Goal: Task Accomplishment & Management: Manage account settings

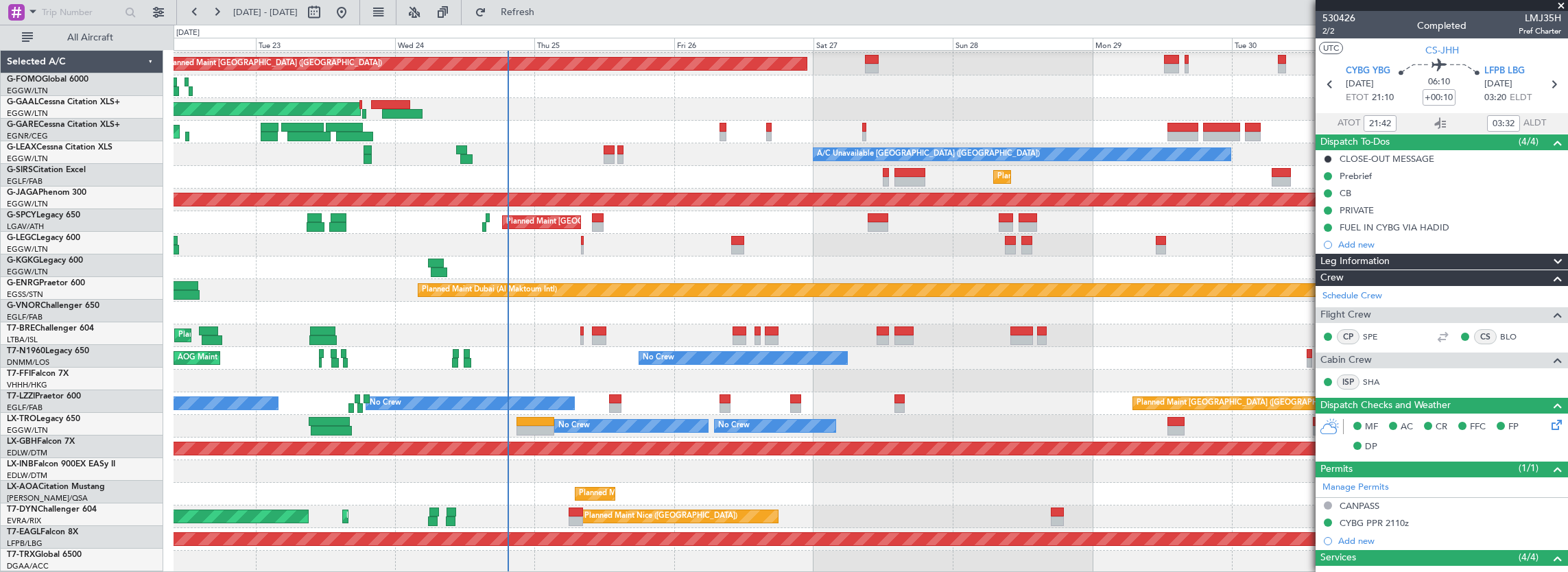
scroll to position [247, 0]
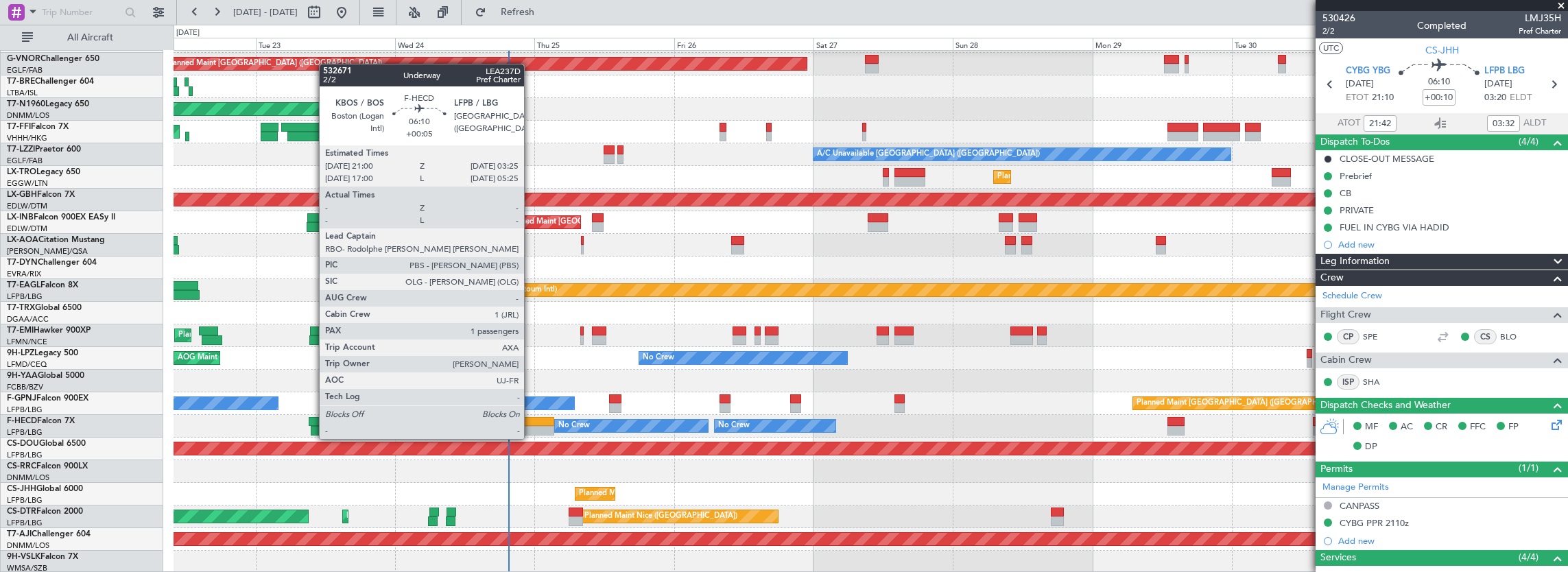
click at [531, 426] on div at bounding box center [535, 431] width 38 height 9
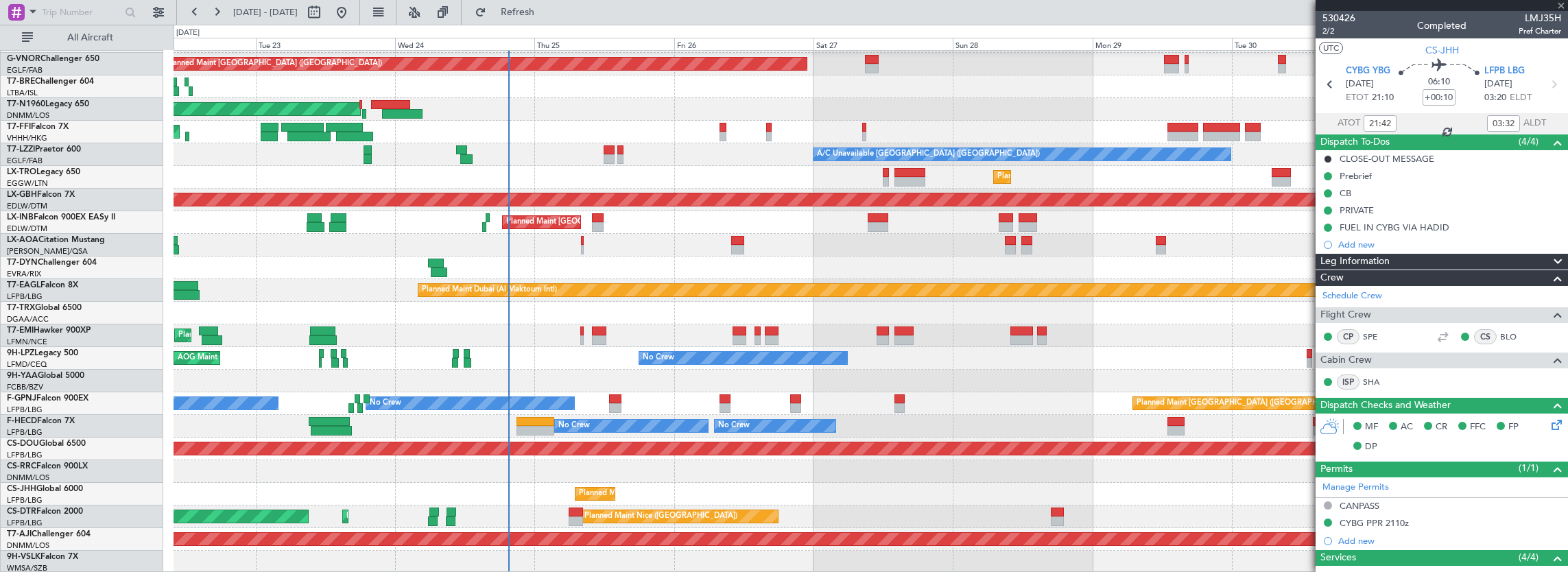
type input "+00:05"
type input "1"
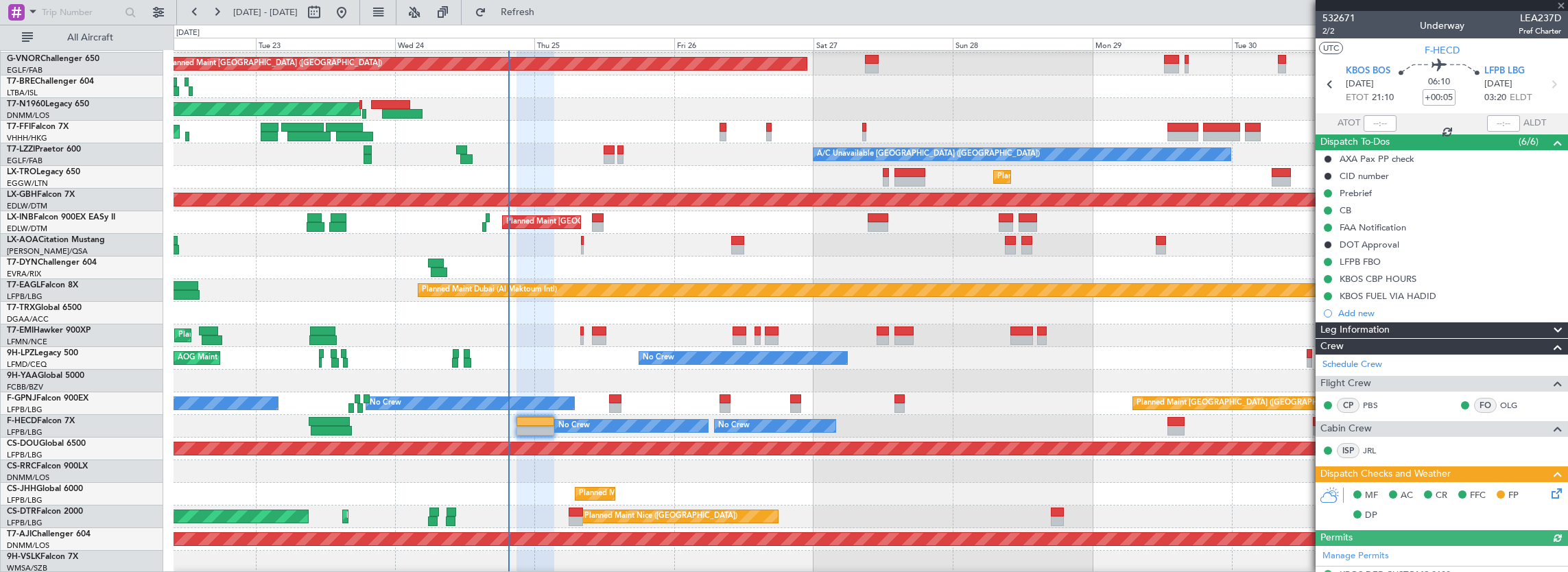
click at [1549, 495] on icon at bounding box center [1554, 491] width 11 height 11
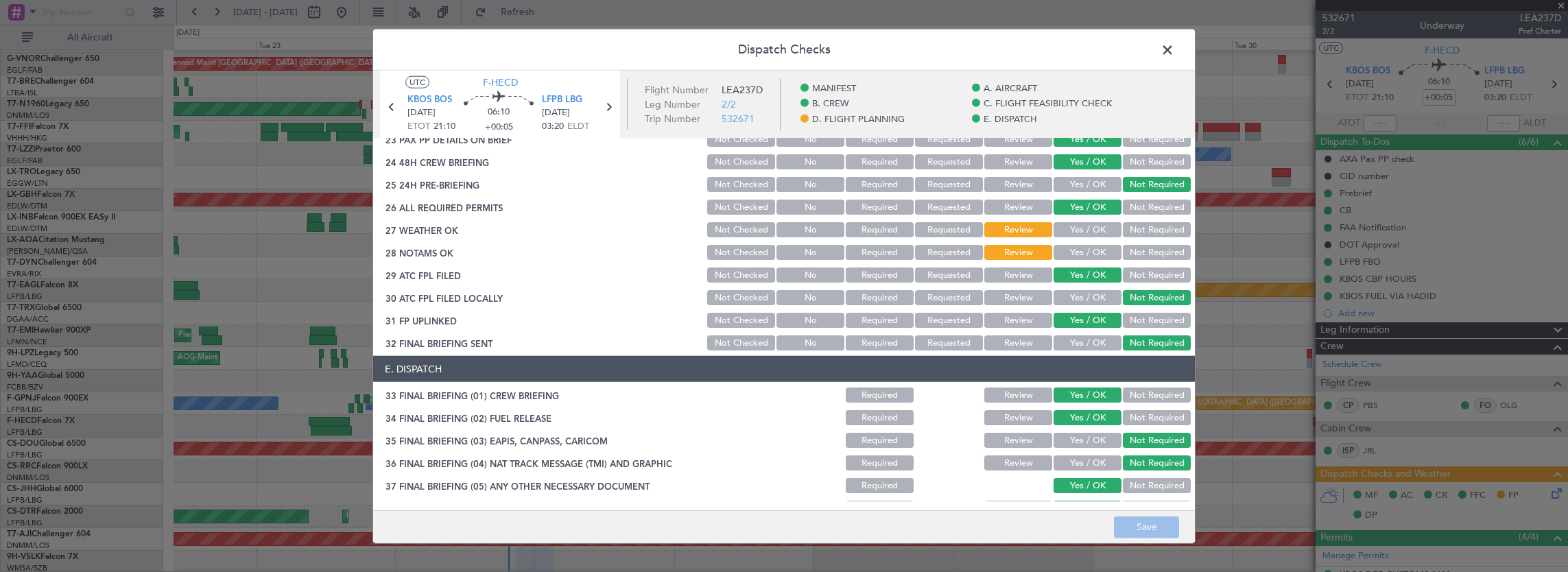
scroll to position [755, 0]
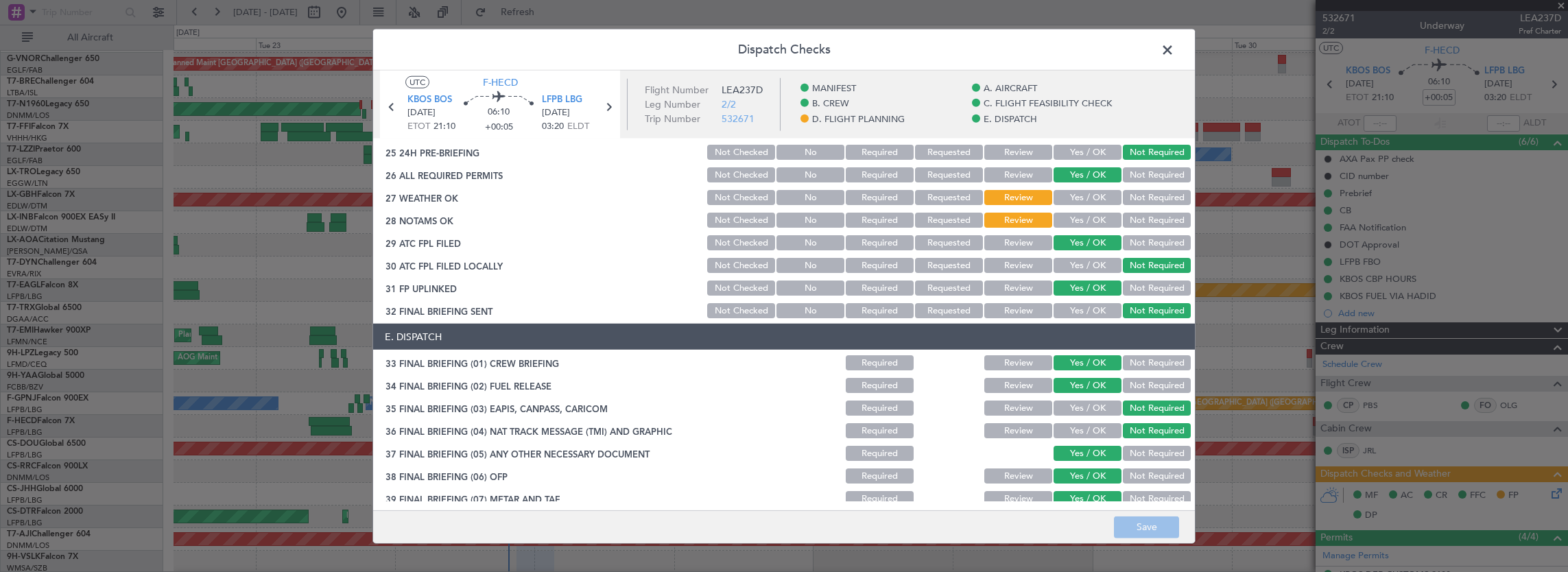
drag, startPoint x: 1067, startPoint y: 192, endPoint x: 1068, endPoint y: 218, distance: 26.0
click at [1067, 193] on button "Yes / OK" at bounding box center [1087, 197] width 68 height 15
click at [1068, 218] on button "Yes / OK" at bounding box center [1087, 220] width 68 height 15
click at [1163, 532] on button "Save" at bounding box center [1147, 527] width 65 height 22
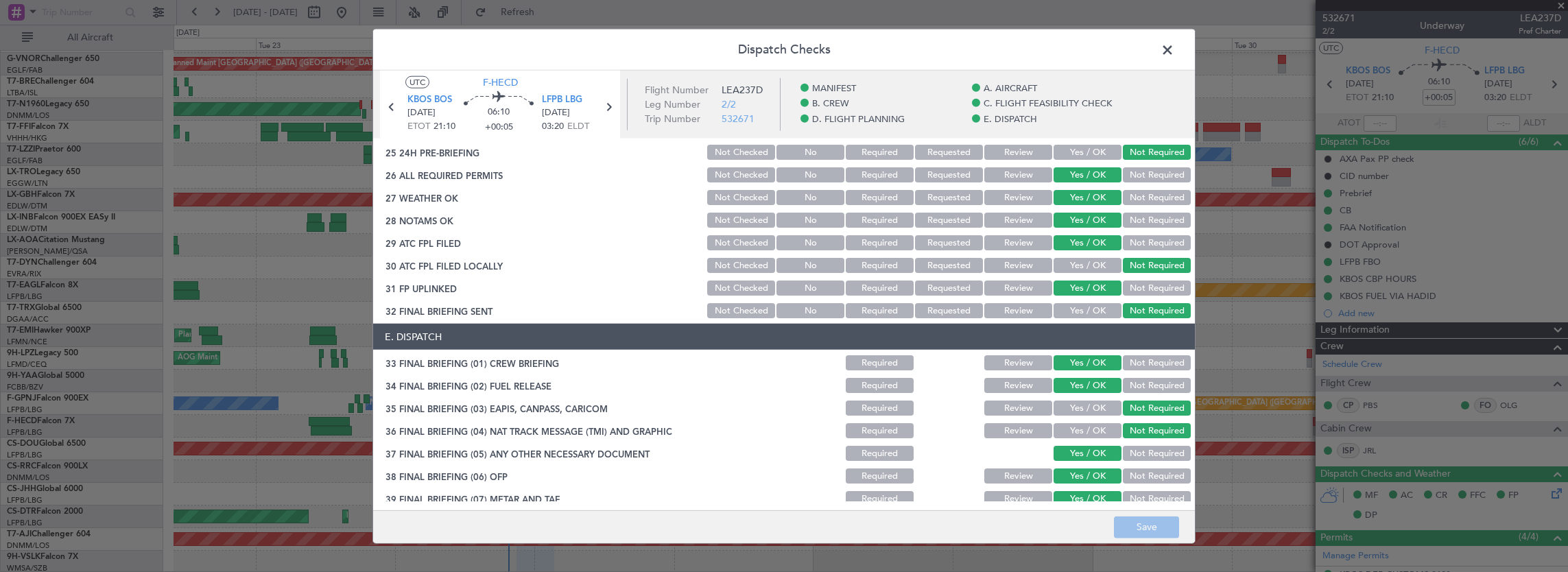
click at [1174, 48] on span at bounding box center [1174, 54] width 0 height 28
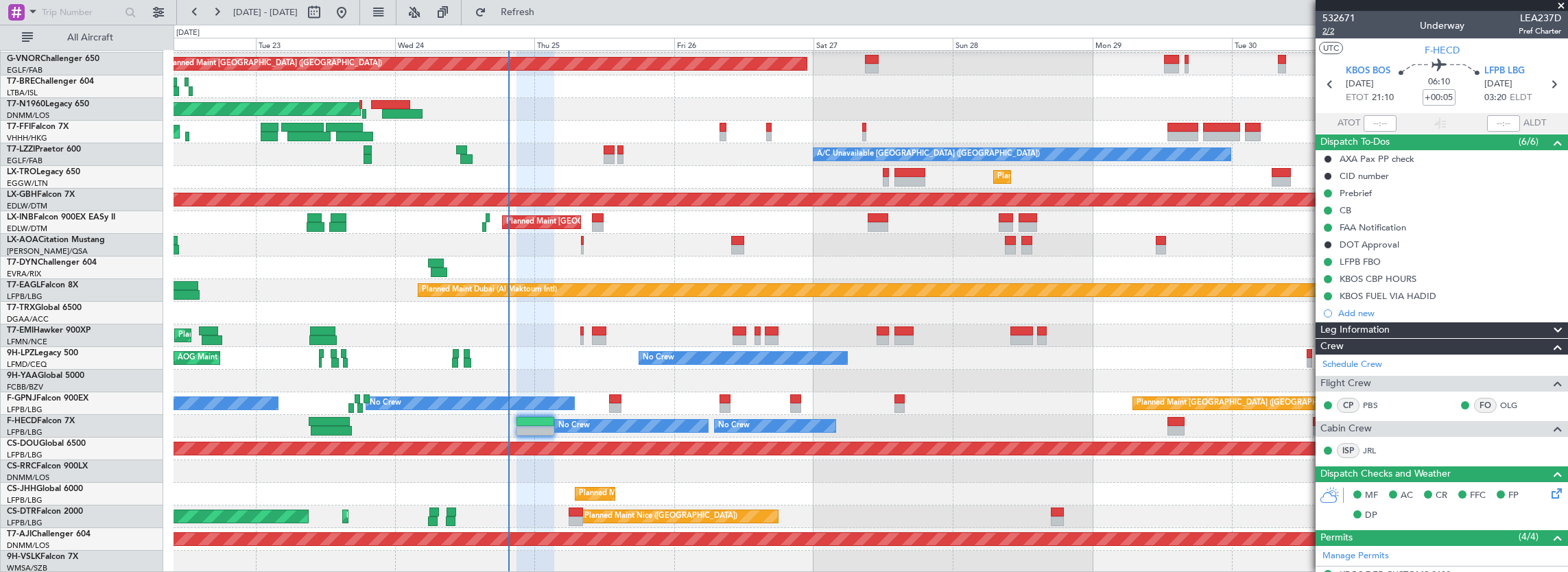
click at [1329, 28] on span "2/2" at bounding box center [1338, 31] width 33 height 12
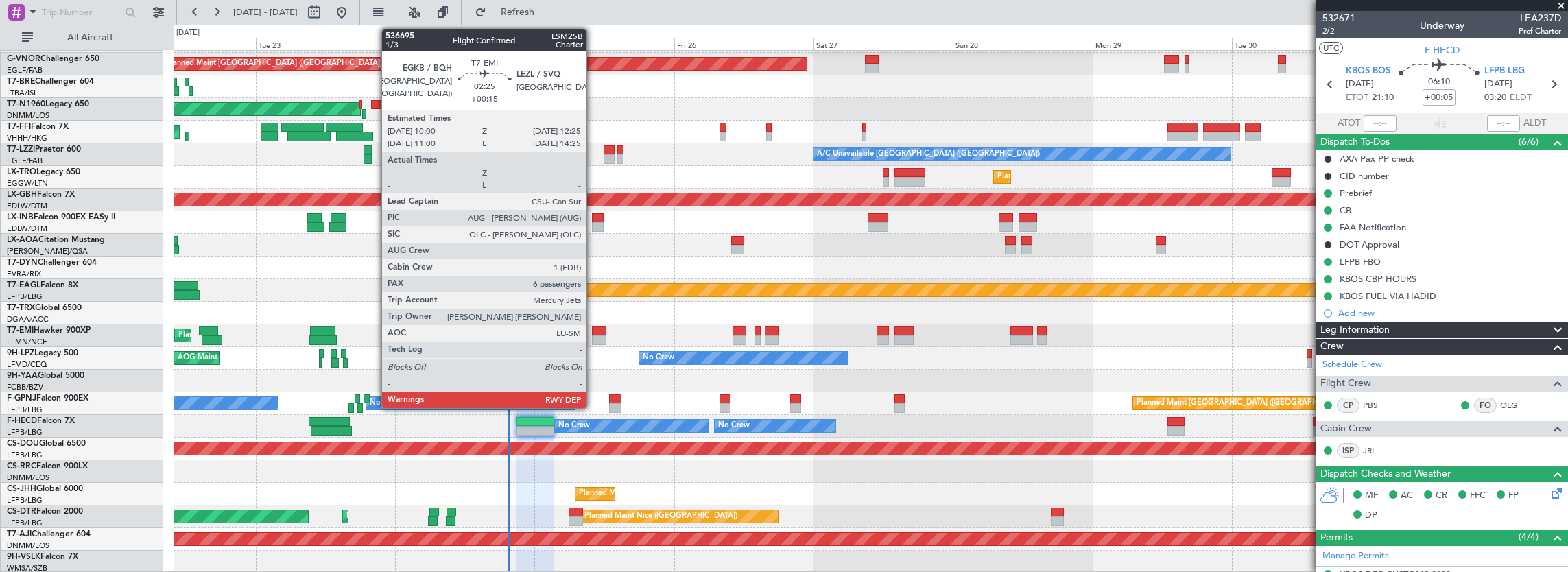
click at [593, 335] on div at bounding box center [598, 340] width 14 height 9
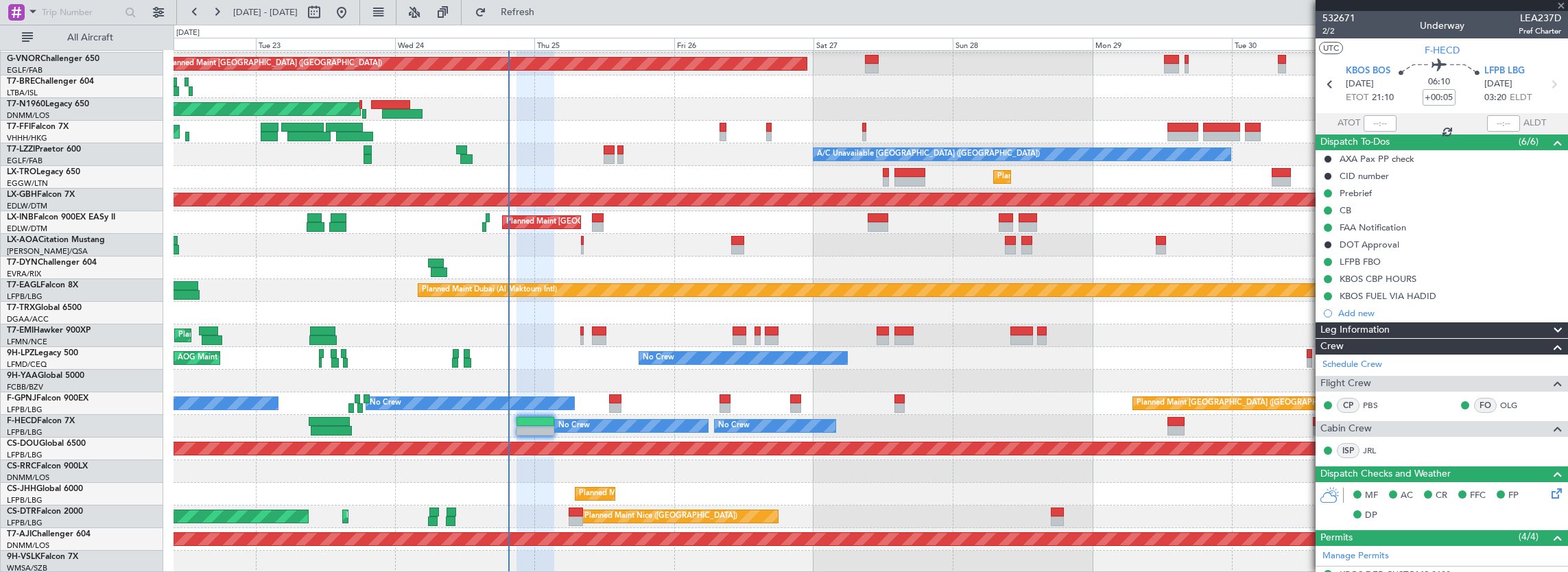
type input "+00:15"
type input "6"
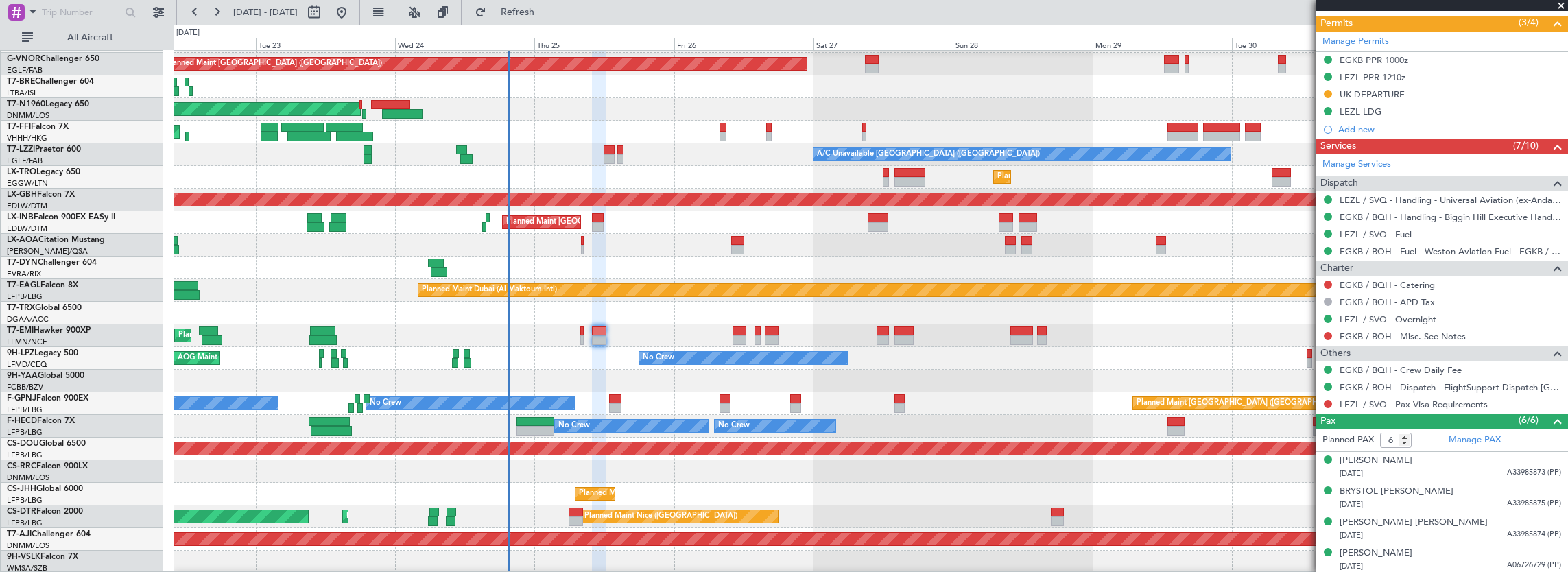
scroll to position [472, 0]
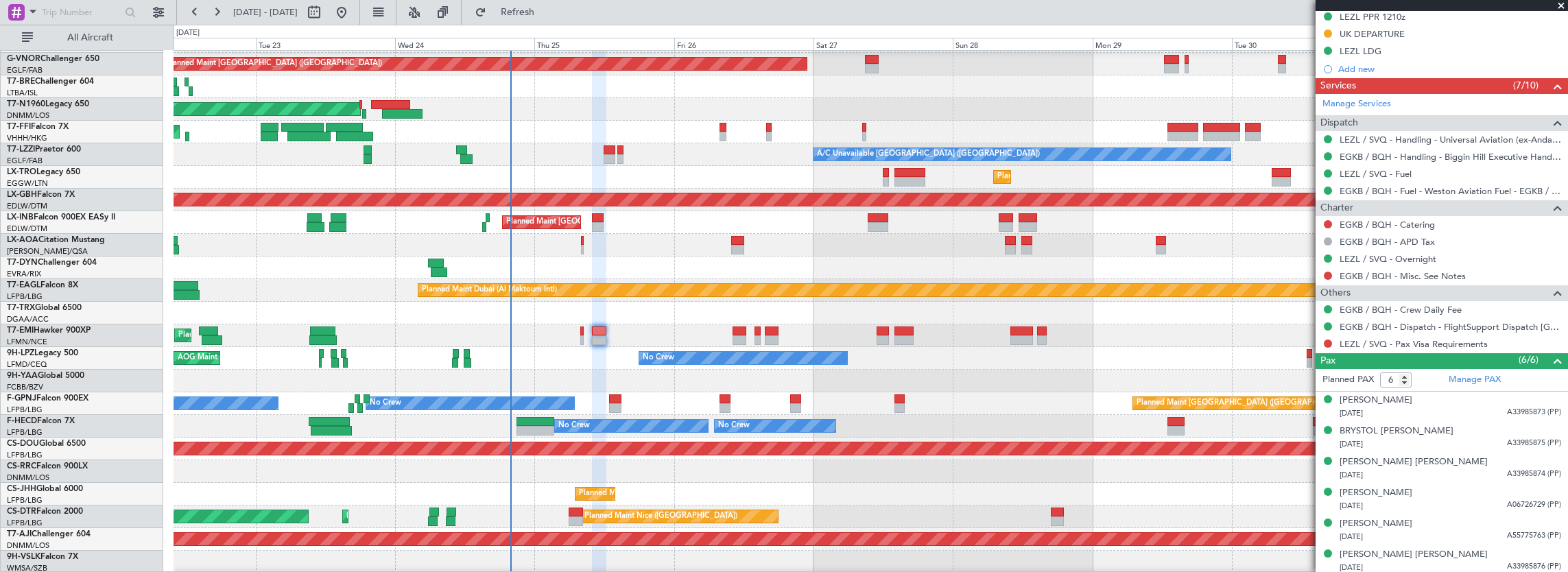
click at [689, 335] on div "Planned Maint [GEOGRAPHIC_DATA]" at bounding box center [871, 335] width 1394 height 23
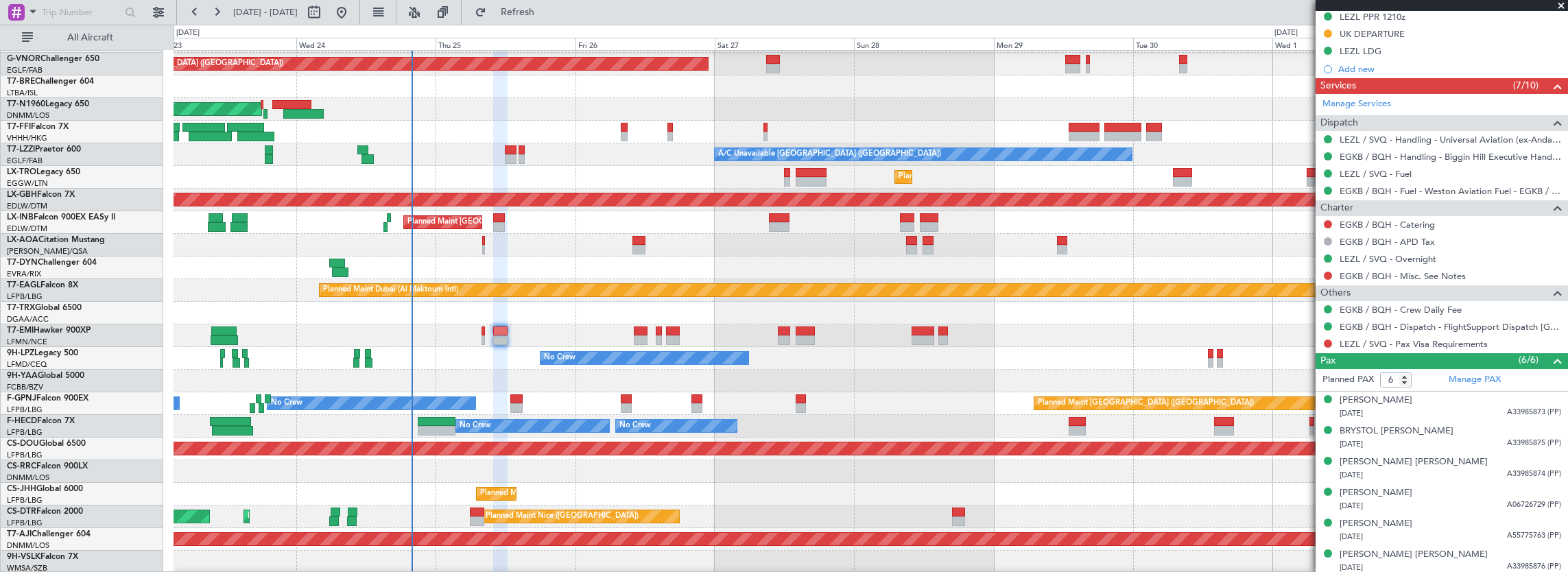
scroll to position [247, 0]
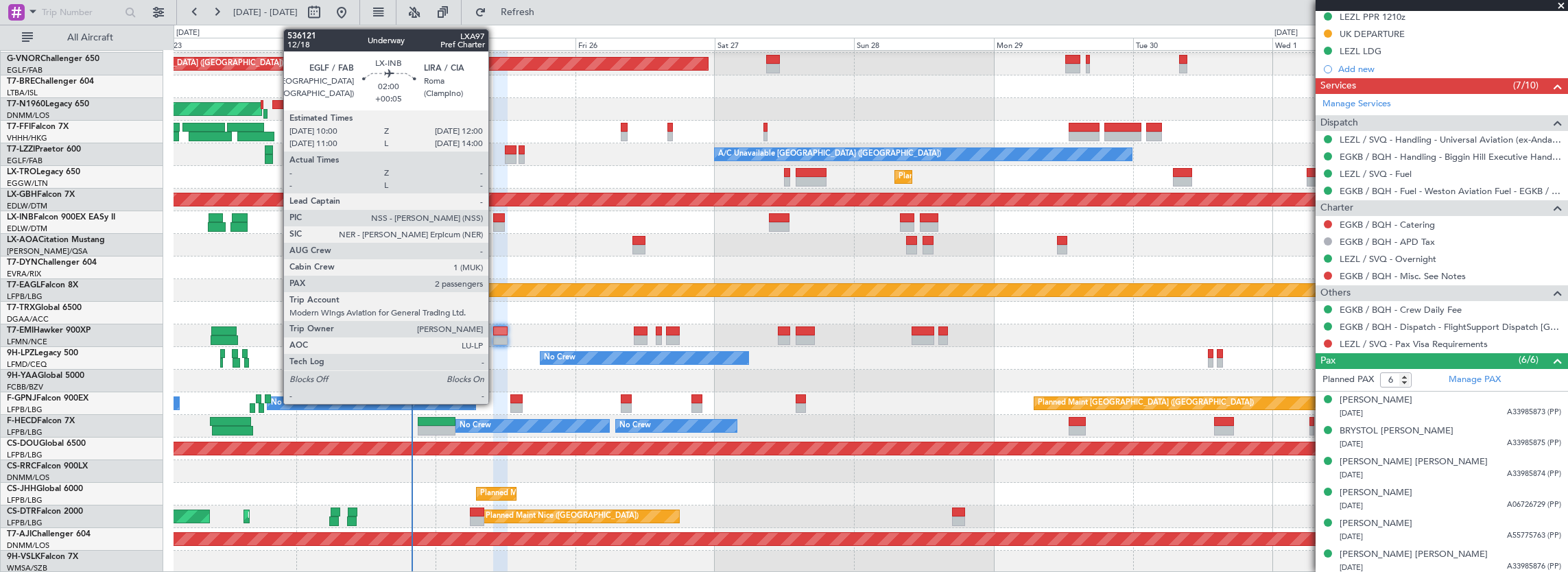
click at [495, 227] on div at bounding box center [499, 227] width 12 height 9
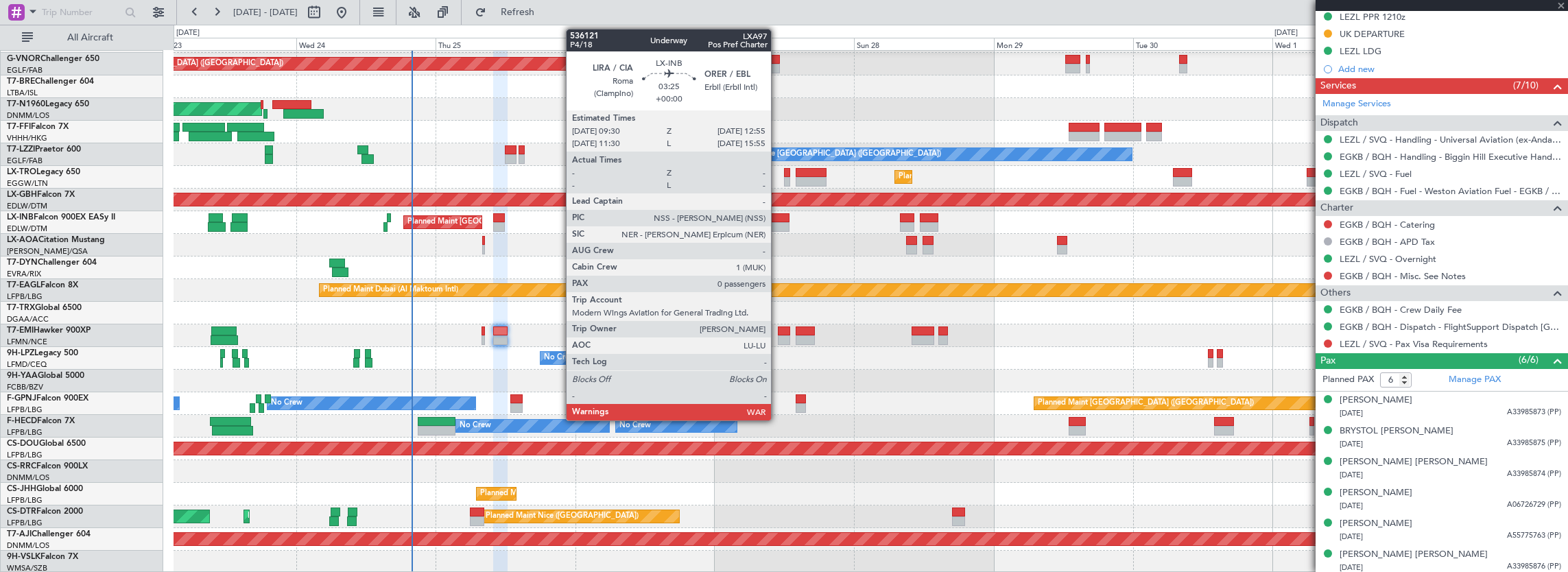
type input "+00:05"
type input "2"
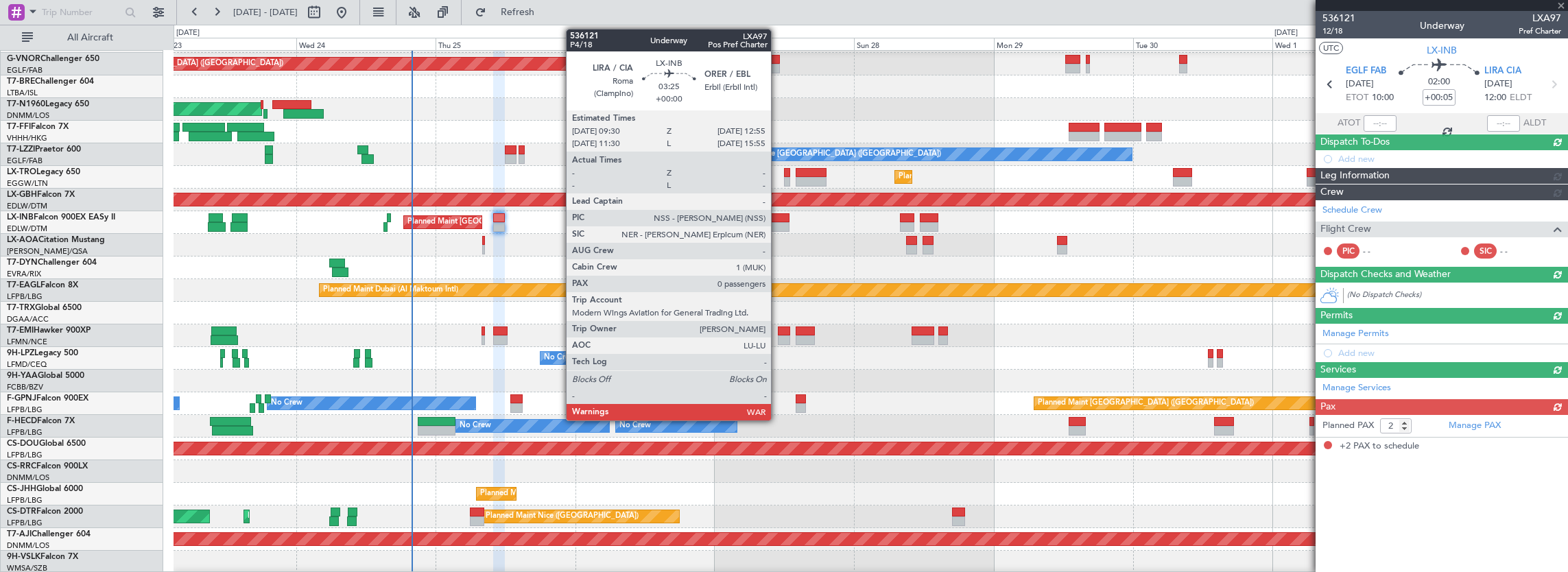
scroll to position [0, 0]
click at [778, 219] on div at bounding box center [779, 217] width 20 height 9
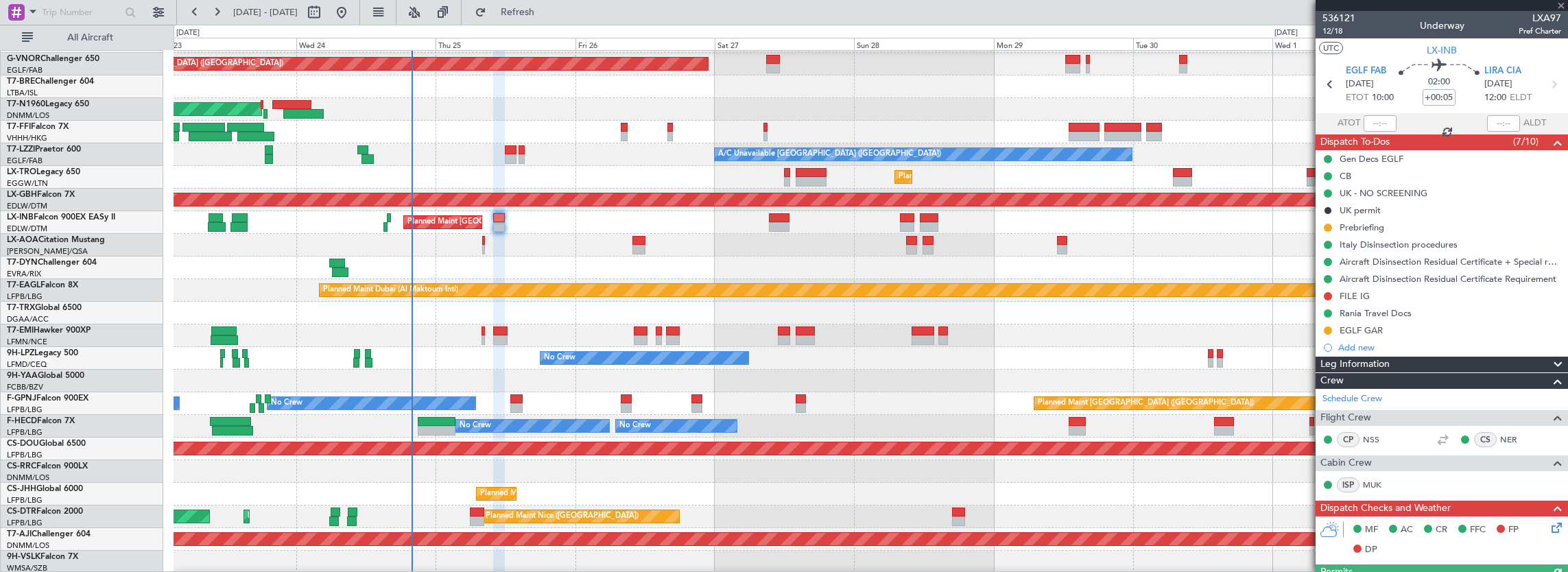
type input "0"
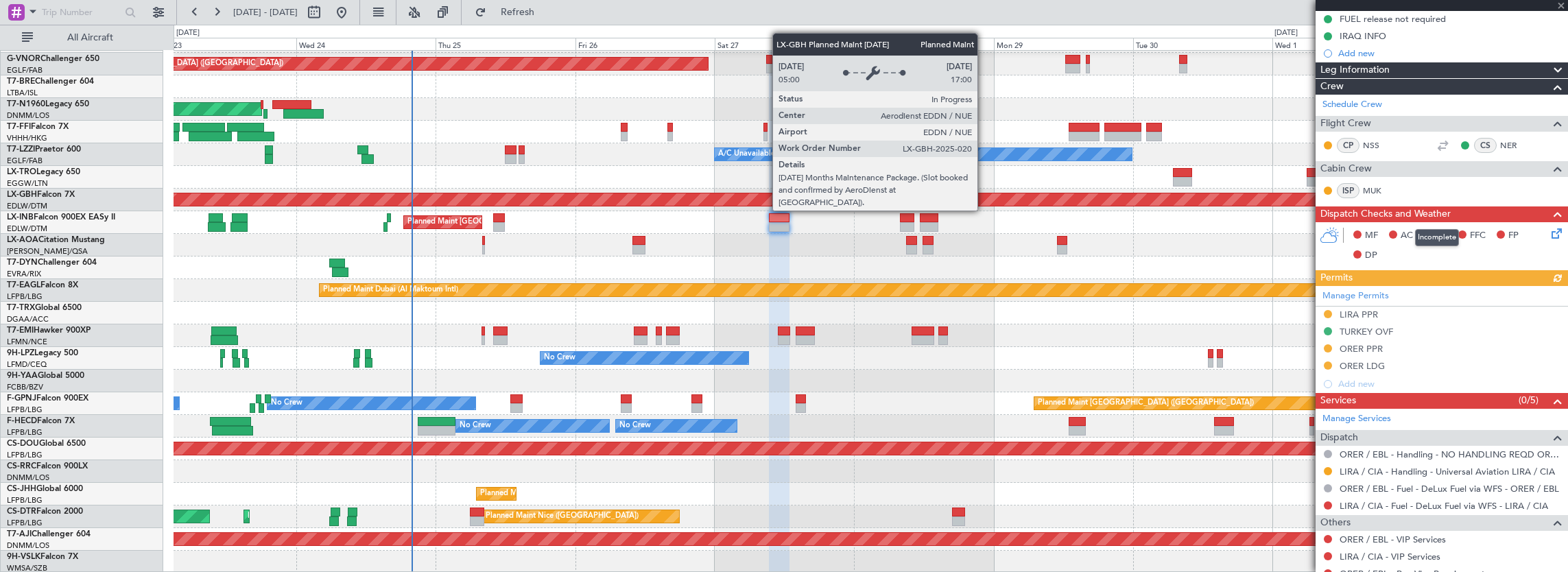
scroll to position [3, 0]
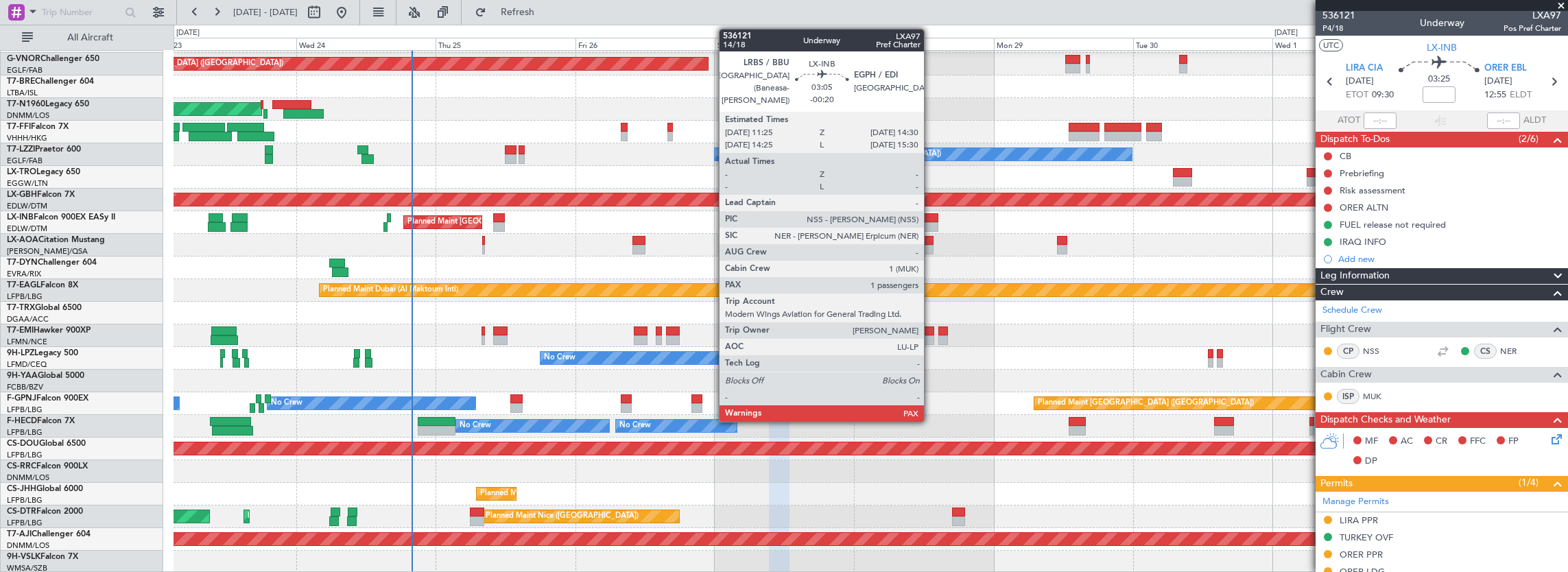
click at [931, 221] on div at bounding box center [929, 217] width 18 height 9
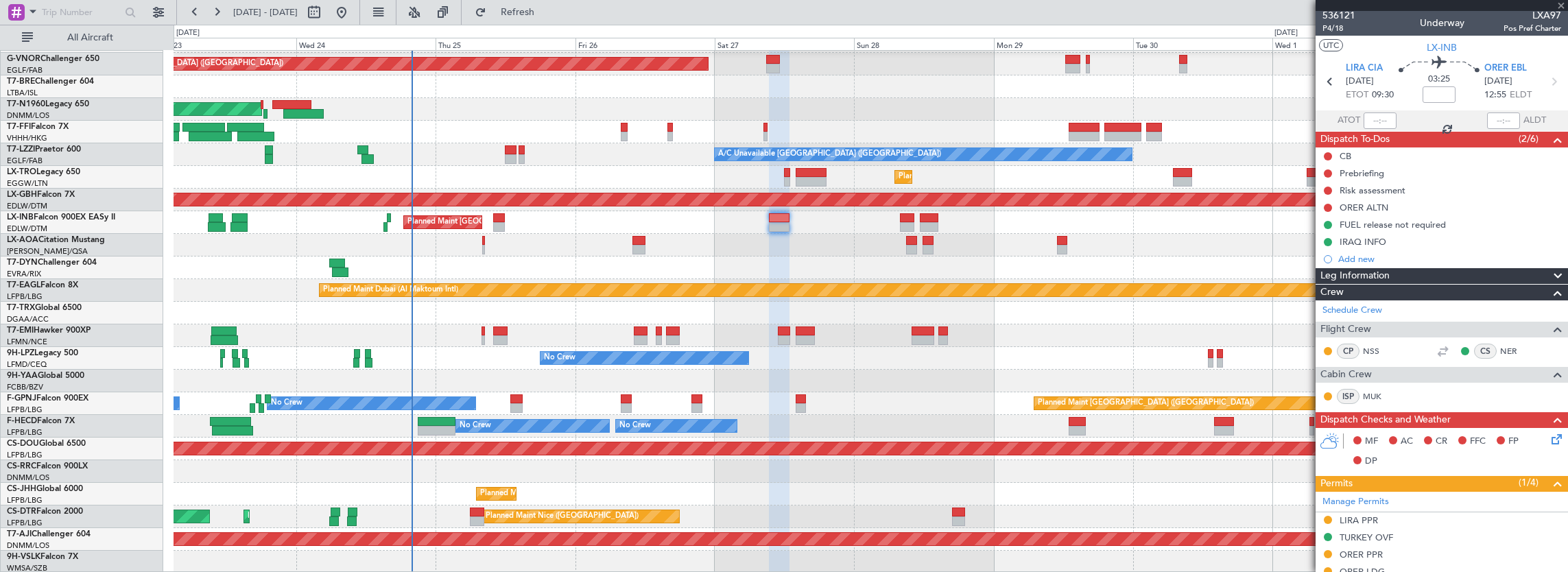
type input "-00:20"
type input "2"
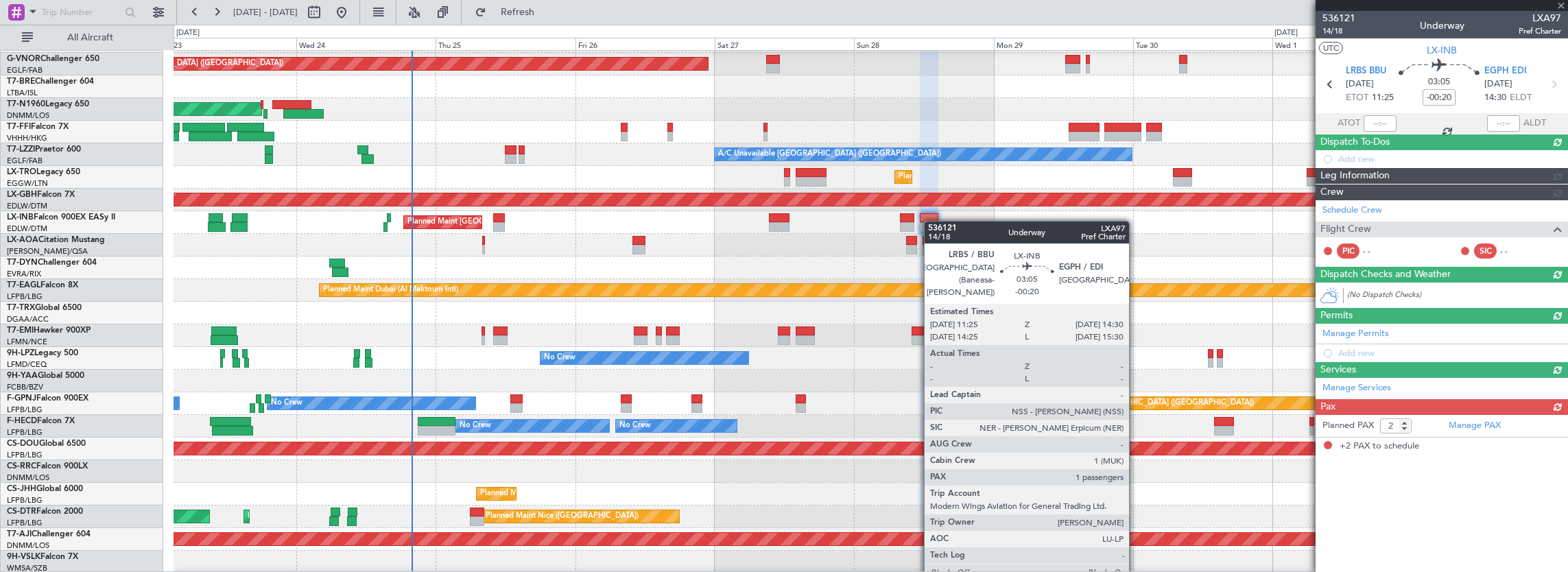
scroll to position [0, 0]
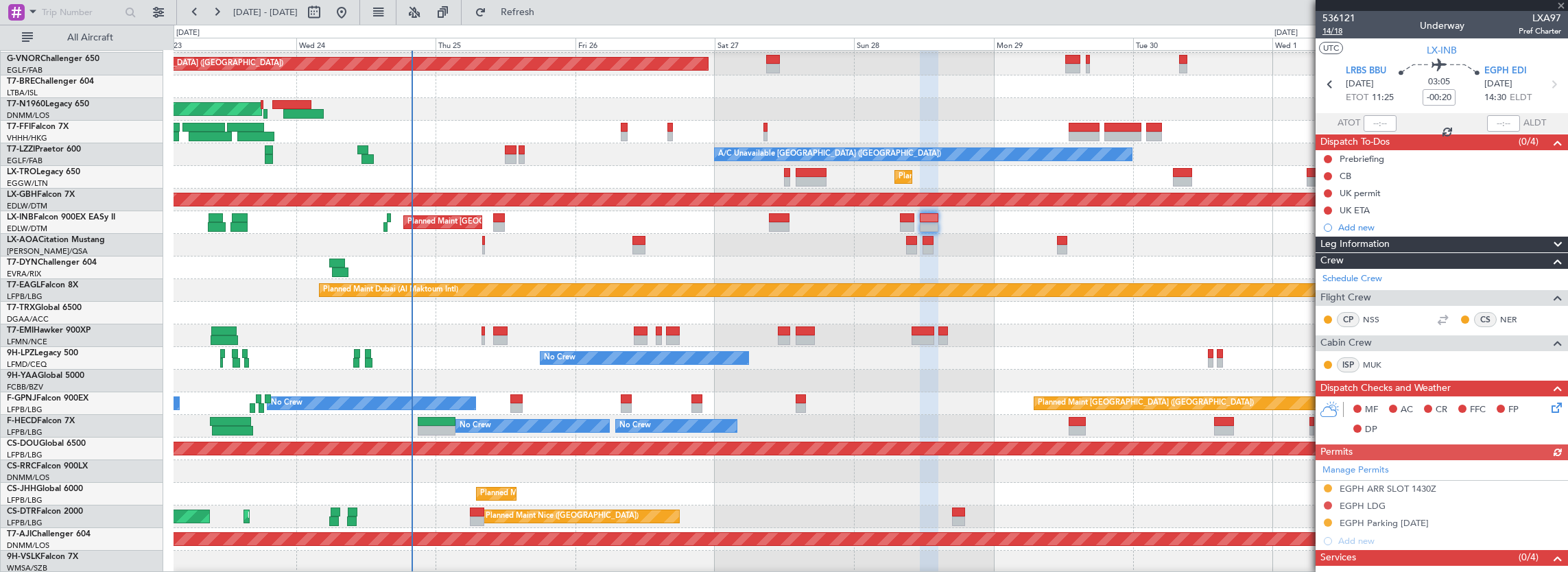
click at [1341, 28] on span "14/18" at bounding box center [1338, 31] width 33 height 12
click at [1329, 499] on div "Requested" at bounding box center [1329, 499] width 0 height 0
click at [1328, 503] on div "Requested" at bounding box center [1328, 508] width 43 height 18
click at [1326, 503] on button at bounding box center [1328, 506] width 8 height 8
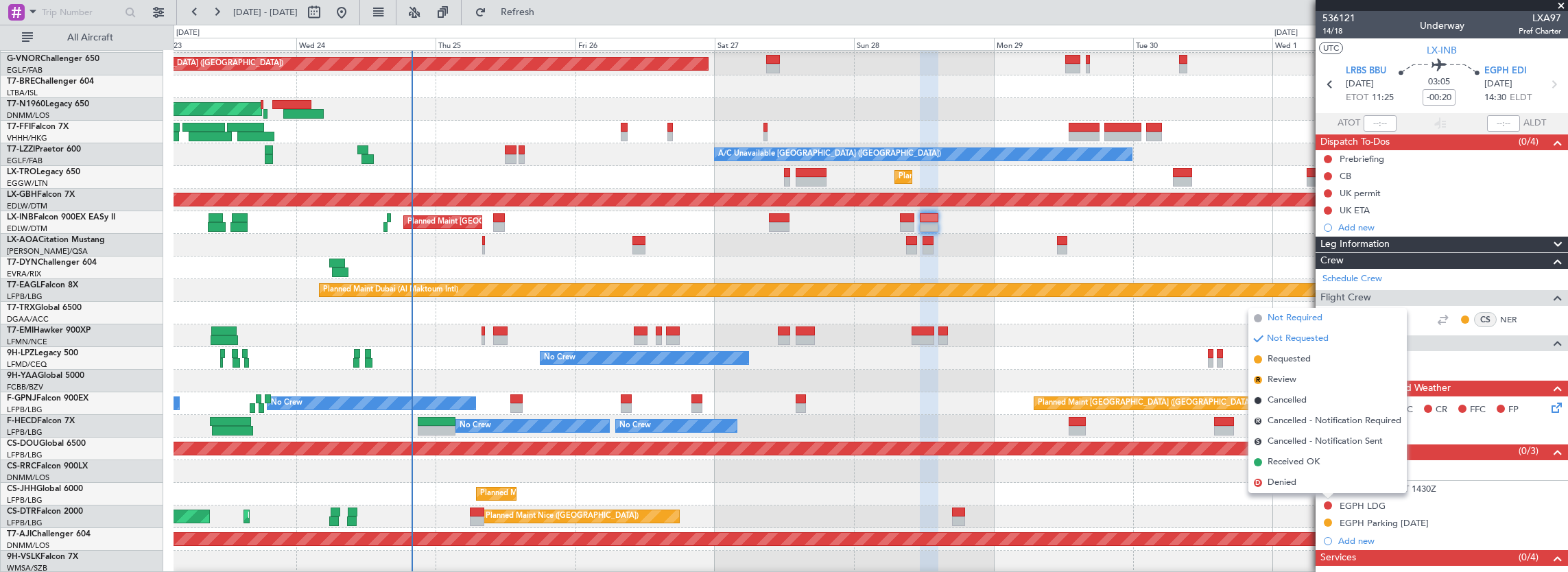
click at [1279, 319] on span "Not Required" at bounding box center [1295, 319] width 55 height 13
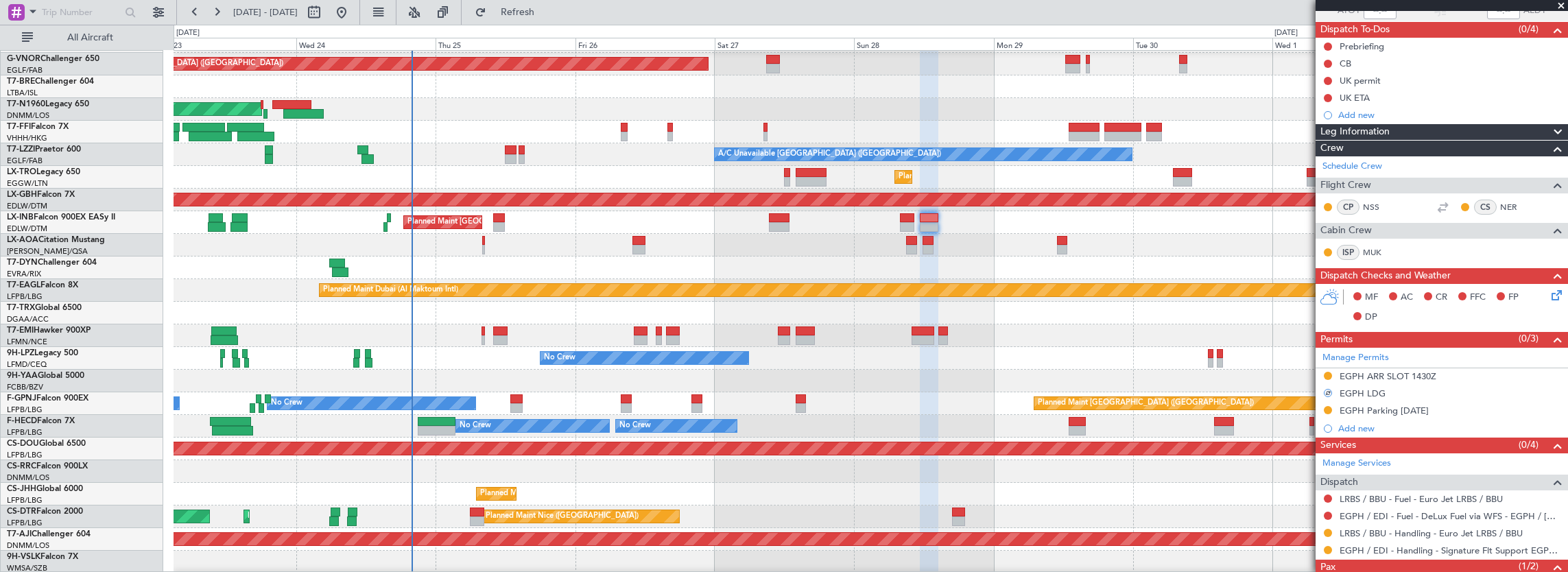
scroll to position [183, 0]
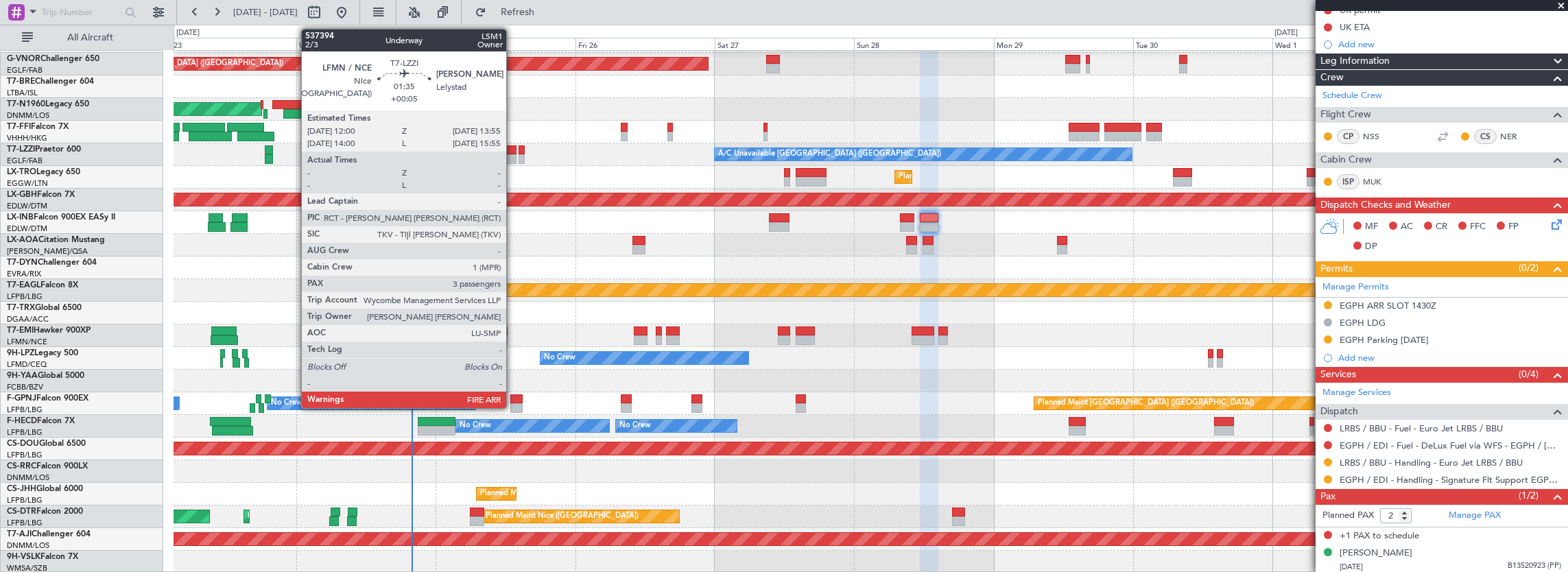
click at [513, 156] on div at bounding box center [511, 159] width 12 height 9
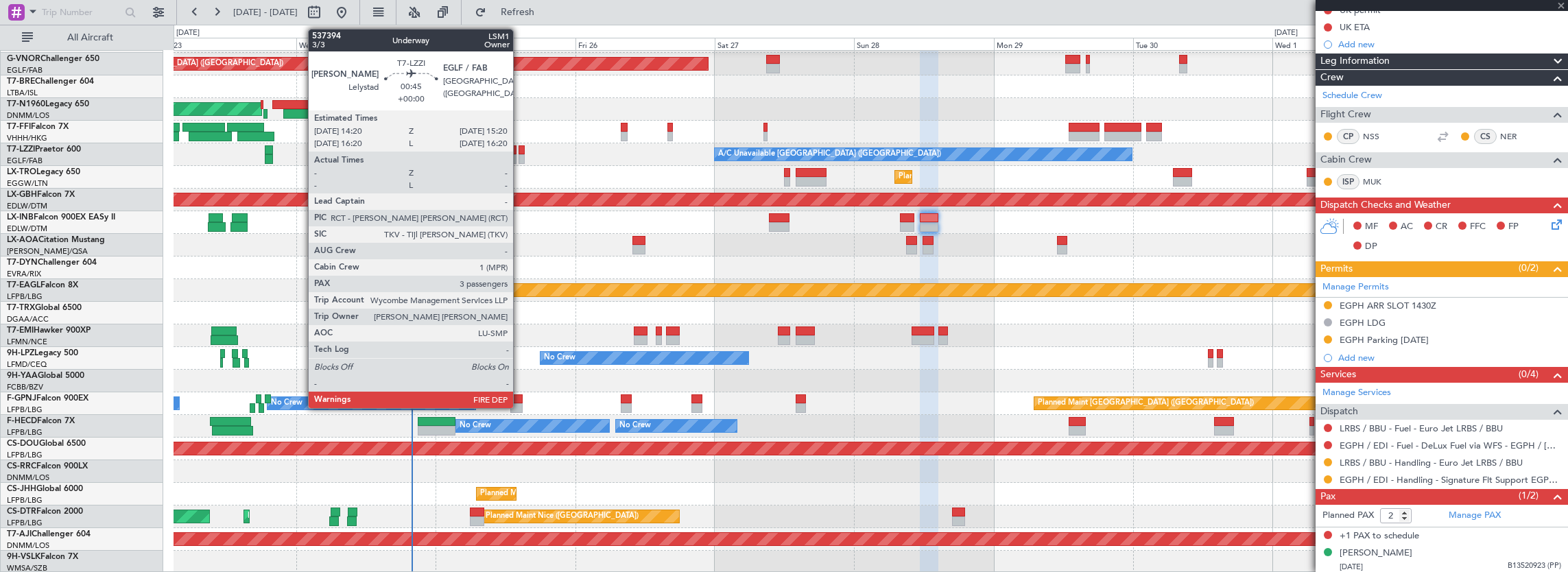
type input "+00:05"
type input "3"
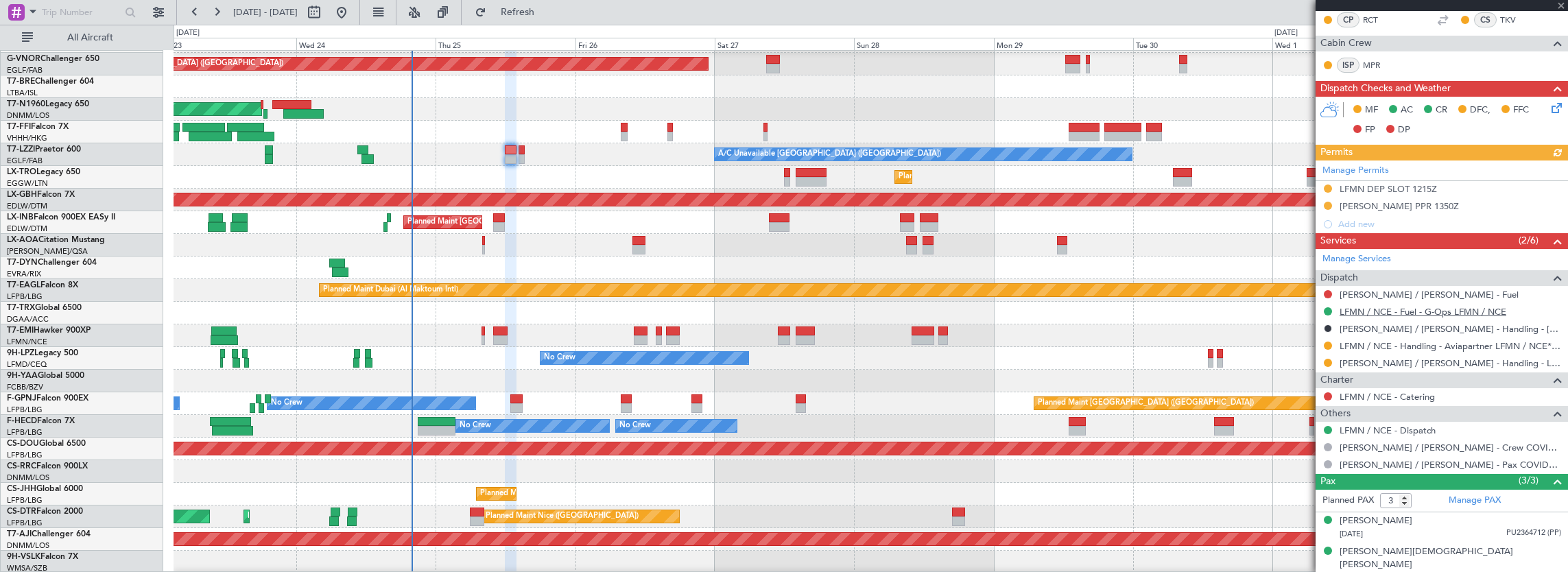
scroll to position [312, 0]
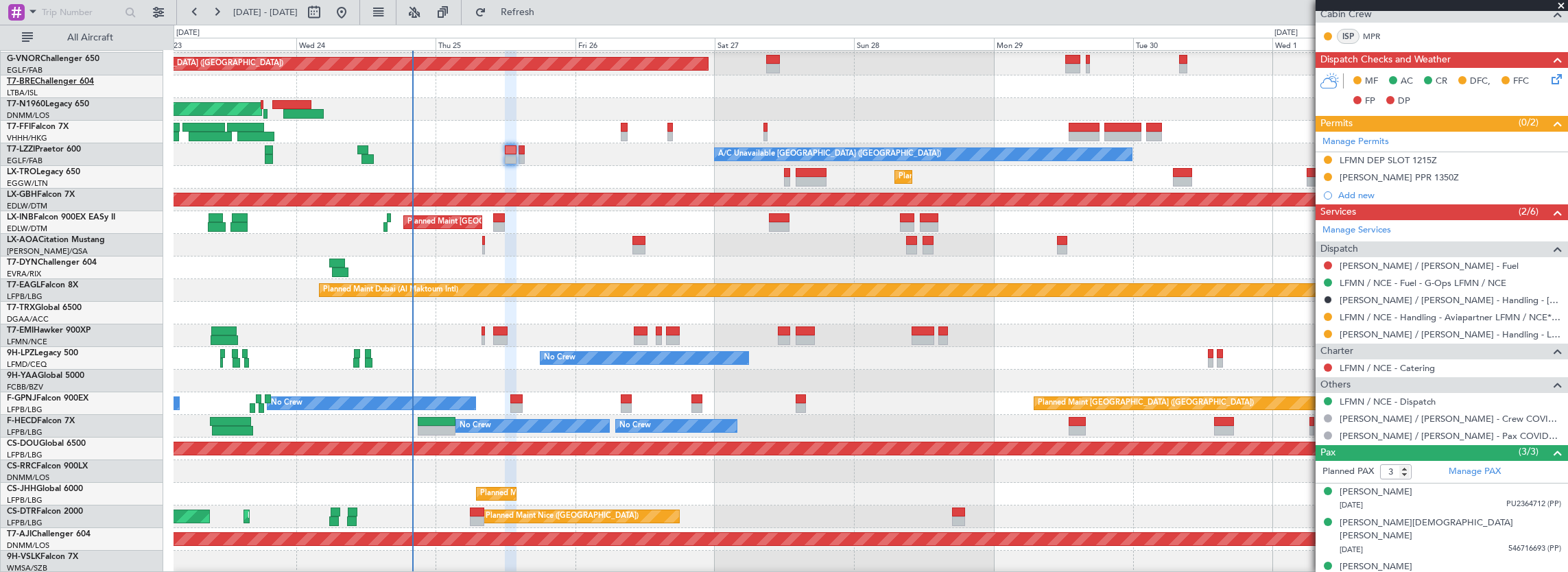
click at [59, 83] on link "T7-BRE Challenger 604" at bounding box center [50, 82] width 87 height 8
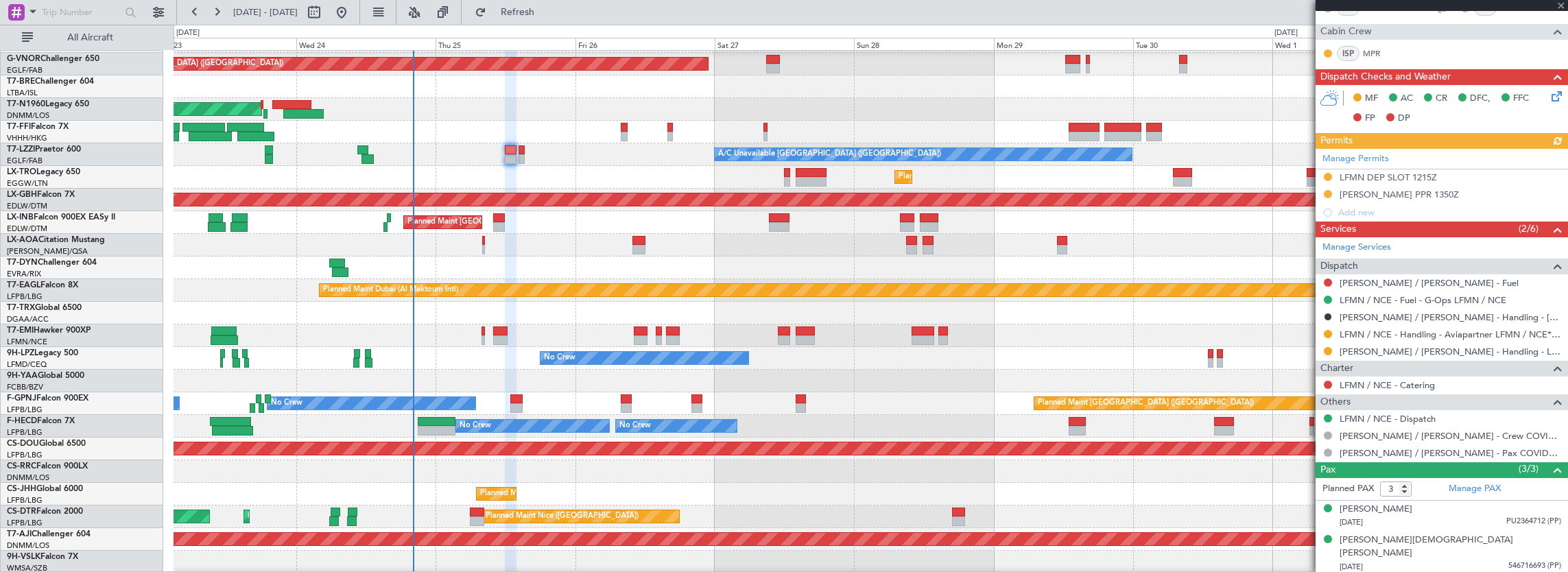
scroll to position [328, 0]
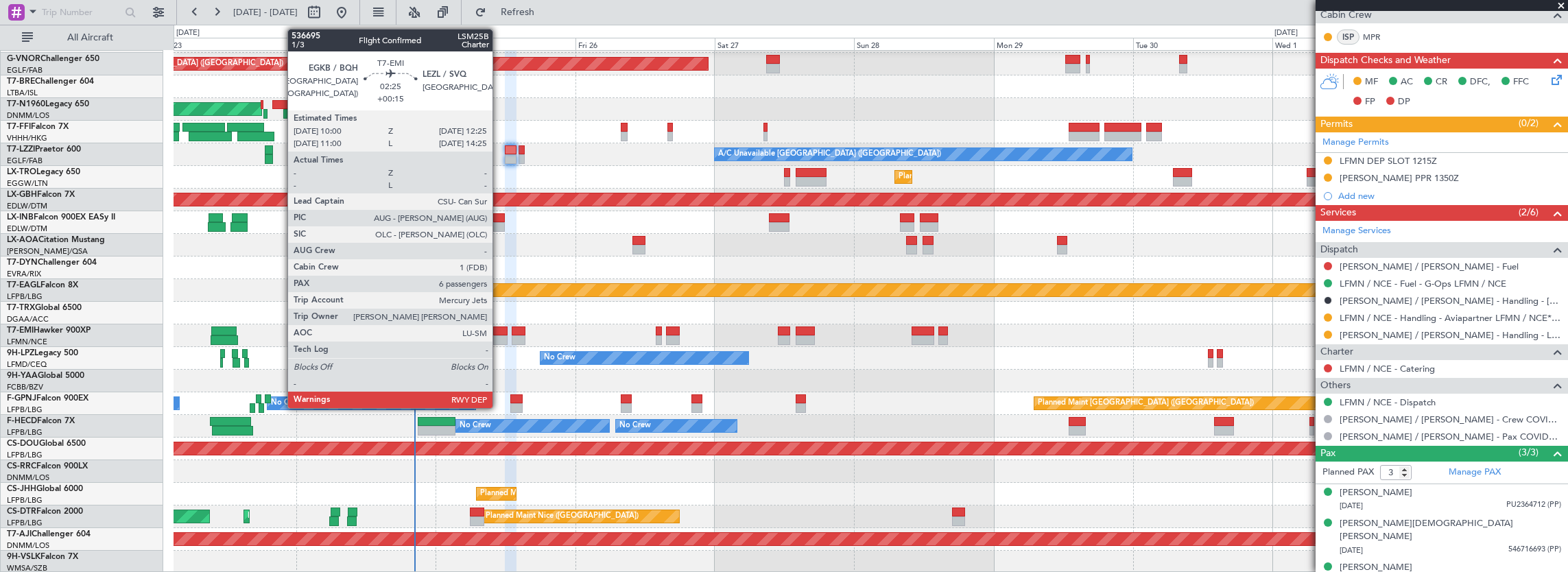
click at [499, 329] on div at bounding box center [500, 331] width 14 height 9
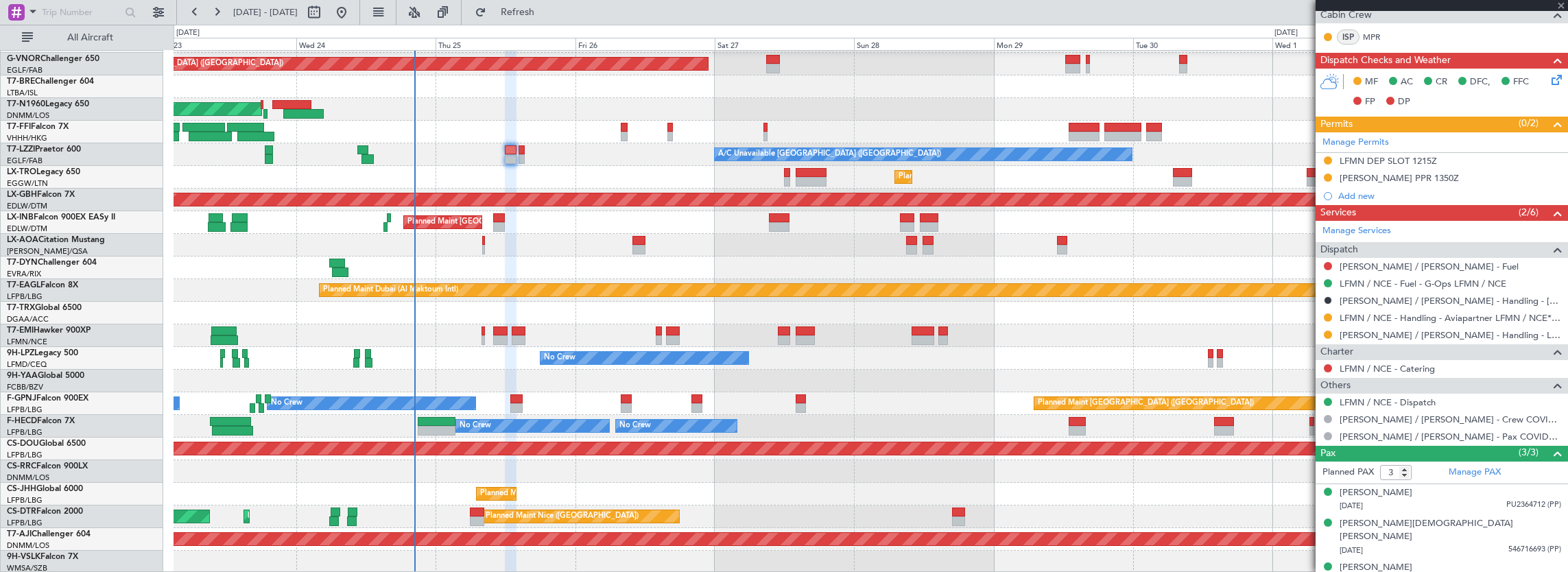
type input "+00:15"
type input "6"
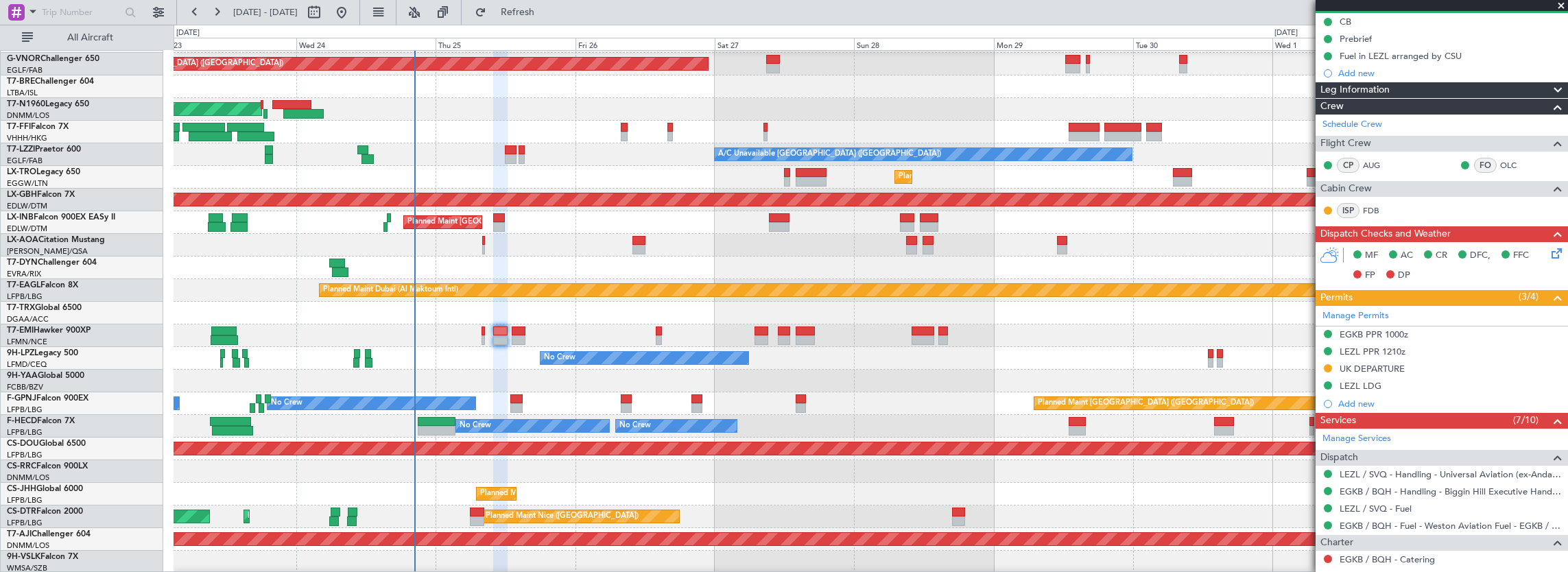
scroll to position [69, 0]
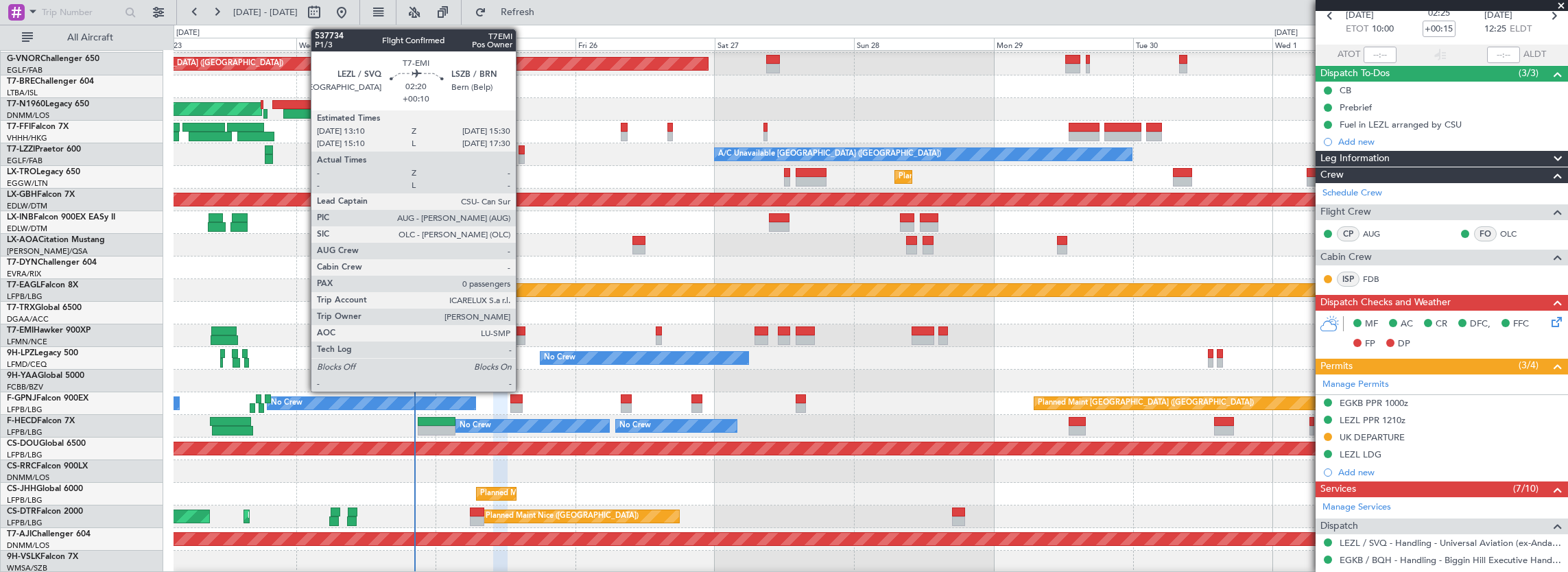
click at [518, 336] on div at bounding box center [518, 340] width 13 height 9
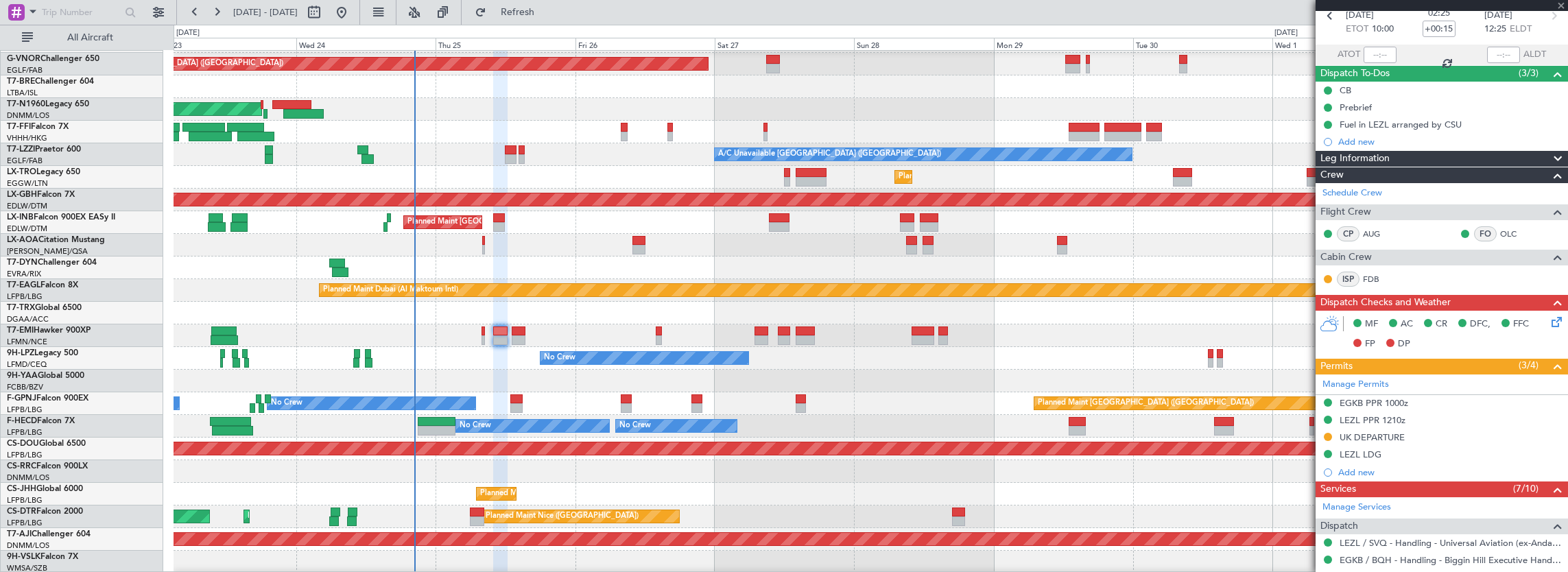
type input "+00:10"
type input "0"
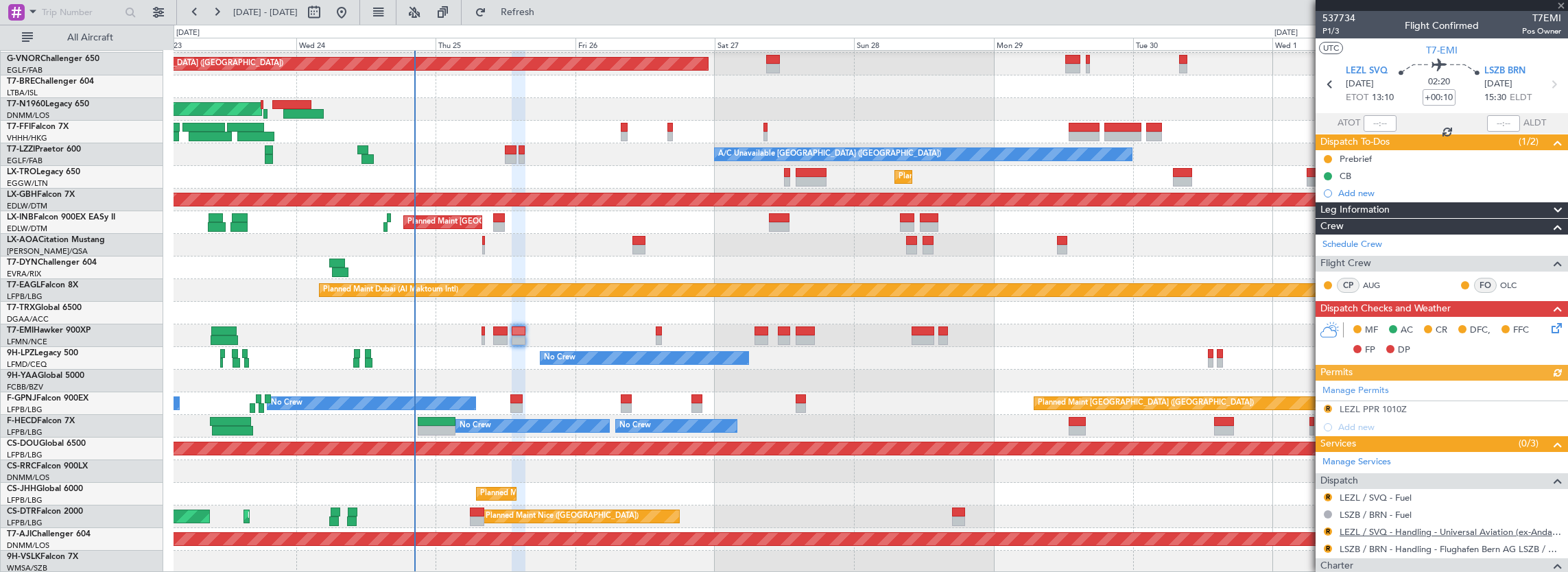
click at [1452, 529] on link "LEZL / SVQ - Handling - Universal Aviation (ex-Andalucia Aviation) LEZL/SVQ" at bounding box center [1450, 532] width 221 height 12
click at [1418, 545] on mat-tooltip-component "Complete" at bounding box center [1437, 537] width 59 height 36
click at [1433, 412] on div "R LEZL PPR 1010Z" at bounding box center [1442, 410] width 252 height 18
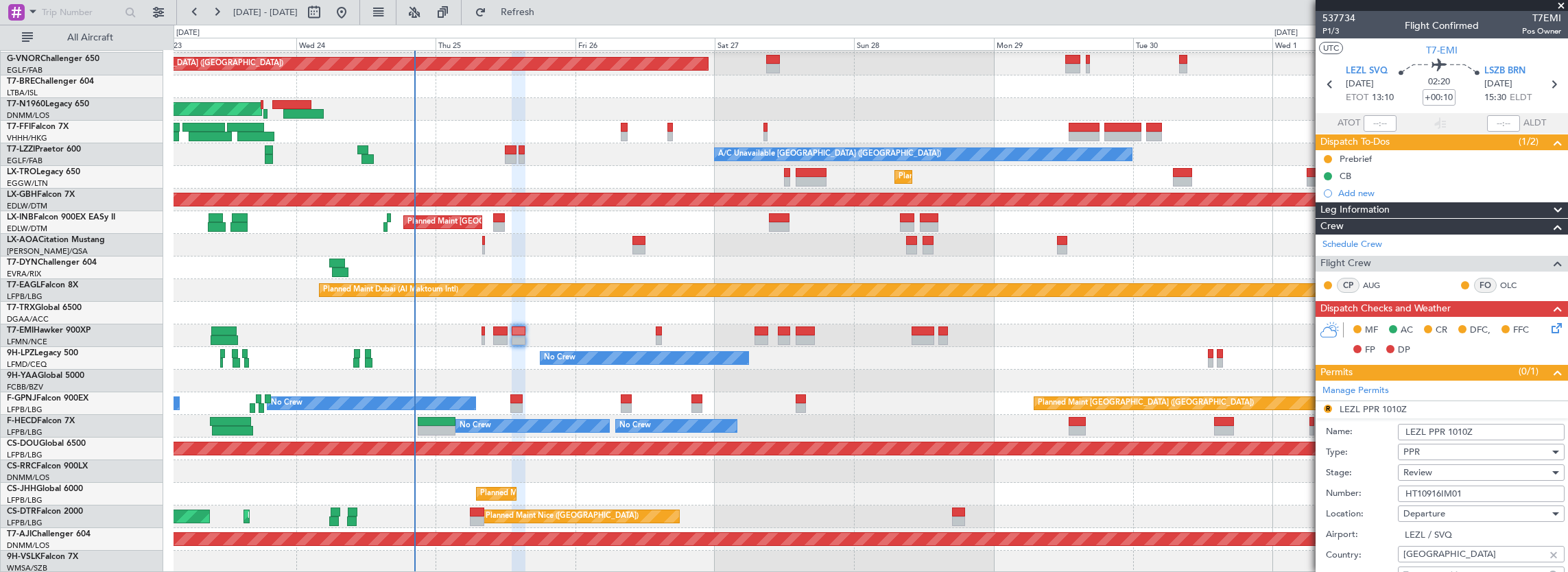
click at [1455, 428] on input "LEZL PPR 1010Z" at bounding box center [1480, 432] width 166 height 17
type input "LEZL PPR 1310Z"
click at [1485, 477] on div "Review" at bounding box center [1476, 472] width 146 height 21
click at [1459, 519] on span "Not Requested" at bounding box center [1476, 519] width 144 height 21
click at [1446, 473] on span "Not Requested" at bounding box center [1434, 472] width 62 height 13
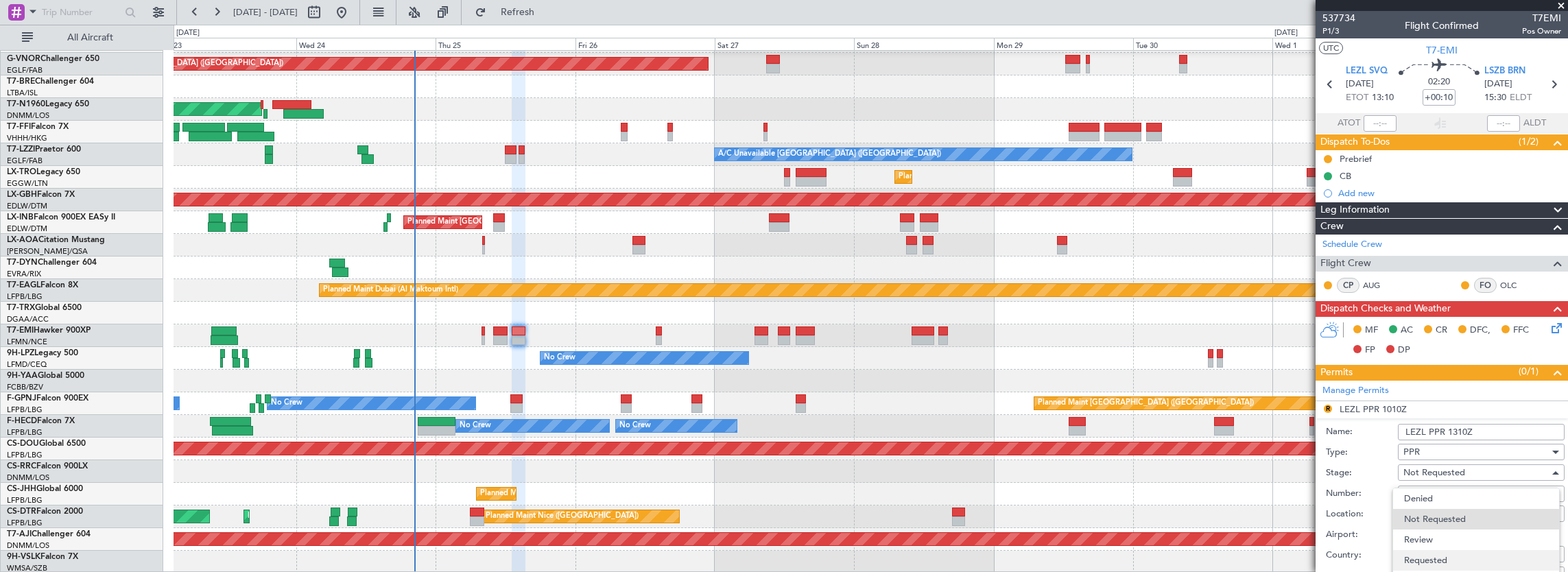
click at [1446, 560] on span "Requested" at bounding box center [1476, 560] width 144 height 21
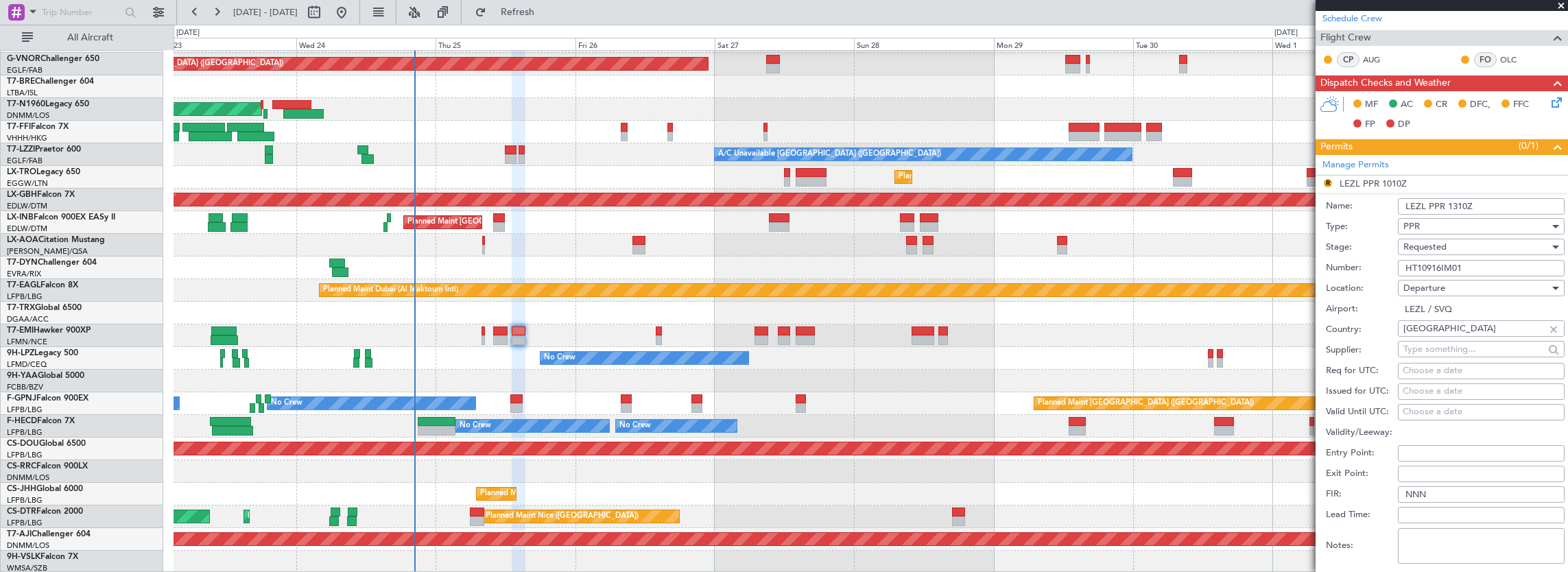
scroll to position [274, 0]
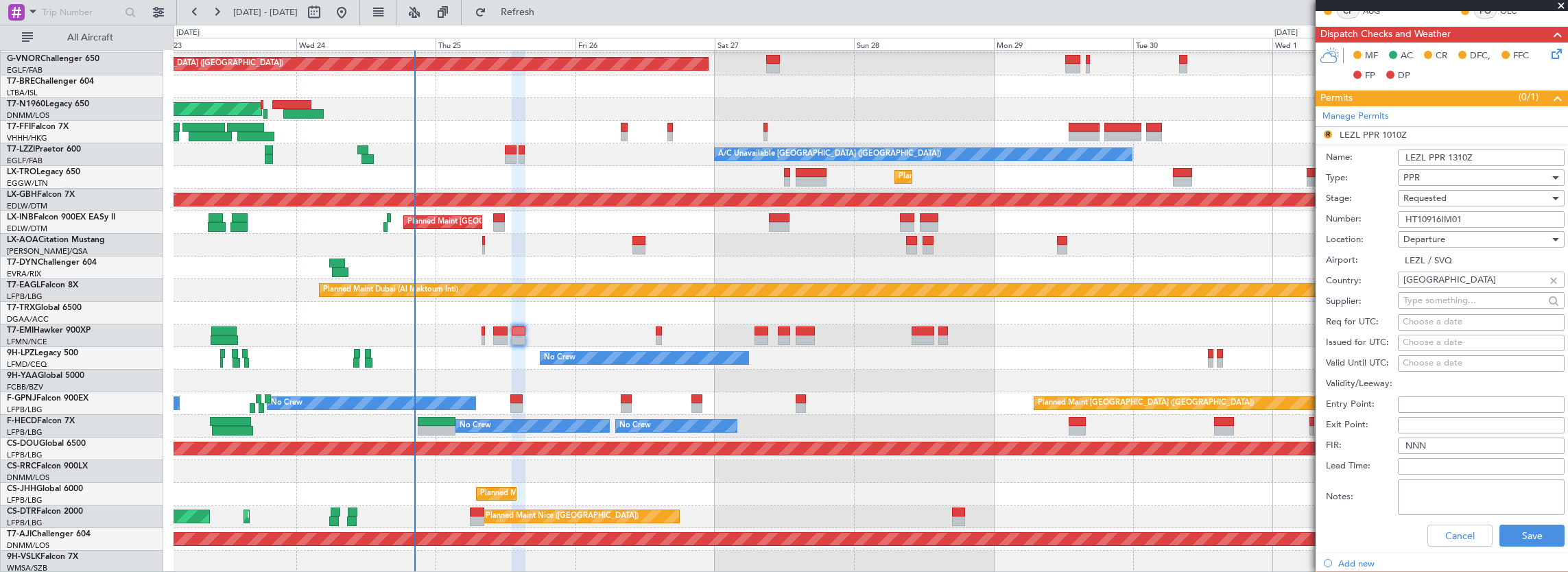
click at [1522, 520] on div "Cancel Save" at bounding box center [1445, 536] width 239 height 36
click at [1523, 531] on button "Save" at bounding box center [1532, 536] width 65 height 22
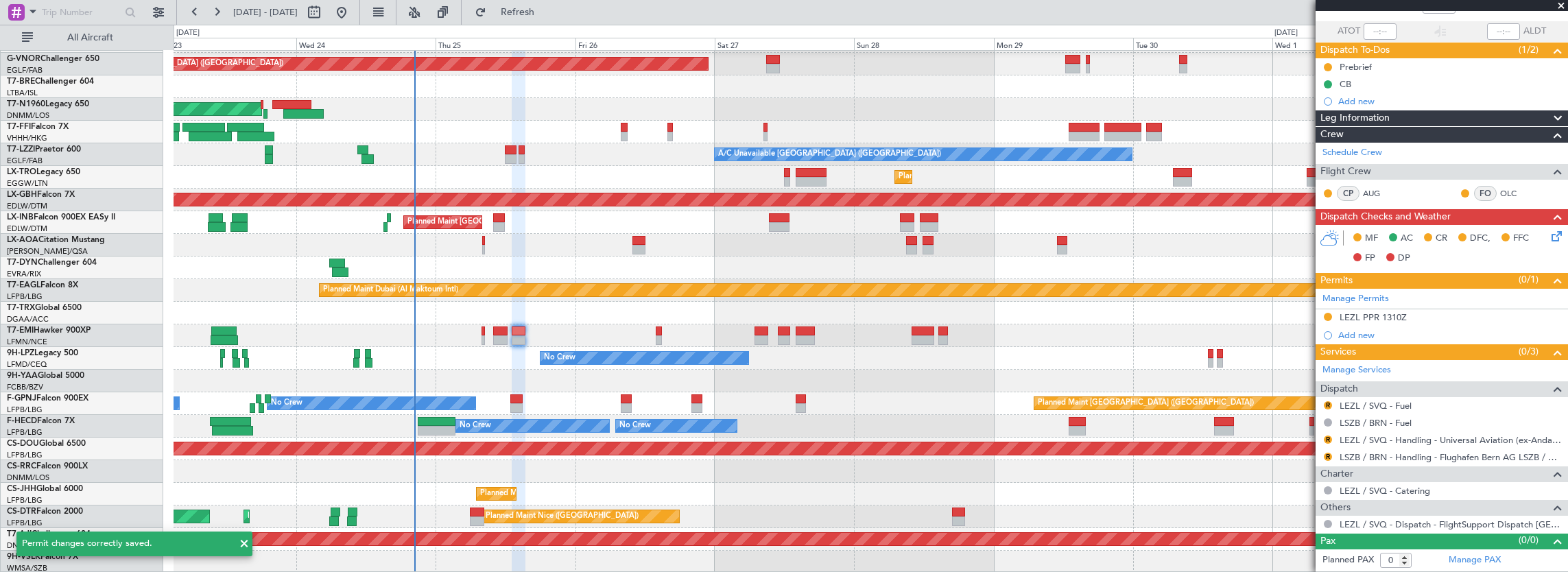
scroll to position [88, 0]
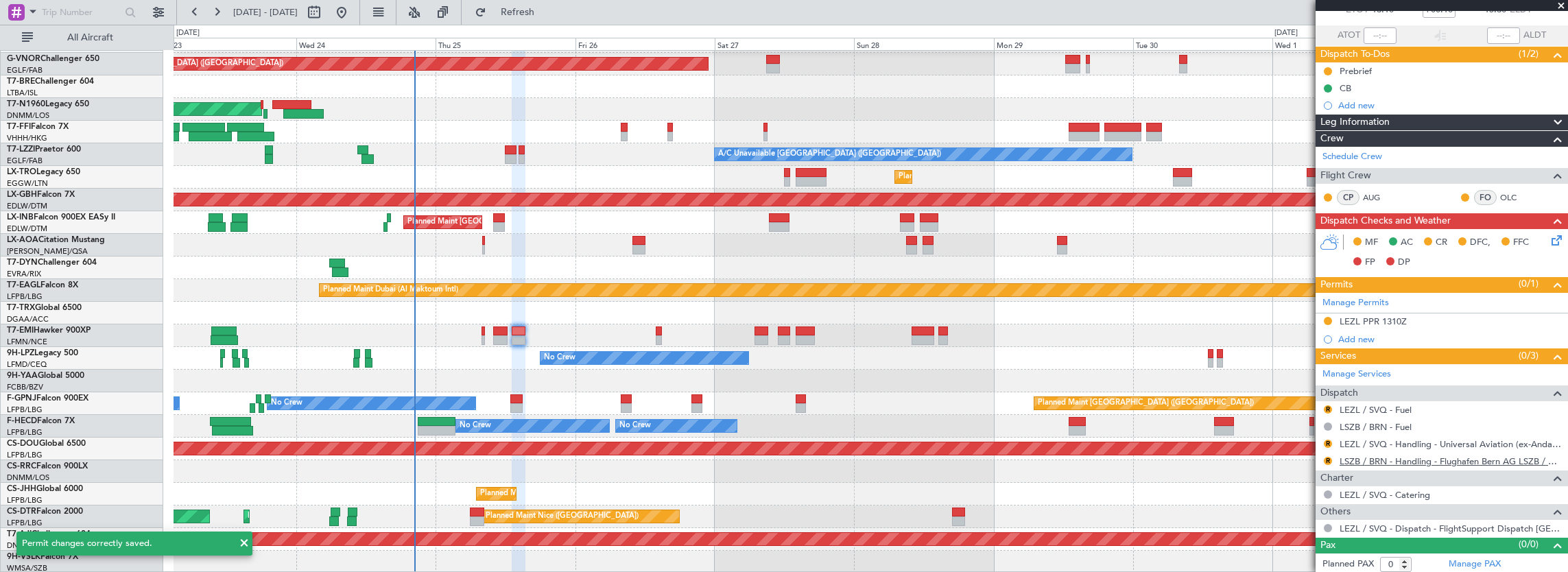
click at [1397, 459] on link "LSZB / BRN - Handling - Flughafen Bern AG LSZB / BRN" at bounding box center [1450, 462] width 221 height 12
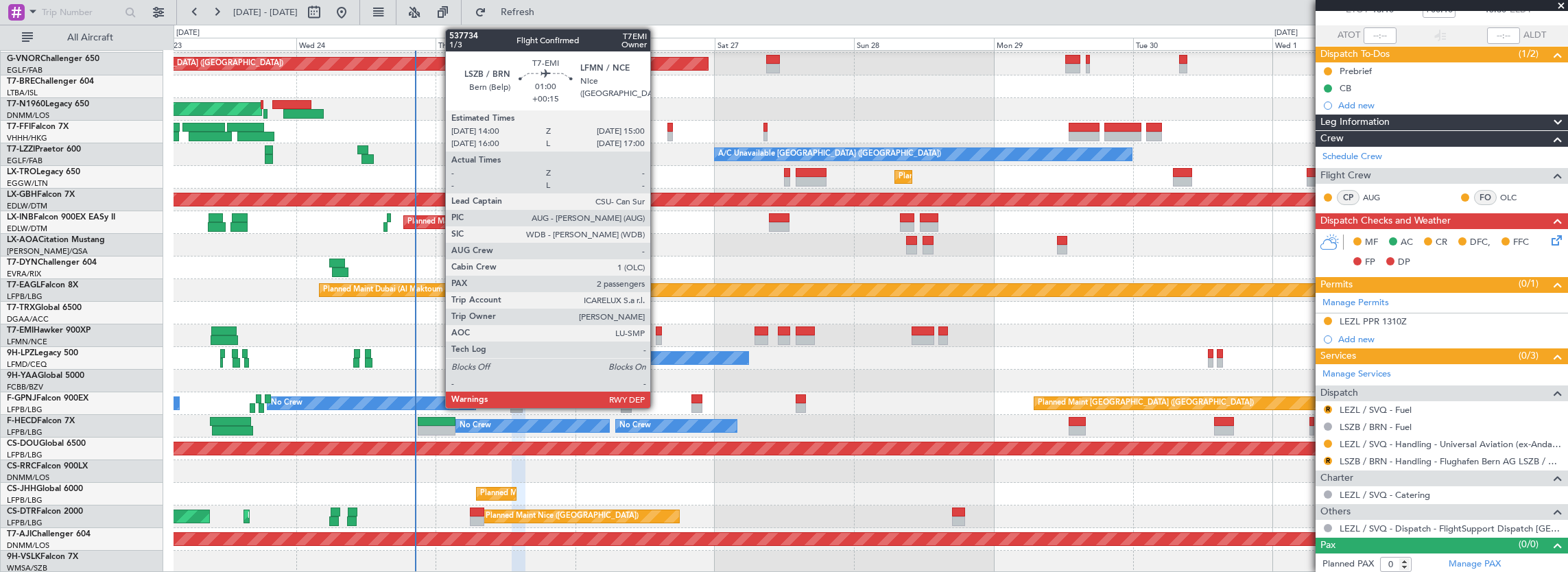
click at [657, 343] on div at bounding box center [659, 340] width 6 height 9
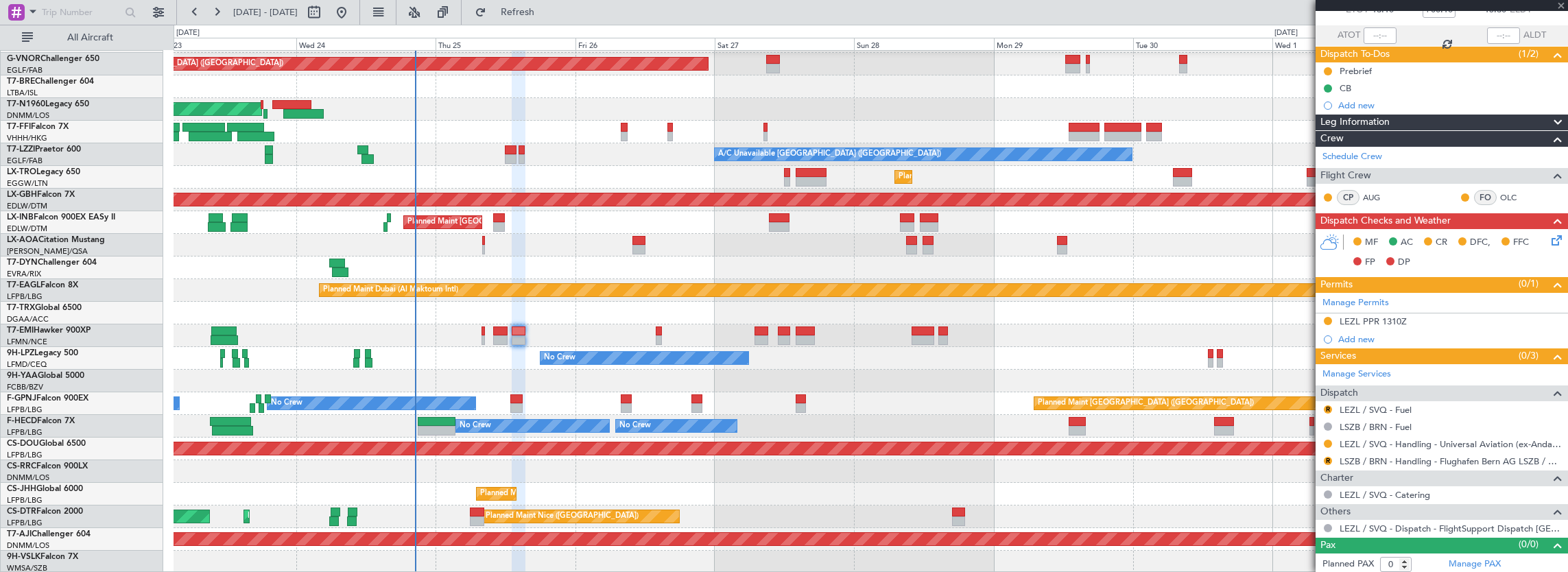
type input "+00:15"
type input "2"
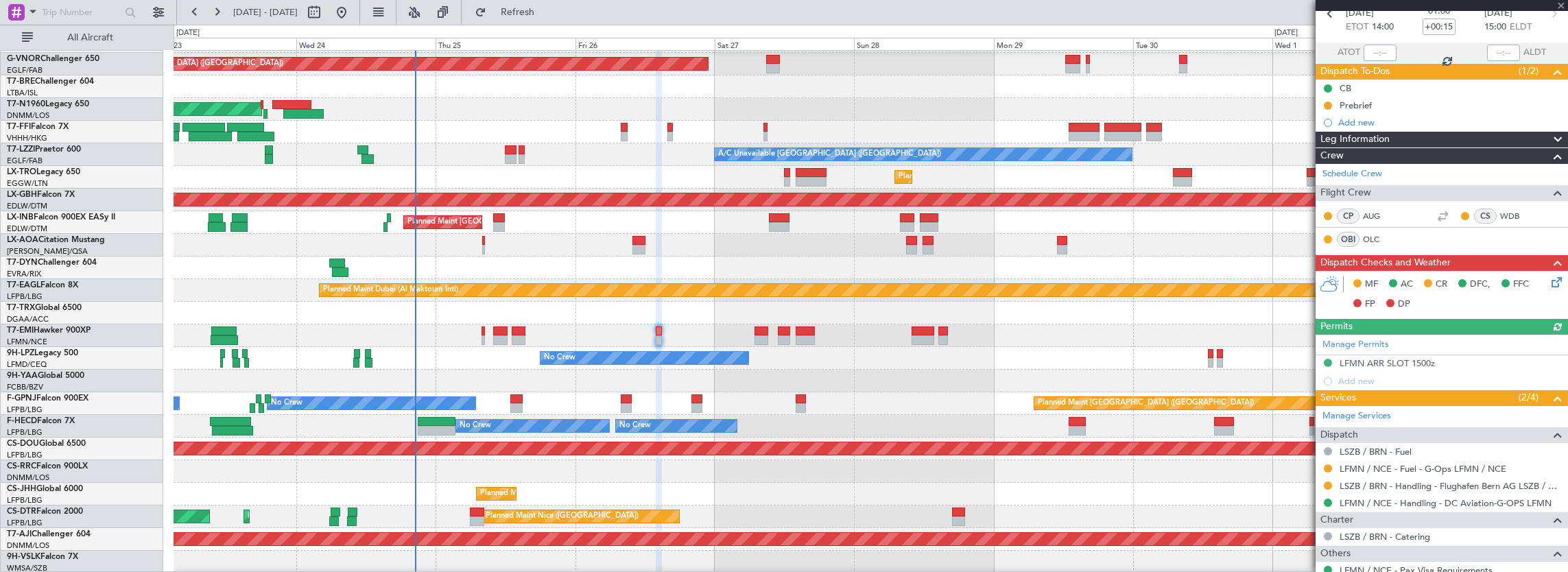
scroll to position [137, 0]
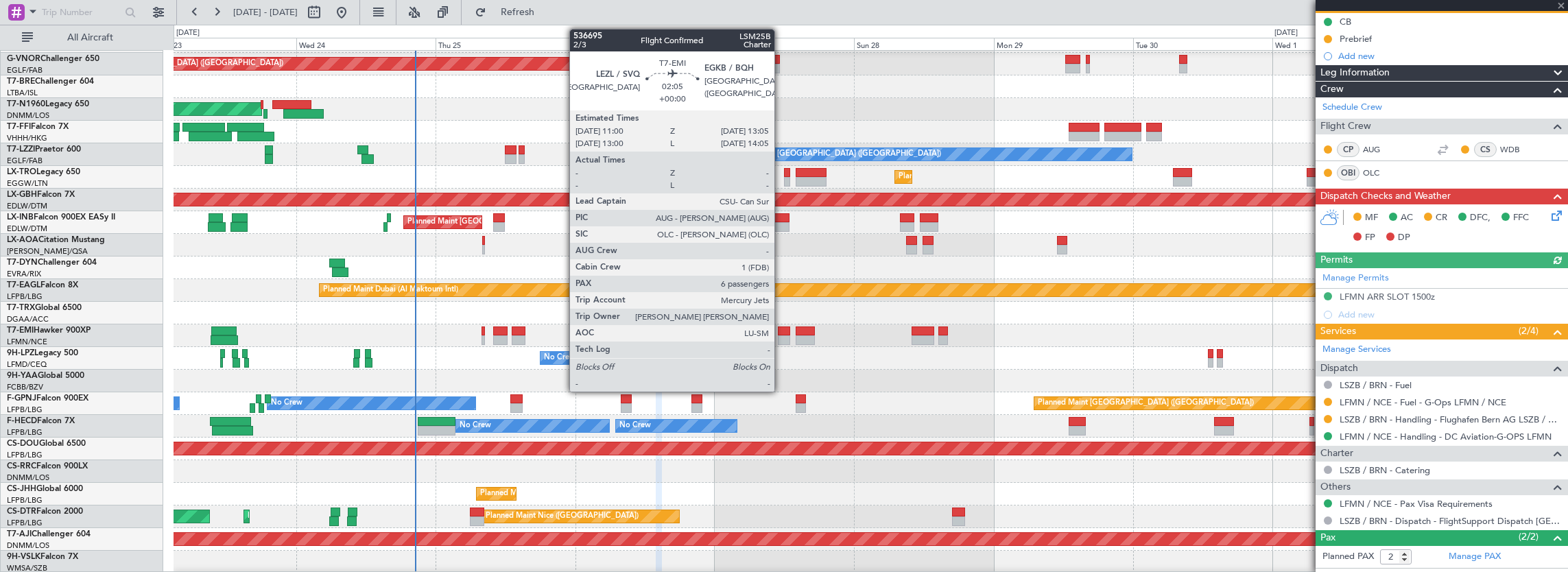
click at [760, 331] on div at bounding box center [761, 331] width 13 height 9
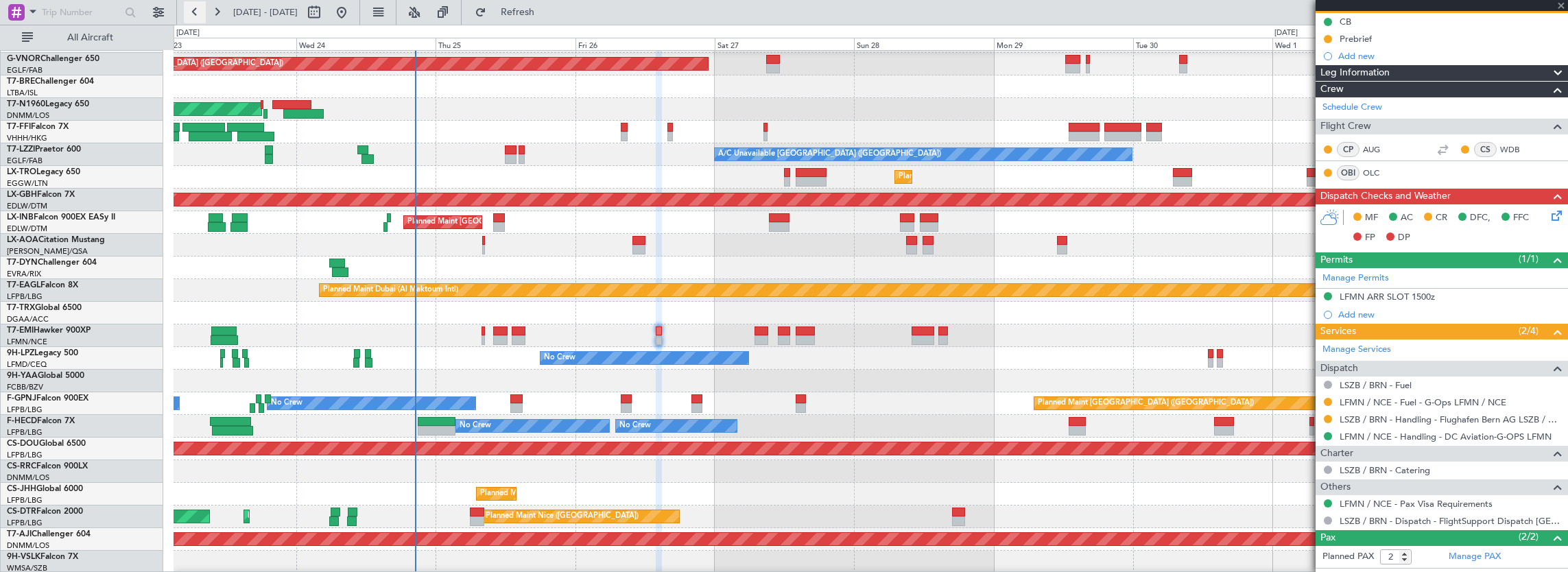
type input "+00:20"
type input "0"
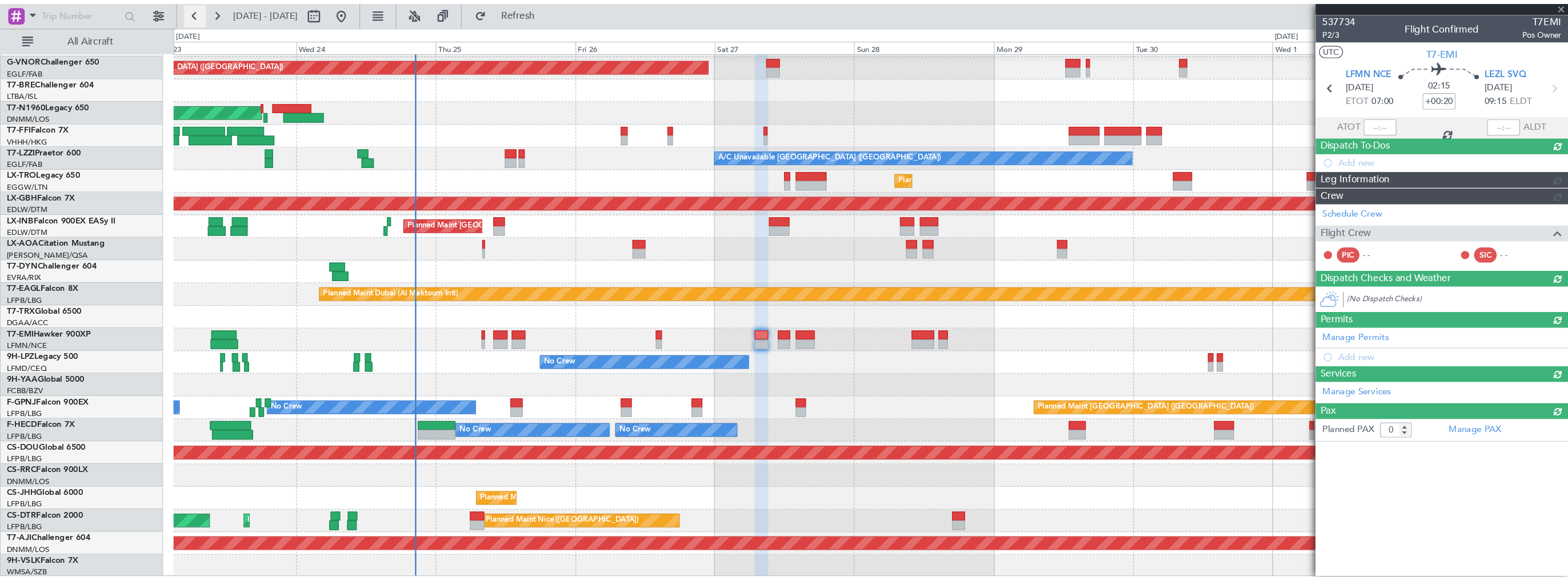
scroll to position [0, 0]
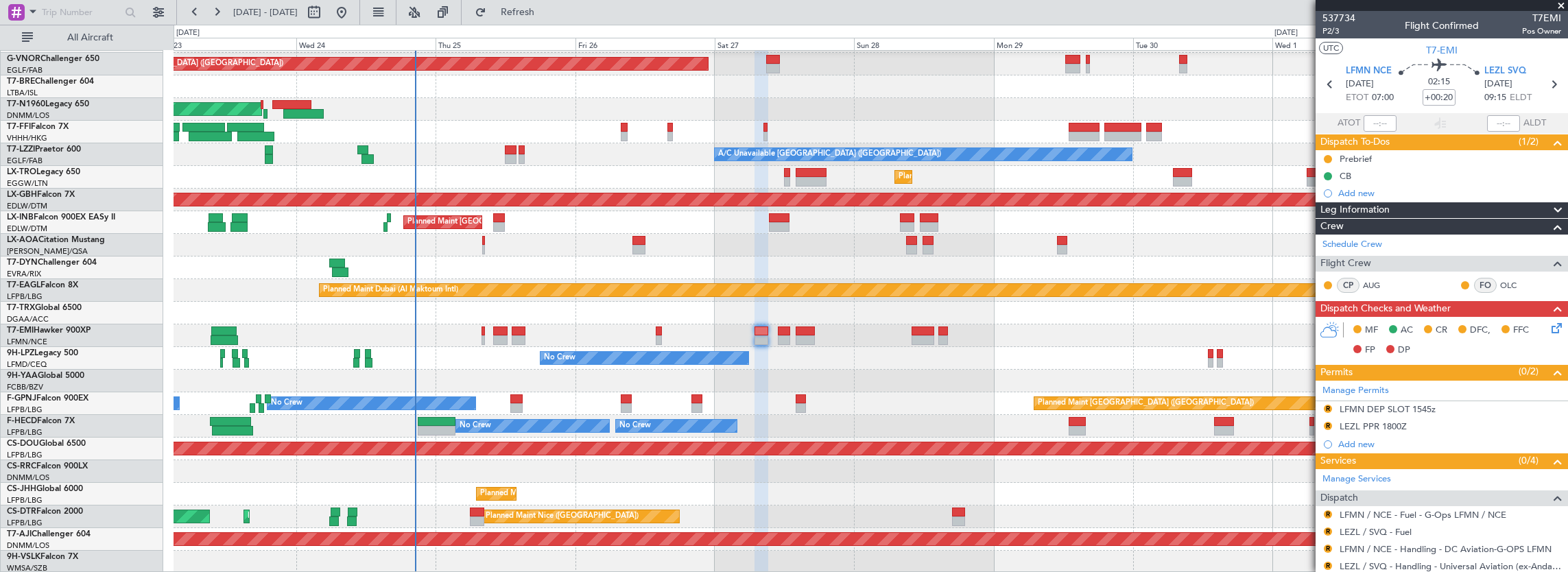
click at [517, 332] on div at bounding box center [518, 331] width 13 height 9
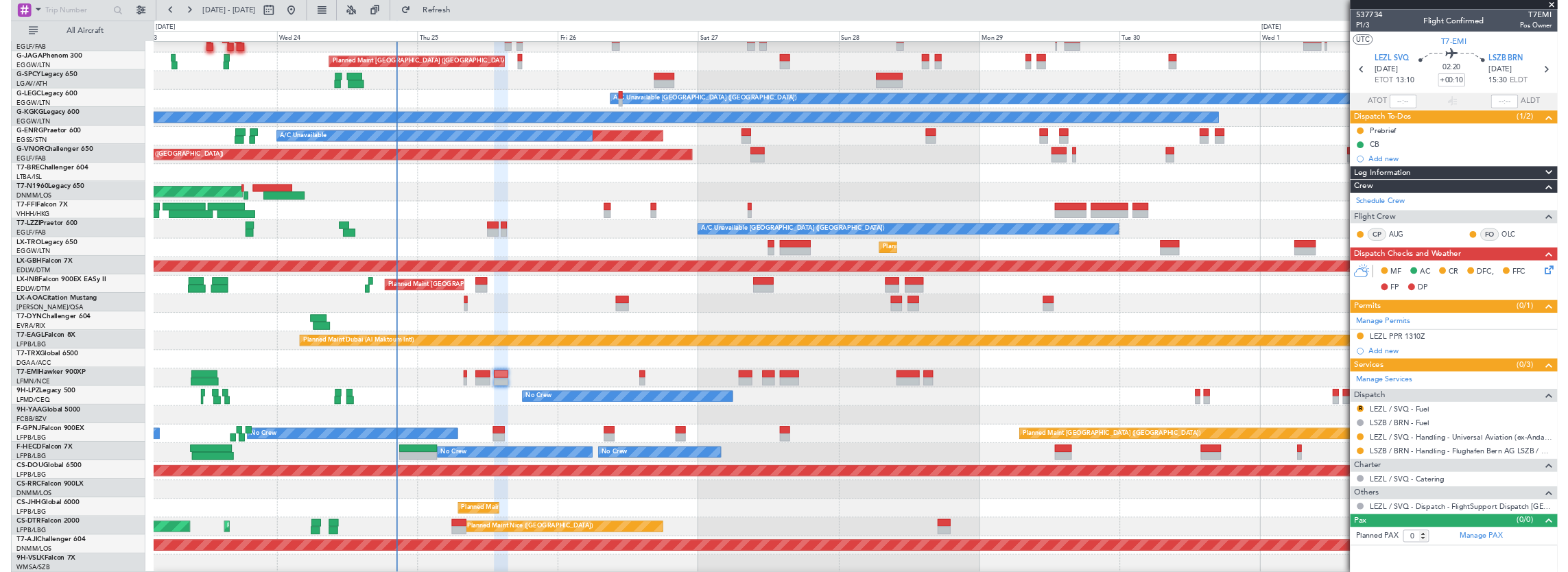
scroll to position [123, 0]
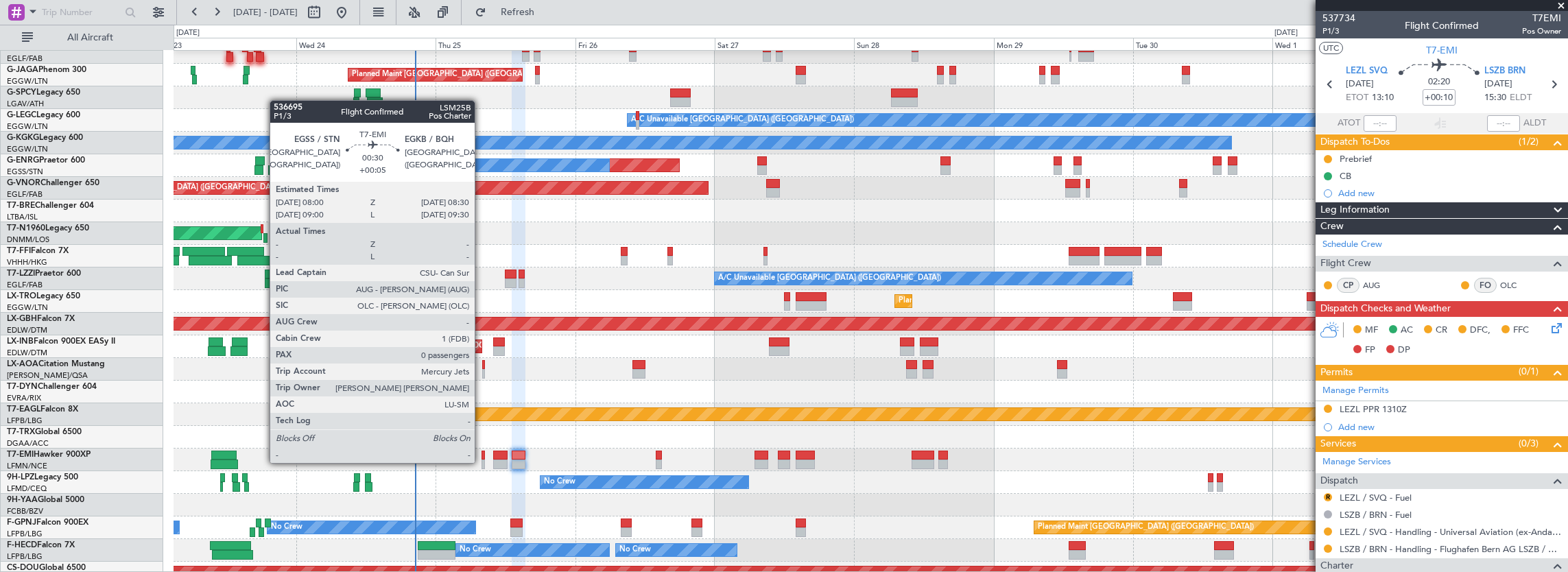
click at [481, 462] on div at bounding box center [483, 464] width 3 height 9
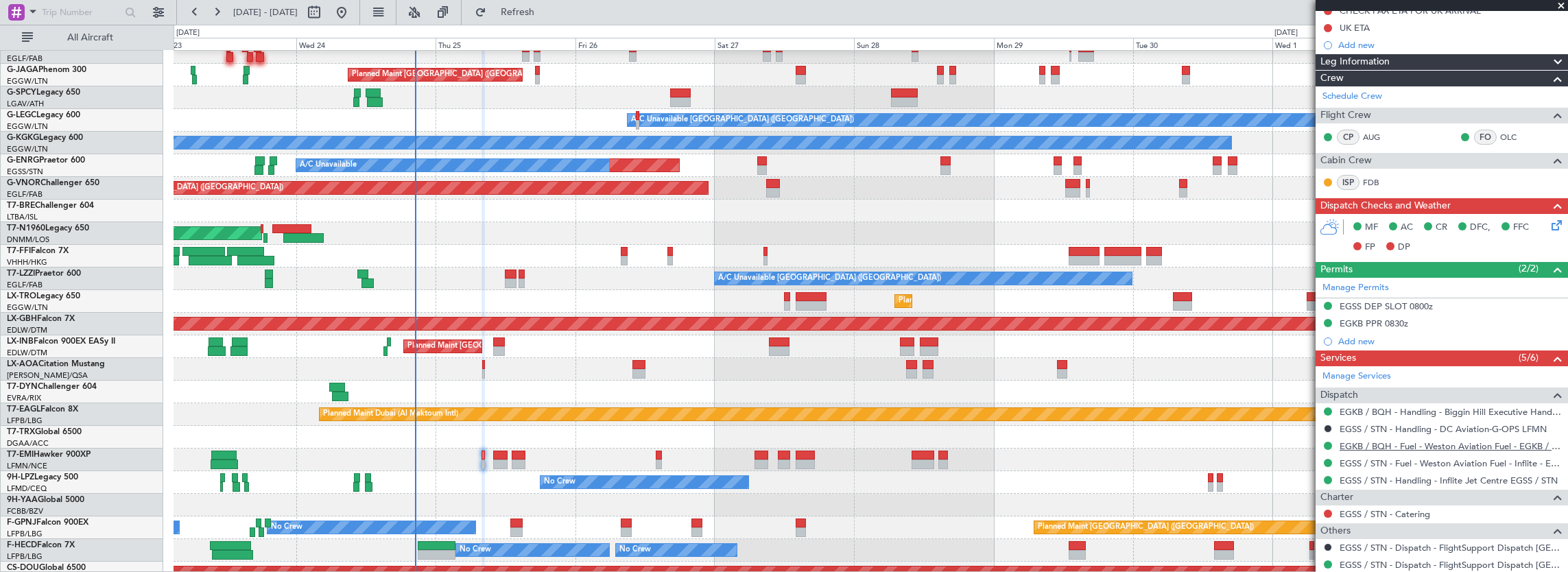
scroll to position [218, 0]
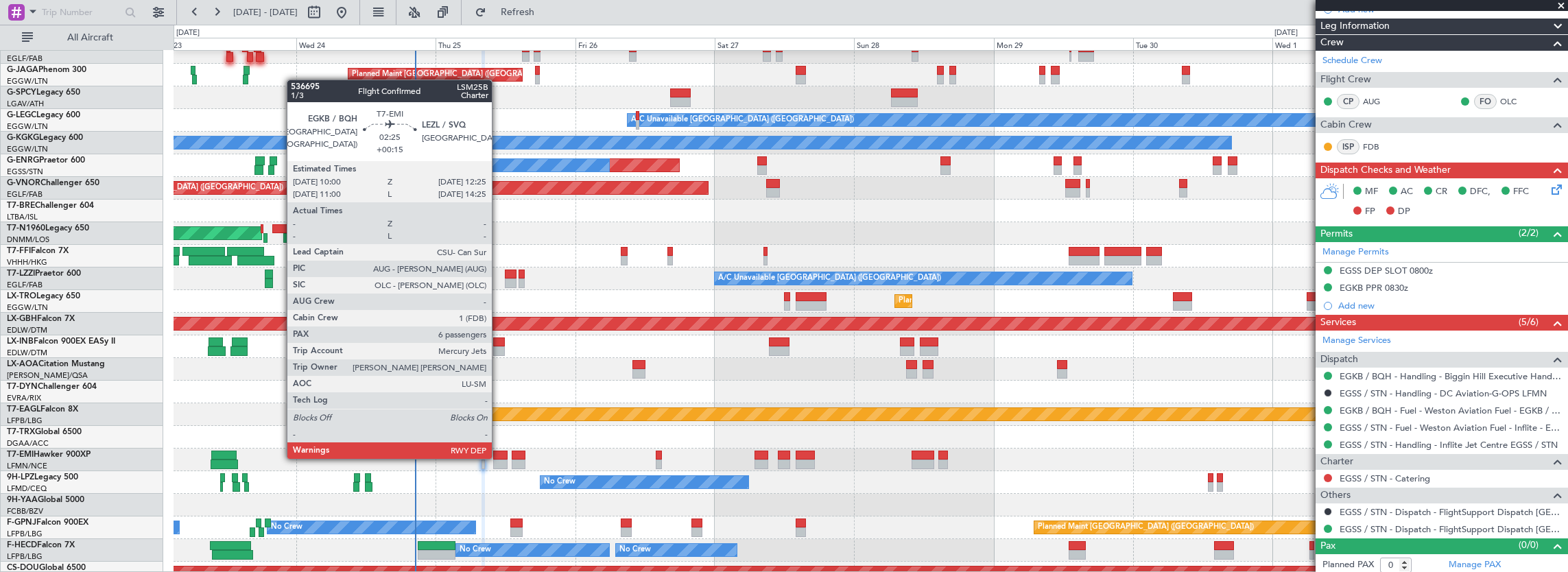
click at [499, 457] on div at bounding box center [500, 455] width 14 height 9
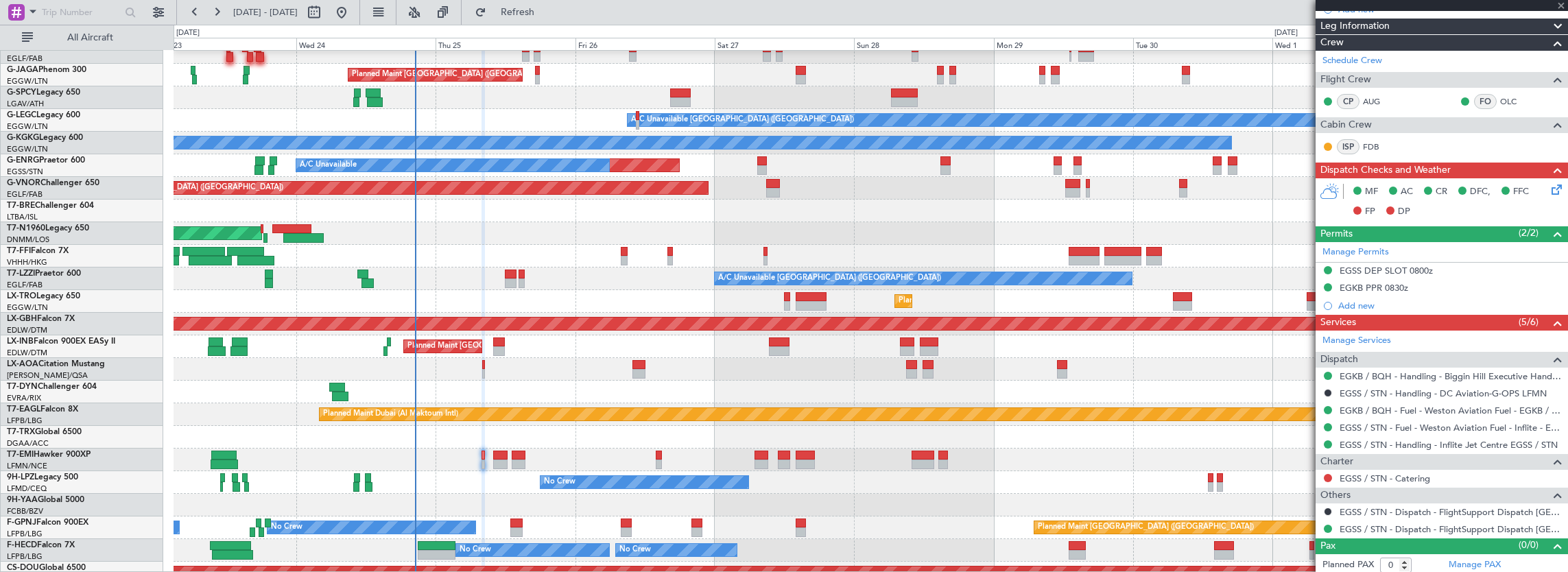
type input "+00:15"
type input "6"
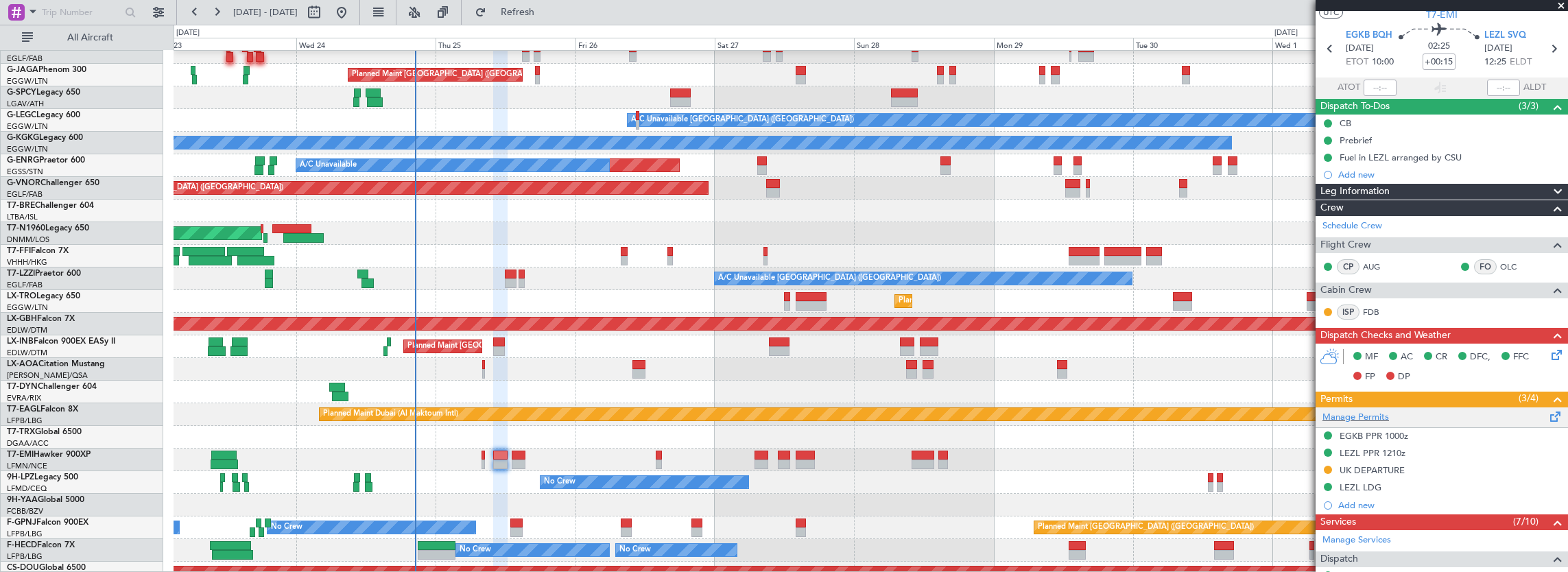
scroll to position [0, 0]
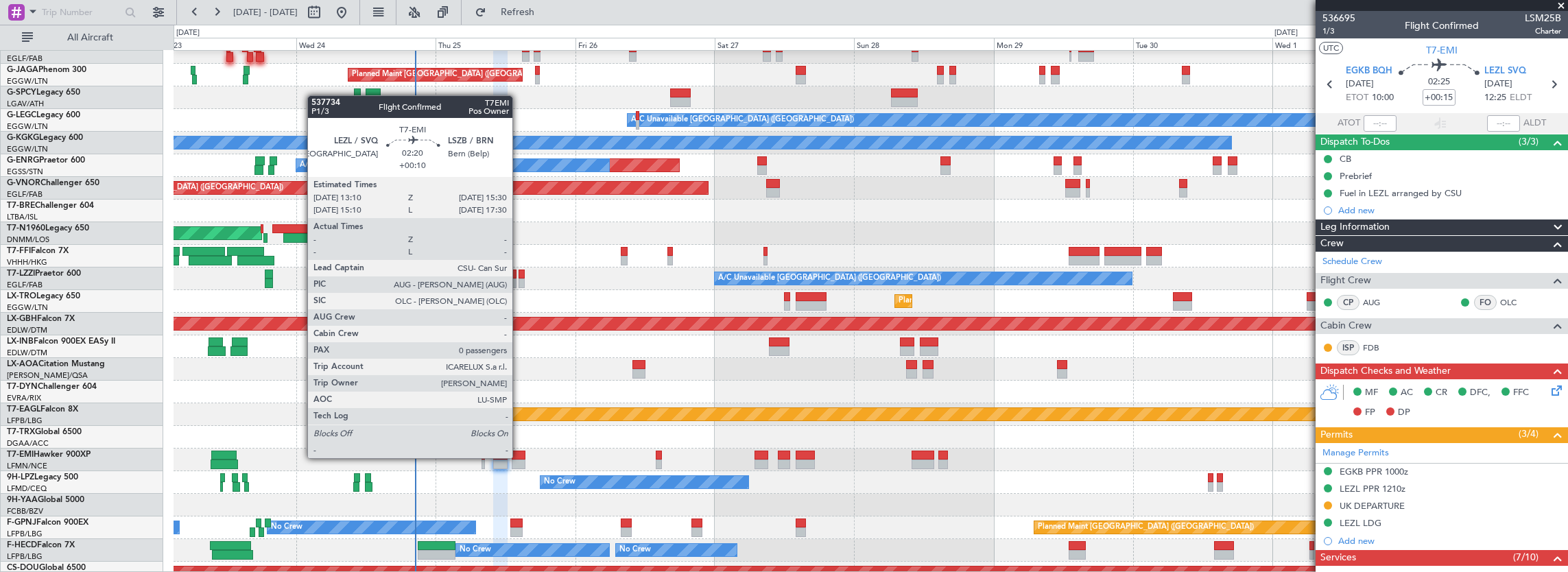
click at [519, 457] on div at bounding box center [518, 455] width 13 height 9
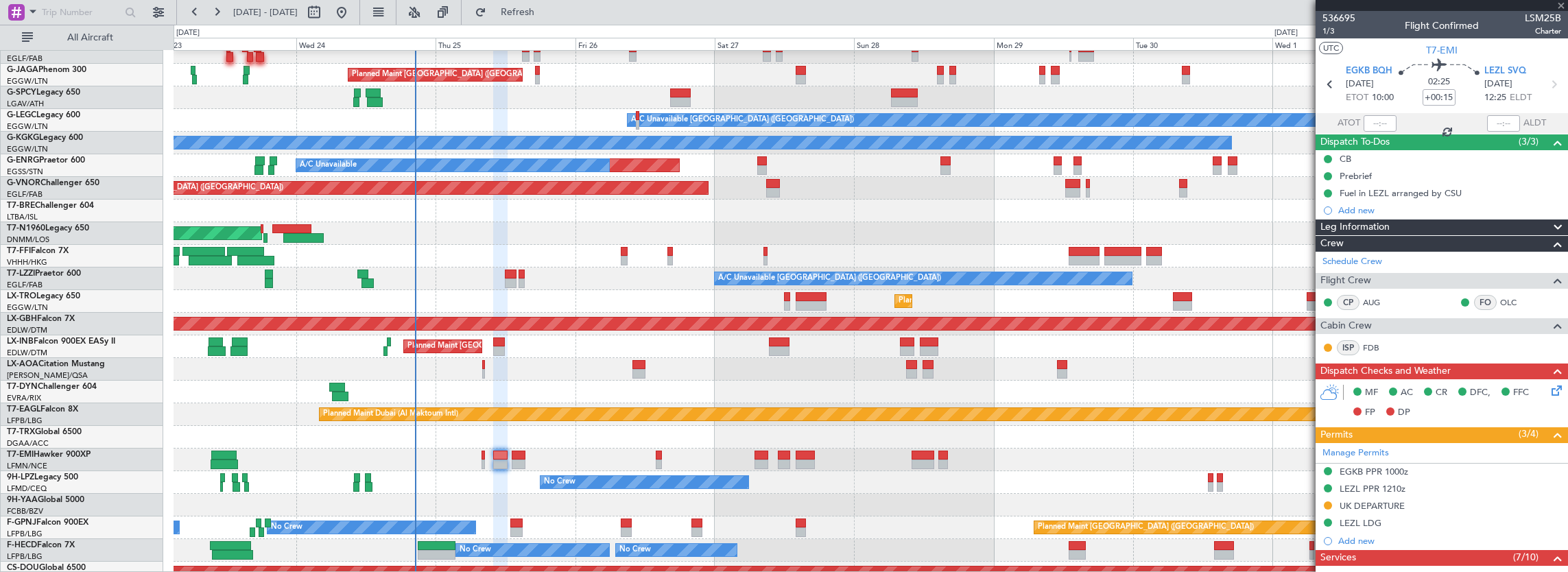
type input "+00:10"
type input "0"
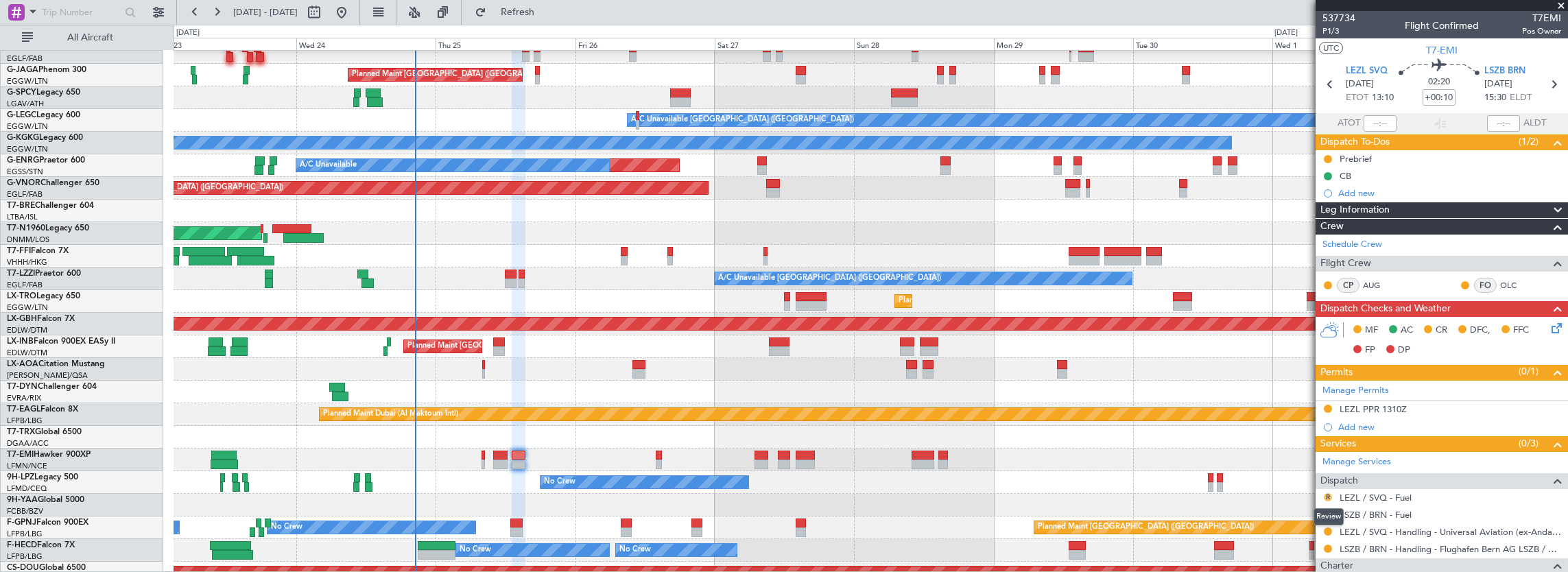
click at [1326, 494] on button "R" at bounding box center [1328, 498] width 8 height 8
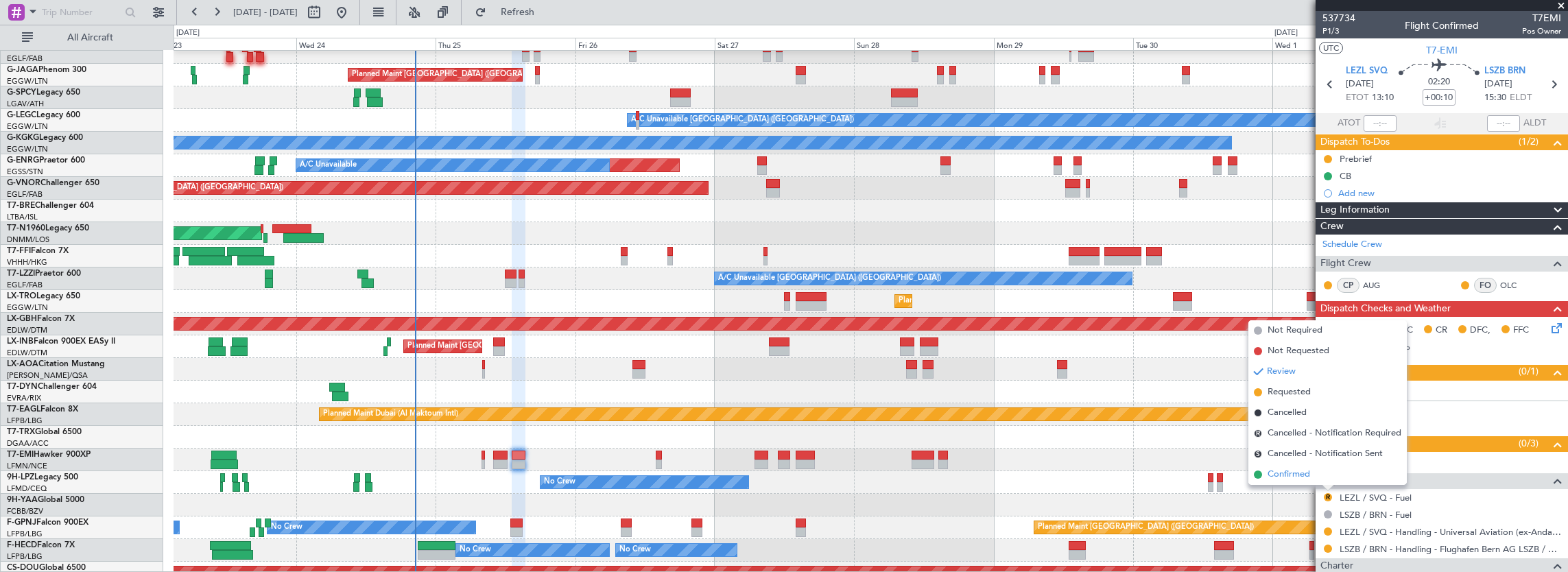
click at [1327, 471] on li "Confirmed" at bounding box center [1328, 475] width 159 height 21
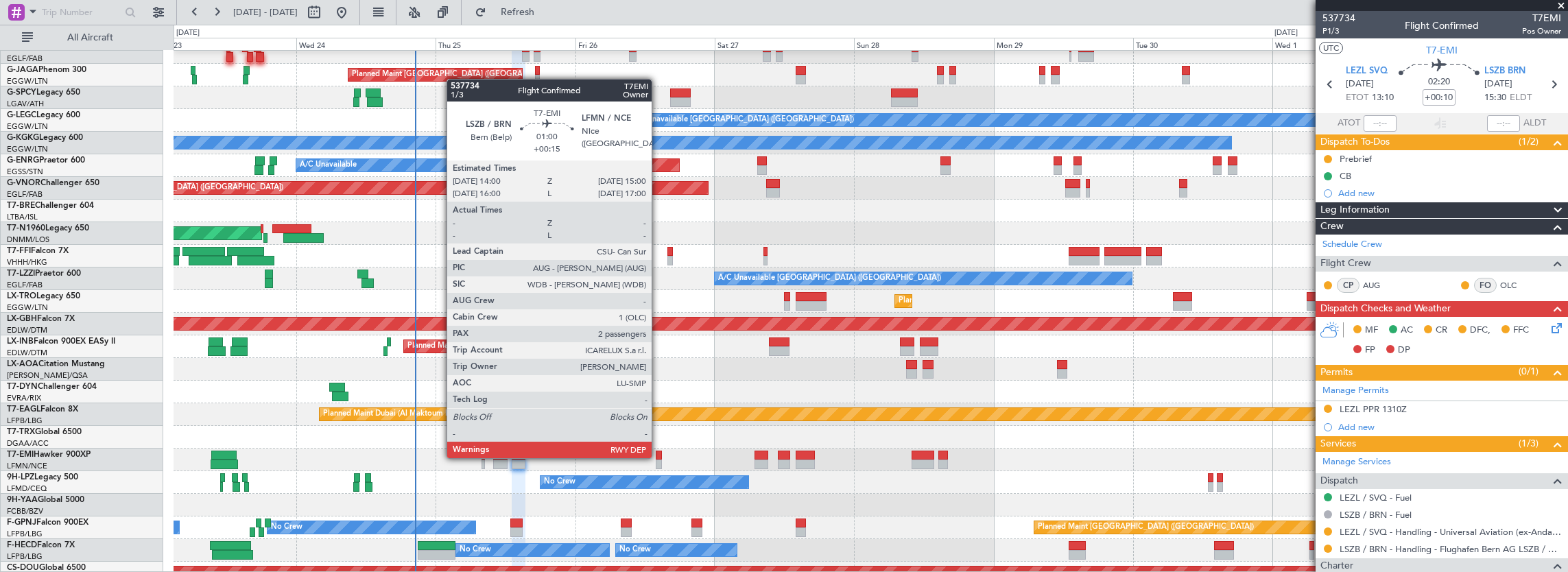
click at [659, 457] on div at bounding box center [659, 455] width 6 height 9
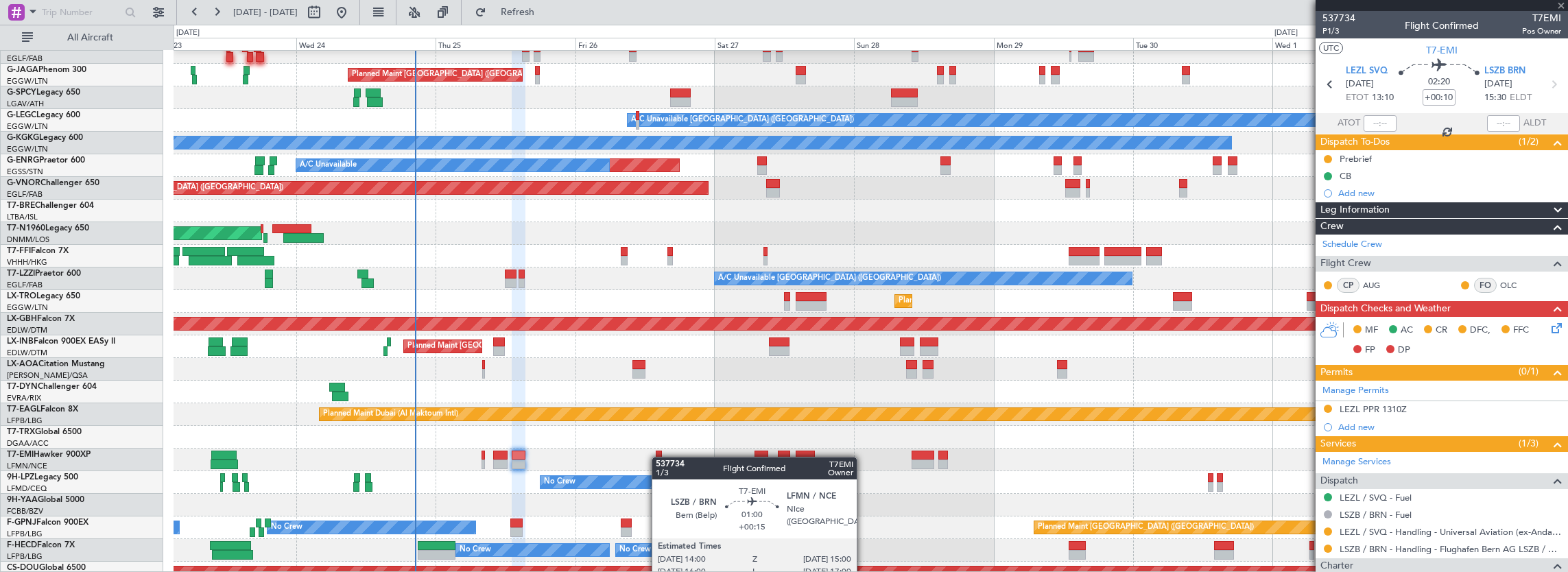
type input "+00:15"
type input "2"
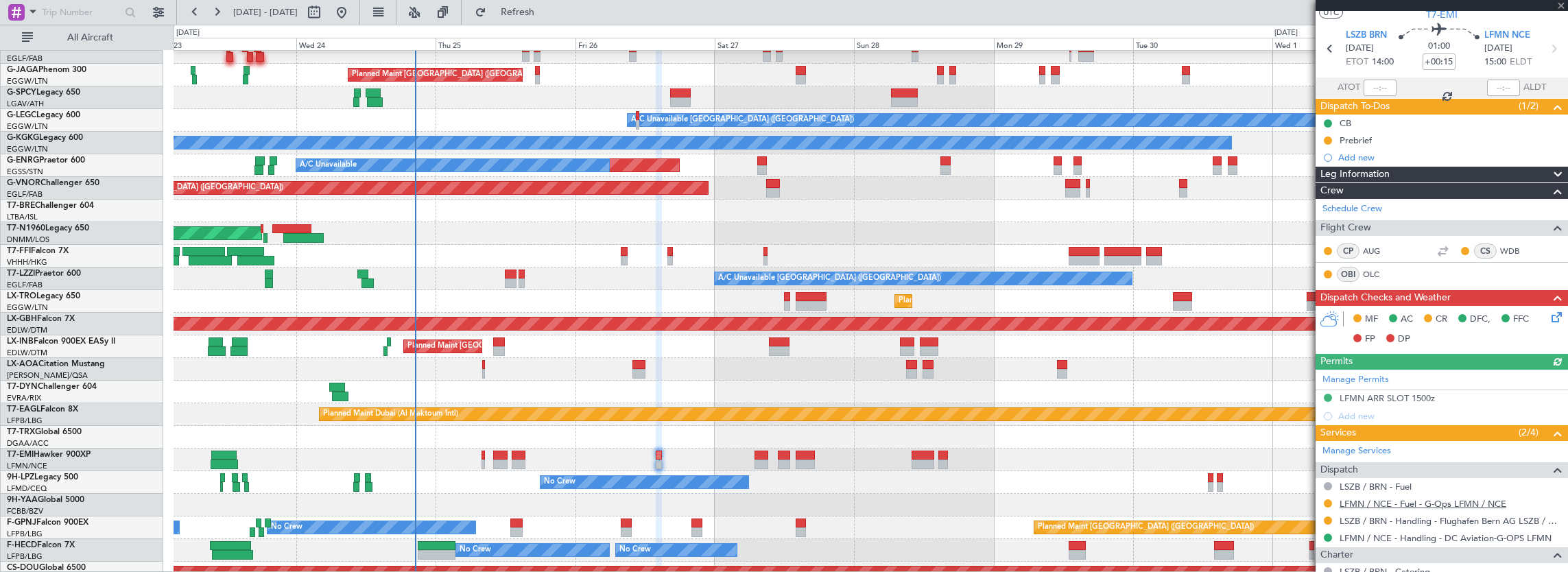
scroll to position [69, 0]
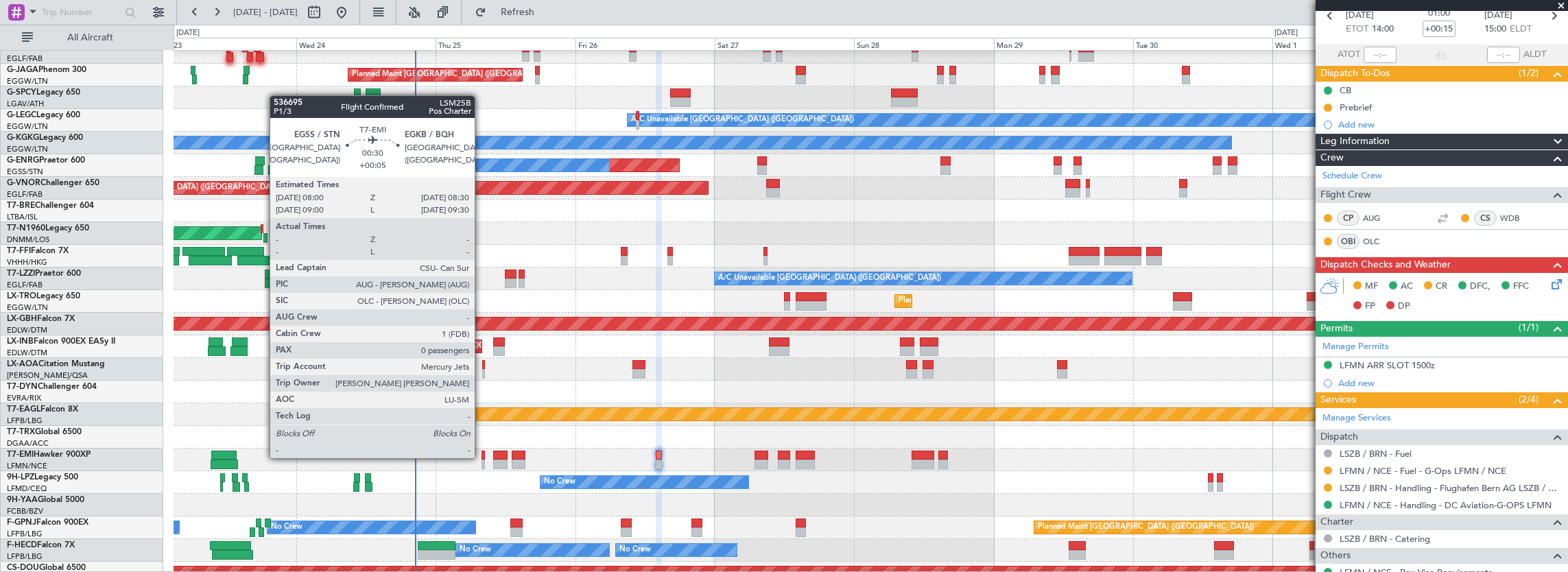
click at [481, 457] on div at bounding box center [483, 455] width 3 height 9
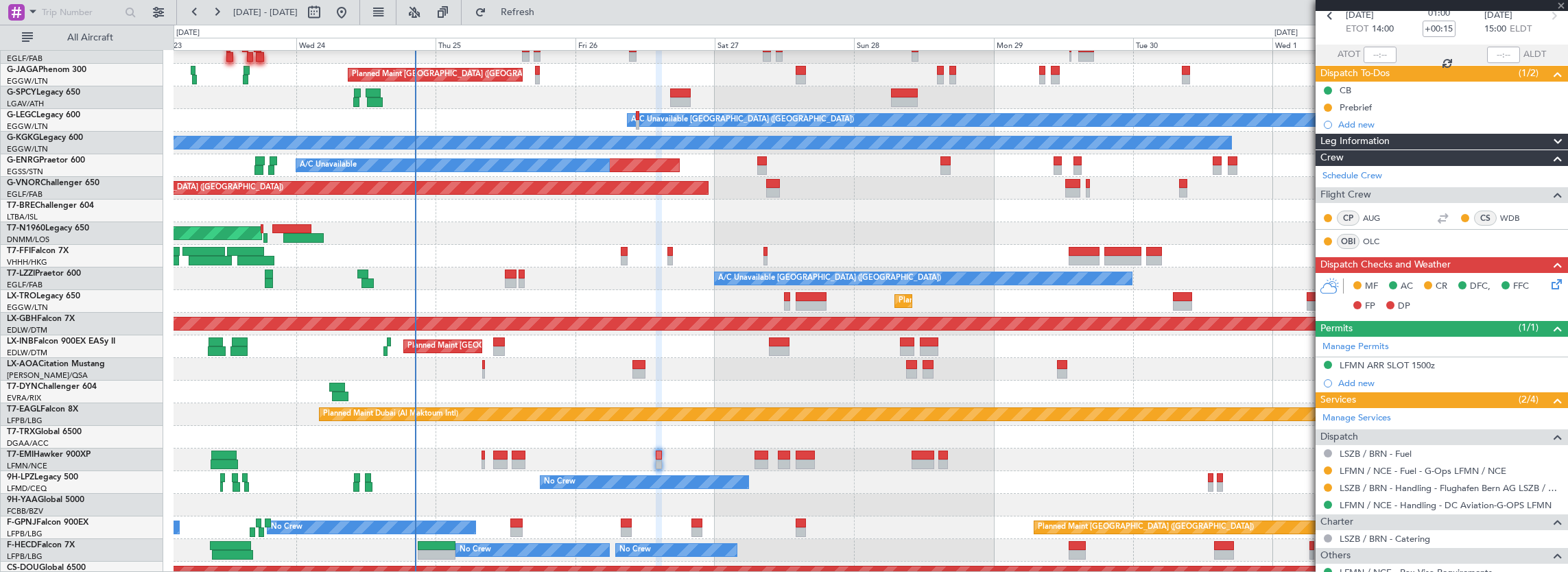
type input "+00:05"
type input "0"
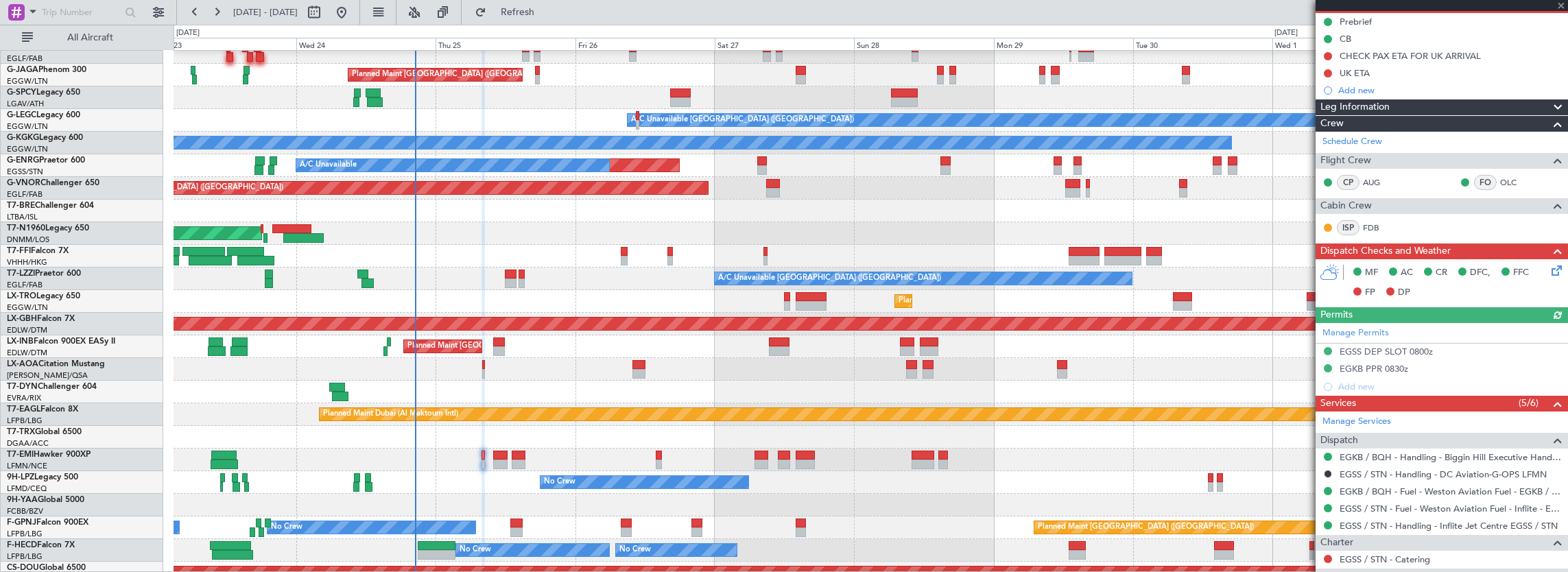
scroll to position [218, 0]
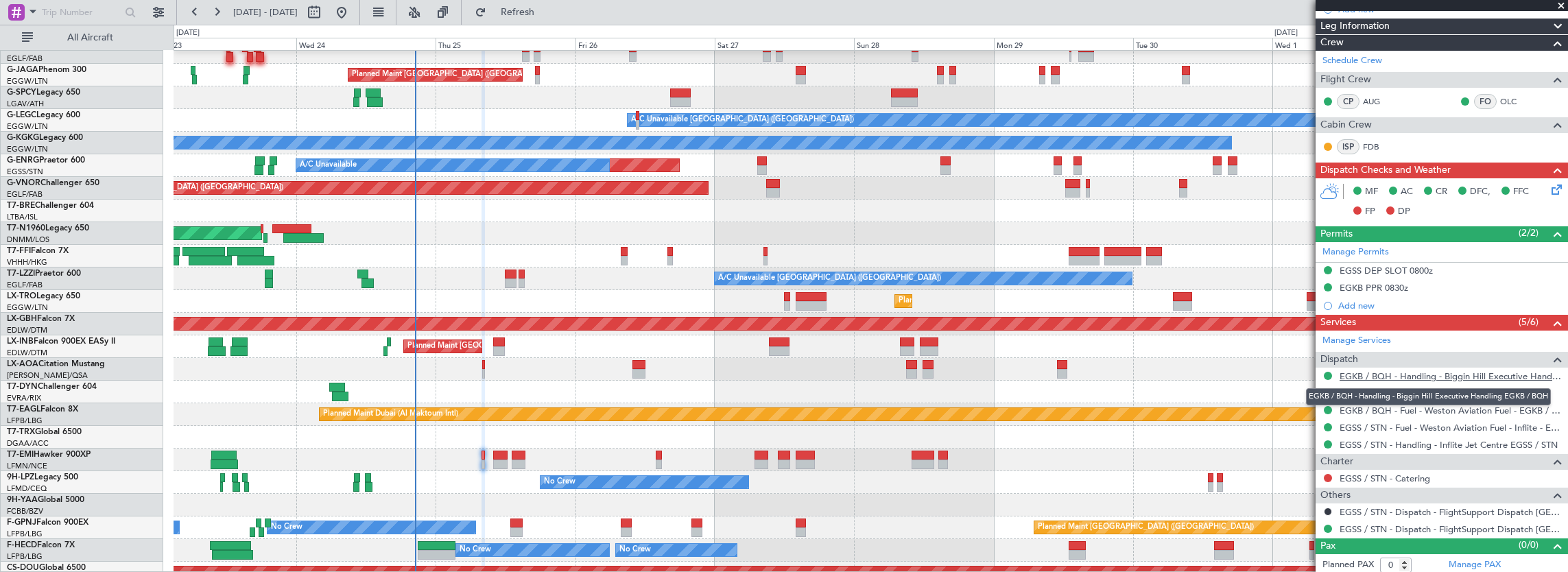
click at [1421, 376] on link "EGKB / BQH - Handling - Biggin Hill Executive Handling EGKB / BQH" at bounding box center [1450, 376] width 221 height 12
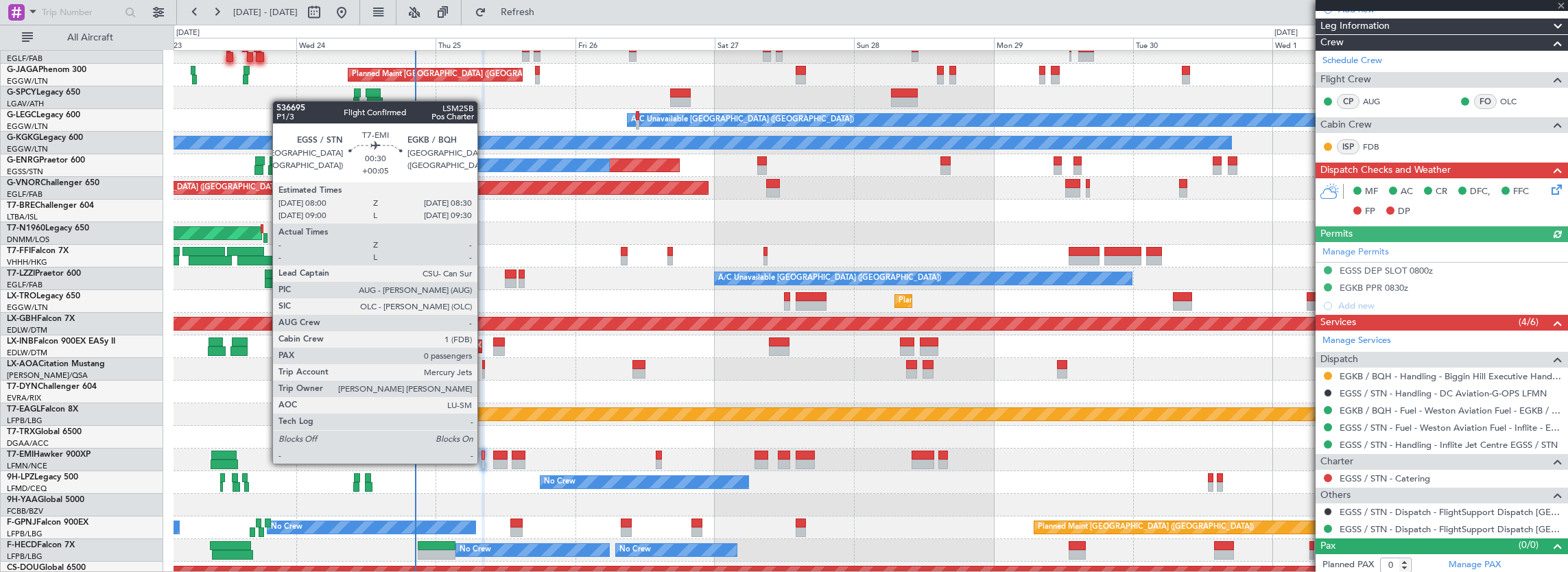
click at [484, 462] on div at bounding box center [483, 464] width 3 height 9
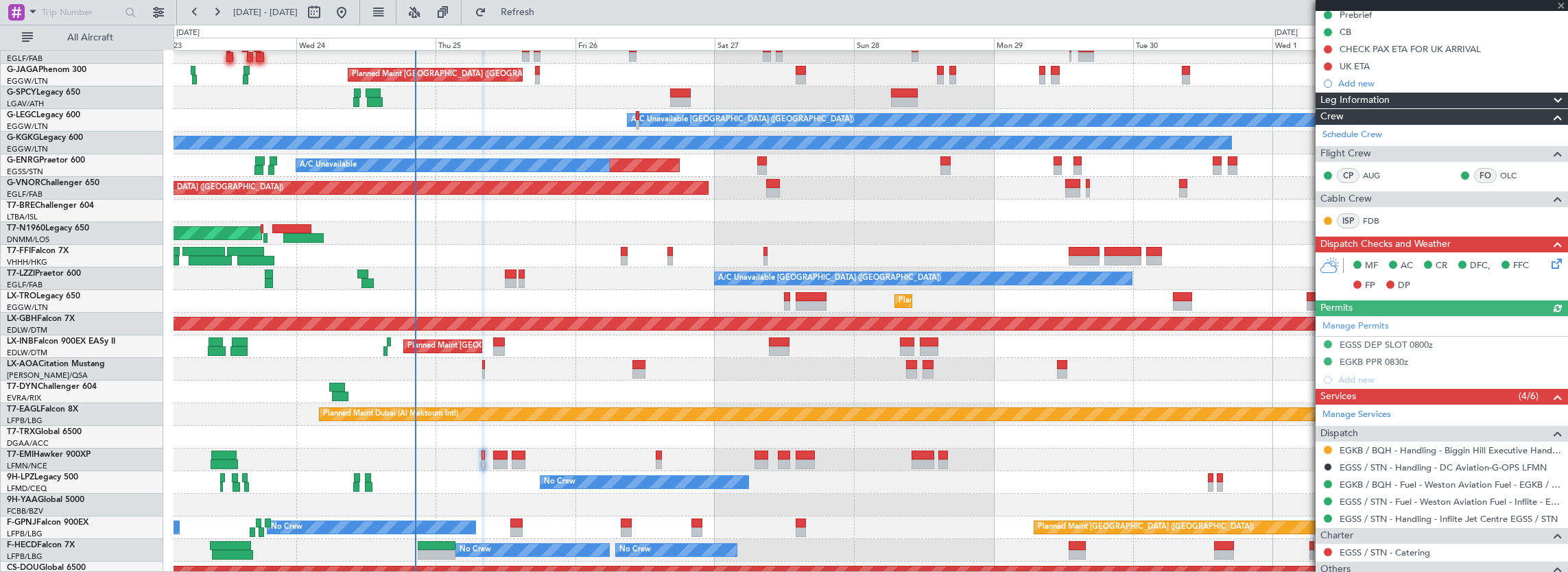
scroll to position [206, 0]
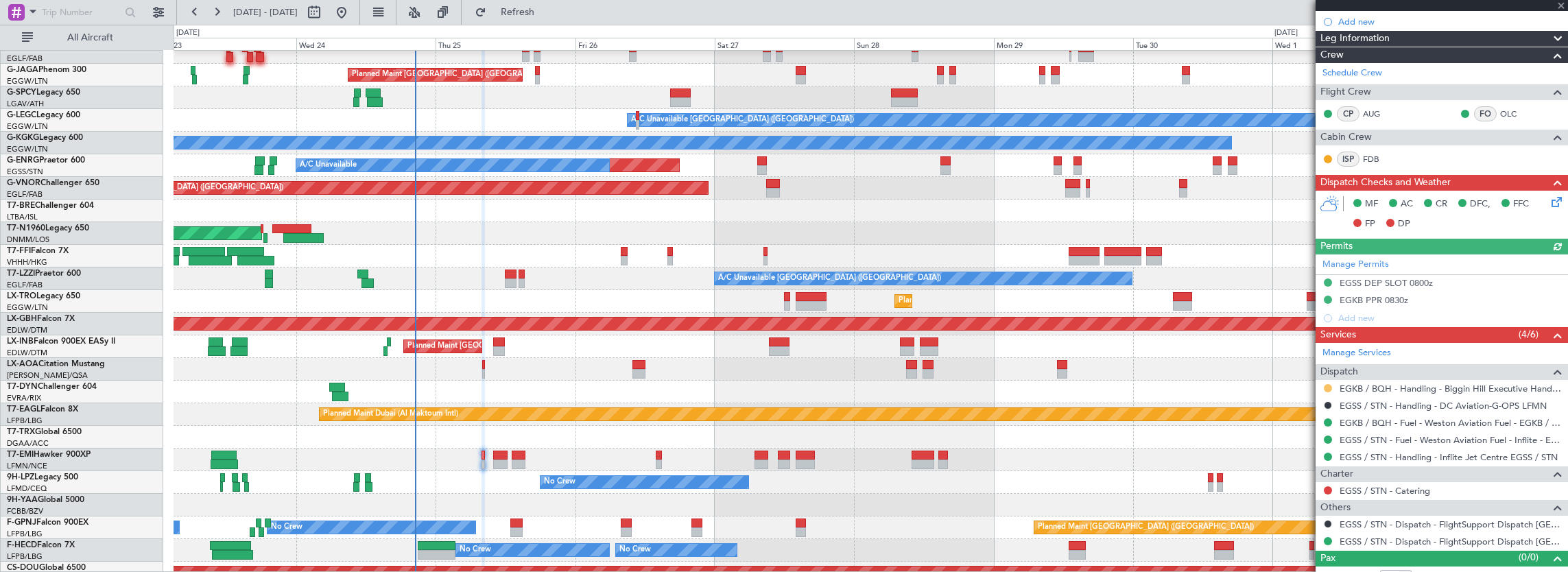
click at [1329, 385] on button at bounding box center [1328, 389] width 8 height 8
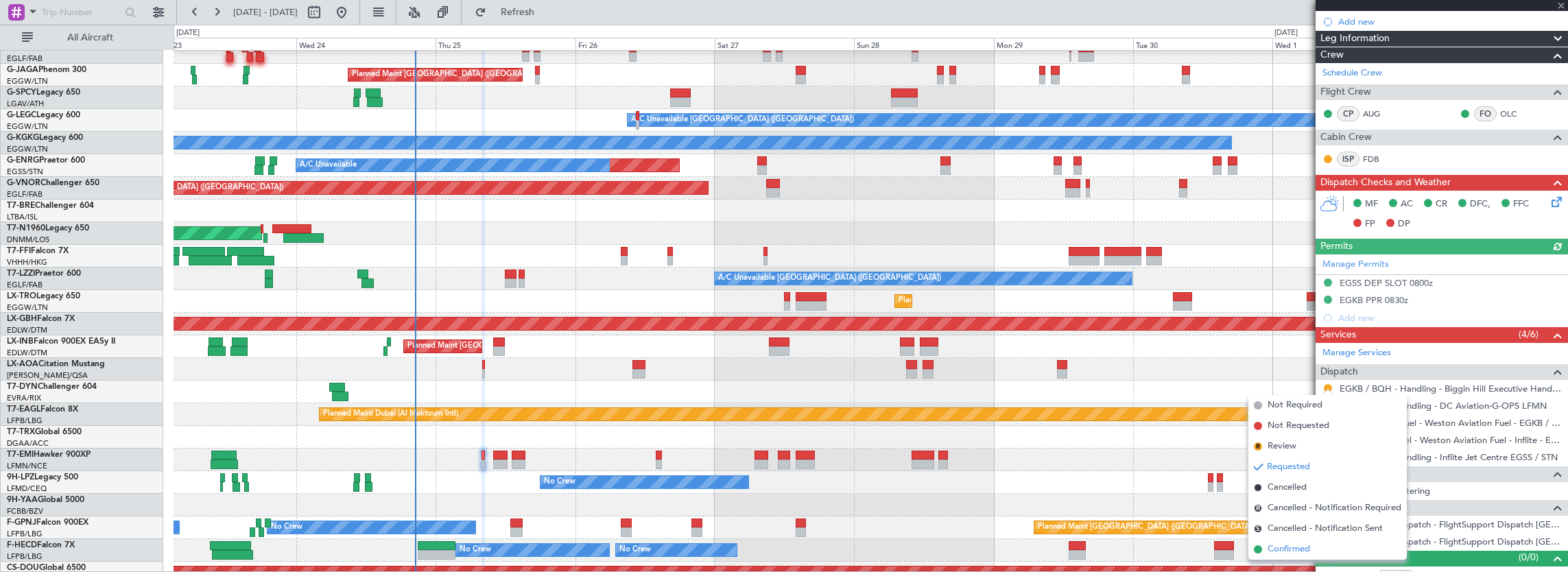
click at [1301, 554] on span "Confirmed" at bounding box center [1288, 549] width 43 height 13
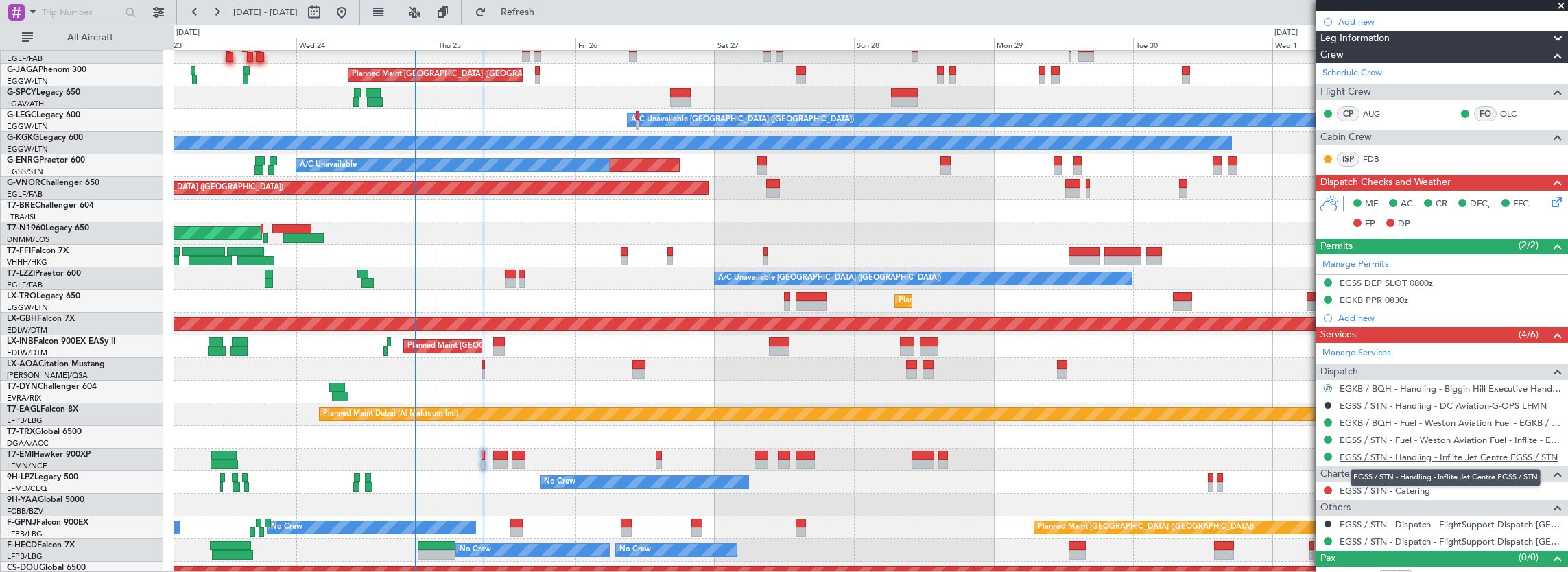
click at [1466, 452] on link "EGSS / STN - Handling - Inflite Jet Centre EGSS / STN" at bounding box center [1448, 457] width 218 height 12
click at [547, 13] on span "Refresh" at bounding box center [517, 12] width 58 height 9
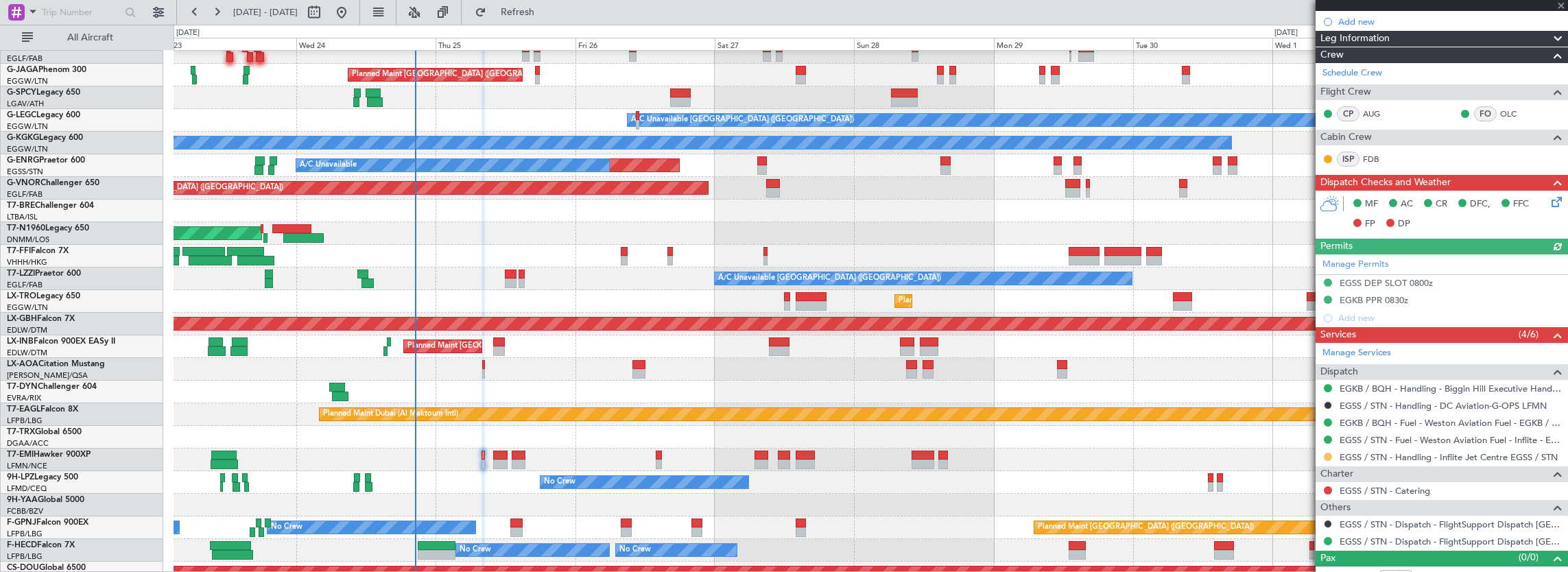
click at [1331, 454] on button at bounding box center [1328, 457] width 8 height 8
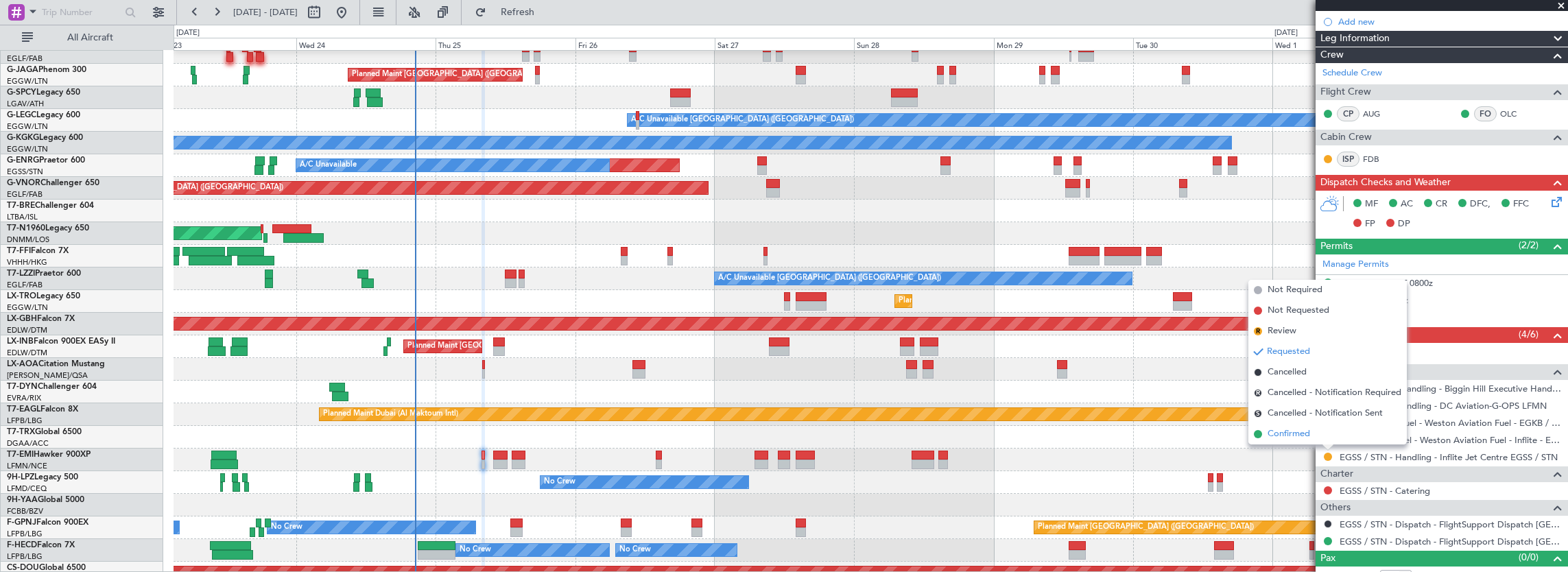
click at [1326, 433] on li "Confirmed" at bounding box center [1328, 434] width 159 height 21
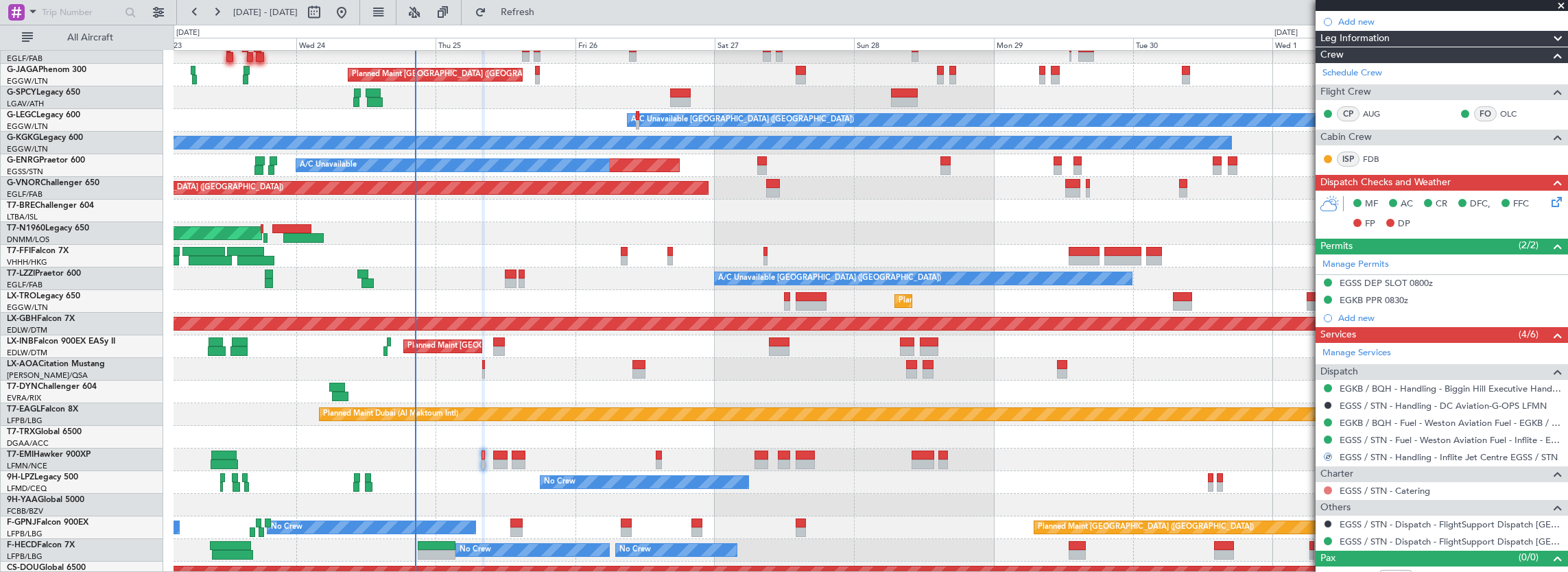
click at [1331, 488] on button at bounding box center [1328, 491] width 8 height 8
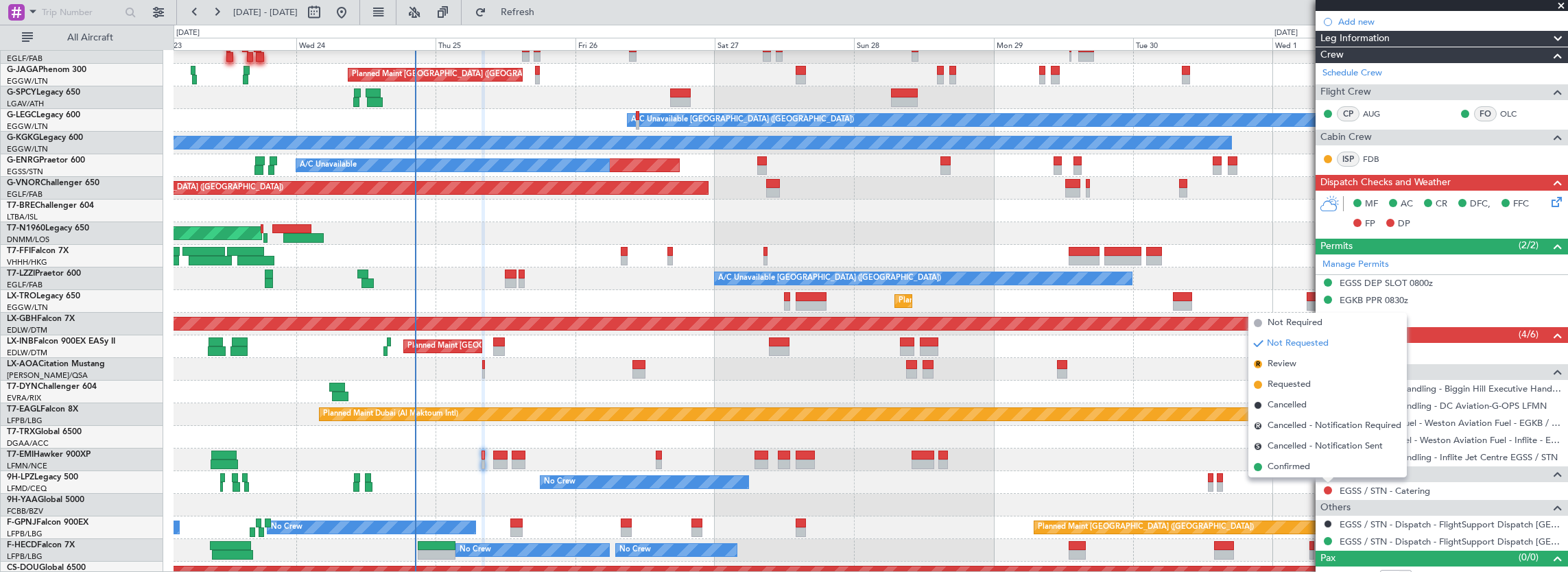
drag, startPoint x: 1298, startPoint y: 329, endPoint x: 1233, endPoint y: 342, distance: 66.3
click at [1298, 329] on span "Not Required" at bounding box center [1295, 323] width 55 height 13
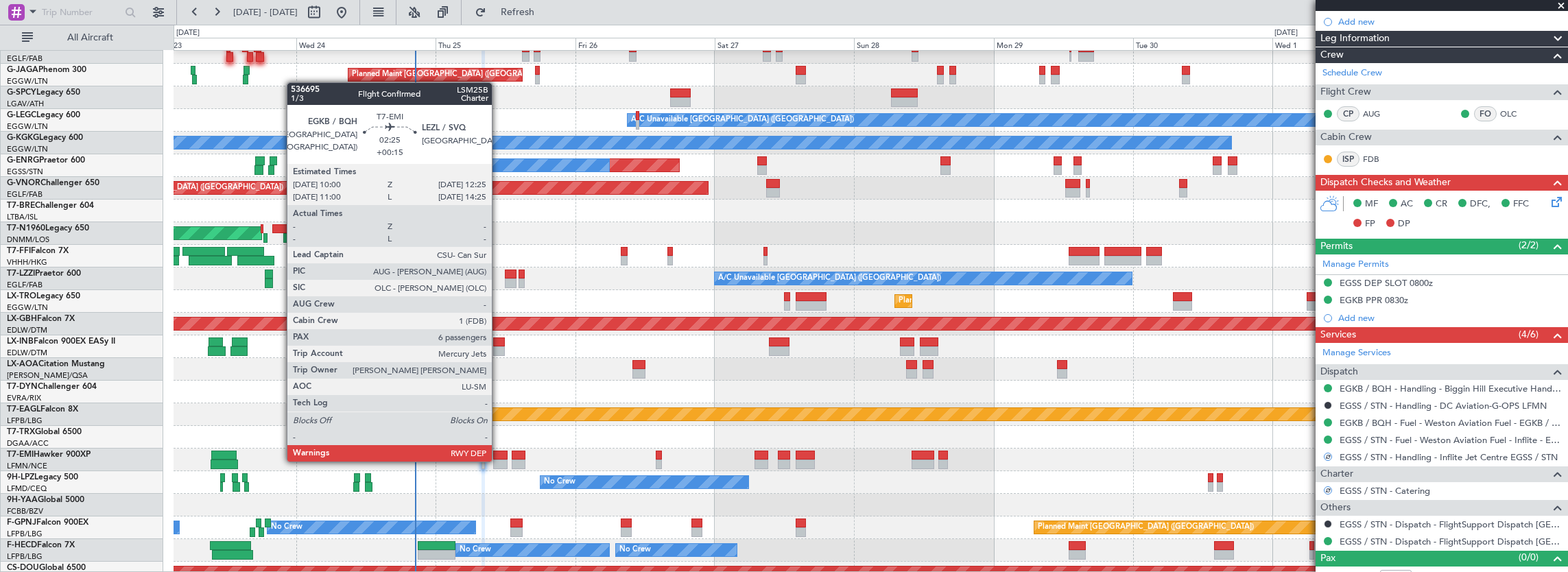
click at [496, 461] on div at bounding box center [500, 464] width 14 height 9
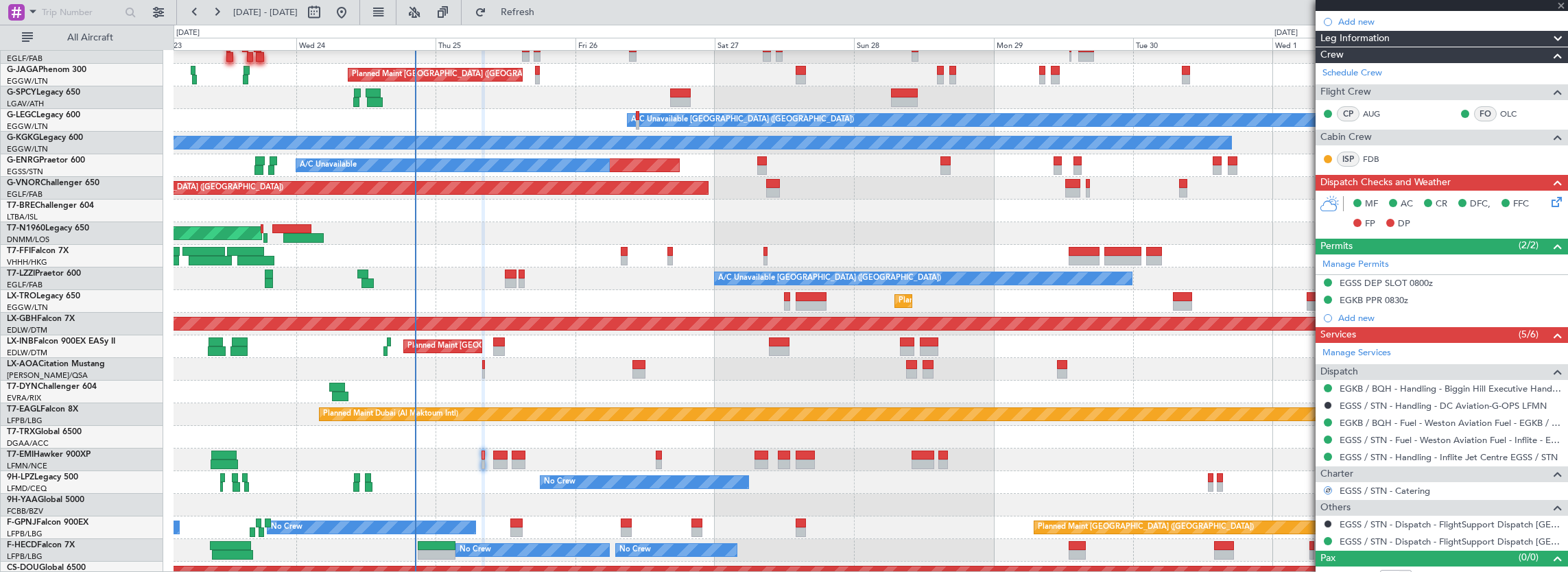
type input "+00:15"
type input "6"
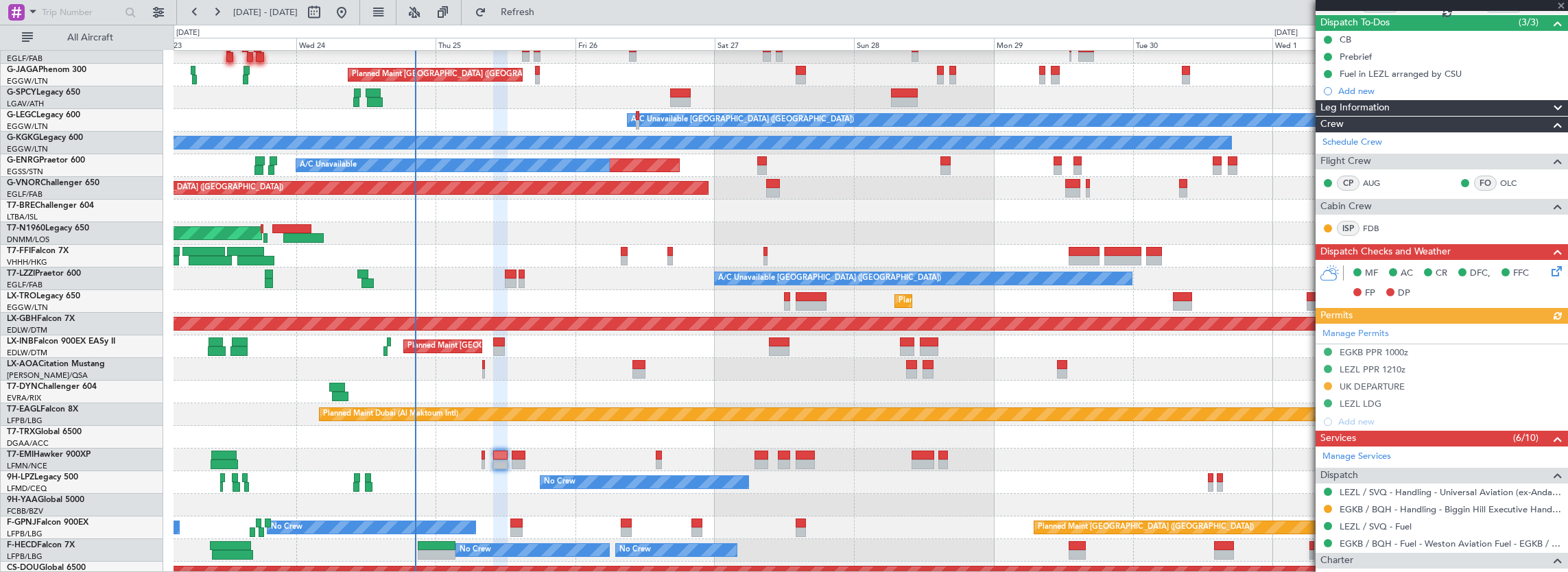
scroll to position [137, 0]
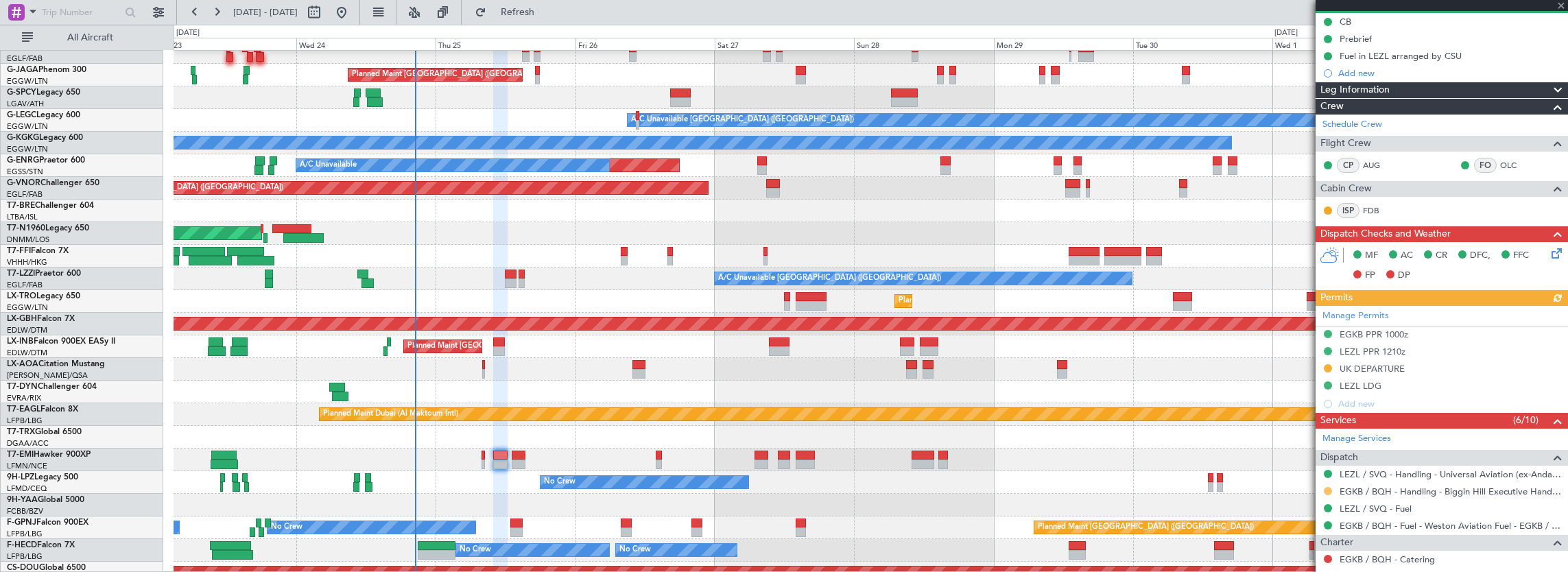
click at [1330, 488] on button at bounding box center [1328, 492] width 8 height 8
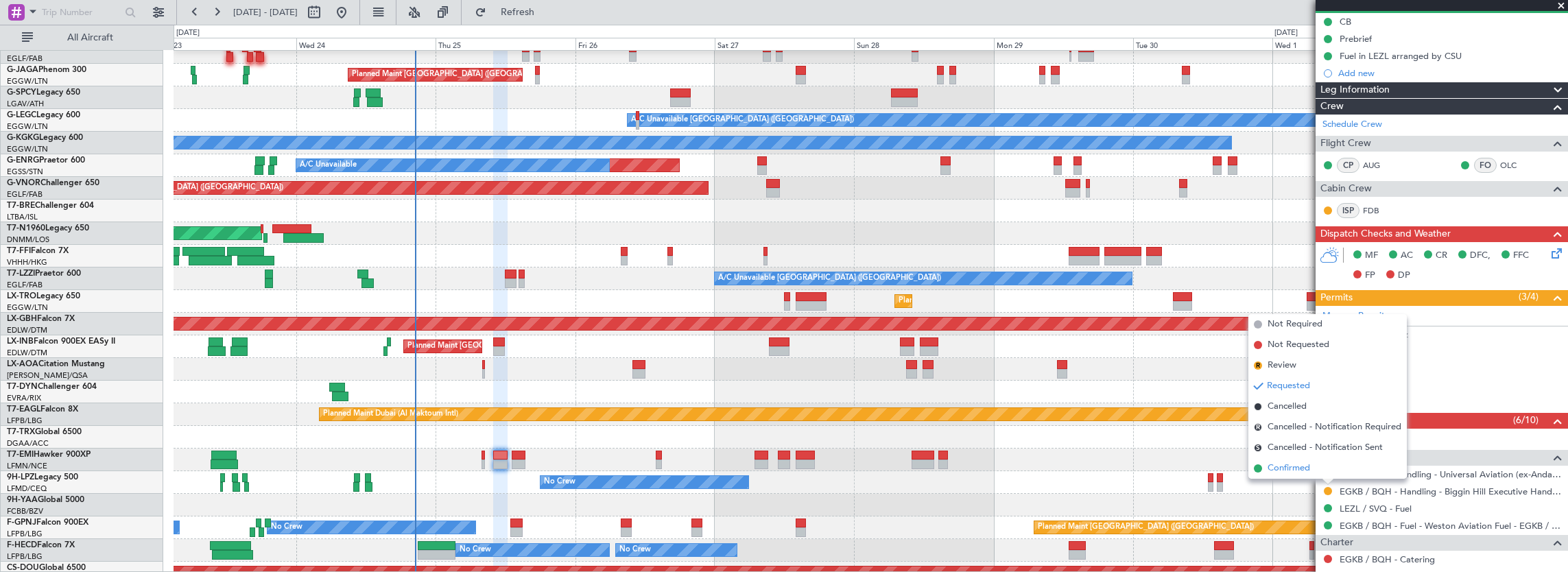
click at [1320, 469] on li "Confirmed" at bounding box center [1328, 468] width 159 height 21
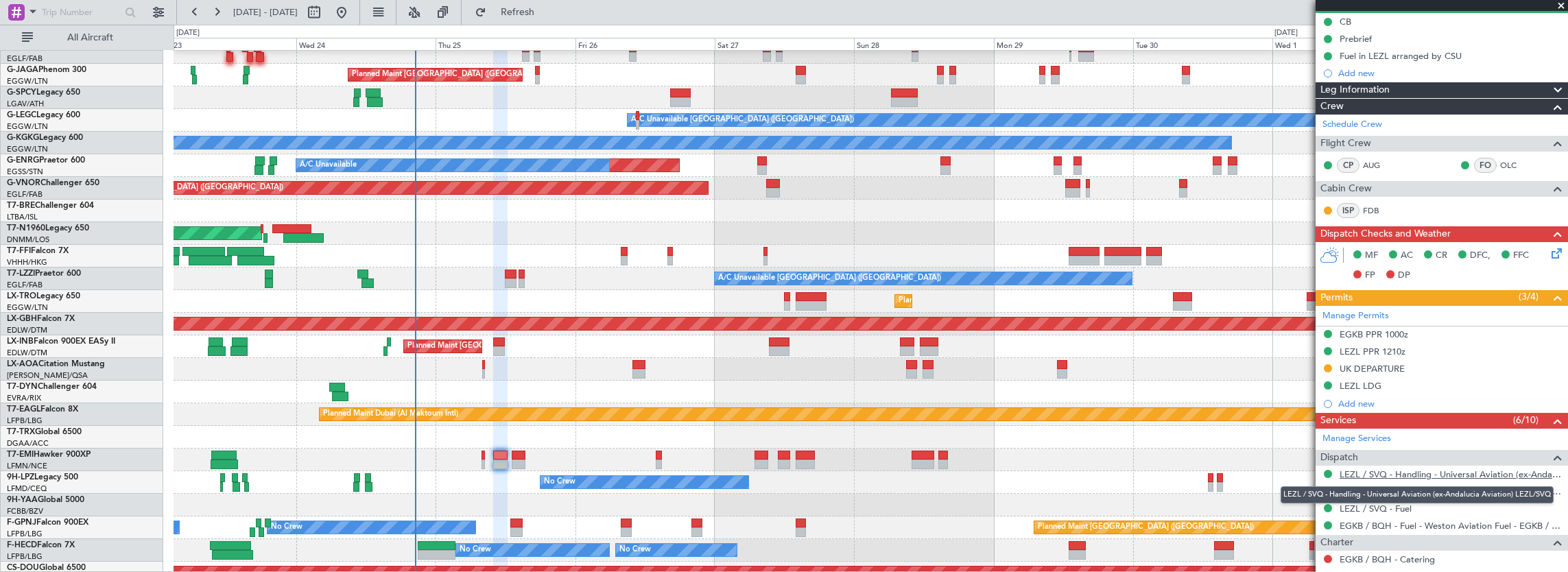
click at [1442, 472] on link "LEZL / SVQ - Handling - Universal Aviation (ex-Andalucia Aviation) LEZL/SVQ" at bounding box center [1450, 474] width 221 height 12
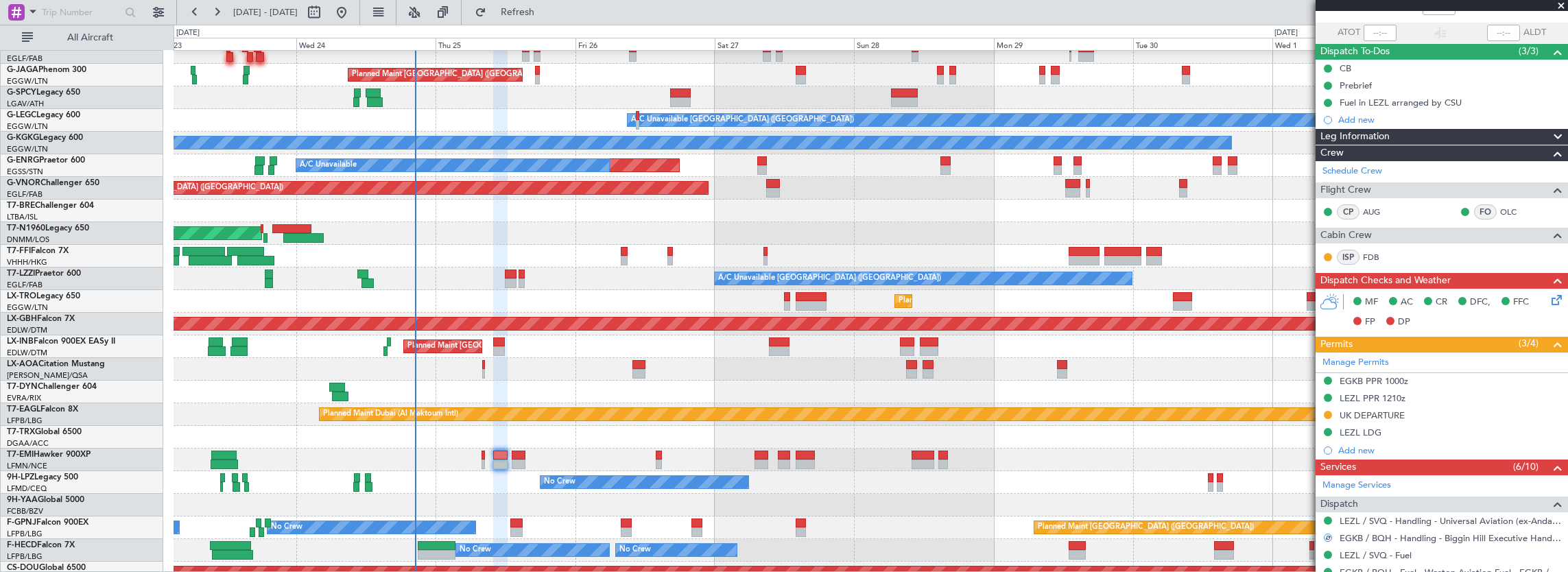
scroll to position [0, 0]
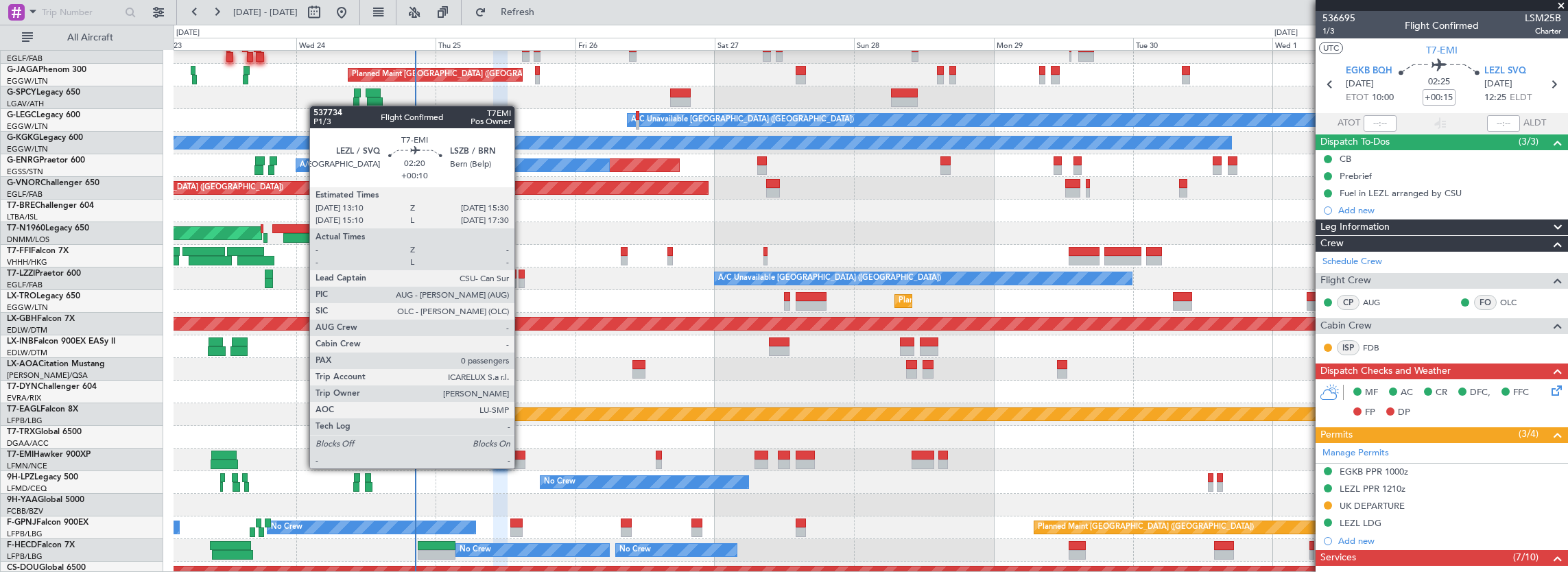
click at [519, 458] on div at bounding box center [518, 455] width 13 height 9
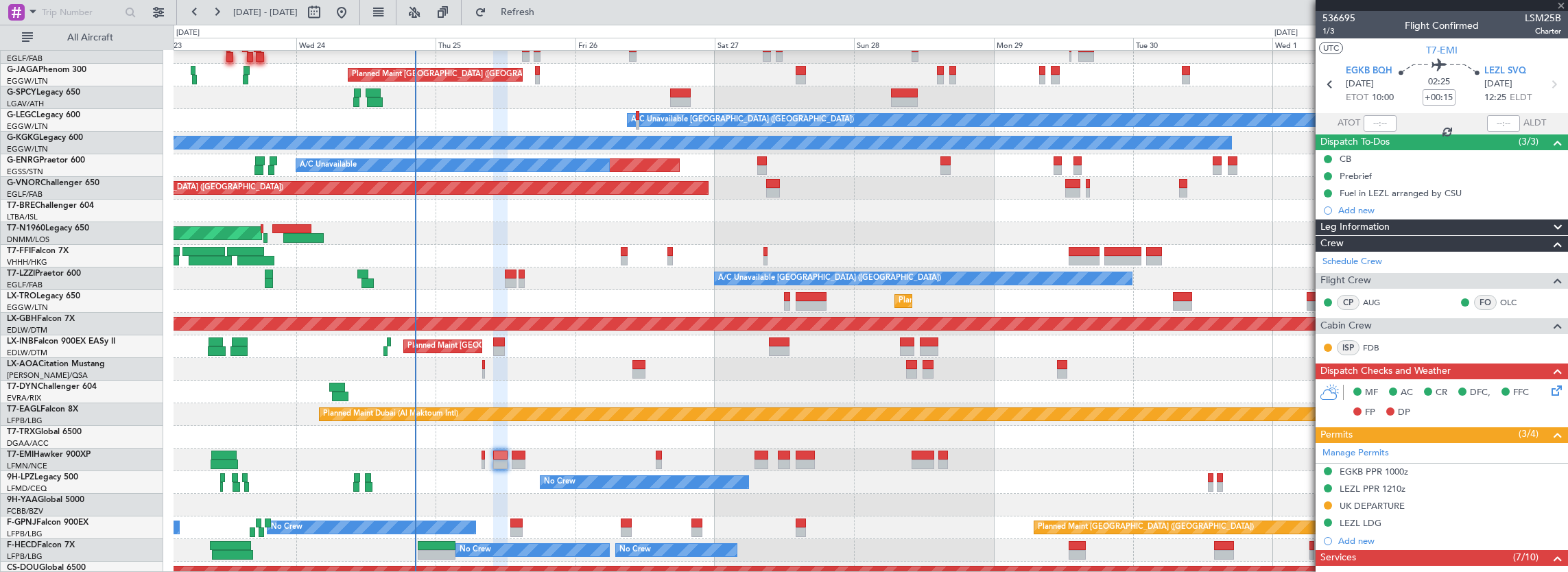
type input "+00:10"
type input "0"
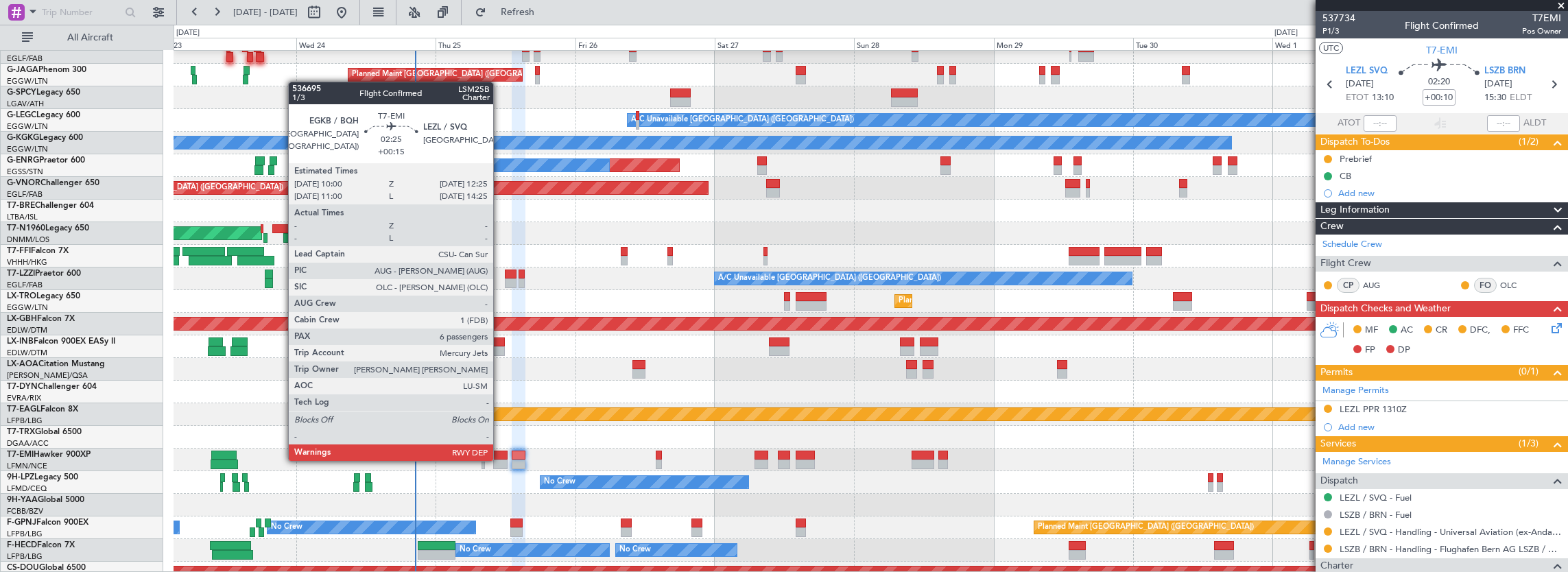
click at [502, 460] on div at bounding box center [500, 464] width 14 height 9
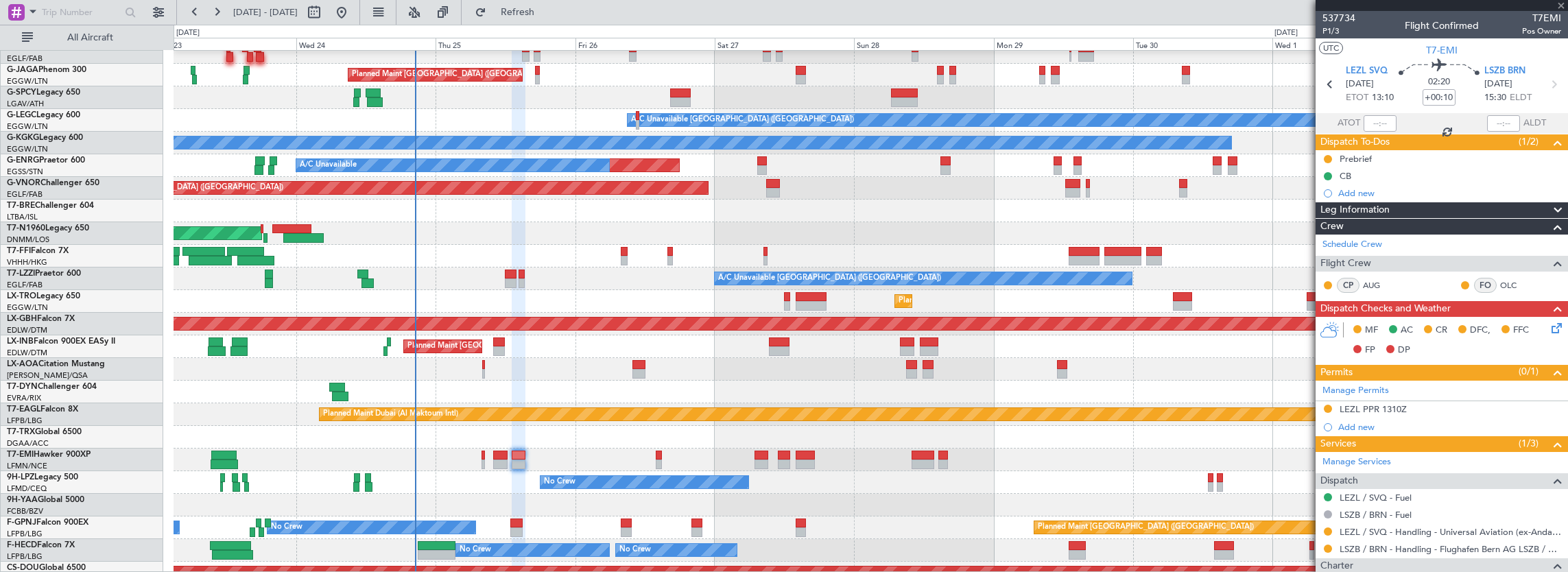
type input "+00:15"
type input "6"
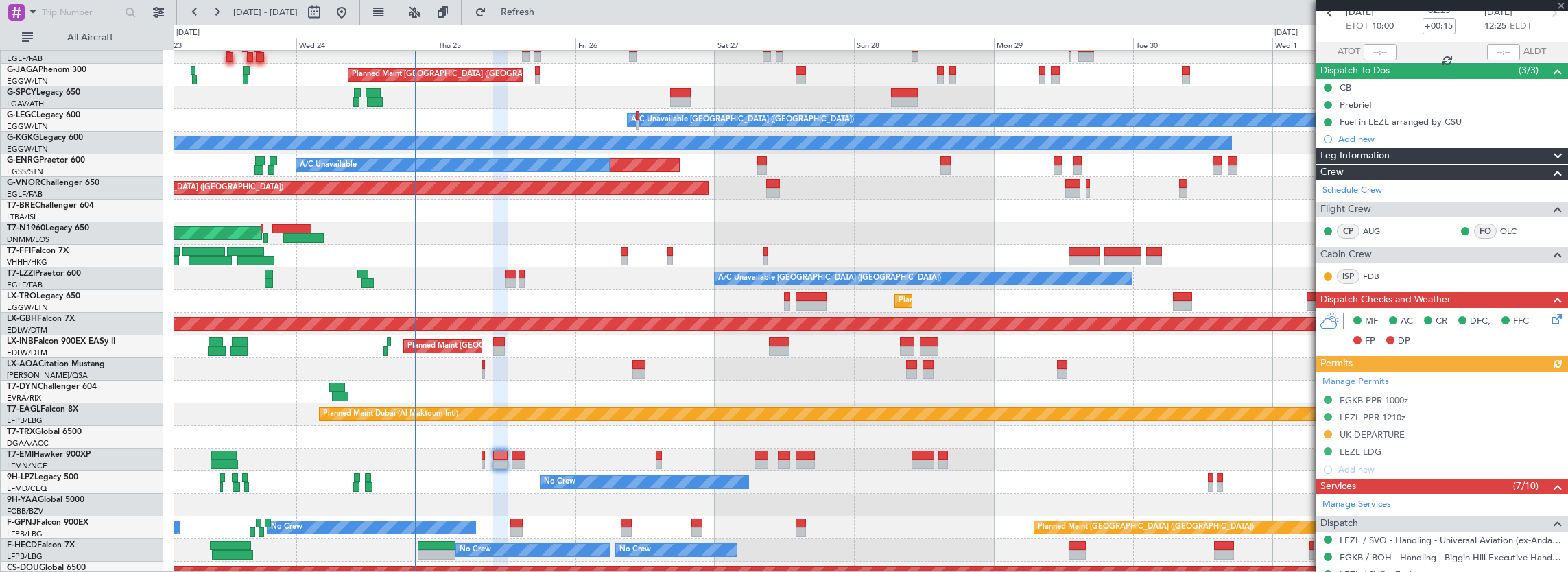
scroll to position [343, 0]
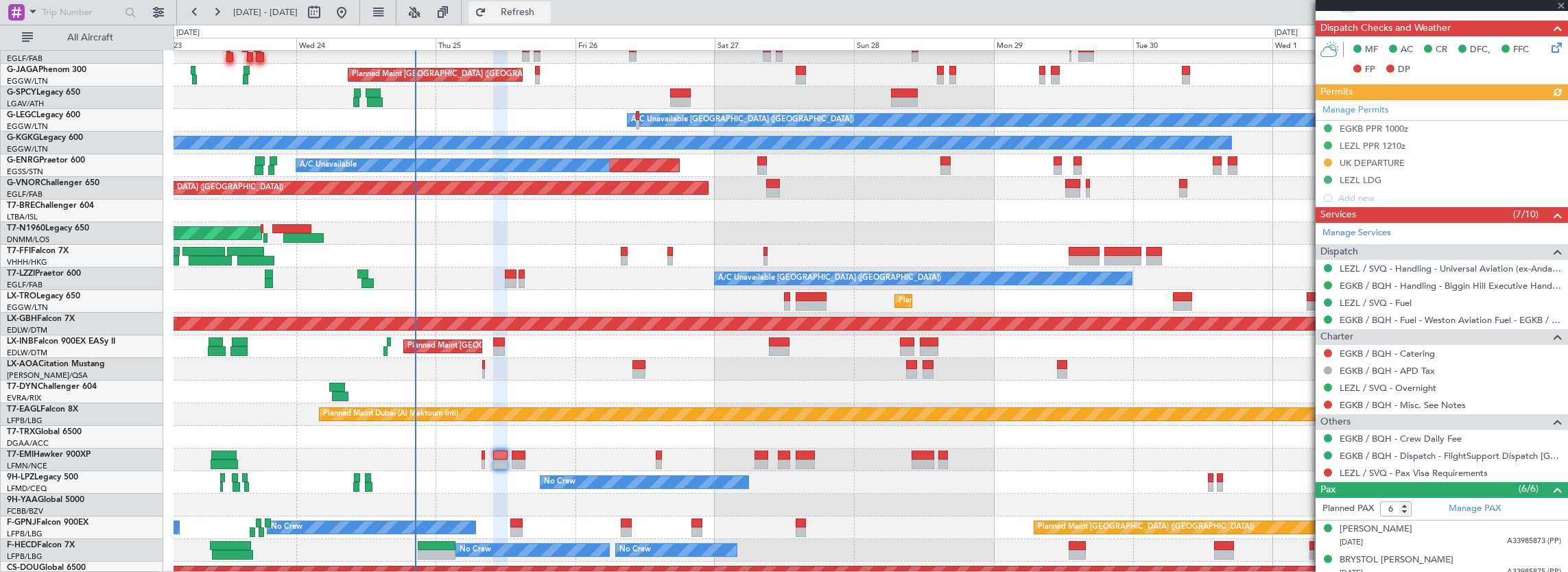
click at [547, 17] on span "Refresh" at bounding box center [517, 12] width 58 height 9
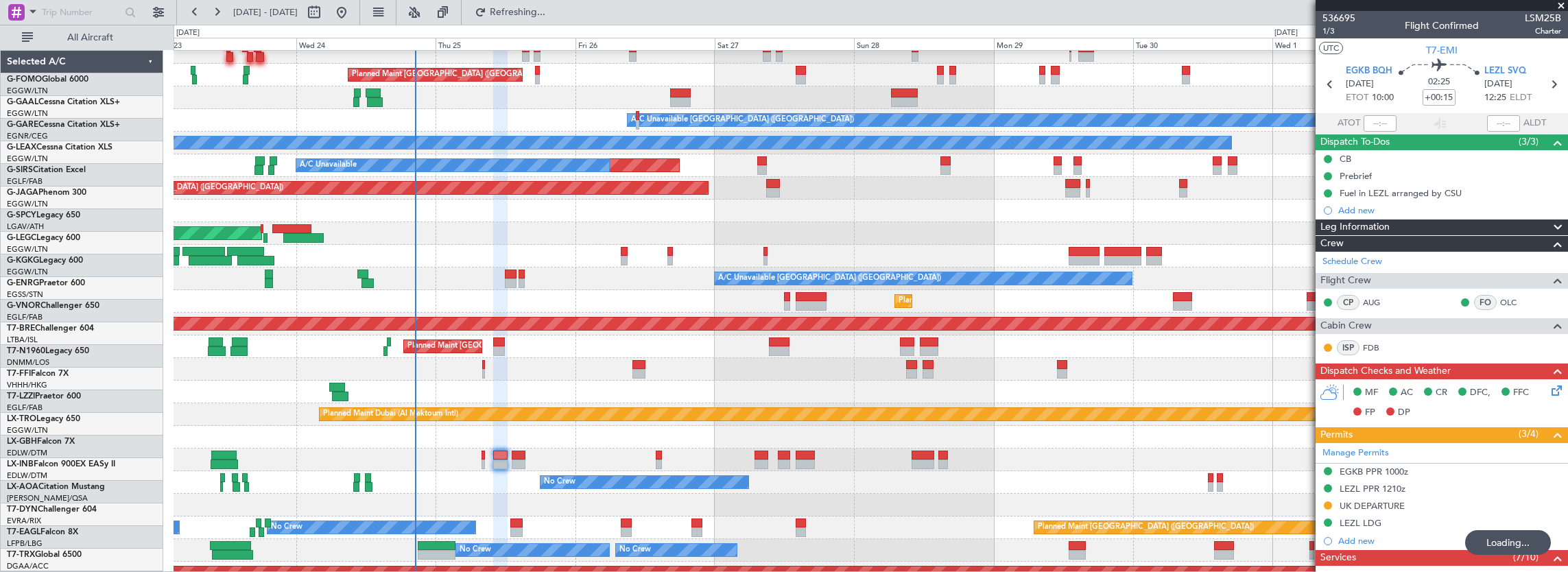
scroll to position [343, 0]
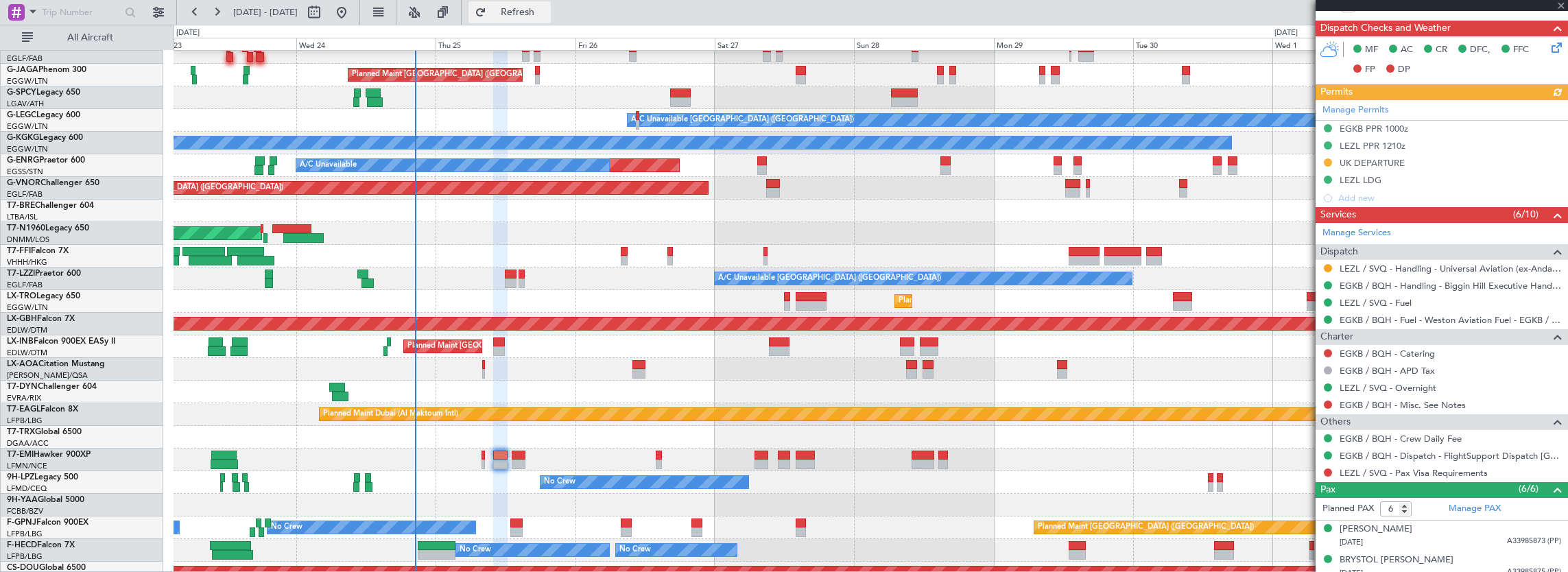
click at [547, 8] on span "Refresh" at bounding box center [517, 12] width 58 height 9
click at [547, 18] on span "Refresh" at bounding box center [517, 12] width 58 height 9
click at [1325, 265] on button at bounding box center [1328, 268] width 8 height 8
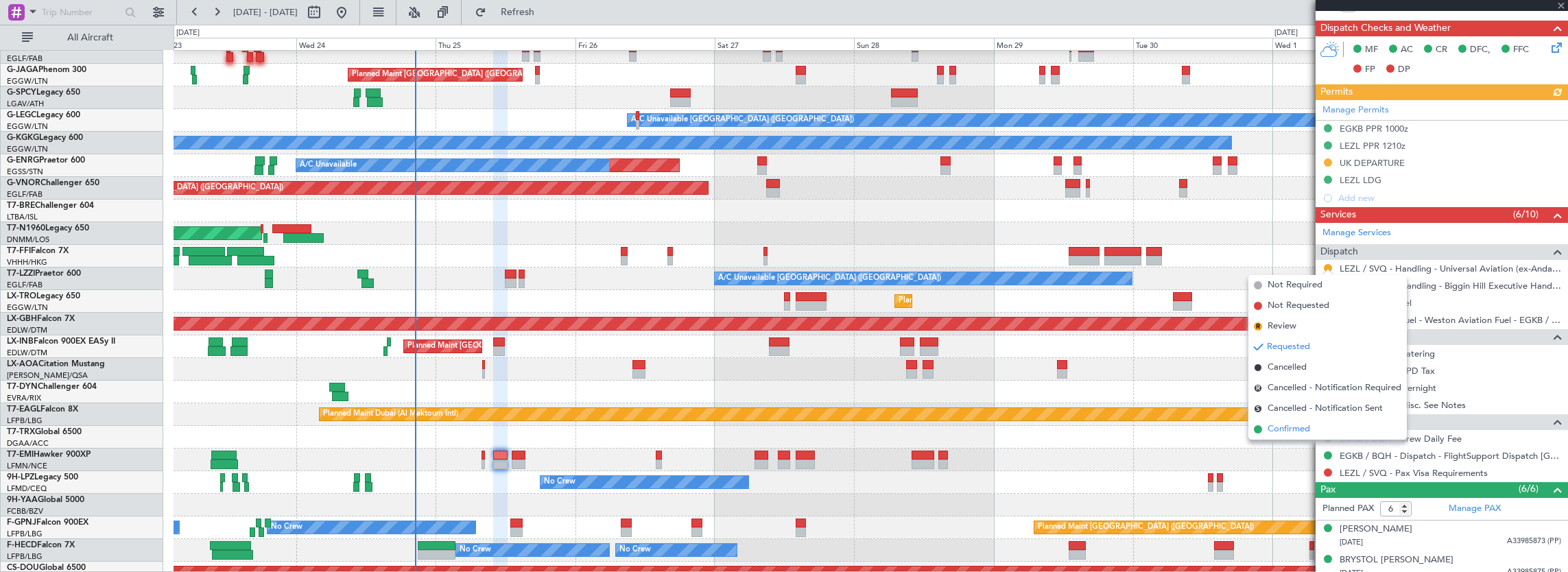
click at [1298, 430] on span "Confirmed" at bounding box center [1288, 429] width 43 height 13
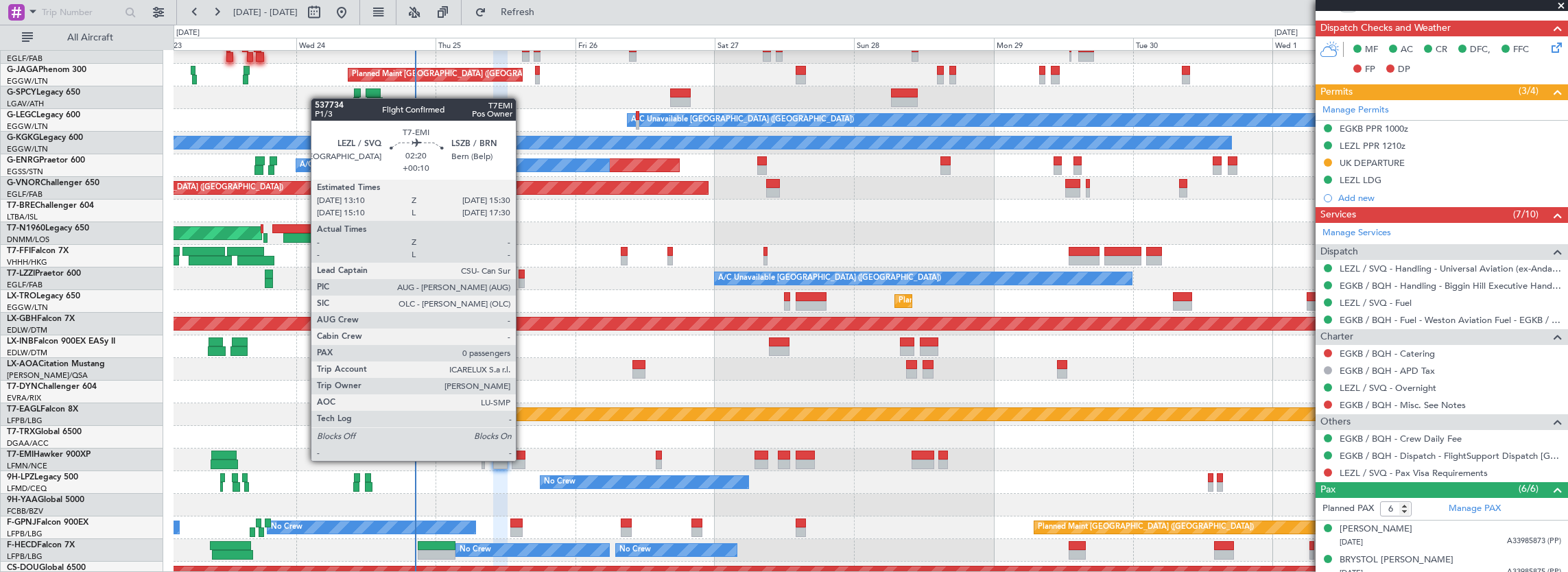
click at [524, 461] on div at bounding box center [518, 464] width 13 height 9
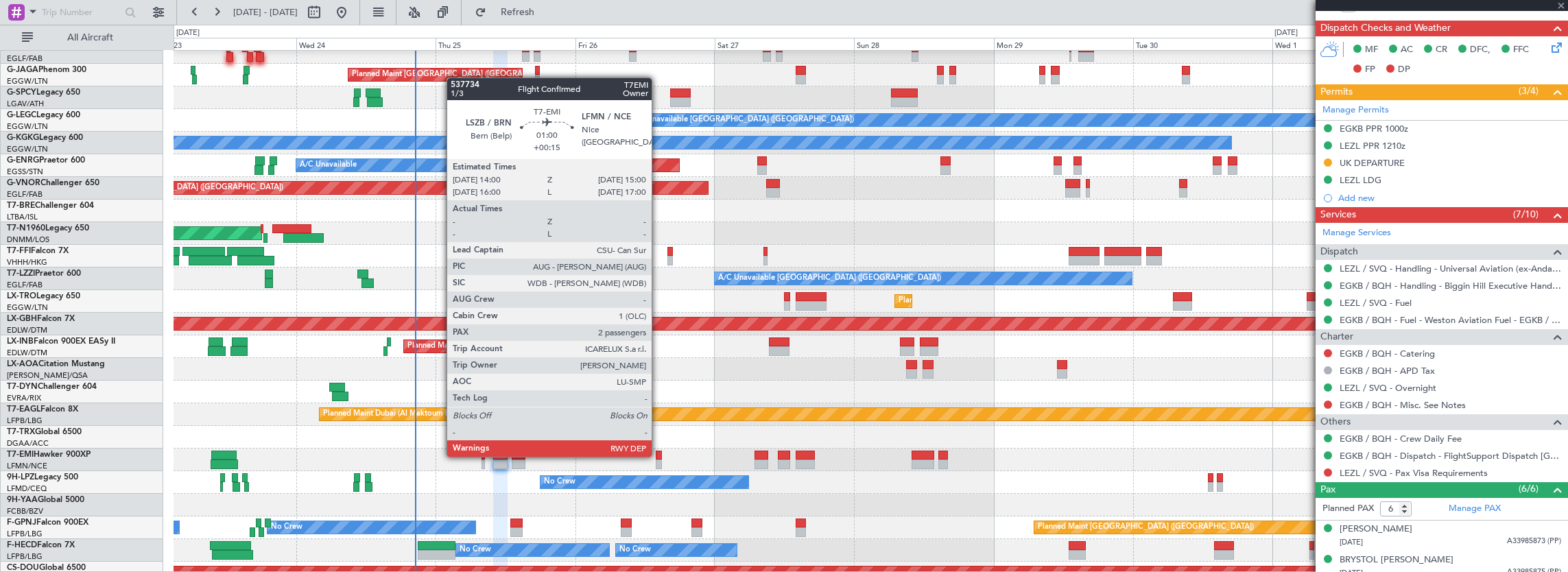
type input "+00:10"
type input "0"
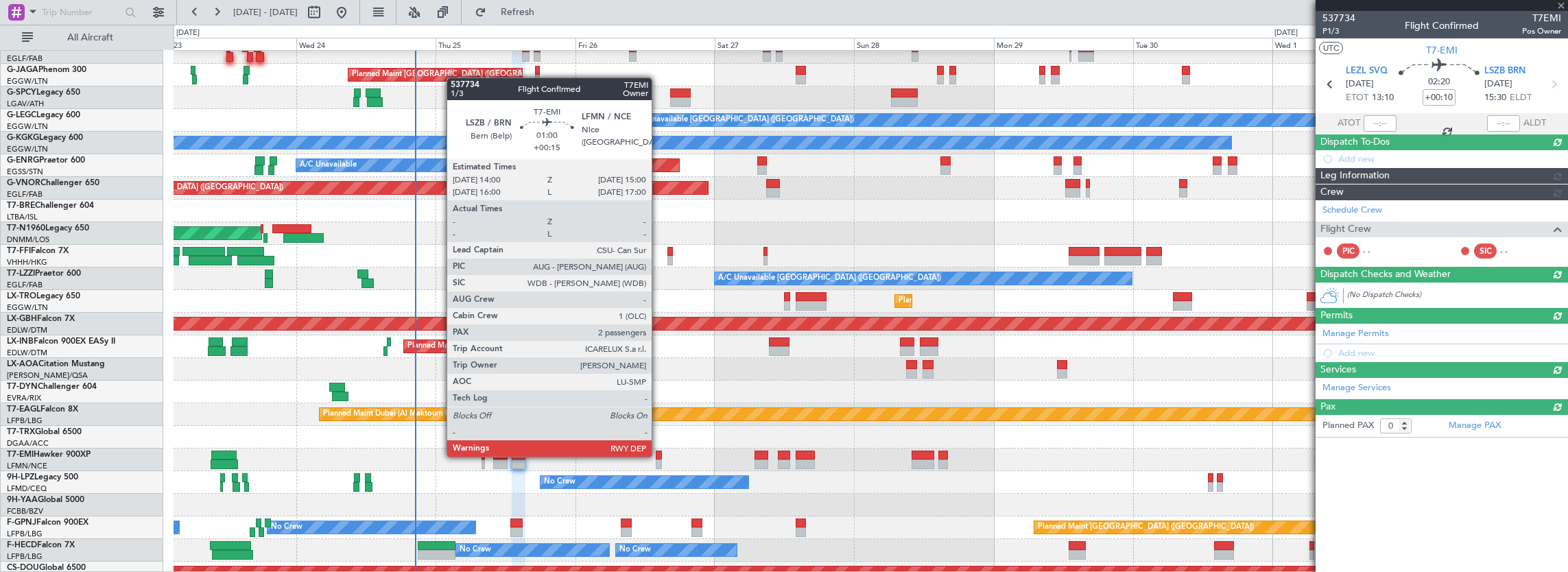
scroll to position [0, 0]
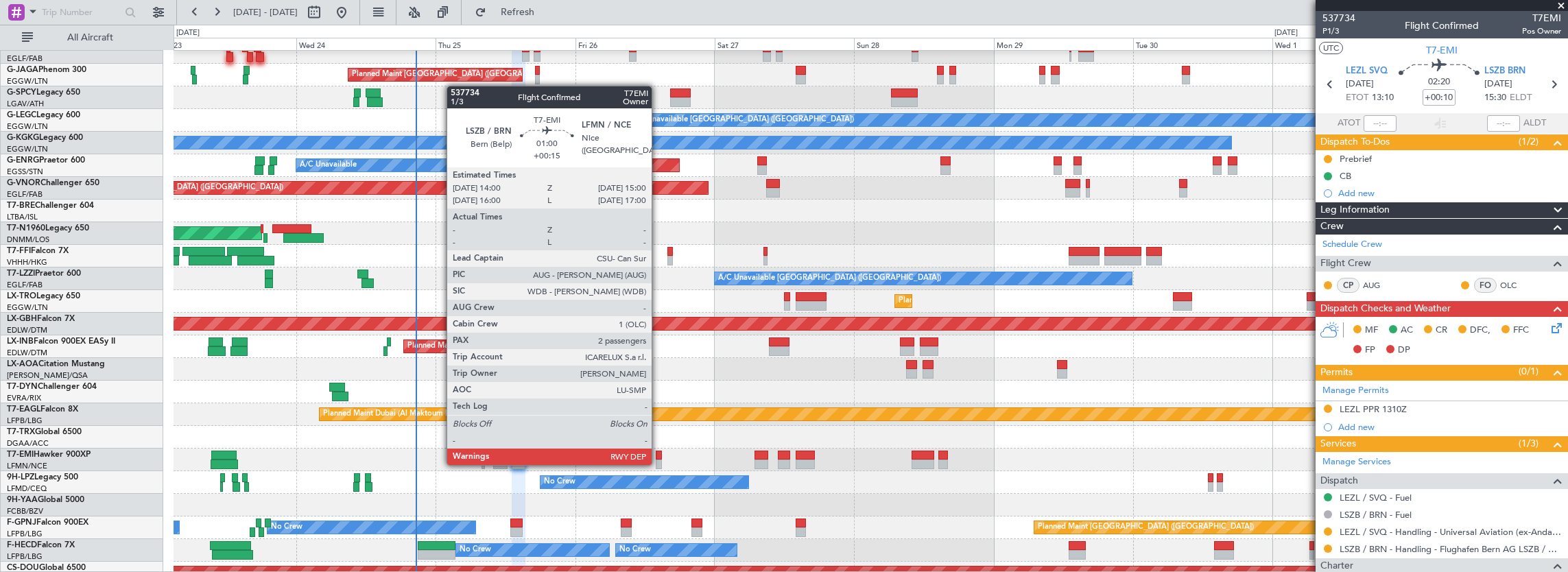
click at [659, 464] on div at bounding box center [659, 464] width 6 height 9
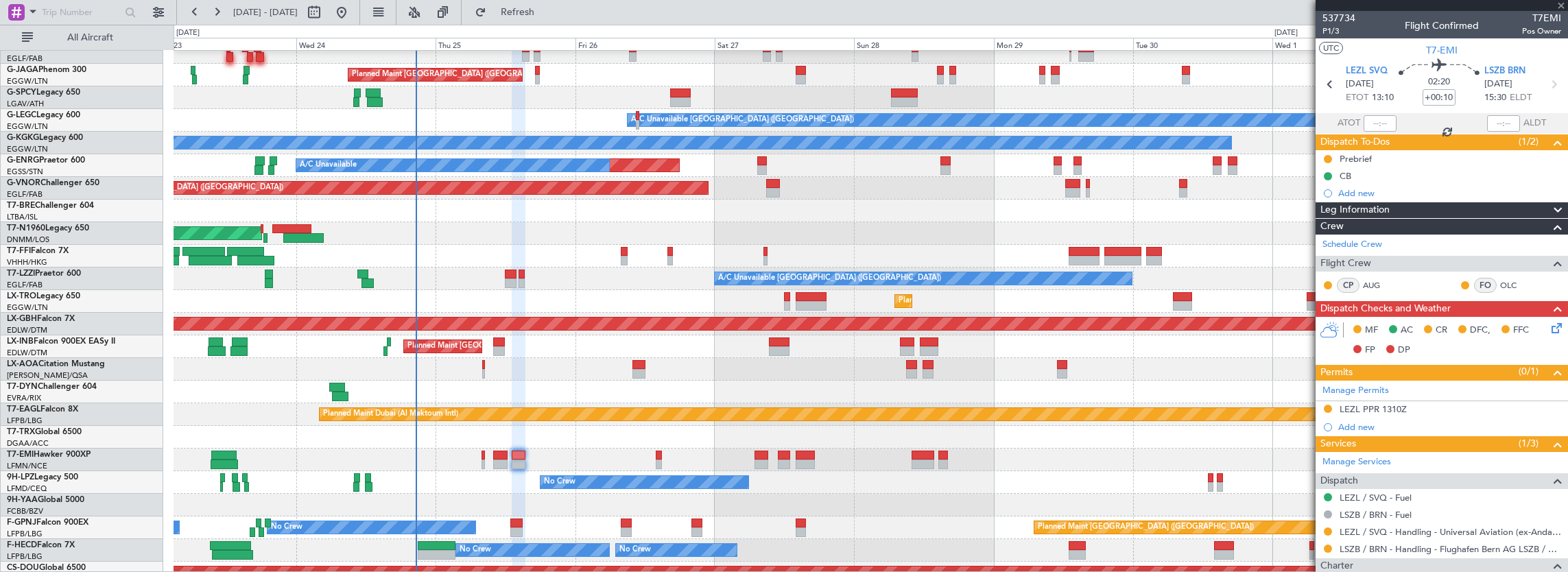
type input "+00:15"
type input "2"
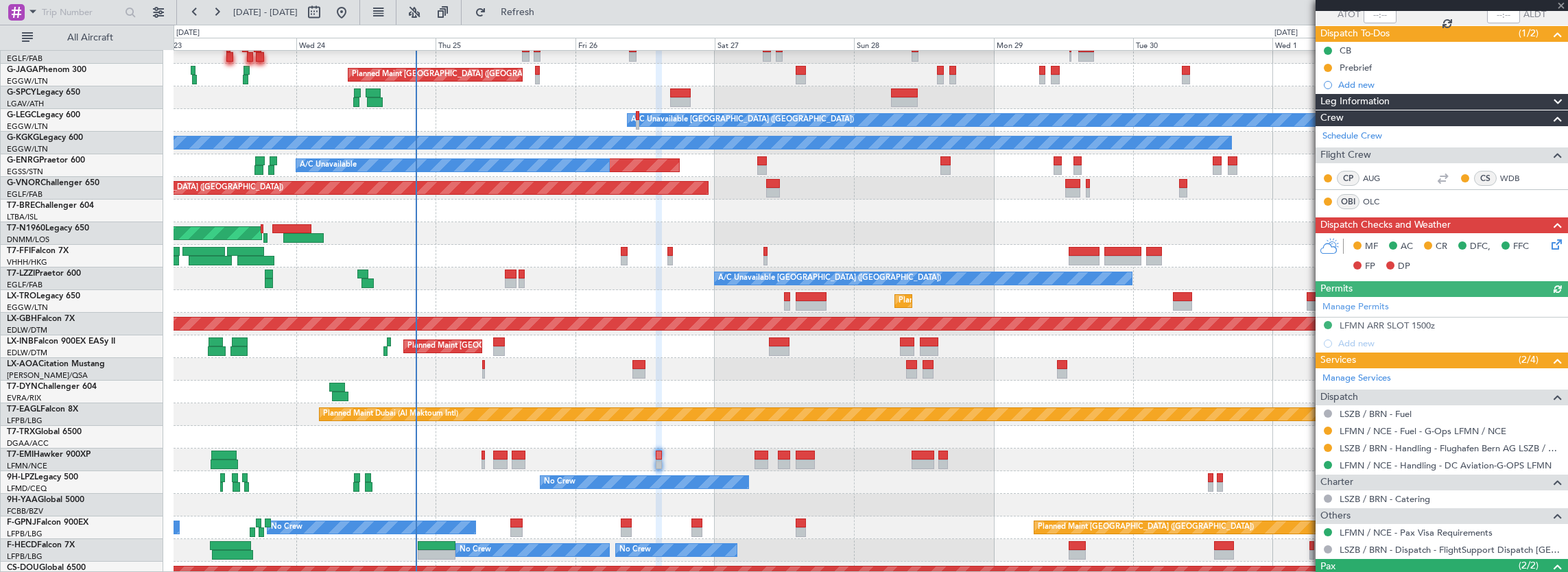
scroll to position [191, 0]
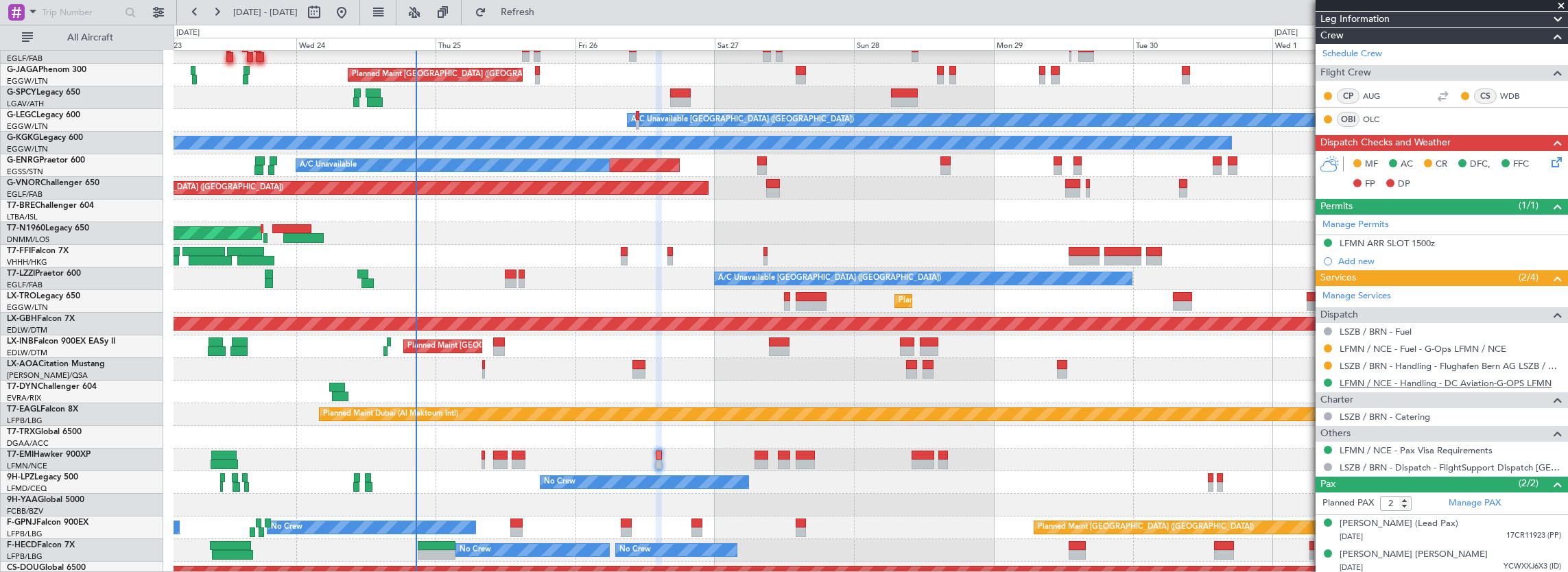
click at [1404, 381] on link "LFMN / NCE - Handling - DC Aviation-G-OPS LFMN" at bounding box center [1446, 383] width 212 height 12
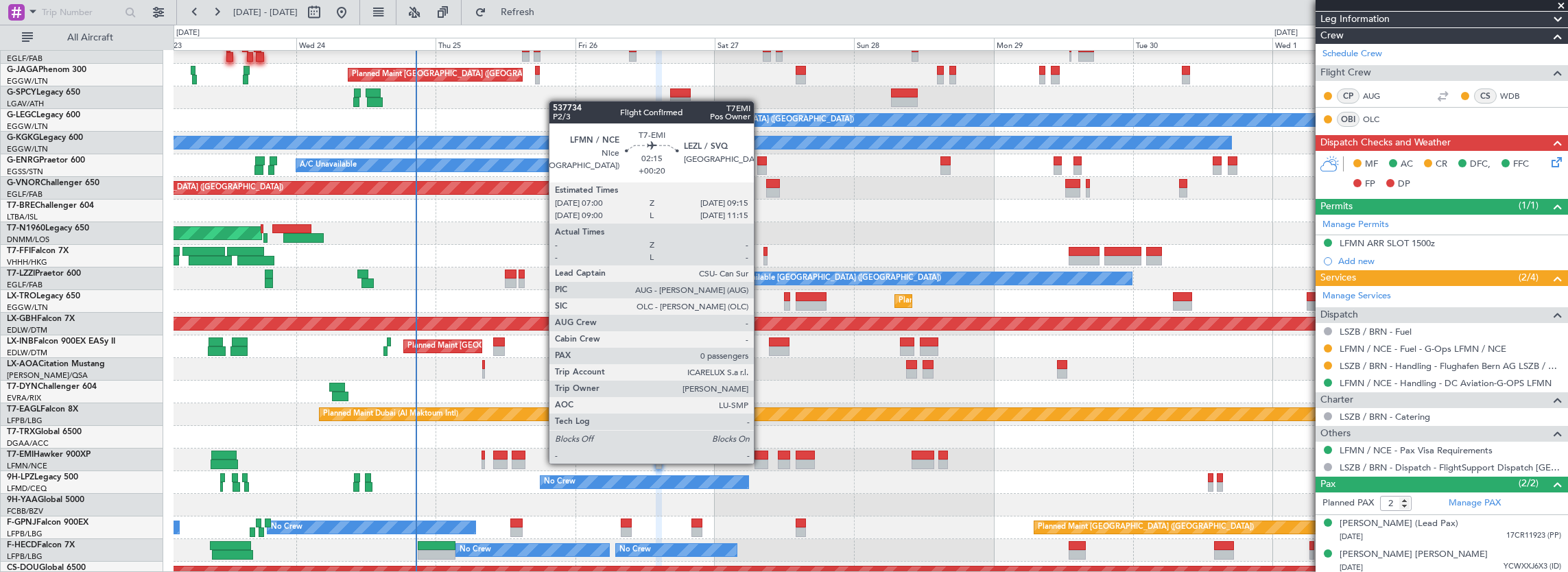
click at [761, 462] on div at bounding box center [761, 464] width 13 height 9
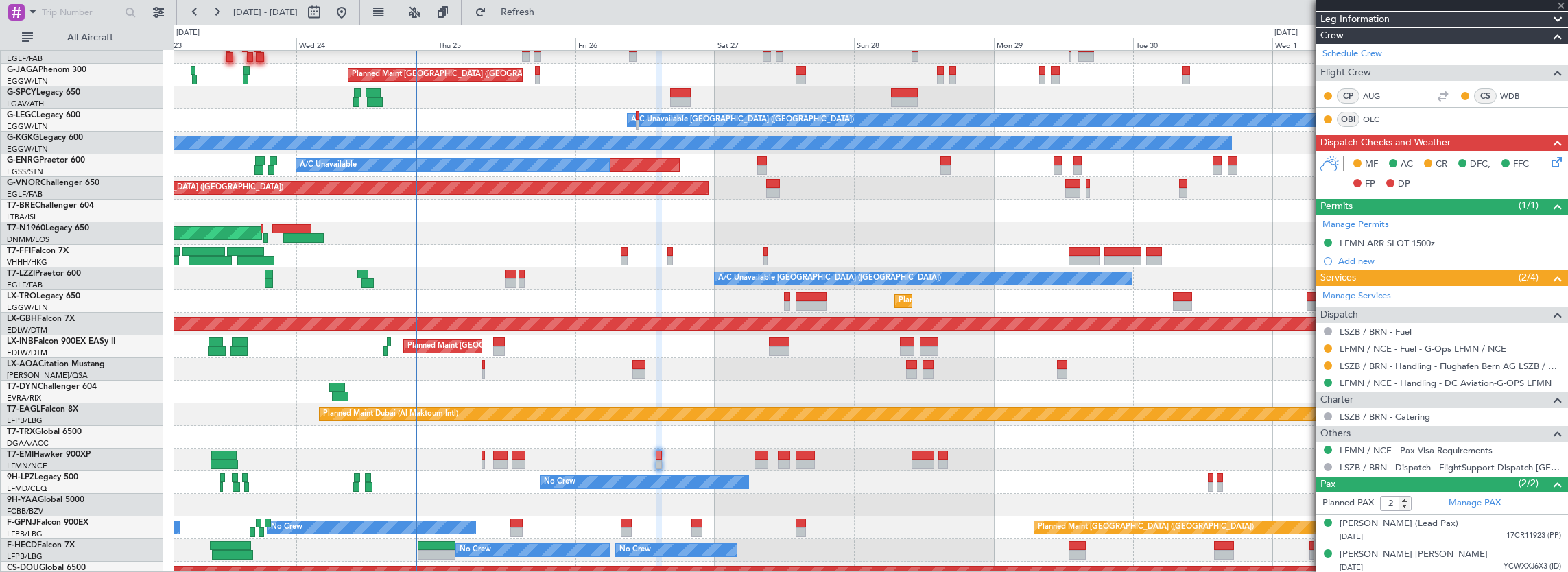
type input "+00:20"
type input "0"
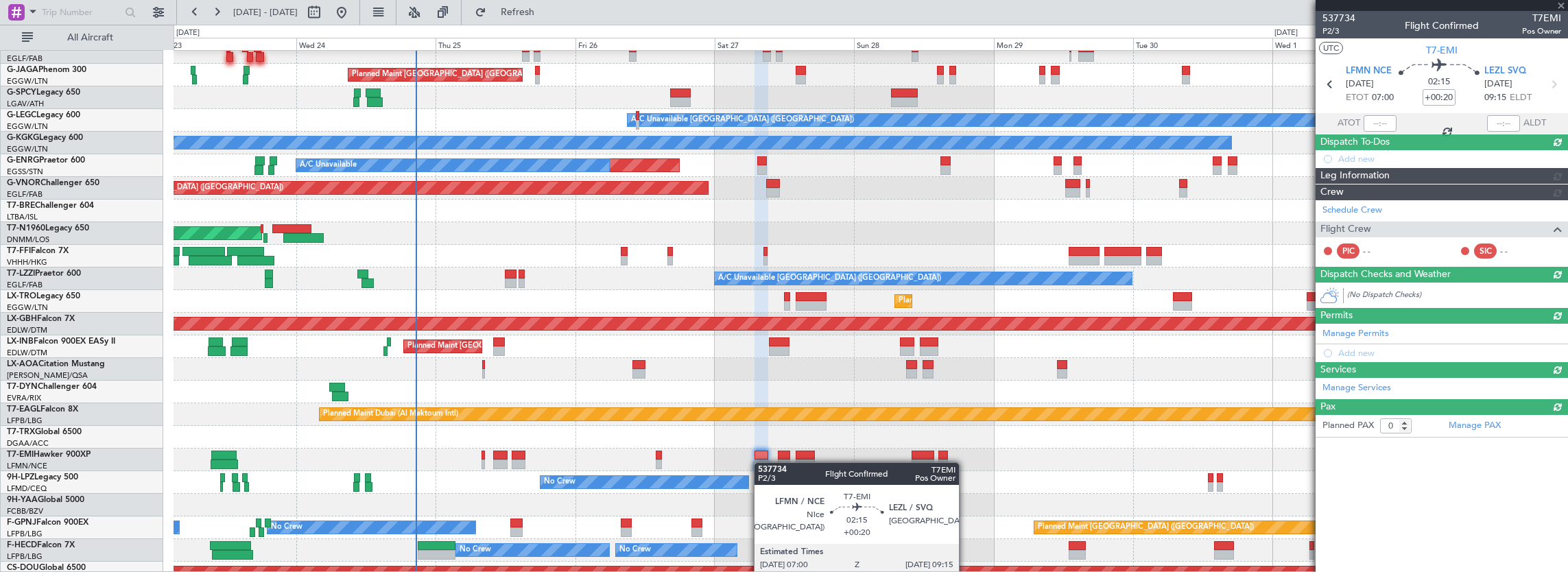
scroll to position [0, 0]
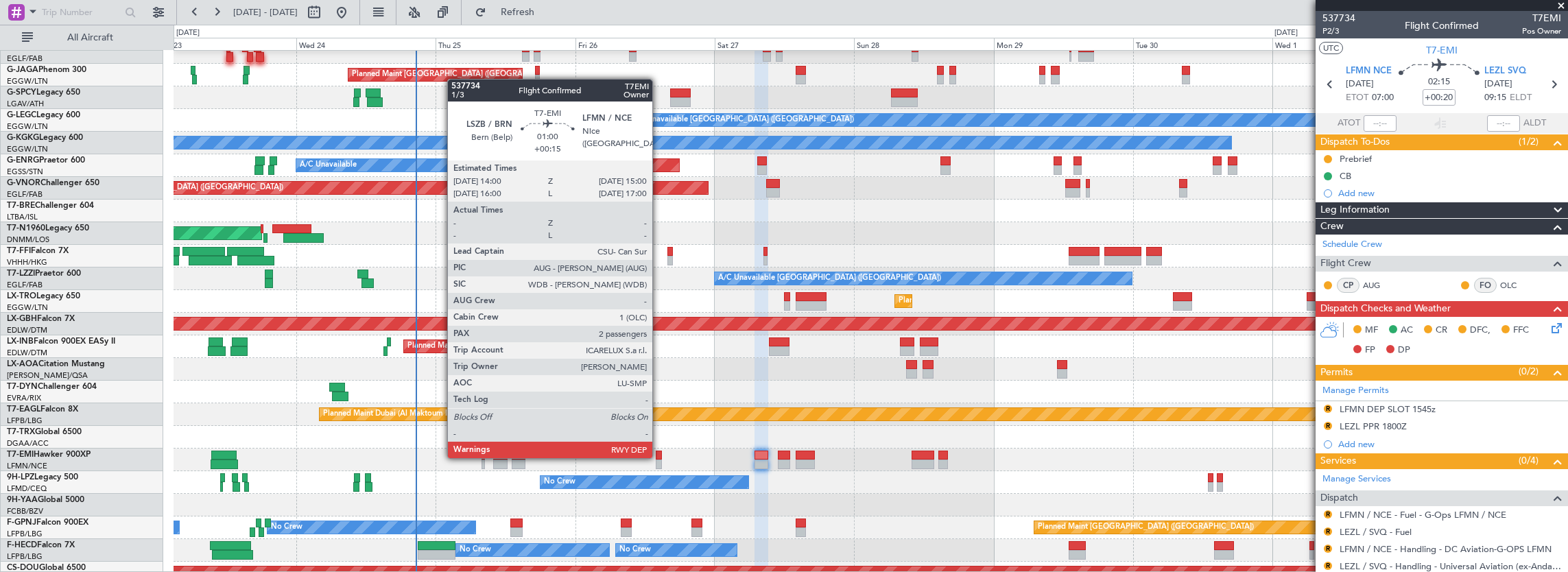
click at [659, 457] on div at bounding box center [659, 455] width 6 height 9
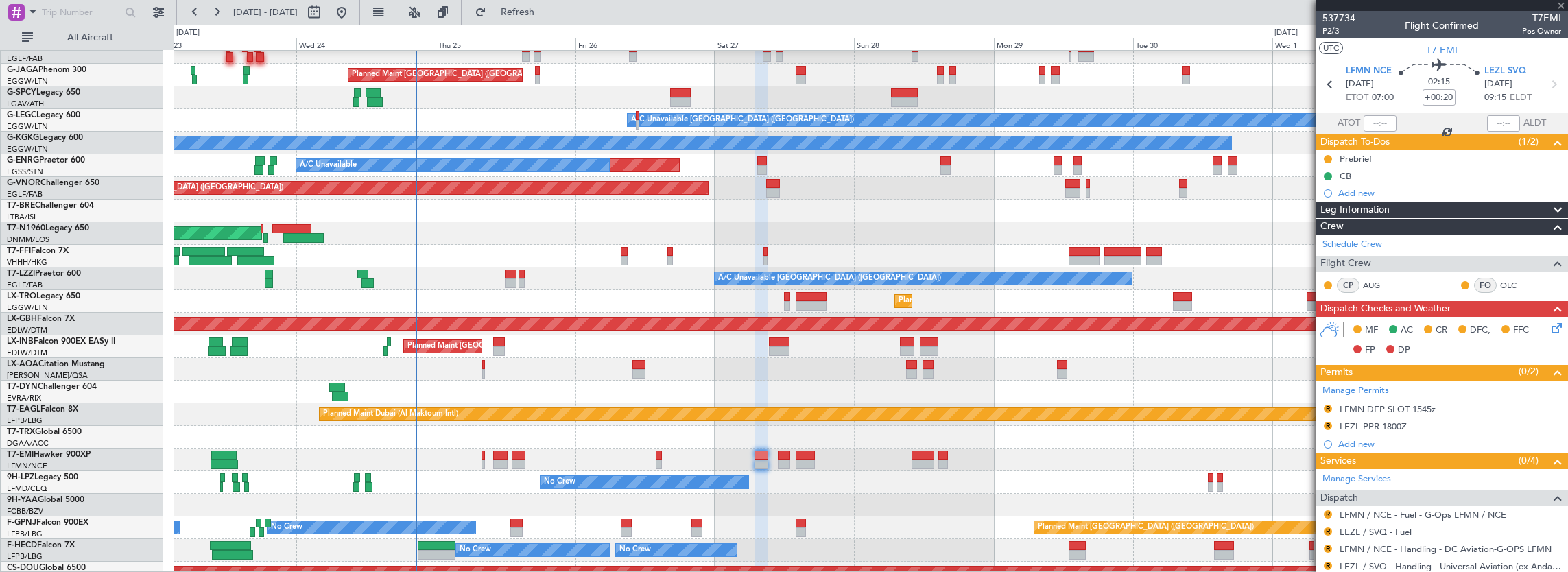
type input "+00:15"
type input "2"
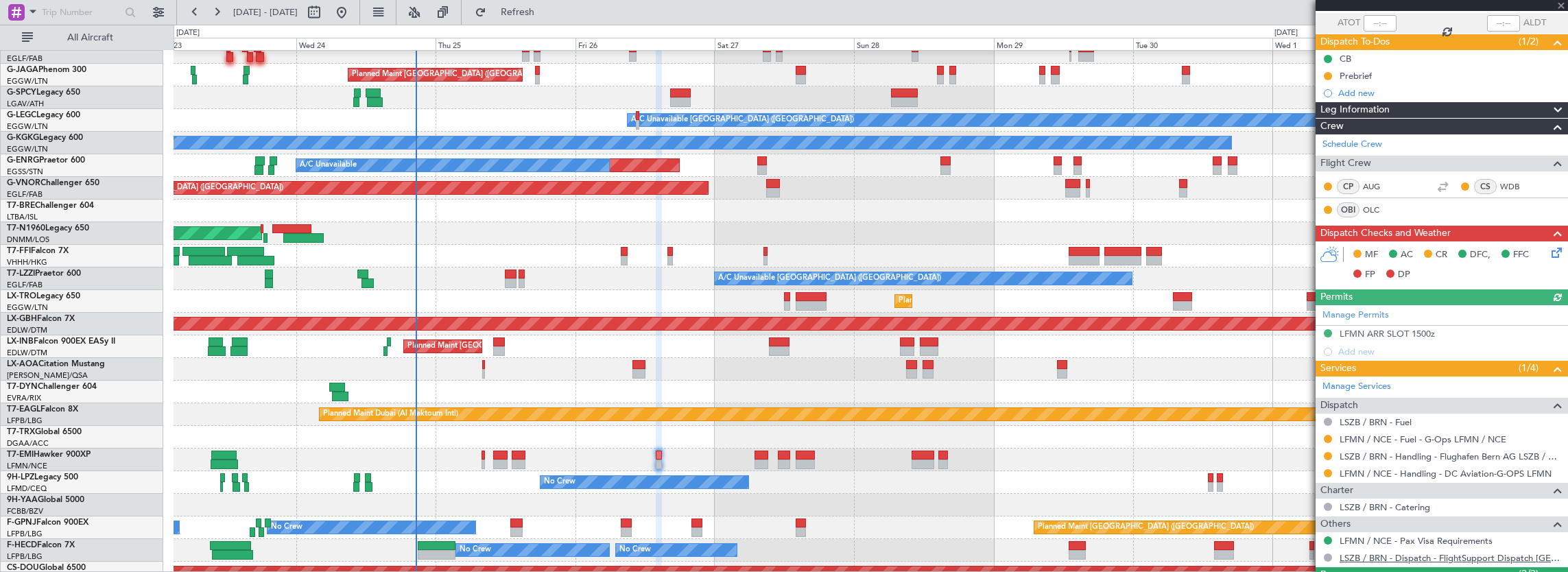
scroll to position [191, 0]
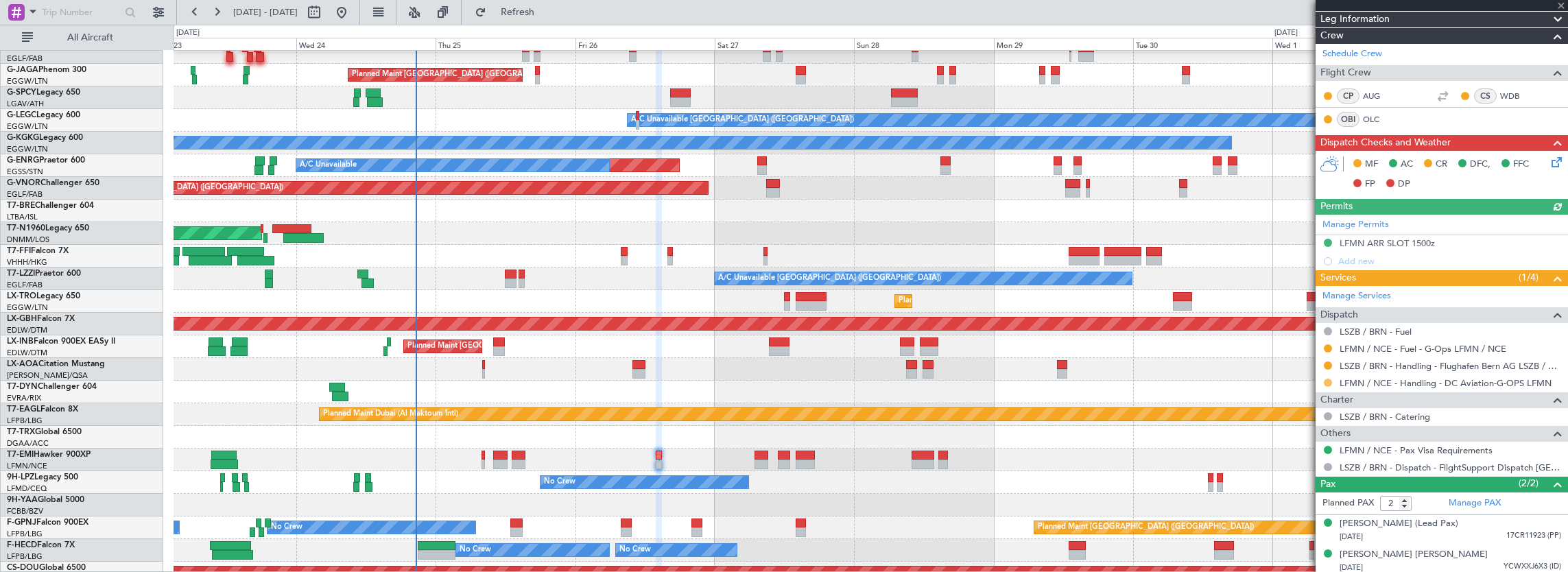
click at [1325, 379] on button at bounding box center [1328, 383] width 8 height 8
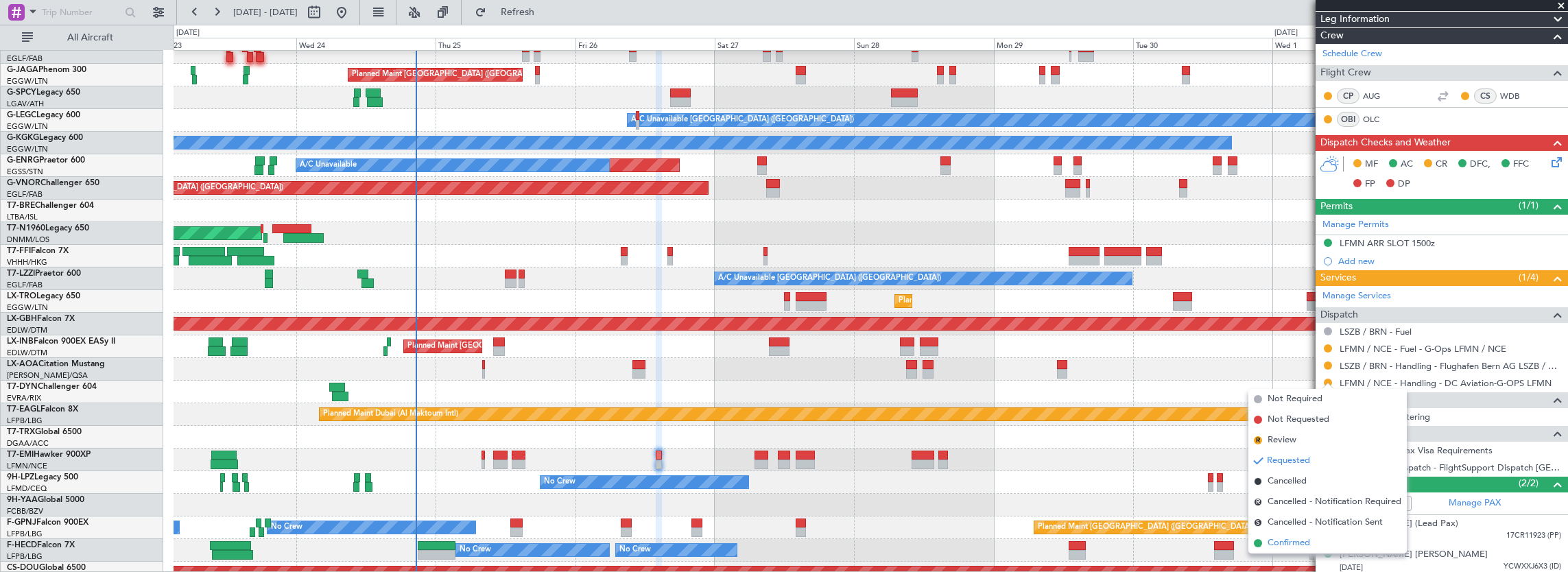
click at [1291, 546] on span "Confirmed" at bounding box center [1288, 544] width 43 height 13
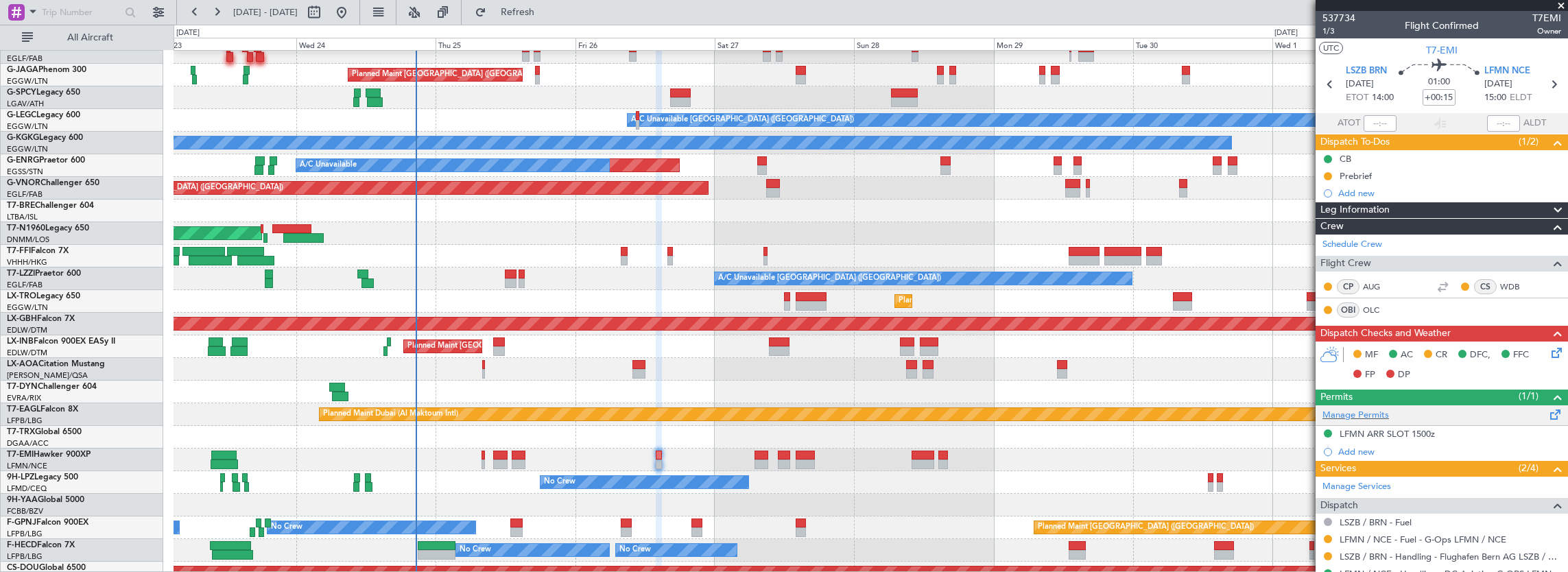
scroll to position [69, 0]
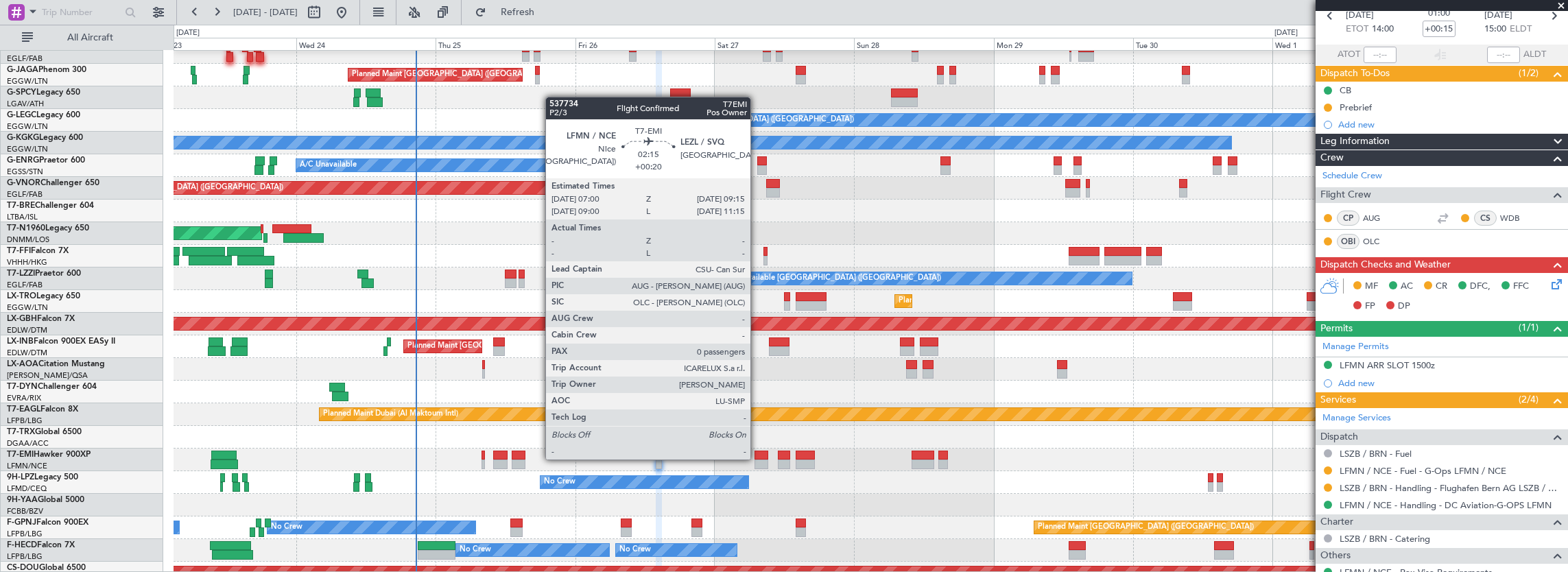
click at [757, 458] on div at bounding box center [761, 455] width 13 height 9
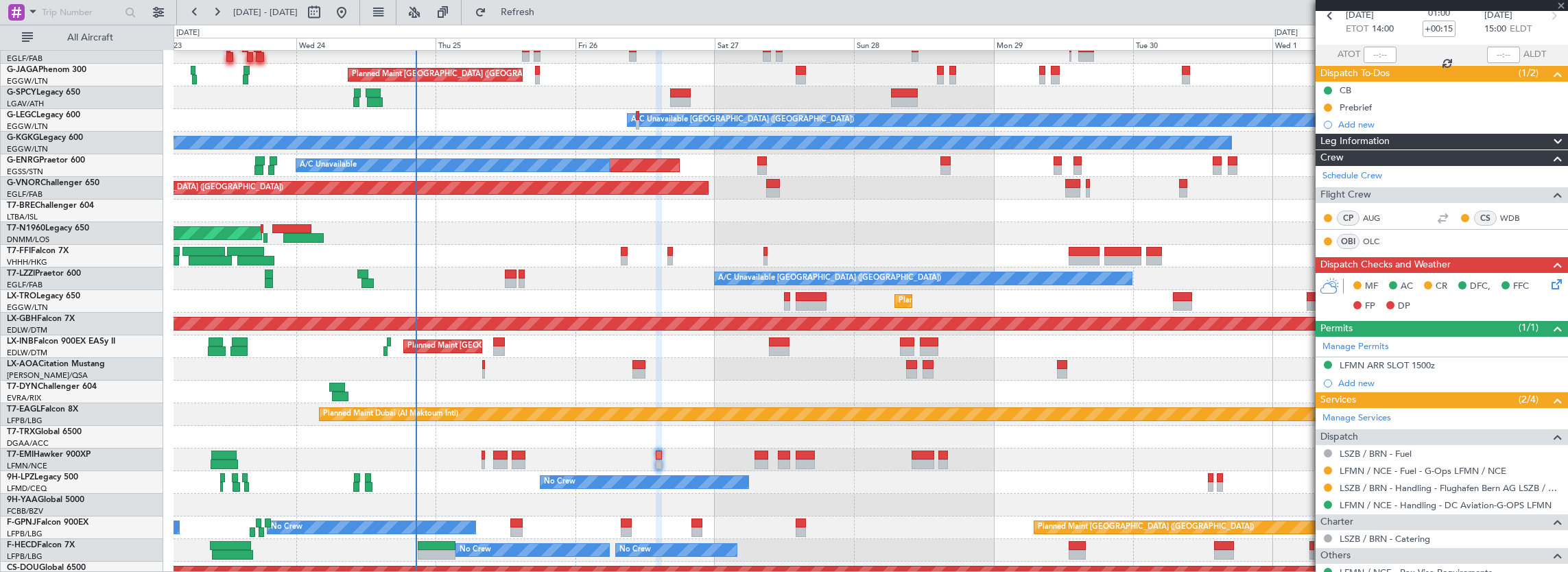
type input "+00:20"
type input "0"
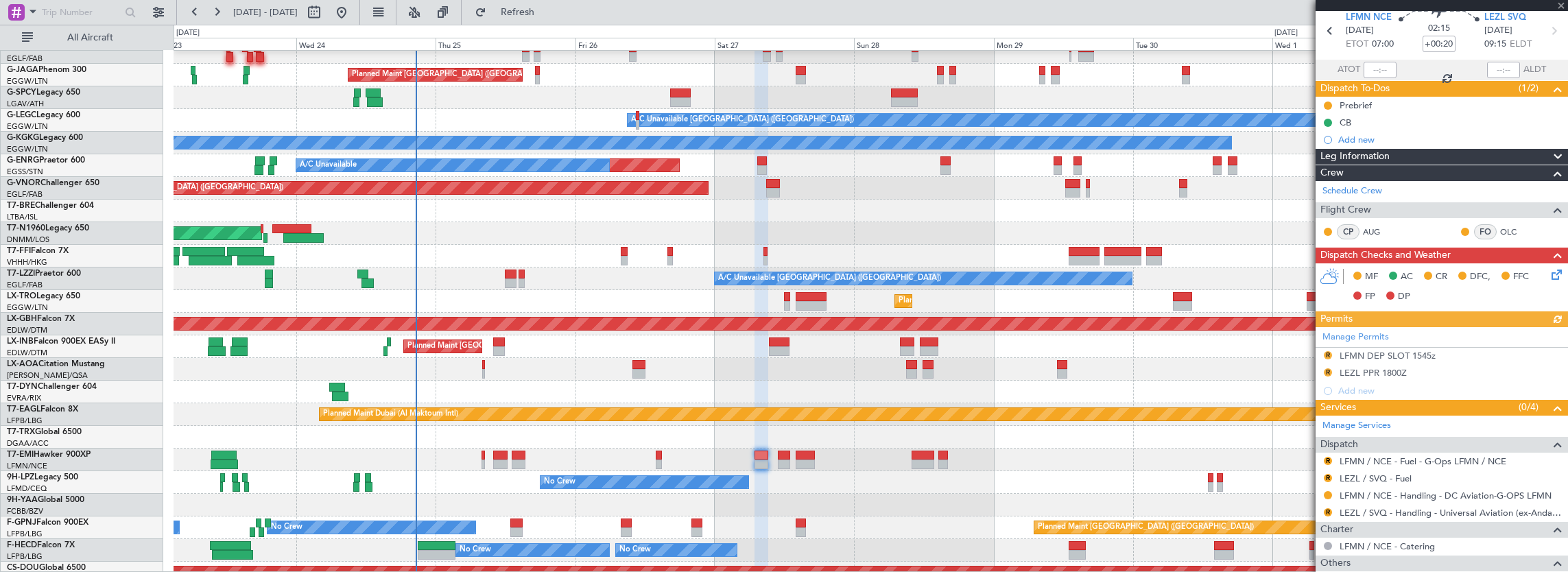
scroll to position [105, 0]
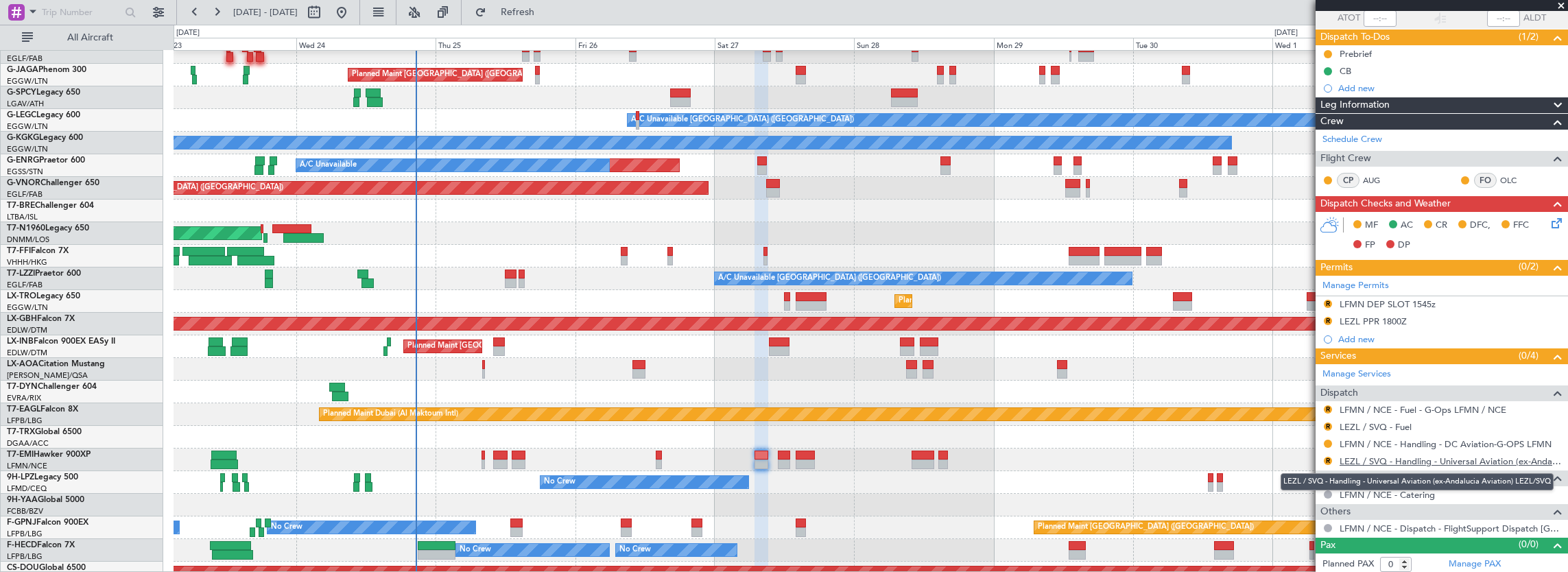
click at [1402, 458] on link "LEZL / SVQ - Handling - Universal Aviation (ex-Andalucia Aviation) LEZL/SVQ" at bounding box center [1450, 462] width 221 height 12
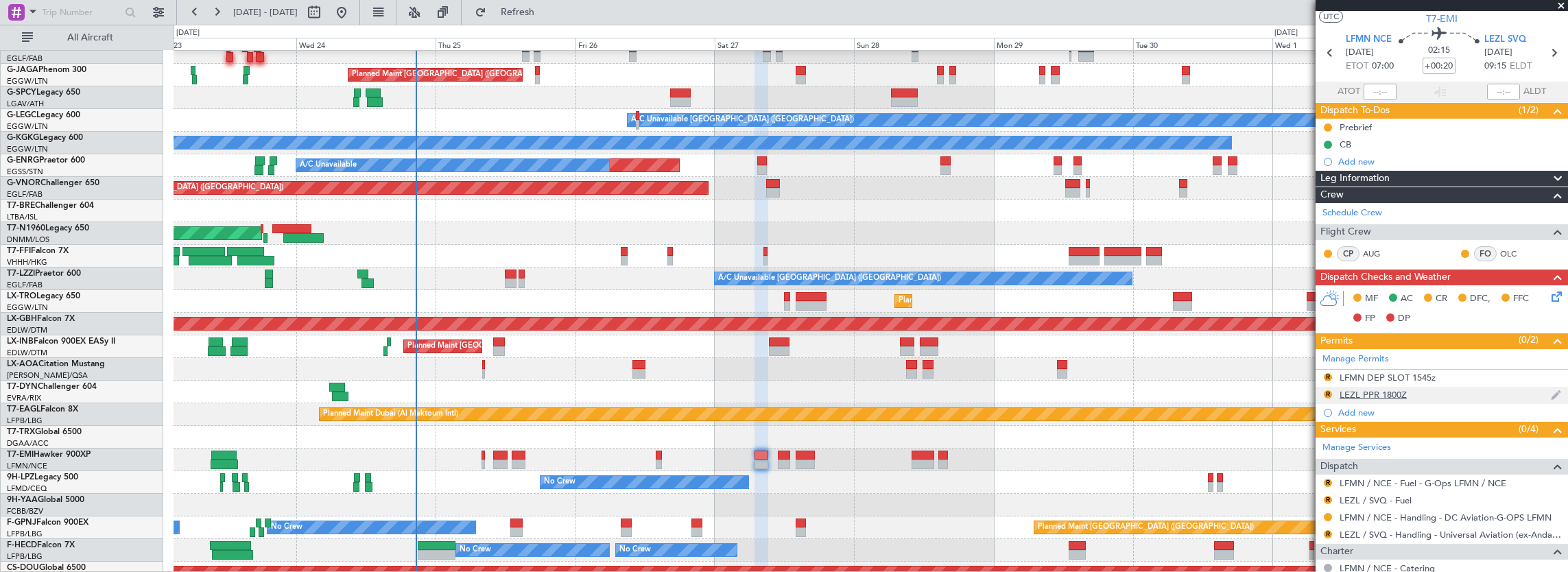
scroll to position [0, 0]
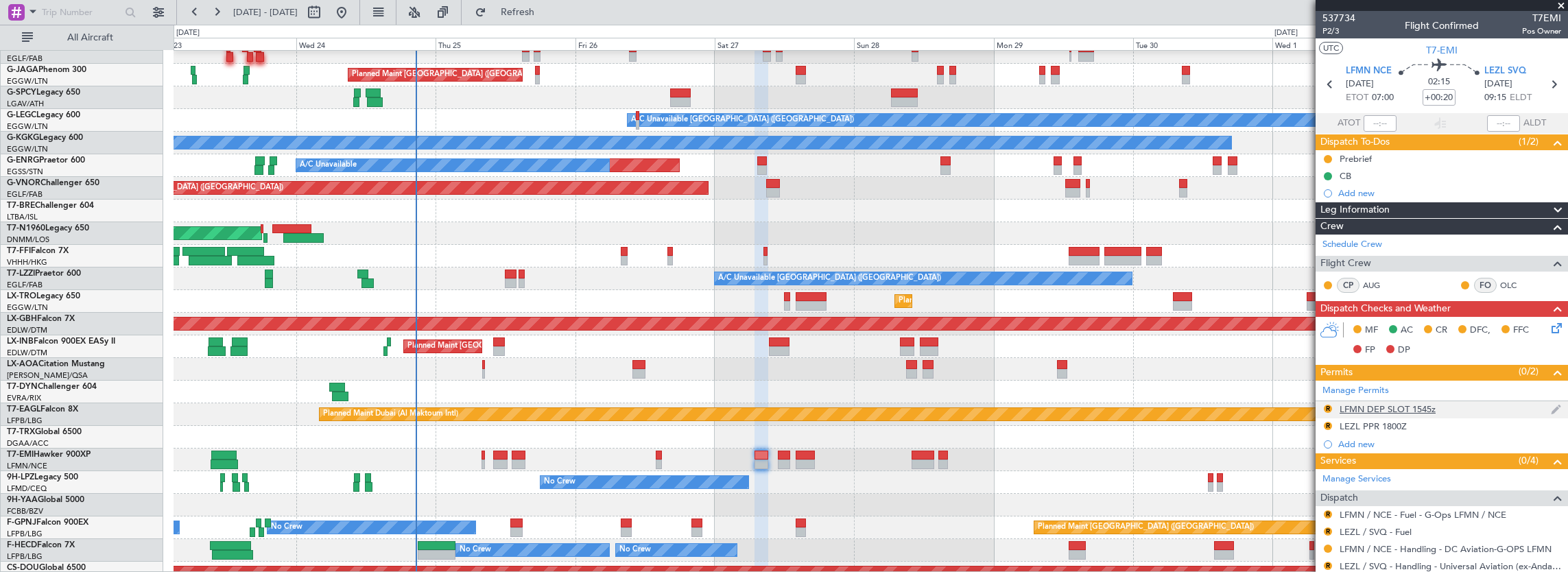
click at [1465, 411] on div "R LFMN DEP SLOT 1545z" at bounding box center [1442, 410] width 252 height 18
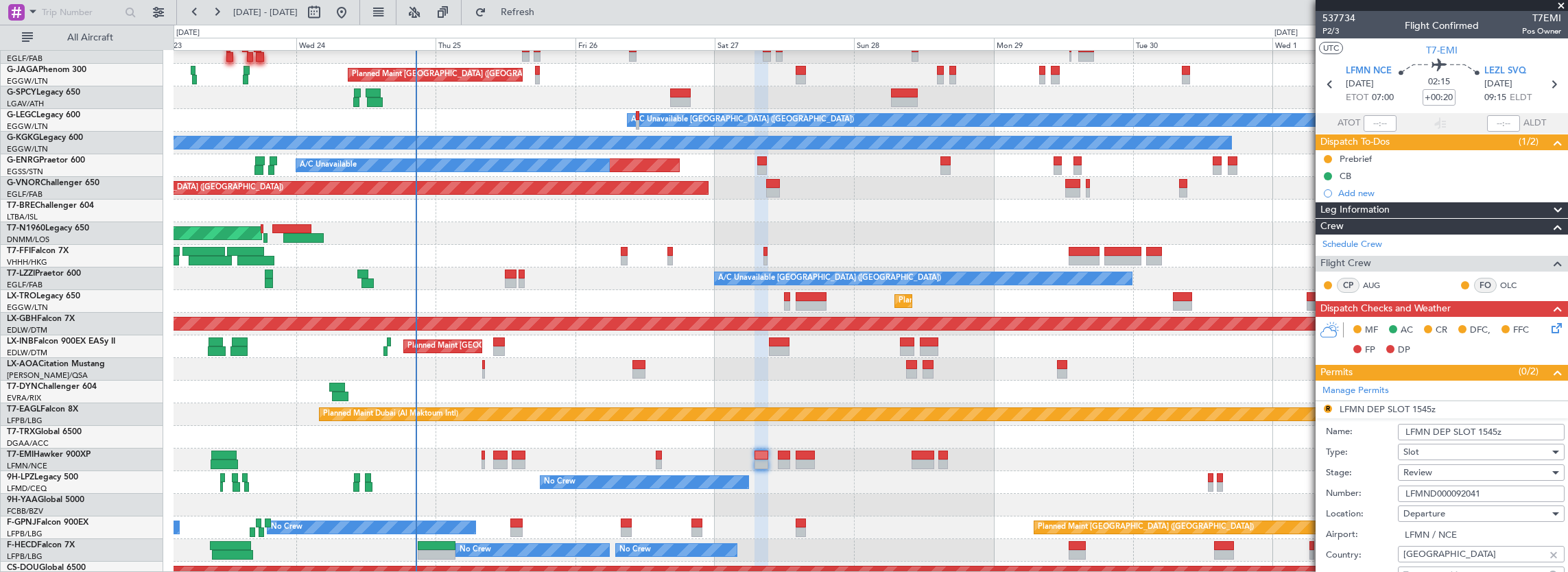
drag, startPoint x: 1503, startPoint y: 428, endPoint x: 1478, endPoint y: 429, distance: 25.0
click at [1478, 429] on input "LFMN DEP SLOT 1545z" at bounding box center [1480, 432] width 166 height 17
type input "LFMN DEP SLOT 0700Z"
click at [1415, 478] on div "Review" at bounding box center [1476, 472] width 146 height 21
click at [1434, 557] on span "Requested" at bounding box center [1476, 560] width 144 height 21
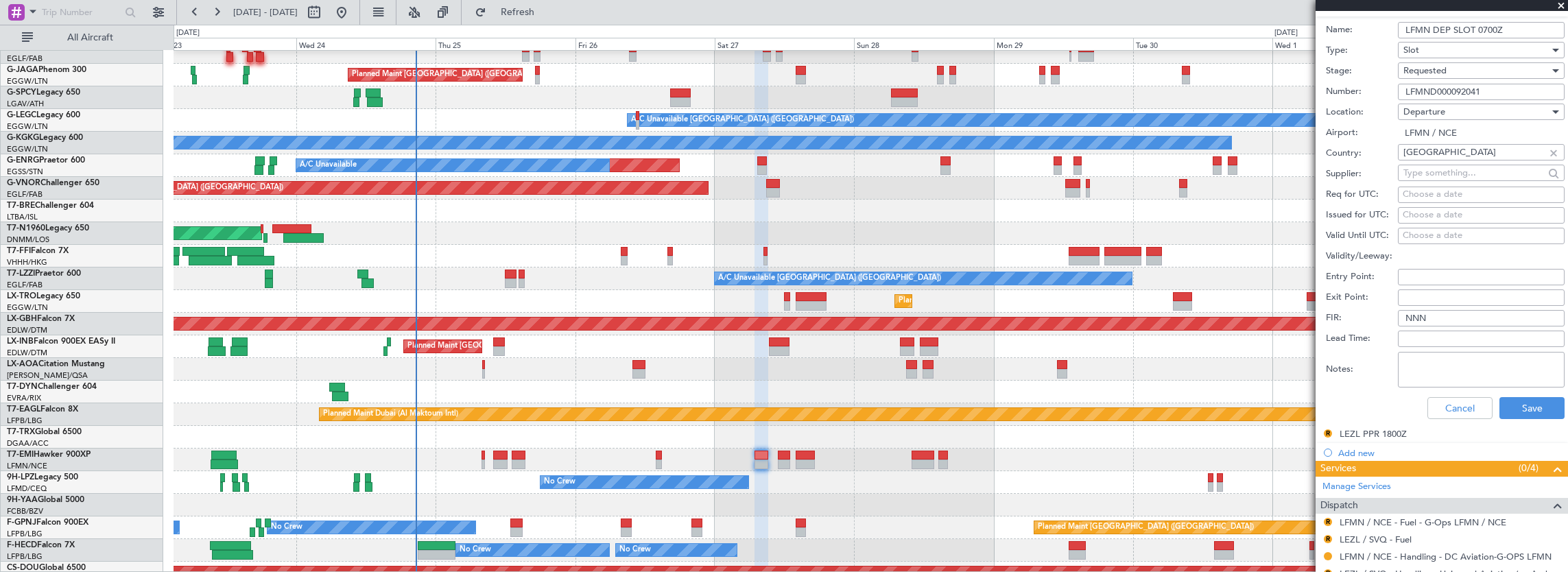
scroll to position [411, 0]
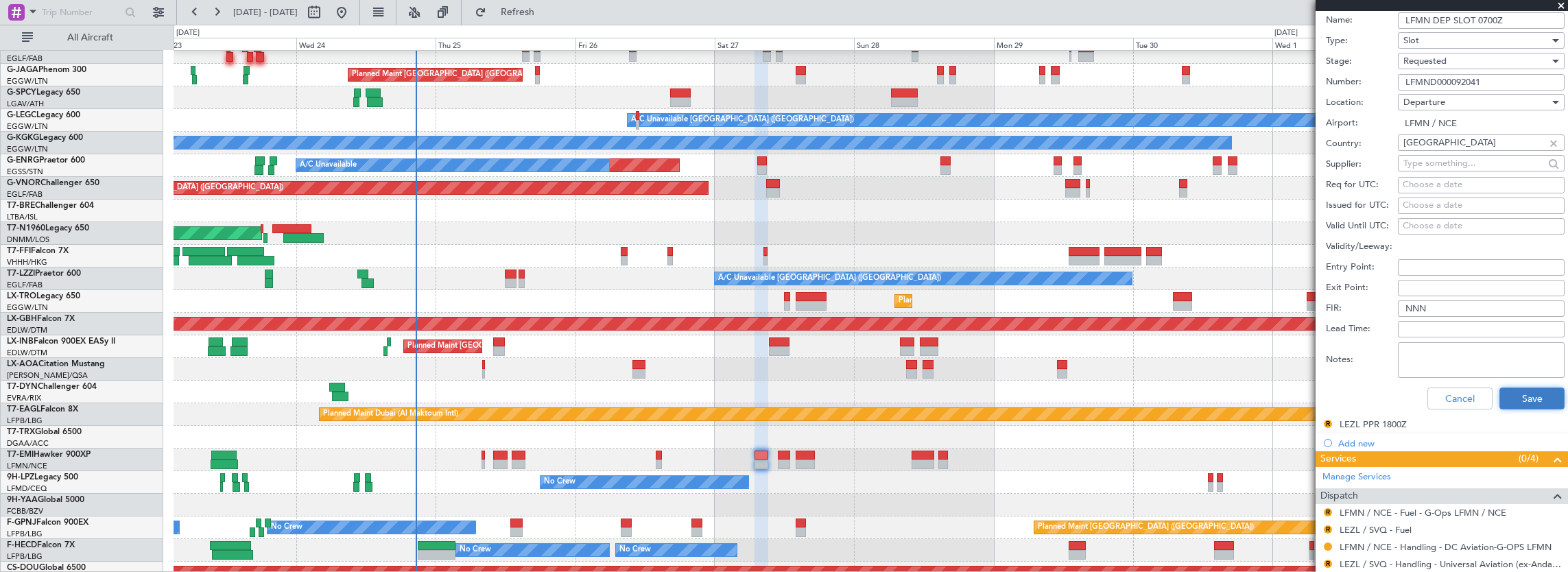
click at [1523, 391] on button "Save" at bounding box center [1532, 399] width 65 height 22
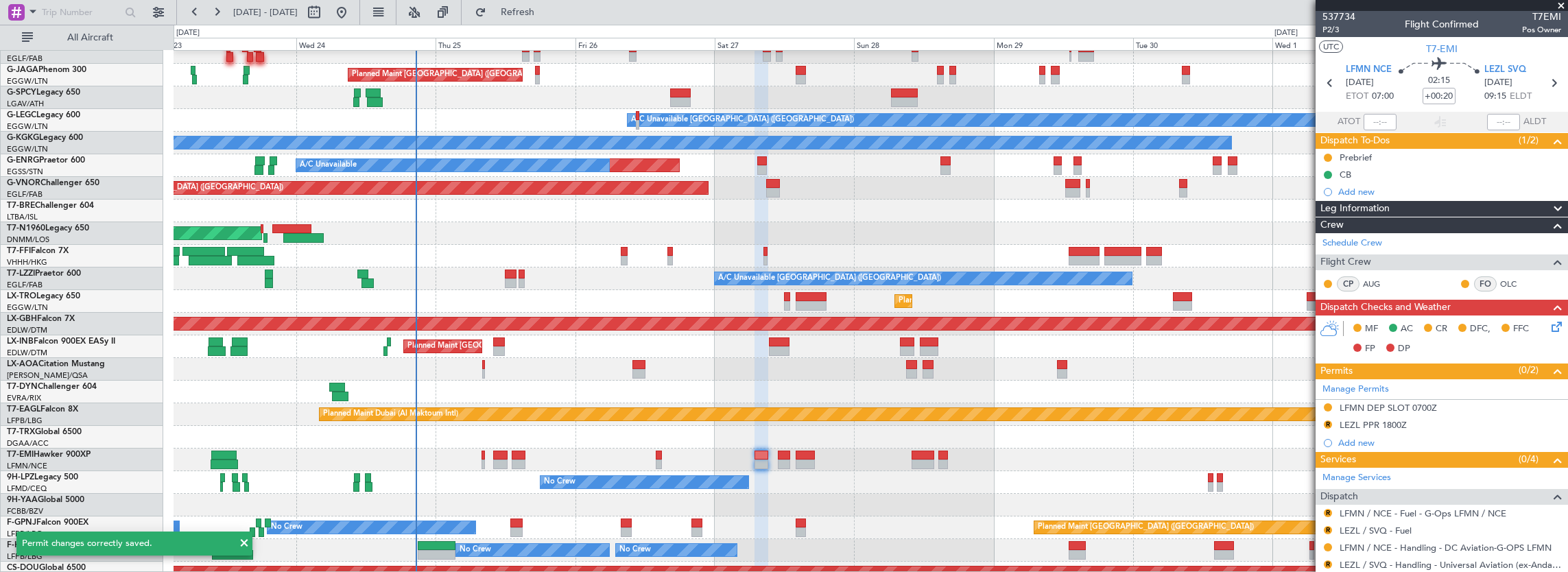
scroll to position [0, 0]
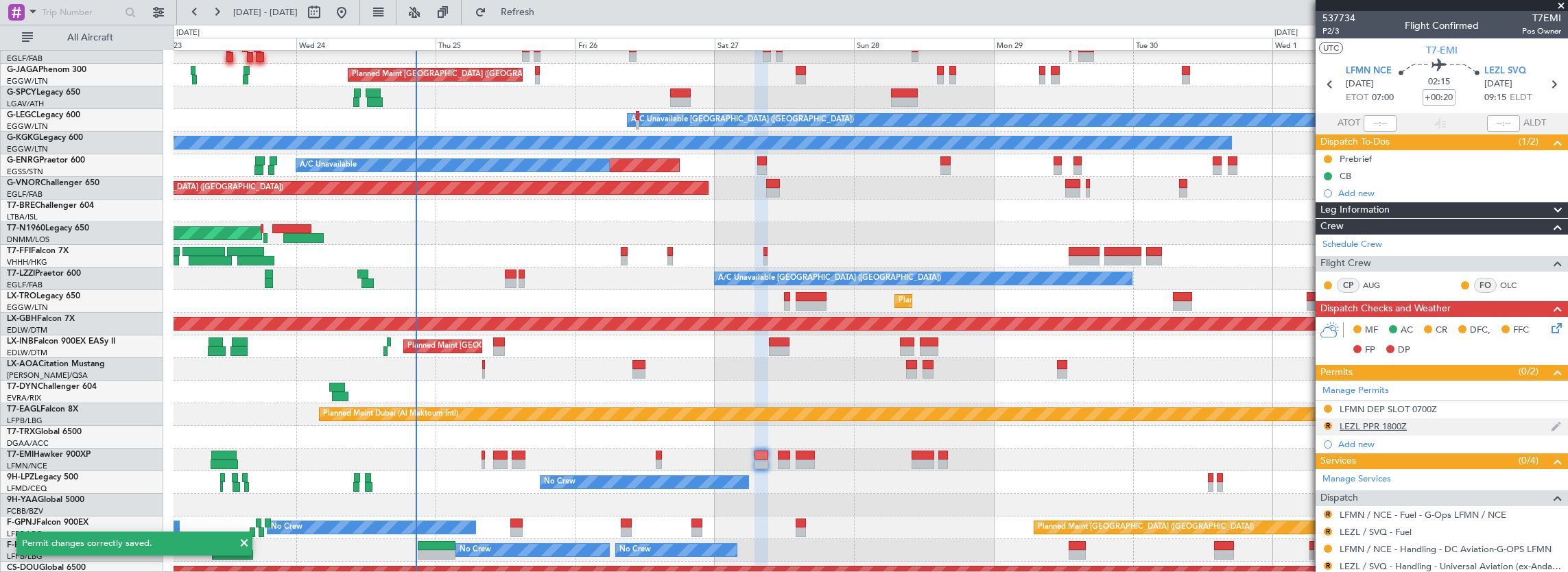
click at [1439, 425] on div "R LEZL PPR 1800Z" at bounding box center [1442, 427] width 252 height 18
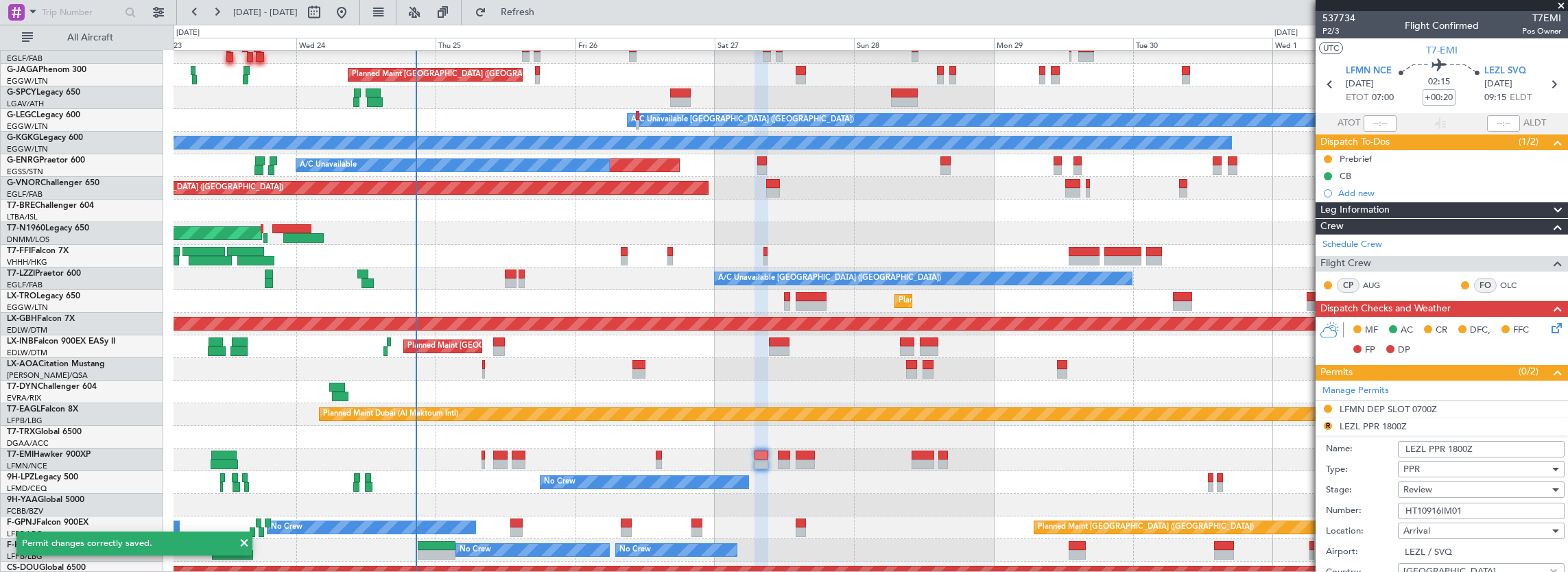
drag, startPoint x: 1464, startPoint y: 447, endPoint x: 1447, endPoint y: 445, distance: 17.1
click at [1447, 445] on input "LEZL PPR 1800Z" at bounding box center [1480, 450] width 166 height 17
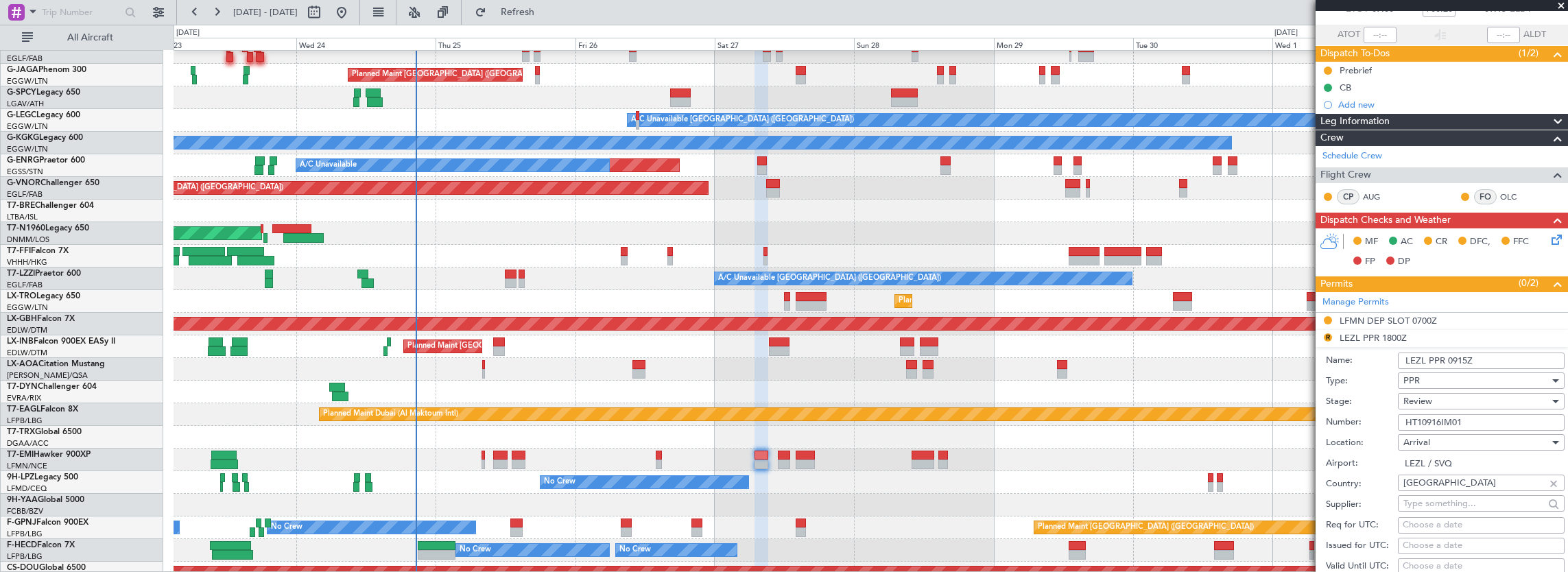
scroll to position [137, 0]
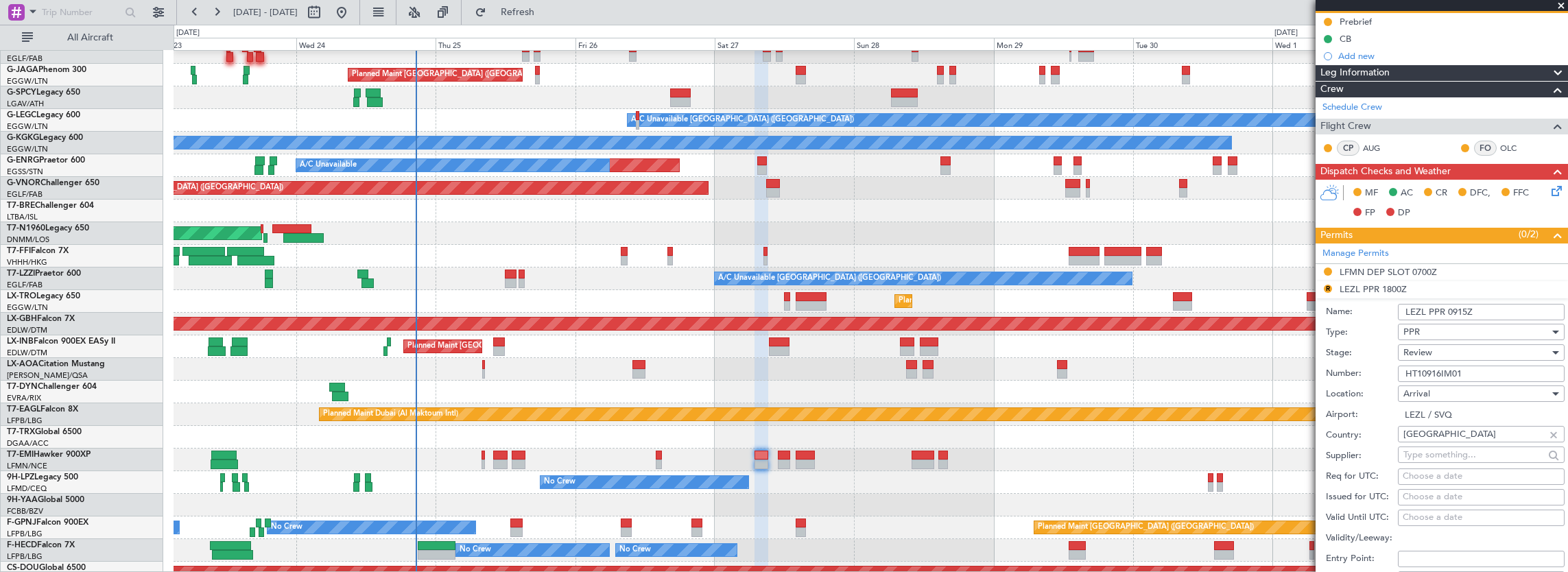
type input "LEZL PPR 0915Z"
click at [1427, 344] on div "Review" at bounding box center [1476, 352] width 146 height 21
click at [1433, 446] on span "Requested" at bounding box center [1476, 441] width 144 height 21
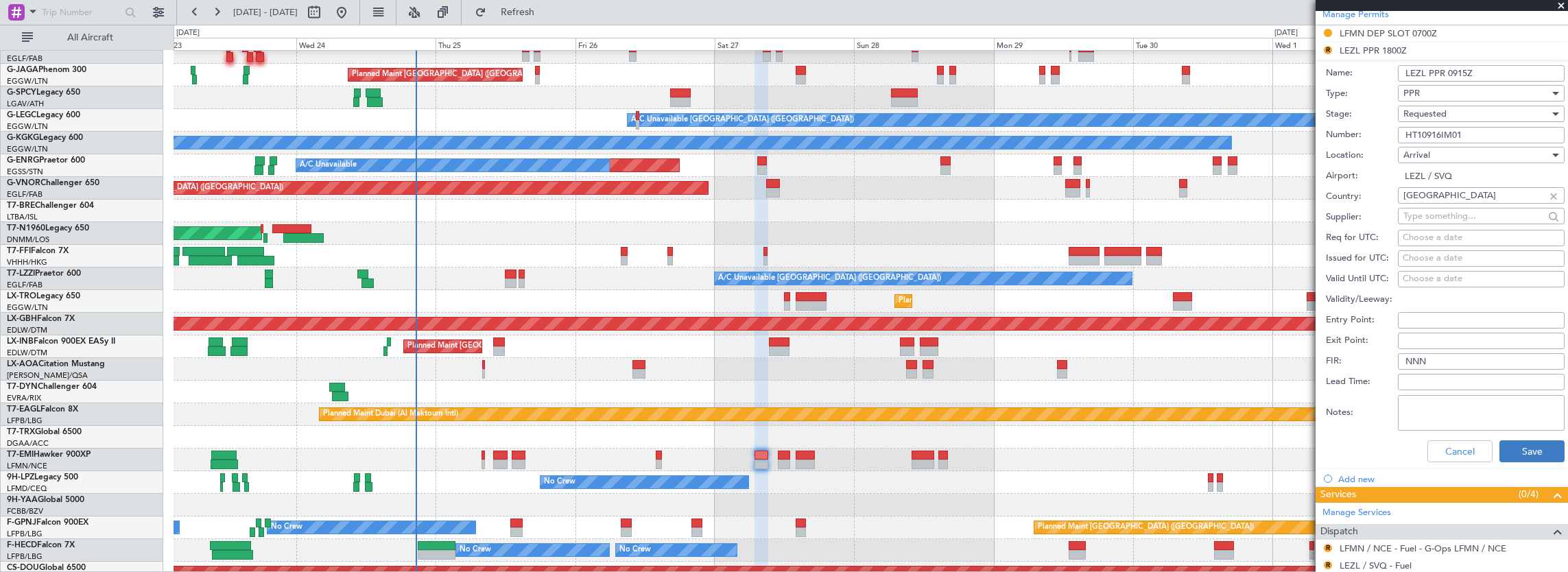
scroll to position [411, 0]
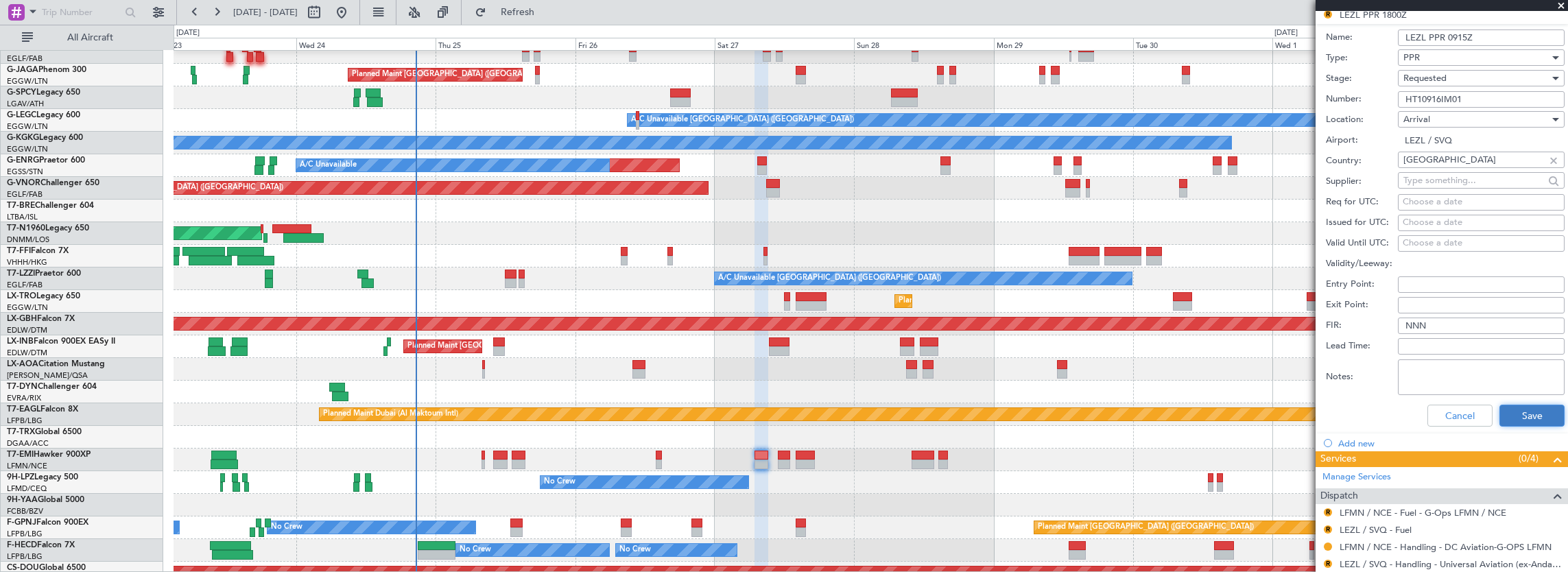
click at [1535, 413] on button "Save" at bounding box center [1532, 416] width 65 height 22
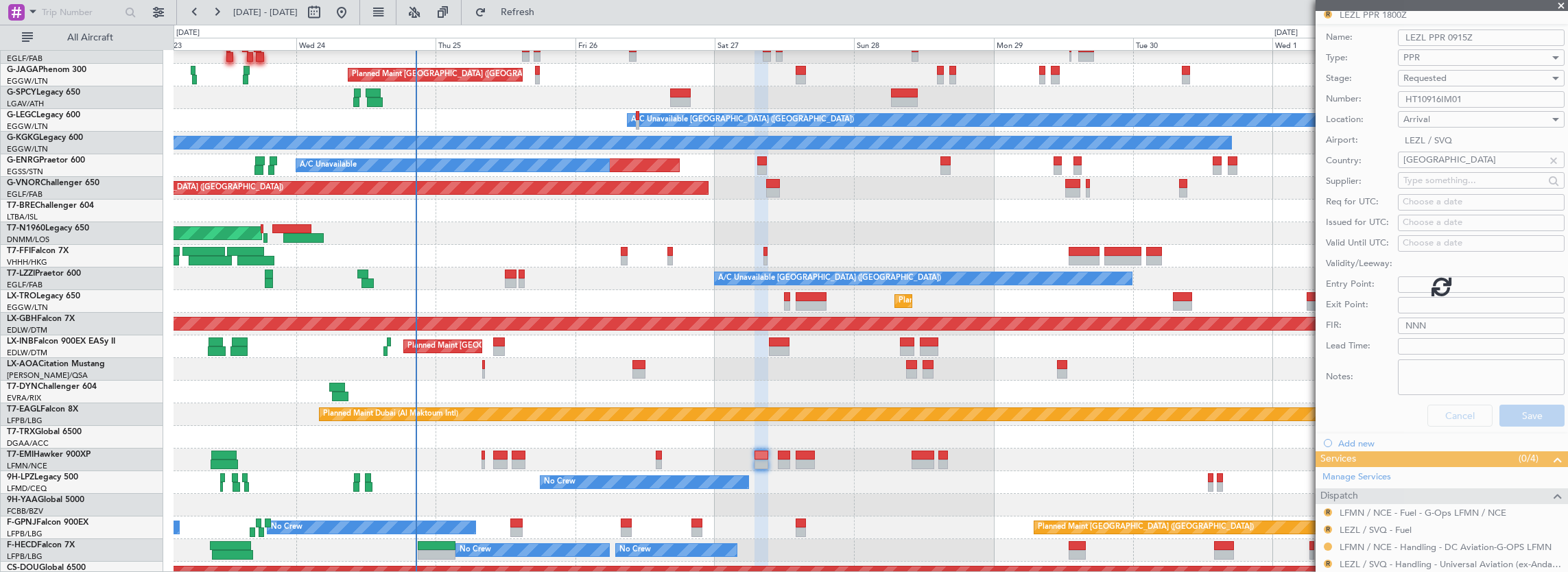
scroll to position [2, 0]
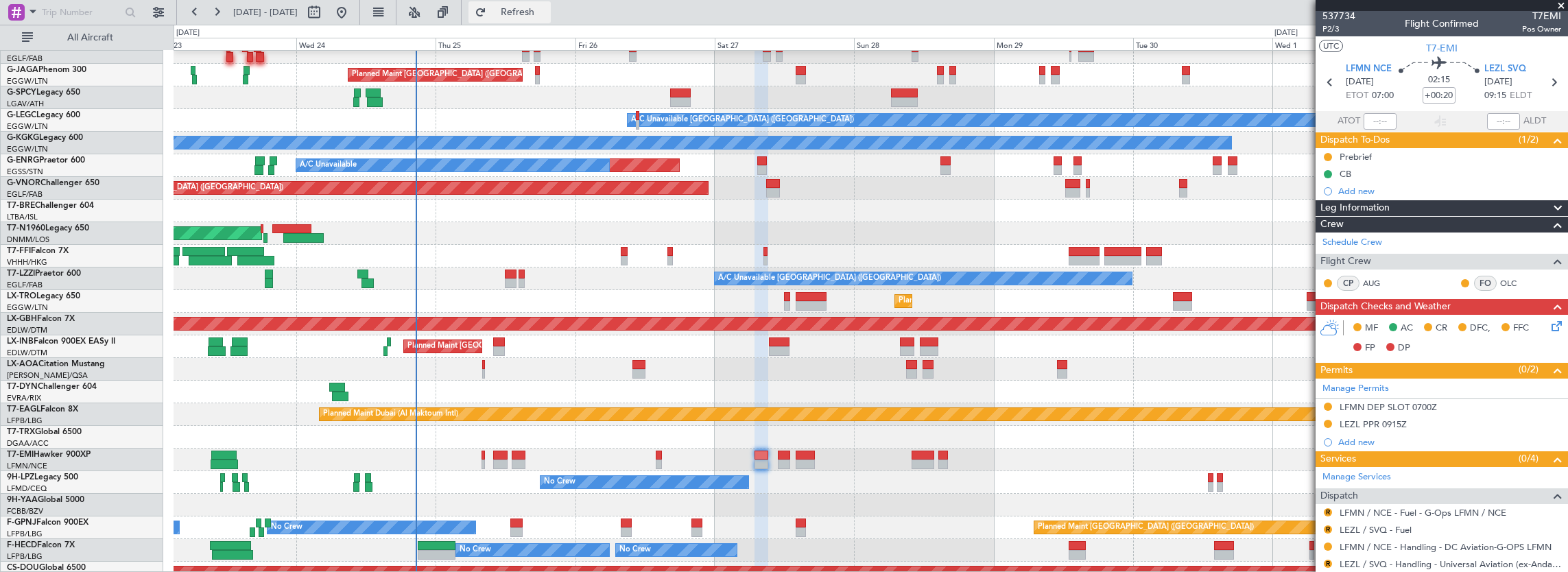
click at [547, 8] on span "Refresh" at bounding box center [517, 12] width 58 height 9
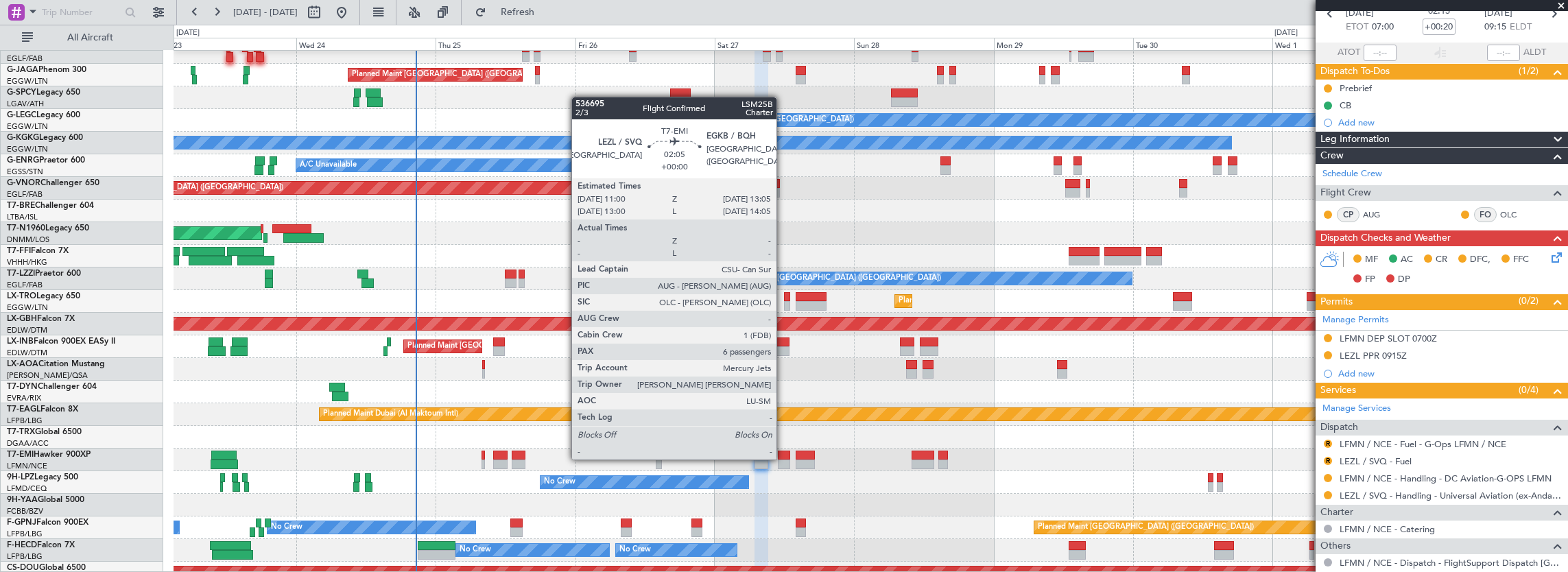
click at [784, 457] on div at bounding box center [784, 455] width 13 height 9
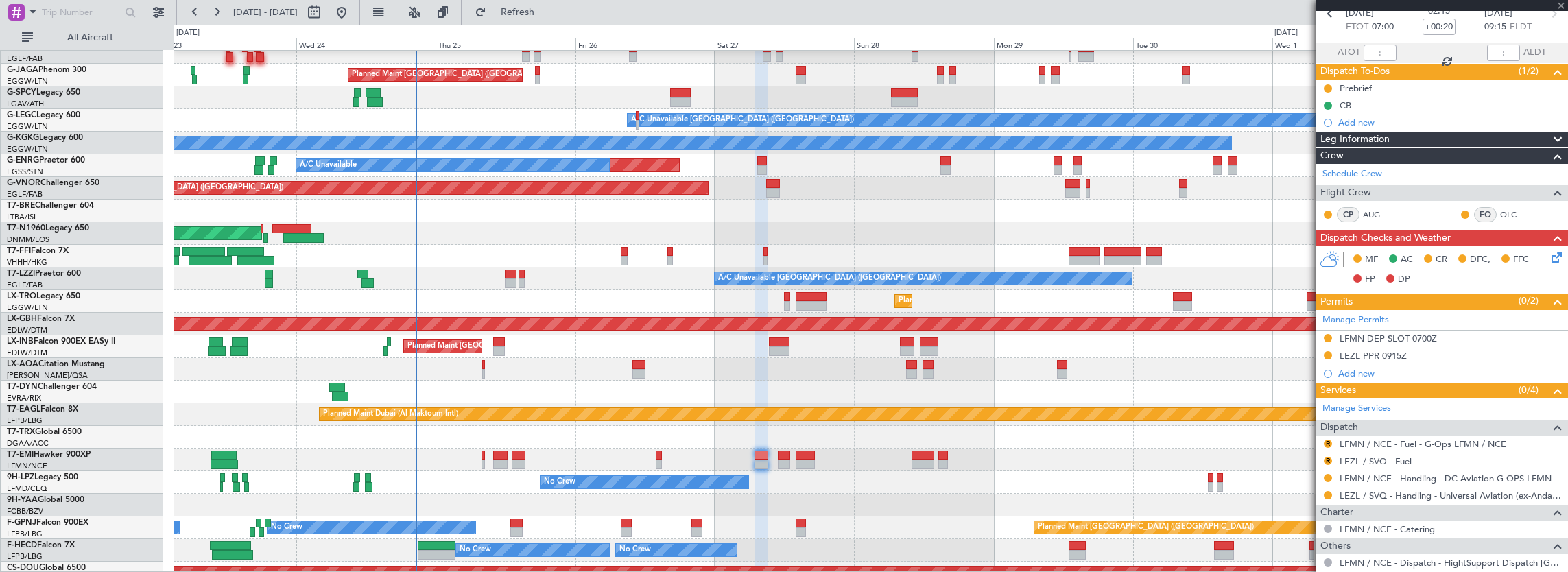
type input "6"
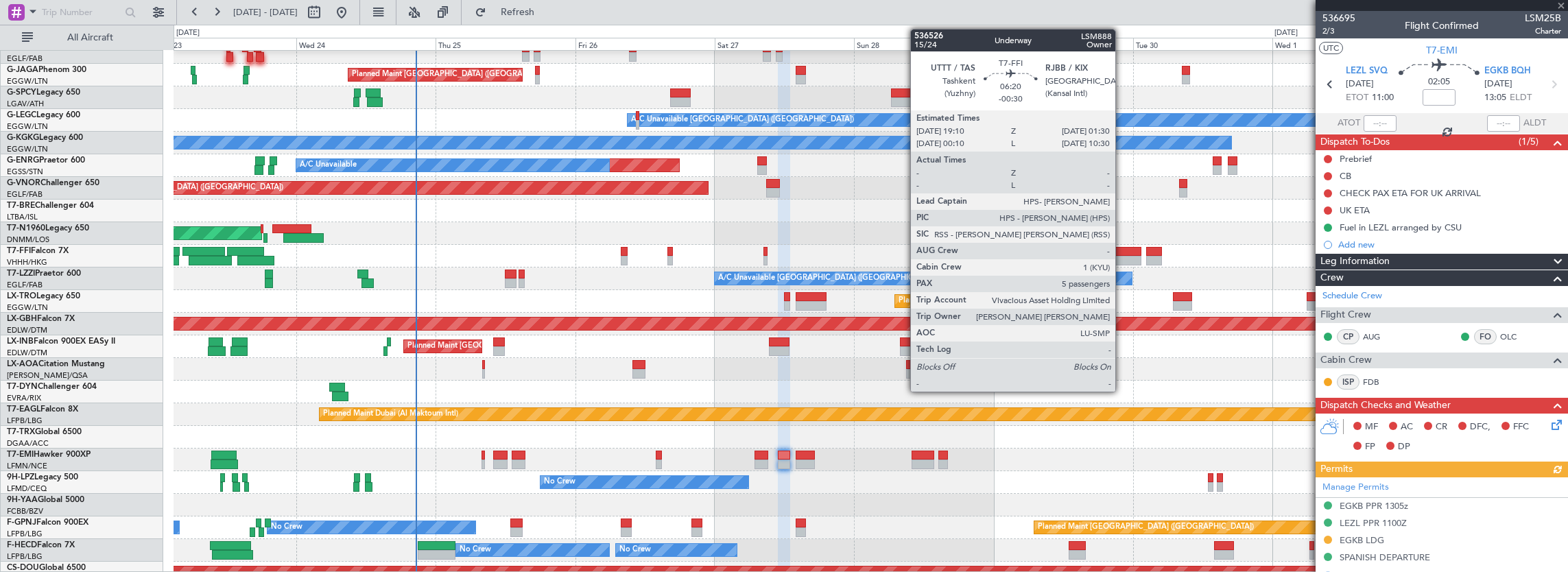
scroll to position [274, 0]
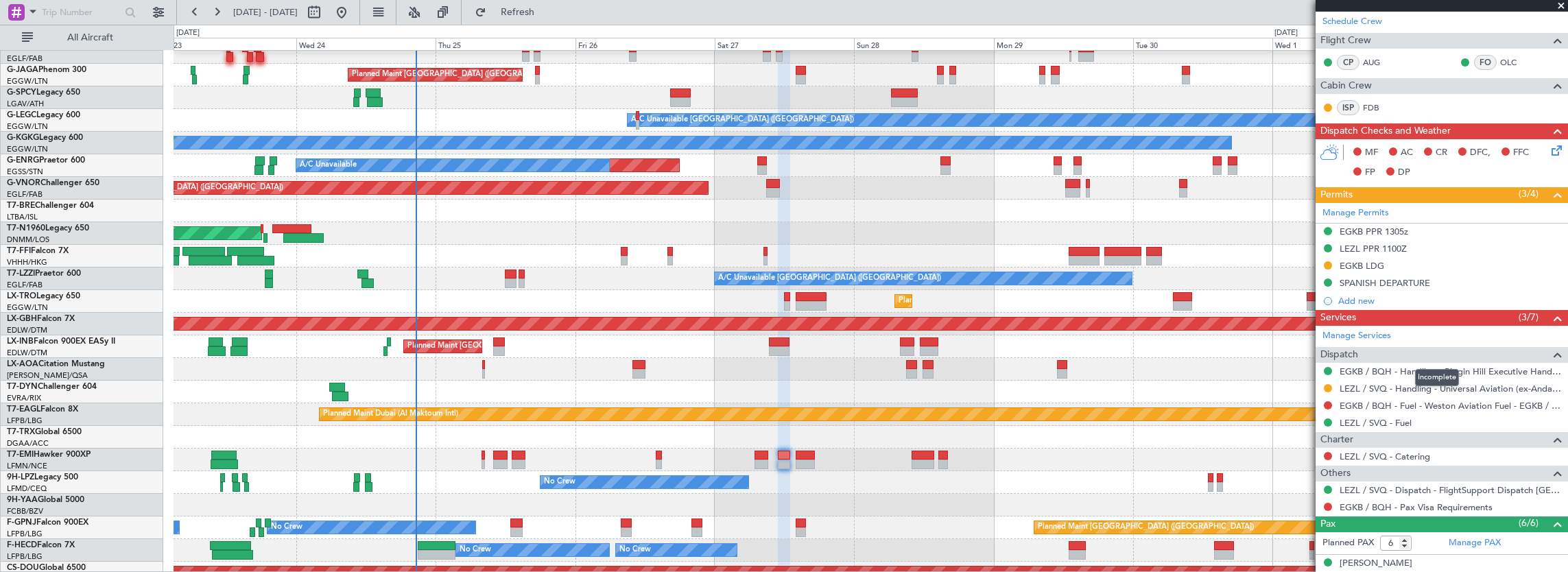
click at [1429, 366] on mat-tooltip-component "Incomplete" at bounding box center [1436, 377] width 63 height 36
click at [1356, 368] on link "EGKB / BQH - Handling - Biggin Hill Executive Handling EGKB / BQH" at bounding box center [1450, 371] width 221 height 12
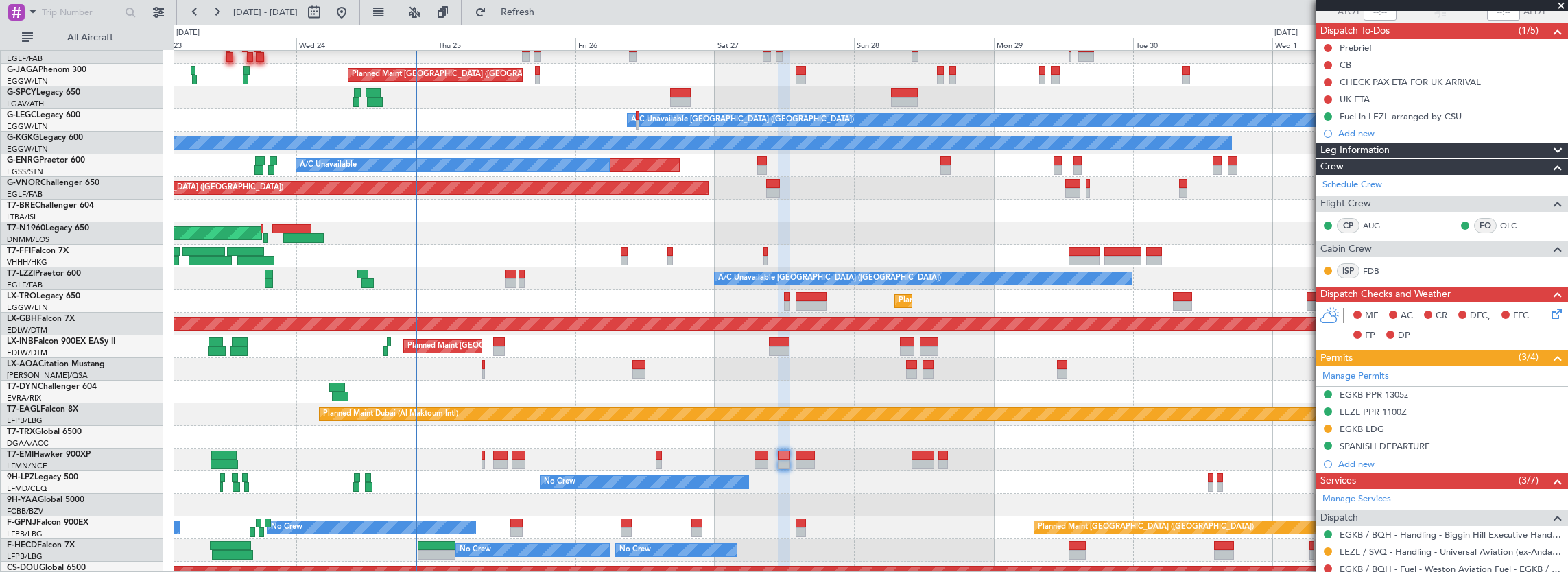
scroll to position [206, 0]
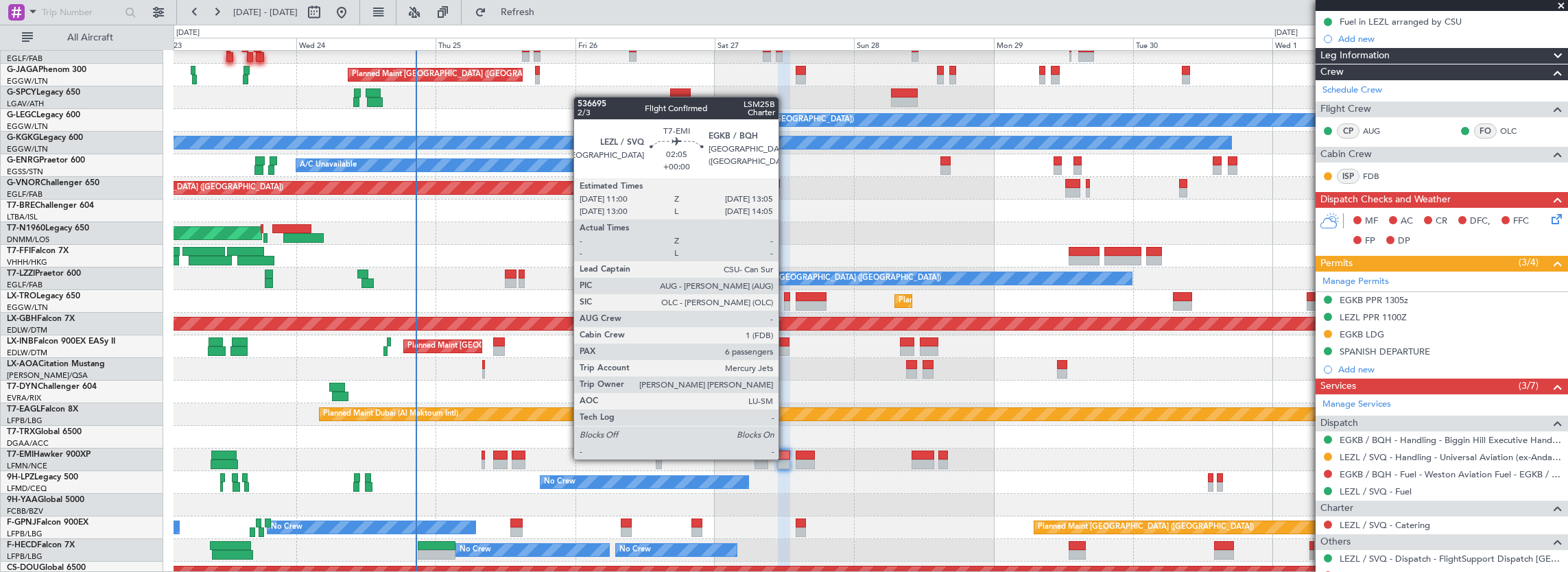
click at [787, 457] on div at bounding box center [784, 455] width 13 height 9
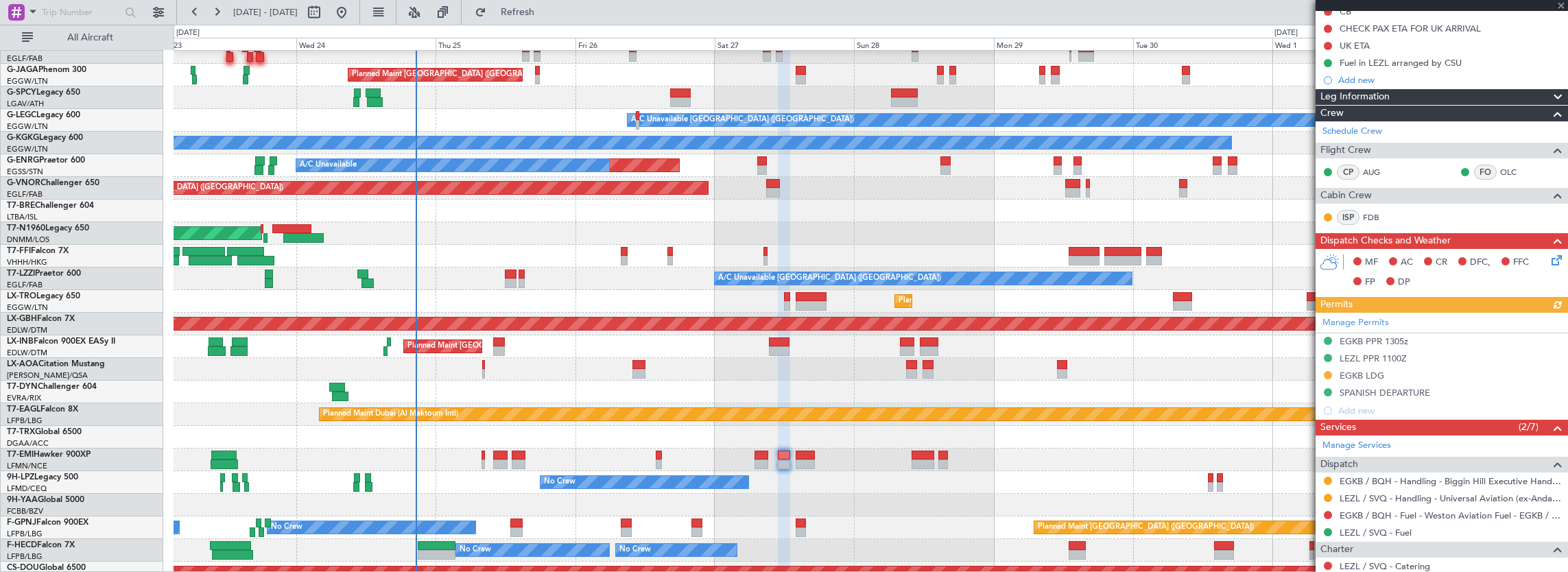
scroll to position [274, 0]
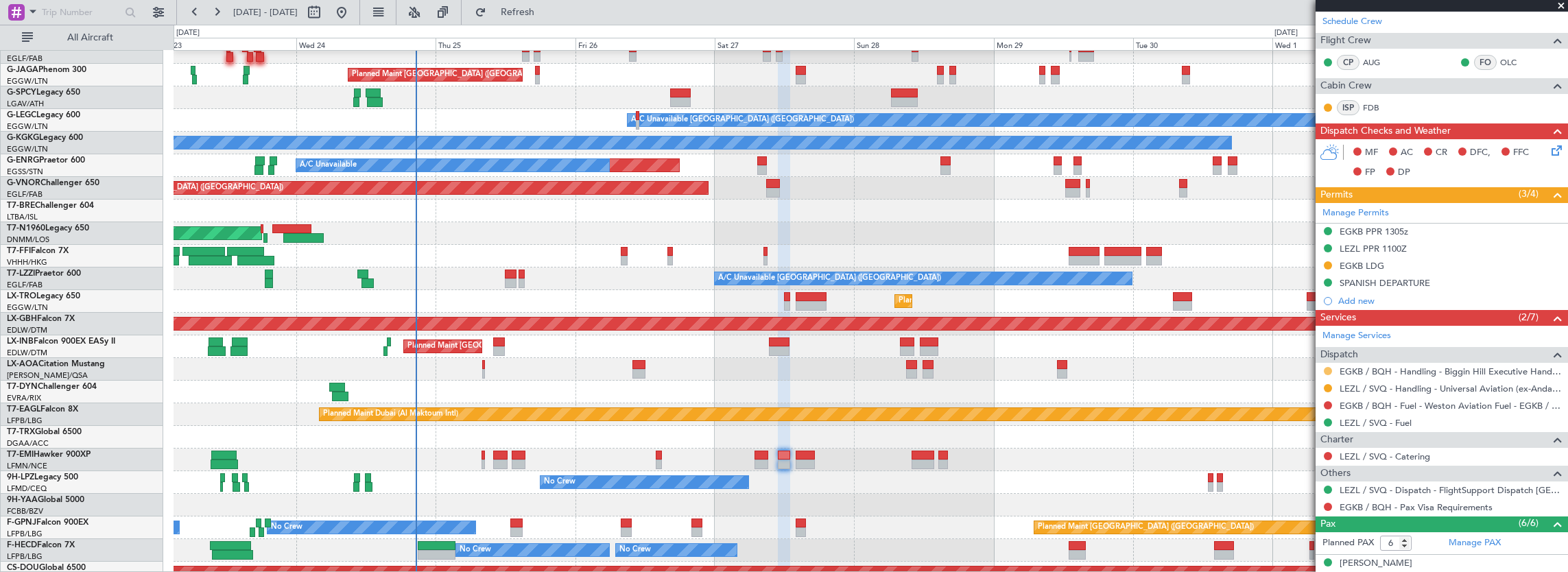
click at [1325, 369] on button at bounding box center [1328, 371] width 8 height 8
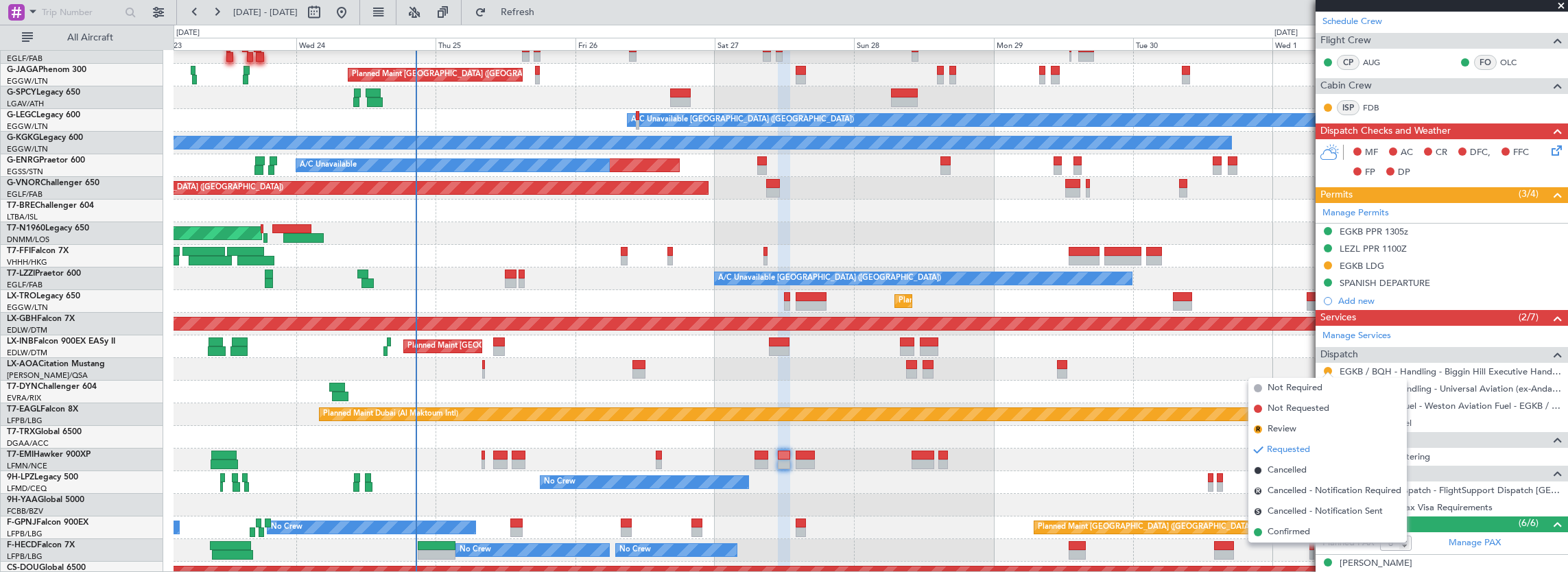
drag, startPoint x: 1295, startPoint y: 534, endPoint x: 965, endPoint y: 488, distance: 333.2
click at [1295, 534] on span "Confirmed" at bounding box center [1288, 533] width 43 height 13
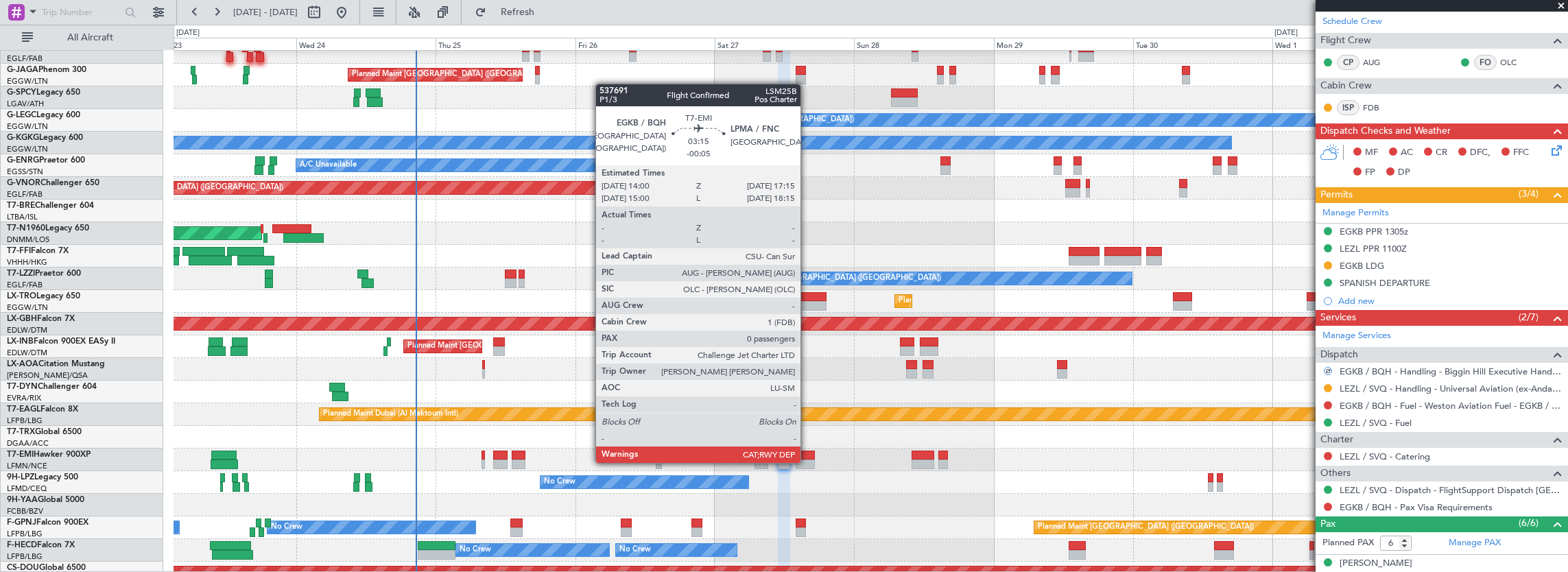
click at [807, 462] on div at bounding box center [805, 464] width 19 height 9
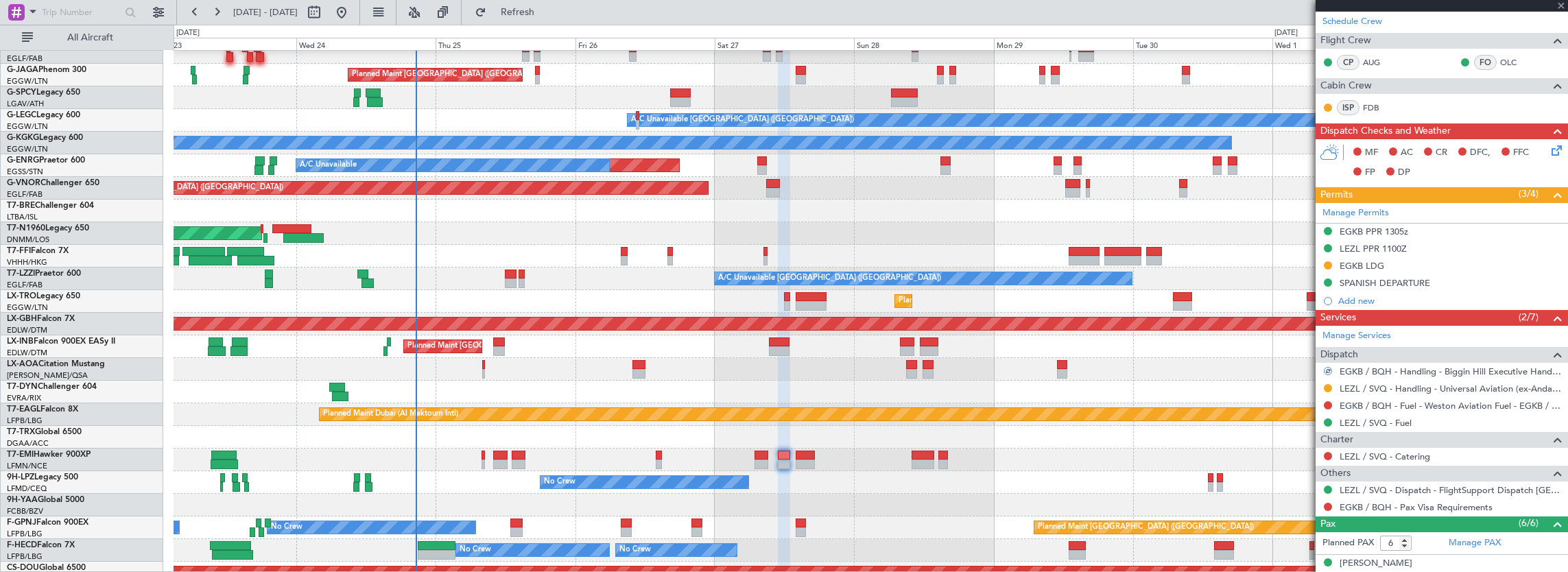
type input "-00:05"
type input "0"
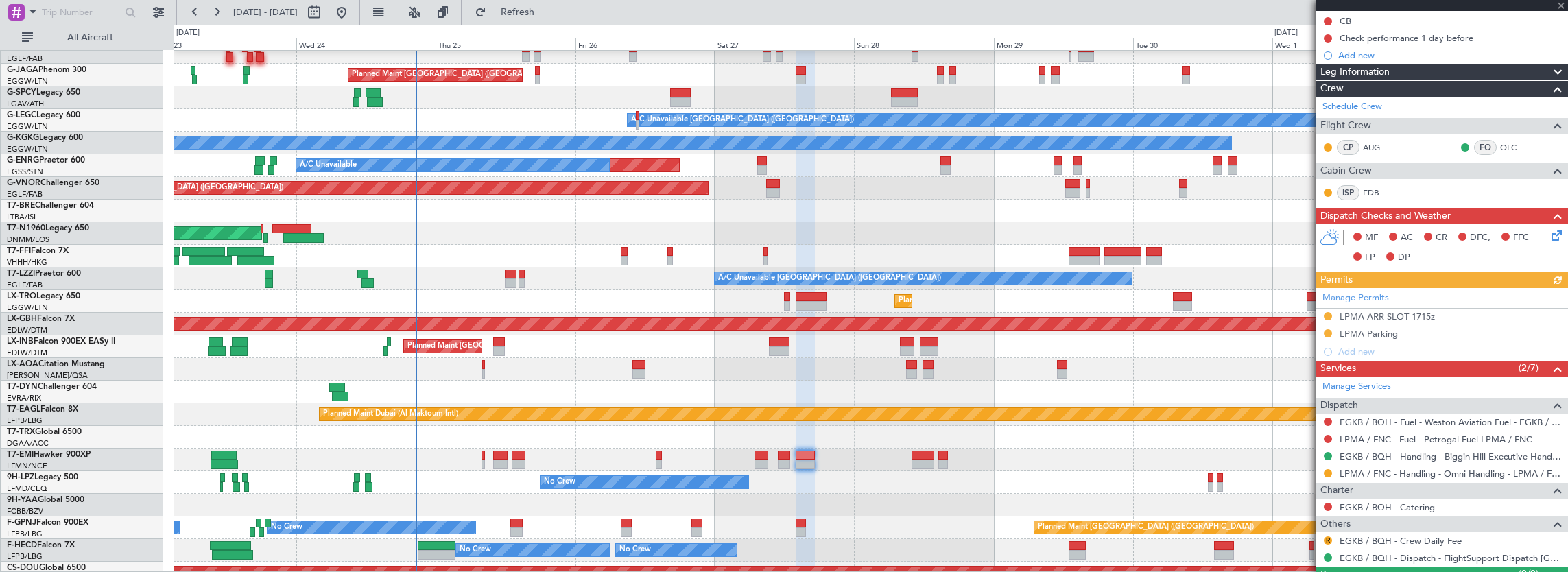
scroll to position [184, 0]
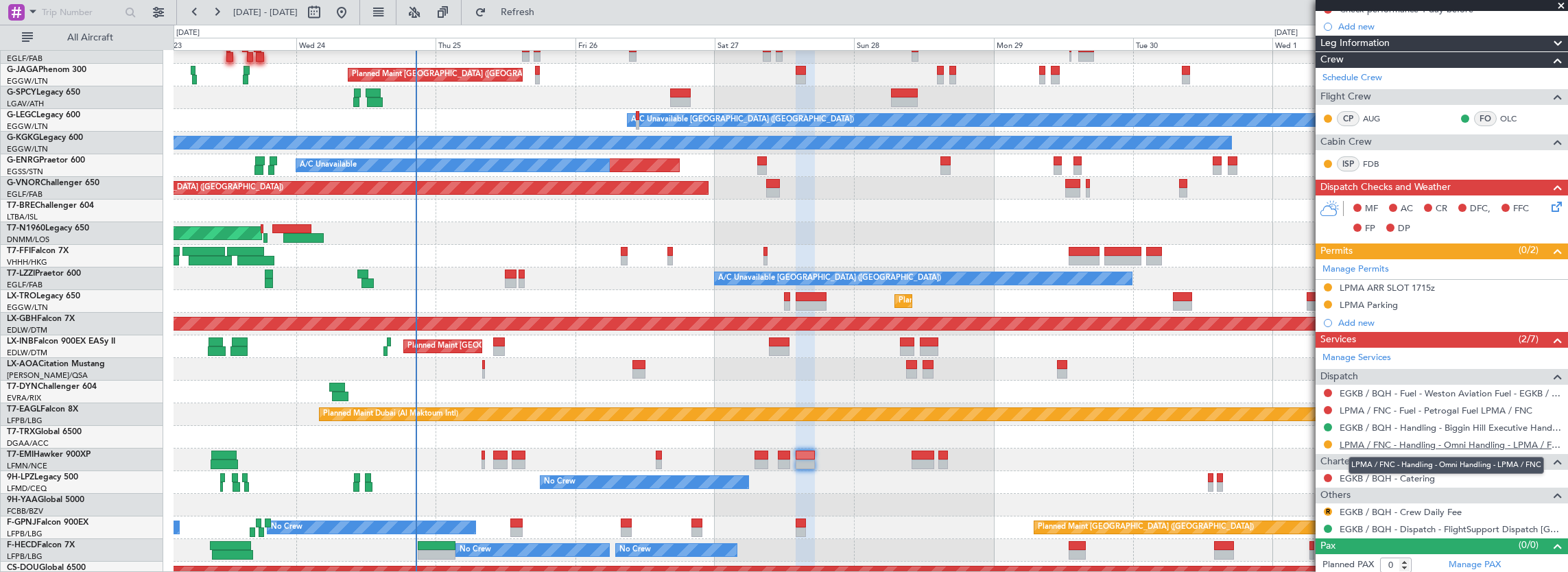
click at [1428, 444] on link "LPMA / FNC - Handling - Omni Handling - LPMA / FNC" at bounding box center [1450, 445] width 221 height 12
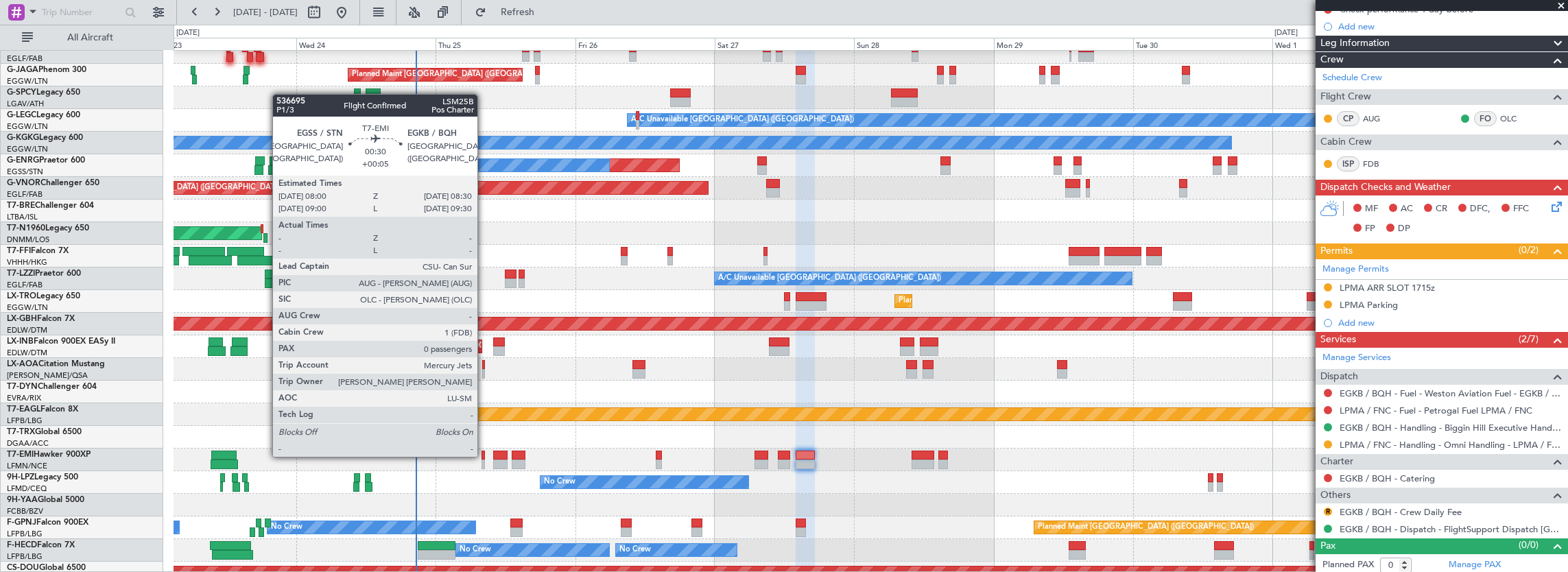
click at [484, 456] on div at bounding box center [483, 455] width 3 height 9
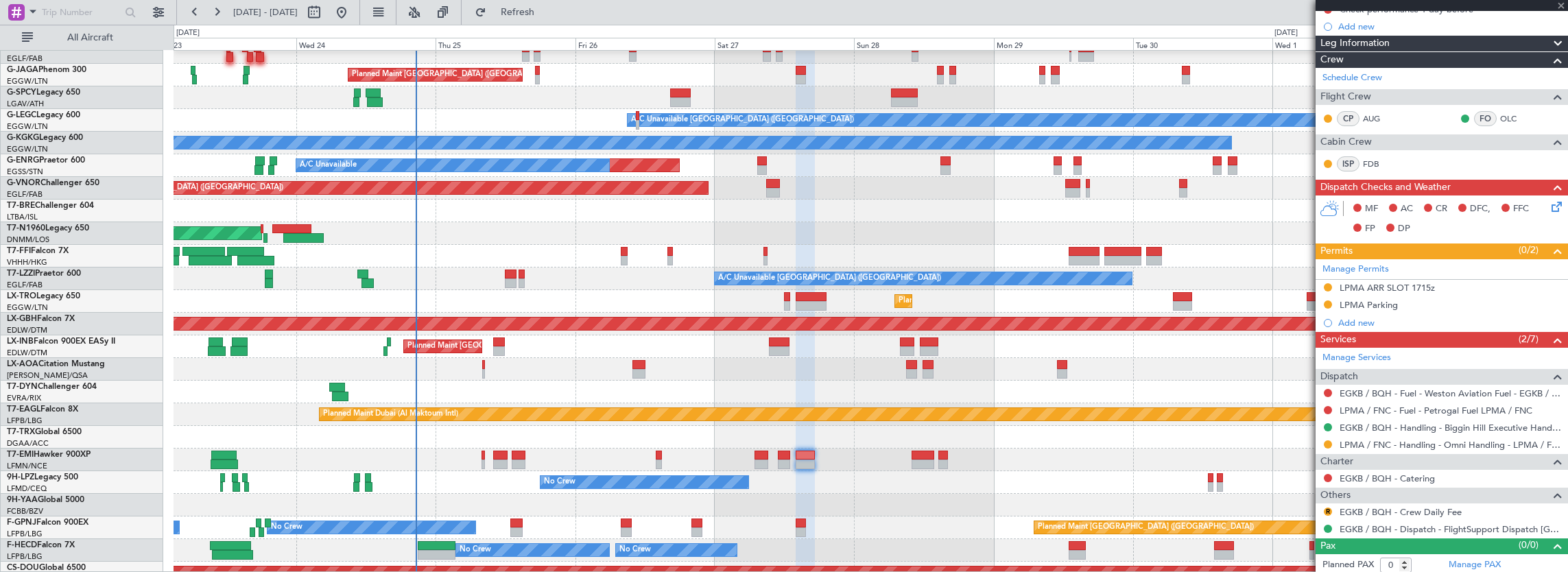
type input "+00:05"
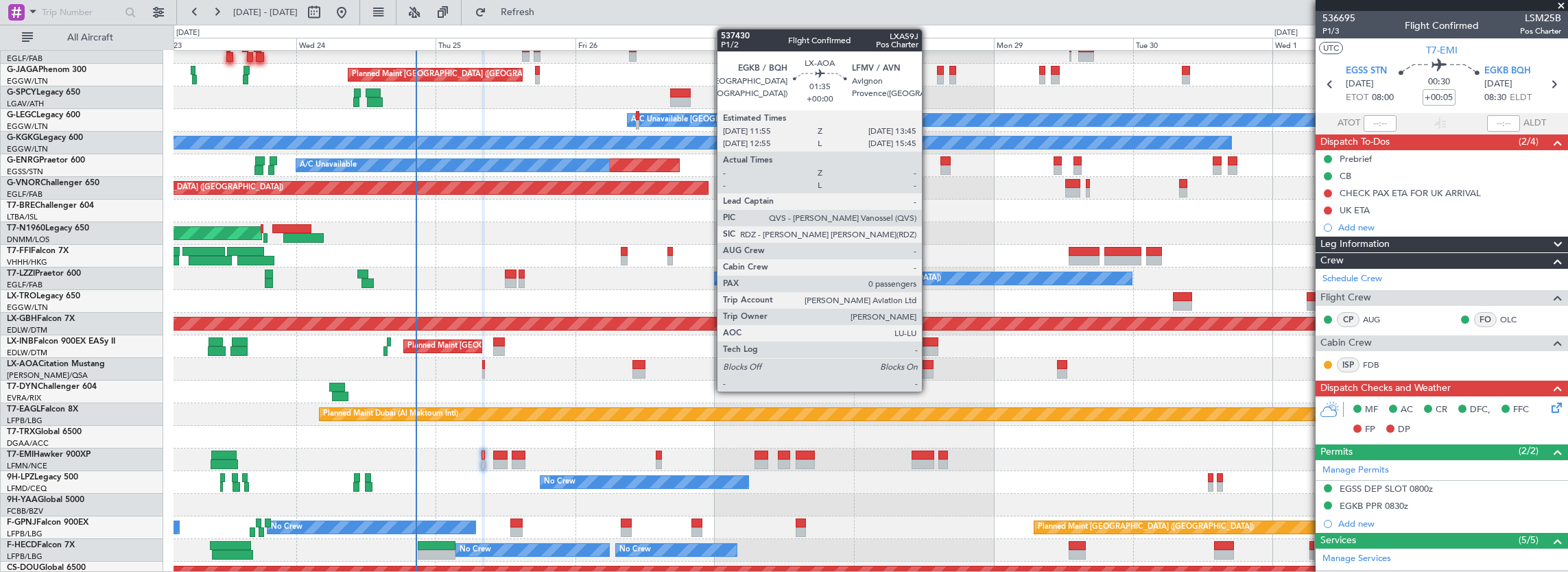
click at [929, 367] on div at bounding box center [928, 365] width 11 height 9
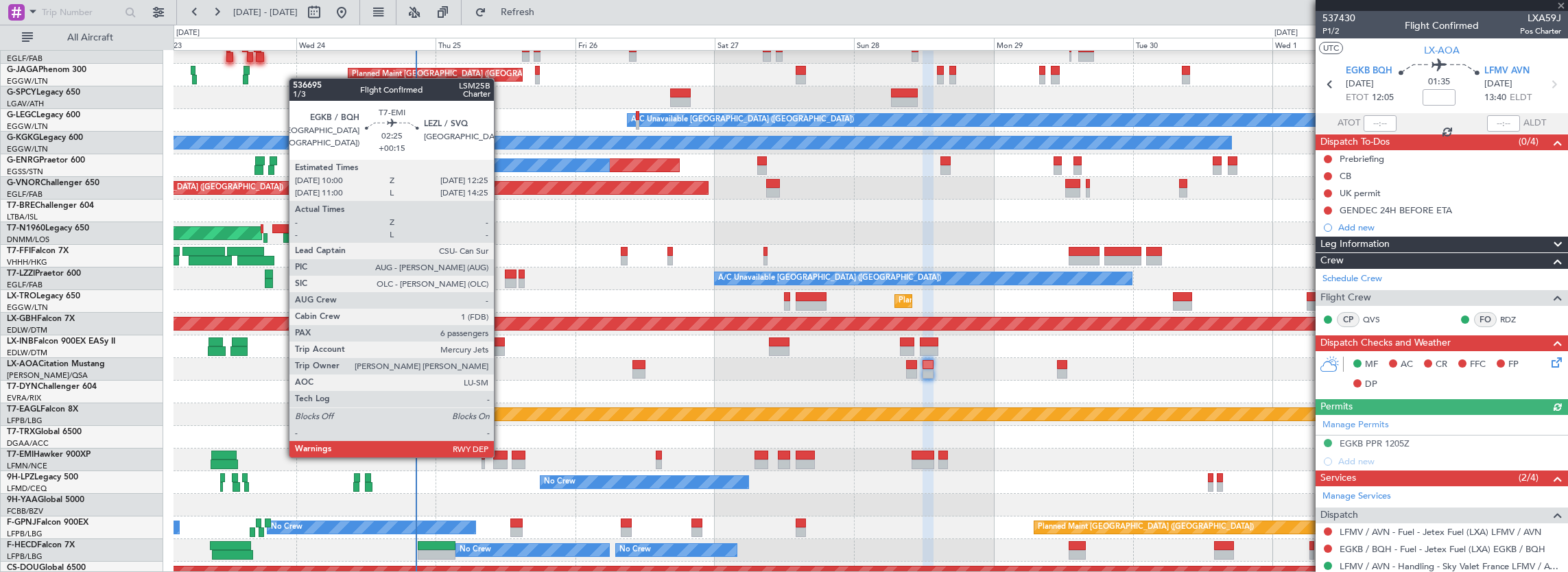
click at [501, 457] on div at bounding box center [500, 455] width 14 height 9
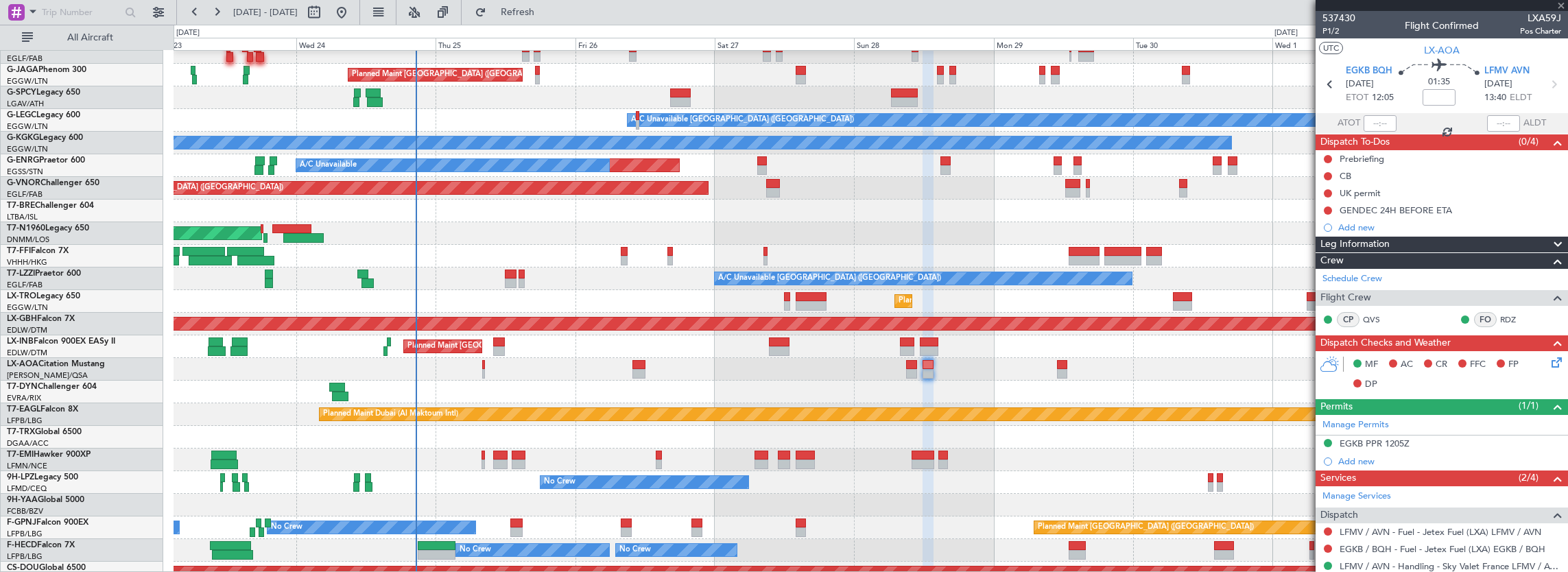
type input "+00:15"
type input "6"
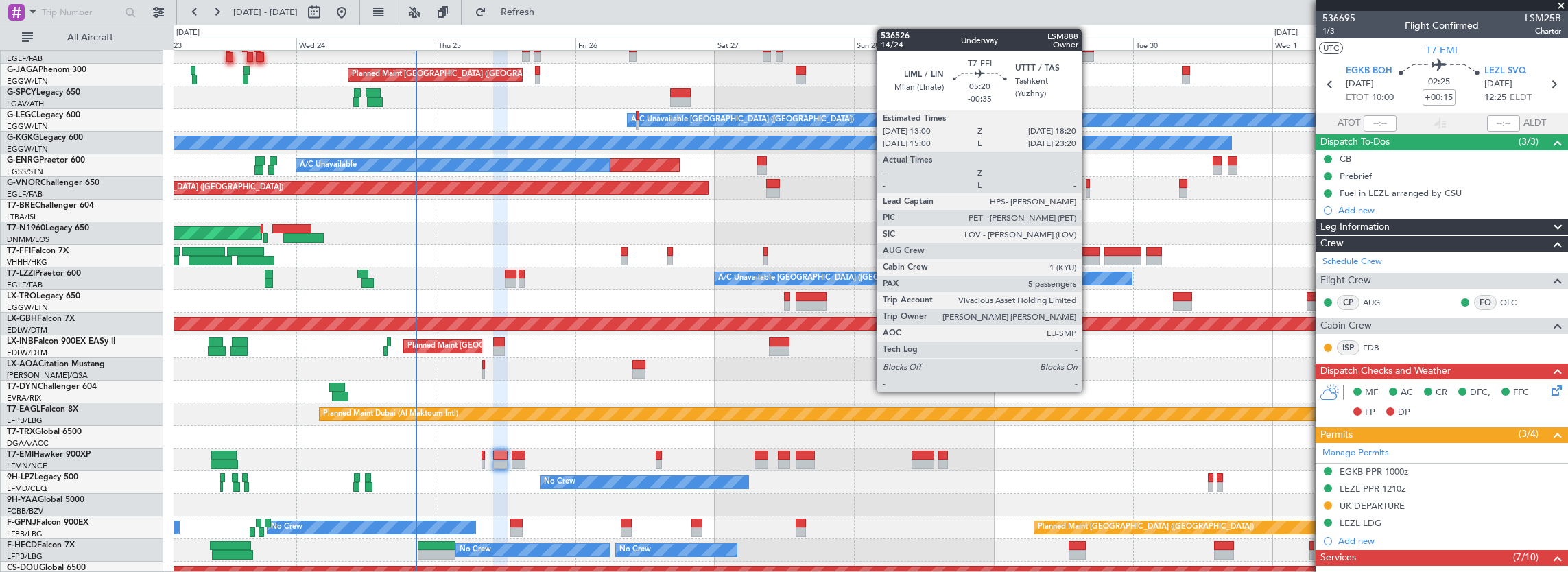
click at [1088, 256] on div at bounding box center [1085, 260] width 32 height 9
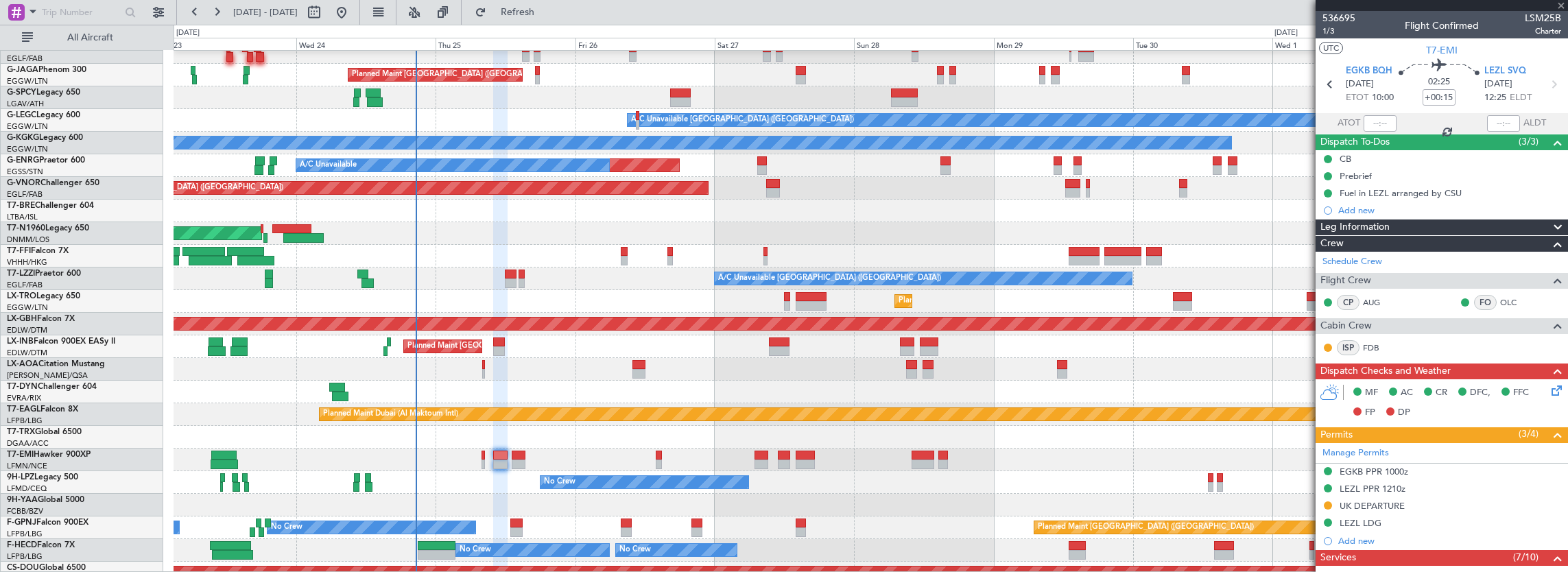
type input "-00:35"
type input "5"
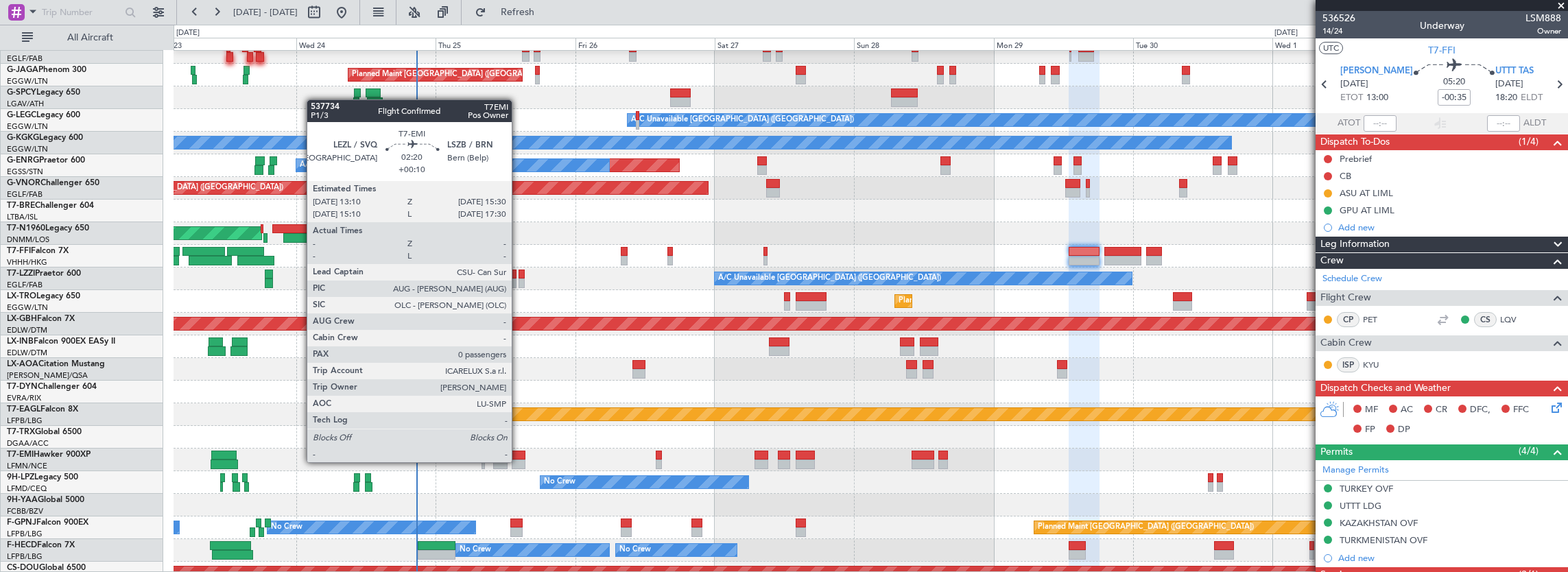
click at [518, 461] on div at bounding box center [518, 464] width 13 height 9
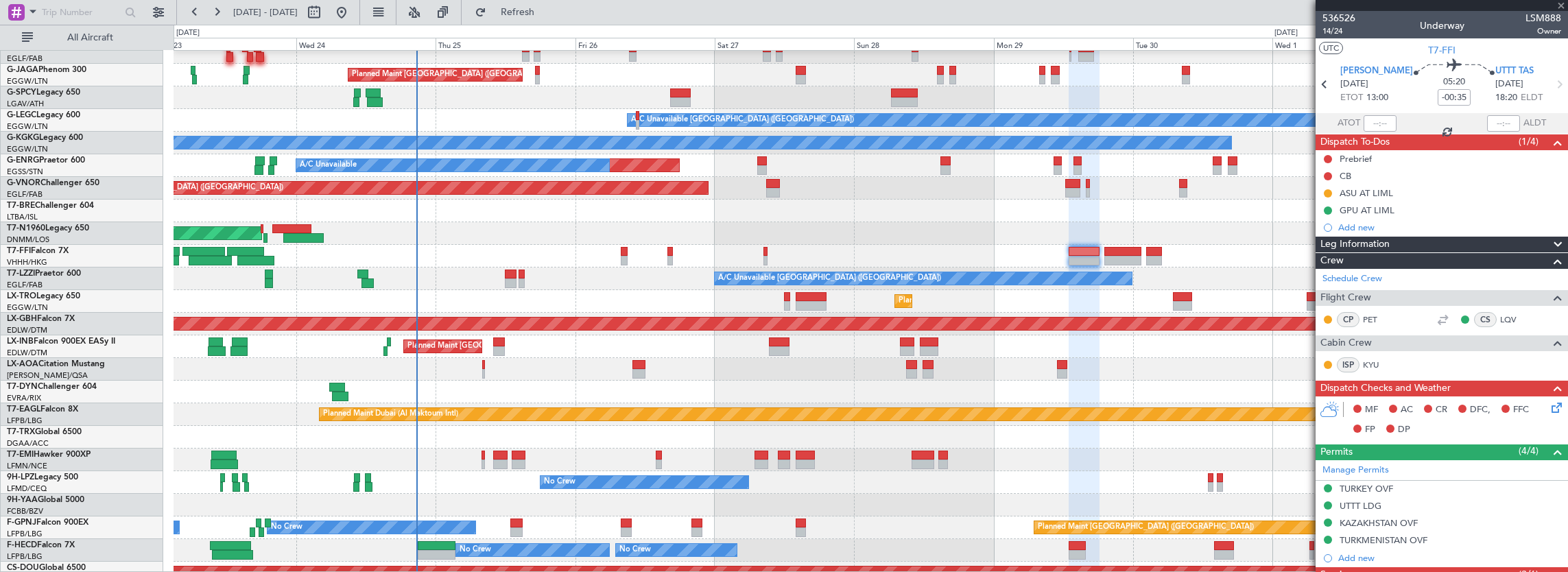
type input "+00:10"
type input "0"
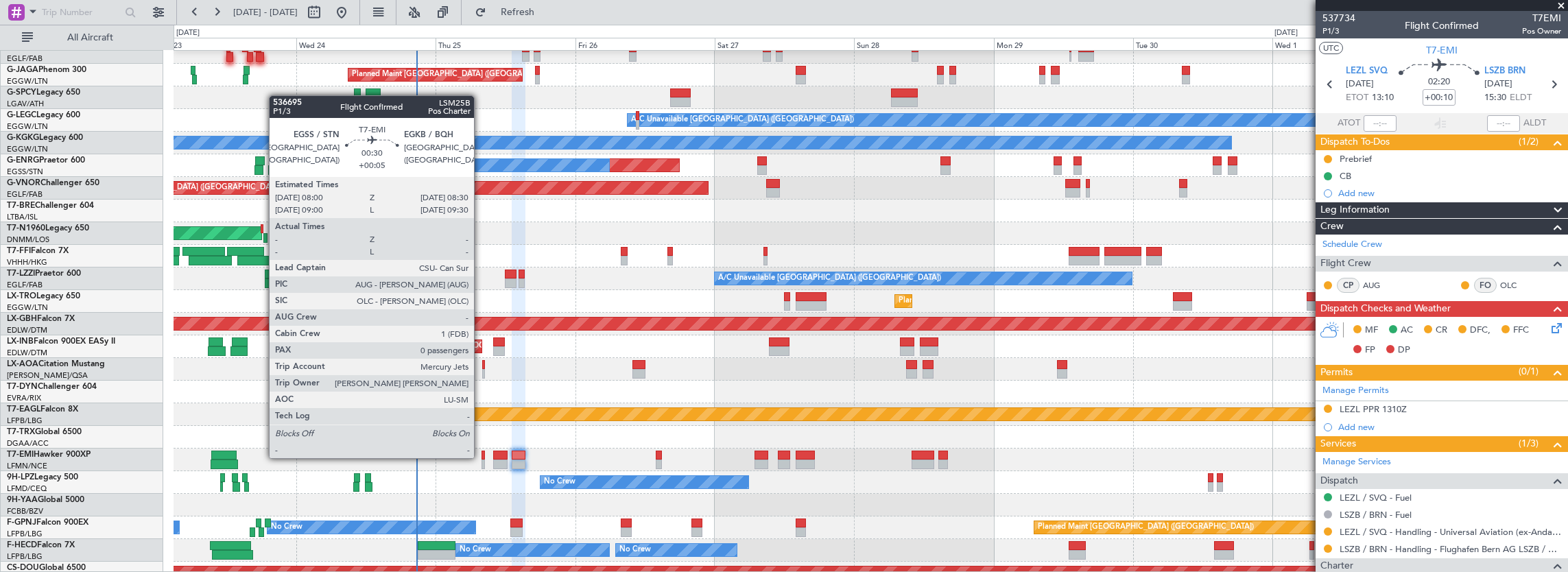
click at [481, 457] on div at bounding box center [483, 455] width 3 height 9
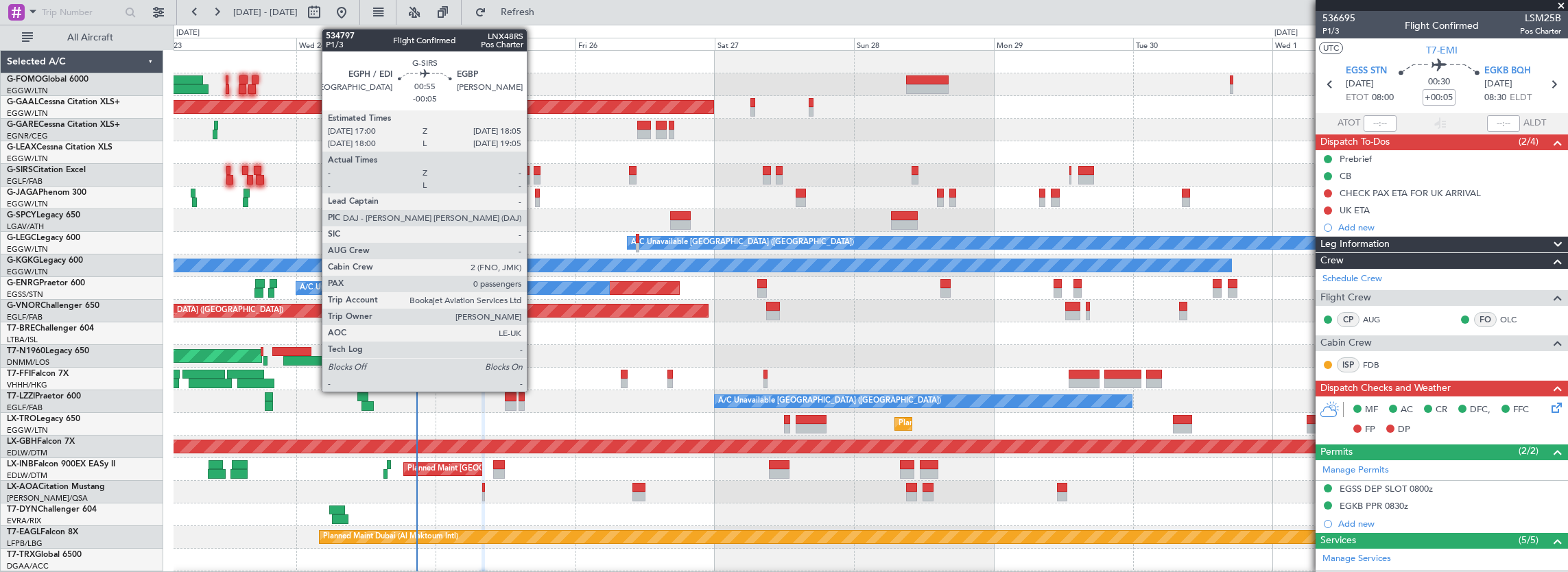
click at [537, 172] on div at bounding box center [537, 171] width 7 height 9
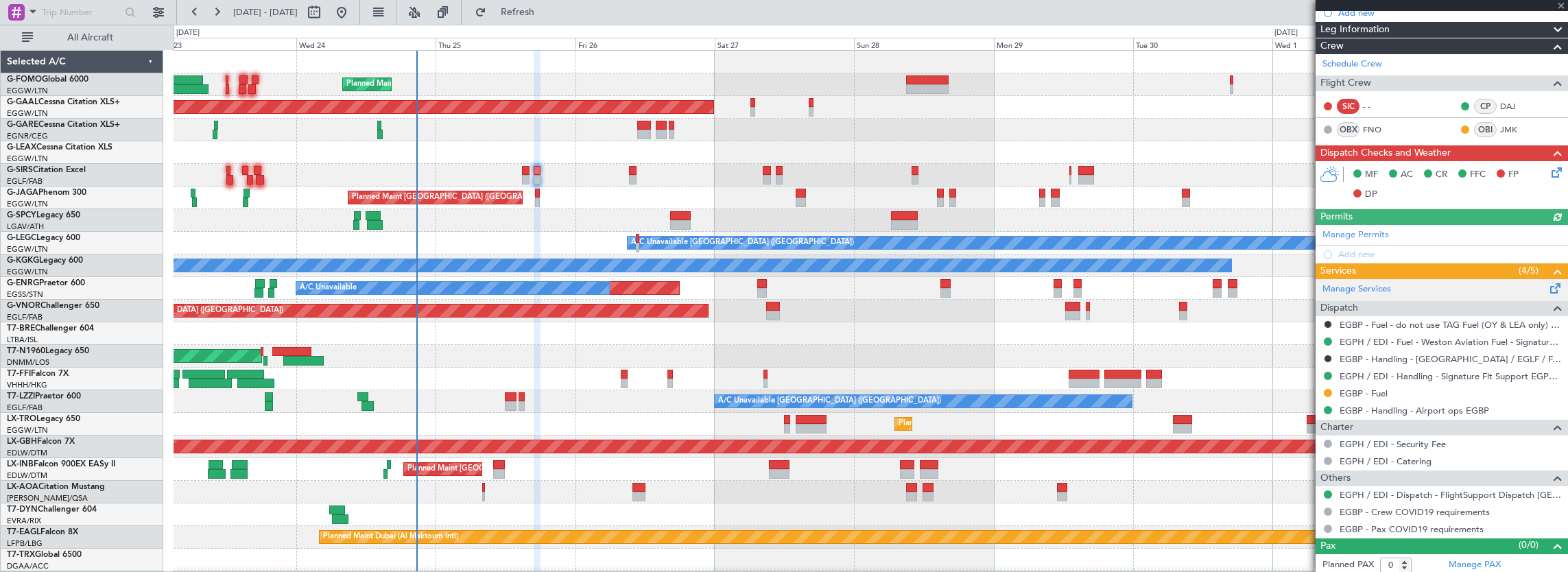
scroll to position [216, 0]
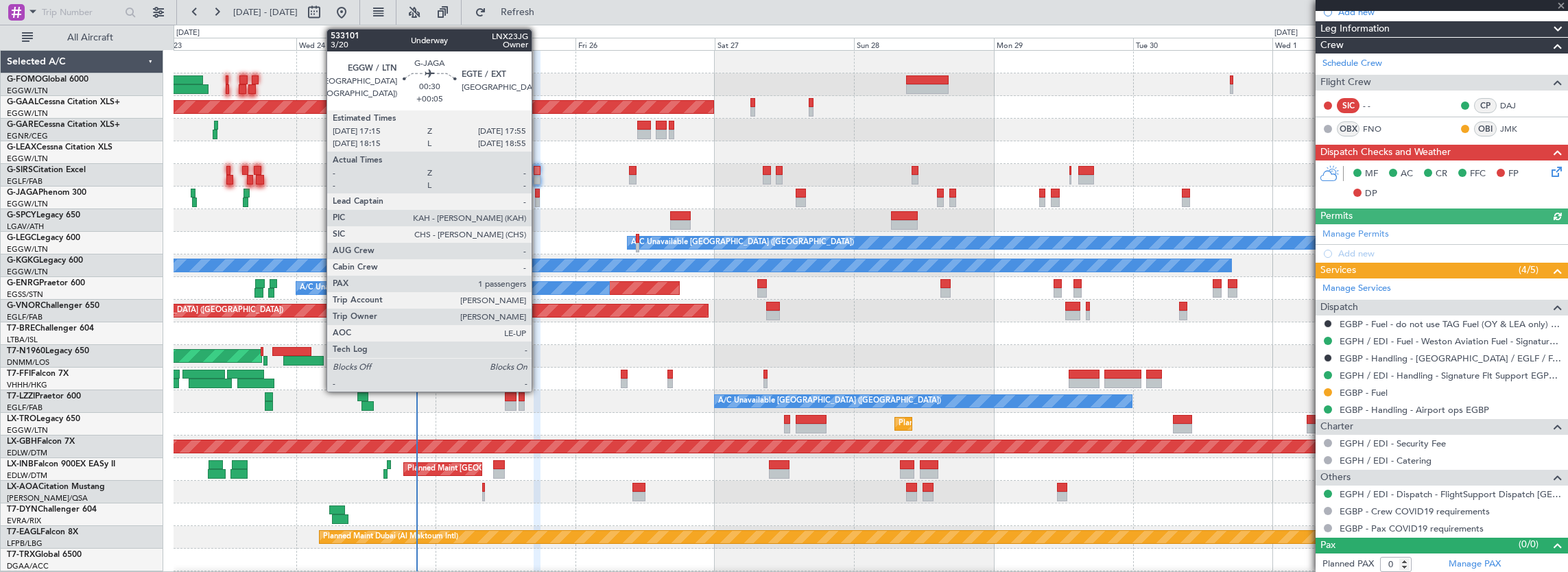
click at [538, 198] on div at bounding box center [537, 202] width 4 height 9
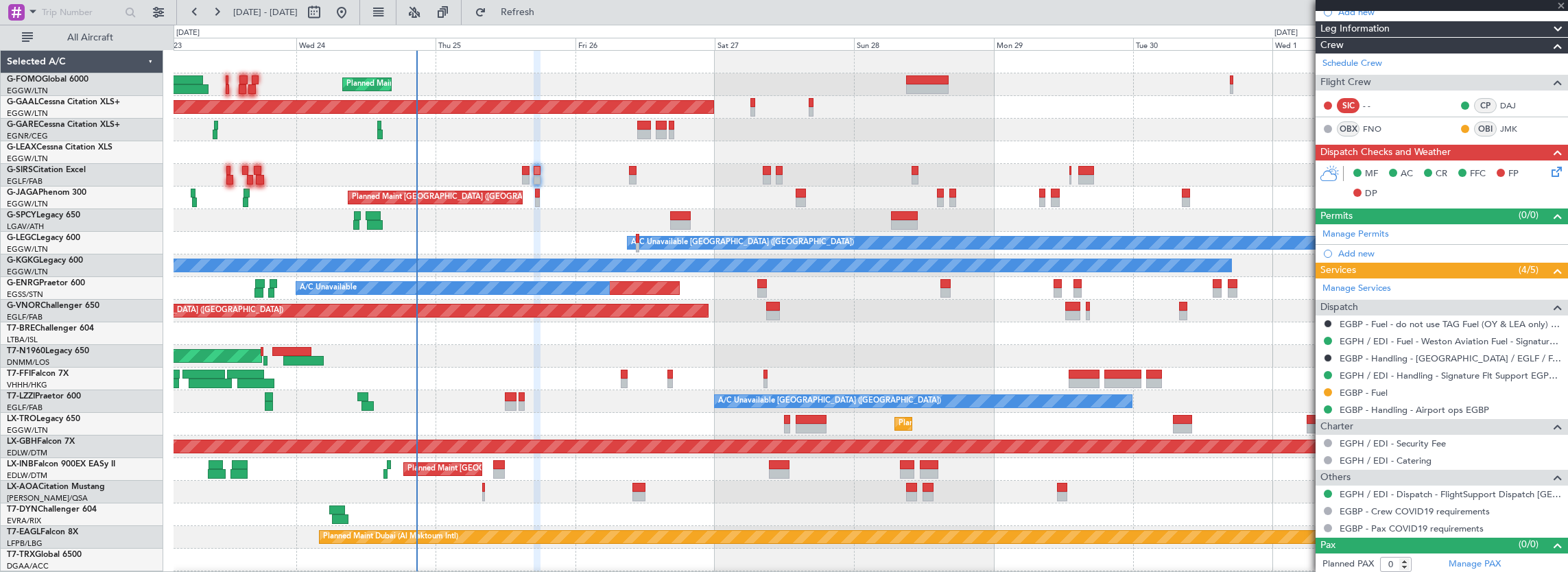
type input "+00:05"
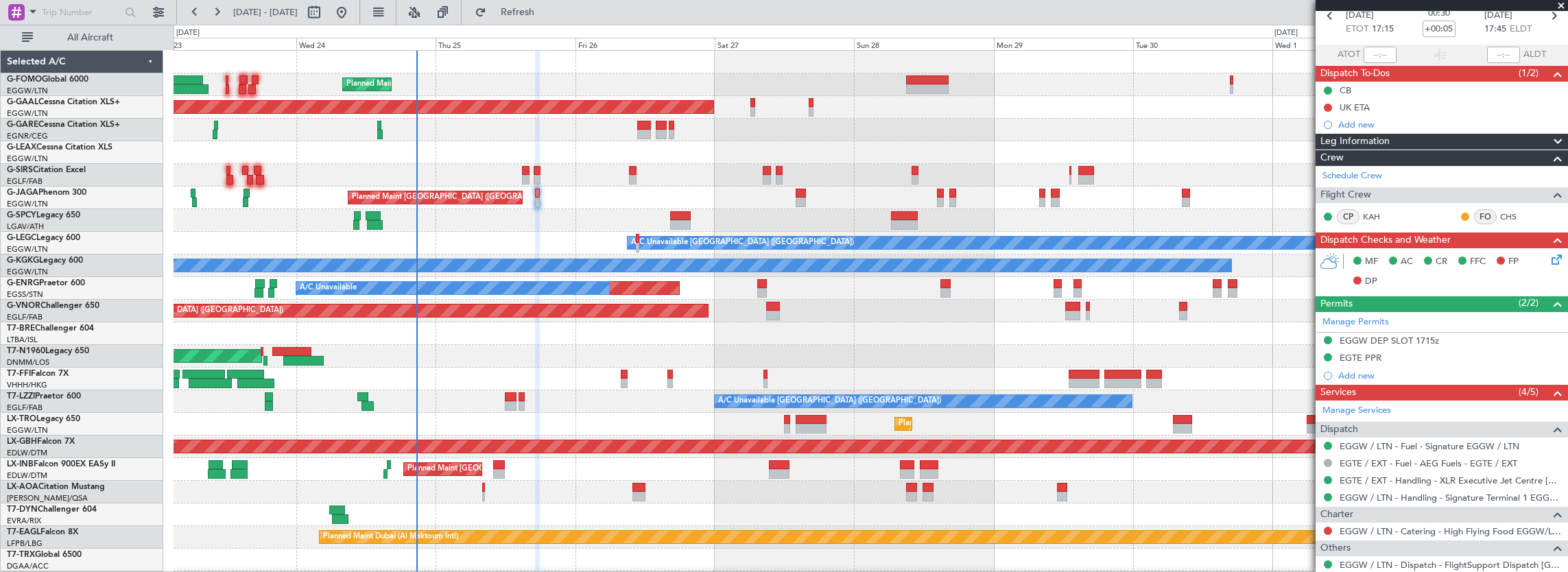
scroll to position [247, 0]
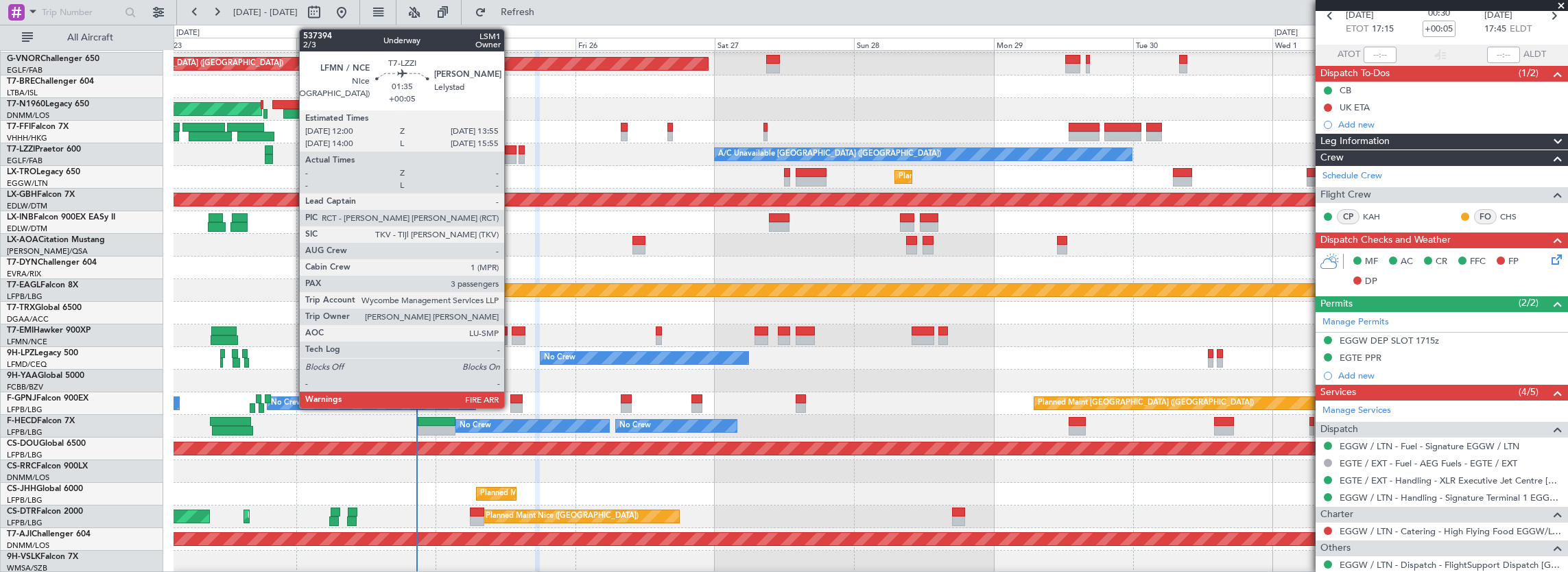
click at [511, 158] on div at bounding box center [511, 159] width 12 height 9
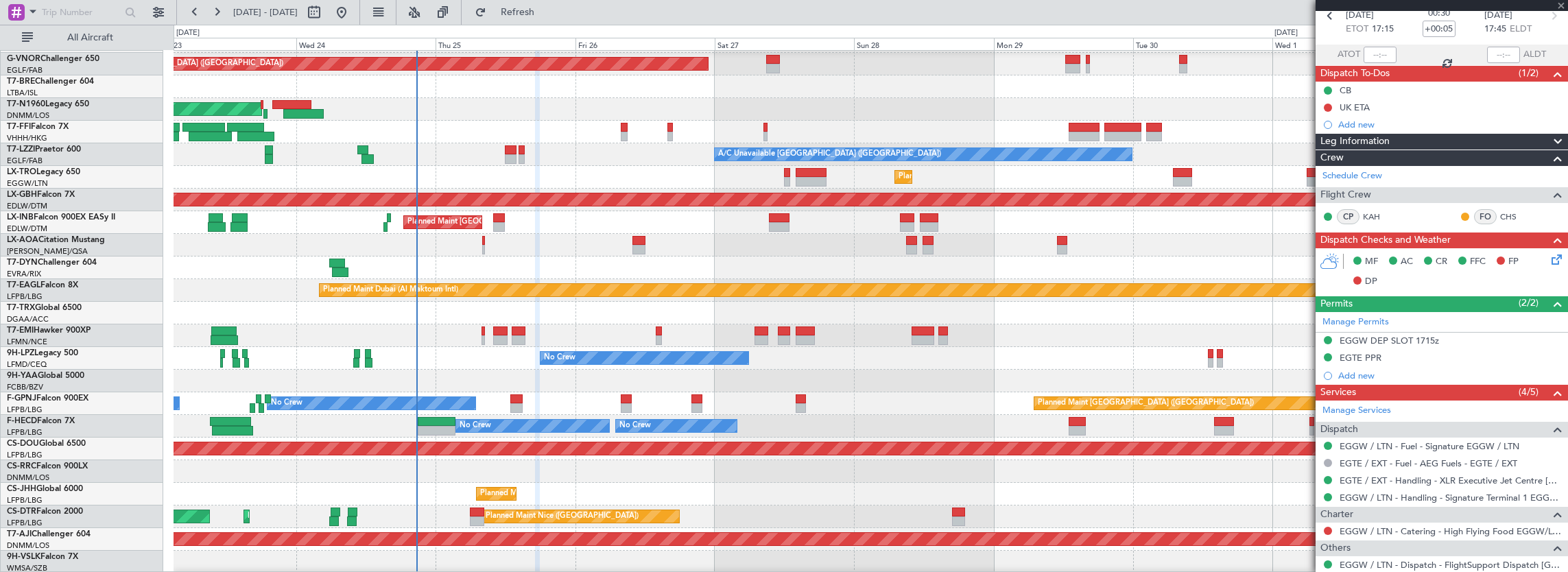
type input "3"
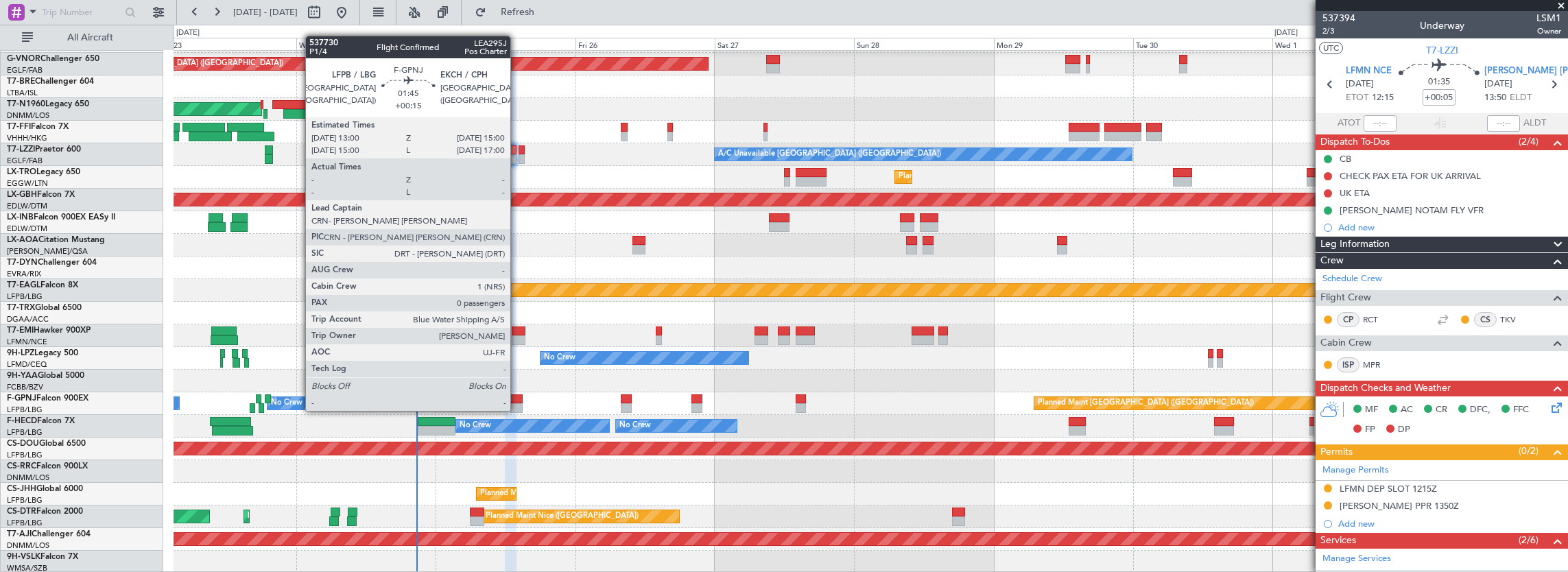
click at [517, 401] on div at bounding box center [517, 399] width 12 height 9
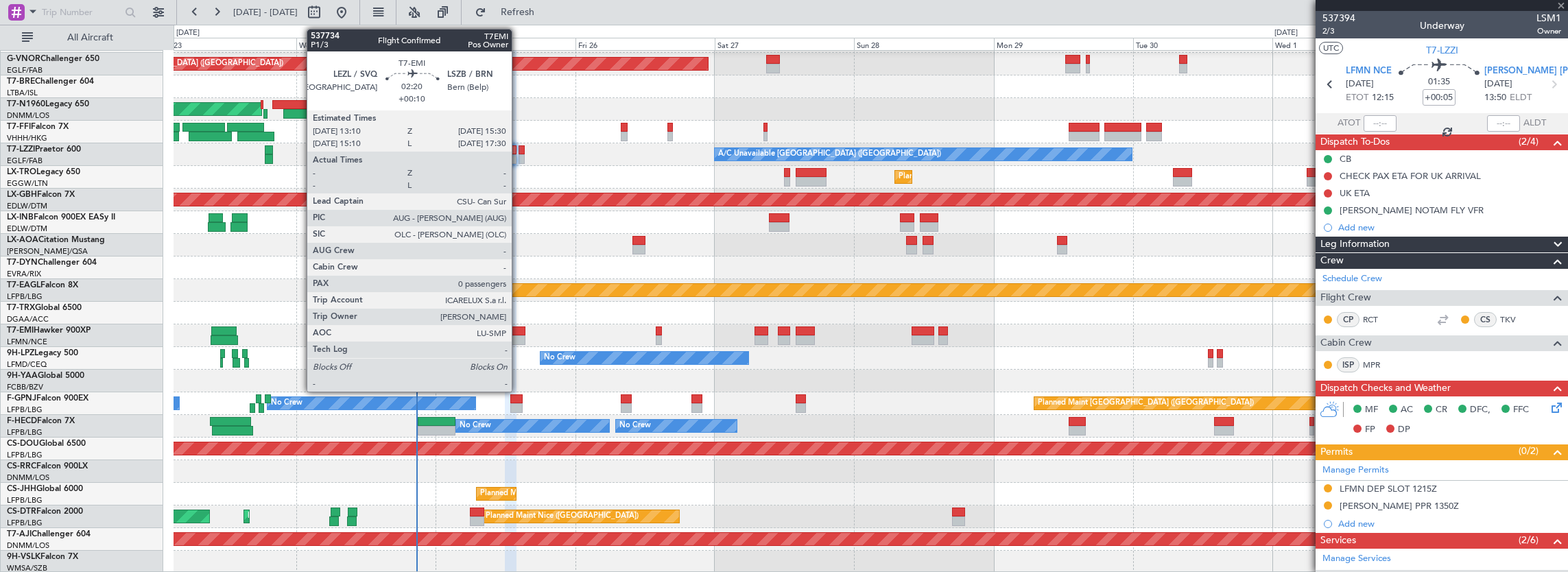
click at [518, 335] on div at bounding box center [518, 340] width 13 height 9
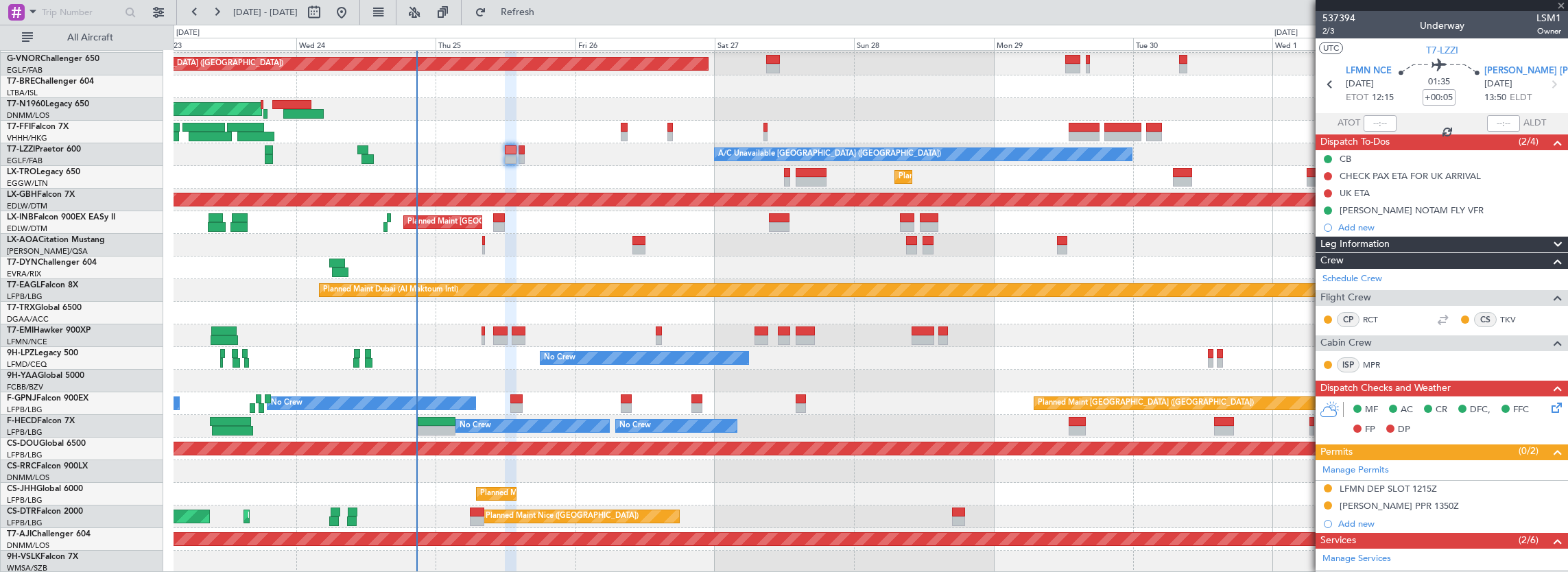
type input "+00:10"
type input "0"
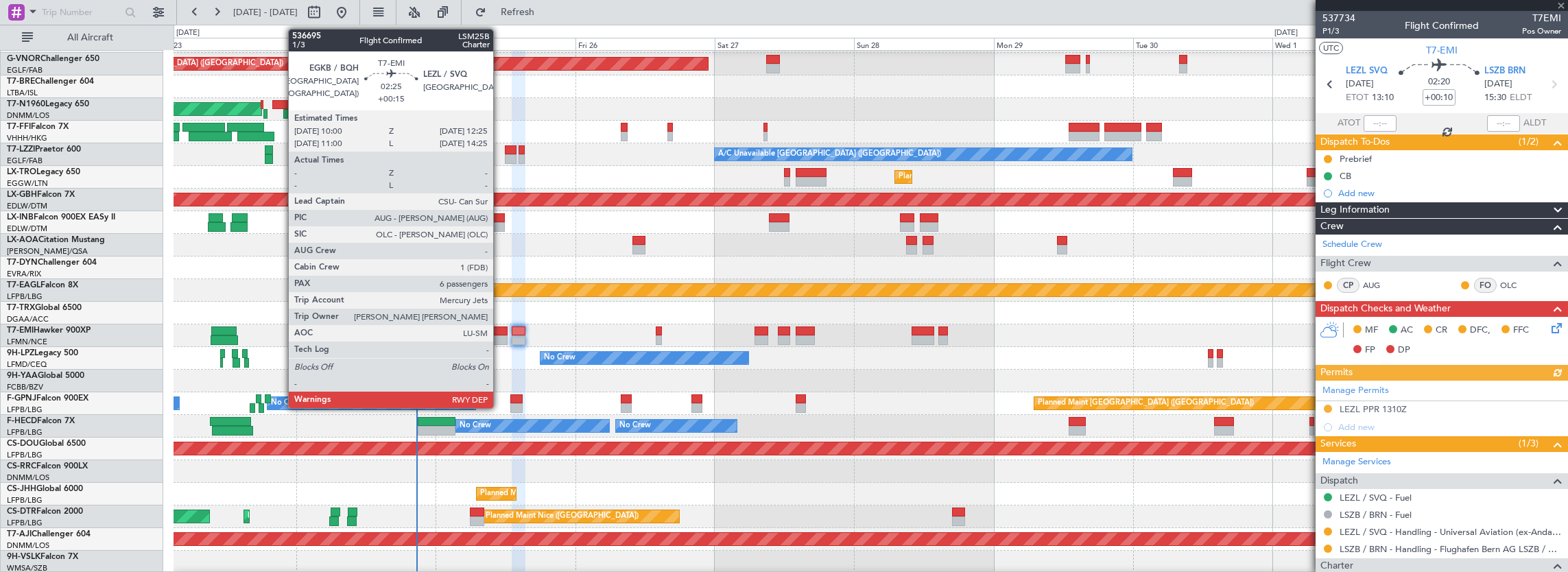
click at [499, 335] on div at bounding box center [500, 331] width 14 height 9
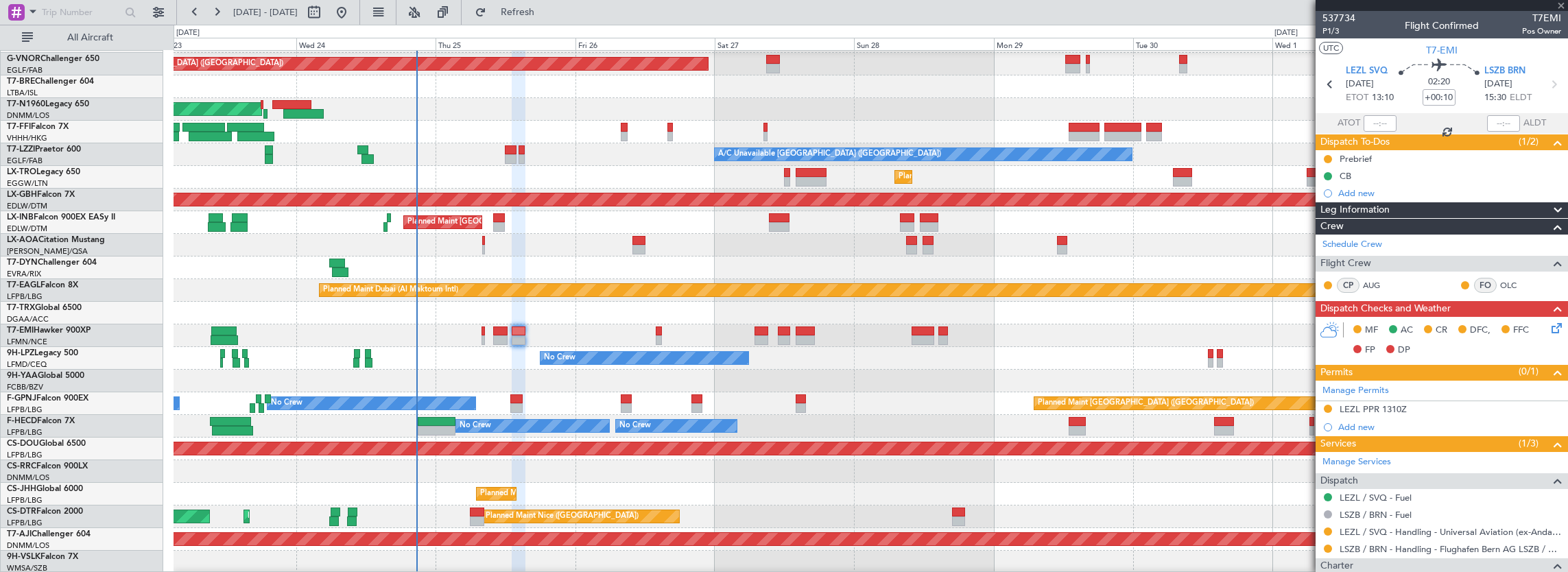
type input "+00:15"
type input "6"
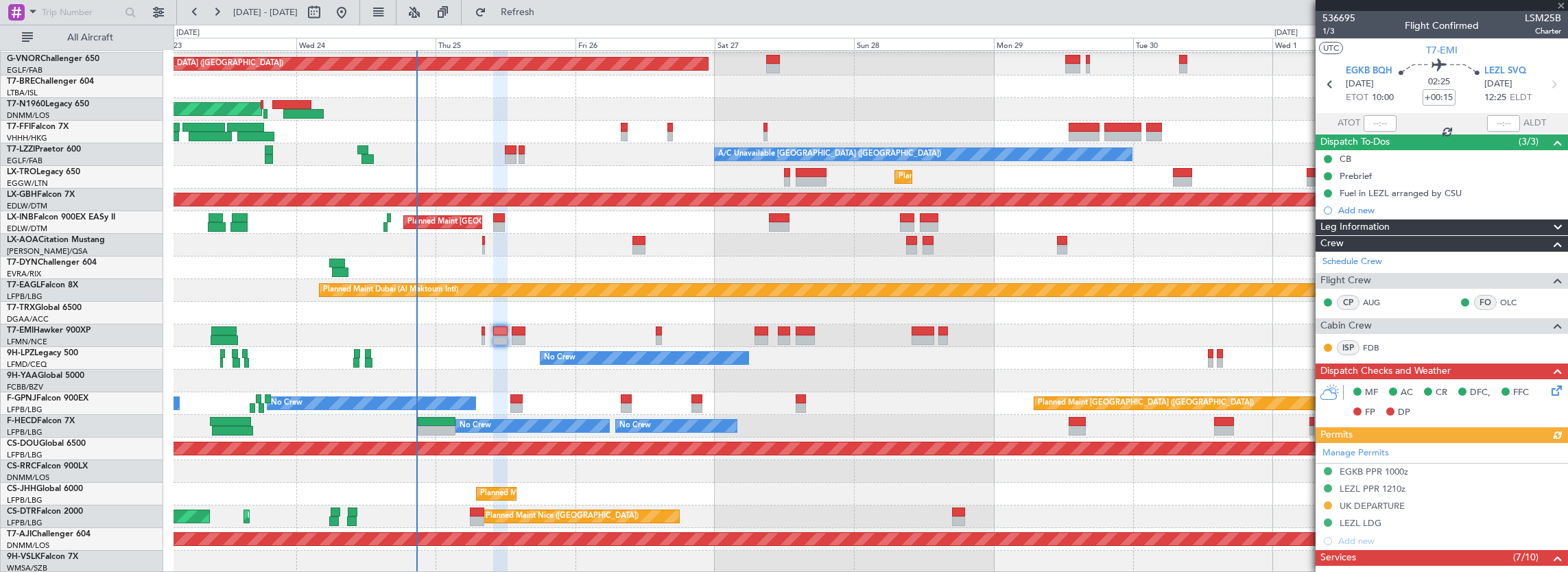
click at [477, 335] on div "Planned Maint [GEOGRAPHIC_DATA]" at bounding box center [871, 335] width 1394 height 23
click at [489, 333] on div "Planned Maint [GEOGRAPHIC_DATA]" at bounding box center [871, 335] width 1394 height 23
click at [486, 332] on div "Planned Maint [GEOGRAPHIC_DATA]" at bounding box center [871, 335] width 1394 height 23
click at [484, 332] on div at bounding box center [483, 331] width 3 height 9
type input "+00:05"
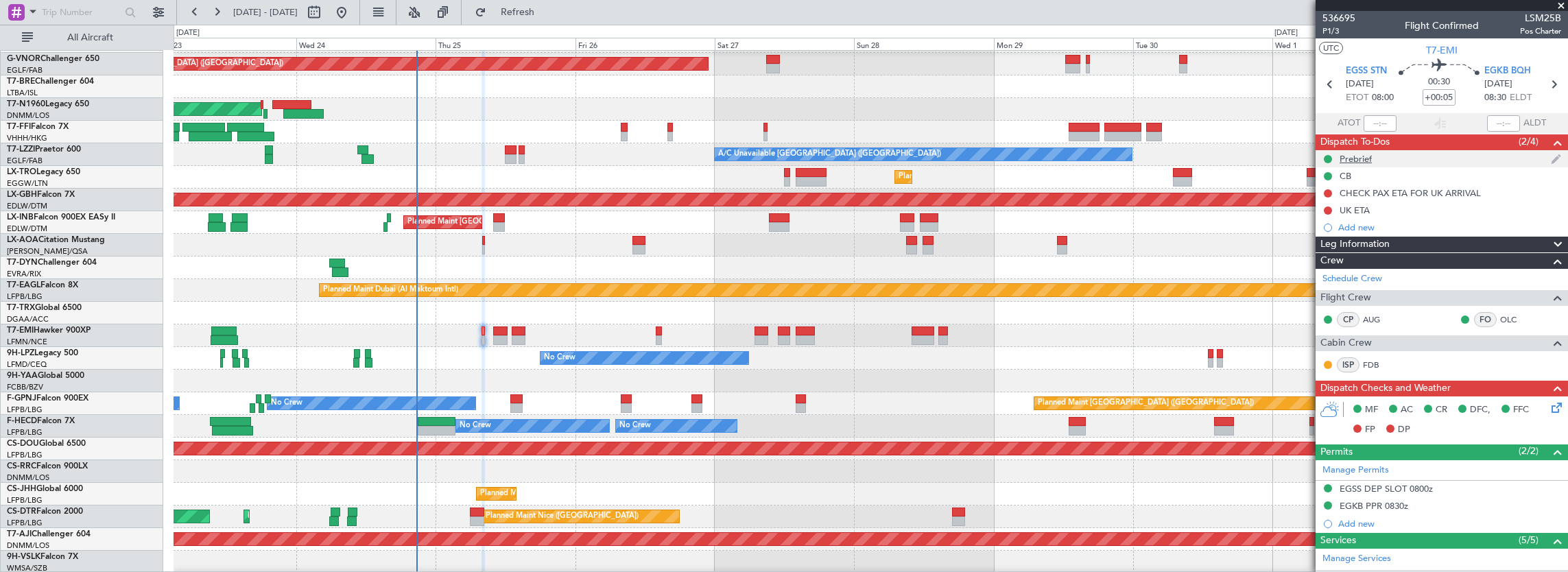
click at [1399, 159] on div "Prebrief" at bounding box center [1442, 159] width 252 height 18
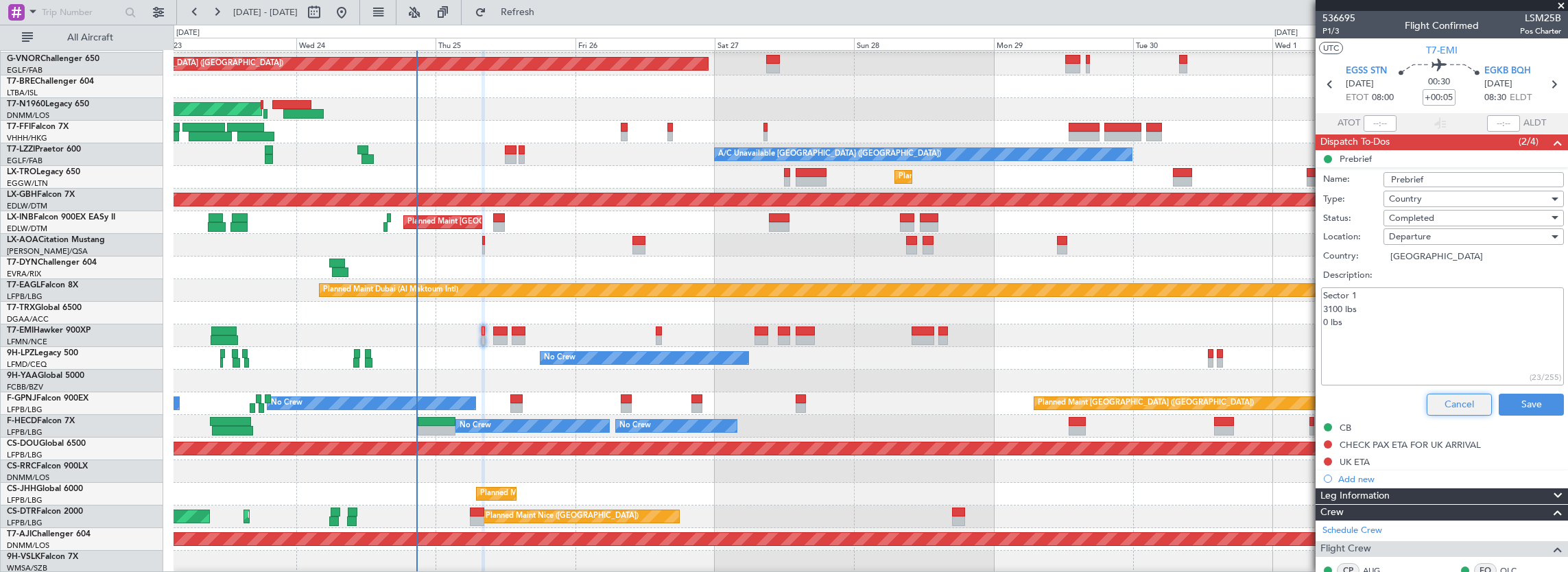
click at [1443, 407] on button "Cancel" at bounding box center [1459, 405] width 65 height 22
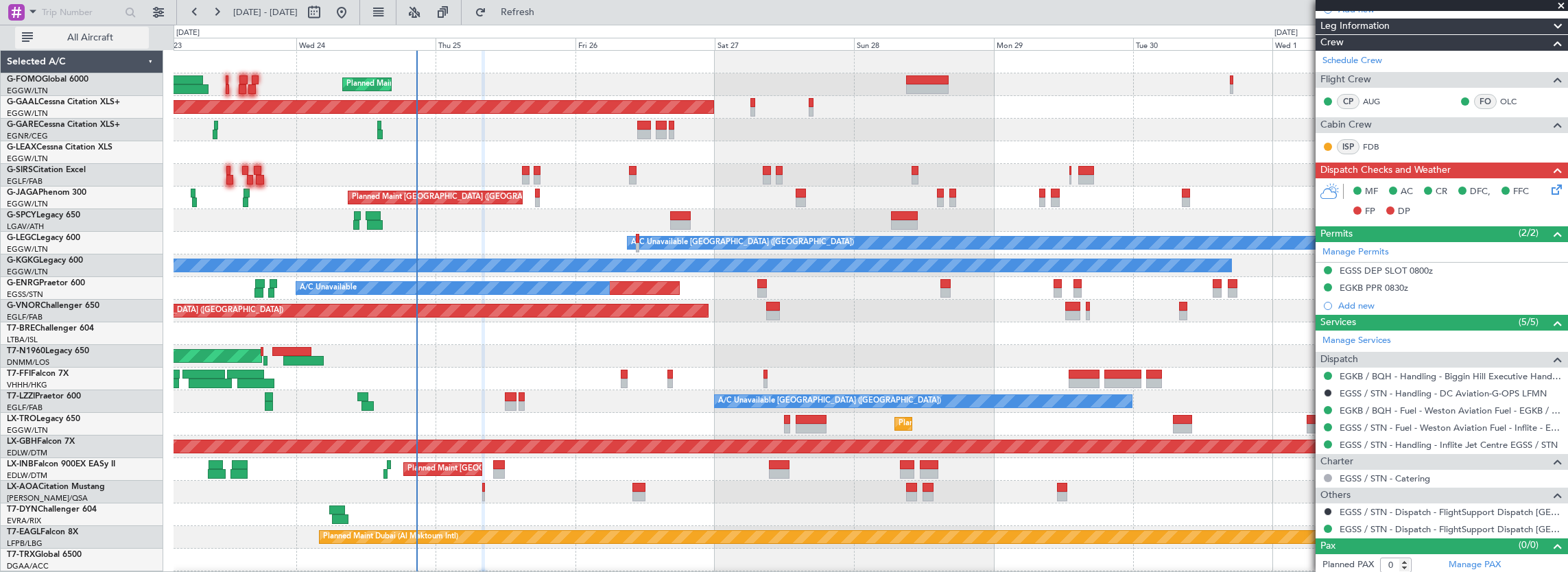
drag, startPoint x: 109, startPoint y: 36, endPoint x: 115, endPoint y: 41, distance: 7.8
click at [111, 36] on span "All Aircraft" at bounding box center [90, 37] width 109 height 9
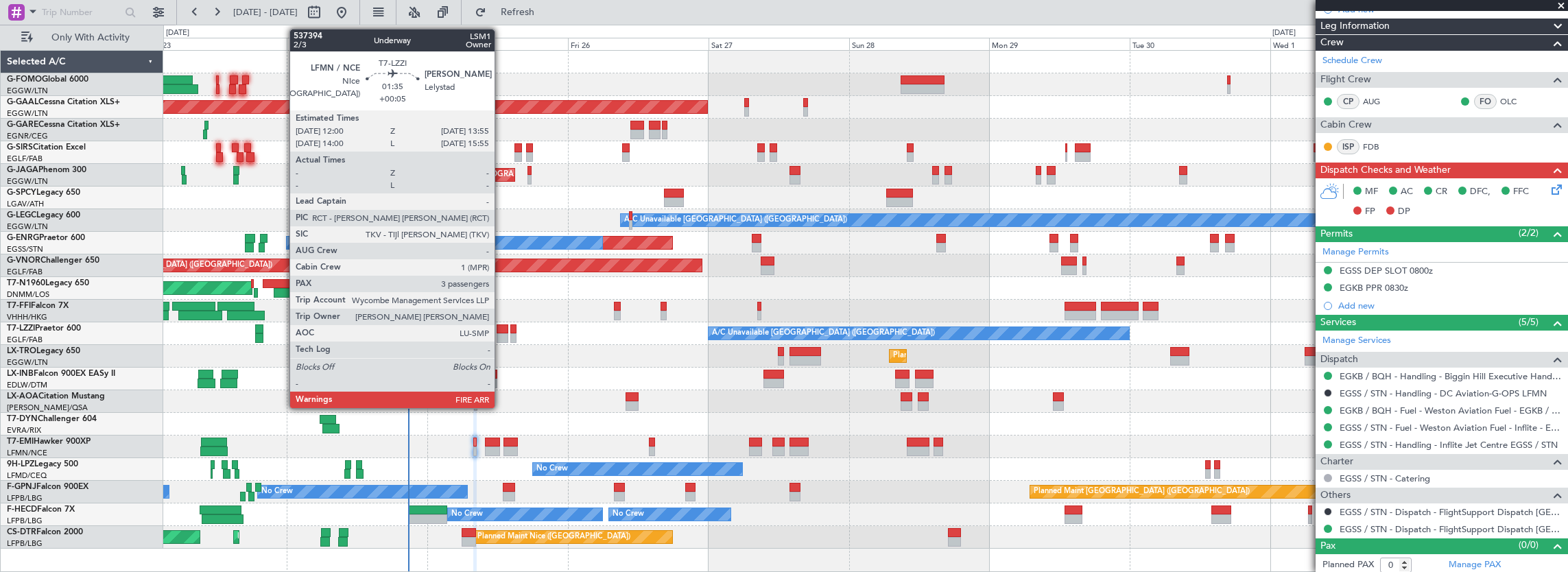
click at [501, 331] on div at bounding box center [502, 329] width 12 height 9
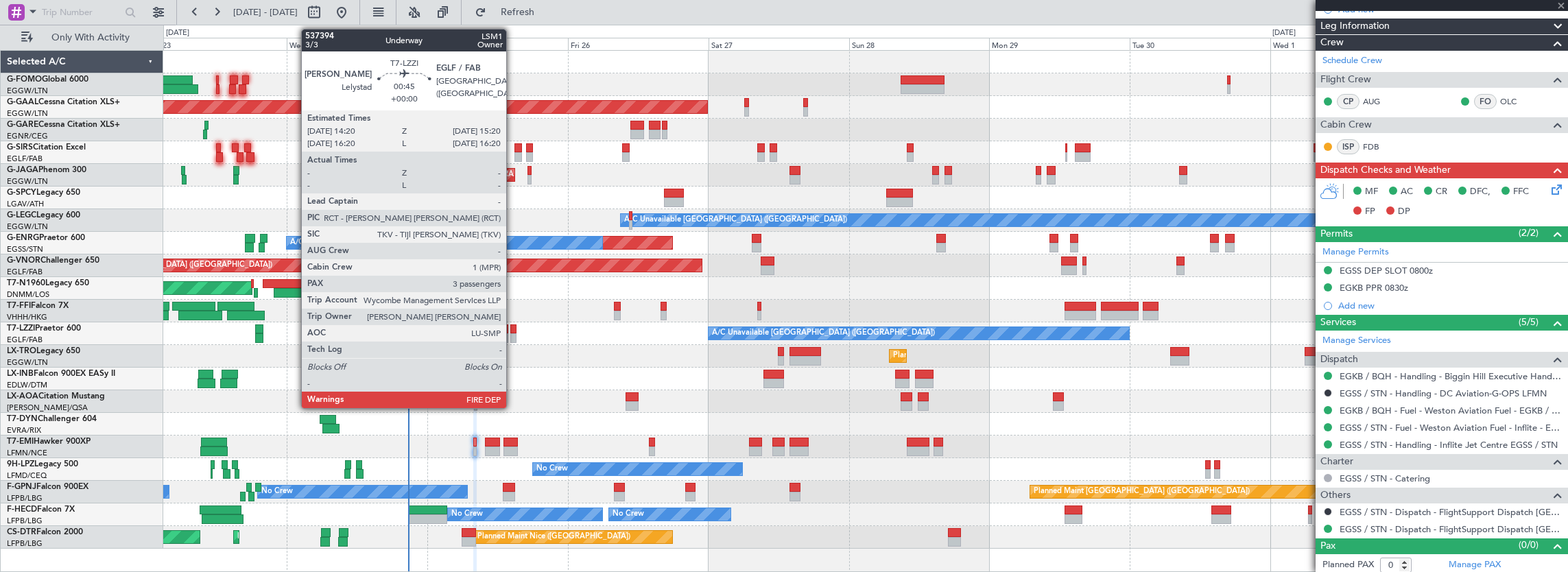
type input "3"
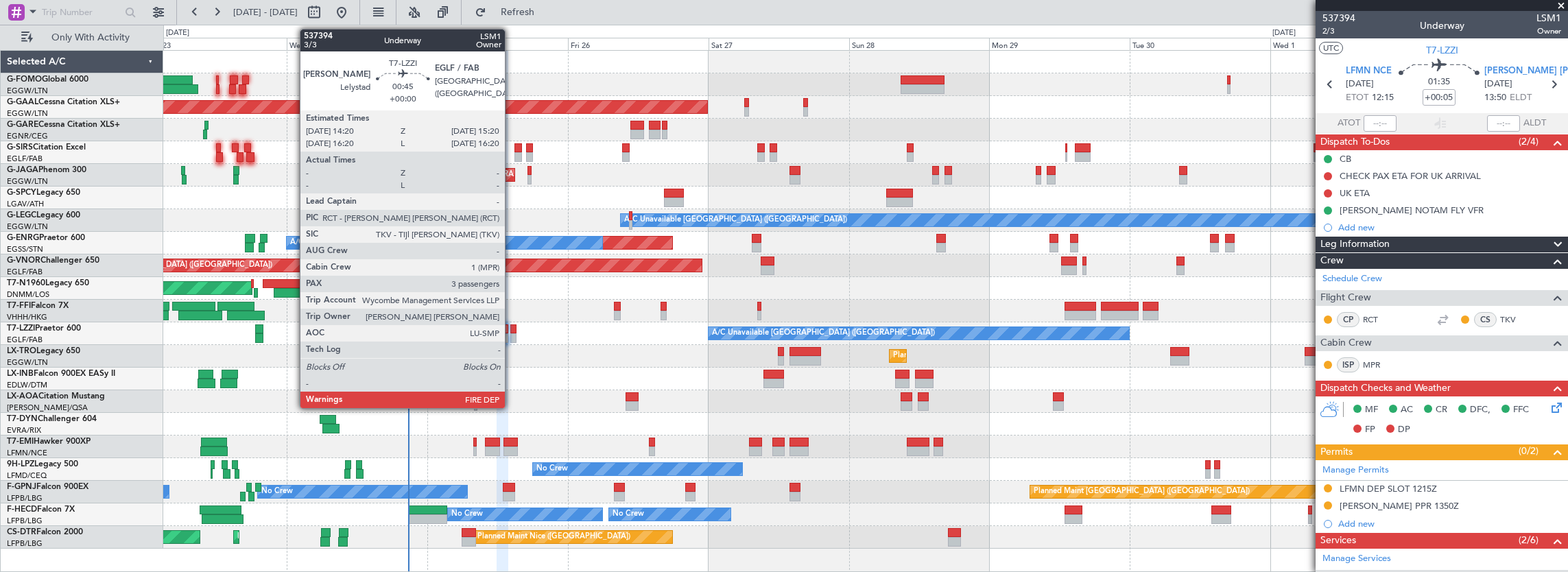
click at [511, 329] on div at bounding box center [513, 329] width 6 height 9
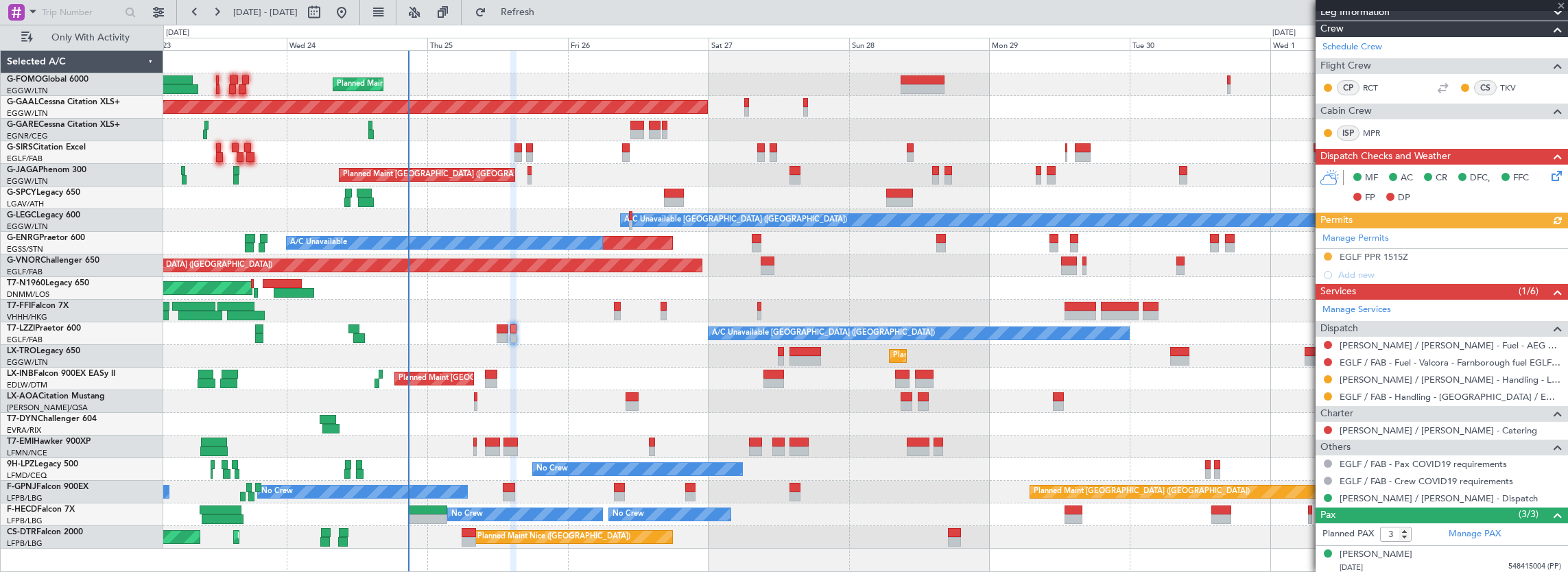
scroll to position [312, 0]
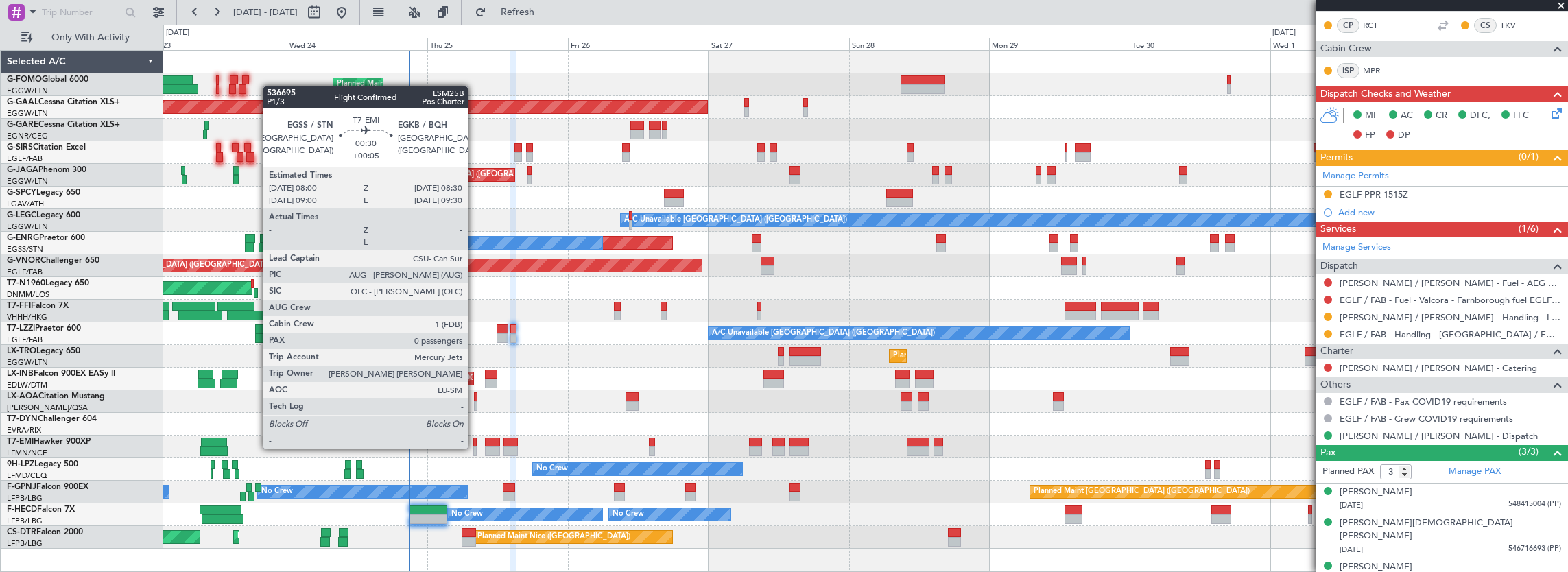
click at [474, 447] on div at bounding box center [475, 451] width 3 height 9
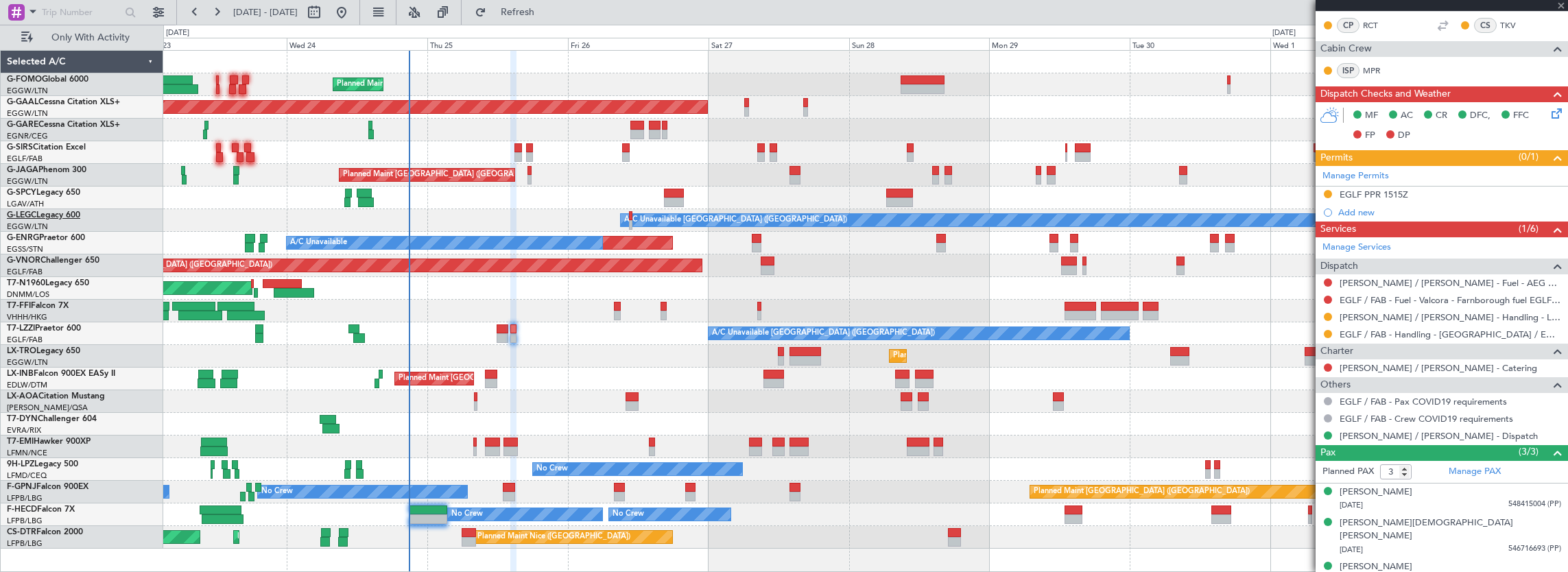
type input "+00:05"
type input "0"
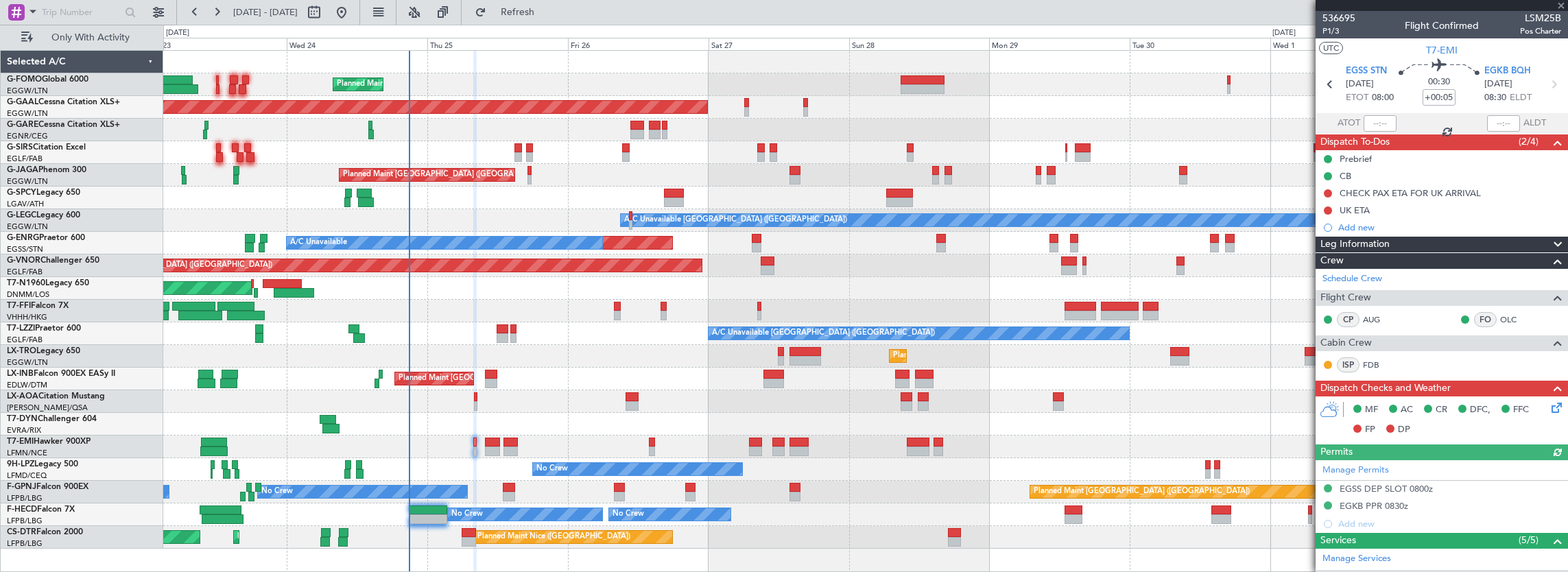
scroll to position [206, 0]
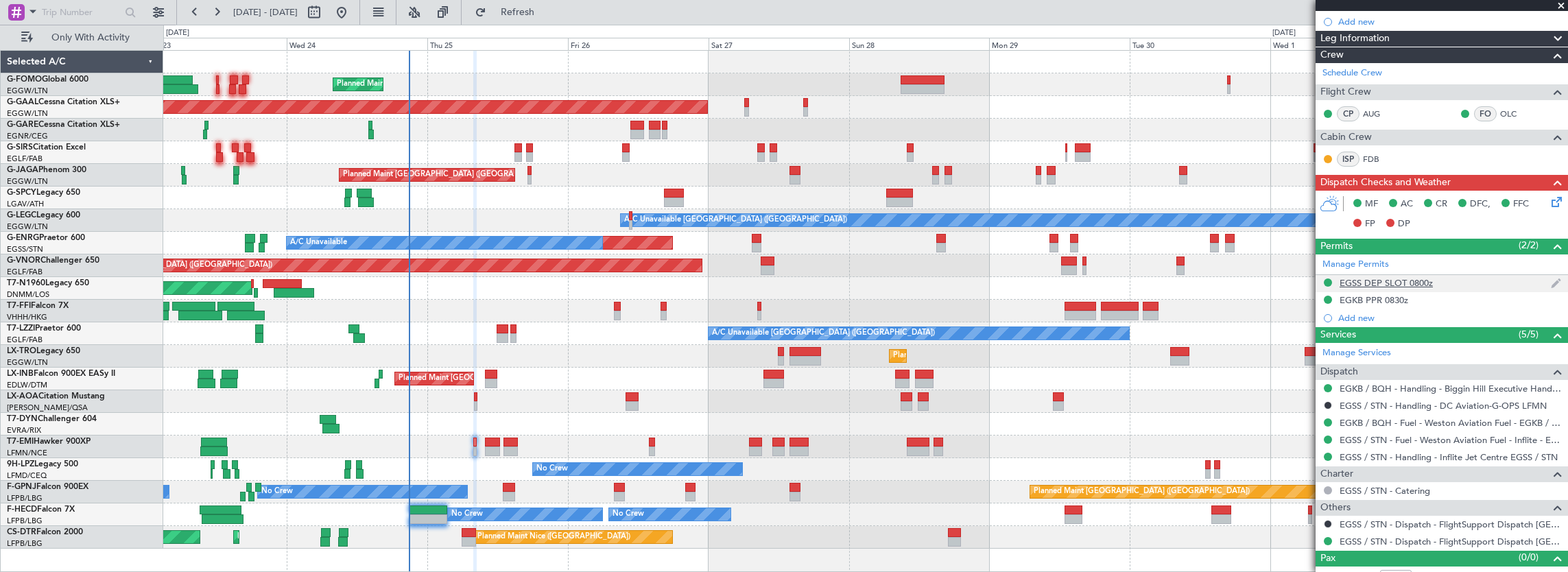
click at [1472, 287] on div "EGSS DEP SLOT 0800z" at bounding box center [1442, 283] width 252 height 18
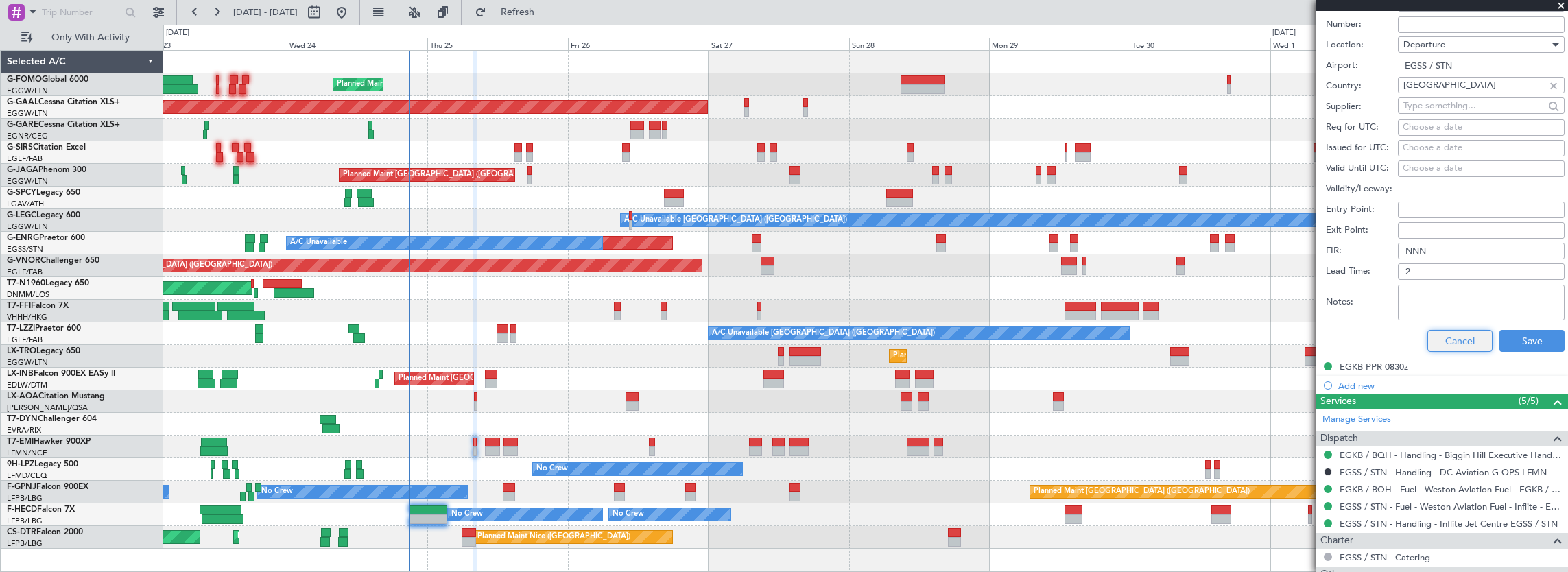
click at [1456, 344] on button "Cancel" at bounding box center [1460, 341] width 65 height 22
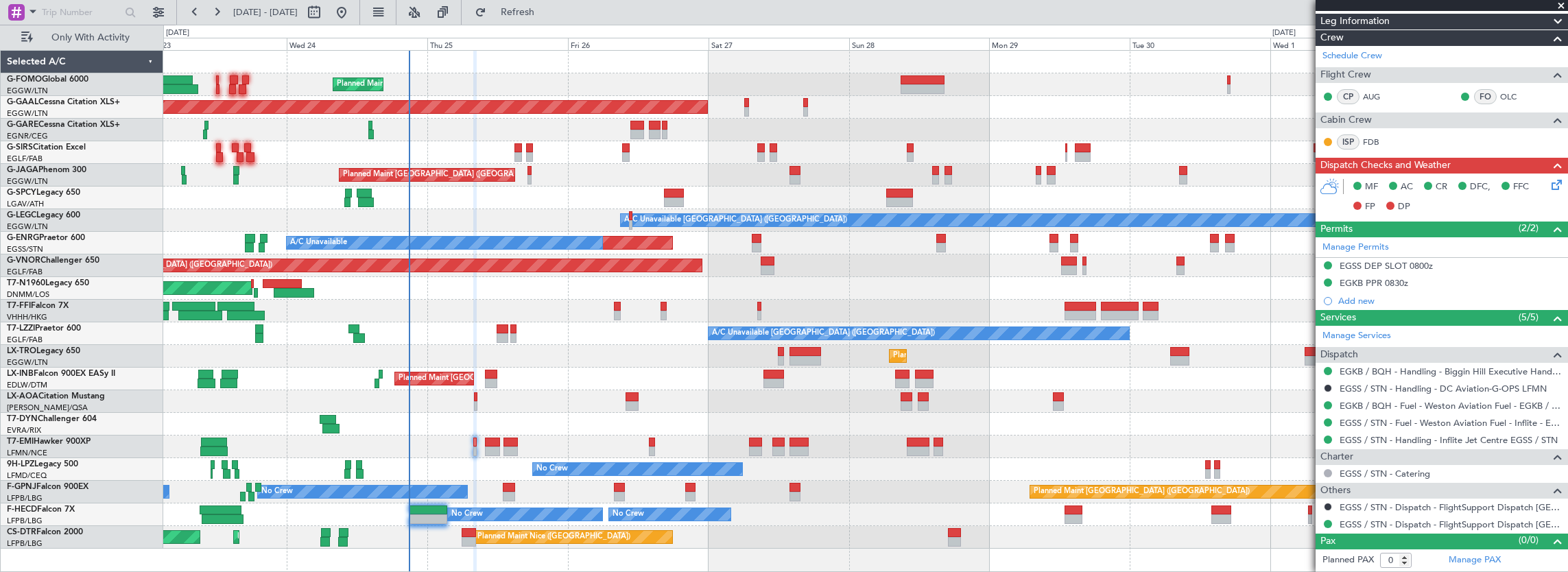
scroll to position [218, 0]
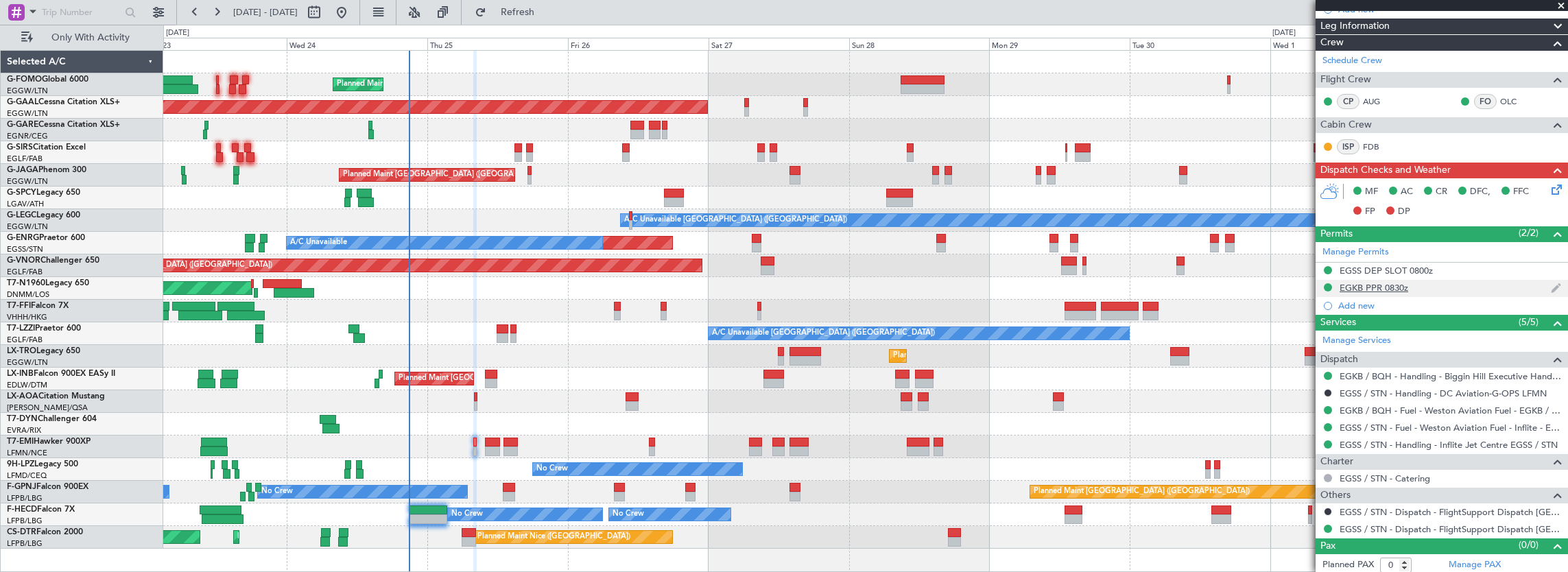
click at [1432, 291] on div "EGKB PPR 0830z" at bounding box center [1442, 289] width 252 height 18
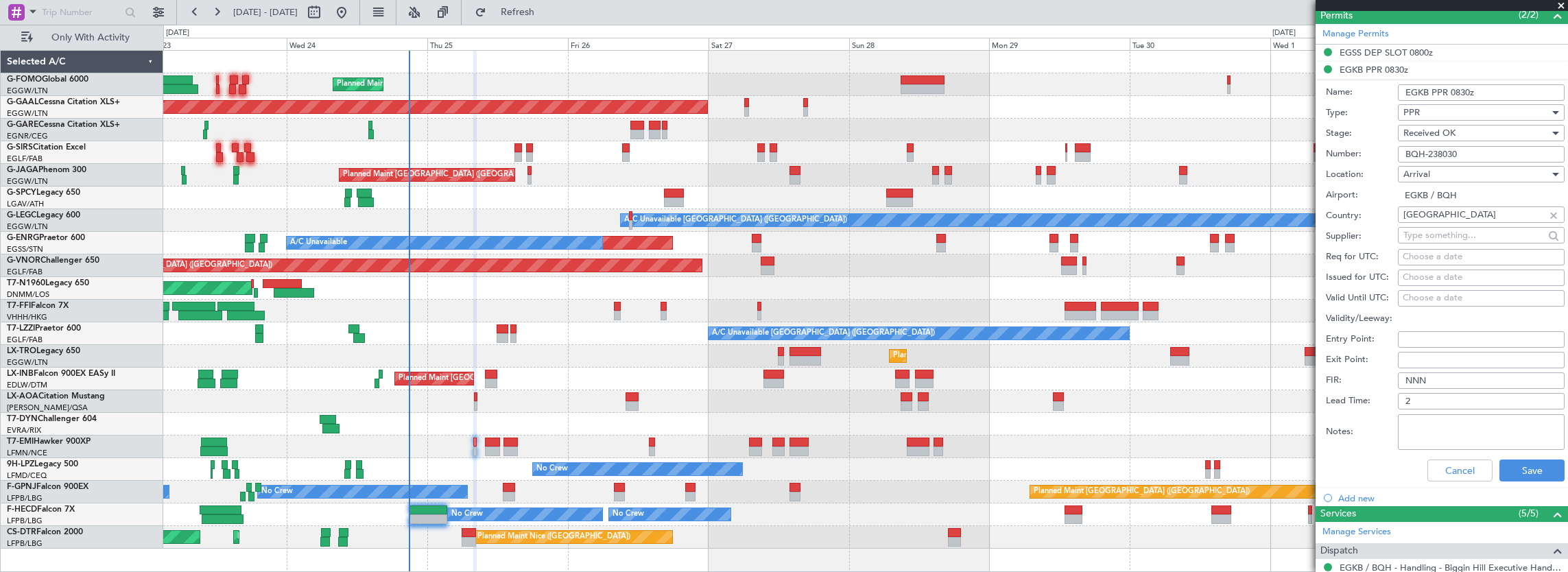
scroll to position [411, 0]
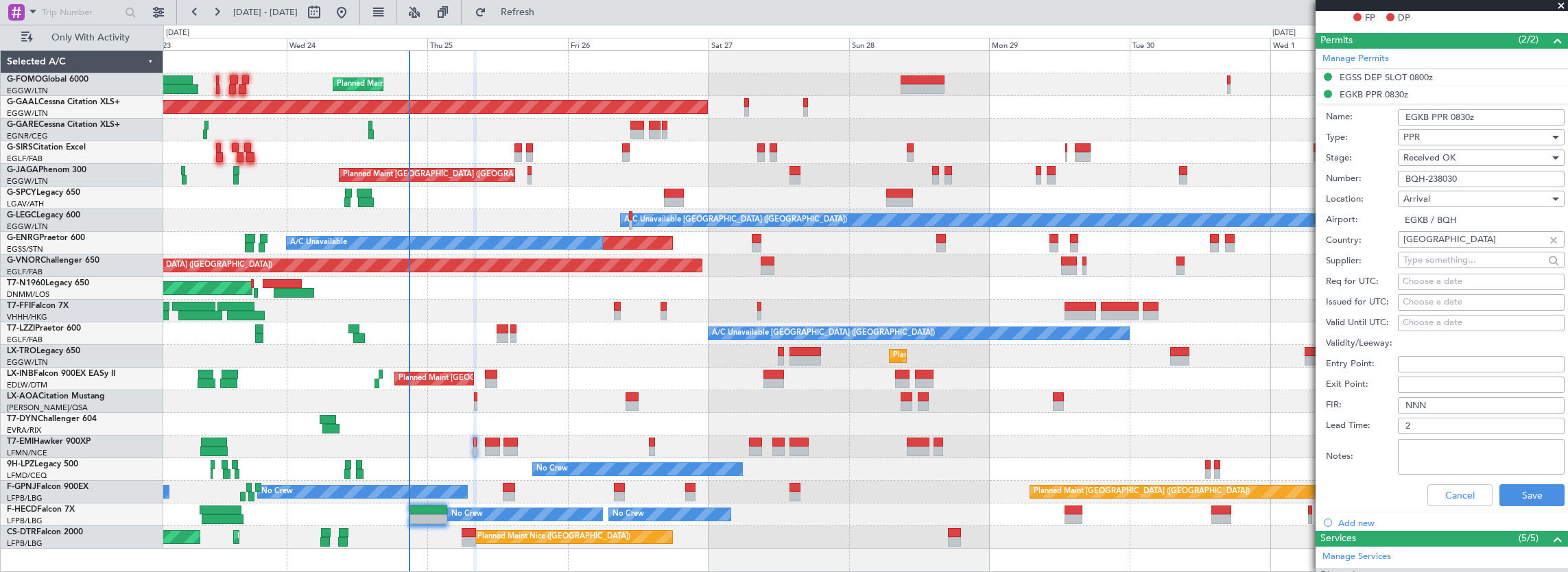
click at [1482, 182] on input "BQH-238030" at bounding box center [1480, 179] width 166 height 17
click at [1453, 499] on button "Cancel" at bounding box center [1460, 495] width 65 height 22
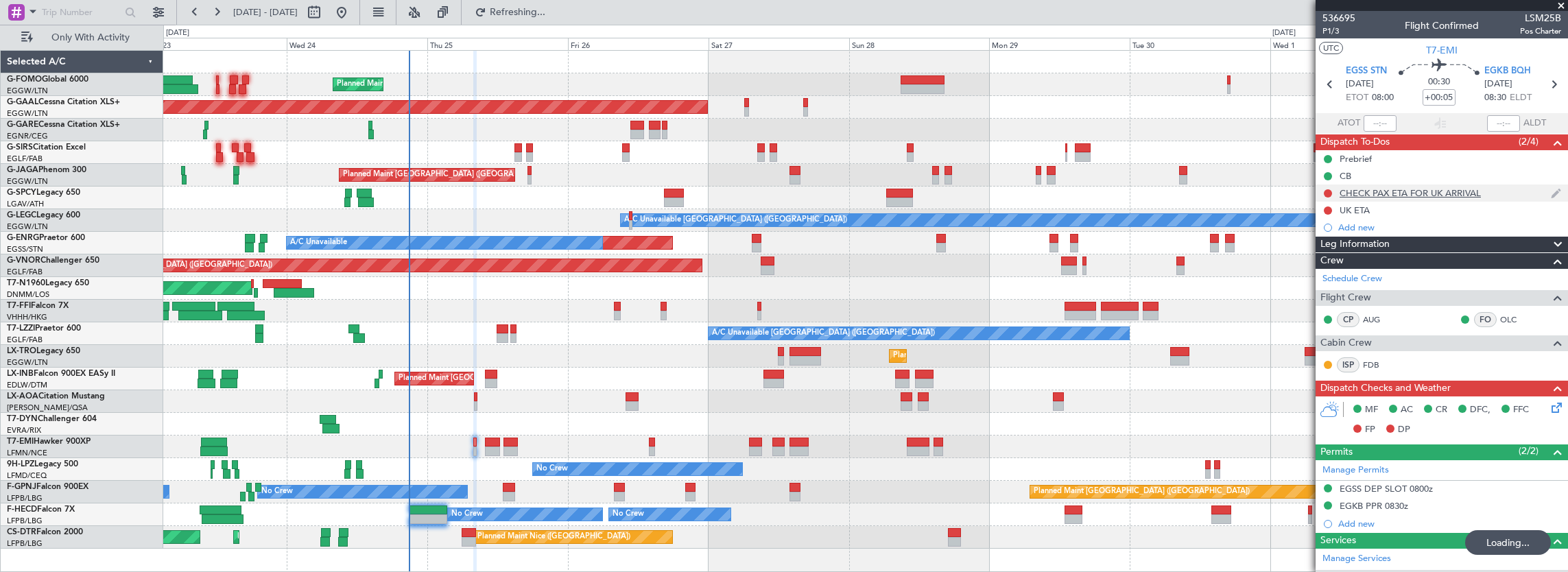
scroll to position [218, 0]
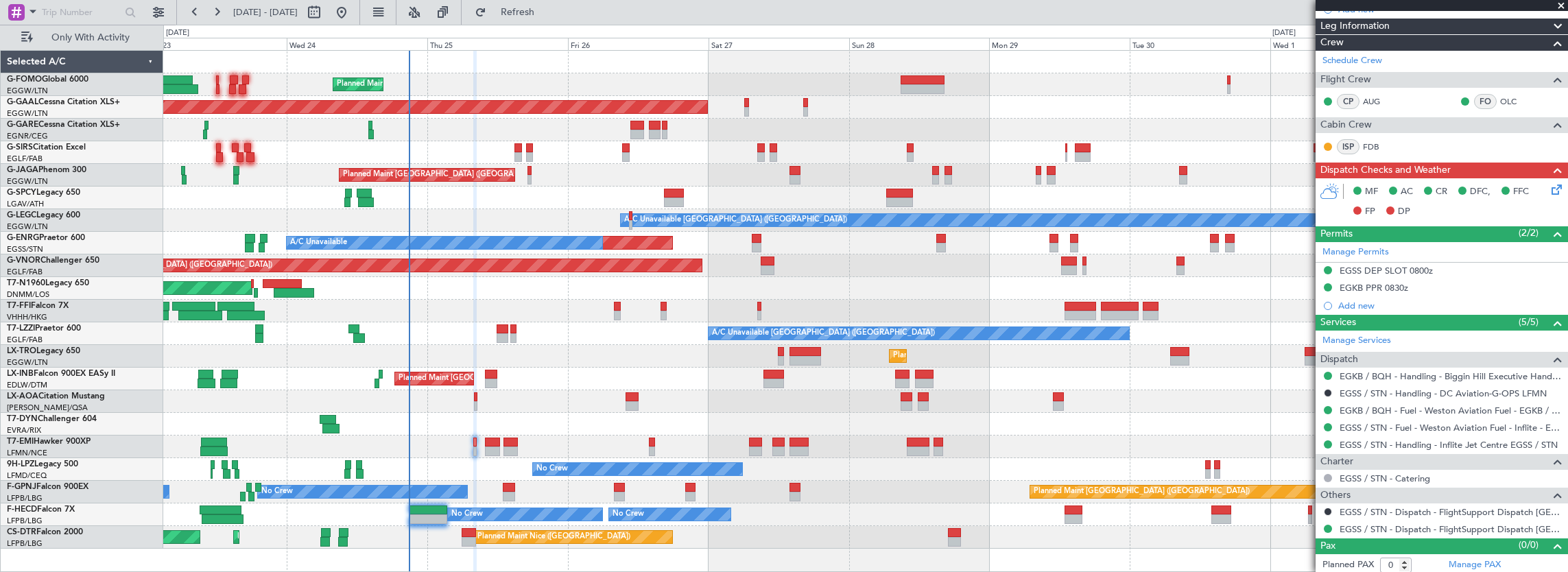
click at [1549, 191] on icon at bounding box center [1554, 186] width 11 height 11
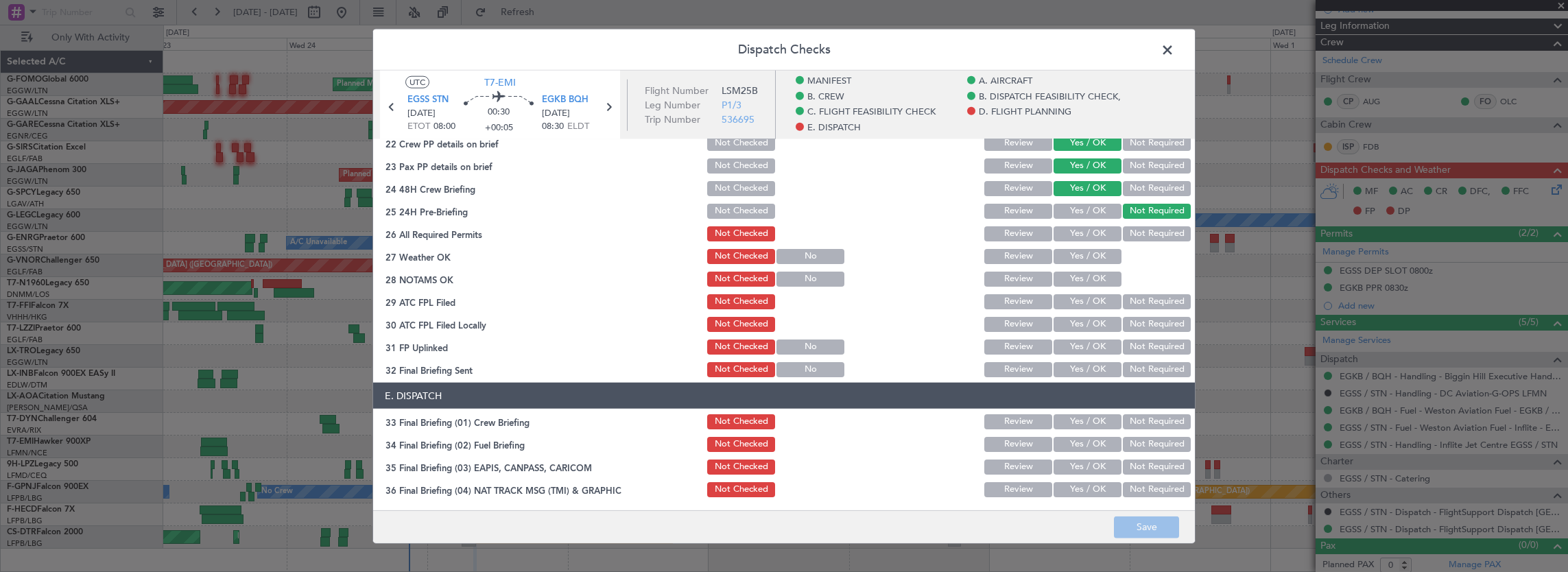
scroll to position [687, 0]
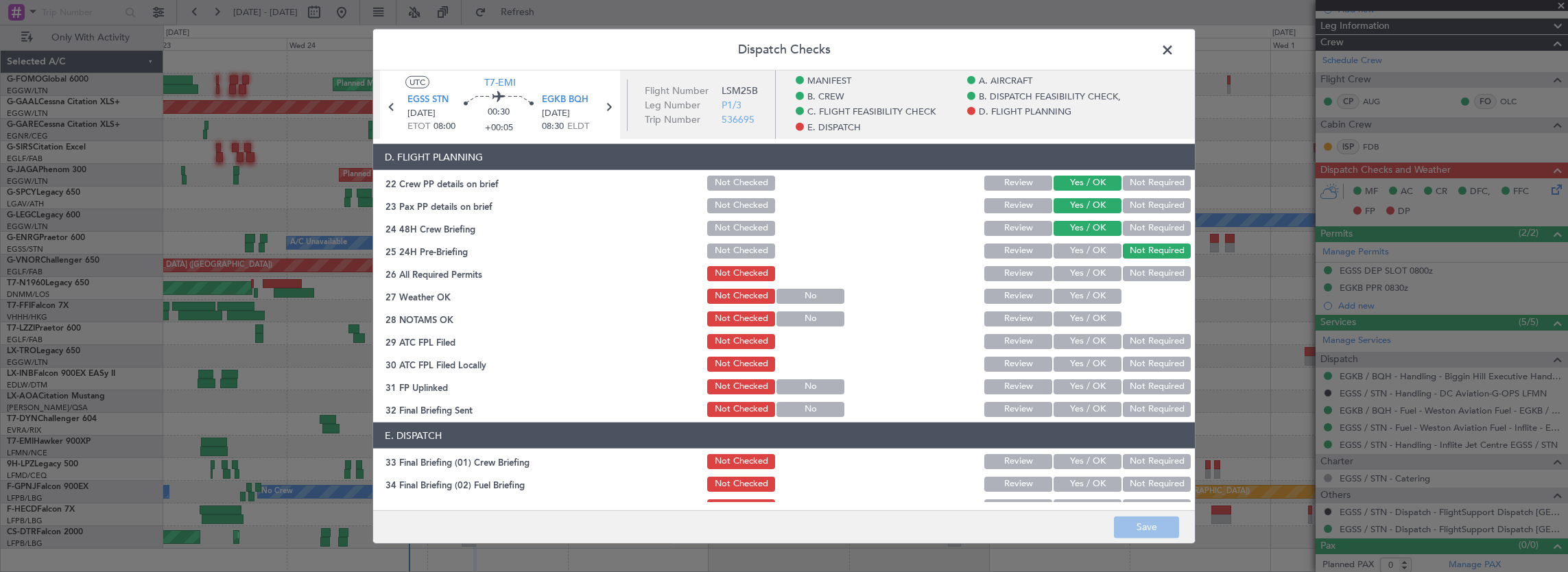
click at [1075, 281] on div "Yes / OK" at bounding box center [1086, 273] width 69 height 19
click at [1077, 272] on button "Yes / OK" at bounding box center [1087, 273] width 68 height 15
click at [1081, 297] on button "Yes / OK" at bounding box center [1087, 296] width 68 height 15
click at [1080, 315] on button "Yes / OK" at bounding box center [1087, 319] width 68 height 15
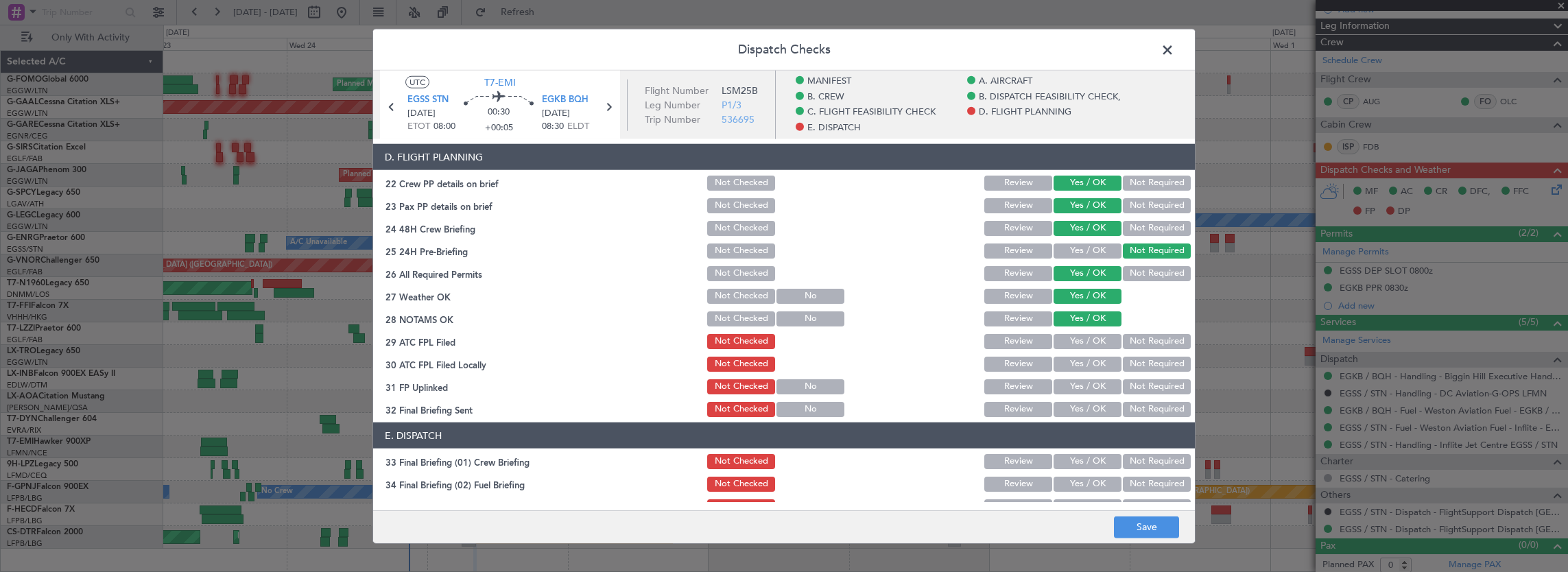
click at [1074, 330] on section "D. FLIGHT PLANNING 22 Crew PP details on brief Not Checked Review Yes / OK Not …" at bounding box center [783, 281] width 822 height 275
click at [1084, 345] on button "Yes / OK" at bounding box center [1087, 342] width 68 height 15
click at [1139, 361] on button "Not Required" at bounding box center [1156, 365] width 68 height 15
click at [1077, 383] on button "Yes / OK" at bounding box center [1087, 387] width 68 height 15
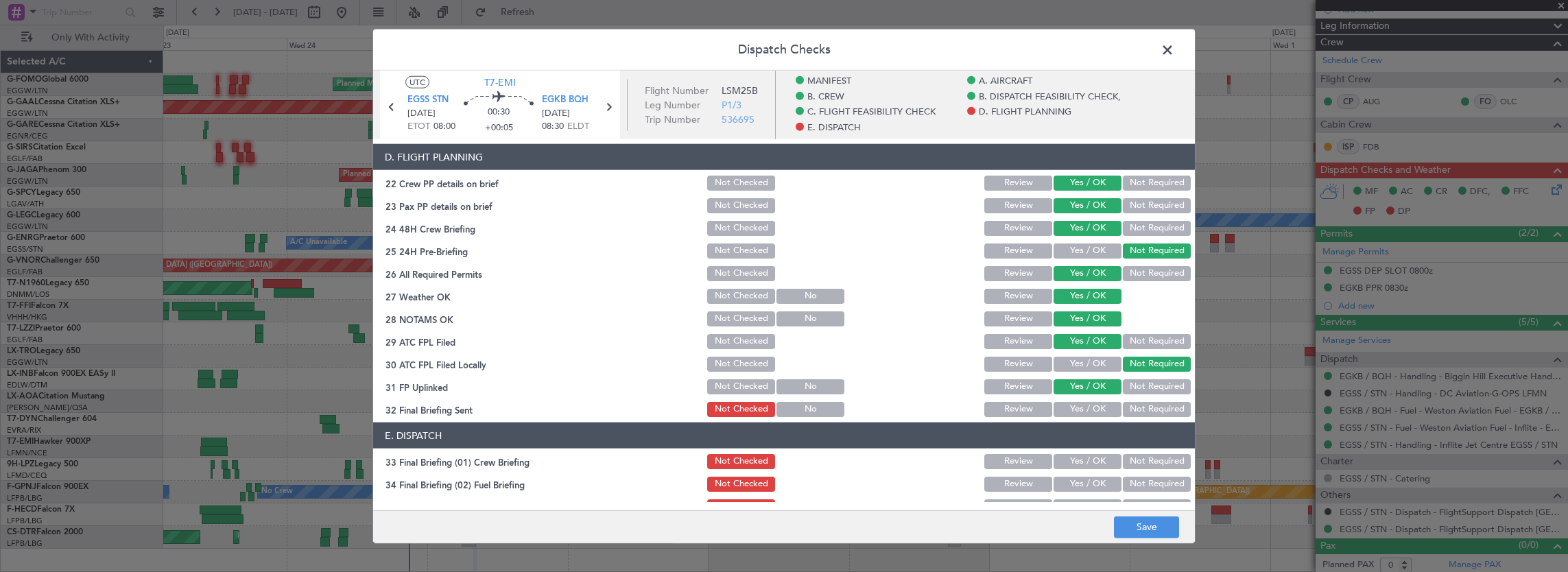
click at [1144, 411] on button "Not Required" at bounding box center [1156, 410] width 68 height 15
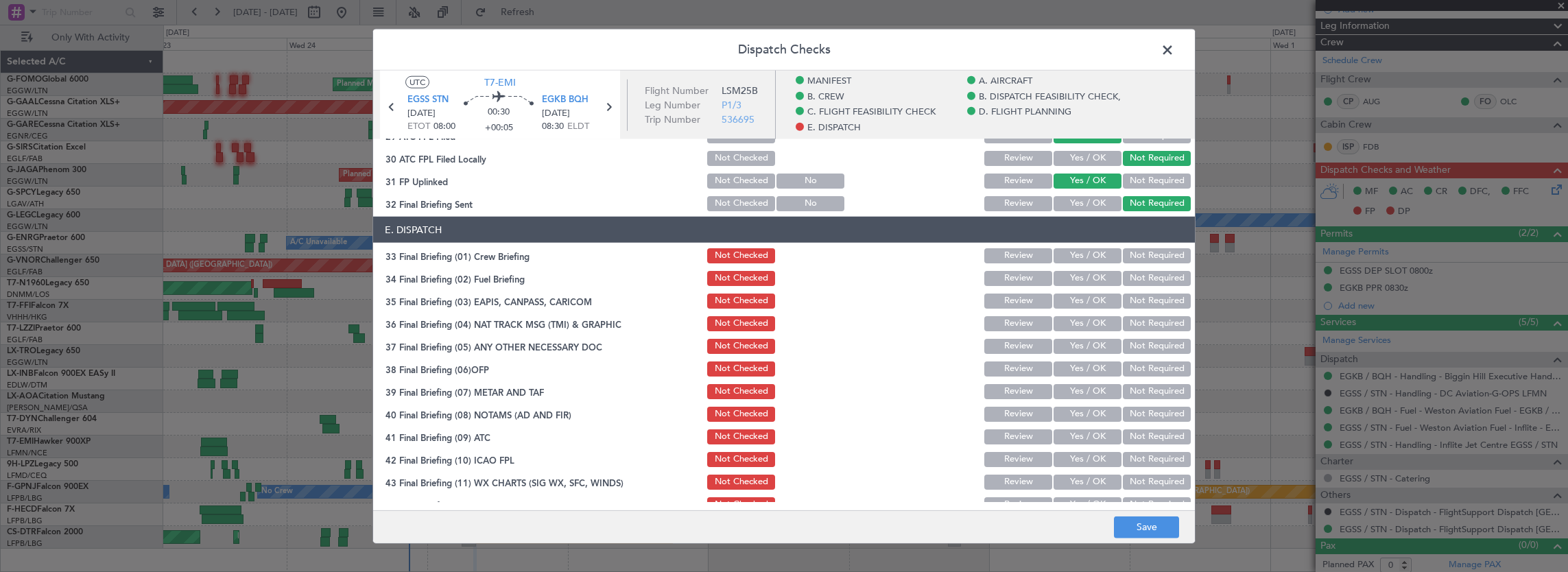
drag, startPoint x: 1082, startPoint y: 243, endPoint x: 1082, endPoint y: 258, distance: 15.0
click at [1082, 246] on section "E. DISPATCH 33 Final Briefing (01) Crew Briefing Not Checked Review Yes / OK No…" at bounding box center [783, 365] width 822 height 298
click at [1082, 258] on button "Yes / OK" at bounding box center [1087, 256] width 68 height 15
click at [1080, 278] on button "Yes / OK" at bounding box center [1087, 278] width 68 height 15
click at [1147, 308] on div "Not Required" at bounding box center [1155, 301] width 69 height 19
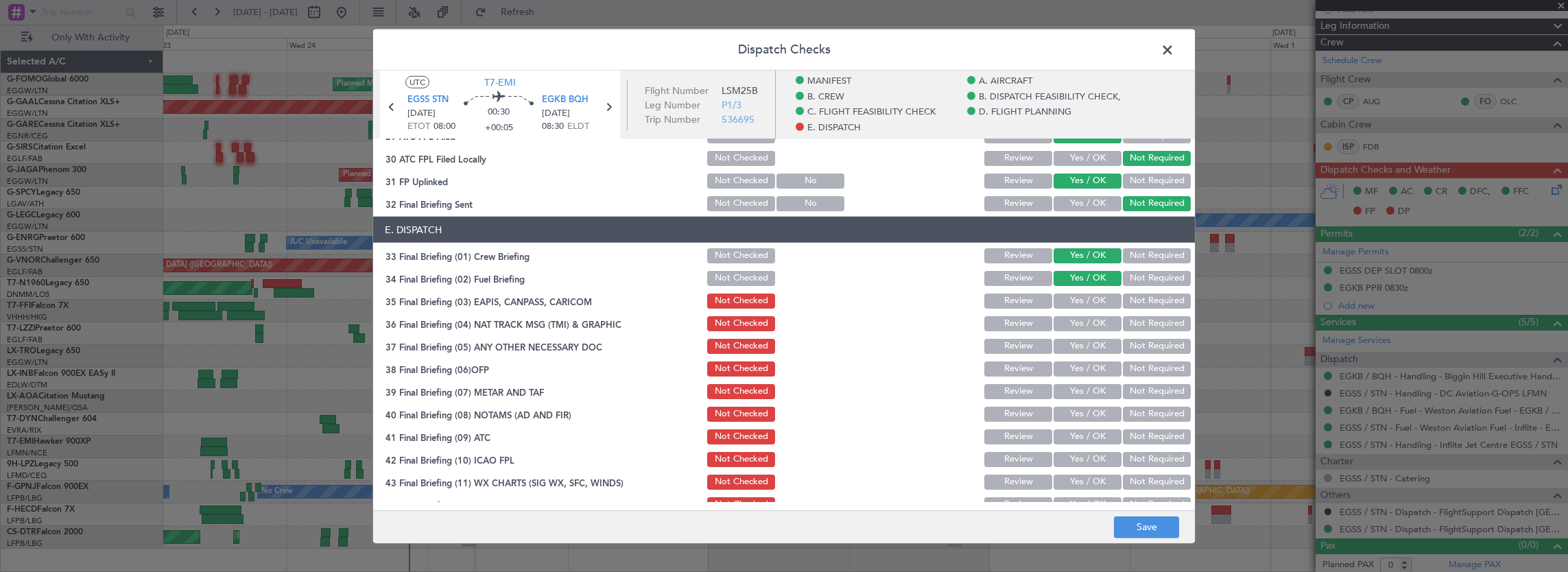
drag, startPoint x: 1141, startPoint y: 300, endPoint x: 1141, endPoint y: 324, distance: 24.0
click at [1141, 301] on button "Not Required" at bounding box center [1156, 301] width 68 height 15
click at [1141, 324] on button "Not Required" at bounding box center [1156, 324] width 68 height 15
click at [1102, 345] on button "Yes / OK" at bounding box center [1087, 346] width 68 height 15
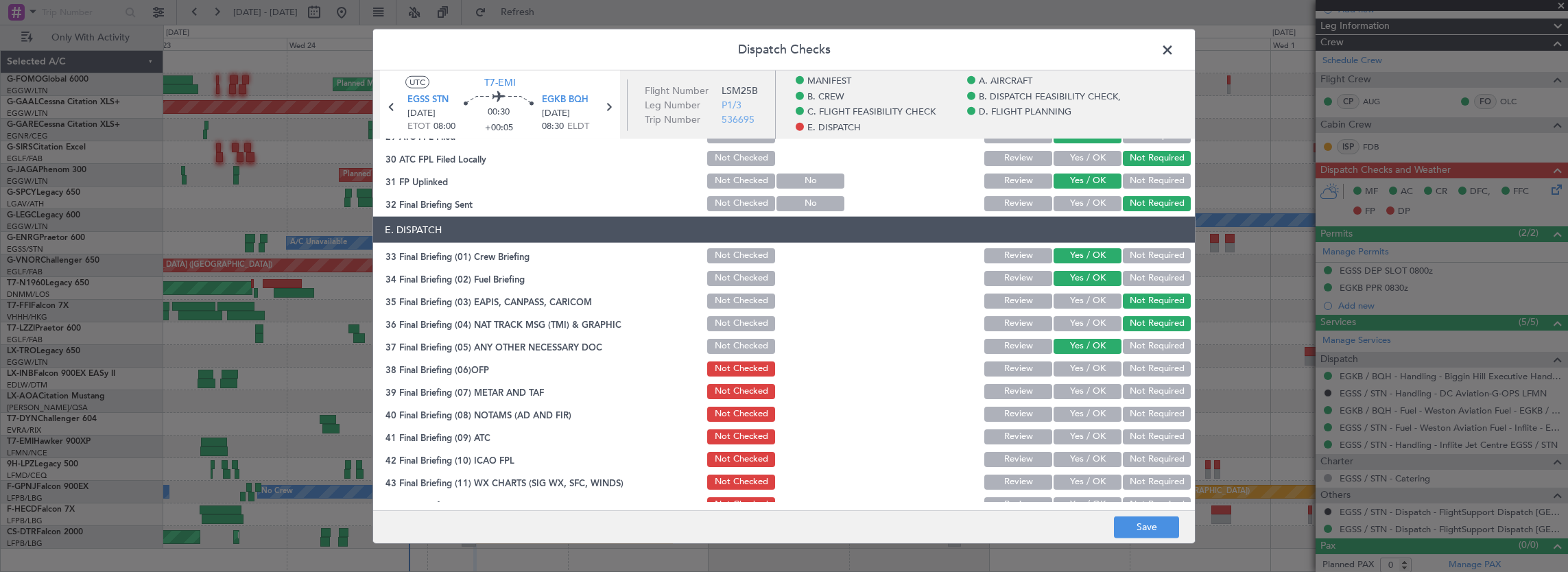
click at [1092, 360] on div "Yes / OK" at bounding box center [1086, 369] width 69 height 19
click at [1089, 373] on button "Yes / OK" at bounding box center [1087, 369] width 68 height 15
click at [1084, 391] on button "Yes / OK" at bounding box center [1087, 392] width 68 height 15
drag, startPoint x: 1080, startPoint y: 404, endPoint x: 1073, endPoint y: 420, distance: 17.5
click at [1080, 405] on div "Yes / OK" at bounding box center [1086, 414] width 69 height 19
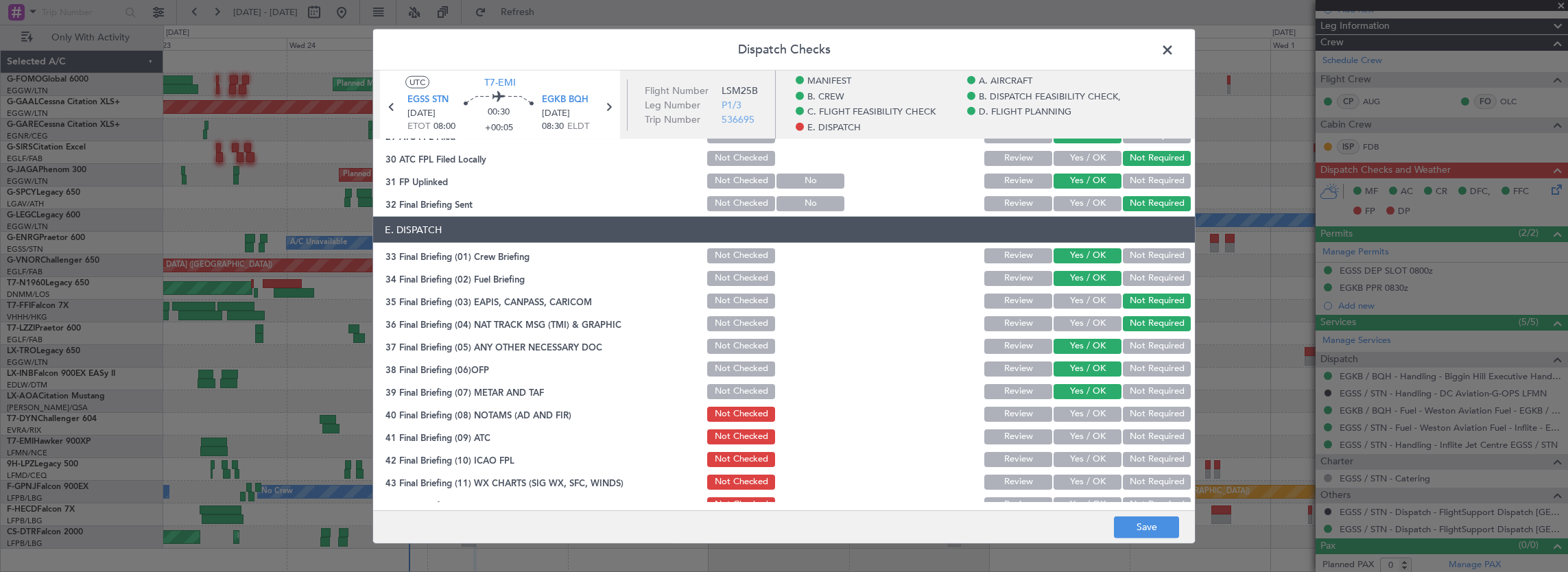
click at [1073, 420] on button "Yes / OK" at bounding box center [1087, 415] width 68 height 15
click at [1072, 439] on button "Yes / OK" at bounding box center [1087, 437] width 68 height 15
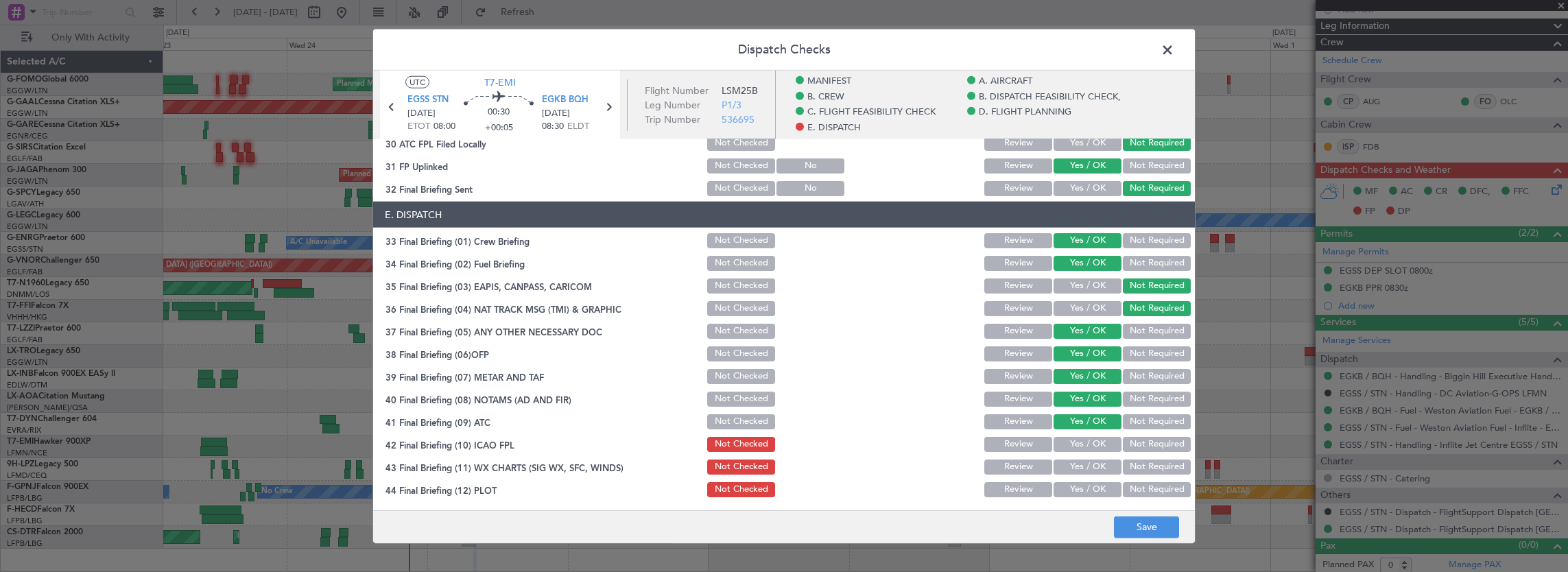
click at [1072, 440] on button "Yes / OK" at bounding box center [1087, 445] width 68 height 15
click at [1071, 472] on button "Yes / OK" at bounding box center [1087, 467] width 68 height 15
click at [1074, 492] on button "Yes / OK" at bounding box center [1087, 490] width 68 height 15
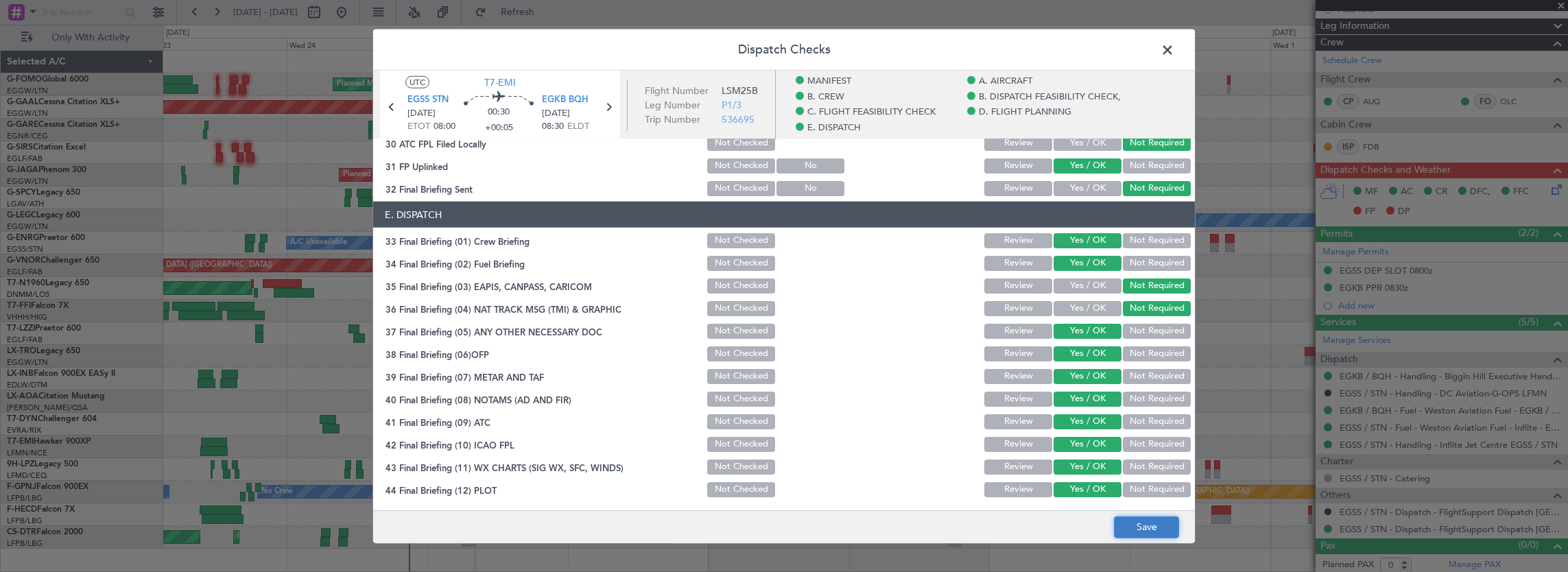
click at [1173, 534] on button "Save" at bounding box center [1147, 527] width 65 height 22
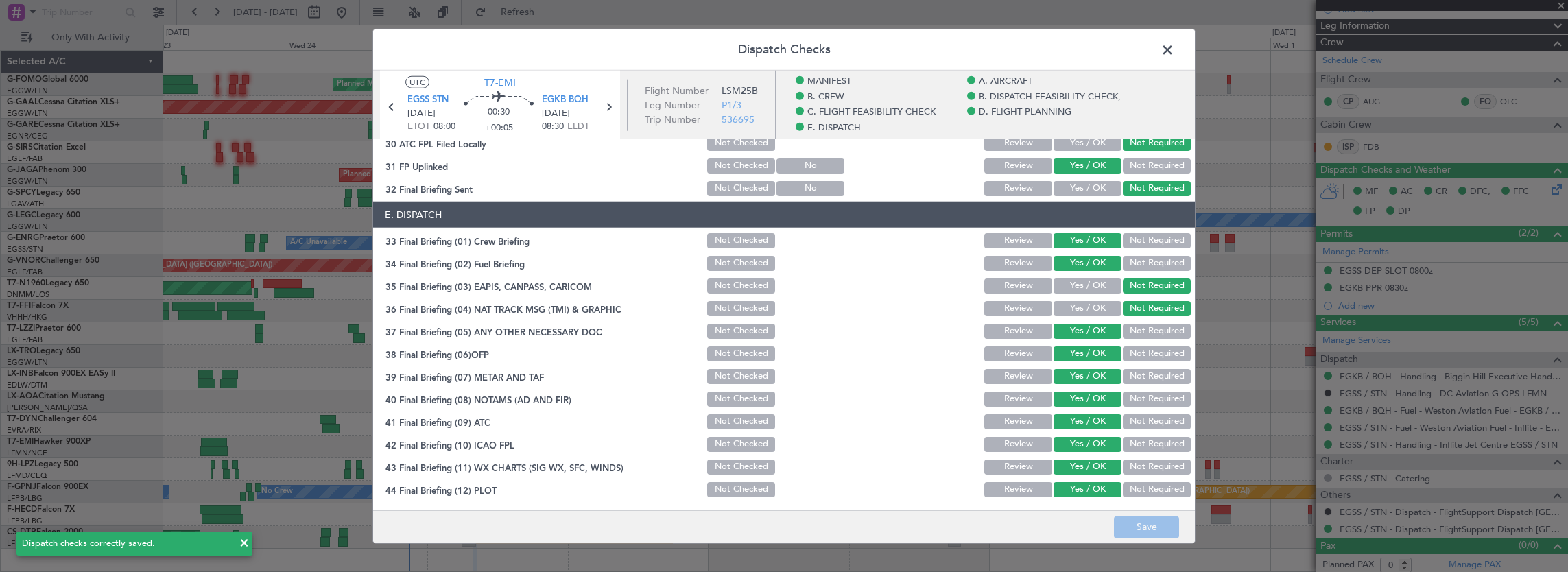
click at [1174, 58] on span at bounding box center [1174, 54] width 0 height 28
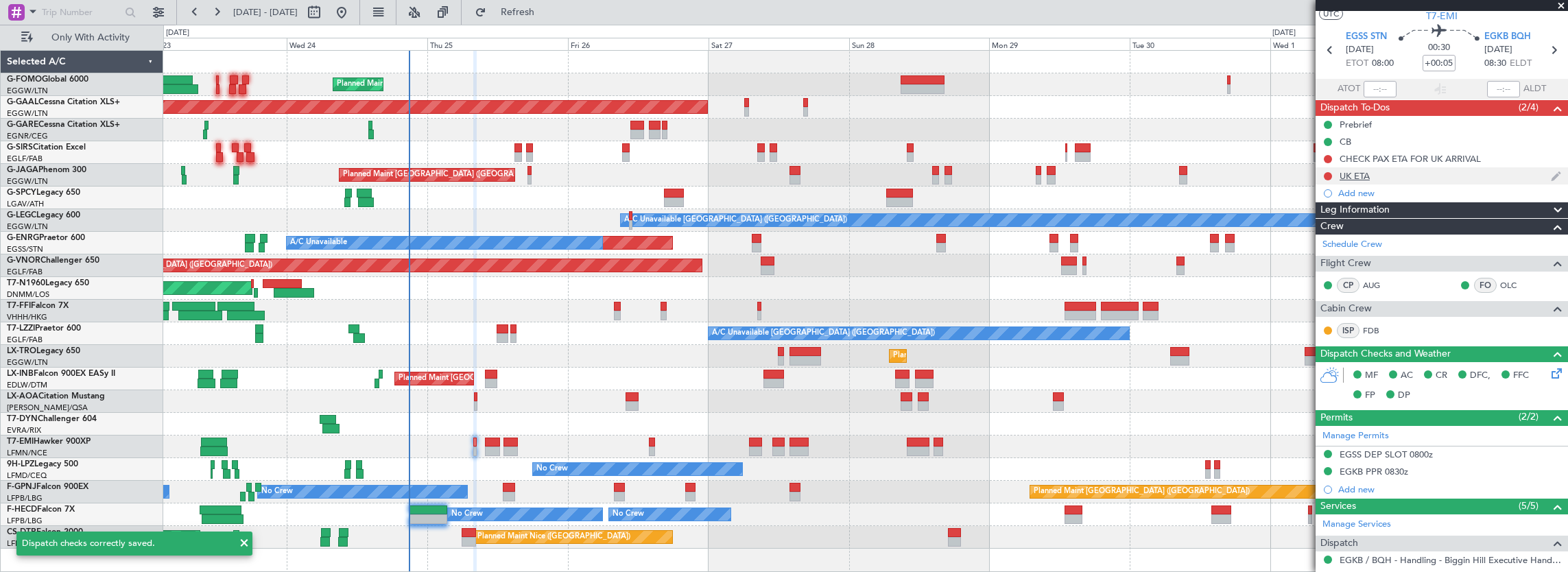
scroll to position [0, 0]
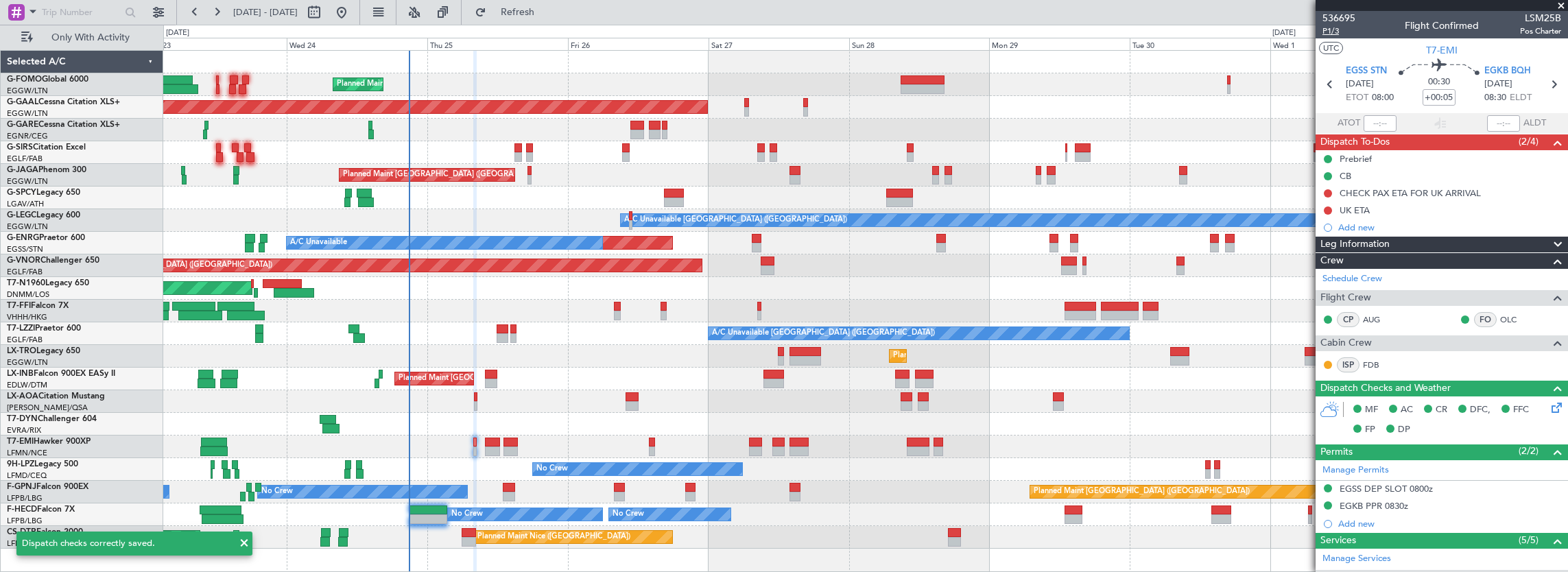
click at [1337, 34] on span "P1/3" at bounding box center [1338, 31] width 33 height 12
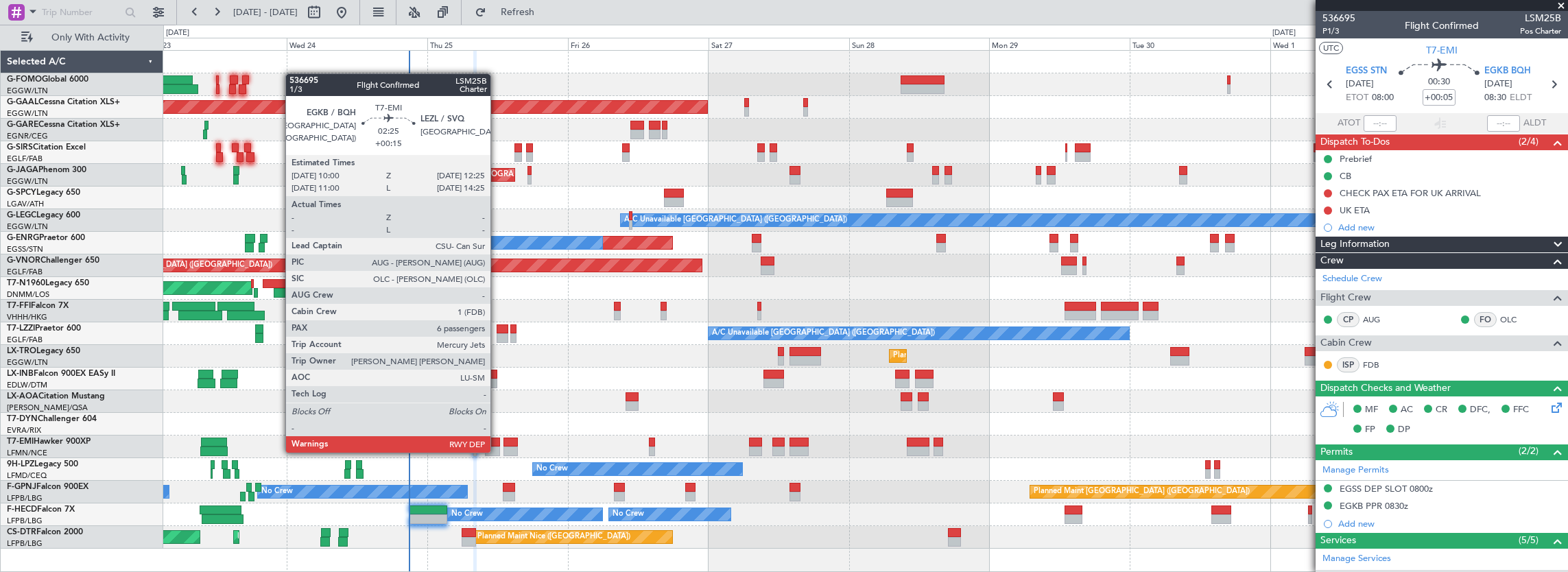
click at [497, 452] on div at bounding box center [491, 451] width 14 height 9
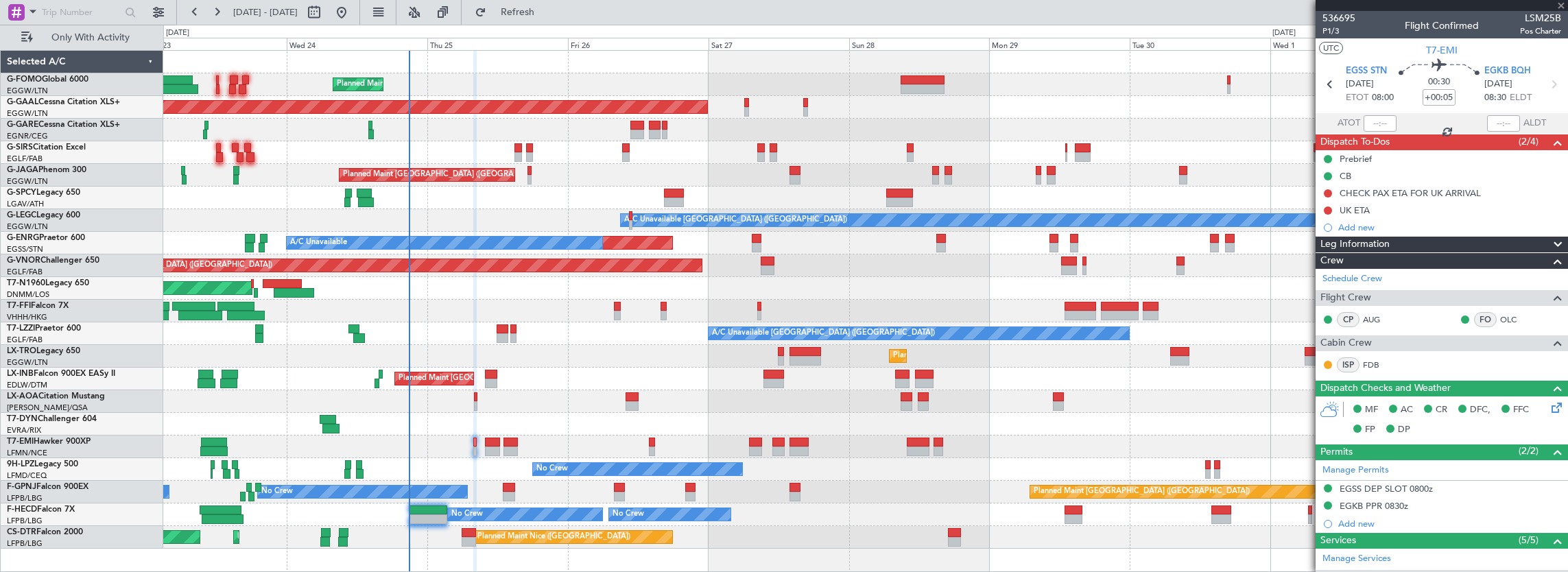
type input "+00:15"
type input "6"
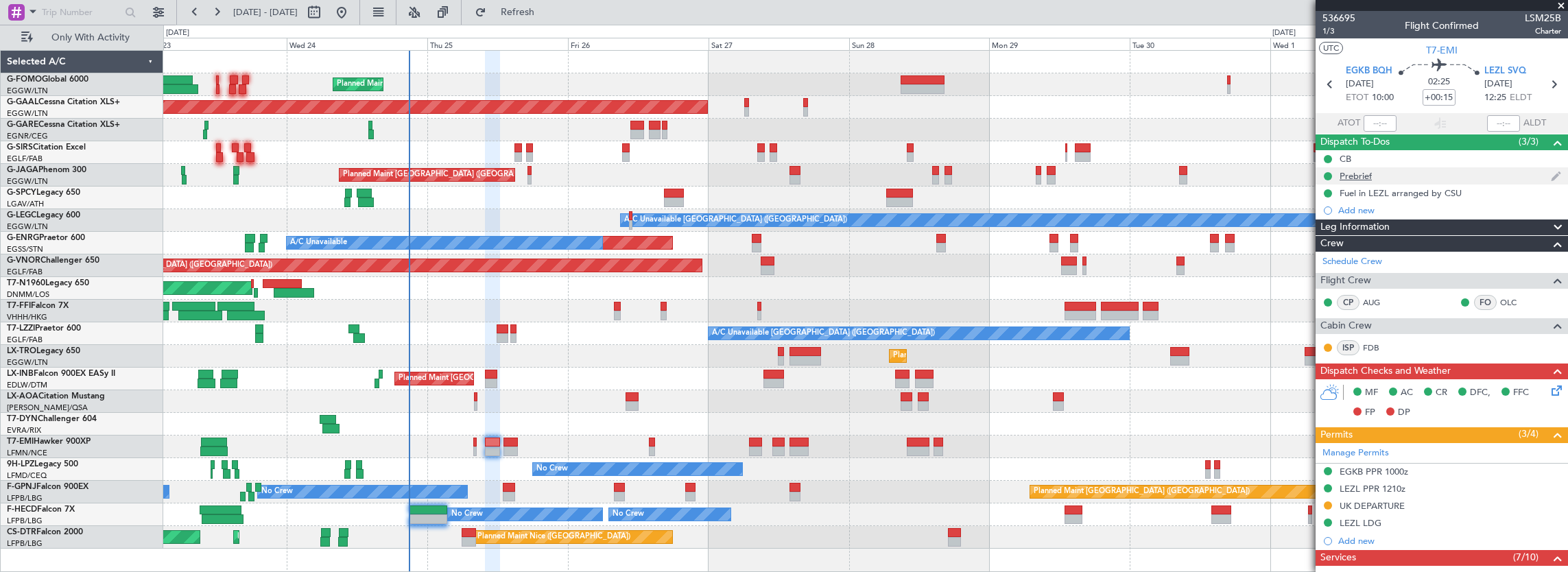
click at [1382, 169] on div "Prebrief" at bounding box center [1442, 176] width 252 height 18
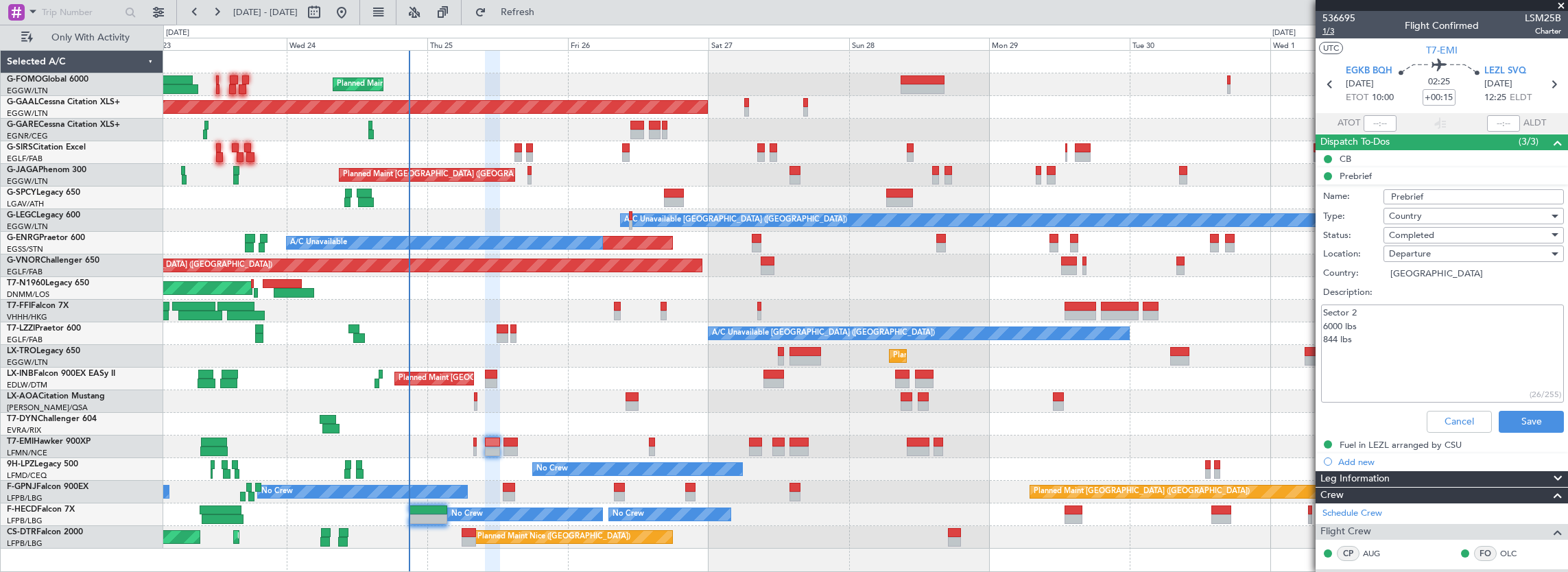
click at [1332, 33] on span "1/3" at bounding box center [1338, 31] width 33 height 12
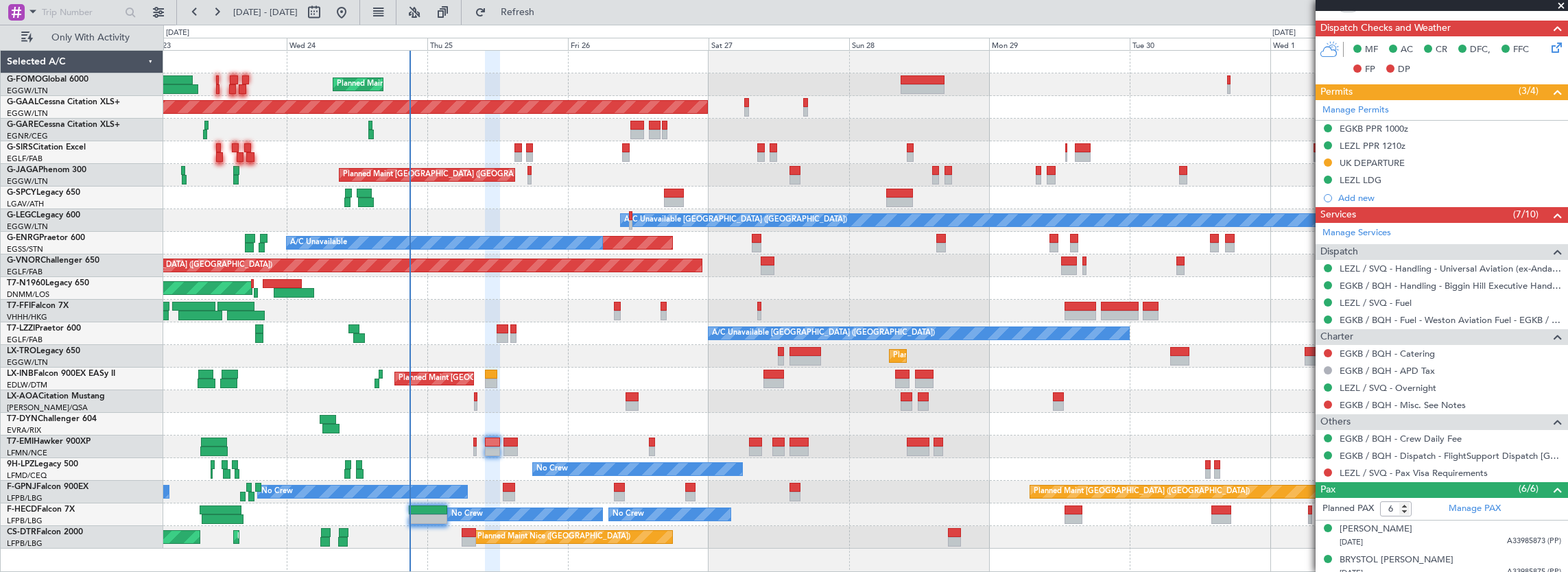
scroll to position [266, 0]
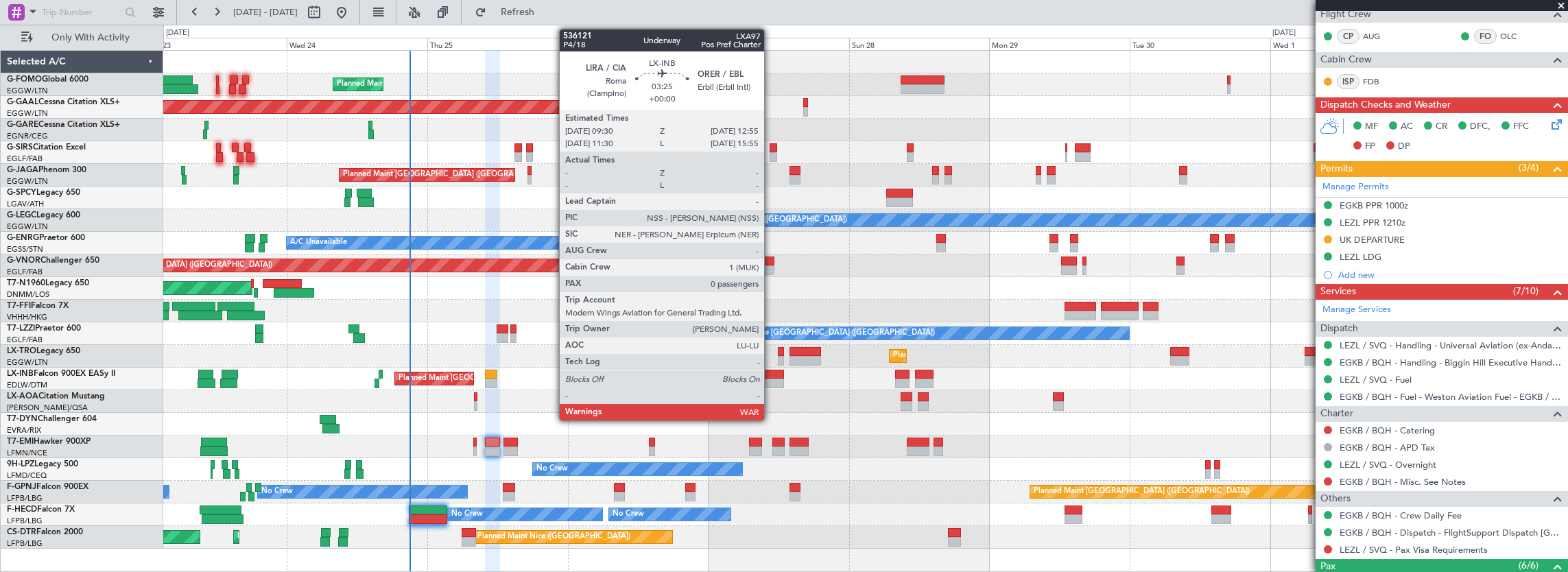
click at [771, 377] on div at bounding box center [773, 374] width 21 height 9
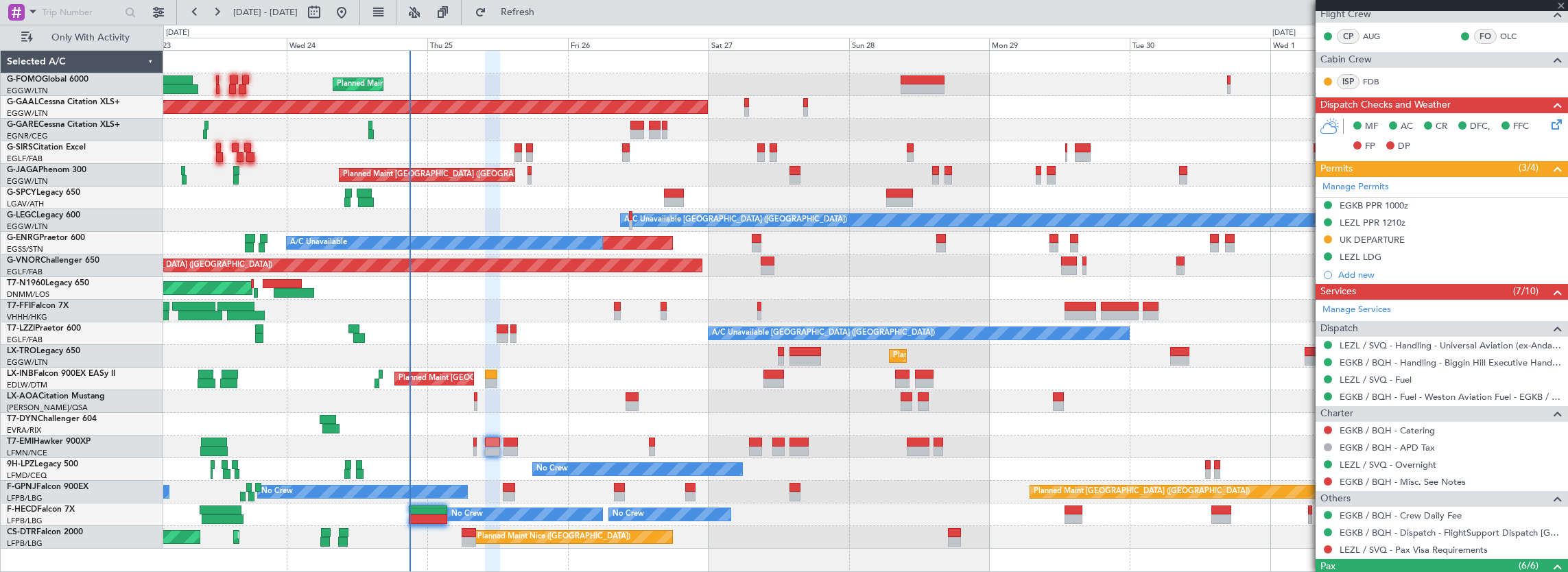
type input "0"
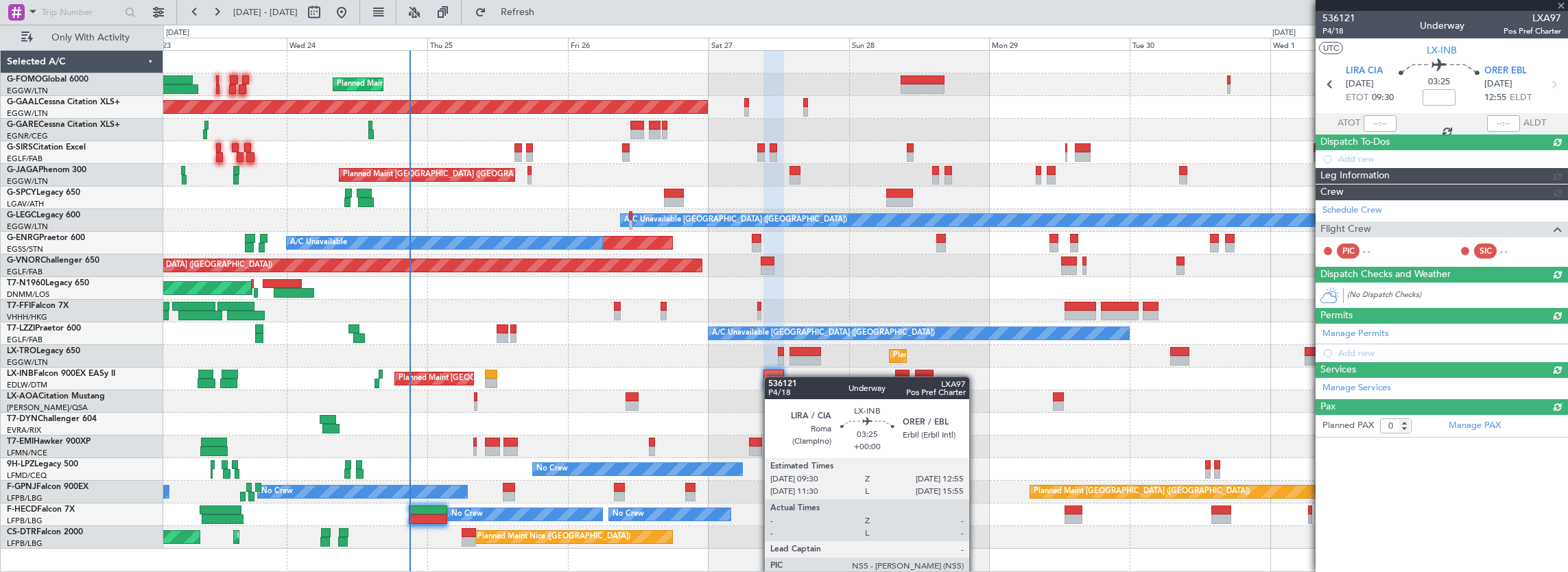
scroll to position [0, 0]
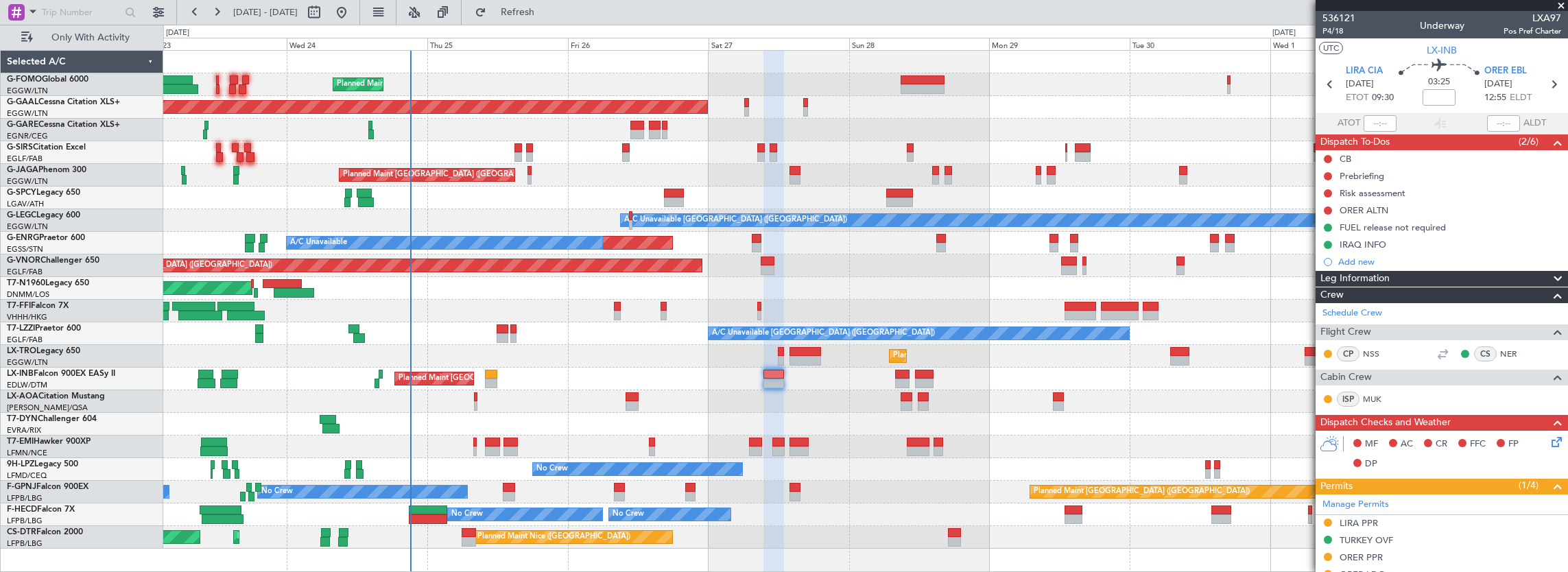
click at [481, 452] on div "Planned Maint [GEOGRAPHIC_DATA]" at bounding box center [865, 447] width 1405 height 23
click at [494, 451] on div at bounding box center [491, 451] width 14 height 9
type input "+00:15"
type input "6"
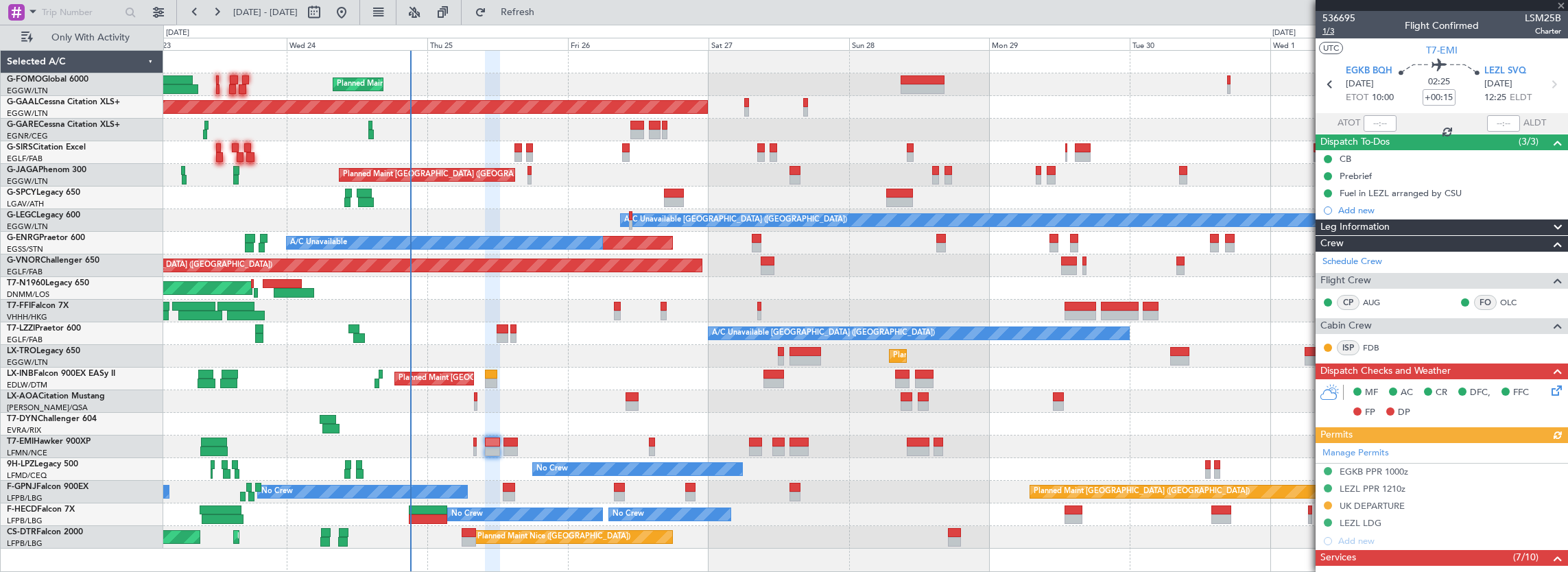
click at [1335, 30] on span "1/3" at bounding box center [1338, 31] width 33 height 12
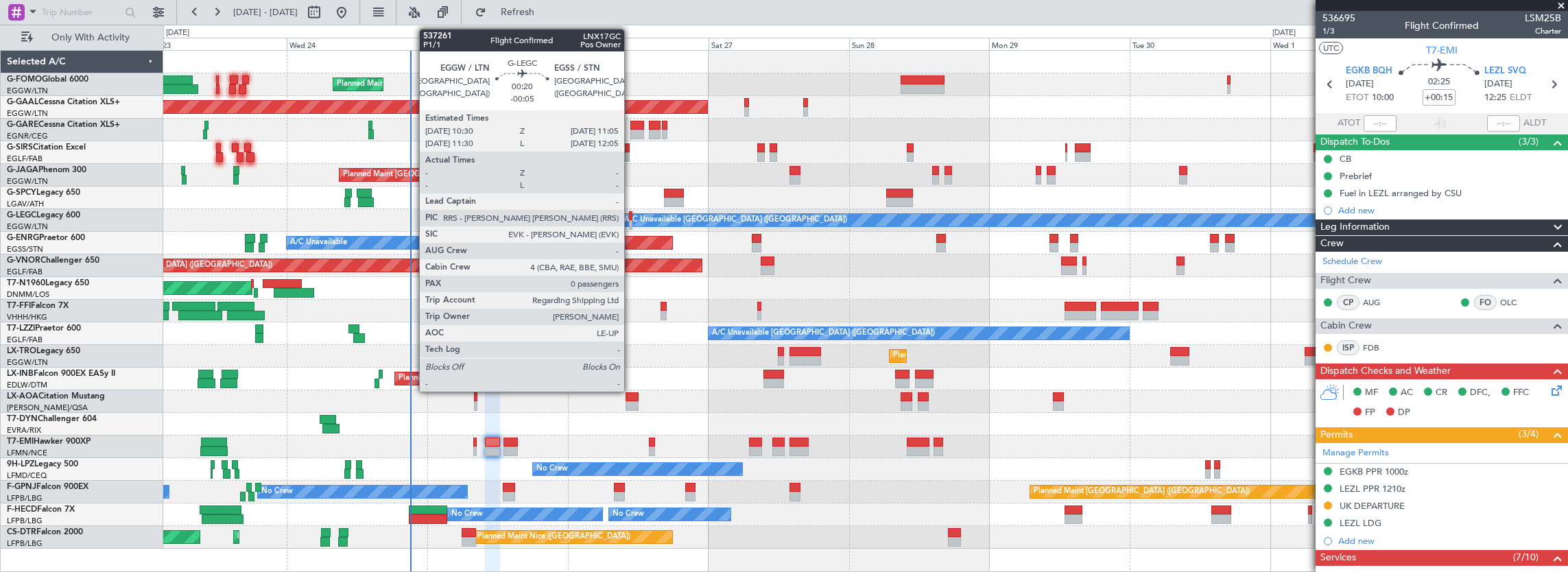
click at [631, 221] on div at bounding box center [631, 224] width 3 height 9
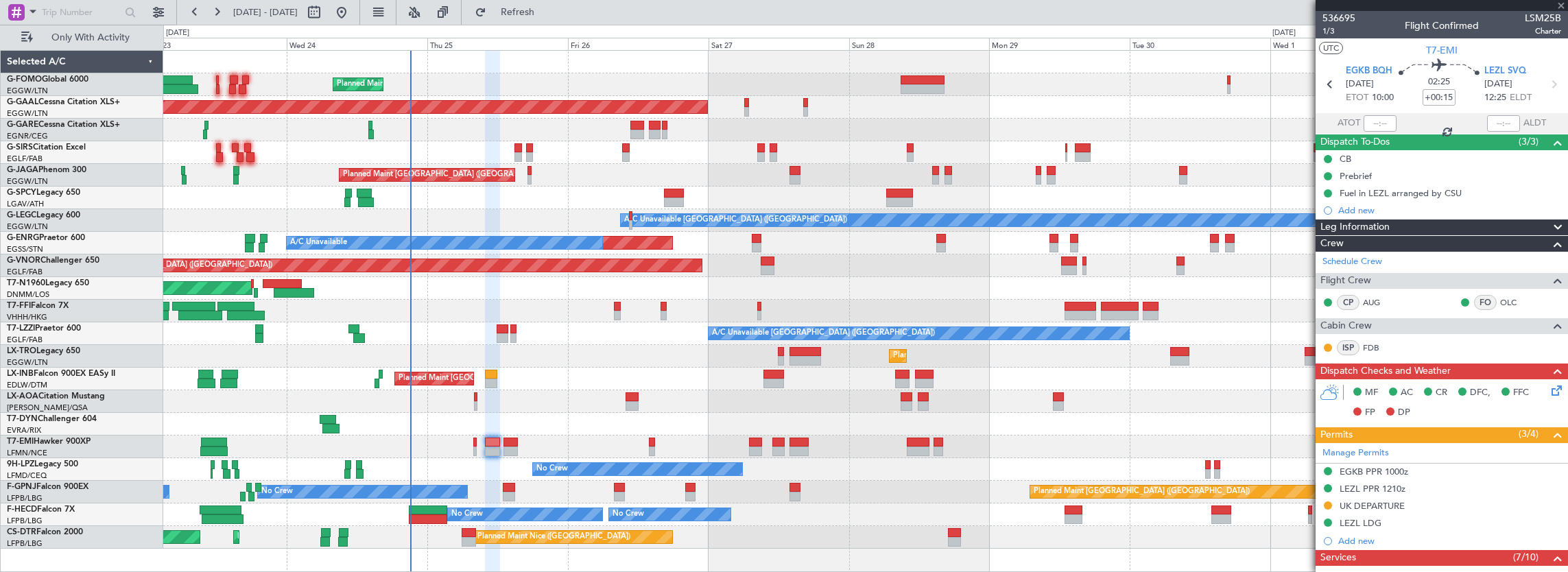
type input "-00:05"
type input "0"
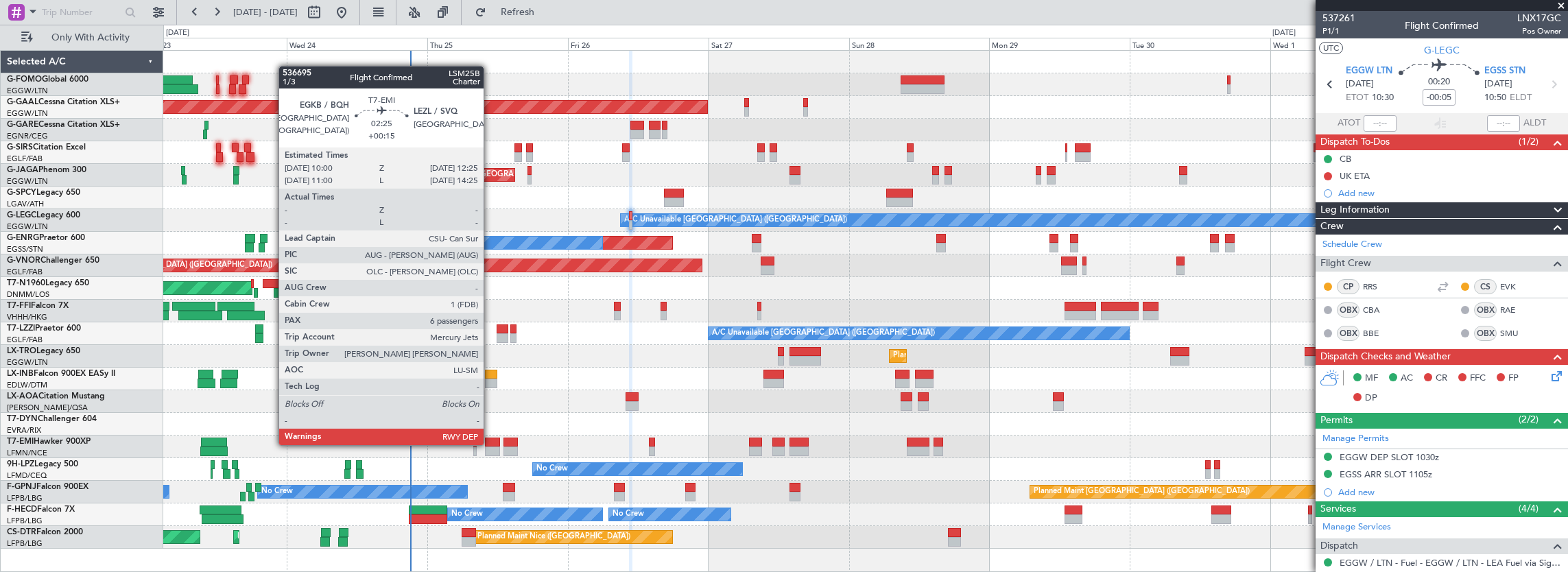
click at [491, 445] on div at bounding box center [491, 442] width 14 height 9
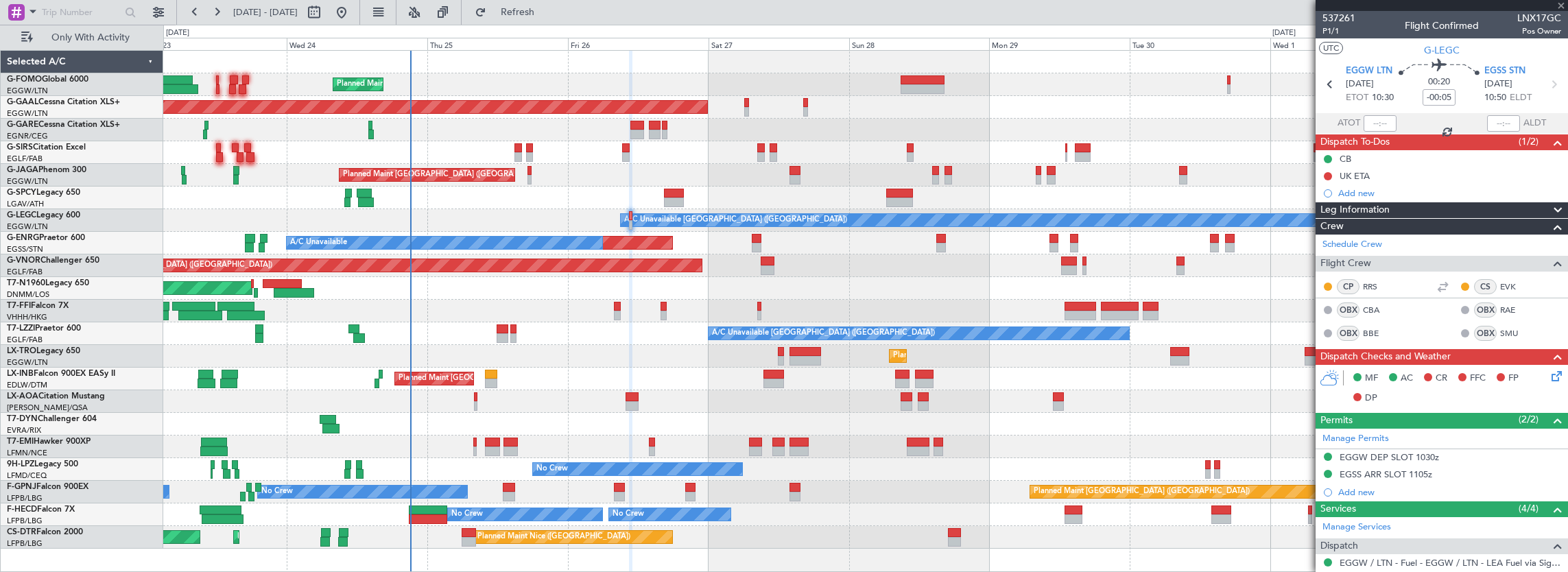
type input "+00:15"
type input "6"
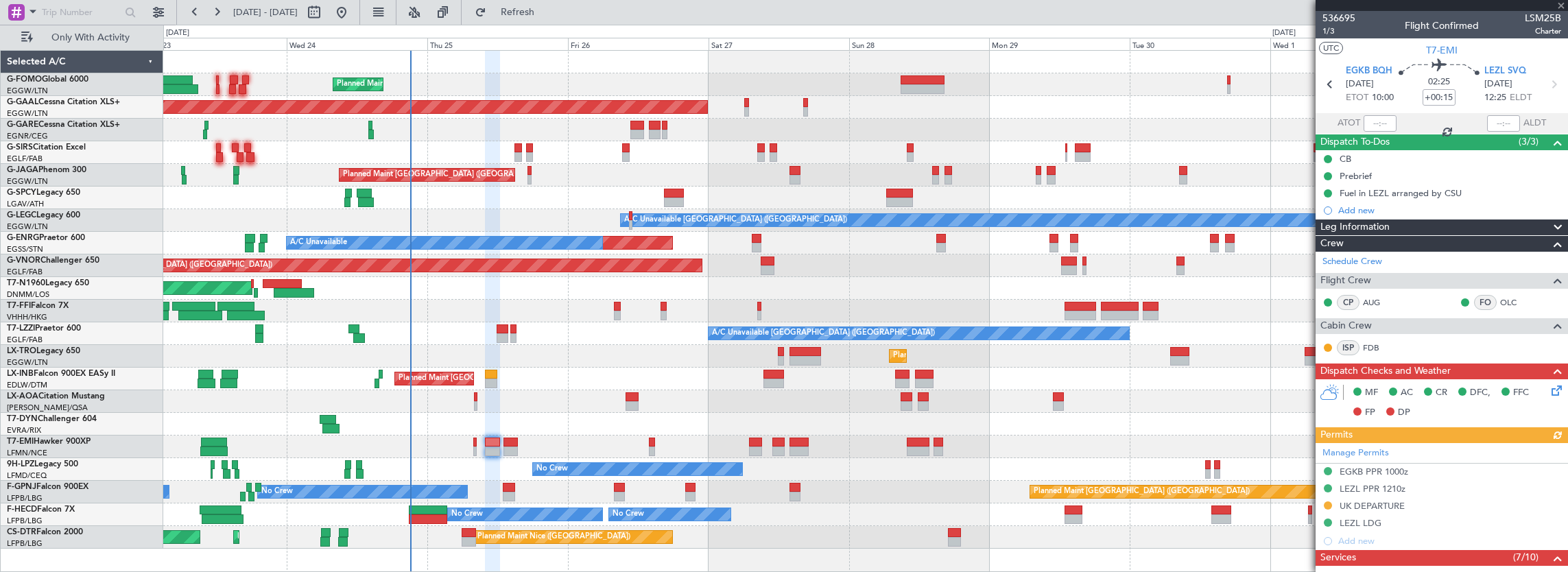
scroll to position [69, 0]
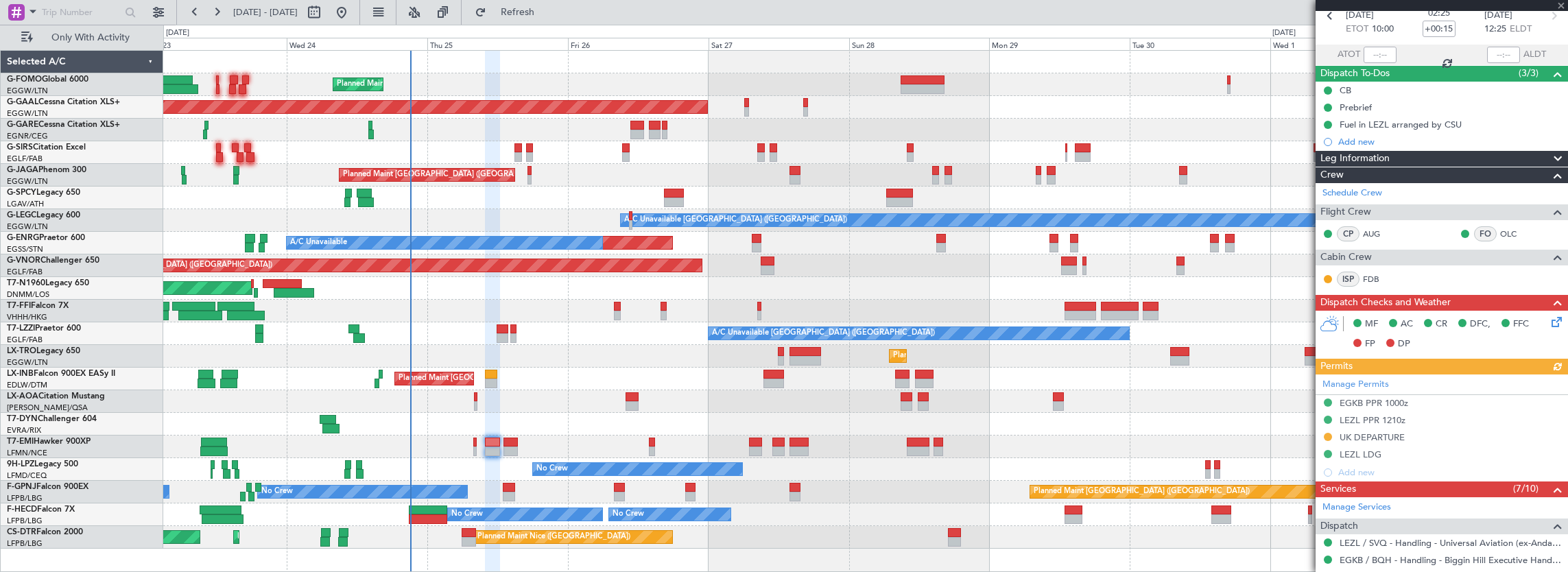
click at [1442, 398] on div "Manage Permits EGKB PPR 1000z LEZL PPR 1210z UK DEPARTURE LEZL LDG Add new" at bounding box center [1442, 428] width 252 height 107
click at [1453, 406] on div "Manage Permits EGKB PPR 1000z LEZL PPR 1210z UK DEPARTURE LEZL LDG Add new" at bounding box center [1442, 428] width 252 height 107
click at [1443, 404] on div "EGKB PPR 1000z" at bounding box center [1442, 404] width 252 height 18
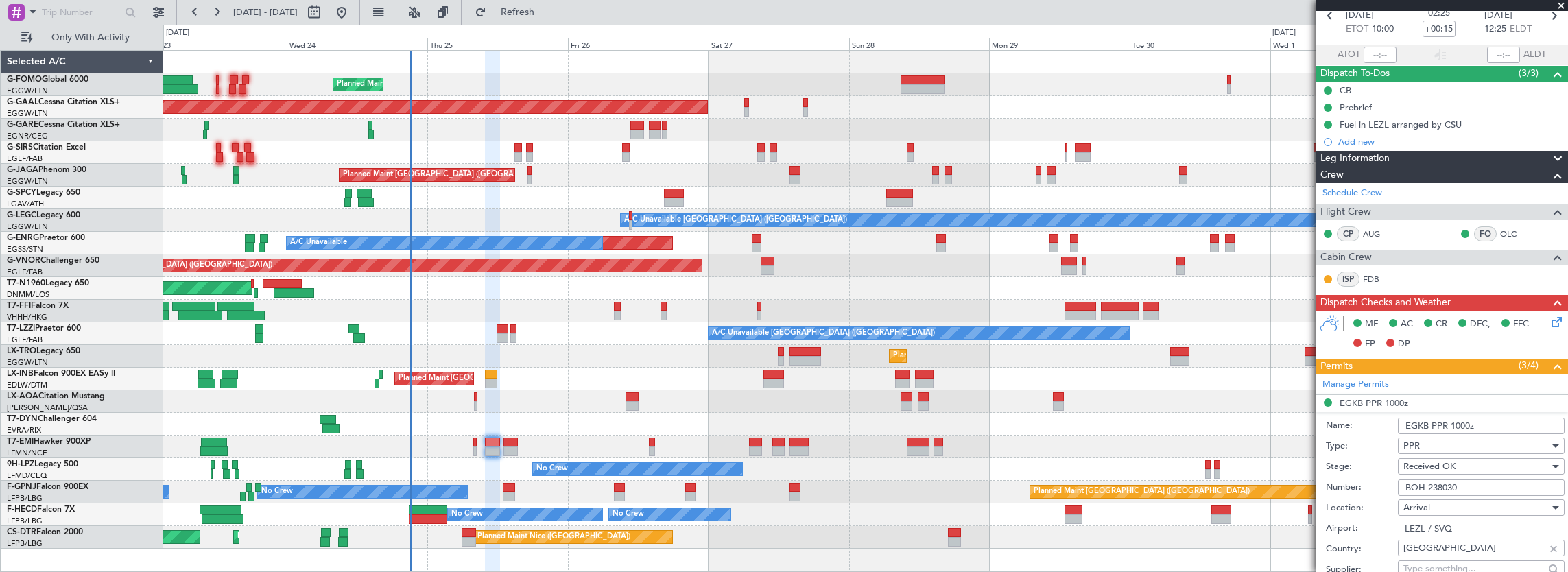
click at [1482, 483] on input "BQH-238030" at bounding box center [1480, 488] width 166 height 17
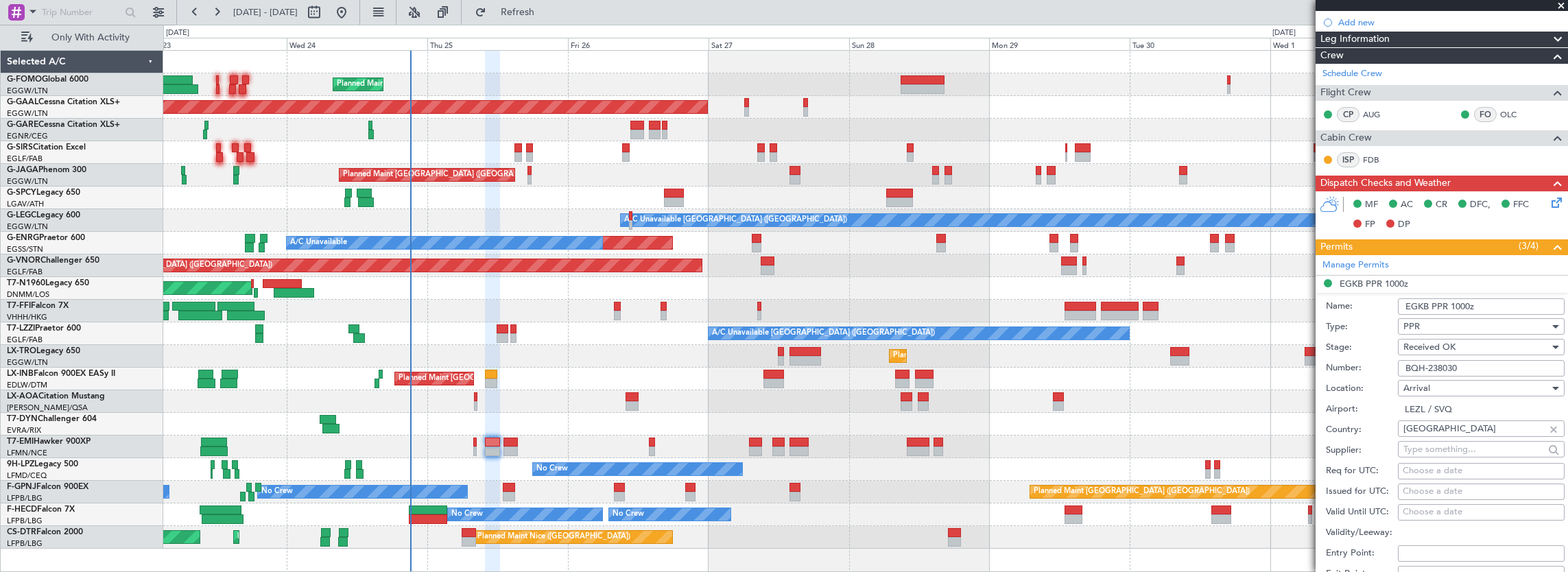
scroll to position [343, 0]
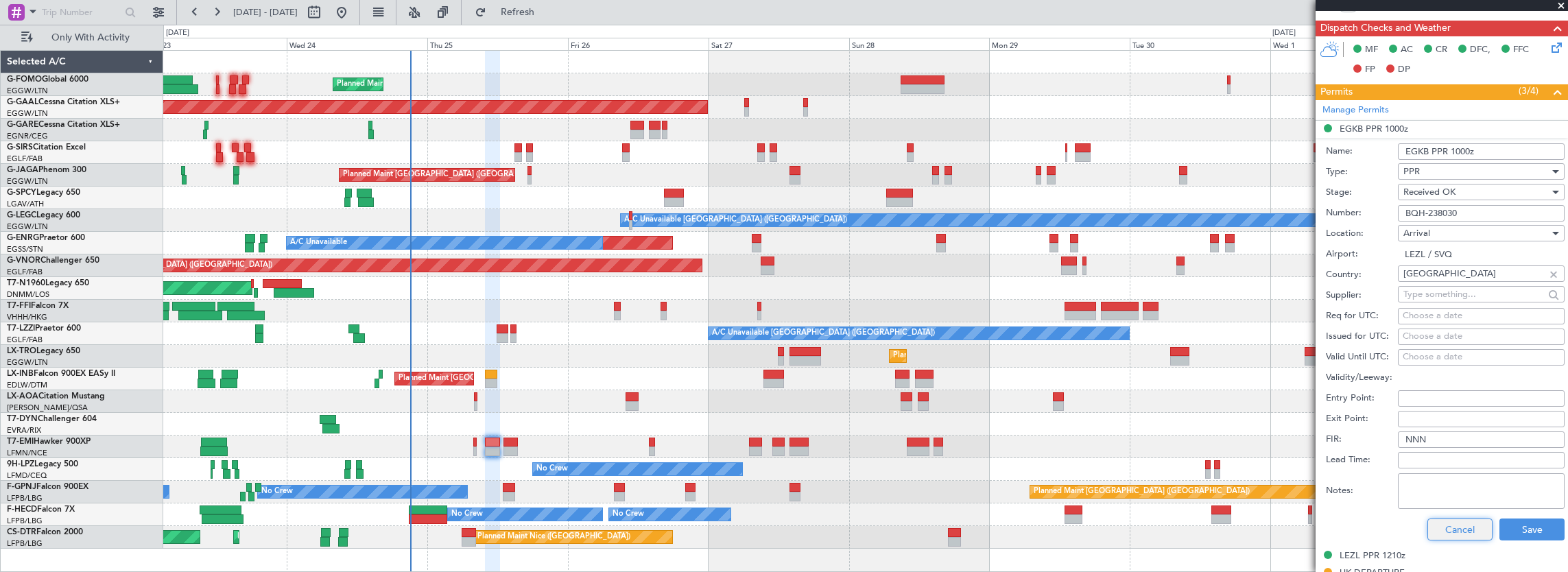
click at [1438, 527] on button "Cancel" at bounding box center [1460, 529] width 65 height 22
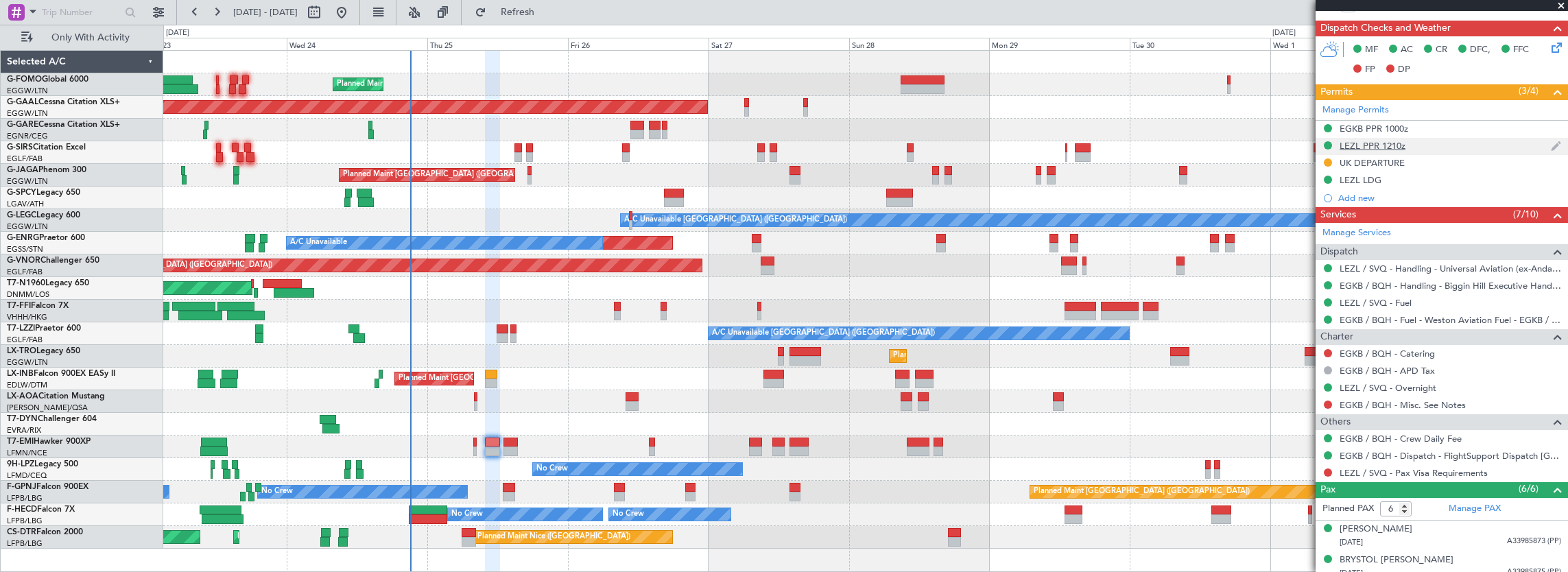
click at [1417, 138] on div "LEZL PPR 1210z" at bounding box center [1442, 146] width 252 height 18
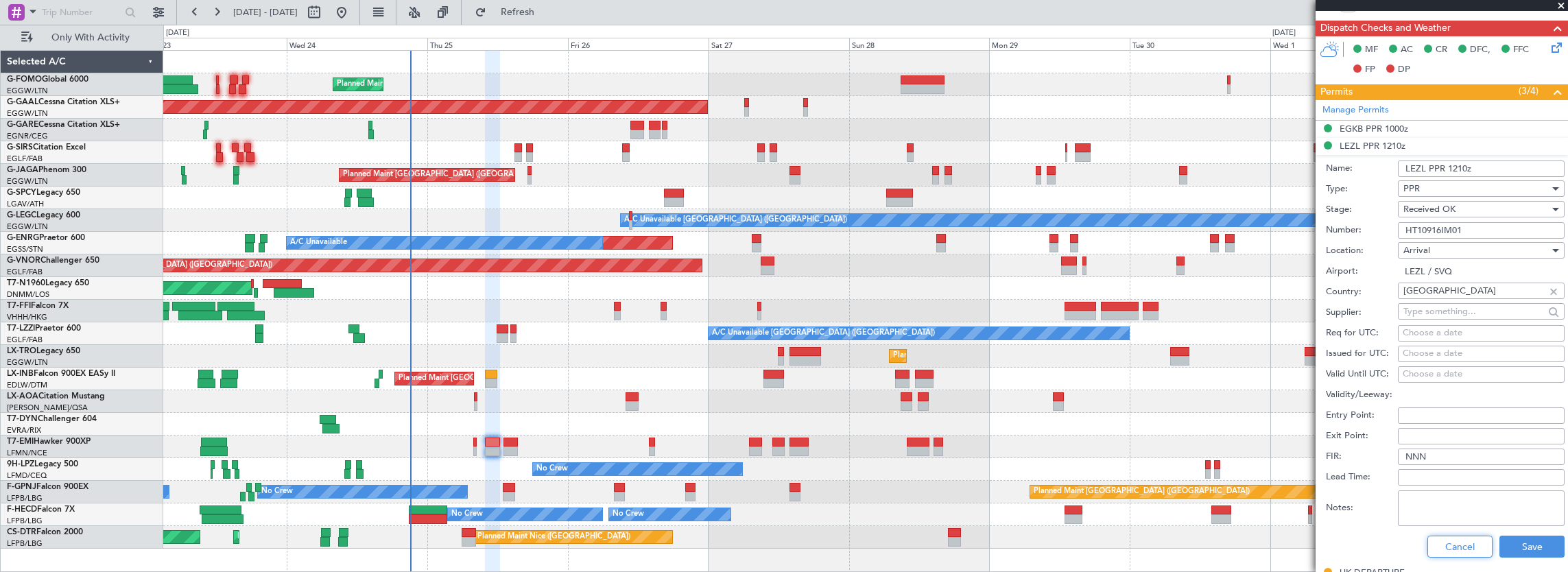
click at [1434, 554] on button "Cancel" at bounding box center [1460, 547] width 65 height 22
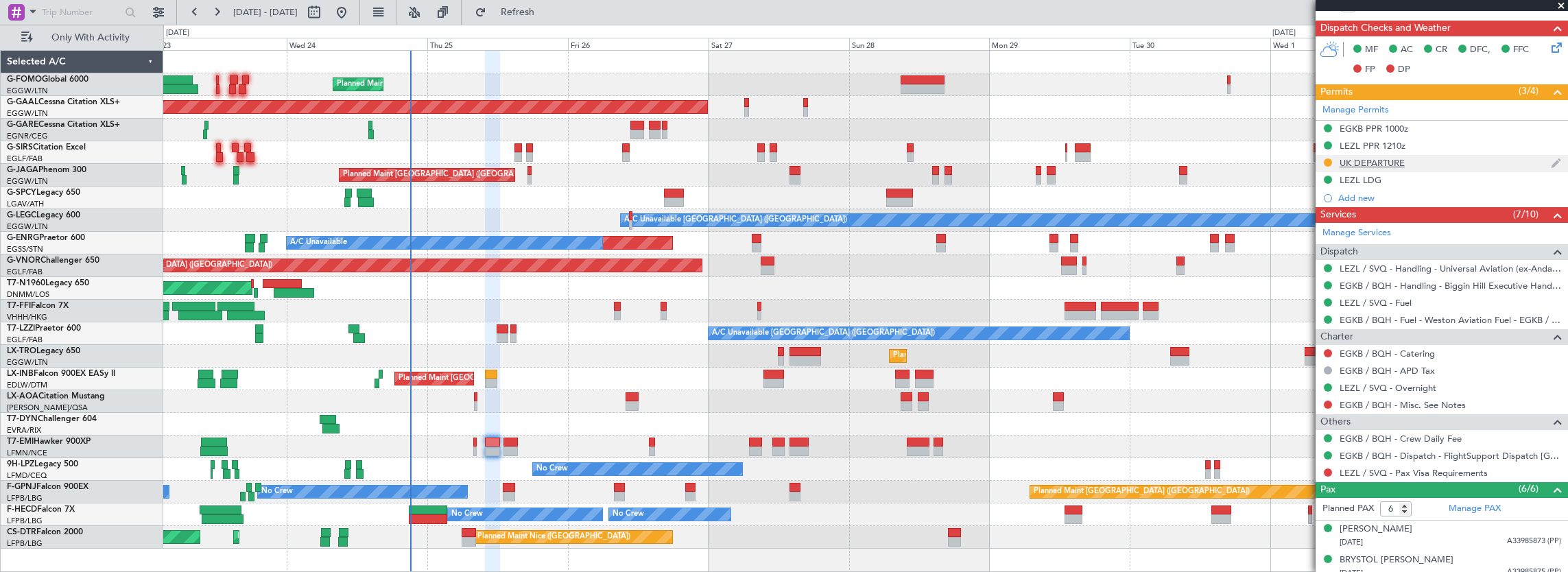
click at [1412, 180] on mat-tooltip-component "UK DEPARTURE" at bounding box center [1372, 184] width 81 height 36
click at [1464, 142] on div "LEZL PPR 1210z" at bounding box center [1442, 146] width 252 height 18
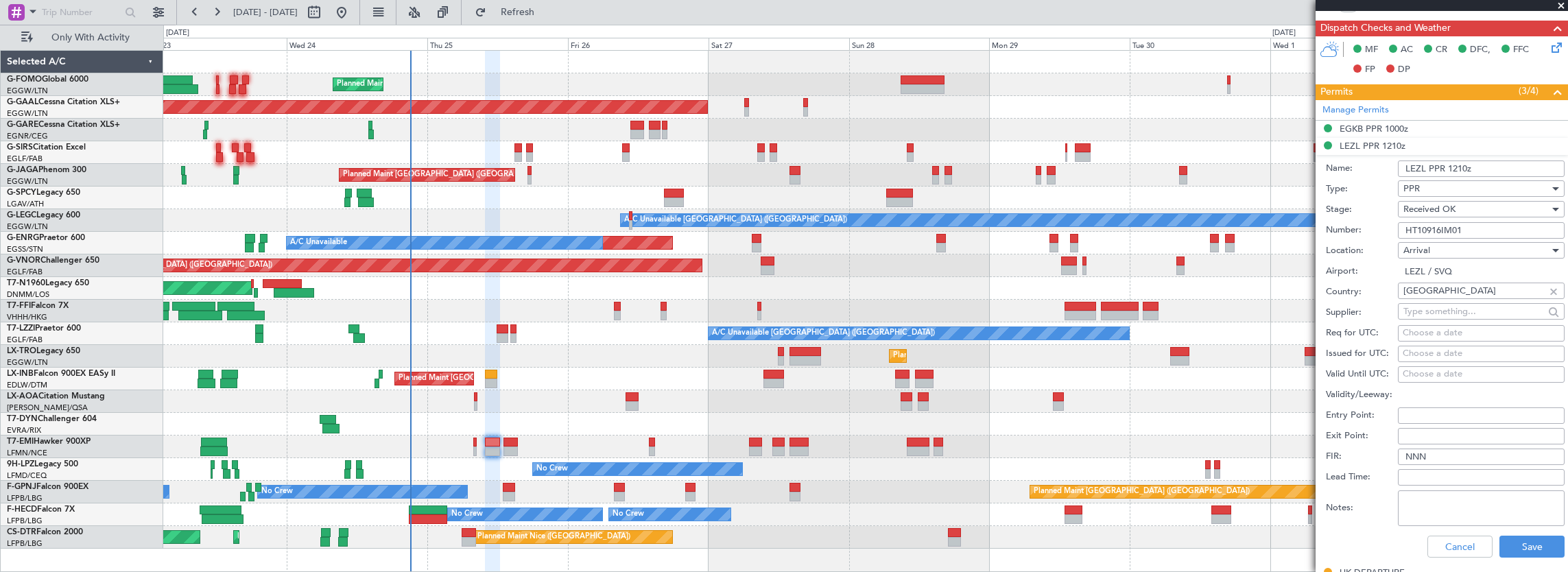
click at [1478, 230] on input "HT10916IM01" at bounding box center [1480, 231] width 166 height 17
drag, startPoint x: 1456, startPoint y: 549, endPoint x: 1457, endPoint y: 538, distance: 11.0
click at [1456, 549] on button "Cancel" at bounding box center [1460, 547] width 65 height 22
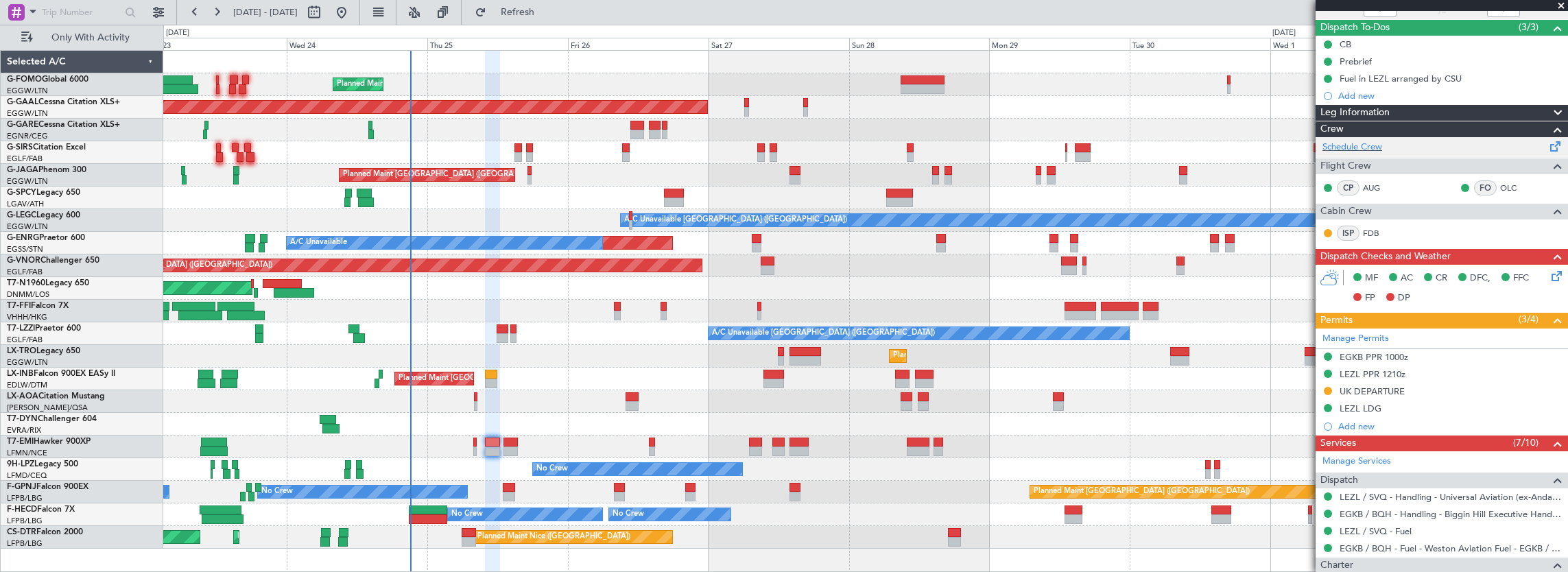
scroll to position [0, 0]
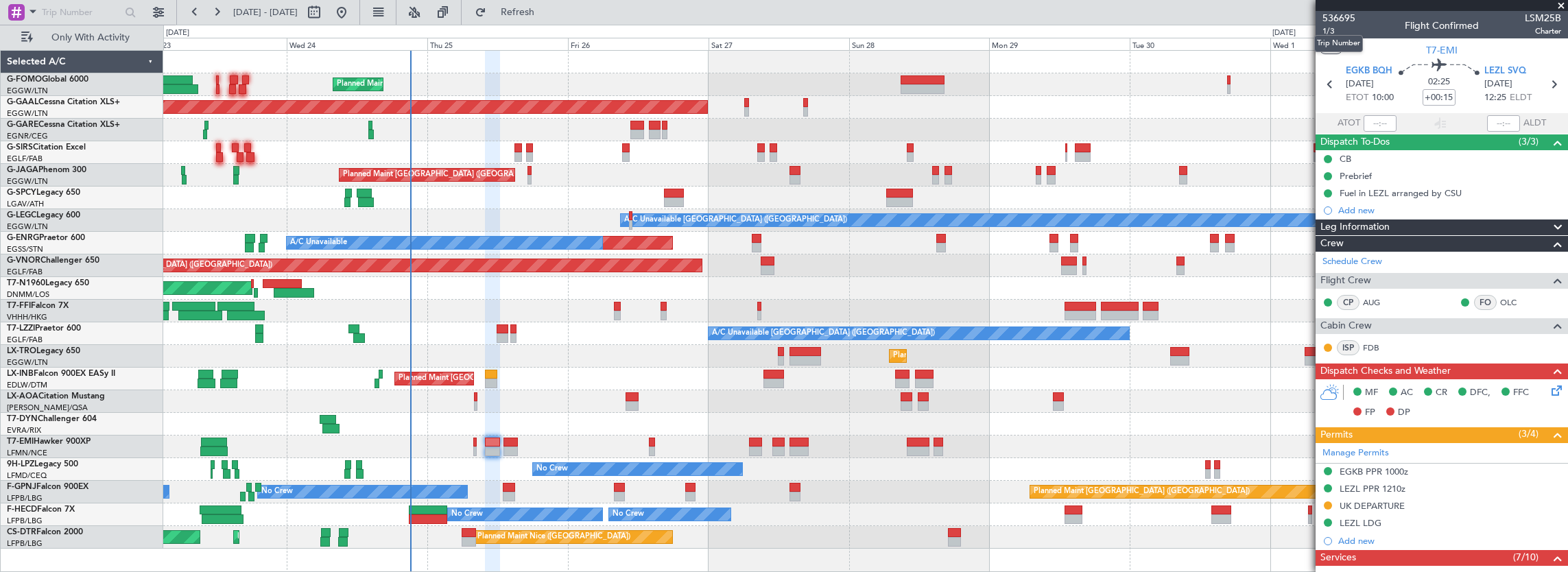
click at [1340, 32] on mat-tooltip-component "Trip Number" at bounding box center [1338, 43] width 68 height 36
drag, startPoint x: 1324, startPoint y: 33, endPoint x: 1331, endPoint y: 105, distance: 72.3
click at [1324, 36] on mat-tooltip-component "Trip Number" at bounding box center [1338, 43] width 68 height 36
click at [1331, 25] on span "536695" at bounding box center [1338, 18] width 33 height 14
click at [1336, 29] on span "1/3" at bounding box center [1338, 31] width 33 height 12
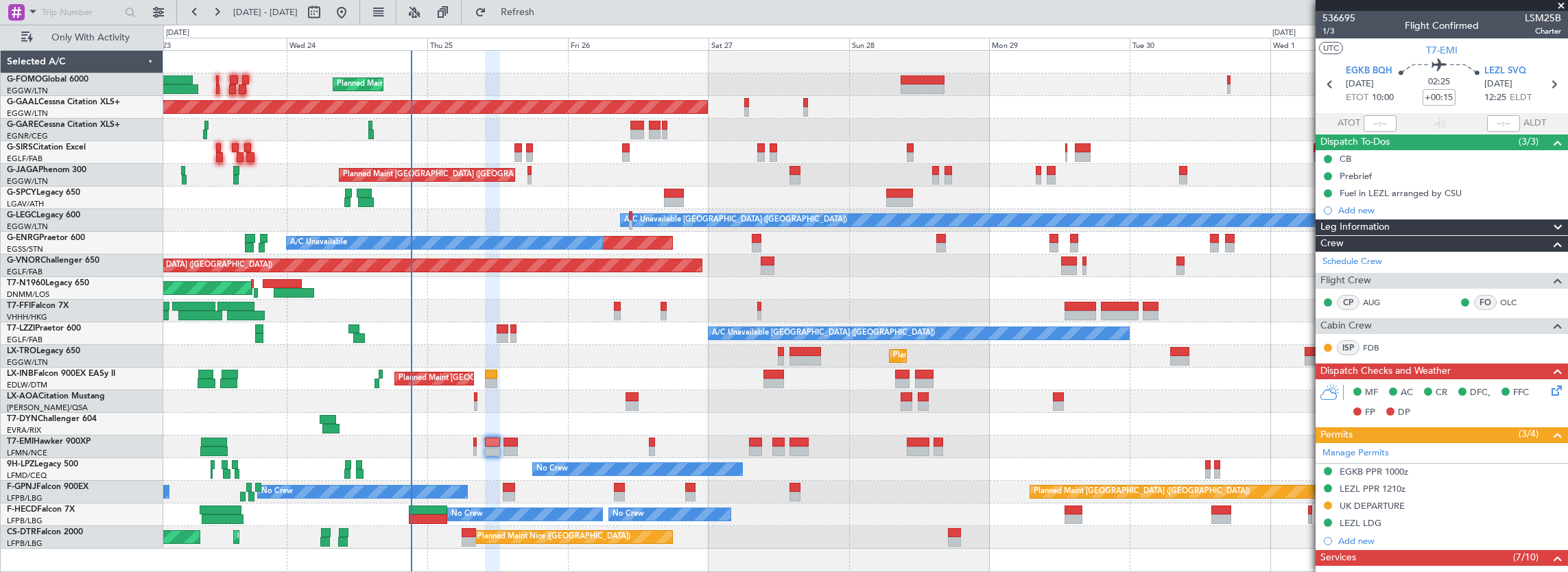
click at [1549, 383] on icon at bounding box center [1554, 388] width 11 height 11
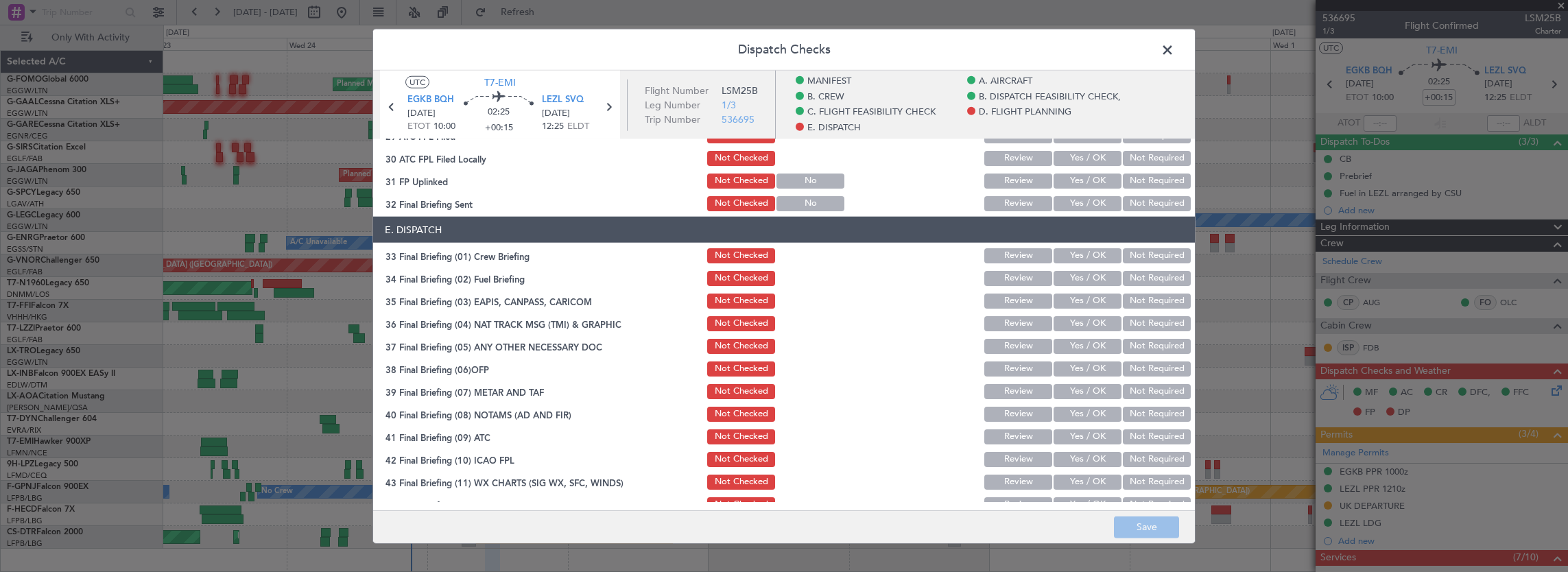
scroll to position [687, 0]
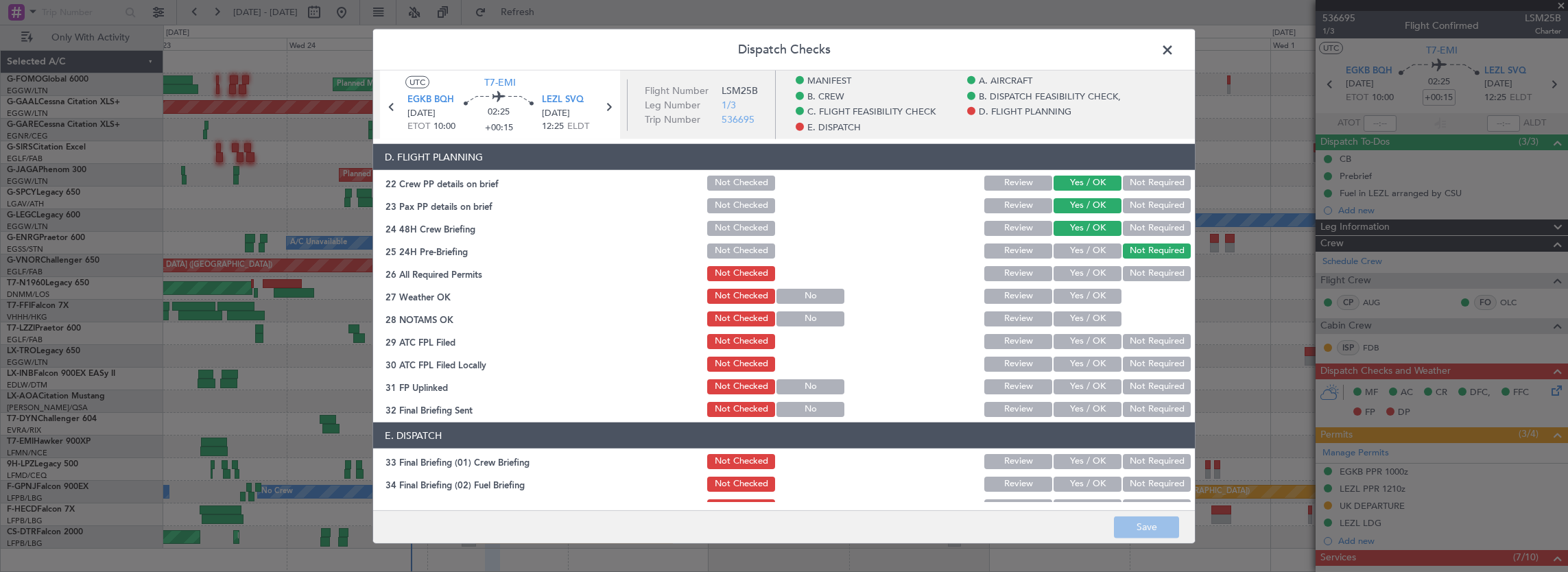
click at [1080, 275] on button "Yes / OK" at bounding box center [1087, 273] width 68 height 15
click at [1080, 298] on button "Yes / OK" at bounding box center [1087, 296] width 68 height 15
click at [1081, 318] on button "Yes / OK" at bounding box center [1087, 319] width 68 height 15
click at [1080, 324] on button "Yes / OK" at bounding box center [1087, 319] width 68 height 15
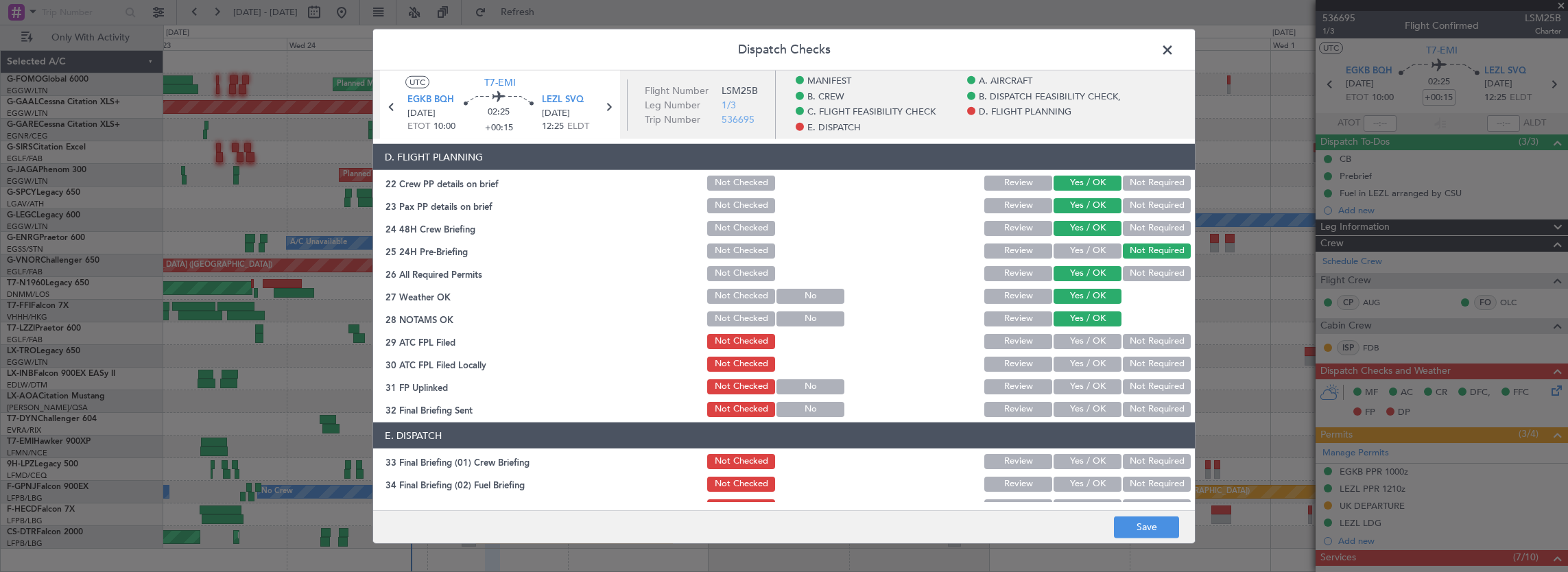
click at [1079, 339] on button "Yes / OK" at bounding box center [1087, 342] width 68 height 15
click at [1145, 361] on button "Not Required" at bounding box center [1156, 365] width 68 height 15
click at [1076, 376] on section "D. FLIGHT PLANNING 22 Crew PP details on brief Not Checked Review Yes / OK Not …" at bounding box center [783, 281] width 822 height 275
click at [1082, 388] on button "Yes / OK" at bounding box center [1087, 387] width 68 height 15
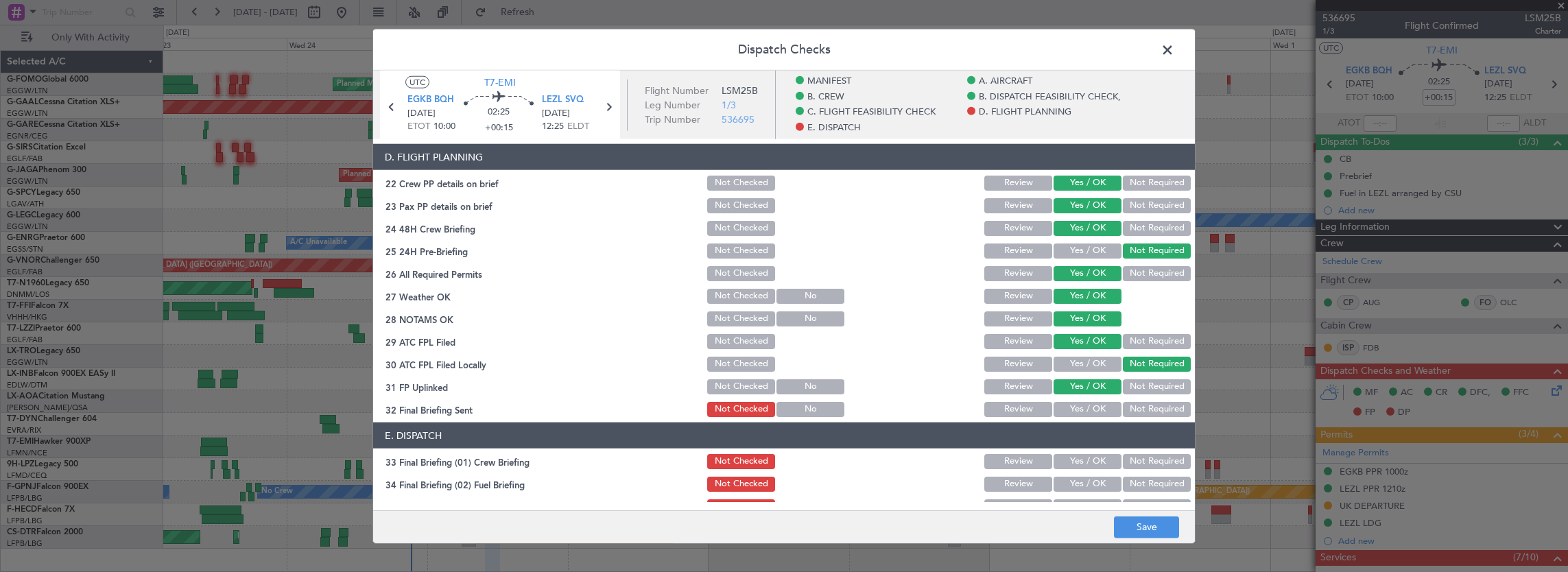
click at [1133, 404] on button "Not Required" at bounding box center [1156, 410] width 68 height 15
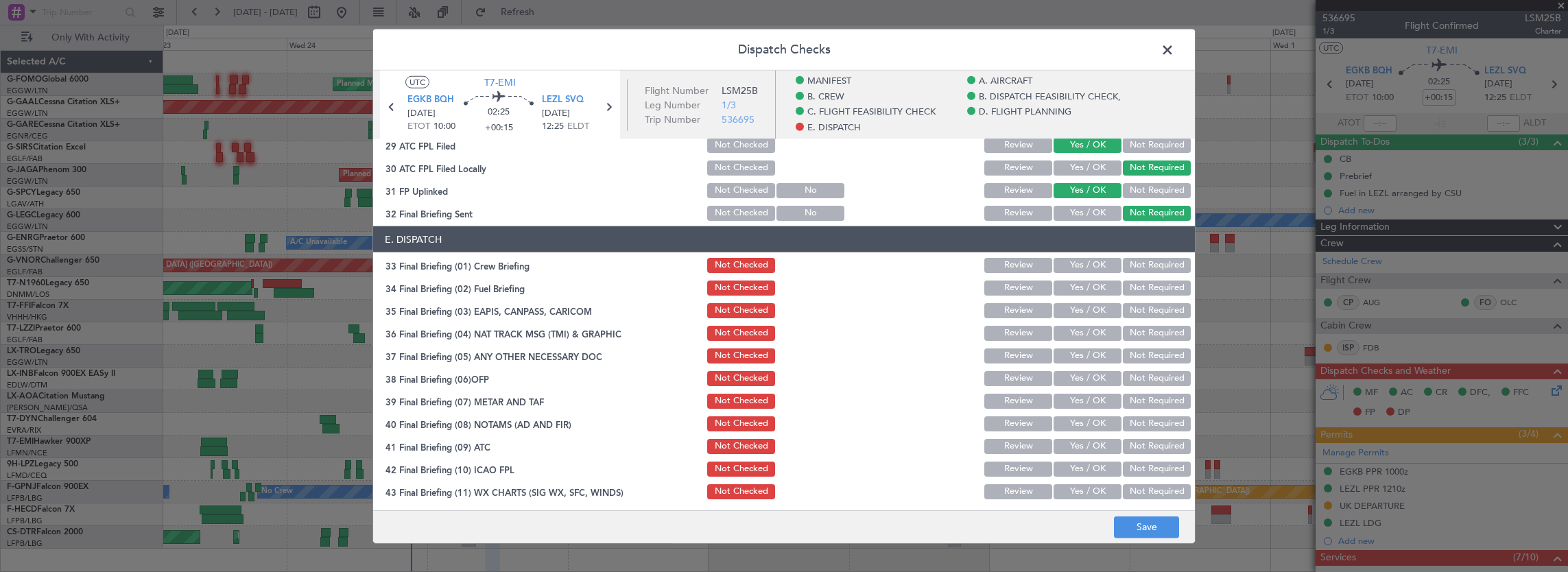
scroll to position [892, 0]
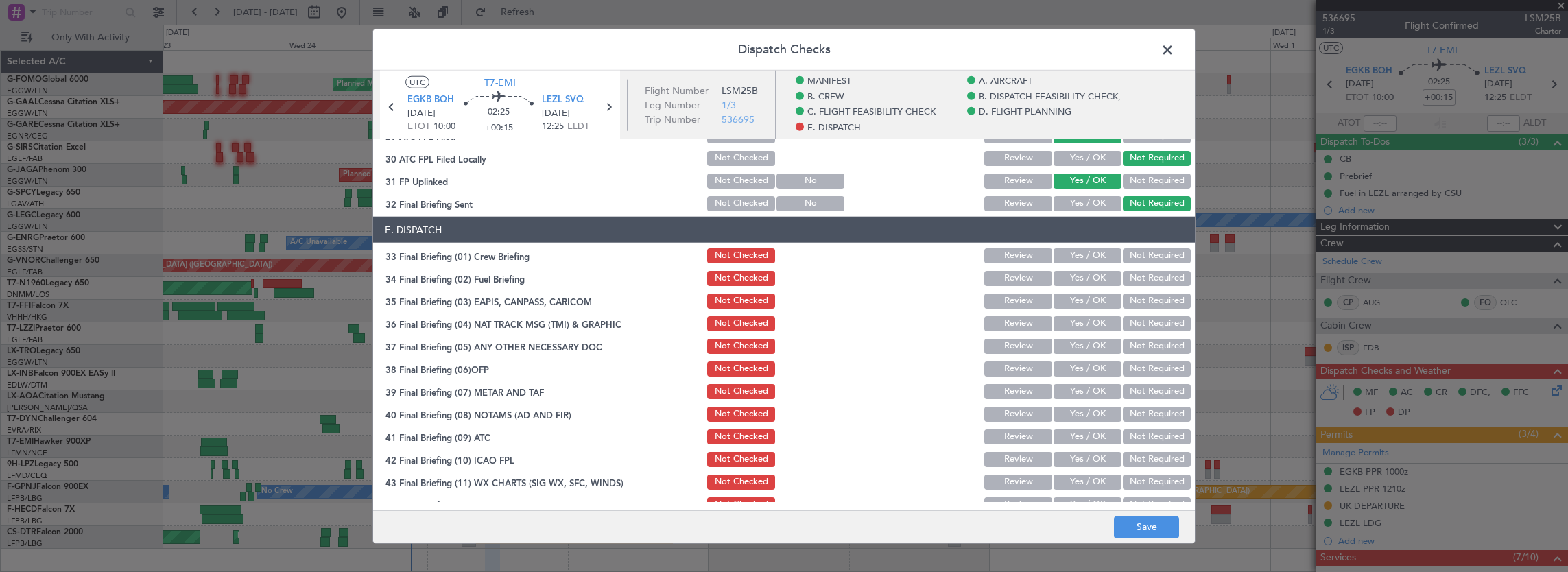
drag, startPoint x: 1092, startPoint y: 253, endPoint x: 1081, endPoint y: 265, distance: 16.3
click at [1091, 253] on button "Yes / OK" at bounding box center [1087, 256] width 68 height 15
drag, startPoint x: 1068, startPoint y: 283, endPoint x: 1104, endPoint y: 284, distance: 36.0
click at [1068, 283] on button "Yes / OK" at bounding box center [1087, 278] width 68 height 15
click at [1148, 299] on button "Not Required" at bounding box center [1156, 301] width 68 height 15
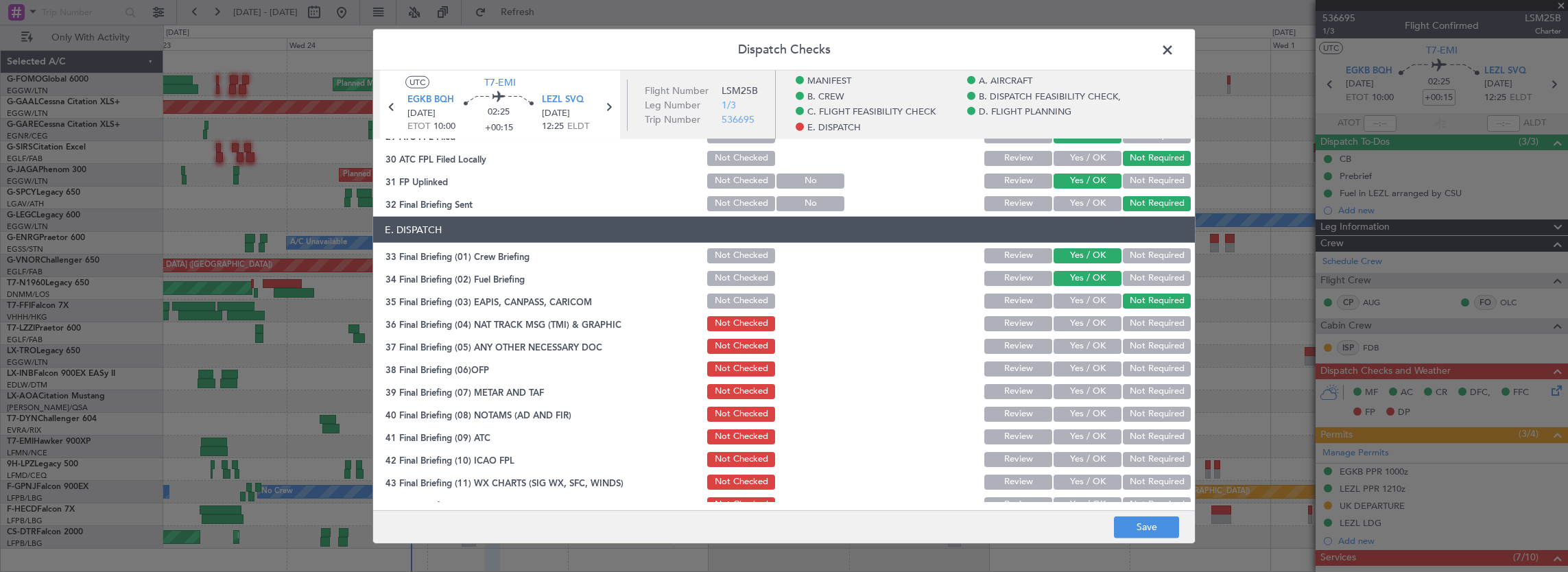
drag, startPoint x: 1146, startPoint y: 318, endPoint x: 1074, endPoint y: 345, distance: 76.9
click at [1142, 321] on button "Not Required" at bounding box center [1156, 324] width 68 height 15
click at [1061, 347] on button "Yes / OK" at bounding box center [1087, 346] width 68 height 15
click at [1067, 366] on button "Yes / OK" at bounding box center [1087, 369] width 68 height 15
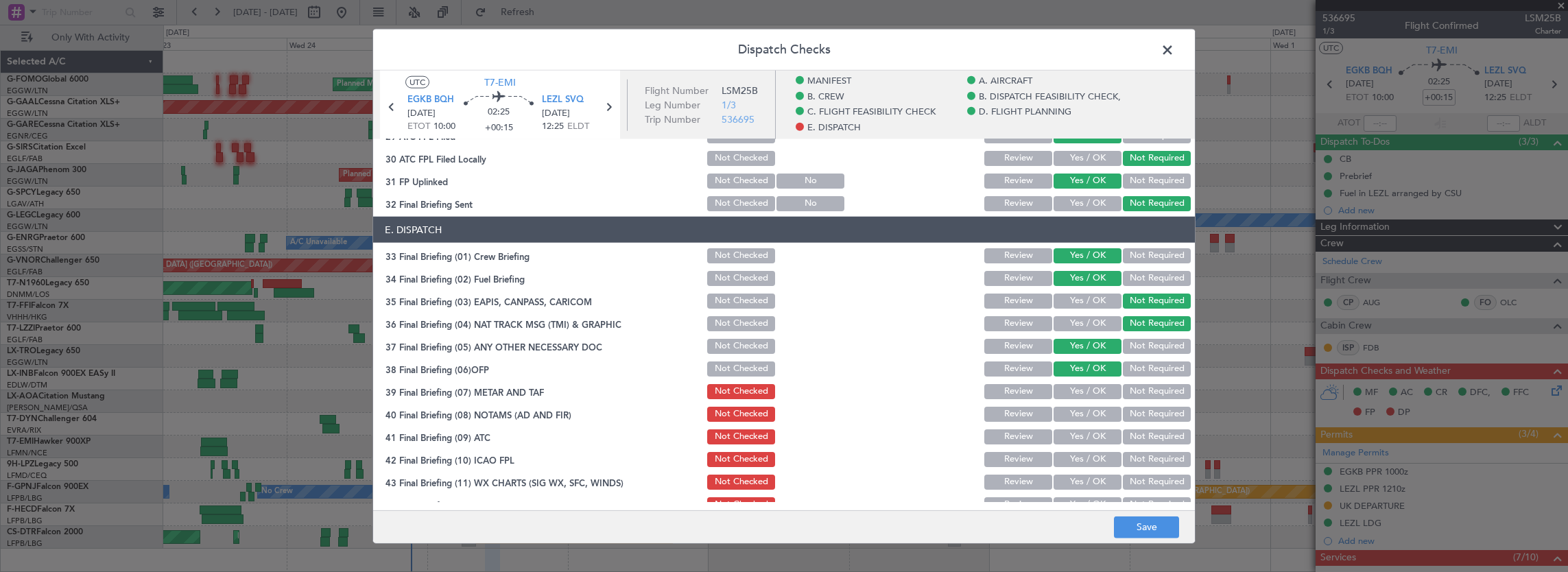
click at [1073, 391] on button "Yes / OK" at bounding box center [1087, 392] width 68 height 15
drag, startPoint x: 1078, startPoint y: 409, endPoint x: 1080, endPoint y: 426, distance: 17.1
click at [1079, 412] on button "Yes / OK" at bounding box center [1087, 415] width 68 height 15
drag, startPoint x: 1080, startPoint y: 426, endPoint x: 1080, endPoint y: 435, distance: 9.0
click at [1080, 431] on div "Yes / OK" at bounding box center [1086, 437] width 69 height 19
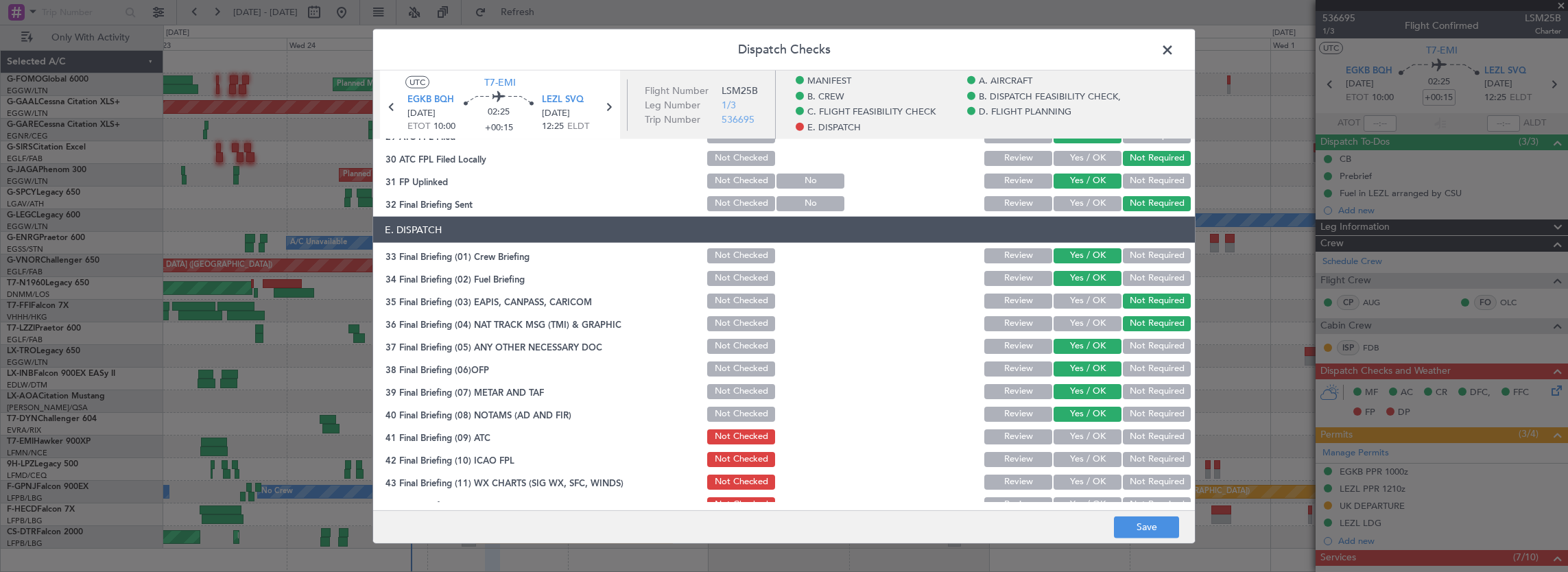
click at [1080, 443] on button "Yes / OK" at bounding box center [1087, 437] width 68 height 15
drag, startPoint x: 1078, startPoint y: 445, endPoint x: 1078, endPoint y: 454, distance: 9.0
click at [1078, 452] on section "E. DISPATCH 33 Final Briefing (01) Crew Briefing Not Checked Review Yes / OK No…" at bounding box center [783, 365] width 822 height 298
click at [1076, 469] on section "E. DISPATCH 33 Final Briefing (01) Crew Briefing Not Checked Review Yes / OK No…" at bounding box center [783, 365] width 822 height 298
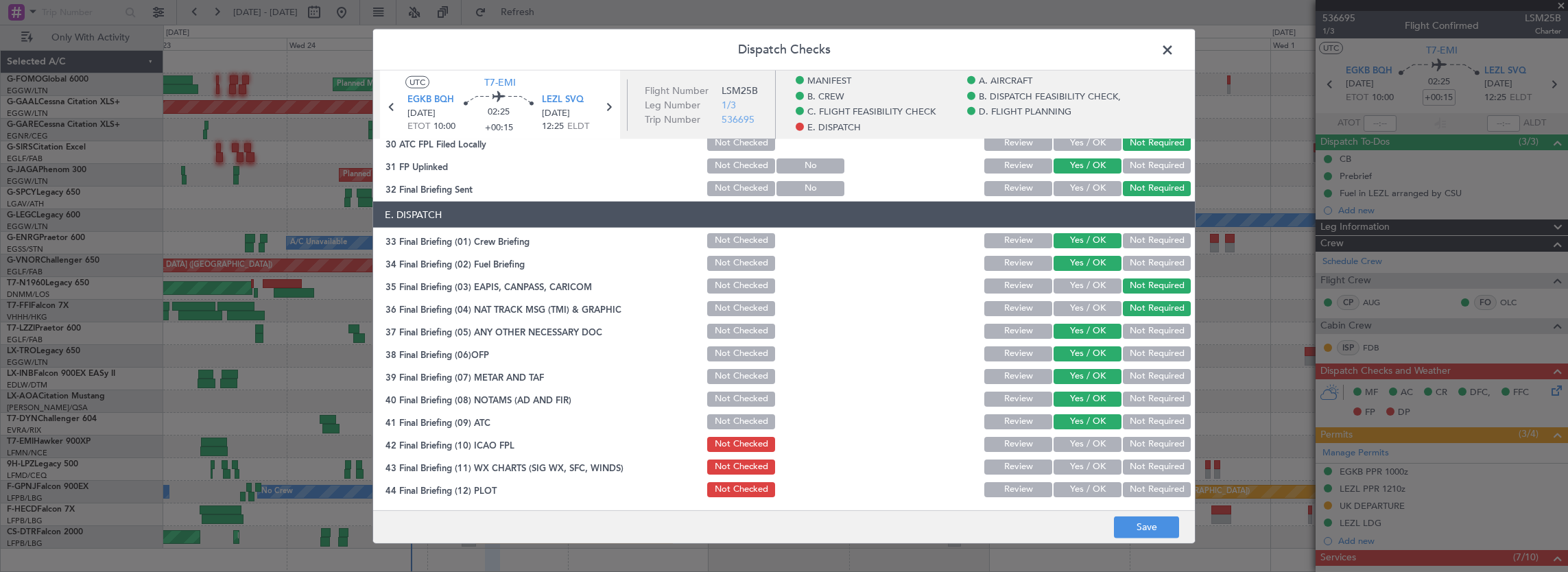
click at [1080, 429] on div "Yes / OK" at bounding box center [1086, 421] width 69 height 19
click at [1077, 450] on button "Yes / OK" at bounding box center [1087, 445] width 68 height 15
click at [1077, 467] on button "Yes / OK" at bounding box center [1087, 467] width 68 height 15
click at [1077, 490] on button "Yes / OK" at bounding box center [1087, 490] width 68 height 15
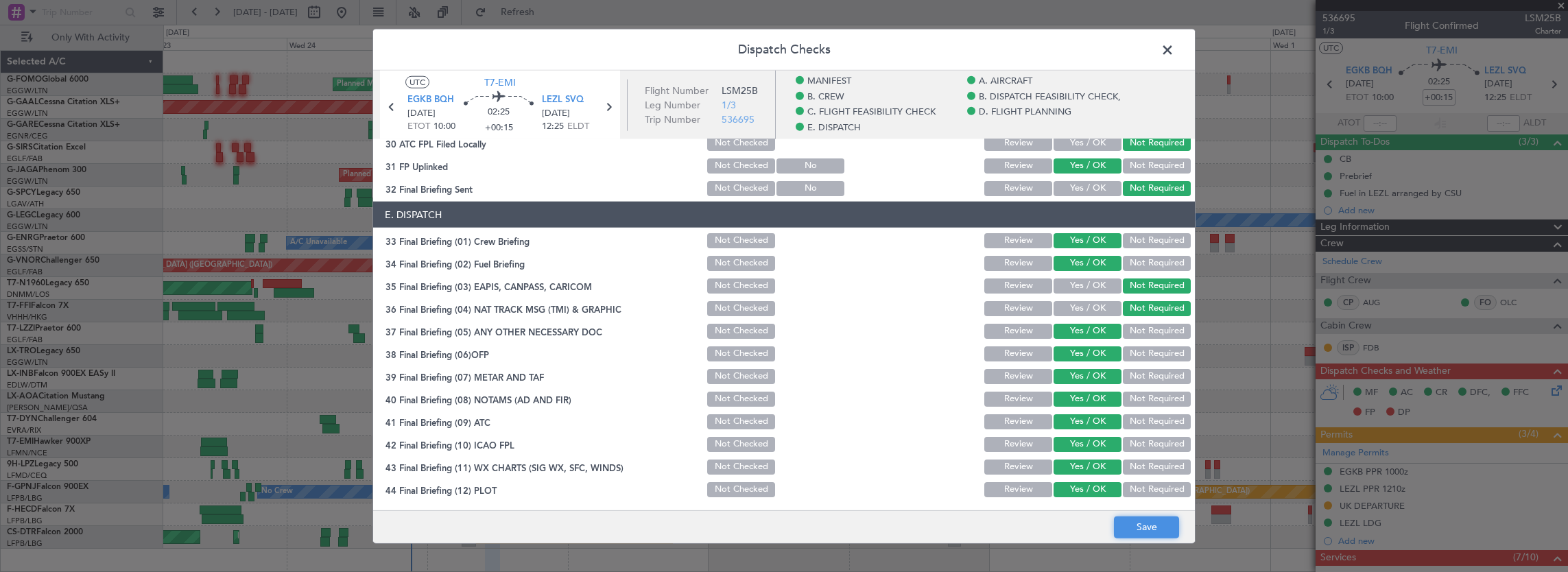
click at [1138, 530] on button "Save" at bounding box center [1147, 527] width 65 height 22
drag, startPoint x: 1165, startPoint y: 46, endPoint x: 1154, endPoint y: 52, distance: 12.5
click at [1174, 46] on span at bounding box center [1174, 54] width 0 height 28
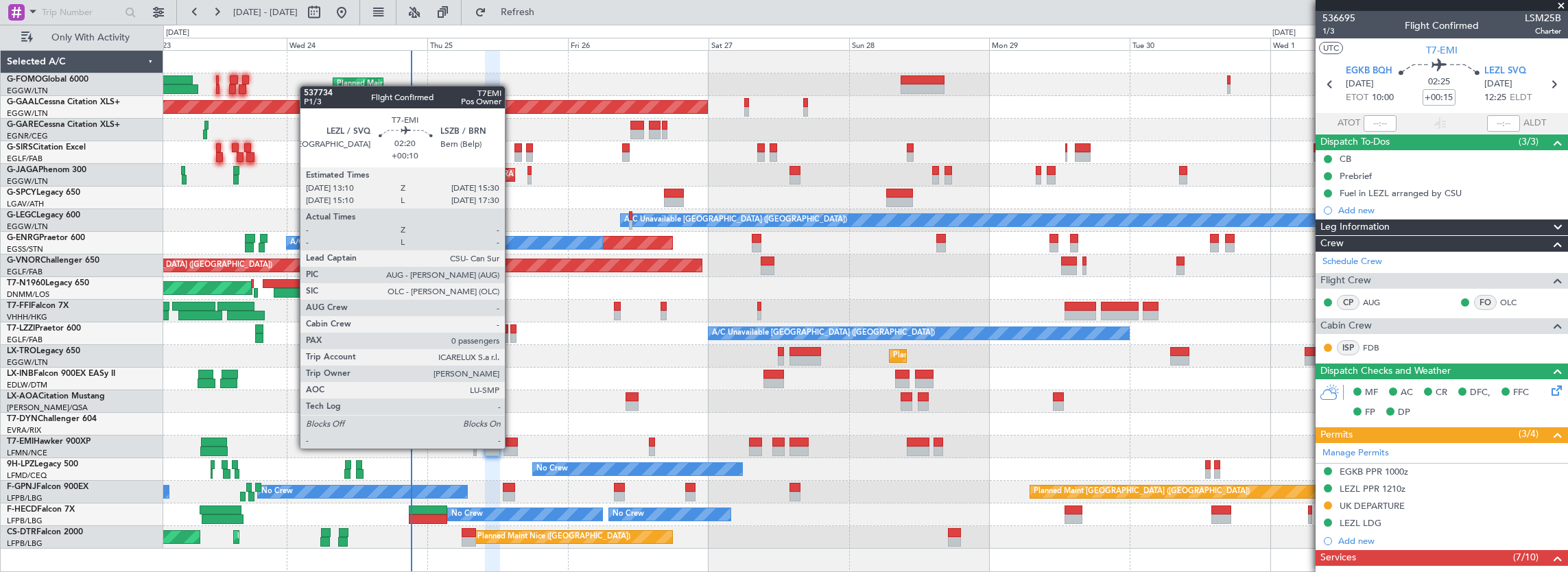
click at [512, 447] on div at bounding box center [510, 451] width 13 height 9
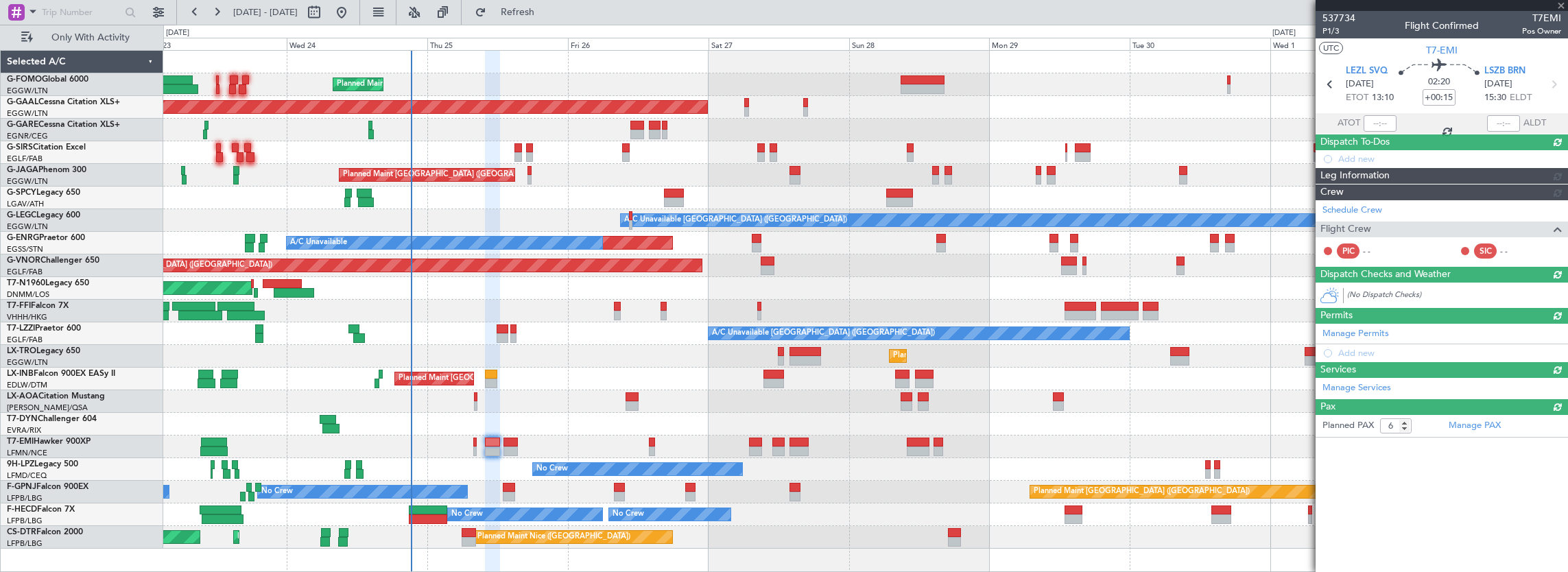
type input "+00:10"
type input "0"
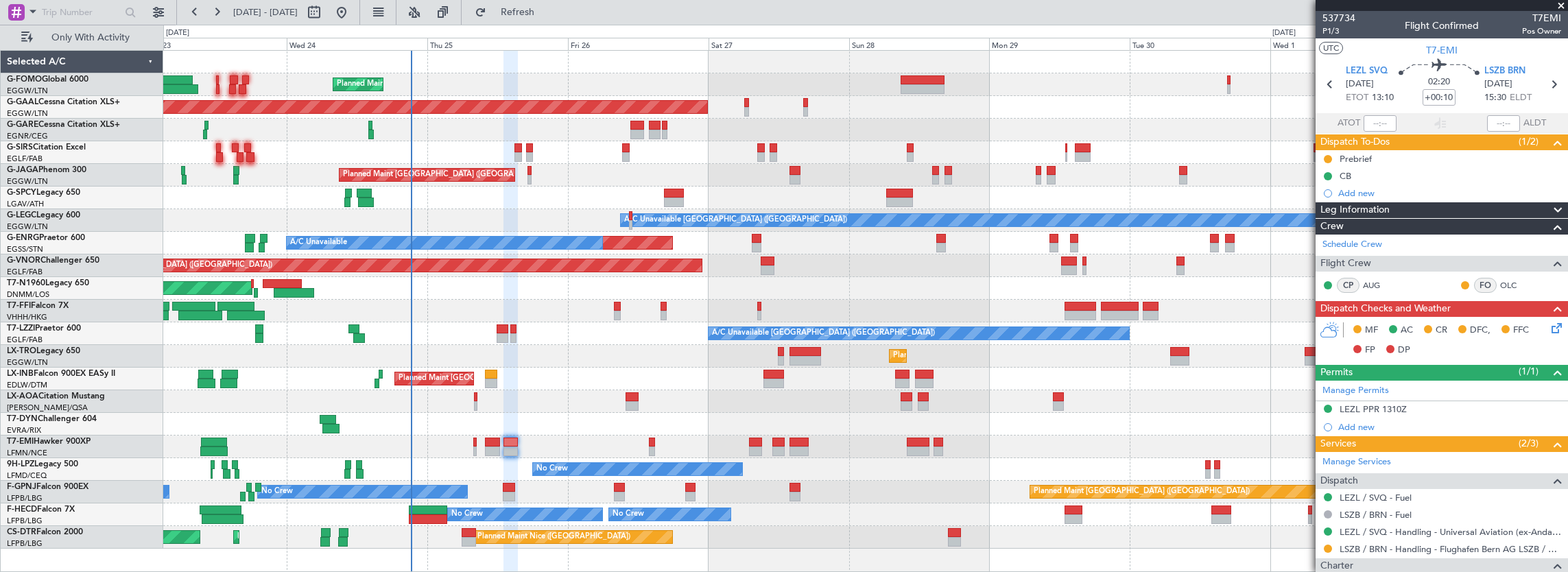
click at [1550, 325] on icon at bounding box center [1554, 325] width 11 height 11
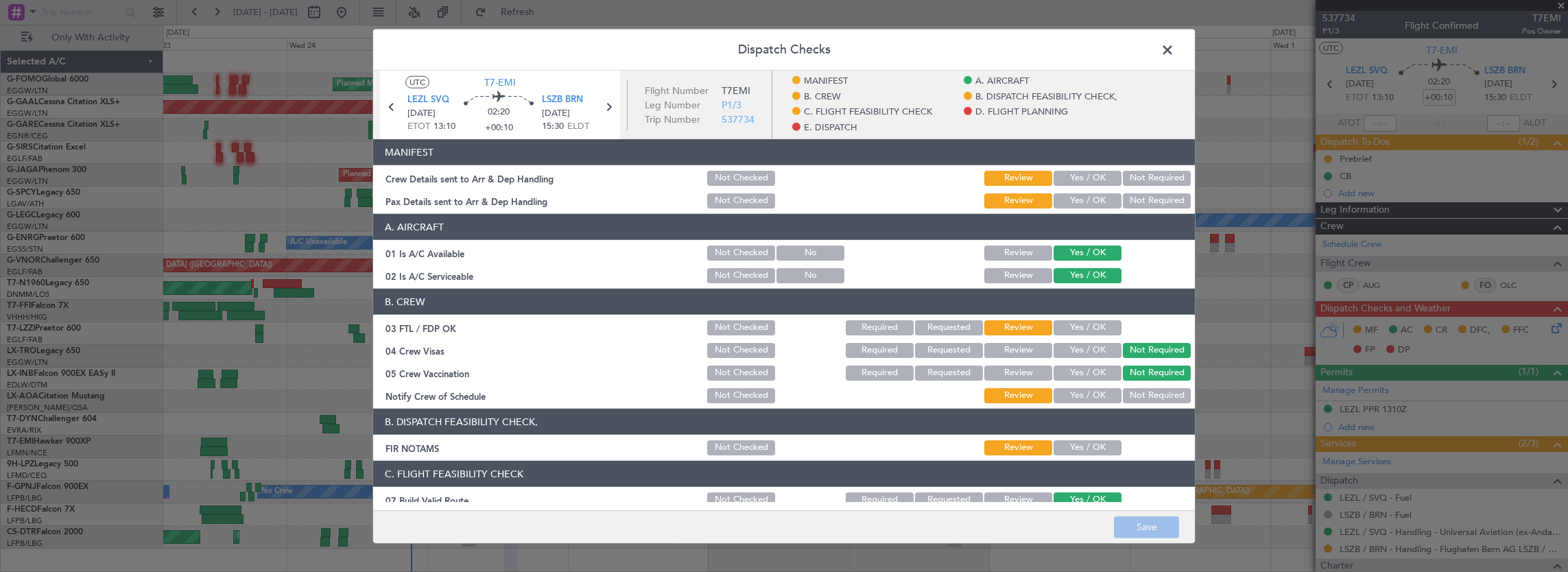
click at [1066, 324] on button "Yes / OK" at bounding box center [1087, 328] width 68 height 15
click at [1085, 396] on button "Yes / OK" at bounding box center [1087, 396] width 68 height 15
click at [1092, 446] on button "Yes / OK" at bounding box center [1087, 448] width 68 height 15
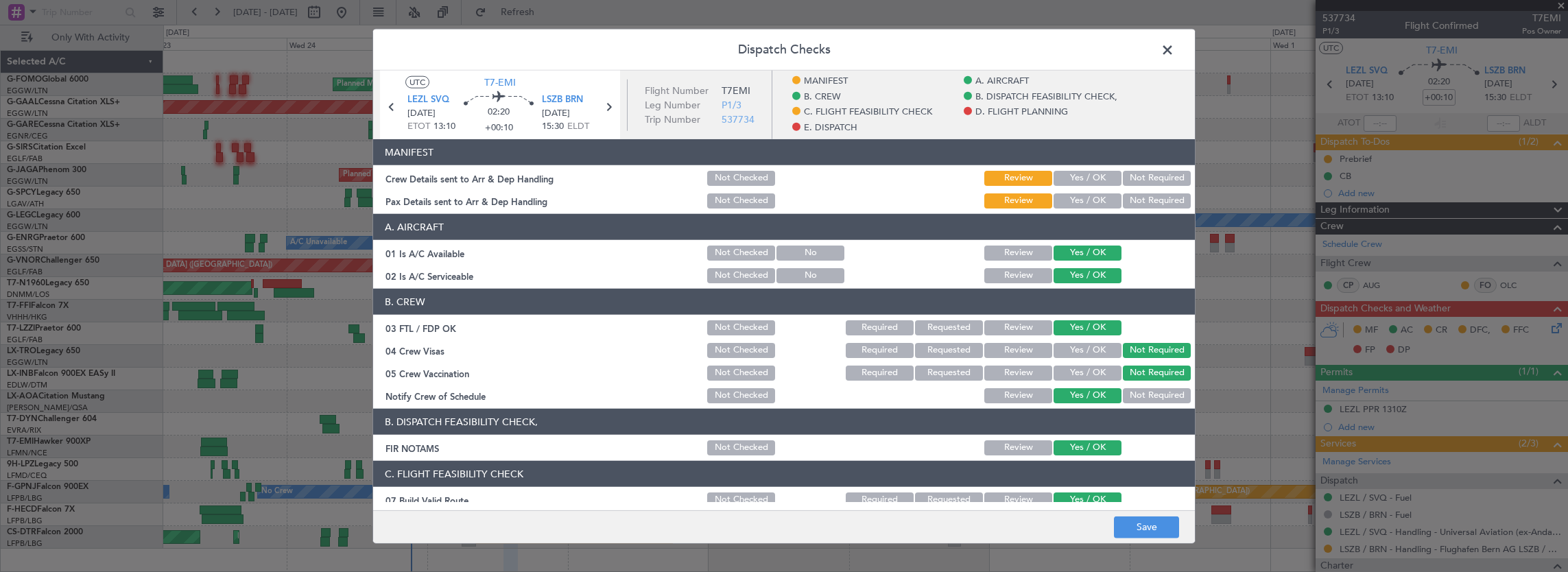
scroll to position [206, 0]
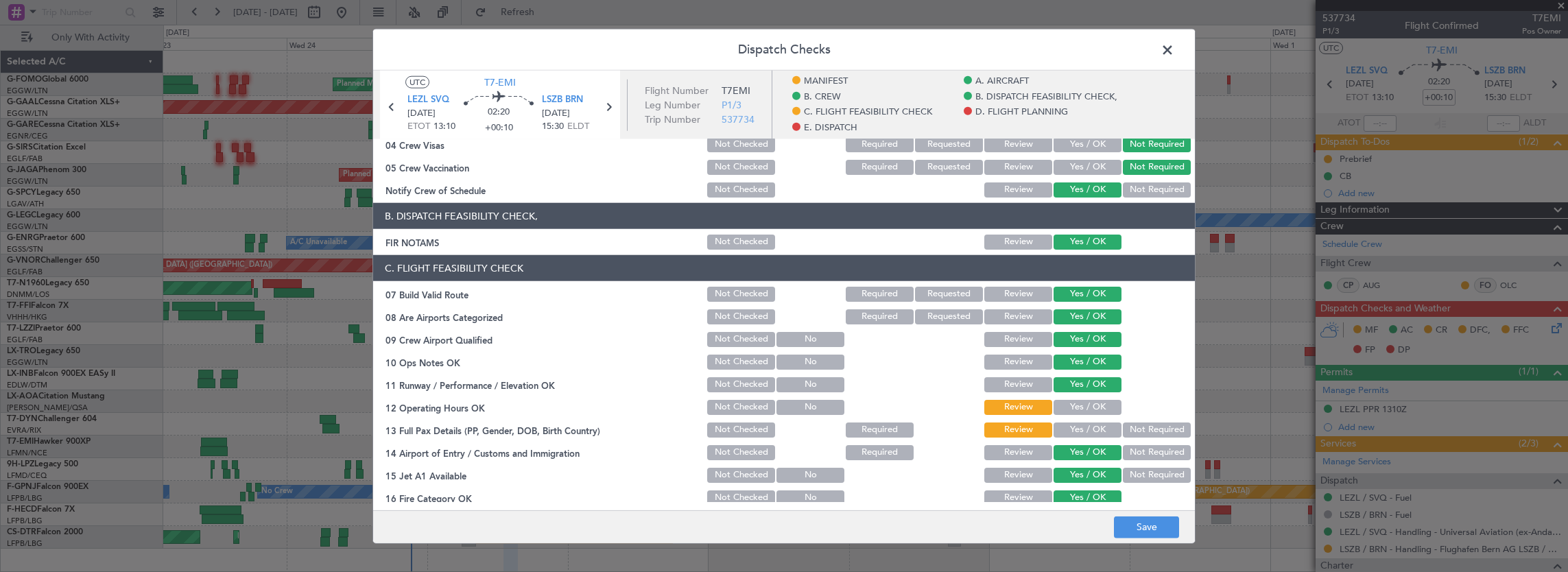
click at [1082, 415] on button "Yes / OK" at bounding box center [1087, 407] width 68 height 15
click at [1164, 441] on section "C. FLIGHT FEASIBILITY CHECK 07 Build Valid Route Not Checked Required Requested…" at bounding box center [783, 437] width 822 height 365
click at [1160, 434] on button "Not Required" at bounding box center [1156, 430] width 68 height 15
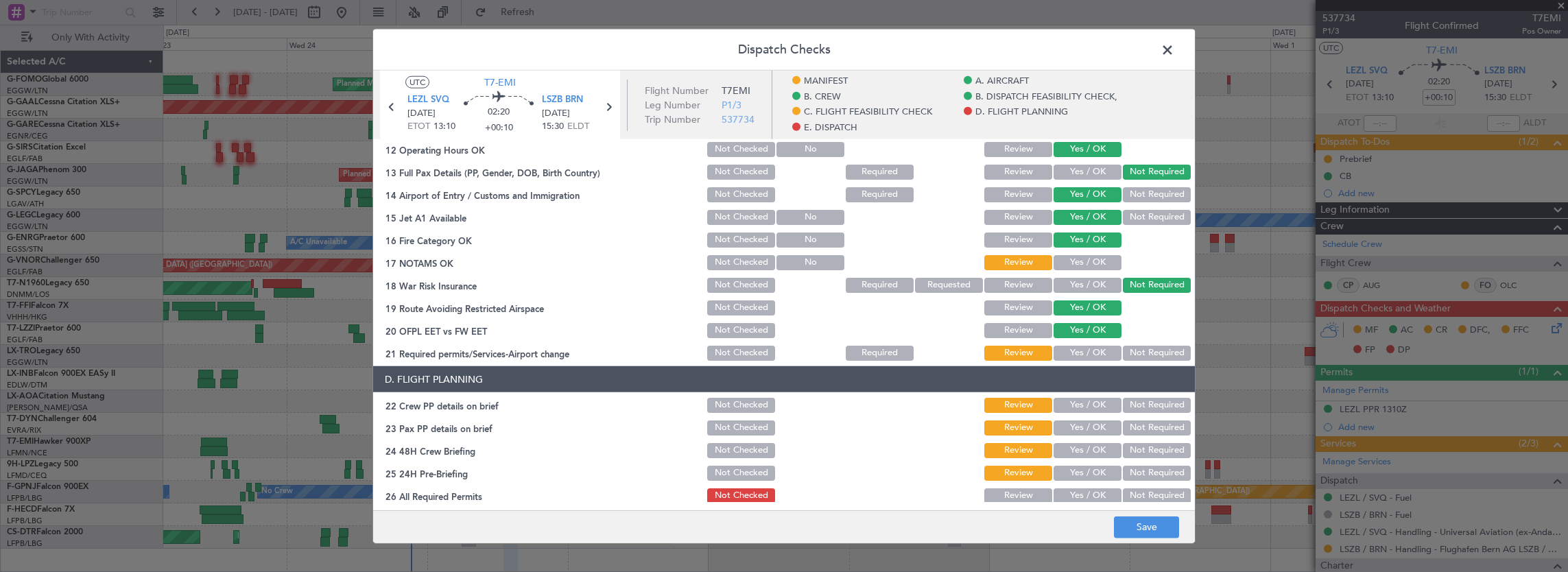
scroll to position [549, 0]
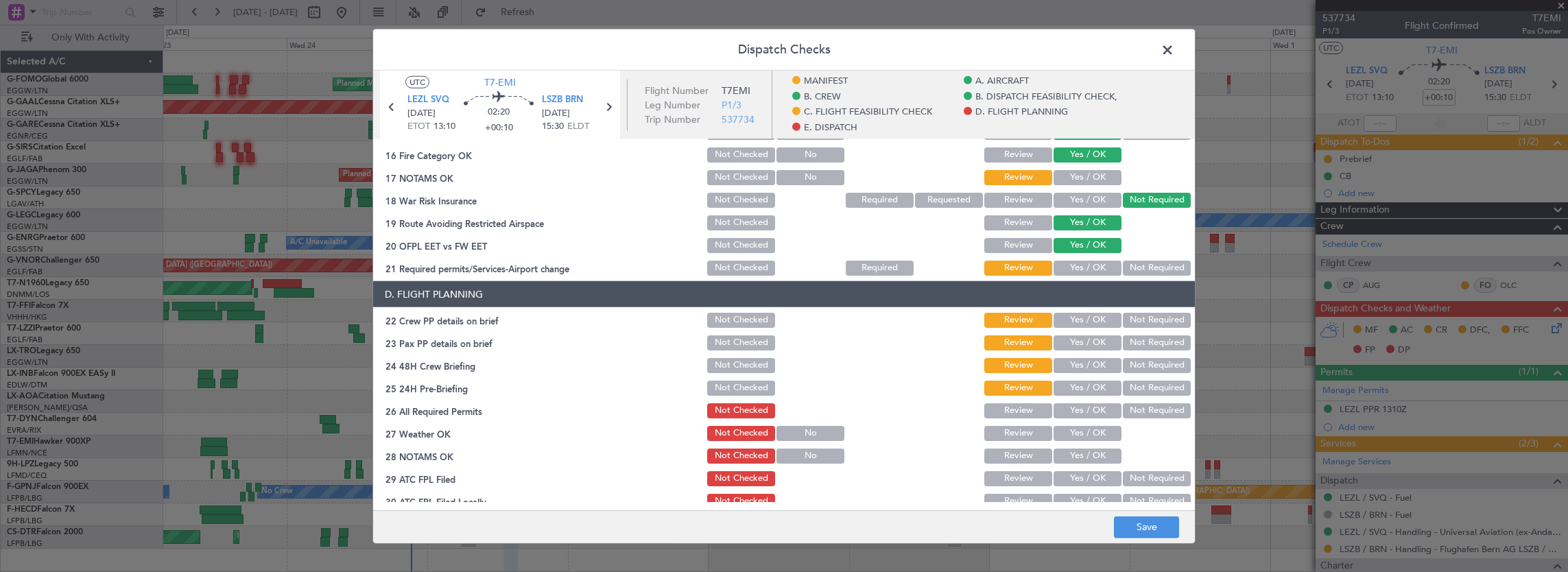
click at [1087, 176] on button "Yes / OK" at bounding box center [1087, 178] width 68 height 15
click at [1086, 268] on button "Yes / OK" at bounding box center [1087, 268] width 68 height 15
click at [1092, 319] on button "Yes / OK" at bounding box center [1087, 320] width 68 height 15
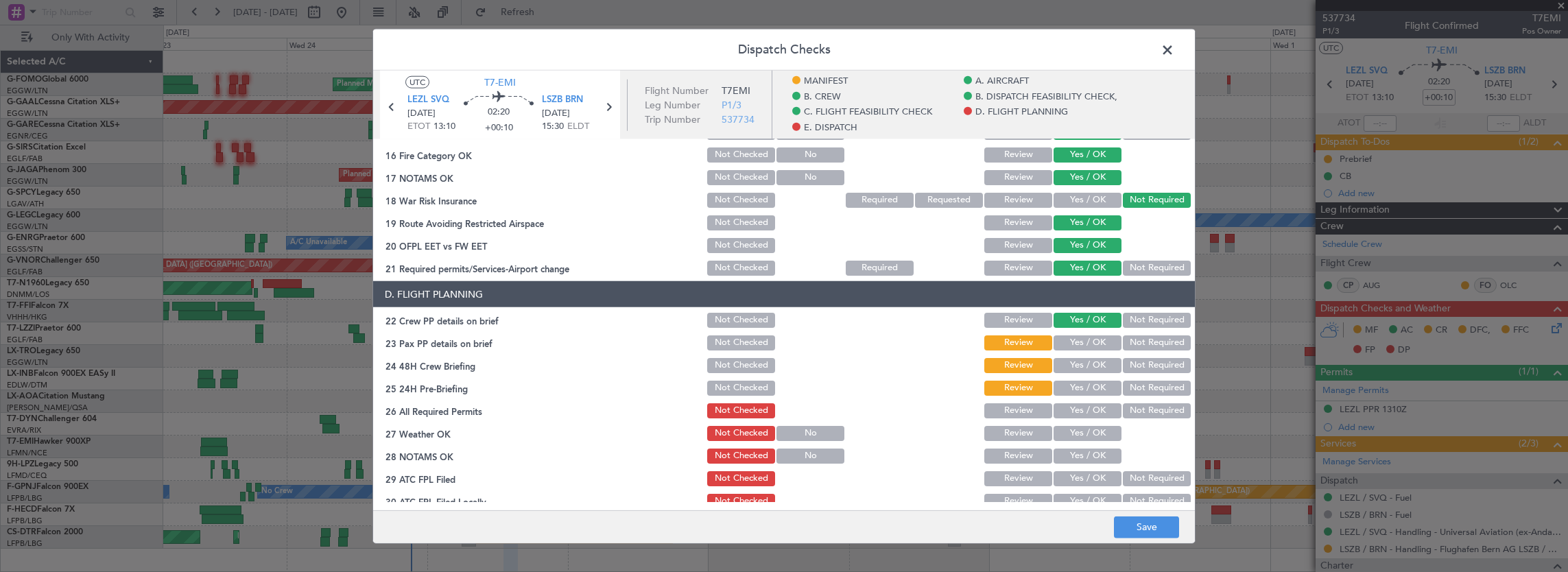
click at [1087, 345] on button "Yes / OK" at bounding box center [1087, 343] width 68 height 15
click at [1140, 343] on button "Not Required" at bounding box center [1156, 343] width 68 height 15
click at [1072, 365] on button "Yes / OK" at bounding box center [1087, 365] width 68 height 15
click at [1146, 381] on div "Not Required" at bounding box center [1155, 388] width 69 height 19
click at [1145, 383] on button "Not Required" at bounding box center [1156, 388] width 68 height 15
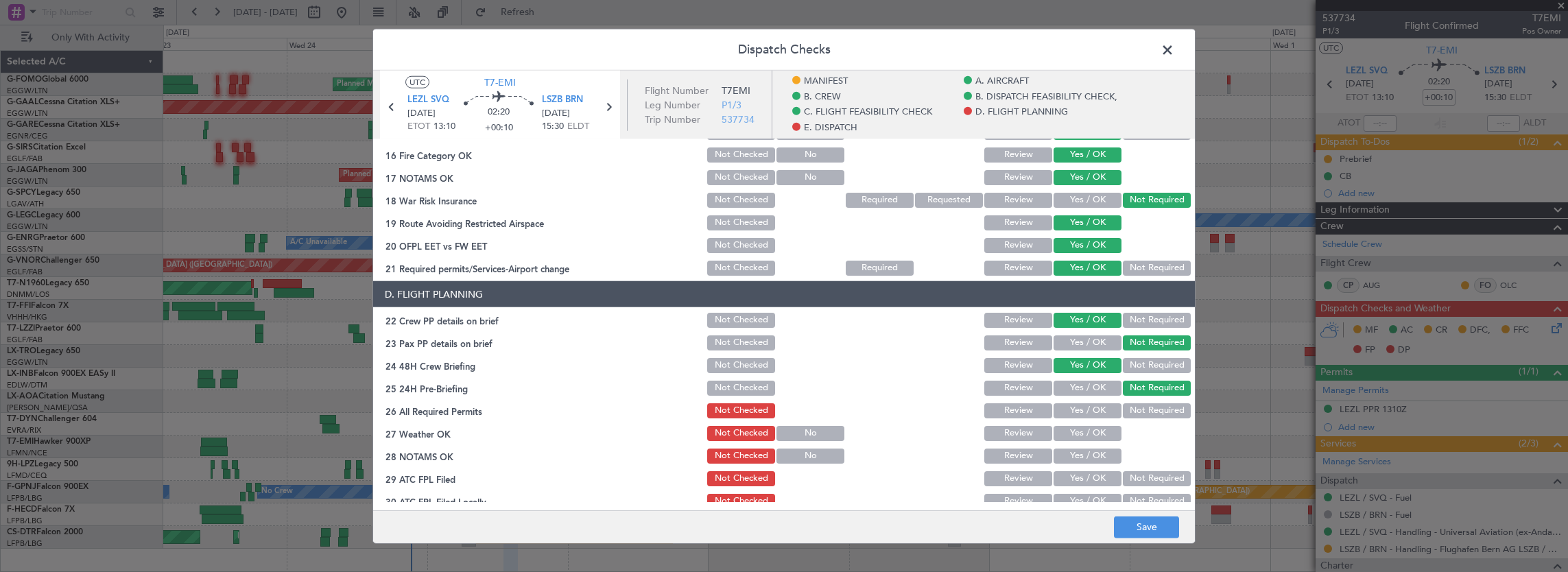
click at [1082, 407] on button "Yes / OK" at bounding box center [1087, 411] width 68 height 15
click at [1076, 430] on button "Yes / OK" at bounding box center [1087, 434] width 68 height 15
click at [1074, 450] on button "Yes / OK" at bounding box center [1087, 457] width 68 height 15
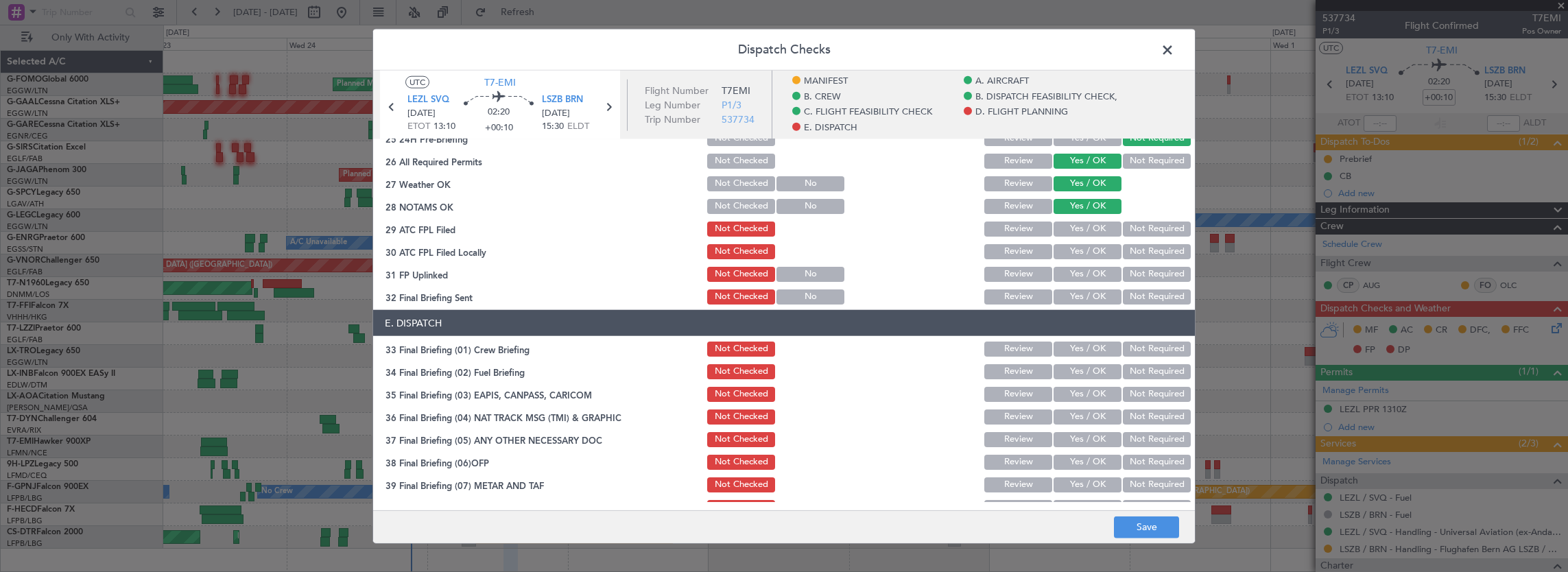
scroll to position [824, 0]
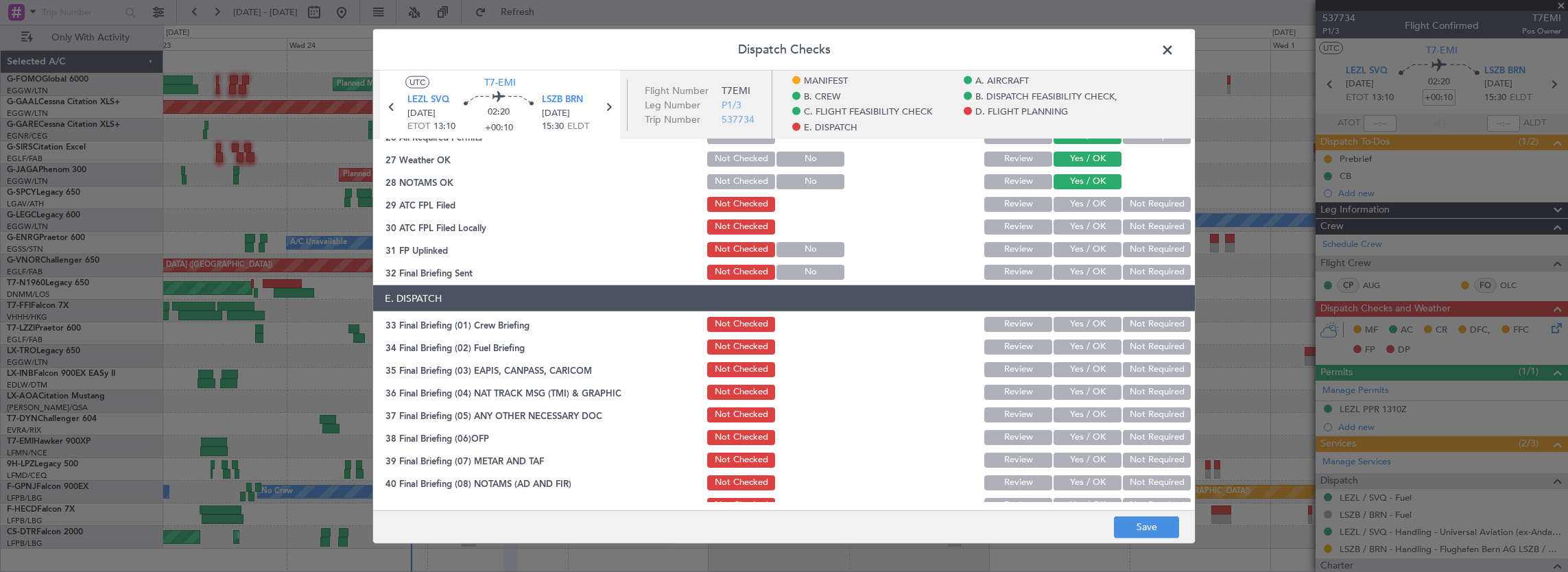
click at [1085, 190] on div "Yes / OK" at bounding box center [1086, 181] width 69 height 19
click at [1083, 208] on button "Yes / OK" at bounding box center [1087, 205] width 68 height 15
click at [1133, 235] on div "Not Required" at bounding box center [1155, 227] width 69 height 19
drag, startPoint x: 1155, startPoint y: 211, endPoint x: 1138, endPoint y: 221, distance: 19.7
click at [1149, 215] on section "D. FLIGHT PLANNING 22 Crew PP details on brief Not Checked Review Yes / OK Not …" at bounding box center [783, 144] width 822 height 275
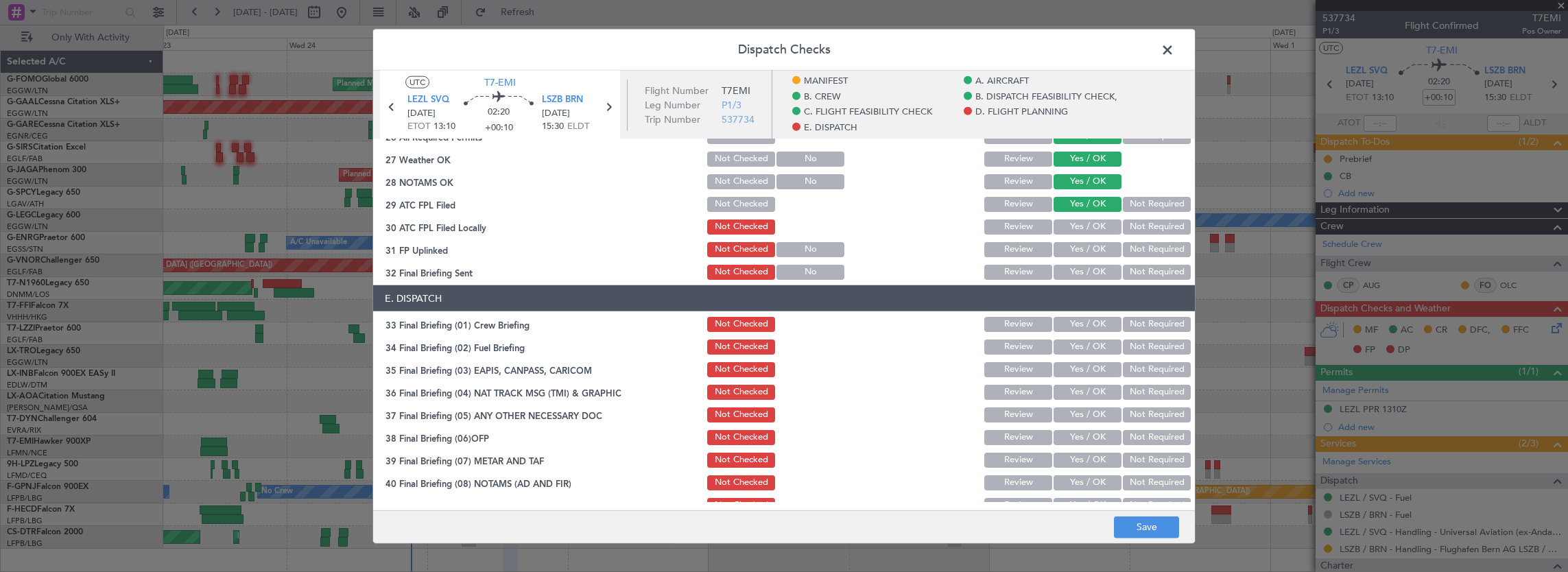
click at [1138, 221] on button "Not Required" at bounding box center [1156, 227] width 68 height 15
drag, startPoint x: 1084, startPoint y: 233, endPoint x: 1067, endPoint y: 262, distance: 33.6
click at [1080, 248] on section "D. FLIGHT PLANNING 22 Crew PP details on brief Not Checked Review Yes / OK Not …" at bounding box center [783, 144] width 822 height 275
drag, startPoint x: 1067, startPoint y: 262, endPoint x: 1074, endPoint y: 258, distance: 8.1
click at [1067, 263] on div "Yes / OK" at bounding box center [1086, 272] width 69 height 19
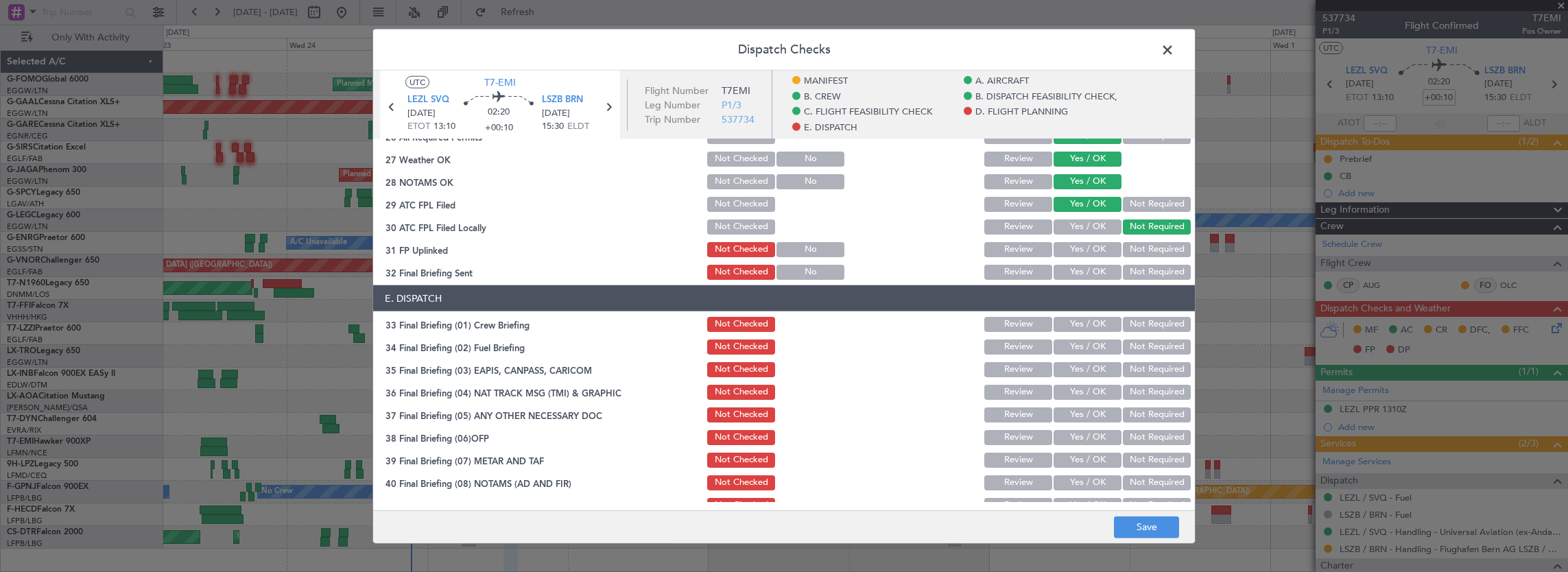
drag, startPoint x: 1075, startPoint y: 255, endPoint x: 1082, endPoint y: 250, distance: 8.6
click at [1078, 253] on button "Yes / OK" at bounding box center [1087, 250] width 68 height 15
drag, startPoint x: 1083, startPoint y: 250, endPoint x: 1123, endPoint y: 272, distance: 45.7
click at [1085, 250] on button "Yes / OK" at bounding box center [1087, 250] width 68 height 15
click at [1144, 280] on div "Not Required" at bounding box center [1155, 272] width 69 height 19
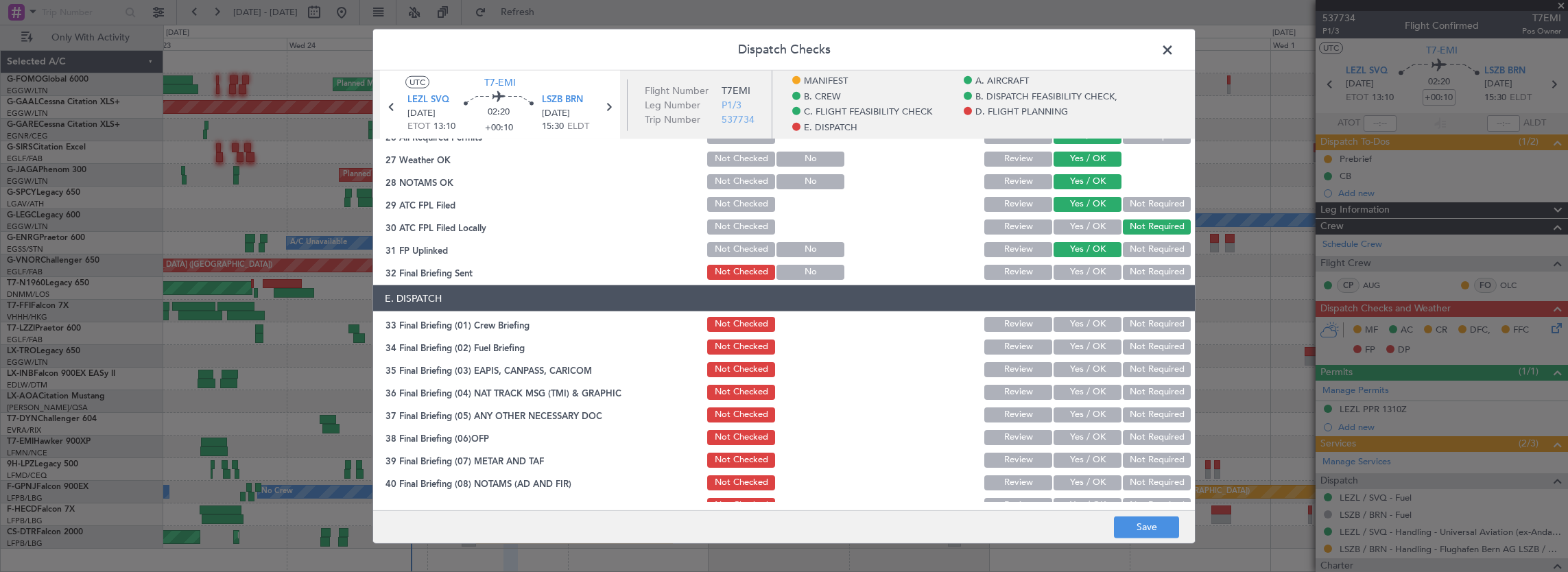
click at [1138, 271] on button "Not Required" at bounding box center [1156, 273] width 68 height 15
click at [1063, 321] on button "Yes / OK" at bounding box center [1087, 324] width 68 height 15
click at [1072, 338] on div "Yes / OK" at bounding box center [1086, 347] width 69 height 19
click at [1134, 366] on button "Not Required" at bounding box center [1156, 370] width 68 height 15
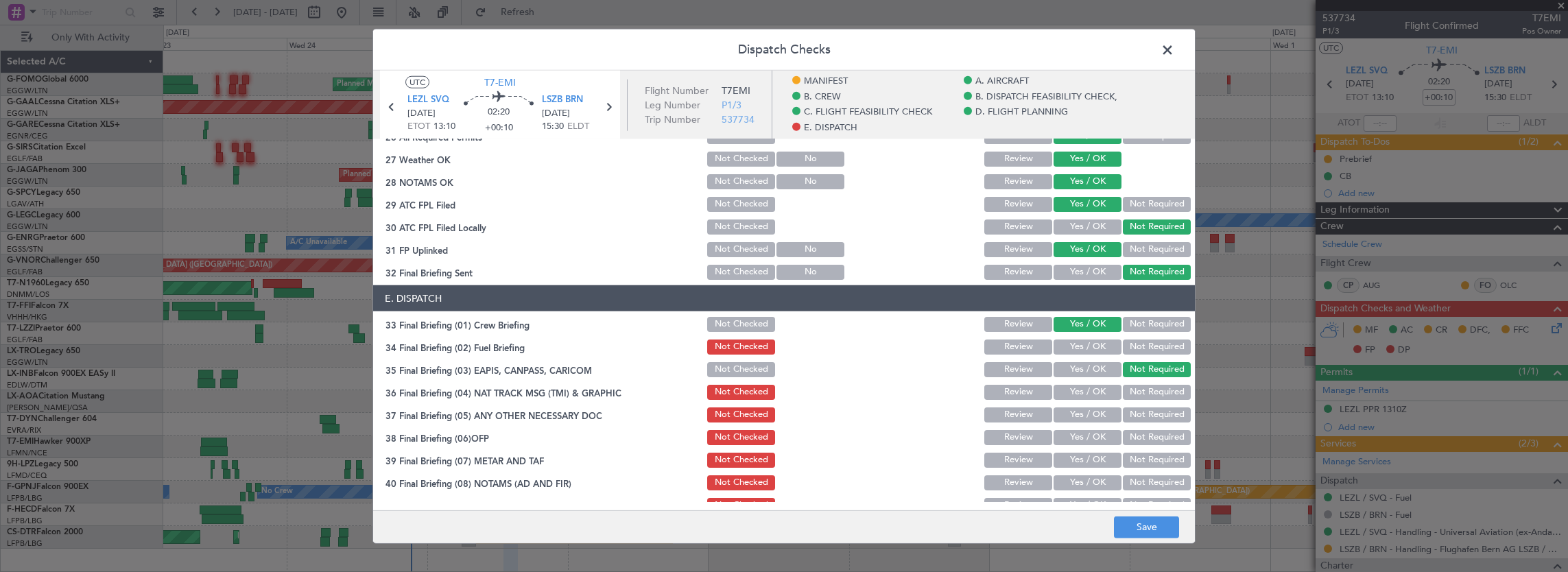
click at [1058, 334] on section "E. DISPATCH 33 Final Briefing (01) Crew Briefing Not Checked Review Yes / OK No…" at bounding box center [783, 434] width 822 height 298
click at [1067, 345] on button "Yes / OK" at bounding box center [1087, 347] width 68 height 15
click at [1144, 391] on button "Not Required" at bounding box center [1156, 392] width 68 height 15
click at [1091, 407] on button "Yes / OK" at bounding box center [1087, 415] width 68 height 15
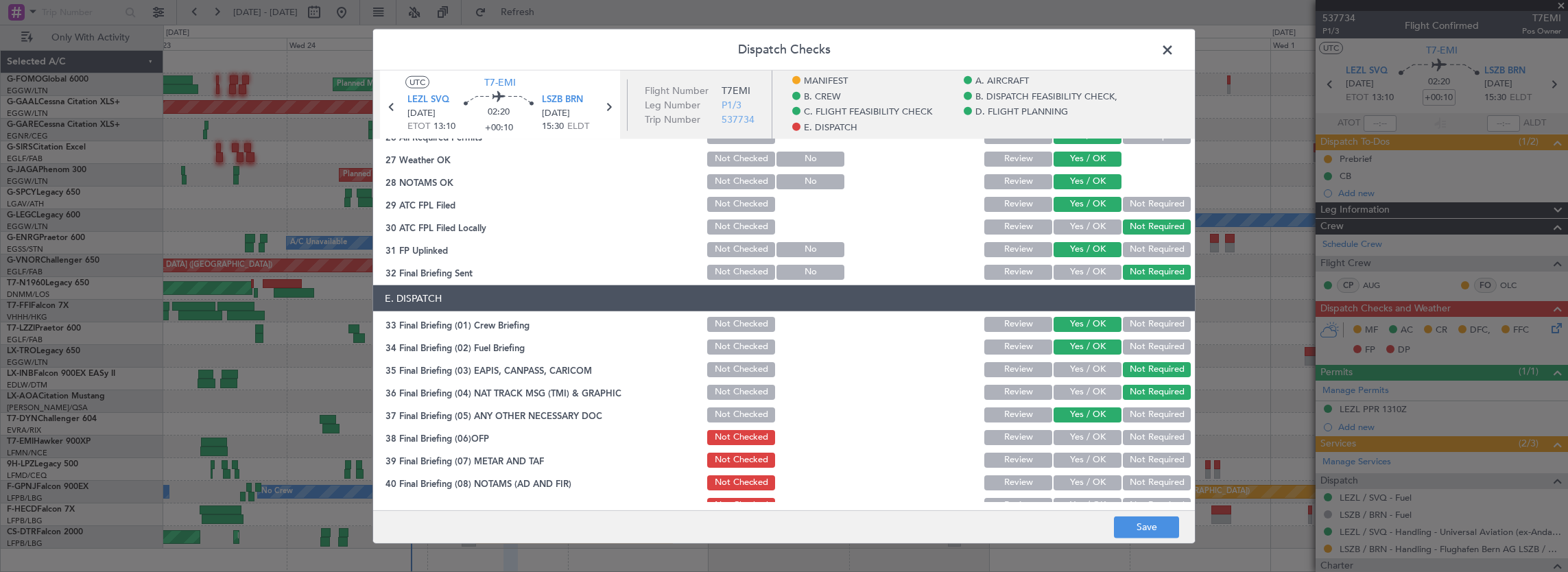
click at [1090, 426] on section "E. DISPATCH 33 Final Briefing (01) Crew Briefing Not Checked Review Yes / OK No…" at bounding box center [783, 434] width 822 height 298
click at [1085, 446] on div "Yes / OK" at bounding box center [1086, 437] width 69 height 19
click at [1082, 439] on button "Yes / OK" at bounding box center [1087, 438] width 68 height 15
click at [1080, 458] on button "Yes / OK" at bounding box center [1087, 461] width 68 height 15
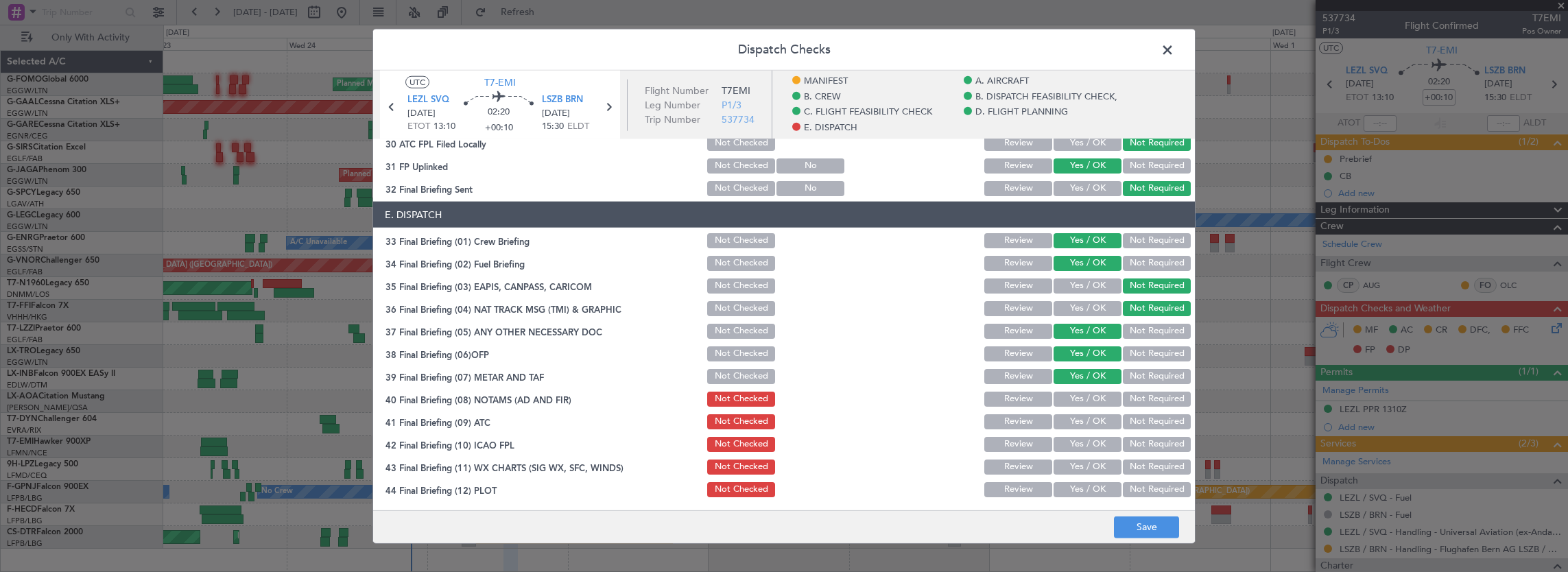
click at [1087, 398] on button "Yes / OK" at bounding box center [1087, 400] width 68 height 15
click at [1087, 427] on button "Yes / OK" at bounding box center [1087, 422] width 68 height 15
click at [1087, 448] on button "Yes / OK" at bounding box center [1087, 445] width 68 height 15
click at [1085, 475] on div "Yes / OK" at bounding box center [1086, 467] width 69 height 19
drag, startPoint x: 1080, startPoint y: 468, endPoint x: 1080, endPoint y: 484, distance: 16.0
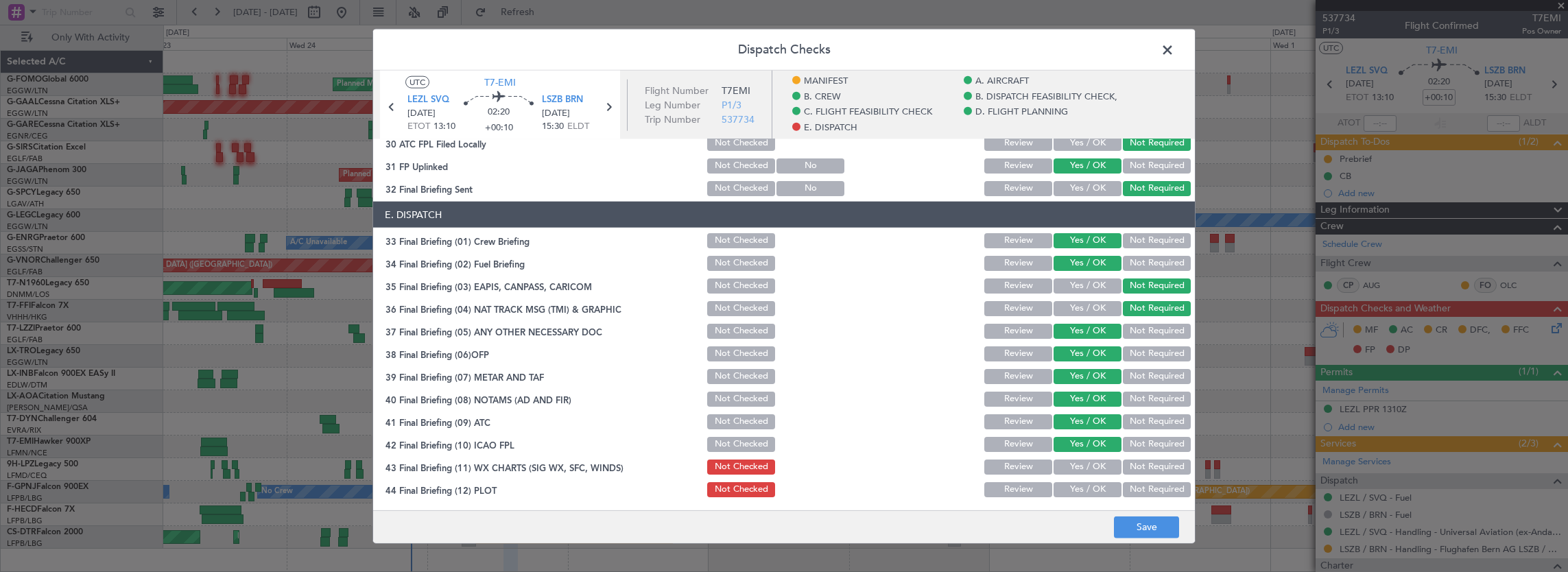
click at [1080, 471] on button "Yes / OK" at bounding box center [1087, 467] width 68 height 15
click at [1080, 484] on button "Yes / OK" at bounding box center [1087, 490] width 68 height 15
click at [1166, 530] on button "Save" at bounding box center [1147, 527] width 65 height 22
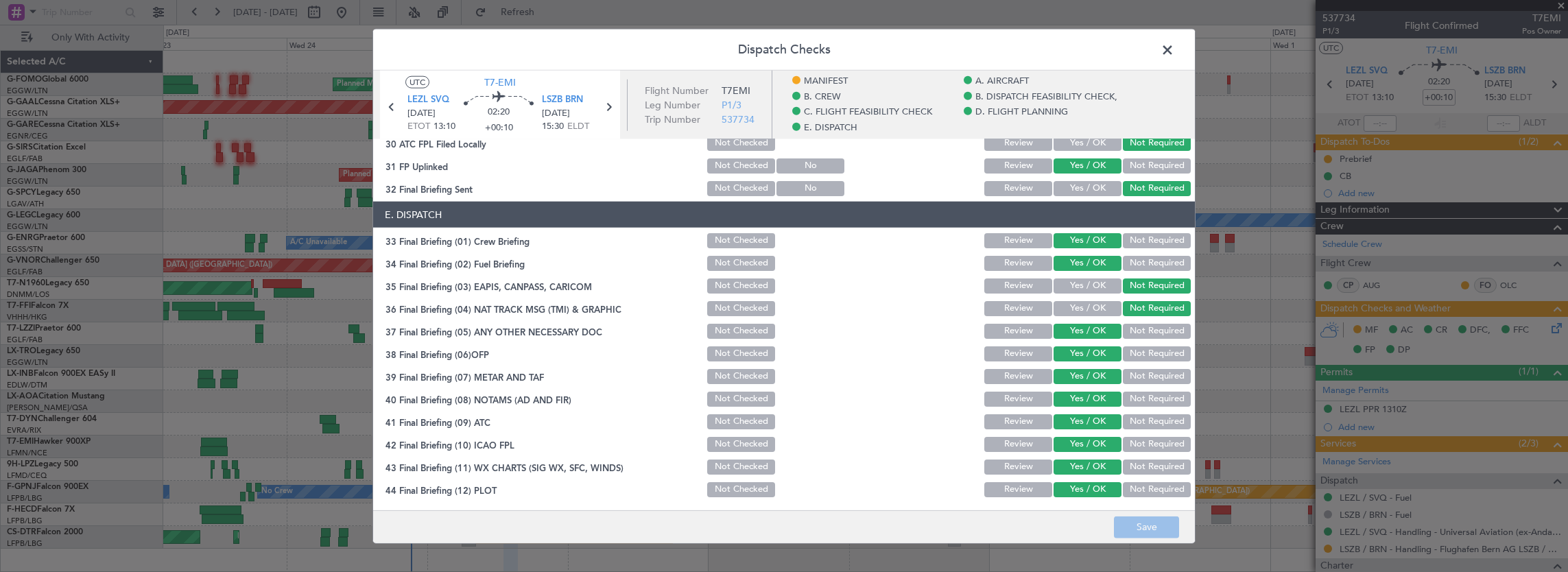
drag, startPoint x: 1168, startPoint y: 55, endPoint x: 1177, endPoint y: 64, distance: 12.7
click at [1174, 55] on span at bounding box center [1174, 54] width 0 height 28
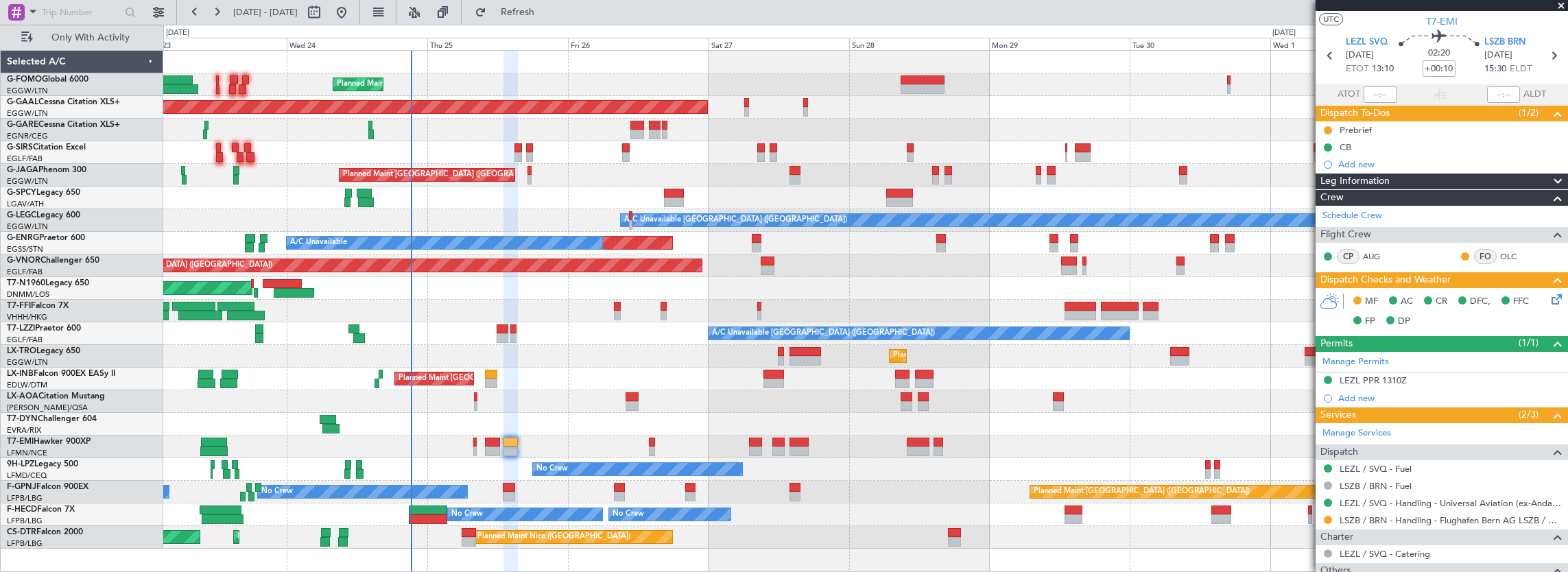
scroll to position [88, 0]
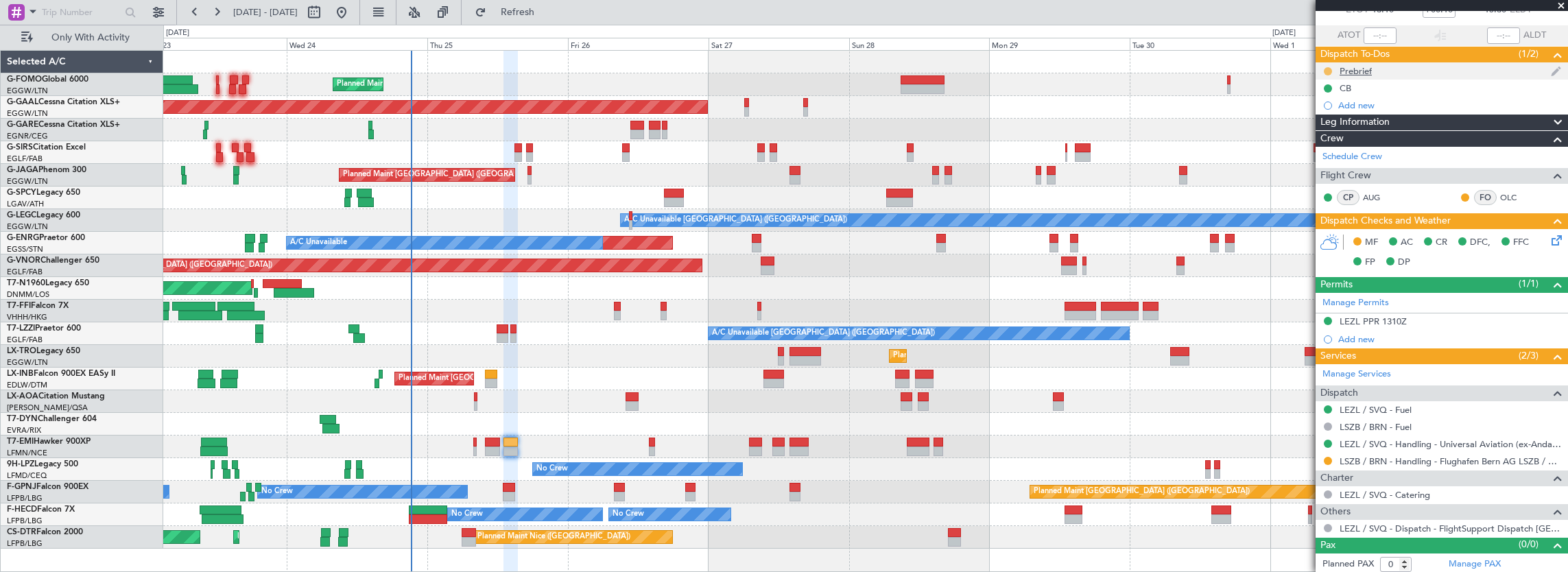
click at [1331, 69] on button at bounding box center [1328, 71] width 8 height 8
click at [1340, 156] on span "Cancelled" at bounding box center [1330, 151] width 39 height 13
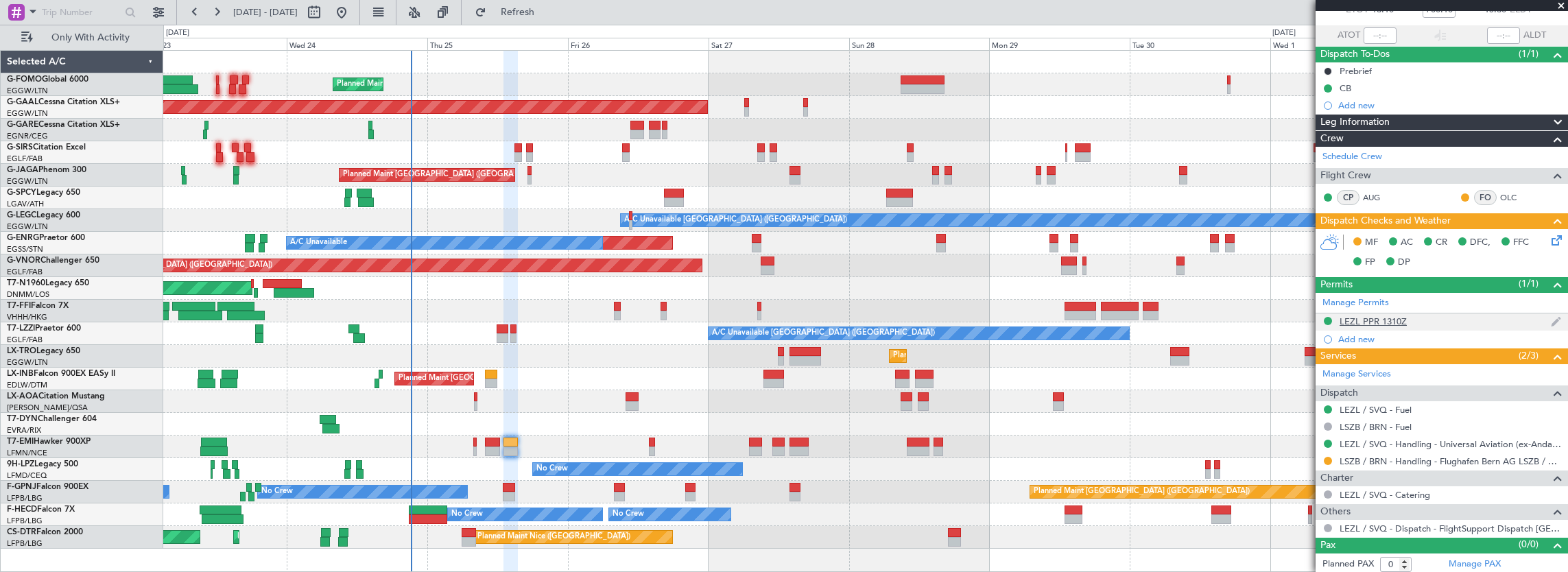
click at [1469, 316] on div "LEZL PPR 1310Z" at bounding box center [1442, 322] width 252 height 18
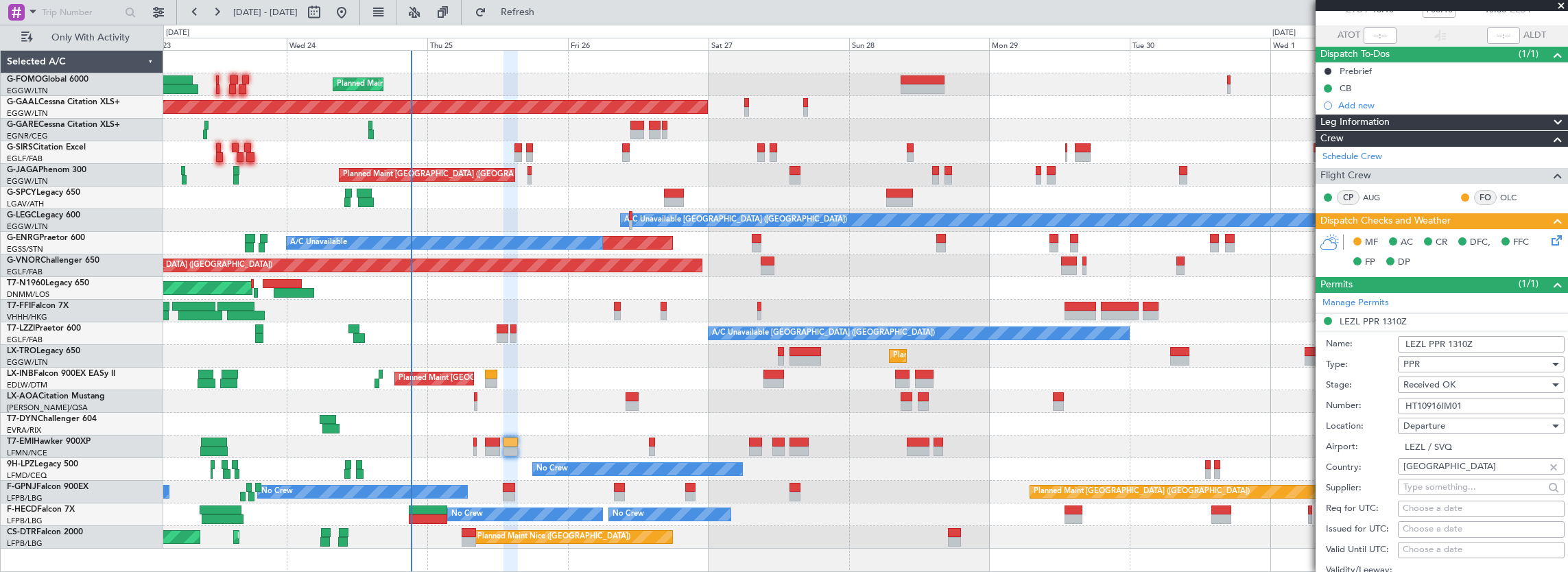
click at [1500, 400] on input "HT10916IM01" at bounding box center [1480, 406] width 166 height 17
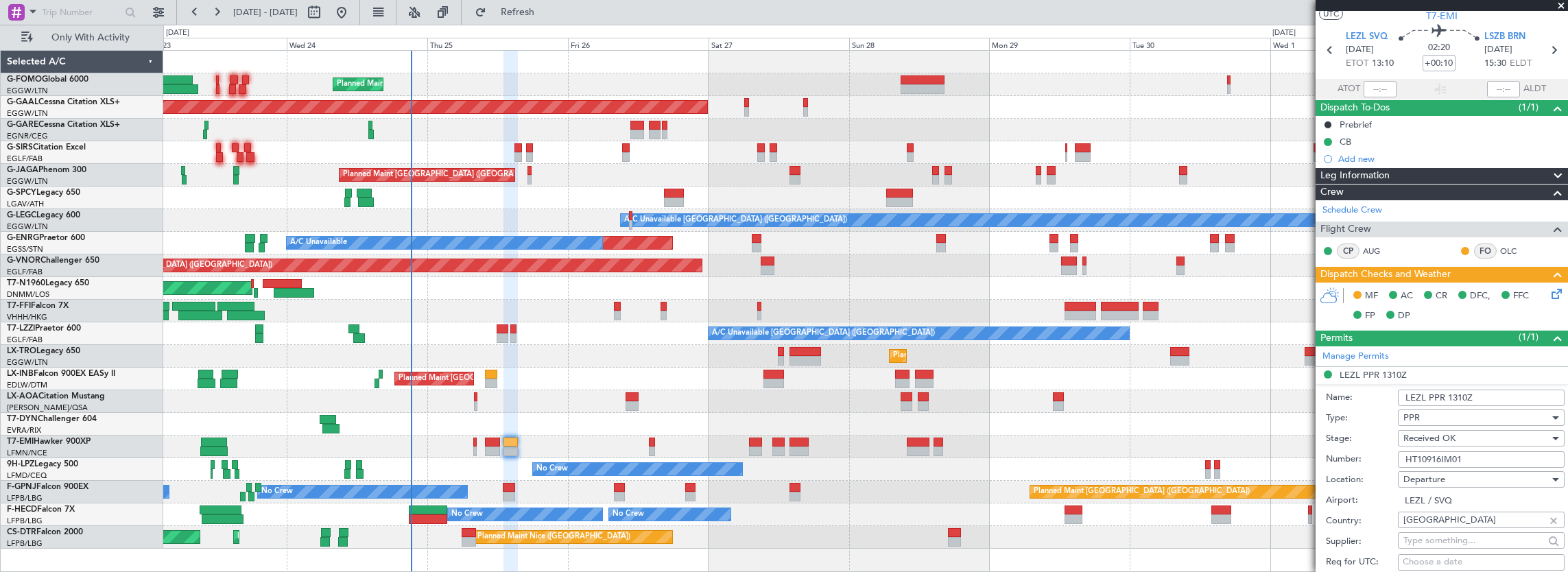
scroll to position [0, 0]
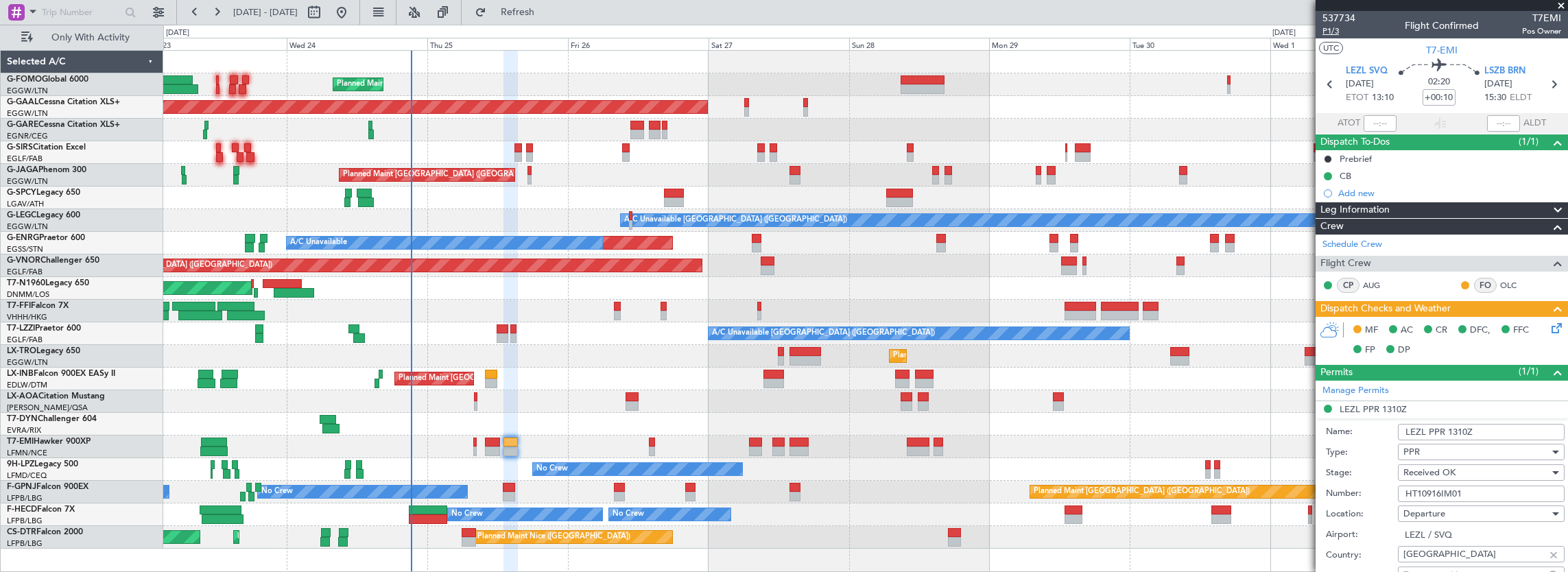
click at [1332, 25] on span "P1/3" at bounding box center [1338, 31] width 33 height 12
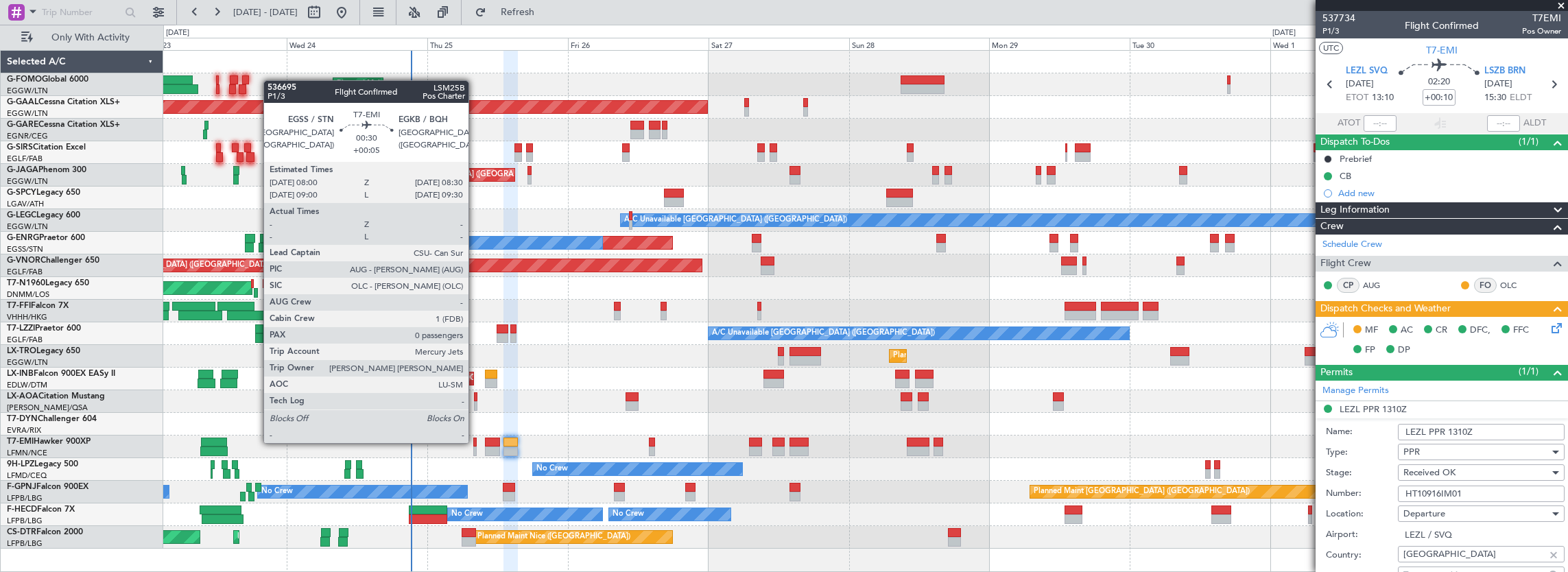
click at [476, 442] on div at bounding box center [475, 442] width 3 height 9
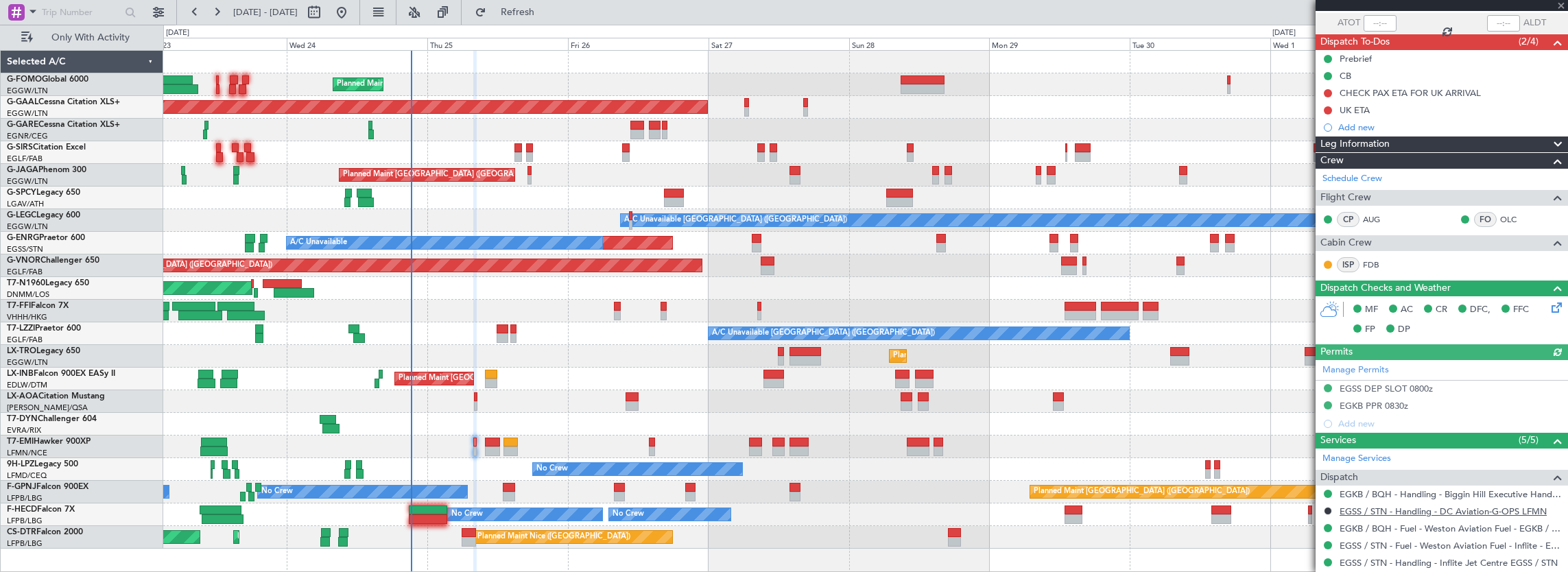
scroll to position [137, 0]
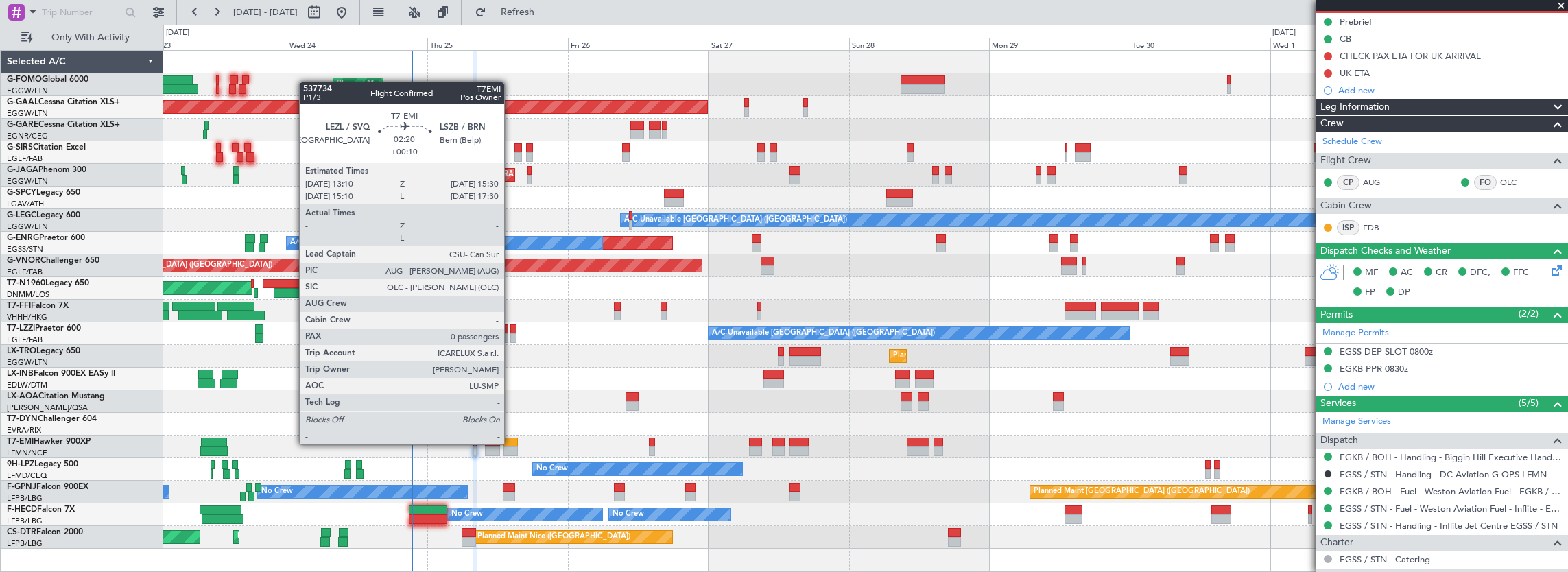
click at [511, 443] on div at bounding box center [510, 442] width 13 height 9
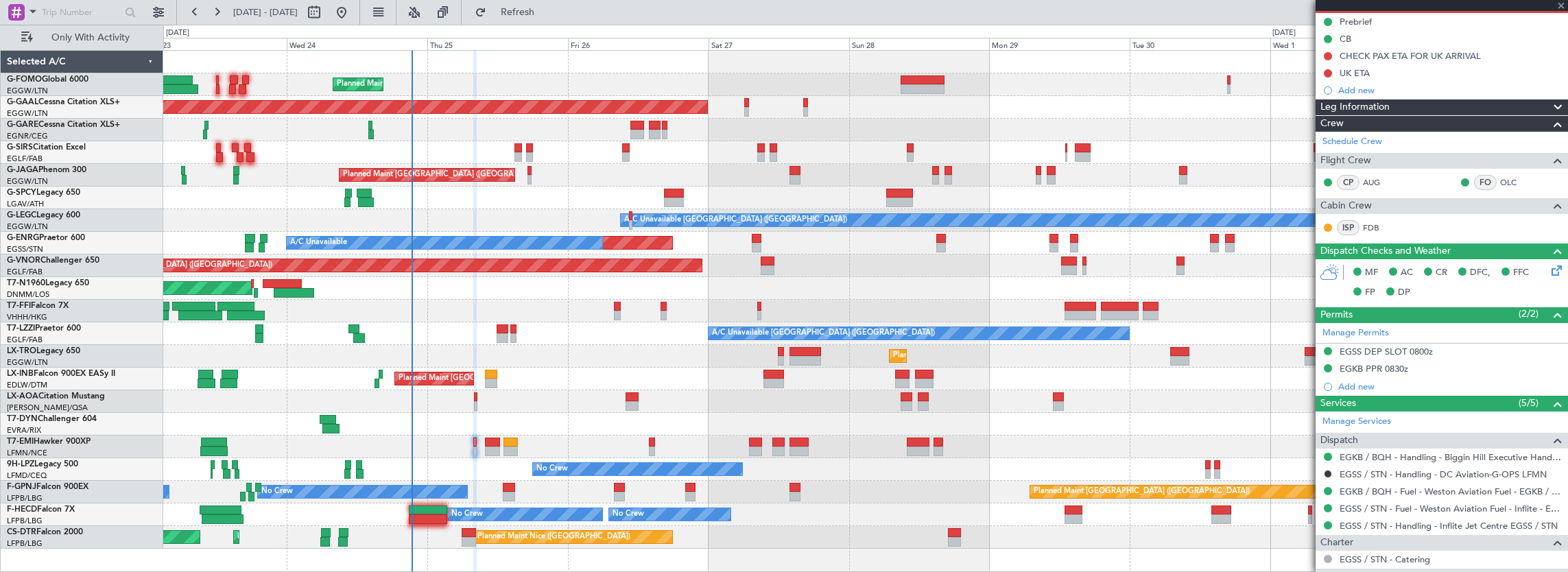
scroll to position [0, 0]
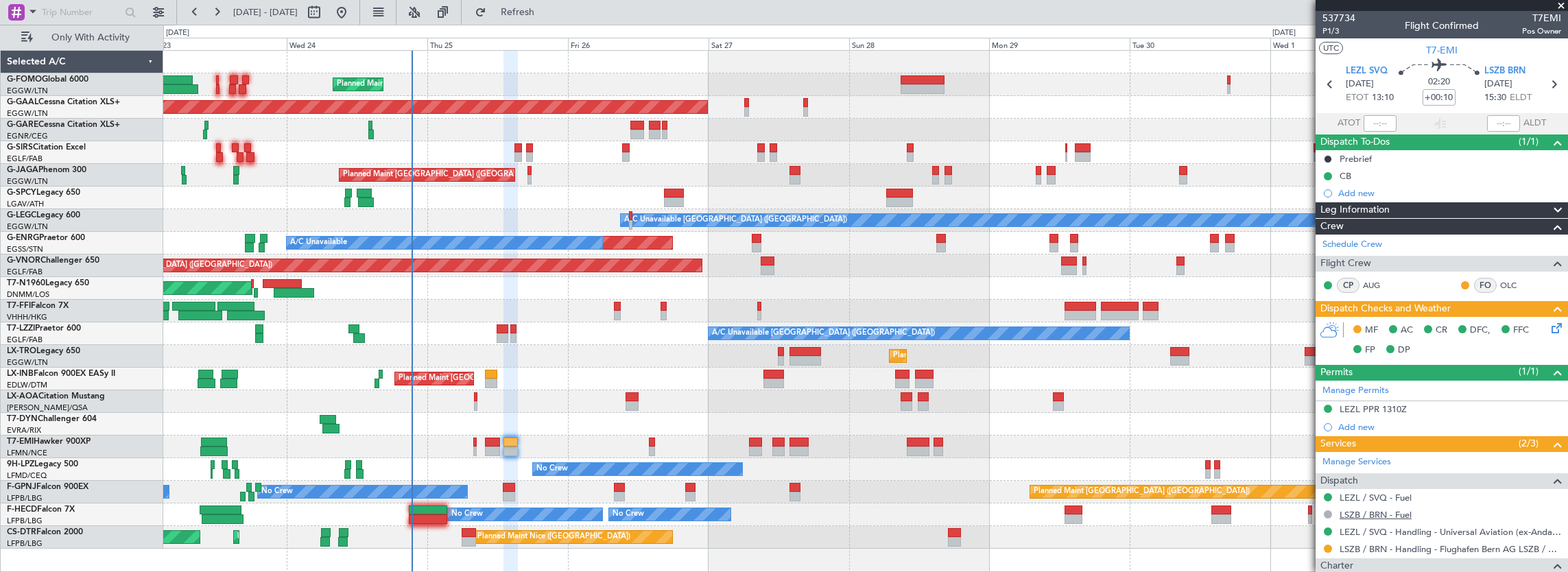
click at [1395, 511] on link "LSZB / BRN - Fuel" at bounding box center [1376, 515] width 72 height 12
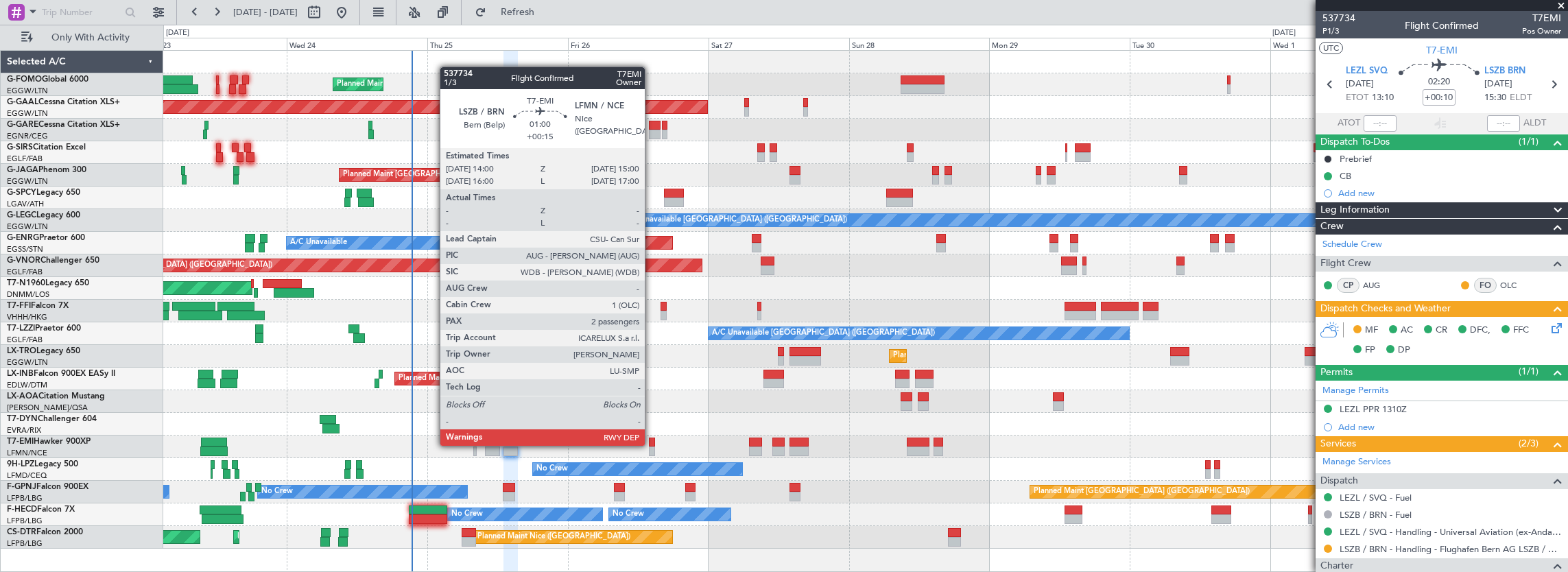
click at [652, 445] on div at bounding box center [651, 442] width 6 height 9
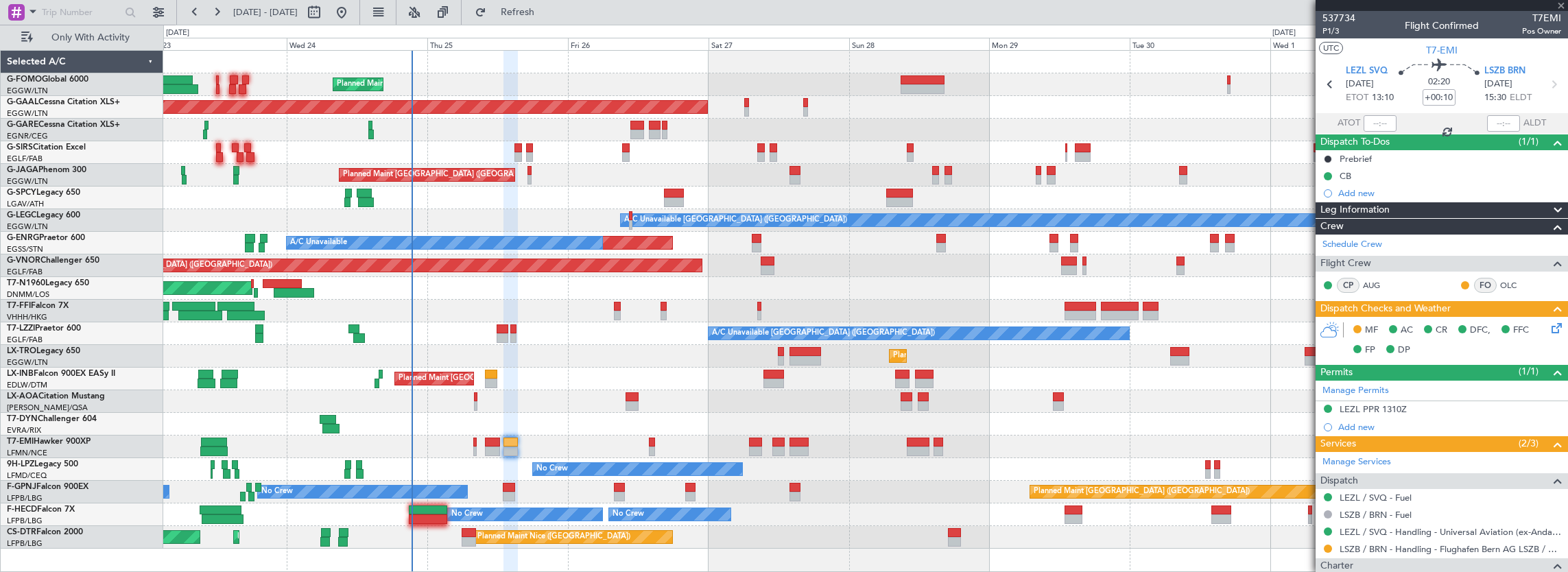
type input "+00:15"
type input "2"
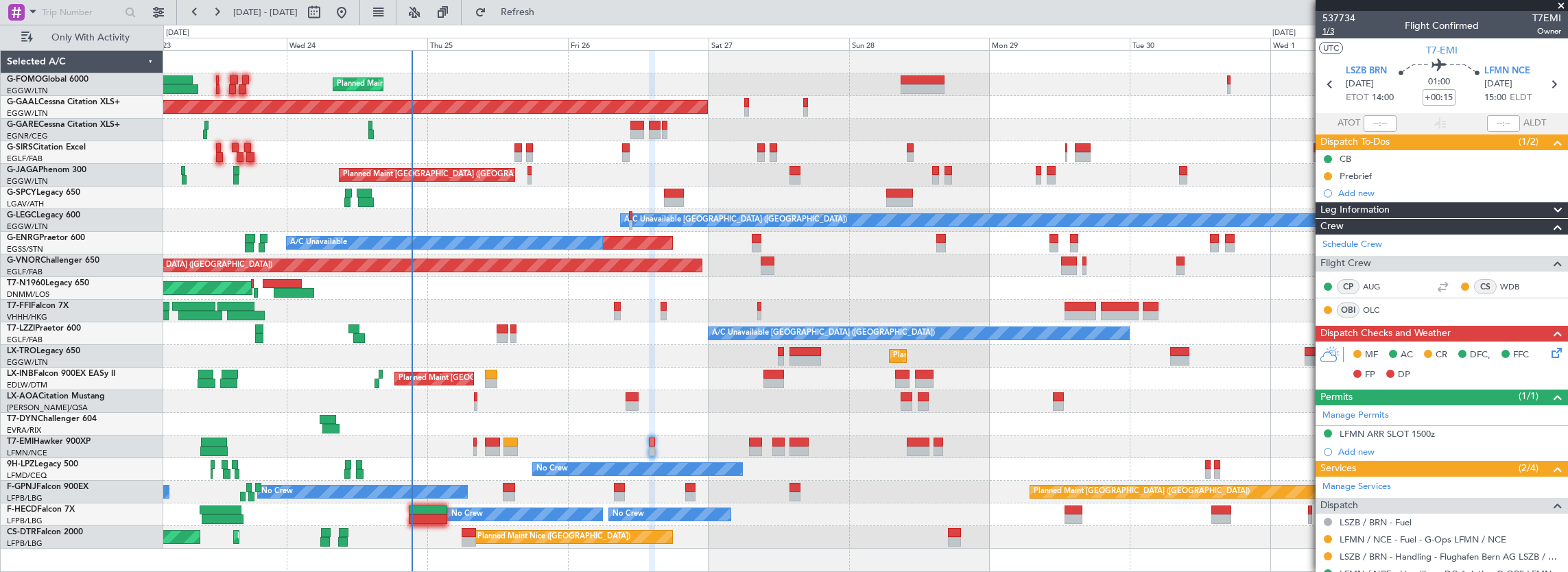
click at [1329, 33] on span "1/3" at bounding box center [1338, 31] width 33 height 12
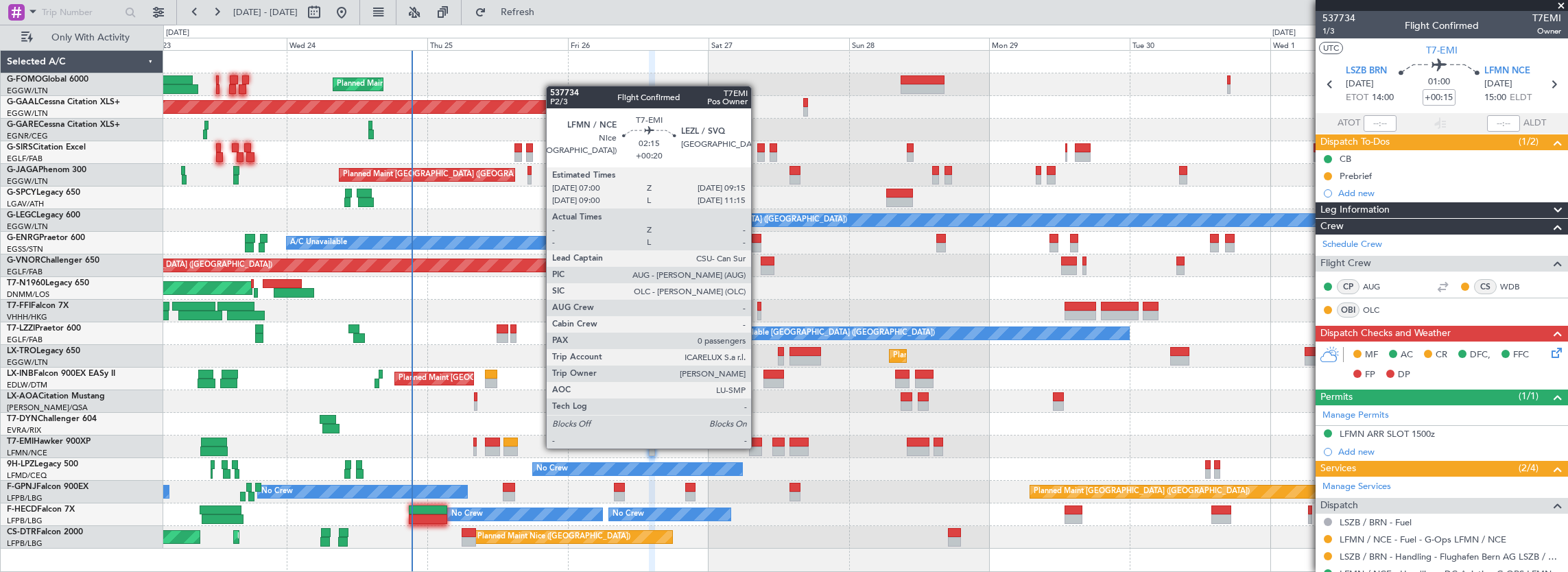
click at [758, 447] on div at bounding box center [756, 451] width 13 height 9
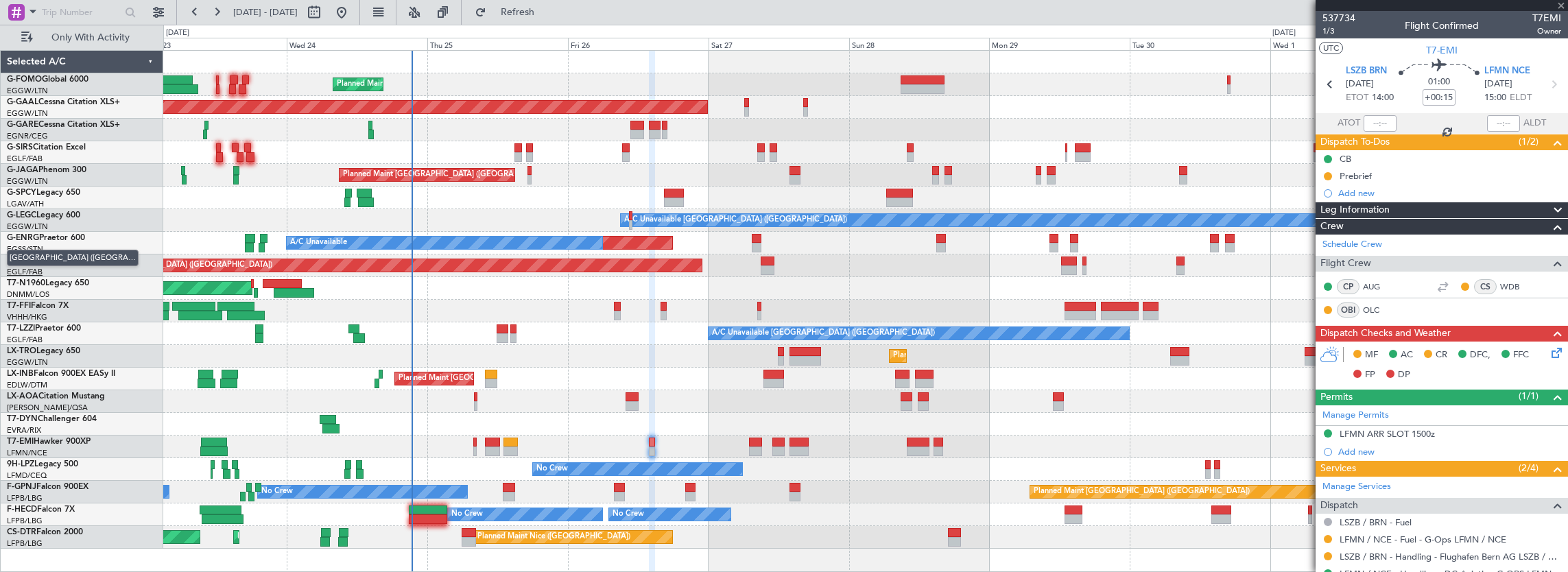
type input "+00:20"
type input "0"
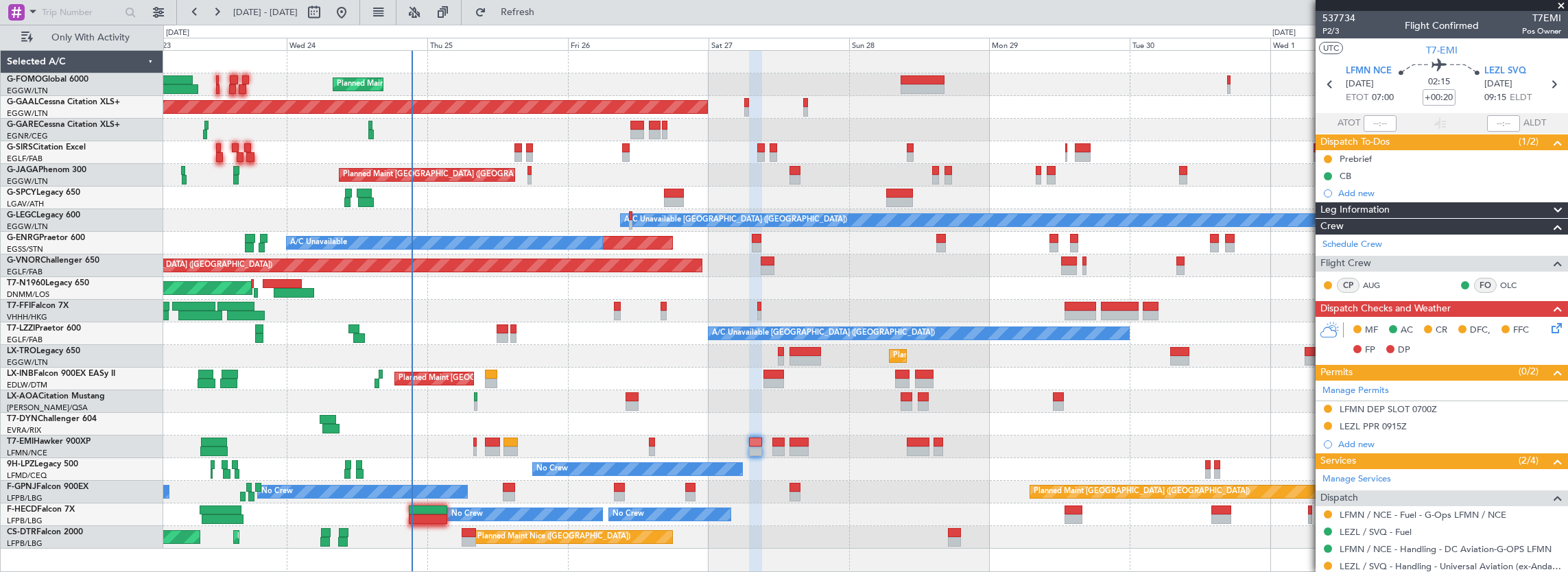
click at [1437, 105] on nimbus-time-variation "+00:20" at bounding box center [1438, 100] width 33 height 21
click at [1435, 99] on input "+00:20" at bounding box center [1438, 98] width 33 height 17
type input "+00:00"
click at [1441, 94] on input at bounding box center [1438, 98] width 33 height 17
type input "6"
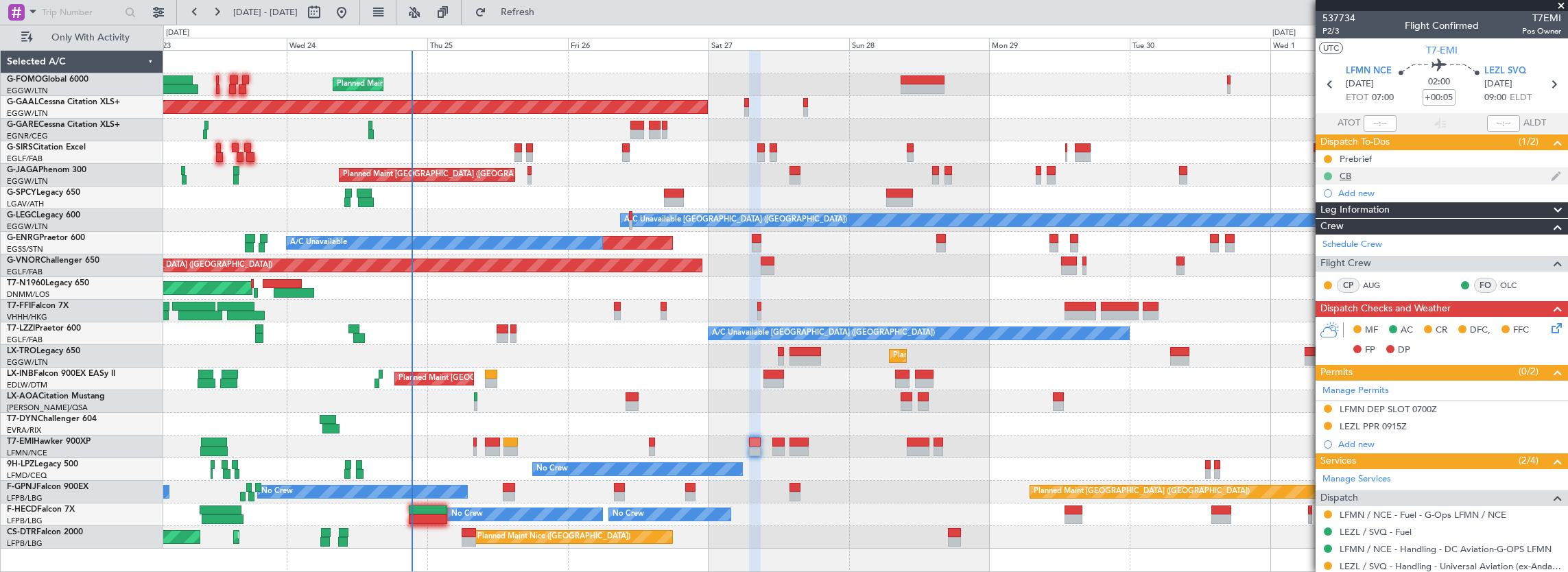
click at [1326, 173] on button at bounding box center [1328, 176] width 8 height 8
click at [1326, 191] on span "Not Started" at bounding box center [1335, 195] width 48 height 13
click at [1329, 156] on button at bounding box center [1328, 159] width 8 height 8
click at [1331, 180] on div "In Progress" at bounding box center [1328, 180] width 44 height 18
click at [1310, 174] on li "Not Started" at bounding box center [1328, 177] width 74 height 21
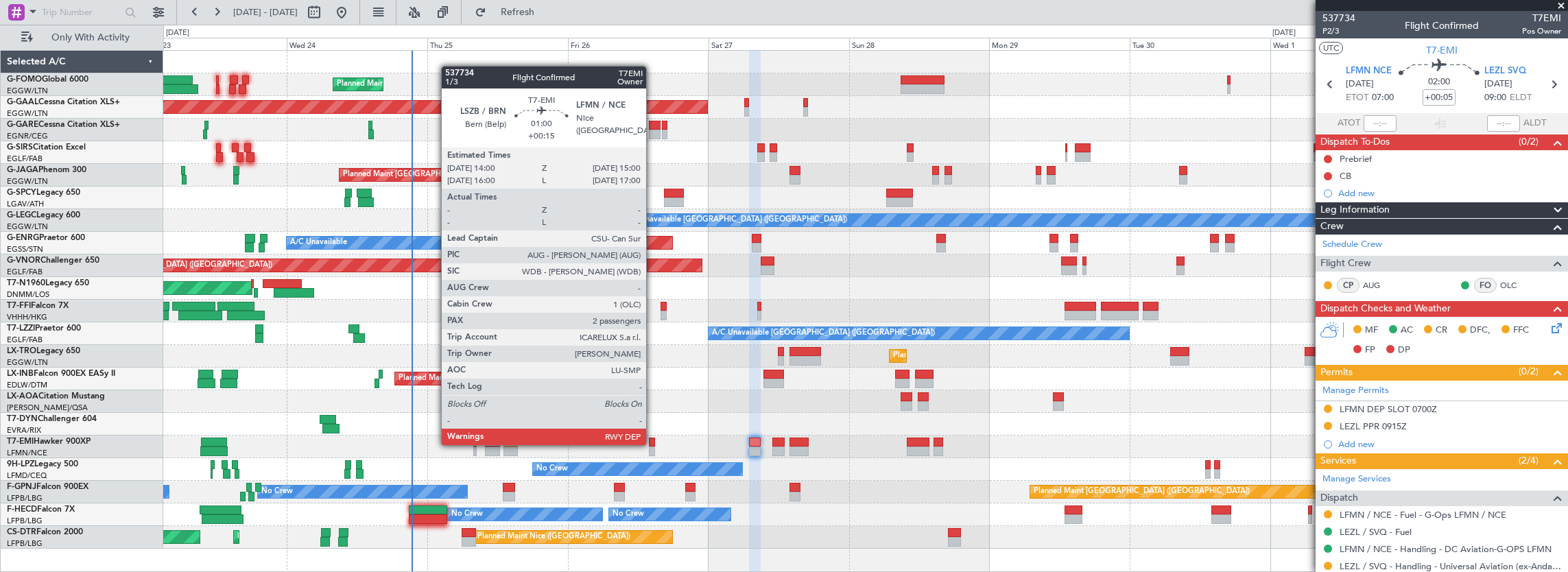
click at [648, 444] on div "Planned Maint [GEOGRAPHIC_DATA]" at bounding box center [865, 447] width 1405 height 23
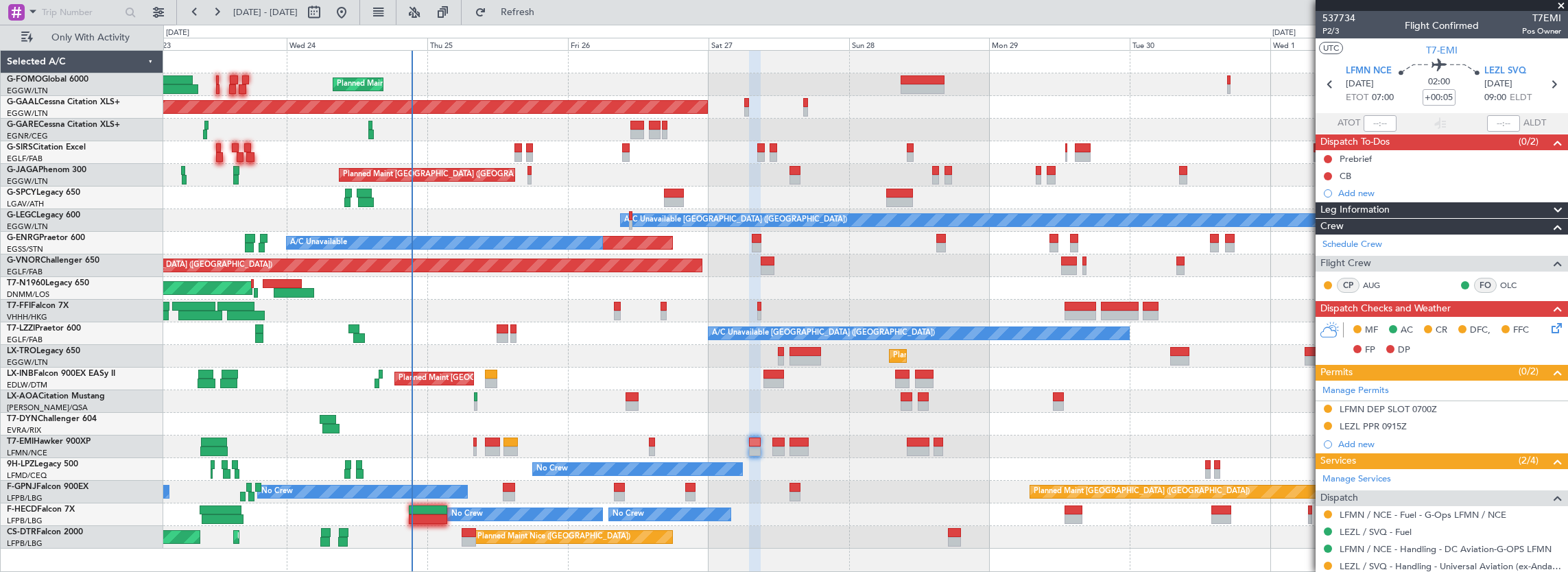
click at [655, 446] on div "Planned Maint [GEOGRAPHIC_DATA]" at bounding box center [865, 447] width 1405 height 23
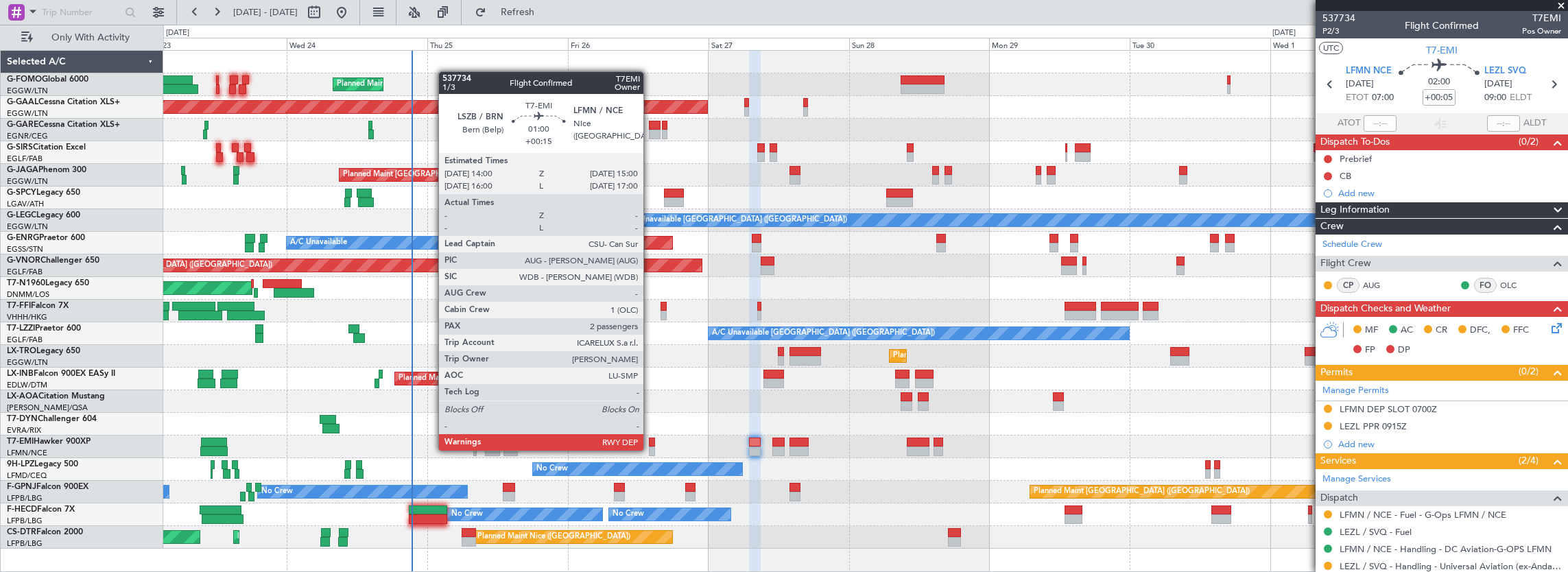
click at [650, 450] on div at bounding box center [651, 451] width 6 height 9
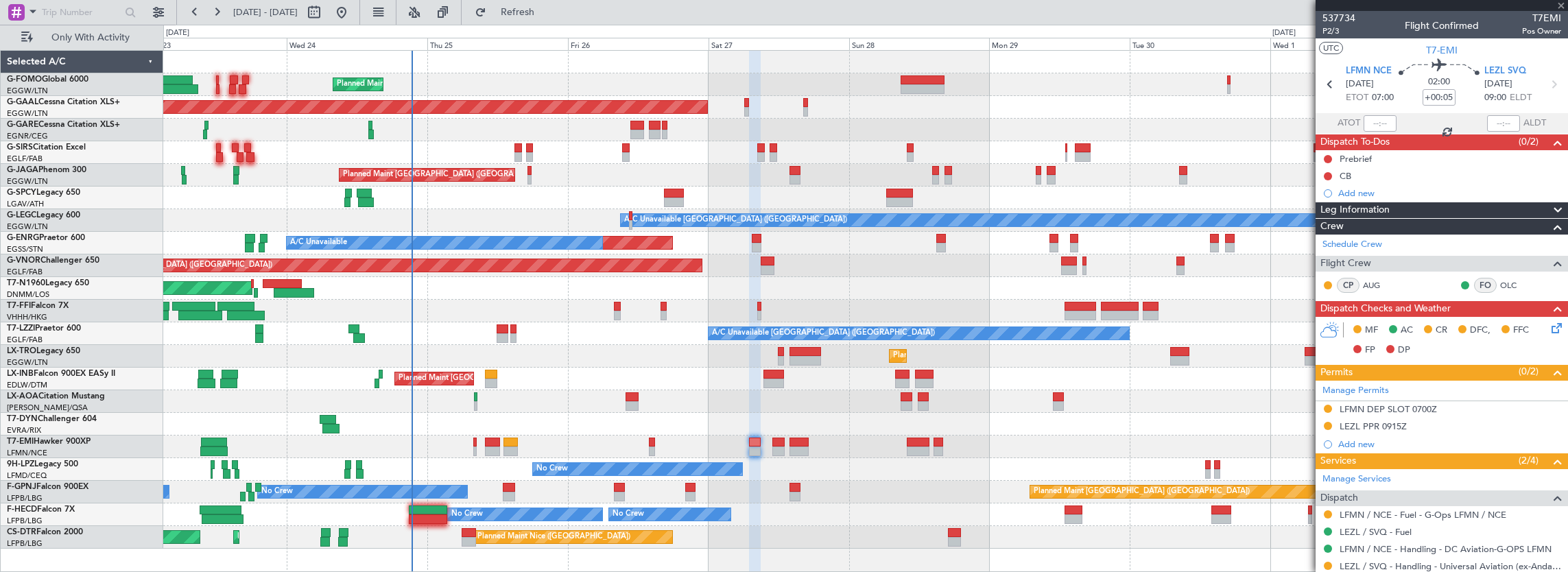
type input "+00:15"
type input "2"
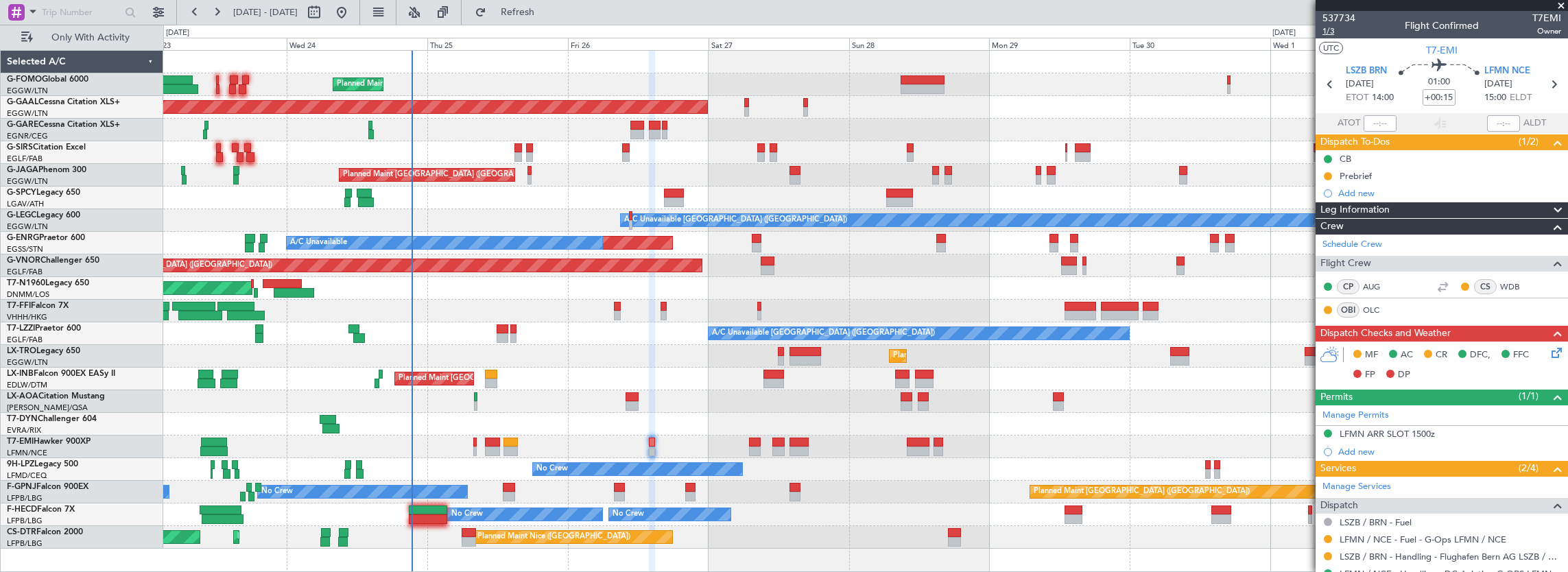
click at [1338, 29] on span "1/3" at bounding box center [1338, 31] width 33 height 12
click at [1331, 439] on fb-app "23 Sep 2025 - 03 Oct 2025 Refresh Quick Links Only With Activity Planned Maint …" at bounding box center [784, 291] width 1568 height 562
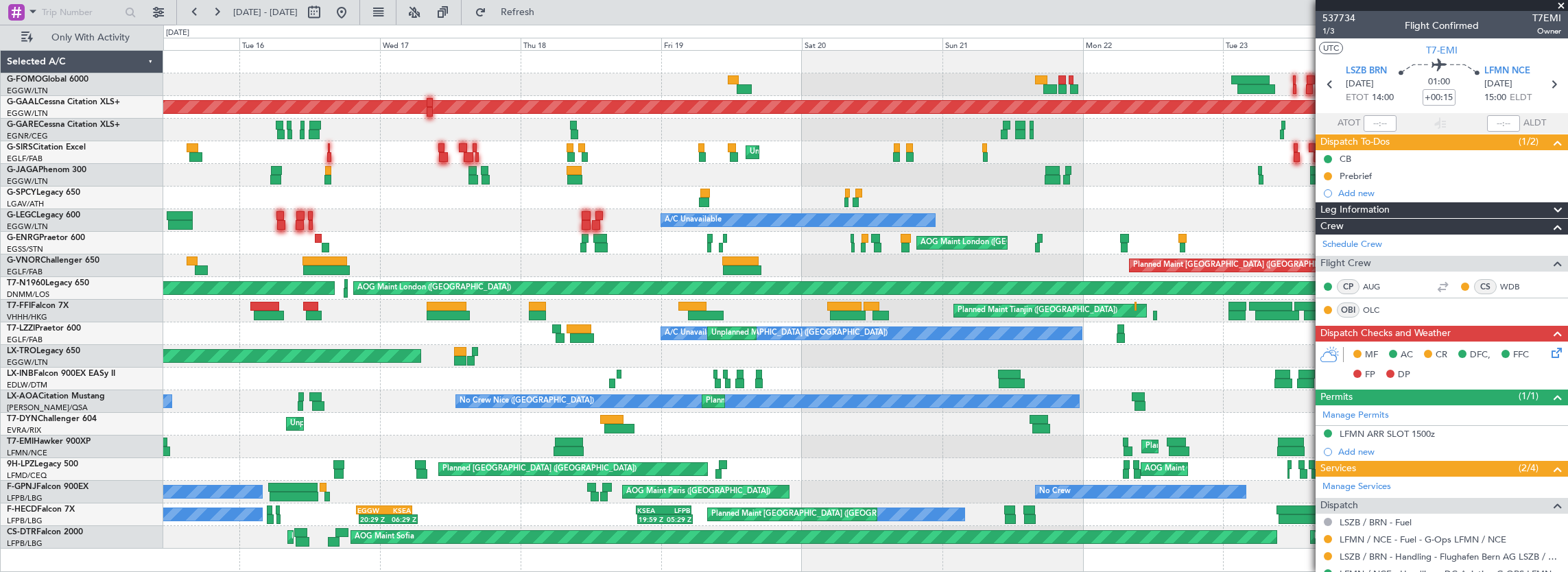
click at [1010, 440] on div "Planned Maint London (Luton) OLBA 11:00 Z KTEB 22:45 Z 10:50 Z 22:30 Z Planned …" at bounding box center [865, 300] width 1405 height 498
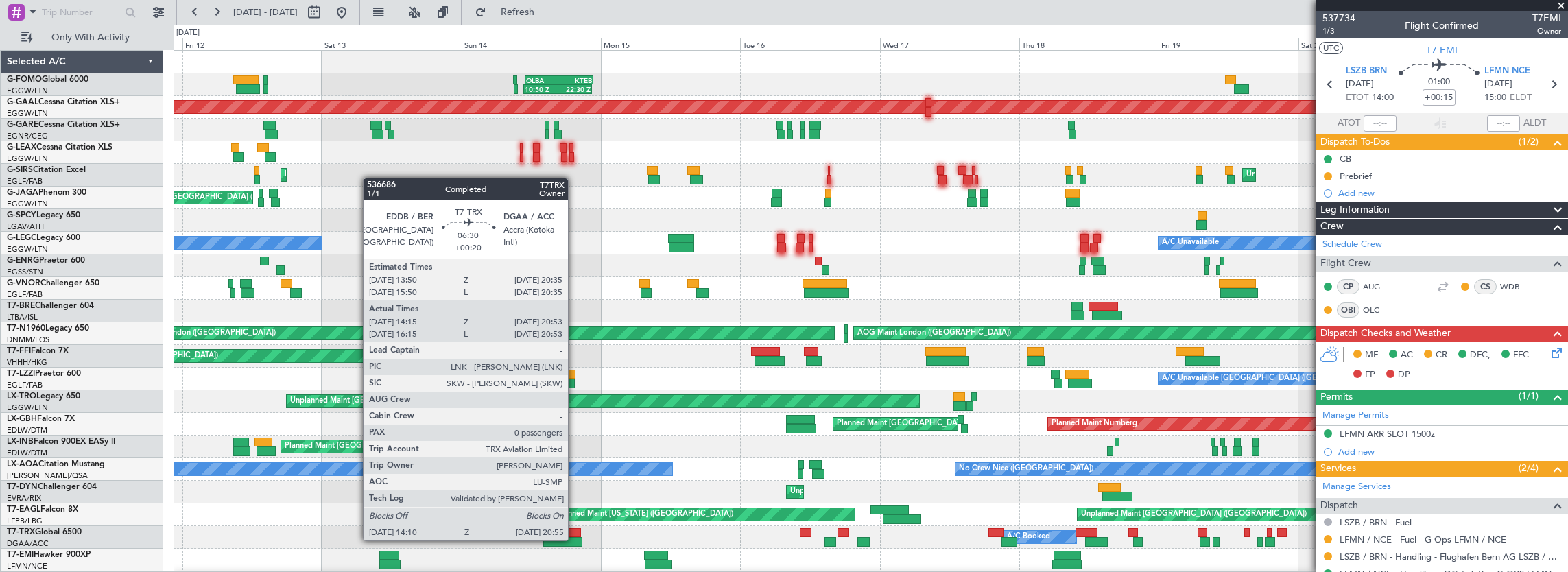
click at [575, 539] on div at bounding box center [563, 542] width 40 height 9
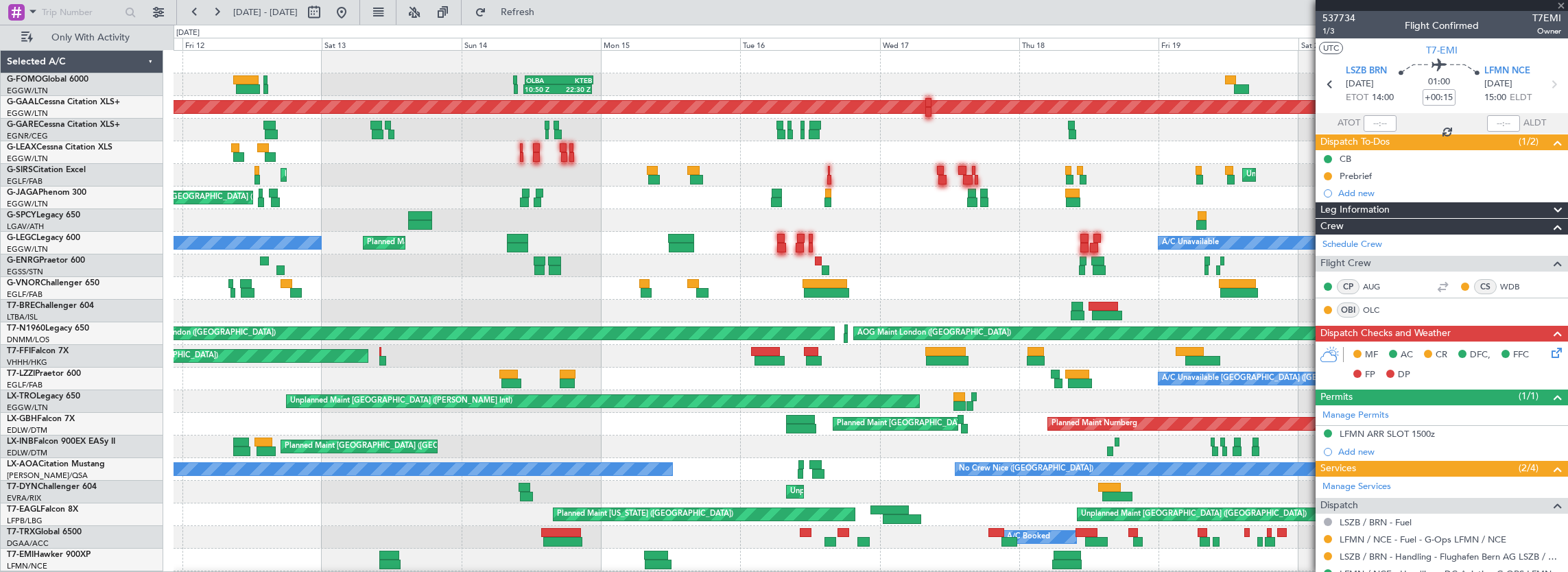
type input "+00:20"
type input "14:25"
type input "20:48"
type input "0"
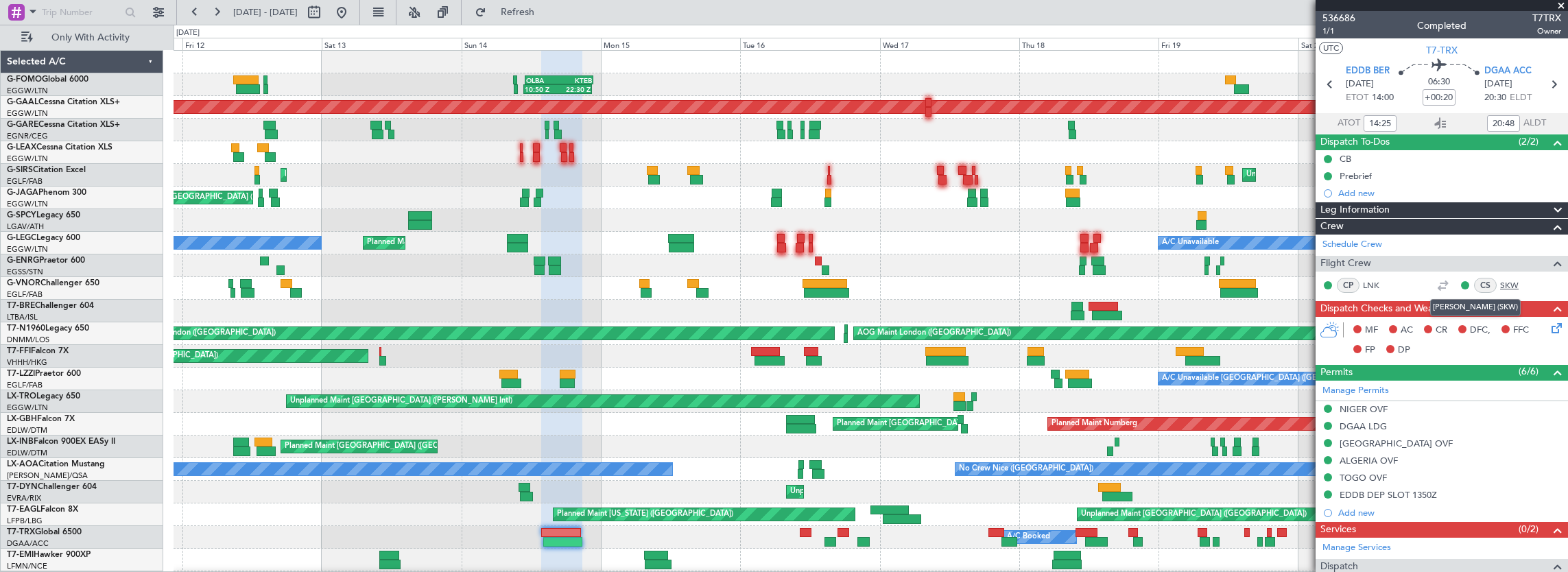
click at [1500, 283] on link "SKW" at bounding box center [1515, 285] width 31 height 13
click at [353, 18] on button at bounding box center [342, 13] width 22 height 22
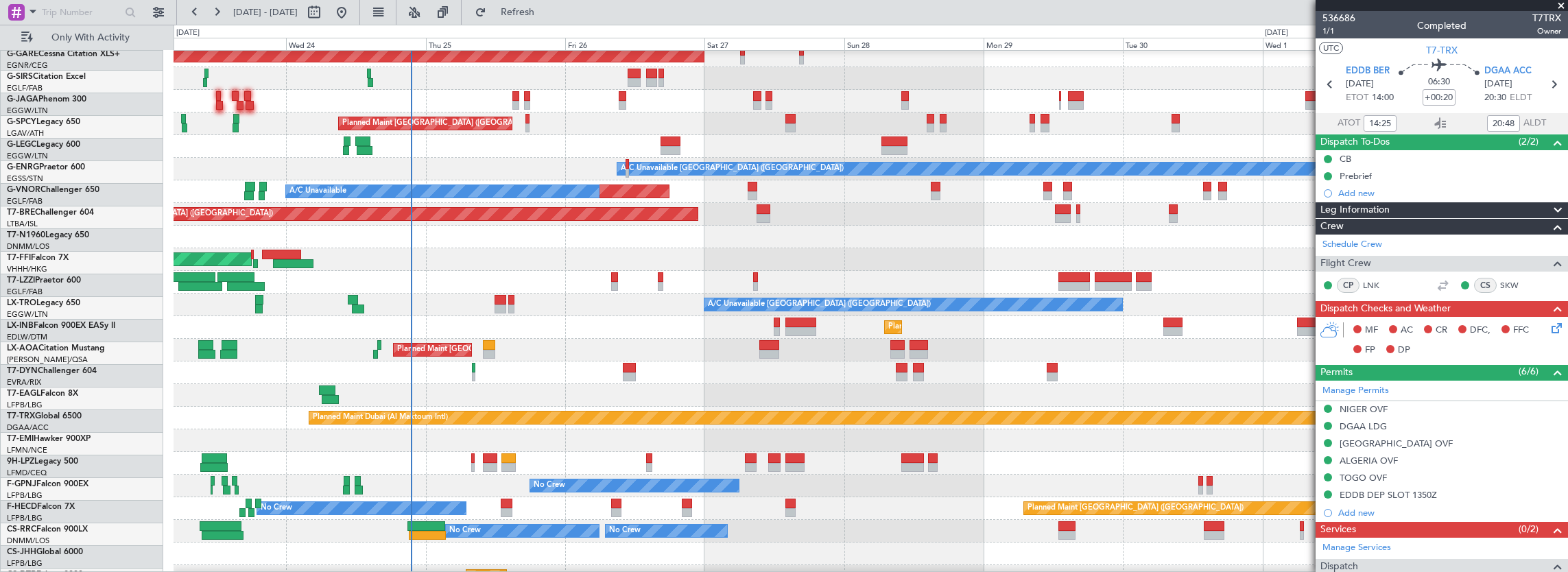
click at [327, 294] on div "A/C Unavailable London (Farnborough) A/C Unavailable London (Farnborough)" at bounding box center [871, 304] width 1394 height 23
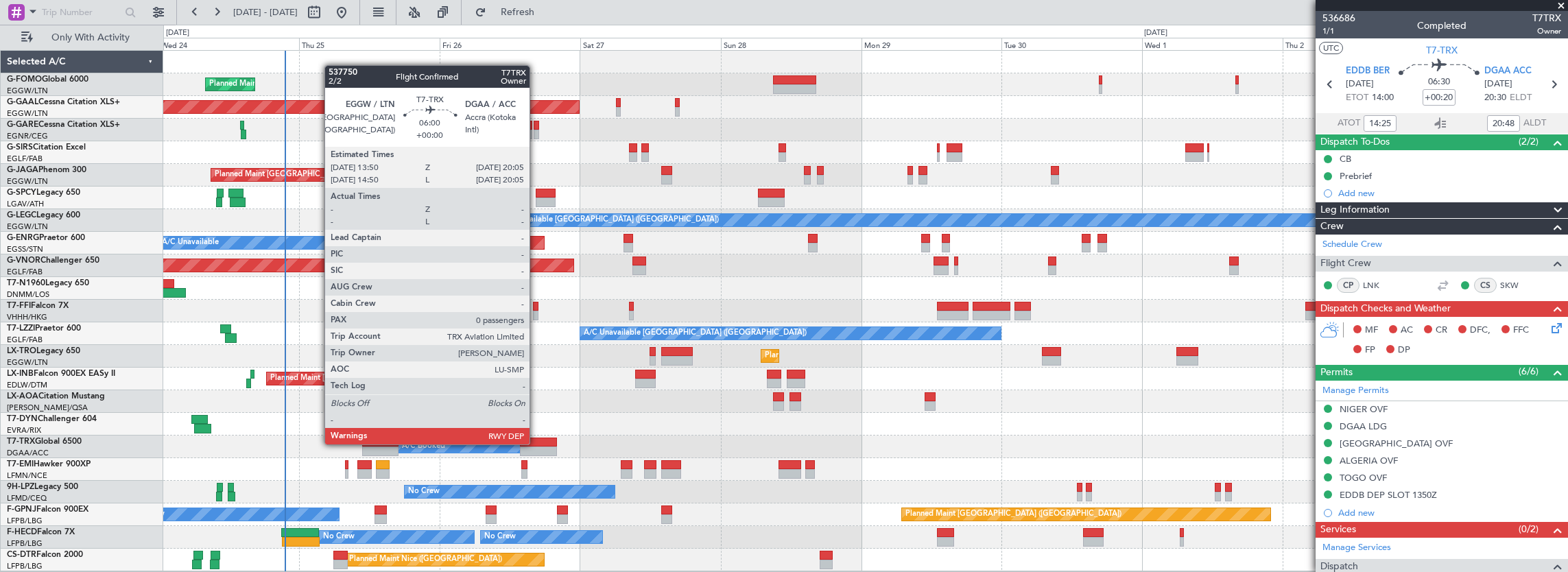
click at [541, 447] on div at bounding box center [538, 451] width 37 height 9
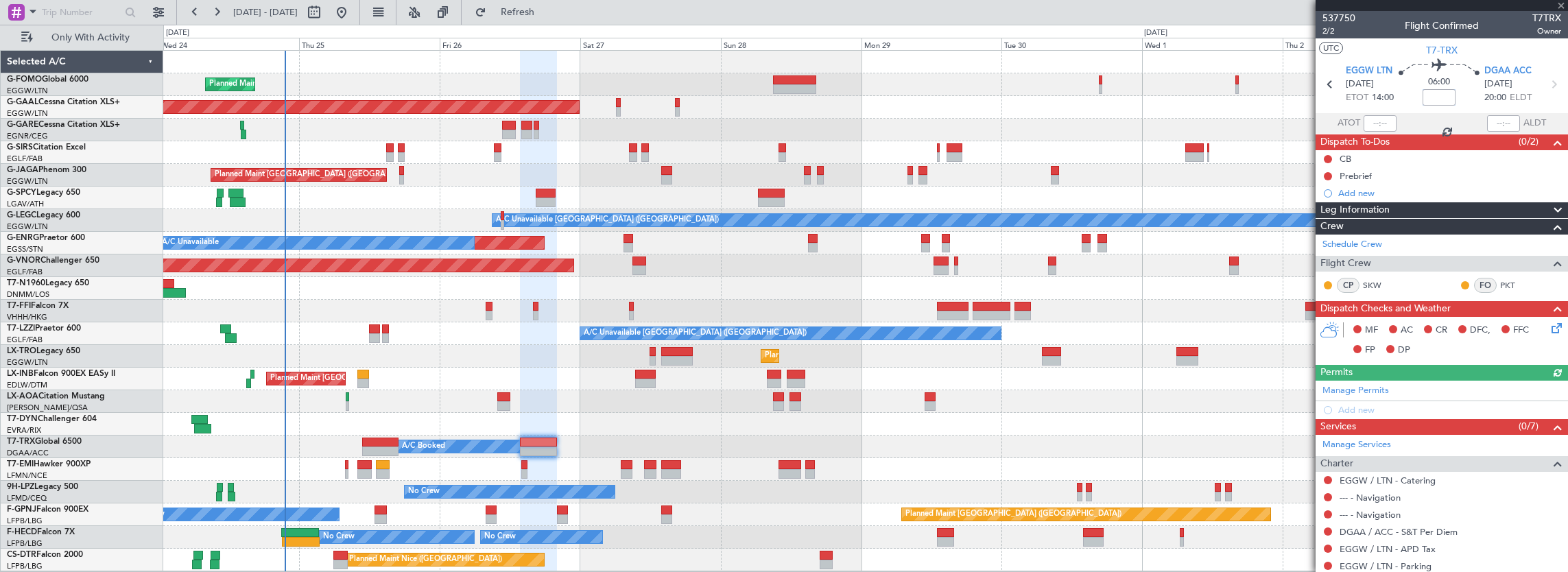
click at [1438, 97] on input at bounding box center [1438, 98] width 33 height 17
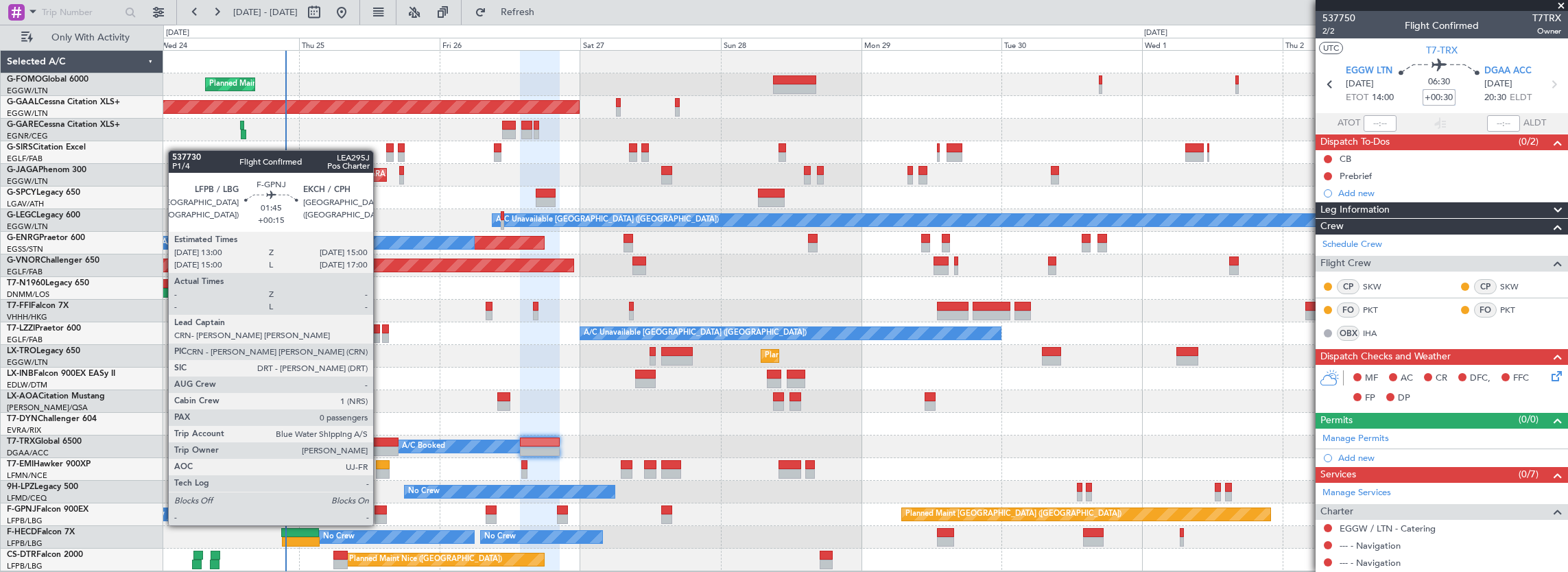
click at [380, 512] on div at bounding box center [380, 510] width 13 height 9
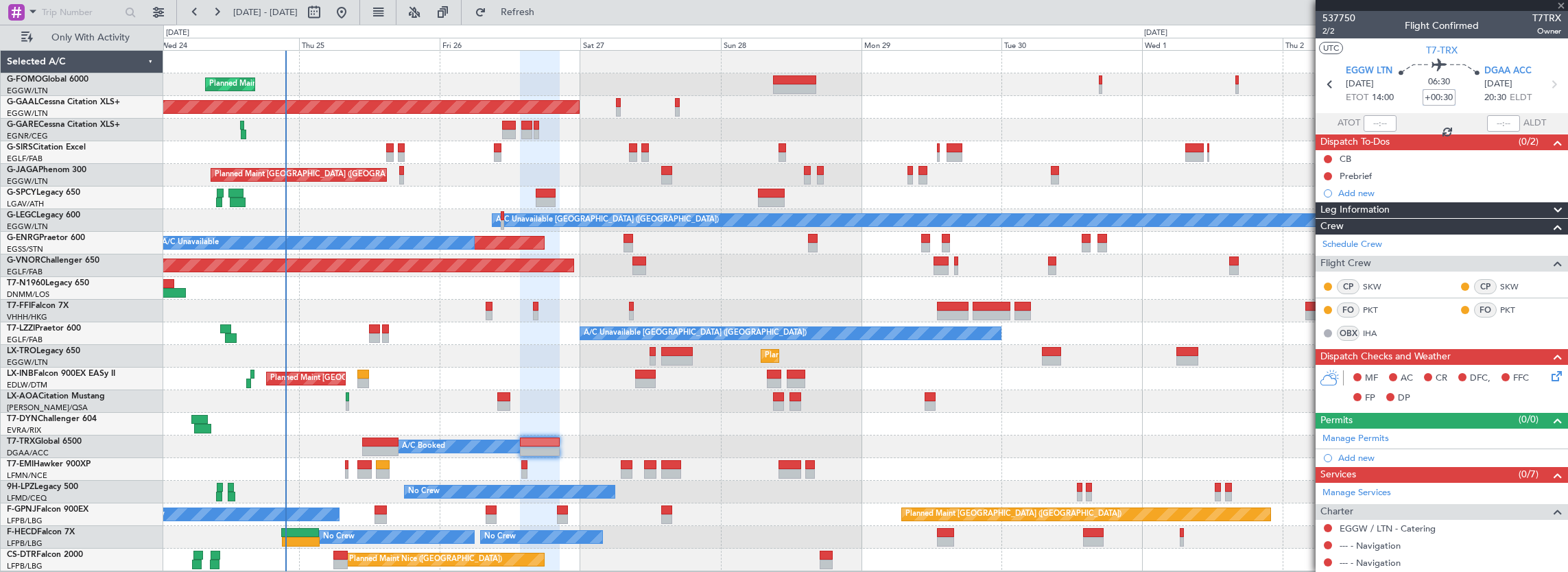
type input "+00:15"
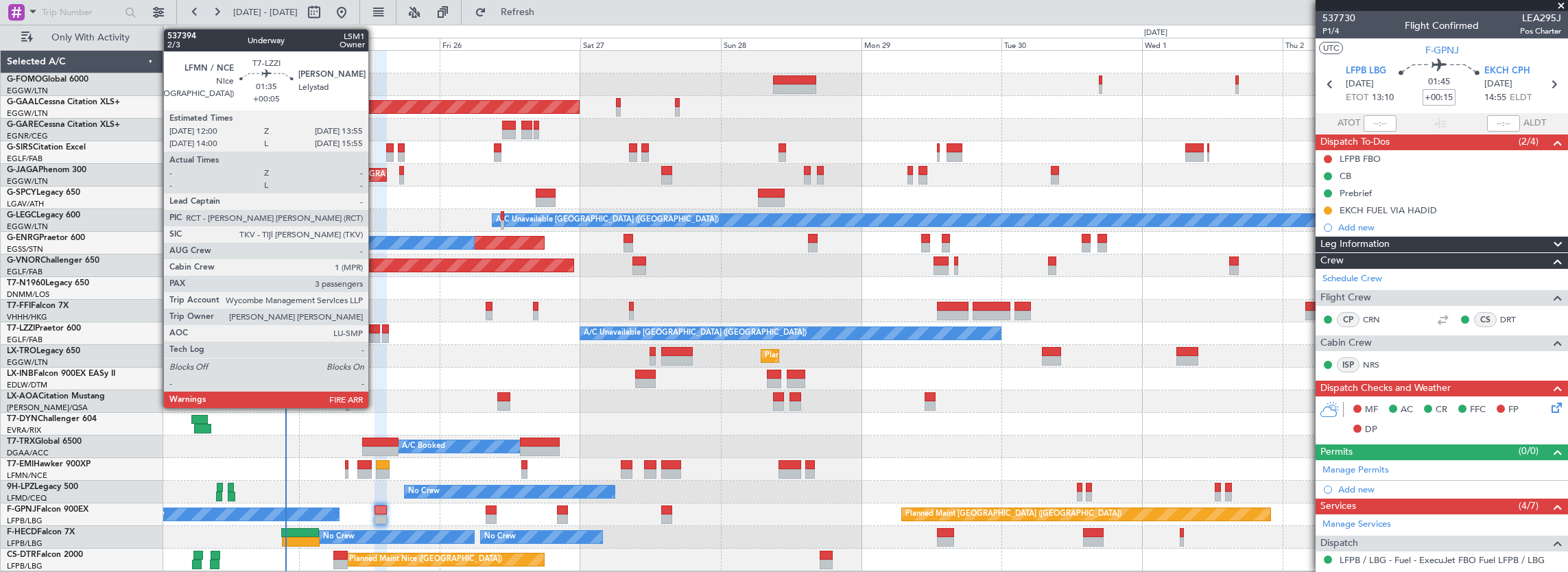
click at [375, 335] on div at bounding box center [374, 338] width 12 height 9
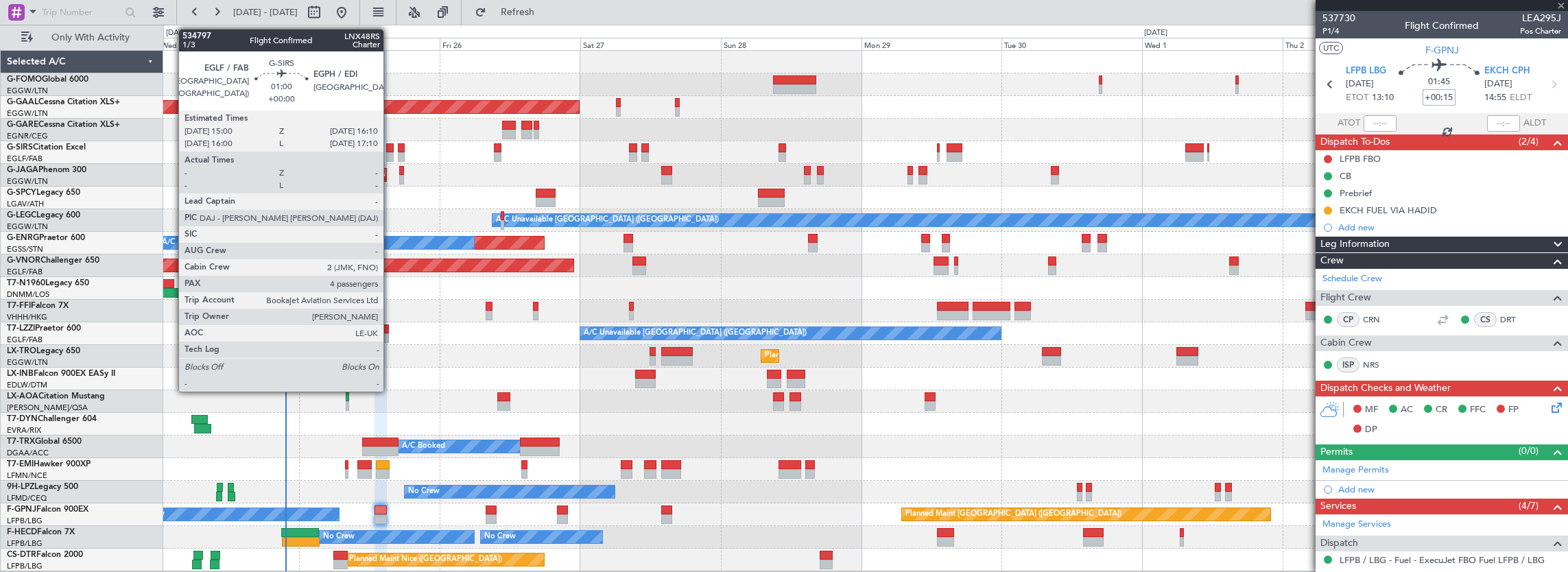
click at [389, 147] on div at bounding box center [389, 148] width 7 height 9
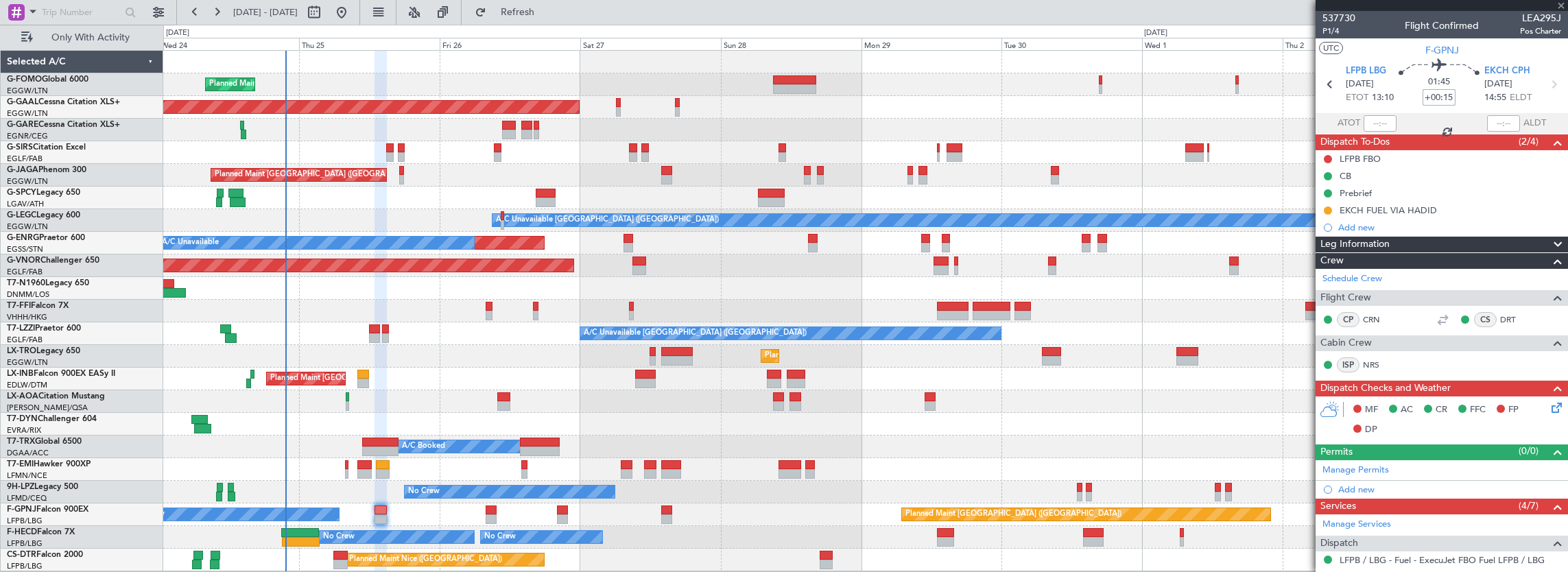
type input "4"
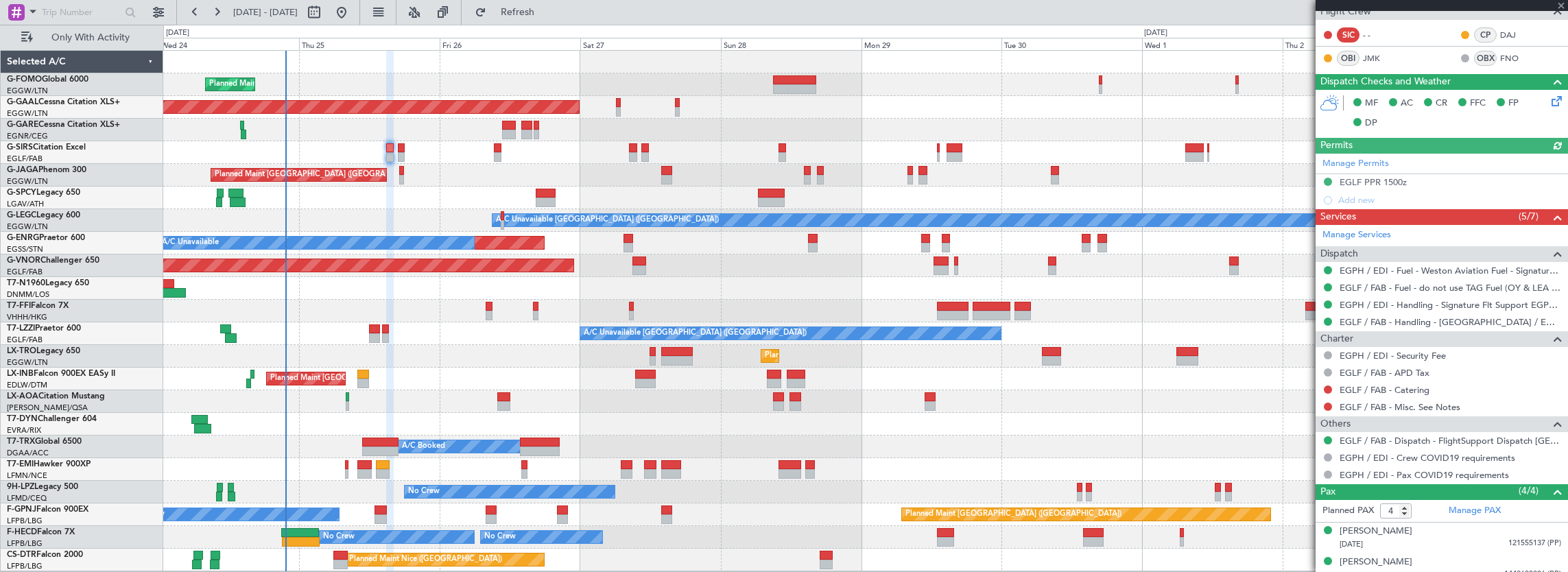
scroll to position [321, 0]
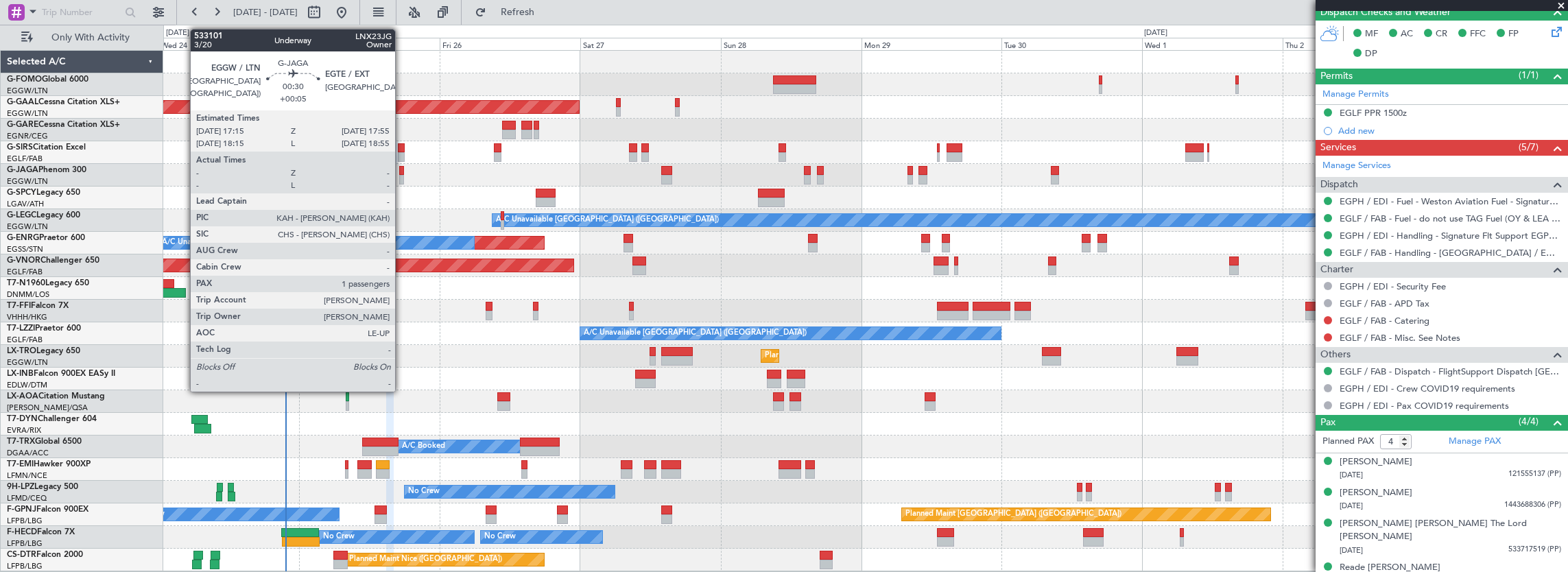
click at [402, 173] on div at bounding box center [401, 171] width 4 height 9
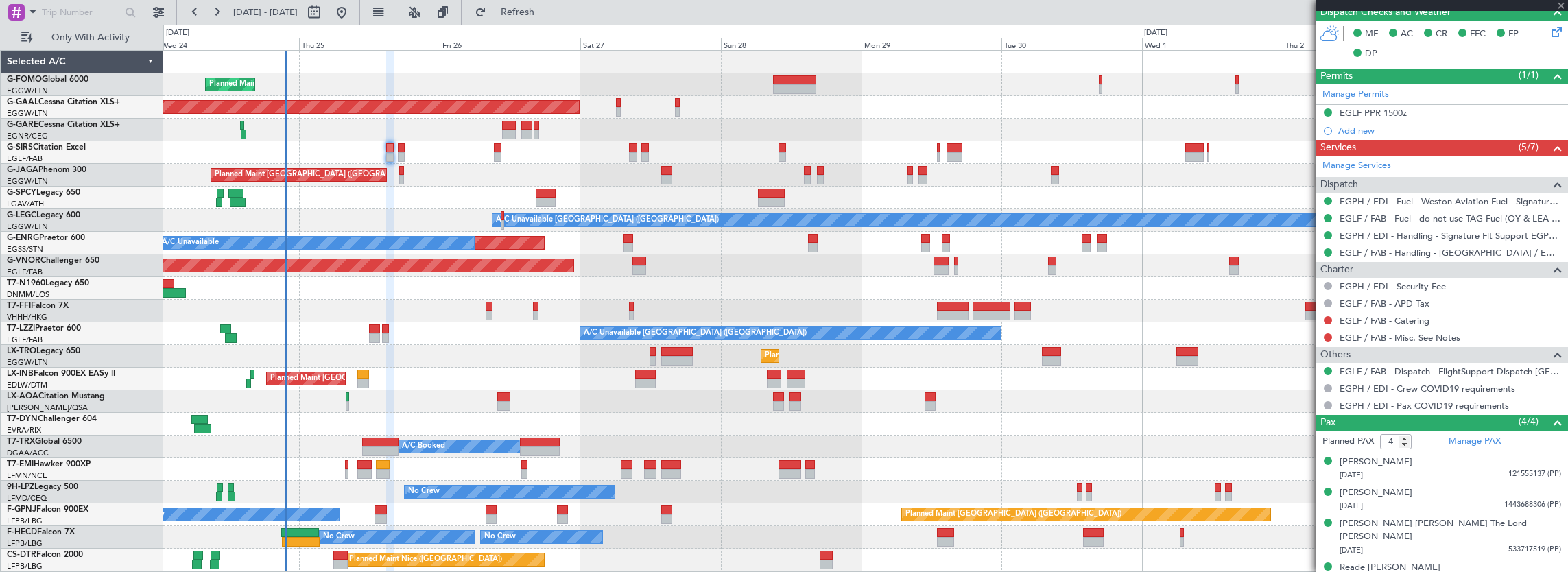
type input "+00:05"
type input "1"
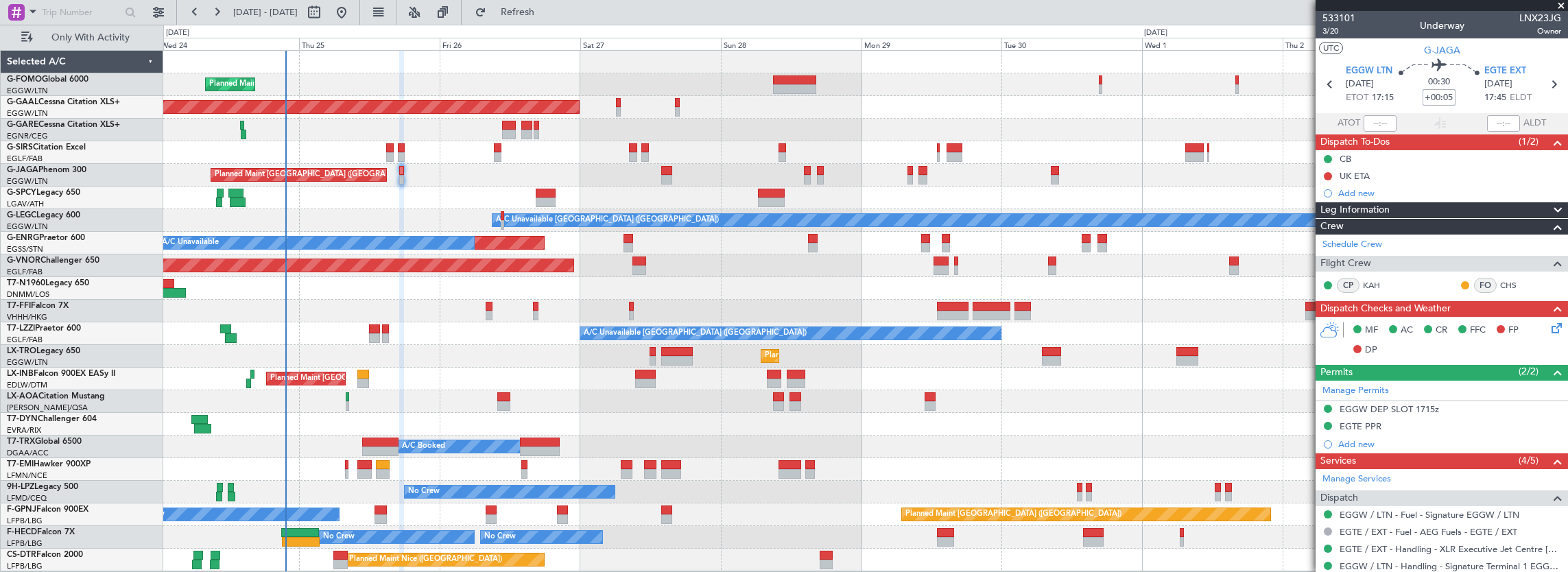
click at [522, 406] on div "No Crew Nice ([GEOGRAPHIC_DATA])" at bounding box center [865, 401] width 1405 height 23
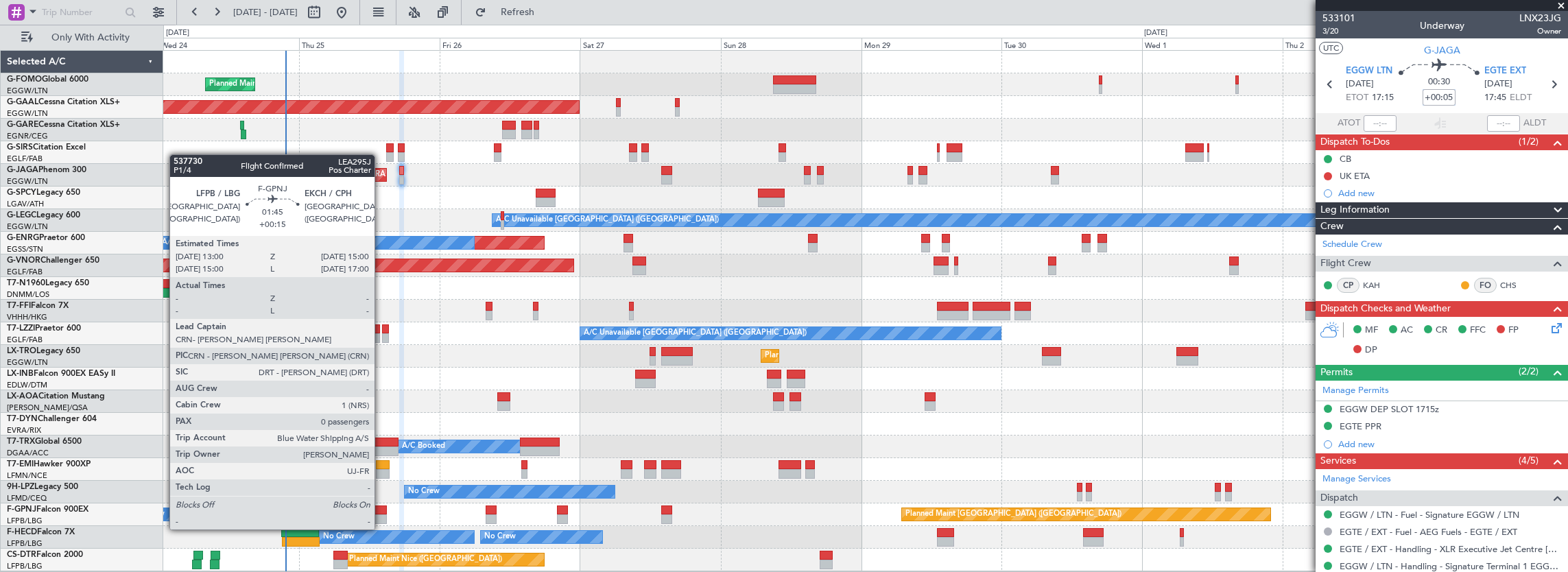
click at [381, 516] on div at bounding box center [380, 518] width 13 height 9
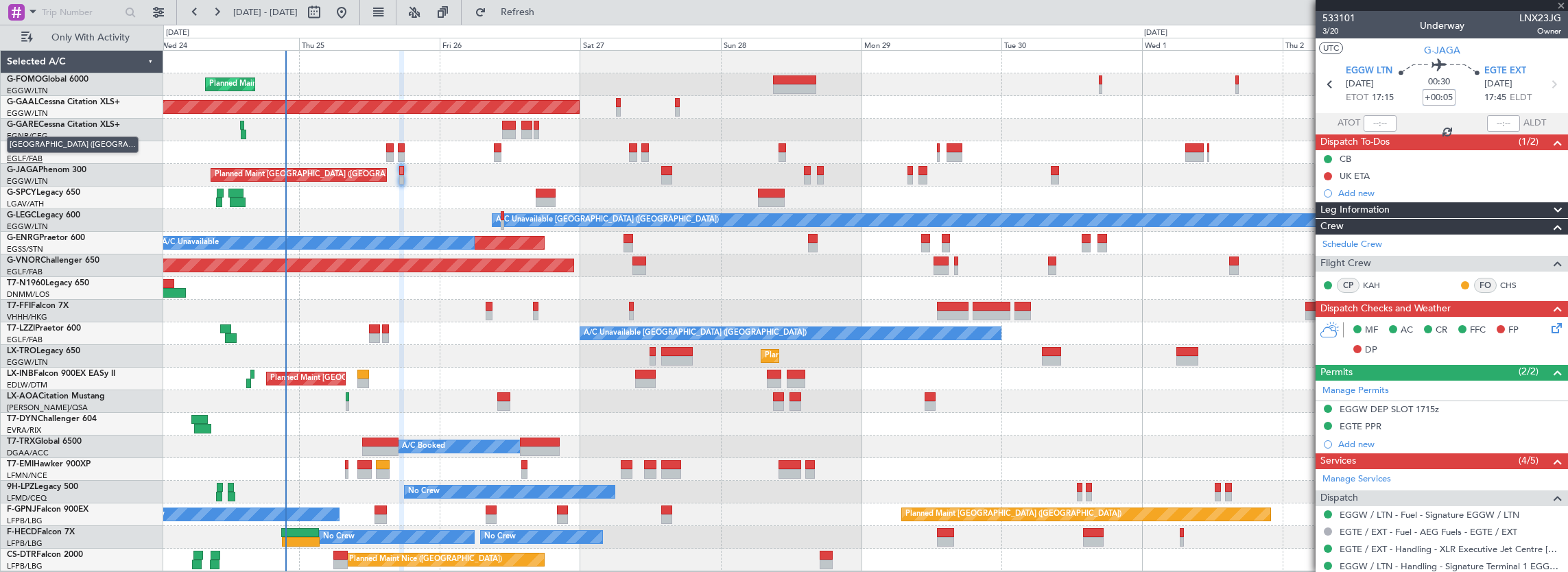
type input "+00:15"
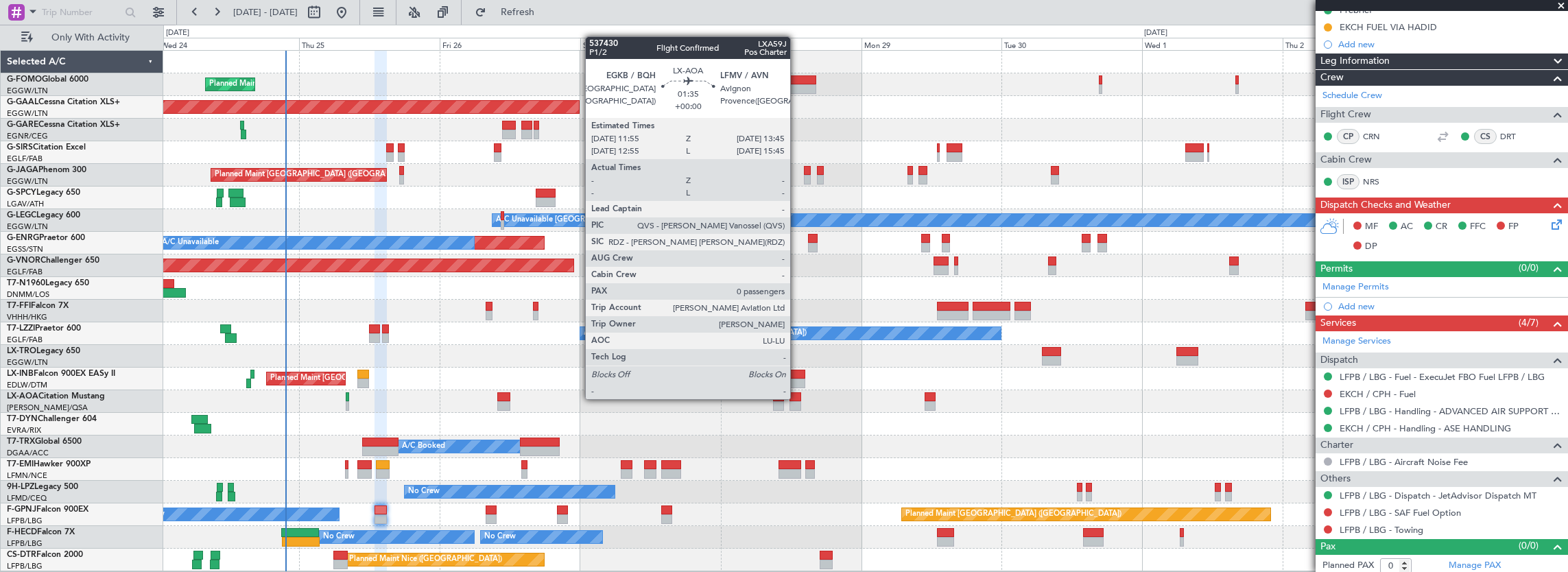
scroll to position [184, 0]
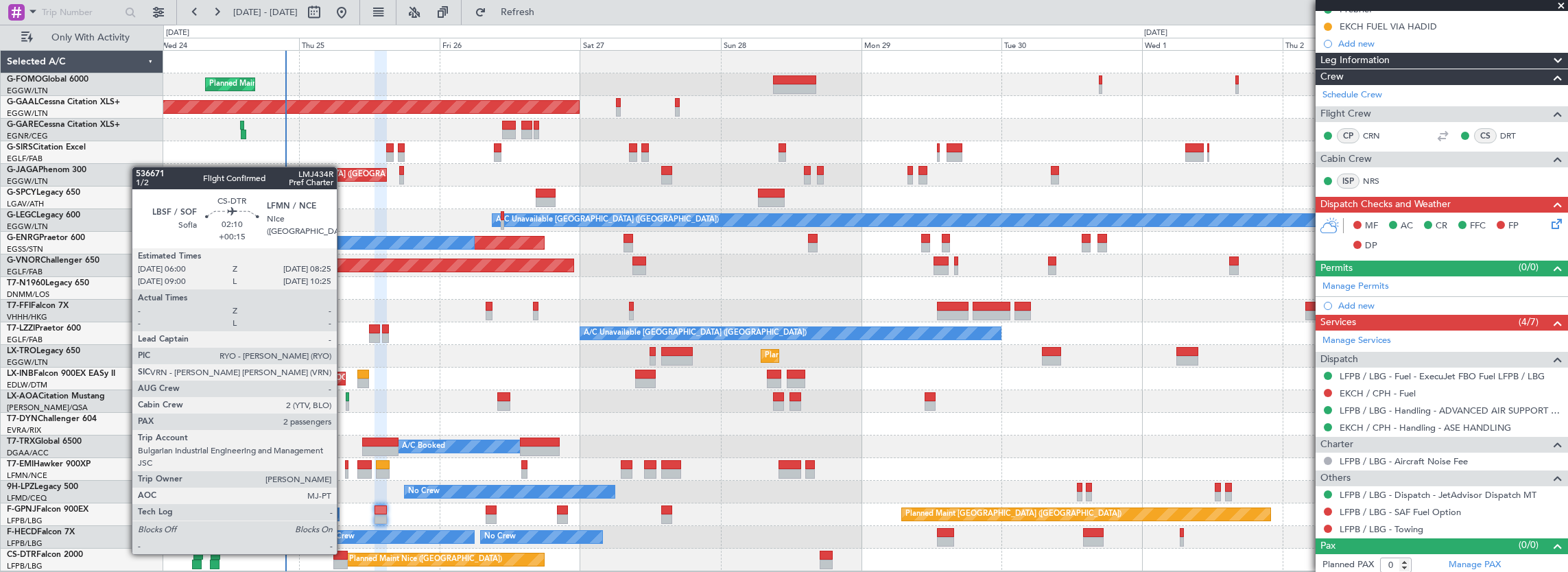
click at [344, 553] on div at bounding box center [340, 555] width 14 height 9
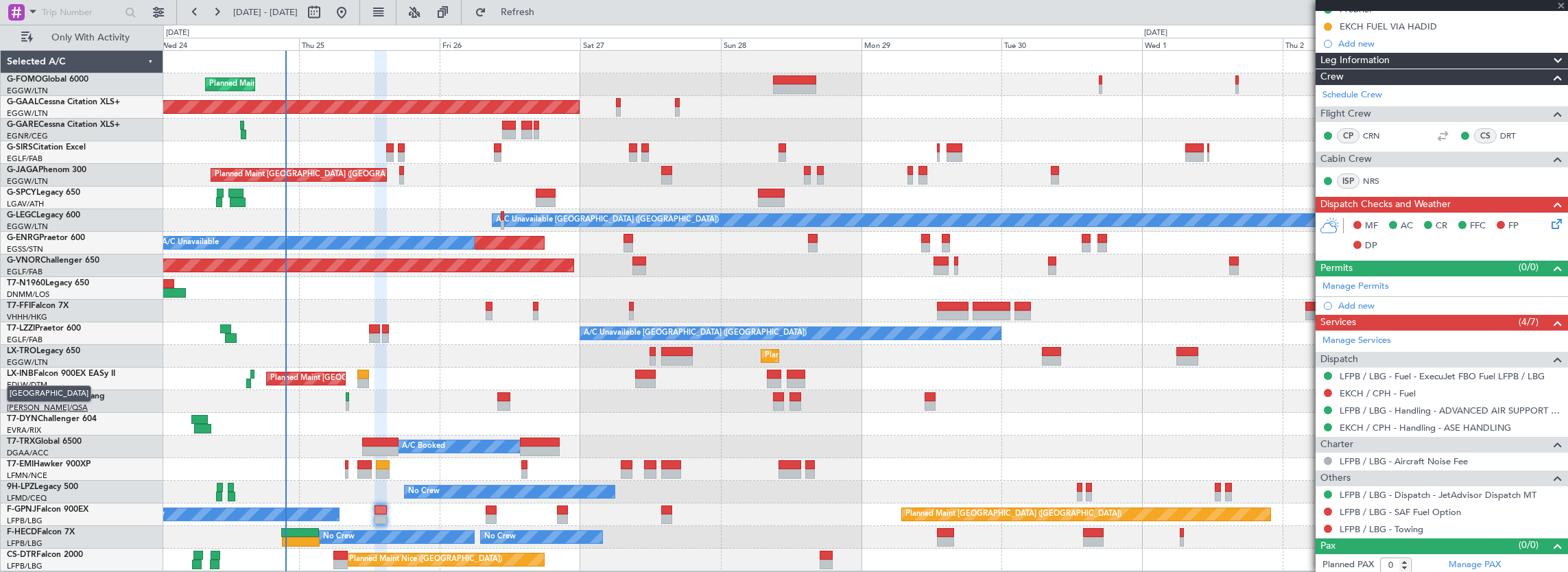
type input "2"
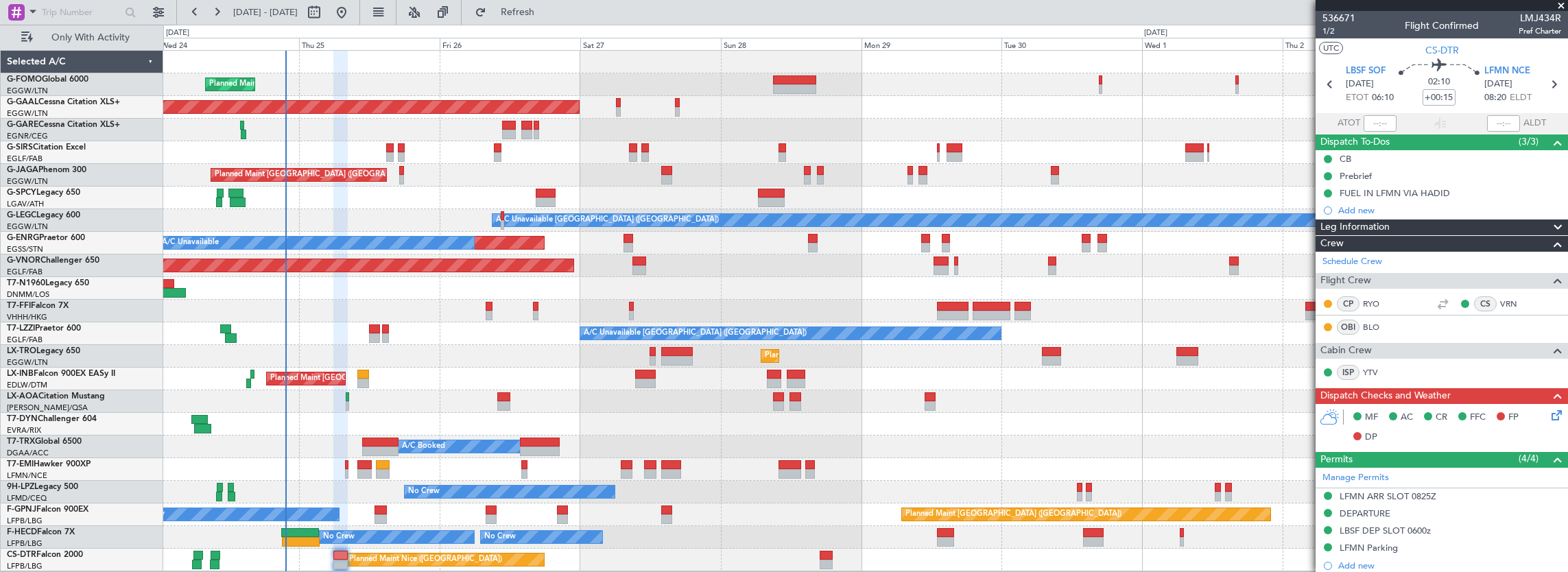
scroll to position [254, 0]
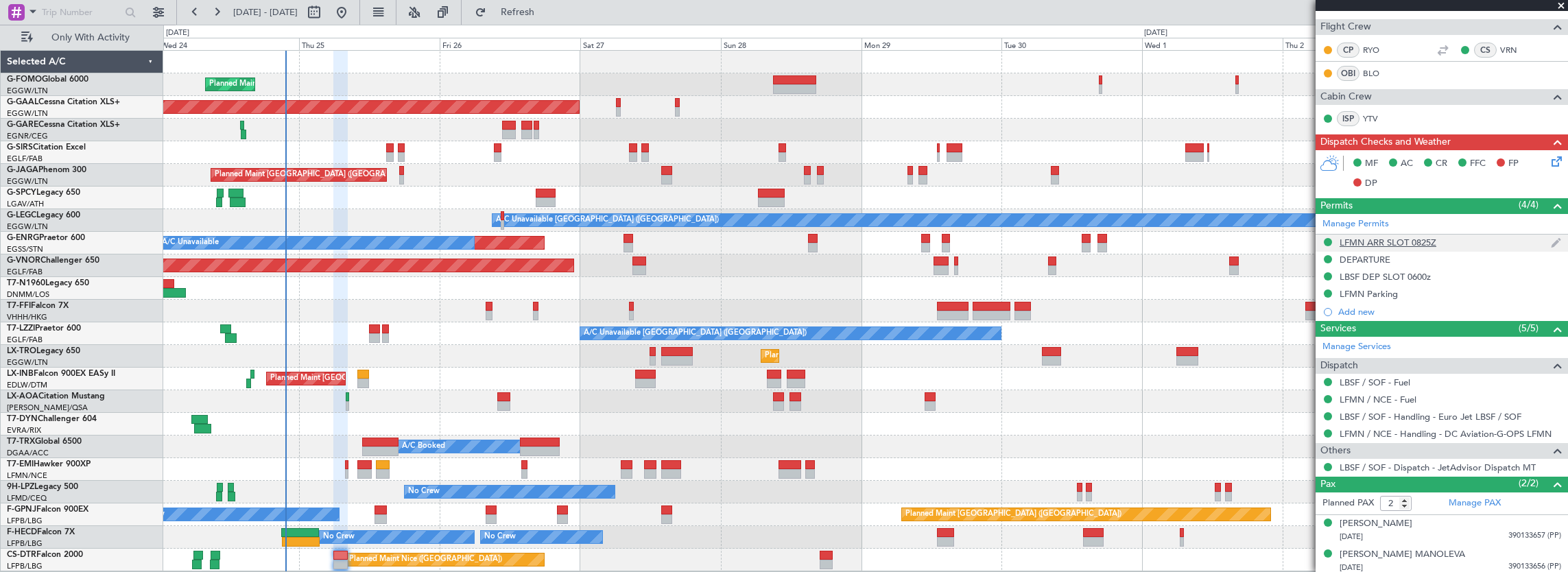
click at [1455, 237] on div "LFMN ARR SLOT 0825Z" at bounding box center [1442, 243] width 252 height 18
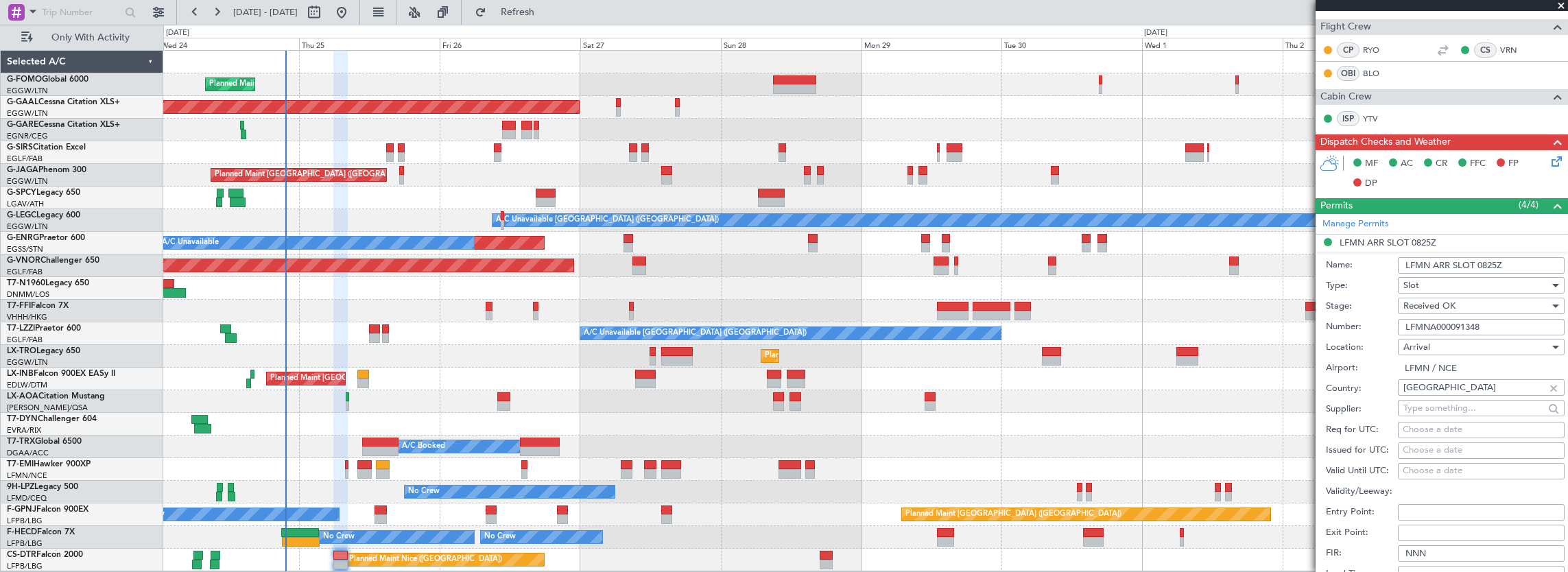
click at [1504, 326] on input "LFMNA000091348" at bounding box center [1480, 328] width 166 height 17
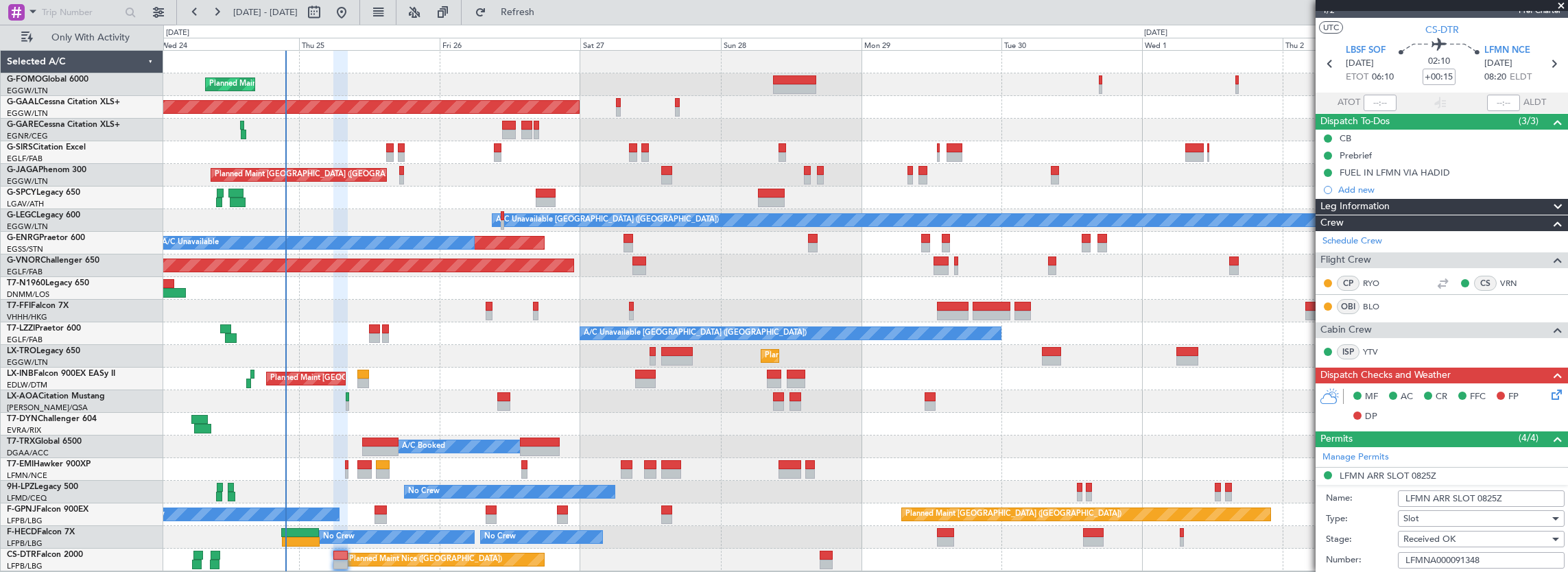
scroll to position [0, 0]
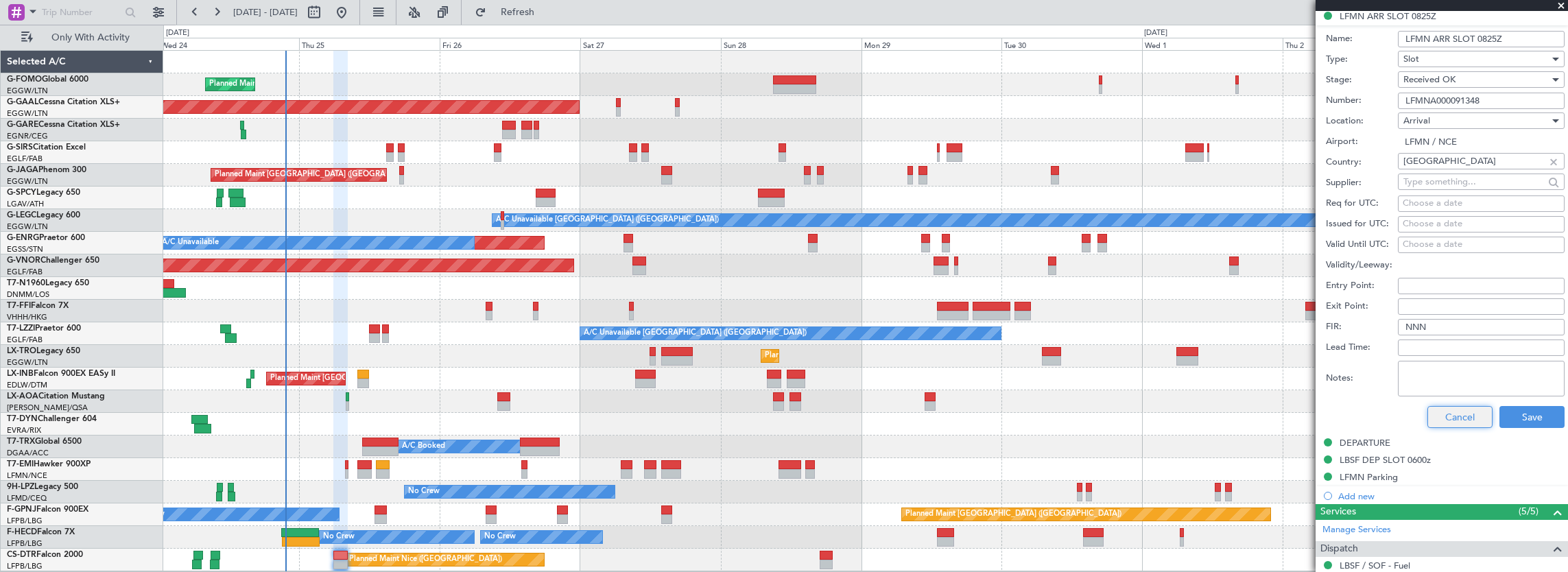
click at [1447, 424] on button "Cancel" at bounding box center [1460, 417] width 65 height 22
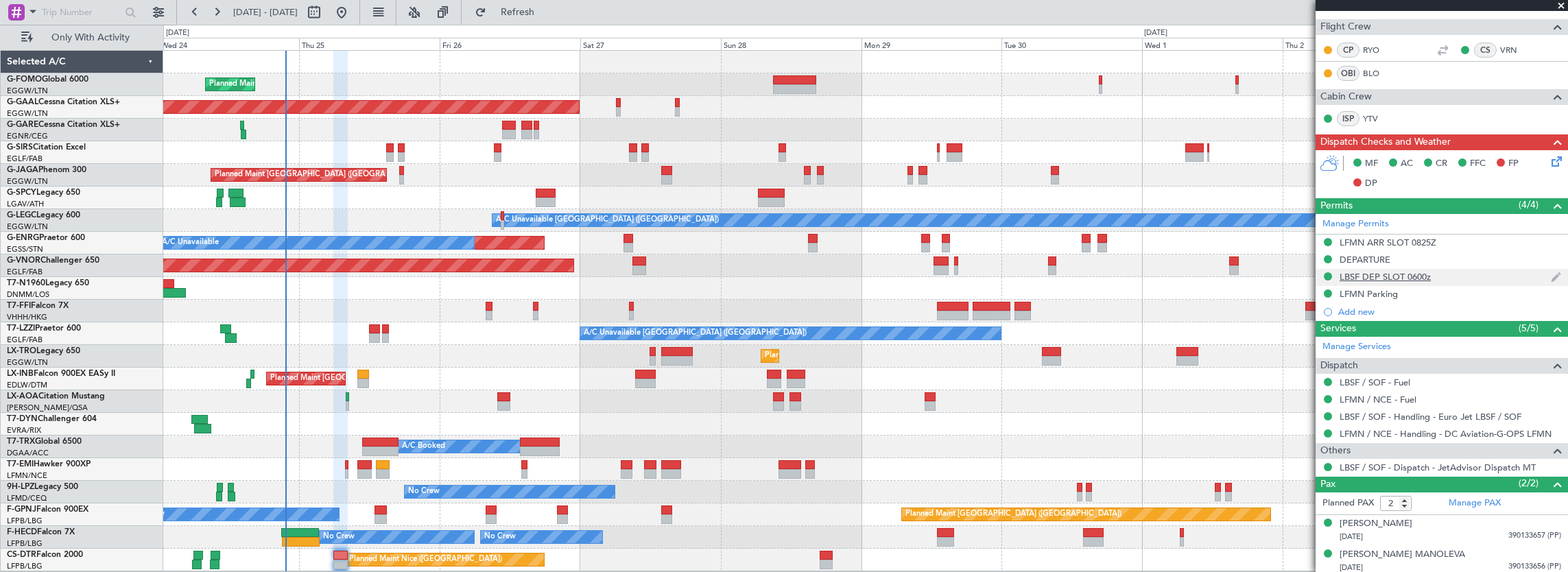
click at [1453, 276] on div "LBSF DEP SLOT 0600z" at bounding box center [1442, 278] width 252 height 18
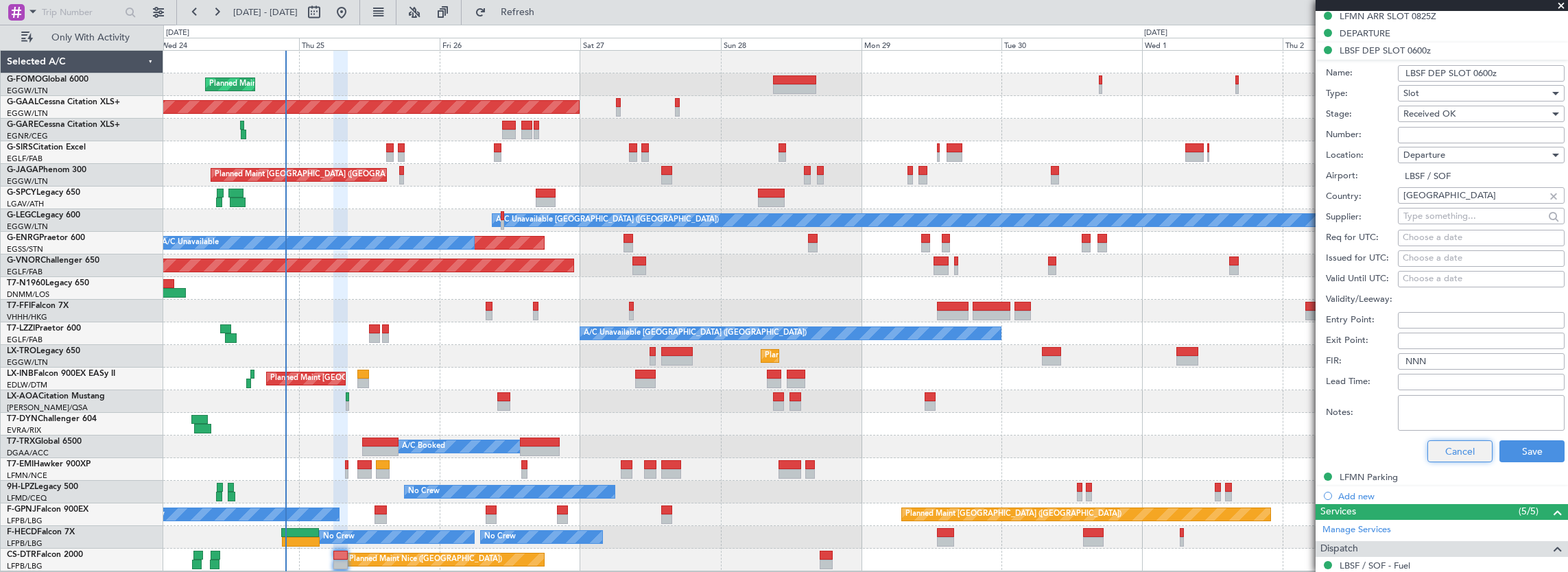
click at [1466, 446] on button "Cancel" at bounding box center [1460, 452] width 65 height 22
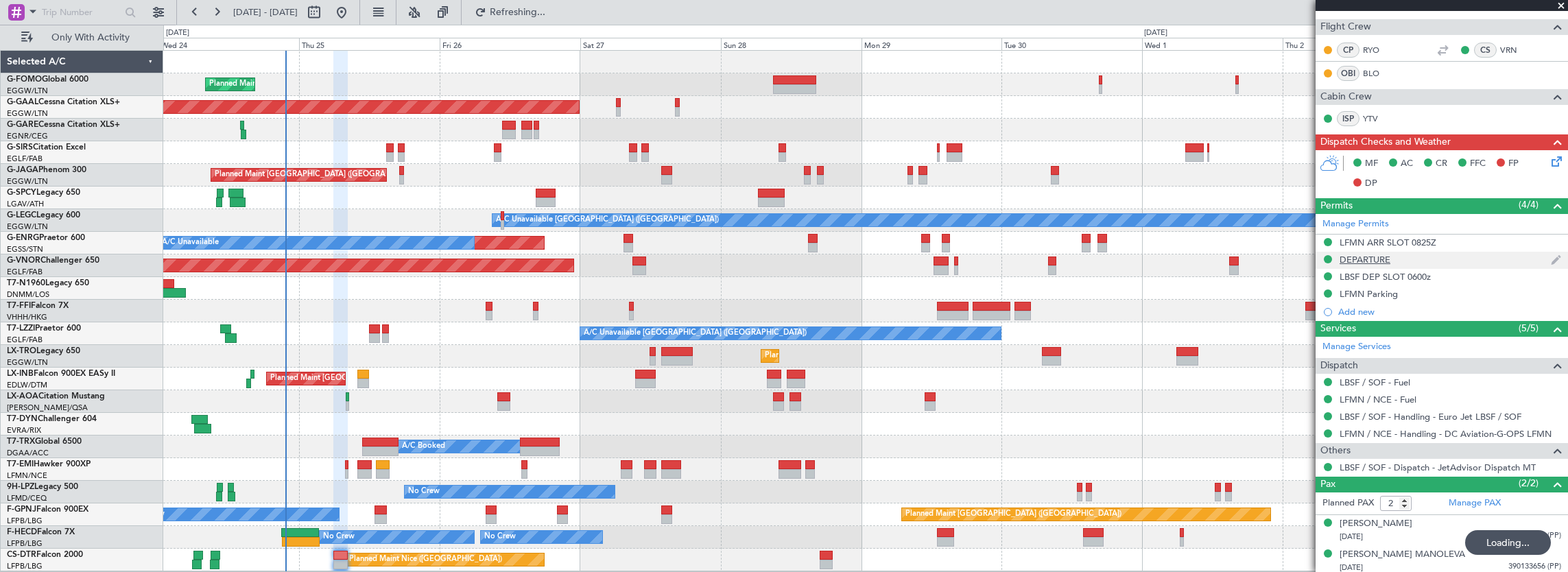
click at [1446, 258] on div "DEPARTURE" at bounding box center [1442, 260] width 252 height 18
click at [1451, 258] on div "Manage Permits LFMN ARR SLOT 0825Z DEPARTURE LBSF DEP SLOT 0600z LFMN Parking A…" at bounding box center [1442, 268] width 252 height 107
click at [1435, 258] on div "DEPARTURE" at bounding box center [1442, 260] width 252 height 18
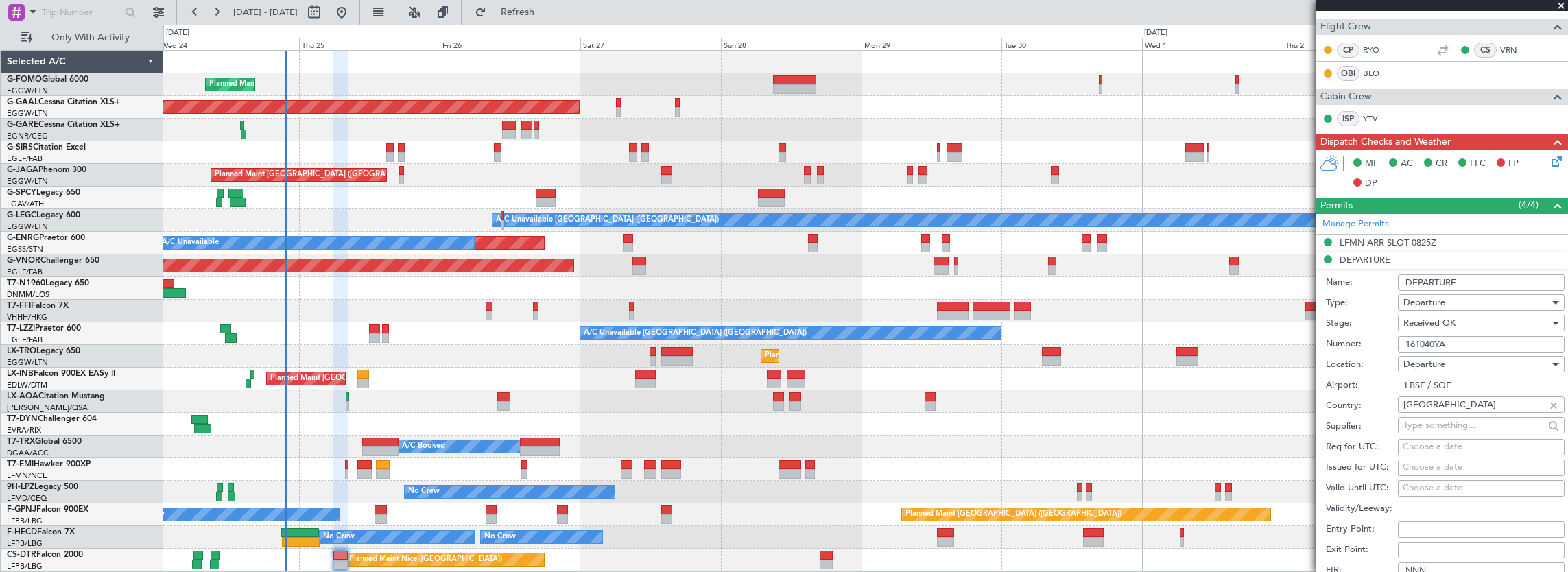
click at [1482, 349] on input "161040YA" at bounding box center [1480, 345] width 166 height 17
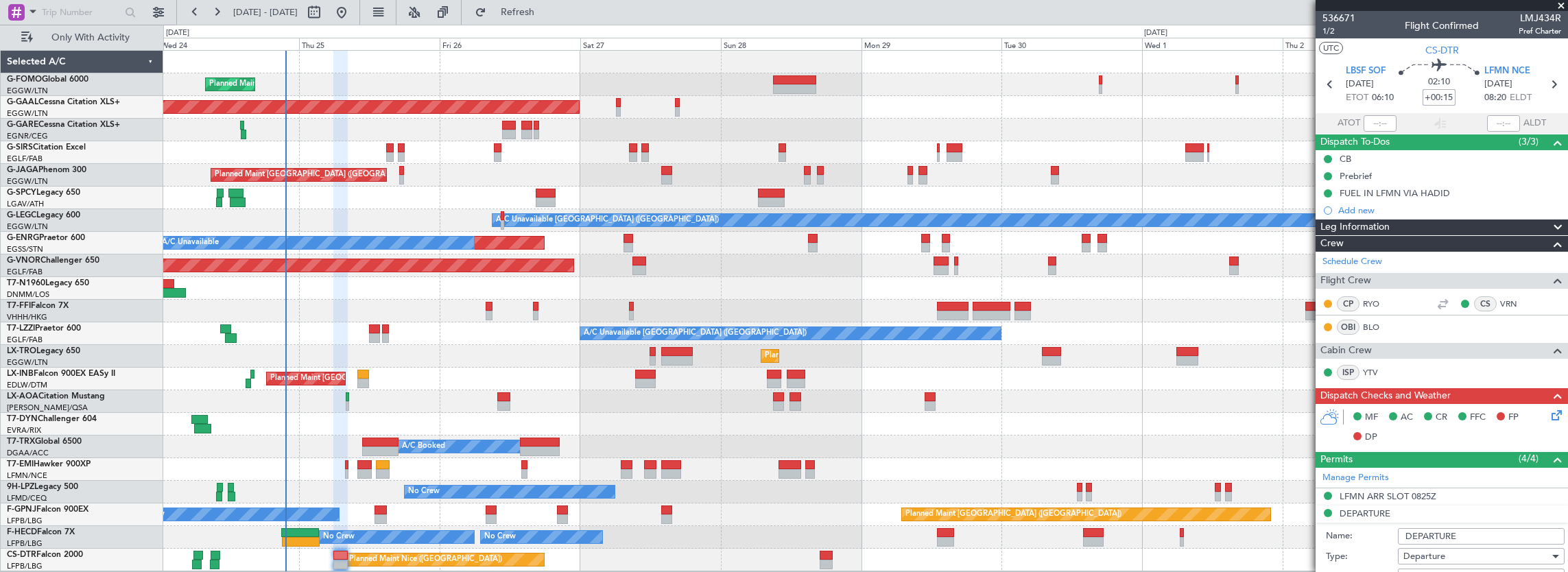
click at [1423, 94] on input "+00:15" at bounding box center [1438, 98] width 33 height 17
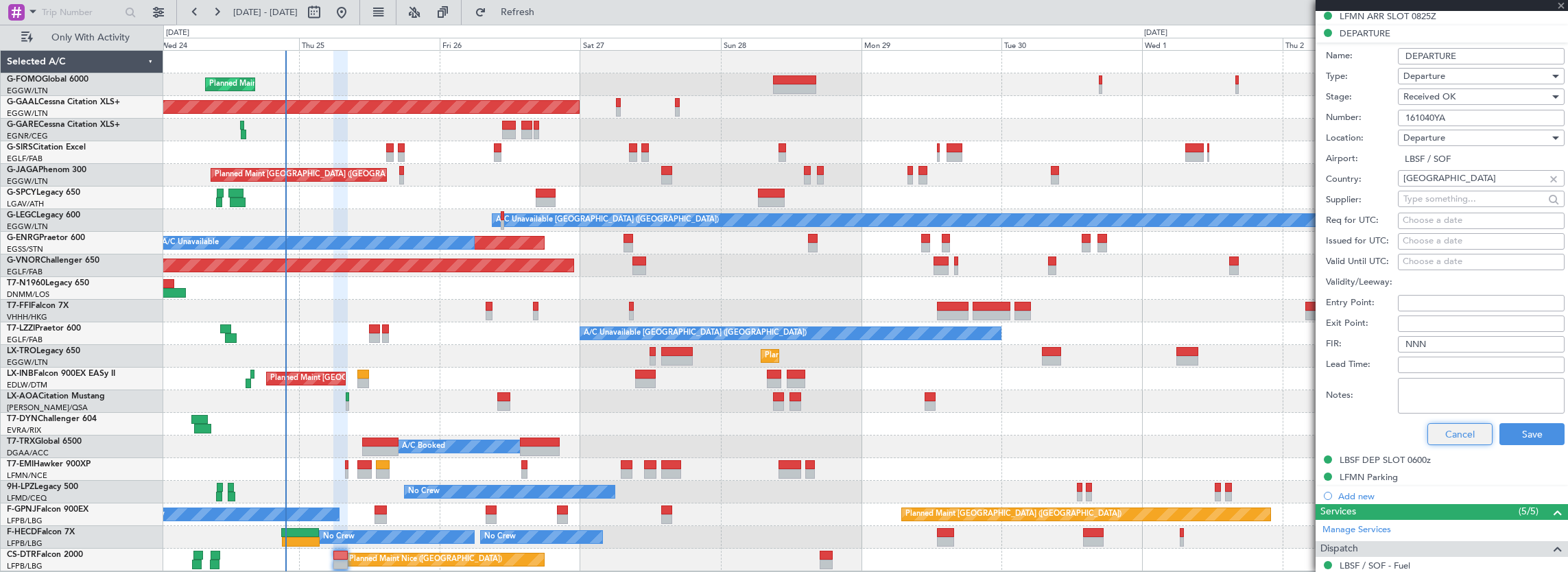
click at [1453, 430] on button "Cancel" at bounding box center [1460, 434] width 65 height 22
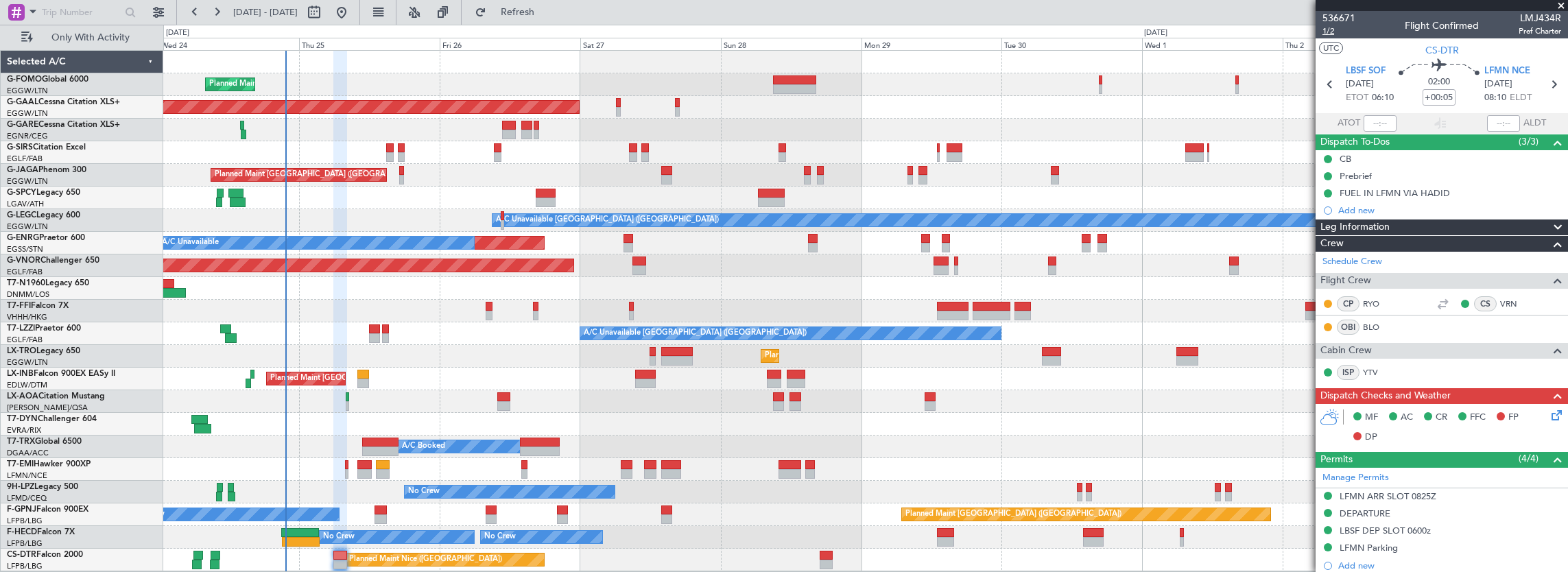
click at [1326, 29] on span "1/2" at bounding box center [1338, 31] width 33 height 12
click at [1543, 422] on div "MF AC CR FFC FP DP" at bounding box center [1442, 427] width 252 height 48
click at [1549, 415] on icon at bounding box center [1554, 412] width 11 height 11
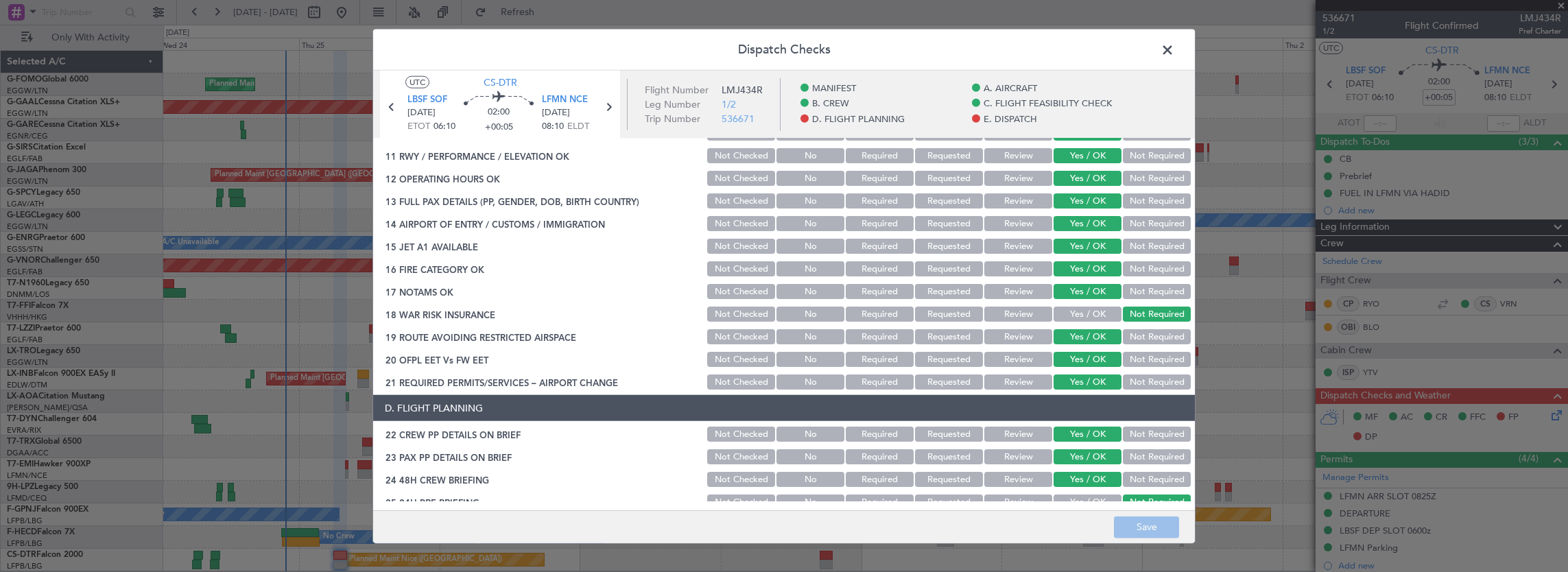
scroll to position [549, 0]
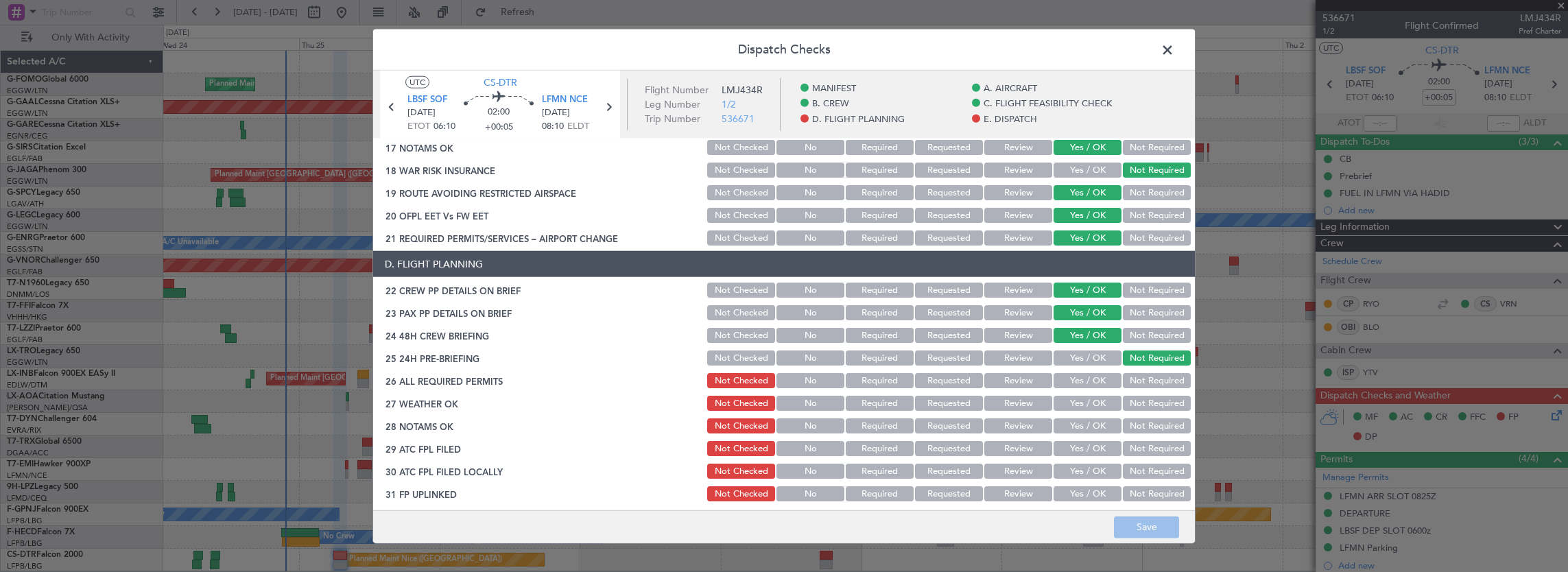
click at [1069, 376] on button "Yes / OK" at bounding box center [1087, 380] width 68 height 15
click at [1077, 406] on button "Yes / OK" at bounding box center [1087, 403] width 68 height 15
drag, startPoint x: 1081, startPoint y: 424, endPoint x: 1079, endPoint y: 442, distance: 18.1
click at [1081, 426] on button "Yes / OK" at bounding box center [1087, 426] width 68 height 15
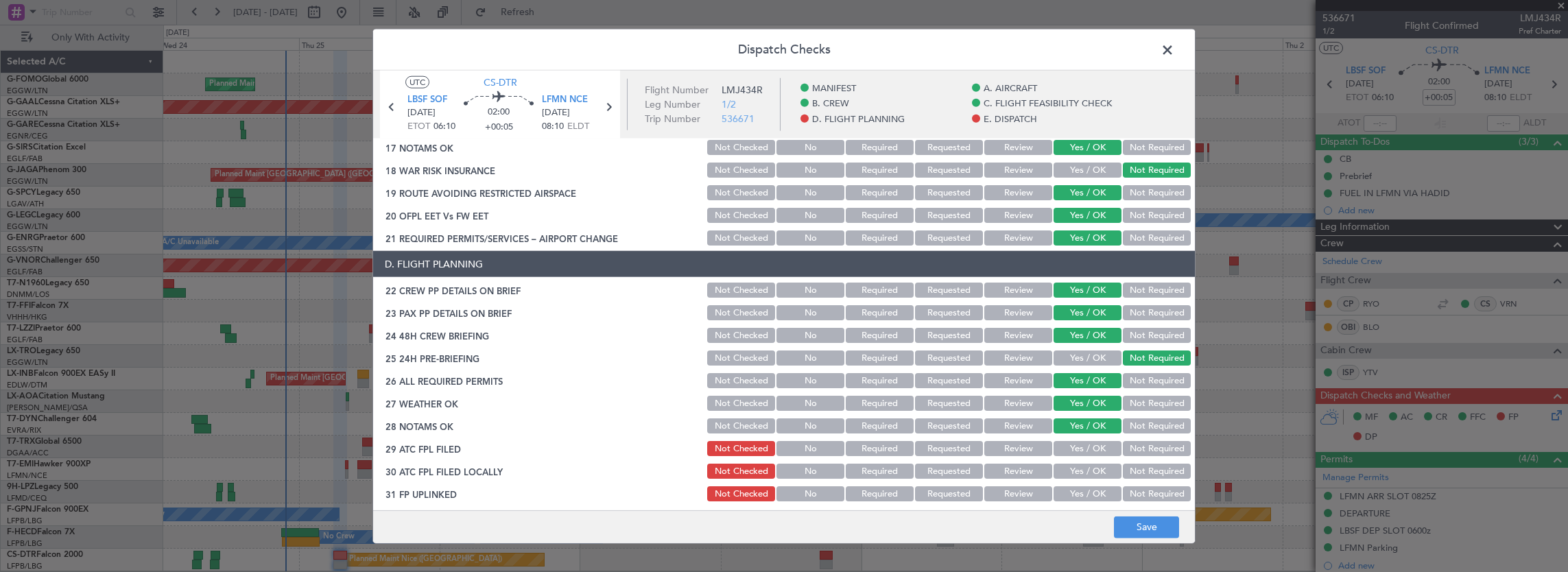
click at [1079, 442] on button "Yes / OK" at bounding box center [1087, 449] width 68 height 15
click at [1079, 453] on button "Yes / OK" at bounding box center [1087, 449] width 68 height 15
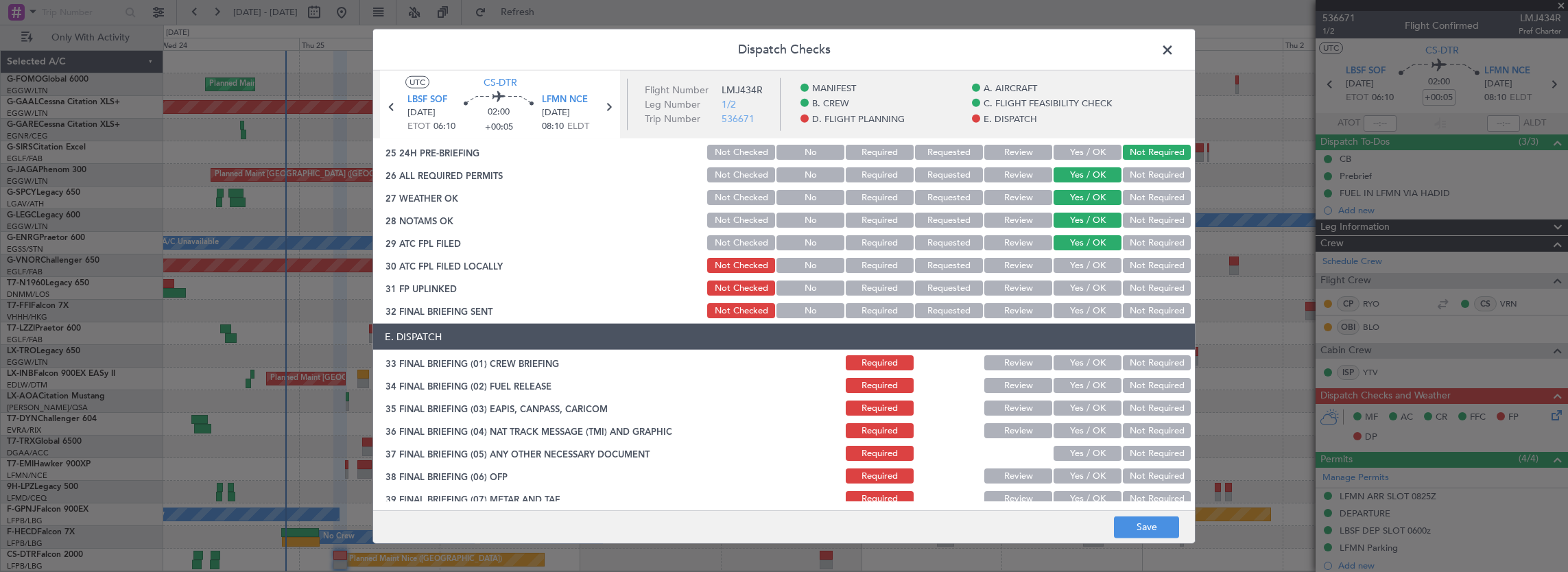
click at [1130, 256] on div "Not Required" at bounding box center [1155, 265] width 69 height 19
click at [1097, 276] on section "D. FLIGHT PLANNING 22 CREW PP DETAILS ON BRIEF Not Checked No Required Requeste…" at bounding box center [783, 182] width 822 height 275
drag, startPoint x: 1129, startPoint y: 263, endPoint x: 1087, endPoint y: 291, distance: 50.5
click at [1129, 263] on button "Not Required" at bounding box center [1156, 266] width 68 height 15
click at [1083, 294] on button "Yes / OK" at bounding box center [1087, 289] width 68 height 15
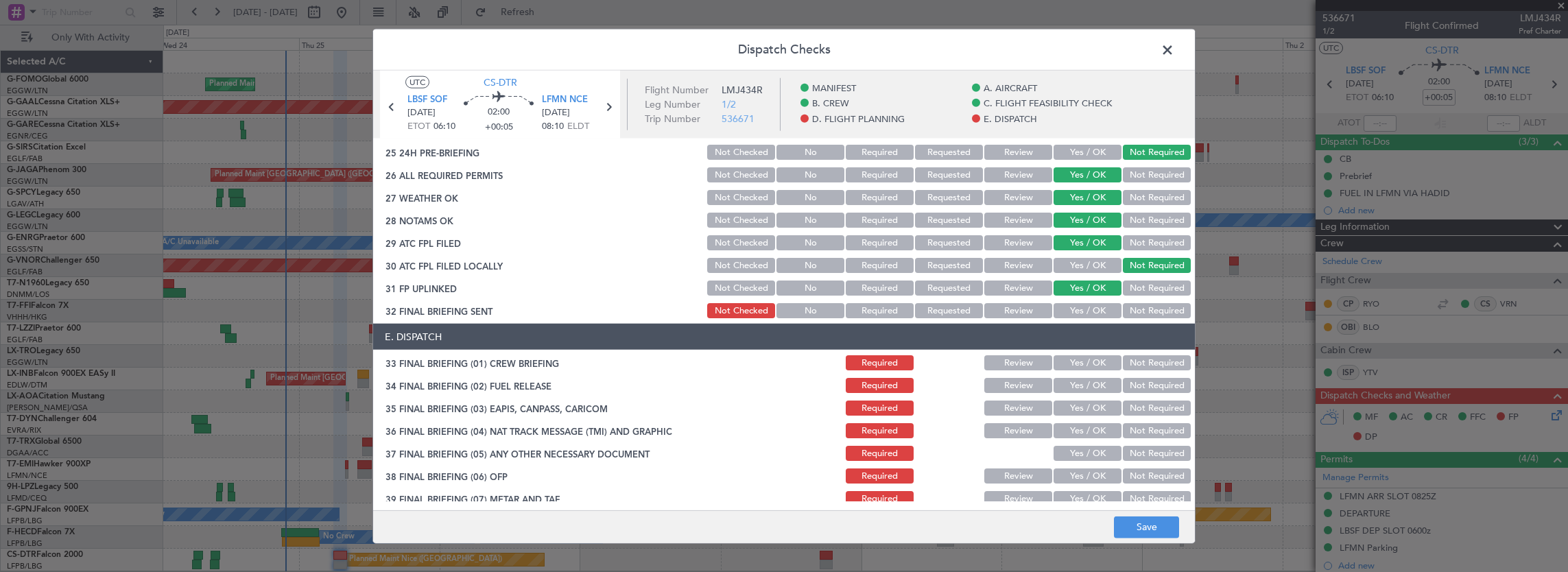
click at [1135, 312] on button "Not Required" at bounding box center [1156, 311] width 68 height 15
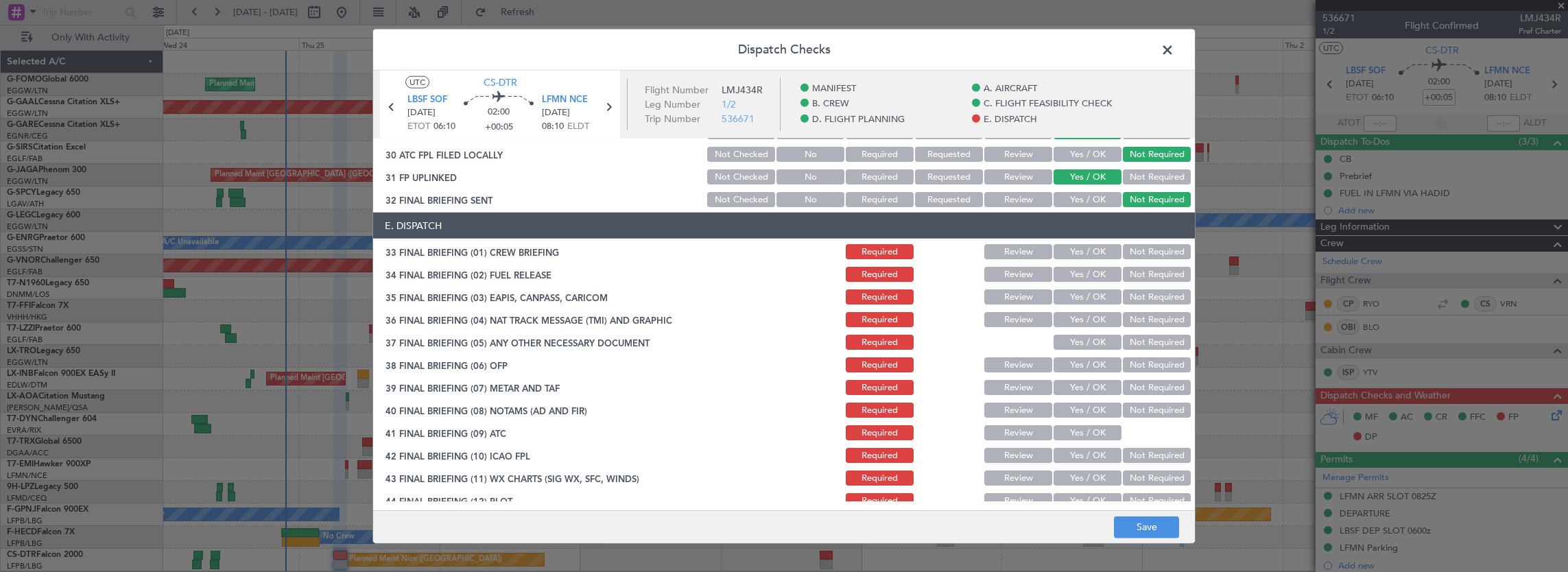
scroll to position [878, 0]
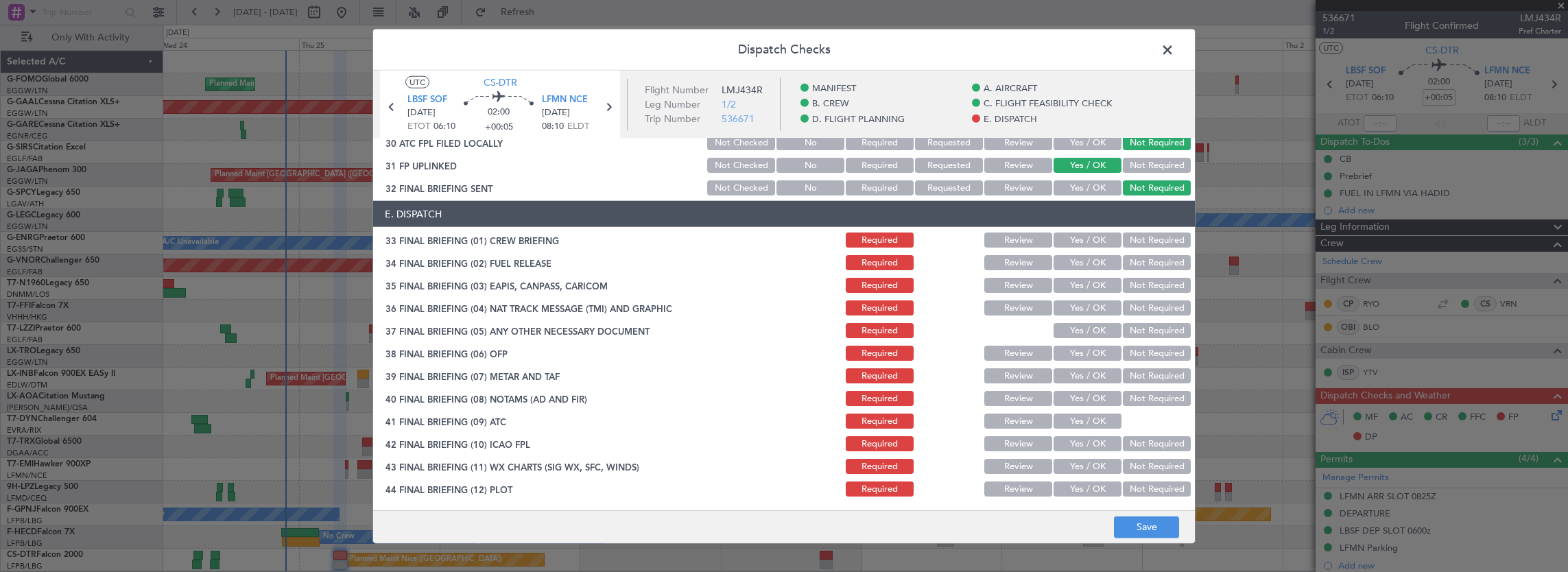
click at [1087, 239] on button "Yes / OK" at bounding box center [1087, 240] width 68 height 15
click at [1084, 261] on button "Yes / OK" at bounding box center [1087, 263] width 68 height 15
click at [1135, 294] on div "Not Required" at bounding box center [1155, 285] width 69 height 19
click at [1138, 285] on button "Not Required" at bounding box center [1156, 285] width 68 height 15
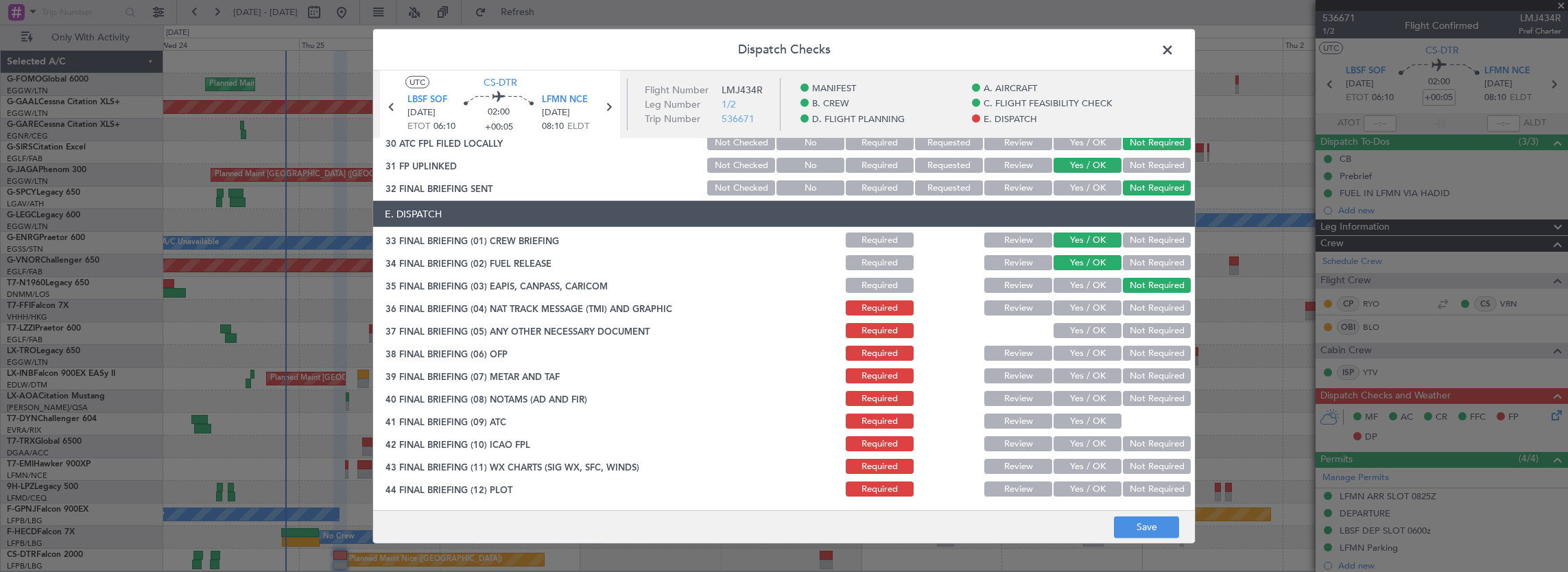
click at [1138, 304] on button "Not Required" at bounding box center [1156, 308] width 68 height 15
click at [1099, 330] on button "Yes / OK" at bounding box center [1087, 331] width 68 height 15
click at [1087, 357] on button "Yes / OK" at bounding box center [1087, 354] width 68 height 15
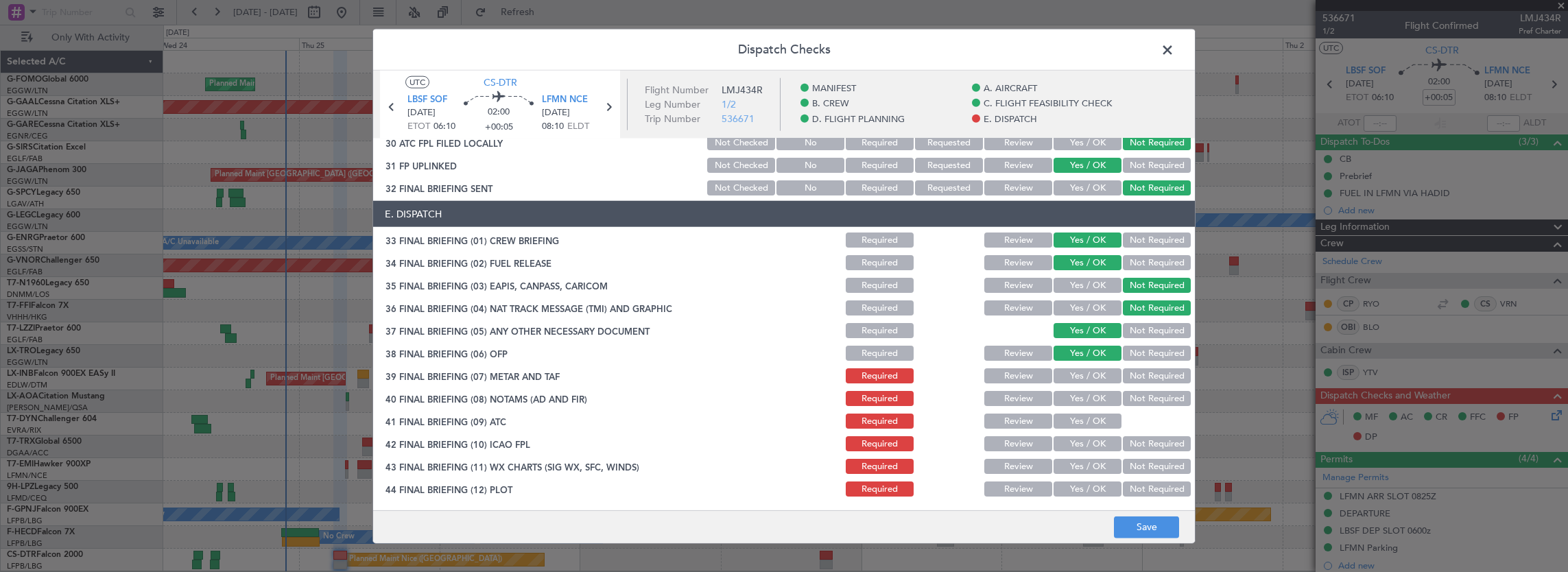
click at [1087, 380] on button "Yes / OK" at bounding box center [1087, 376] width 68 height 15
drag, startPoint x: 1086, startPoint y: 388, endPoint x: 1084, endPoint y: 398, distance: 10.2
click at [1086, 388] on section "E. DISPATCH 33 FINAL BRIEFING (01) CREW BRIEFING Required Review Yes / OK Not R…" at bounding box center [783, 350] width 822 height 298
click at [1084, 398] on button "Yes / OK" at bounding box center [1087, 399] width 68 height 15
click at [1083, 415] on button "Yes / OK" at bounding box center [1087, 421] width 68 height 15
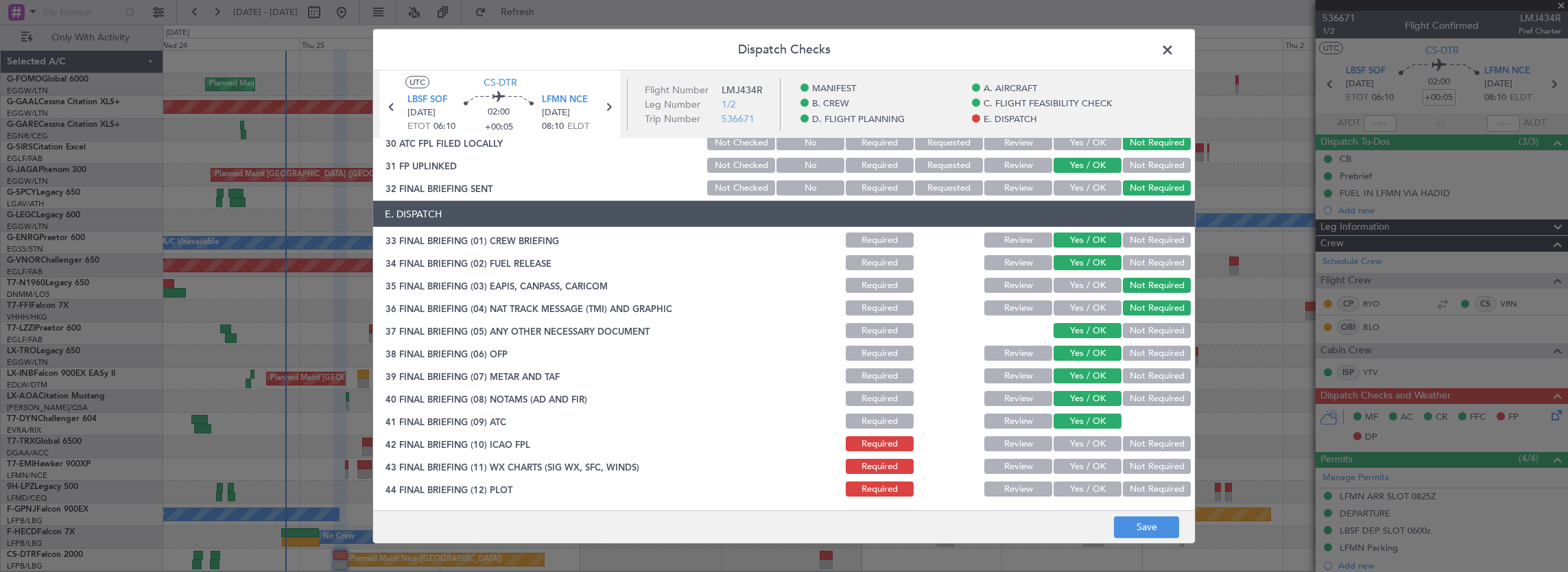
click at [1079, 444] on button "Yes / OK" at bounding box center [1087, 444] width 68 height 15
click at [1080, 464] on button "Yes / OK" at bounding box center [1087, 467] width 68 height 15
click at [1077, 482] on button "Yes / OK" at bounding box center [1087, 489] width 68 height 15
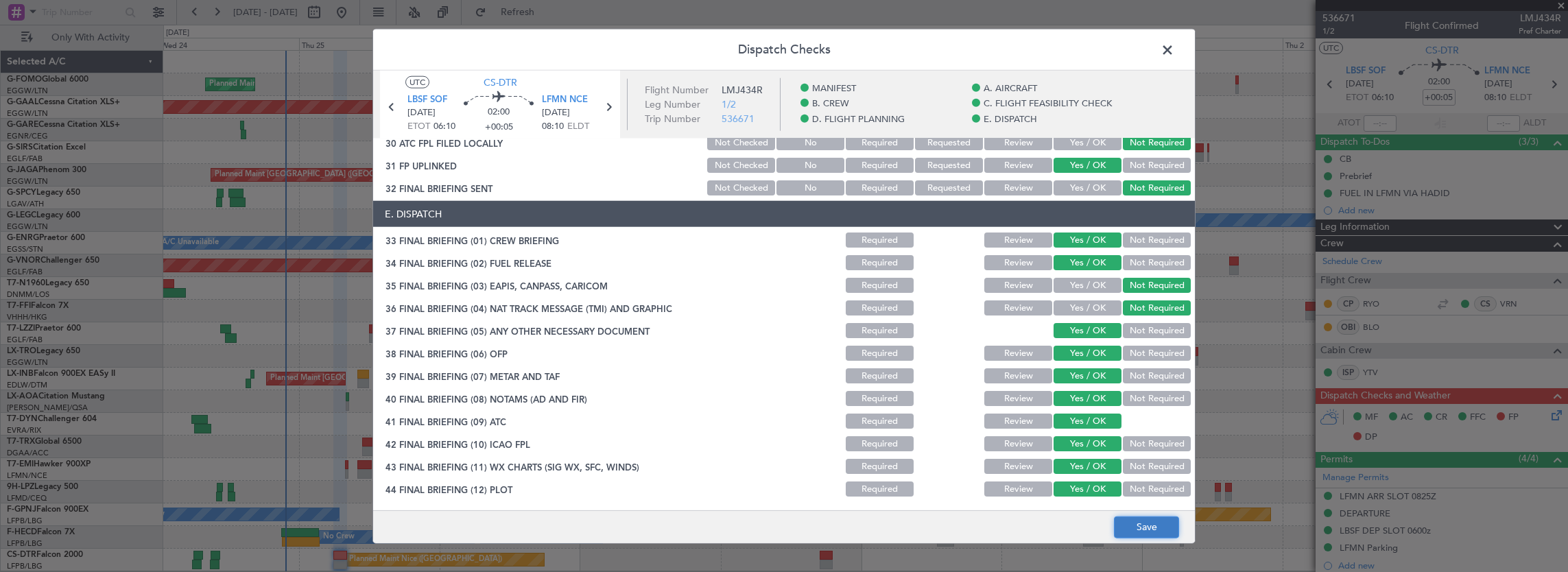
click at [1123, 522] on button "Save" at bounding box center [1147, 527] width 65 height 22
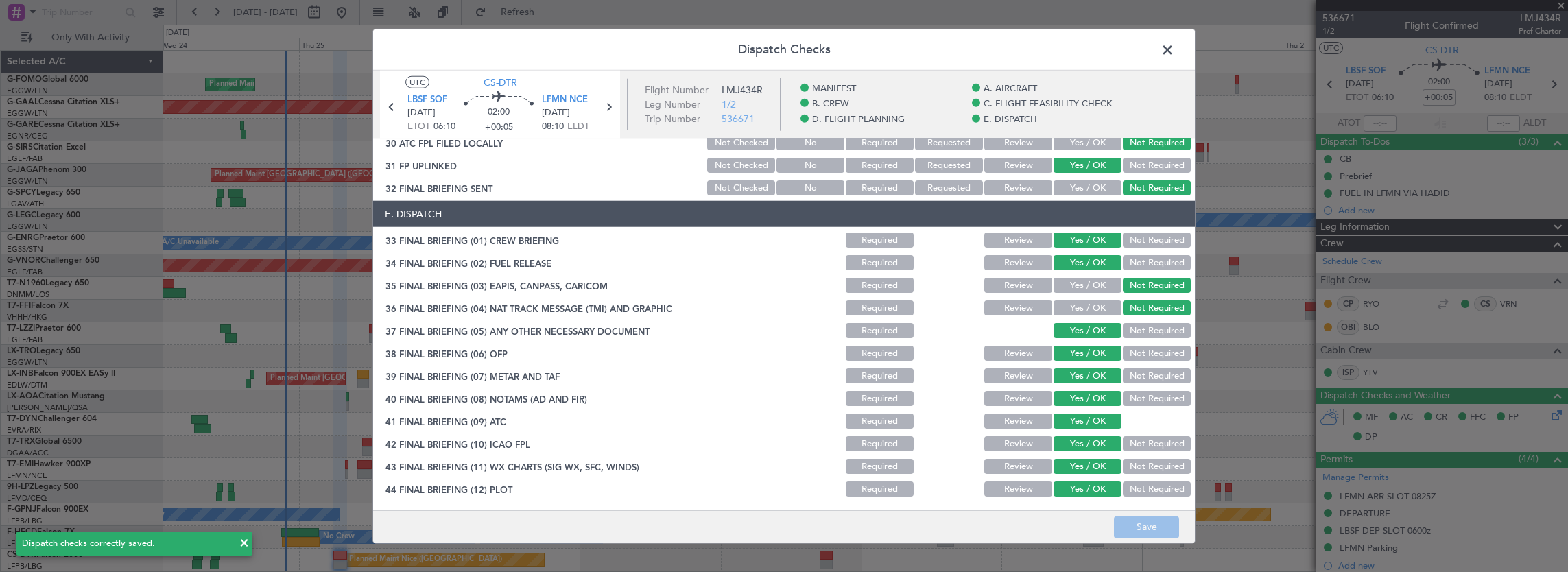
click at [1174, 48] on span at bounding box center [1174, 54] width 0 height 28
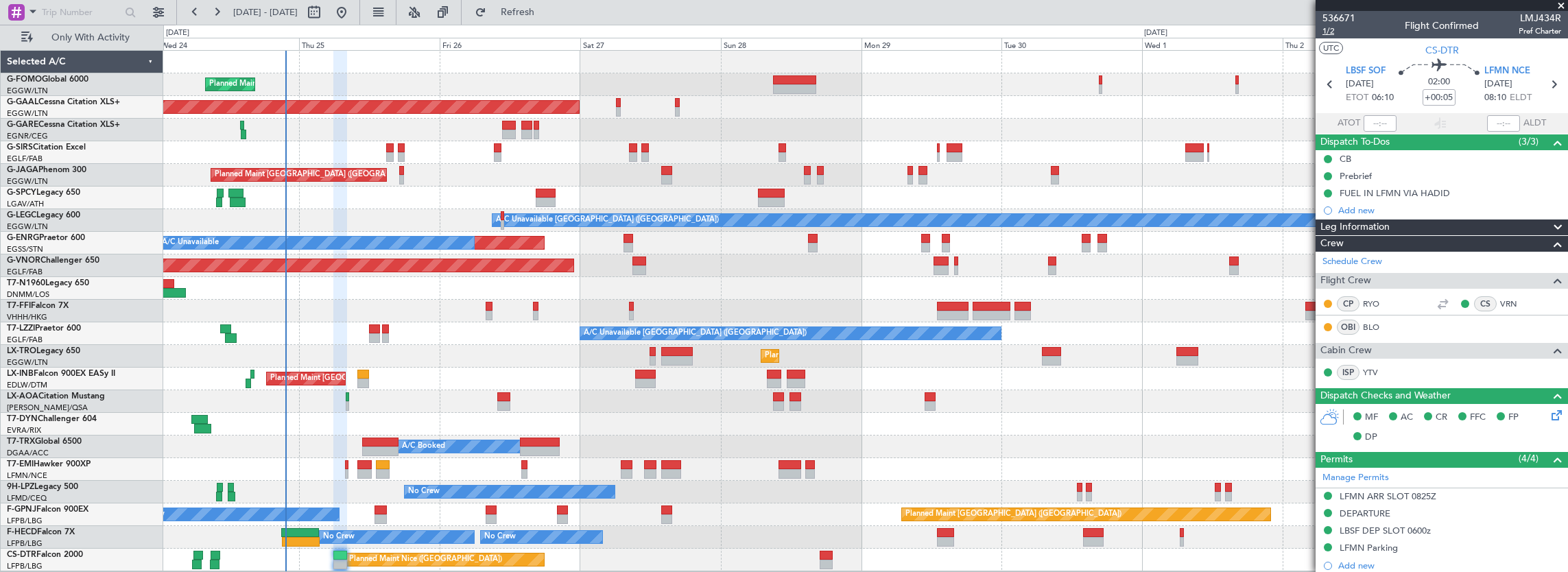
click at [1322, 36] on span "1/2" at bounding box center [1338, 31] width 33 height 12
click at [1328, 33] on span "1/2" at bounding box center [1338, 31] width 33 height 12
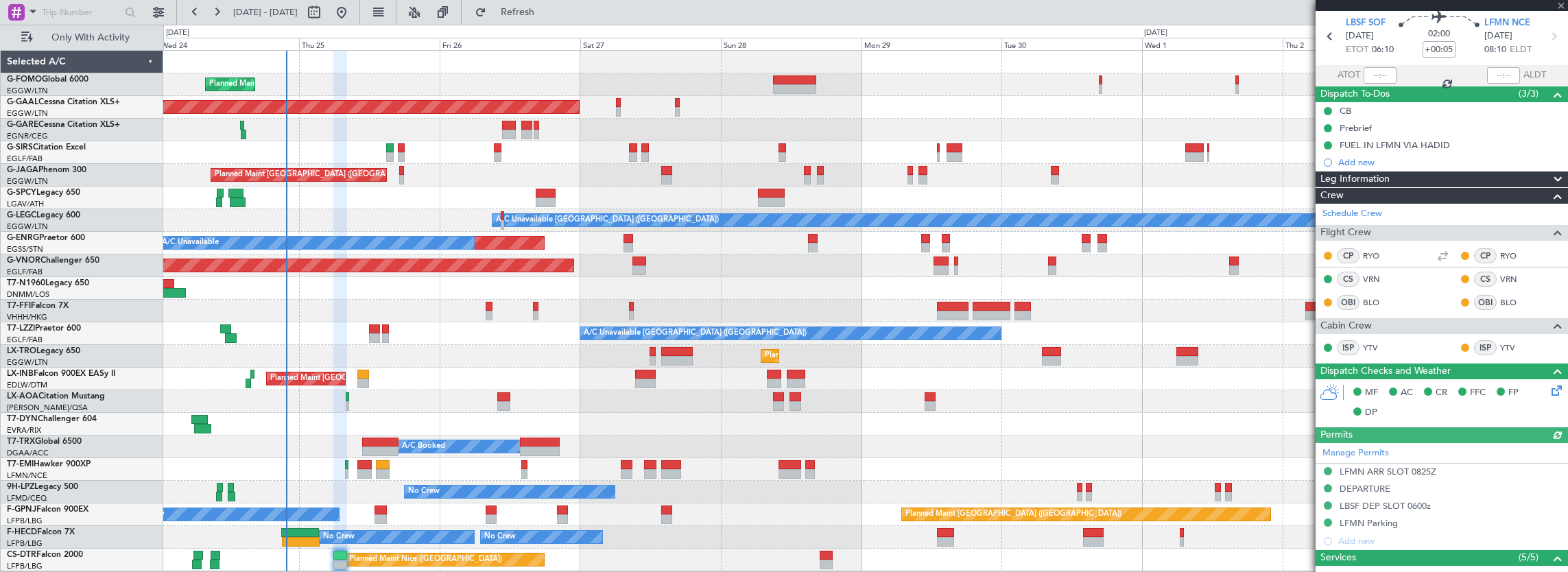
scroll to position [278, 0]
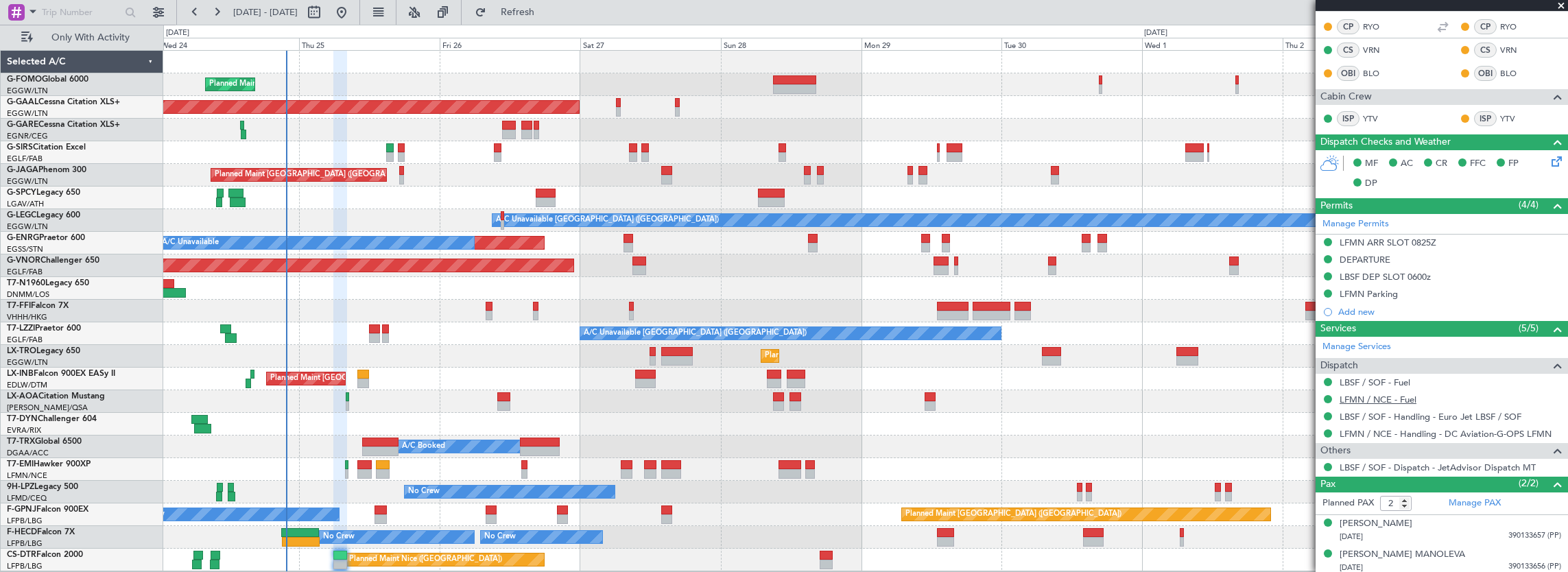
click at [1422, 392] on div "LFMN / NCE - Fuel" at bounding box center [1442, 400] width 252 height 18
click at [1402, 395] on link "LFMN / NCE - Fuel" at bounding box center [1378, 400] width 77 height 12
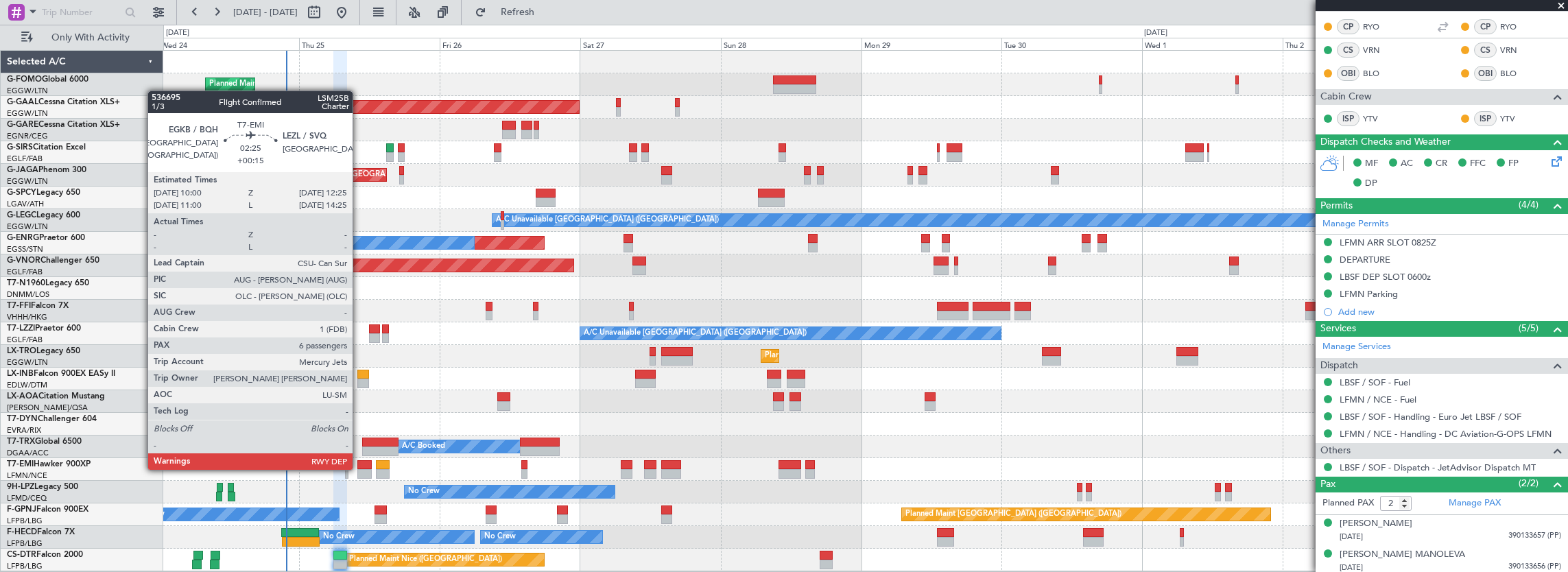
click at [359, 469] on div at bounding box center [364, 473] width 14 height 9
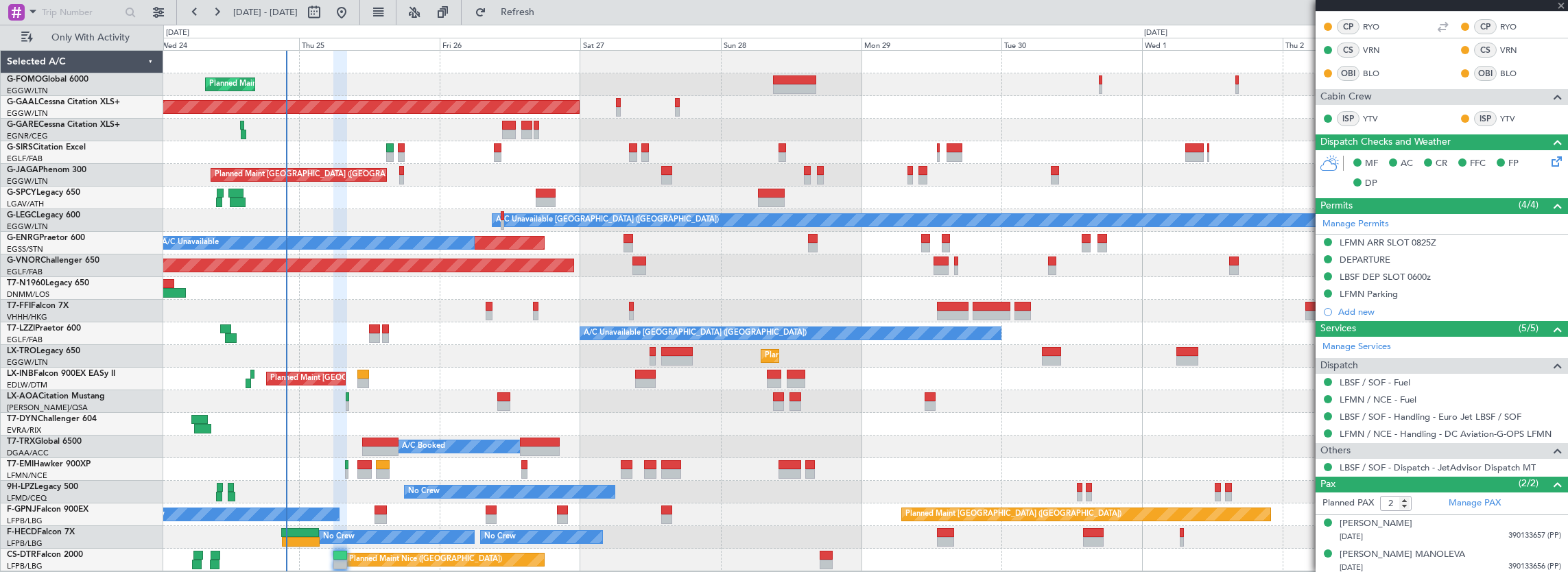
type input "+00:15"
type input "6"
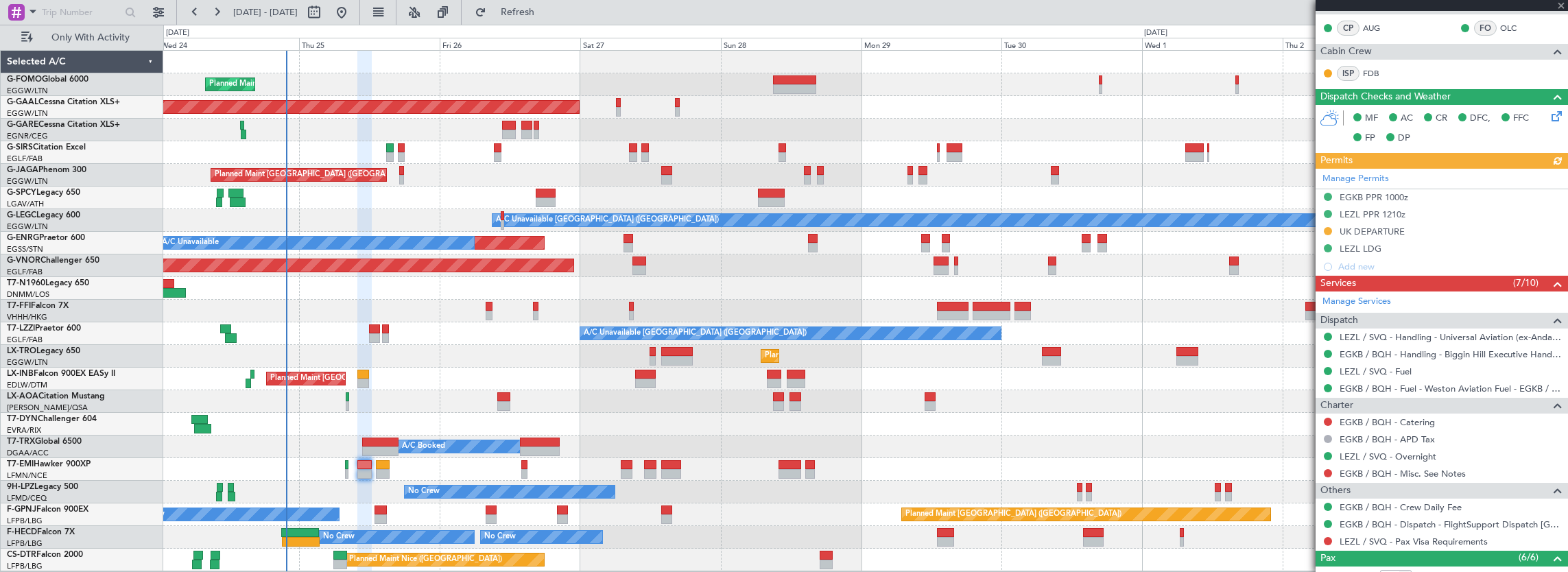
scroll to position [472, 0]
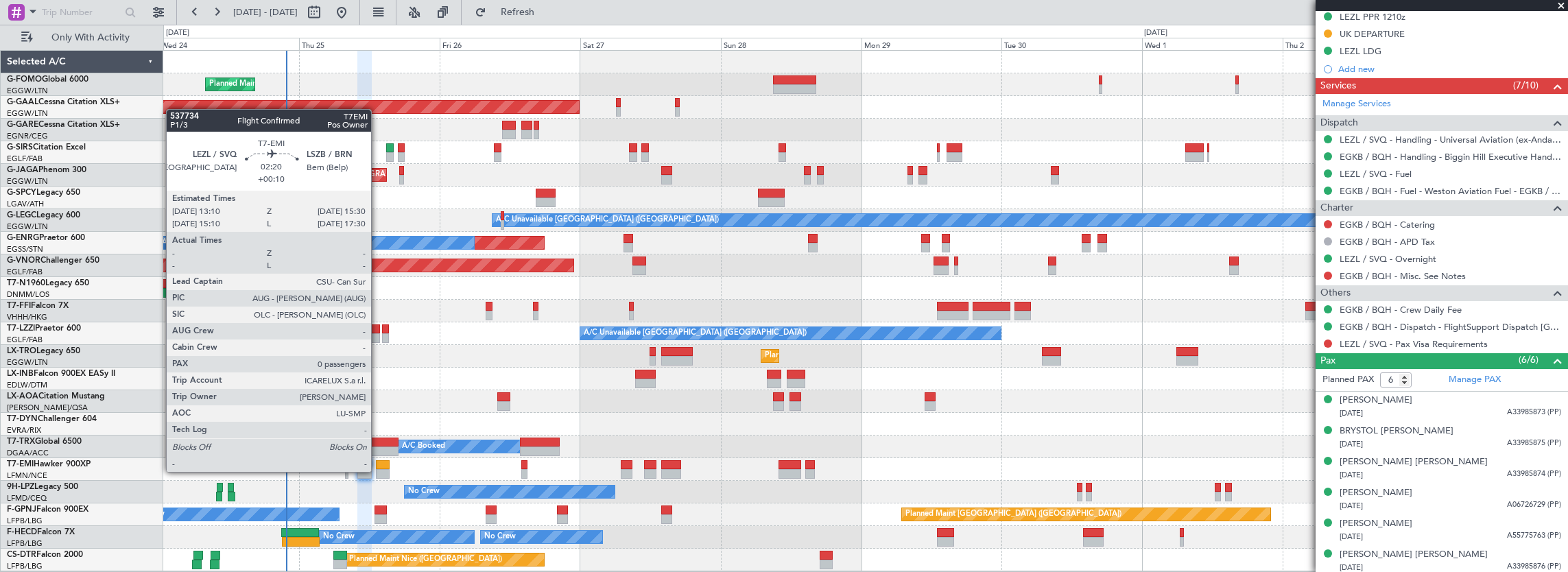
click at [378, 471] on div at bounding box center [383, 473] width 13 height 9
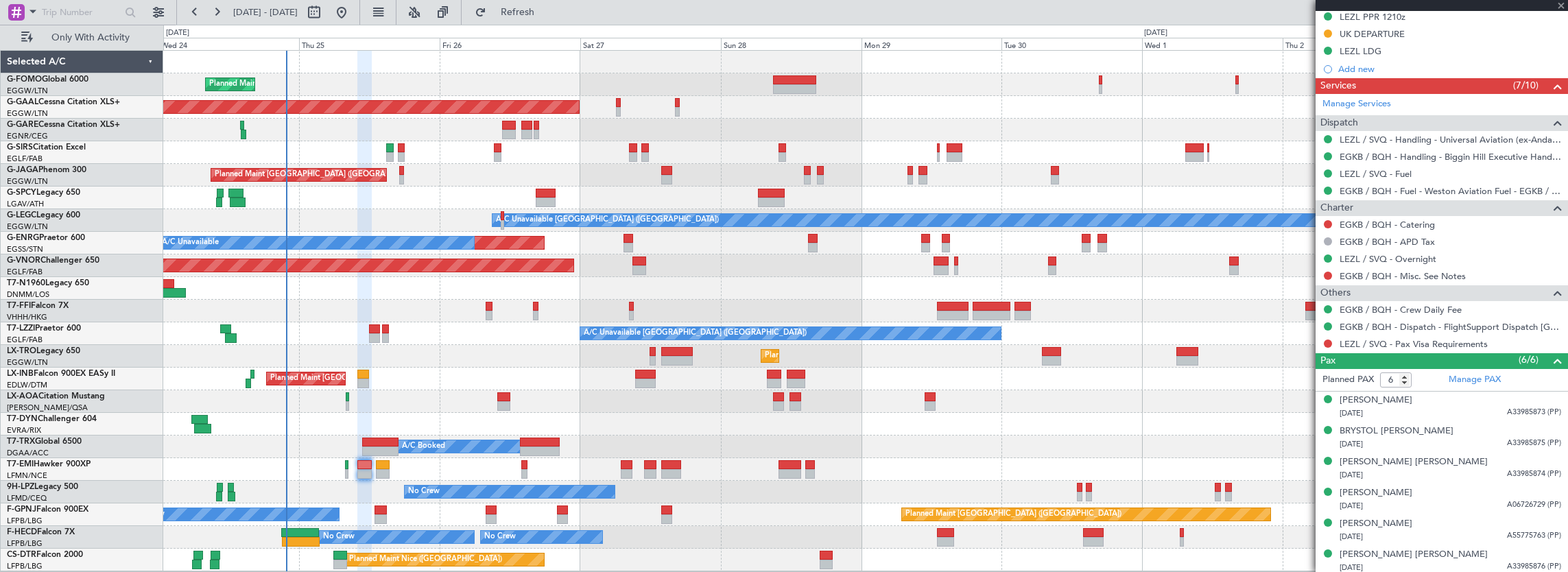
type input "+00:10"
type input "0"
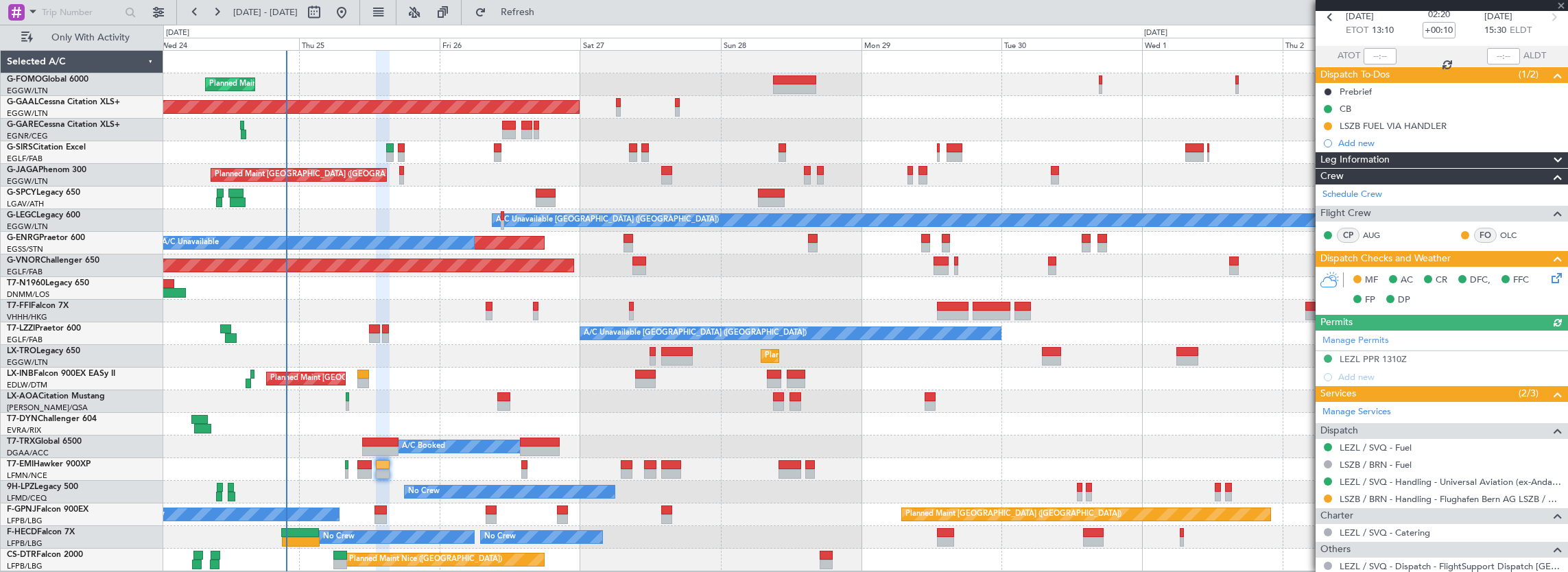
scroll to position [105, 0]
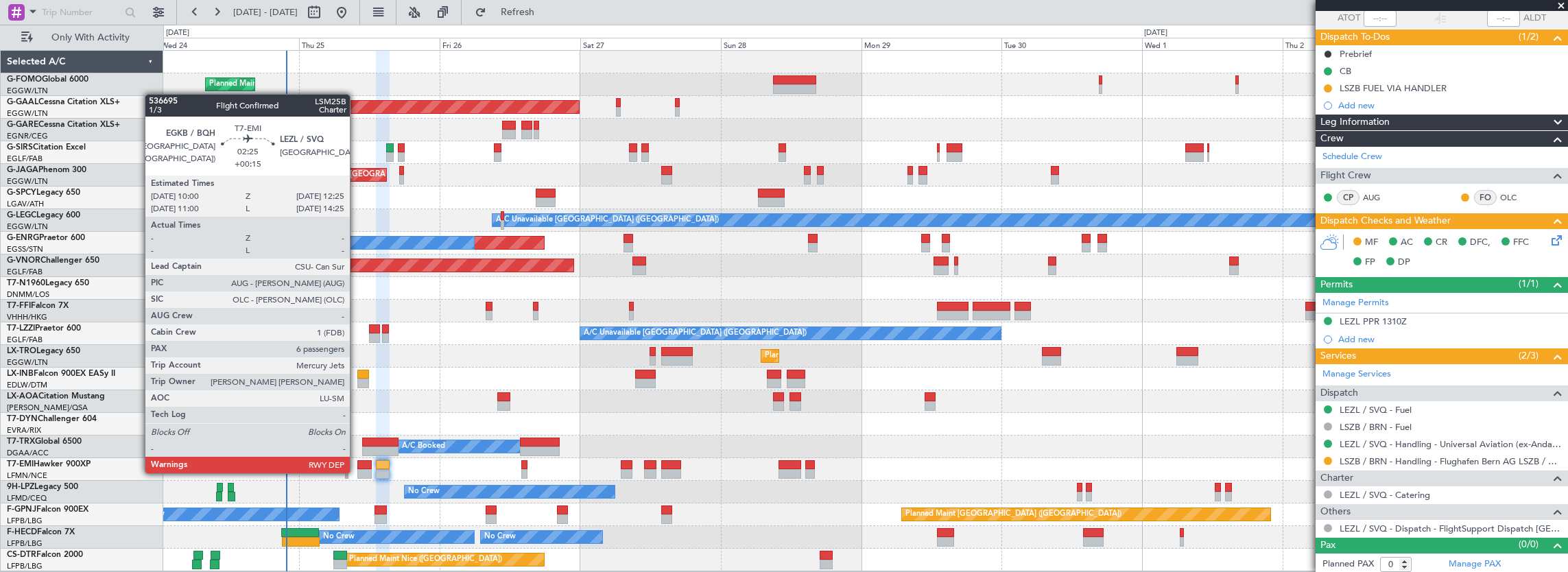
click at [358, 472] on div at bounding box center [364, 473] width 14 height 9
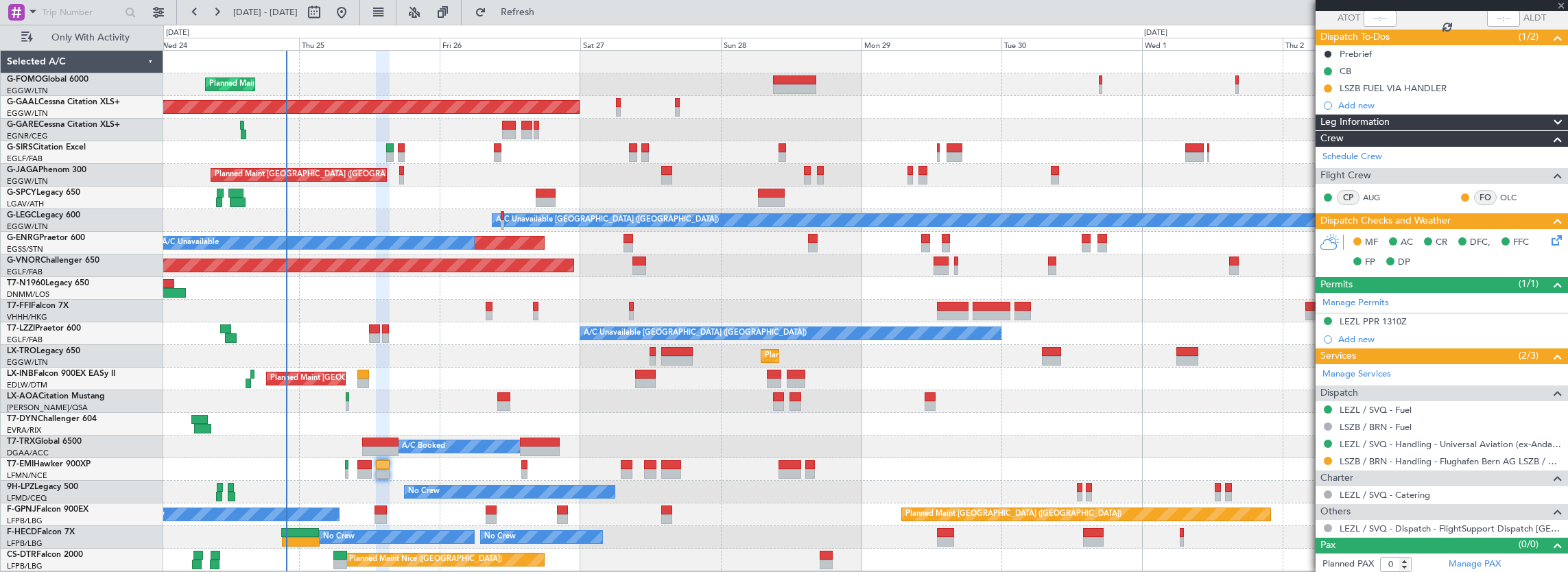
type input "+00:15"
type input "6"
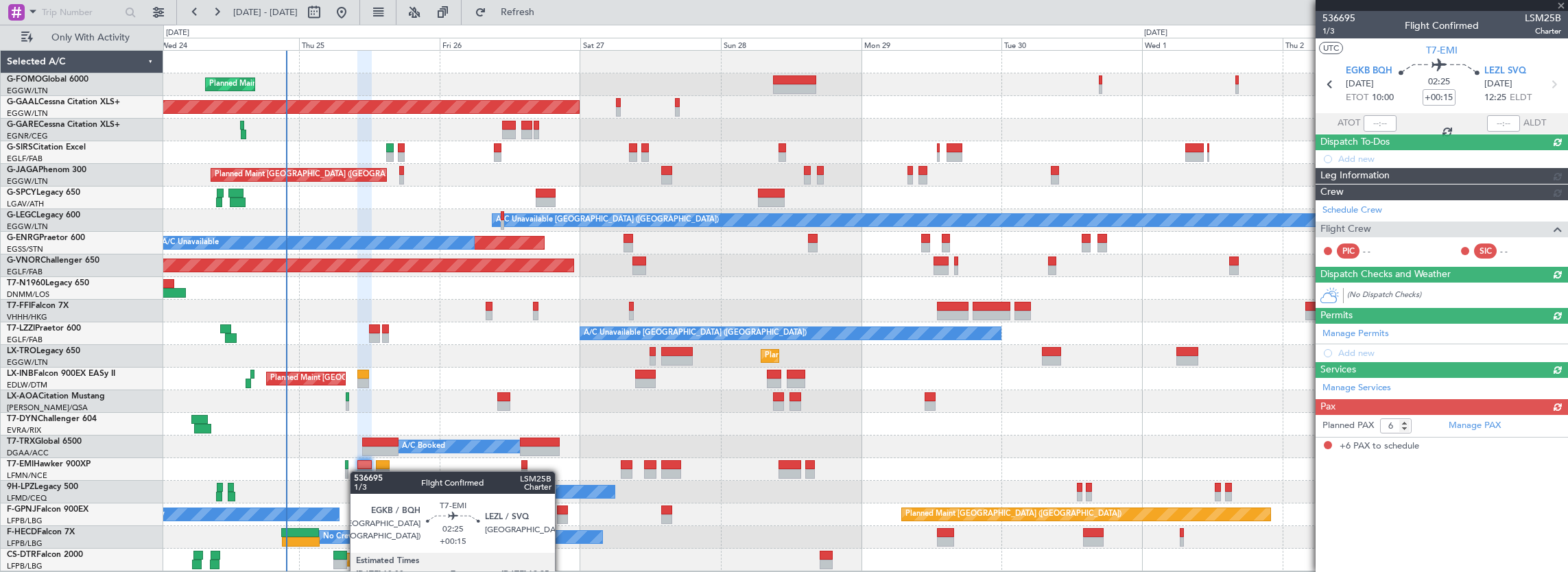
scroll to position [0, 0]
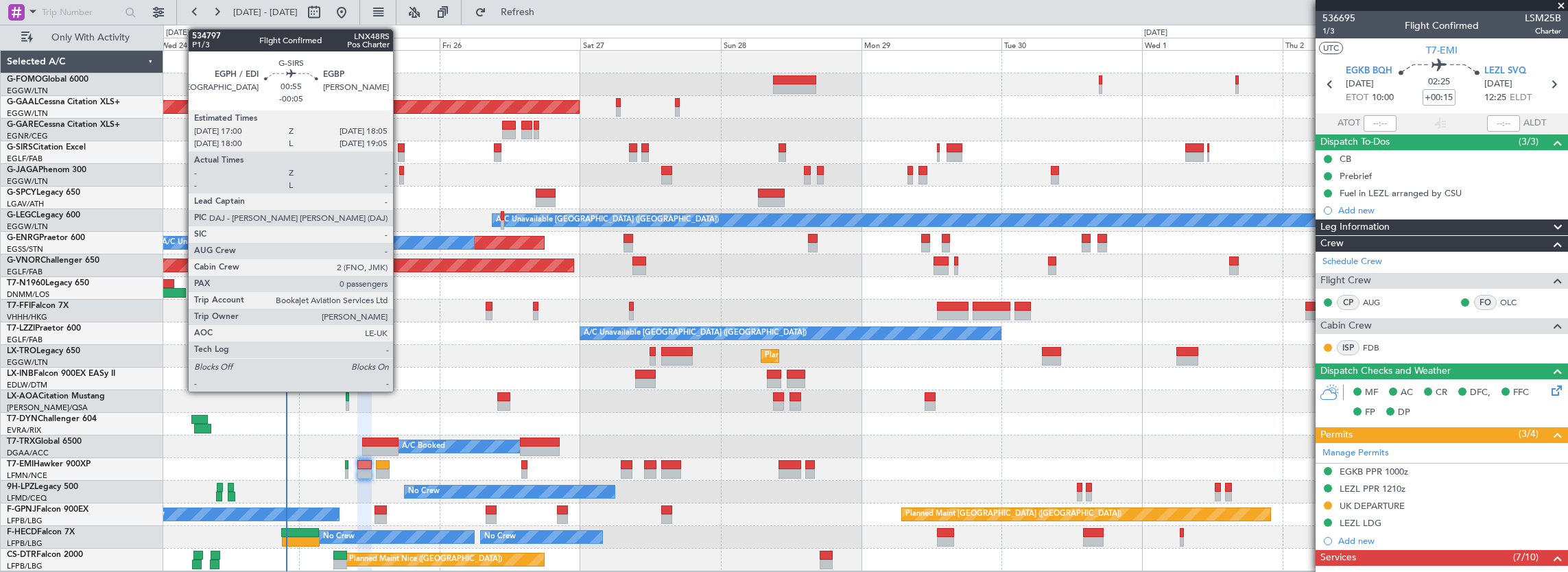
click at [395, 152] on div "Planned Maint [GEOGRAPHIC_DATA] ([GEOGRAPHIC_DATA])" at bounding box center [865, 152] width 1405 height 23
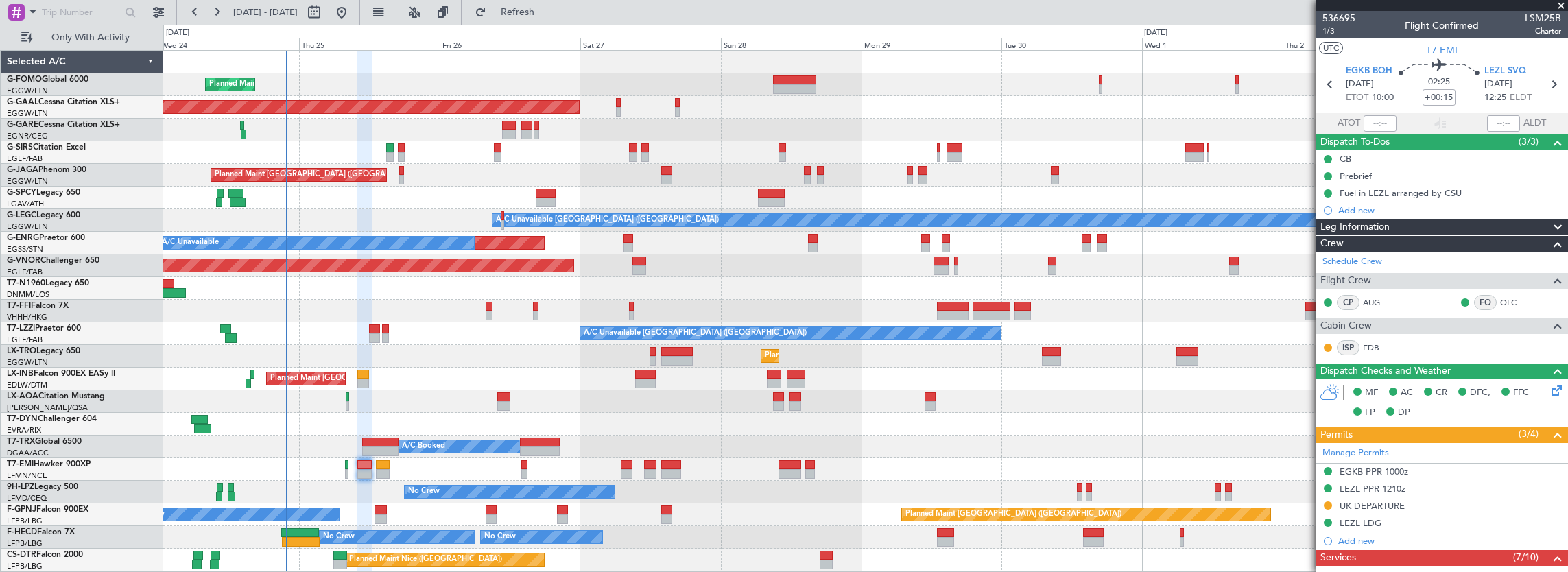
click at [407, 161] on div "Planned Maint [GEOGRAPHIC_DATA] ([GEOGRAPHIC_DATA])" at bounding box center [865, 152] width 1405 height 23
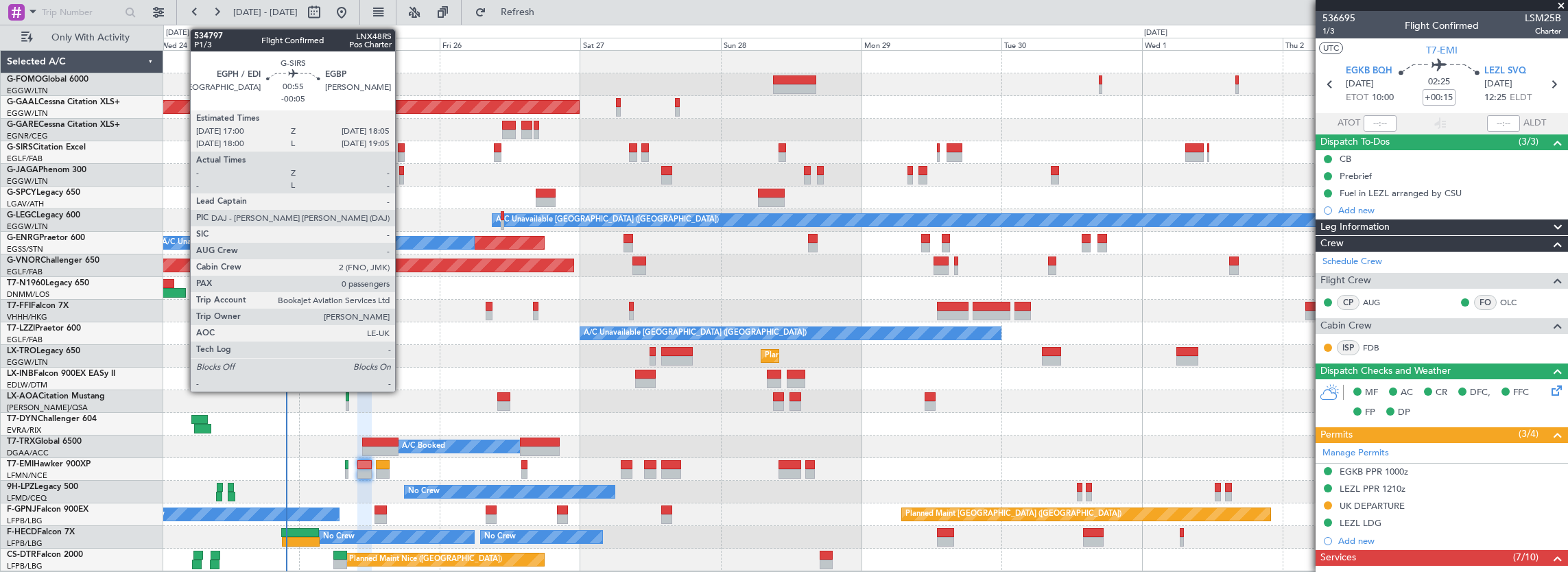
click at [402, 156] on div at bounding box center [401, 156] width 7 height 9
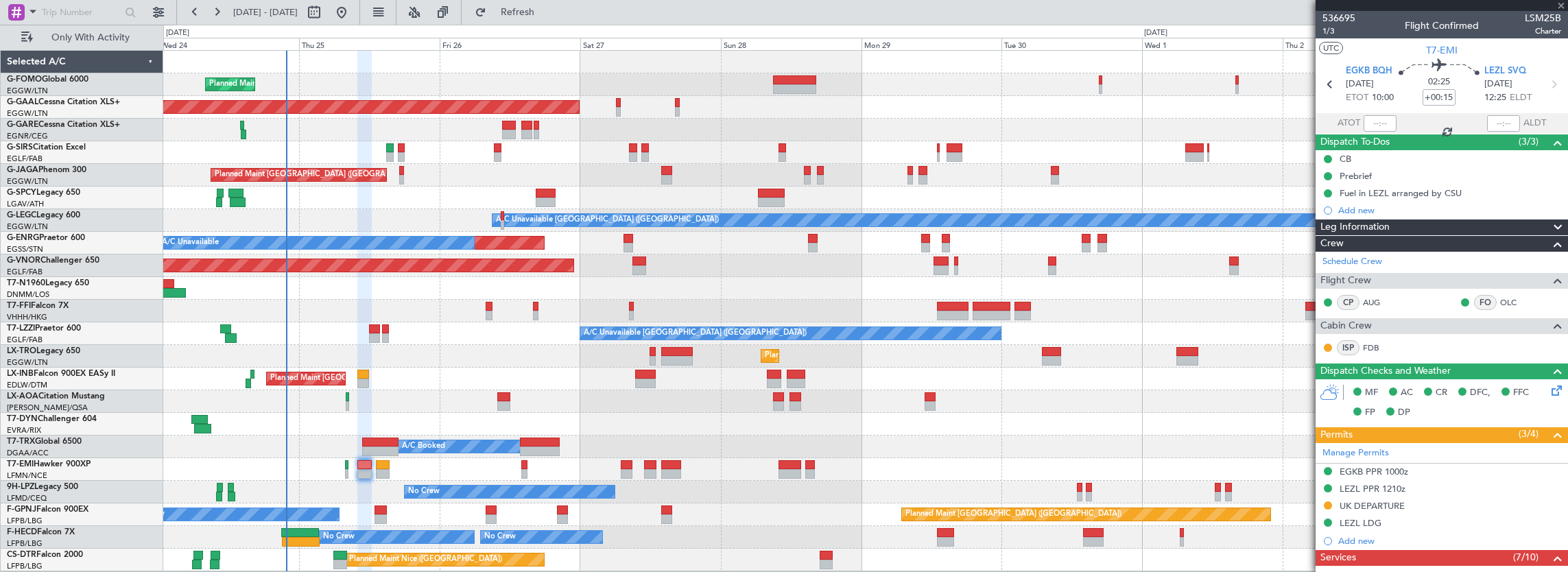
type input "-00:05"
type input "0"
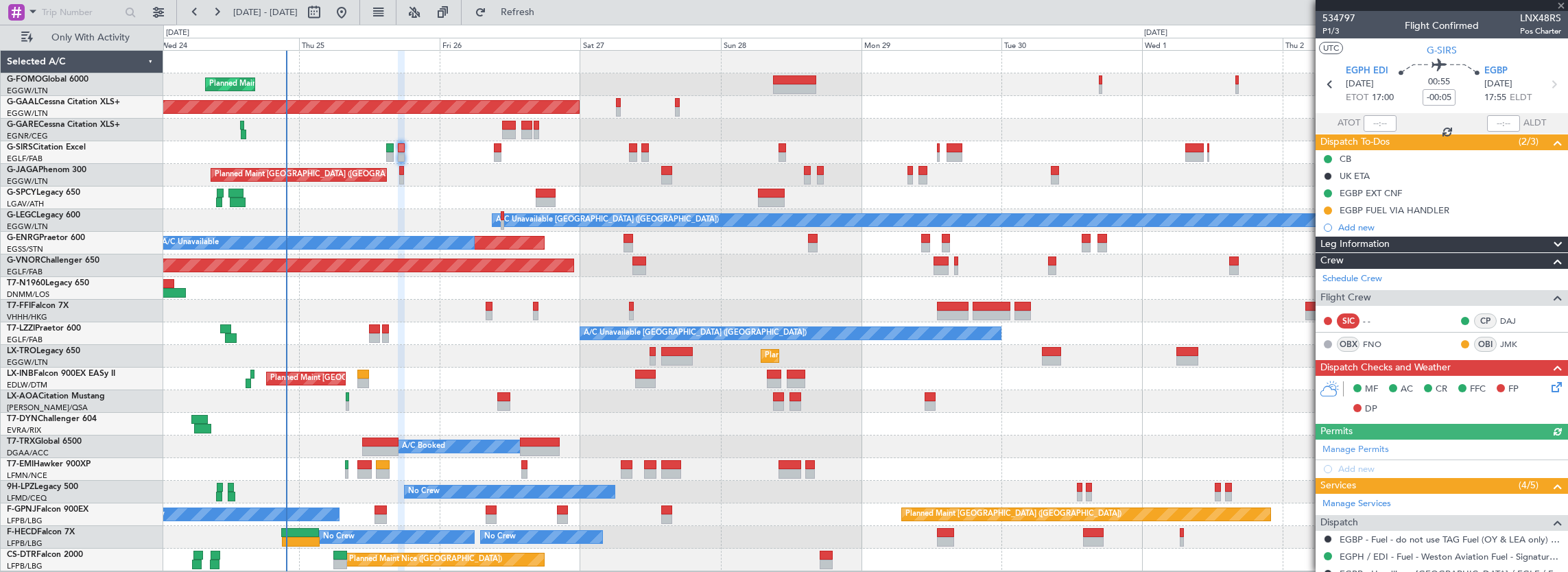
scroll to position [216, 0]
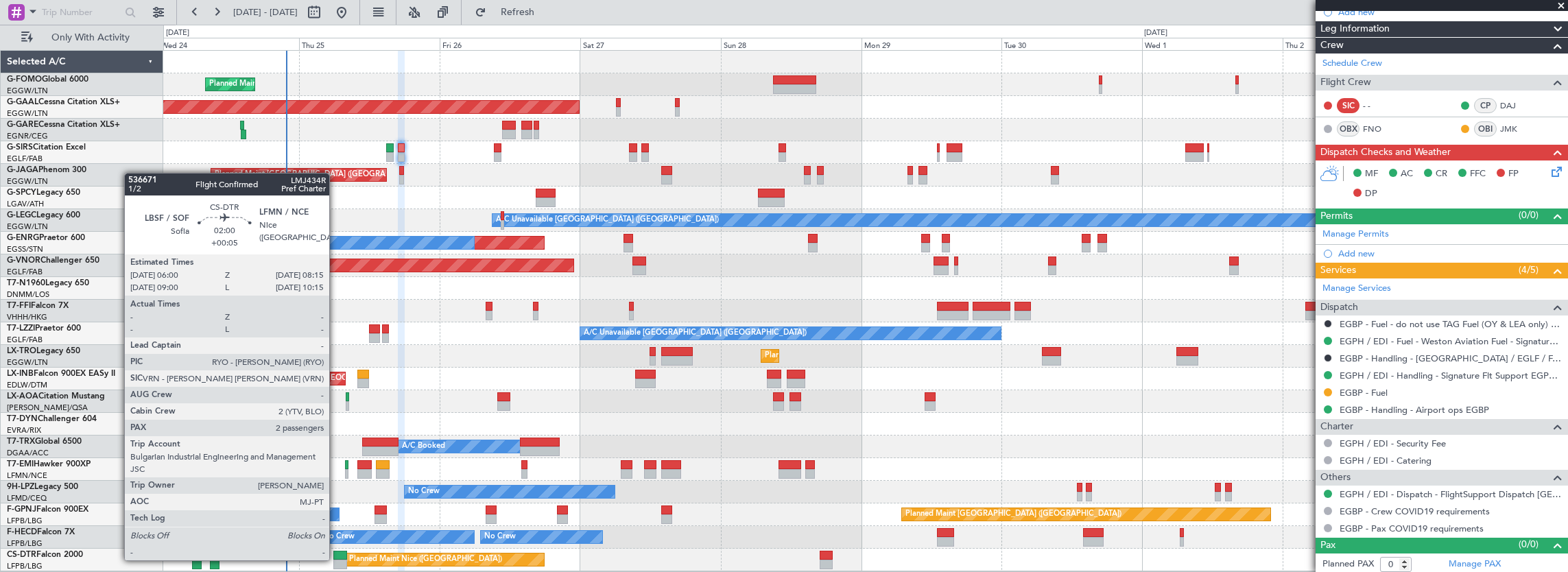
click at [339, 559] on div at bounding box center [340, 555] width 13 height 9
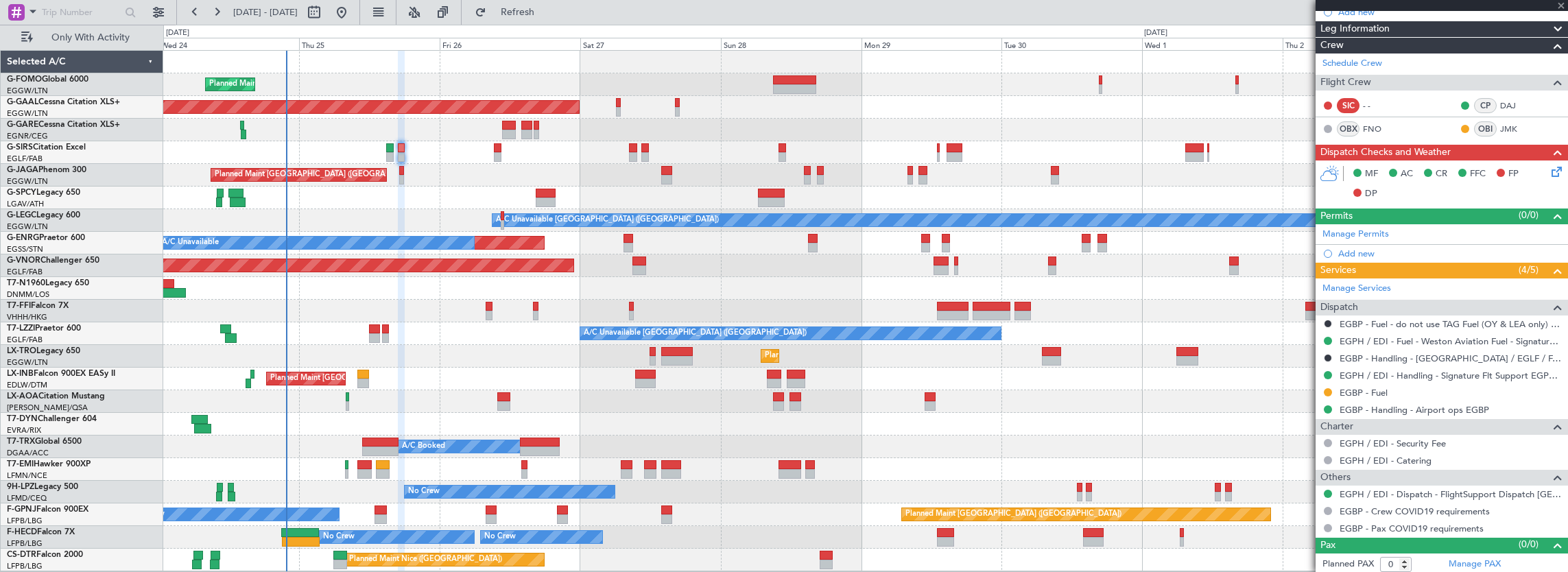
type input "+00:05"
type input "2"
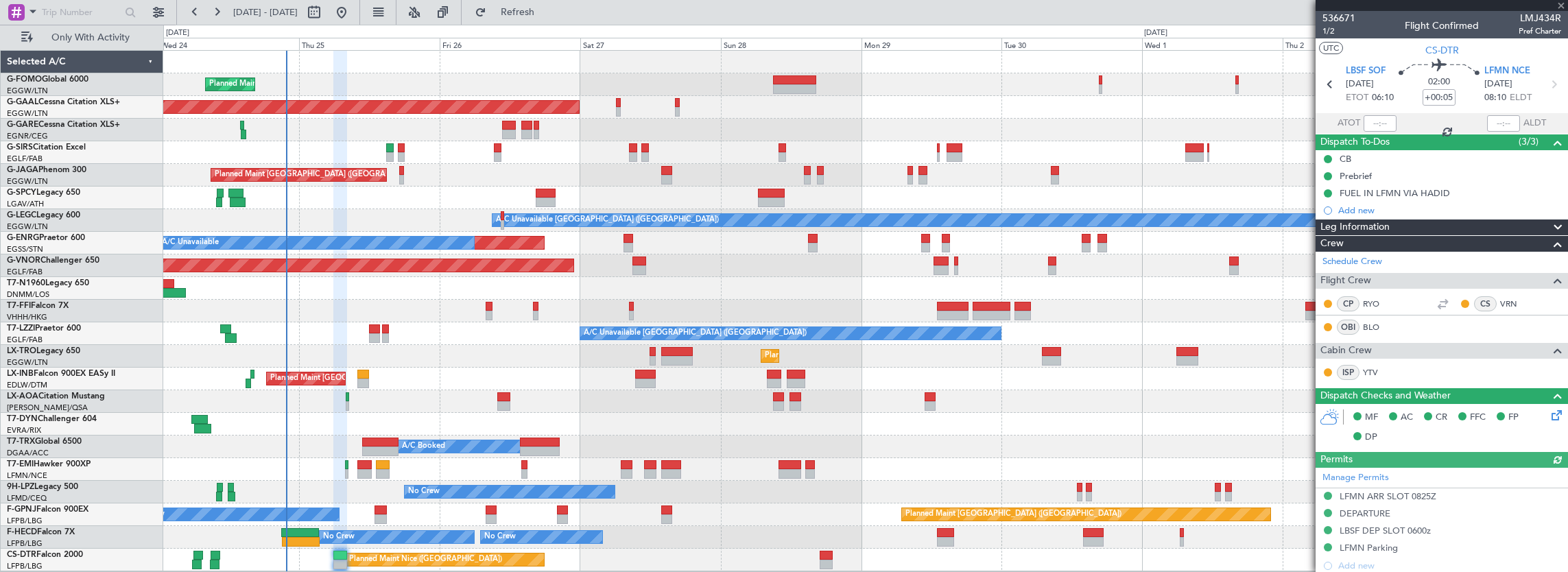
click at [1549, 415] on icon at bounding box center [1554, 412] width 11 height 11
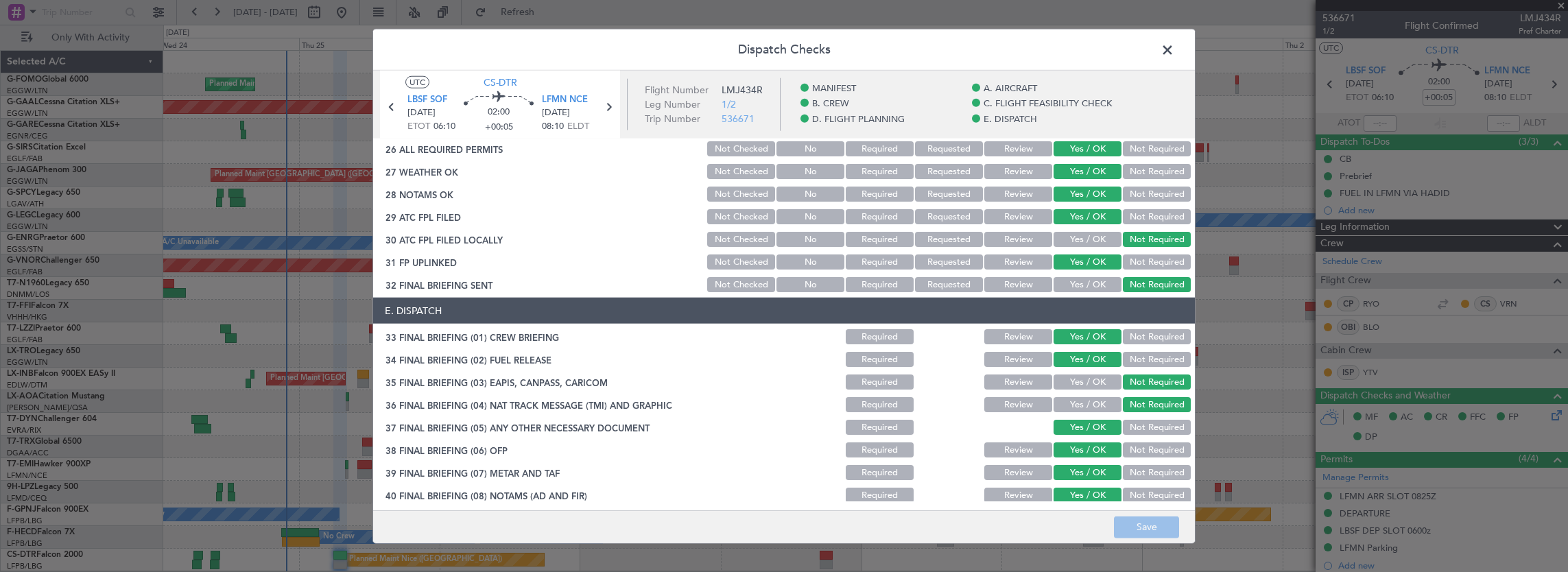
scroll to position [740, 0]
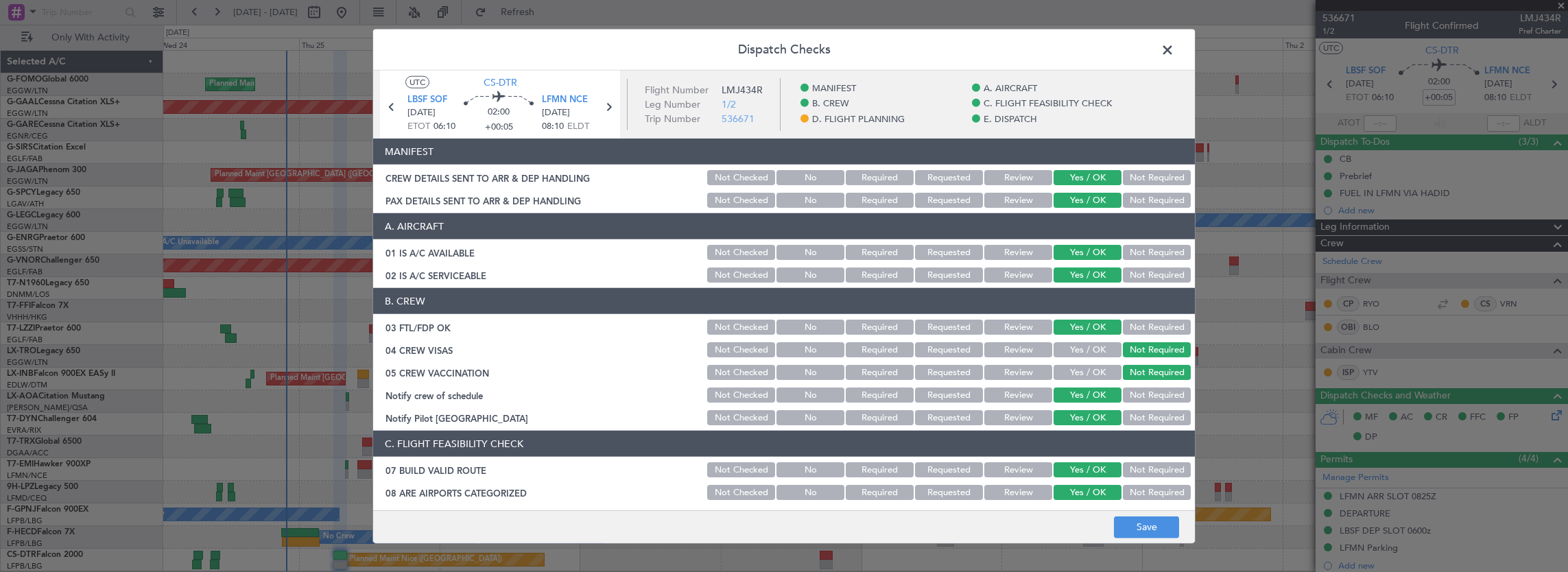
scroll to position [740, 0]
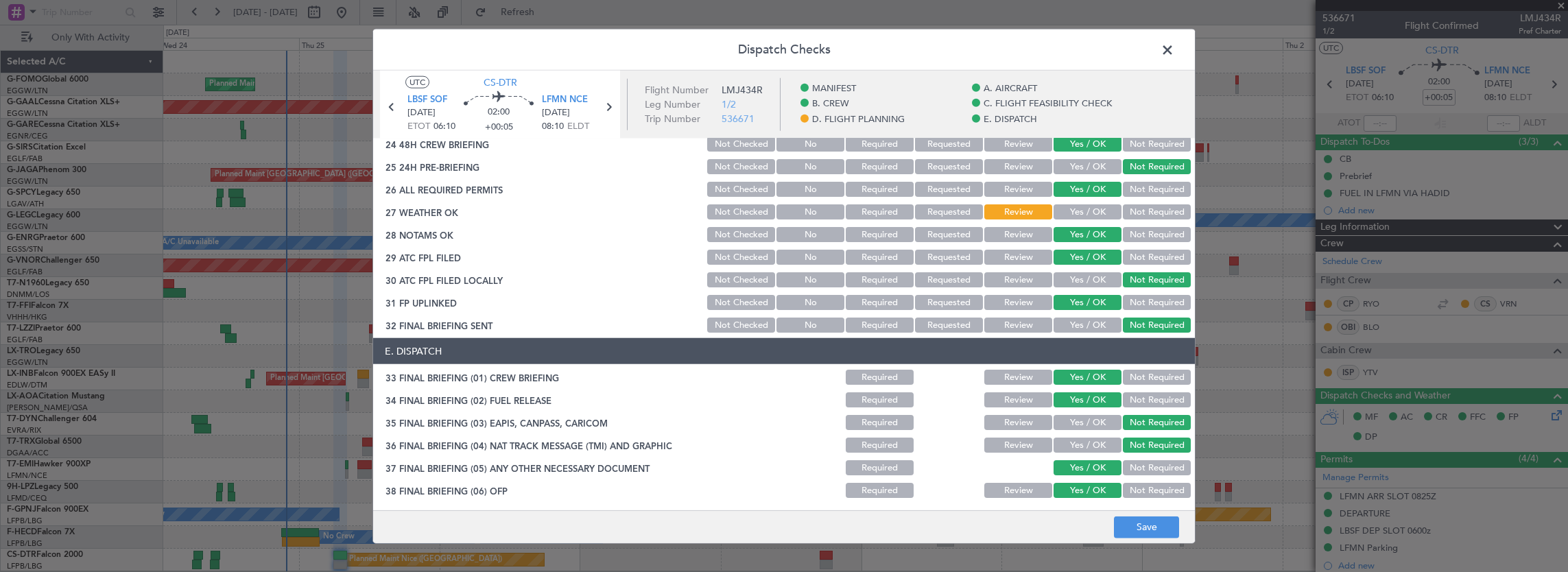
click at [1010, 229] on button "Review" at bounding box center [1018, 235] width 68 height 15
click at [1142, 528] on button "Save" at bounding box center [1147, 527] width 65 height 22
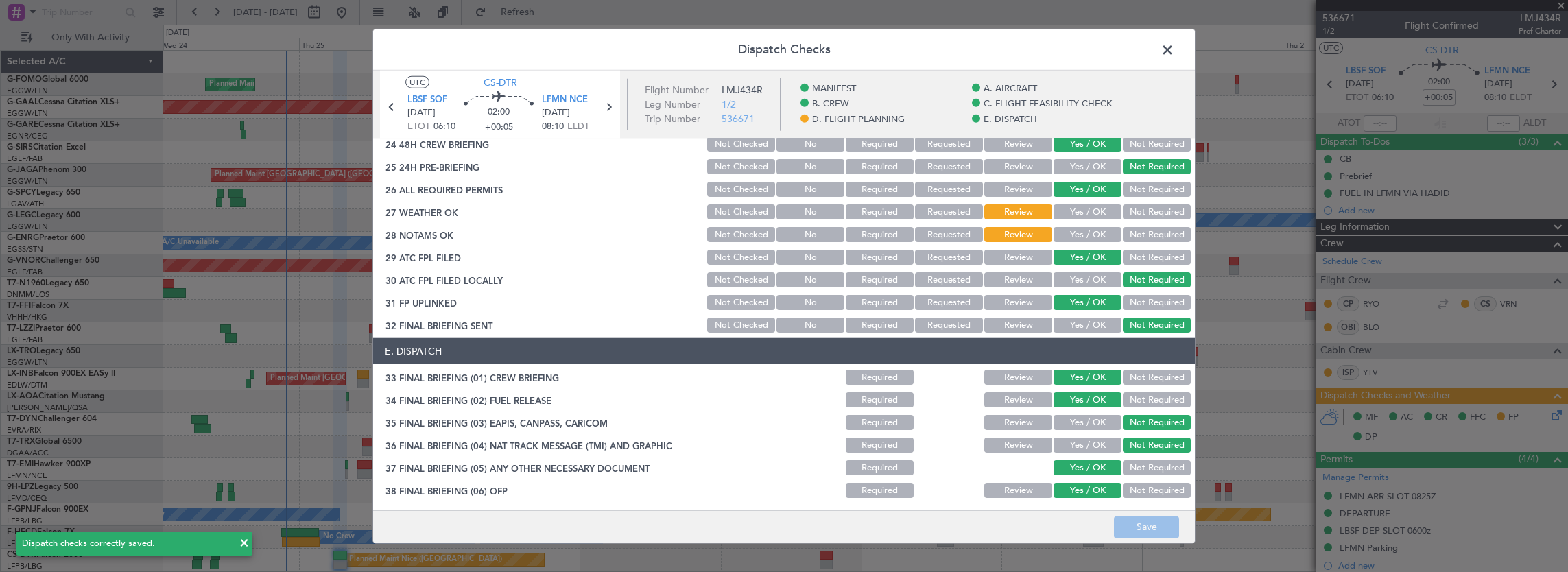
click at [1174, 51] on span at bounding box center [1174, 54] width 0 height 28
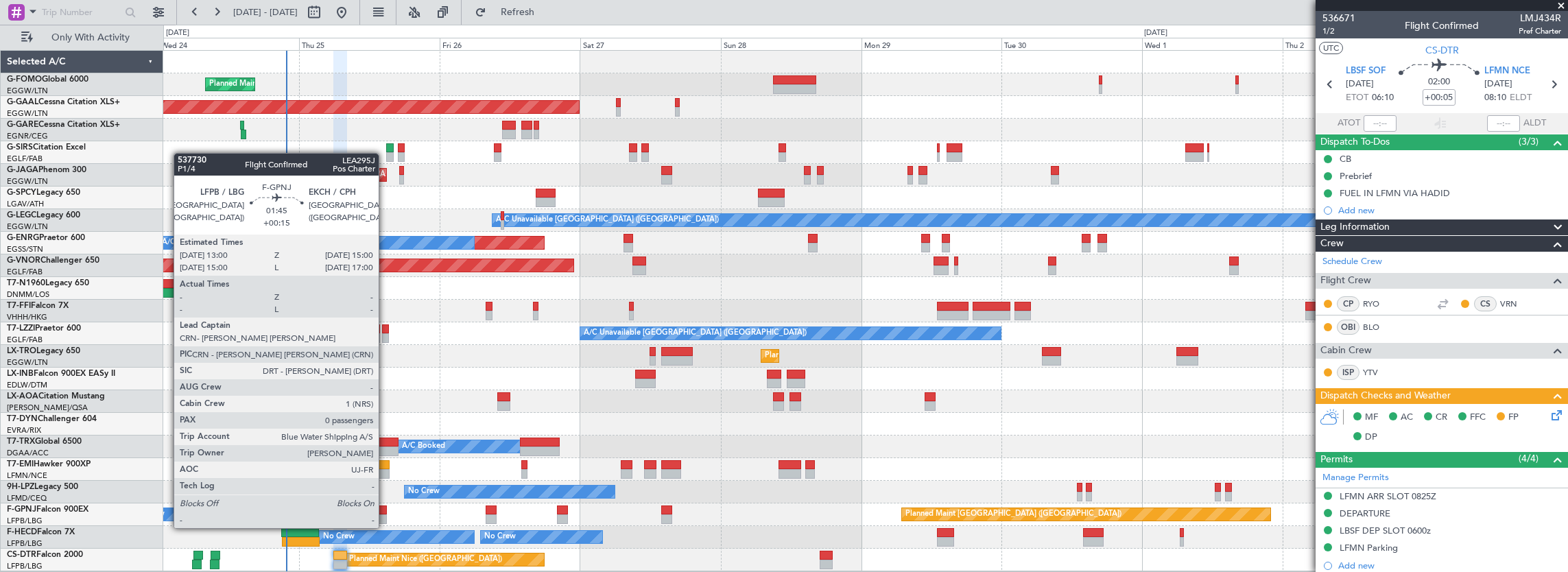
click at [385, 514] on div at bounding box center [380, 518] width 13 height 9
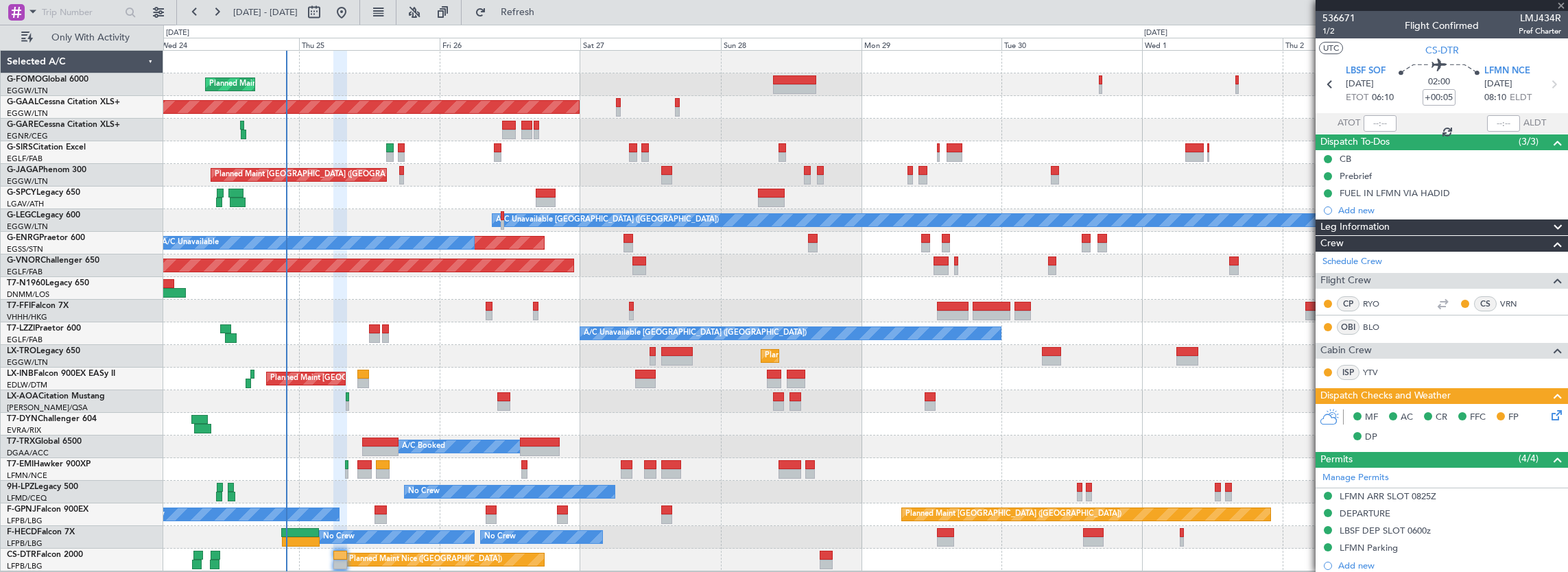
type input "+00:15"
type input "0"
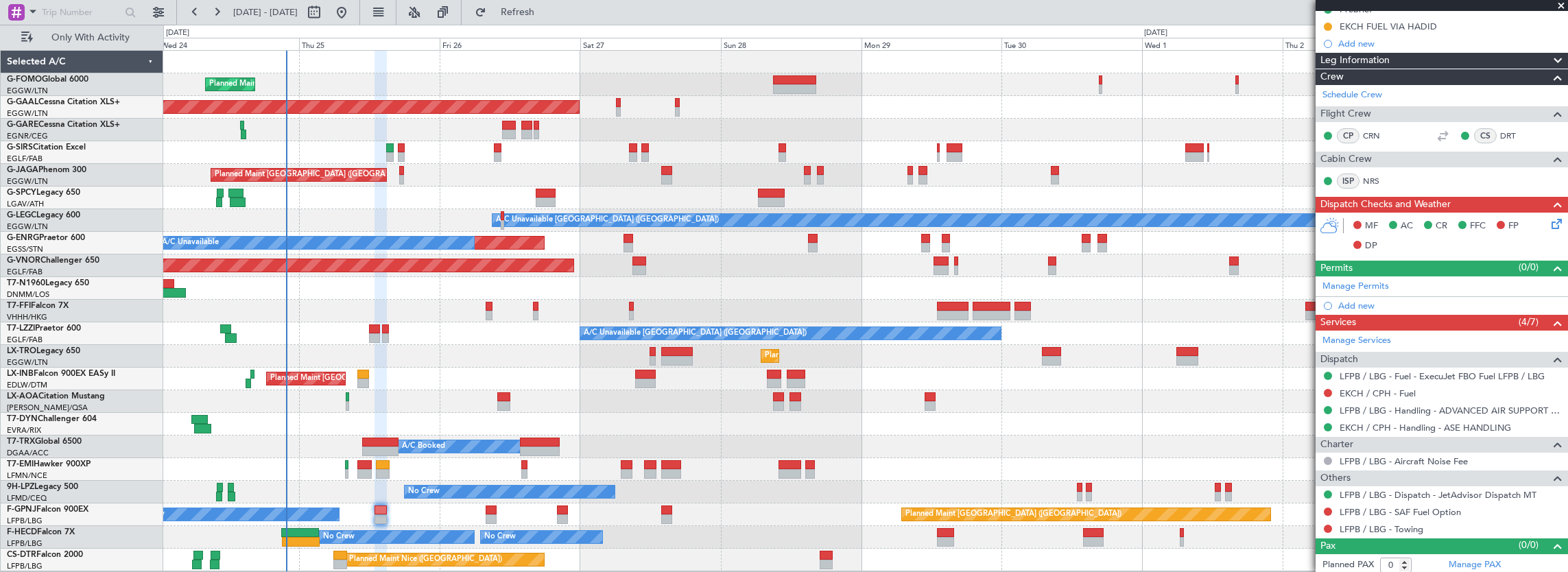
scroll to position [0, 0]
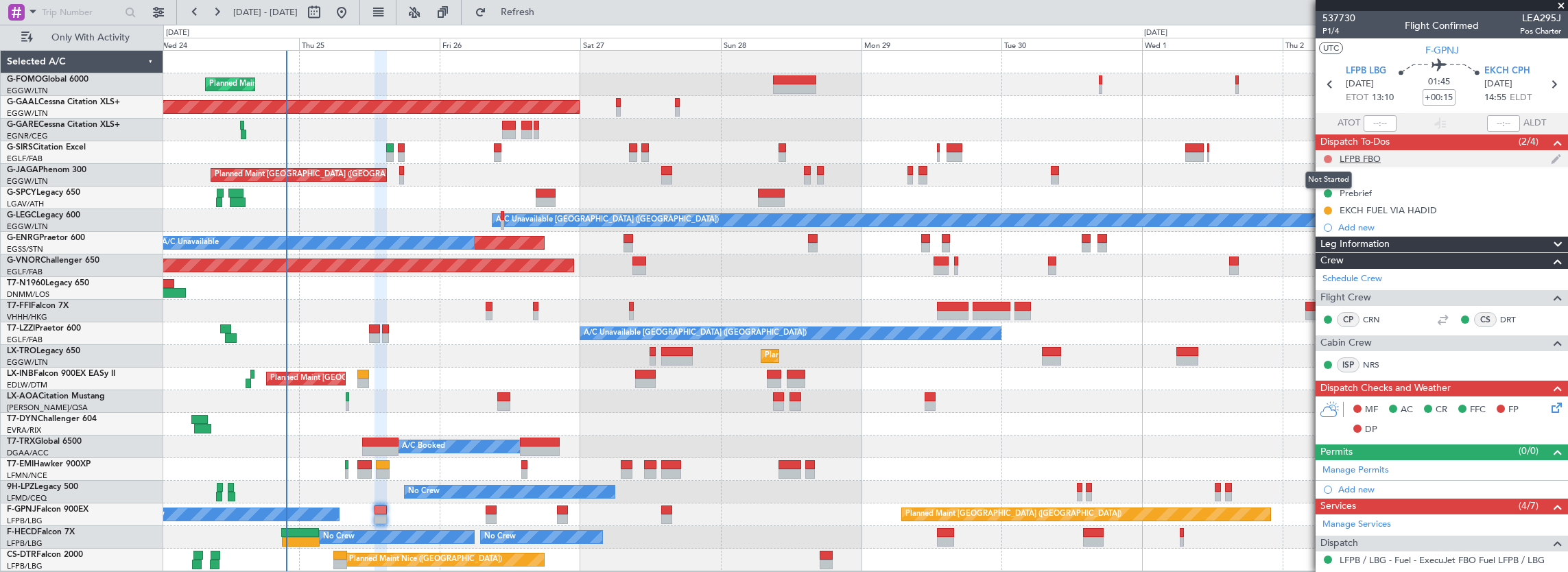
click at [1325, 156] on button at bounding box center [1328, 159] width 8 height 8
click at [1335, 220] on span "Completed" at bounding box center [1334, 219] width 45 height 13
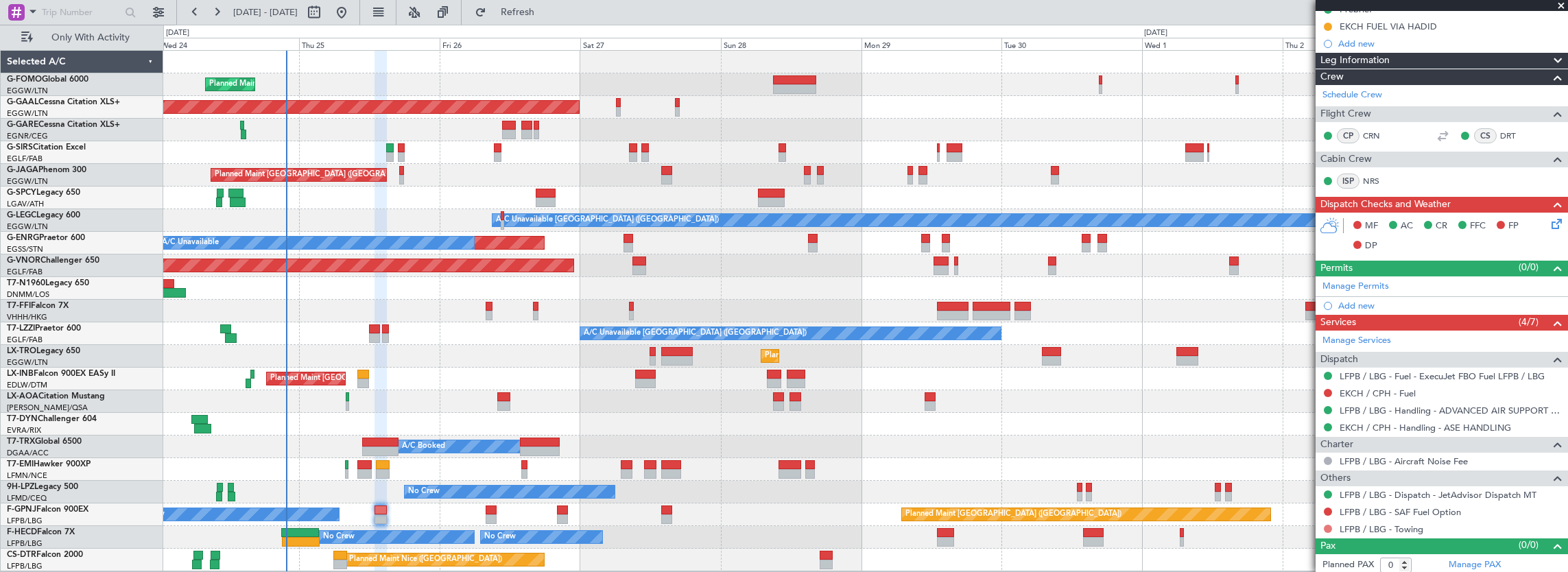
click at [1329, 526] on button at bounding box center [1328, 529] width 8 height 8
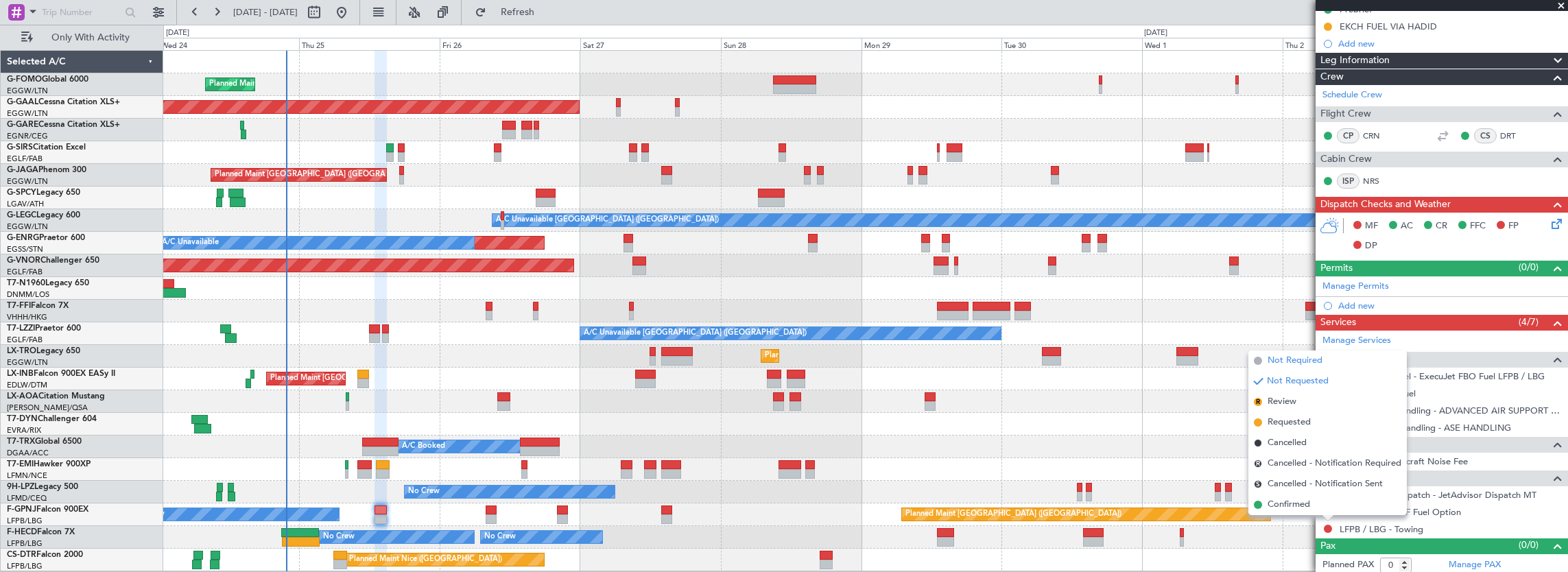
click at [1298, 362] on span "Not Required" at bounding box center [1295, 360] width 55 height 13
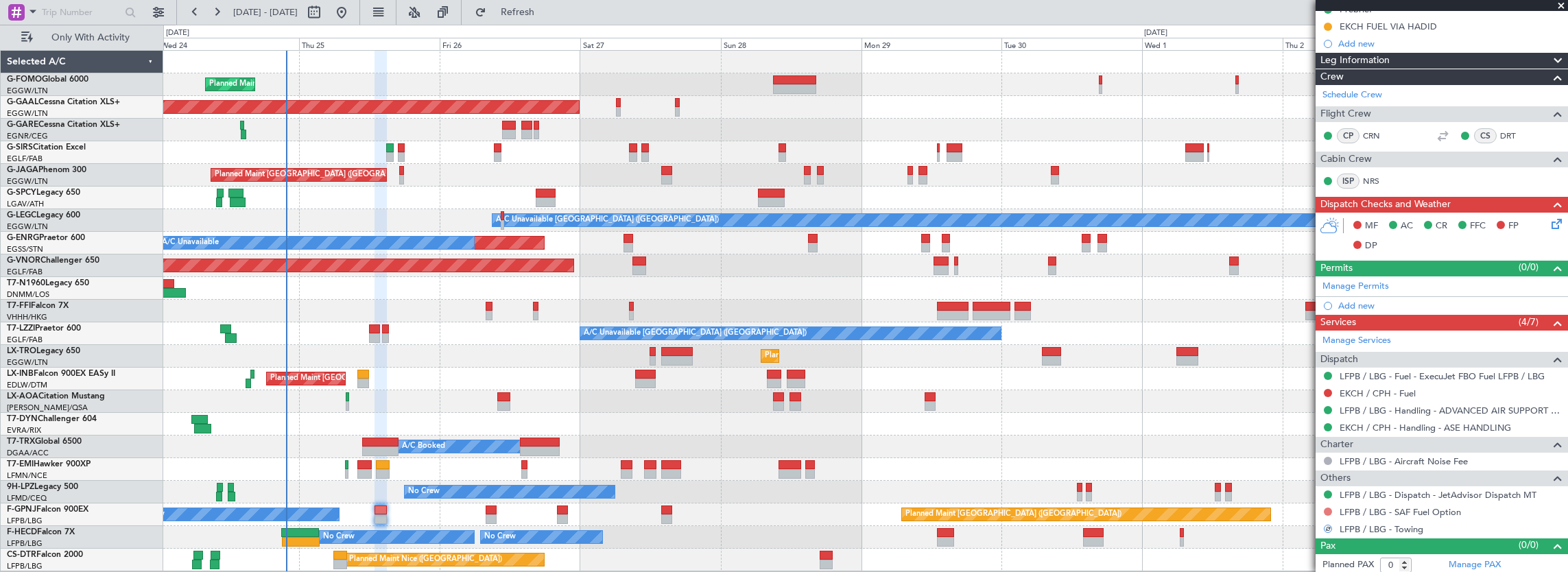
click at [1326, 508] on button at bounding box center [1328, 512] width 8 height 8
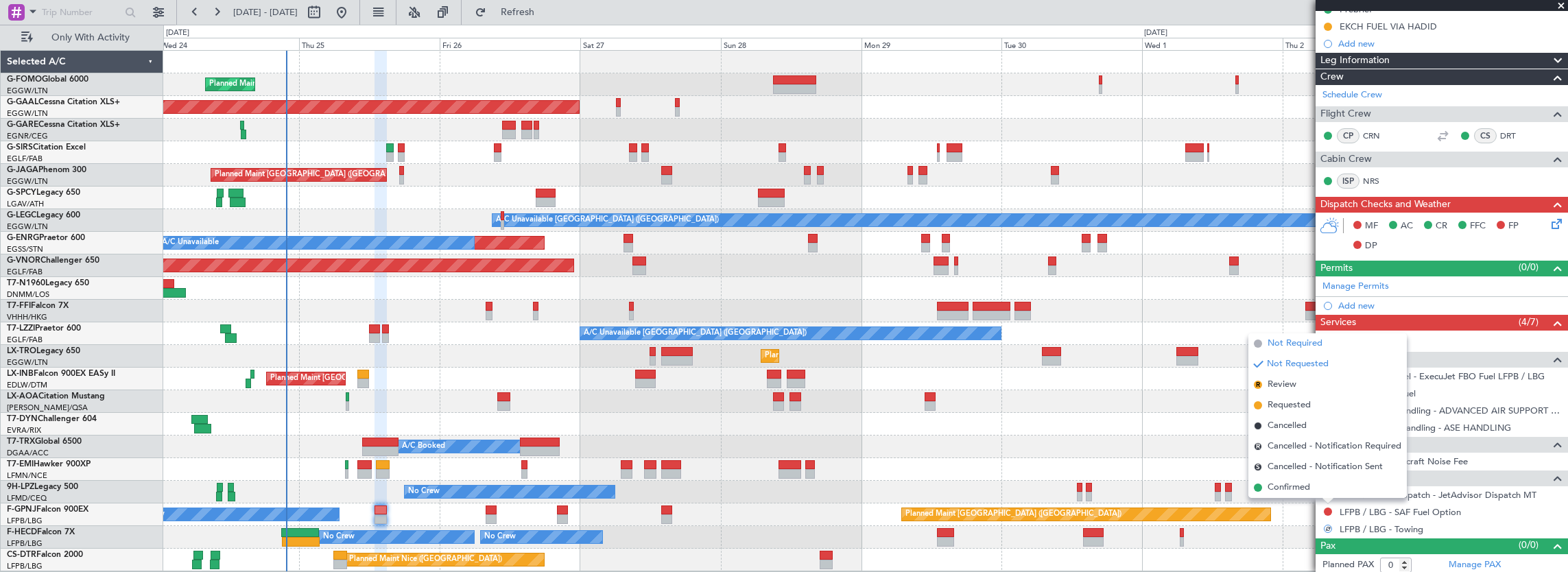
click at [1299, 345] on span "Not Required" at bounding box center [1295, 344] width 55 height 13
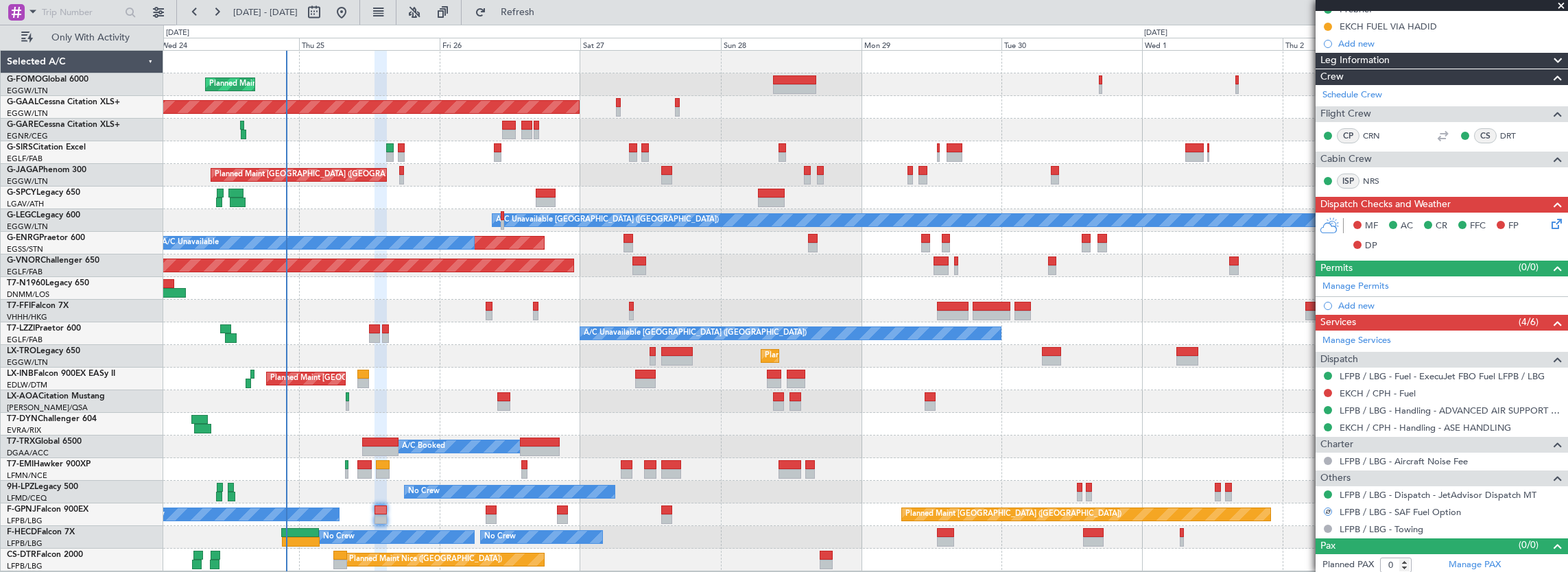
click at [972, 457] on div "Planned Maint London (Luton) Planned Maint Dusseldorf Owner Planned Maint Londo…" at bounding box center [865, 311] width 1405 height 521
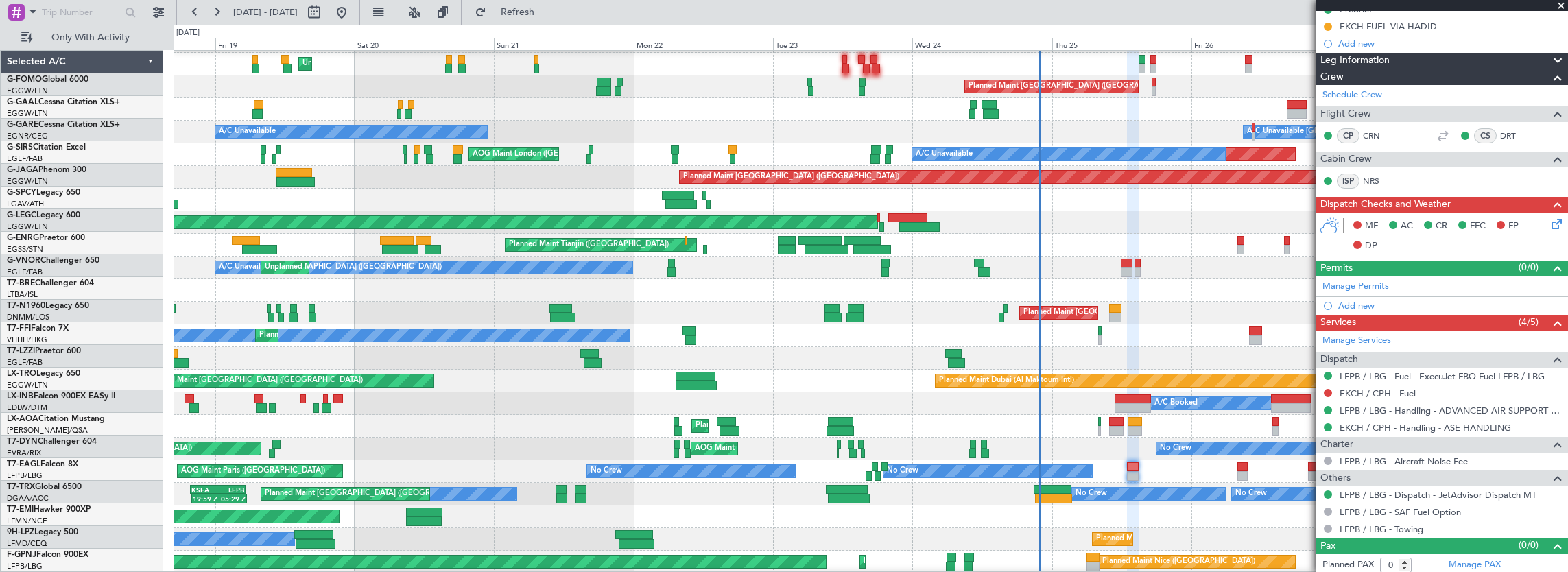
scroll to position [89, 0]
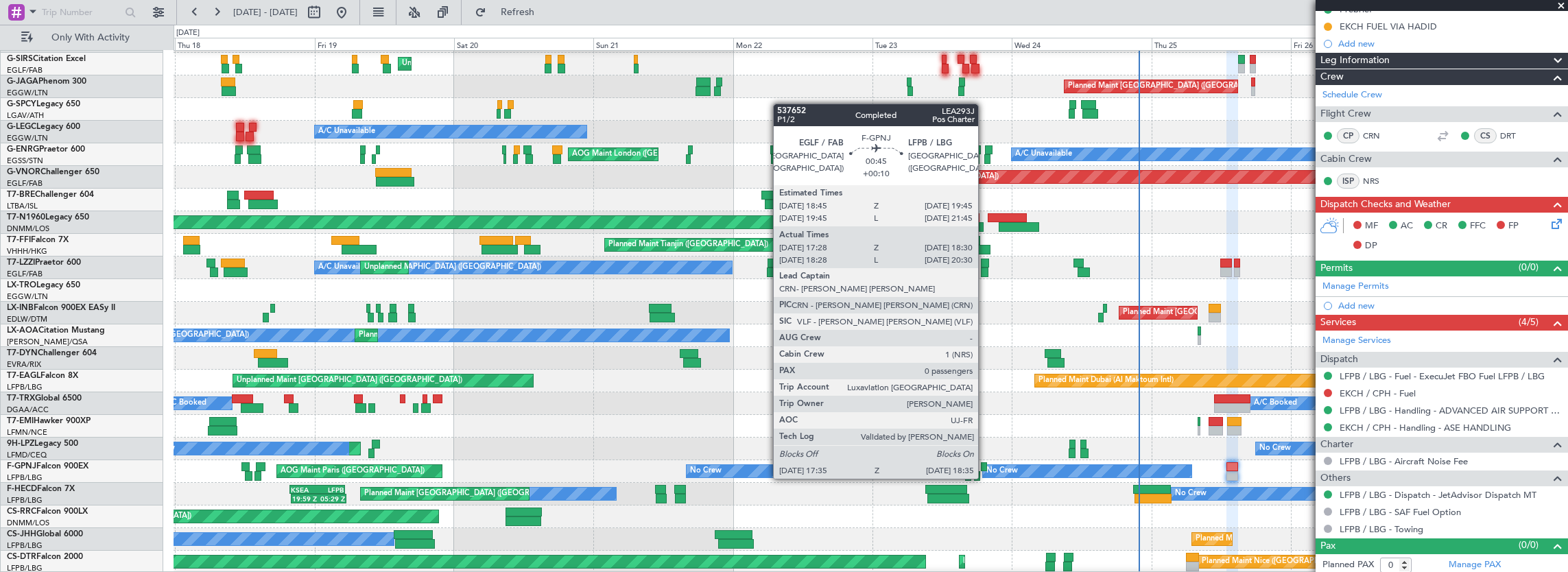
click at [985, 465] on div at bounding box center [983, 467] width 6 height 9
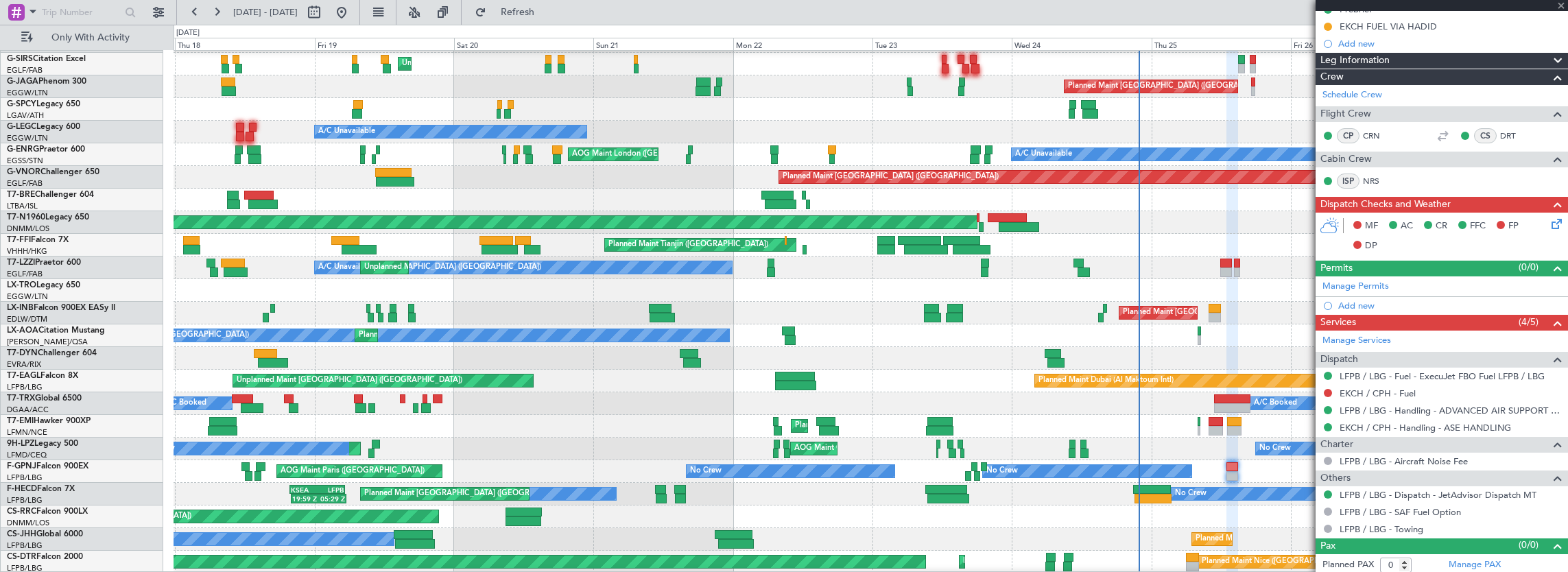
type input "+00:10"
type input "17:38"
type input "18:25"
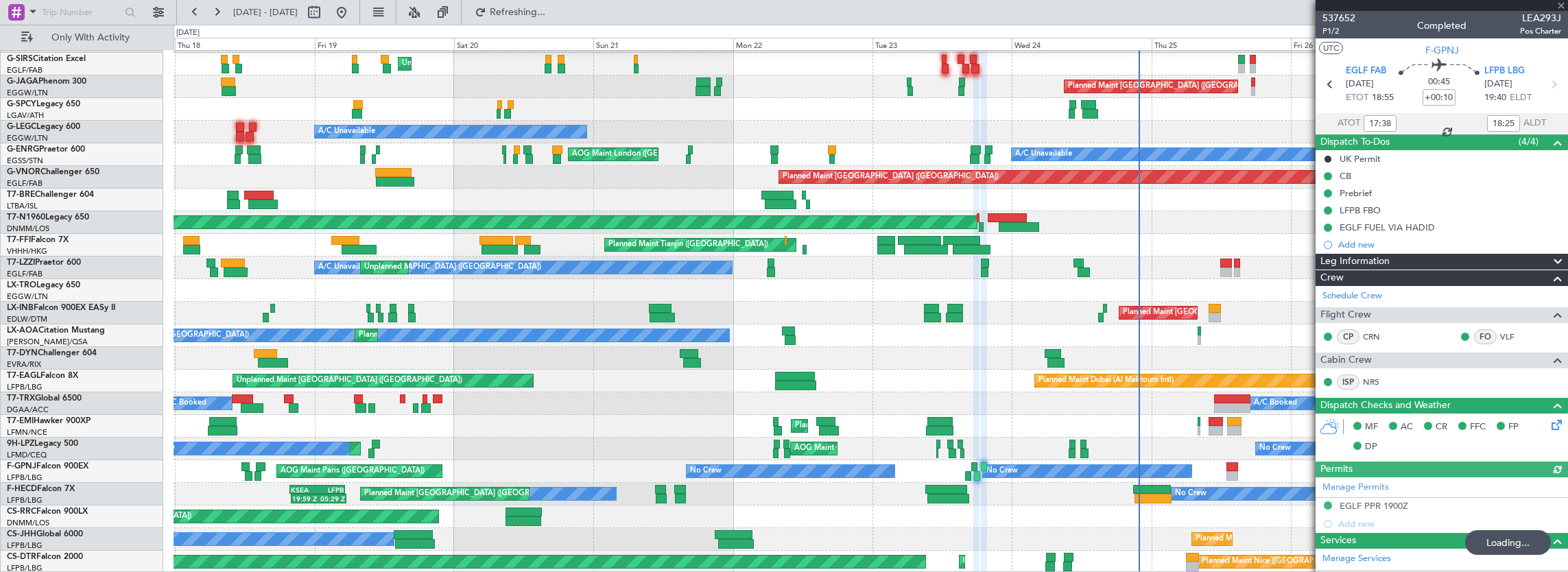
scroll to position [168, 0]
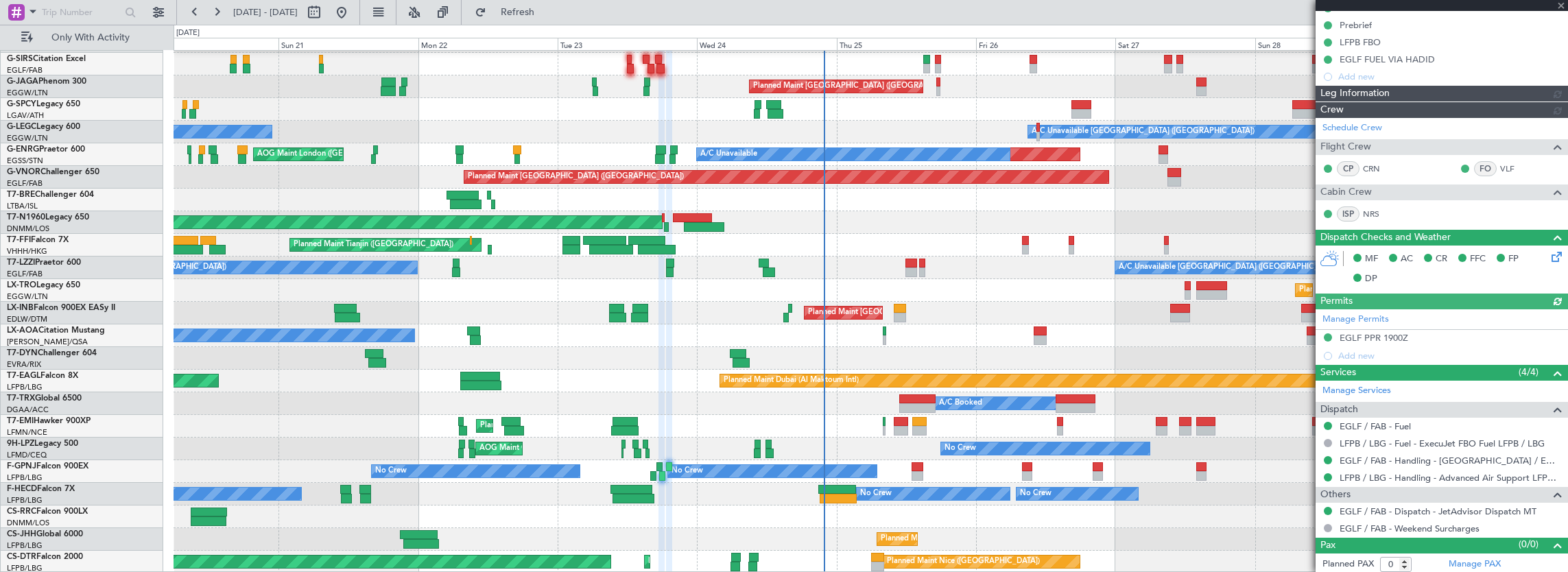
click at [671, 293] on div "Unplanned Maint London (Luton) Planned Maint London (Luton) Planned Maint Londo…" at bounding box center [871, 268] width 1394 height 611
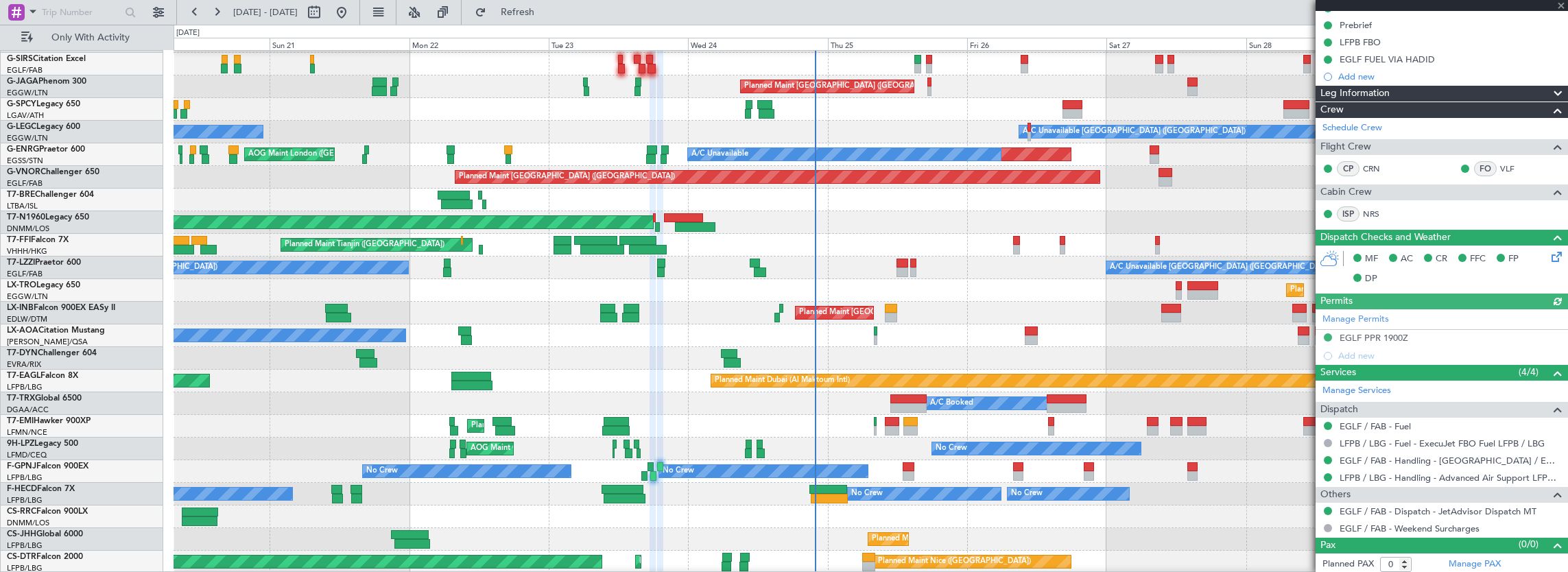
scroll to position [89, 0]
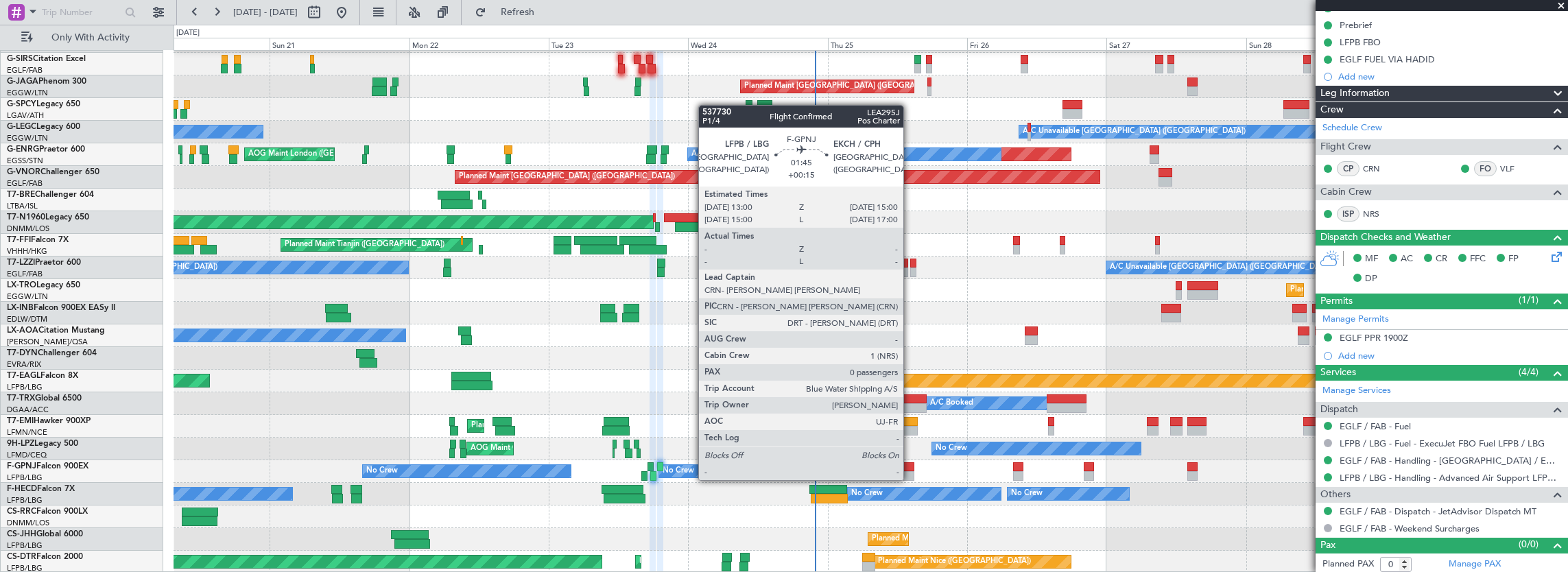
click at [910, 467] on div at bounding box center [909, 467] width 12 height 9
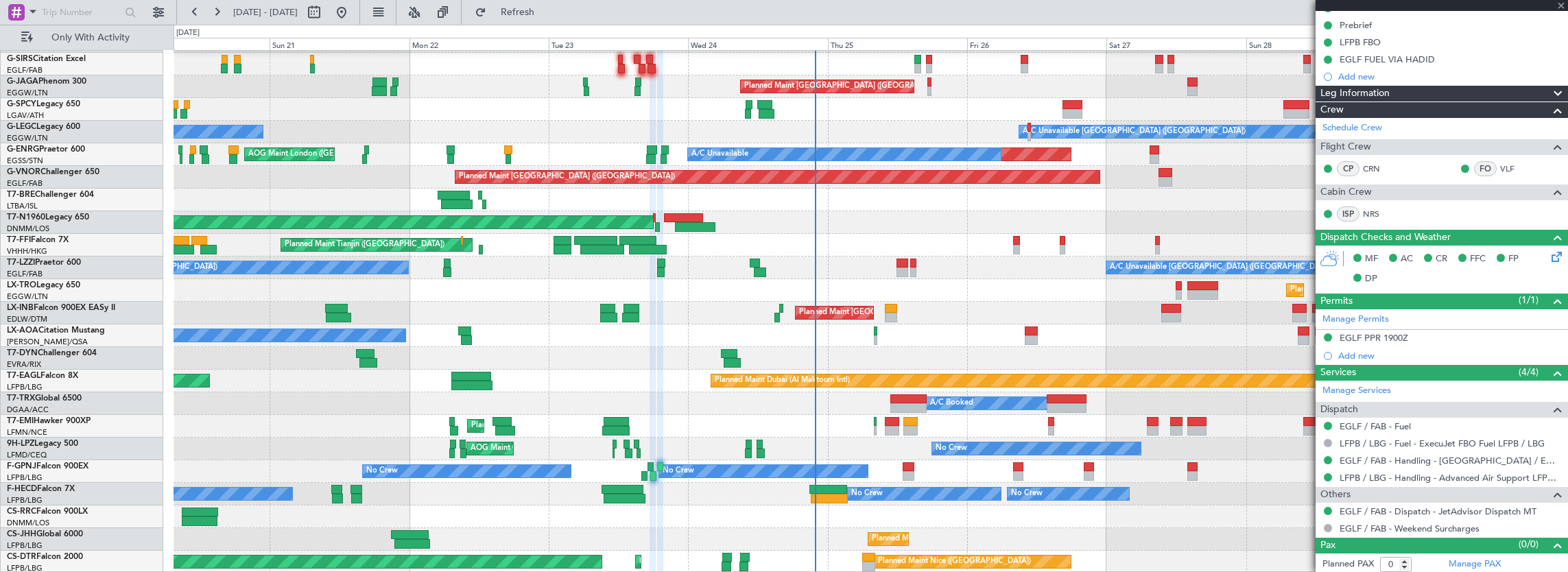
type input "+00:15"
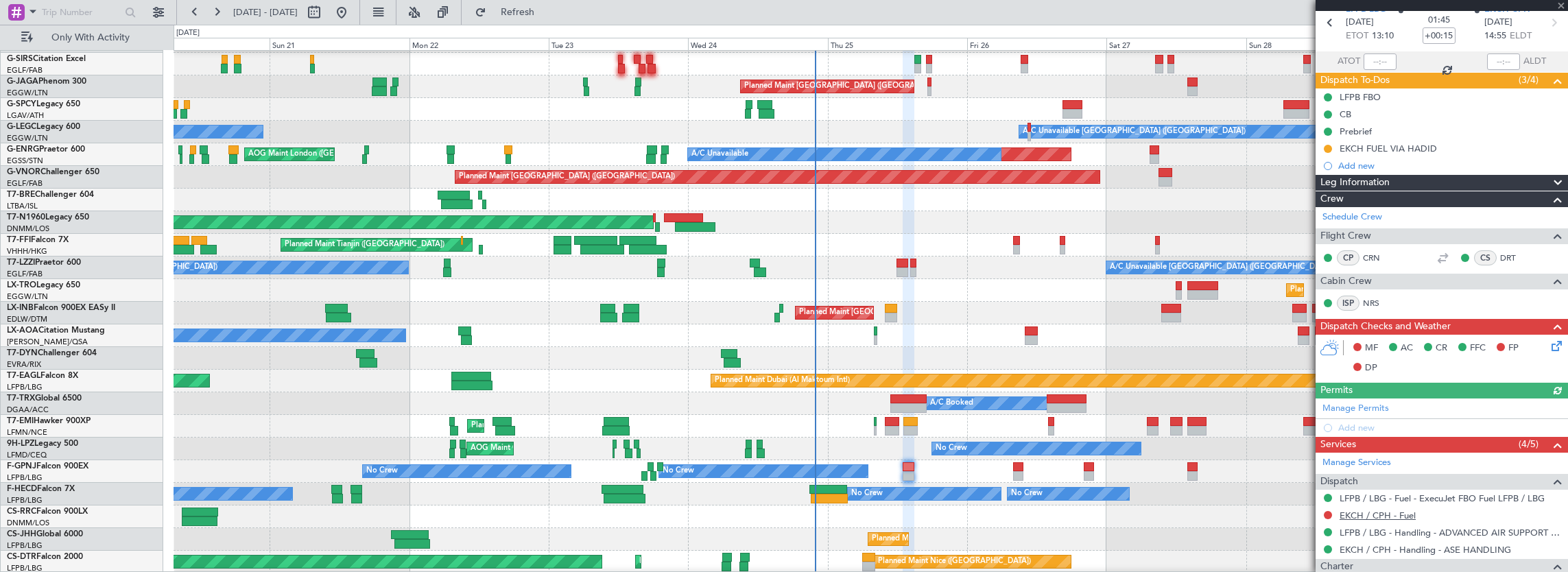
scroll to position [184, 0]
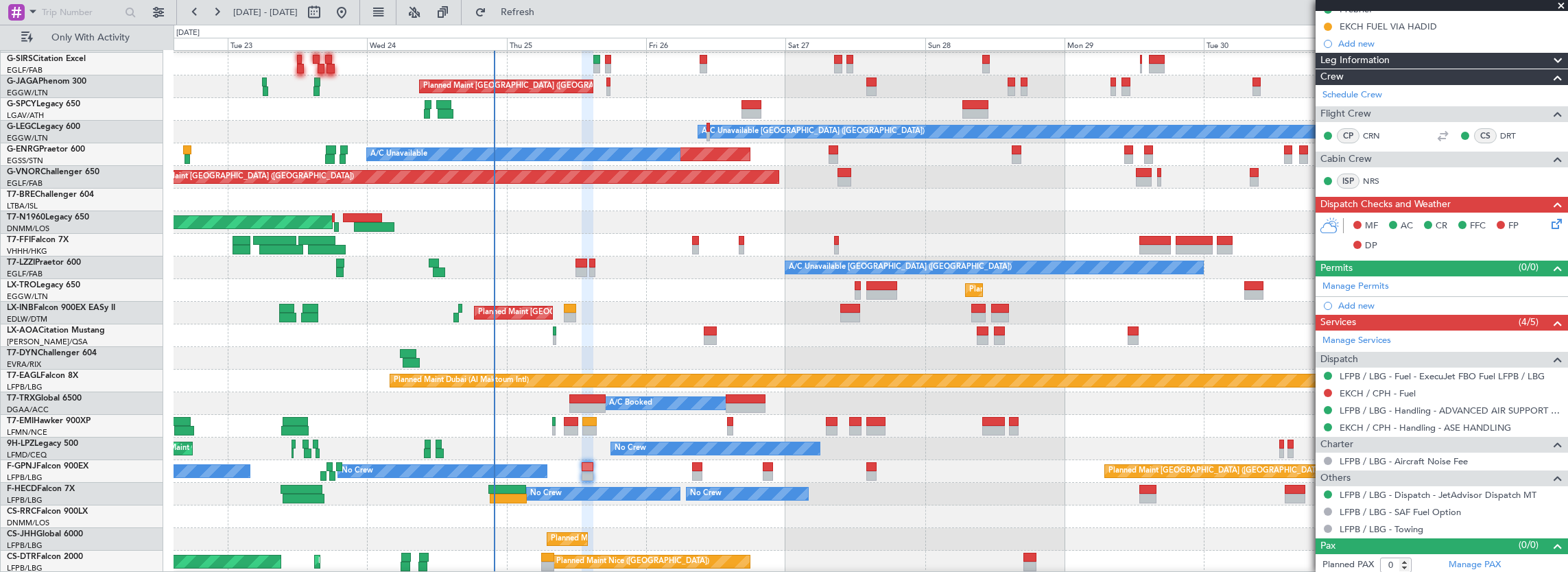
click at [663, 421] on div "Planned Maint London (Luton) Planned Maint London (Luton) A/C Unavailable Londo…" at bounding box center [871, 268] width 1394 height 611
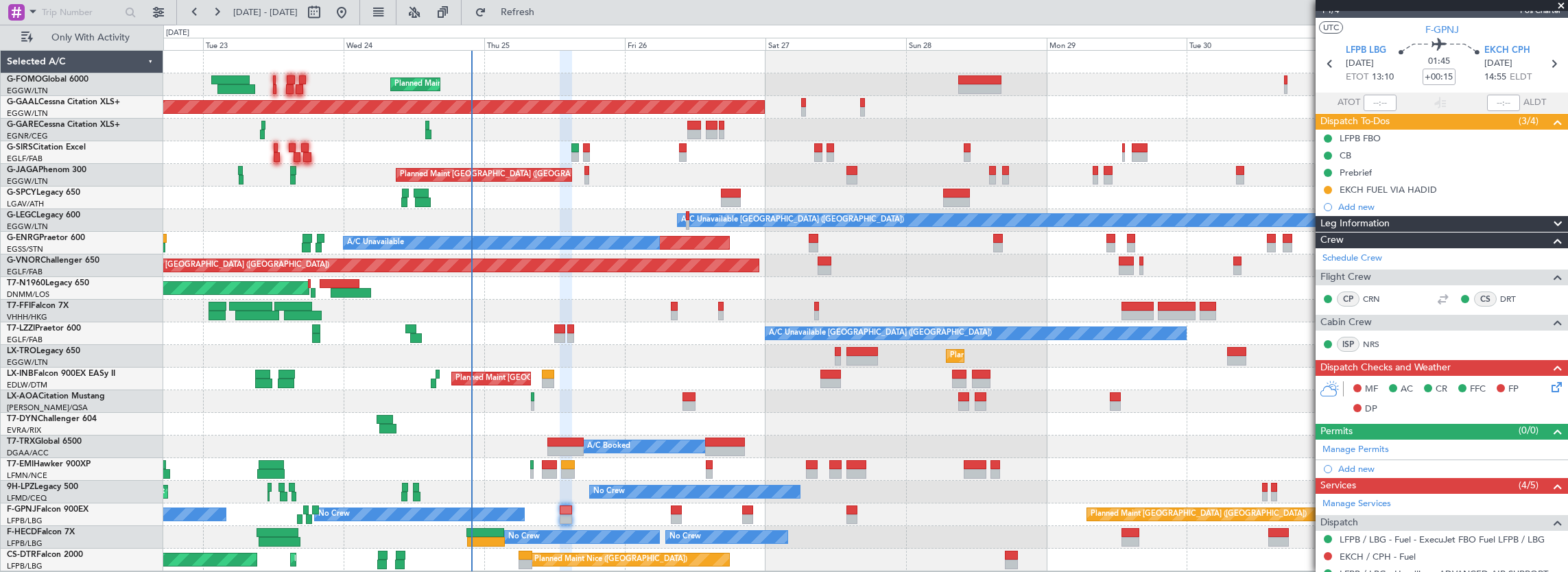
scroll to position [0, 0]
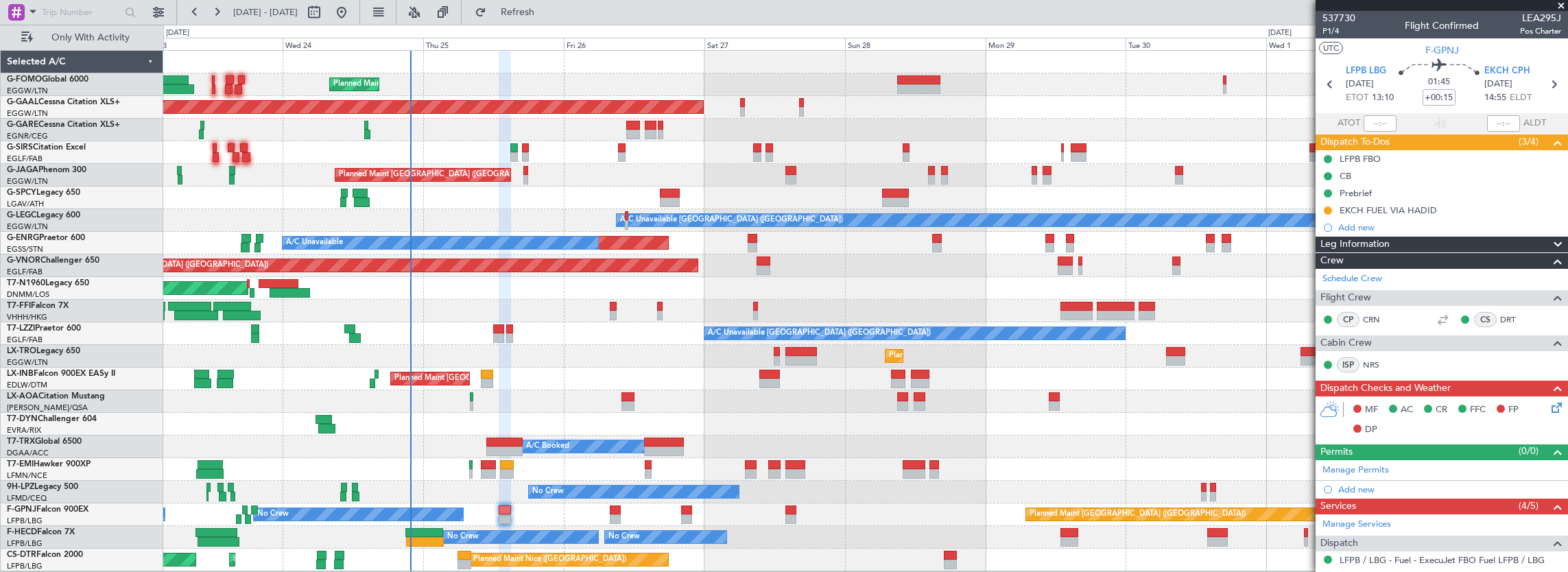
click at [259, 302] on div "Planned Maint London (Luton) Planned Maint Dusseldorf Owner Planned Maint Londo…" at bounding box center [865, 311] width 1405 height 521
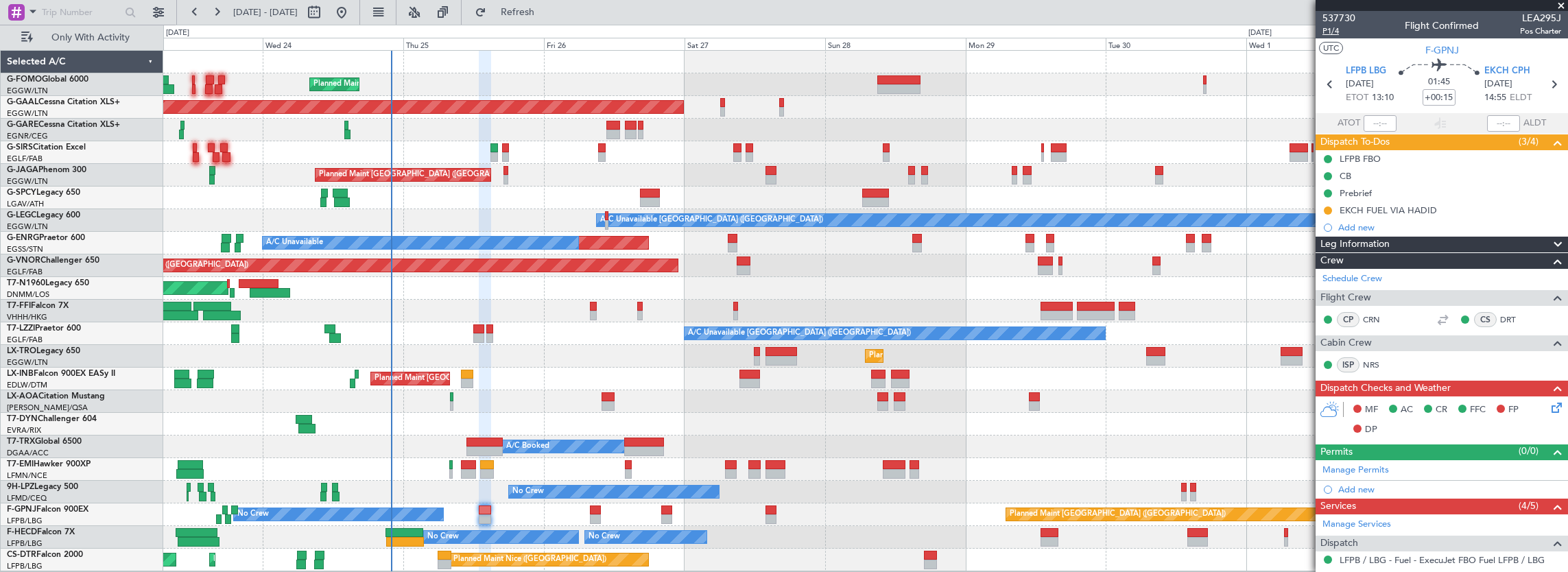
click at [1328, 33] on span "P1/4" at bounding box center [1338, 31] width 33 height 12
click at [1426, 96] on input "+00:15" at bounding box center [1438, 98] width 33 height 17
type input "+00:05"
click at [1321, 28] on div "537730 P1/4 Flight Confirmed LEA295J Pos Charter" at bounding box center [1442, 24] width 252 height 28
click at [1334, 35] on span "P1/4" at bounding box center [1338, 31] width 33 height 12
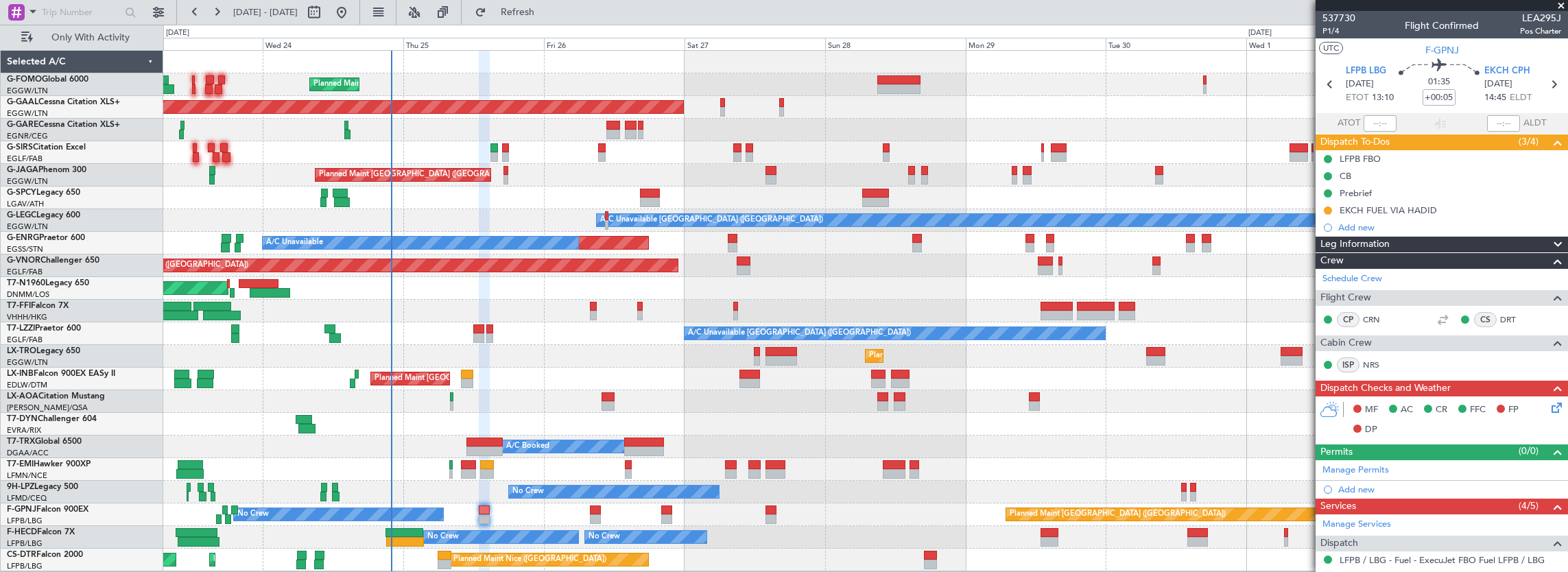
click at [1549, 410] on icon at bounding box center [1554, 405] width 11 height 11
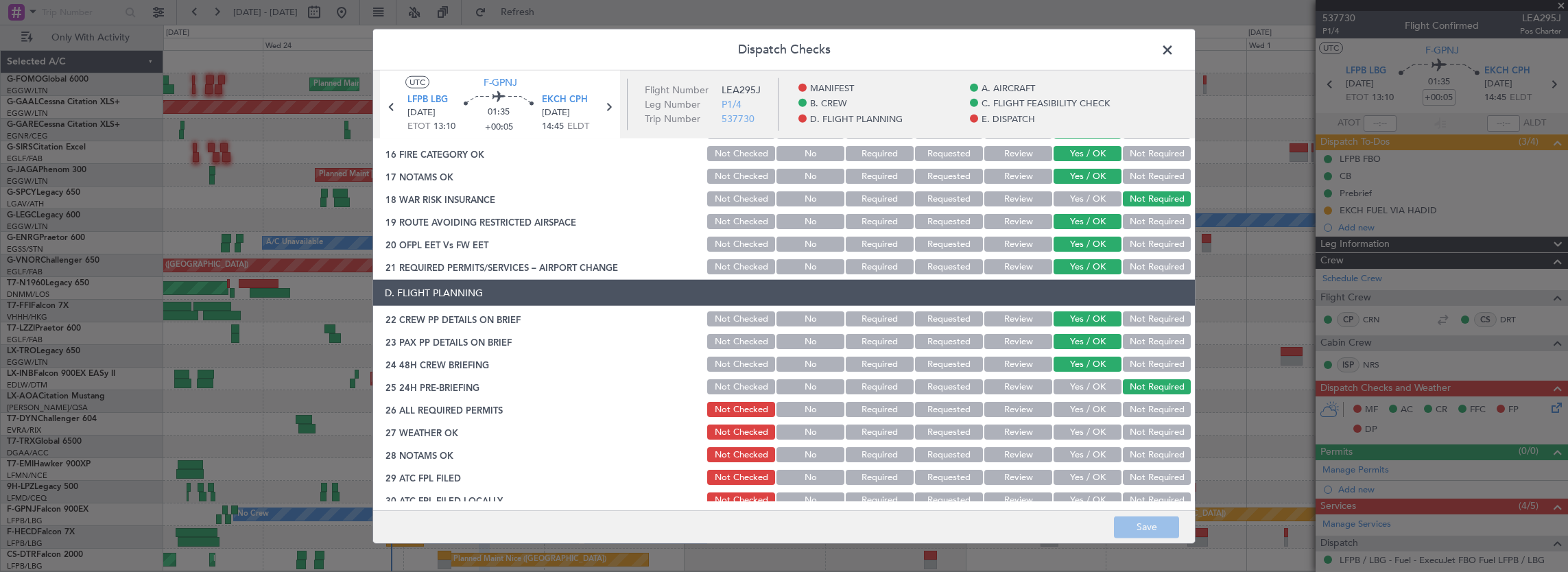
scroll to position [549, 0]
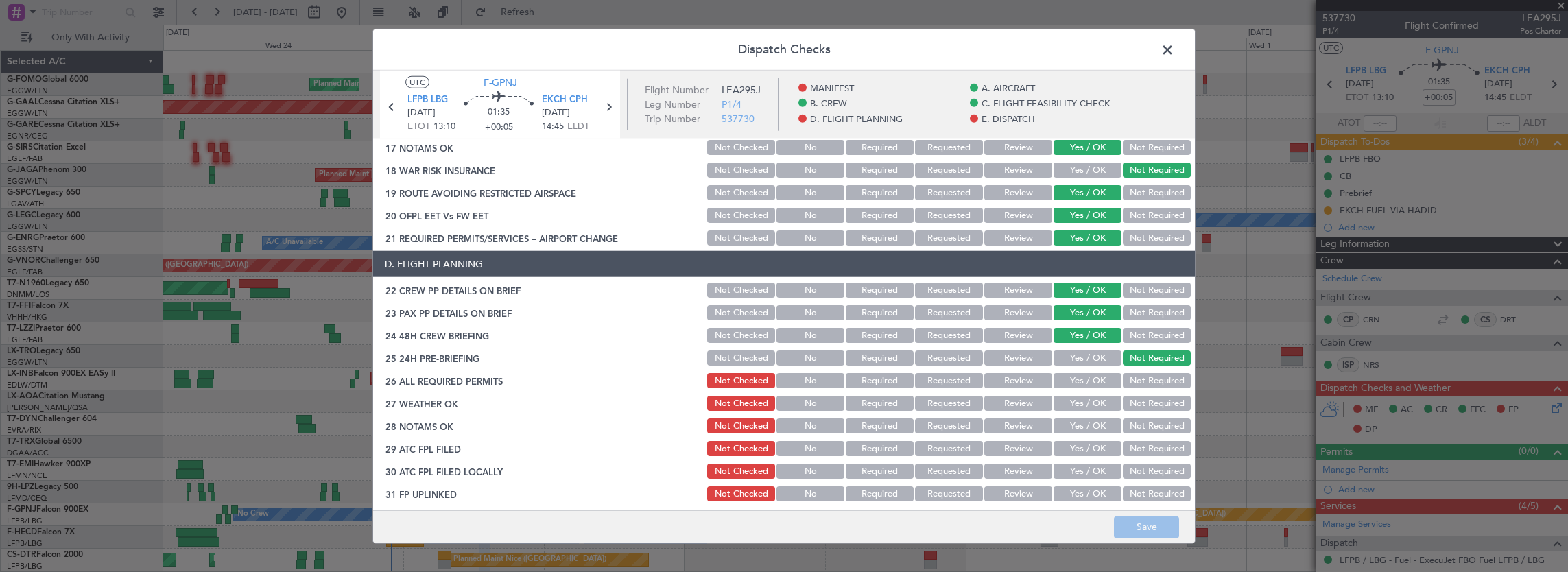
drag, startPoint x: 1088, startPoint y: 372, endPoint x: 1089, endPoint y: 380, distance: 8.1
click at [1088, 373] on div "Yes / OK" at bounding box center [1086, 380] width 69 height 19
click at [1092, 388] on div "Yes / OK" at bounding box center [1086, 380] width 69 height 19
click at [1098, 383] on button "Yes / OK" at bounding box center [1087, 380] width 68 height 15
click at [1096, 403] on button "Yes / OK" at bounding box center [1087, 403] width 68 height 15
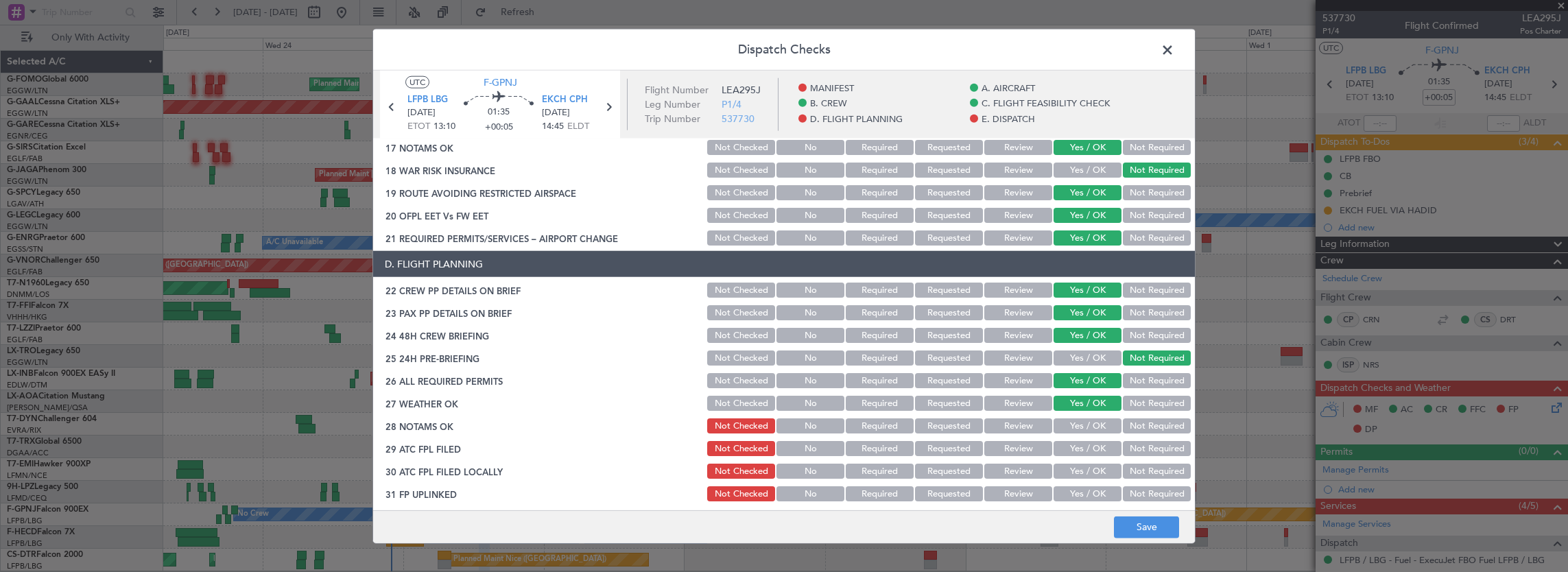
click at [1091, 428] on button "Yes / OK" at bounding box center [1087, 426] width 68 height 15
click at [1091, 445] on div "Yes / OK" at bounding box center [1086, 448] width 69 height 19
click at [1087, 452] on button "Yes / OK" at bounding box center [1087, 449] width 68 height 15
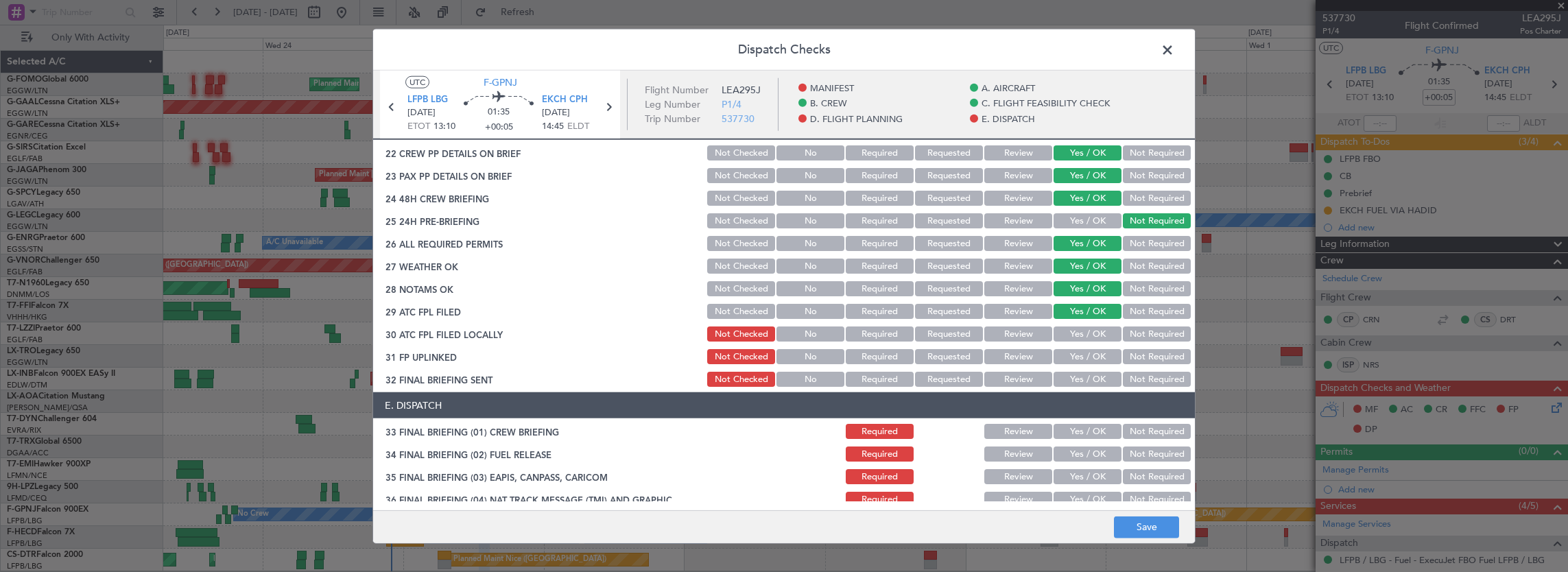
drag, startPoint x: 1145, startPoint y: 336, endPoint x: 1126, endPoint y: 342, distance: 19.9
click at [1144, 336] on button "Not Required" at bounding box center [1156, 335] width 68 height 15
click at [1079, 361] on button "Yes / OK" at bounding box center [1087, 357] width 68 height 15
click at [1162, 385] on button "Not Required" at bounding box center [1156, 380] width 68 height 15
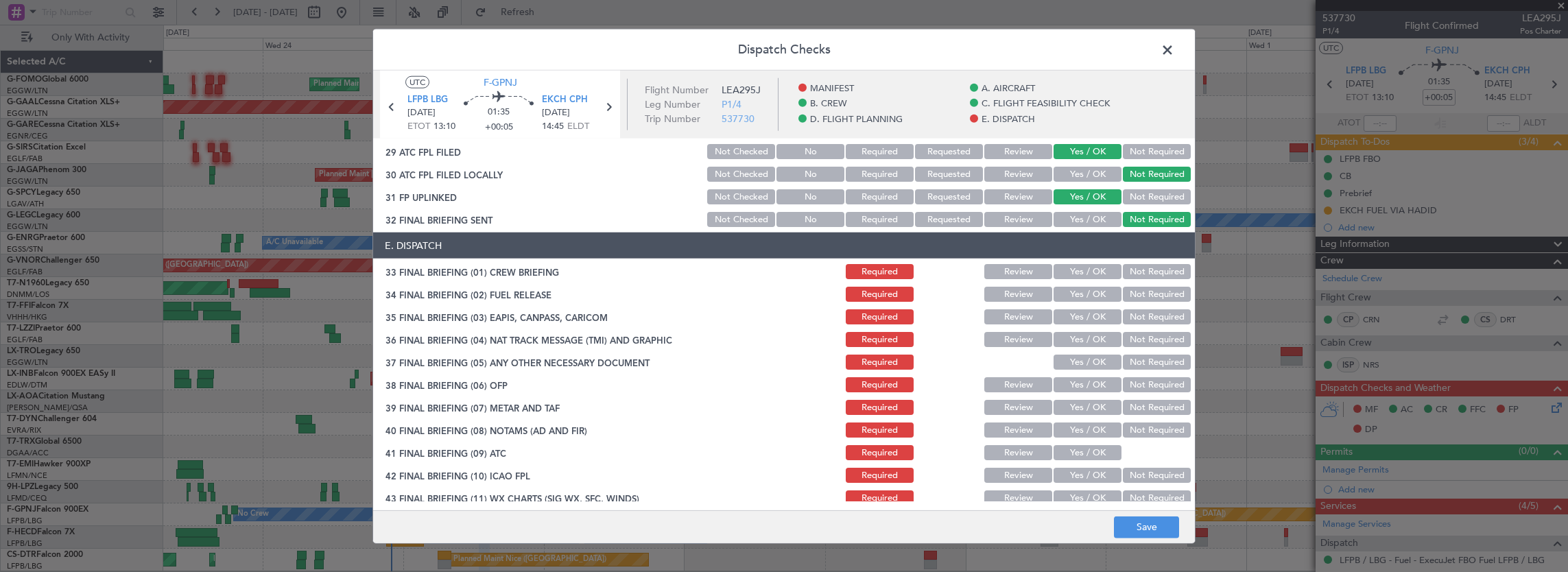
scroll to position [878, 0]
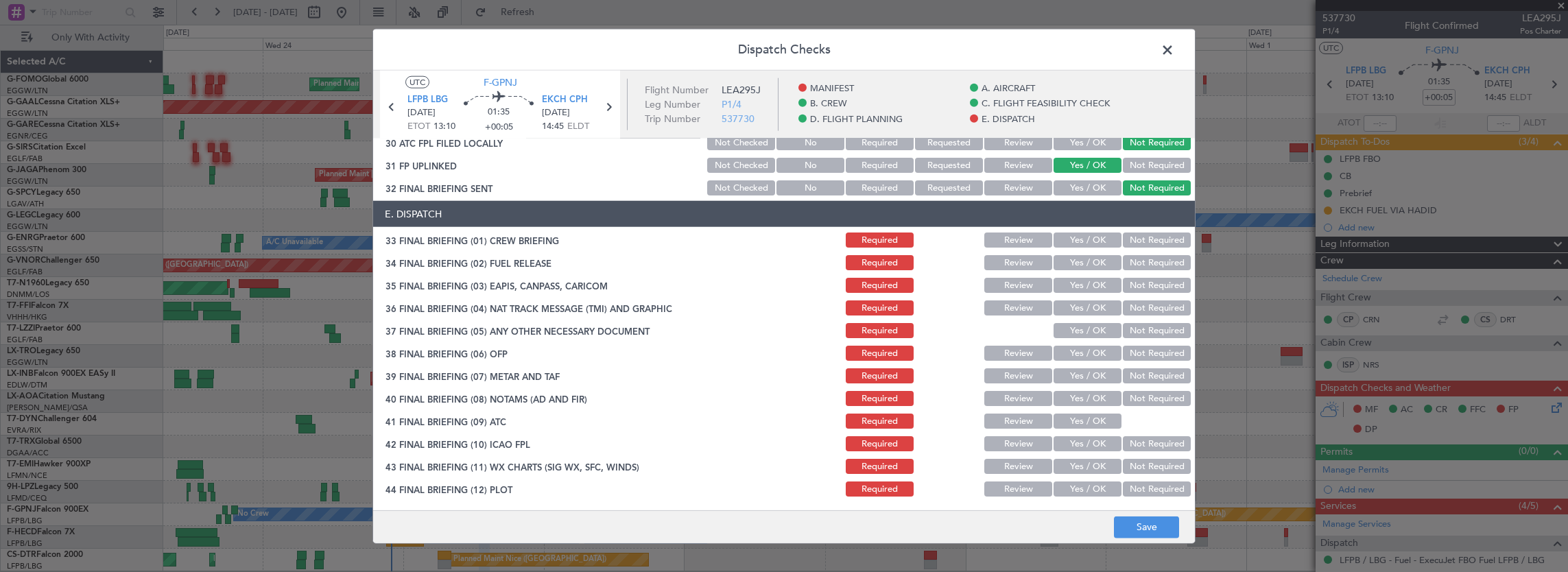
click at [1066, 235] on button "Yes / OK" at bounding box center [1087, 240] width 68 height 15
click at [1057, 266] on button "Yes / OK" at bounding box center [1087, 263] width 68 height 15
drag, startPoint x: 1166, startPoint y: 282, endPoint x: 1149, endPoint y: 309, distance: 31.9
click at [1166, 283] on button "Not Required" at bounding box center [1156, 285] width 68 height 15
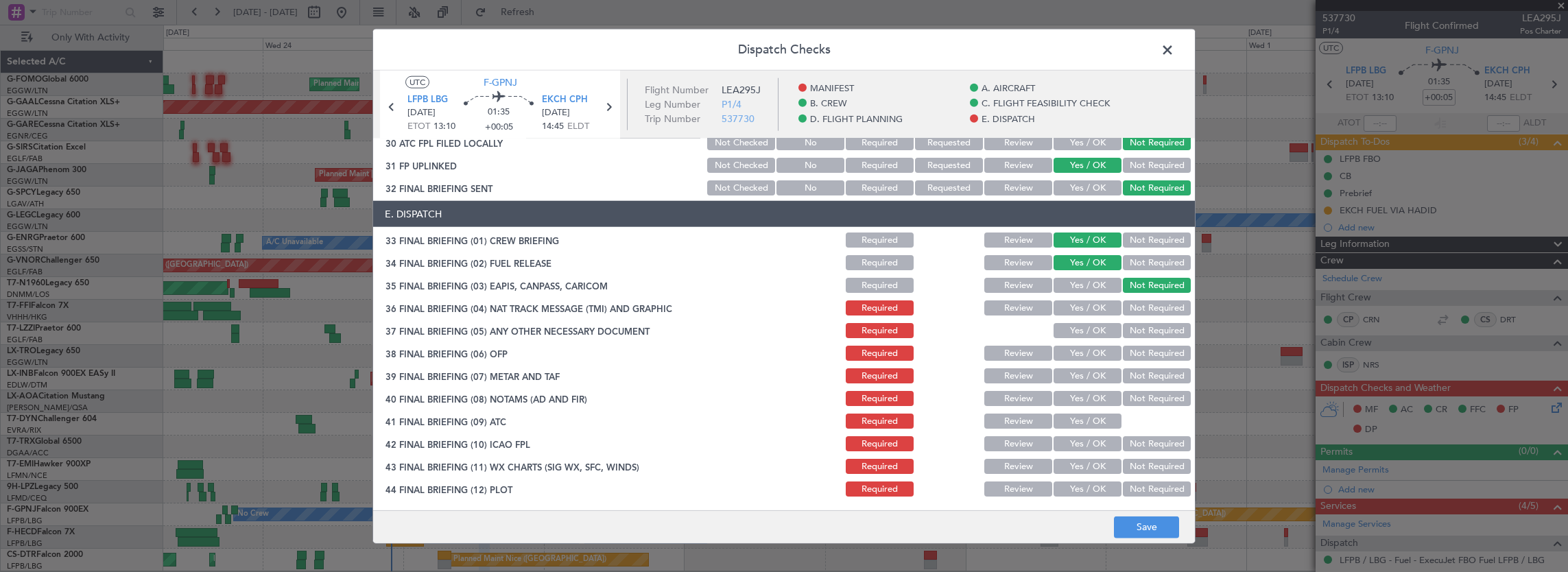
click at [1149, 311] on button "Not Required" at bounding box center [1156, 308] width 68 height 15
click at [1089, 332] on button "Yes / OK" at bounding box center [1087, 331] width 68 height 15
click at [1082, 357] on button "Yes / OK" at bounding box center [1087, 354] width 68 height 15
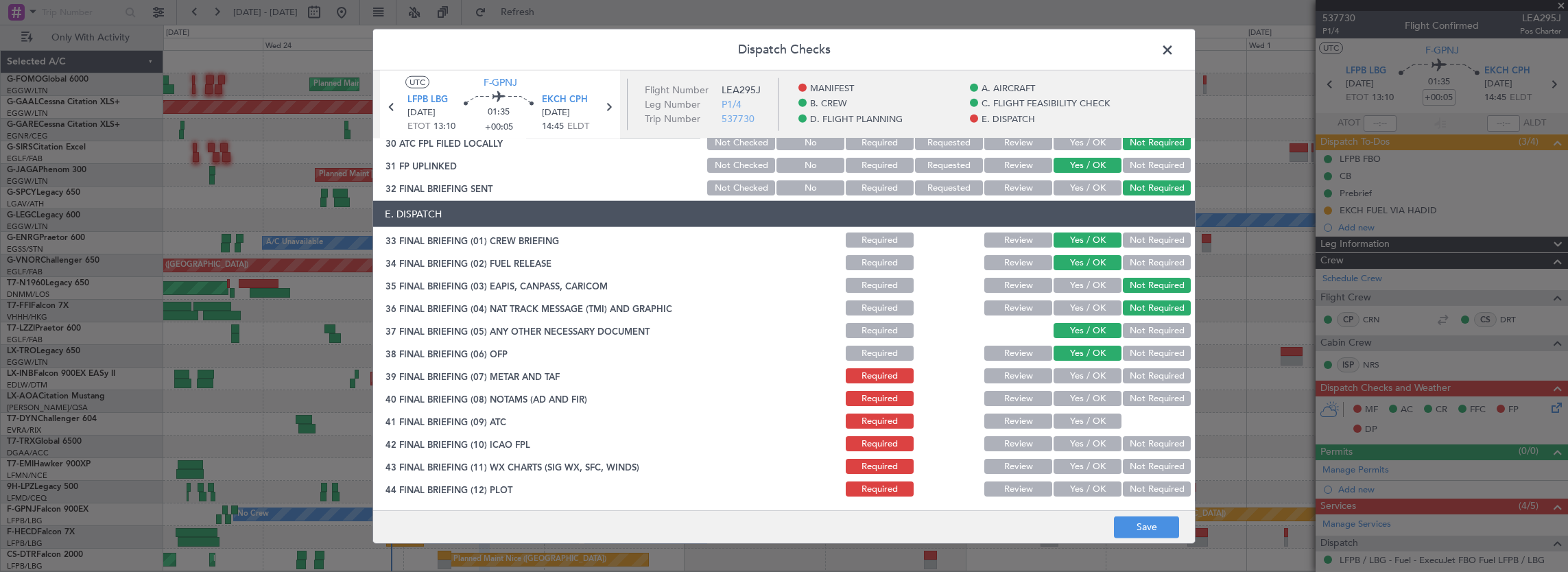
click at [1082, 370] on button "Yes / OK" at bounding box center [1087, 376] width 68 height 15
click at [1082, 388] on section "E. DISPATCH 33 FINAL BRIEFING (01) CREW BRIEFING Required Review Yes / OK Not R…" at bounding box center [783, 350] width 822 height 298
click at [1082, 407] on section "E. DISPATCH 33 FINAL BRIEFING (01) CREW BRIEFING Required Review Yes / OK Not R…" at bounding box center [783, 350] width 822 height 298
click at [1083, 399] on button "Yes / OK" at bounding box center [1087, 399] width 68 height 15
click at [1083, 415] on button "Yes / OK" at bounding box center [1087, 421] width 68 height 15
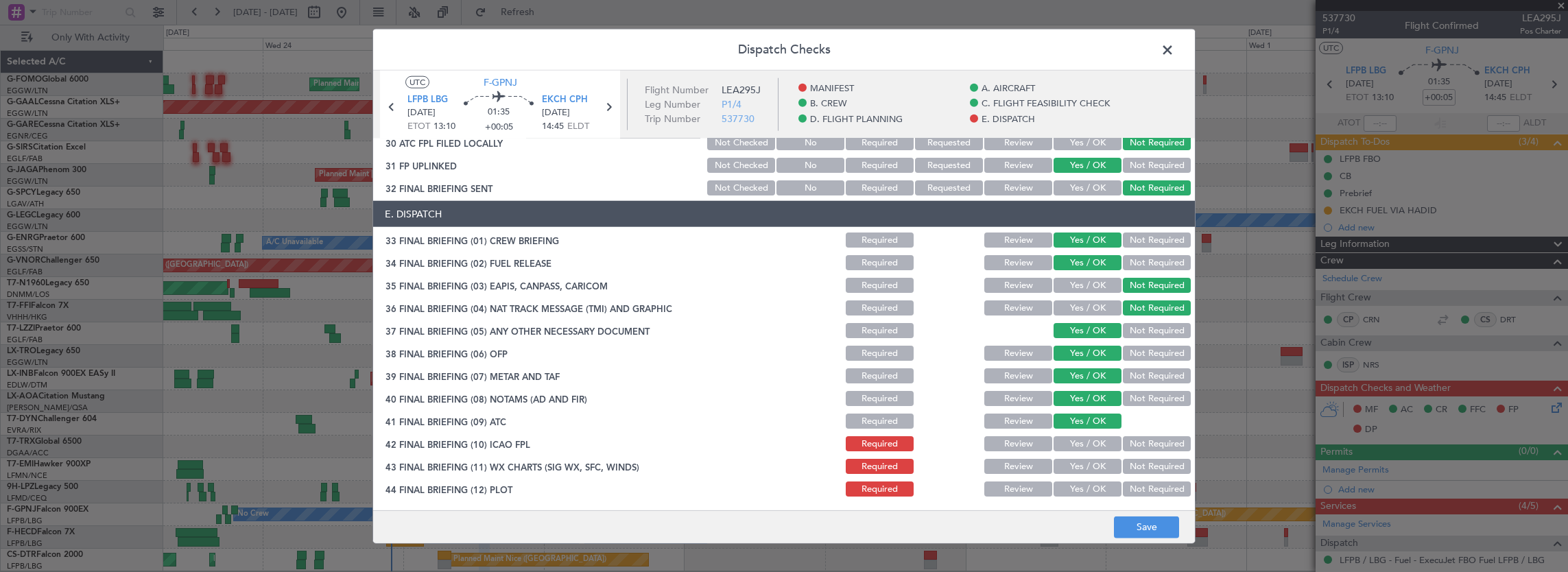
drag, startPoint x: 1081, startPoint y: 435, endPoint x: 1078, endPoint y: 448, distance: 13.3
click at [1081, 436] on div "Yes / OK" at bounding box center [1086, 443] width 69 height 19
click at [1079, 452] on div "Yes / OK" at bounding box center [1086, 443] width 69 height 19
click at [1081, 441] on button "Yes / OK" at bounding box center [1087, 444] width 68 height 15
drag, startPoint x: 1080, startPoint y: 470, endPoint x: 1080, endPoint y: 482, distance: 12.0
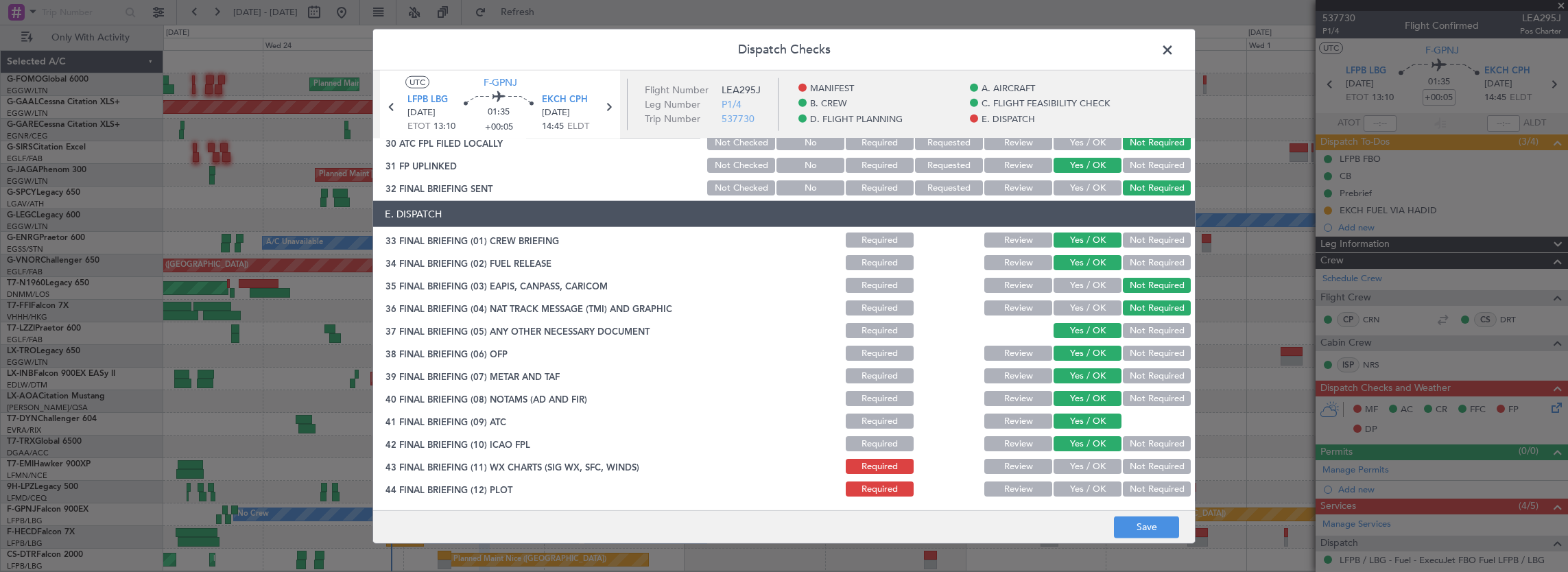
click at [1080, 470] on button "Yes / OK" at bounding box center [1087, 467] width 68 height 15
click at [1081, 493] on button "Yes / OK" at bounding box center [1087, 489] width 68 height 15
click at [1138, 522] on button "Save" at bounding box center [1147, 527] width 65 height 22
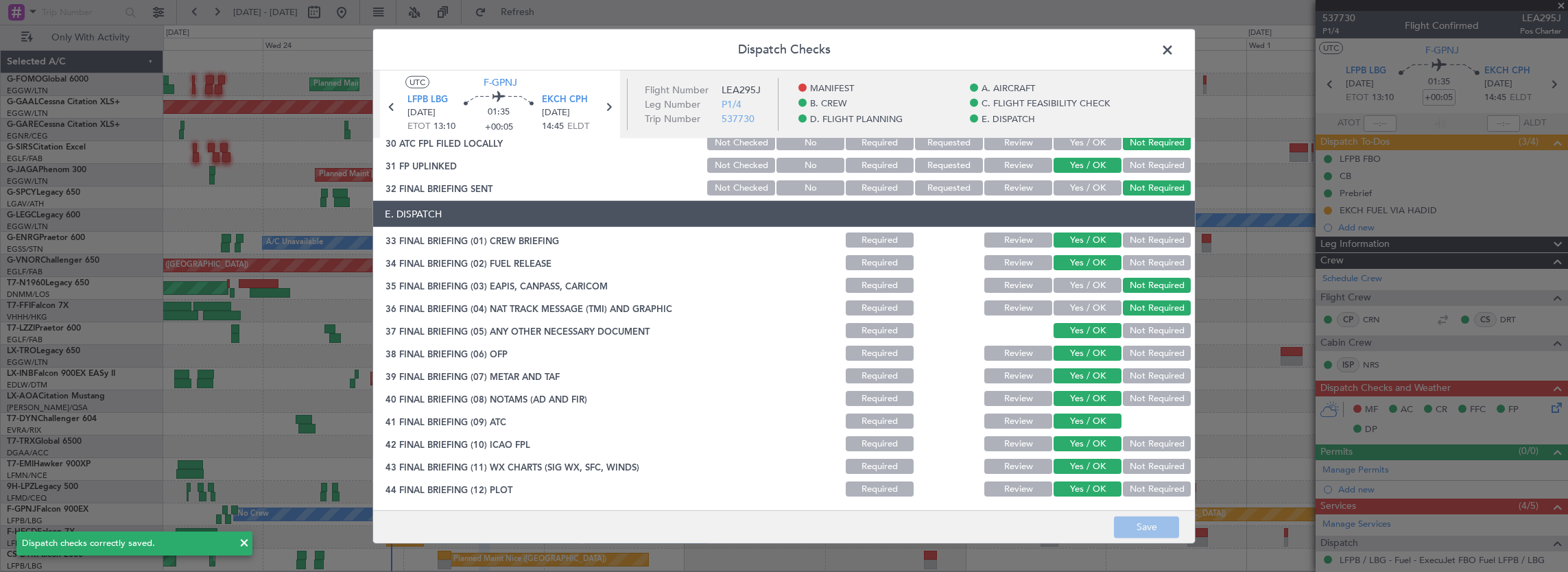
click at [1174, 51] on span at bounding box center [1174, 54] width 0 height 28
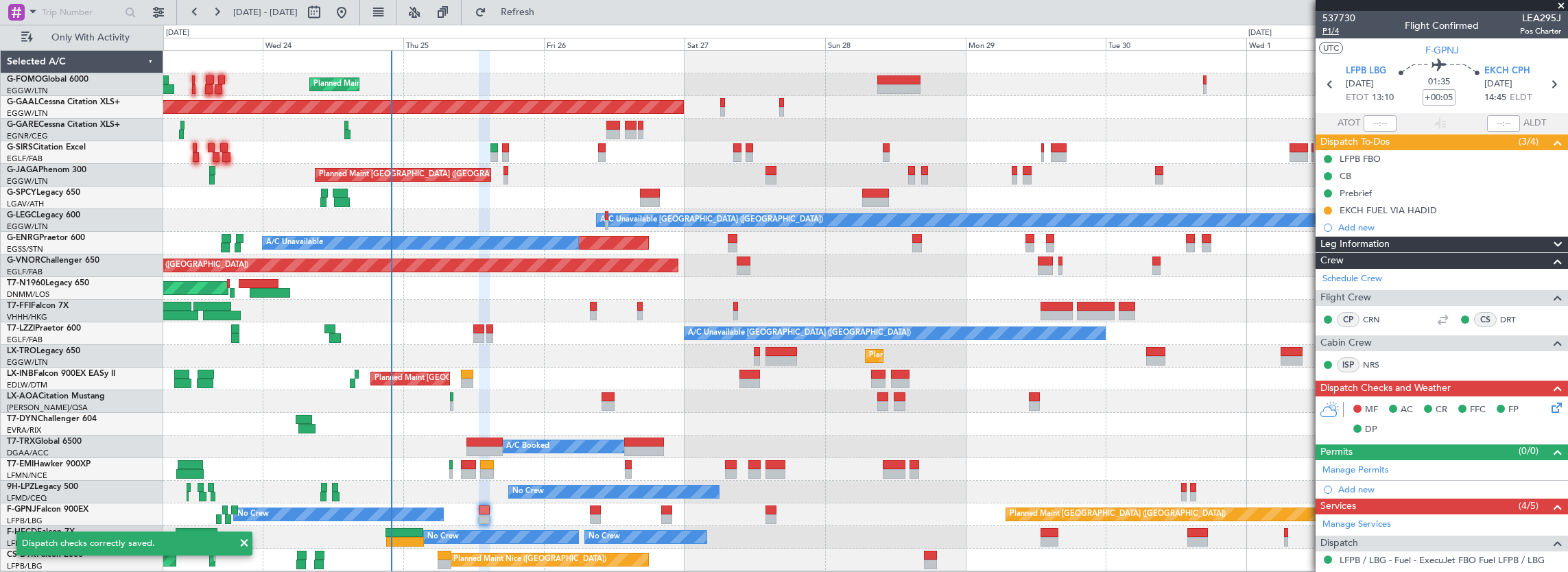
click at [1336, 33] on span "P1/4" at bounding box center [1338, 31] width 33 height 12
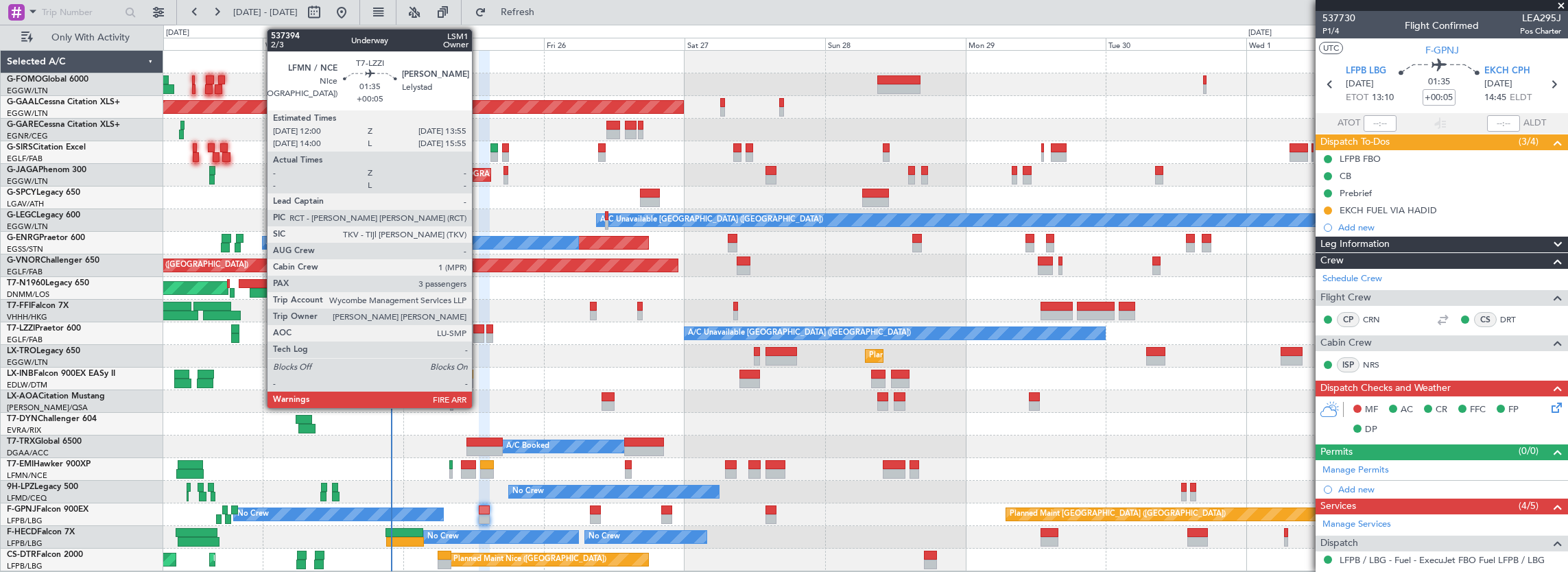
click at [479, 332] on div at bounding box center [479, 329] width 12 height 9
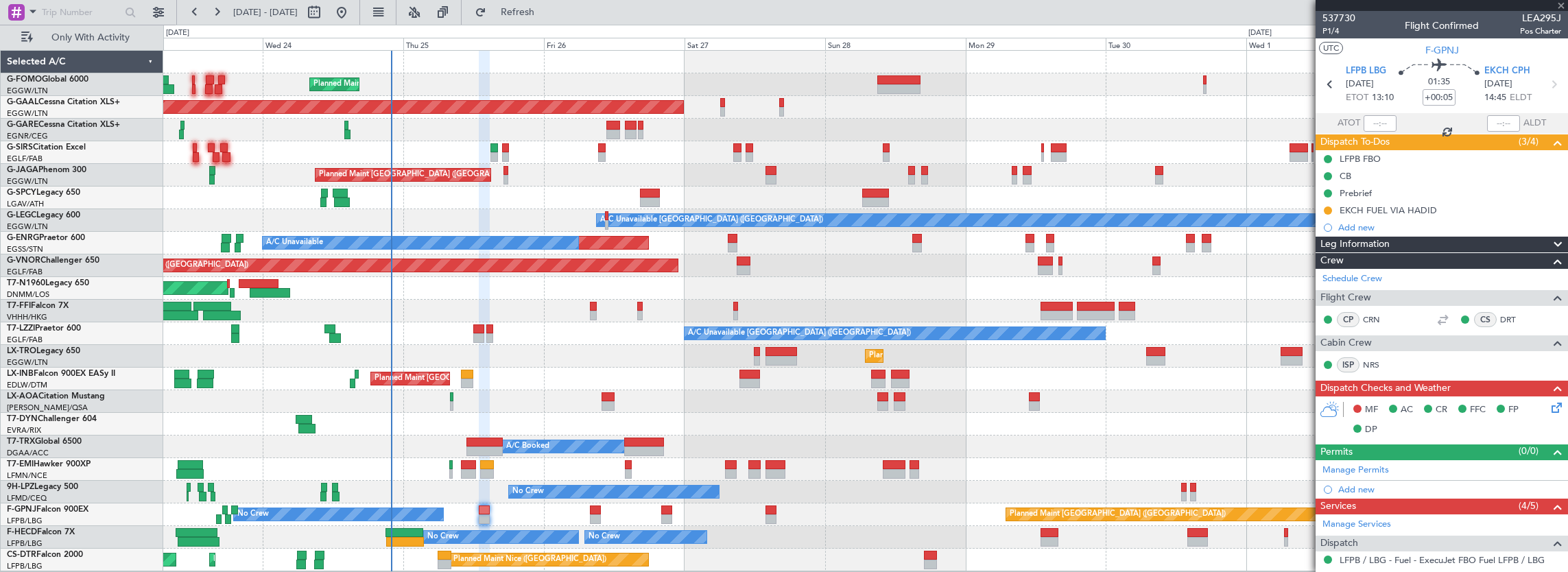
type input "3"
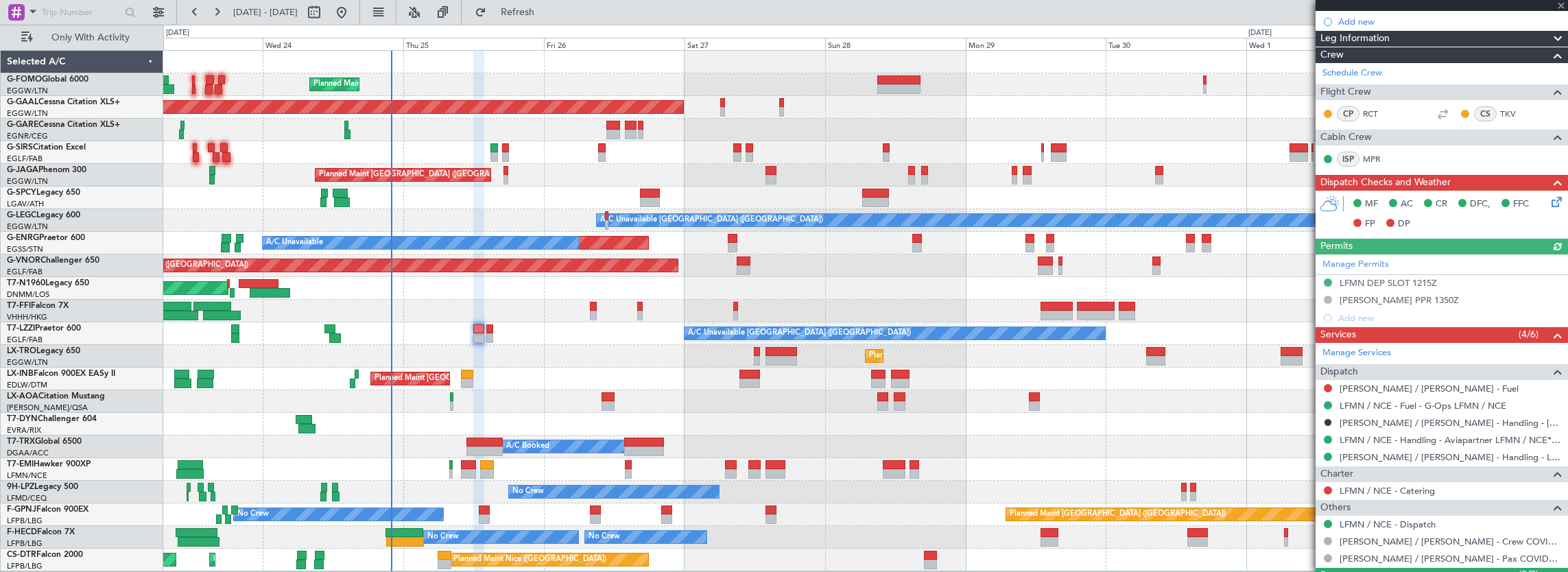
scroll to position [0, 0]
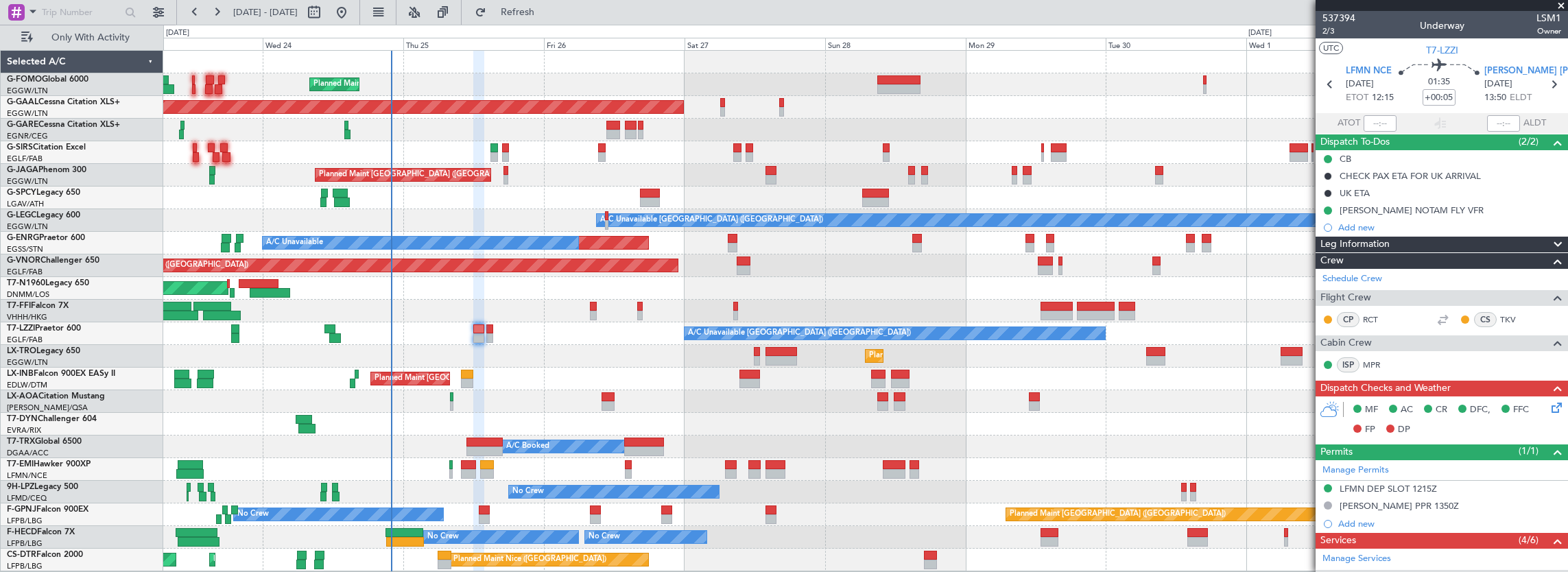
click at [494, 329] on div "A/C Unavailable London (Farnborough) A/C Unavailable London (Farnborough)" at bounding box center [865, 334] width 1405 height 23
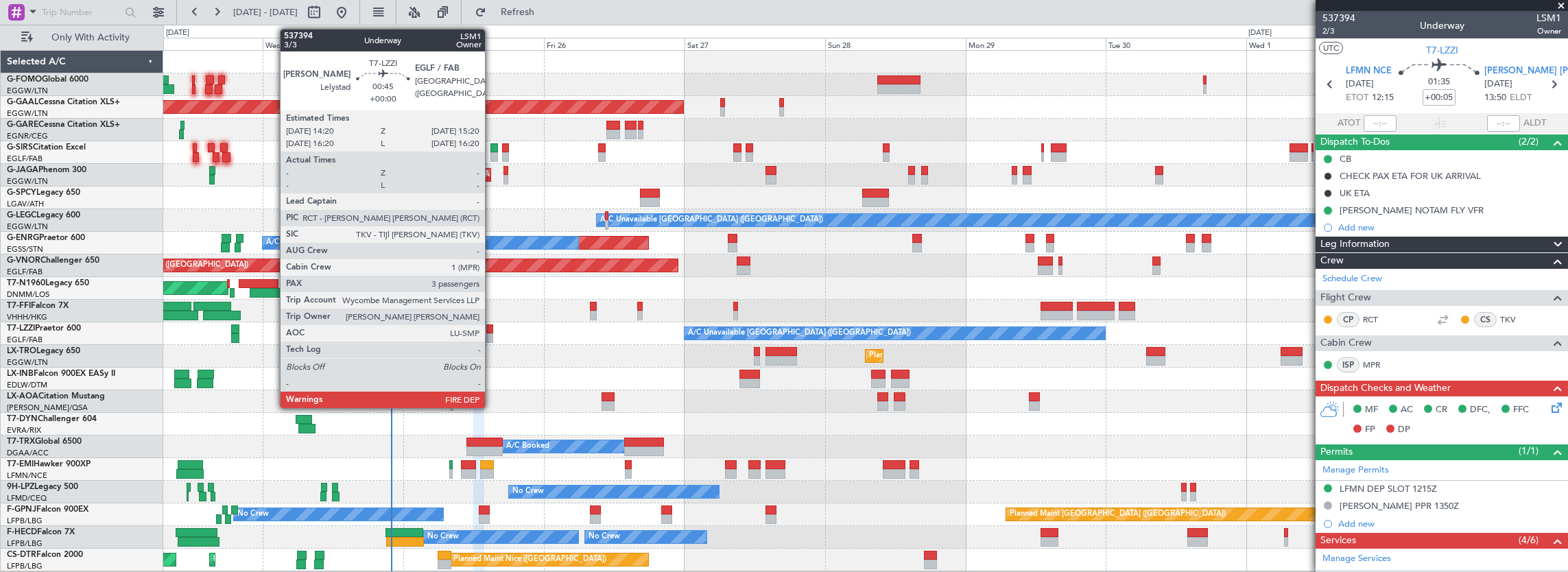
click at [490, 327] on div at bounding box center [489, 329] width 6 height 9
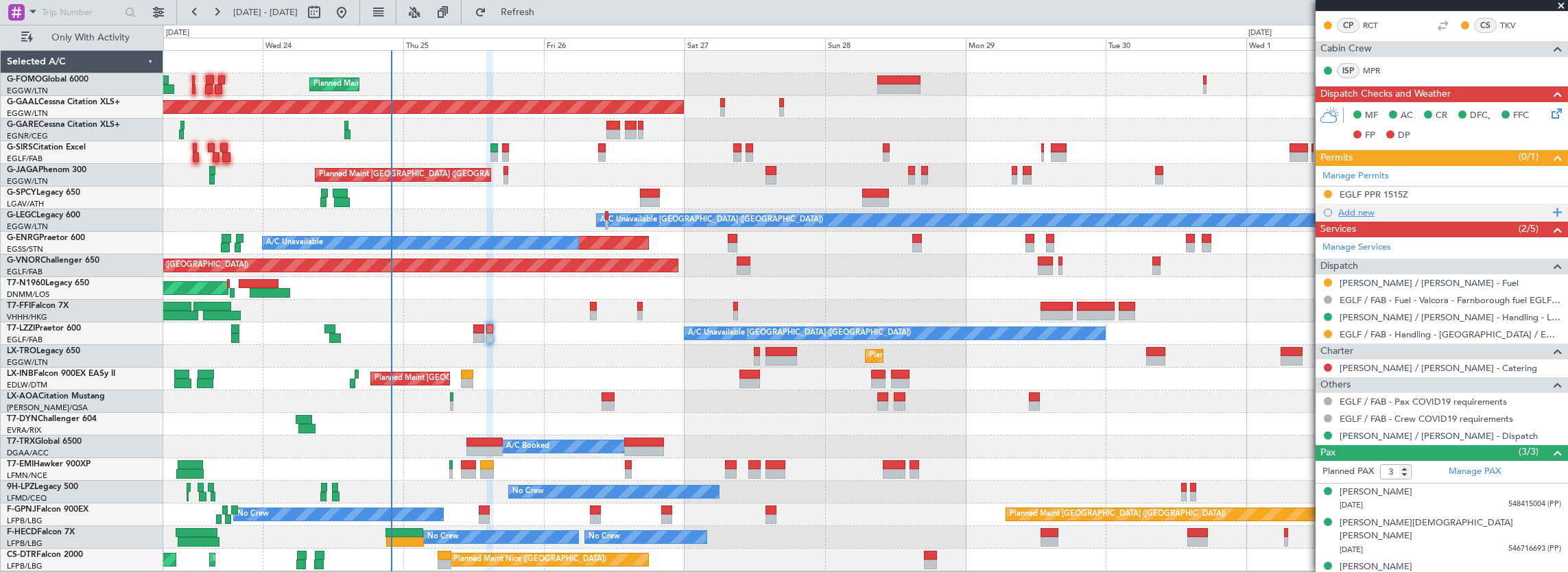
scroll to position [243, 0]
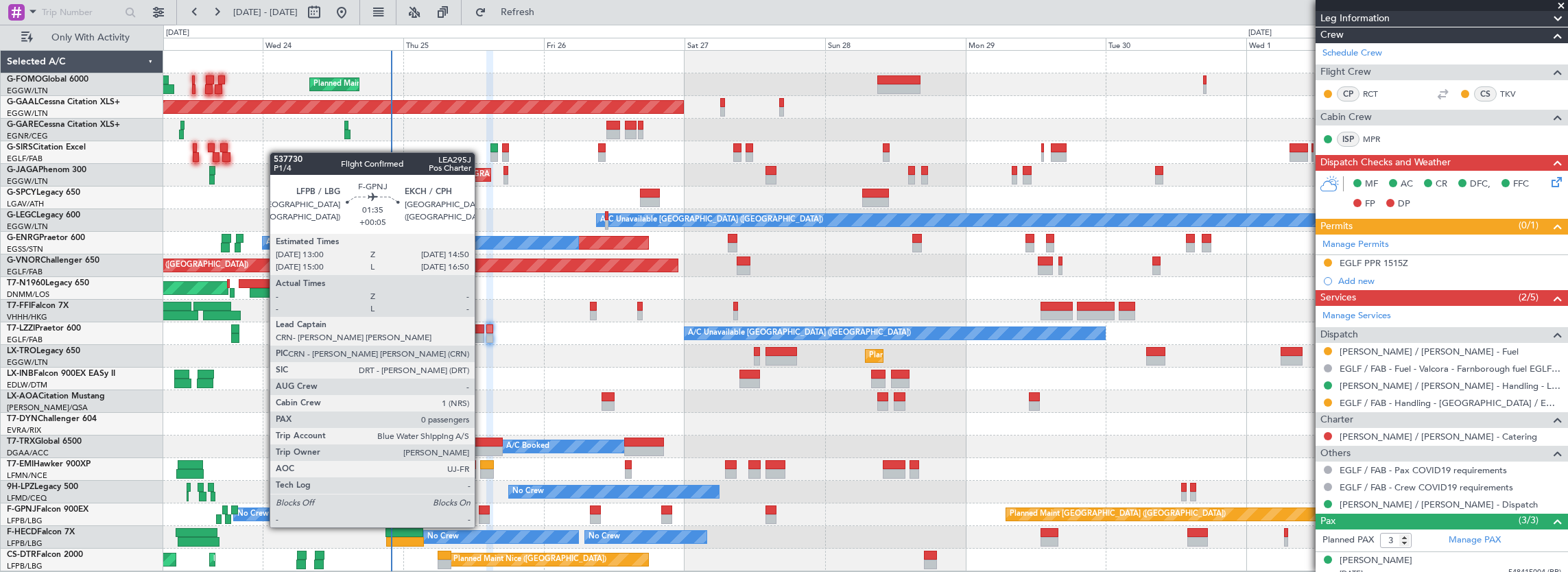
click at [487, 514] on div at bounding box center [484, 518] width 11 height 9
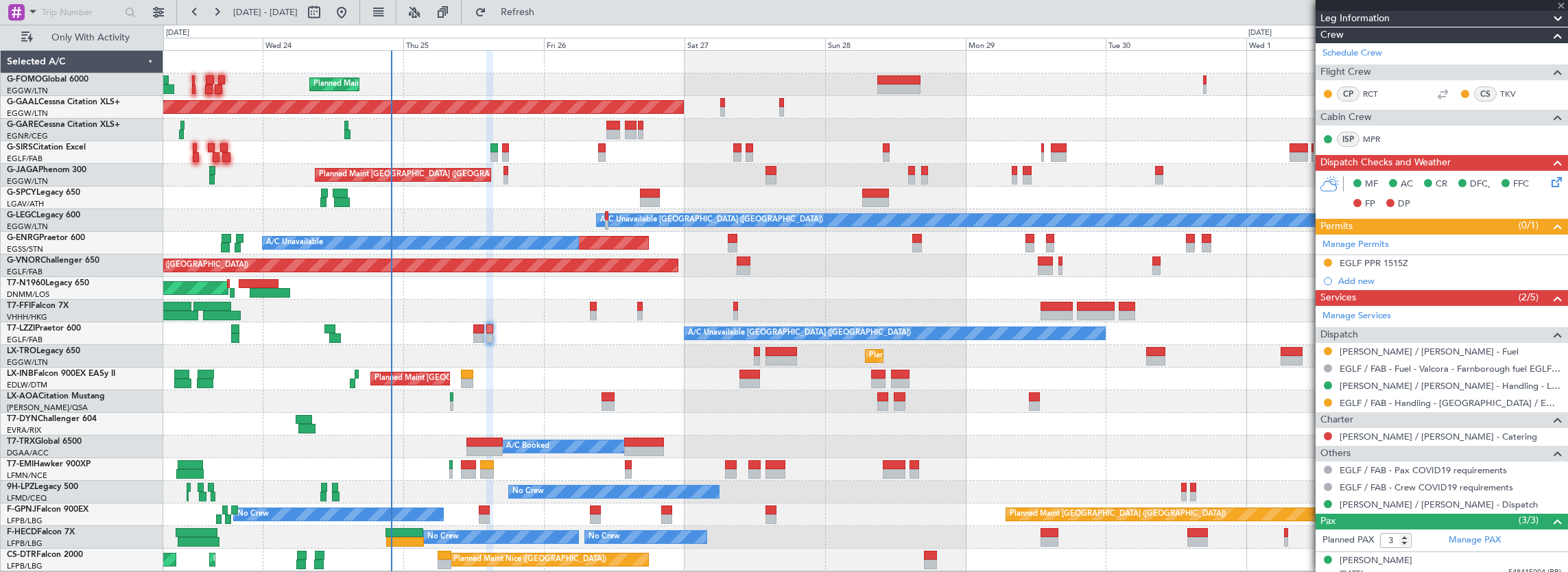
type input "+00:05"
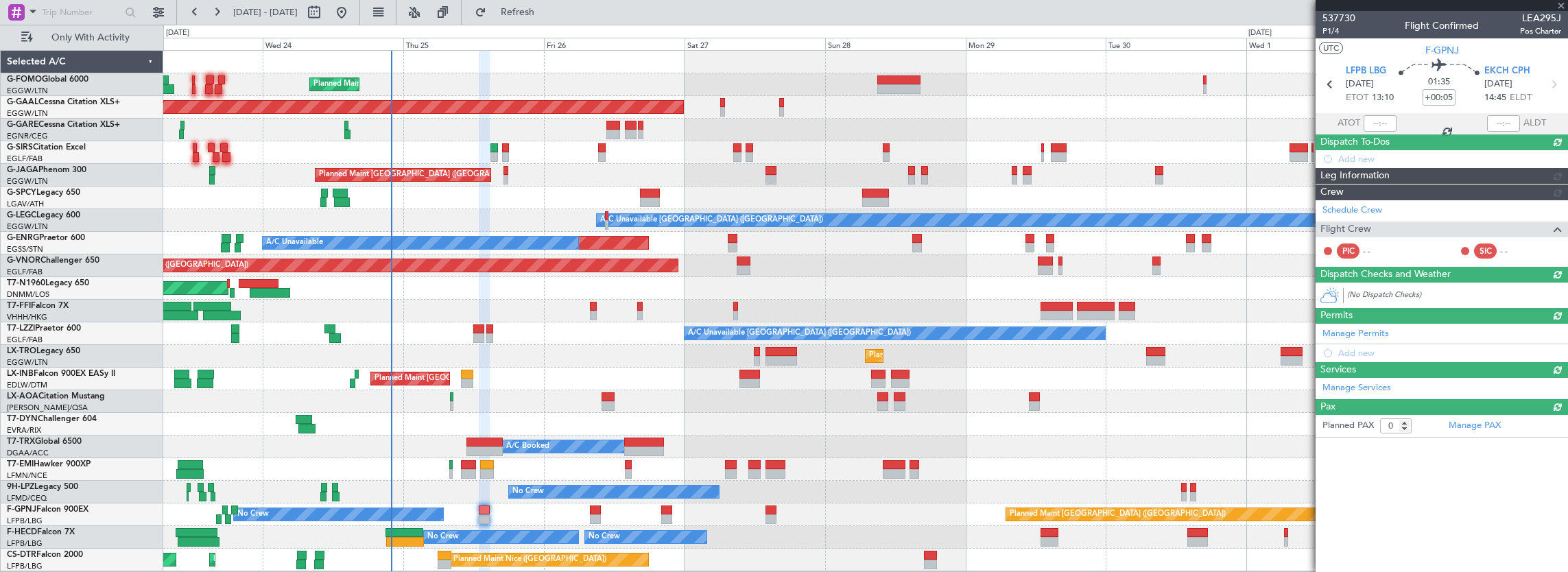
scroll to position [0, 0]
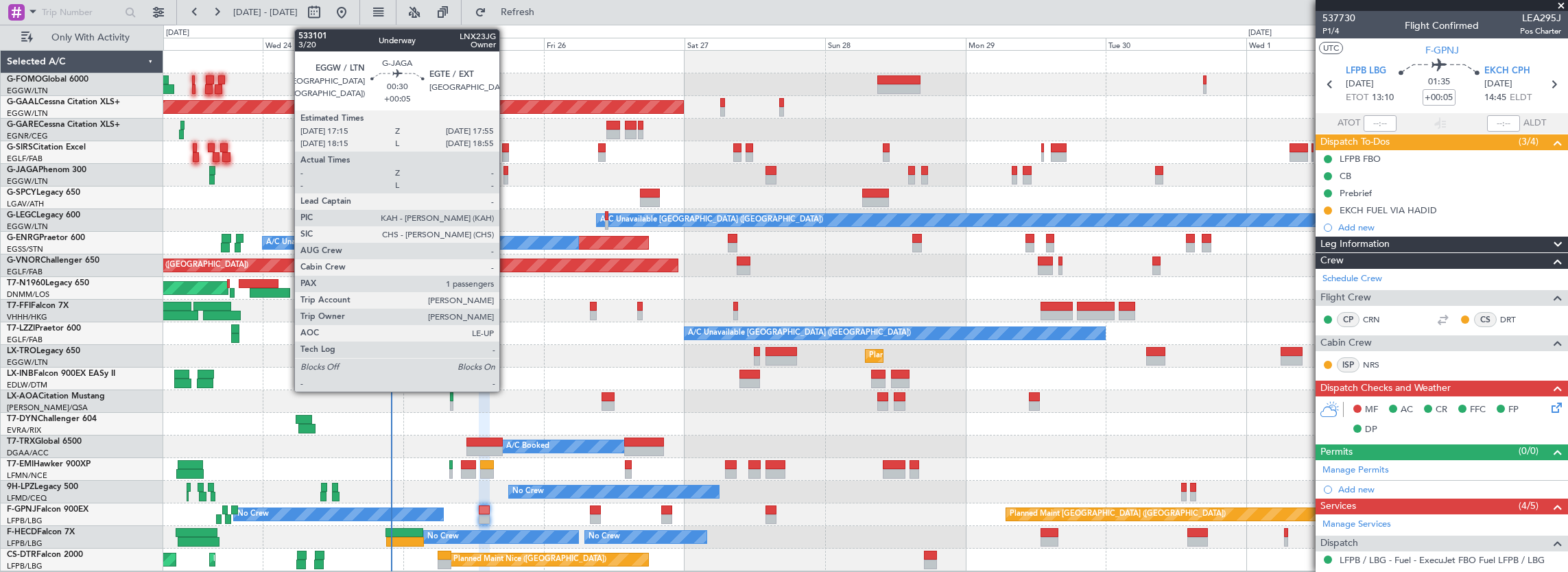
click at [507, 175] on div at bounding box center [505, 179] width 4 height 9
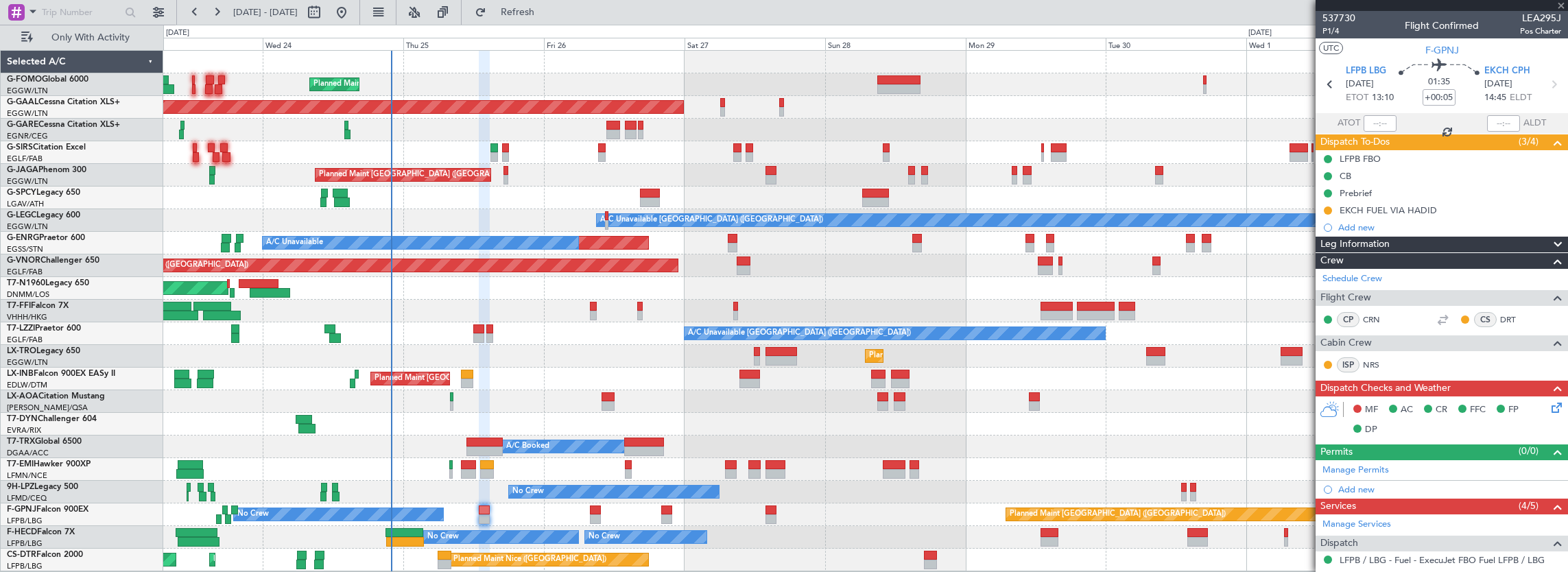
type input "1"
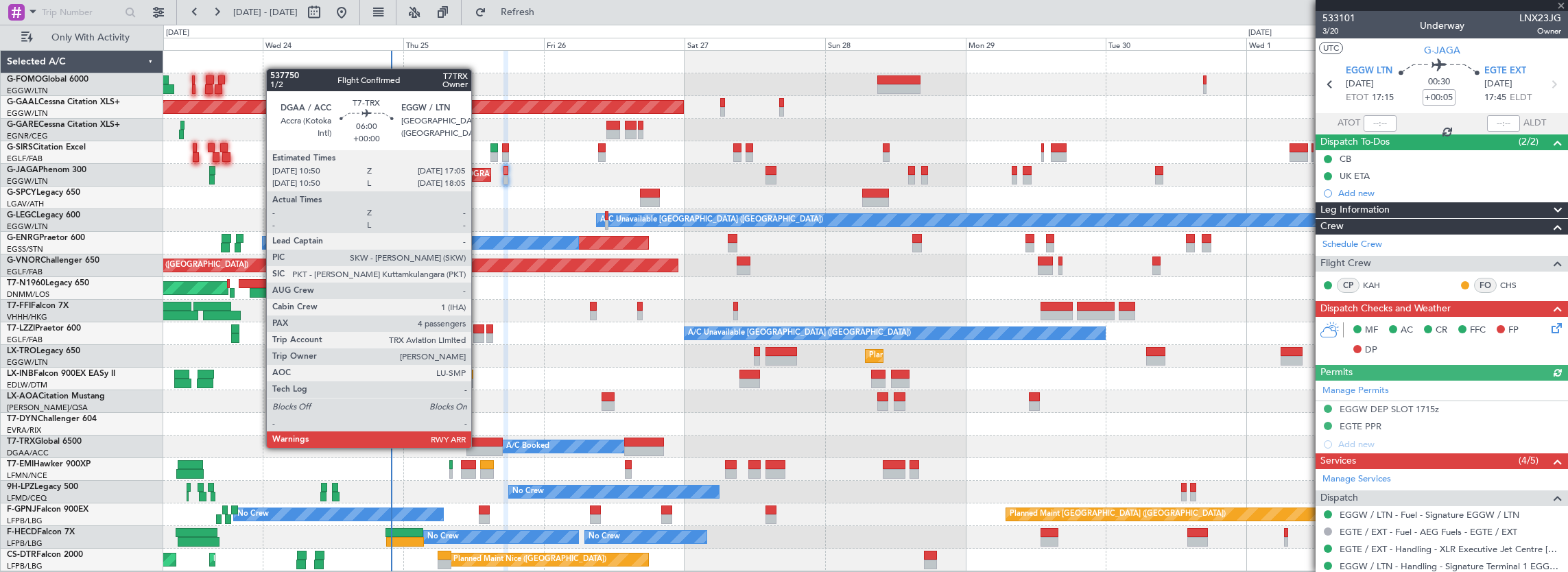
click at [478, 447] on div at bounding box center [485, 451] width 37 height 9
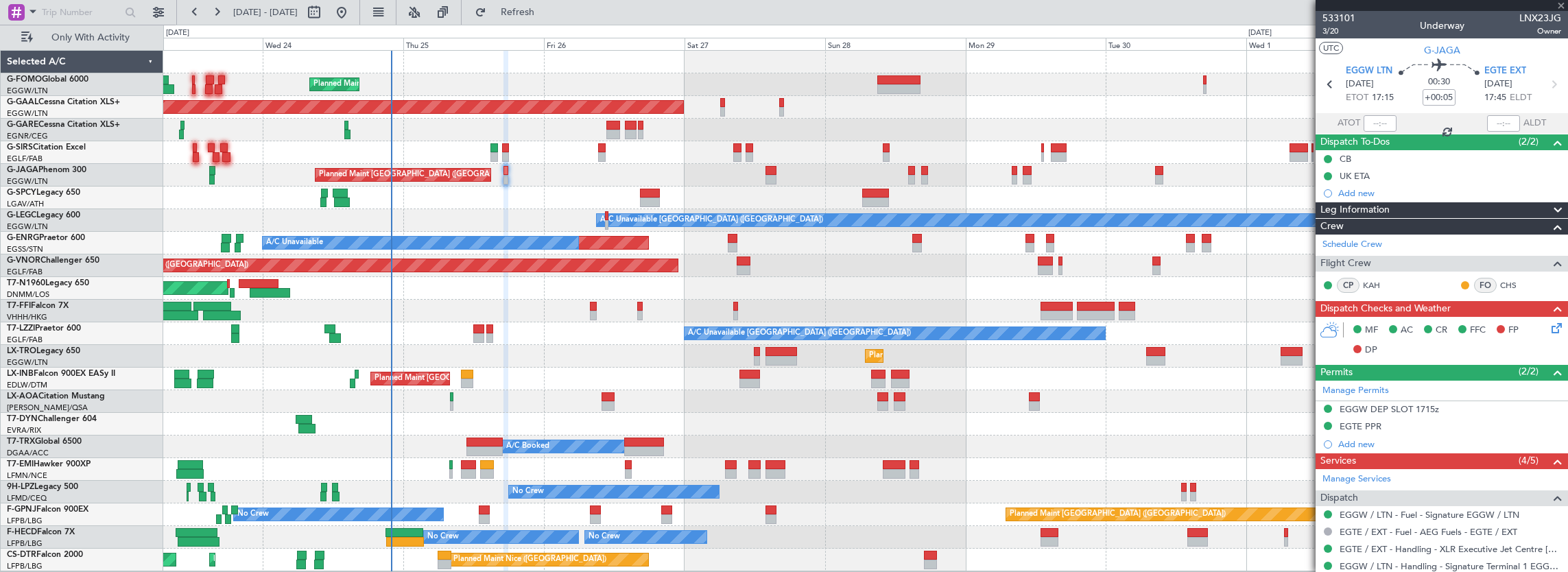
type input "4"
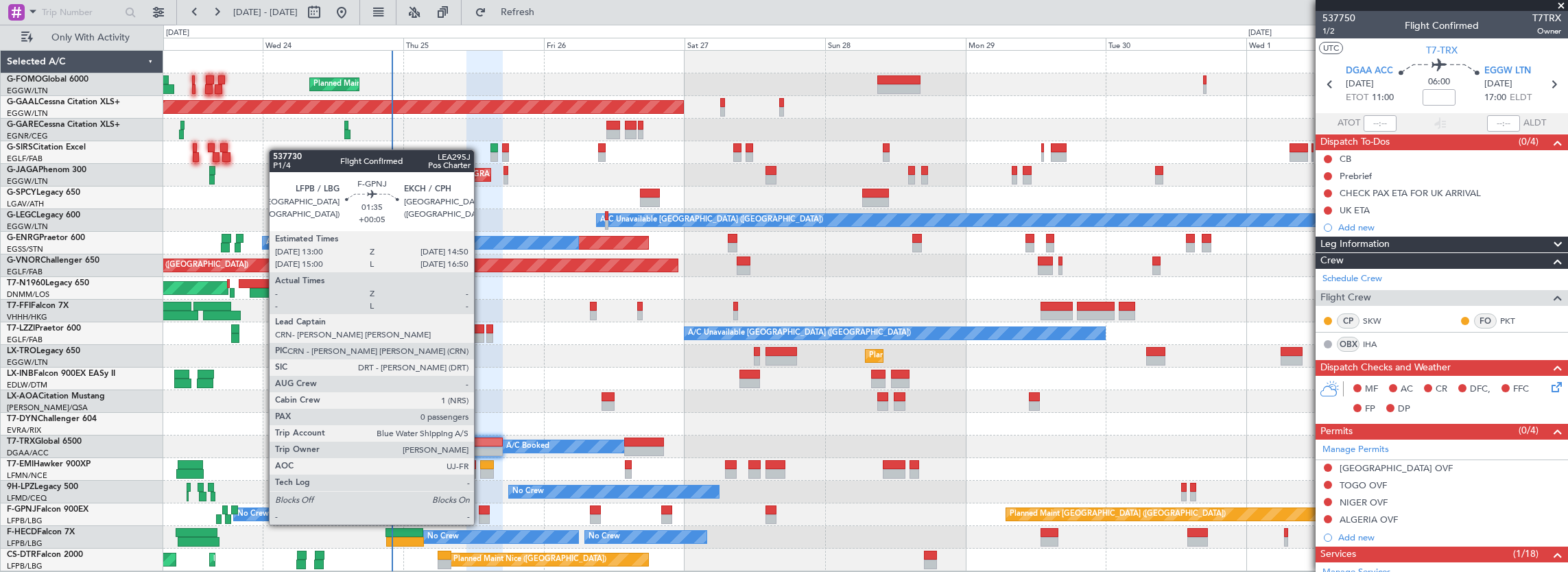
click at [481, 511] on div at bounding box center [484, 510] width 11 height 9
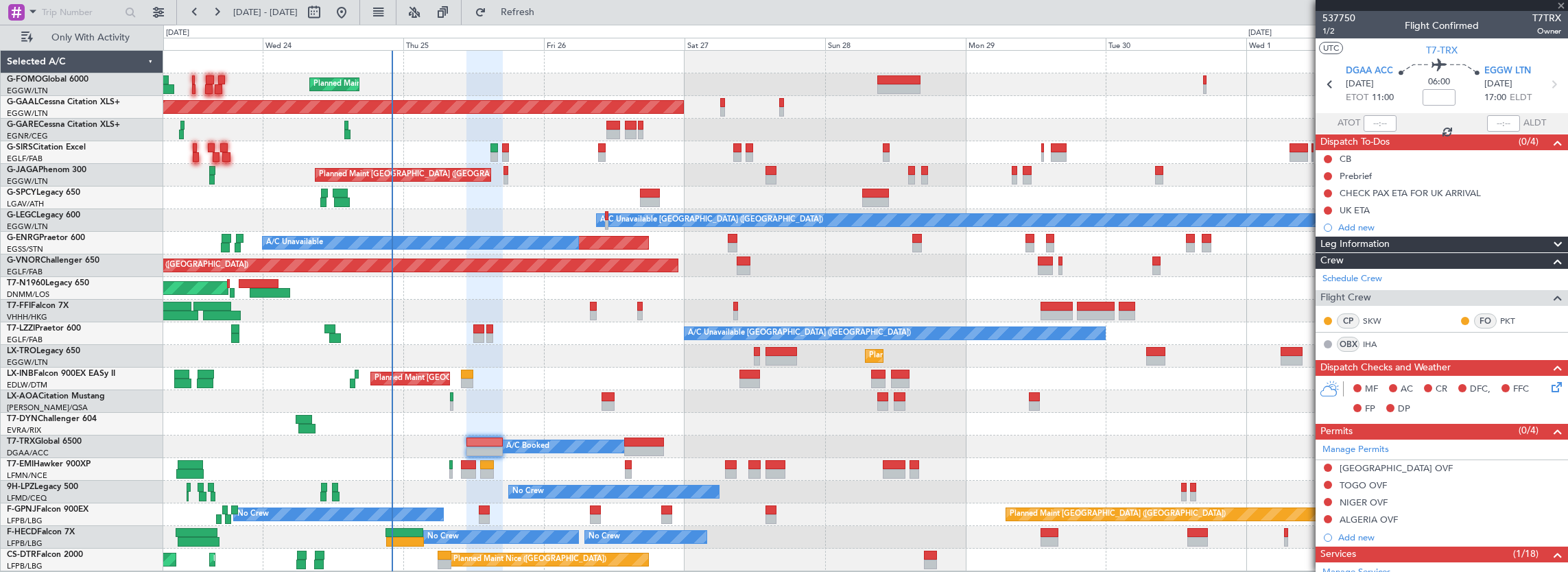
type input "+00:05"
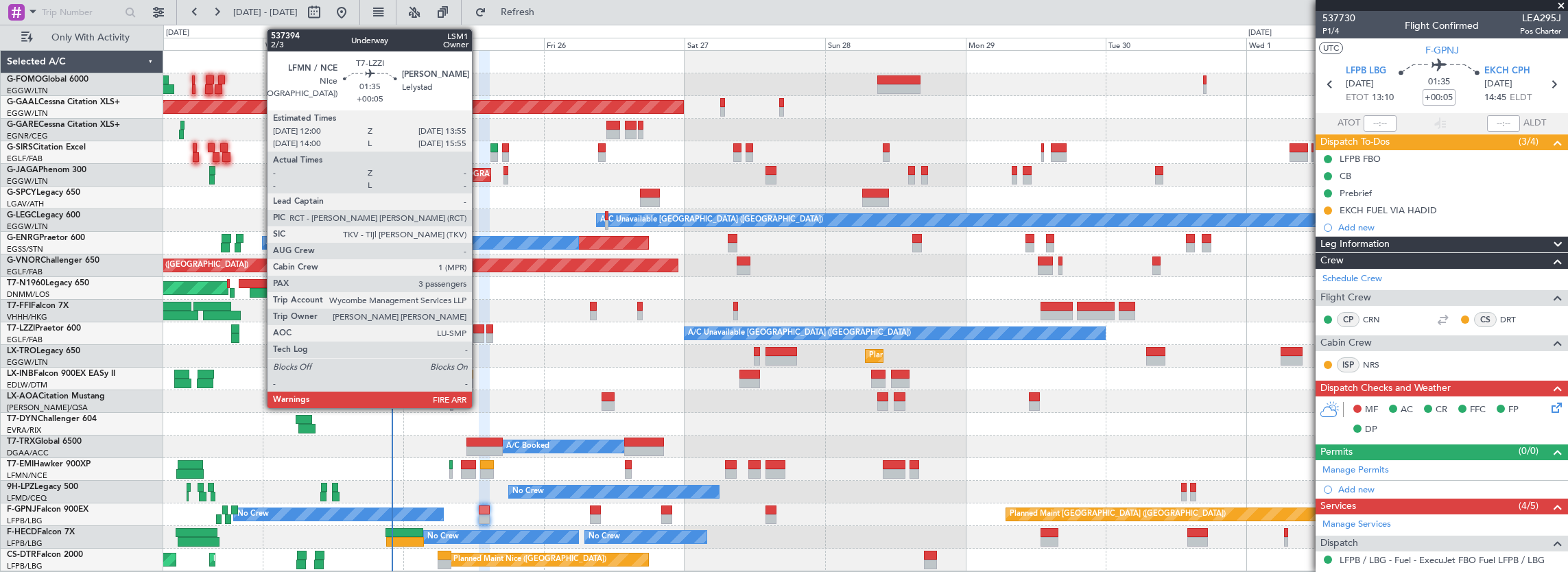
click at [479, 327] on div at bounding box center [479, 329] width 12 height 9
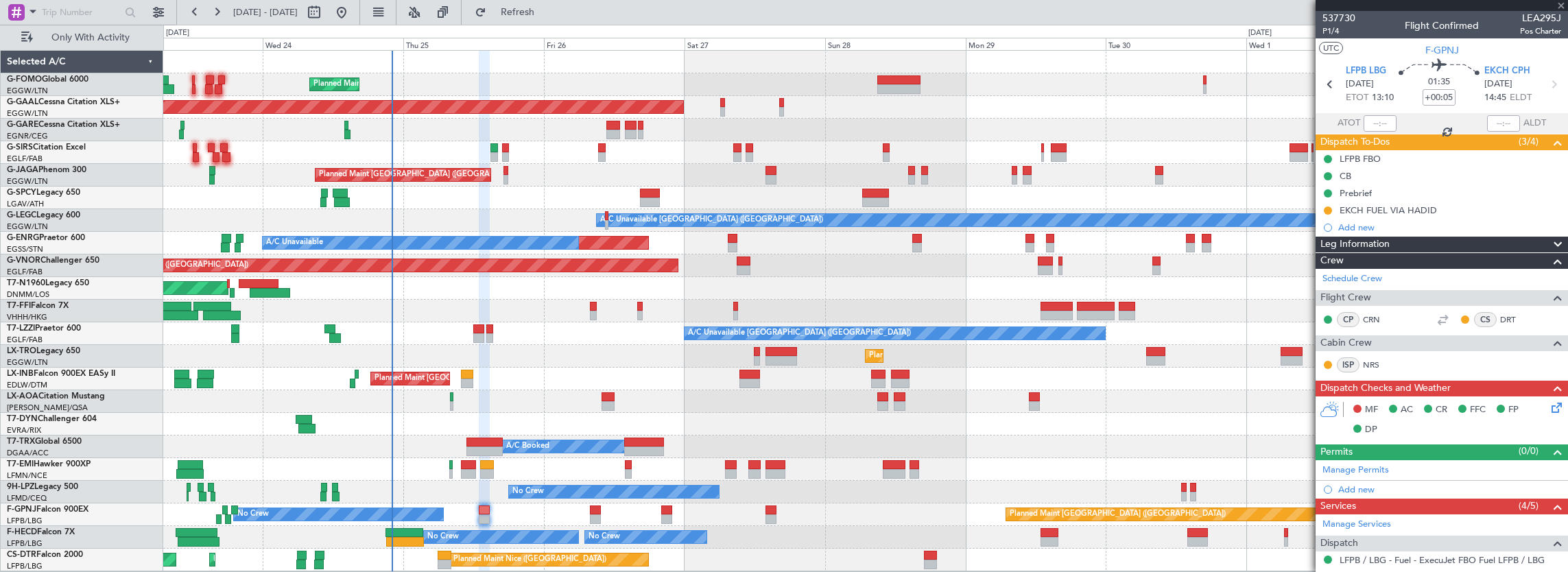
type input "3"
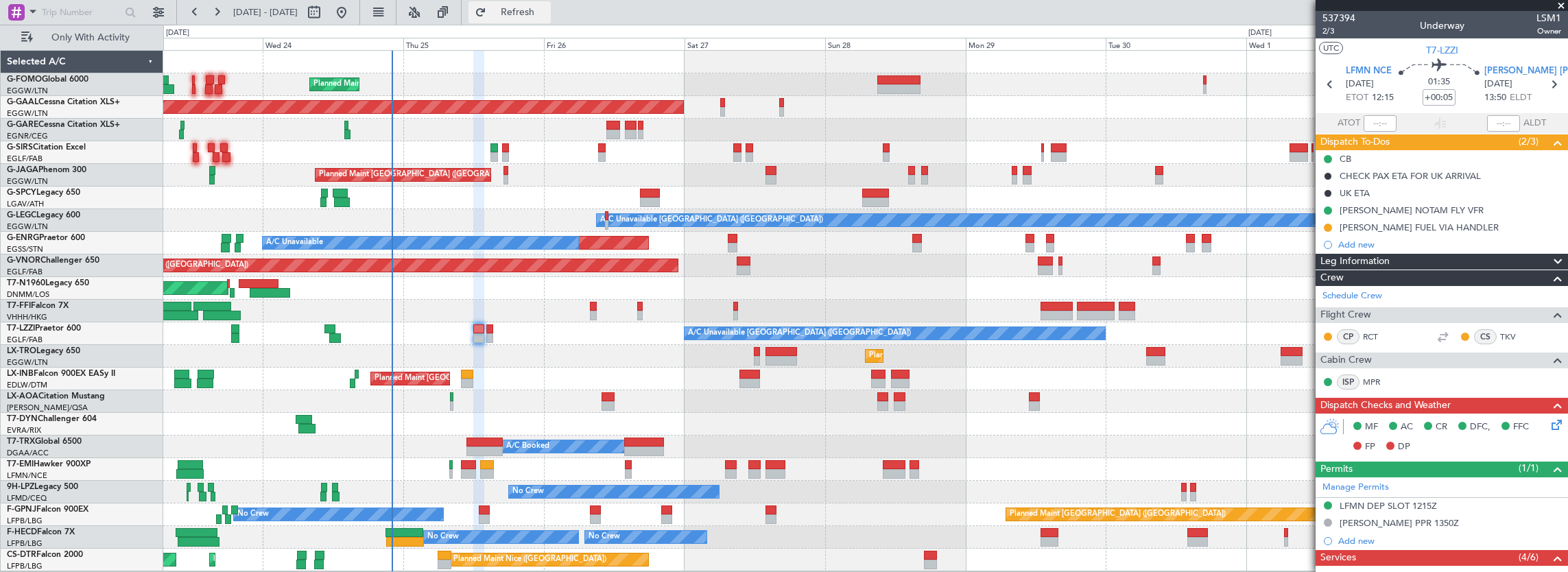
click at [547, 16] on span "Refresh" at bounding box center [517, 12] width 58 height 9
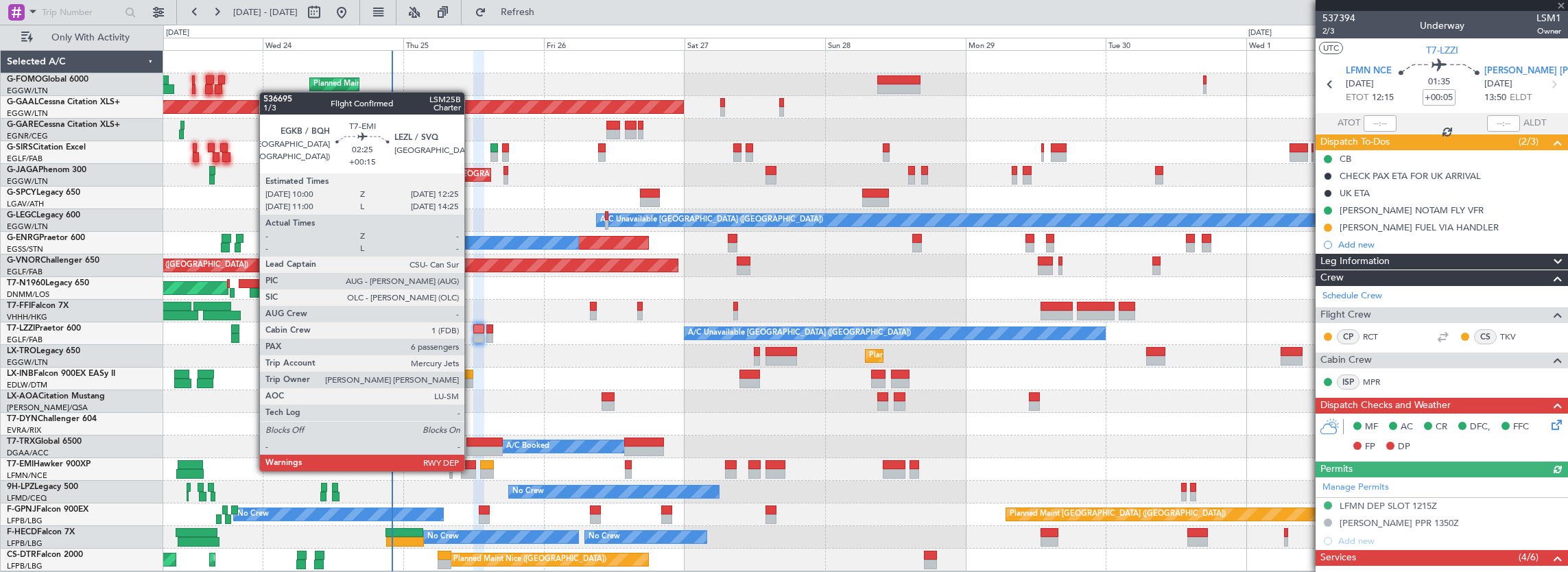
click at [471, 470] on div at bounding box center [467, 473] width 14 height 9
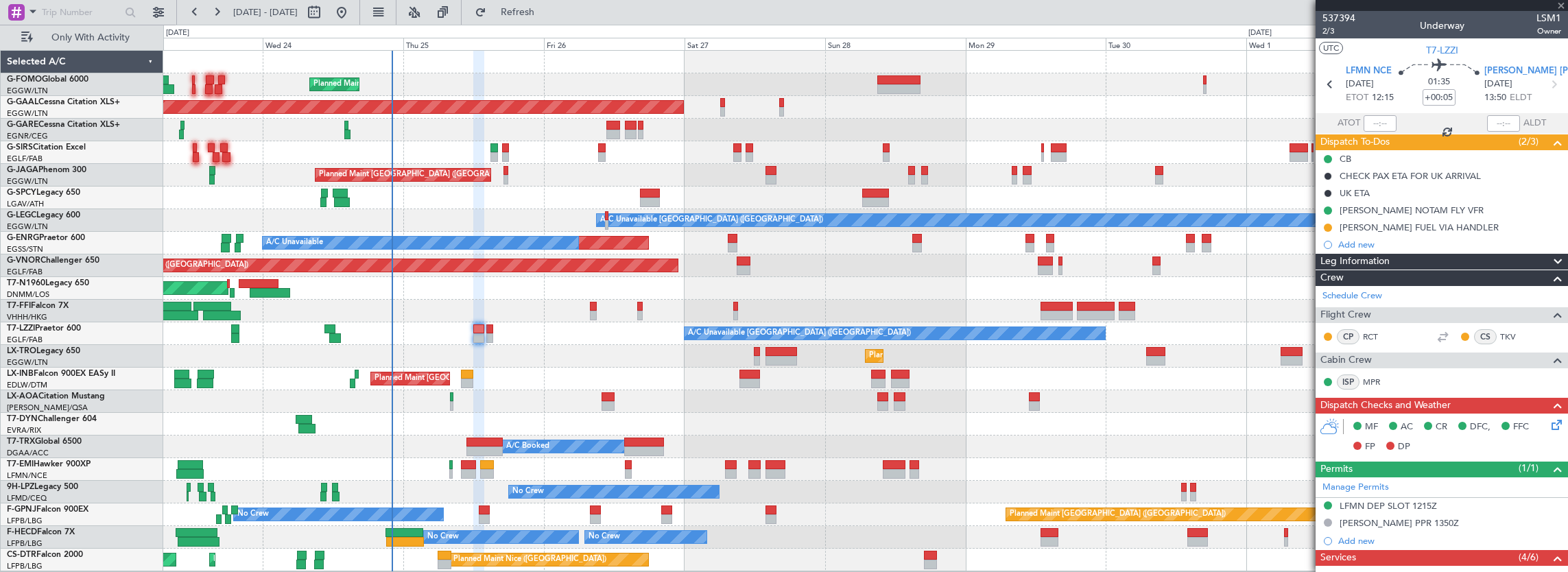
type input "+00:15"
type input "6"
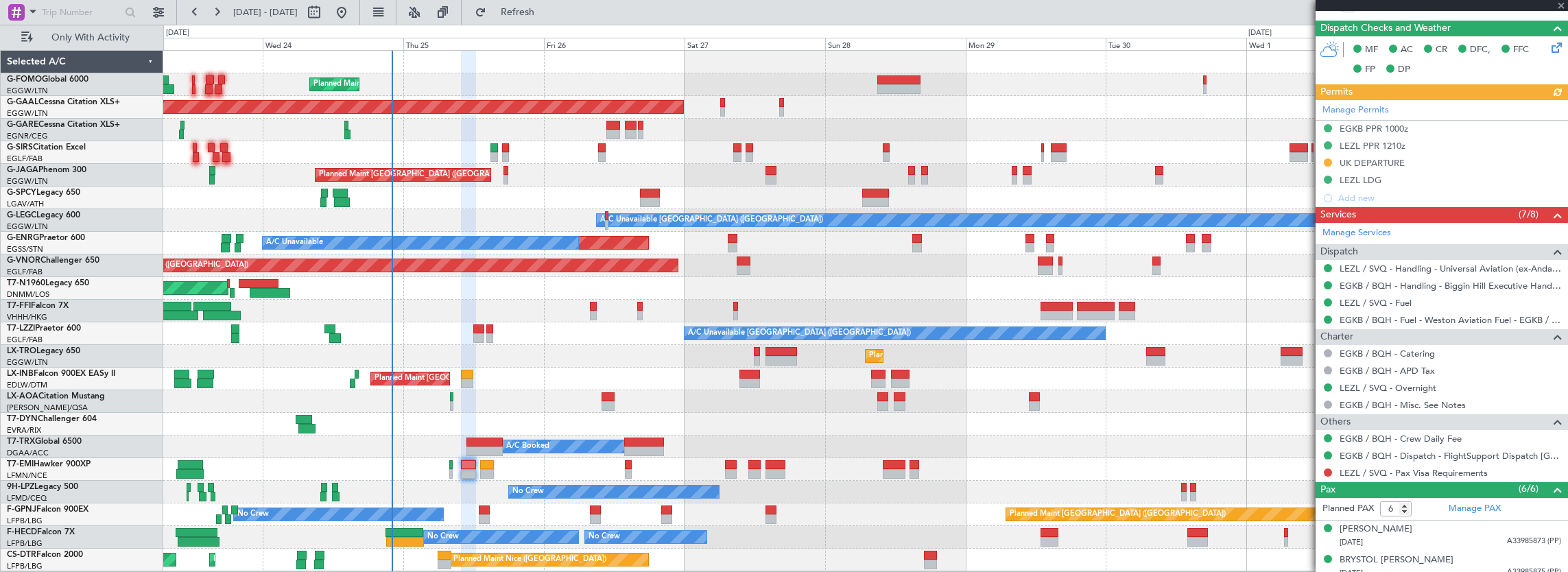
scroll to position [472, 0]
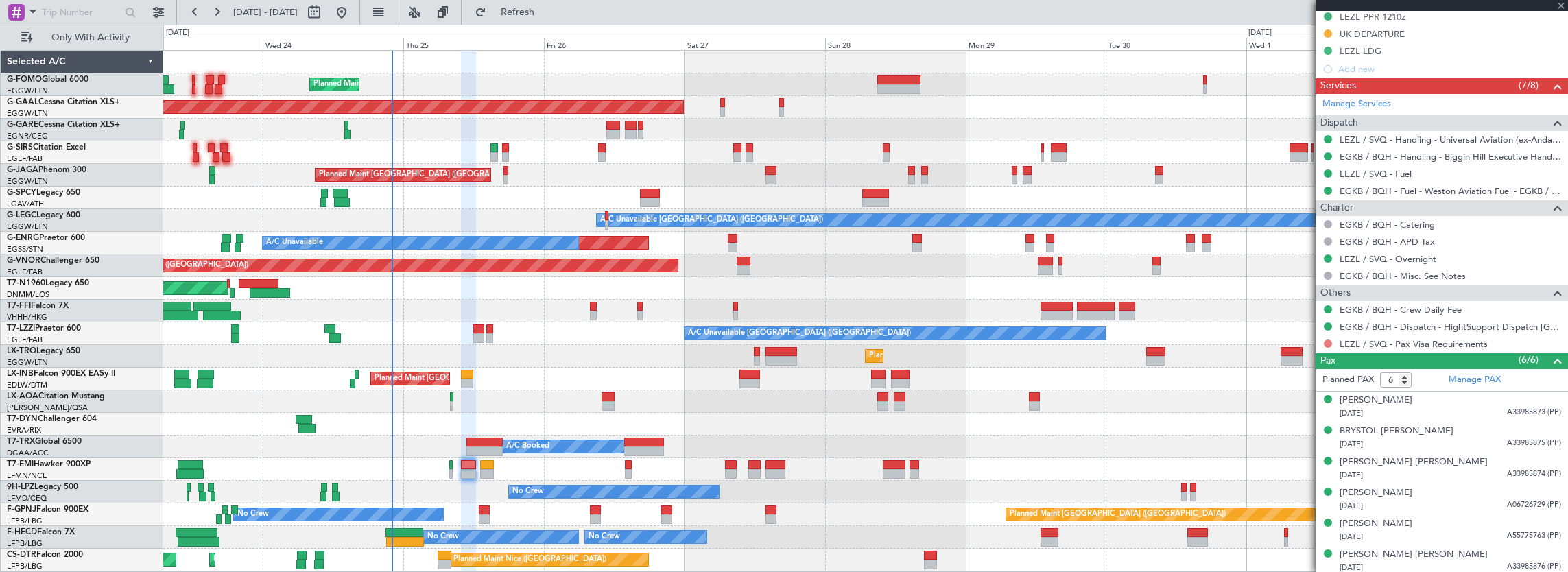
click at [1329, 340] on button at bounding box center [1328, 344] width 8 height 8
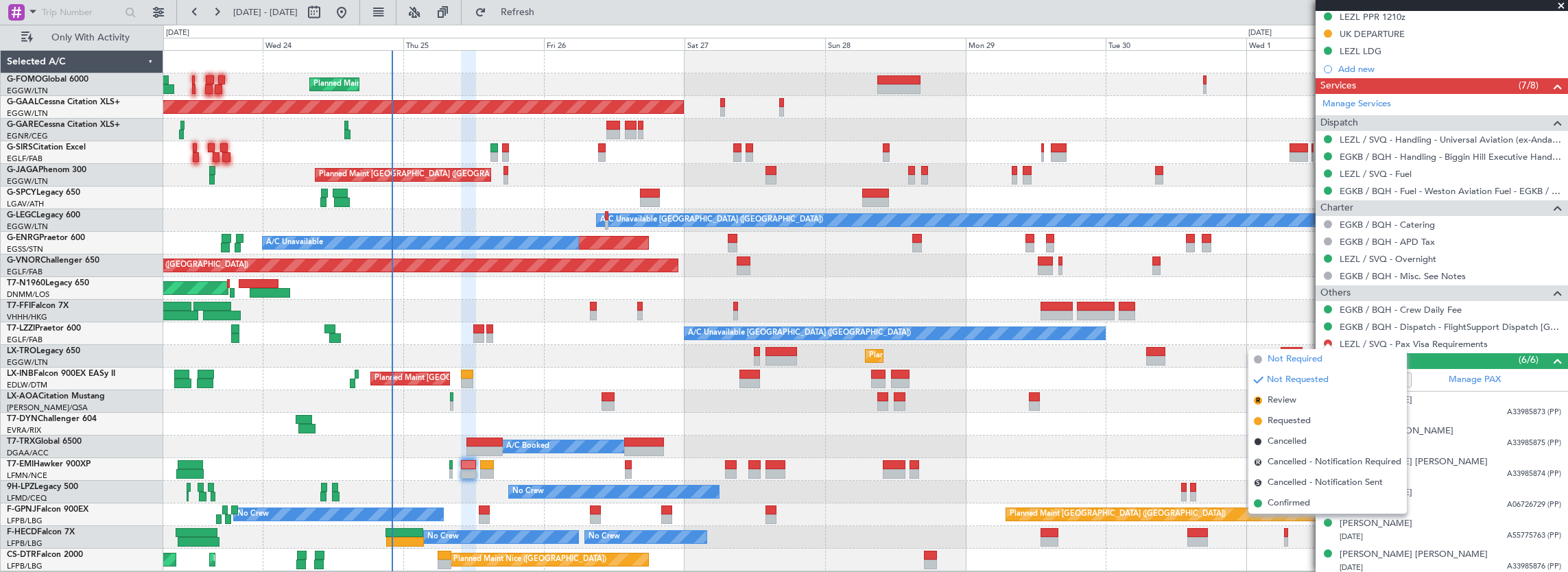
click at [1279, 362] on span "Not Required" at bounding box center [1295, 360] width 55 height 13
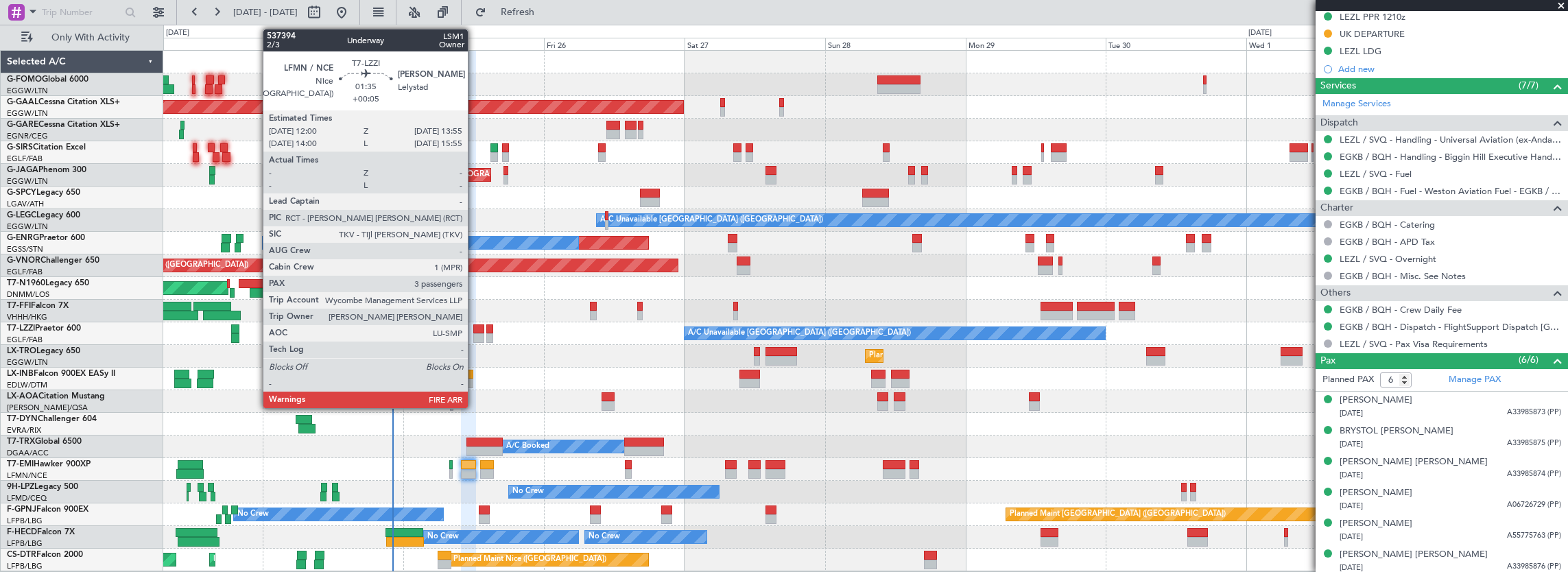
click at [481, 334] on div at bounding box center [479, 338] width 12 height 9
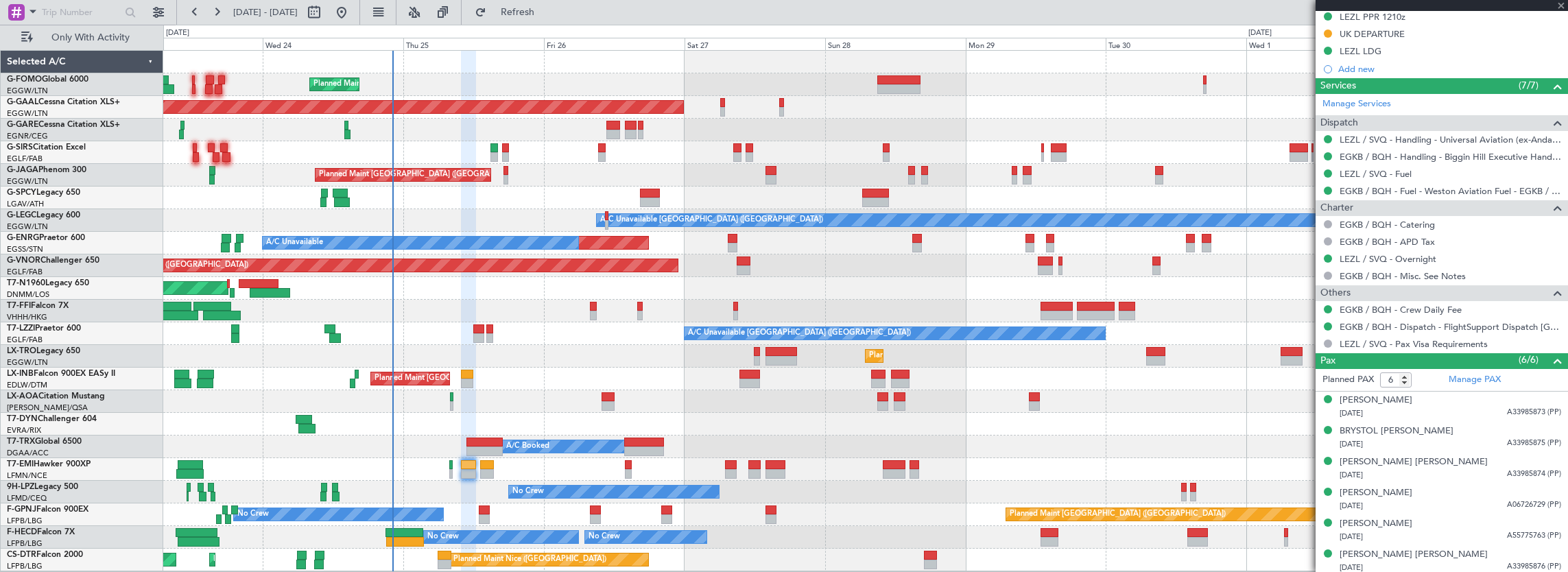
type input "+00:05"
type input "3"
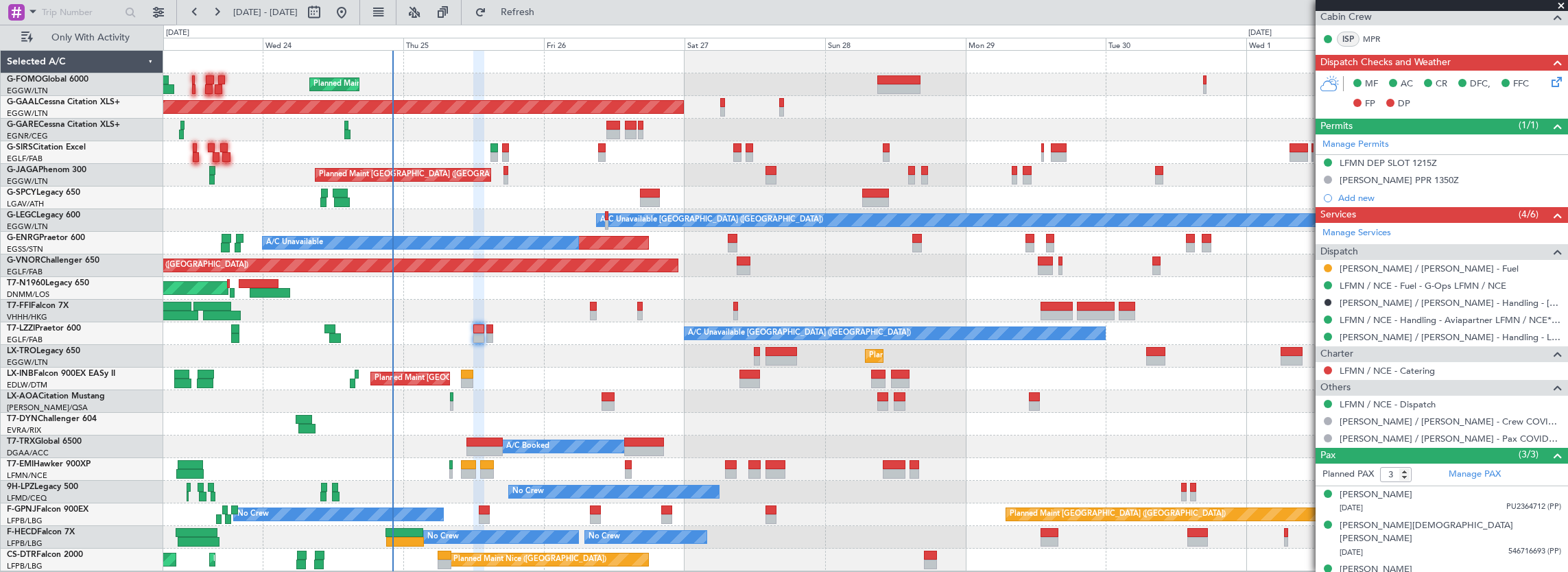
scroll to position [346, 0]
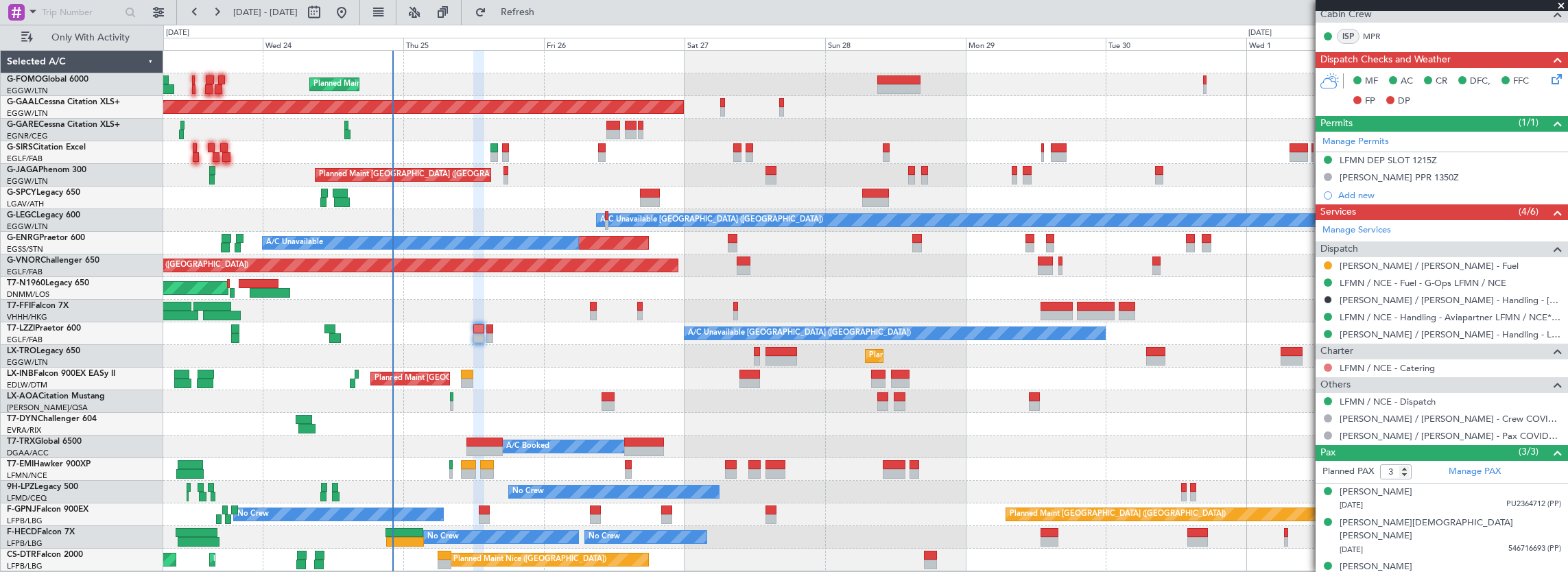
click at [1326, 366] on button at bounding box center [1328, 368] width 8 height 8
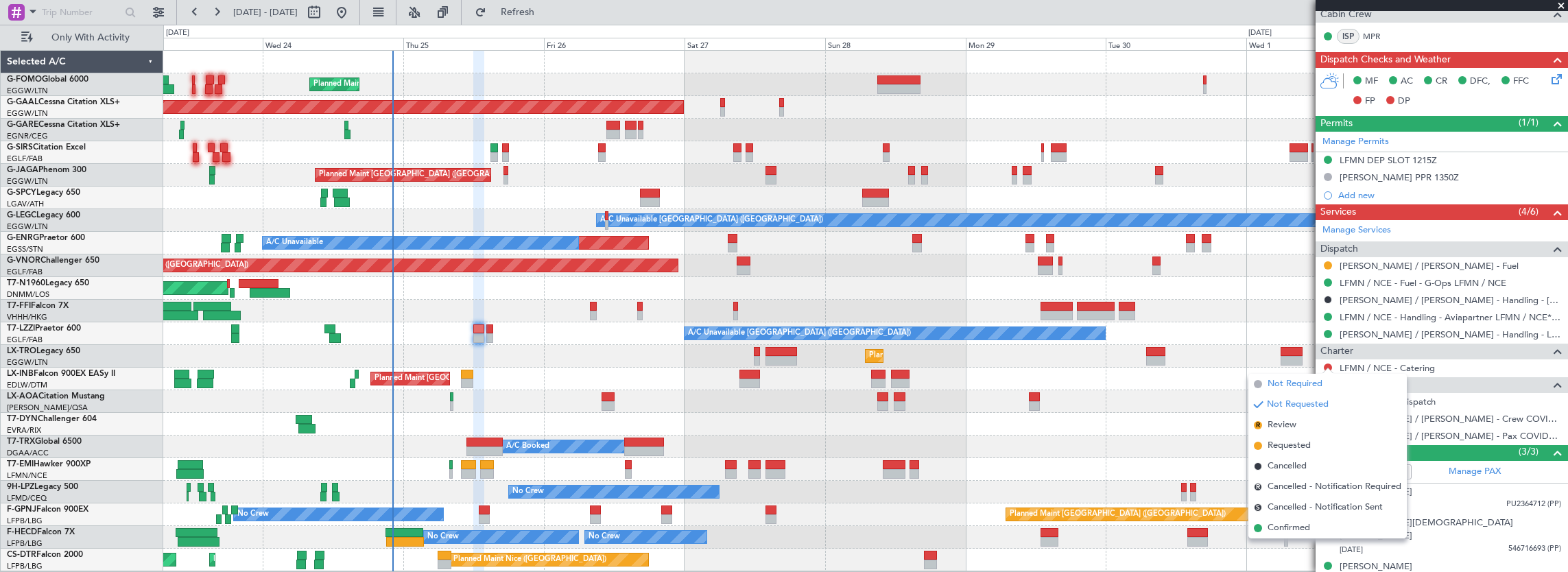
click at [1263, 390] on li "Not Required" at bounding box center [1328, 384] width 159 height 21
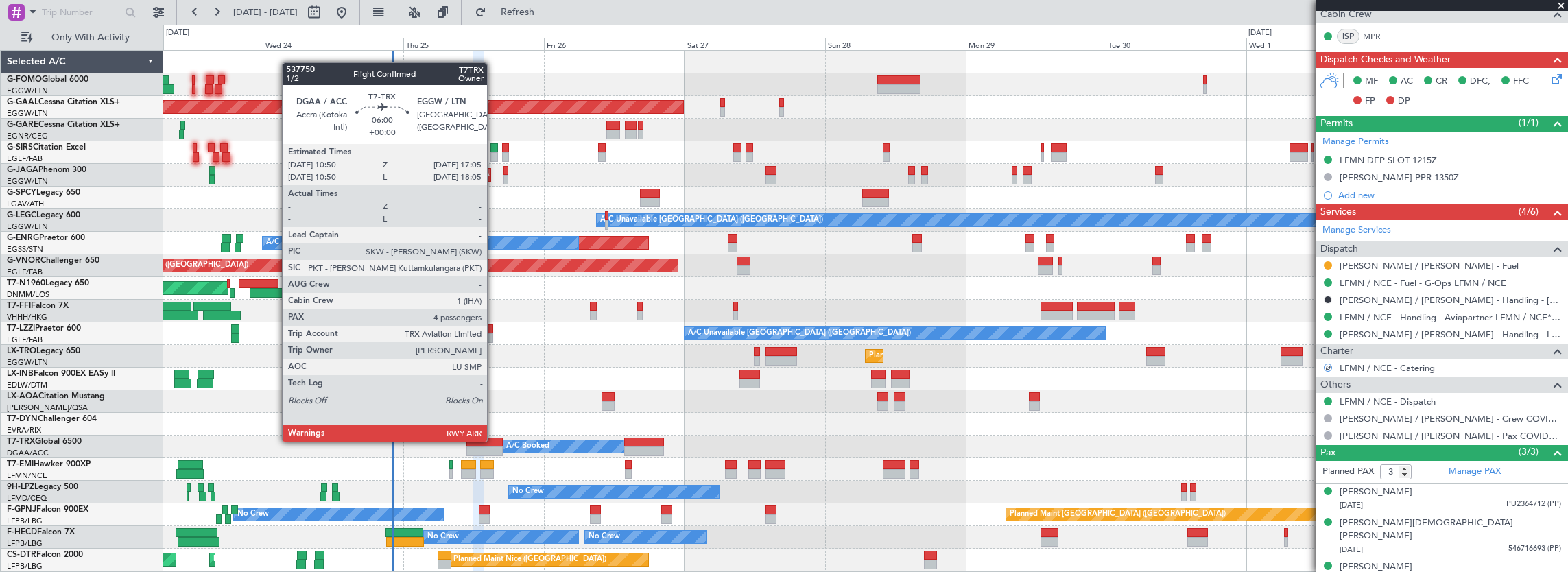
click at [494, 441] on div at bounding box center [485, 442] width 37 height 9
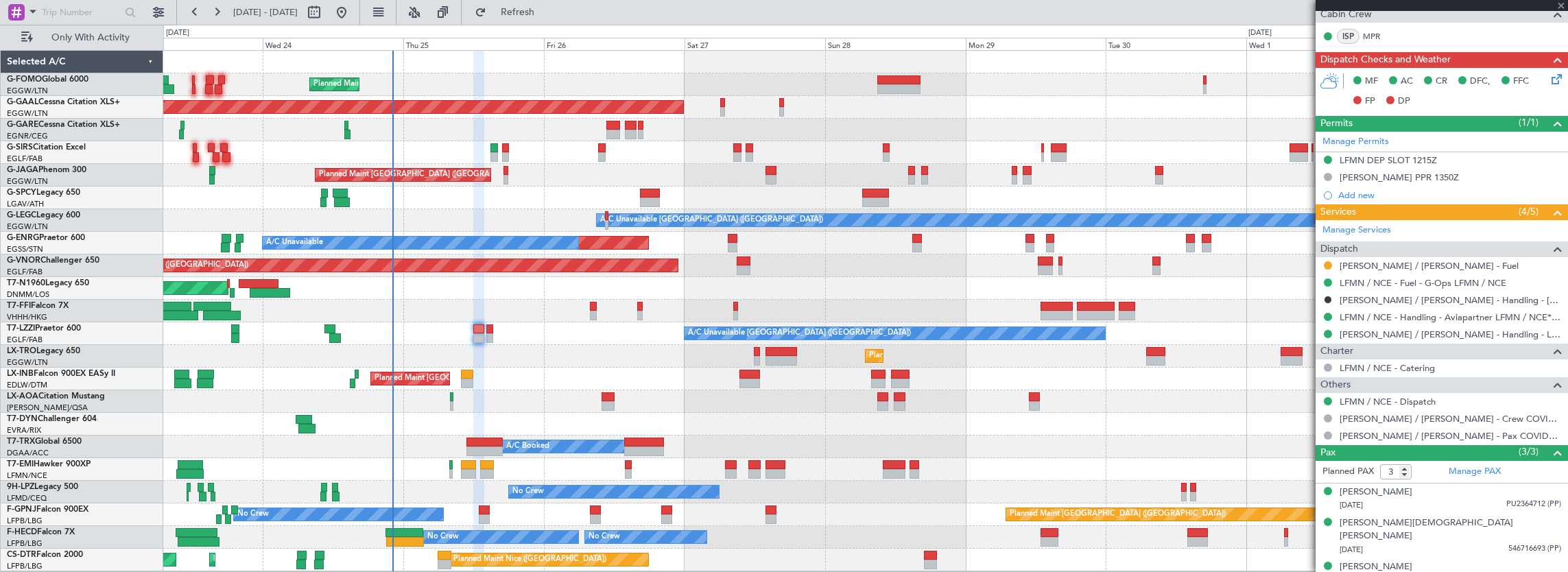
type input "4"
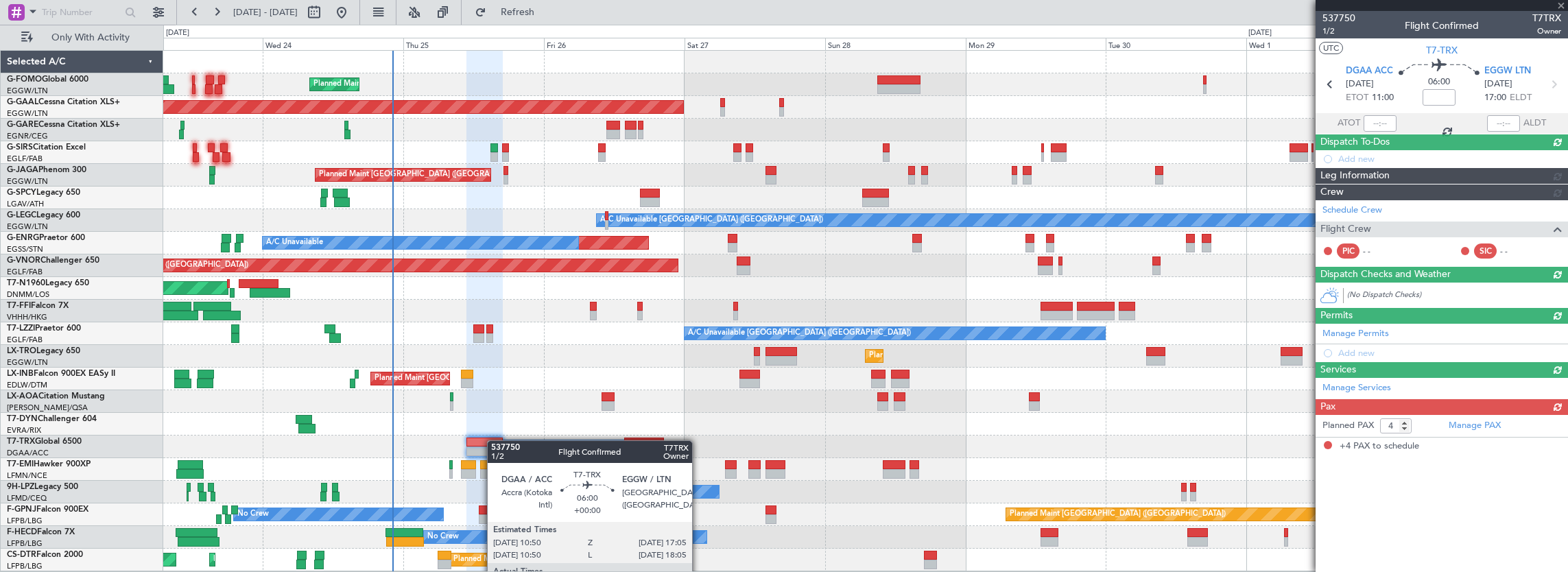
scroll to position [0, 0]
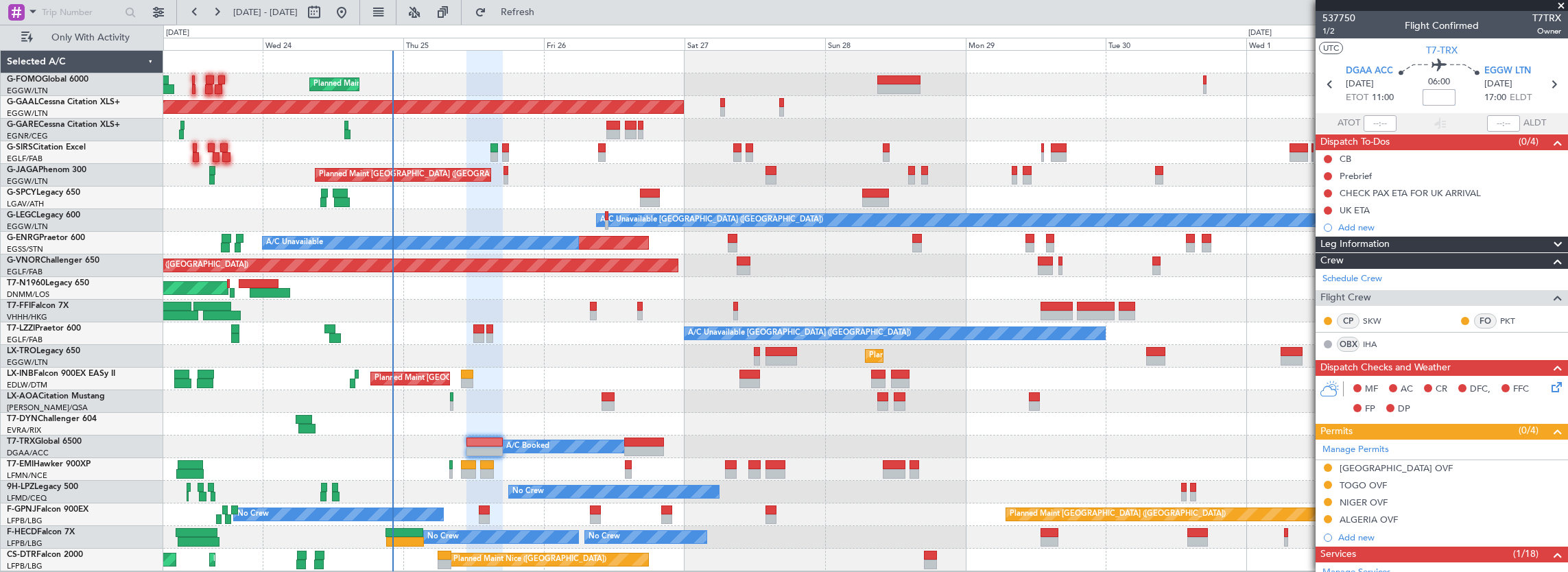
click at [1447, 96] on input at bounding box center [1438, 98] width 33 height 17
type input "+00:35"
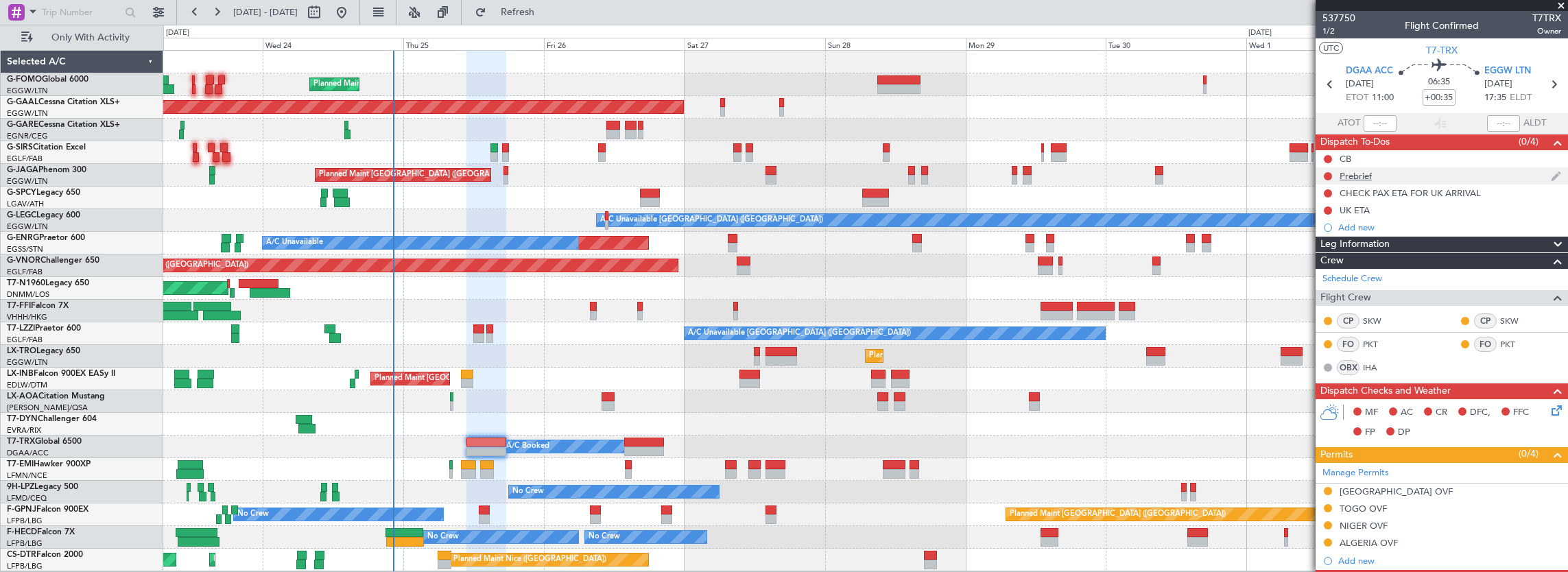
click at [1378, 176] on div "Prebrief" at bounding box center [1442, 176] width 252 height 18
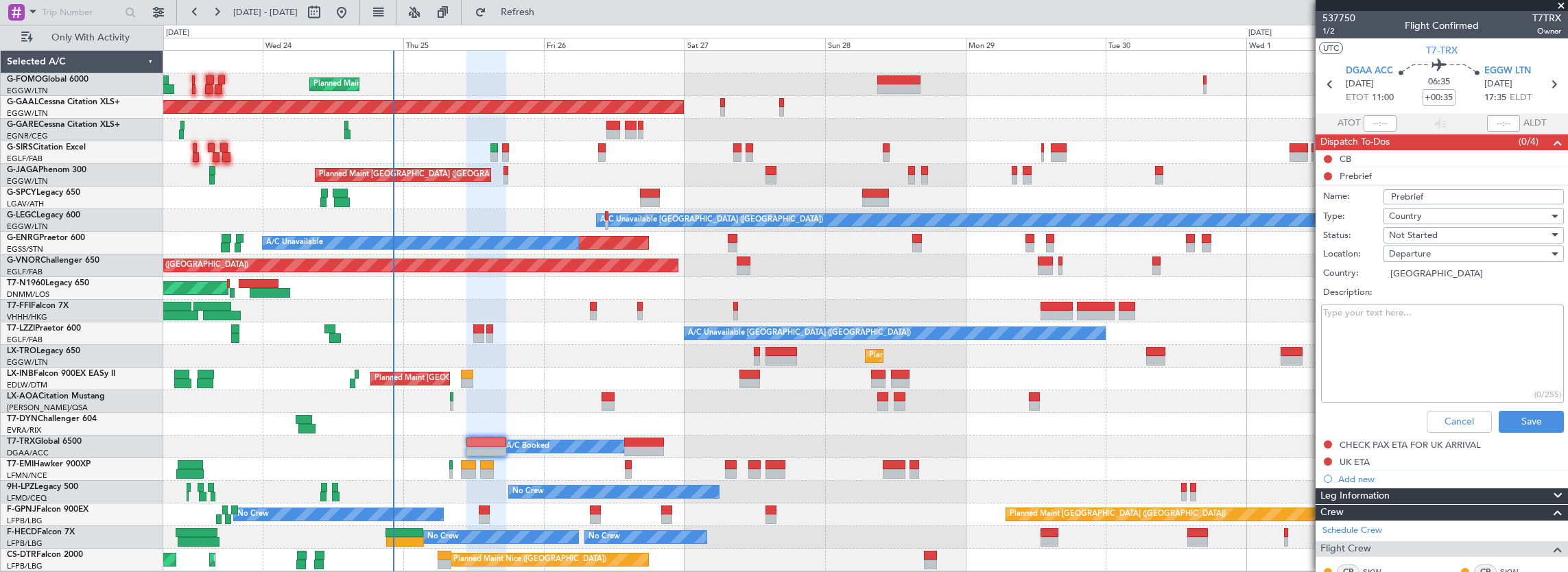
click at [1450, 304] on textarea "Description:" at bounding box center [1443, 353] width 242 height 98
paste textarea "42,000Lbs"
type textarea "42,000Lbs"
click at [1425, 234] on span "Not Started" at bounding box center [1413, 235] width 48 height 13
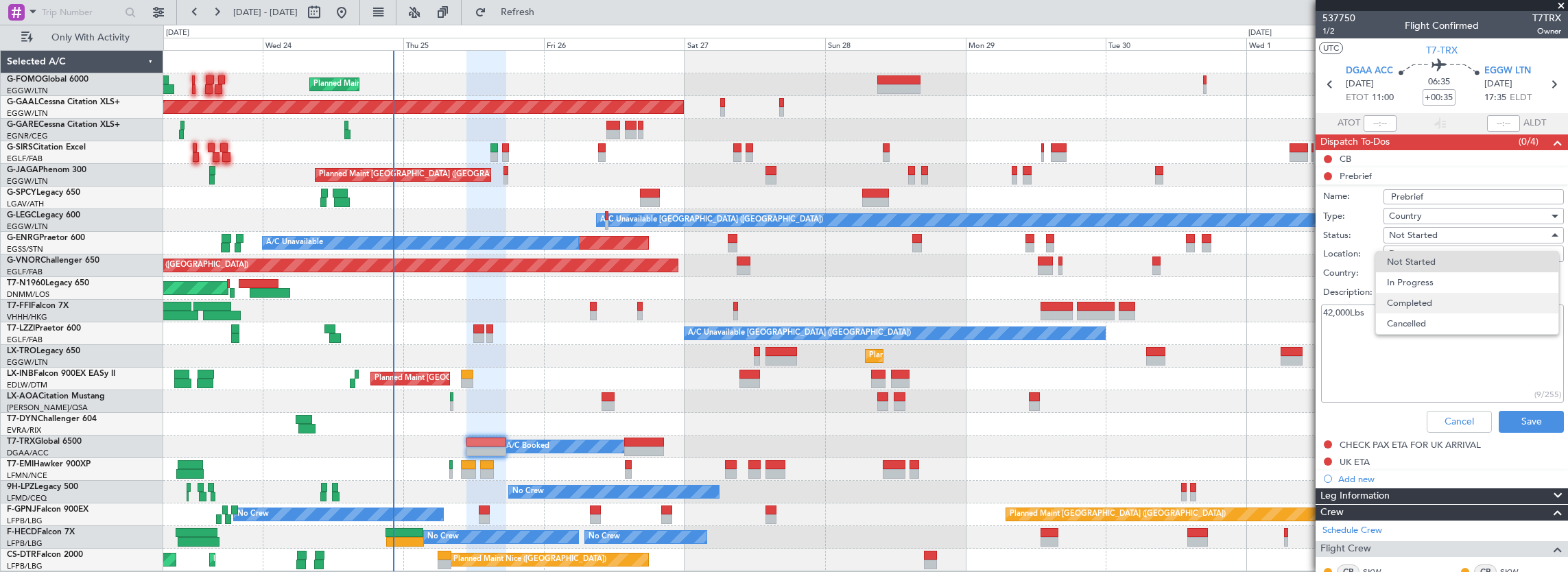
click at [1446, 306] on span "Completed" at bounding box center [1467, 303] width 160 height 21
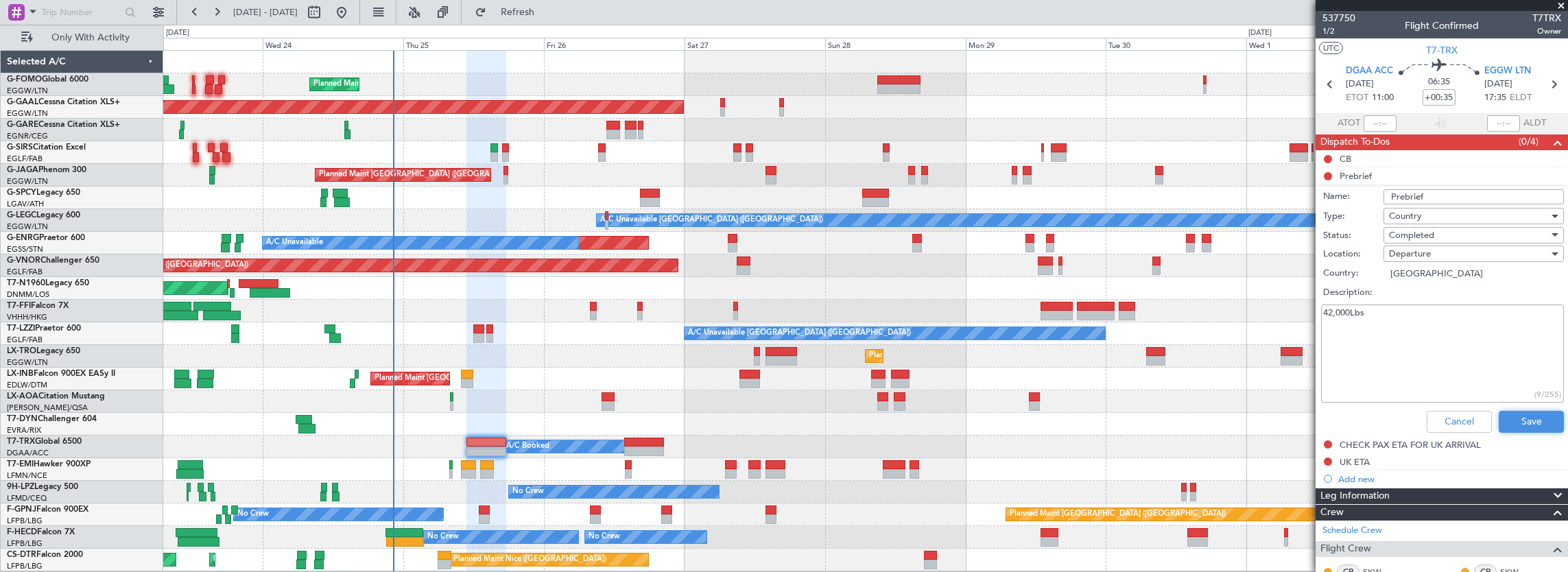
click at [1522, 431] on button "Save" at bounding box center [1531, 422] width 65 height 22
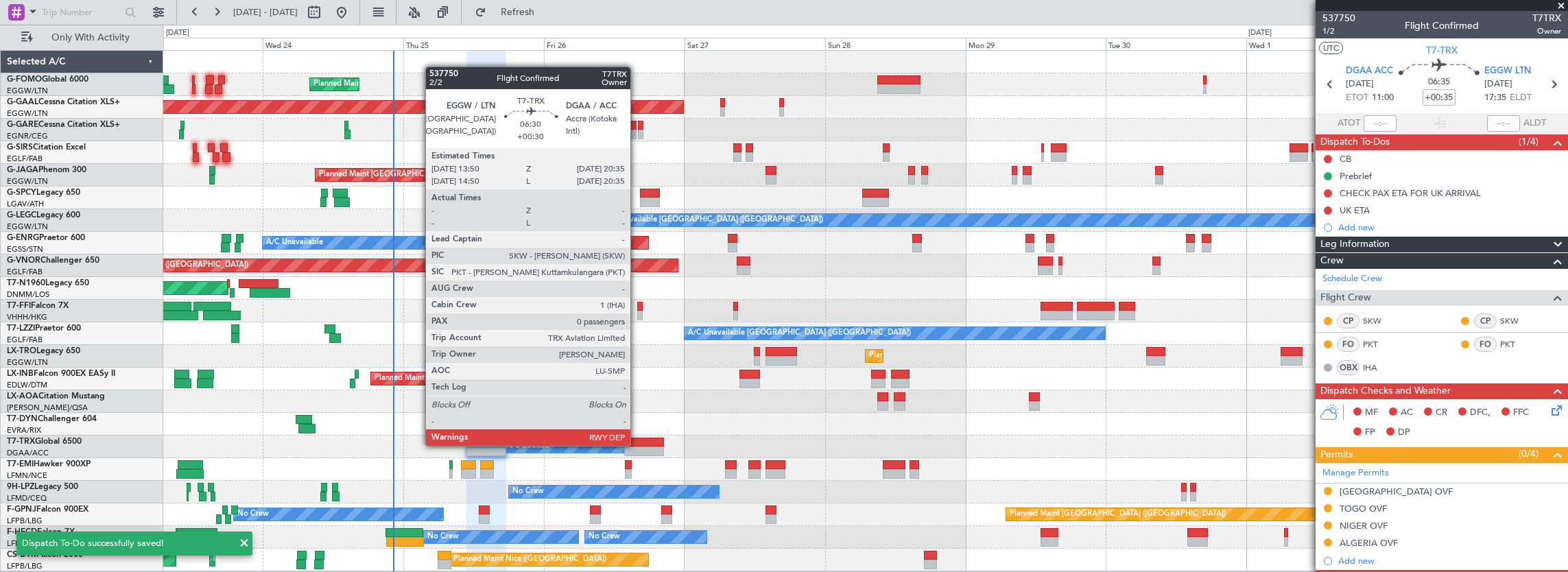
click at [637, 445] on div at bounding box center [644, 442] width 40 height 9
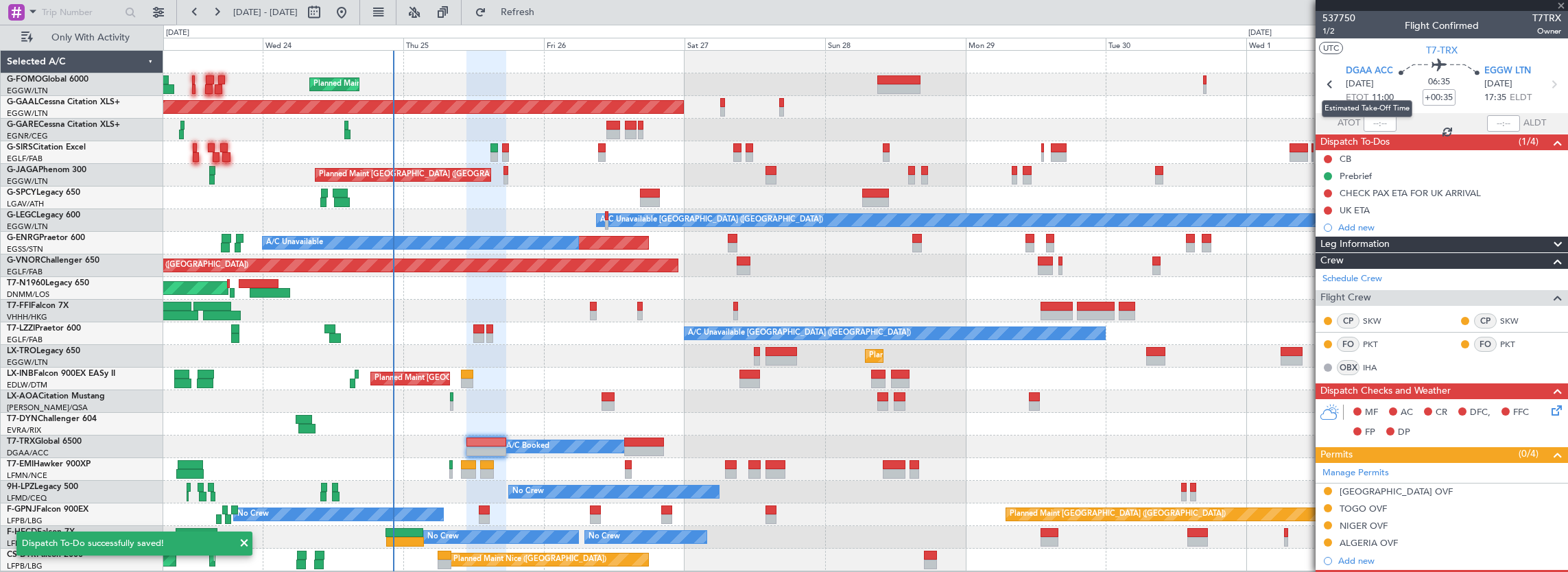
type input "+00:30"
type input "0"
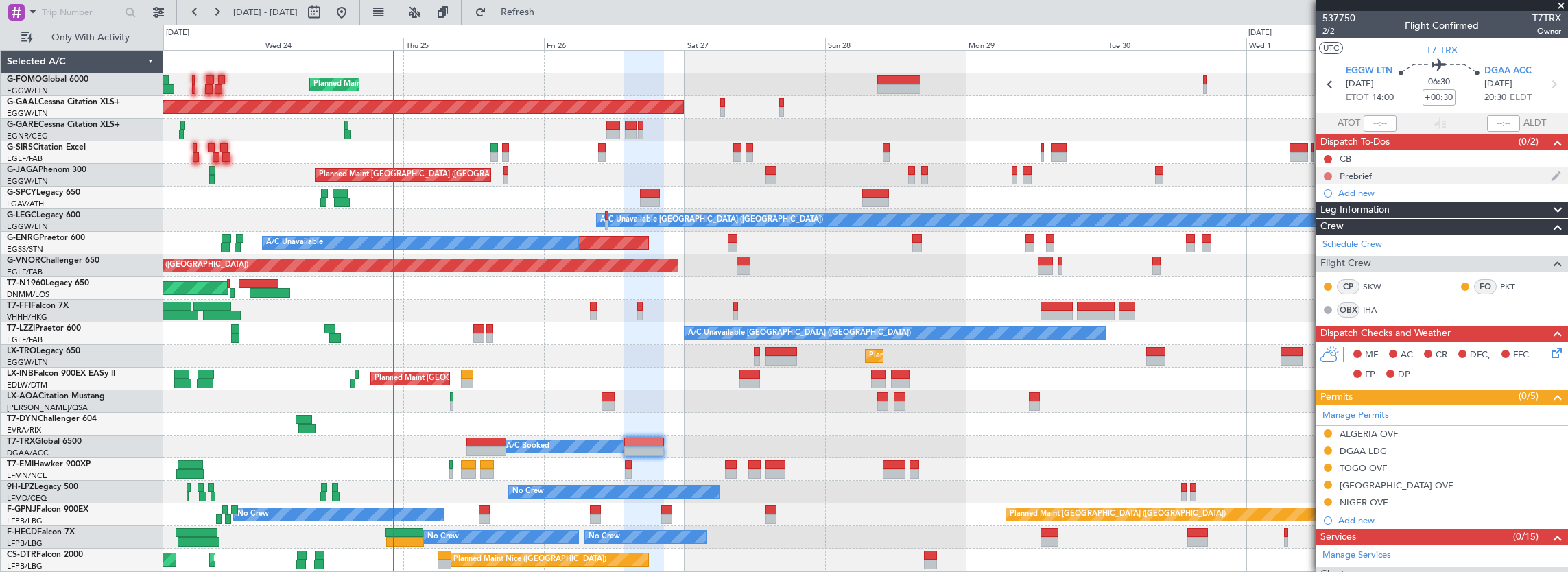
click at [1327, 174] on button at bounding box center [1328, 176] width 8 height 8
click at [1340, 217] on span "In Progress" at bounding box center [1335, 215] width 47 height 13
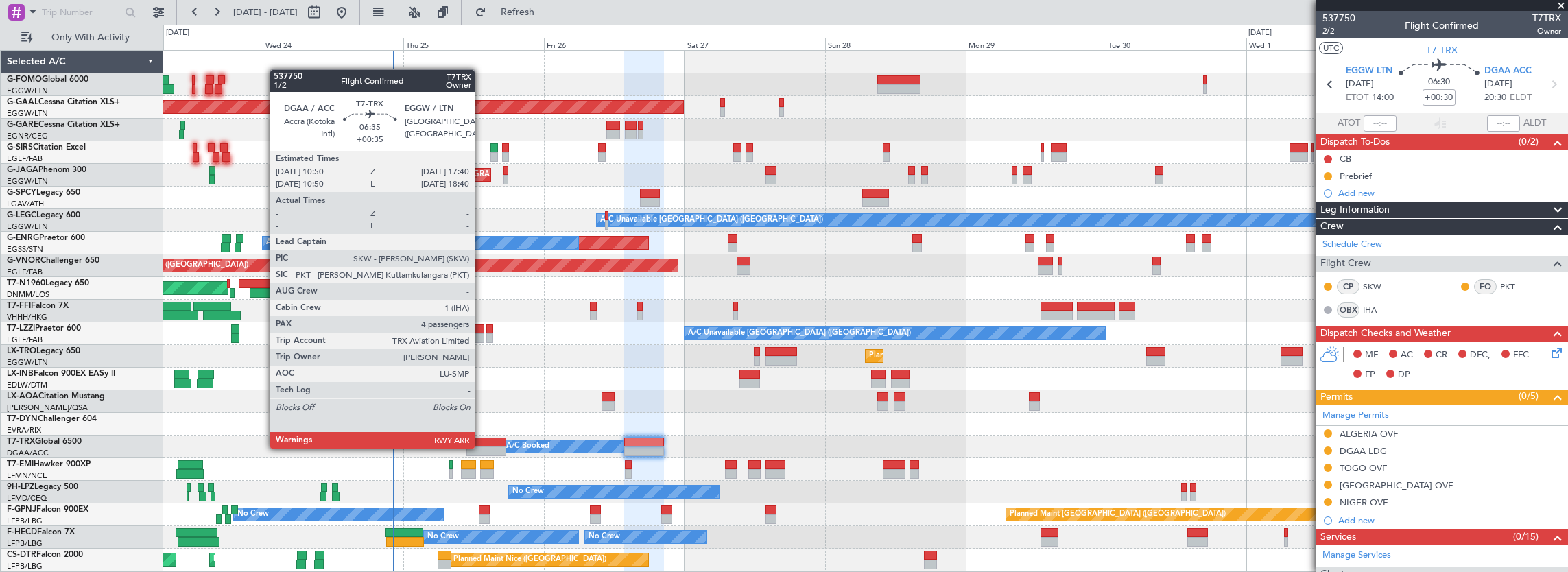
click at [489, 447] on div at bounding box center [486, 451] width 40 height 9
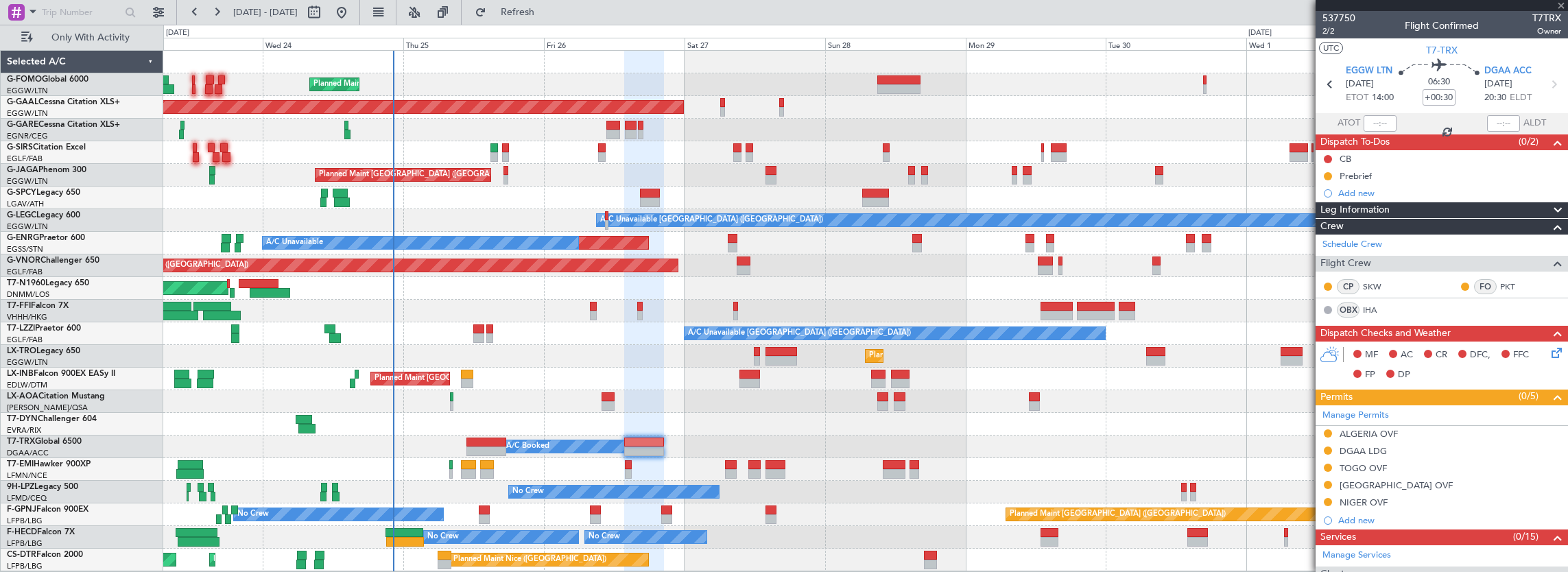
type input "+00:35"
type input "4"
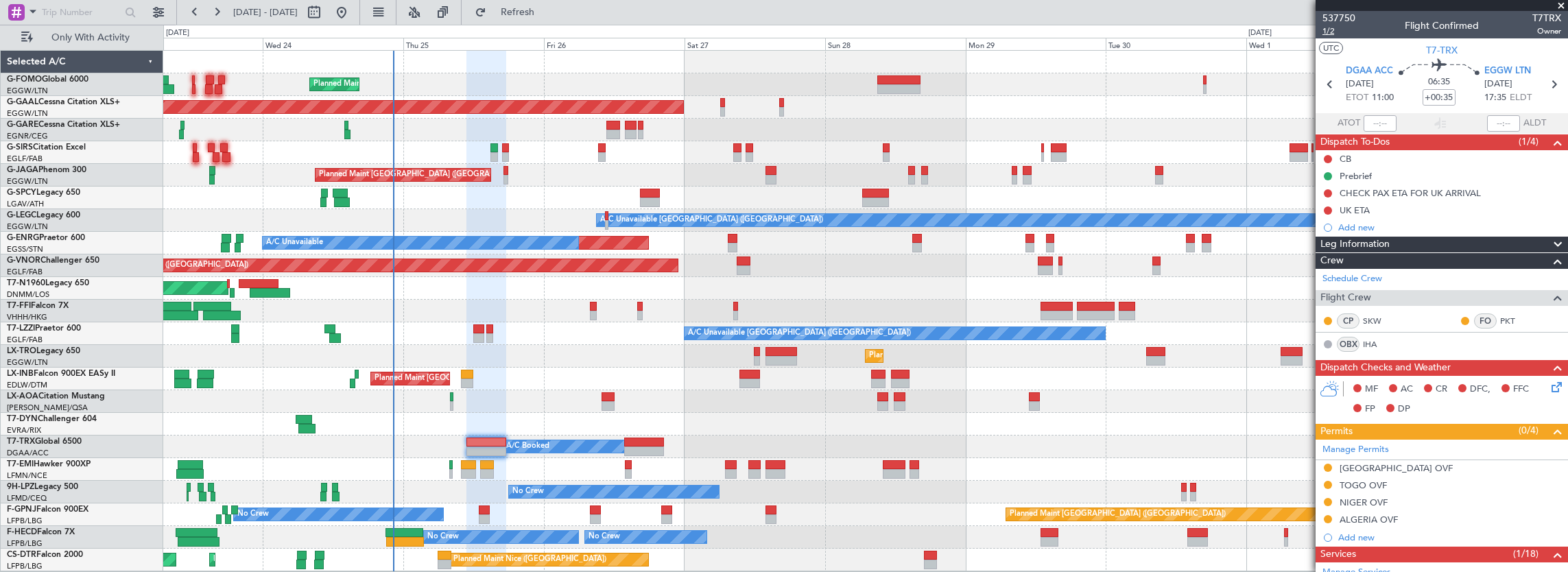
click at [1341, 33] on span "1/2" at bounding box center [1338, 31] width 33 height 12
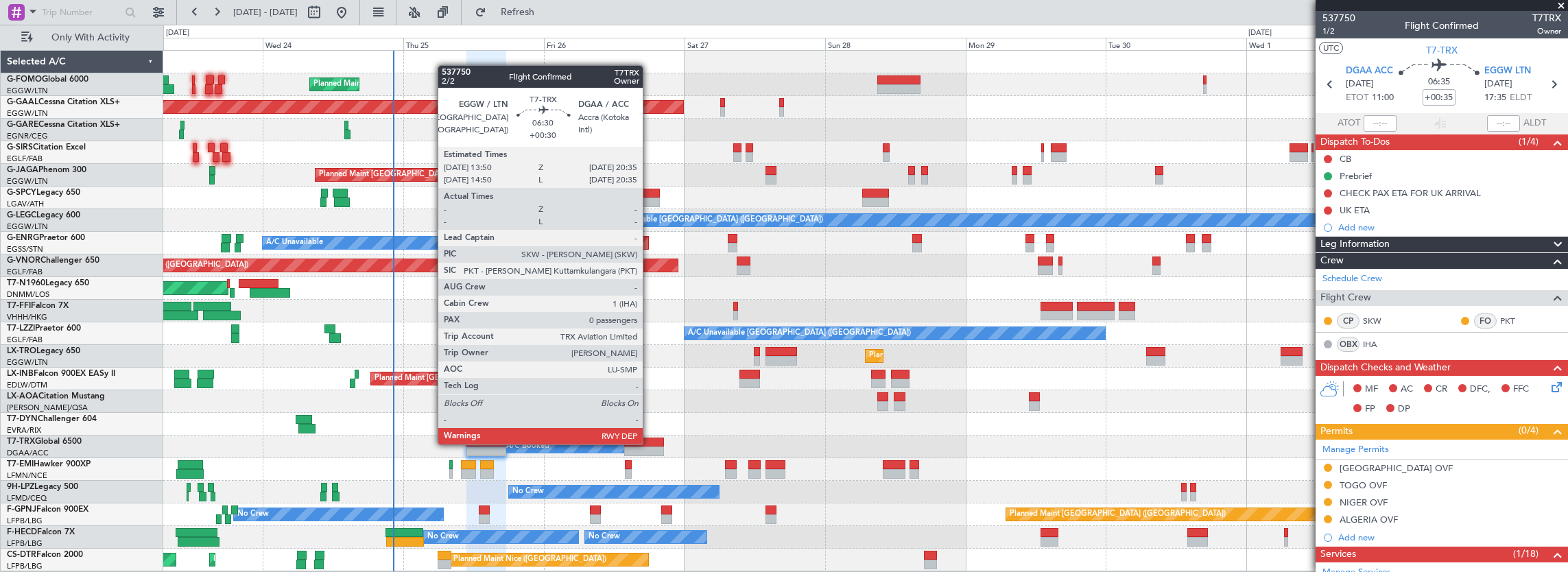
click at [649, 443] on div at bounding box center [644, 442] width 40 height 9
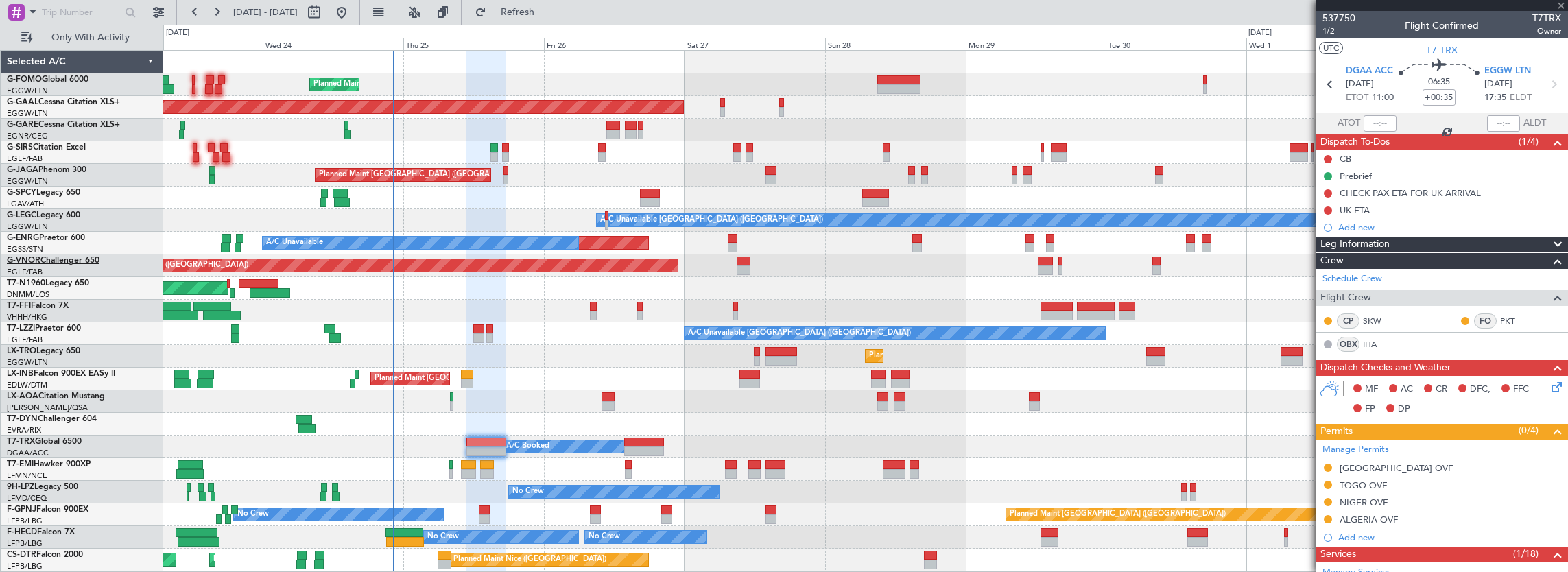
type input "+00:30"
type input "0"
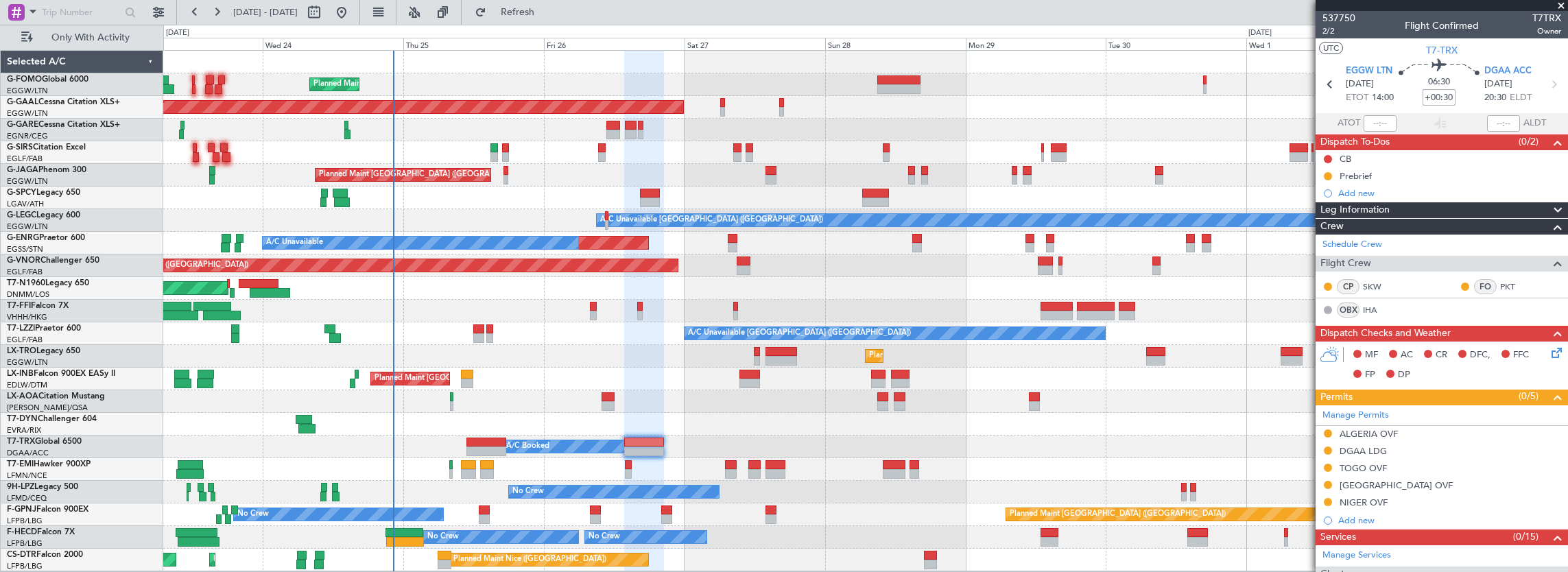
click at [1423, 101] on input "+00:30" at bounding box center [1438, 98] width 33 height 17
click at [1334, 34] on span "2/2" at bounding box center [1338, 31] width 33 height 12
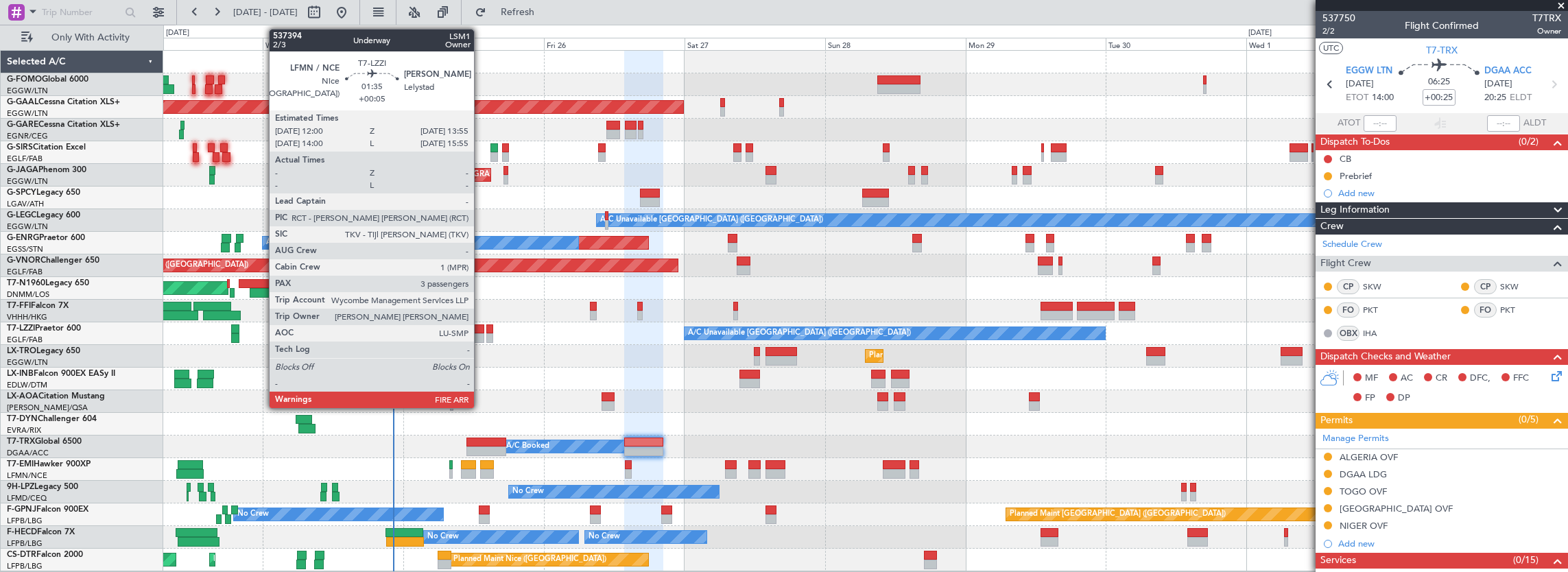
click at [481, 327] on div at bounding box center [479, 329] width 12 height 9
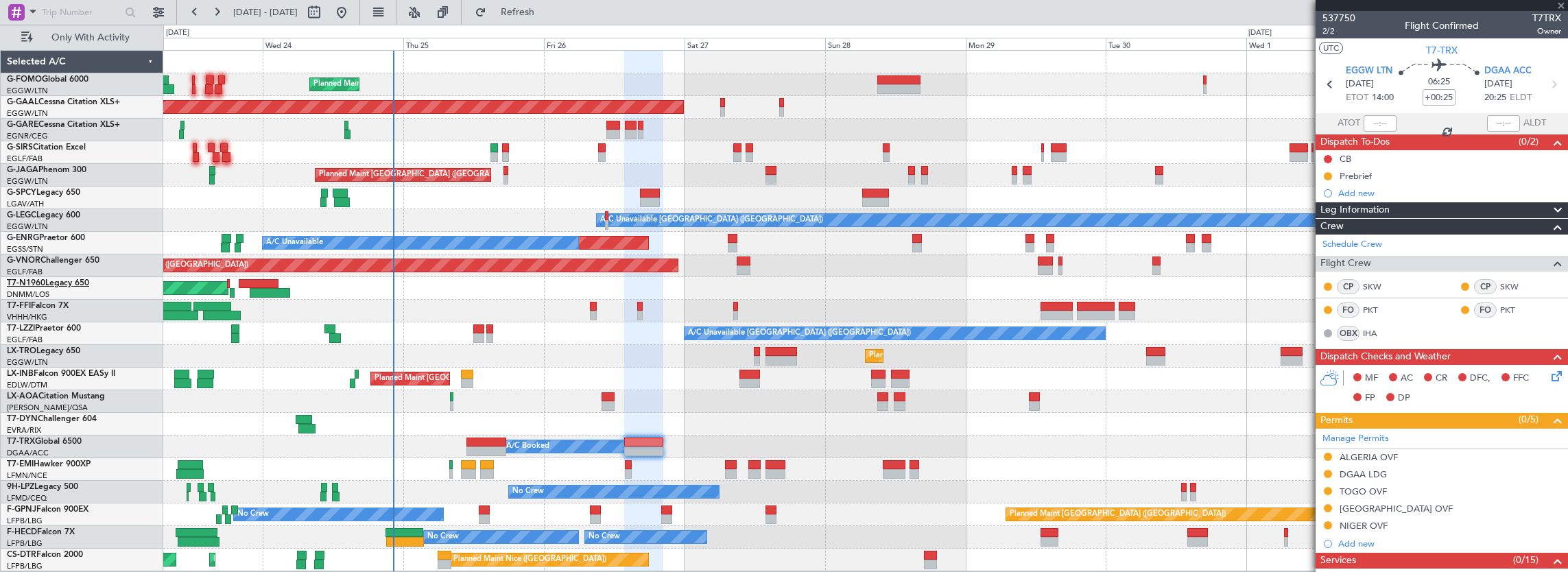
type input "+00:05"
type input "3"
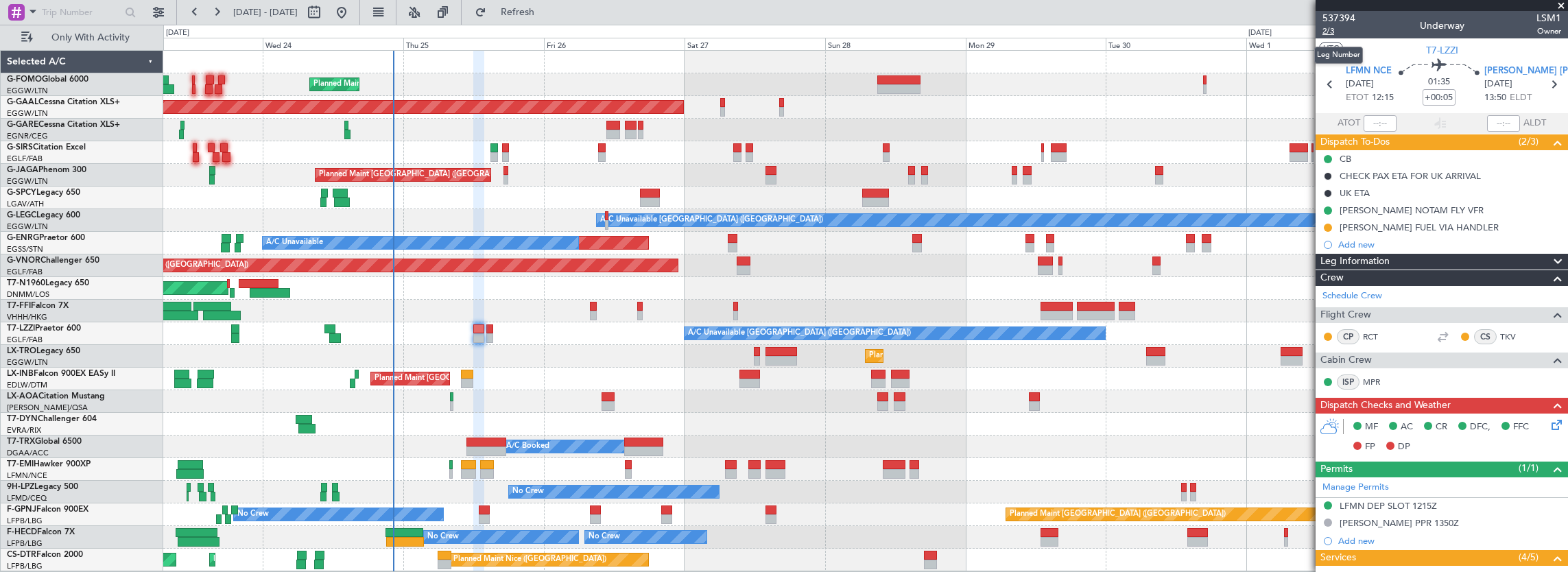
click at [1326, 34] on span "2/3" at bounding box center [1338, 31] width 33 height 12
click at [1444, 98] on input "+00:05" at bounding box center [1438, 98] width 33 height 17
type input "+00:00"
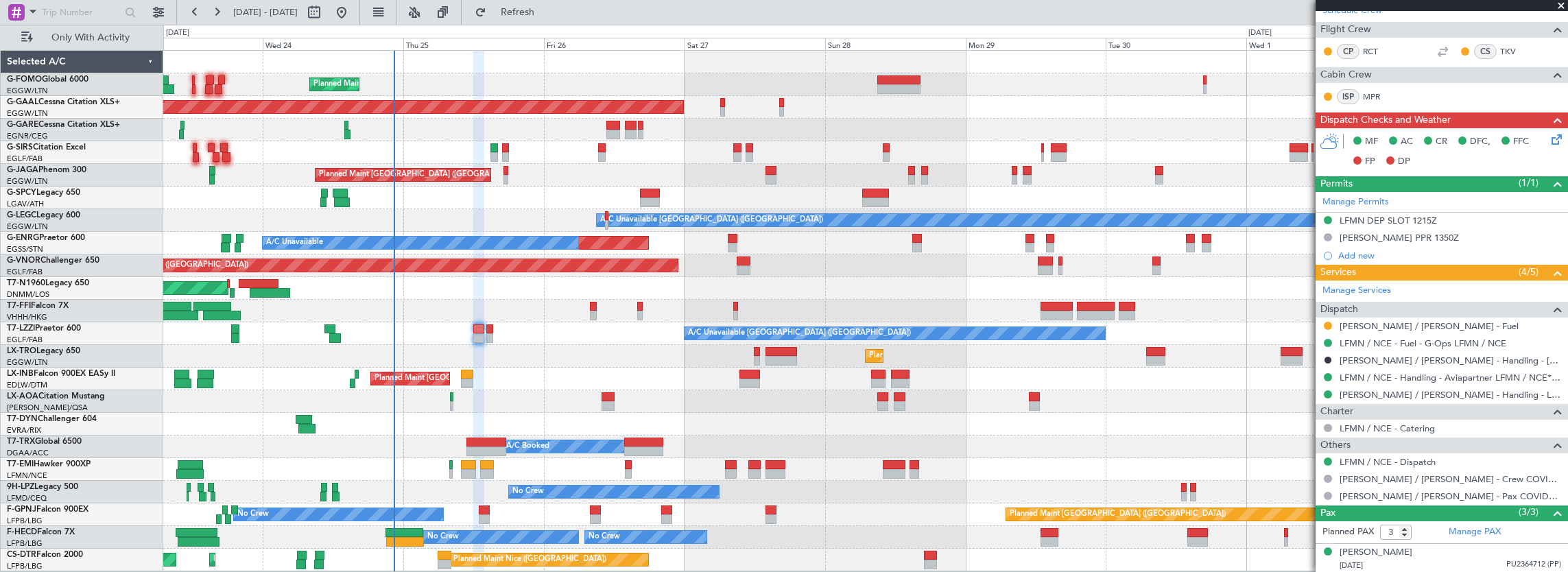
scroll to position [346, 0]
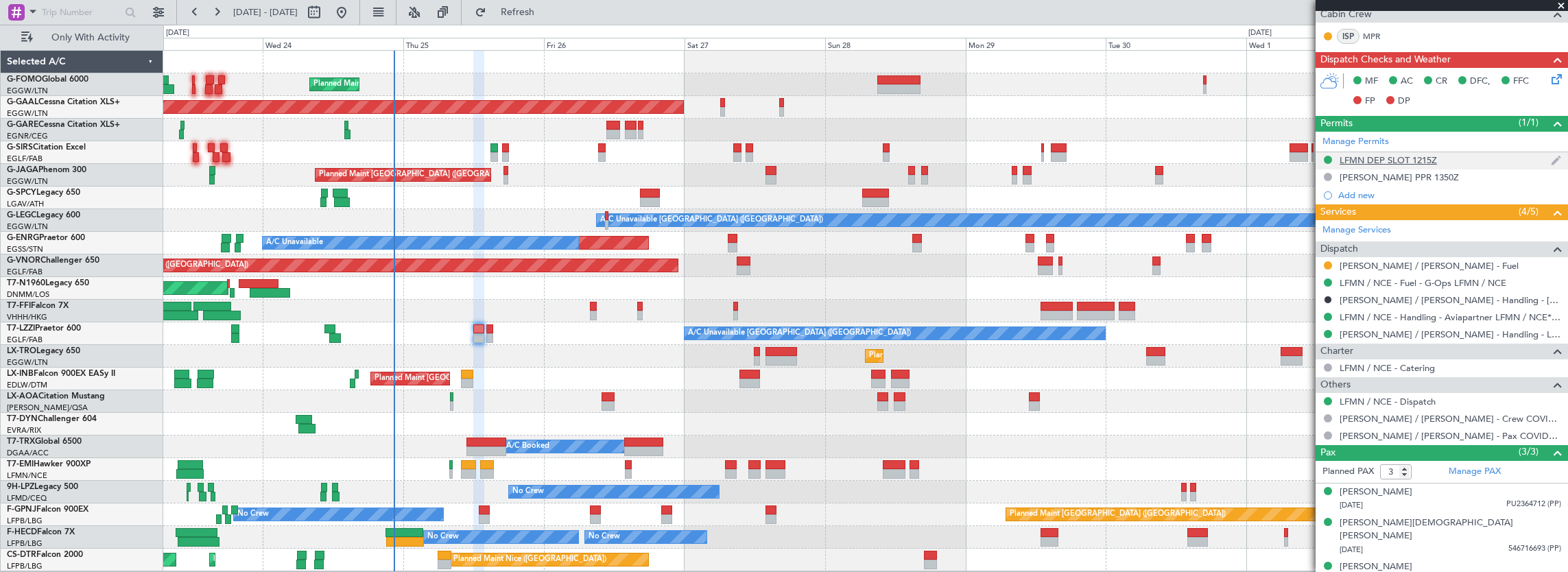
click at [1453, 155] on div "LFMN DEP SLOT 1215Z" at bounding box center [1442, 161] width 252 height 18
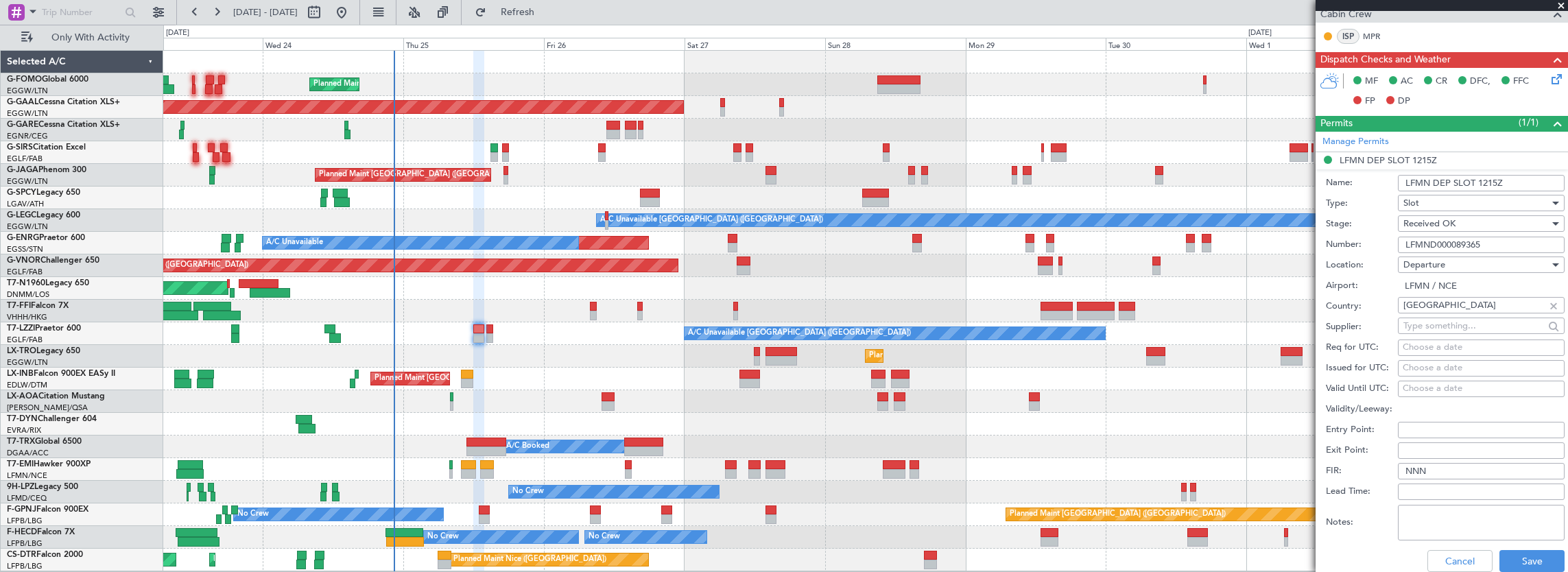
click at [1497, 242] on input "LFMND000089365" at bounding box center [1480, 245] width 166 height 17
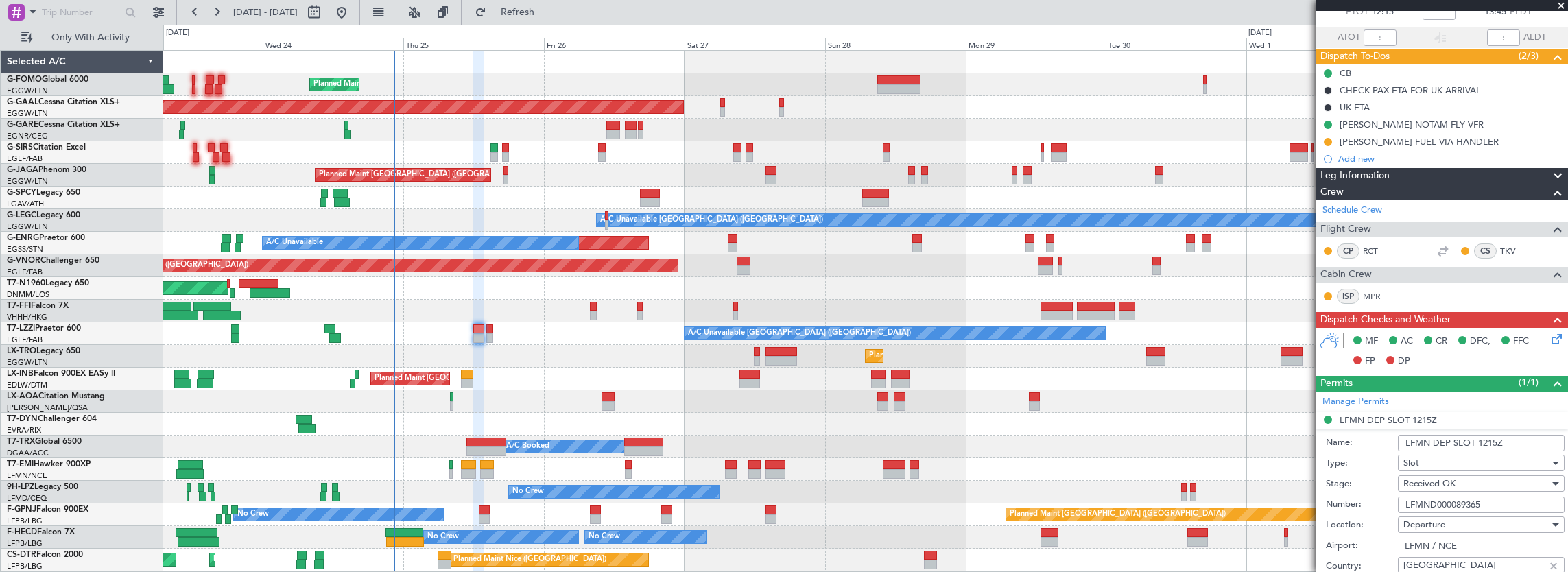
scroll to position [0, 0]
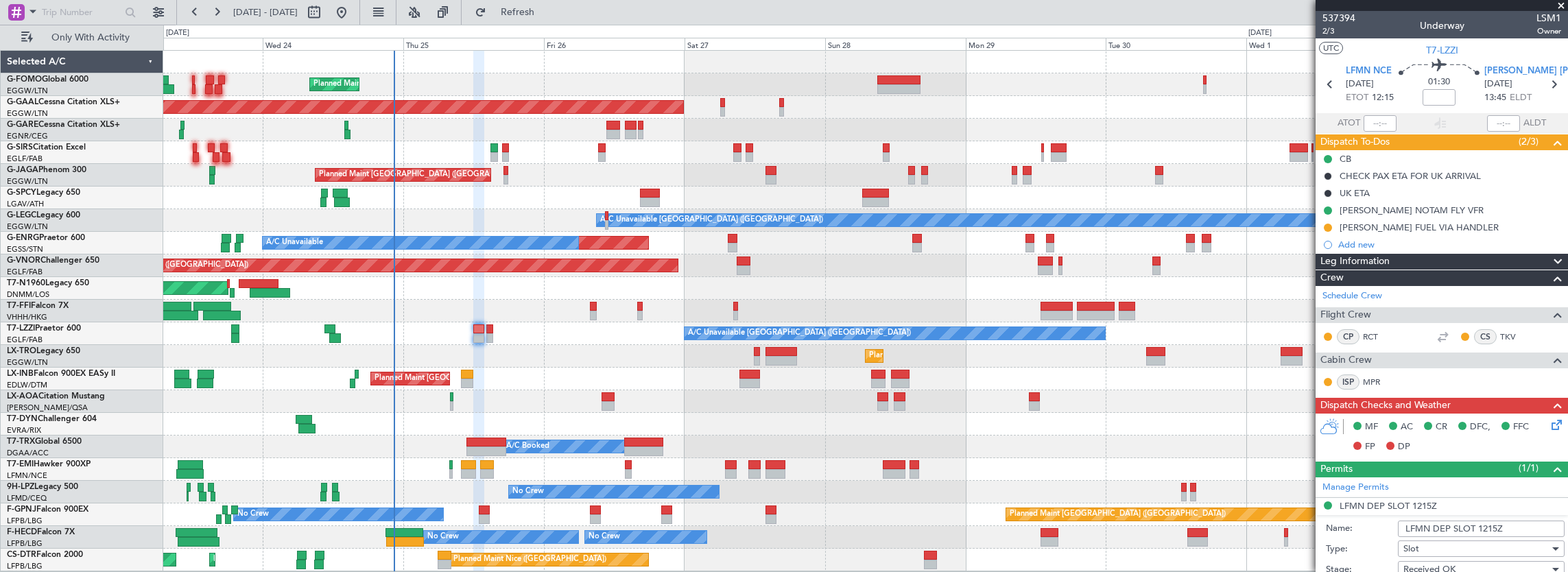
click at [1550, 422] on icon at bounding box center [1554, 422] width 11 height 11
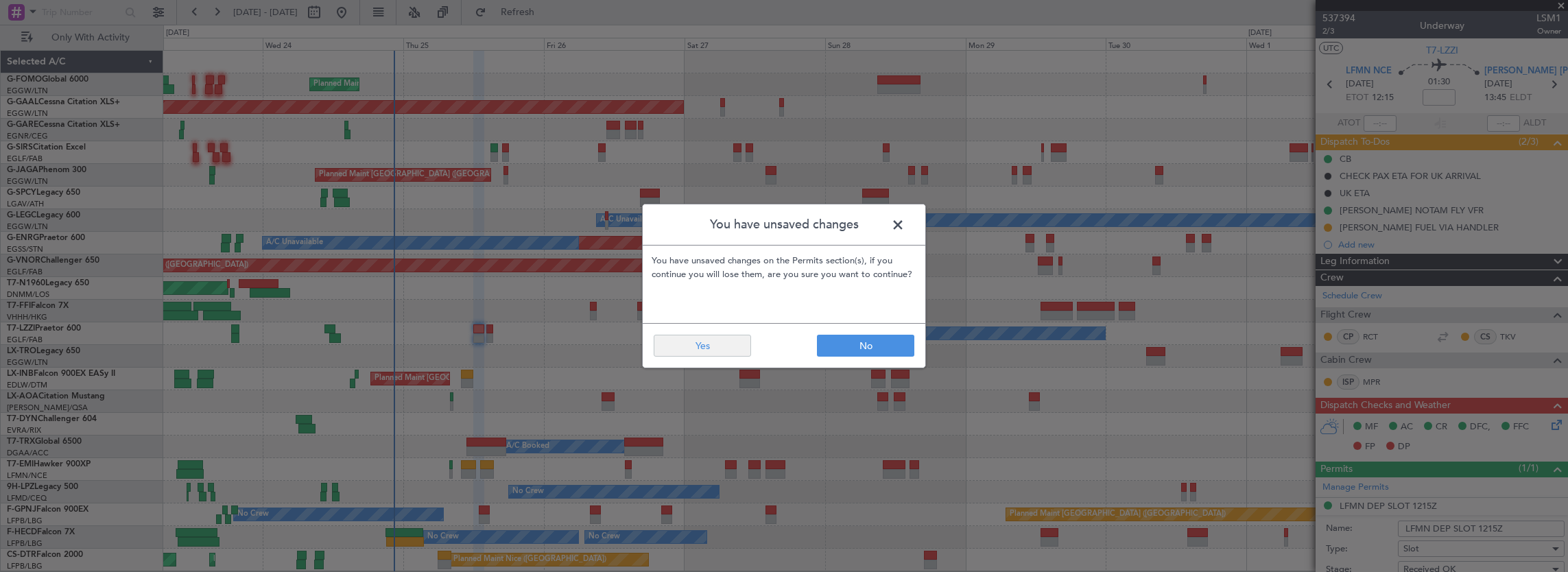
click at [650, 350] on footer "No Yes" at bounding box center [784, 345] width 283 height 44
click at [679, 347] on button "Yes" at bounding box center [702, 345] width 98 height 22
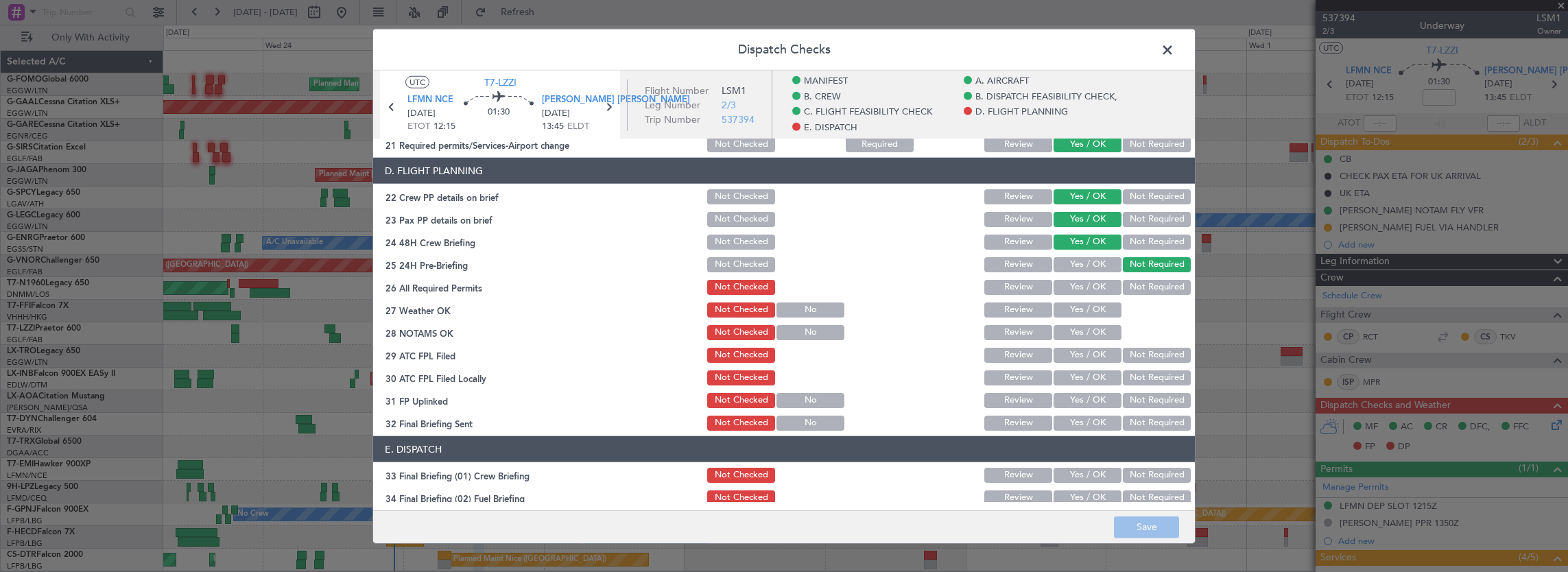
scroll to position [687, 0]
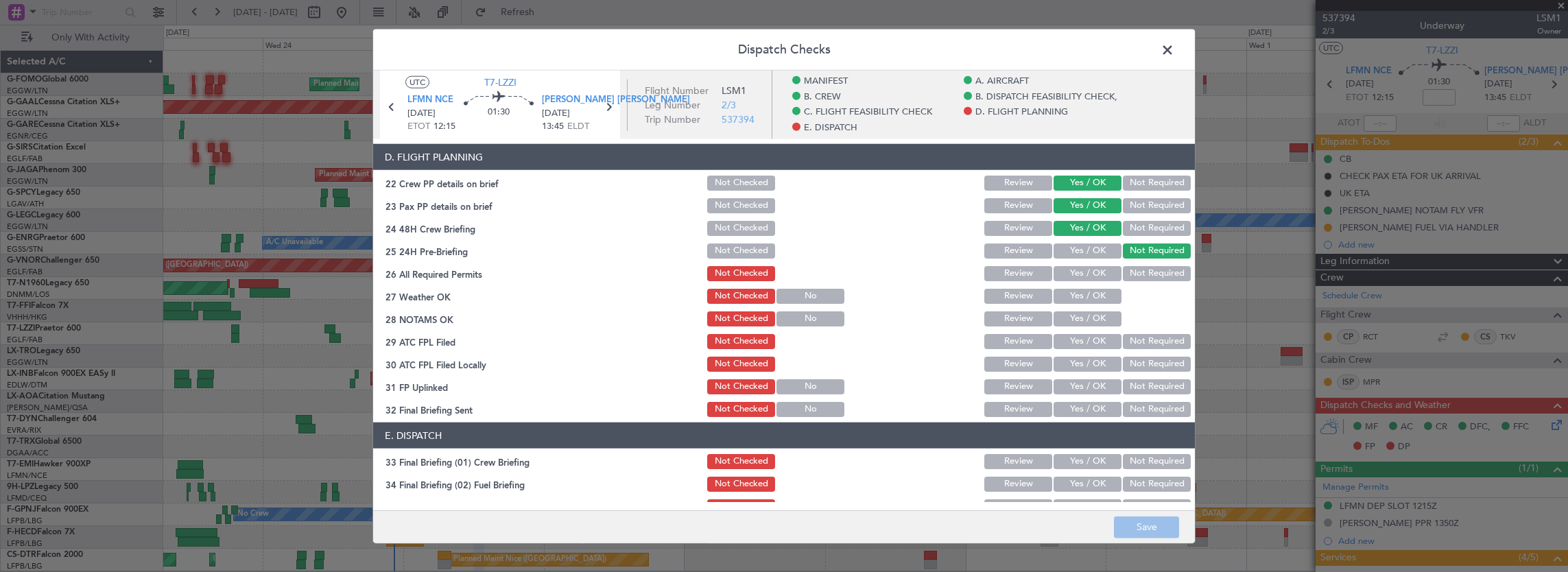
click at [1092, 259] on div "Yes / OK" at bounding box center [1086, 251] width 69 height 19
click at [1092, 274] on button "Yes / OK" at bounding box center [1087, 273] width 68 height 15
click at [1091, 298] on button "Yes / OK" at bounding box center [1087, 296] width 68 height 15
click at [1085, 318] on button "Yes / OK" at bounding box center [1087, 319] width 68 height 15
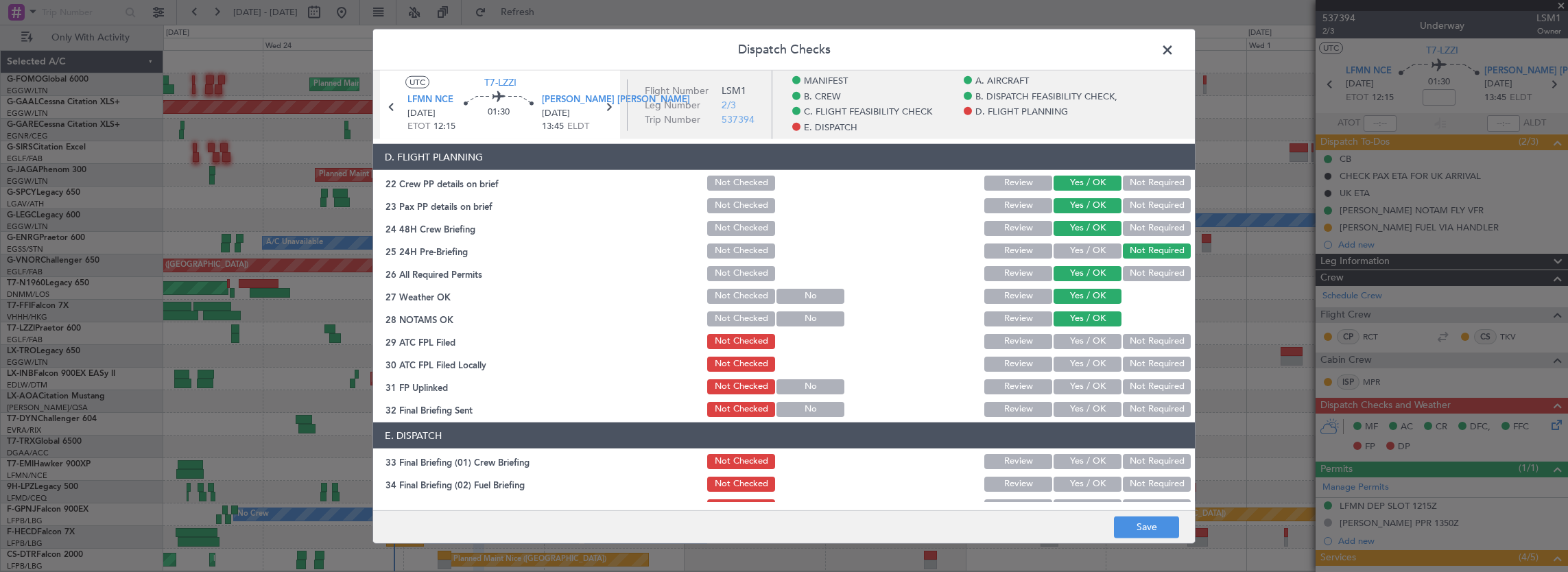
click at [1083, 342] on button "Yes / OK" at bounding box center [1087, 342] width 68 height 15
click at [1157, 361] on button "Not Required" at bounding box center [1156, 365] width 68 height 15
click at [1081, 381] on button "Yes / OK" at bounding box center [1087, 387] width 68 height 15
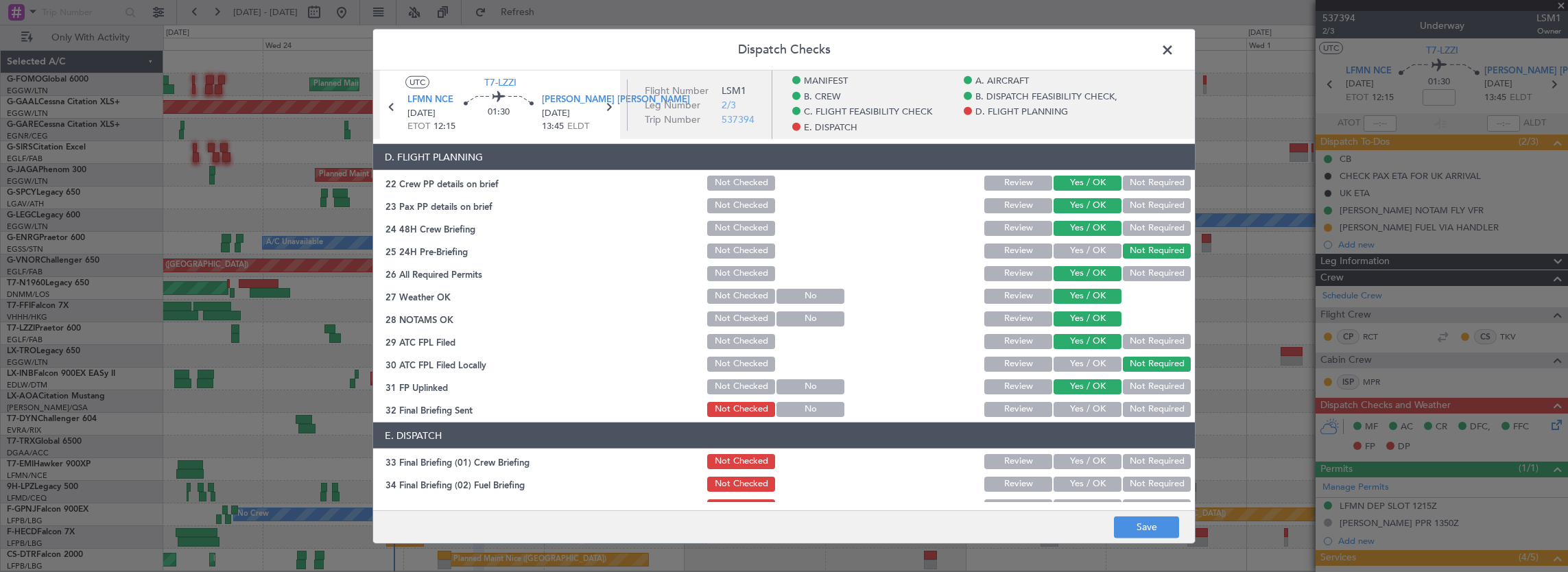
click at [1148, 405] on button "Not Required" at bounding box center [1156, 410] width 68 height 15
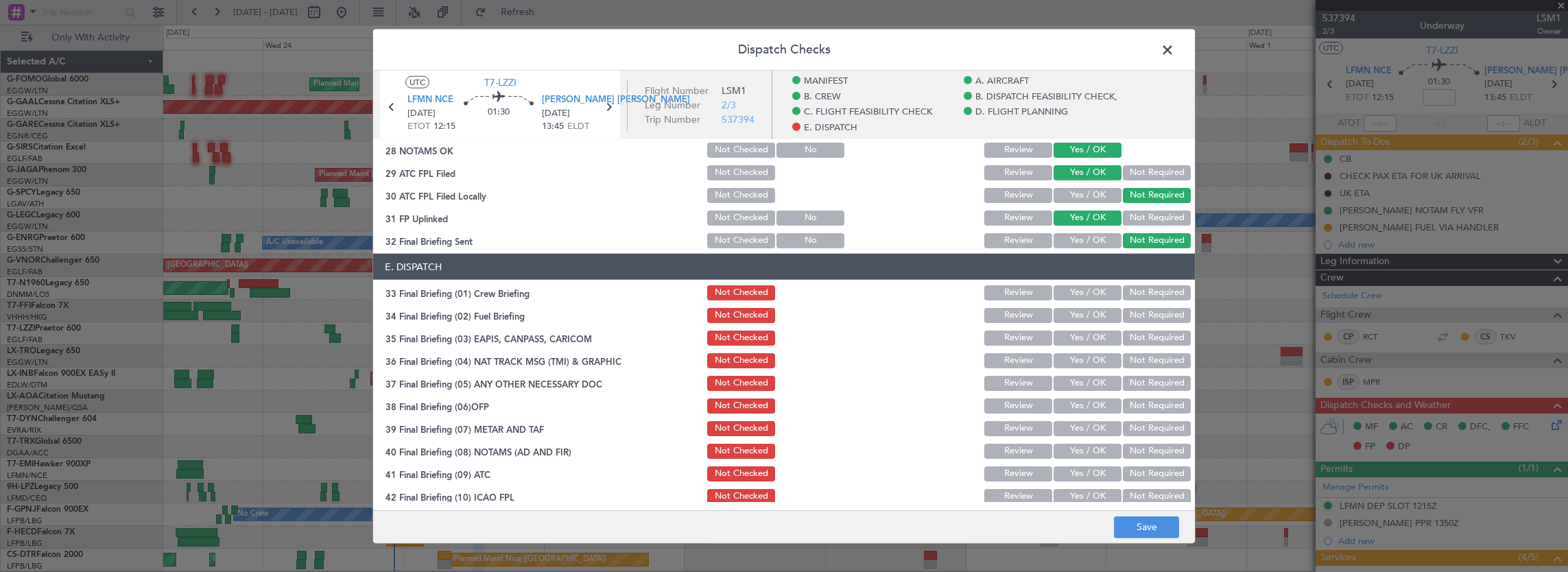
scroll to position [892, 0]
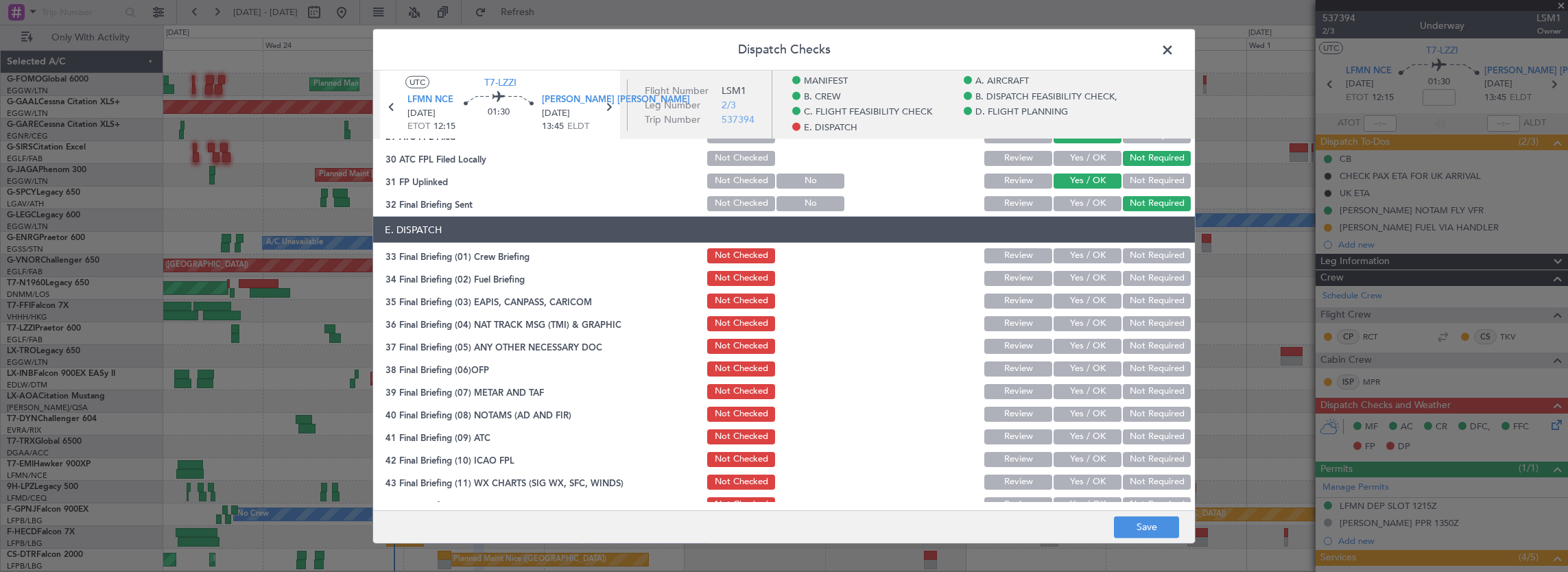
click at [1087, 252] on button "Yes / OK" at bounding box center [1087, 256] width 68 height 15
click at [1081, 277] on button "Yes / OK" at bounding box center [1087, 278] width 68 height 15
drag, startPoint x: 1142, startPoint y: 304, endPoint x: 1144, endPoint y: 324, distance: 20.1
click at [1142, 304] on button "Not Required" at bounding box center [1156, 301] width 68 height 15
click at [1144, 325] on button "Not Required" at bounding box center [1156, 324] width 68 height 15
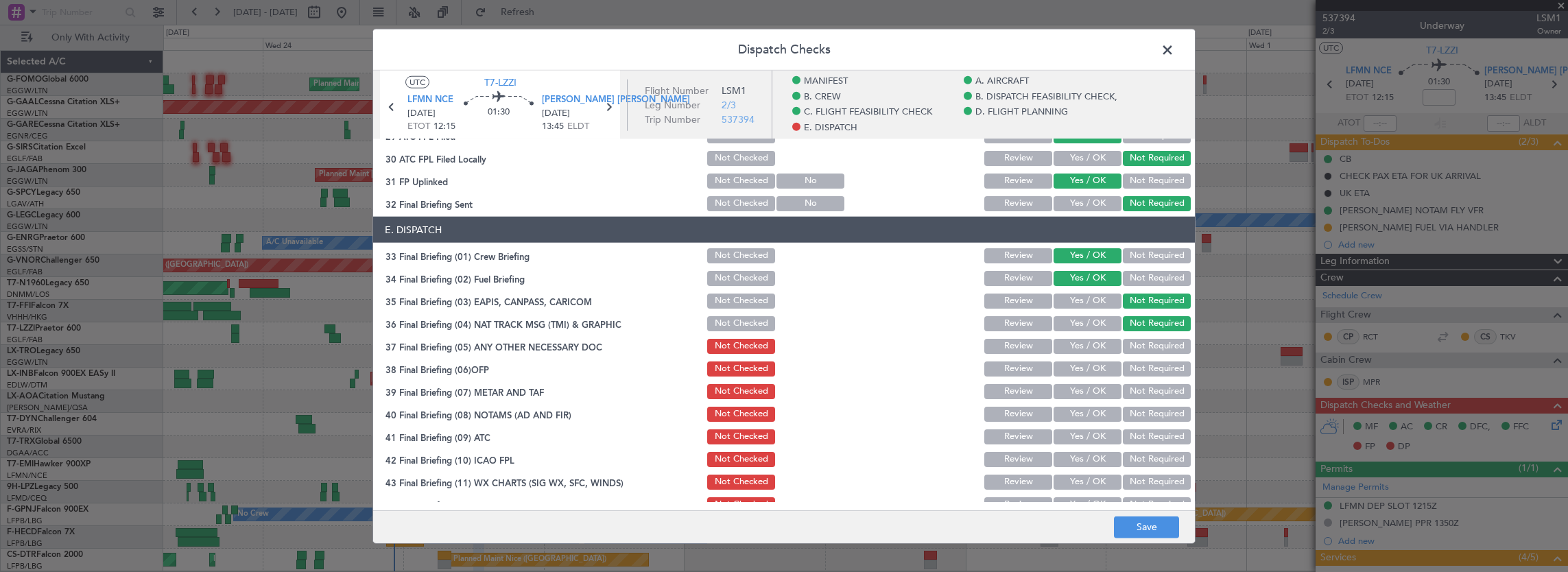
drag, startPoint x: 1096, startPoint y: 336, endPoint x: 1087, endPoint y: 356, distance: 21.9
click at [1096, 339] on div "Yes / OK" at bounding box center [1086, 346] width 69 height 19
drag, startPoint x: 1087, startPoint y: 356, endPoint x: 1092, endPoint y: 346, distance: 11.2
click at [1087, 354] on section "E. DISPATCH 33 Final Briefing (01) Crew Briefing Not Checked Review Yes / OK No…" at bounding box center [783, 365] width 822 height 298
click at [1092, 346] on button "Yes / OK" at bounding box center [1087, 346] width 68 height 15
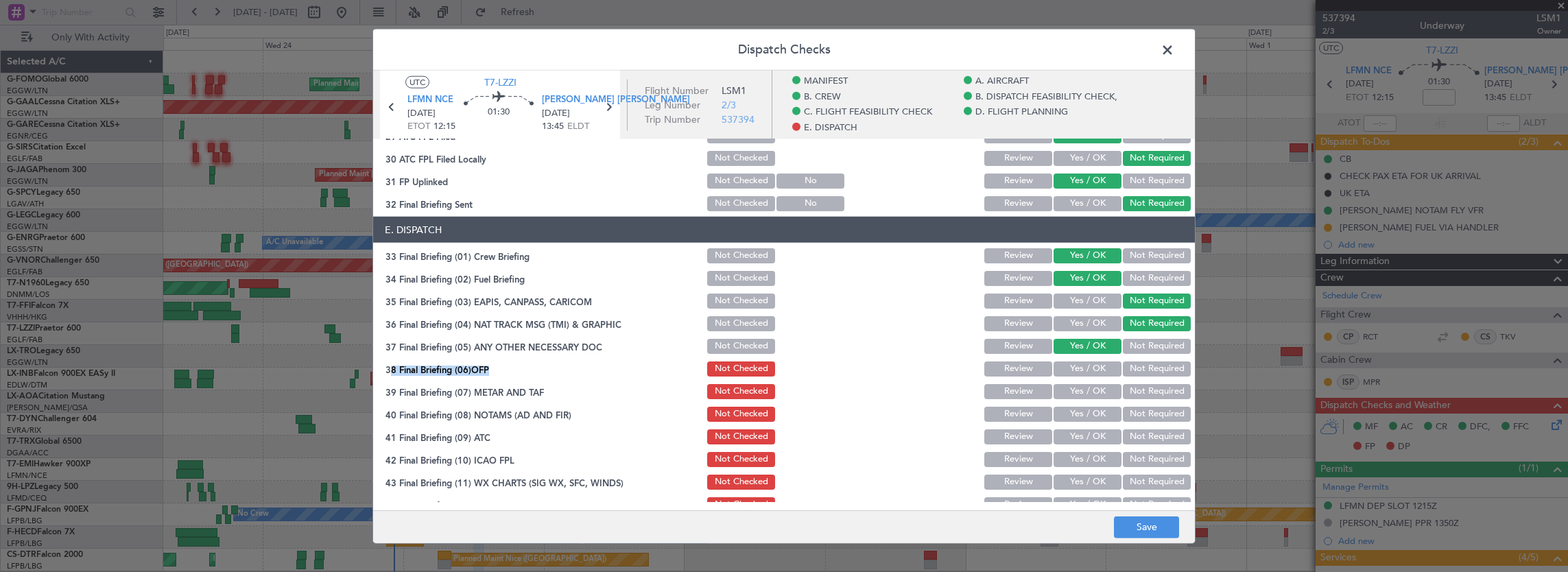
click at [1089, 365] on button "Yes / OK" at bounding box center [1087, 369] width 68 height 15
click at [1084, 391] on button "Yes / OK" at bounding box center [1087, 392] width 68 height 15
click at [1085, 411] on button "Yes / OK" at bounding box center [1087, 415] width 68 height 15
drag, startPoint x: 1085, startPoint y: 431, endPoint x: 1085, endPoint y: 452, distance: 21.0
click at [1085, 432] on button "Yes / OK" at bounding box center [1087, 437] width 68 height 15
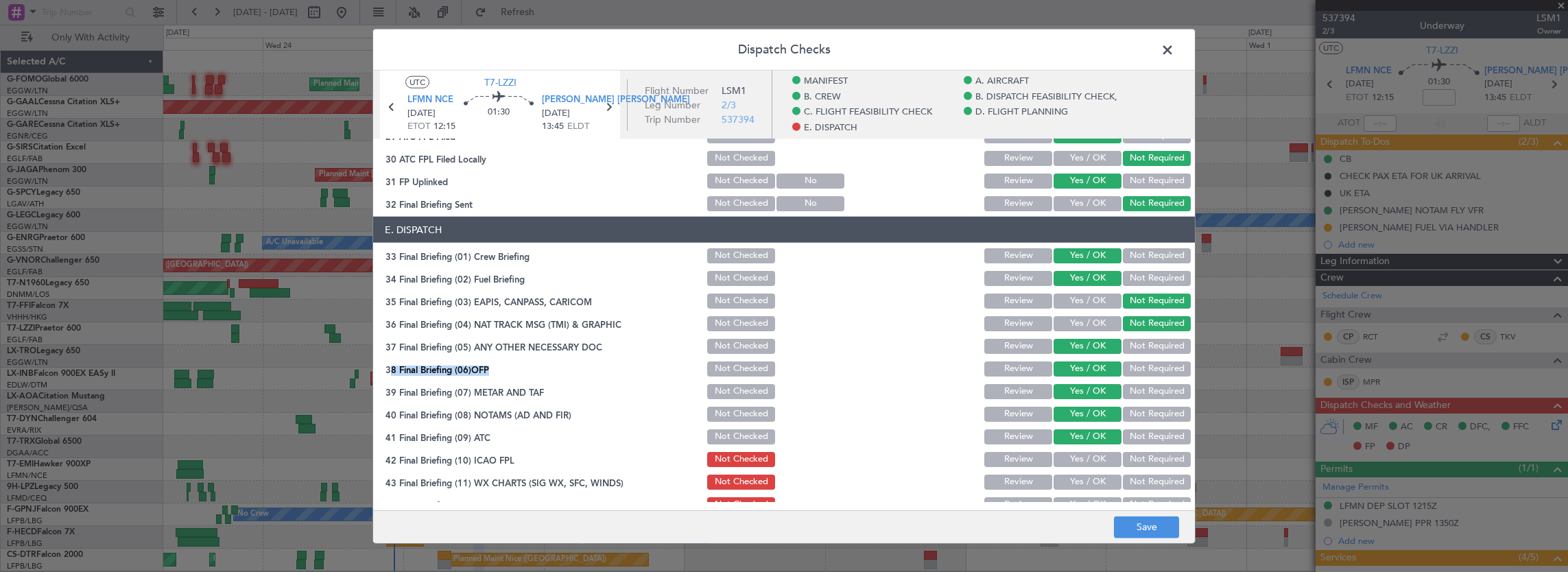
drag, startPoint x: 1085, startPoint y: 452, endPoint x: 1084, endPoint y: 461, distance: 9.1
click at [1086, 452] on button "Yes / OK" at bounding box center [1087, 460] width 68 height 15
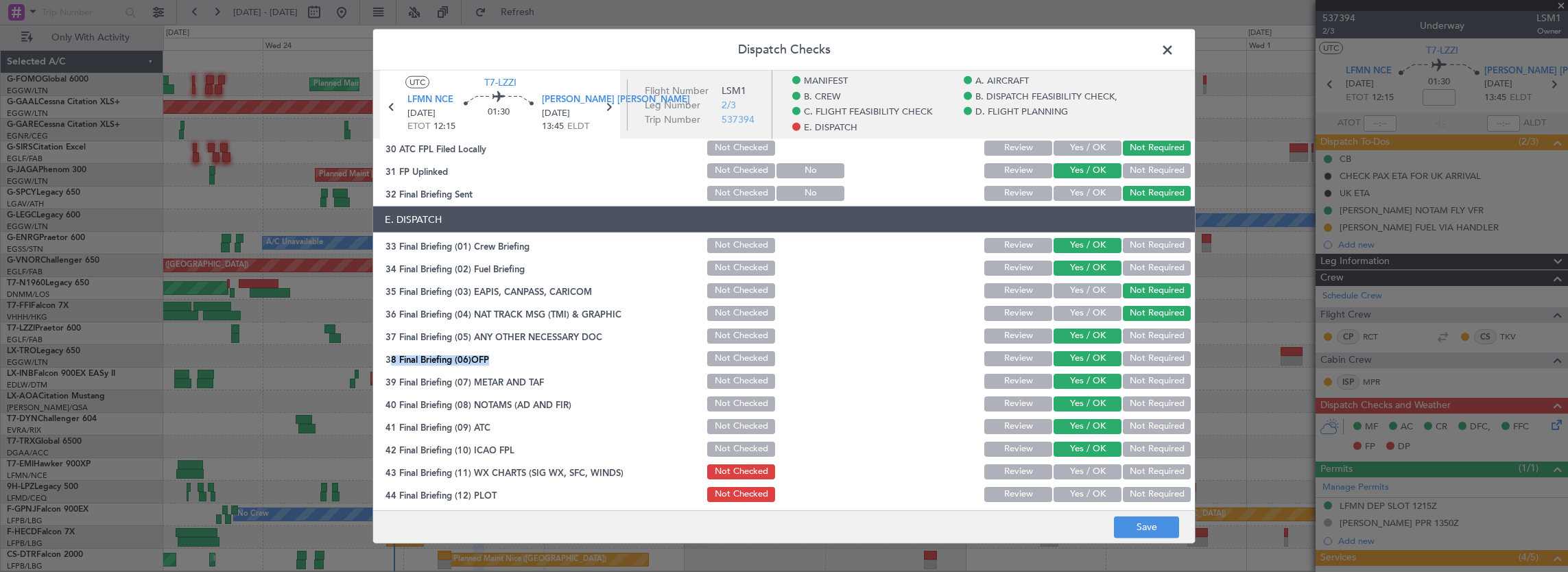
scroll to position [907, 0]
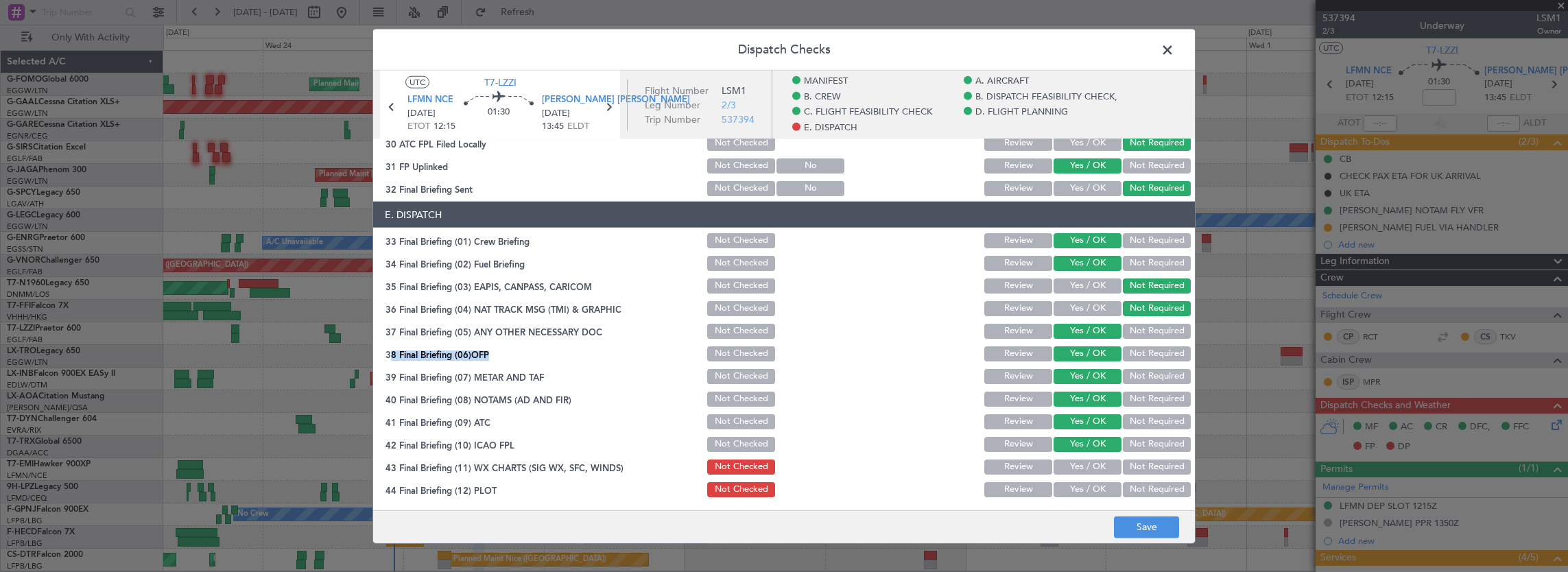
click at [1084, 447] on button "Yes / OK" at bounding box center [1087, 445] width 68 height 15
click at [1084, 467] on button "Yes / OK" at bounding box center [1087, 467] width 68 height 15
click at [1087, 499] on article "MANIFEST Crew Details sent to Arr & Dep Handling Not Checked Review Yes / OK No…" at bounding box center [783, 321] width 822 height 363
click at [1160, 538] on footer "Save" at bounding box center [783, 526] width 822 height 33
click at [1087, 493] on button "Yes / OK" at bounding box center [1087, 490] width 68 height 15
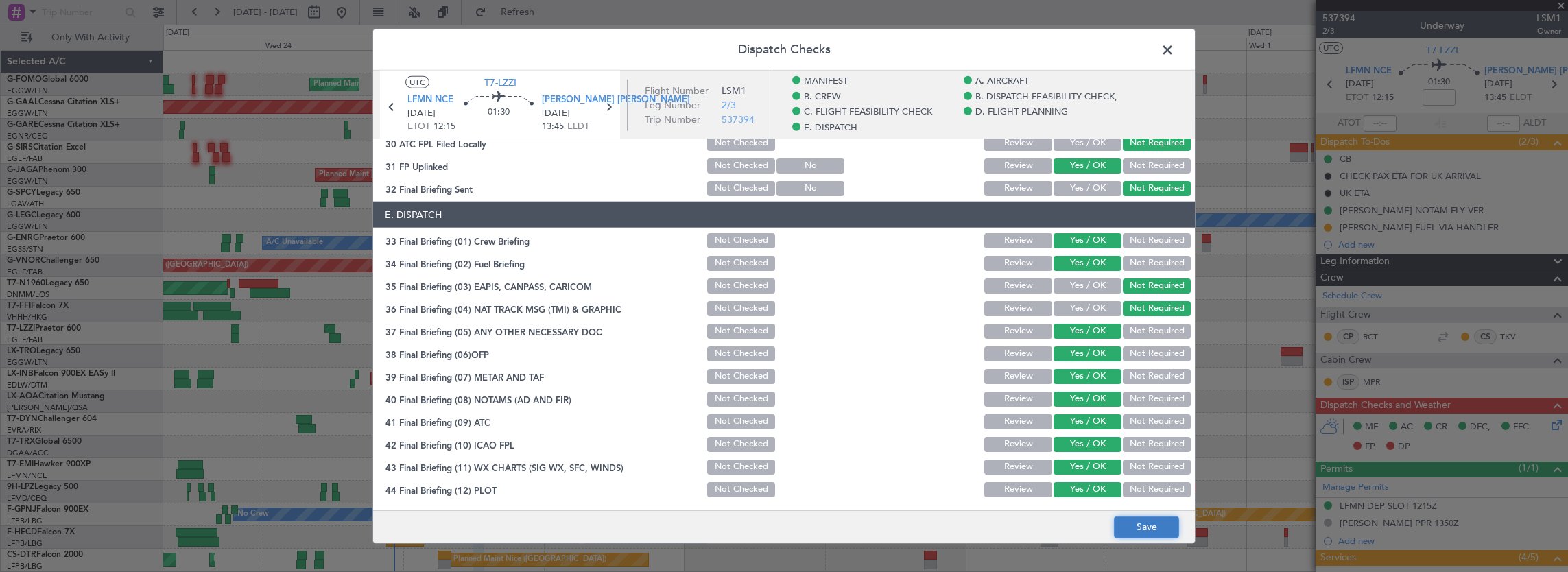
click at [1138, 534] on button "Save" at bounding box center [1147, 527] width 65 height 22
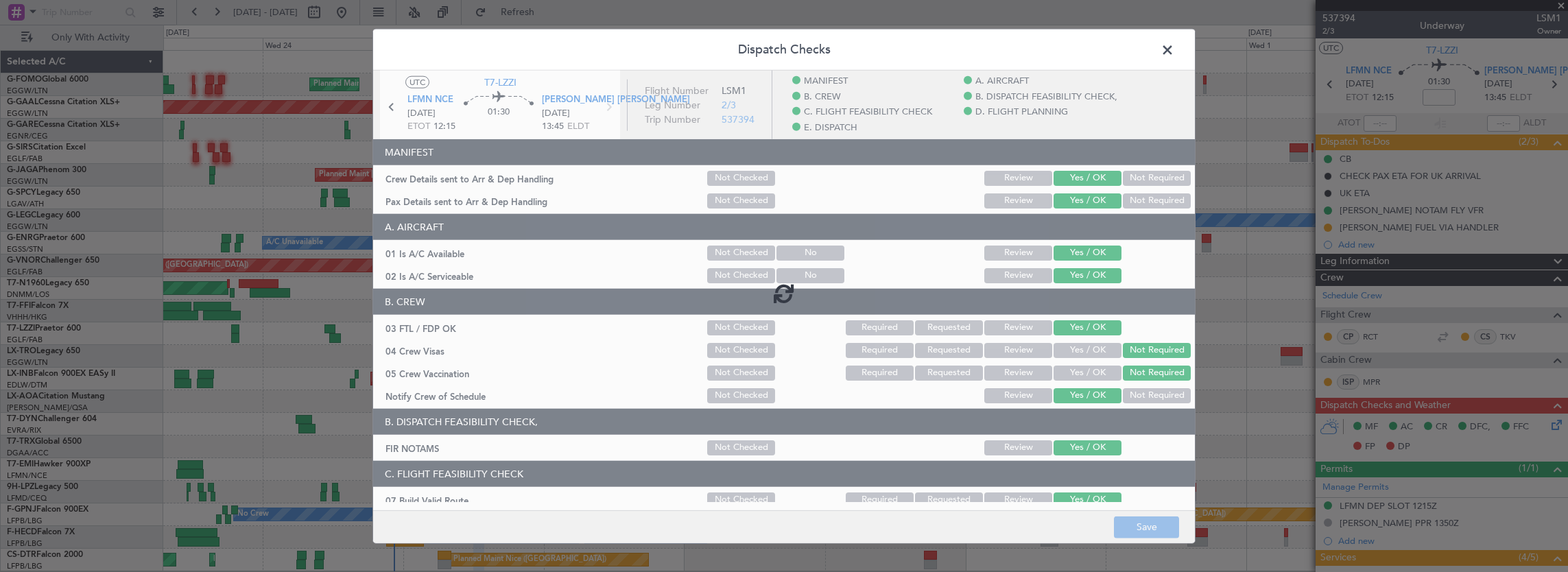
scroll to position [907, 0]
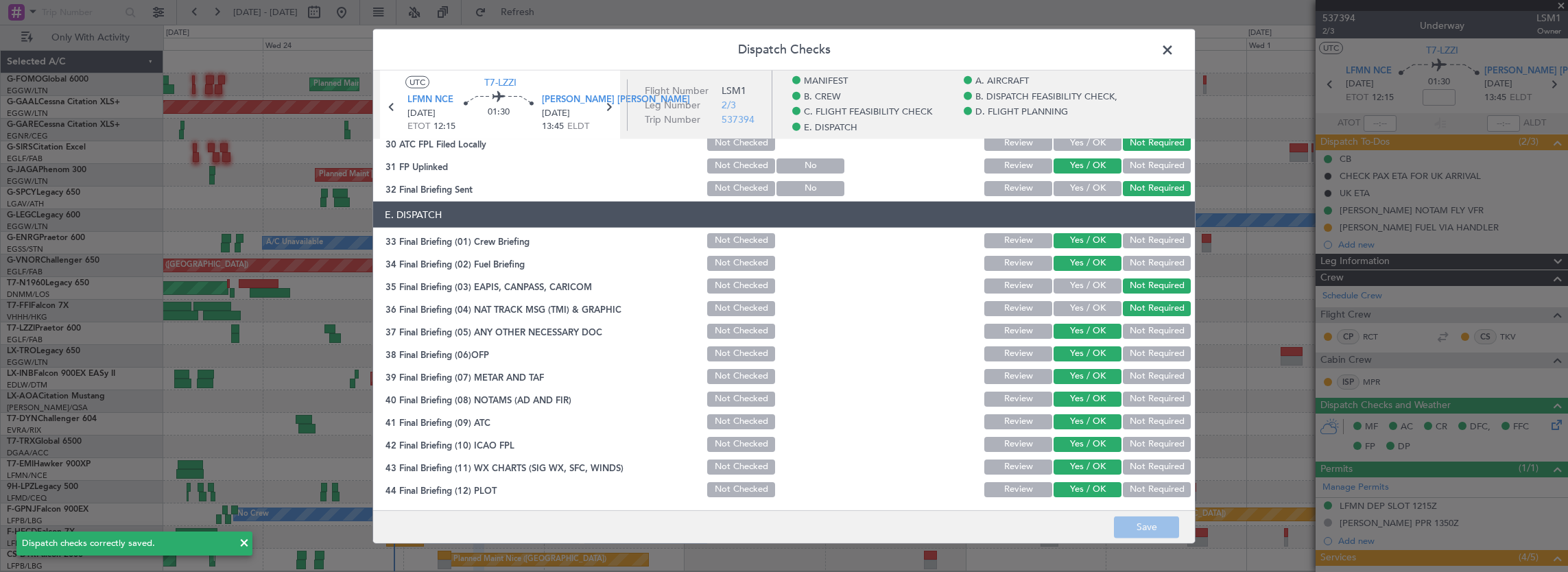
click at [1174, 52] on span at bounding box center [1174, 54] width 0 height 28
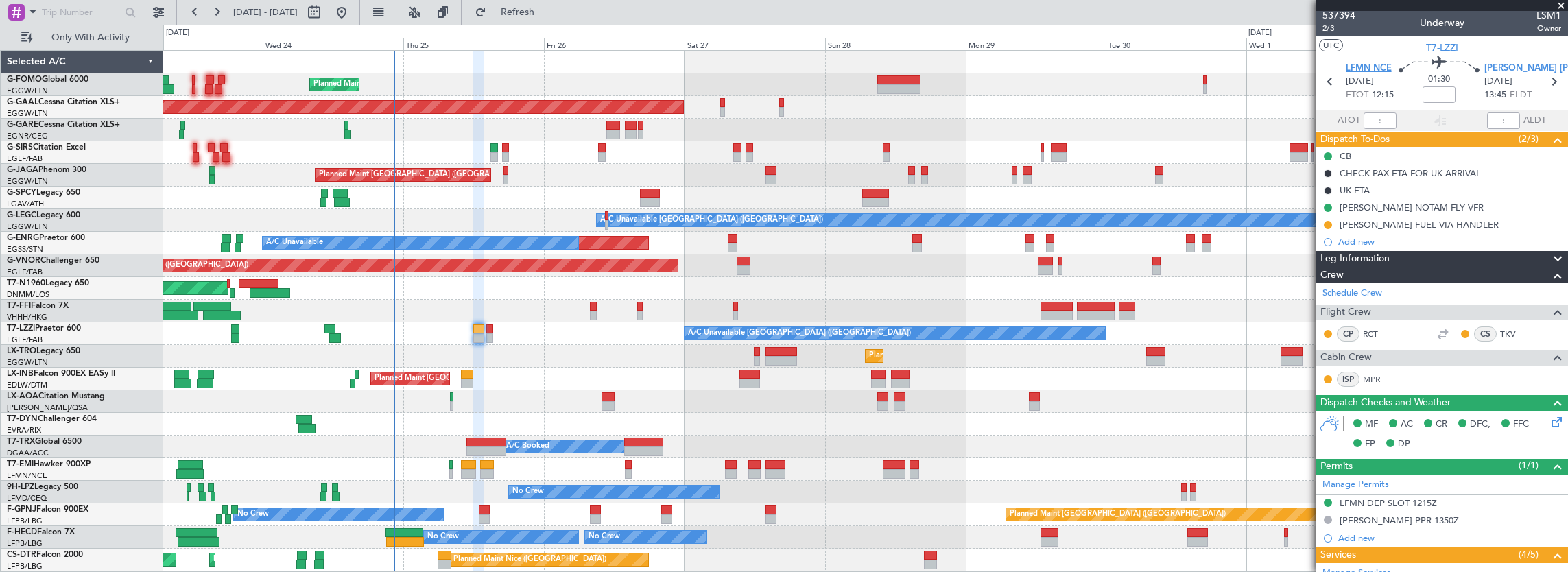
scroll to position [0, 0]
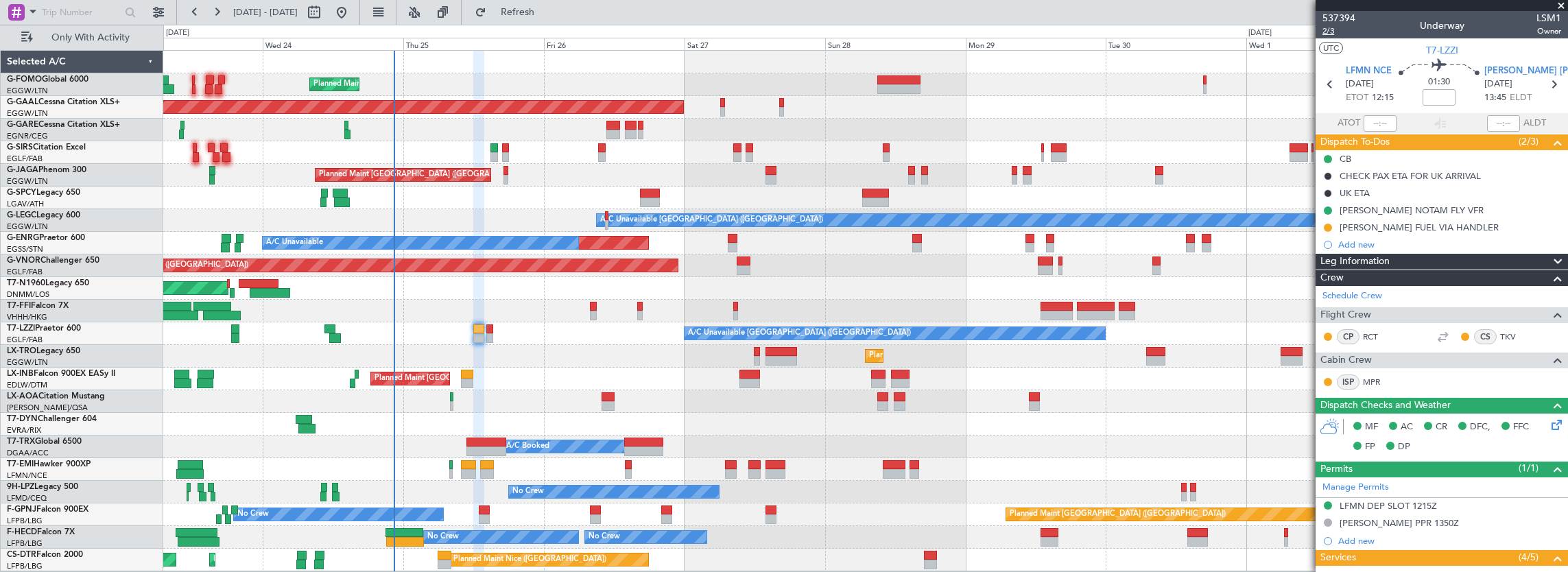
click at [1326, 34] on span "2/3" at bounding box center [1338, 31] width 33 height 12
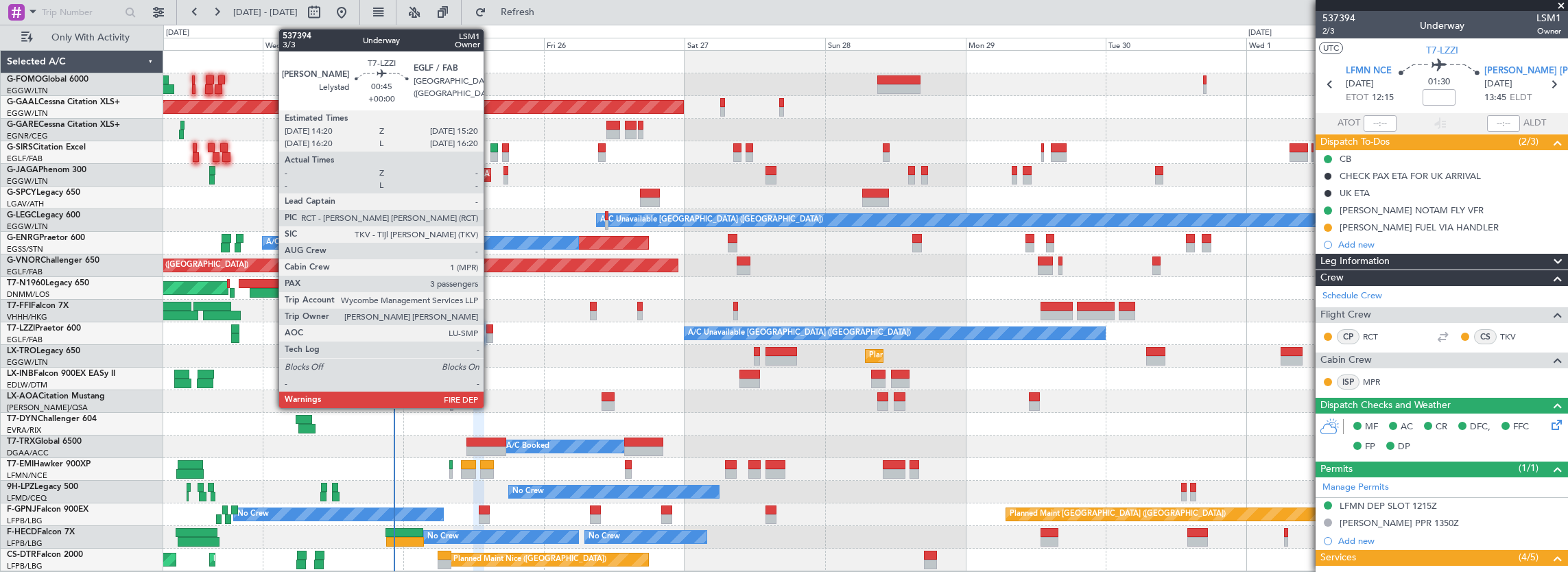
click at [491, 340] on div at bounding box center [489, 338] width 6 height 9
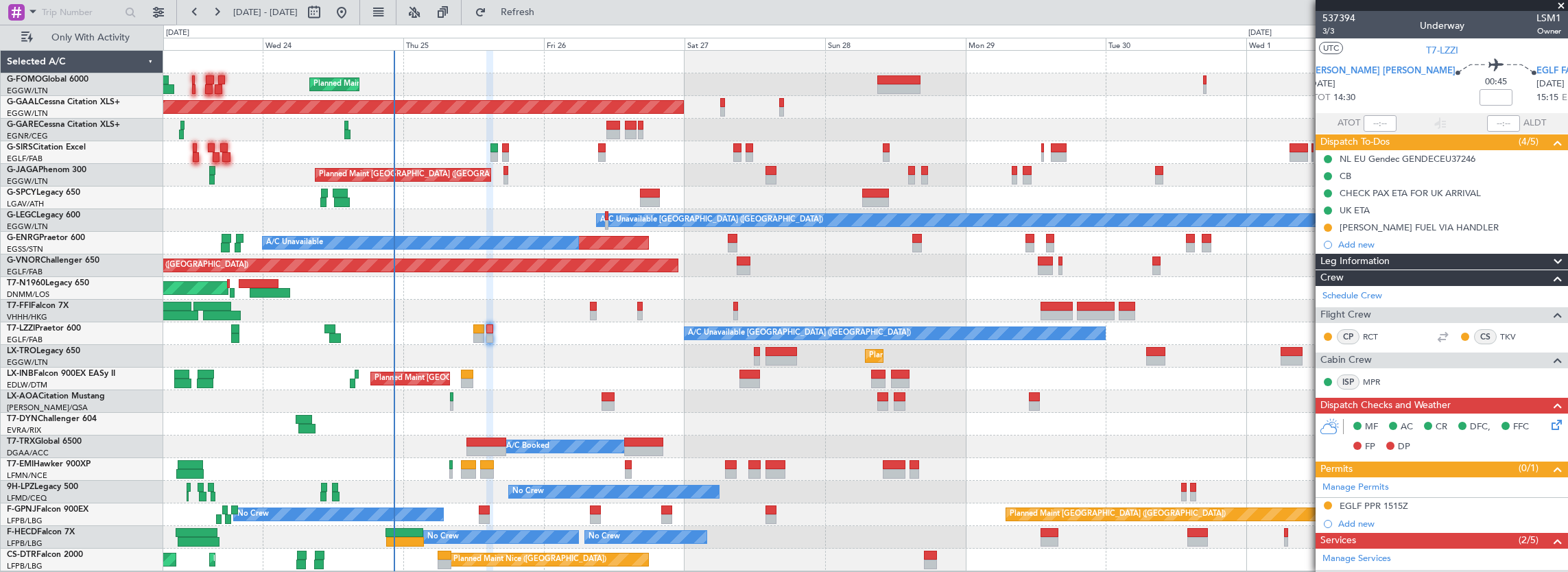
click at [1550, 424] on icon at bounding box center [1554, 422] width 11 height 11
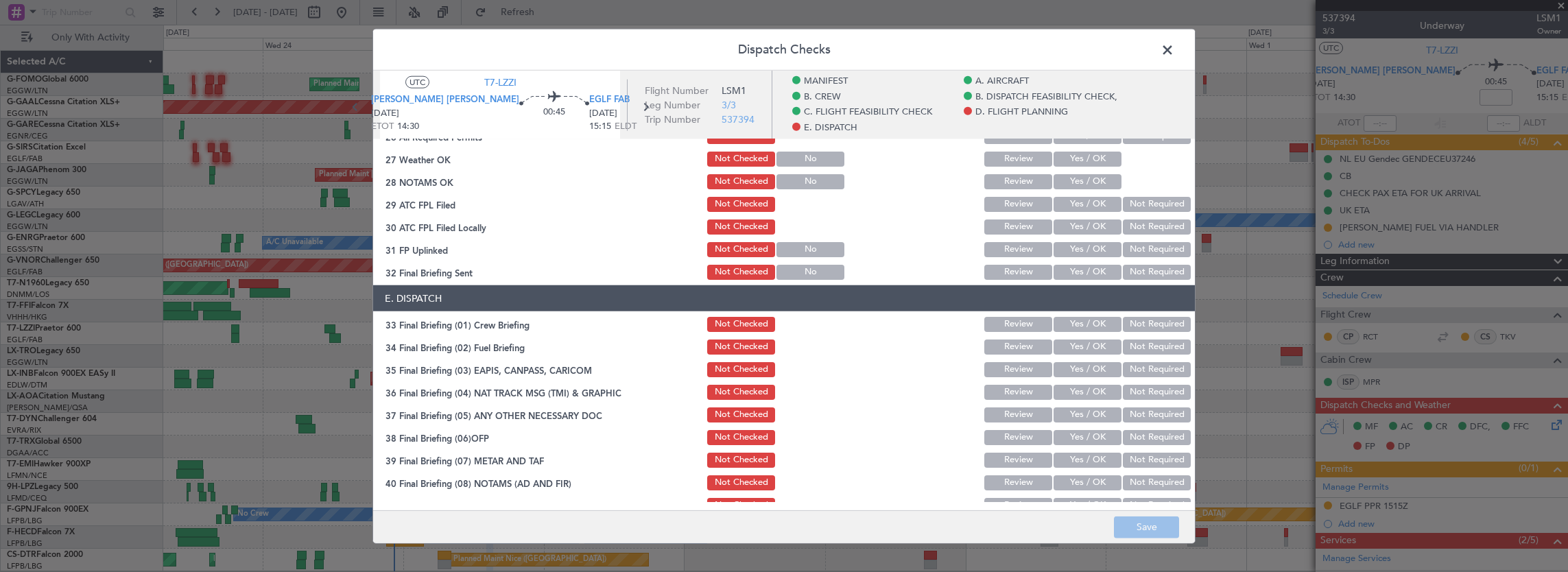
scroll to position [755, 0]
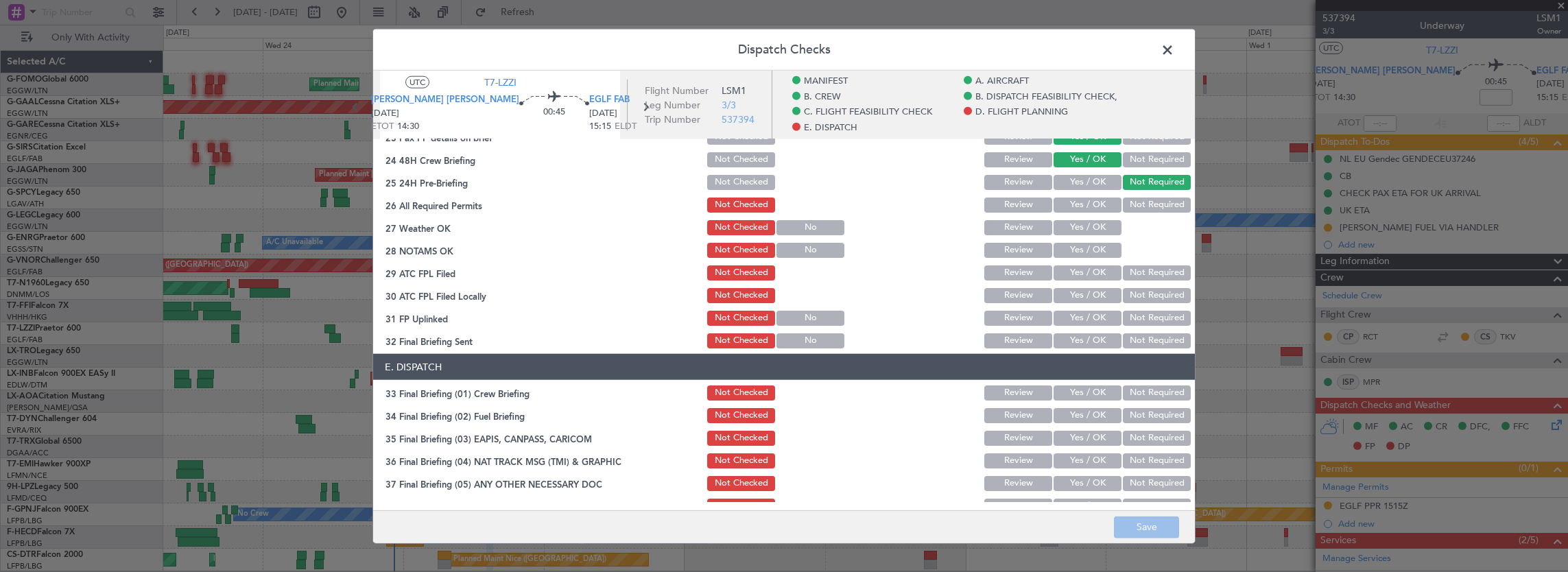
click at [1073, 207] on button "Yes / OK" at bounding box center [1087, 205] width 68 height 15
click at [1078, 228] on button "Yes / OK" at bounding box center [1087, 227] width 68 height 15
click at [1077, 247] on button "Yes / OK" at bounding box center [1087, 250] width 68 height 15
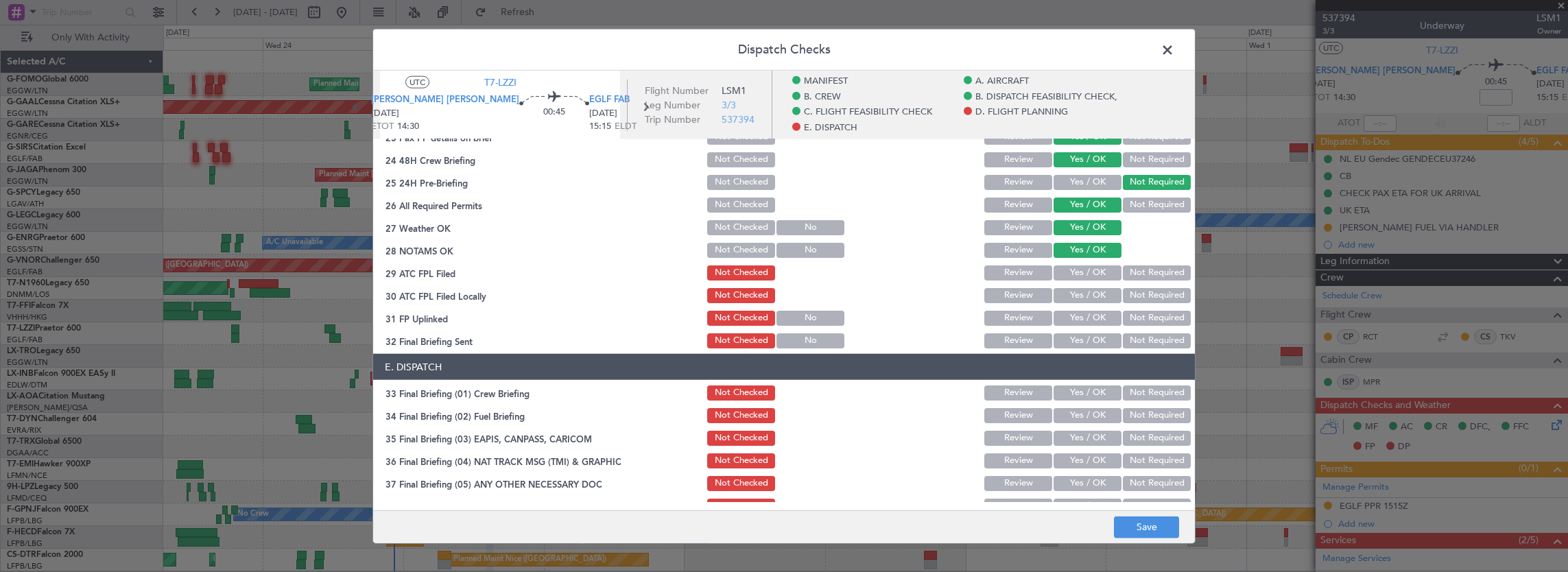
click at [1077, 266] on button "Yes / OK" at bounding box center [1087, 273] width 68 height 15
click at [1134, 289] on button "Not Required" at bounding box center [1156, 296] width 68 height 15
click at [1072, 313] on button "Yes / OK" at bounding box center [1087, 319] width 68 height 15
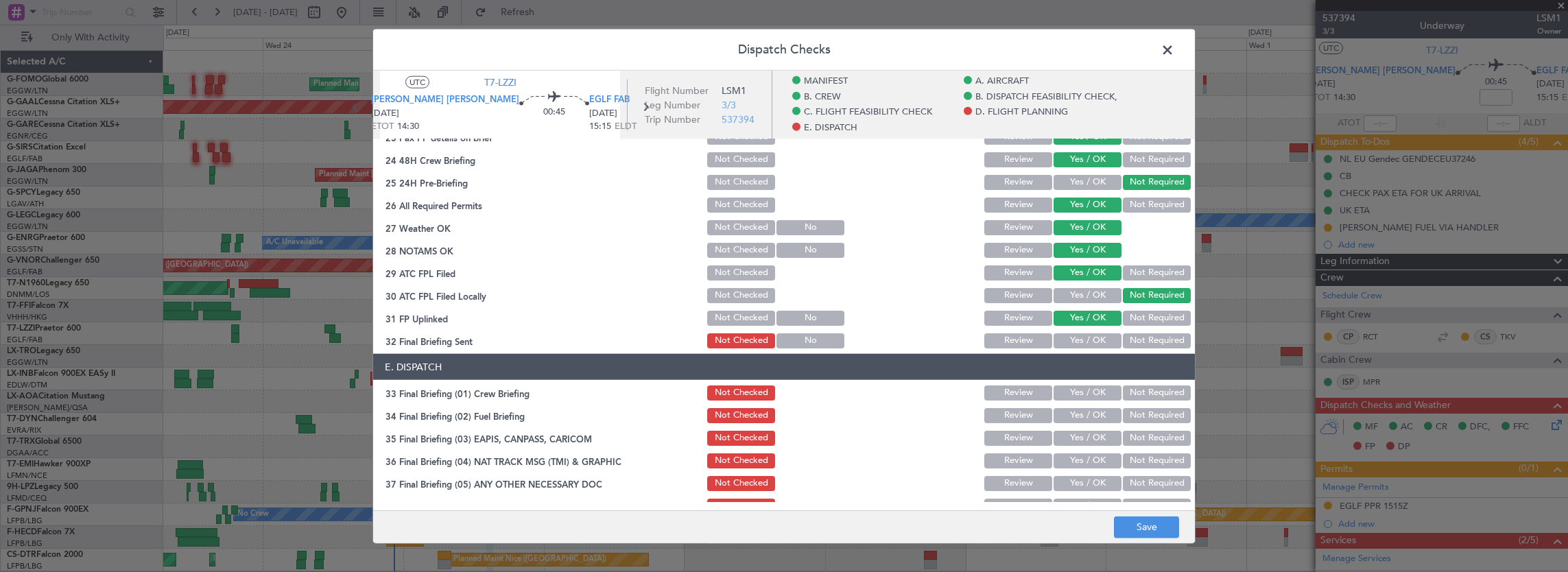
click at [1148, 330] on section "D. FLIGHT PLANNING 22 Crew PP details on brief Not Checked Review Yes / OK Not …" at bounding box center [783, 212] width 822 height 275
click at [1147, 346] on button "Not Required" at bounding box center [1156, 341] width 68 height 15
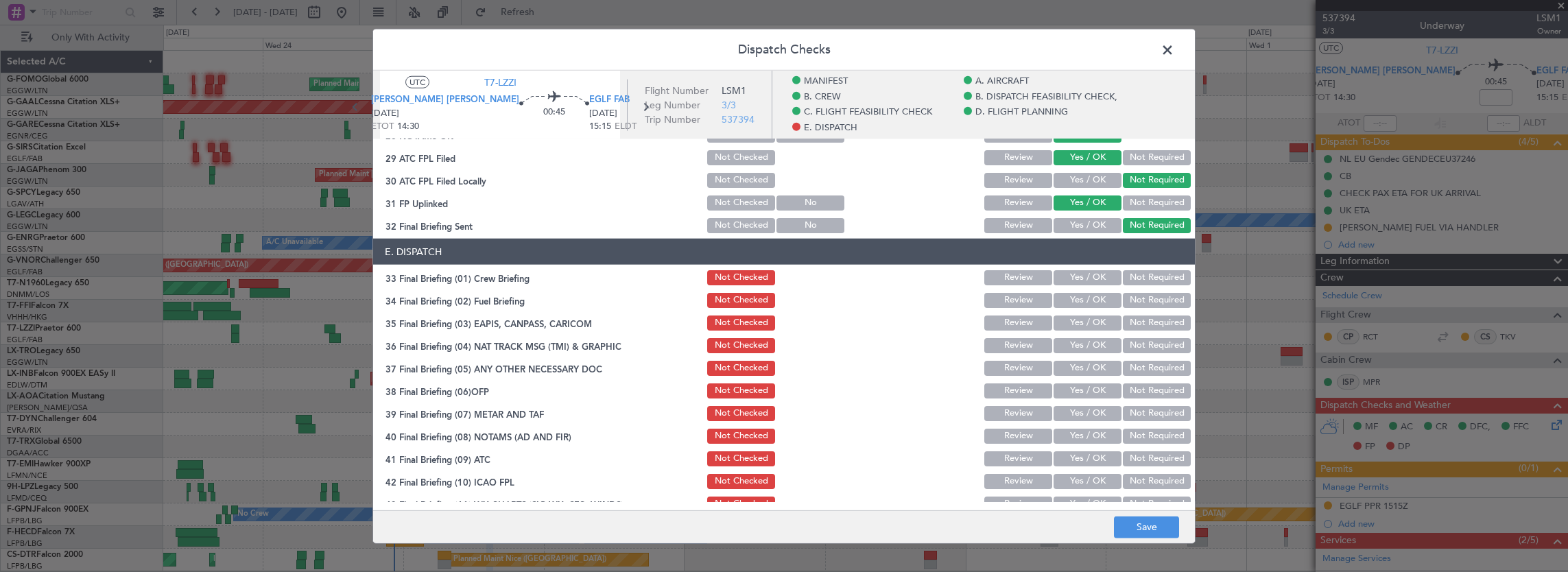
scroll to position [907, 0]
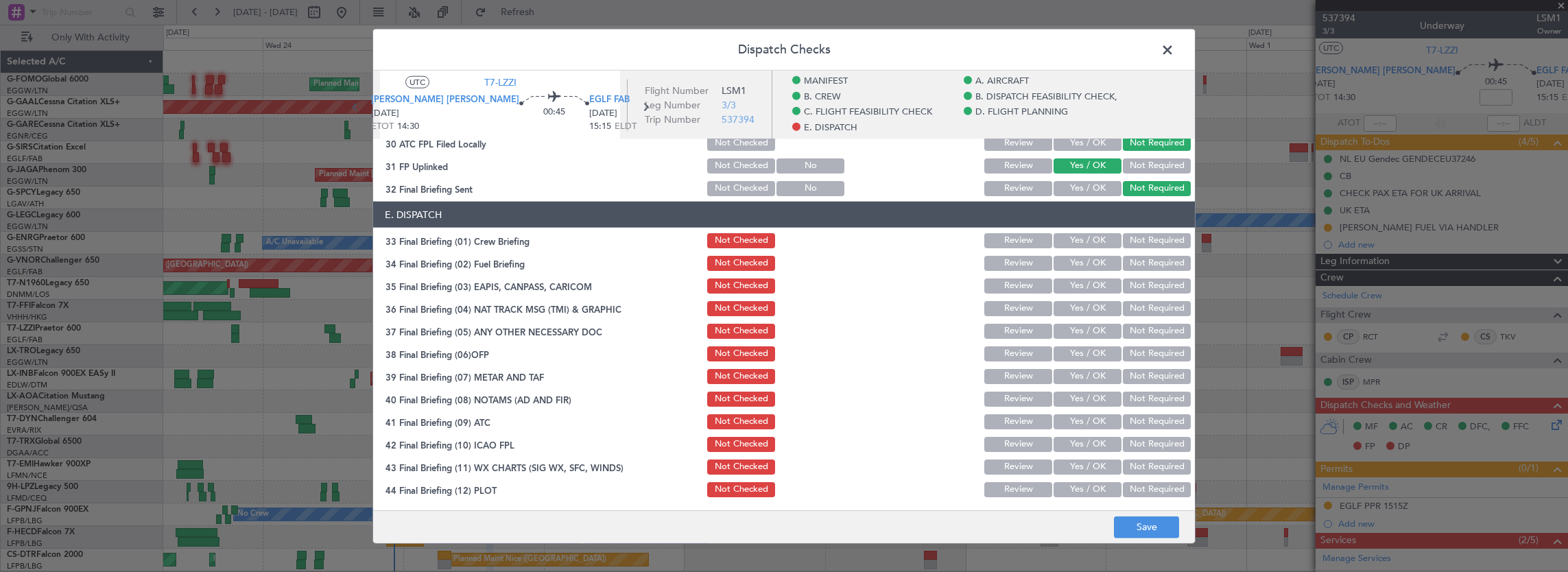
drag, startPoint x: 1078, startPoint y: 235, endPoint x: 1073, endPoint y: 262, distance: 27.5
click at [1078, 237] on button "Yes / OK" at bounding box center [1087, 241] width 68 height 15
click at [1073, 262] on button "Yes / OK" at bounding box center [1087, 263] width 68 height 15
click at [1147, 285] on button "Not Required" at bounding box center [1156, 286] width 68 height 15
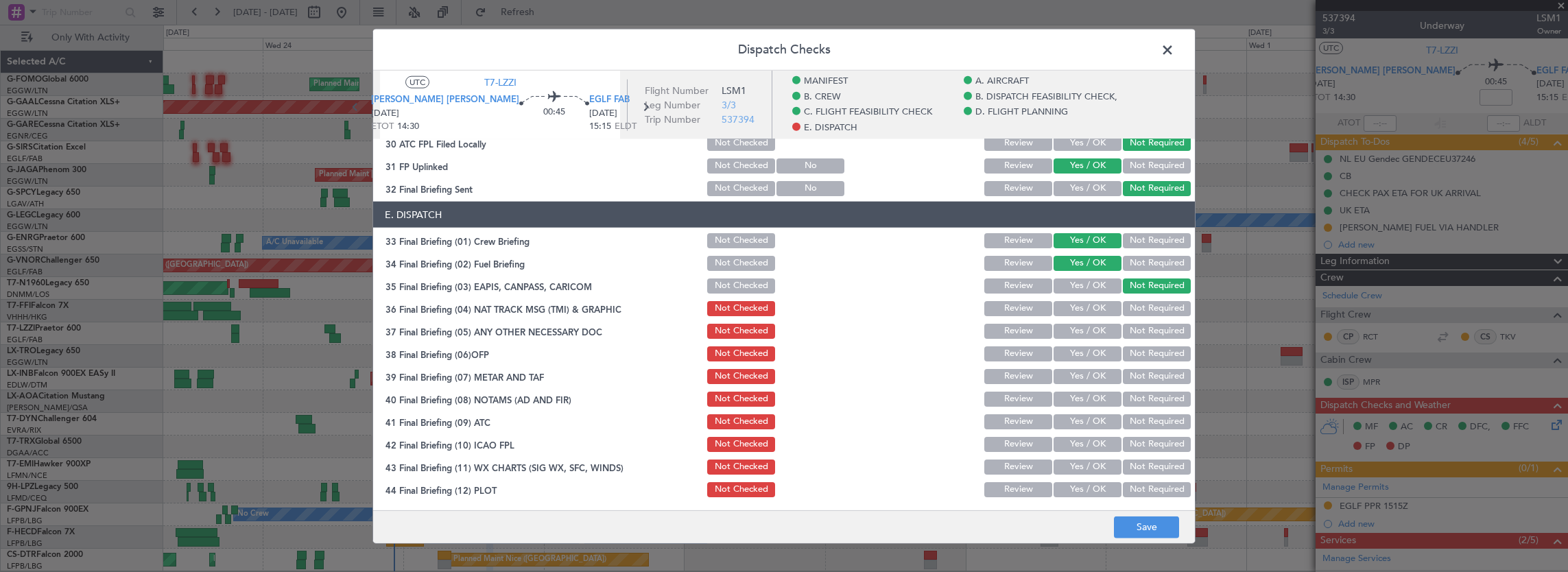
click at [1142, 308] on button "Not Required" at bounding box center [1156, 309] width 68 height 15
click at [1068, 326] on button "Yes / OK" at bounding box center [1087, 331] width 68 height 15
click at [1072, 354] on button "Yes / OK" at bounding box center [1087, 354] width 68 height 15
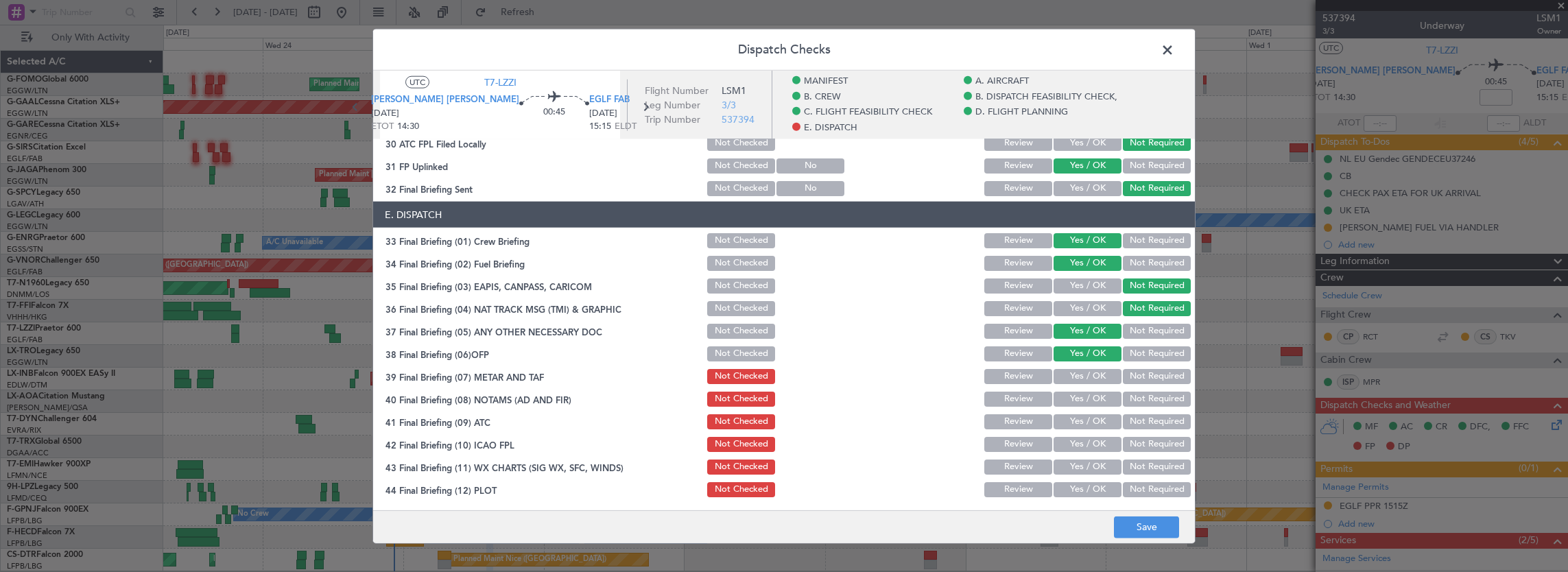
click at [1081, 383] on button "Yes / OK" at bounding box center [1087, 376] width 68 height 15
drag, startPoint x: 1084, startPoint y: 404, endPoint x: 1087, endPoint y: 426, distance: 22.2
click at [1084, 405] on button "Yes / OK" at bounding box center [1087, 400] width 68 height 15
click at [1087, 426] on button "Yes / OK" at bounding box center [1087, 422] width 68 height 15
click at [1087, 442] on div "Yes / OK" at bounding box center [1086, 444] width 69 height 19
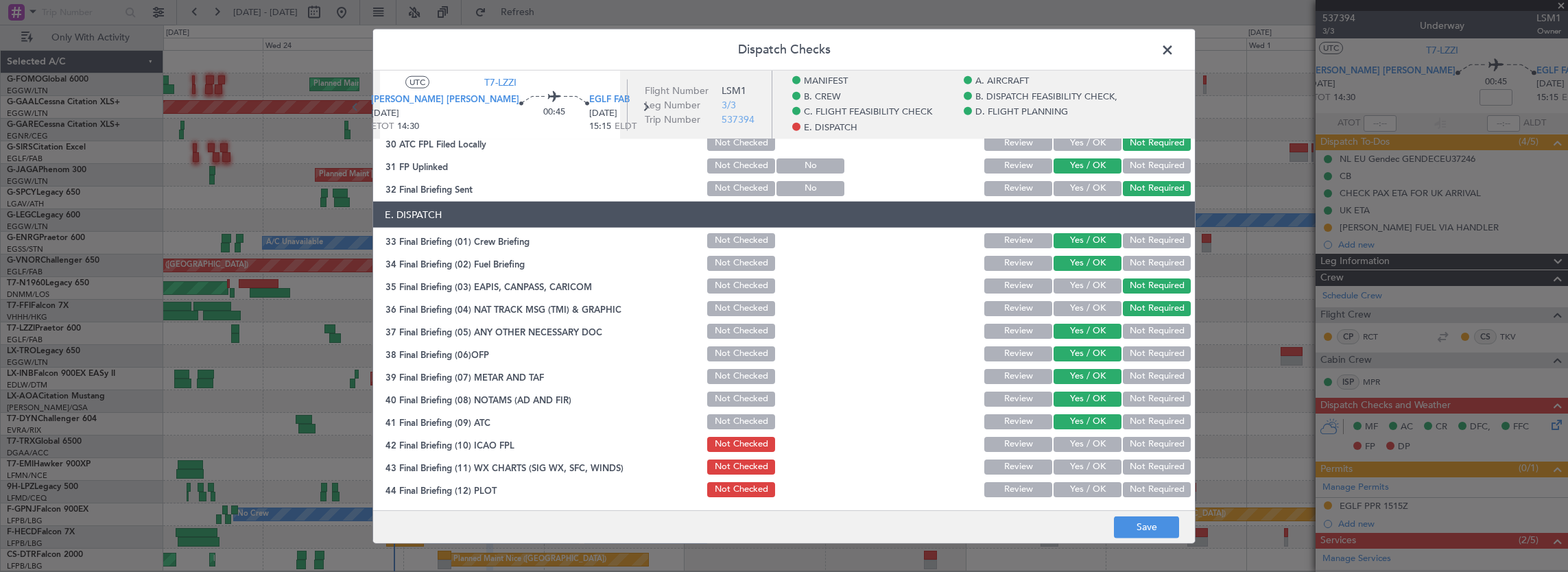
click at [1087, 442] on button "Yes / OK" at bounding box center [1087, 445] width 68 height 15
click at [1089, 471] on button "Yes / OK" at bounding box center [1087, 467] width 68 height 15
click at [1089, 495] on button "Yes / OK" at bounding box center [1087, 490] width 68 height 15
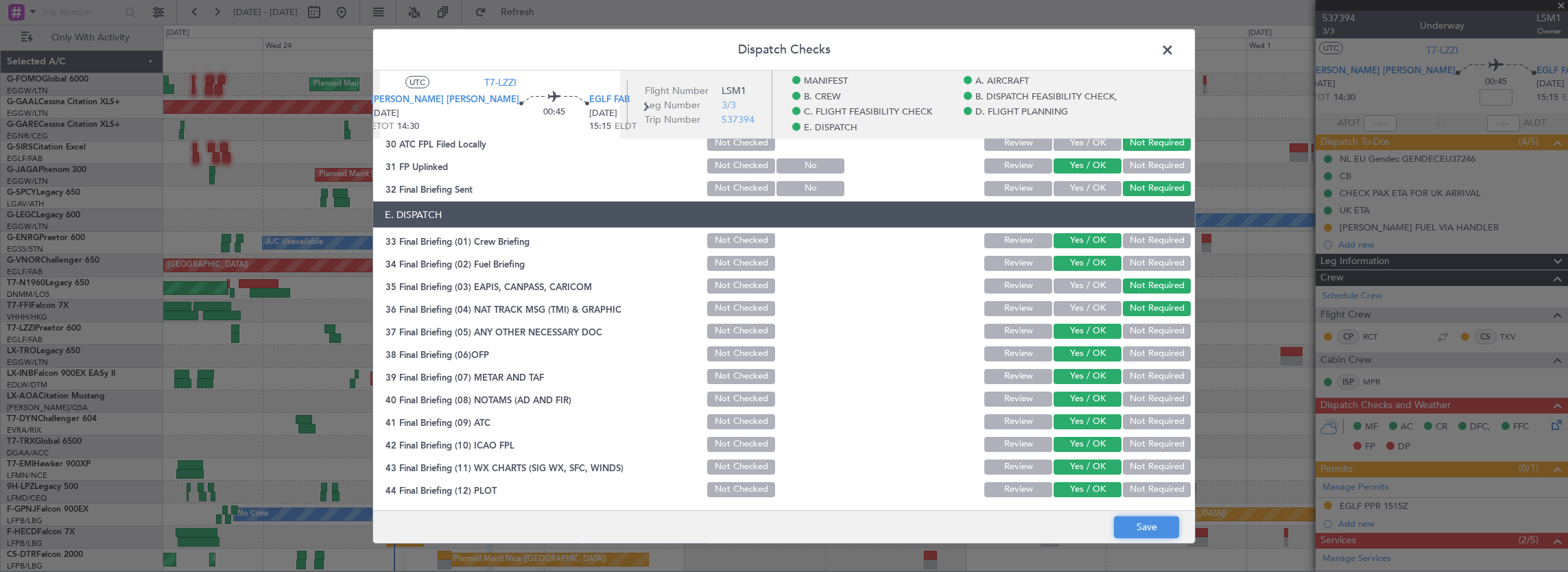
click at [1148, 538] on button "Save" at bounding box center [1147, 527] width 65 height 22
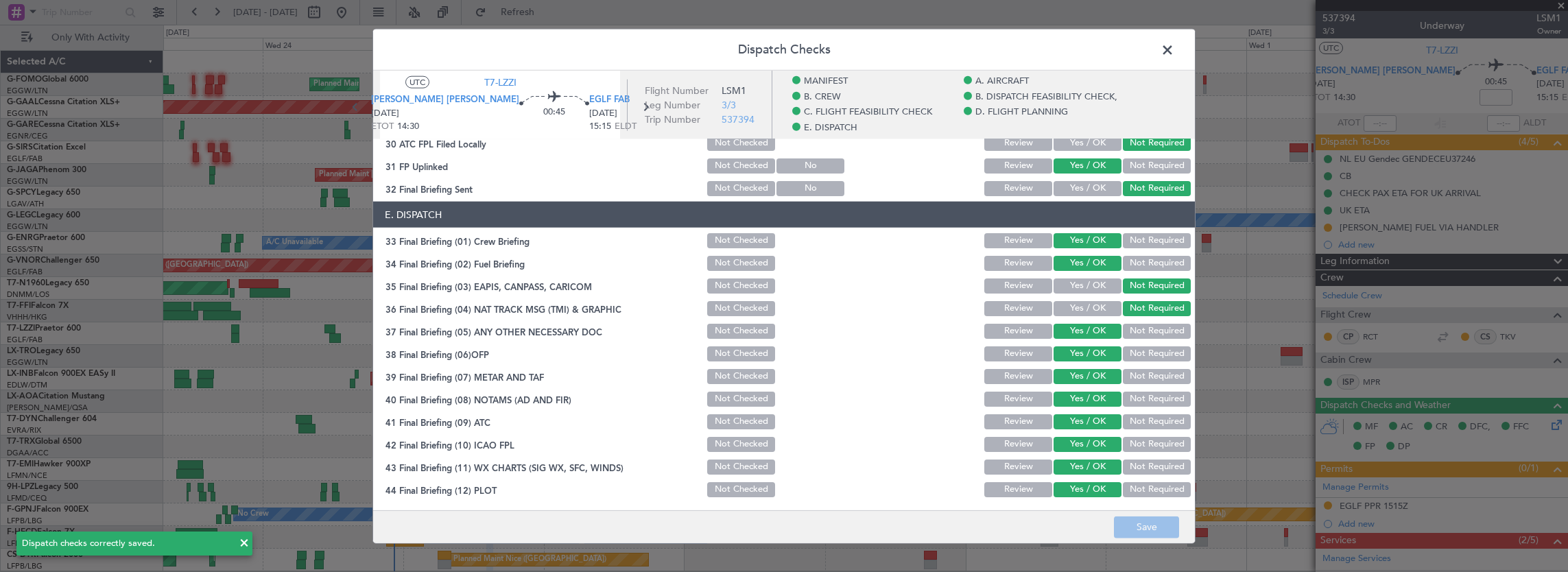
click at [1168, 68] on header "Dispatch Checks" at bounding box center [783, 49] width 822 height 41
drag, startPoint x: 1165, startPoint y: 49, endPoint x: 1480, endPoint y: 192, distance: 345.9
click at [1174, 57] on span at bounding box center [1174, 54] width 0 height 28
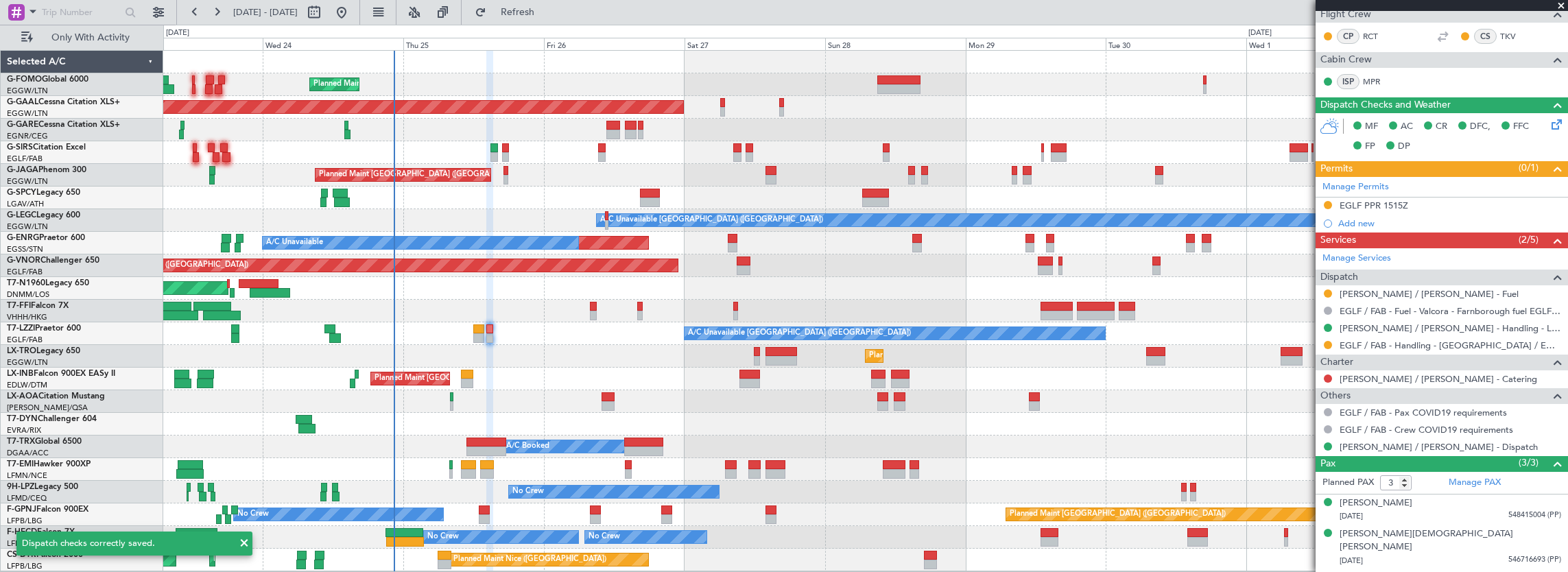
scroll to position [312, 0]
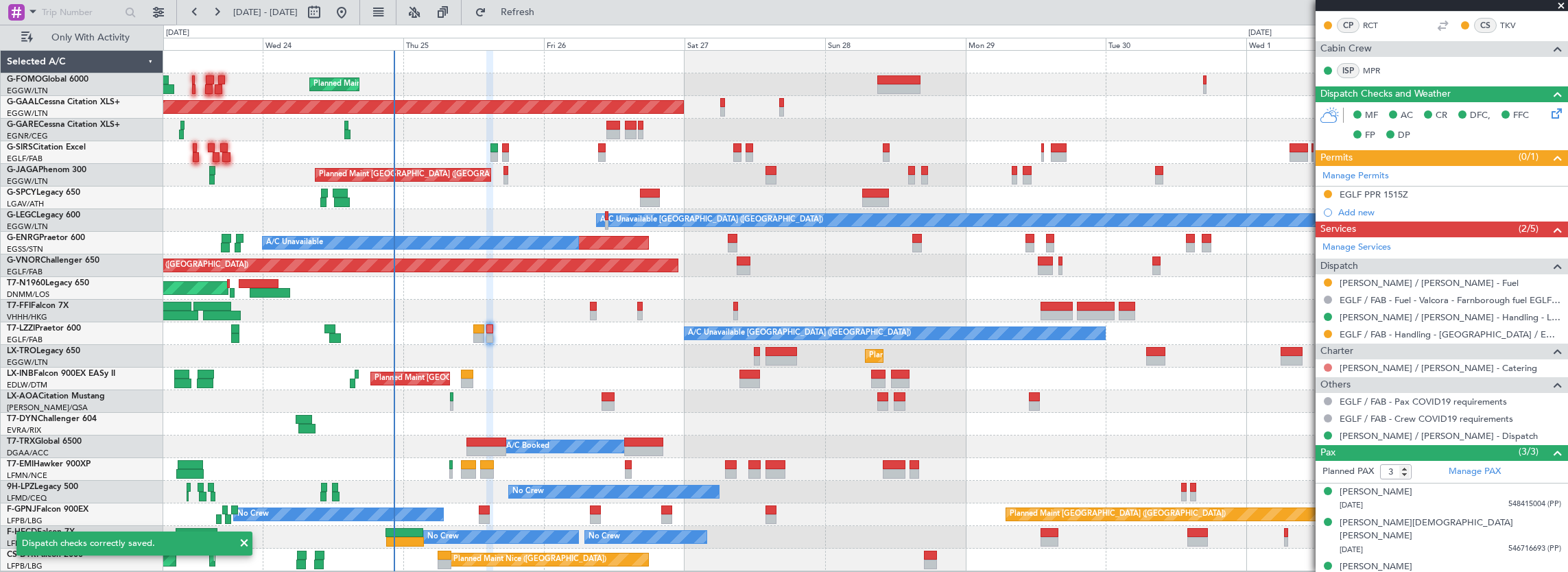
click at [1326, 364] on button at bounding box center [1328, 368] width 8 height 8
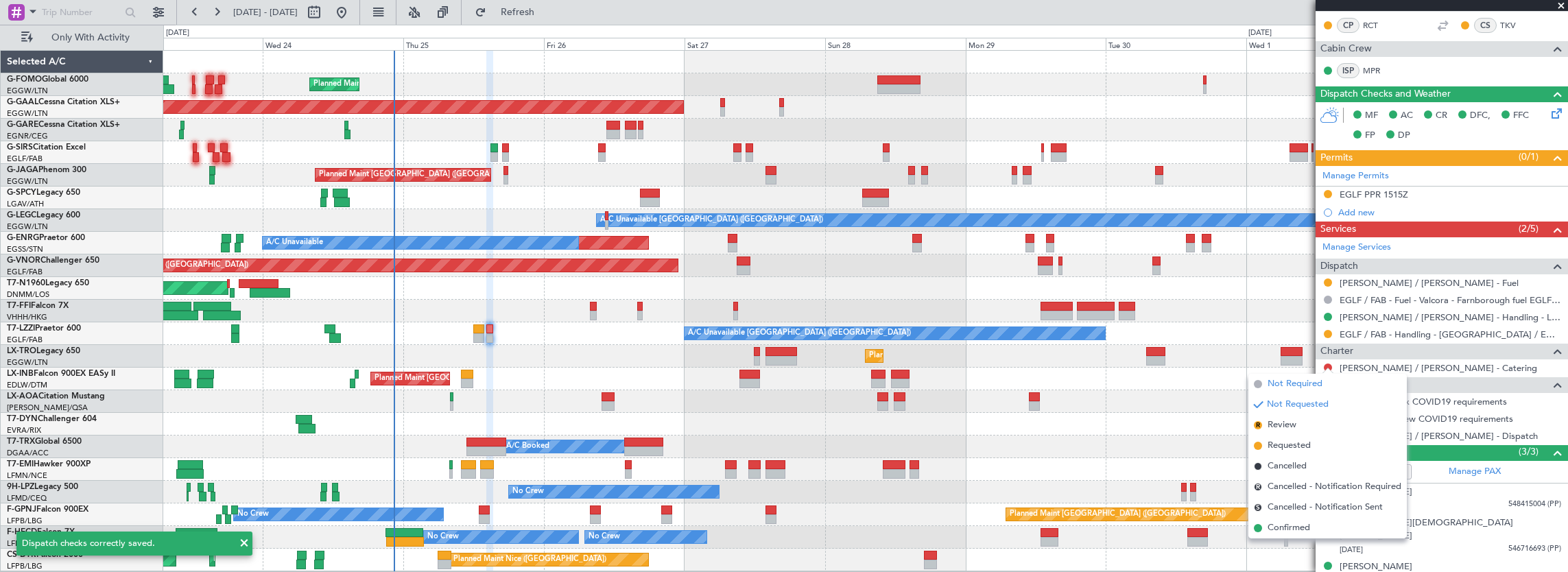
click at [1251, 381] on li "Not Required" at bounding box center [1328, 384] width 159 height 21
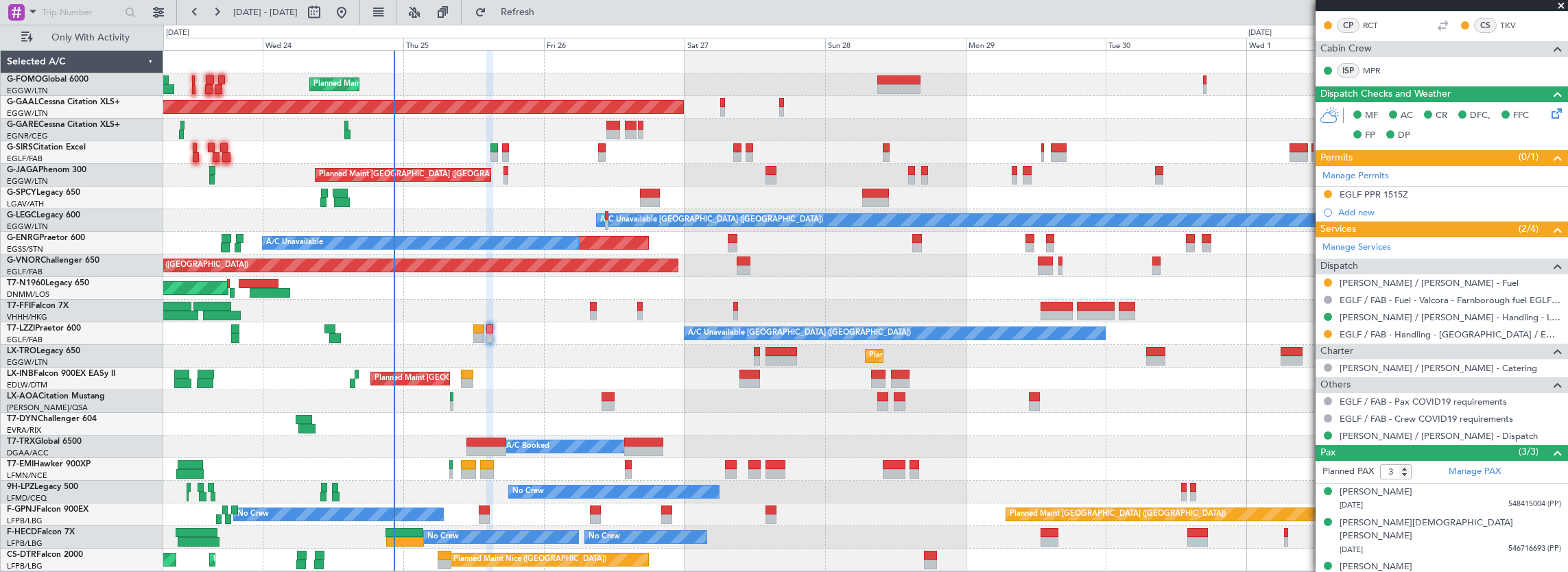
click at [468, 329] on div "A/C Unavailable London (Farnborough) A/C Unavailable London (Farnborough)" at bounding box center [865, 334] width 1405 height 23
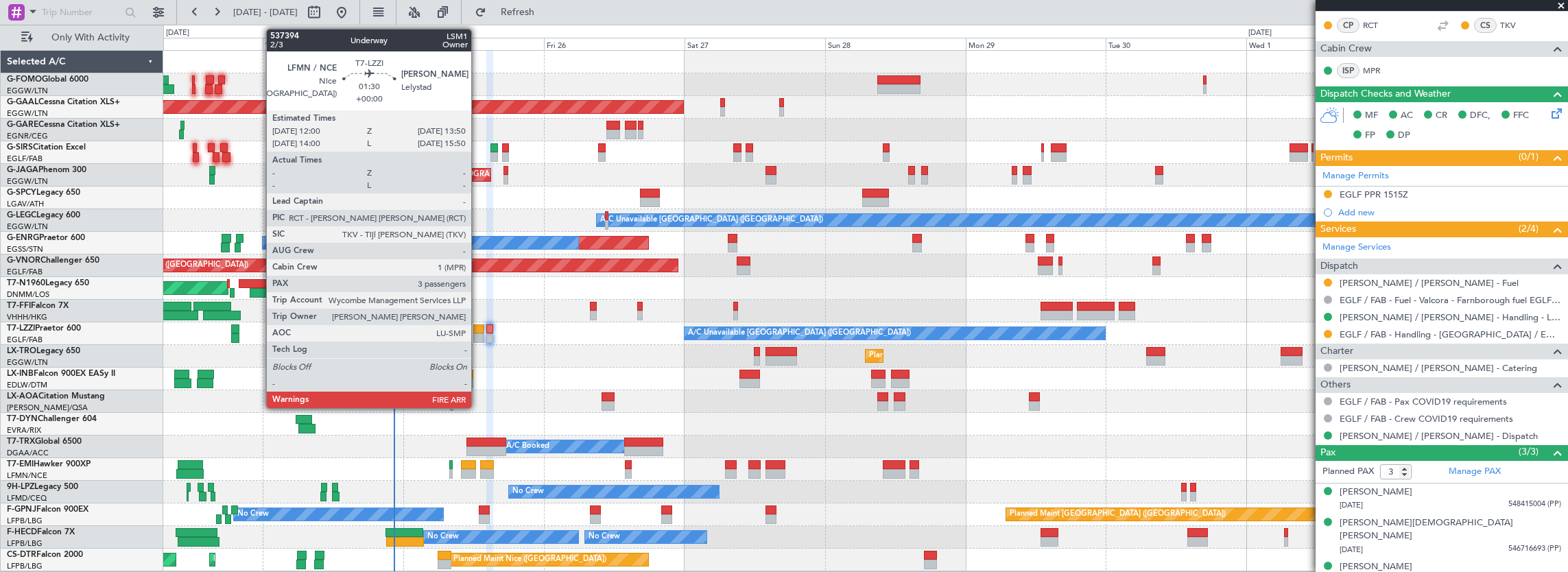
click at [480, 330] on div at bounding box center [478, 329] width 11 height 9
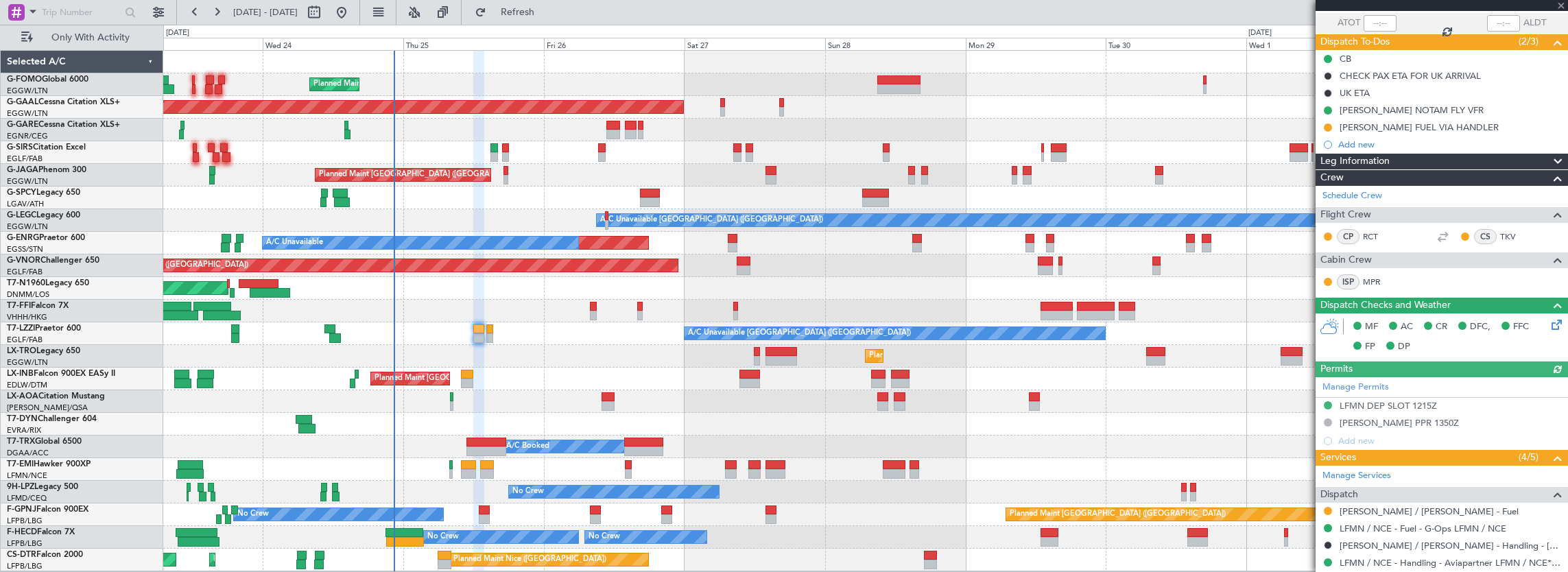
scroll to position [206, 0]
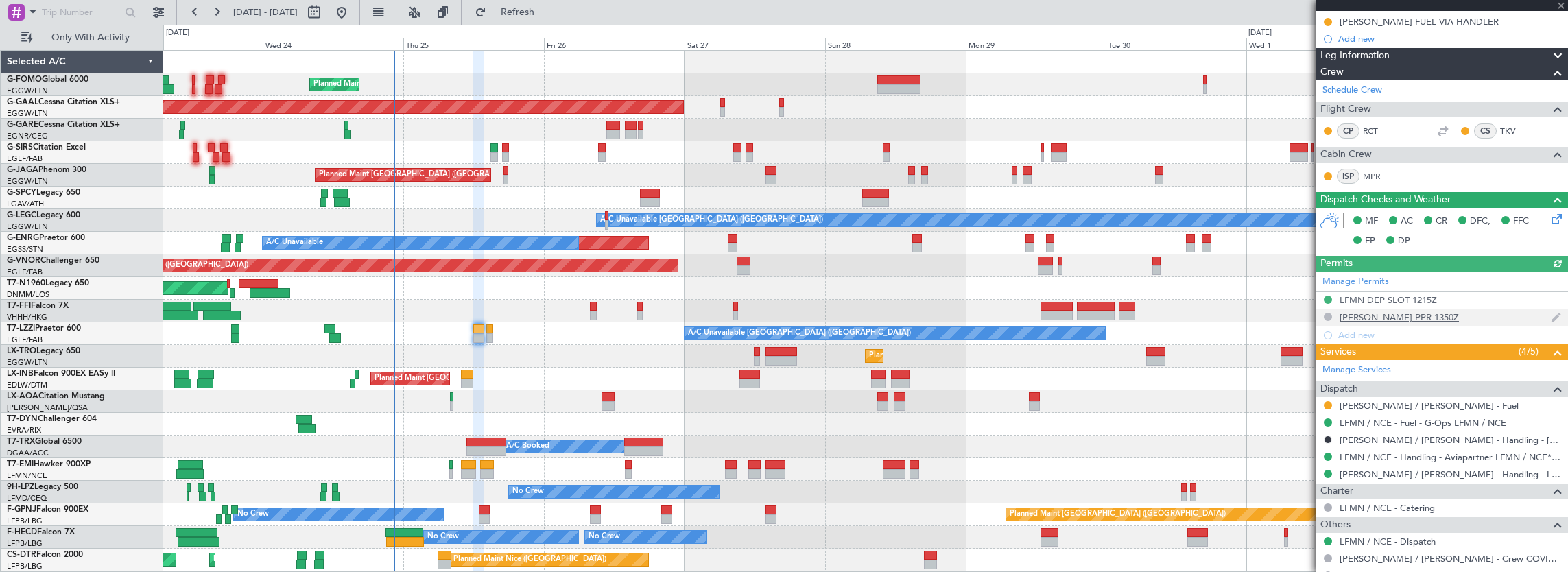
click at [1328, 319] on body "23 Sep 2025 - 03 Oct 2025 Refresh Quick Links Only With Activity Planned Maint …" at bounding box center [784, 286] width 1568 height 572
click at [1328, 313] on button at bounding box center [1328, 317] width 8 height 8
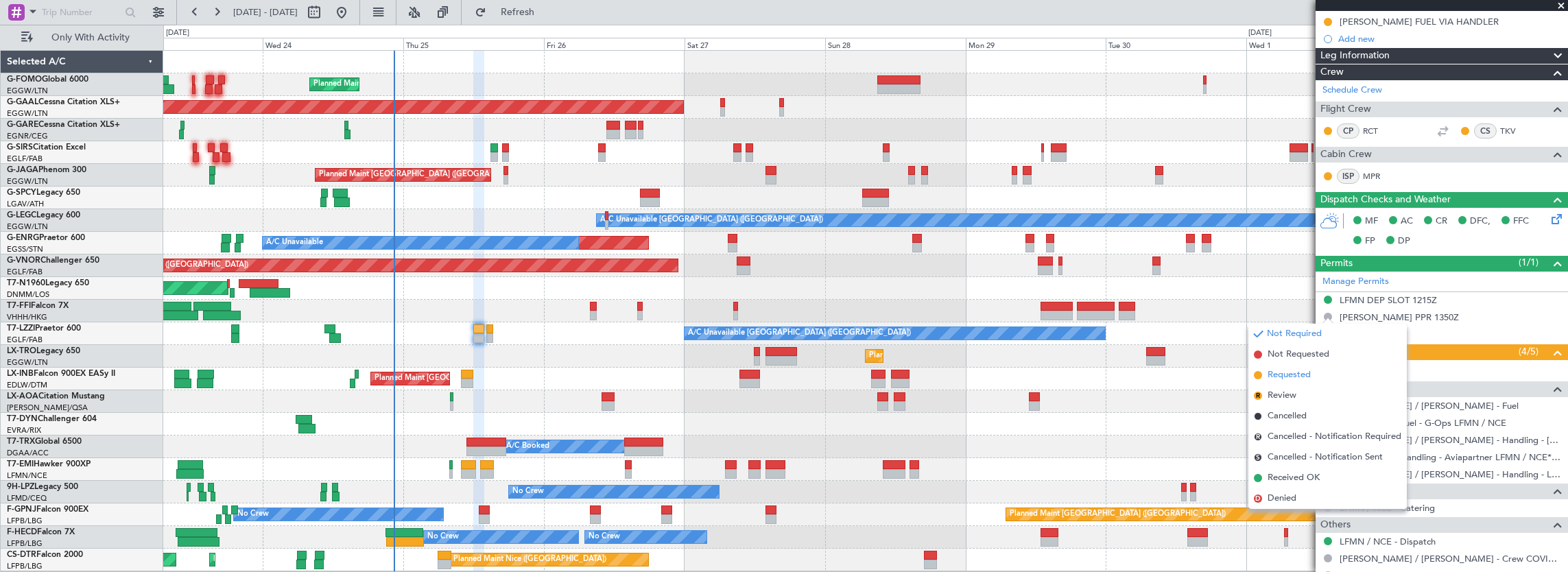
click at [1293, 380] on span "Requested" at bounding box center [1289, 375] width 43 height 13
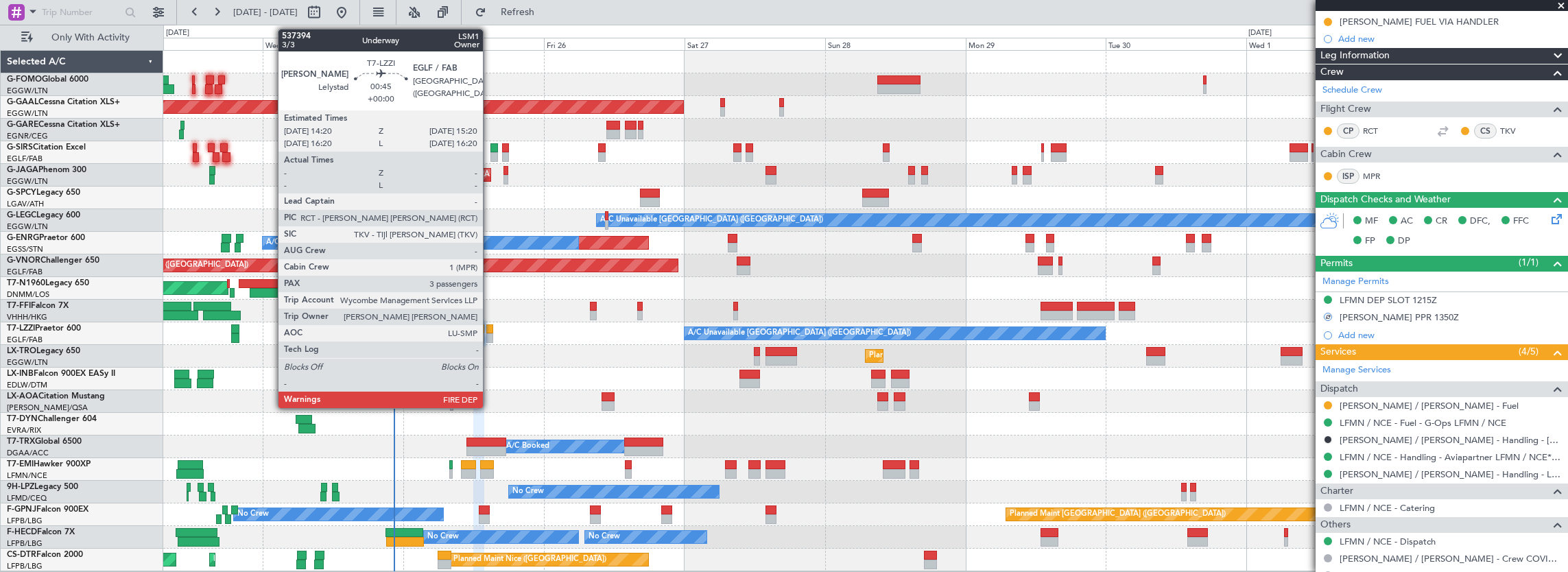
click at [490, 329] on div at bounding box center [489, 329] width 6 height 9
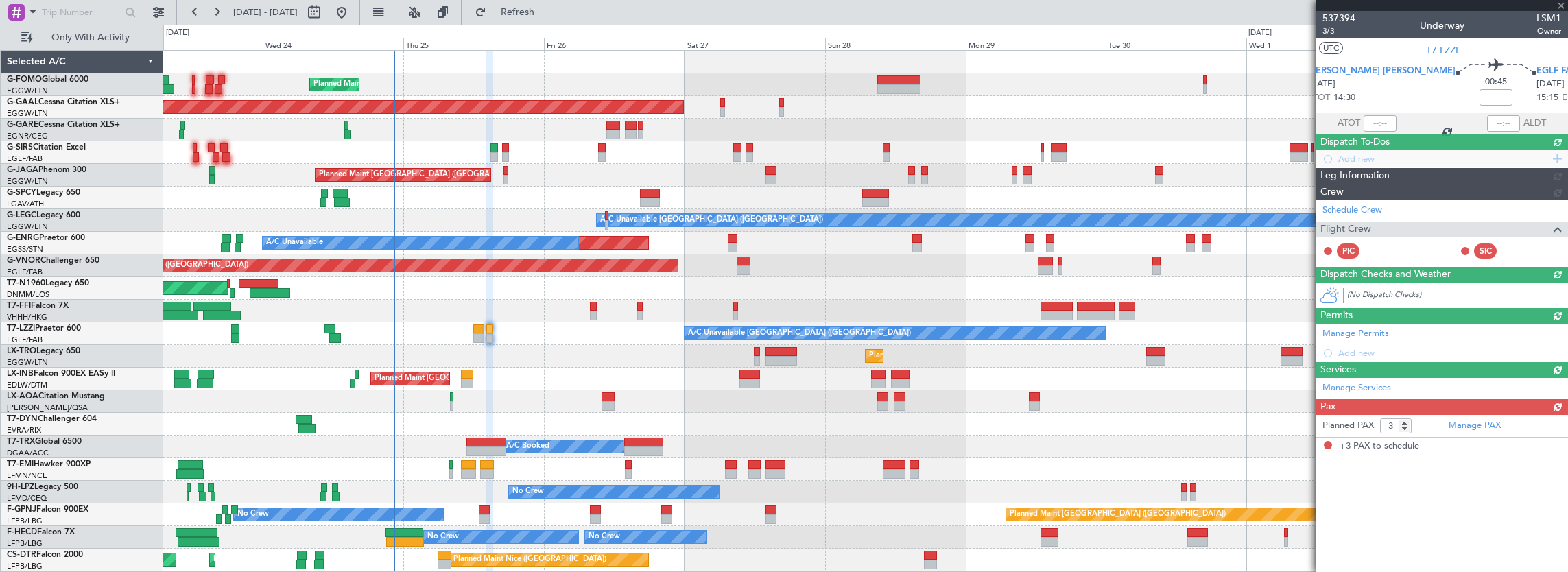
scroll to position [0, 0]
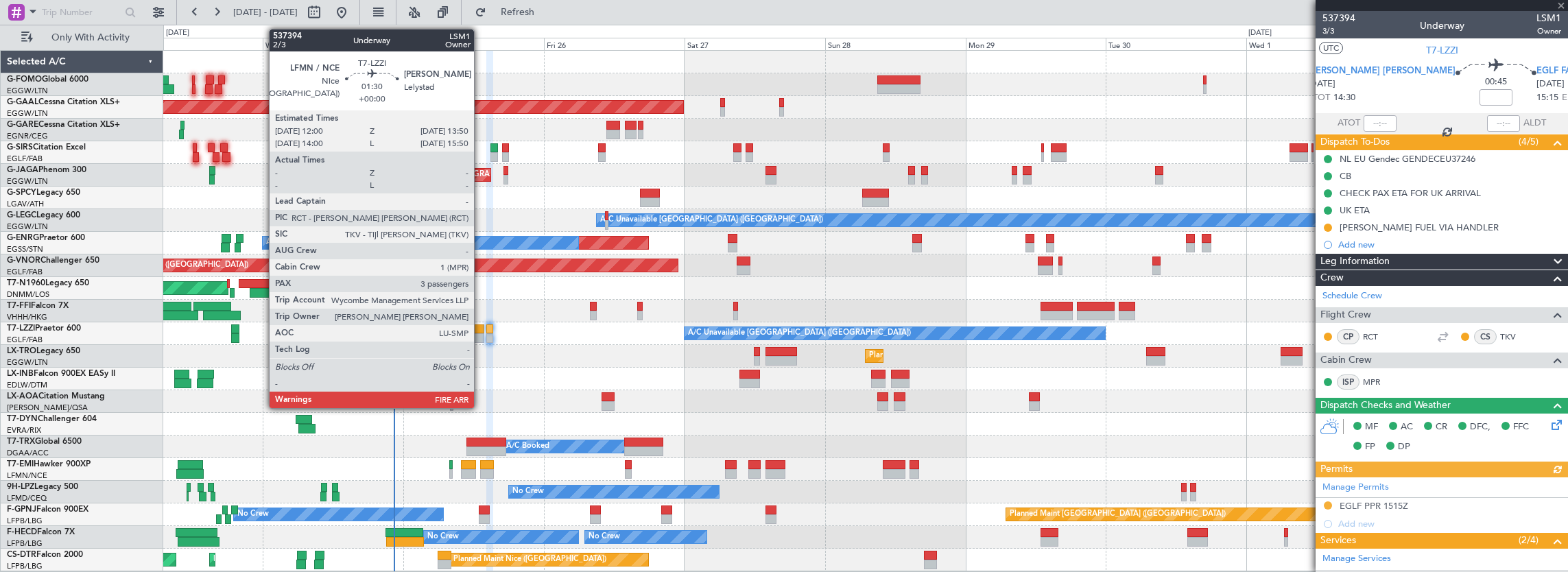
click at [478, 334] on div at bounding box center [478, 338] width 11 height 9
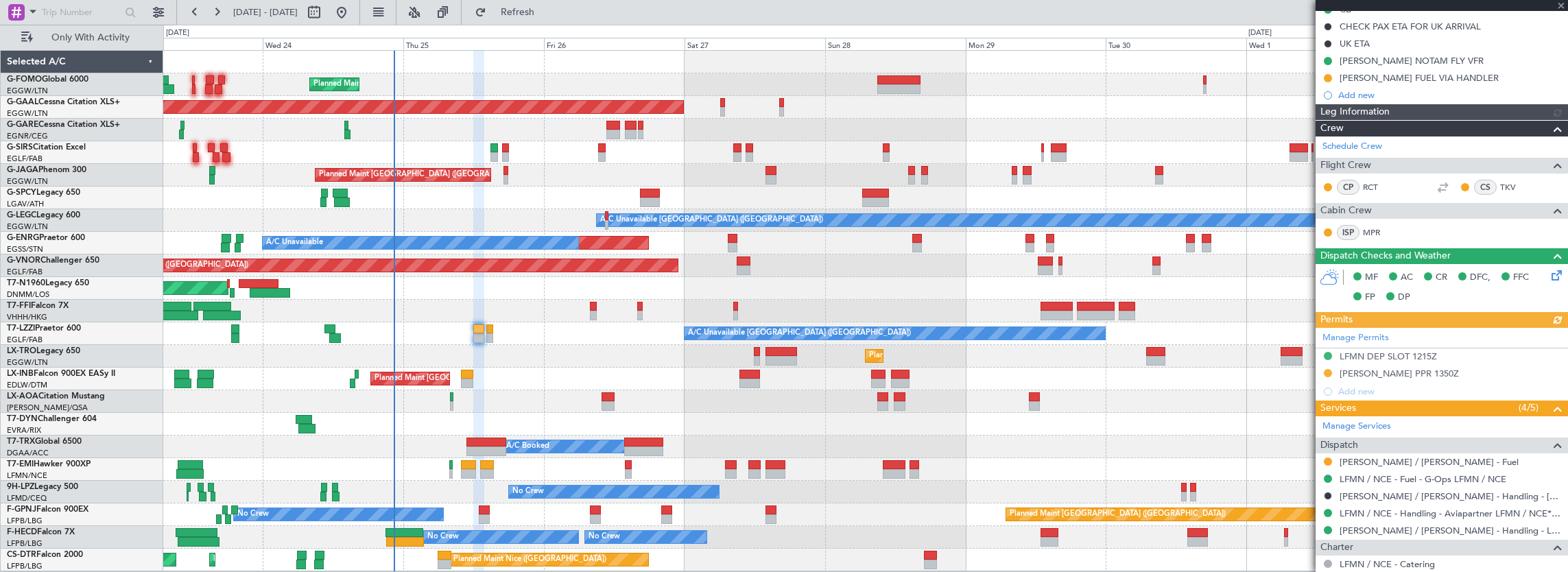
scroll to position [206, 0]
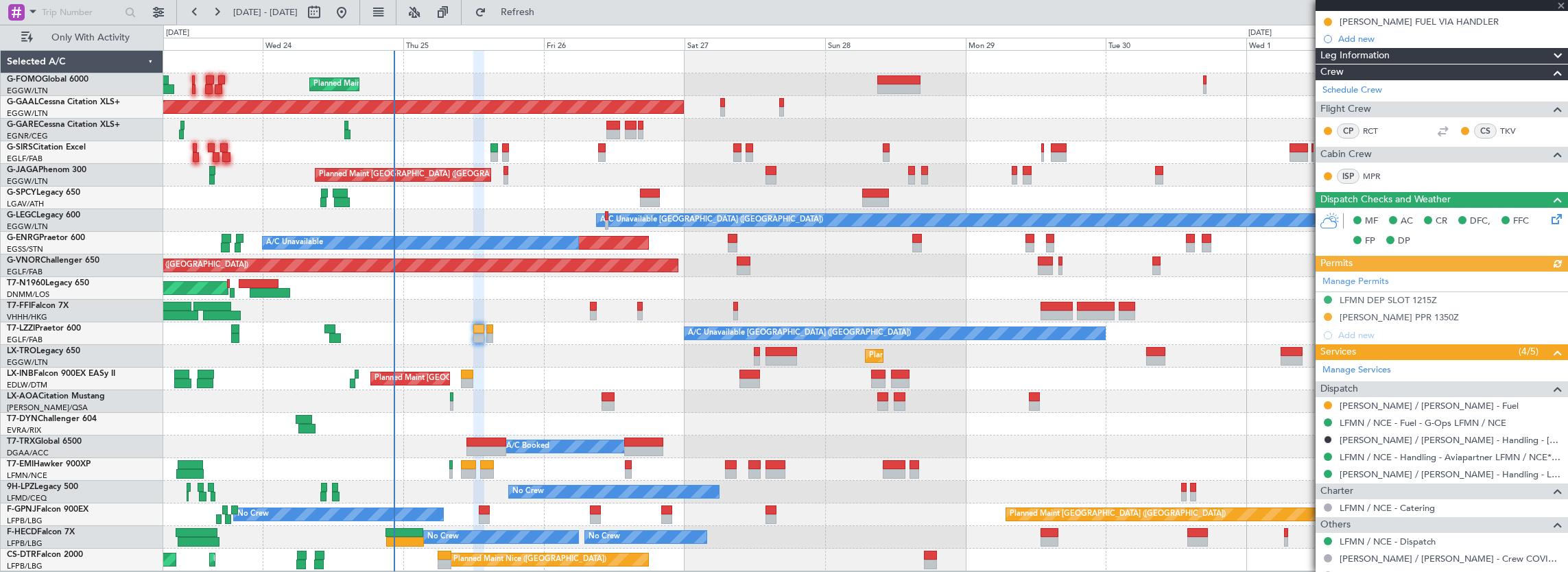
click at [1425, 317] on div "Manage Permits LFMN DEP SLOT 1215Z EHLE PPR 1350Z Add new" at bounding box center [1442, 308] width 252 height 73
click at [1442, 321] on div "Manage Permits LFMN DEP SLOT 1215Z EHLE PPR 1350Z Add new" at bounding box center [1442, 308] width 252 height 73
click at [1443, 315] on div "Manage Permits LFMN DEP SLOT 1215Z EHLE PPR 1350Z Add new" at bounding box center [1442, 308] width 252 height 73
click at [1435, 317] on div "EHLE PPR 1350Z" at bounding box center [1442, 318] width 252 height 18
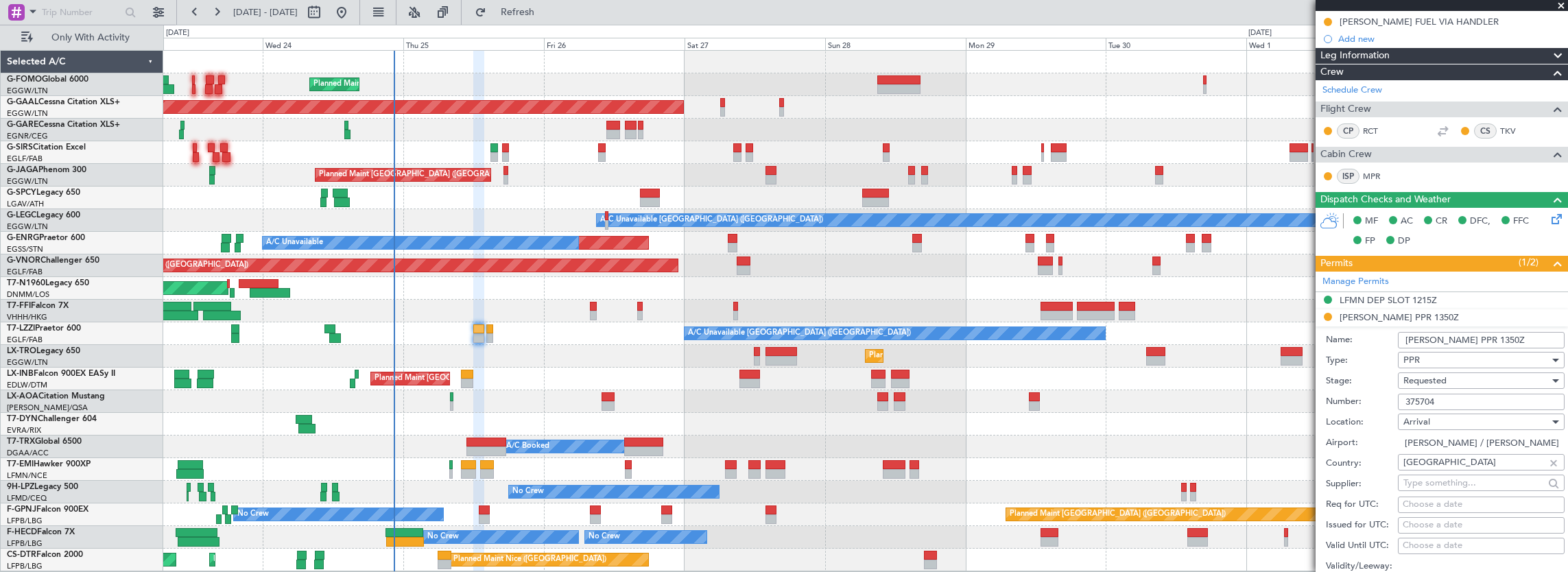
click at [1476, 340] on input "EHLE PPR 1350Z" at bounding box center [1480, 340] width 166 height 17
click at [1467, 335] on input "EHLE PPR 1350Z" at bounding box center [1480, 340] width 166 height 17
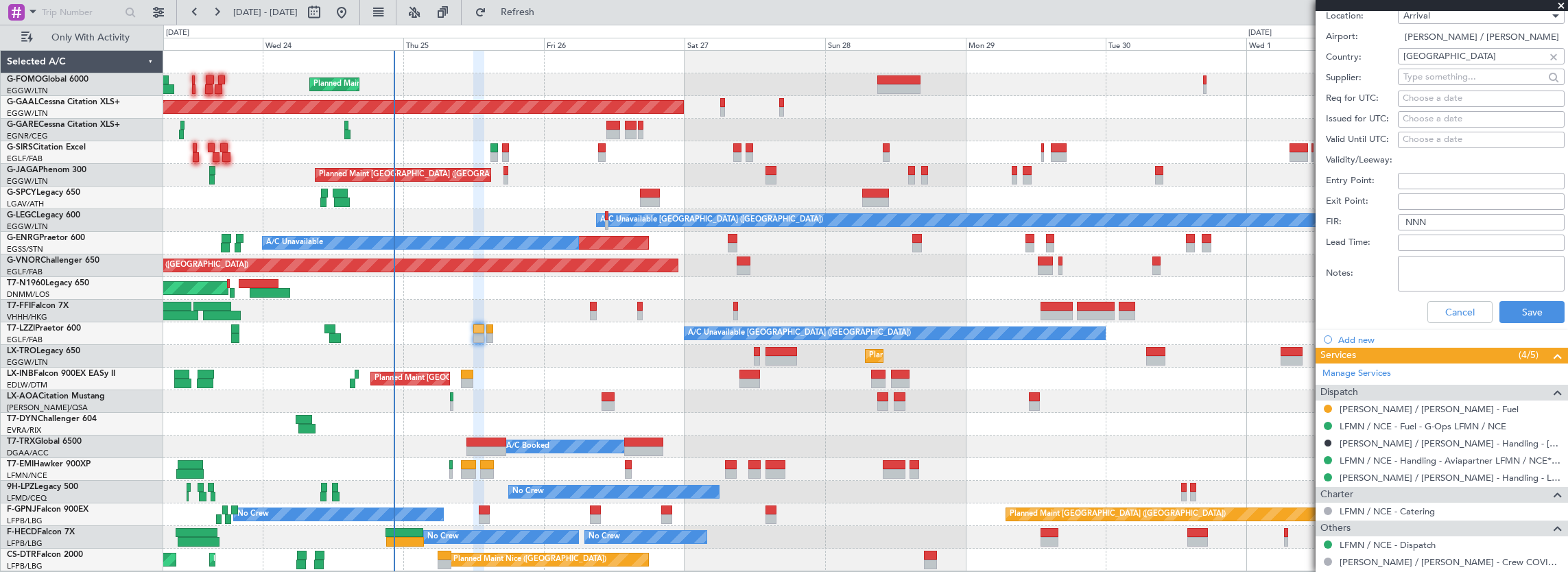
scroll to position [618, 0]
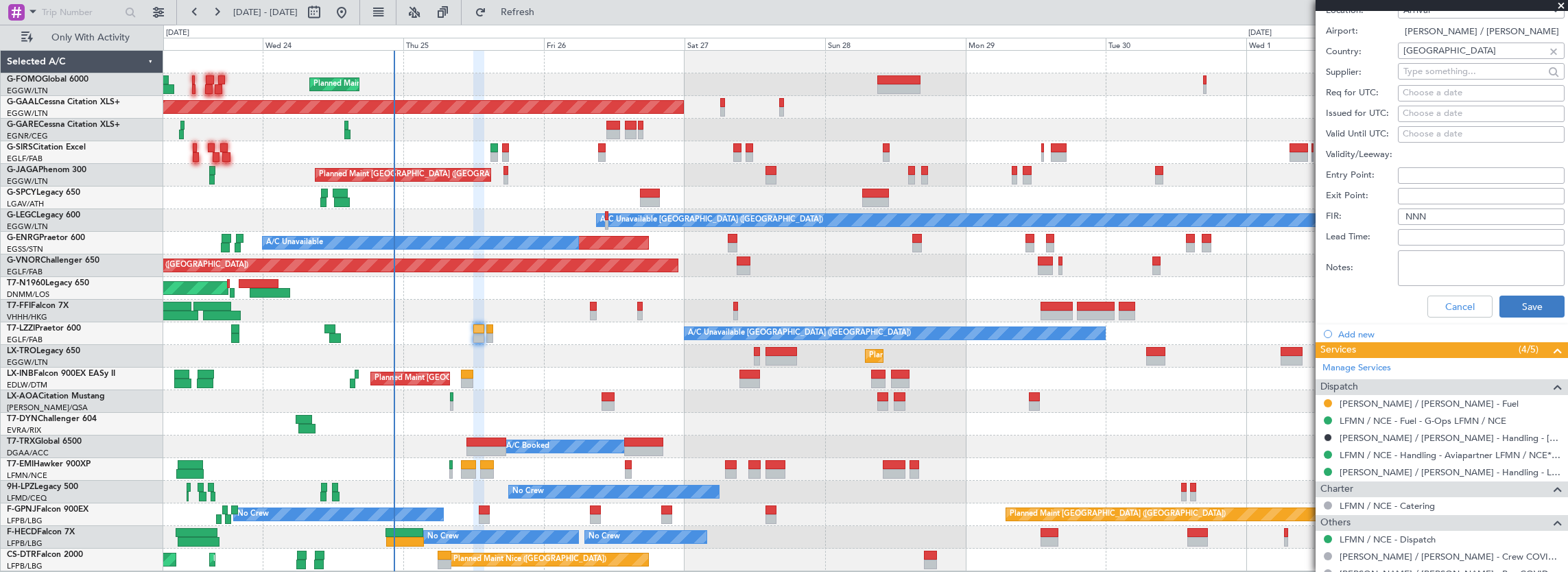
type input "EHLE PPR 1345Z"
click at [1524, 312] on button "Save" at bounding box center [1532, 307] width 65 height 22
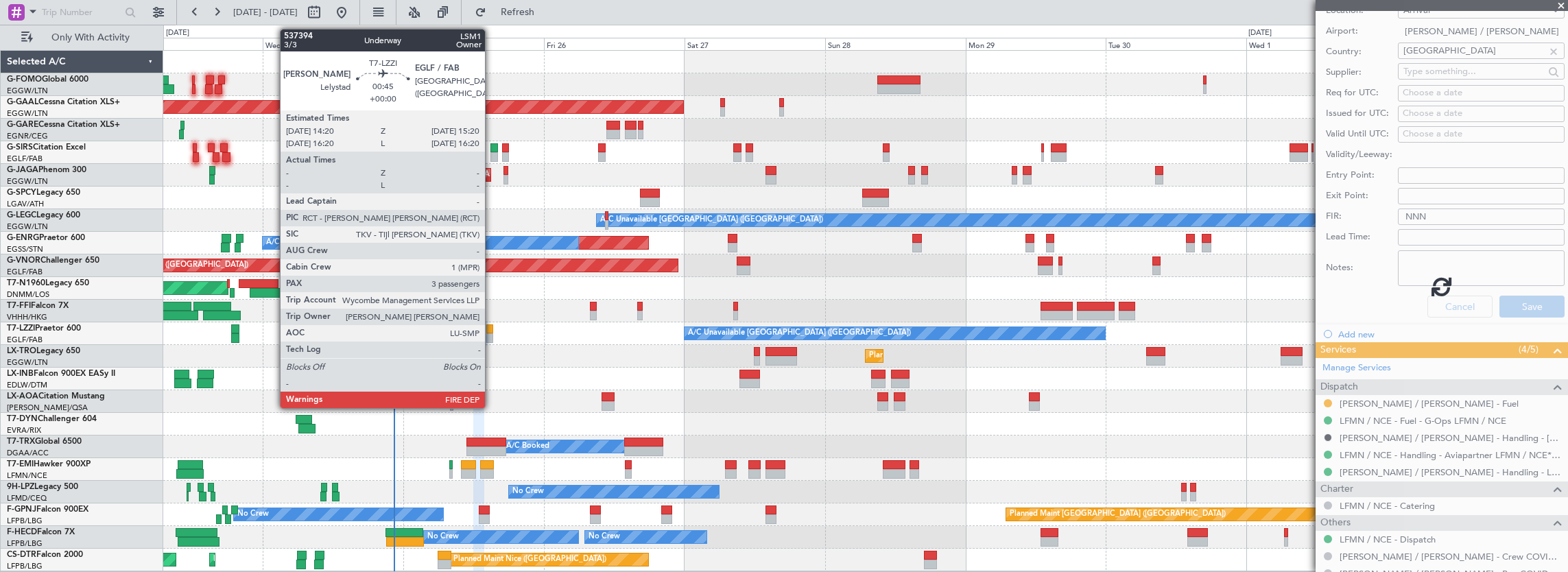
click at [490, 330] on div at bounding box center [489, 329] width 6 height 9
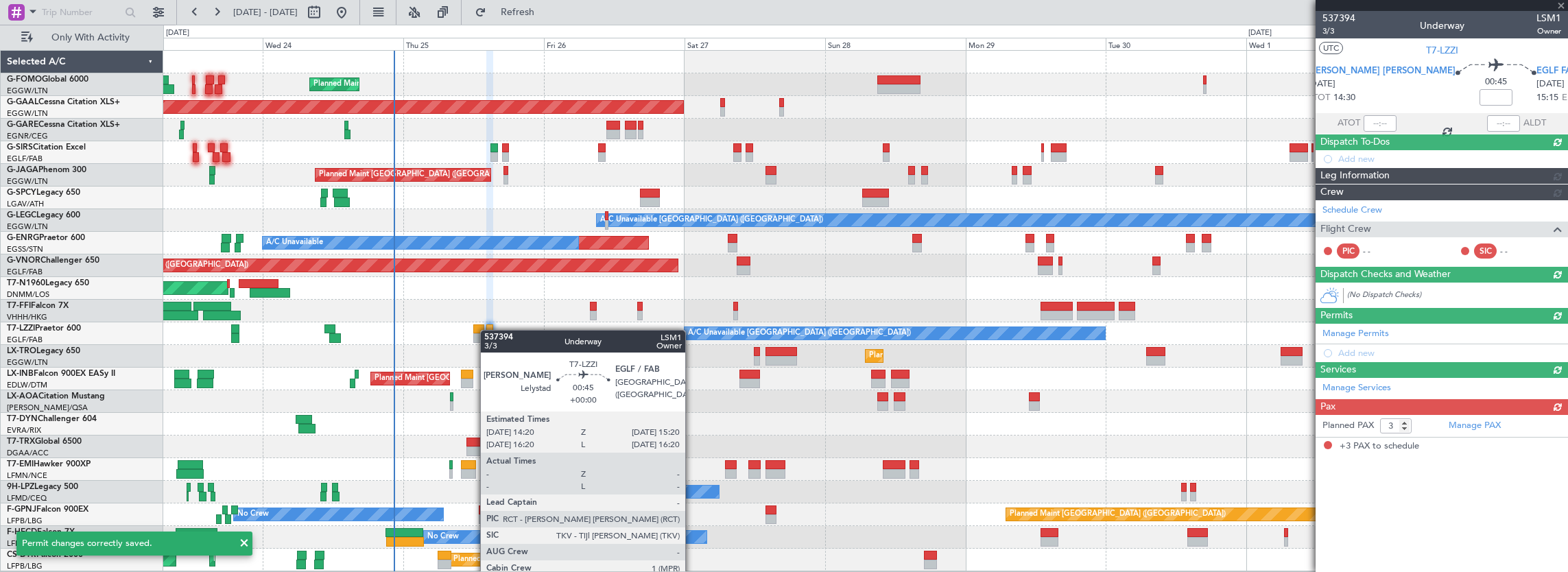
scroll to position [0, 0]
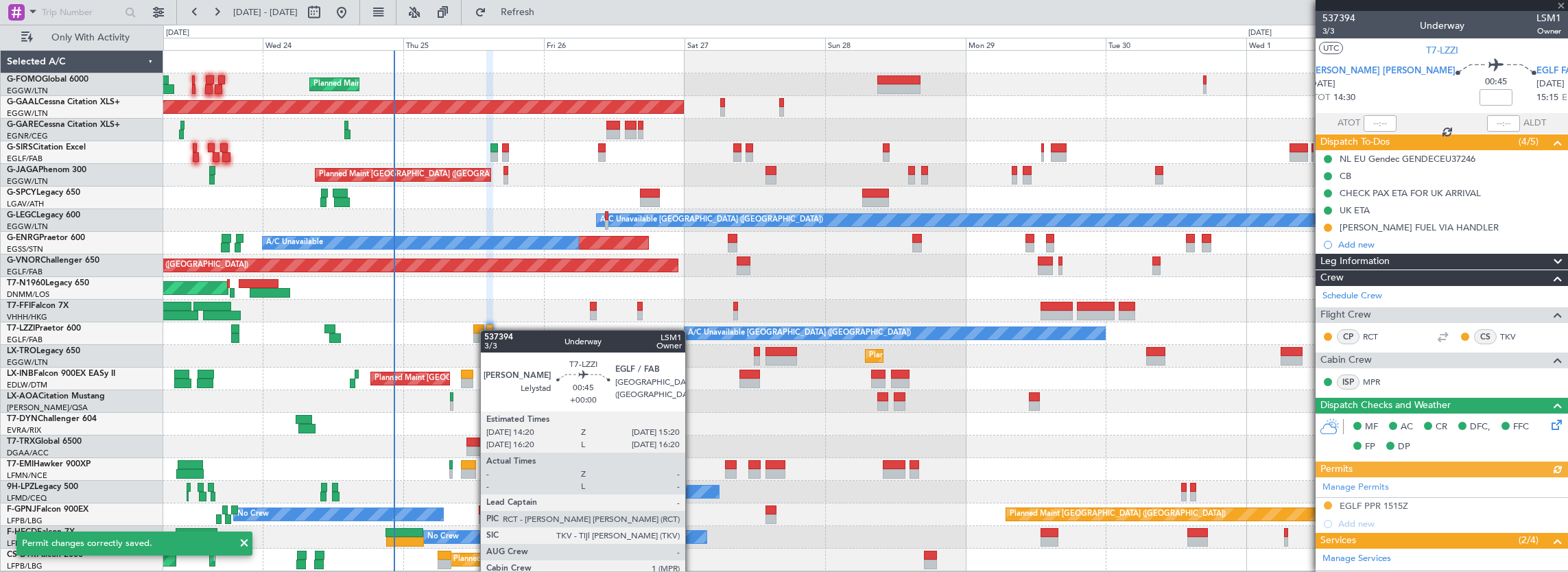
click at [1359, 491] on div "Manage Permits EGLF PPR 1515Z Add new" at bounding box center [1442, 505] width 252 height 55
click at [1369, 482] on link "Manage Permits" at bounding box center [1356, 488] width 67 height 13
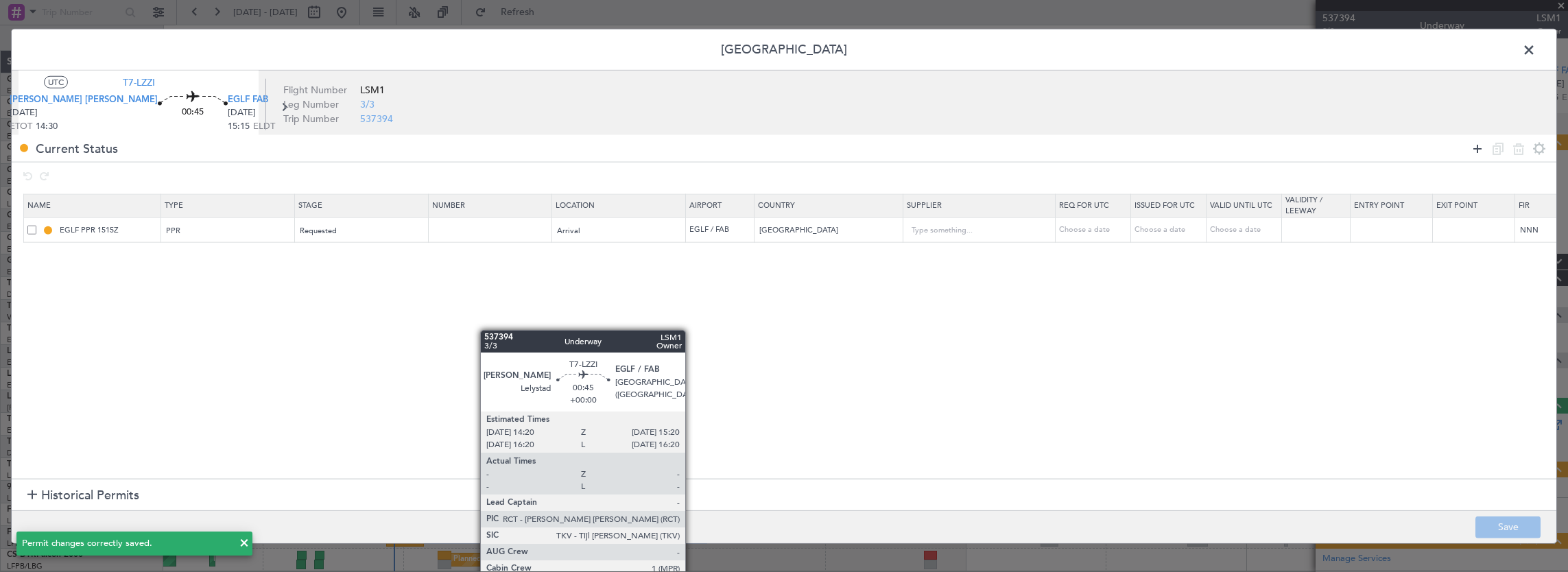
click at [1475, 154] on icon at bounding box center [1478, 148] width 17 height 17
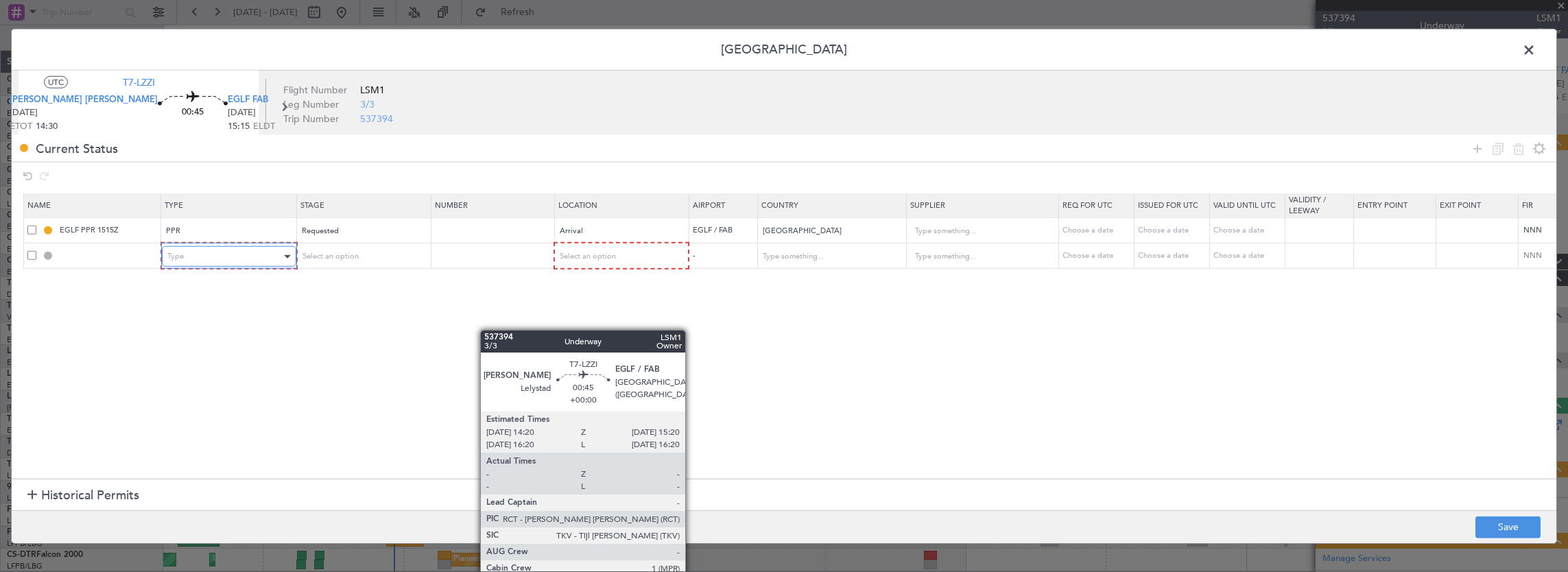
click at [227, 256] on div "Type" at bounding box center [224, 257] width 114 height 21
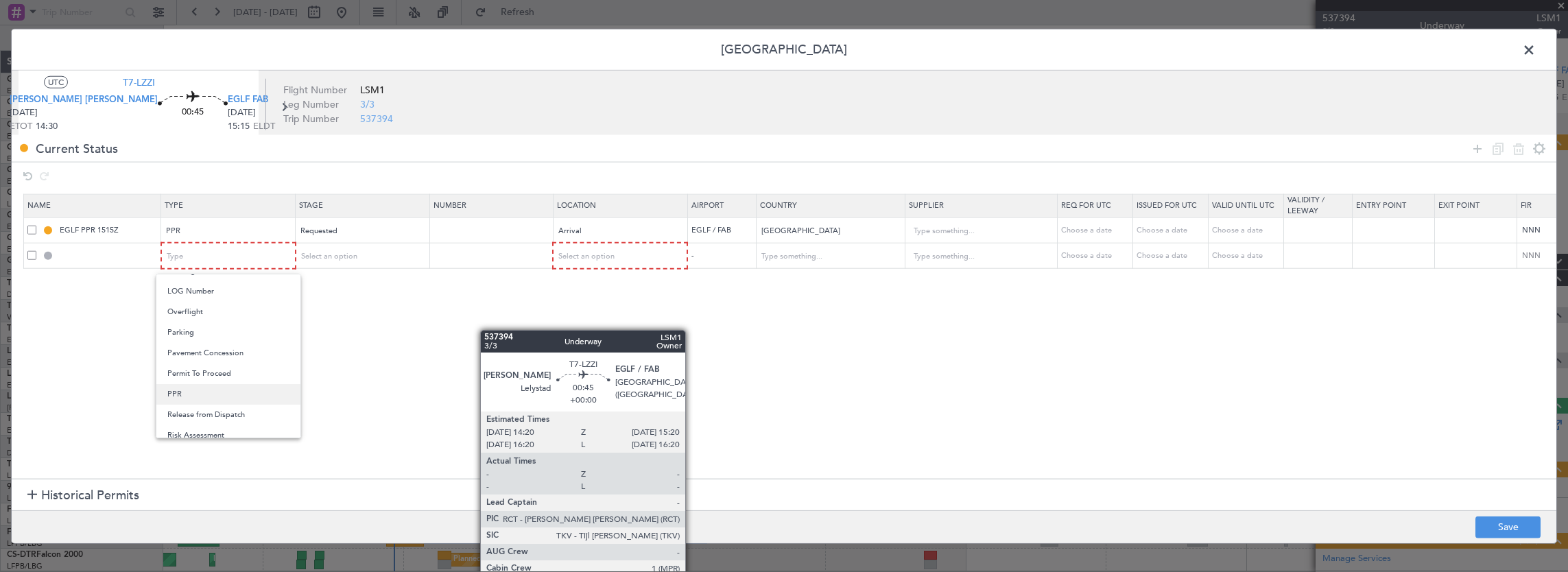
click at [201, 395] on span "PPR" at bounding box center [228, 395] width 122 height 21
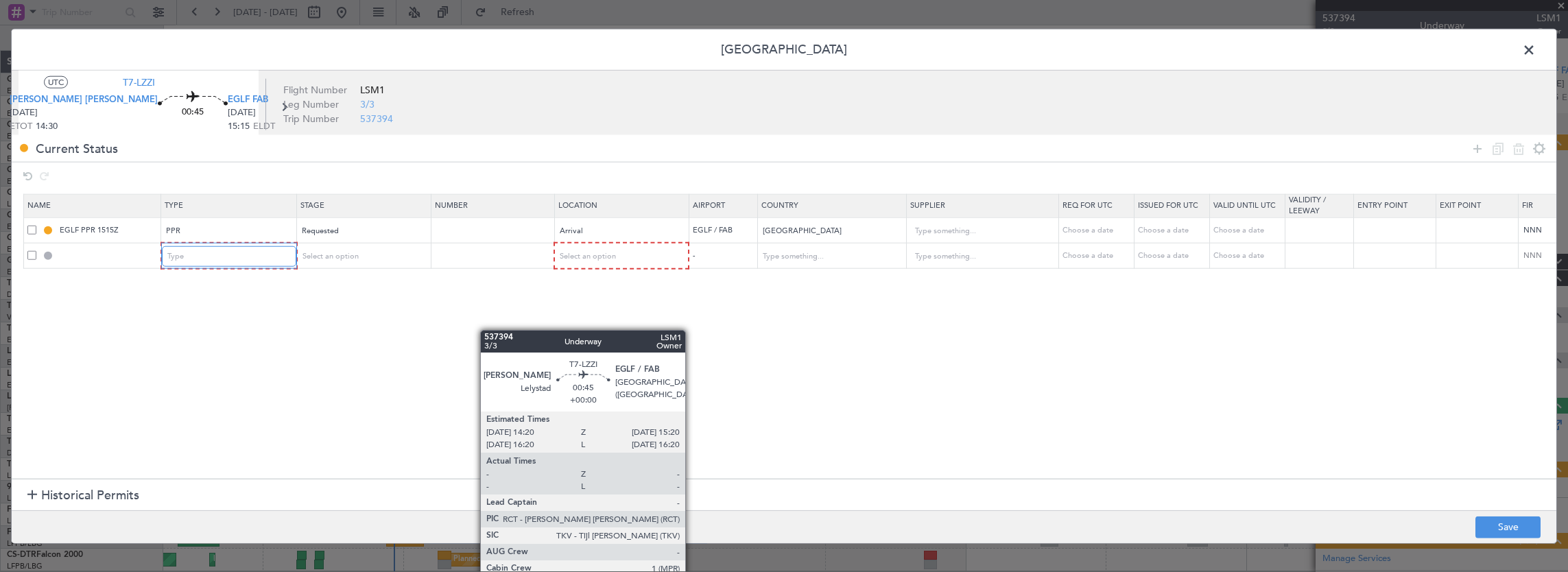
scroll to position [345, 0]
click at [333, 262] on div "Select an option" at bounding box center [357, 257] width 114 height 21
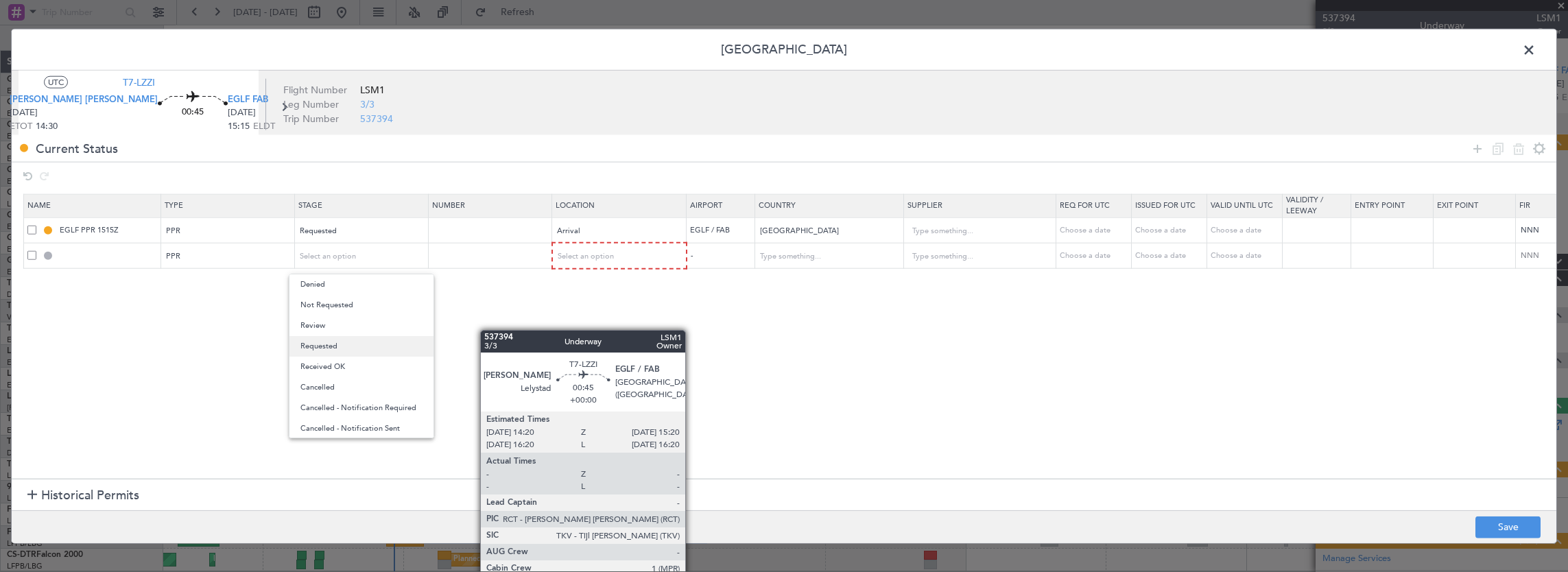
click at [333, 344] on span "Requested" at bounding box center [361, 346] width 122 height 21
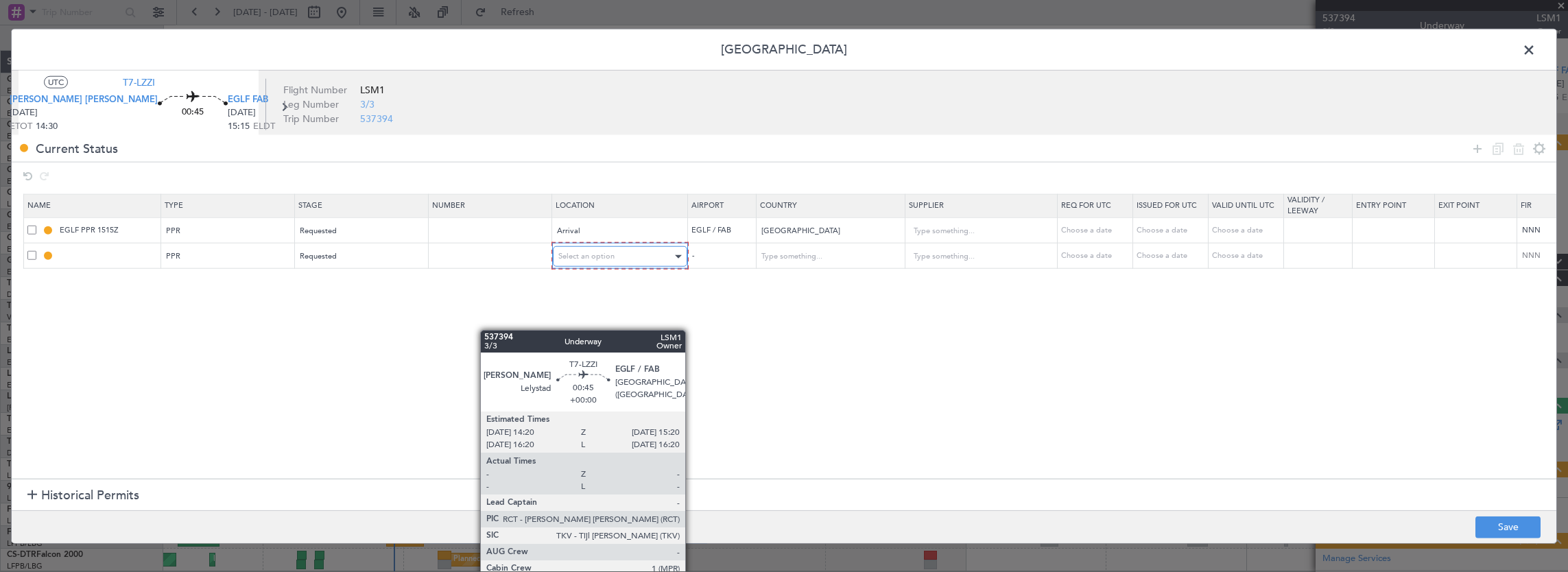
click at [603, 251] on span "Select an option" at bounding box center [586, 256] width 56 height 10
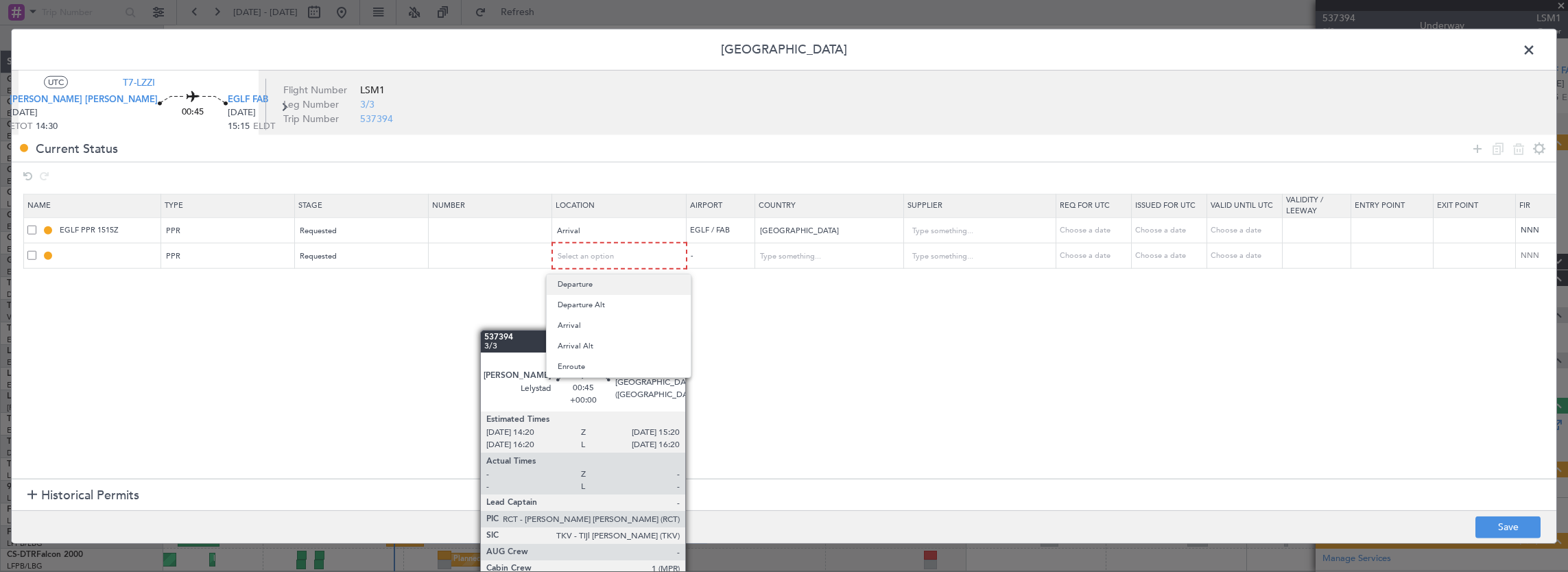
click at [584, 287] on span "Departure" at bounding box center [619, 284] width 122 height 21
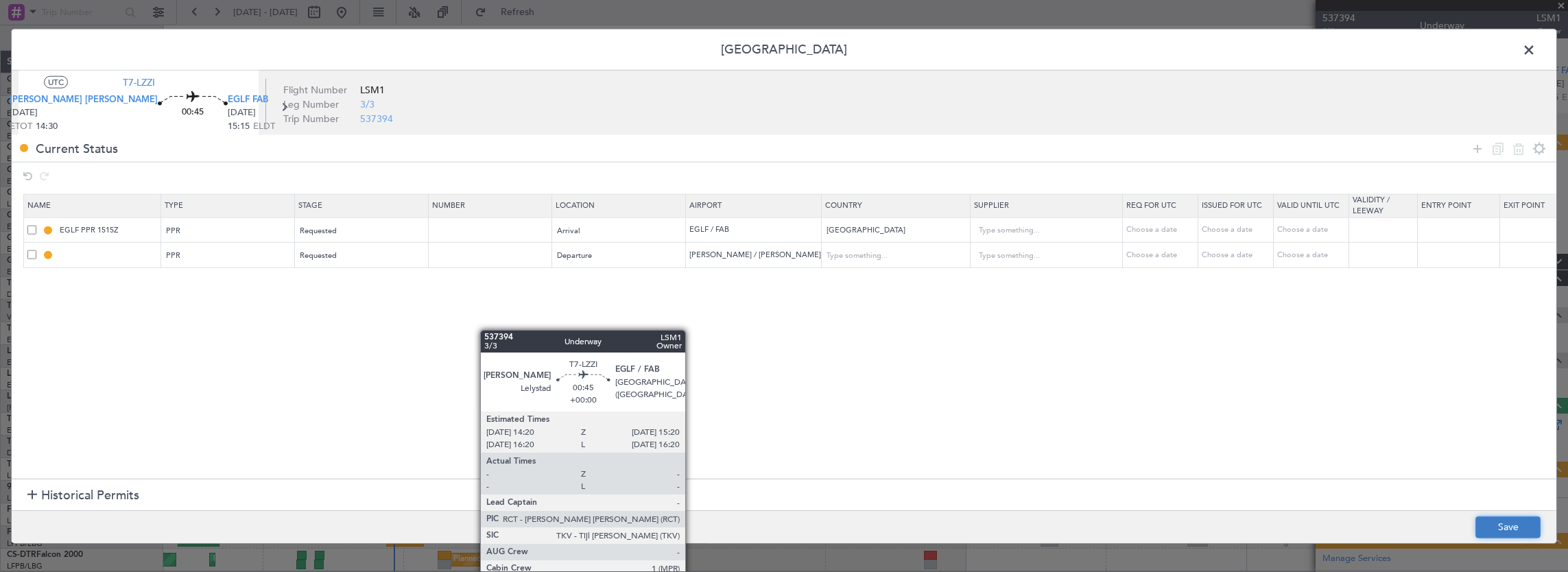
click at [1512, 532] on button "Save" at bounding box center [1508, 527] width 65 height 22
type input "EHLE PPR"
type input "[GEOGRAPHIC_DATA]"
type input "NNN"
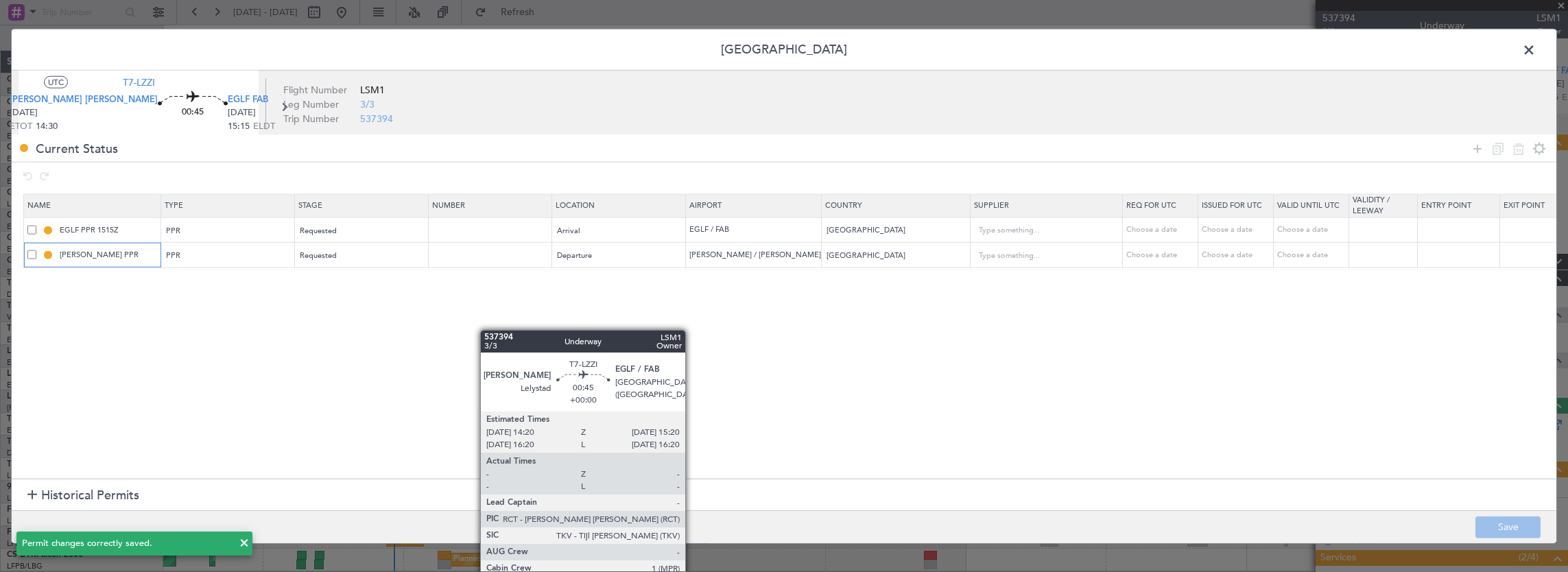
click at [120, 257] on input "EHLE PPR" at bounding box center [108, 255] width 103 height 12
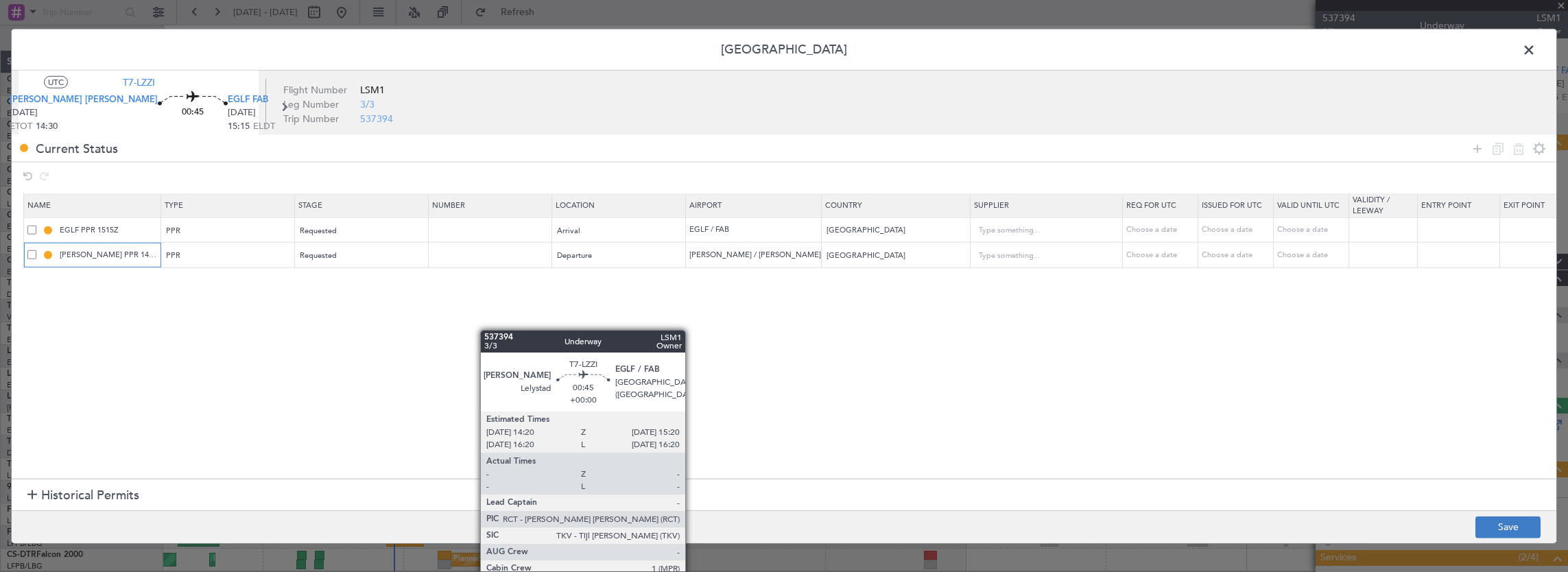
type input "EHLE PPR 1430Z"
click at [1497, 526] on button "Save" at bounding box center [1508, 527] width 65 height 22
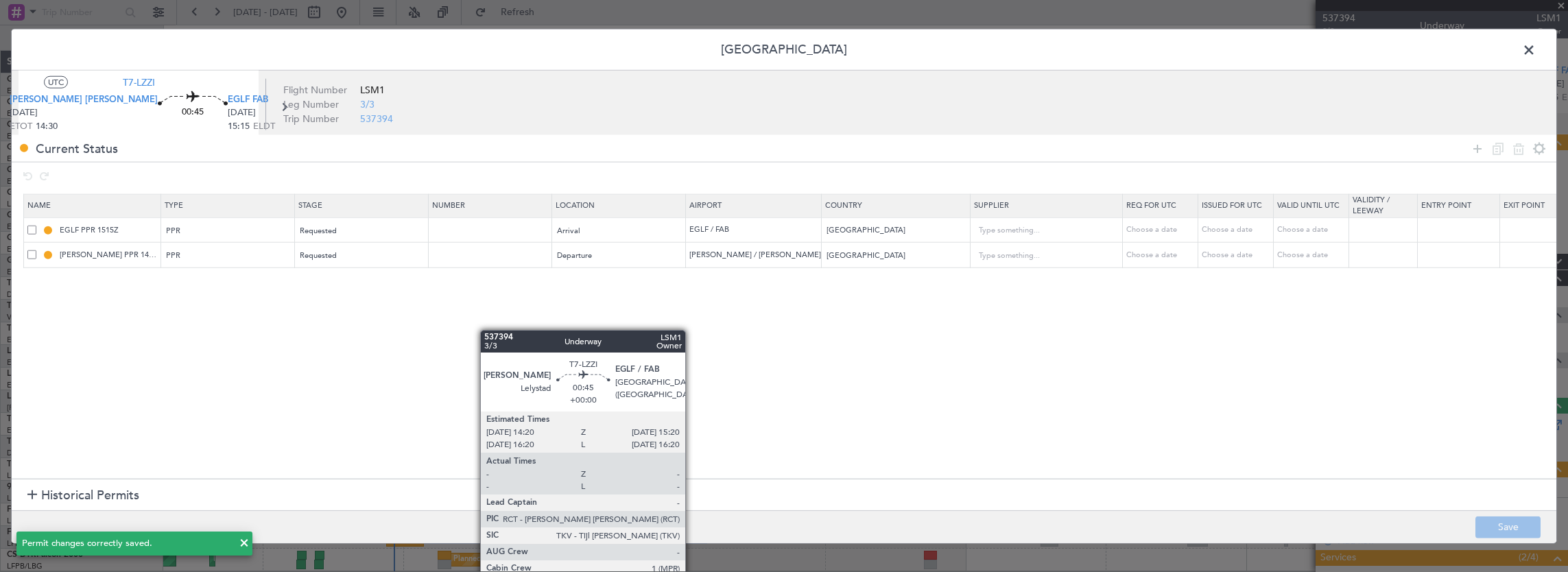
click at [1535, 52] on span at bounding box center [1535, 54] width 0 height 28
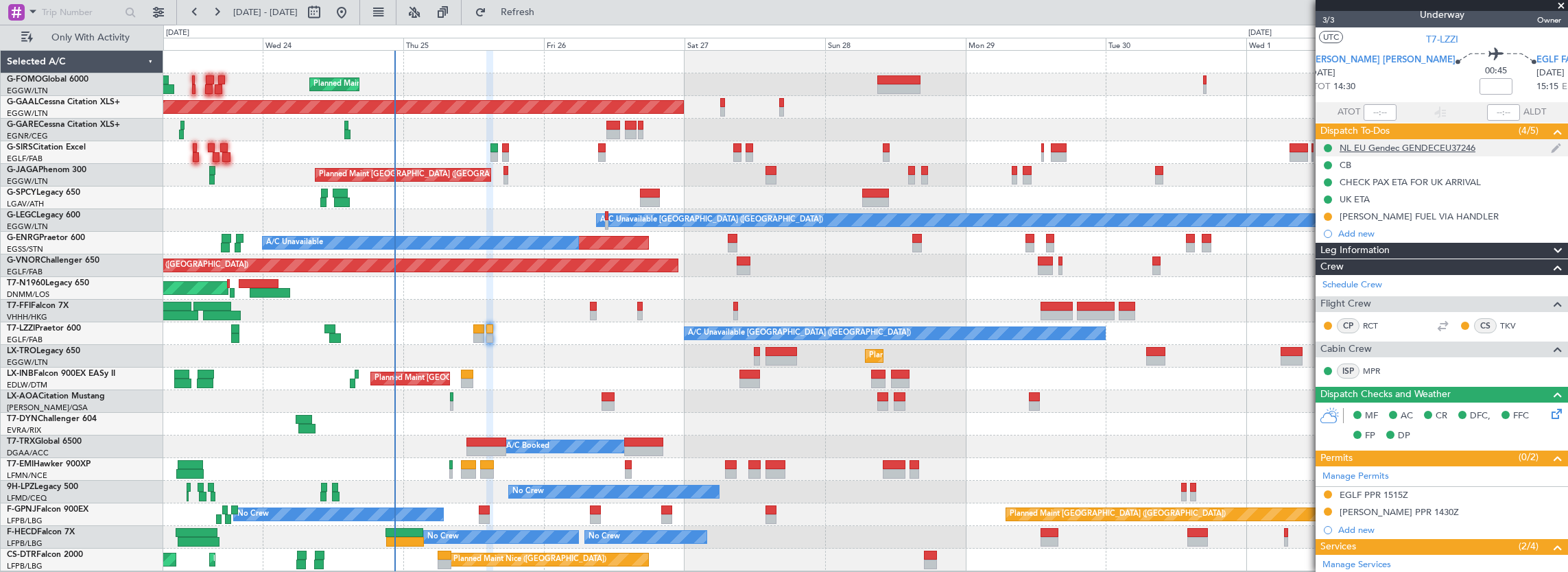
scroll to position [0, 0]
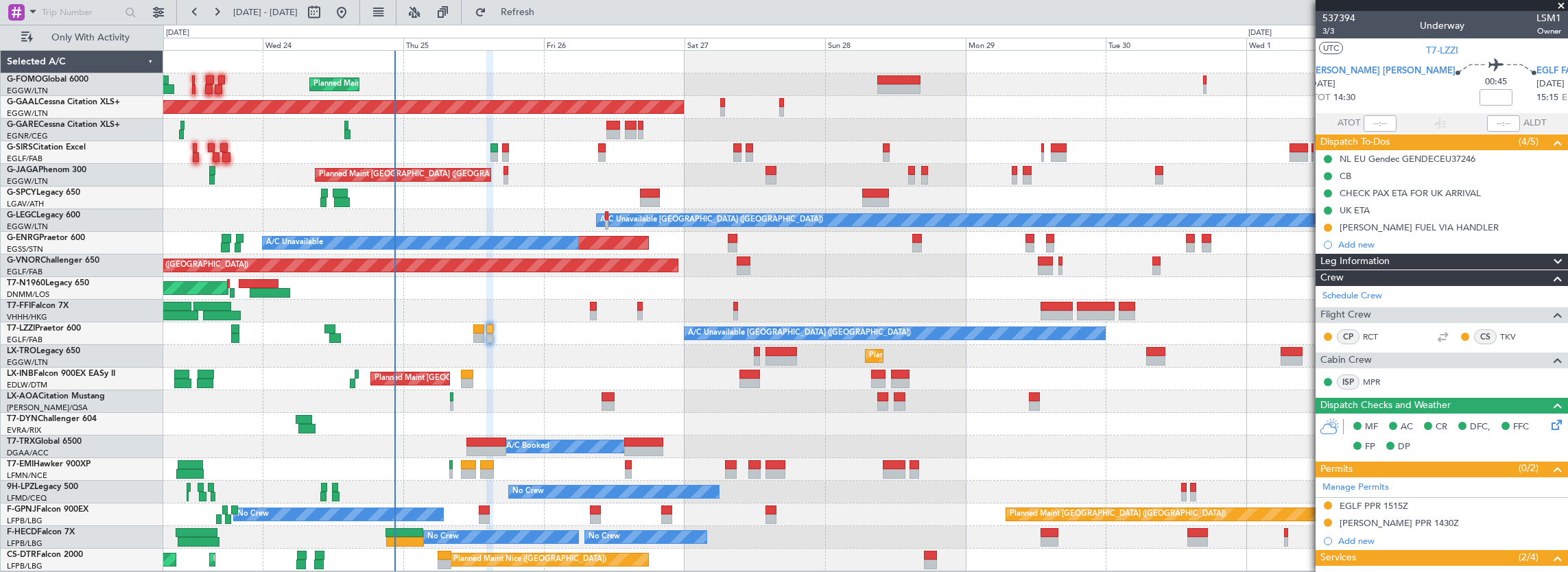
click at [1332, 37] on mat-tooltip-component "Leg Number" at bounding box center [1338, 54] width 68 height 36
click at [1325, 36] on mat-tooltip-component "Trip Number" at bounding box center [1338, 43] width 68 height 36
click at [1331, 32] on span "3/3" at bounding box center [1338, 31] width 33 height 12
click at [1335, 33] on span "3/3" at bounding box center [1338, 31] width 33 height 12
click at [1331, 30] on span "3/3" at bounding box center [1338, 31] width 33 height 12
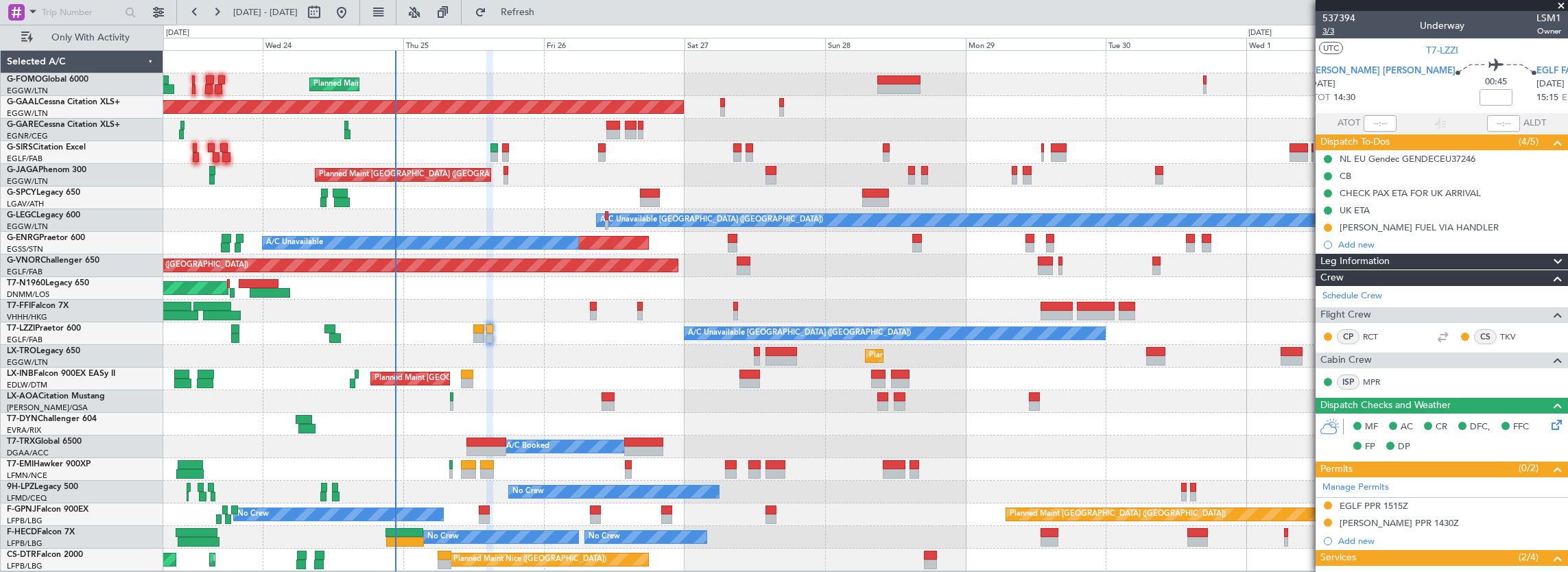
click at [1323, 34] on span "3/3" at bounding box center [1338, 31] width 33 height 12
click at [477, 332] on div at bounding box center [478, 329] width 11 height 9
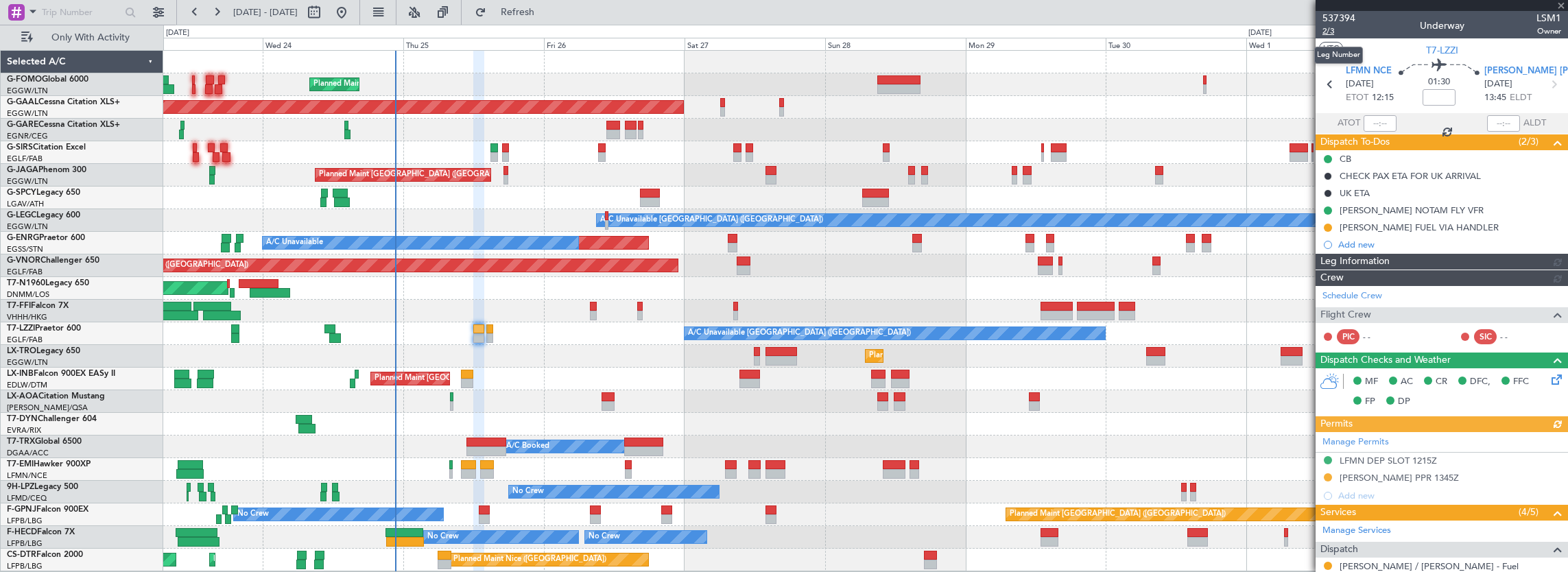
click at [1324, 33] on span "2/3" at bounding box center [1338, 31] width 33 height 12
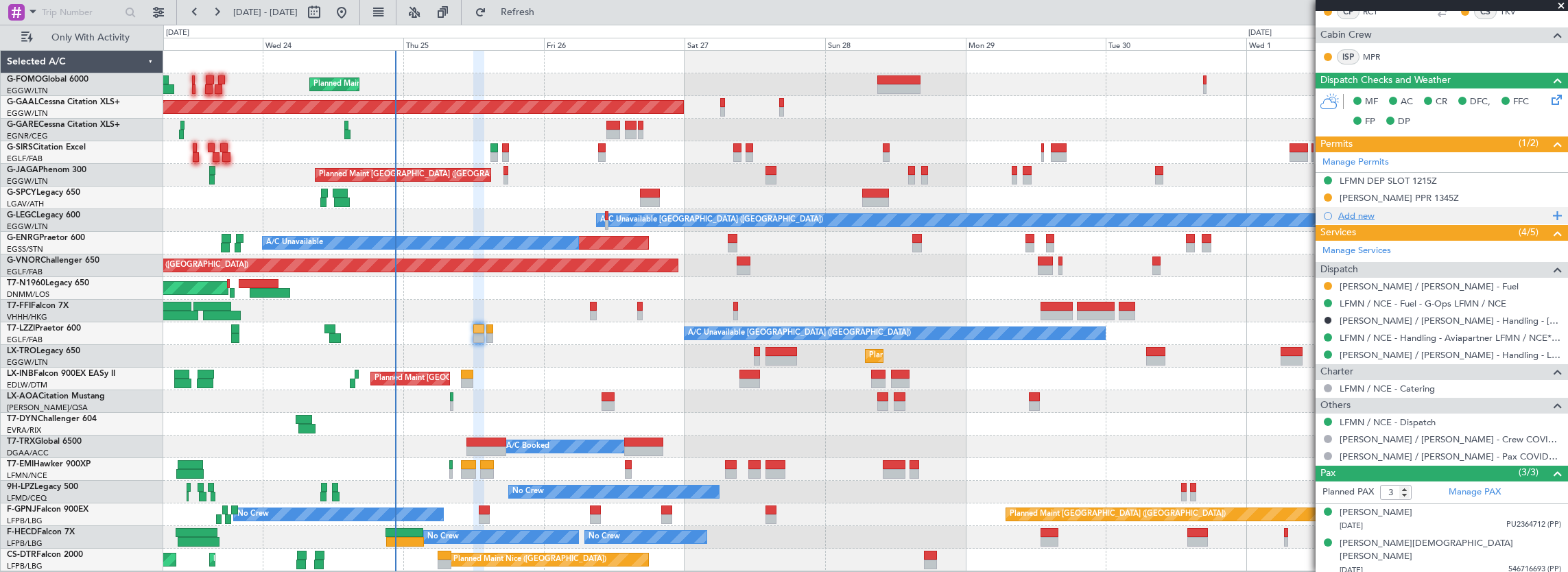
scroll to position [346, 0]
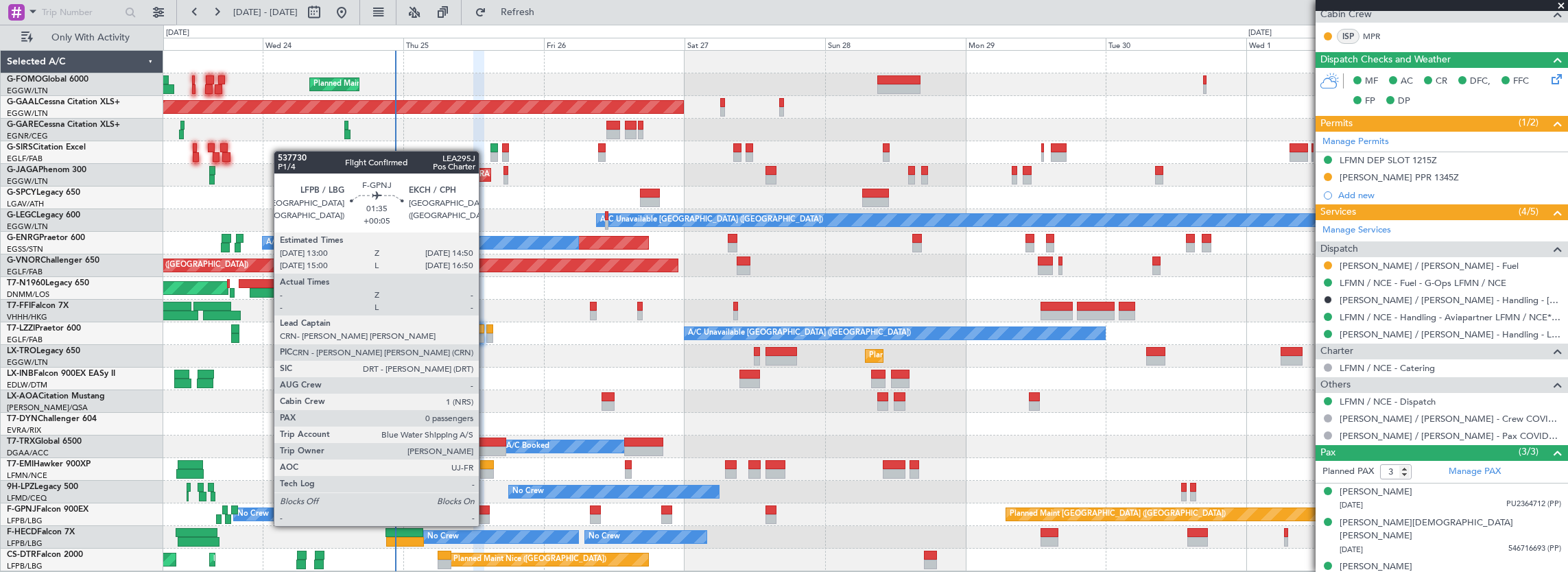
click at [485, 513] on div at bounding box center [484, 510] width 11 height 9
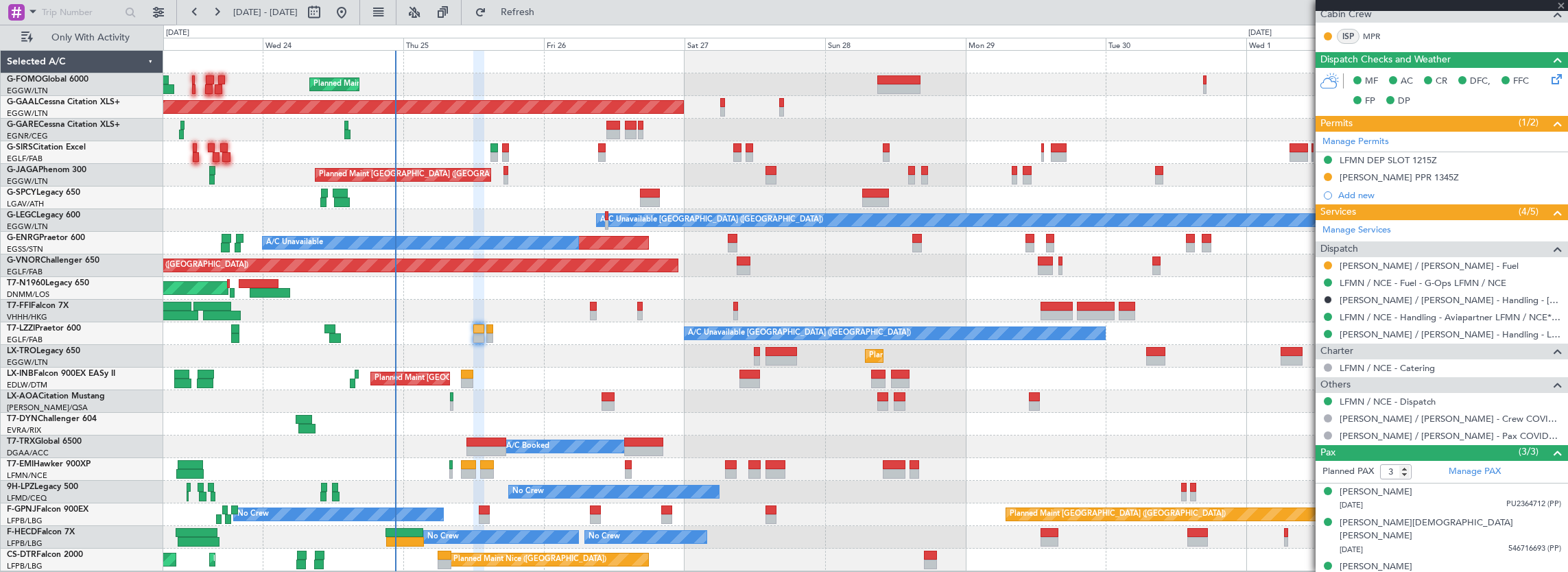
type input "+00:05"
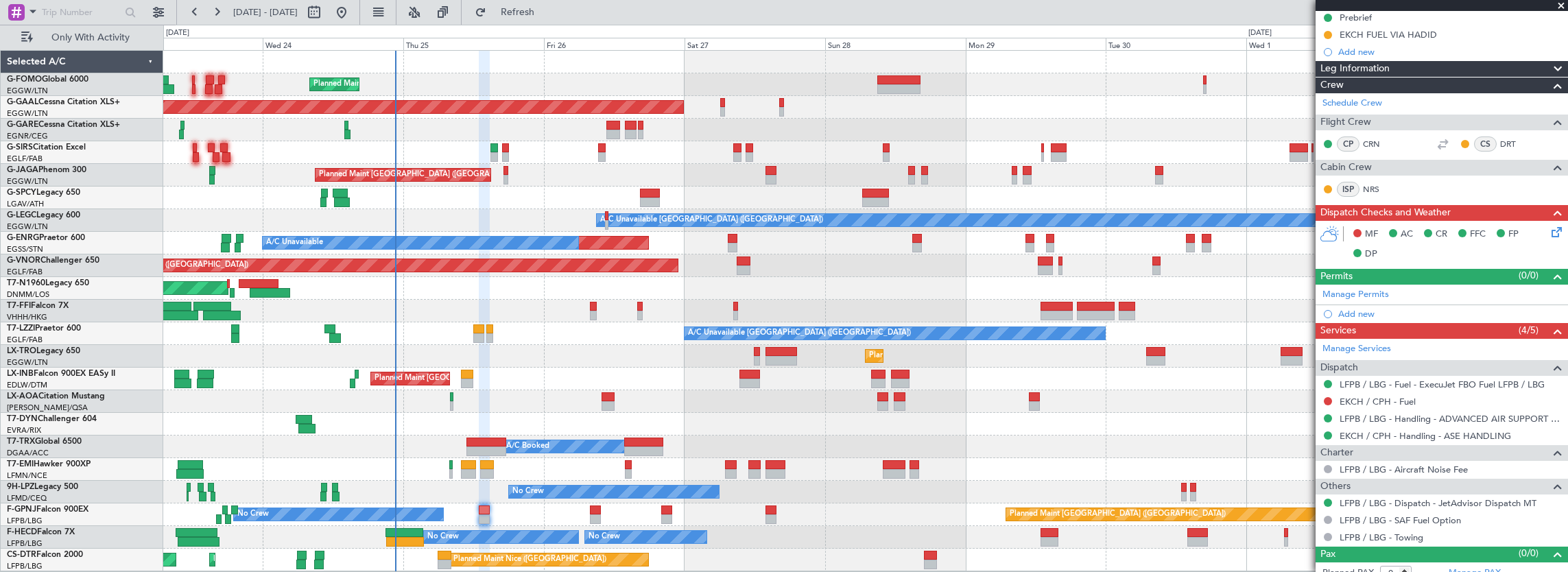
scroll to position [184, 0]
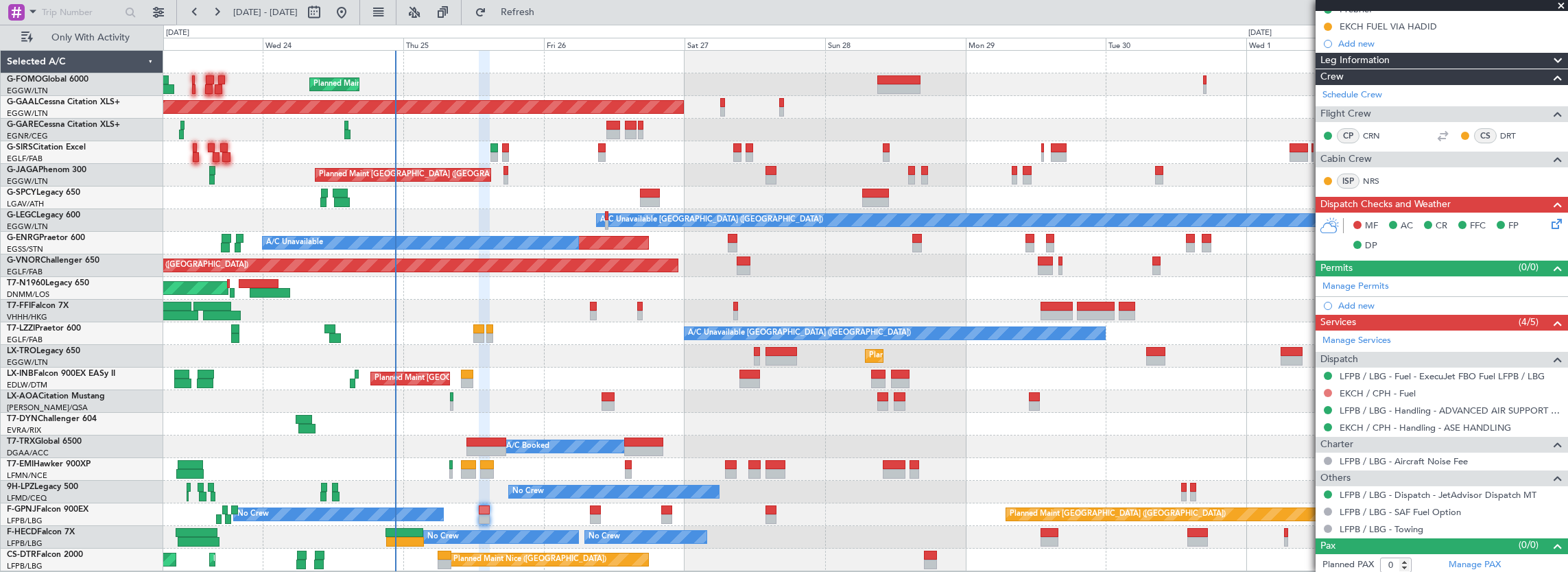
click at [1326, 390] on button at bounding box center [1328, 393] width 8 height 8
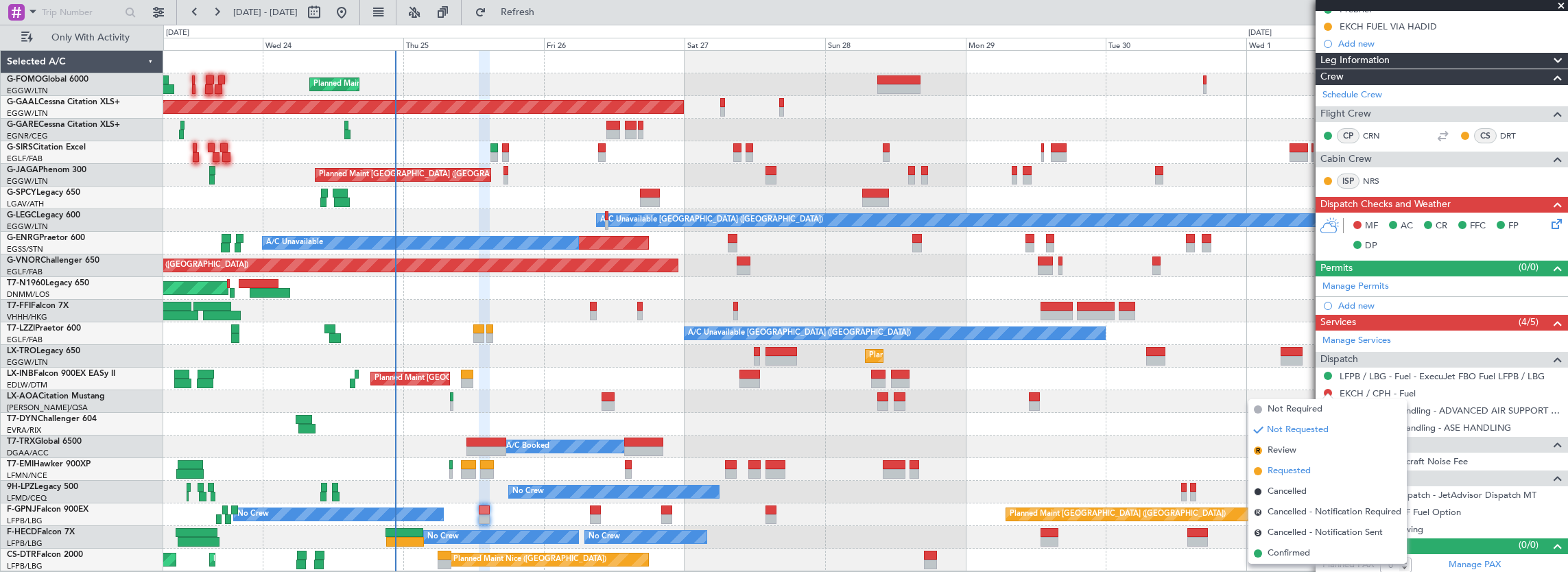
click at [1294, 473] on span "Requested" at bounding box center [1289, 472] width 43 height 13
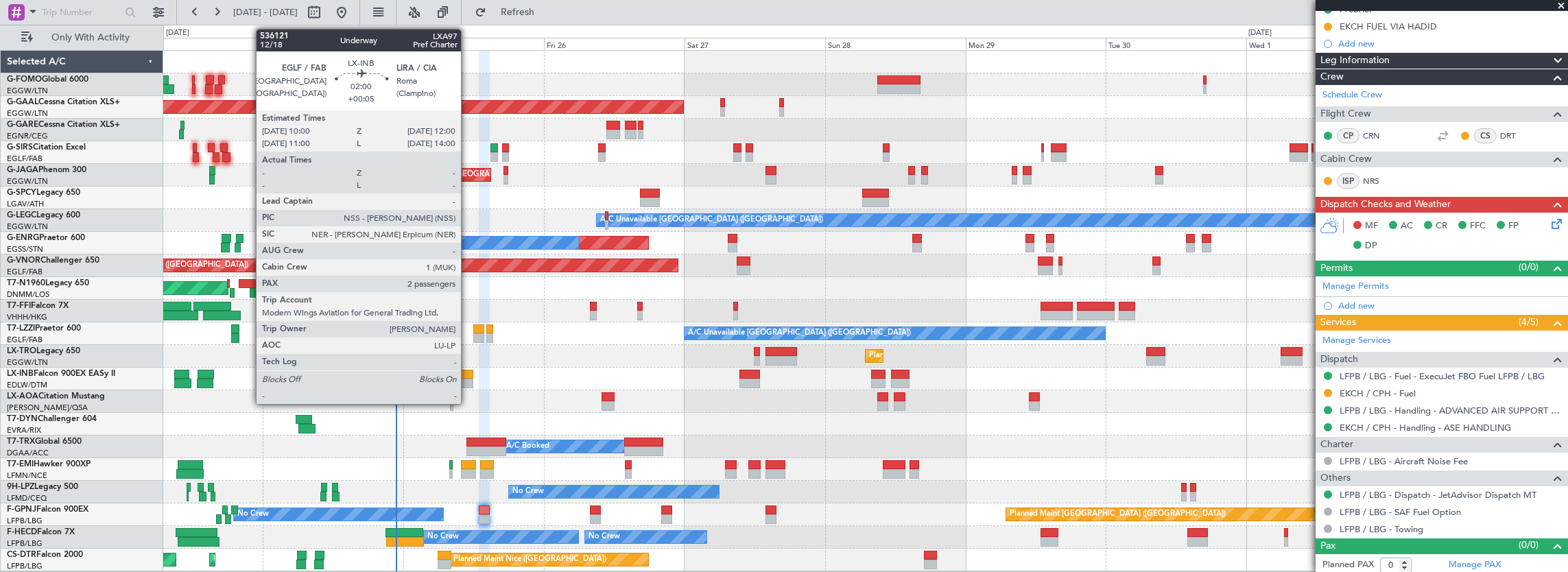
click at [467, 379] on div at bounding box center [466, 383] width 13 height 9
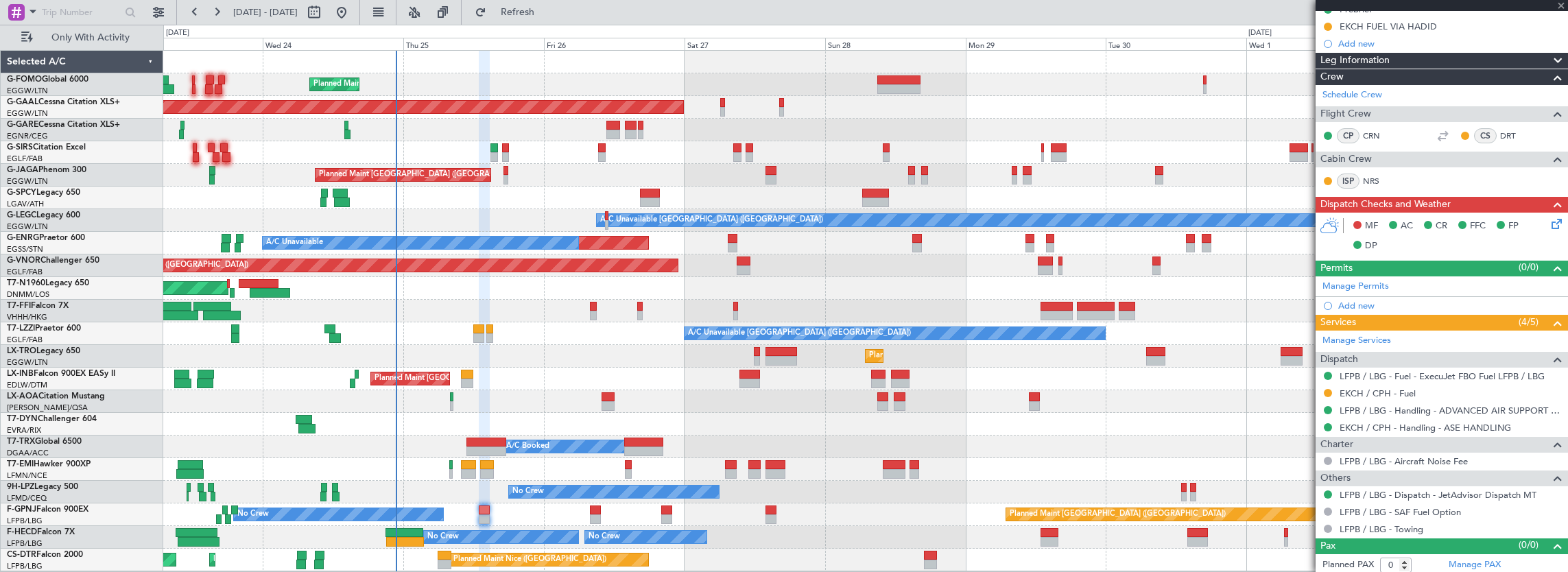
type input "2"
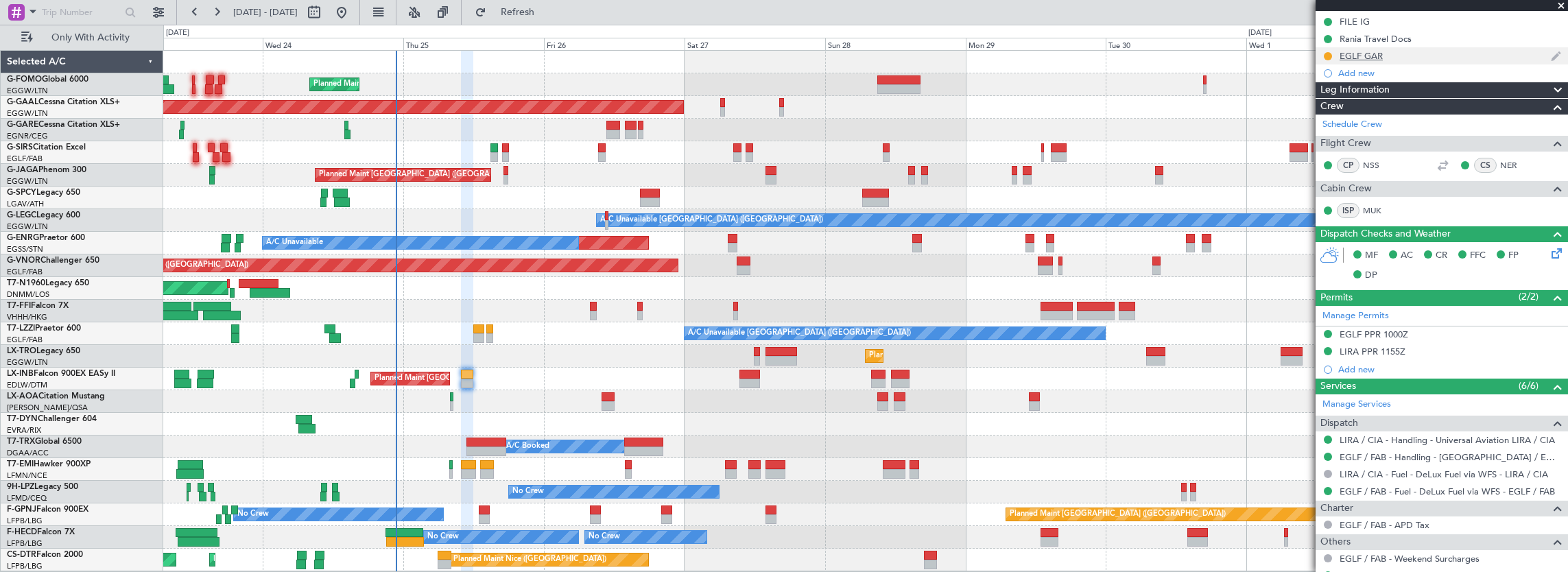
scroll to position [435, 0]
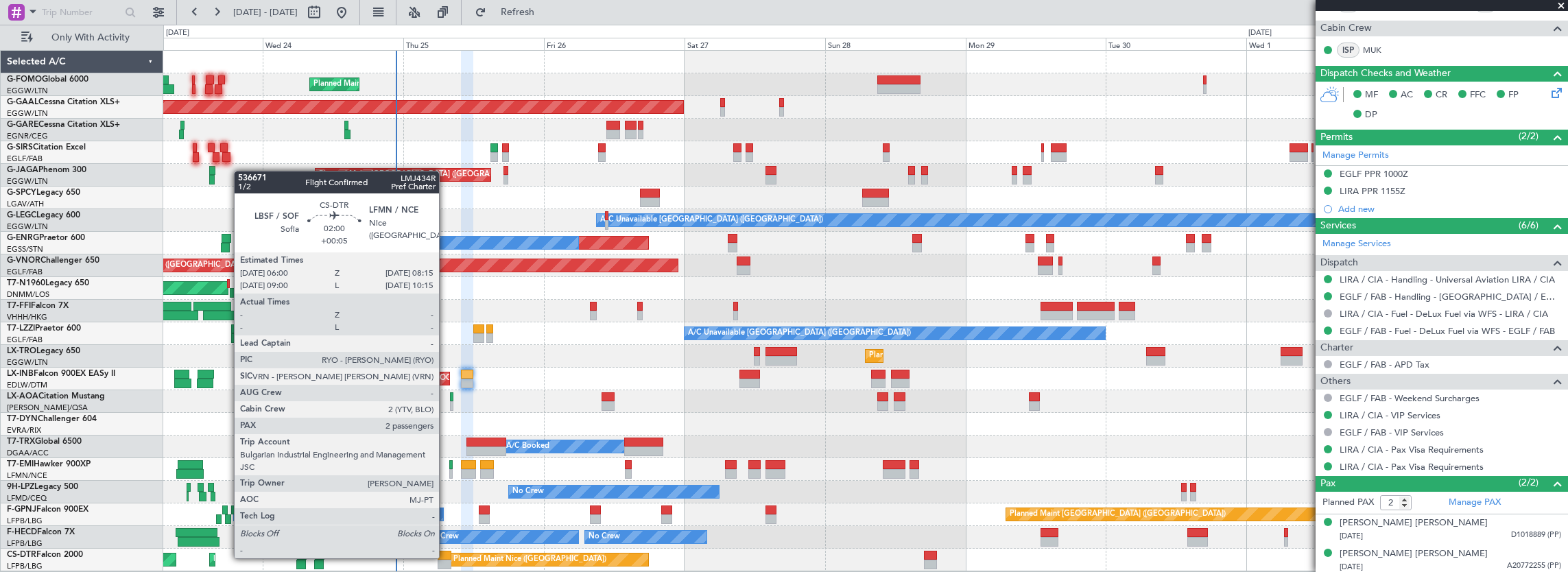
click at [445, 557] on div at bounding box center [445, 555] width 13 height 9
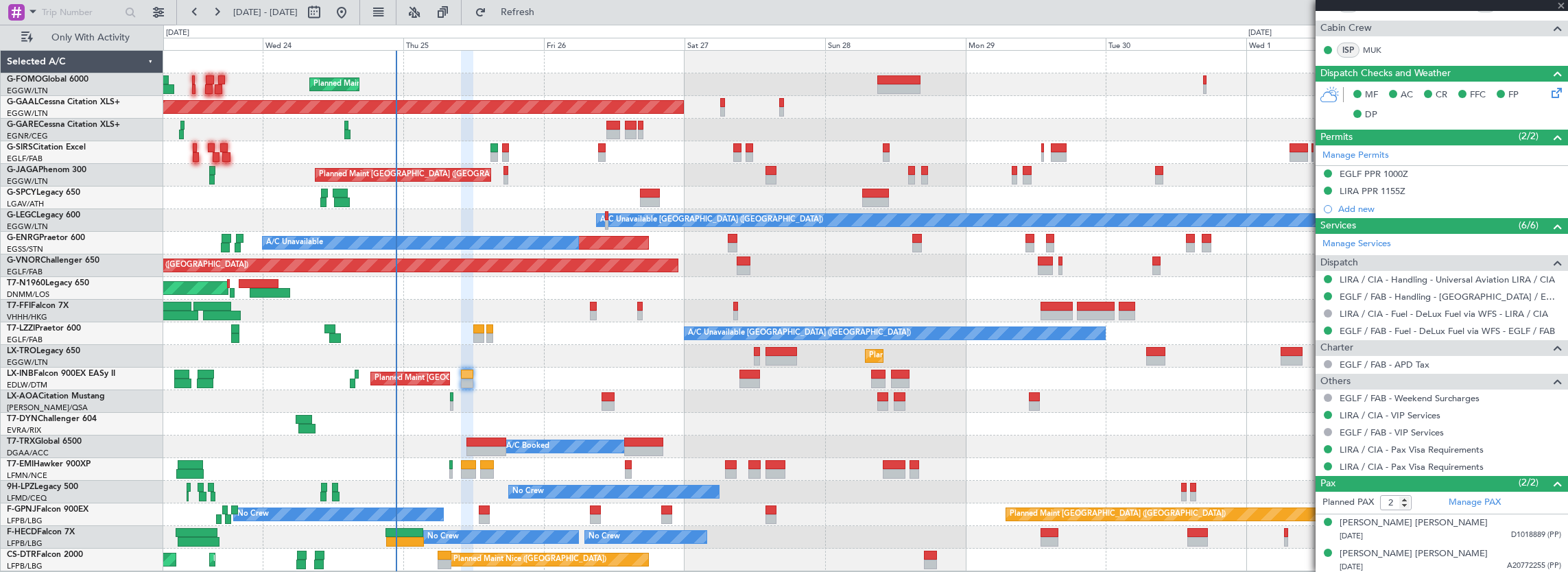
scroll to position [0, 0]
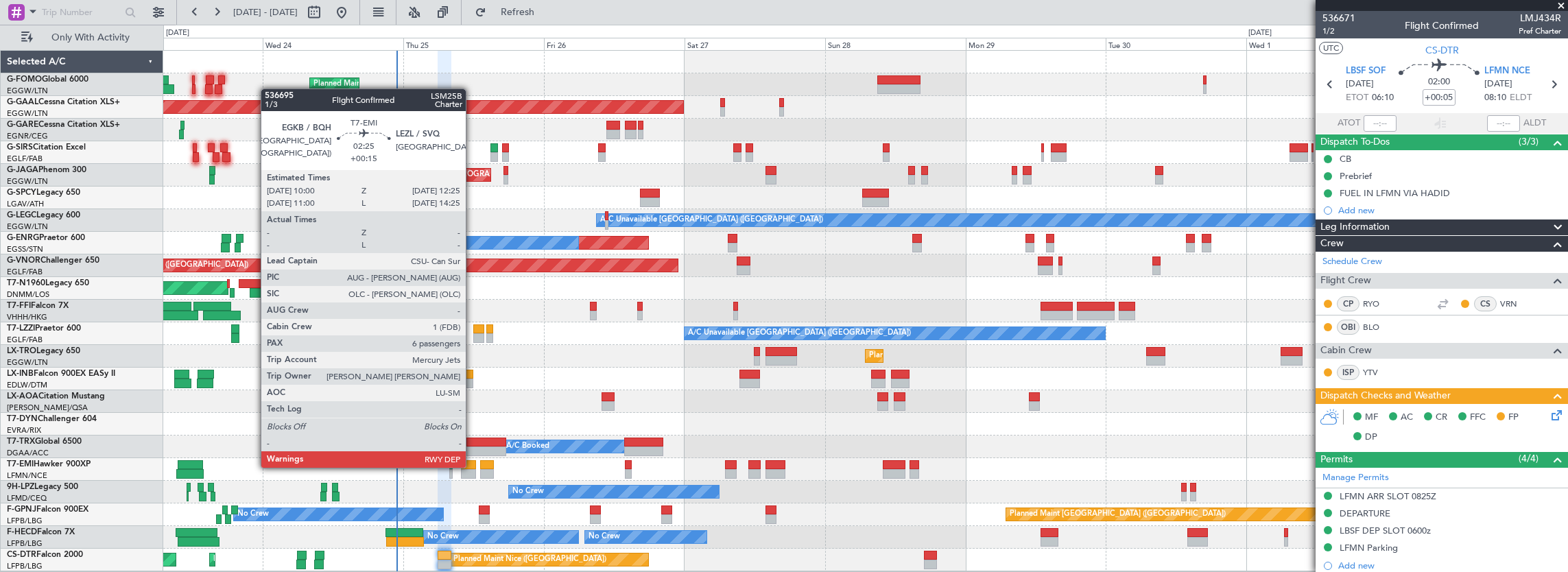
click at [472, 467] on div at bounding box center [467, 465] width 14 height 9
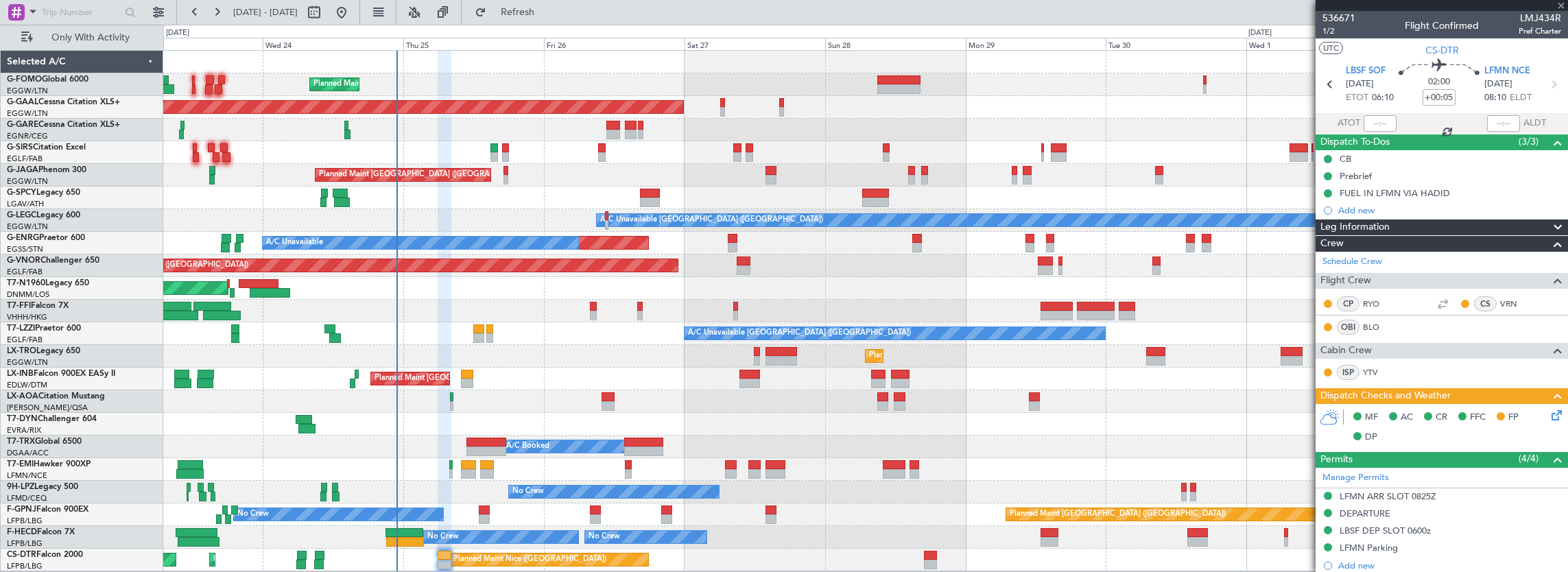
type input "+00:15"
type input "6"
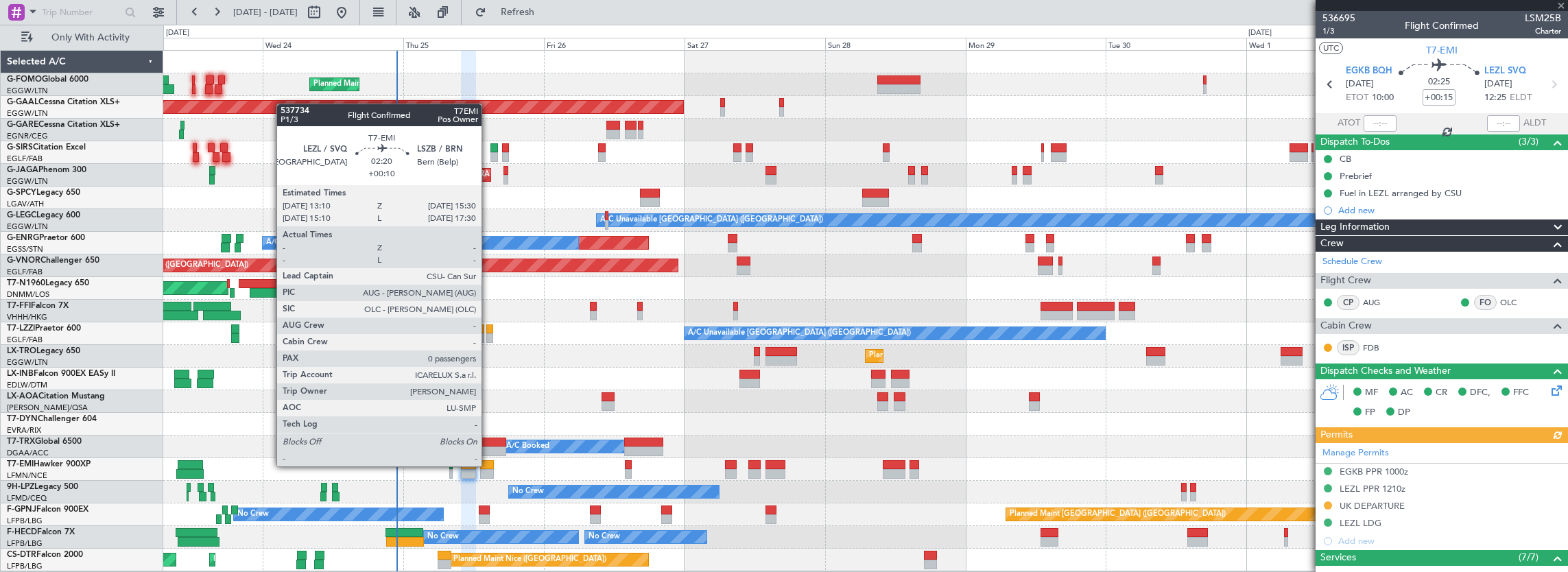
click at [488, 465] on div at bounding box center [486, 465] width 13 height 9
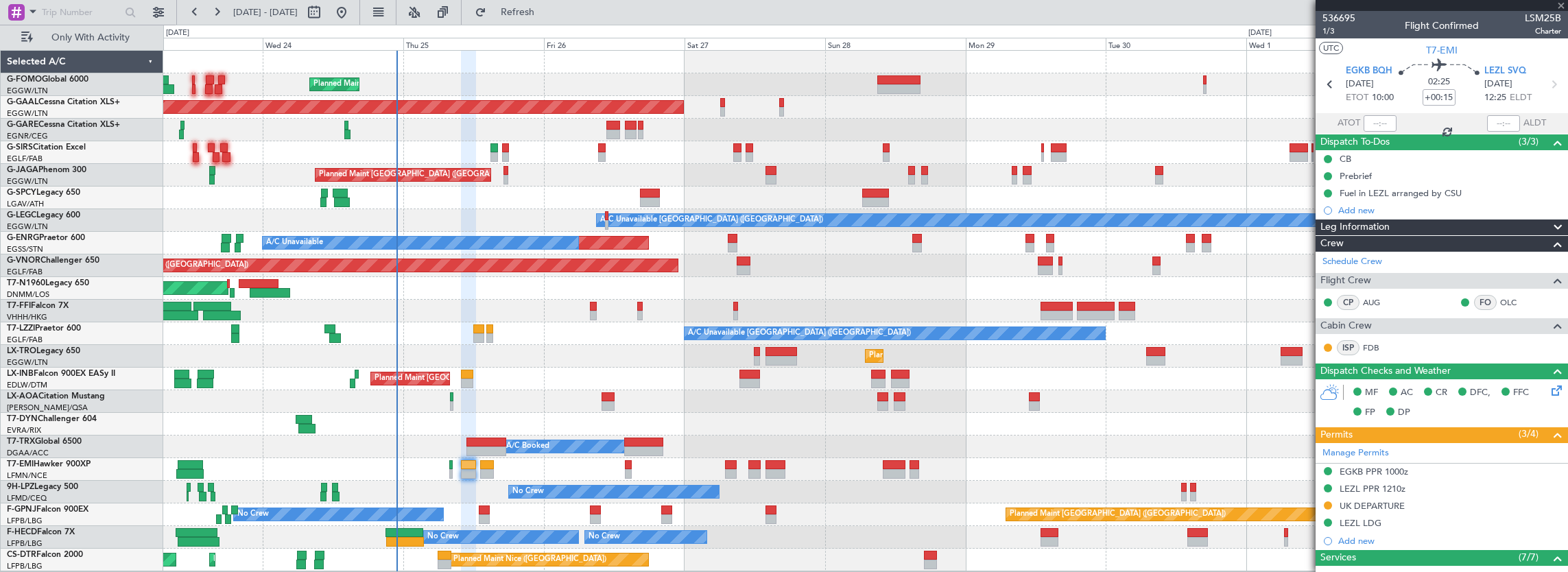
type input "+00:10"
type input "0"
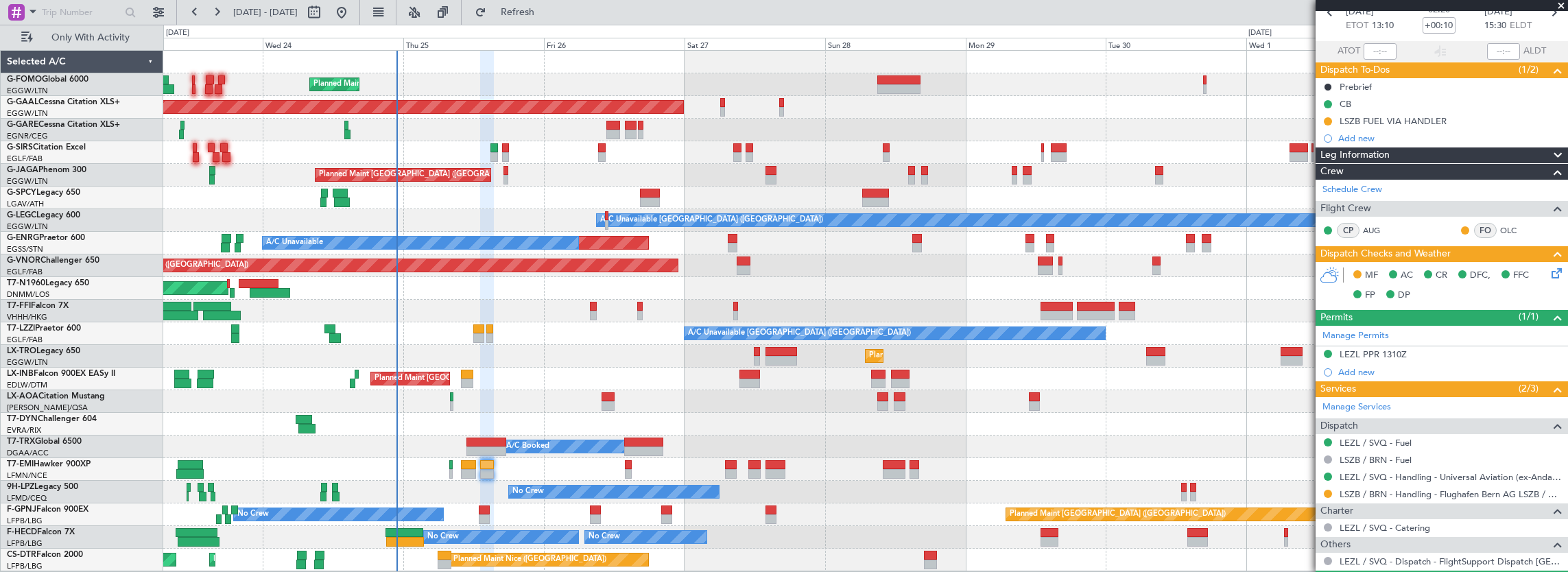
scroll to position [105, 0]
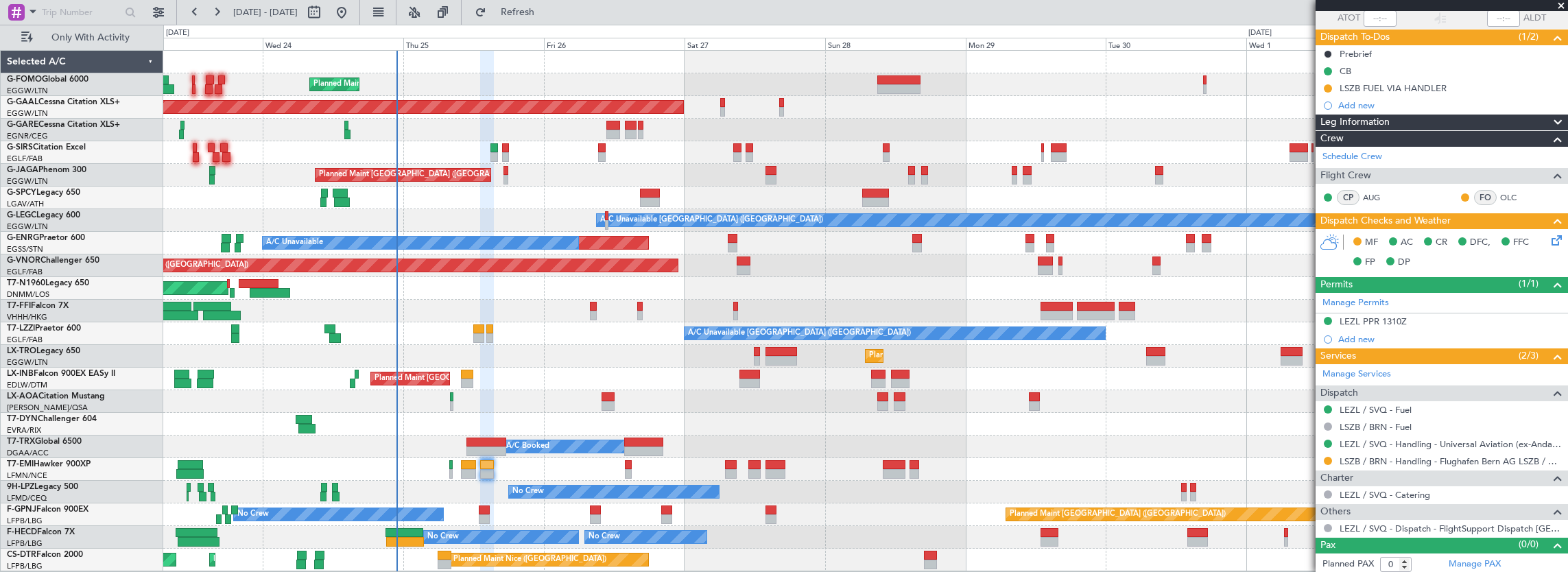
click at [458, 467] on div "Planned Maint [GEOGRAPHIC_DATA]" at bounding box center [865, 469] width 1405 height 23
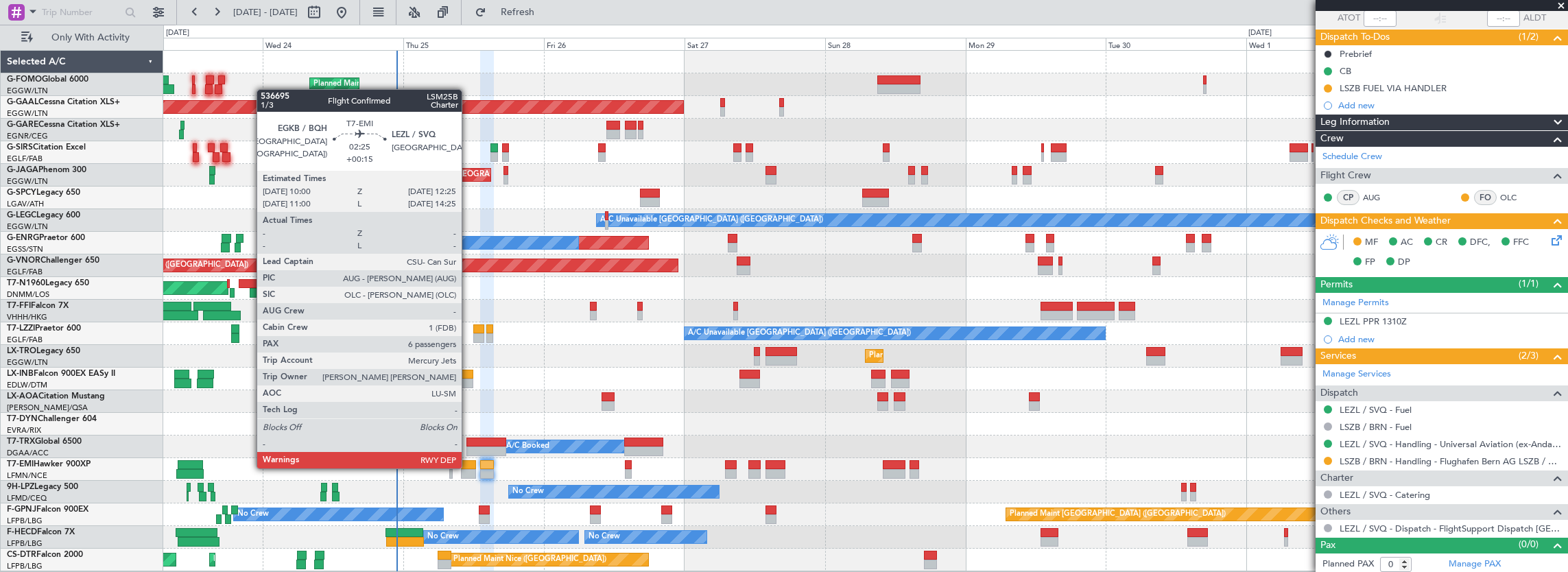
click at [468, 467] on div at bounding box center [467, 465] width 14 height 9
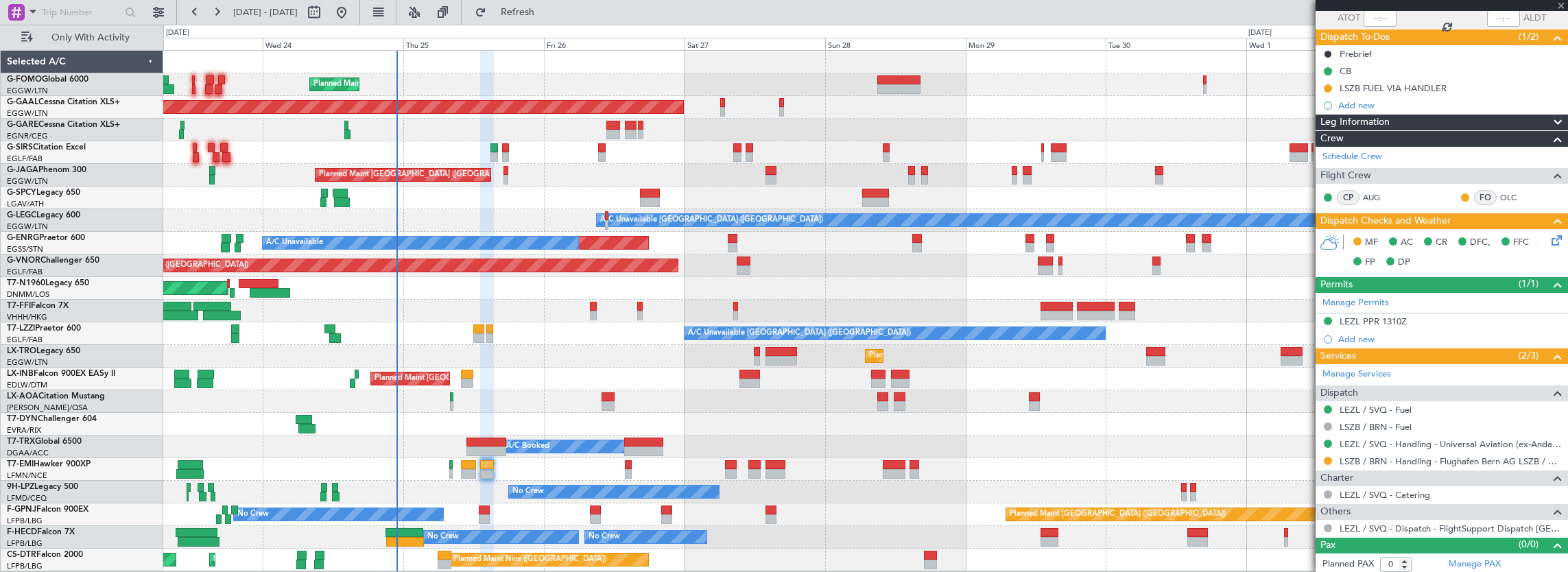
type input "+00:15"
type input "6"
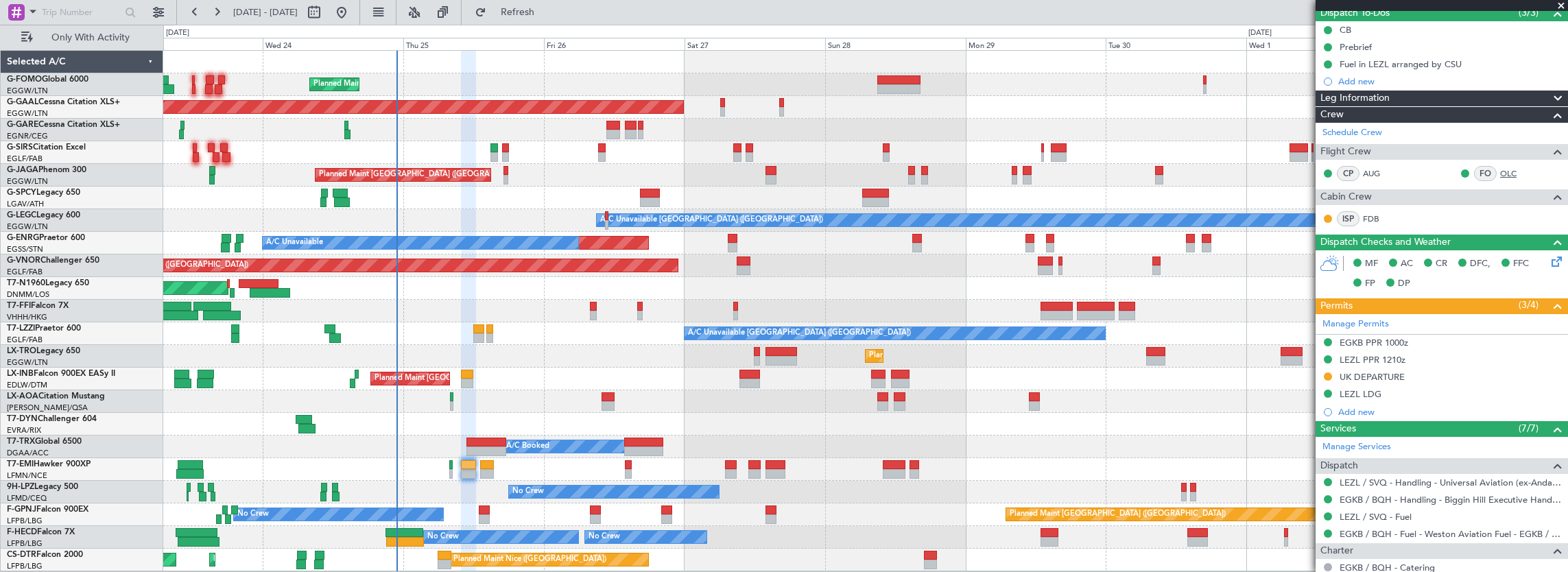
scroll to position [0, 0]
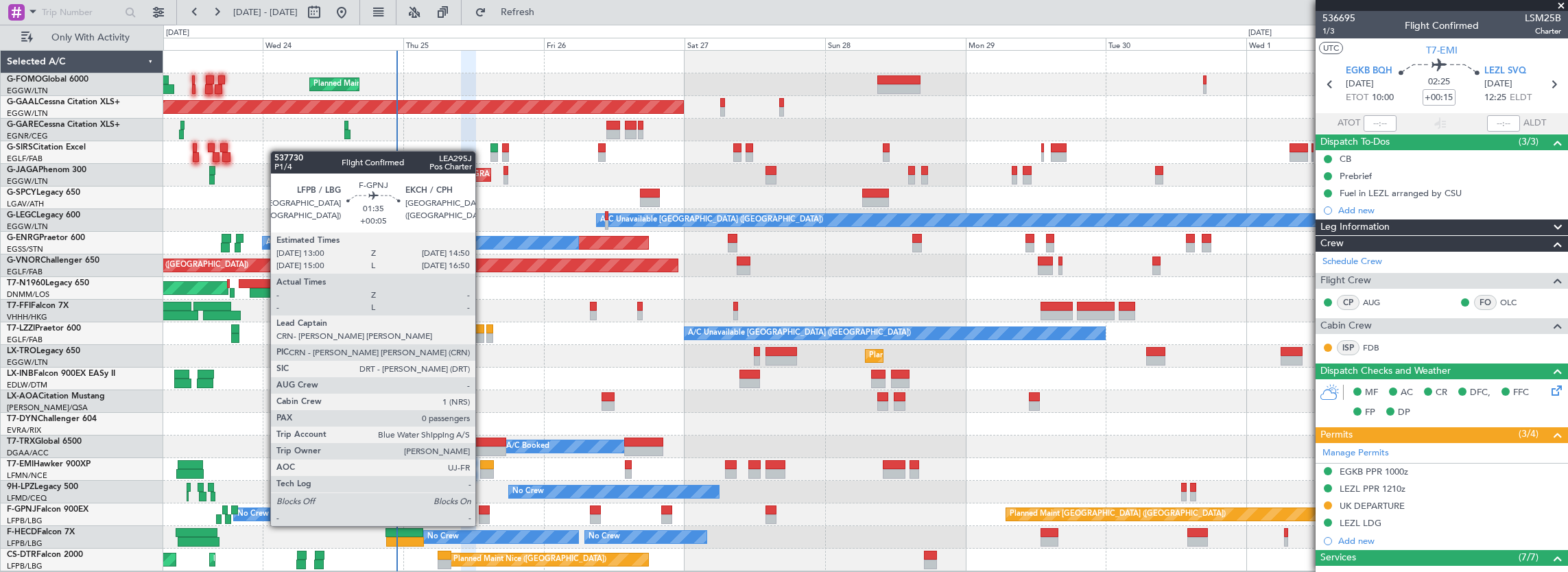
click at [482, 513] on div at bounding box center [484, 510] width 11 height 9
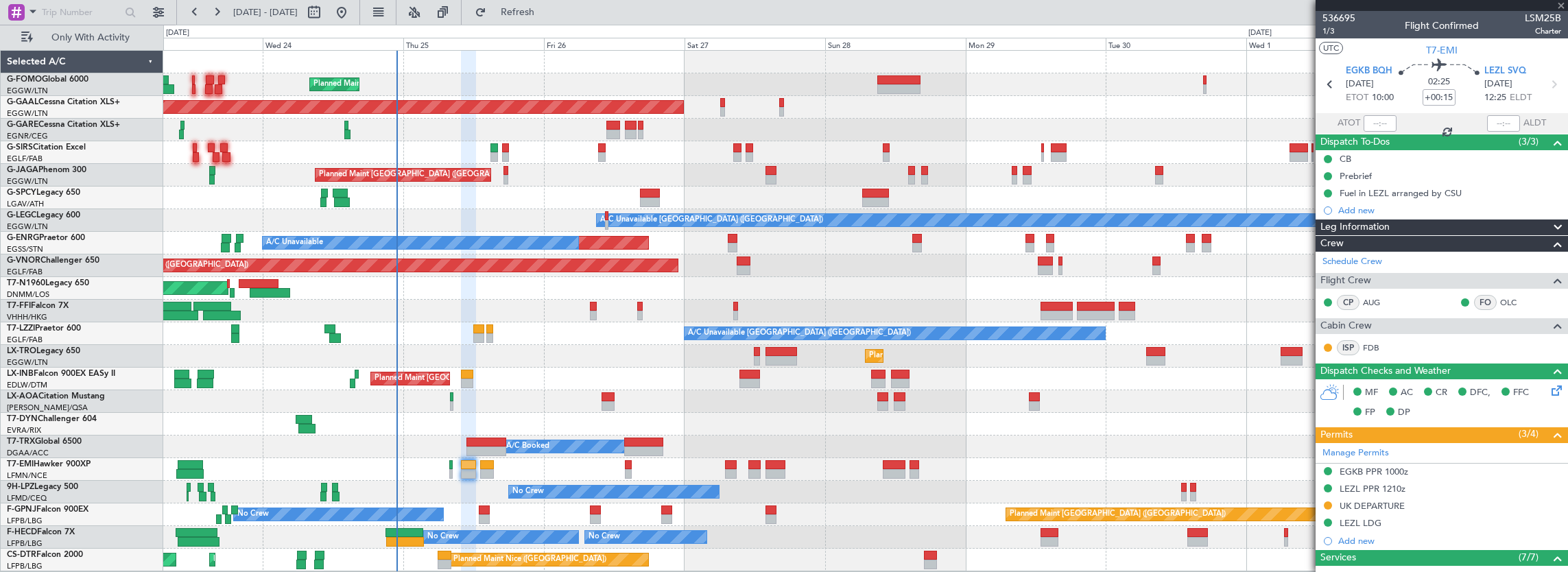
type input "+00:05"
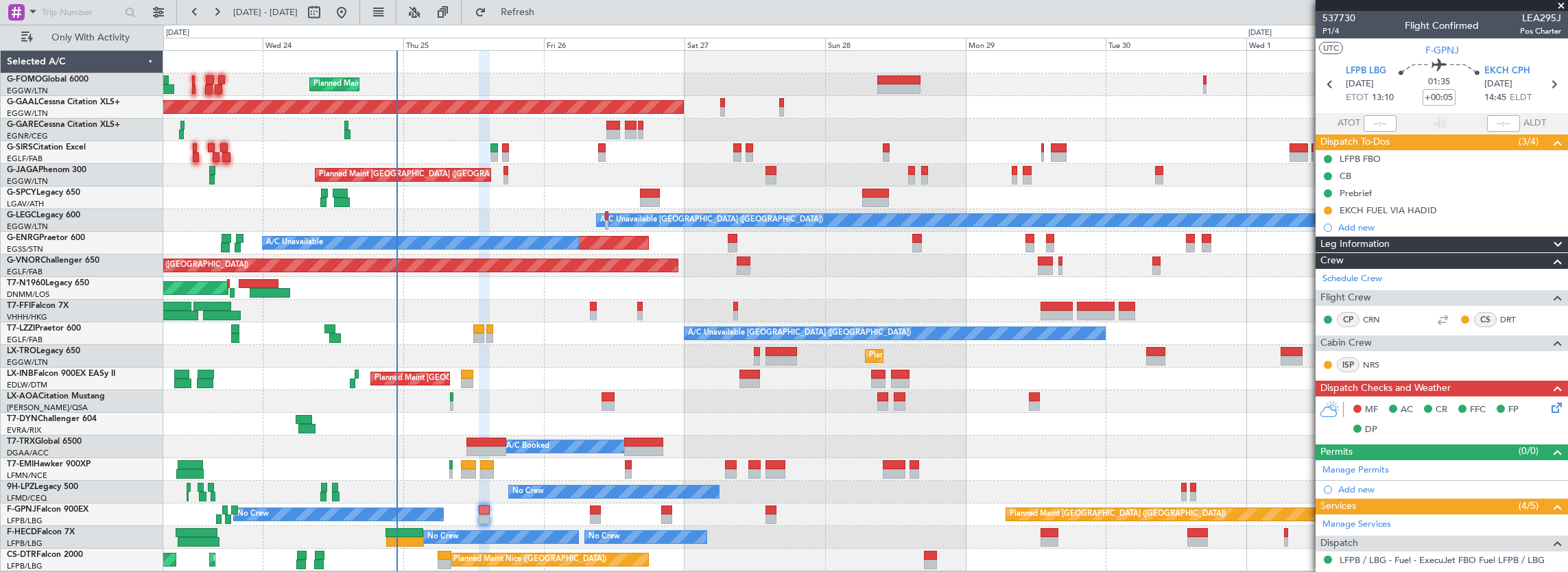
click at [1418, 197] on div "Prebrief" at bounding box center [1442, 193] width 252 height 18
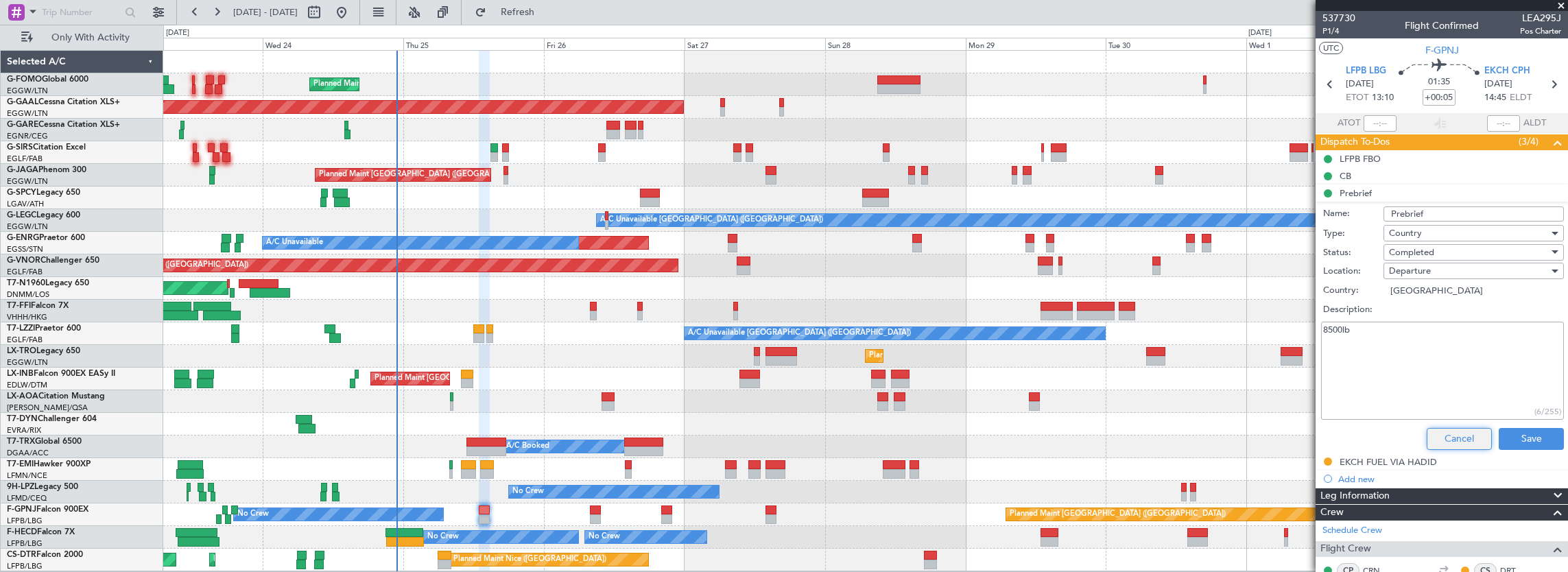
click at [1452, 437] on button "Cancel" at bounding box center [1459, 439] width 65 height 22
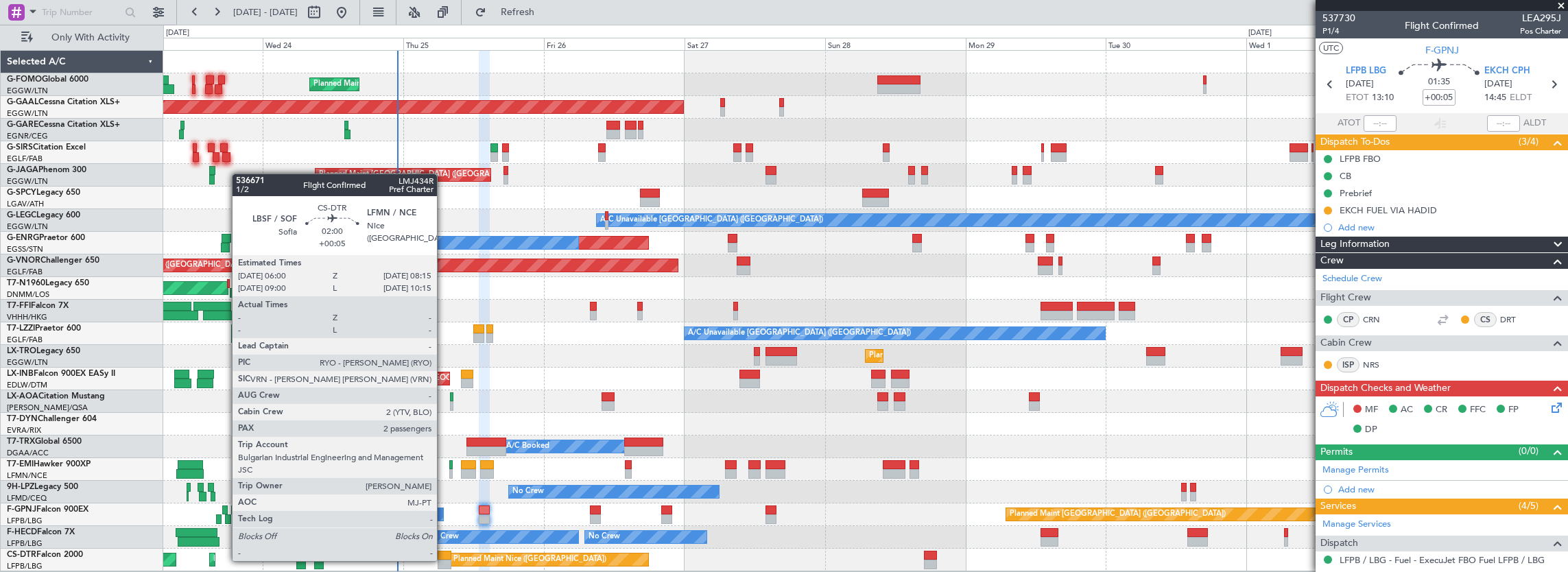
click at [443, 559] on div at bounding box center [445, 555] width 13 height 9
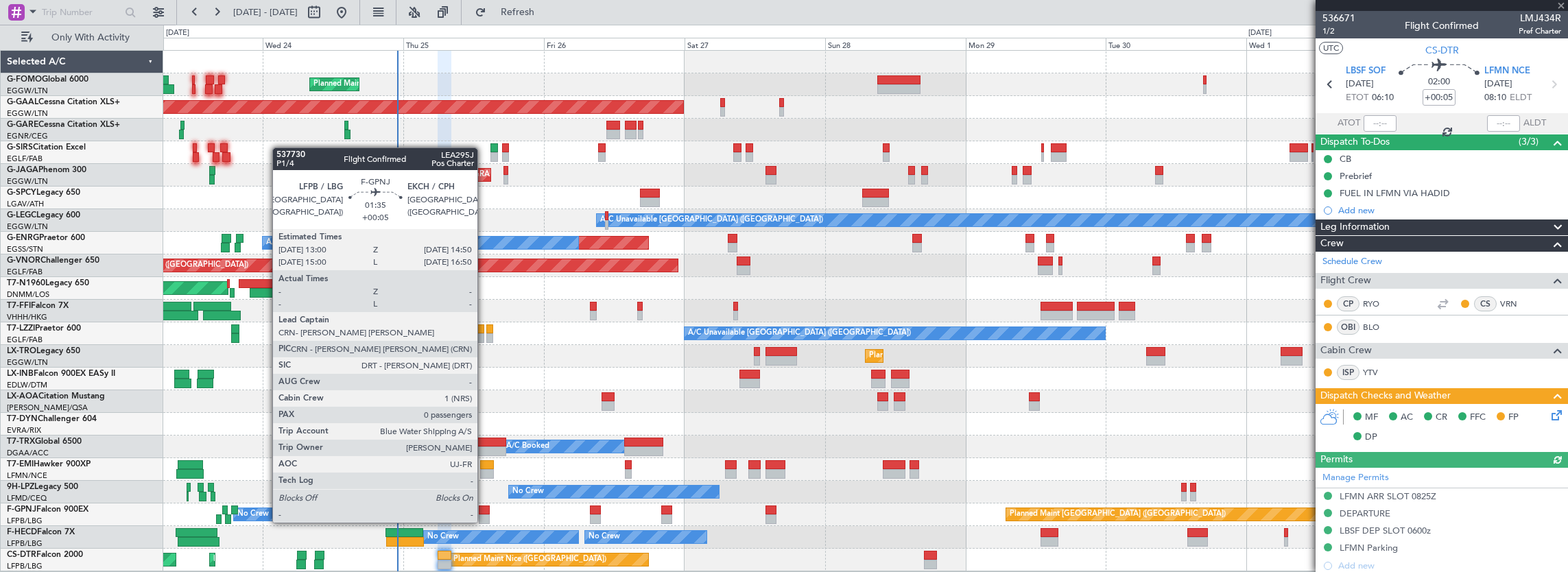
click at [484, 509] on div at bounding box center [484, 510] width 11 height 9
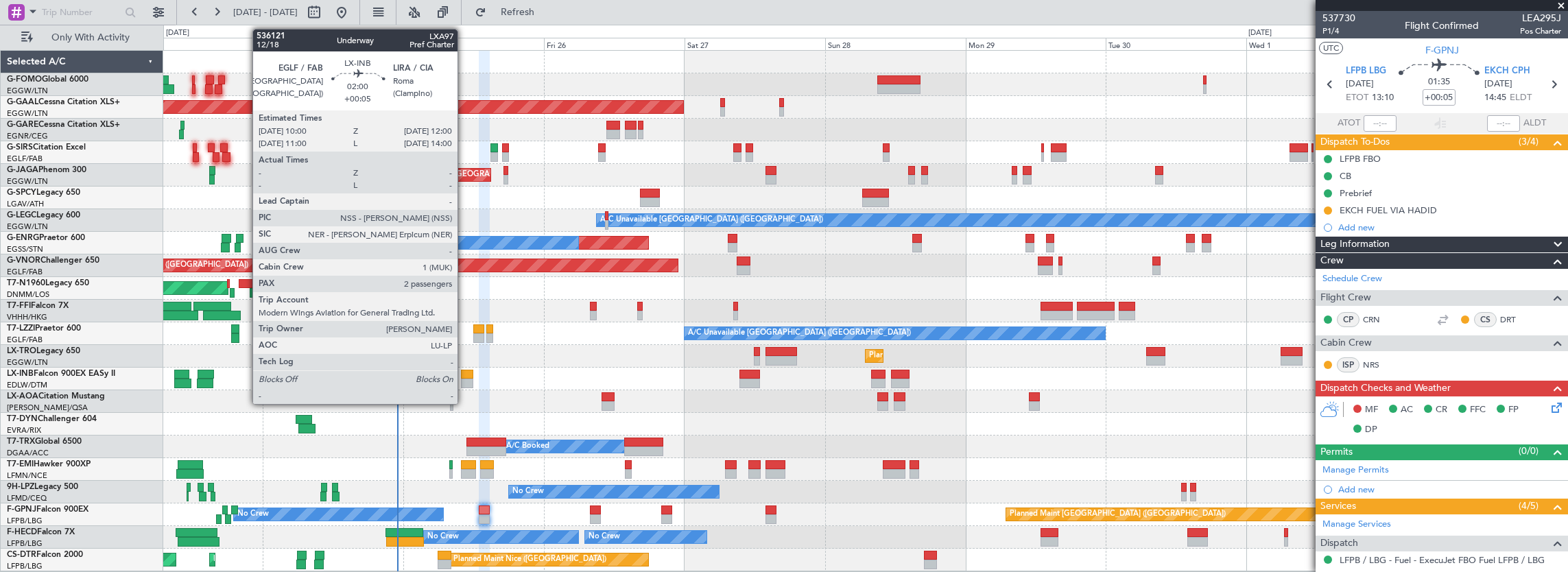
click at [465, 380] on div at bounding box center [466, 383] width 13 height 9
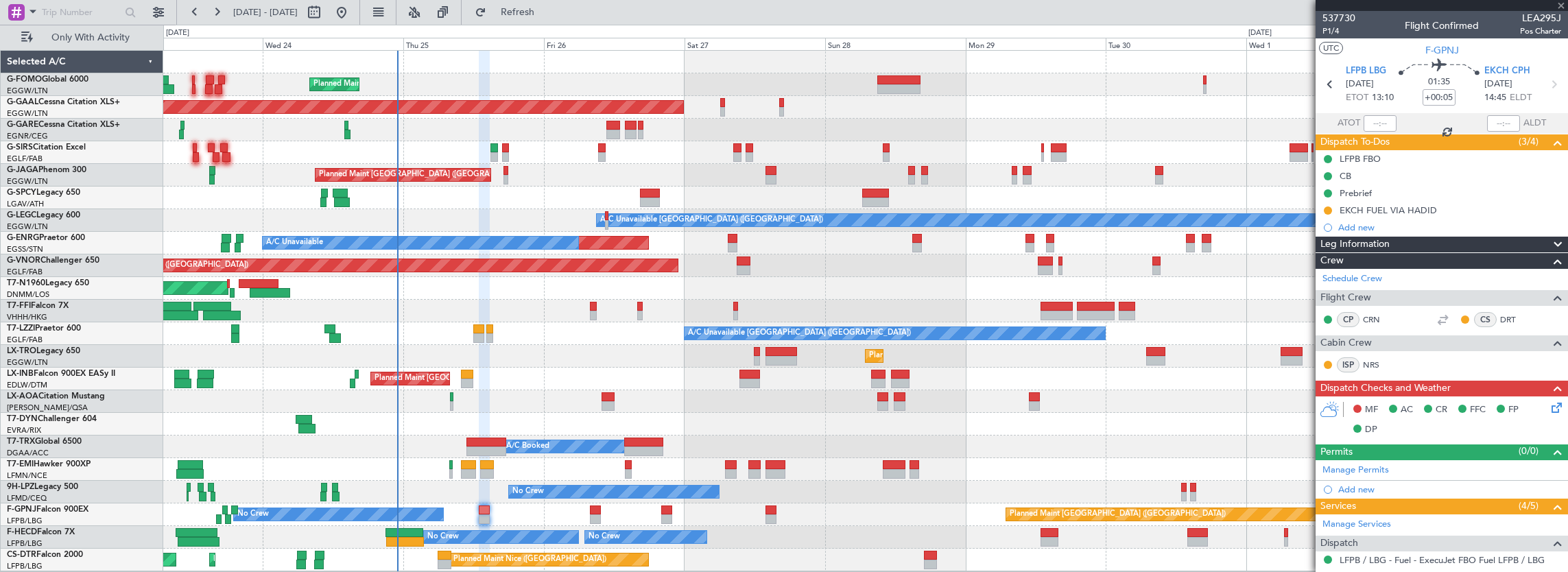
type input "2"
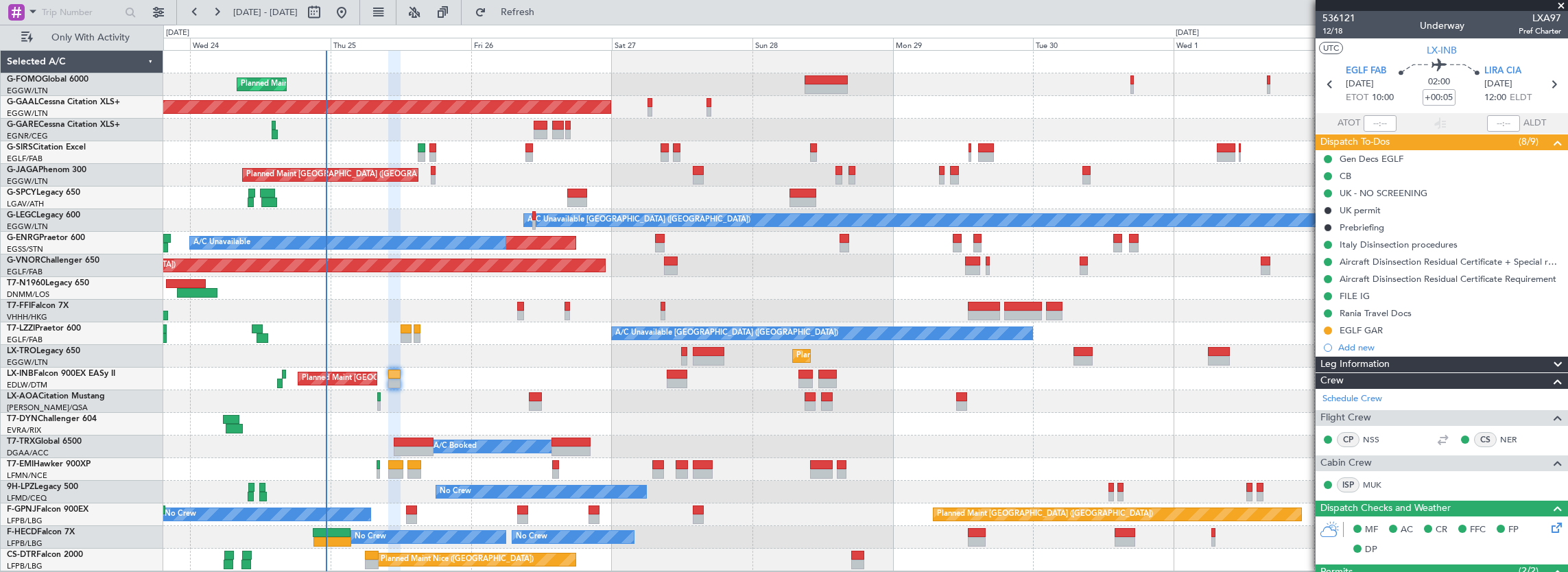
click at [366, 135] on div "Planned Maint [GEOGRAPHIC_DATA] ([GEOGRAPHIC_DATA]) Planned [GEOGRAPHIC_DATA] O…" at bounding box center [865, 311] width 1405 height 521
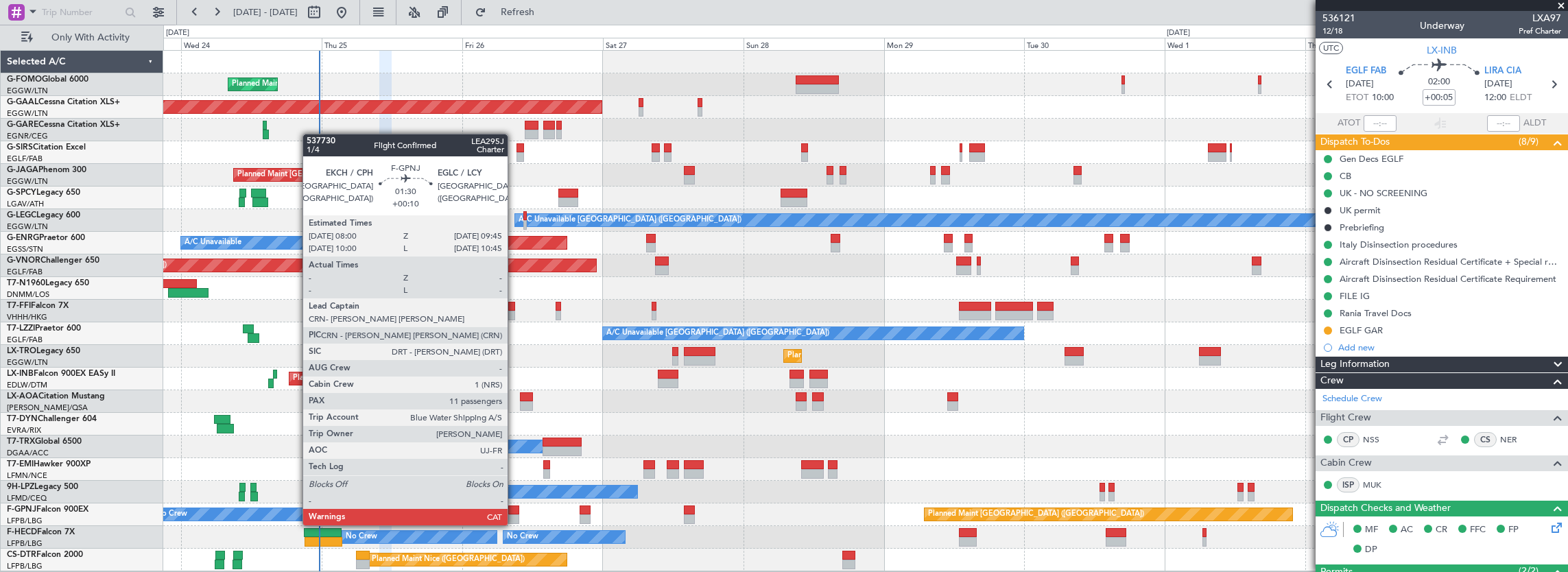
click at [514, 512] on div at bounding box center [513, 510] width 10 height 9
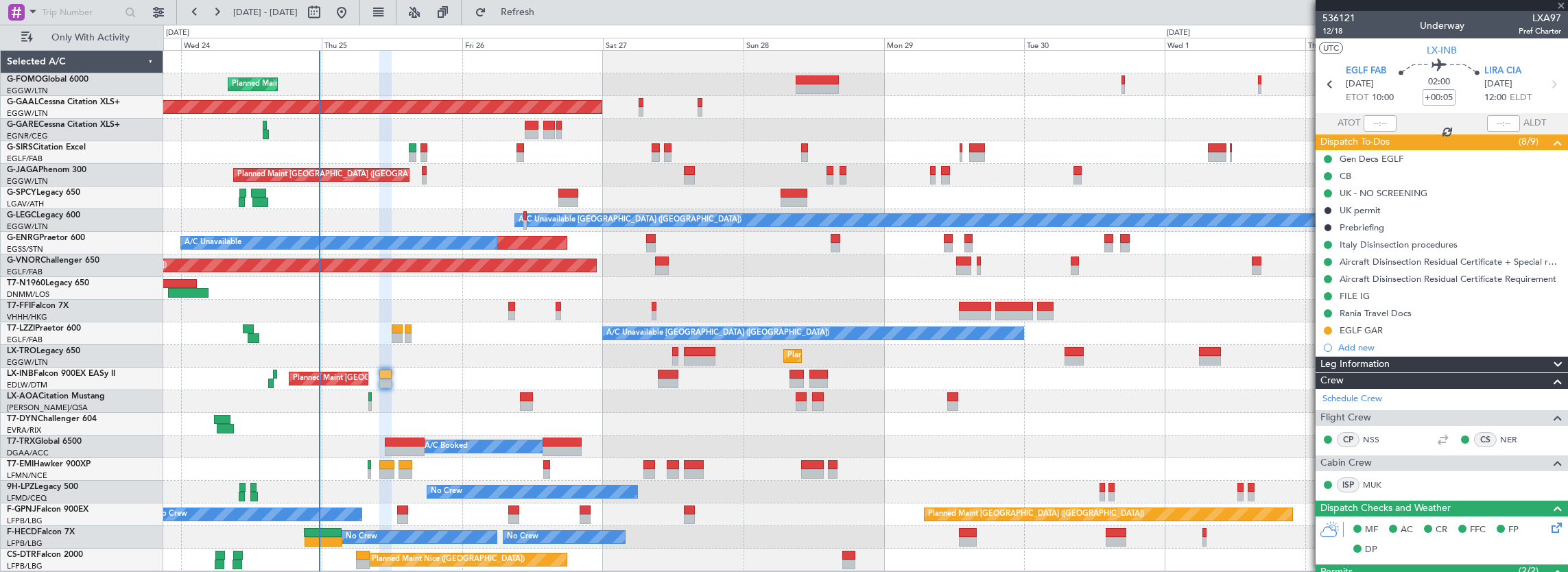
type input "+00:10"
type input "11"
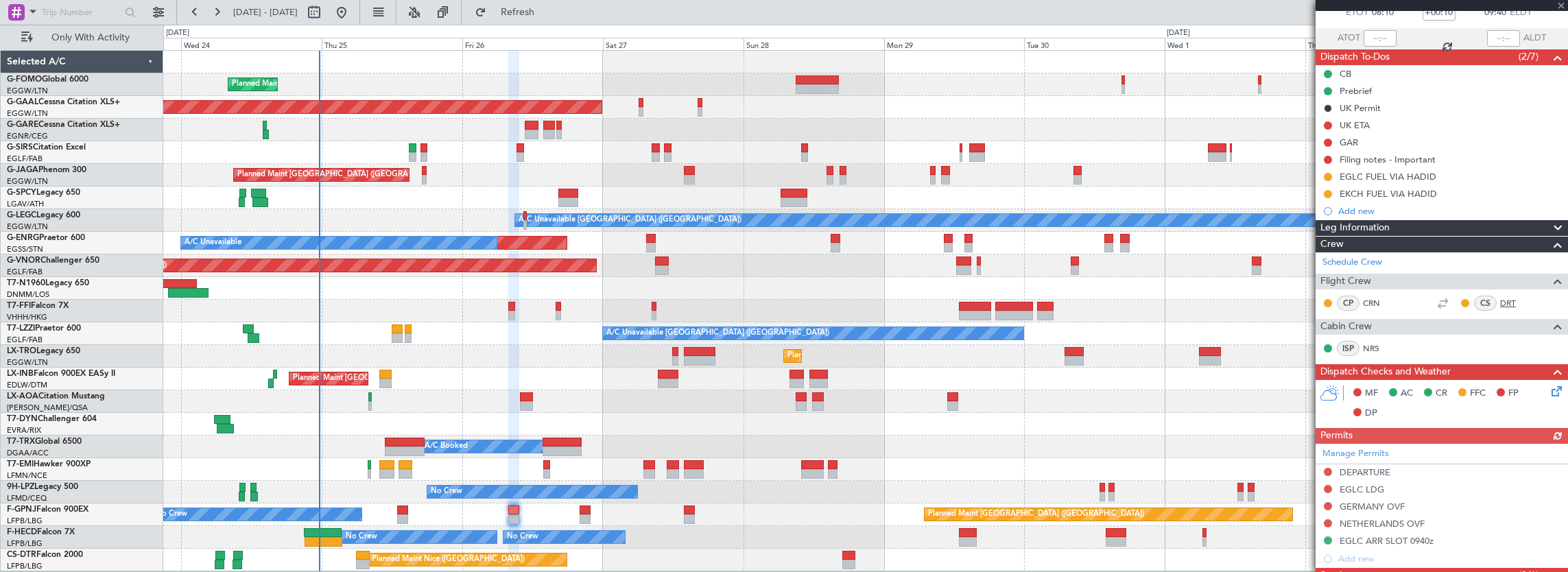
scroll to position [206, 0]
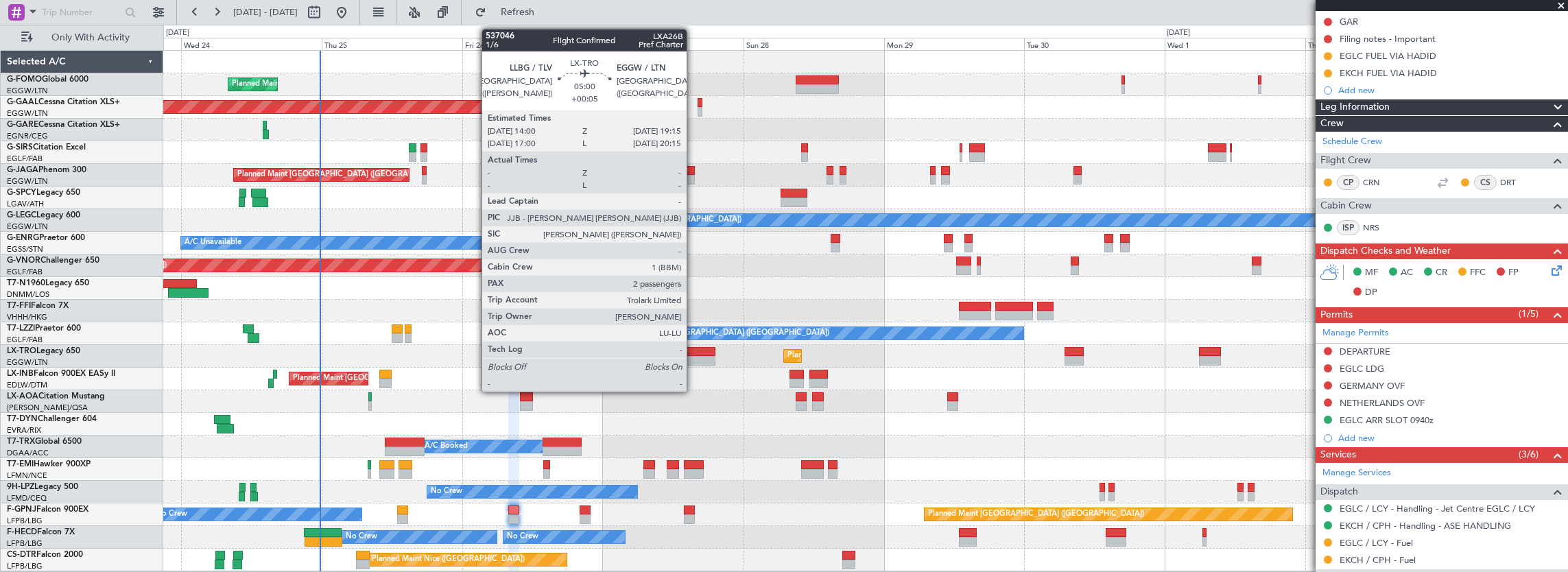
click at [694, 358] on div at bounding box center [699, 360] width 31 height 9
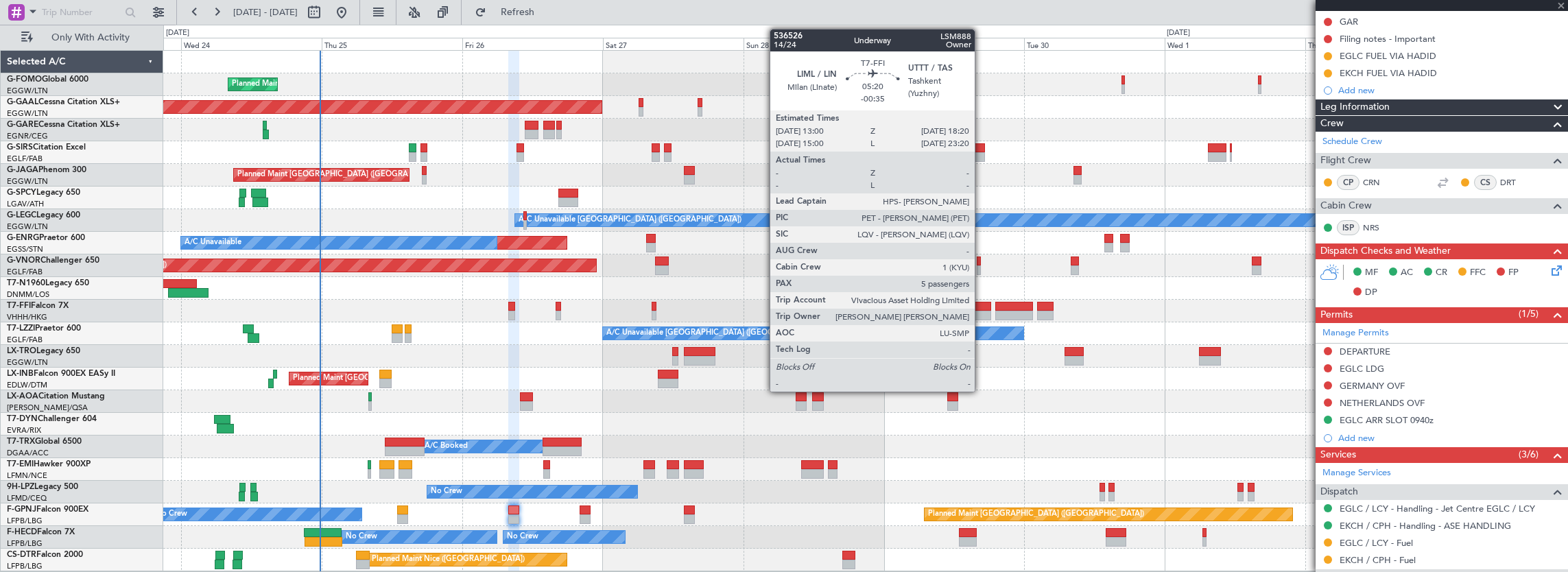
type input "+00:05"
type input "2"
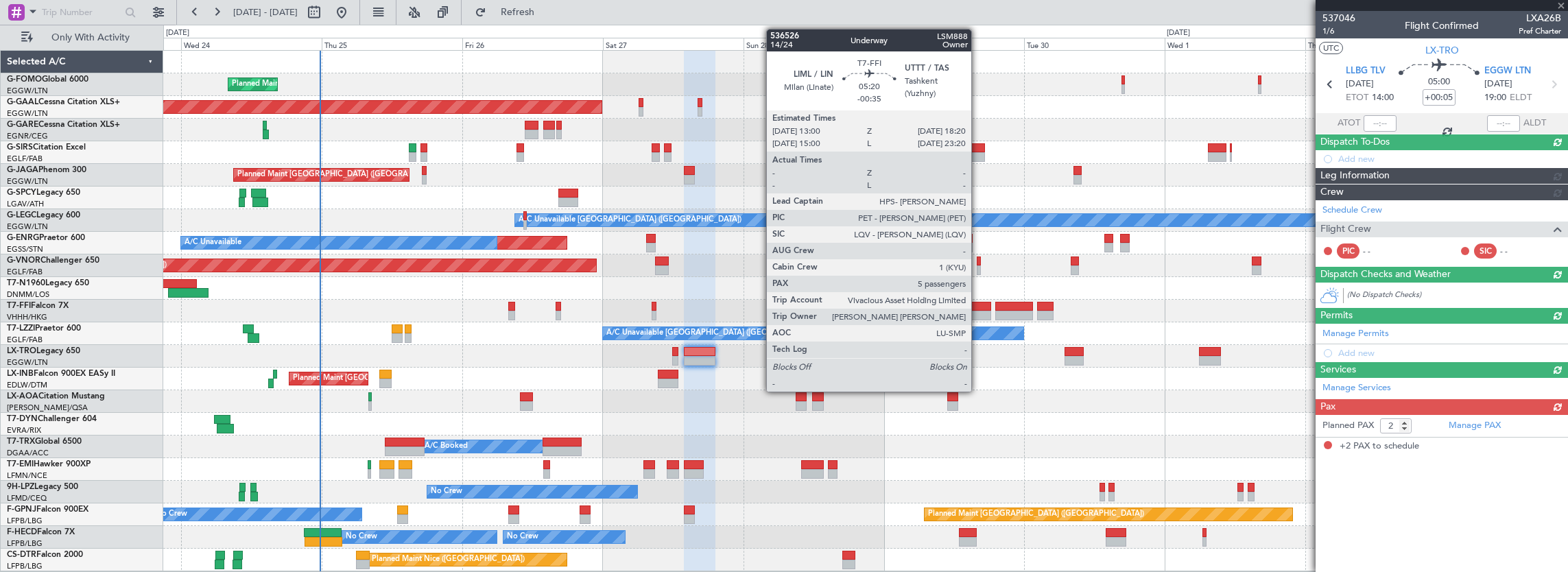
click at [978, 314] on div at bounding box center [975, 315] width 32 height 9
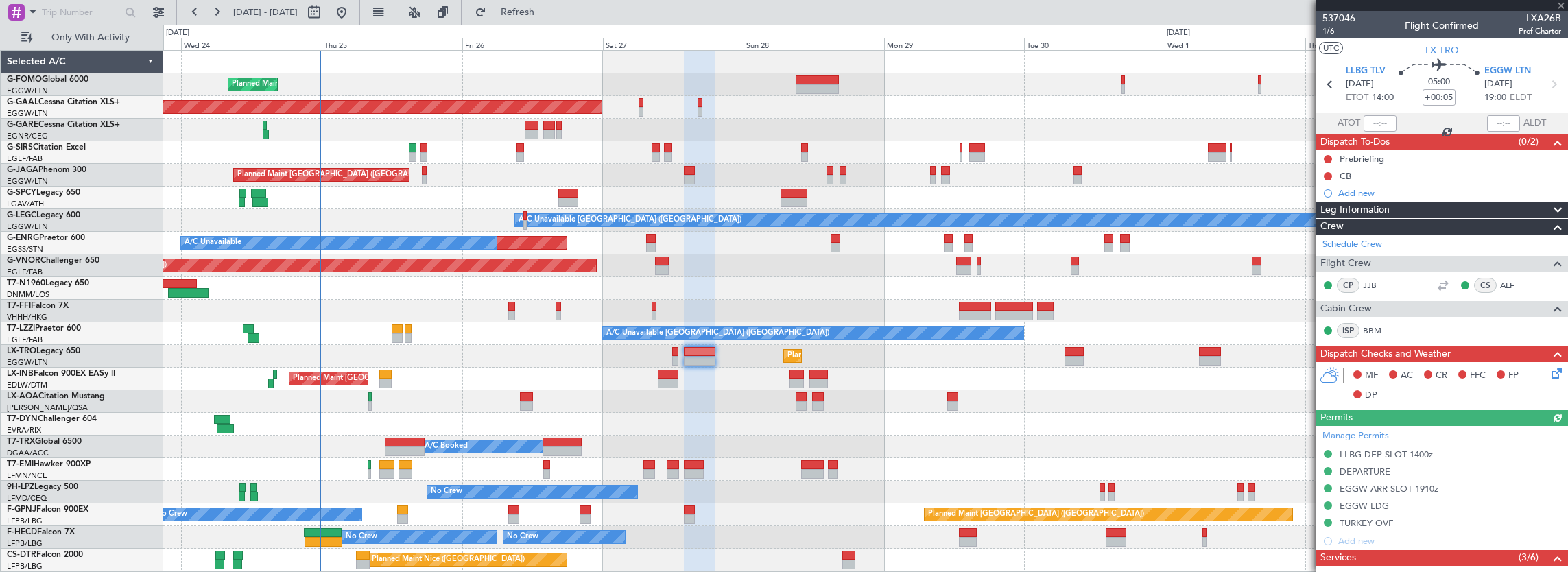
type input "-00:35"
type input "5"
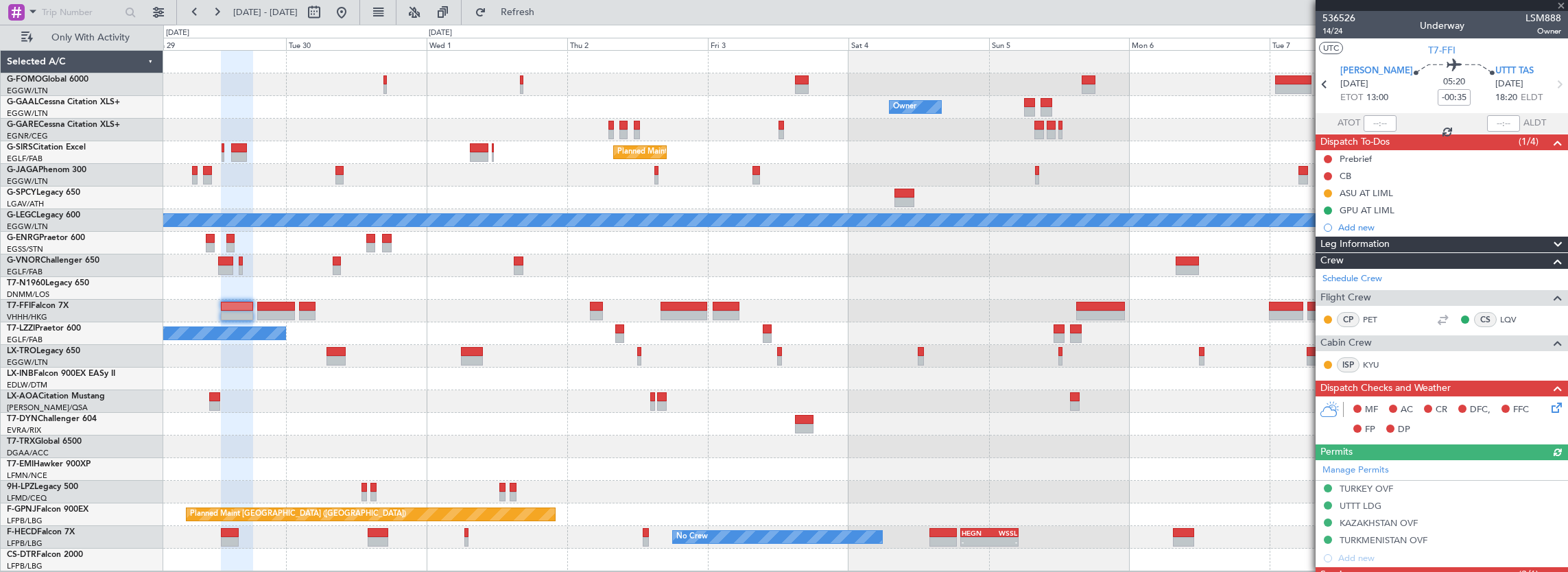
click at [410, 310] on div "Owner Owner Owner Planned Maint Dusseldorf Planned Maint London (Luton) A/C Una…" at bounding box center [865, 311] width 1405 height 521
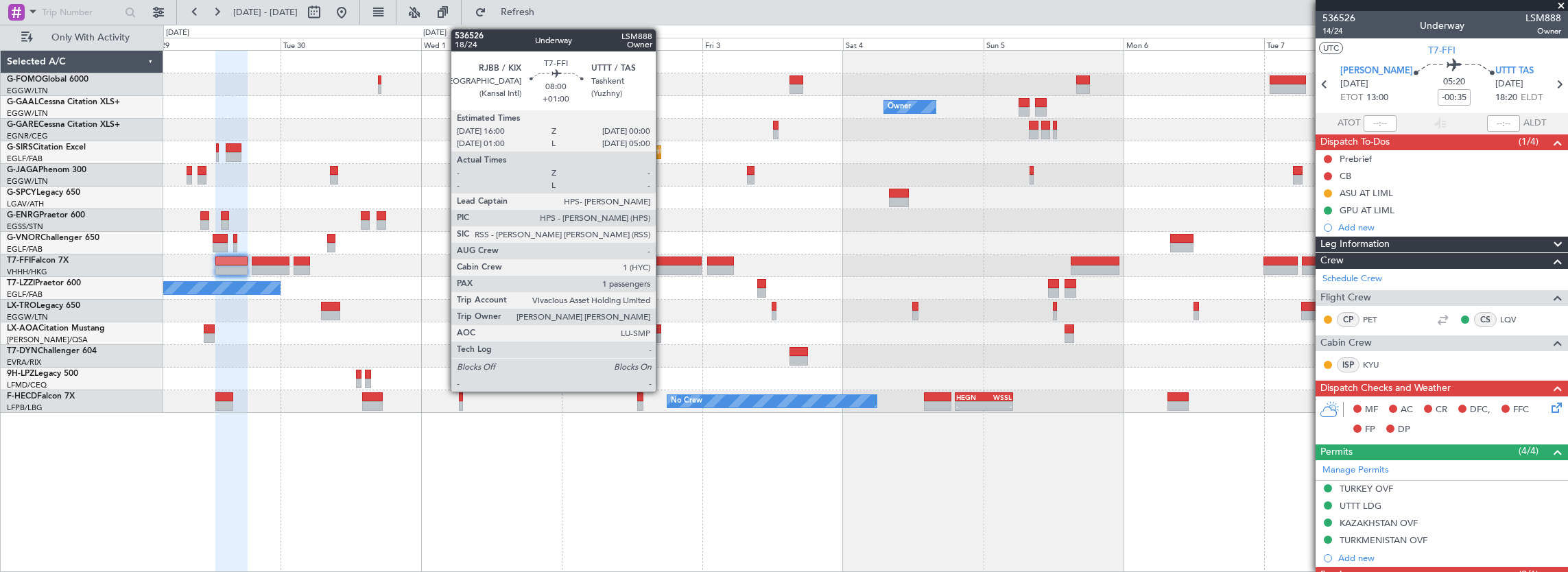
click at [663, 268] on div at bounding box center [679, 270] width 48 height 9
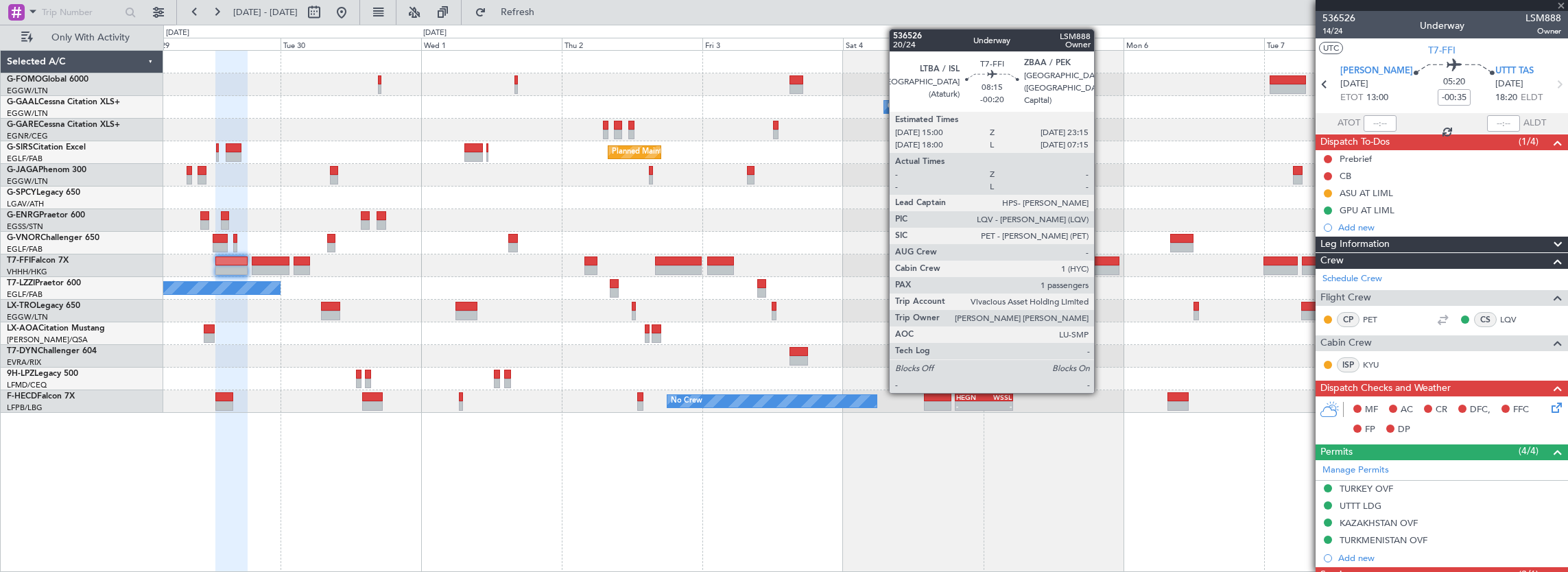
type input "+01:00"
type input "1"
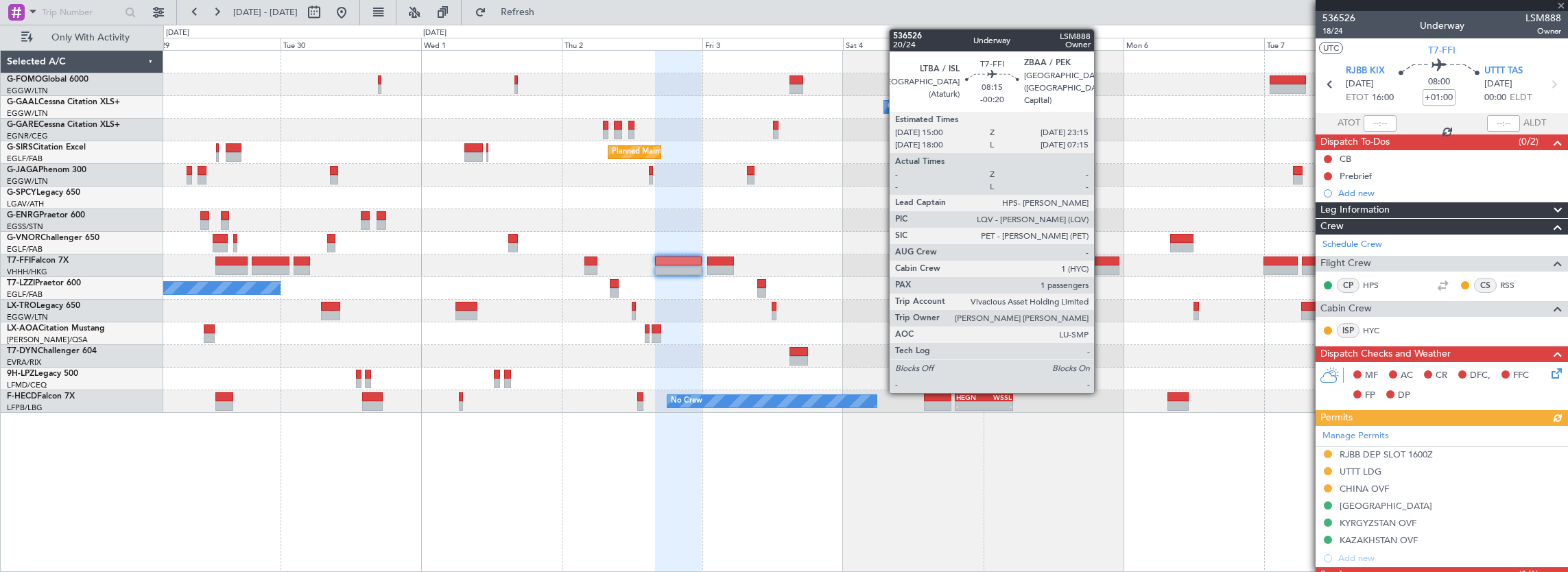
click at [1101, 266] on div at bounding box center [1095, 270] width 48 height 9
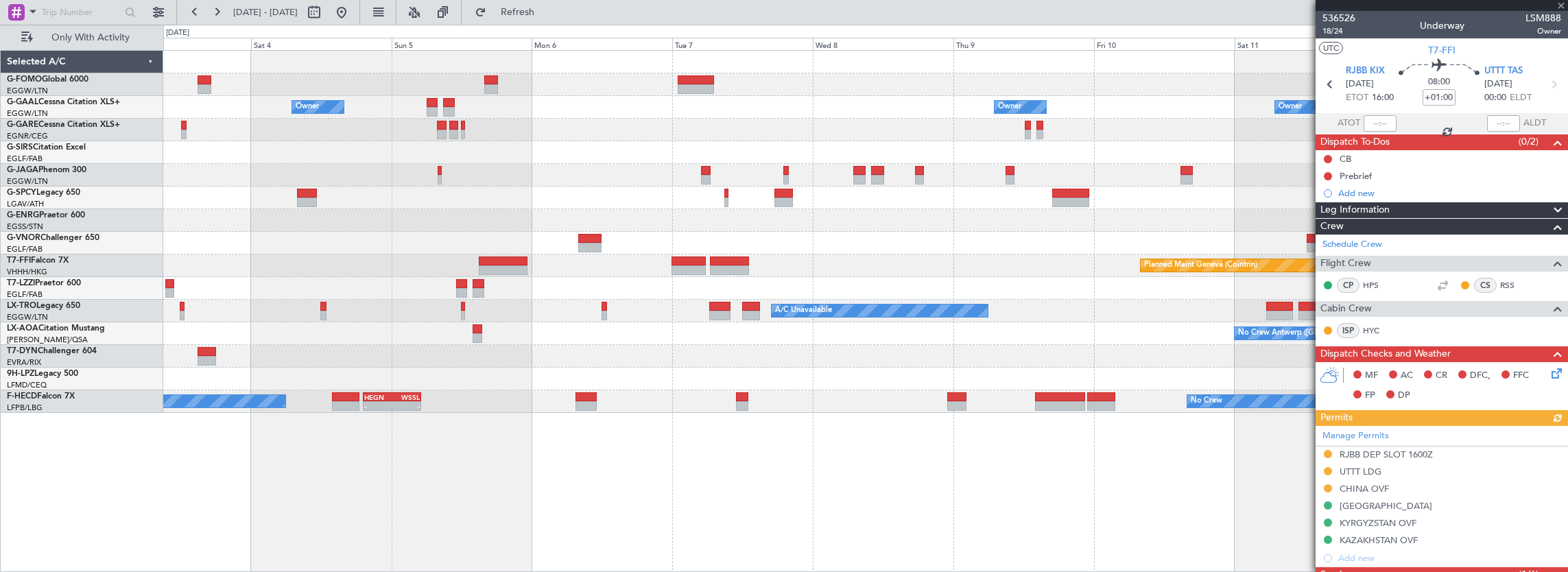
click at [585, 297] on div "Owner Owner Owner Owner Planned Maint London (Luton) Planned Maint Geneva (Coin…" at bounding box center [865, 232] width 1405 height 362
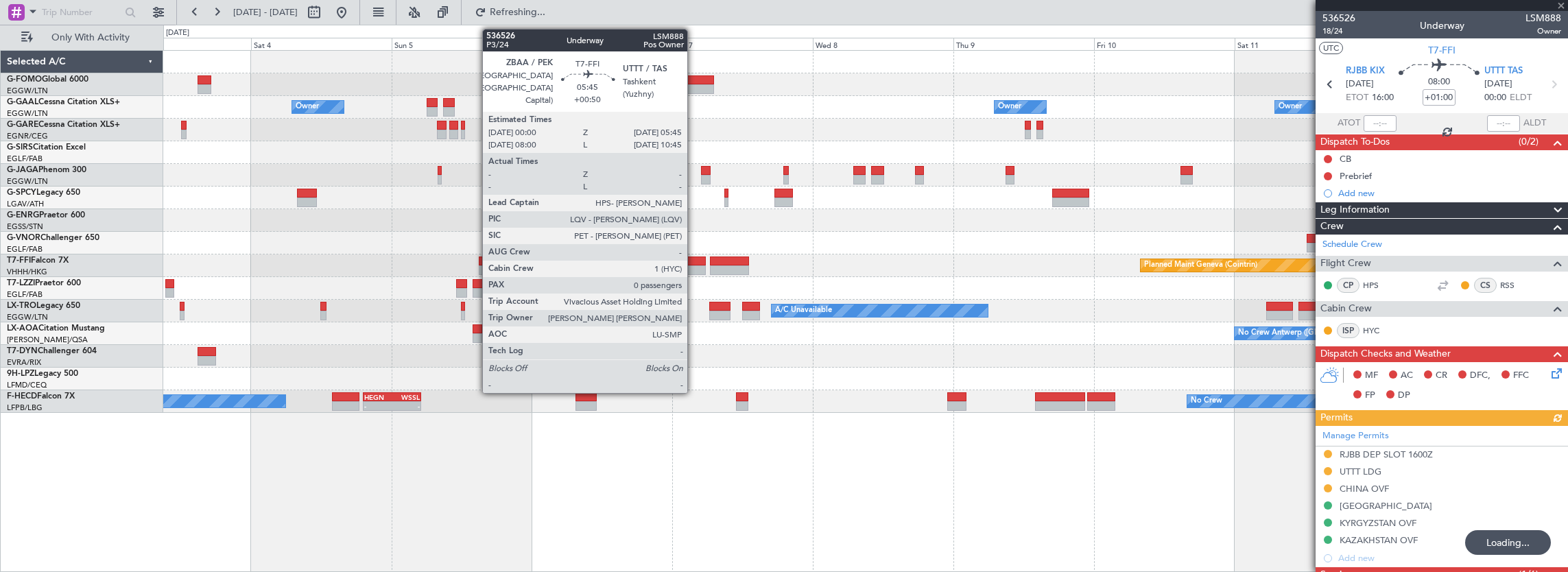
type input "-00:20"
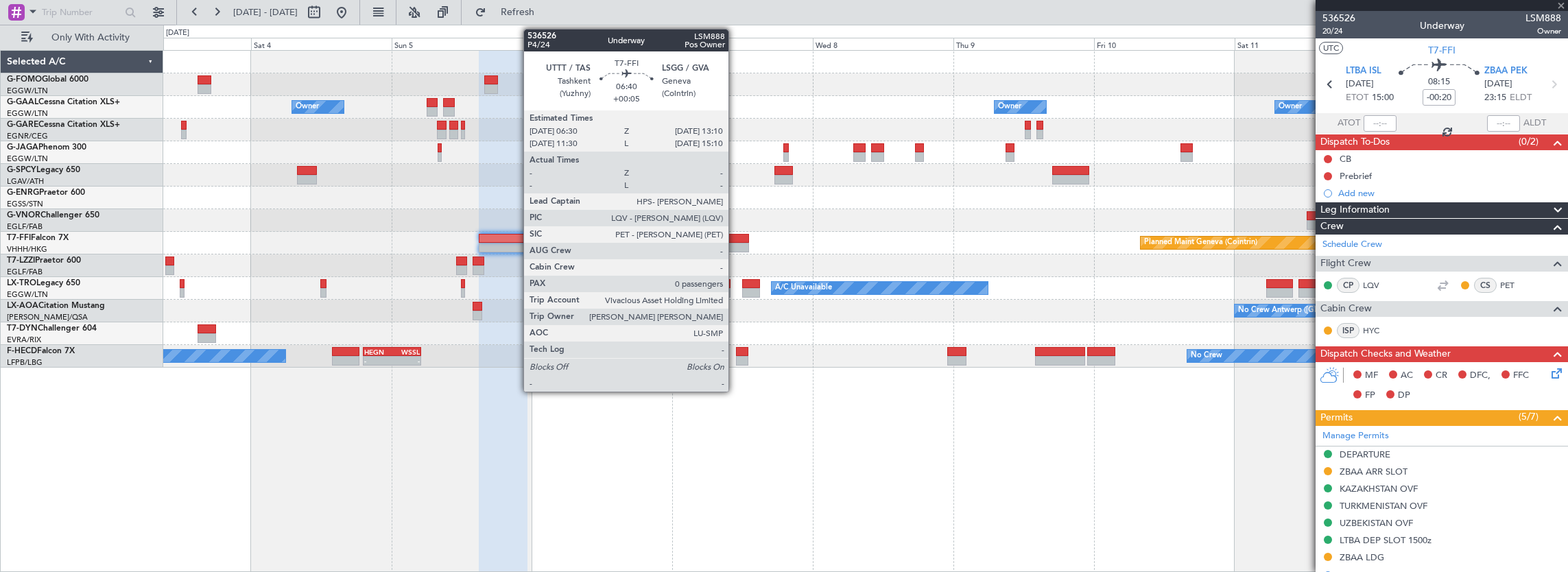
type input "+00:50"
type input "0"
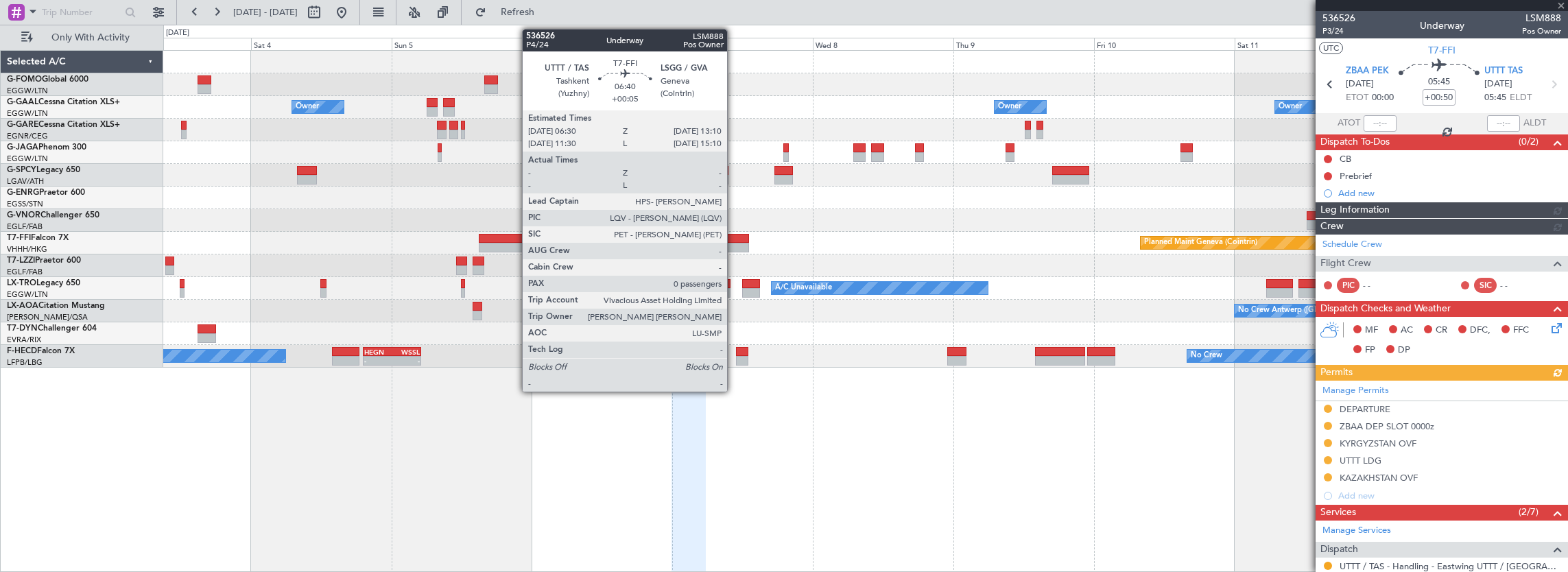
click at [734, 246] on div at bounding box center [729, 247] width 39 height 9
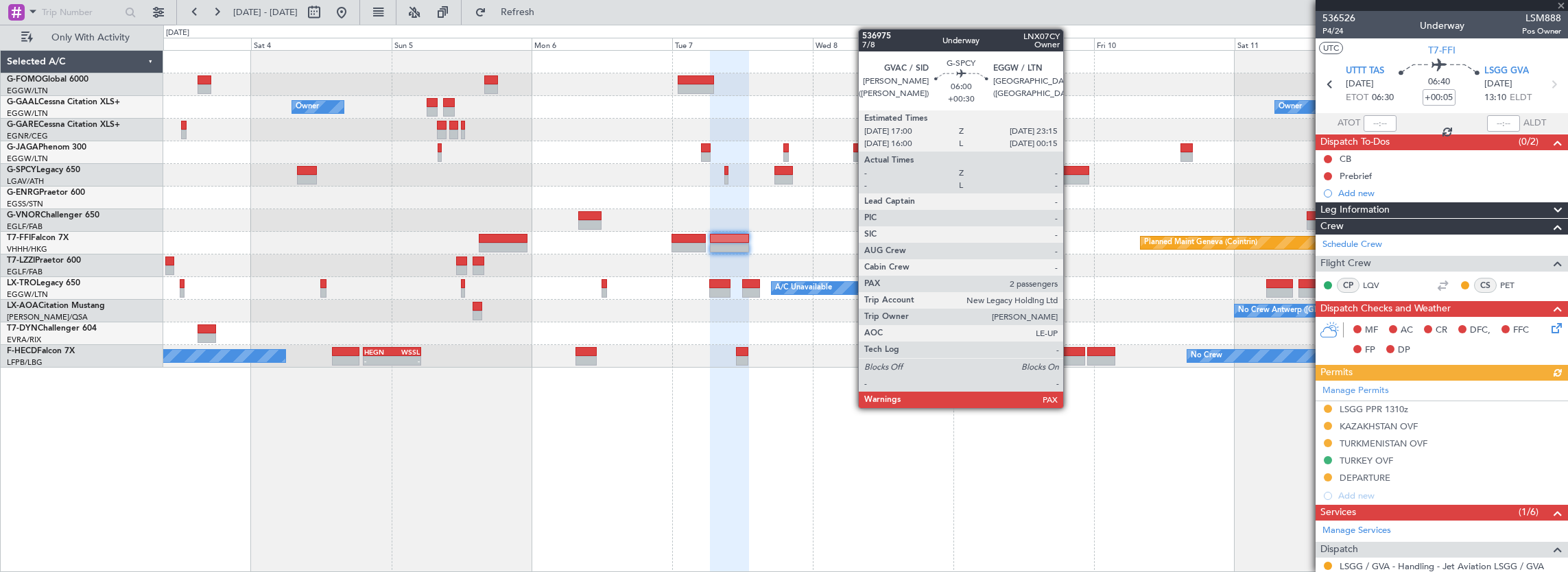
click at [1070, 173] on div at bounding box center [1071, 171] width 37 height 9
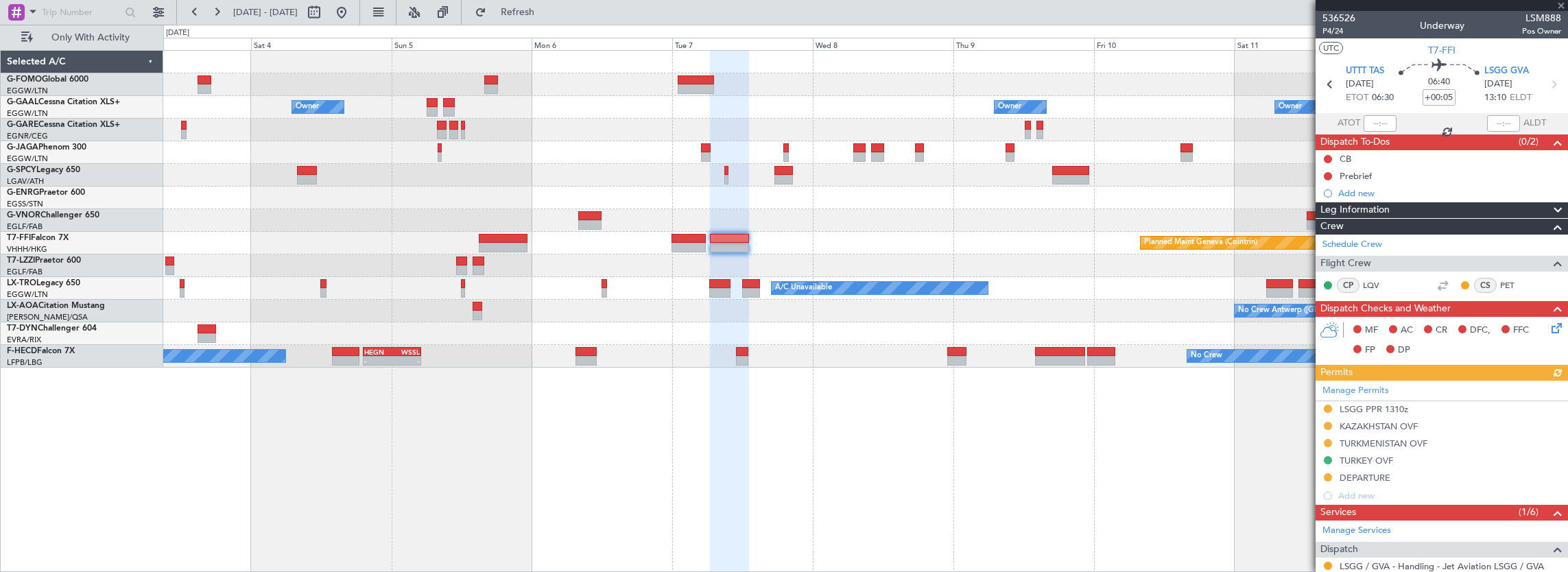
type input "+00:30"
type input "2"
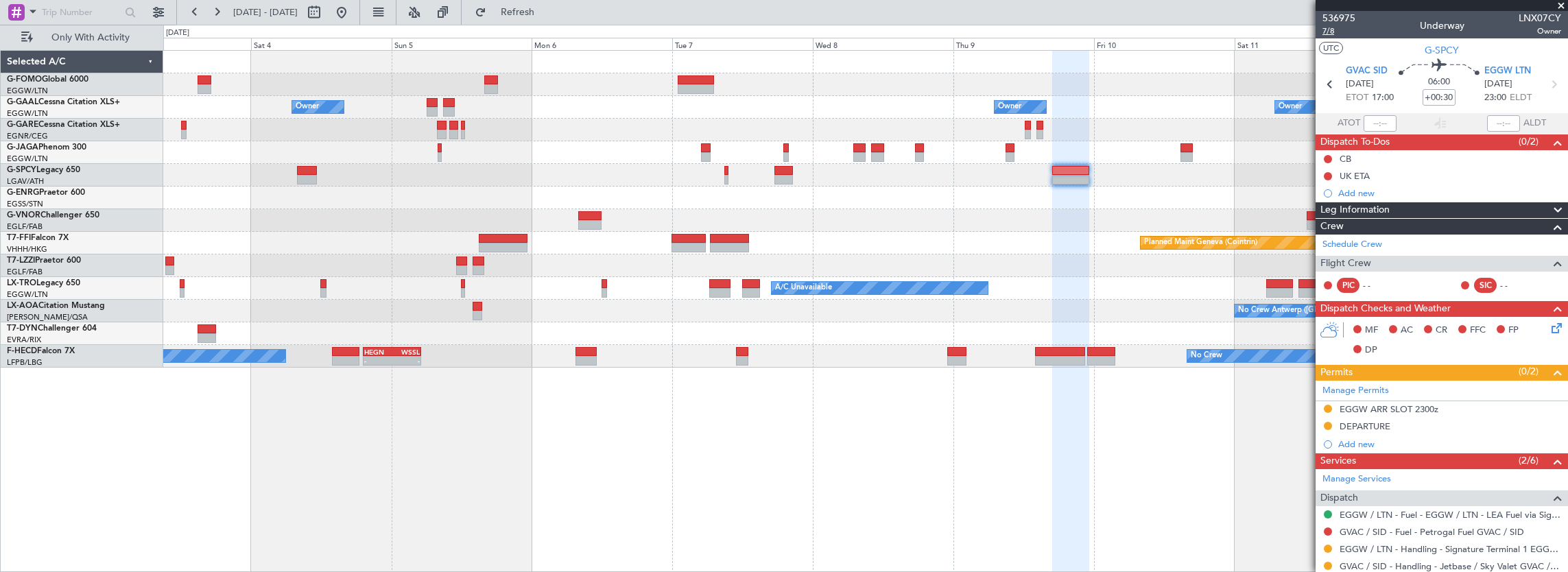
click at [1326, 32] on span "7/8" at bounding box center [1338, 31] width 33 height 12
click at [578, 202] on div "Owner Owner Owner Owner Planned Maint Geneva ([GEOGRAPHIC_DATA]) A/C Unavailabl…" at bounding box center [865, 209] width 1405 height 317
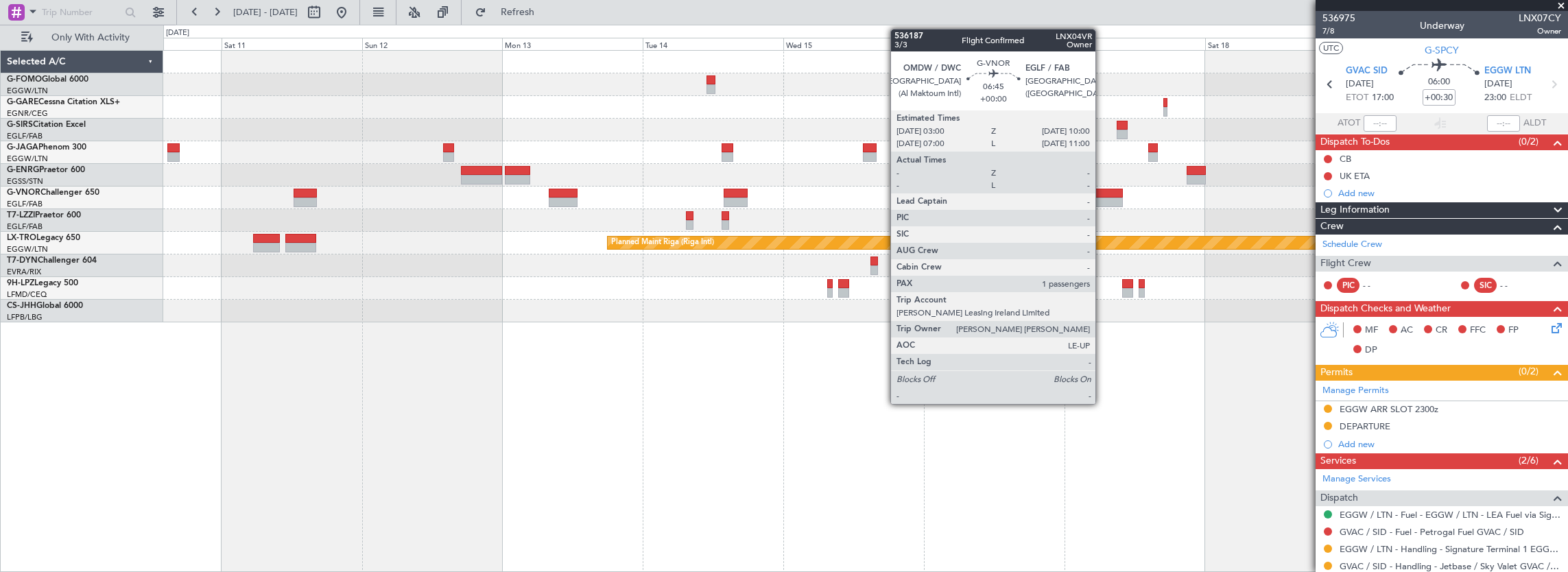
click at [1102, 199] on div at bounding box center [1101, 202] width 41 height 9
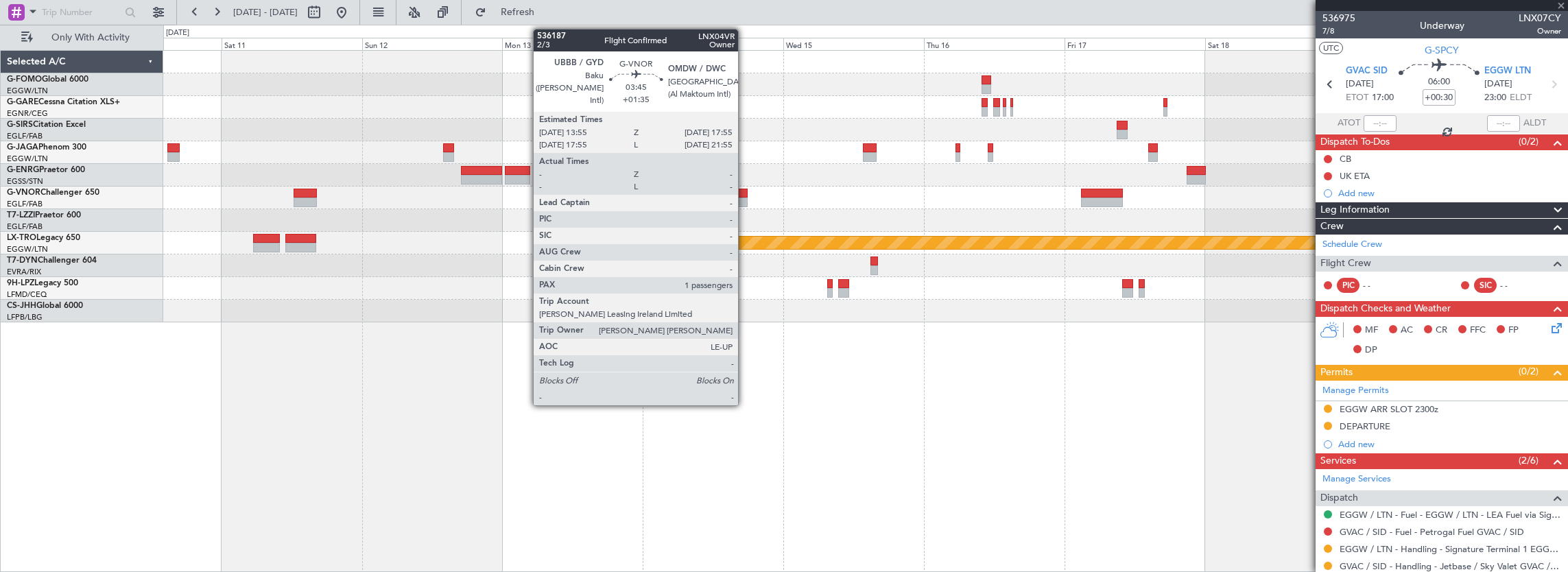
type input "1"
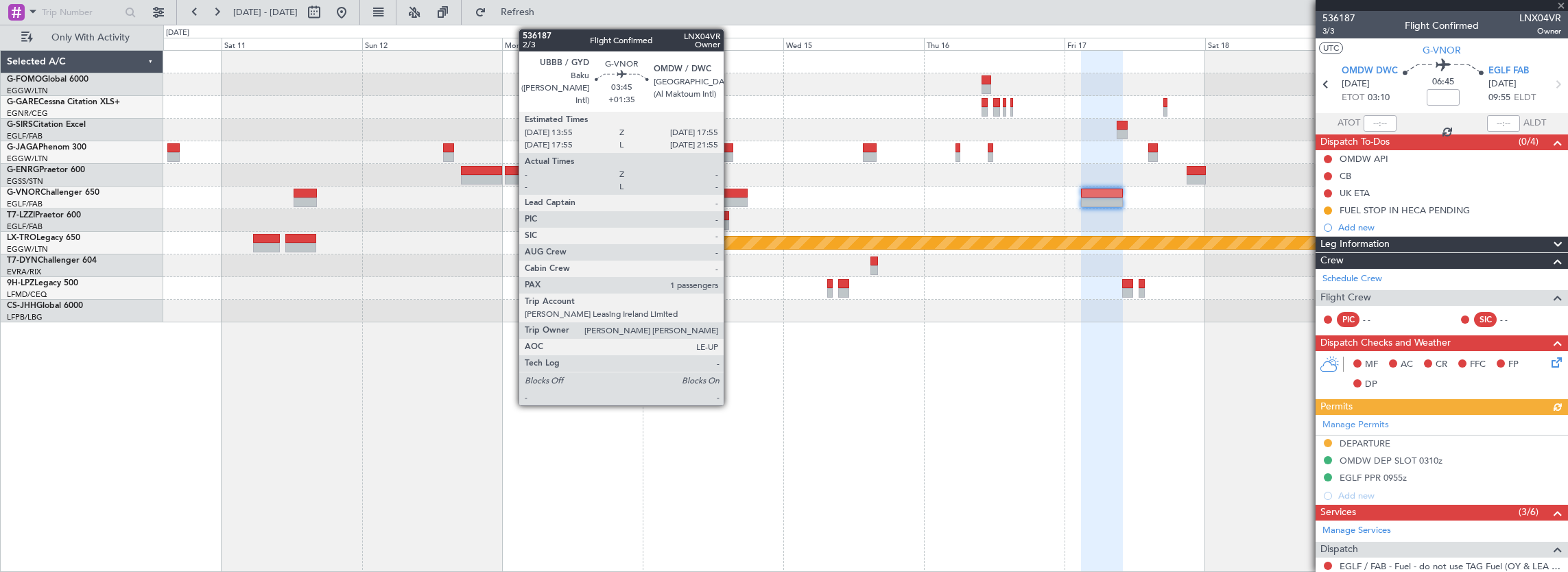
click at [731, 197] on div at bounding box center [736, 202] width 24 height 9
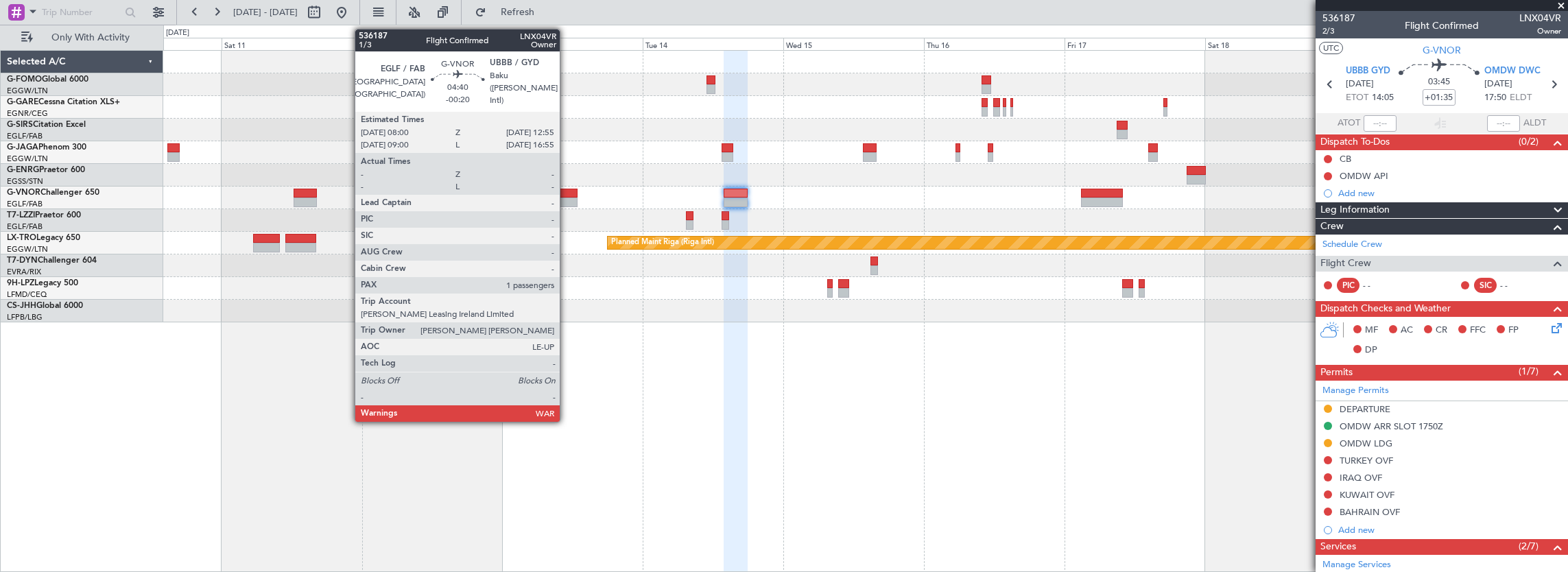
click at [567, 197] on div at bounding box center [563, 202] width 28 height 9
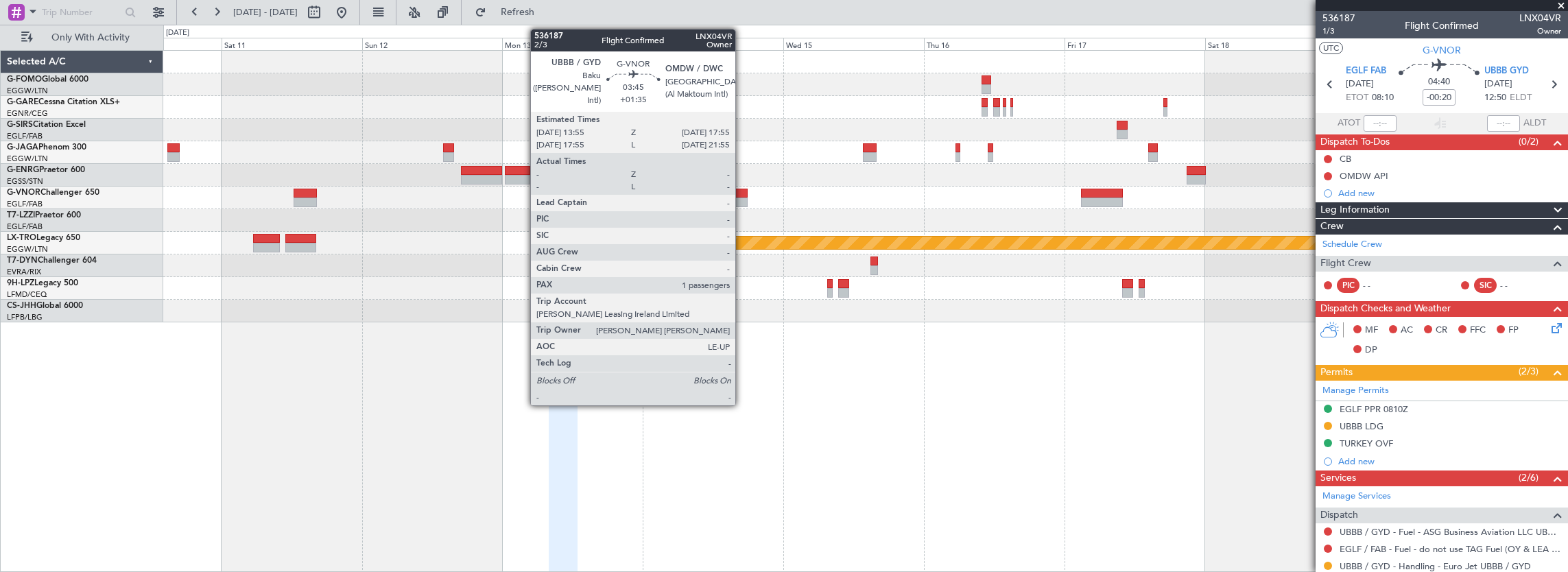
click at [742, 196] on div at bounding box center [736, 193] width 24 height 9
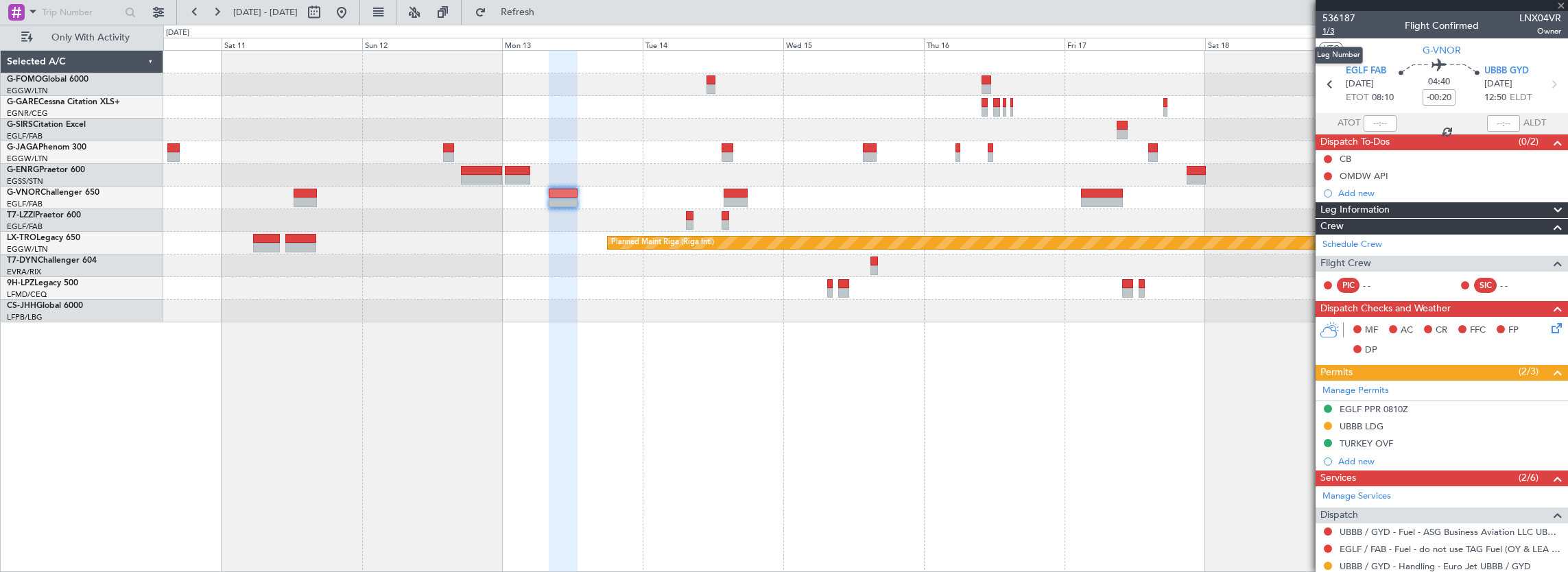
type input "+01:35"
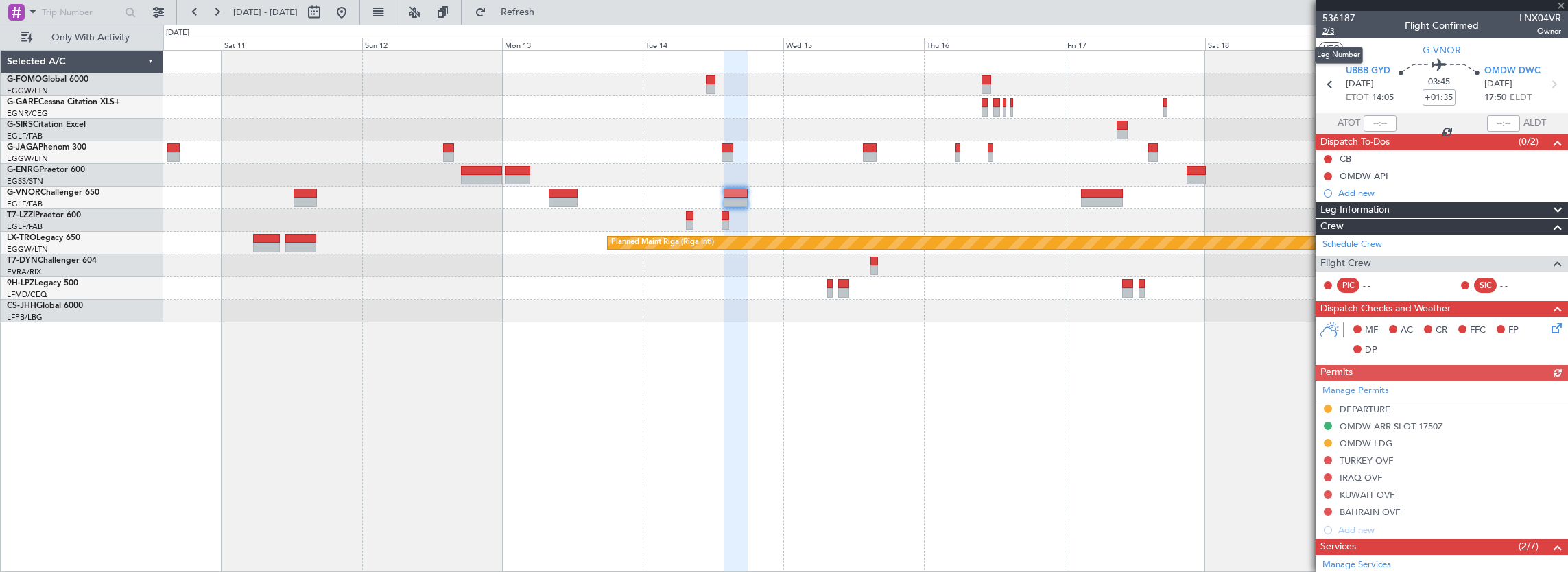
click at [1332, 36] on span "2/3" at bounding box center [1338, 31] width 33 height 12
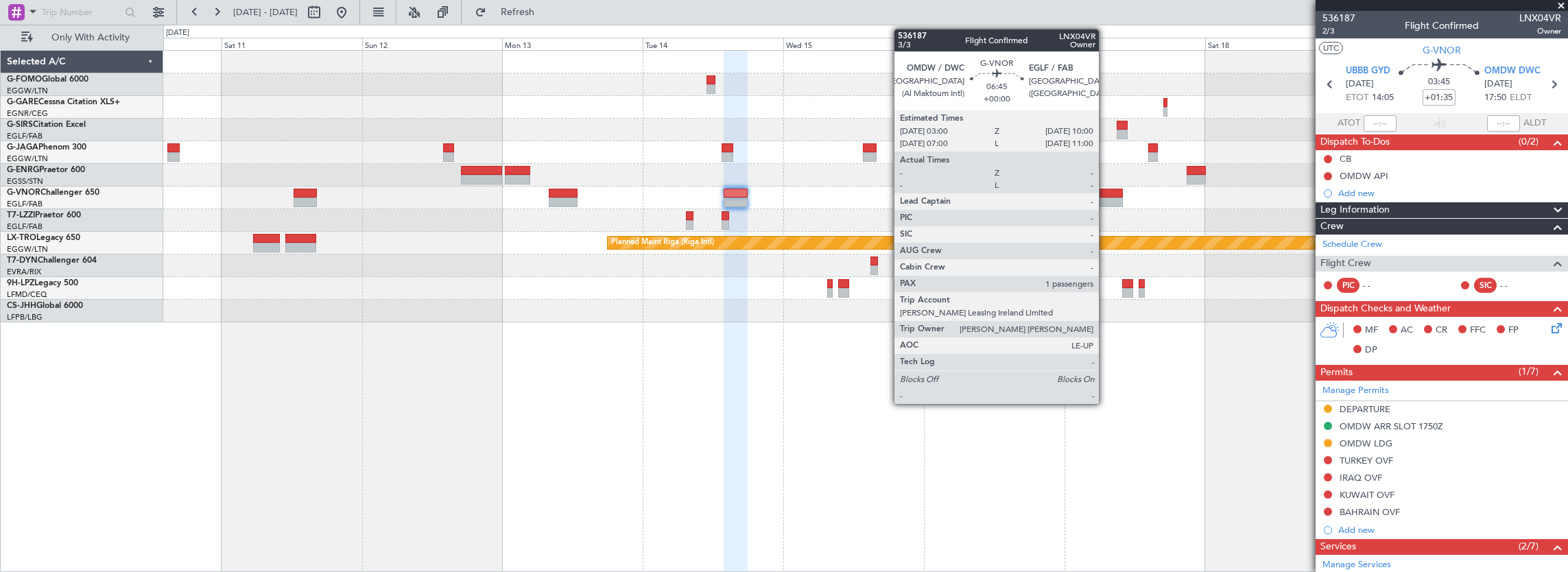
click at [1107, 199] on div at bounding box center [1101, 202] width 41 height 9
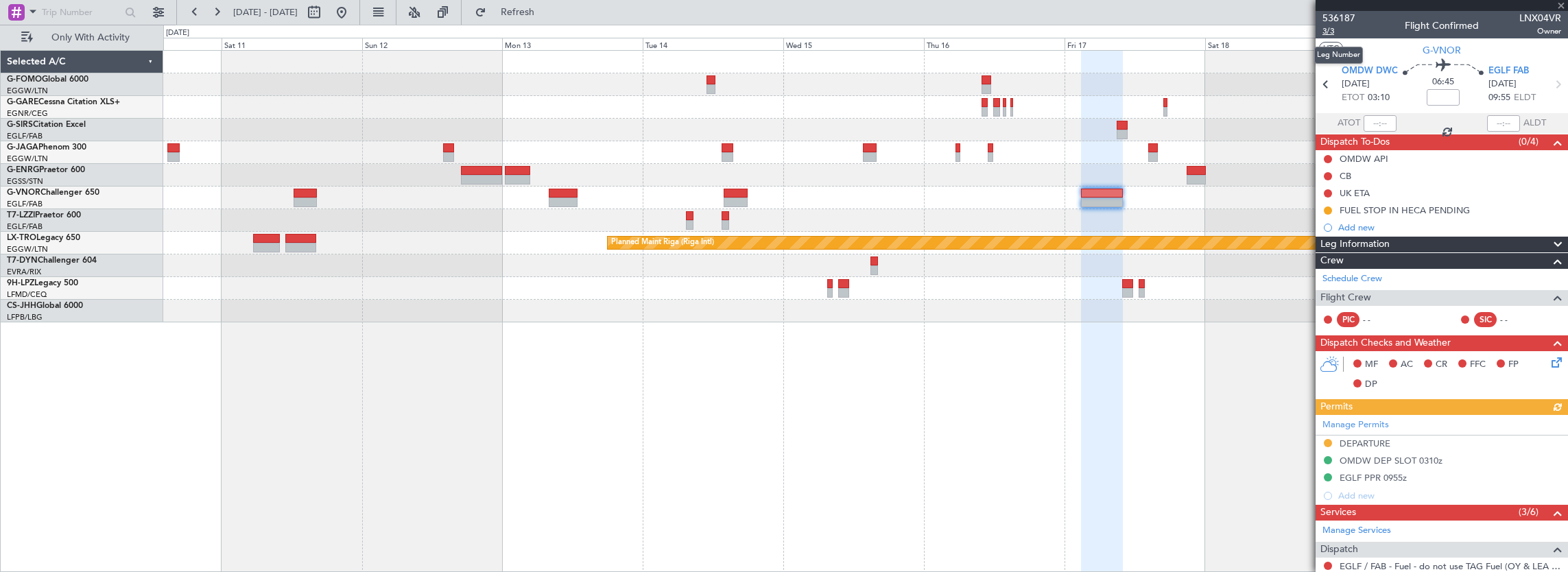
click at [1332, 31] on span "3/3" at bounding box center [1338, 31] width 33 height 12
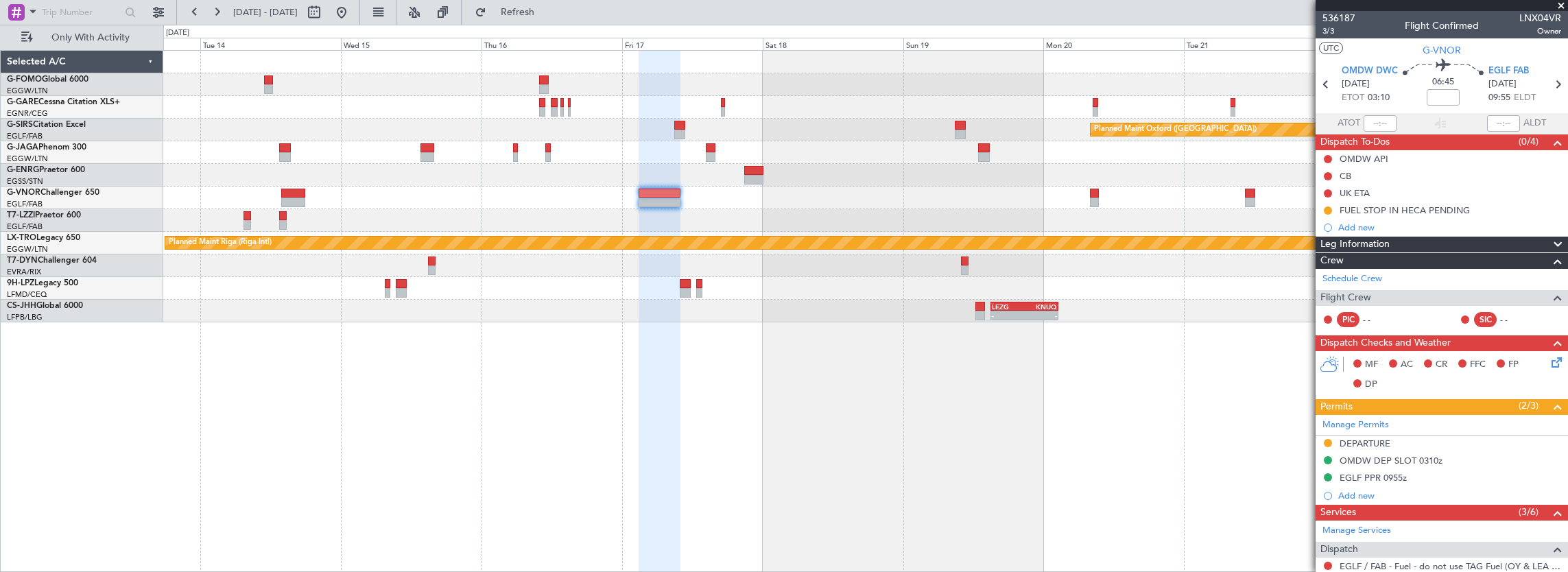
click at [629, 171] on div "Planned Maint Oxford ([GEOGRAPHIC_DATA]) A/C Unavailable [GEOGRAPHIC_DATA] ([GE…" at bounding box center [865, 186] width 1405 height 272
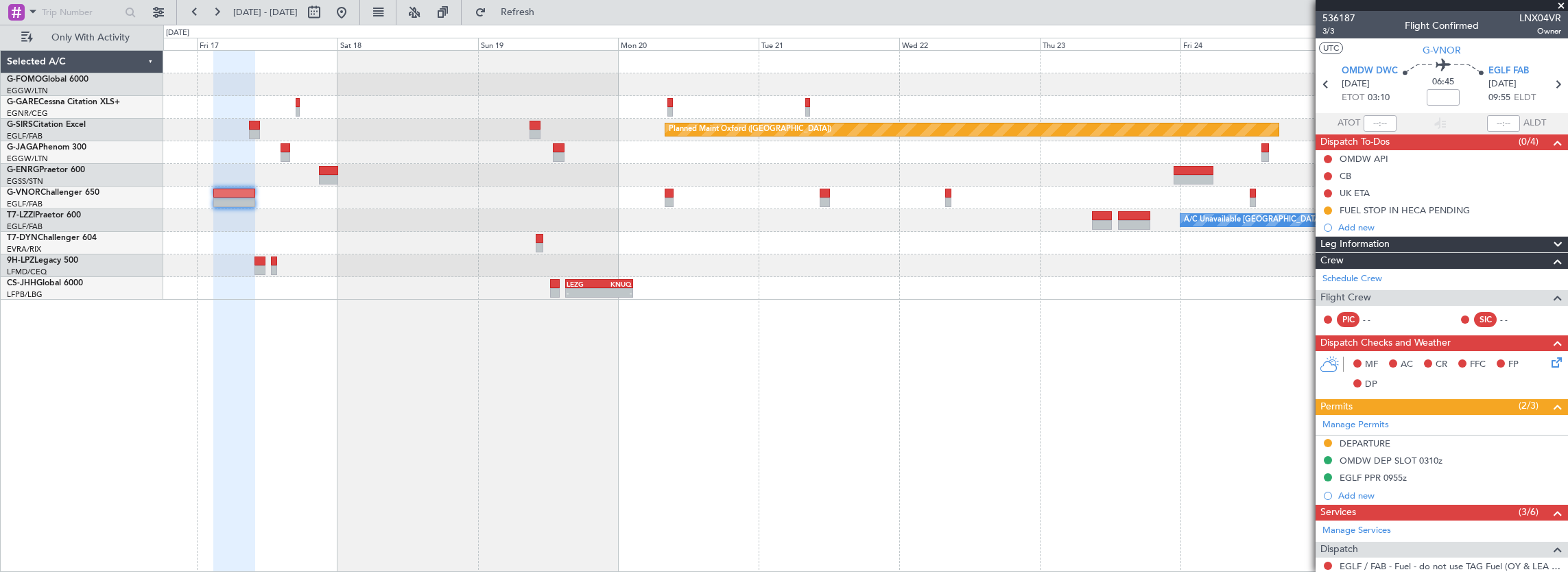
click at [758, 226] on div "Planned Maint Oxford ([GEOGRAPHIC_DATA]) A/C Unavailable [GEOGRAPHIC_DATA] ([GE…" at bounding box center [865, 176] width 1405 height 249
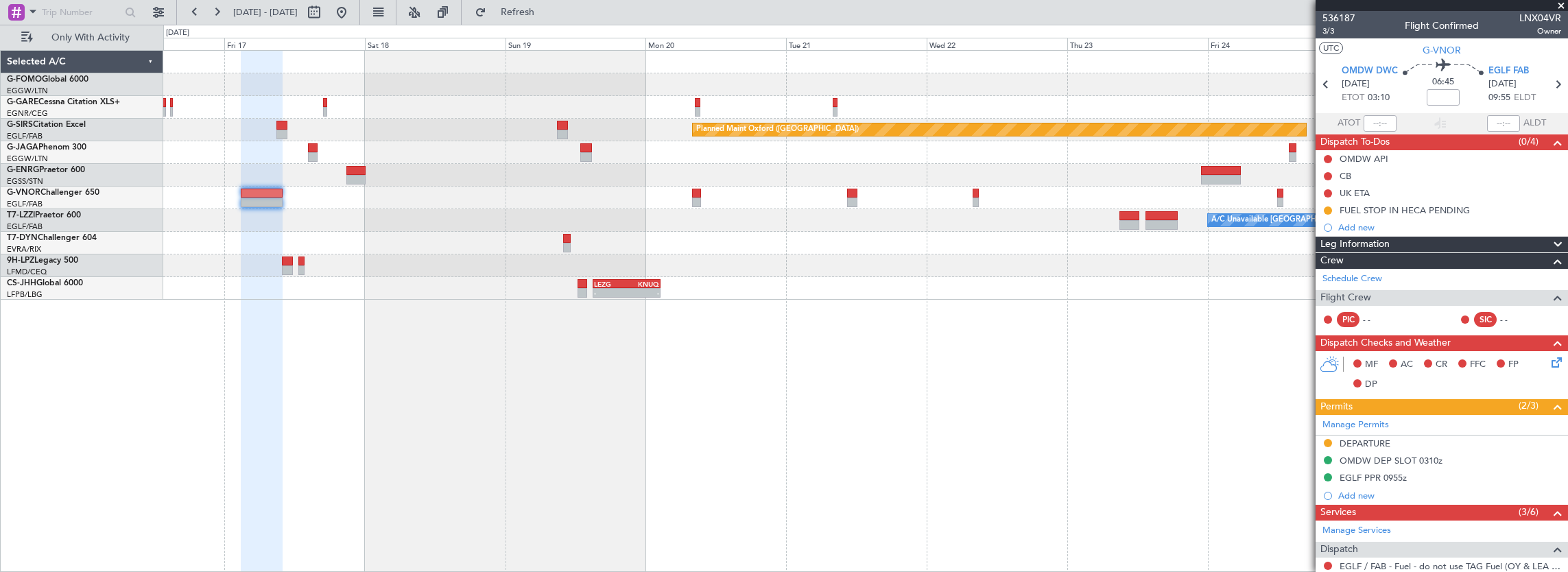
click at [701, 205] on div at bounding box center [865, 197] width 1405 height 23
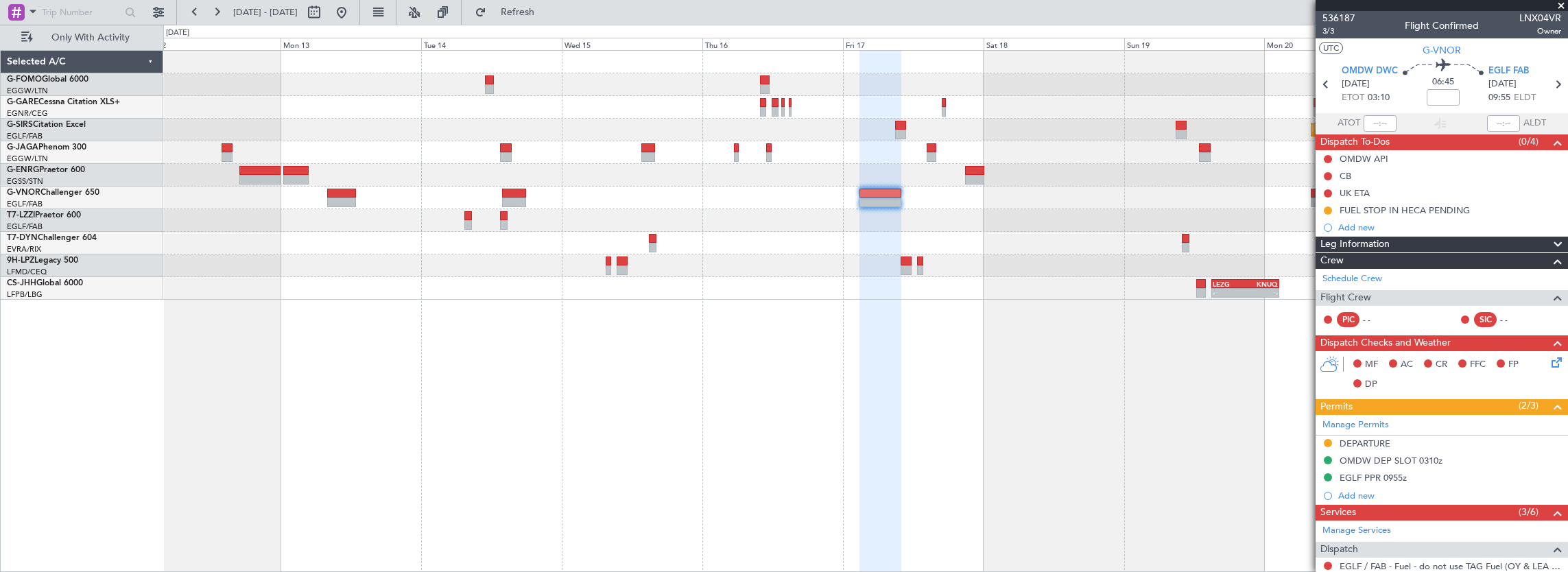
click at [608, 138] on div "Planned Maint Oxford ([GEOGRAPHIC_DATA])" at bounding box center [865, 130] width 1405 height 23
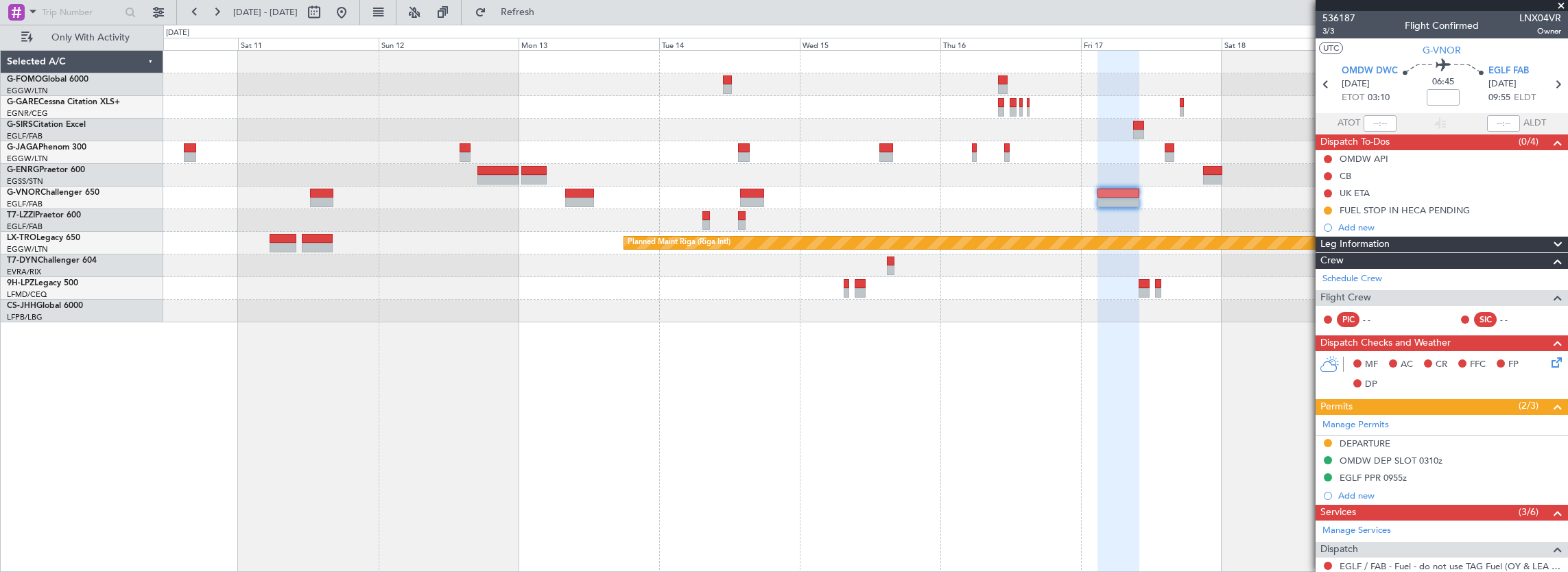
click at [421, 118] on div "Planned Maint Oxford ([GEOGRAPHIC_DATA]) Planned Maint [GEOGRAPHIC_DATA] (Riga …" at bounding box center [865, 186] width 1405 height 272
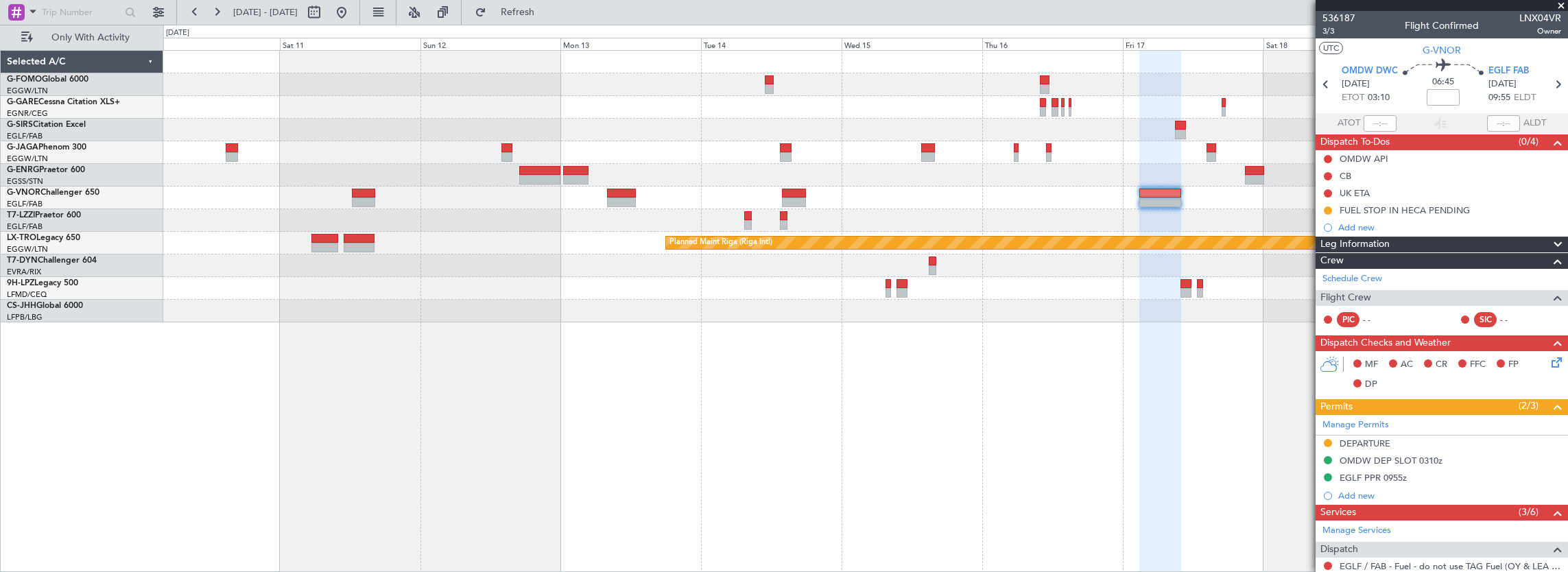
click at [495, 124] on div "Planned Maint Oxford ([GEOGRAPHIC_DATA])" at bounding box center [865, 130] width 1405 height 23
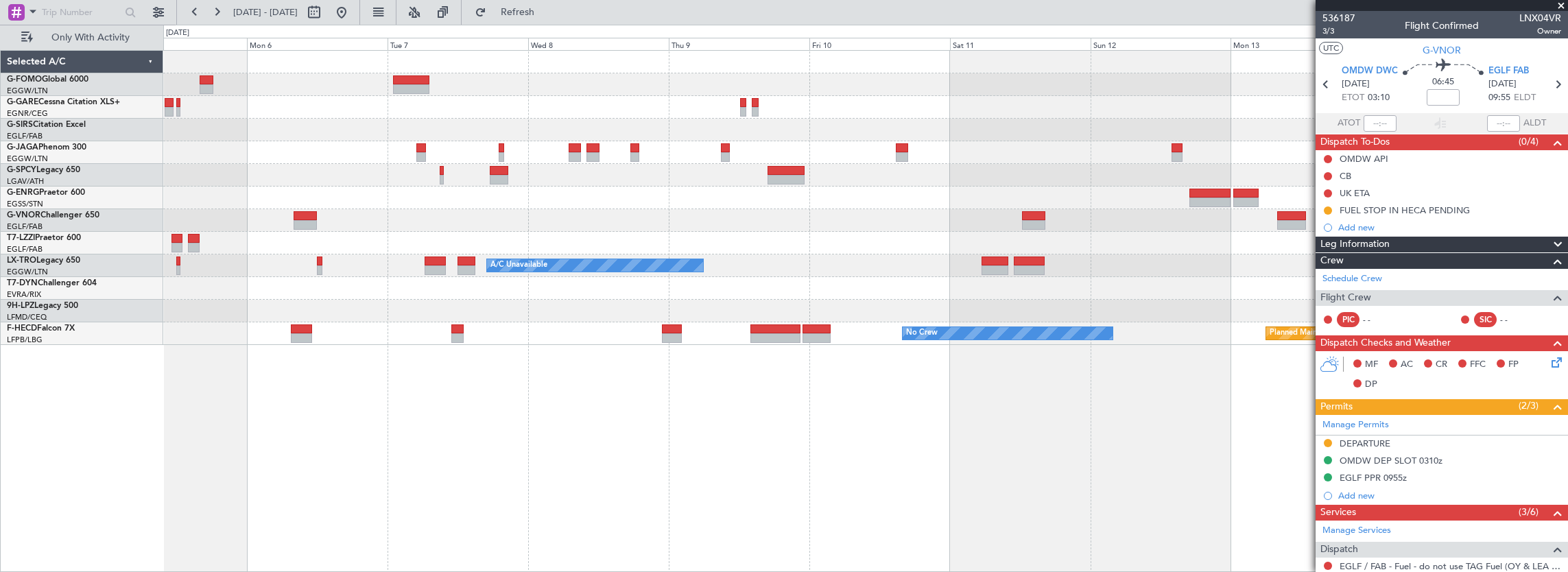
click at [977, 186] on div "Planned Maint Riga (Riga Intl) A/C Unavailable No Crew Planned Maint [GEOGRAPHI…" at bounding box center [865, 198] width 1405 height 294
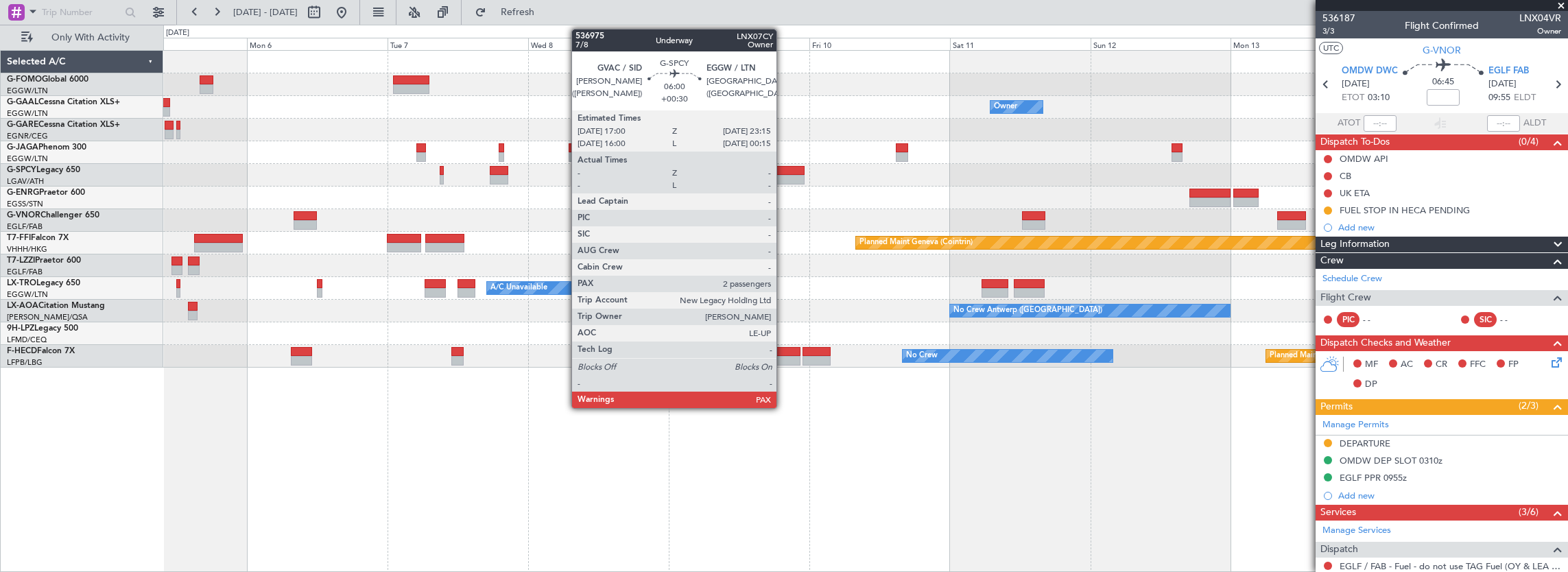
click at [783, 176] on div at bounding box center [786, 179] width 37 height 9
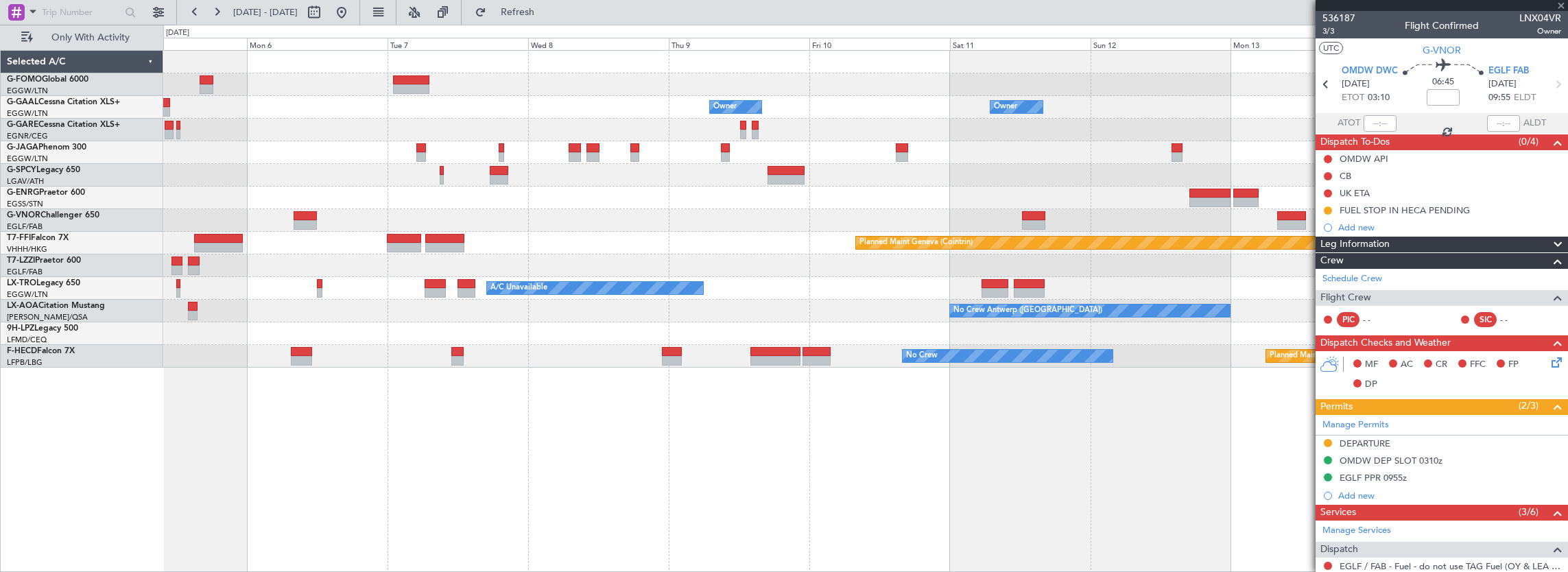
type input "+00:30"
type input "2"
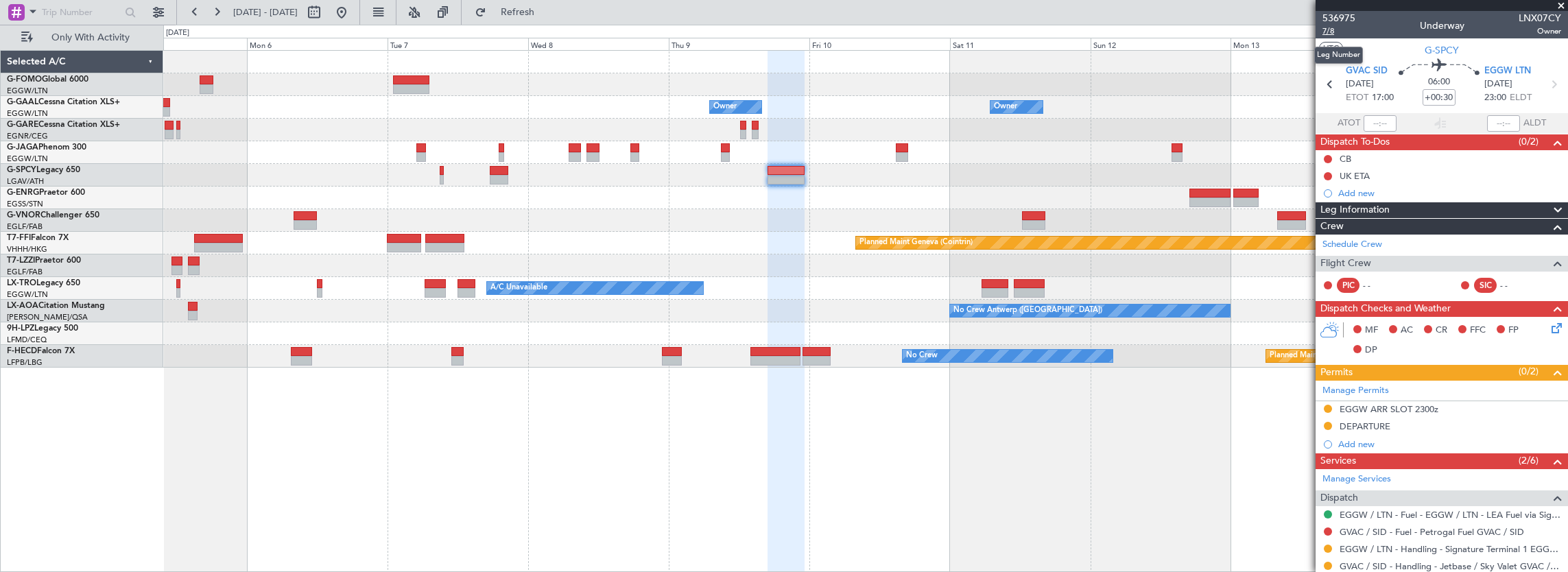
click at [1328, 33] on span "7/8" at bounding box center [1338, 31] width 33 height 12
click at [1362, 385] on link "Manage Permits" at bounding box center [1356, 391] width 67 height 13
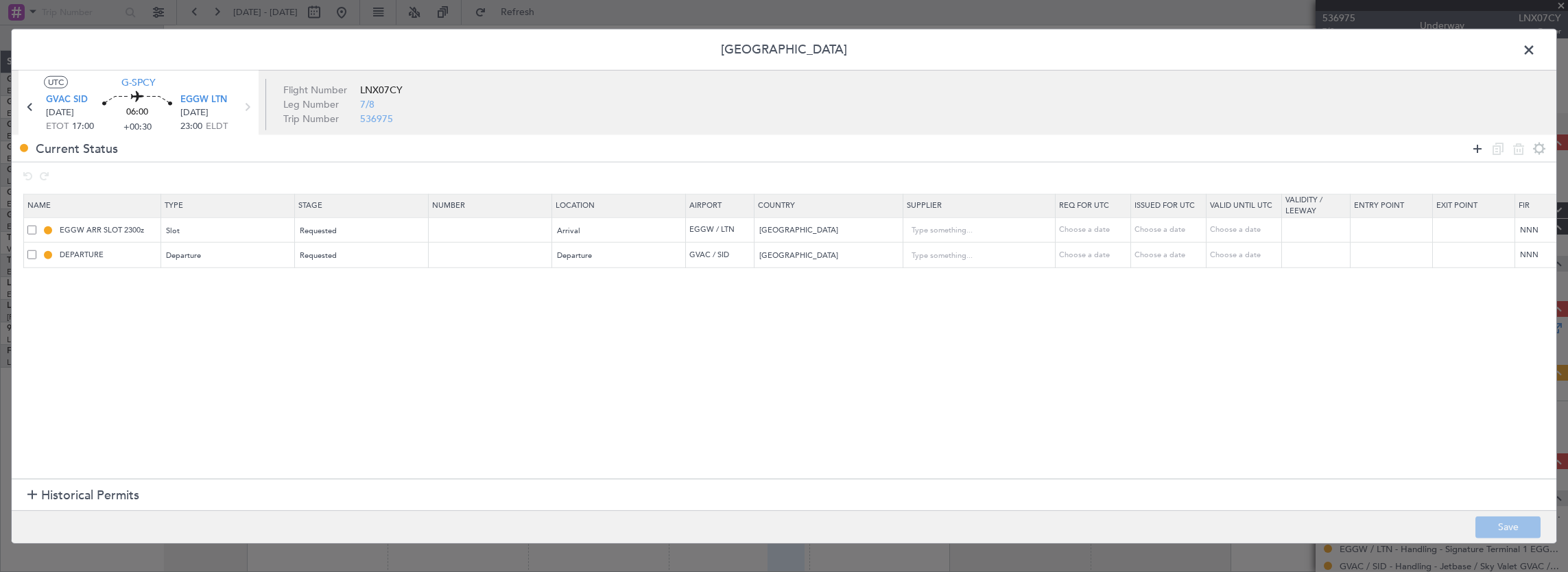
click at [1475, 149] on icon at bounding box center [1478, 148] width 17 height 17
click at [224, 278] on div "Type" at bounding box center [224, 281] width 114 height 21
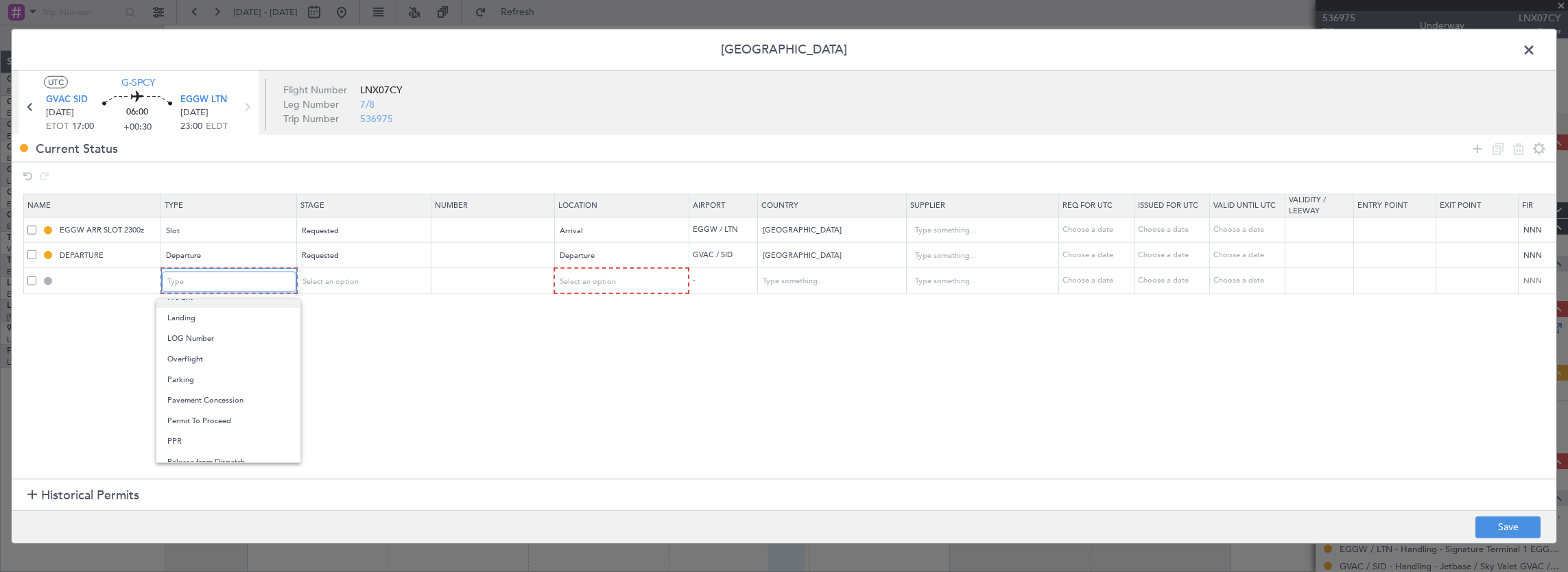
scroll to position [343, 0]
click at [207, 353] on span "Parking" at bounding box center [228, 357] width 122 height 21
click at [209, 285] on div "Parking" at bounding box center [223, 281] width 114 height 21
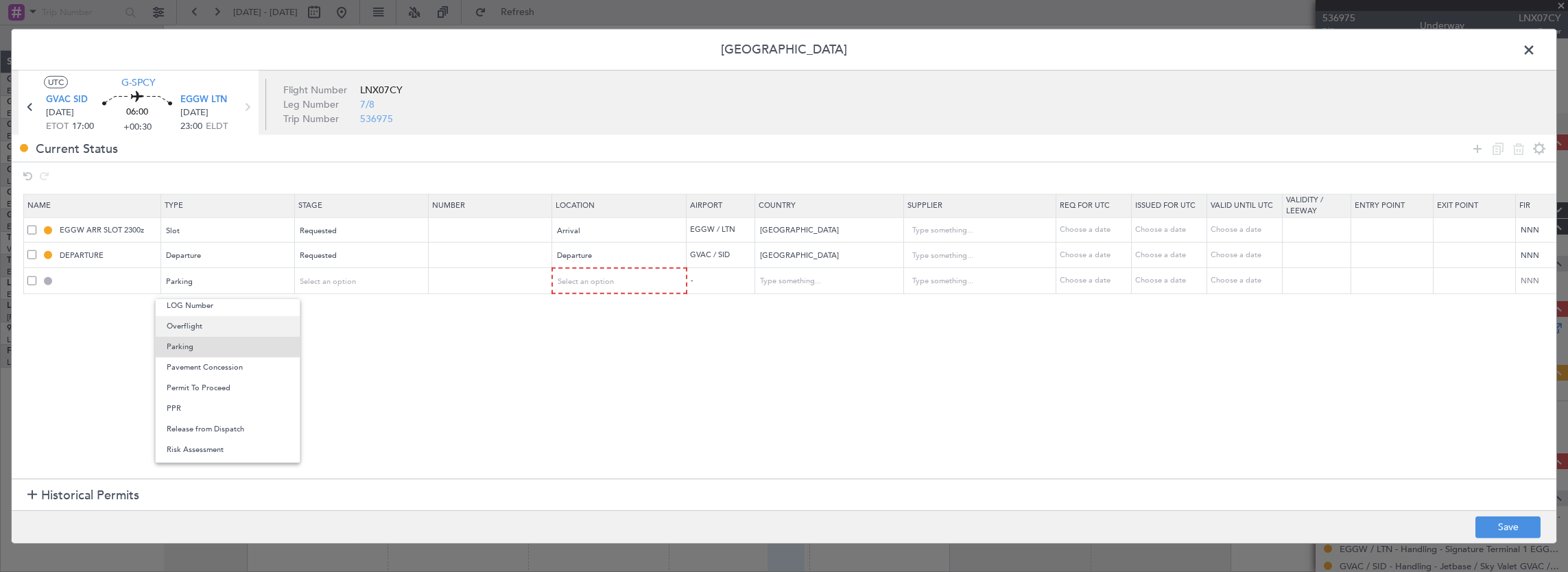
click at [212, 330] on span "Overflight" at bounding box center [227, 326] width 122 height 21
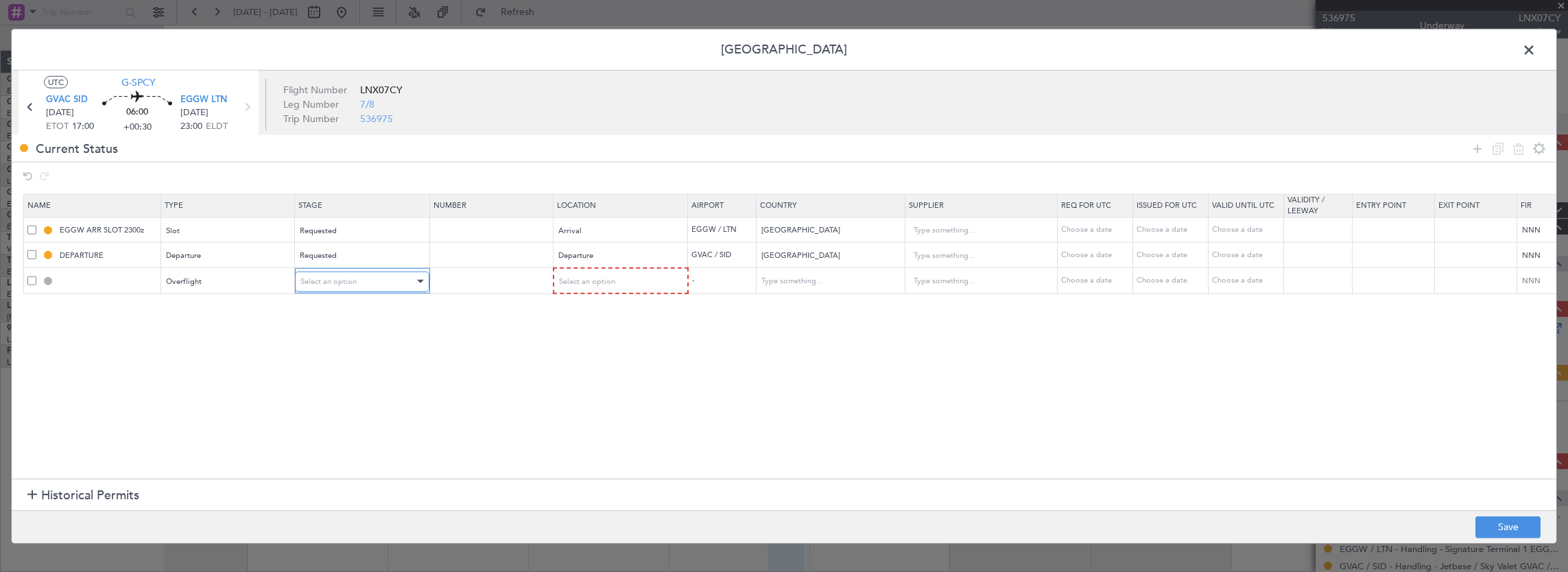
click at [350, 279] on span "Select an option" at bounding box center [328, 281] width 56 height 10
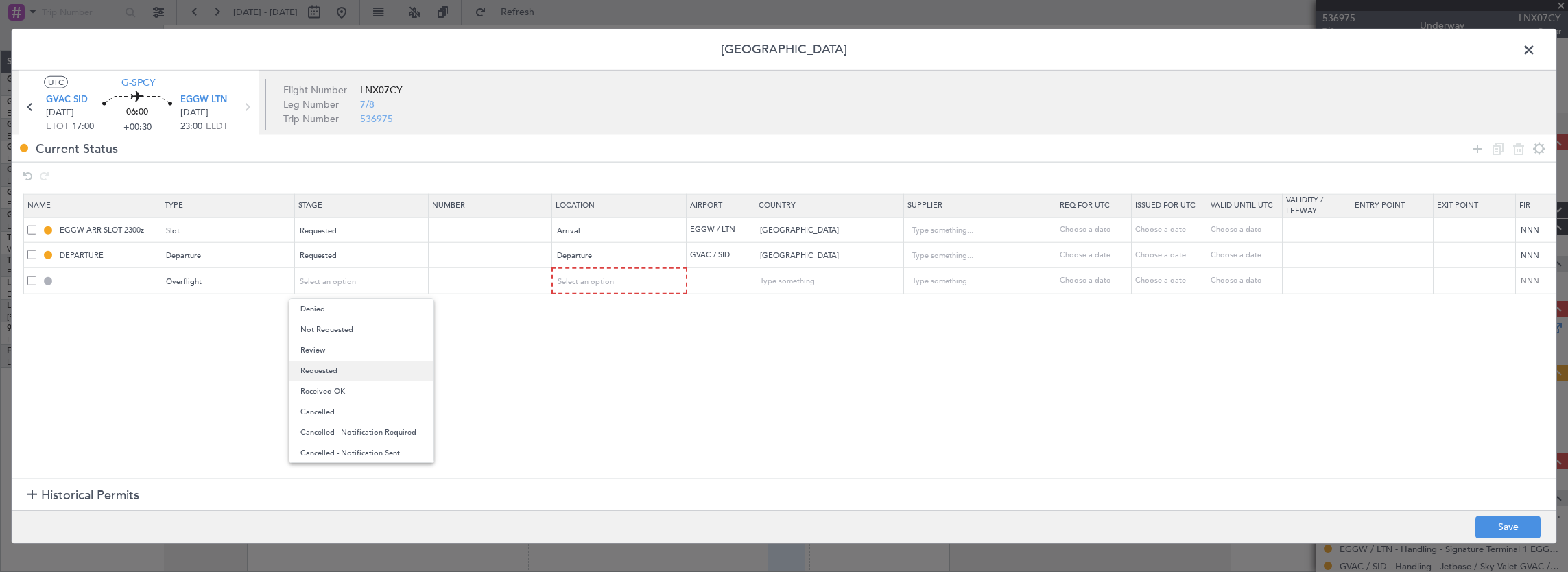
click at [349, 369] on span "Requested" at bounding box center [361, 371] width 122 height 21
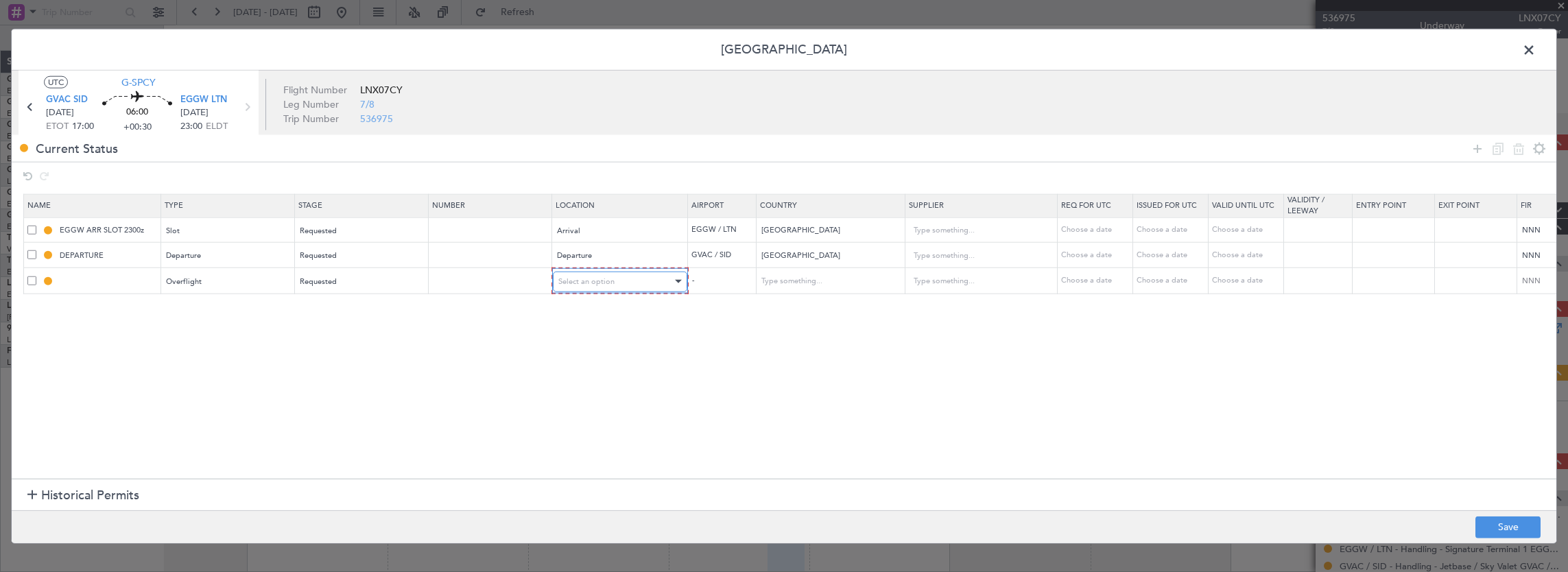
click at [579, 285] on div "Select an option" at bounding box center [615, 281] width 114 height 21
click at [593, 390] on span "Enroute" at bounding box center [619, 391] width 122 height 21
click at [820, 285] on input "text" at bounding box center [822, 280] width 124 height 21
click at [801, 307] on span "[GEOGRAPHIC_DATA]" at bounding box center [827, 301] width 127 height 21
type input "[GEOGRAPHIC_DATA]"
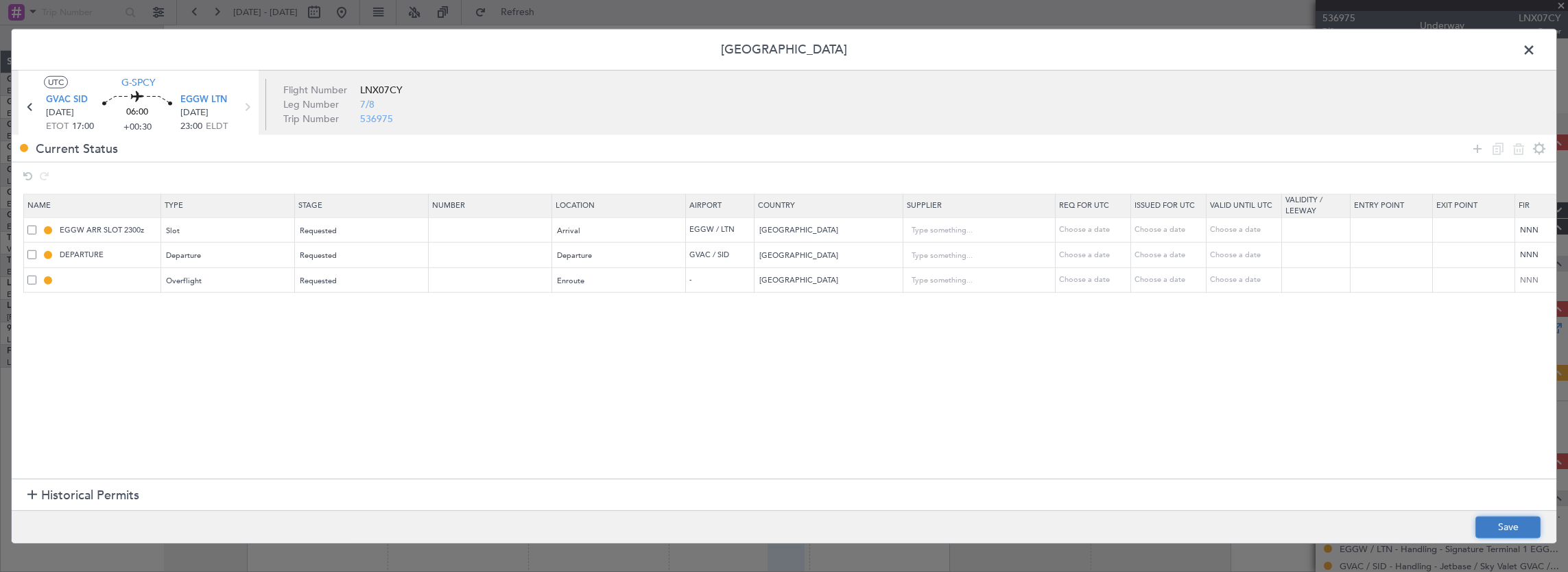
click at [1517, 527] on button "Save" at bounding box center [1508, 527] width 65 height 22
type input "MOROCCO OVF"
type input "NNN"
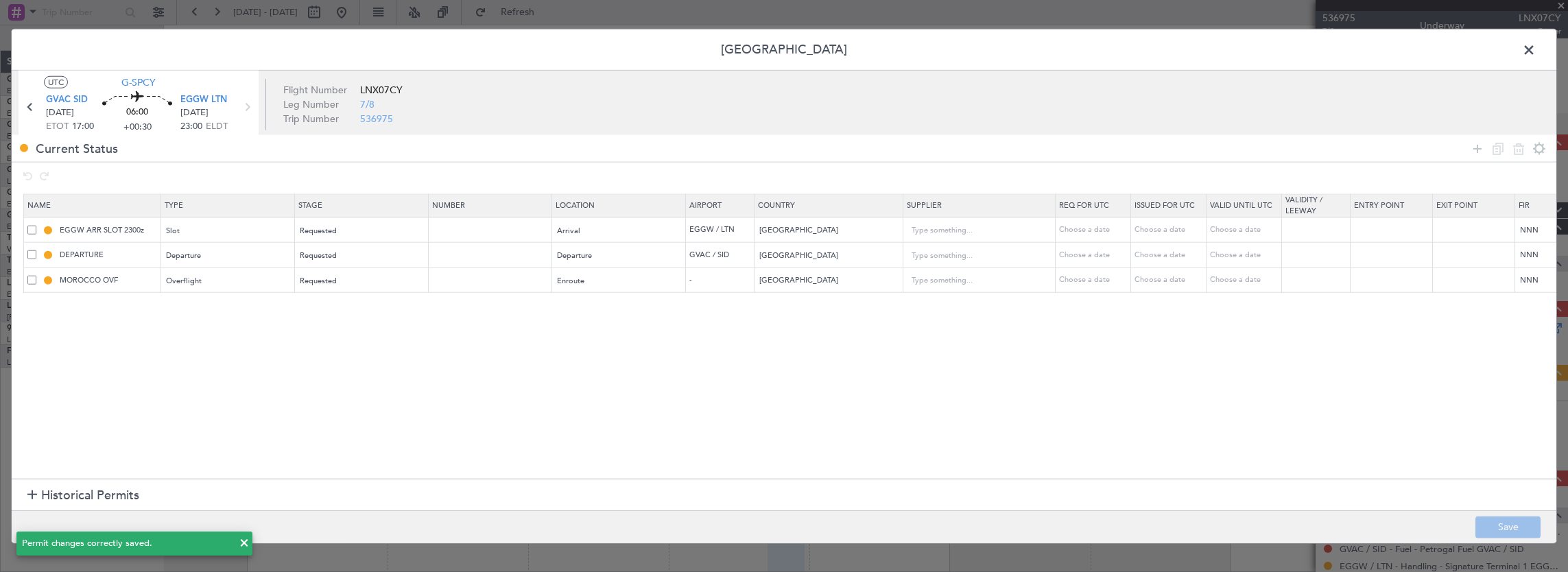
click at [1535, 51] on span at bounding box center [1535, 54] width 0 height 28
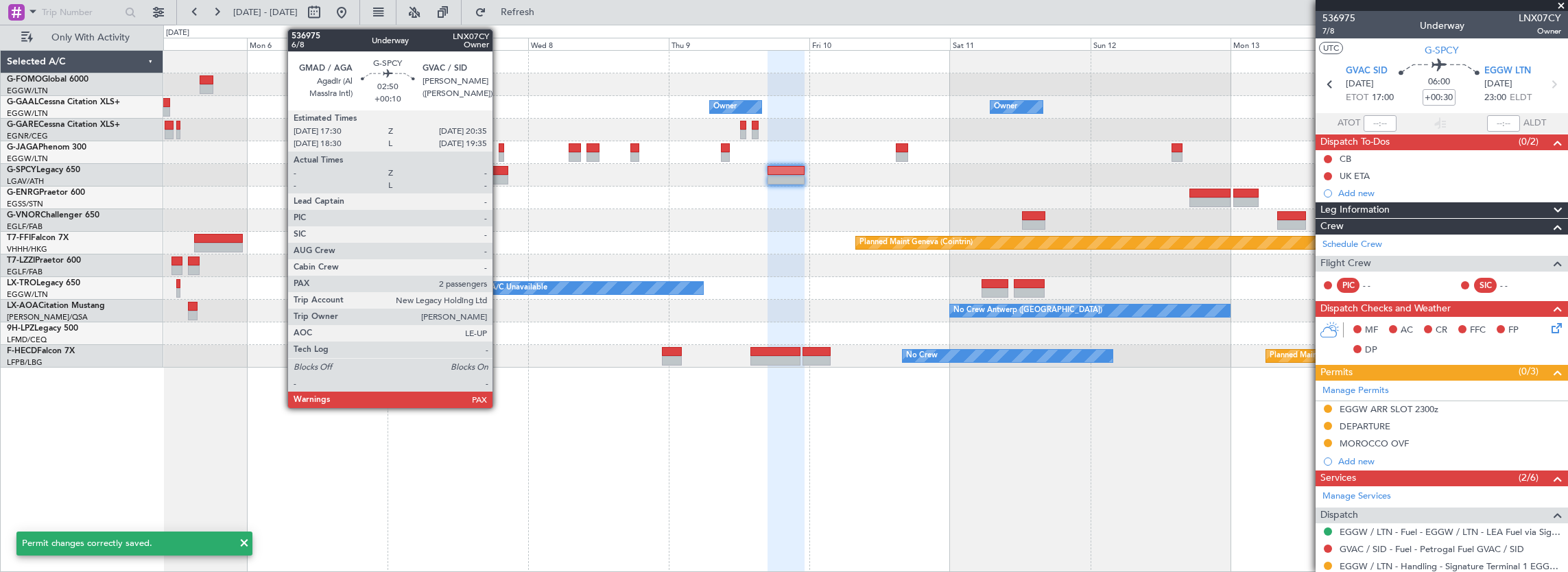
click at [499, 173] on div at bounding box center [499, 171] width 18 height 9
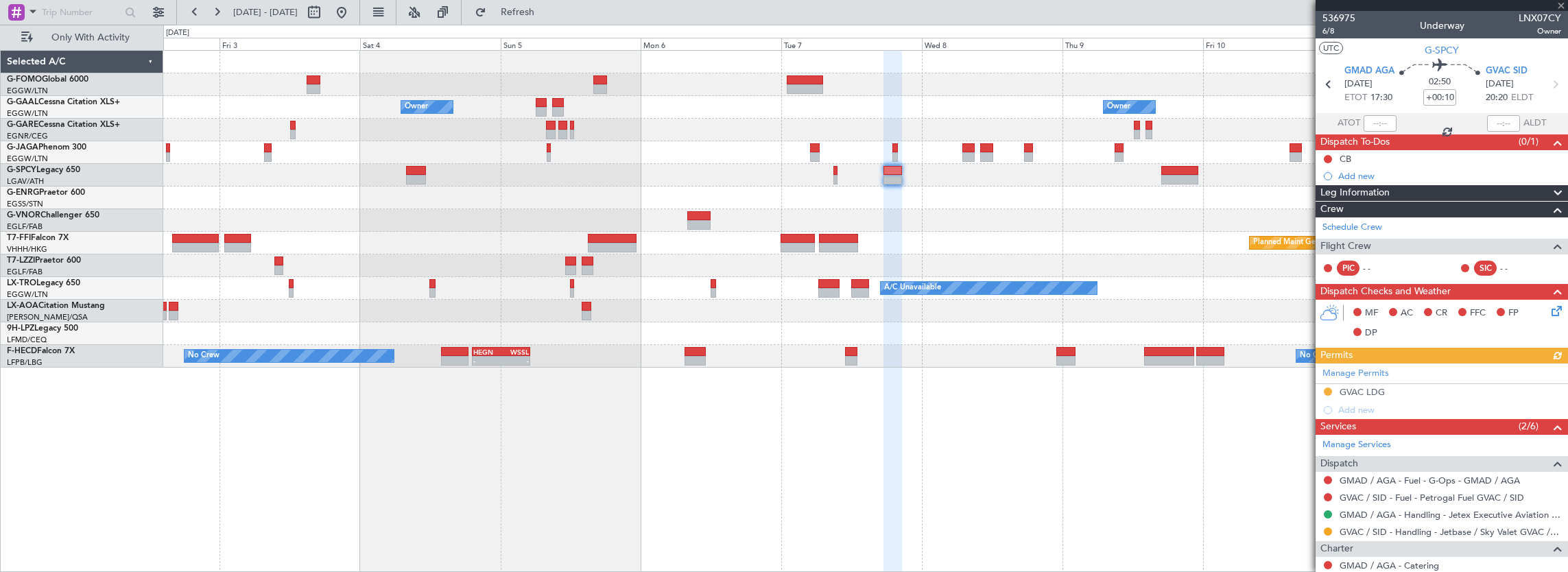
click at [758, 186] on div at bounding box center [865, 175] width 1405 height 23
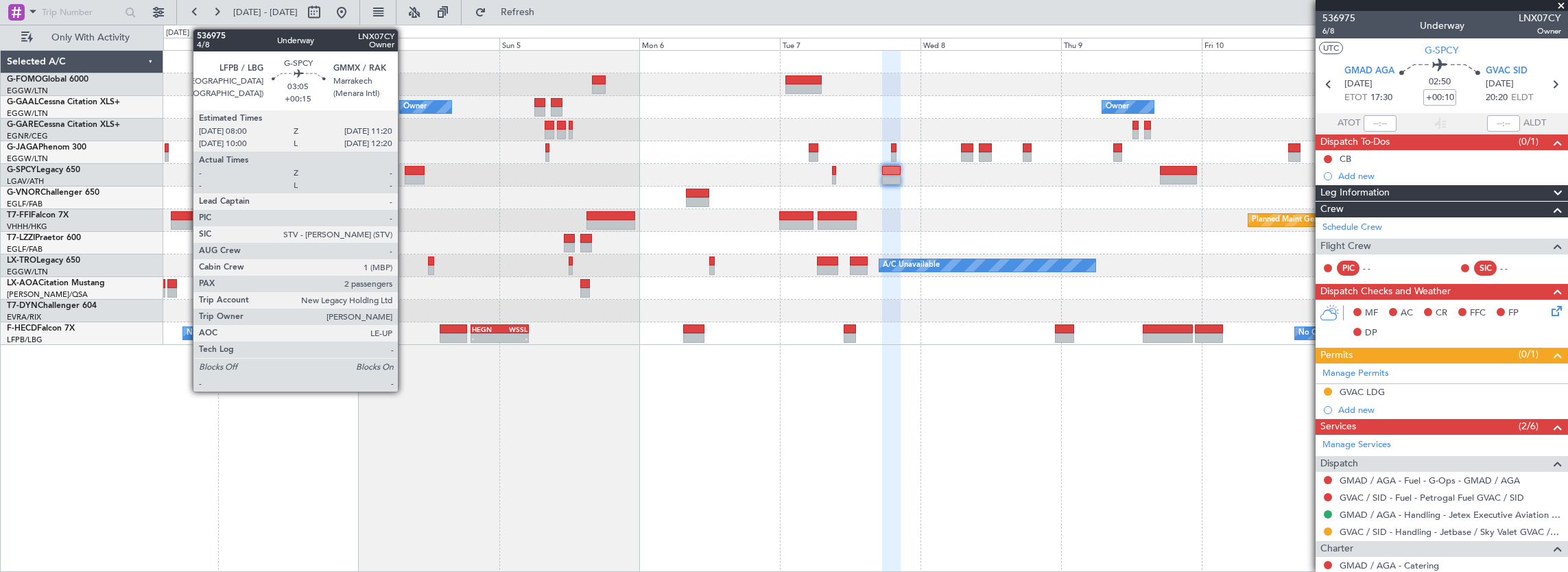
click at [405, 175] on div at bounding box center [415, 179] width 20 height 9
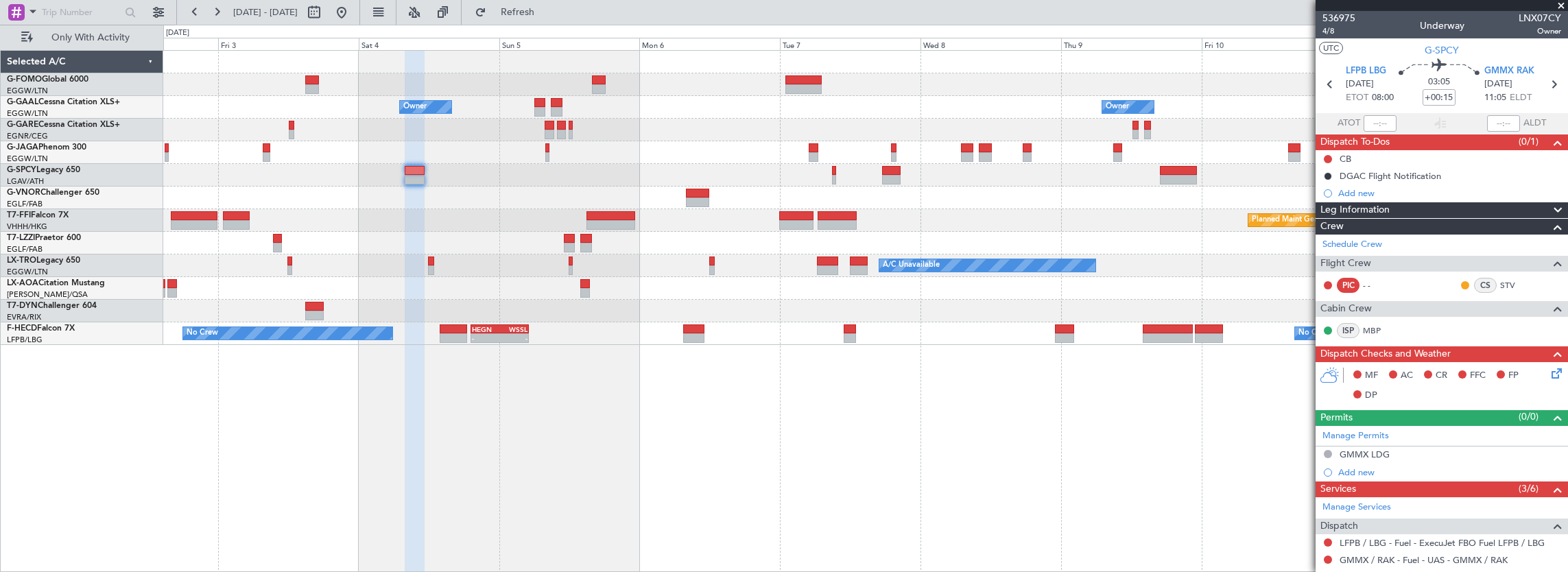
click at [1159, 170] on div at bounding box center [865, 175] width 1405 height 23
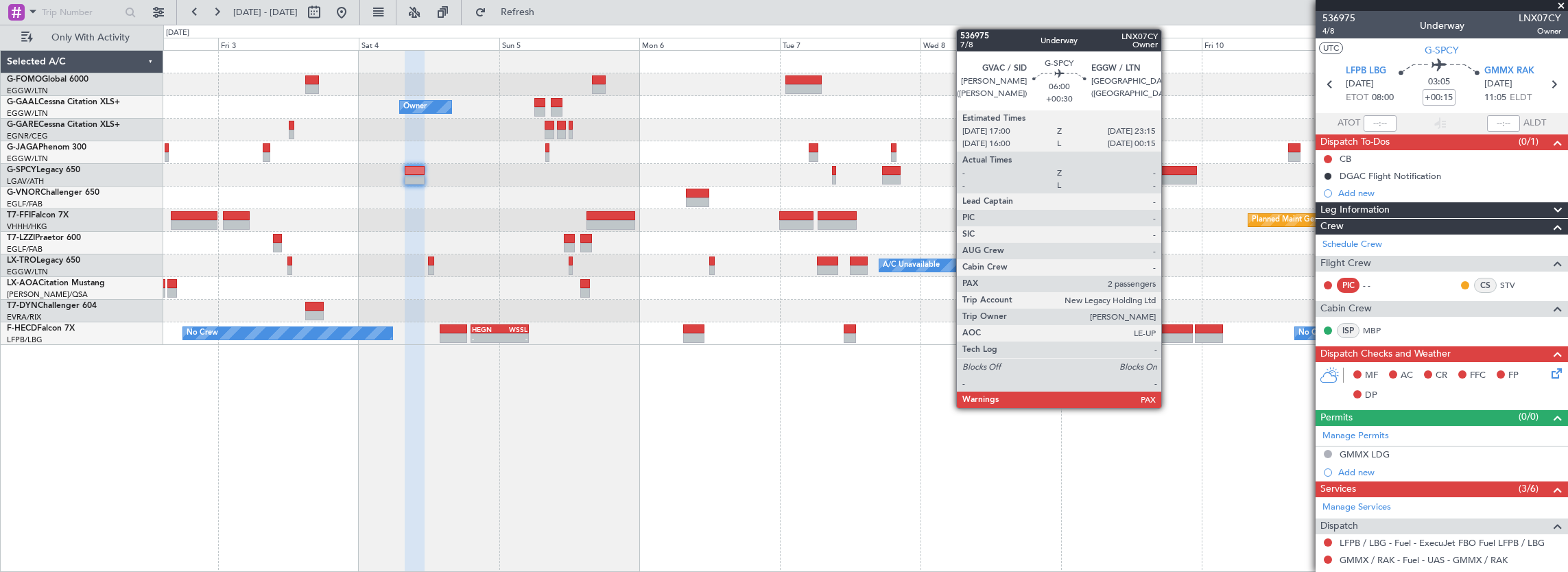
click at [1168, 173] on div at bounding box center [1179, 171] width 37 height 9
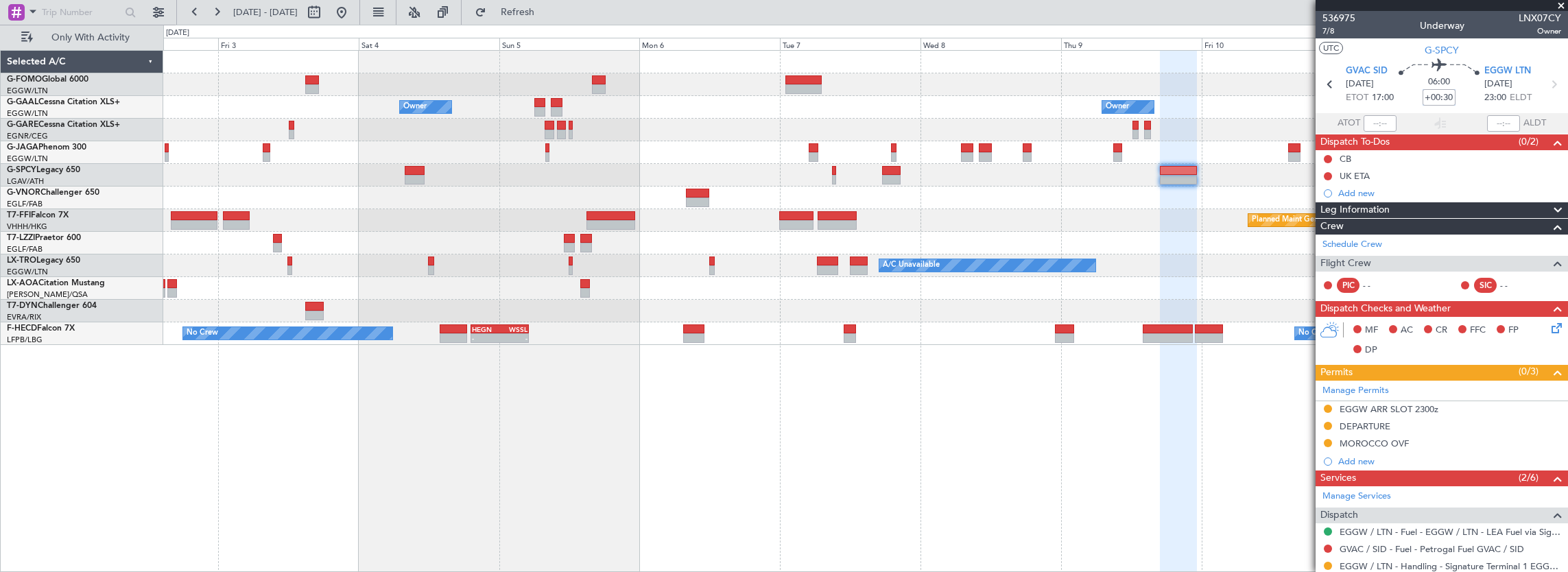
click at [1432, 97] on input "+00:30" at bounding box center [1438, 98] width 33 height 17
click at [1338, 37] on mat-tooltip-component "Leg Number" at bounding box center [1338, 54] width 68 height 36
click at [1332, 33] on span "7/8" at bounding box center [1338, 31] width 33 height 12
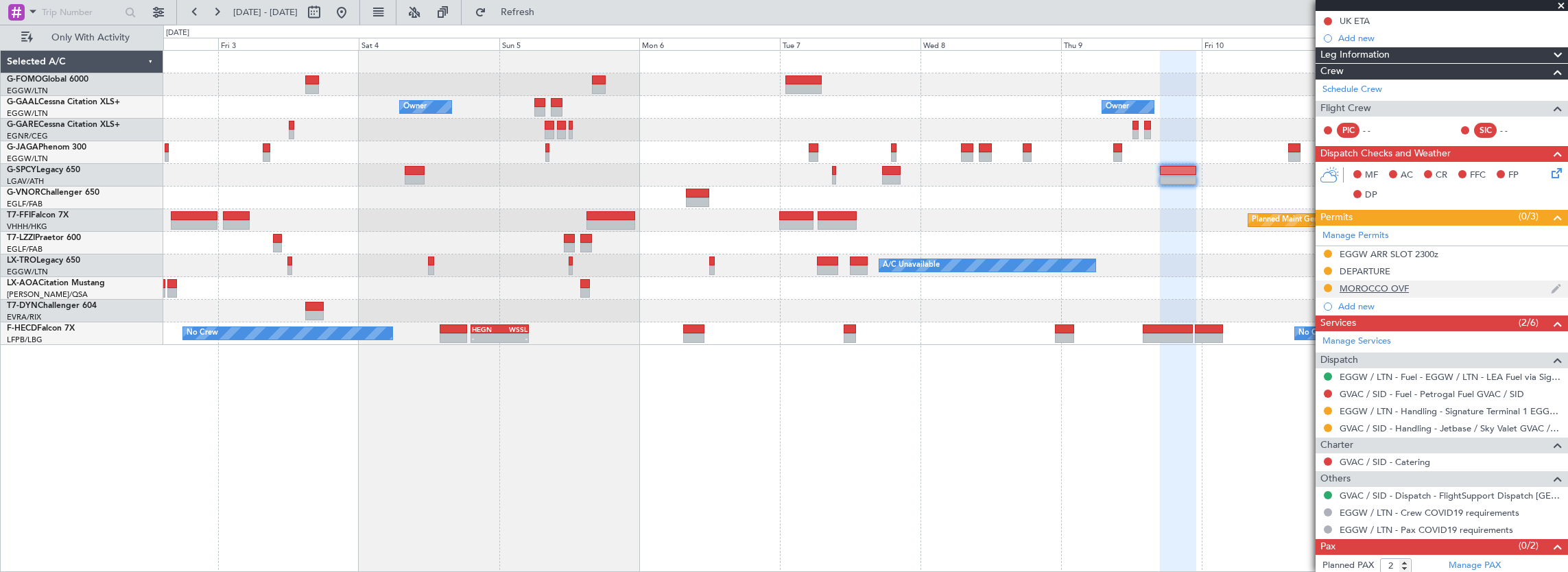
scroll to position [174, 0]
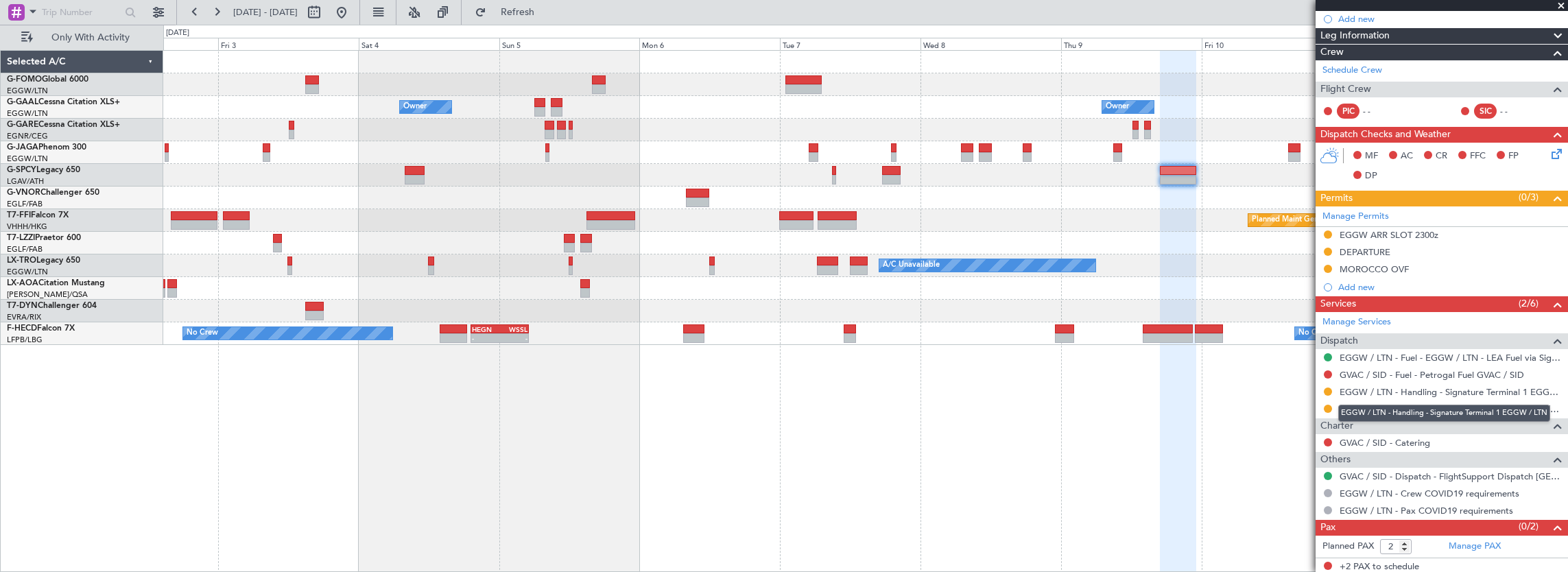
click at [1411, 411] on div "EGGW / LTN - Handling - Signature Terminal 1 EGGW / LTN" at bounding box center [1444, 413] width 212 height 18
click at [1420, 404] on link "GVAC / SID - Handling - Jetbase / Sky Valet GVAC / [PERSON_NAME]" at bounding box center [1450, 410] width 221 height 12
click at [338, 432] on div "Owner Owner Owner Owner Planned Maint Geneva ([GEOGRAPHIC_DATA]) A/C Unavailabl…" at bounding box center [865, 311] width 1405 height 523
click at [1097, 422] on div "Owner Owner Owner Owner Planned Maint Geneva ([GEOGRAPHIC_DATA]) A/C Unavailabl…" at bounding box center [865, 311] width 1405 height 523
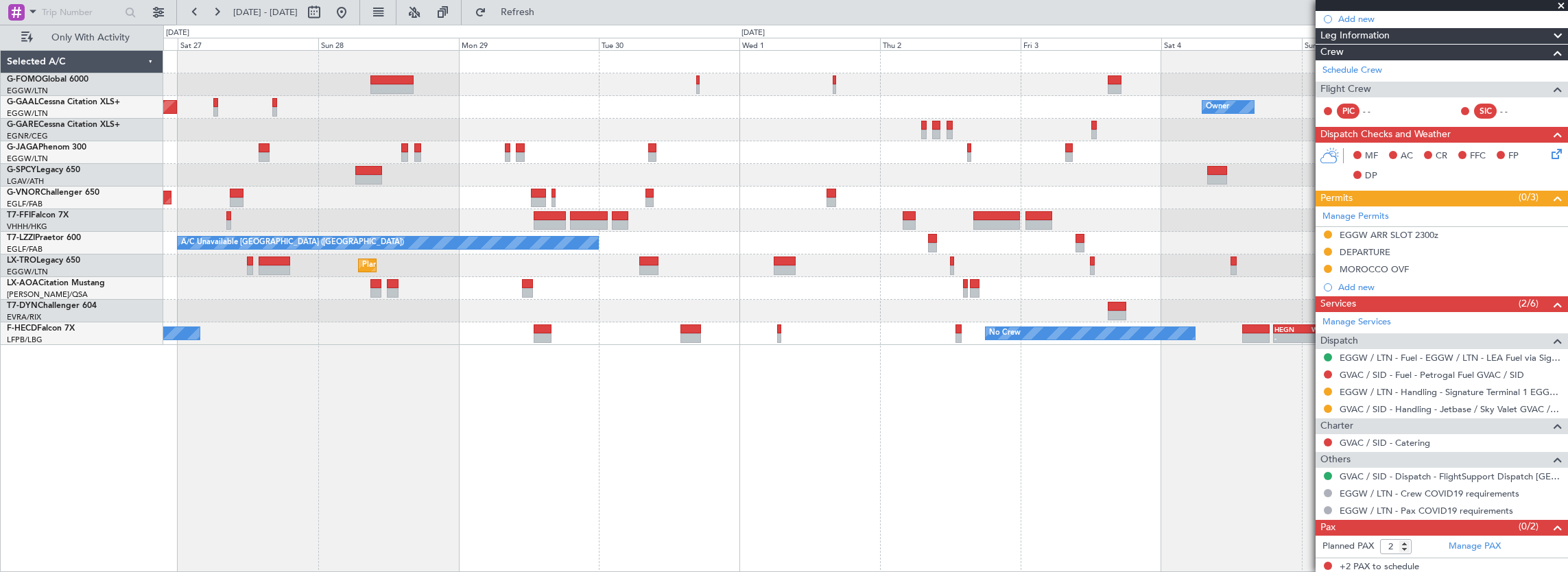
click at [1130, 396] on div "Owner Planned [GEOGRAPHIC_DATA] Owner Planned Maint [GEOGRAPHIC_DATA] ([GEOGRAP…" at bounding box center [865, 311] width 1405 height 523
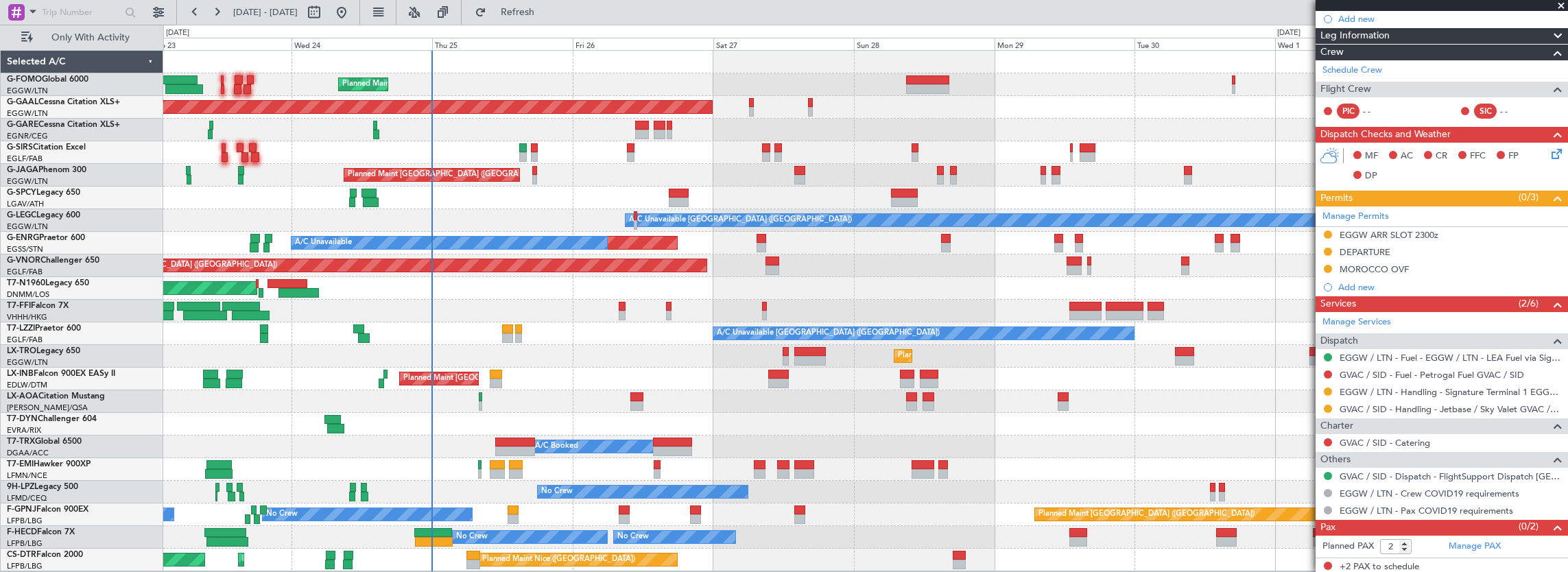
click at [603, 178] on div "Planned Maint [GEOGRAPHIC_DATA] ([GEOGRAPHIC_DATA])" at bounding box center [865, 175] width 1405 height 23
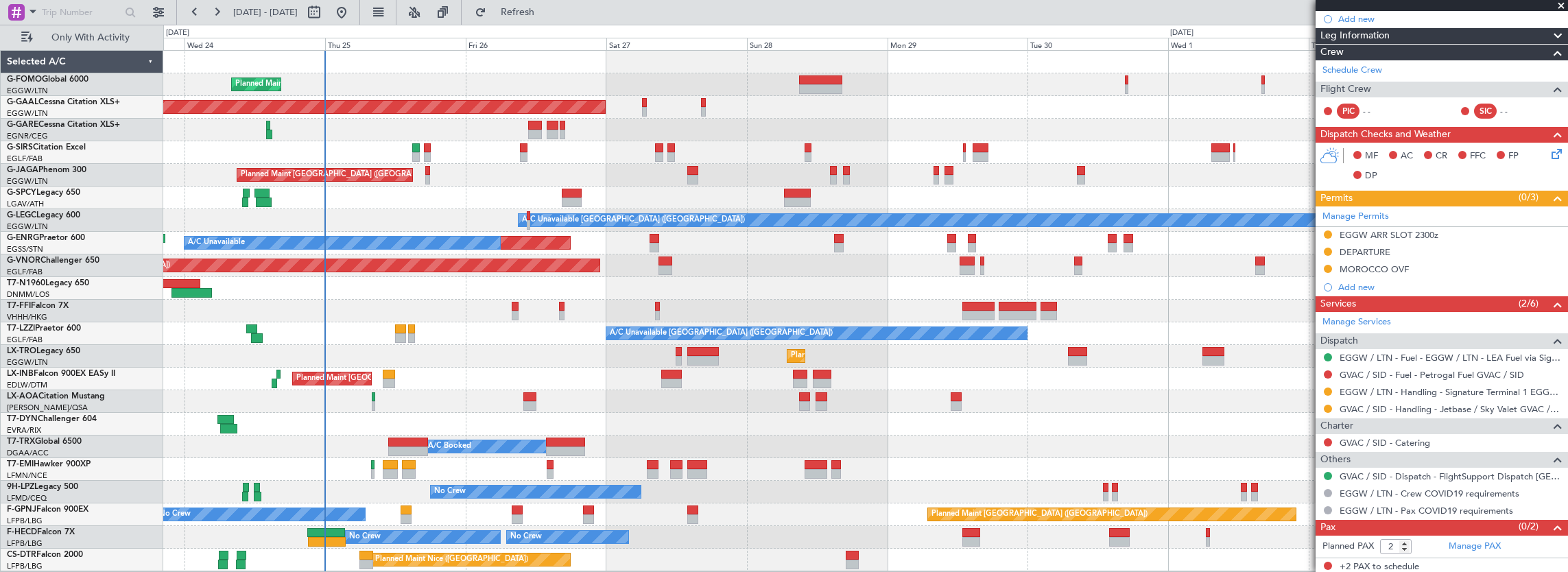
click at [996, 297] on div "Planned Maint [GEOGRAPHIC_DATA] ([GEOGRAPHIC_DATA]) Planned [GEOGRAPHIC_DATA] O…" at bounding box center [865, 311] width 1405 height 521
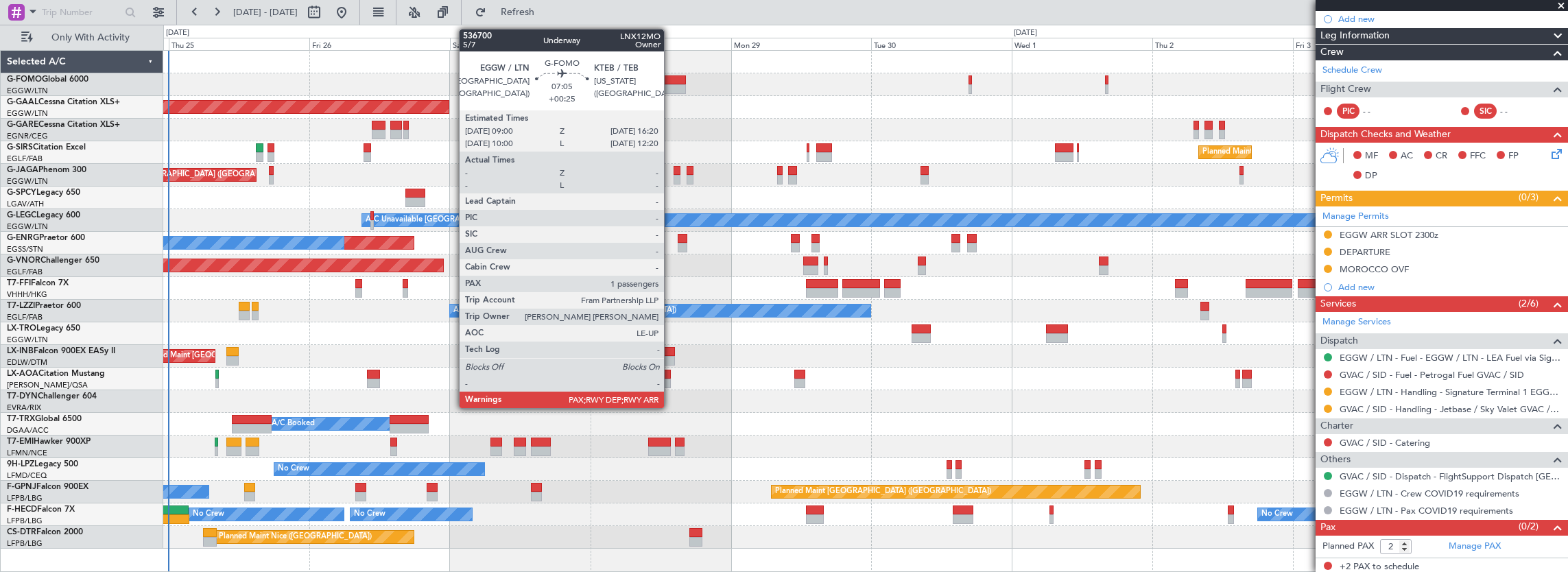
click at [671, 81] on div at bounding box center [664, 79] width 43 height 9
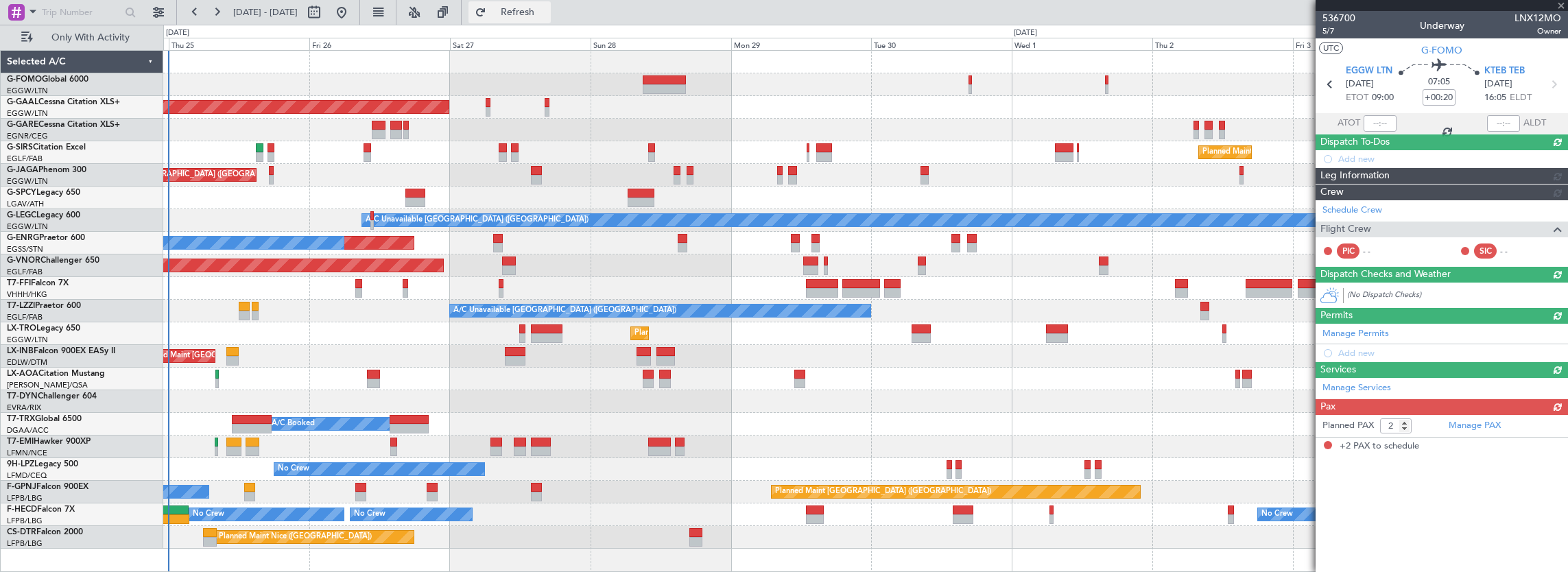
type input "+00:25"
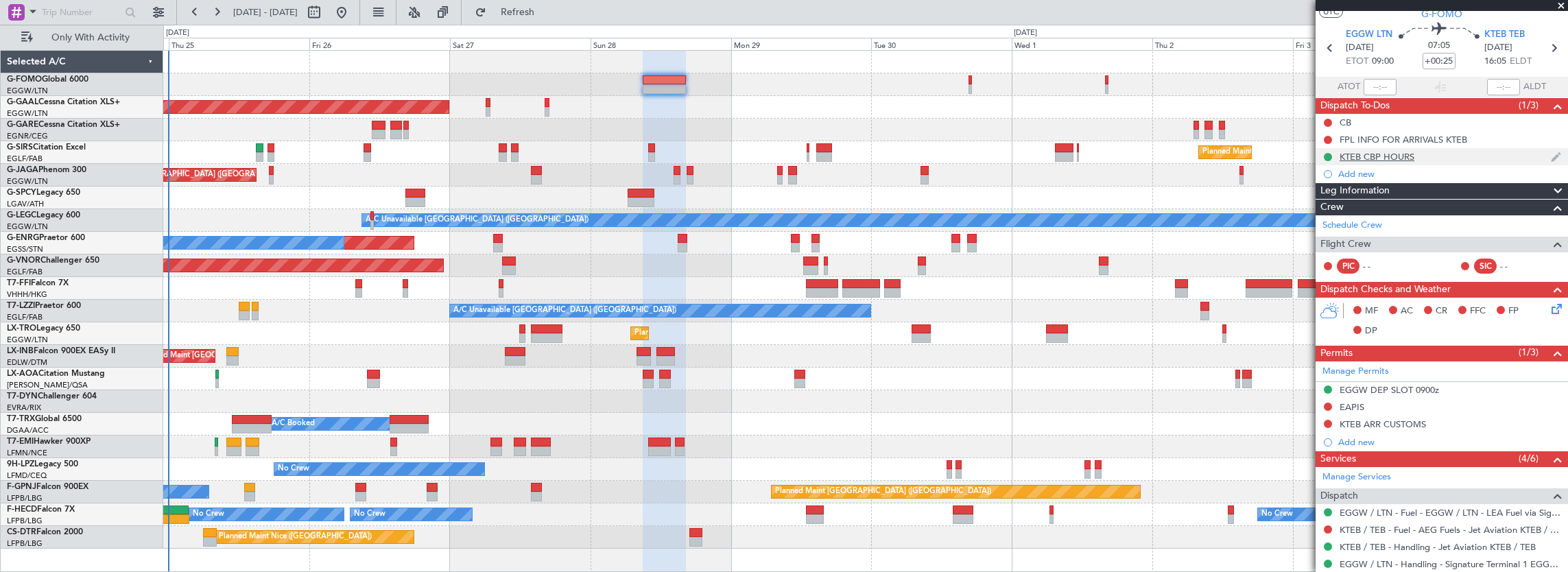
scroll to position [0, 0]
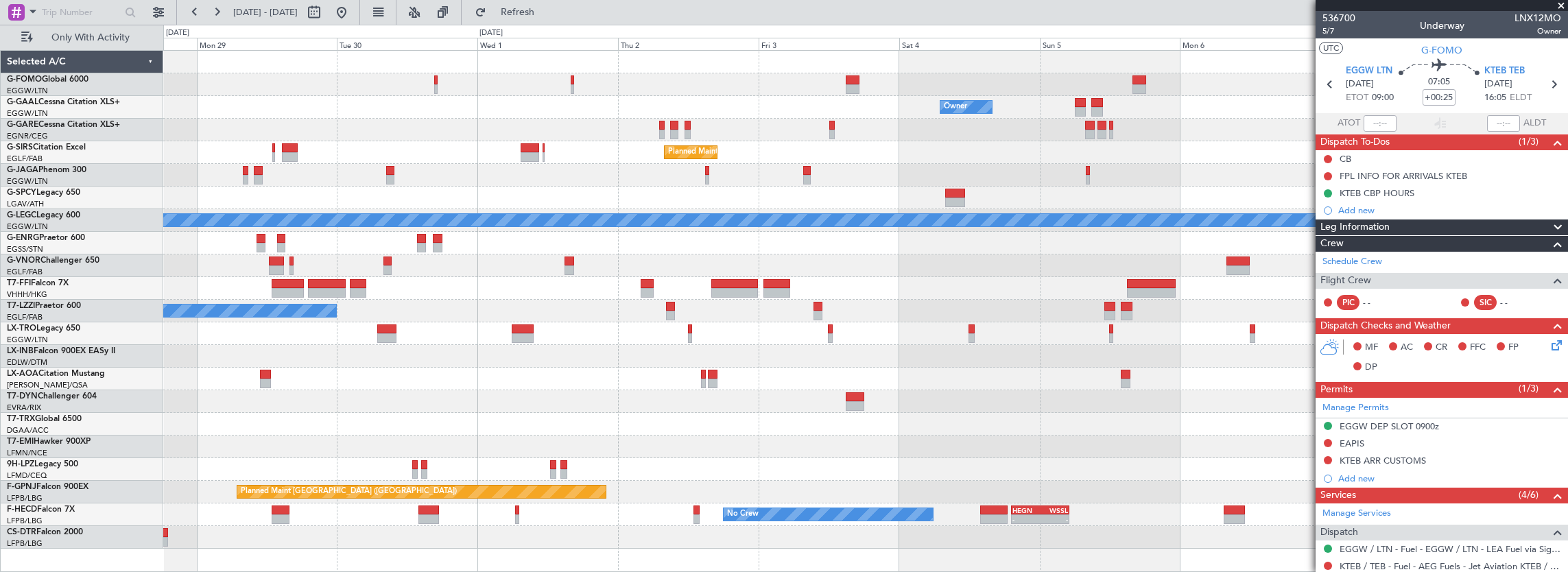
click at [571, 99] on div "Owner Owner Planned [GEOGRAPHIC_DATA]" at bounding box center [865, 107] width 1405 height 23
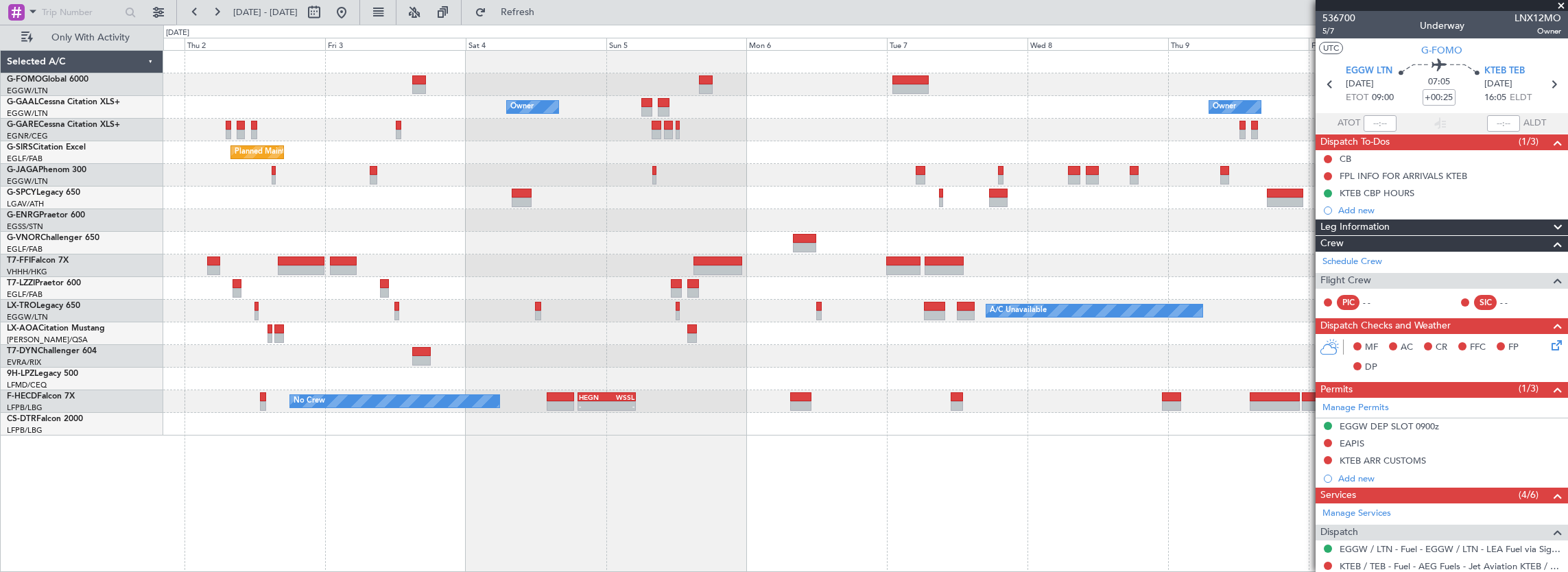
click at [569, 89] on div "Owner Owner Owner Planned Maint [GEOGRAPHIC_DATA] ([GEOGRAPHIC_DATA]) Planned M…" at bounding box center [865, 243] width 1405 height 385
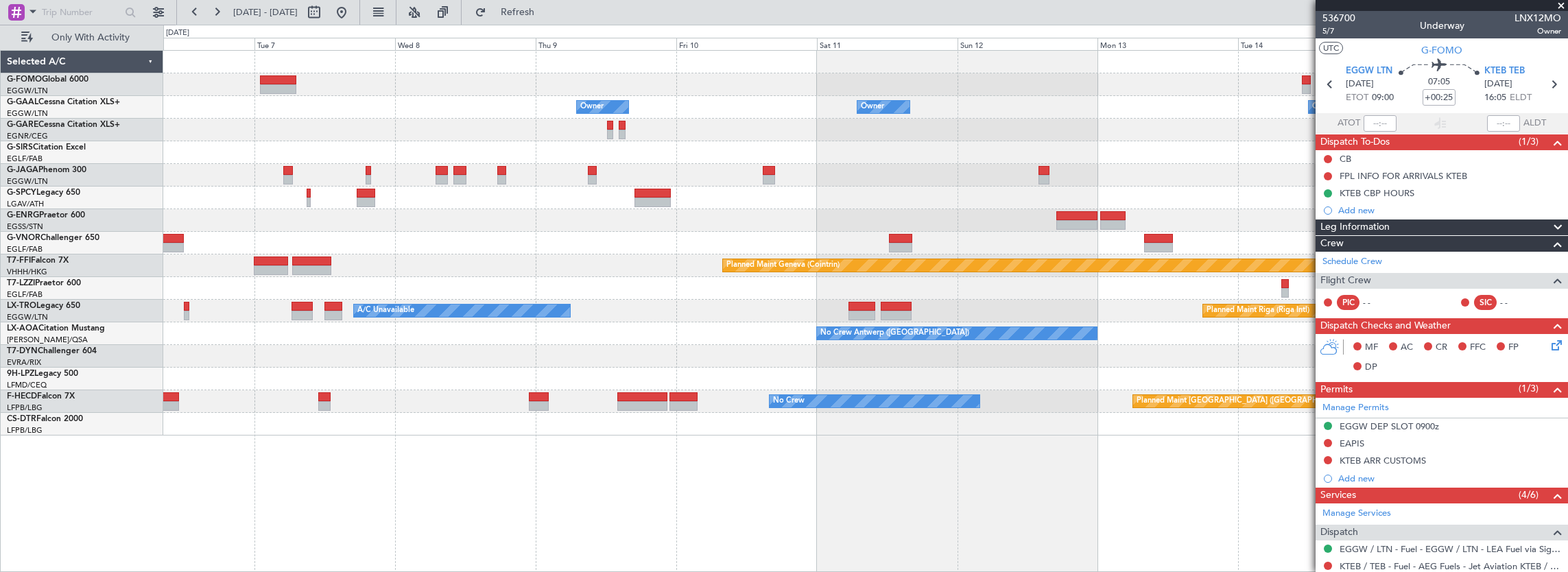
click at [491, 109] on div "Owner Owner Owner Owner No Crew Owner Owner Planned Maint Geneva ([GEOGRAPHIC_D…" at bounding box center [865, 243] width 1405 height 385
click at [543, 110] on div "Owner Owner Owner Owner No Crew Owner Owner Planned Maint Geneva ([GEOGRAPHIC_D…" at bounding box center [865, 243] width 1405 height 385
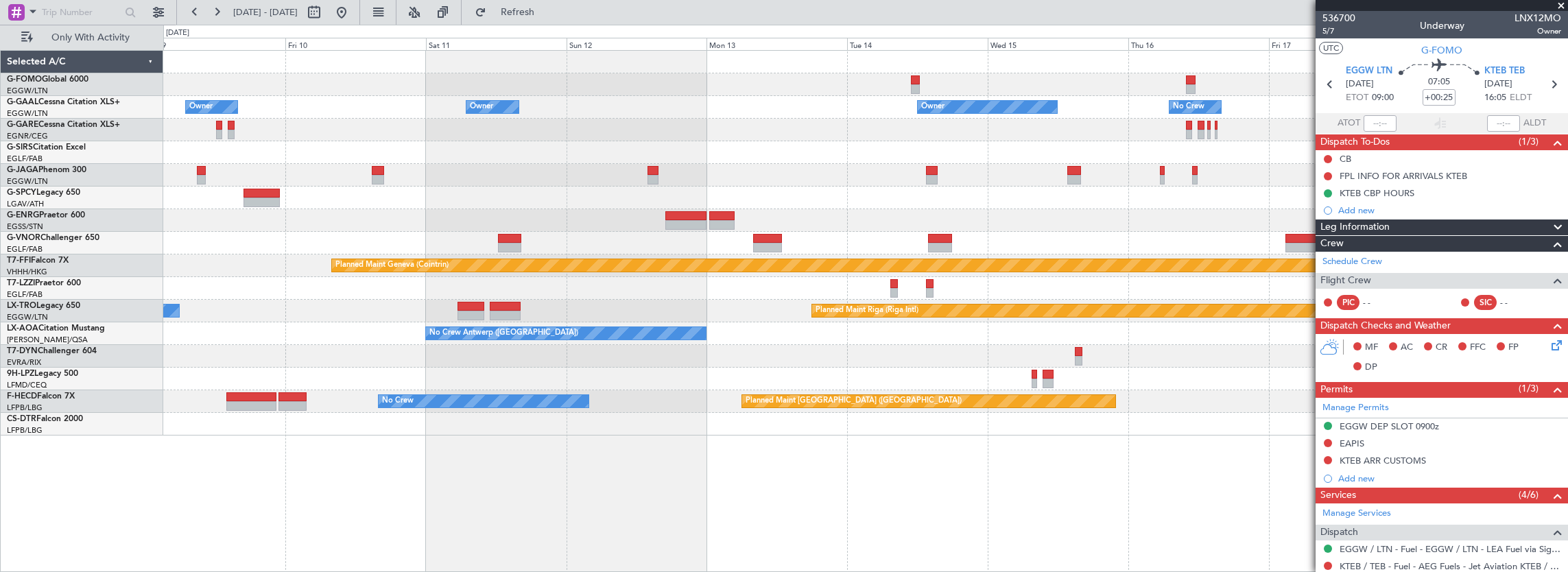
click at [507, 115] on div "Owner Owner Owner Owner No Crew Owner Planned Maint [GEOGRAPHIC_DATA] ([GEOGRAP…" at bounding box center [865, 243] width 1405 height 385
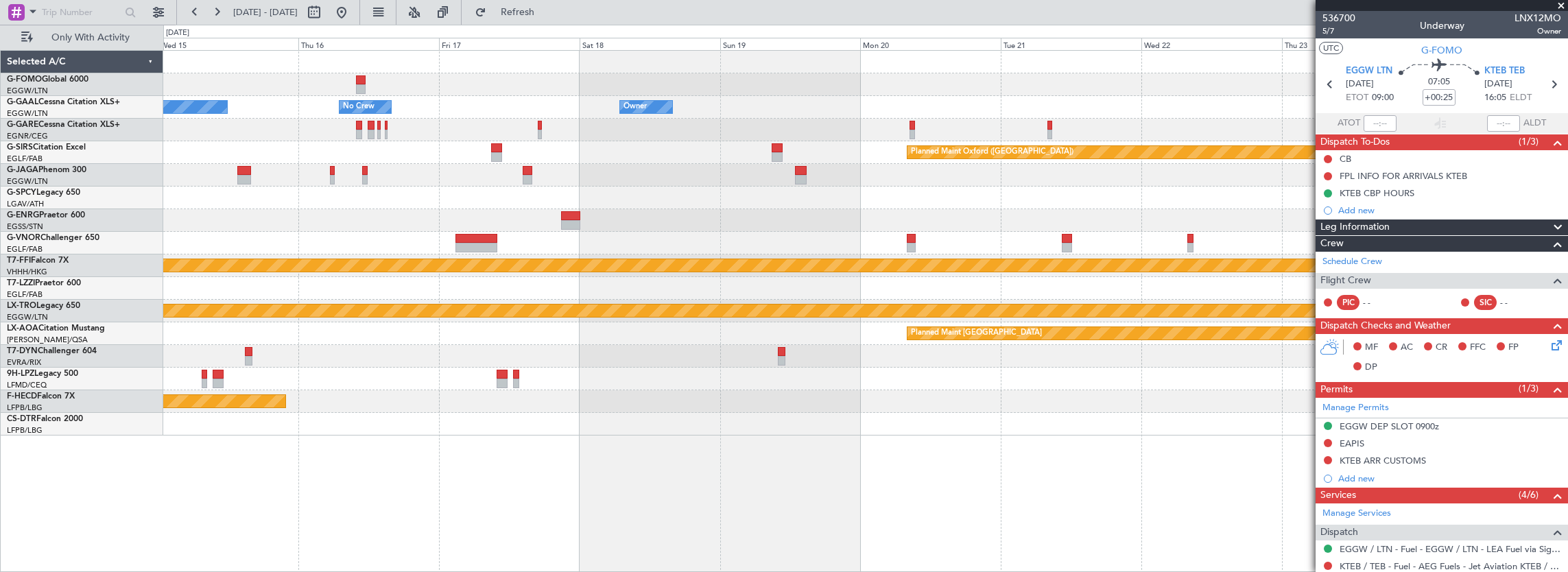
click at [791, 151] on div "Owner Owner No Crew Owner Owner Planned Maint [GEOGRAPHIC_DATA] ([GEOGRAPHIC_DA…" at bounding box center [865, 243] width 1405 height 385
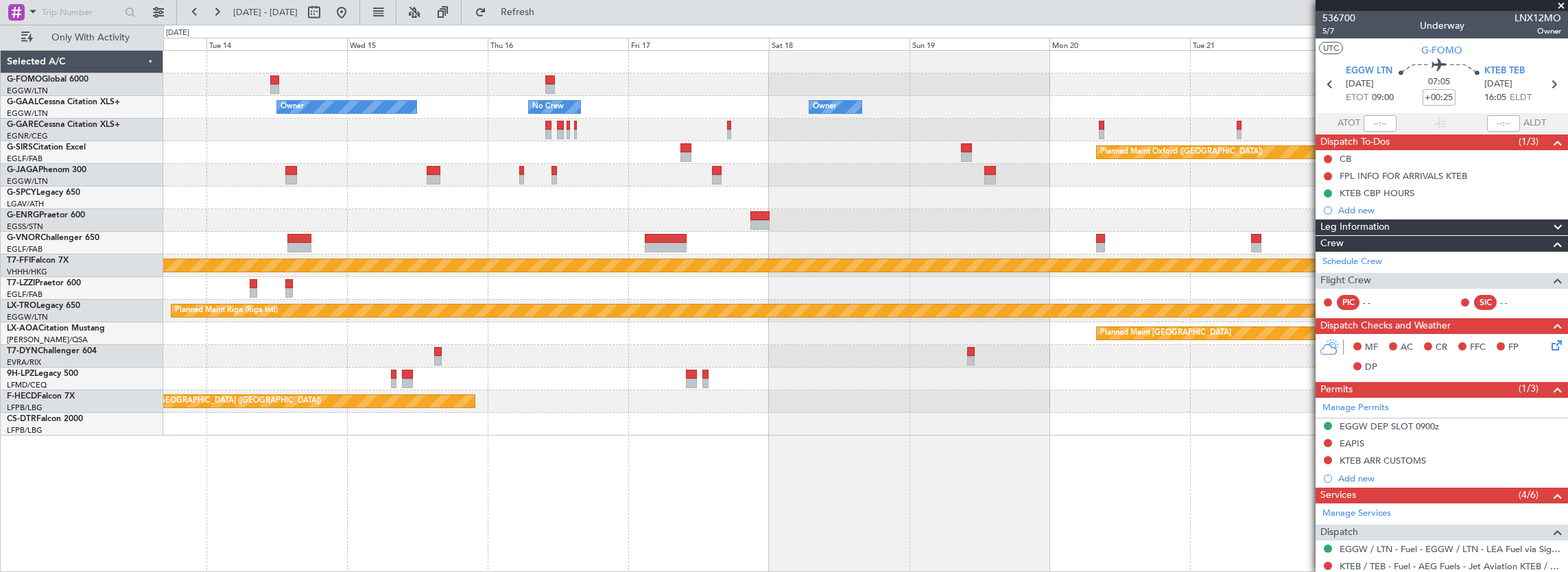
click at [385, 103] on div "Owner Owner No Crew Owner Owner Owner Planned Maint [GEOGRAPHIC_DATA] ([GEOGRAP…" at bounding box center [865, 243] width 1405 height 385
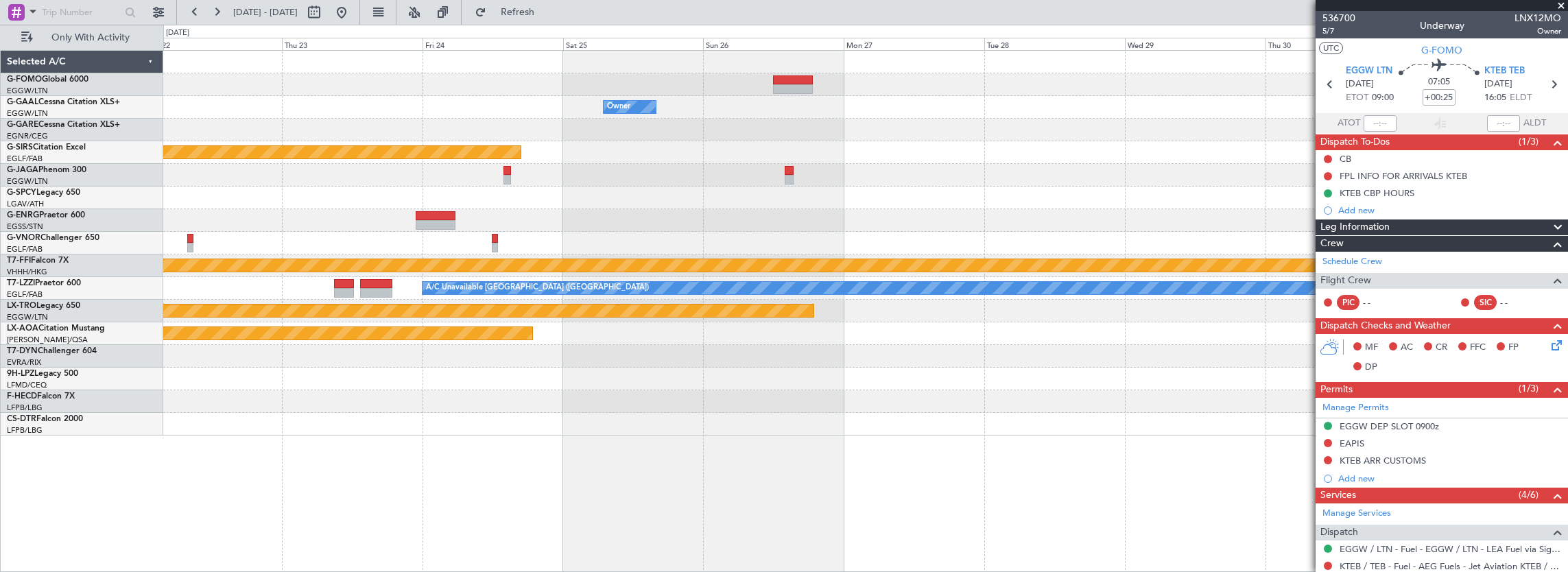
click at [186, 79] on div "Owner Planned Maint [GEOGRAPHIC_DATA] ([GEOGRAPHIC_DATA]) Planned Maint [GEOGRA…" at bounding box center [865, 243] width 1405 height 385
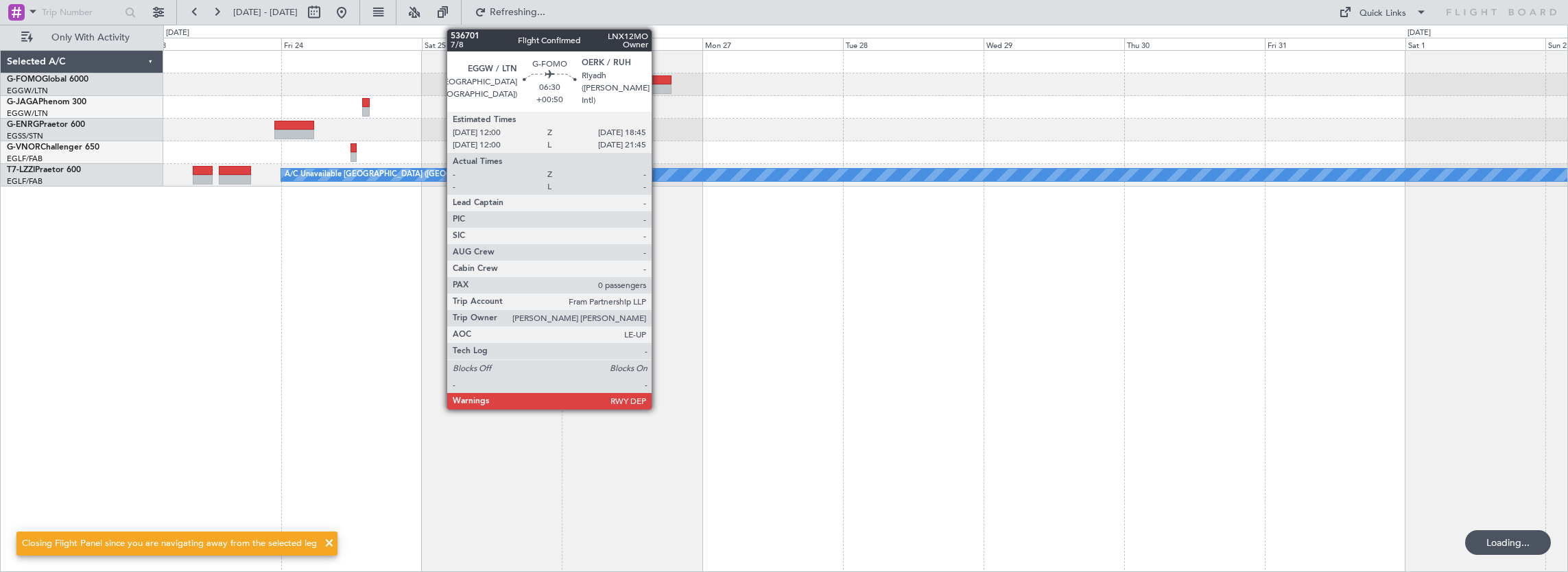
click at [659, 88] on div at bounding box center [652, 89] width 40 height 9
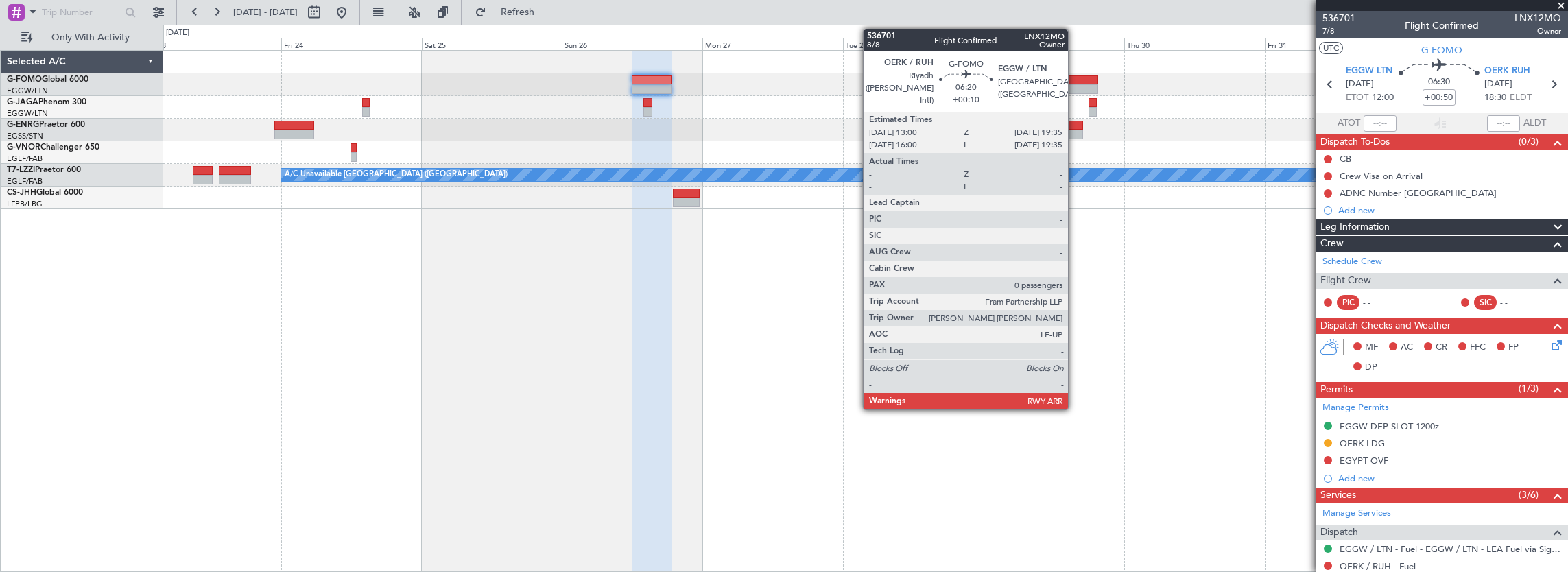
click at [1075, 86] on div at bounding box center [1078, 89] width 39 height 9
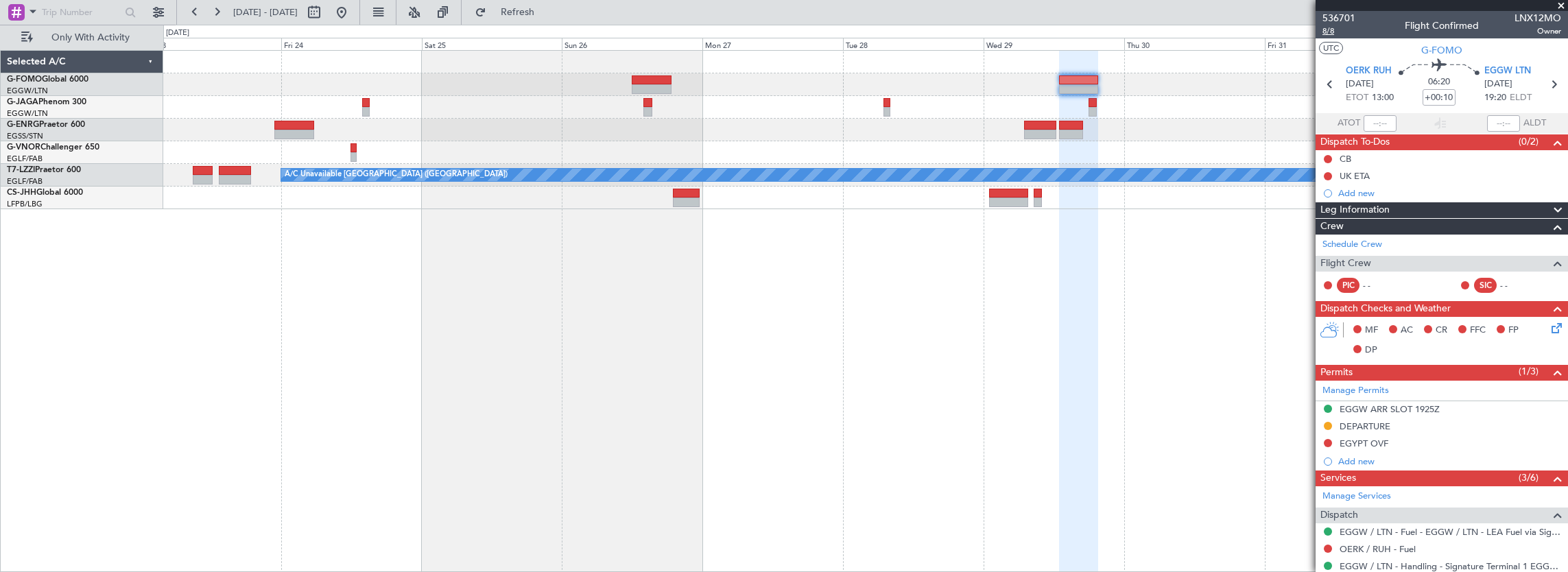
click at [1331, 33] on span "8/8" at bounding box center [1338, 31] width 33 height 12
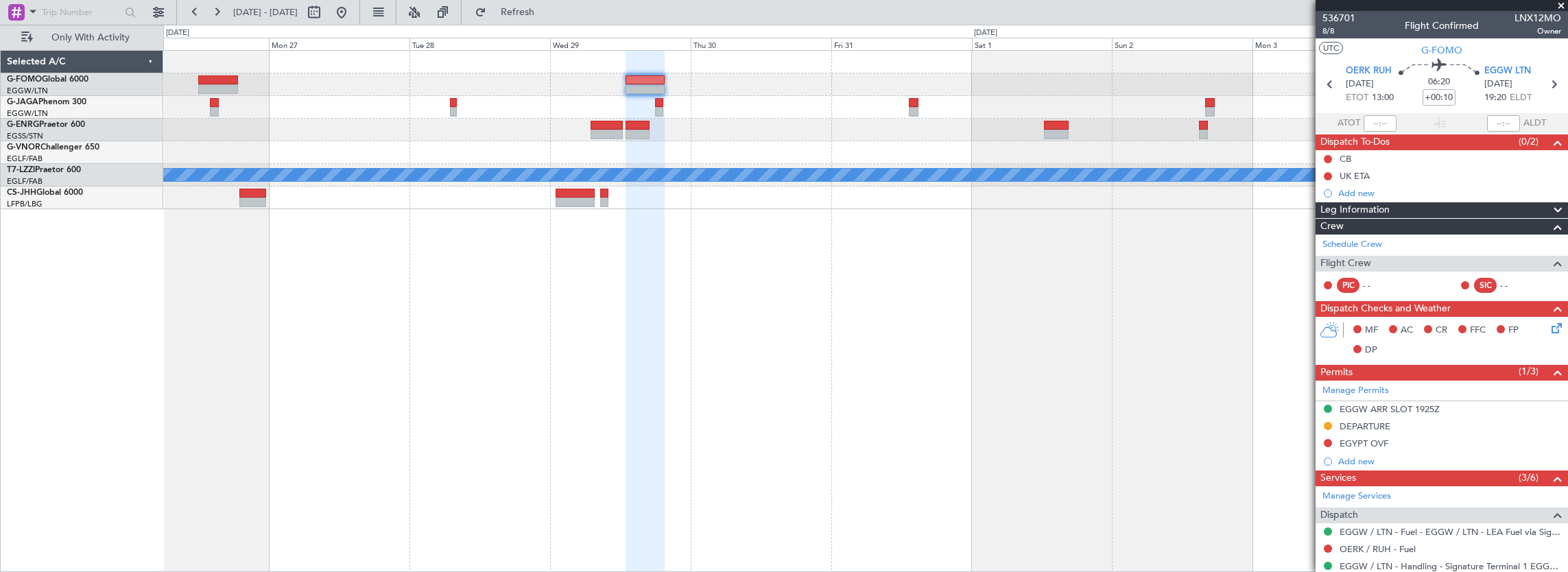
click at [725, 114] on div at bounding box center [865, 107] width 1405 height 23
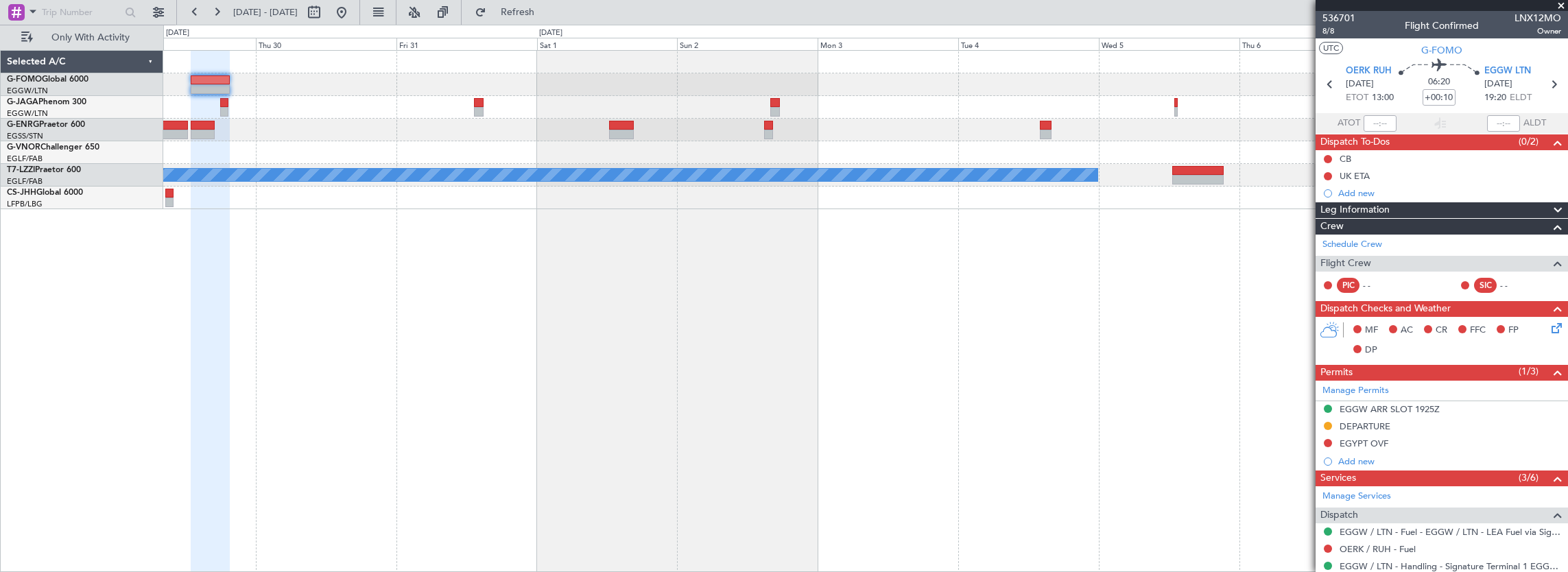
click at [531, 135] on div "A/C Unavailable [GEOGRAPHIC_DATA] ([GEOGRAPHIC_DATA])" at bounding box center [865, 130] width 1405 height 159
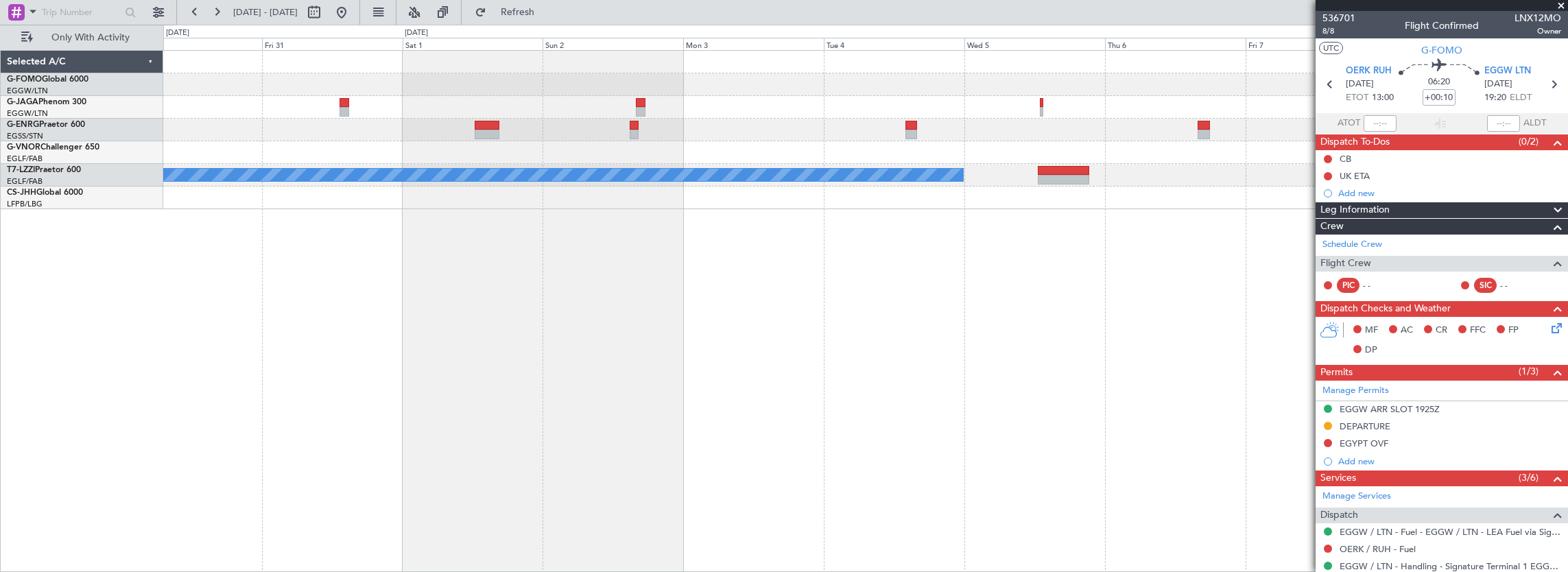
click at [1278, 117] on div at bounding box center [865, 107] width 1405 height 23
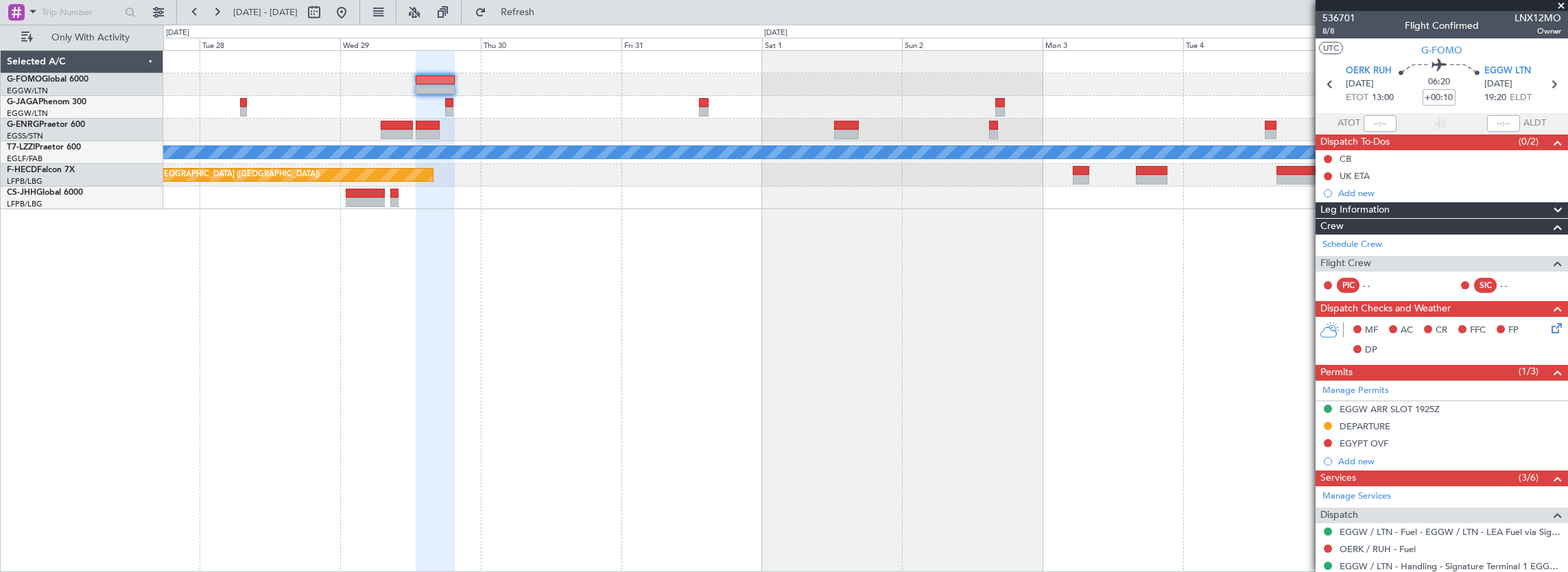
click at [572, 124] on div at bounding box center [865, 130] width 1405 height 23
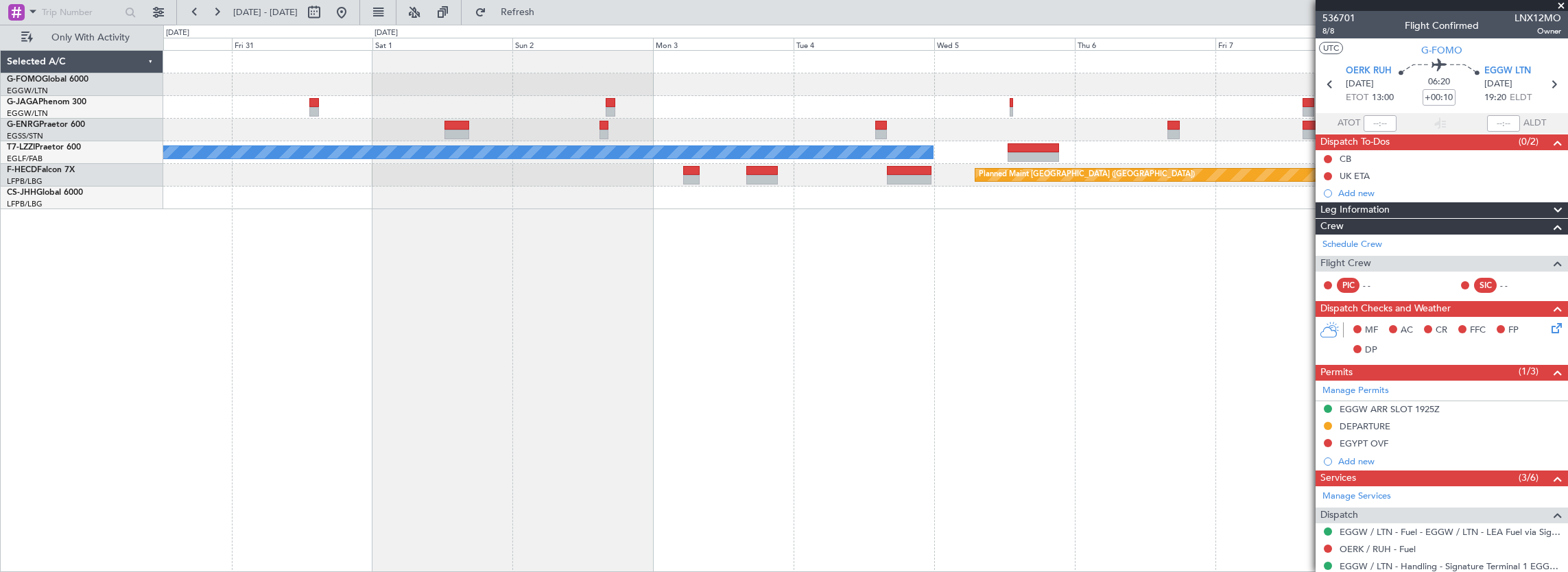
click at [1275, 92] on div at bounding box center [865, 84] width 1405 height 23
click at [1102, 94] on div at bounding box center [865, 84] width 1405 height 23
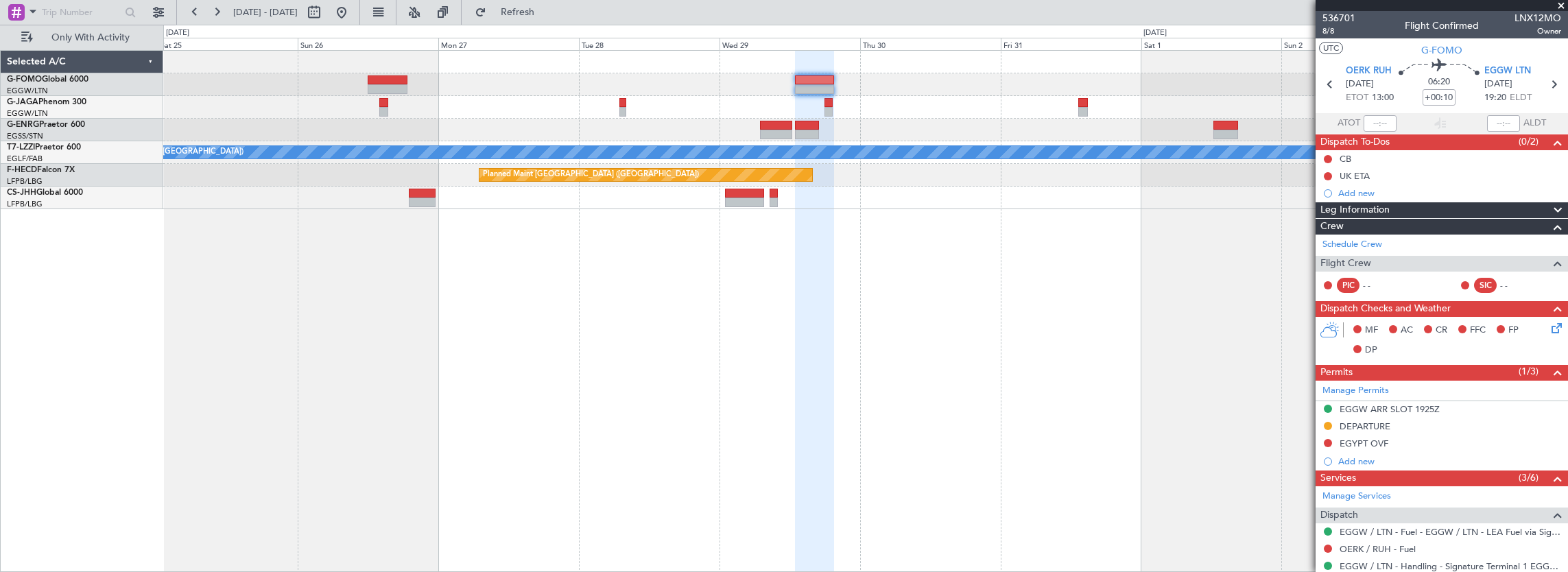
click at [823, 109] on div "A/C Unavailable [GEOGRAPHIC_DATA] ([GEOGRAPHIC_DATA]) Planned Maint [GEOGRAPHIC…" at bounding box center [865, 130] width 1405 height 159
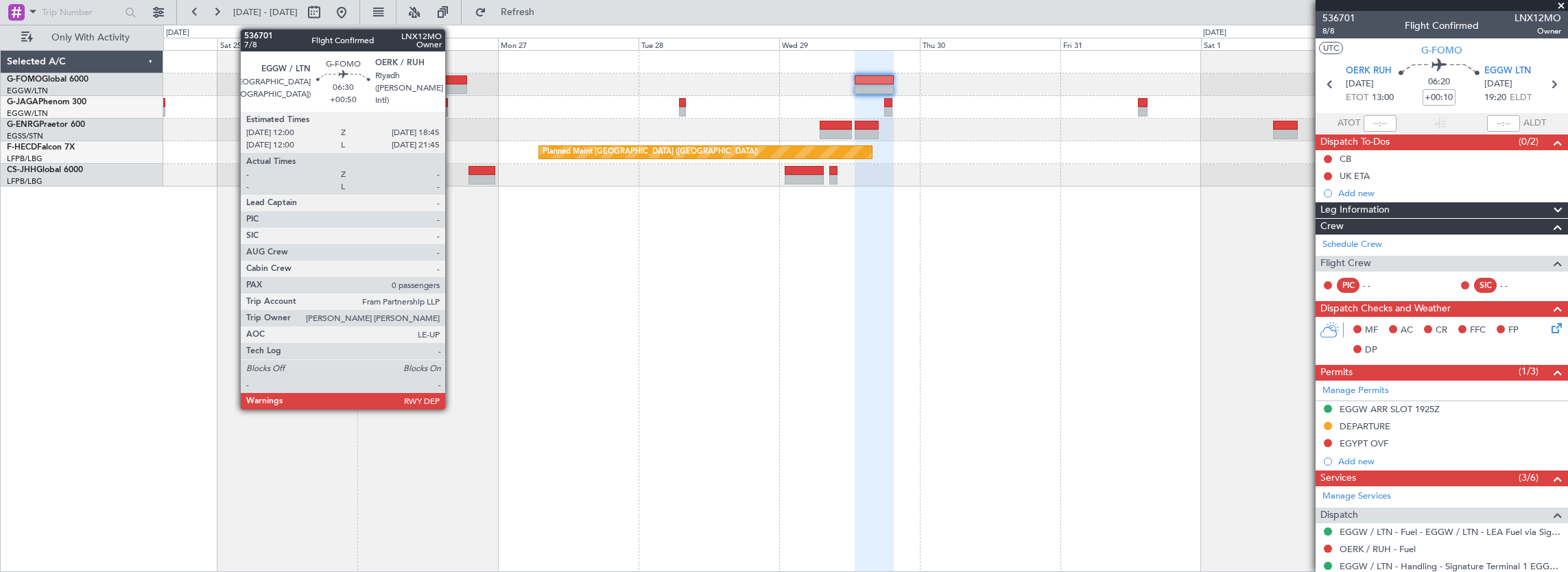
click at [452, 84] on div at bounding box center [447, 89] width 40 height 9
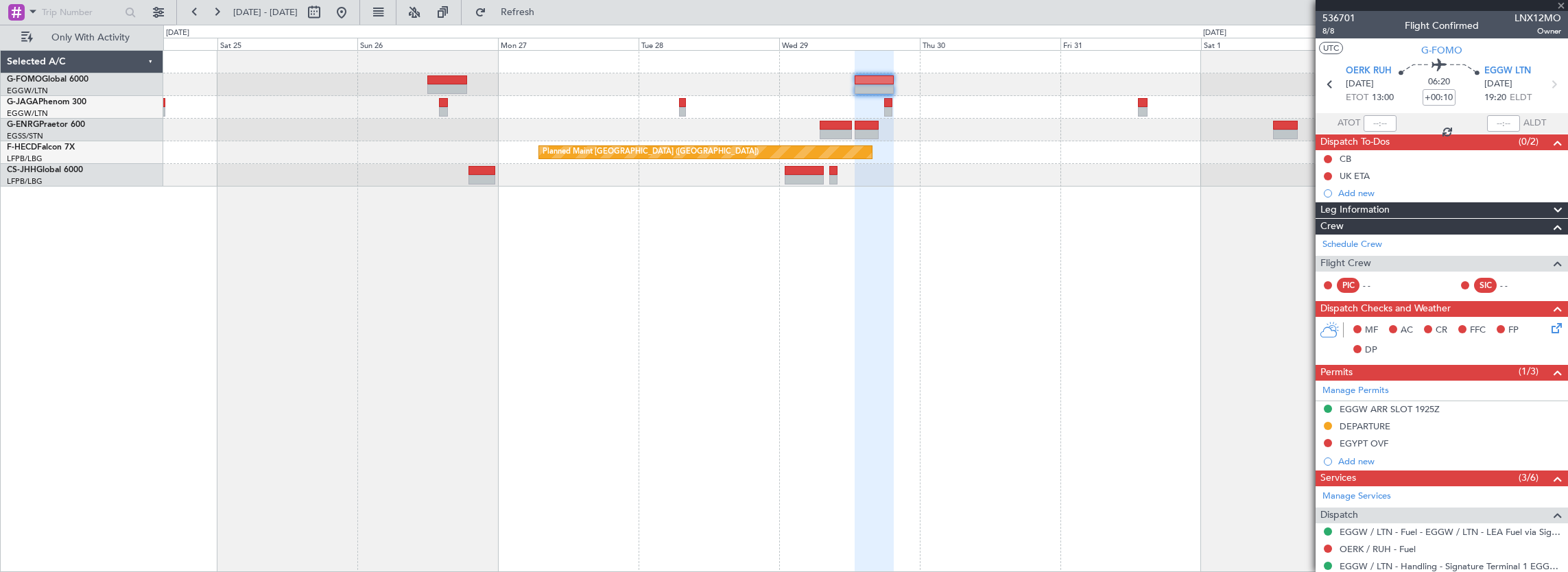
type input "+00:50"
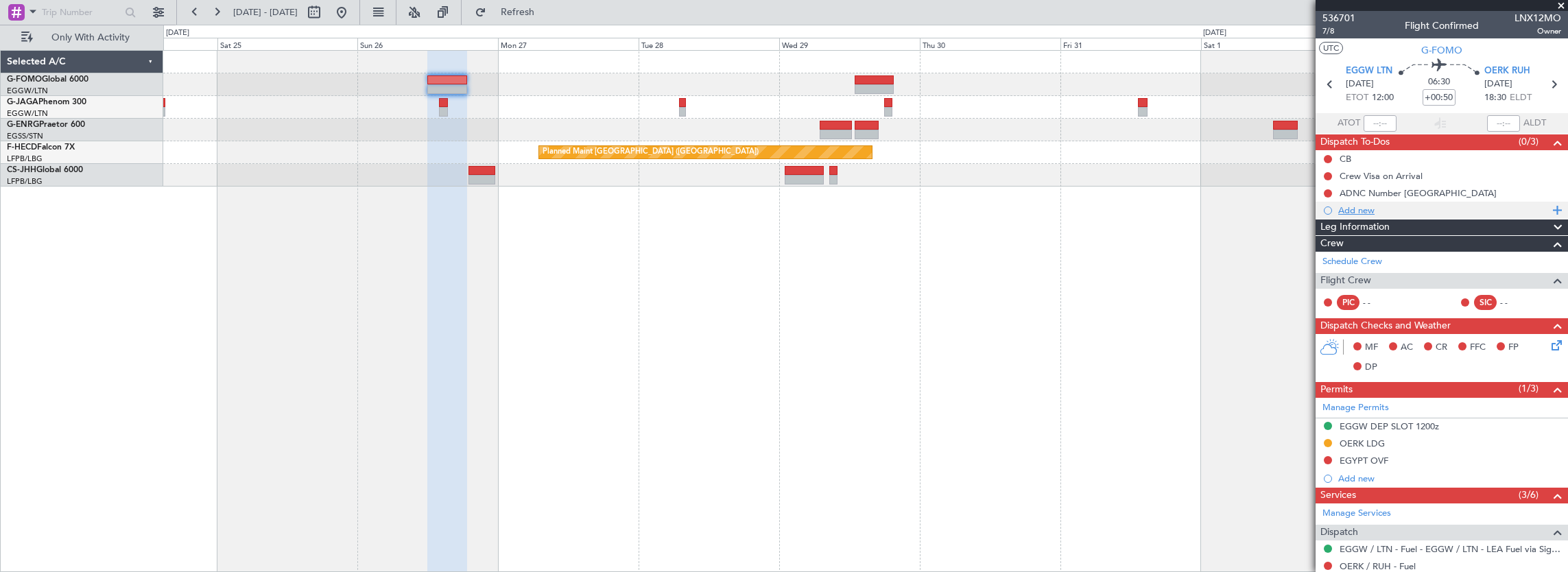
click at [1377, 212] on div "Add new" at bounding box center [1443, 211] width 211 height 12
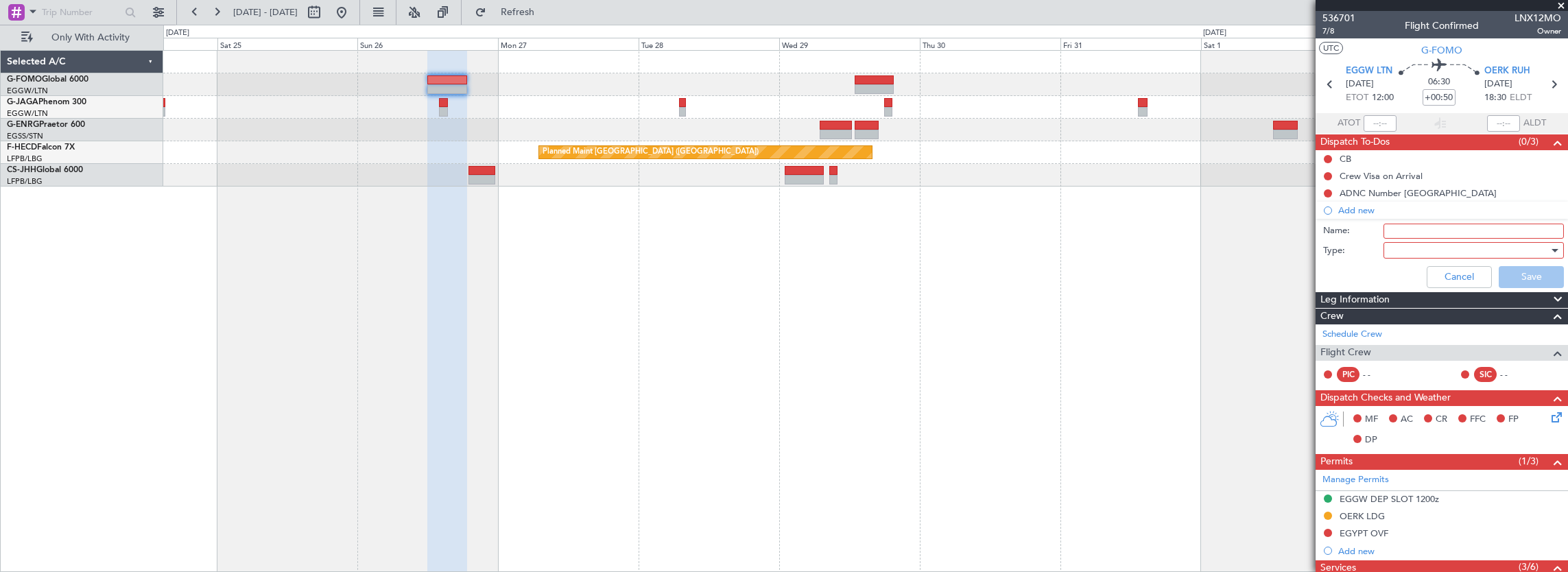
drag, startPoint x: 1397, startPoint y: 236, endPoint x: 1398, endPoint y: 227, distance: 9.1
click at [1397, 236] on input "Name:" at bounding box center [1474, 232] width 181 height 15
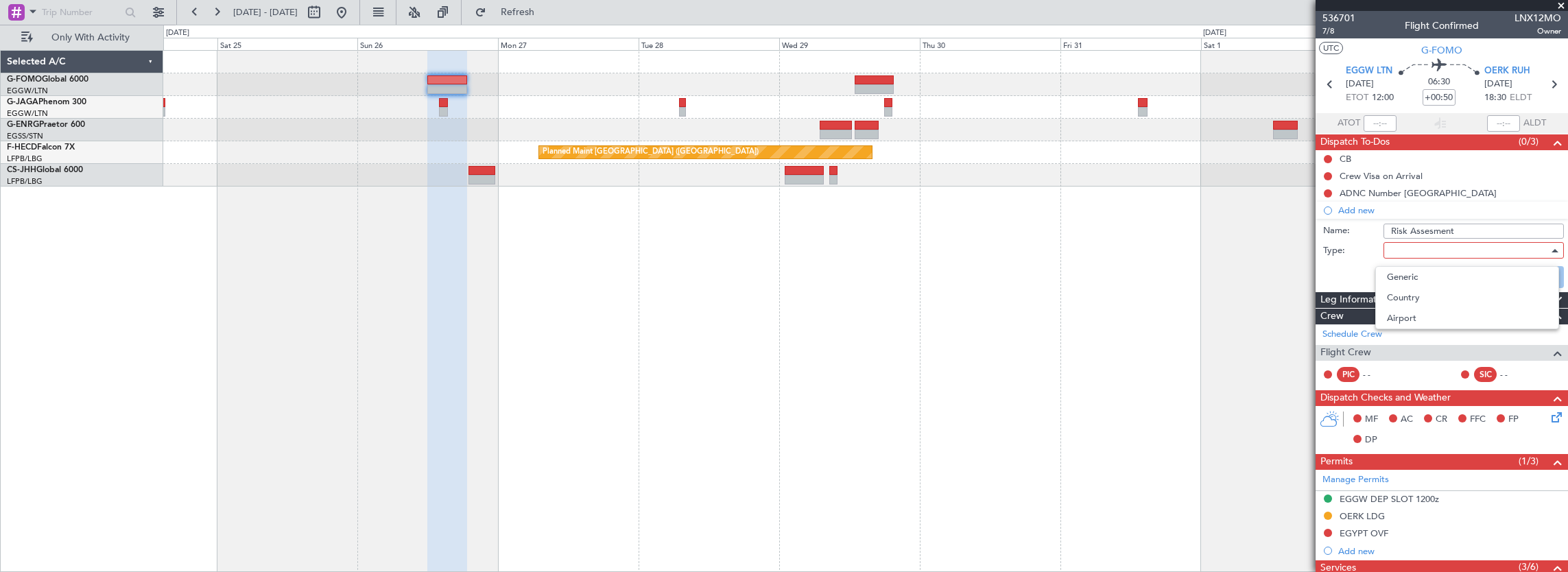
click at [1501, 232] on div at bounding box center [784, 286] width 1568 height 572
click at [1497, 228] on input "Risk Assesment" at bounding box center [1474, 232] width 181 height 15
type input "Risk Assesment"
click at [1466, 247] on div at bounding box center [1469, 250] width 160 height 21
click at [1420, 278] on span "Generic" at bounding box center [1467, 277] width 160 height 21
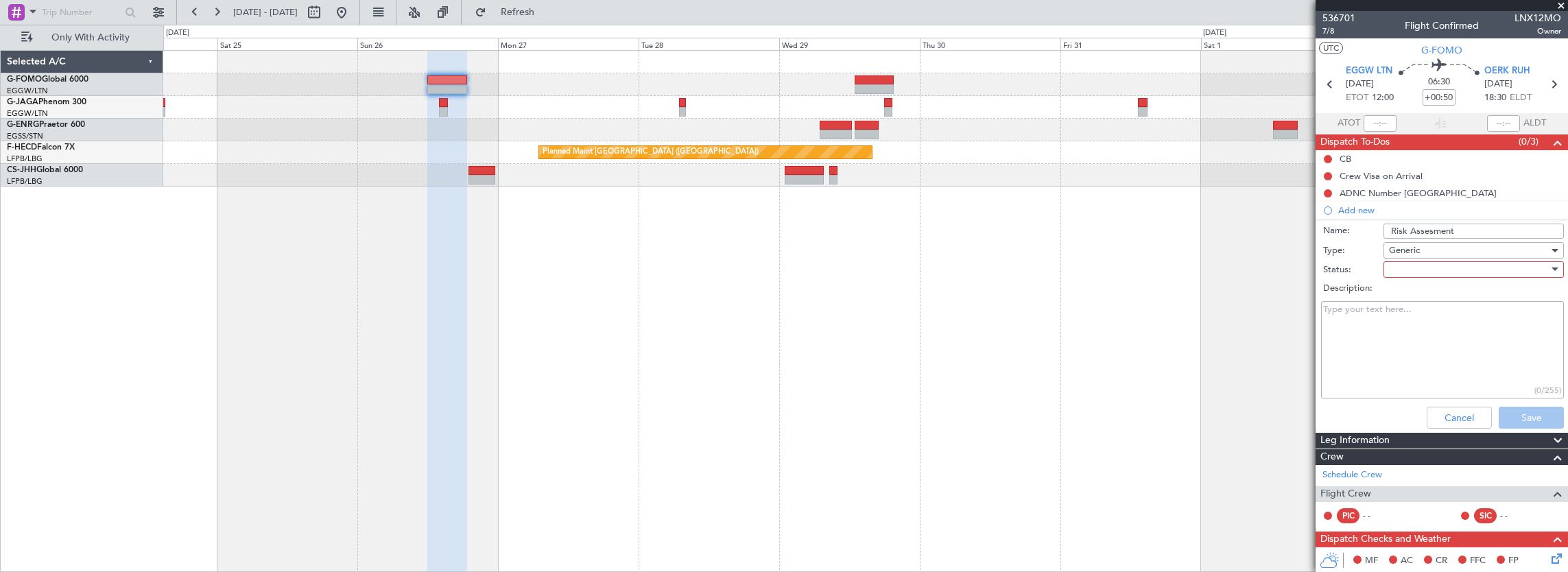
click at [1418, 268] on div at bounding box center [1469, 269] width 160 height 21
drag, startPoint x: 1423, startPoint y: 321, endPoint x: 1463, endPoint y: 357, distance: 53.8
click at [1424, 321] on span "In Progress" at bounding box center [1467, 317] width 160 height 21
click at [1517, 410] on button "Save" at bounding box center [1531, 418] width 65 height 22
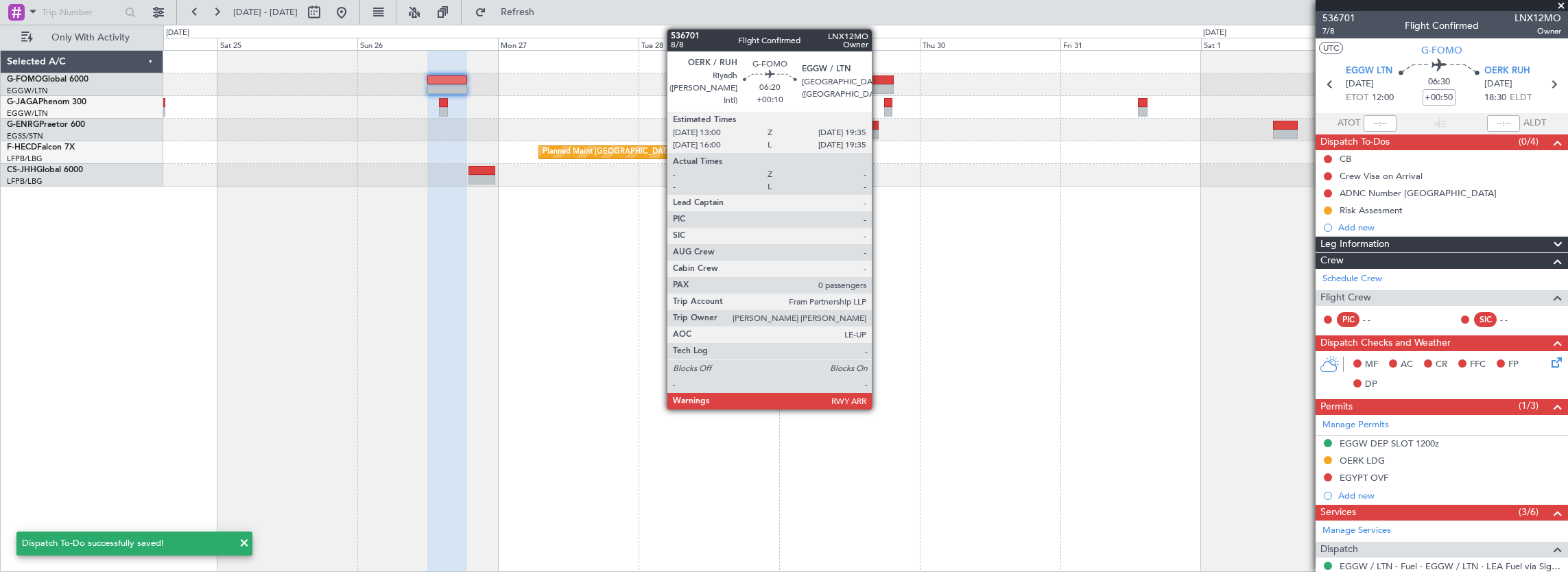
click at [878, 86] on div at bounding box center [873, 89] width 39 height 9
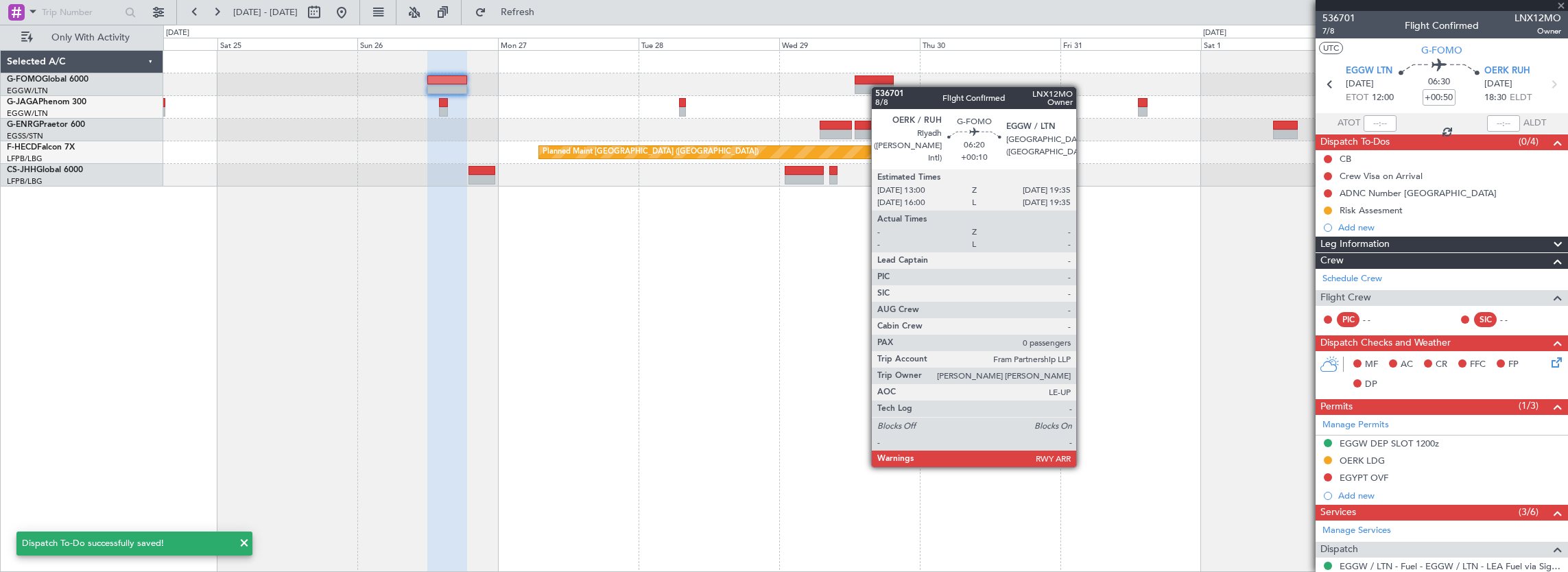
type input "+00:10"
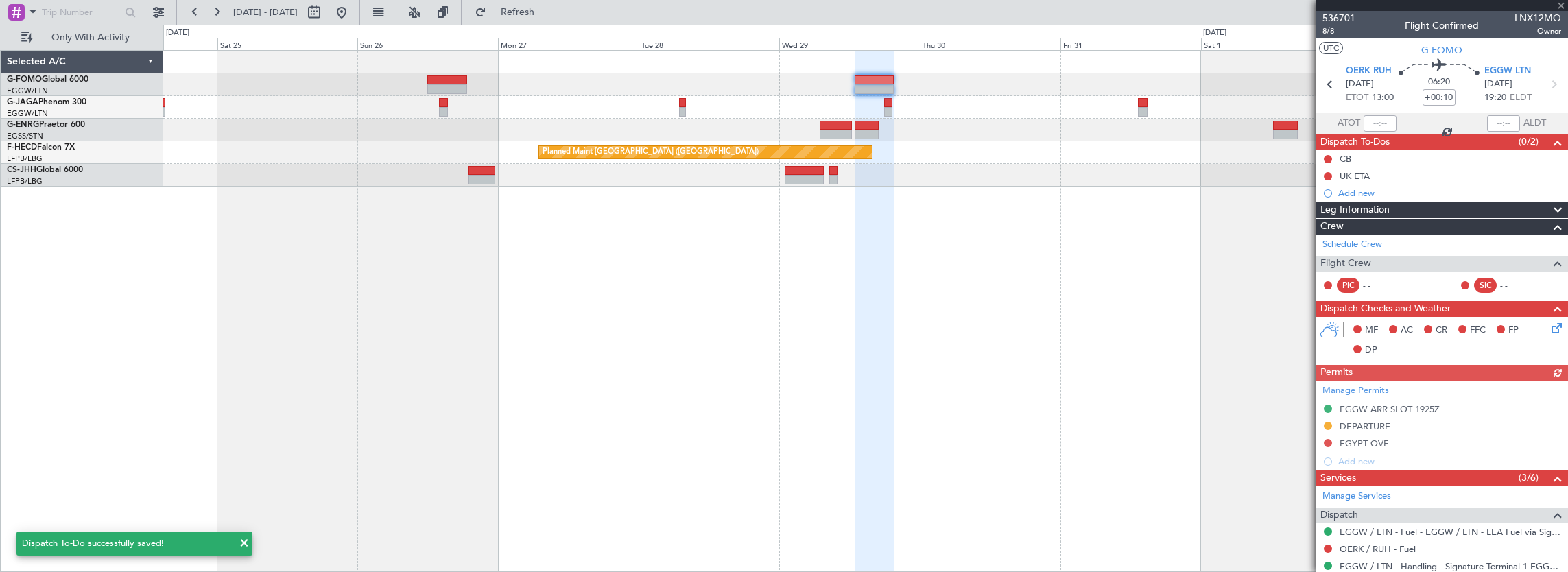
click at [1382, 196] on div "Add new" at bounding box center [1449, 193] width 223 height 12
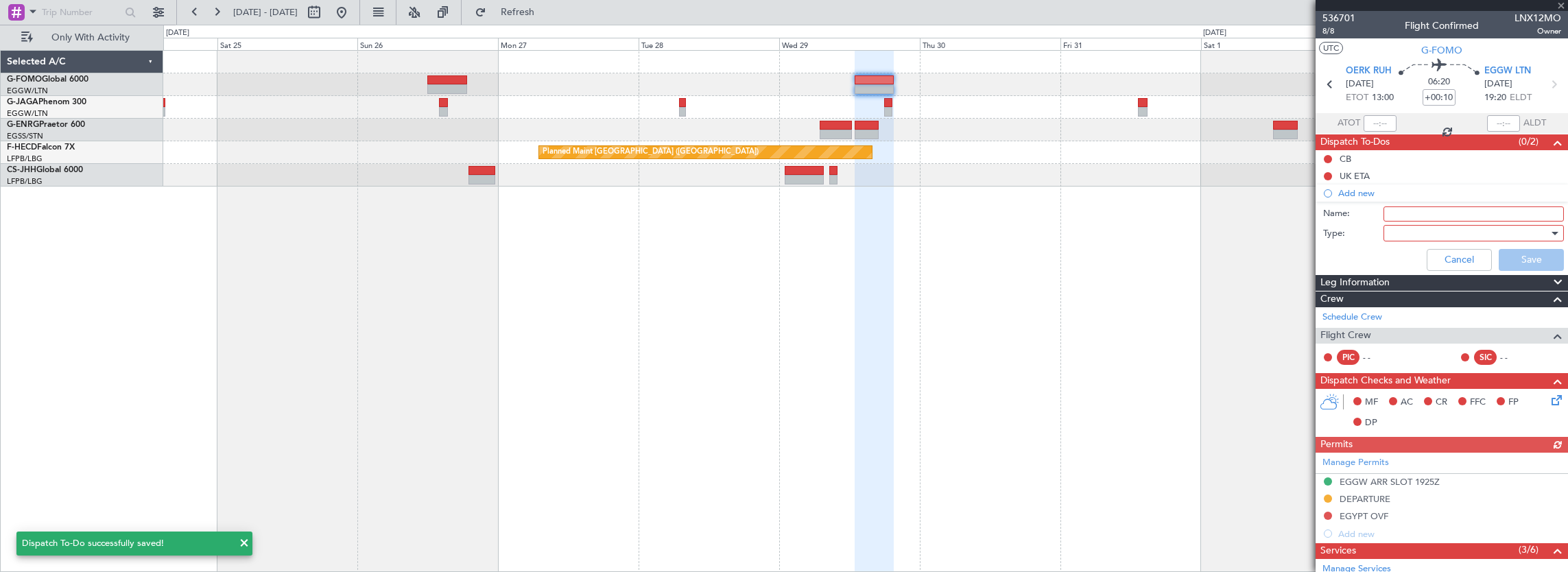
click at [1400, 216] on input "Name:" at bounding box center [1474, 214] width 181 height 15
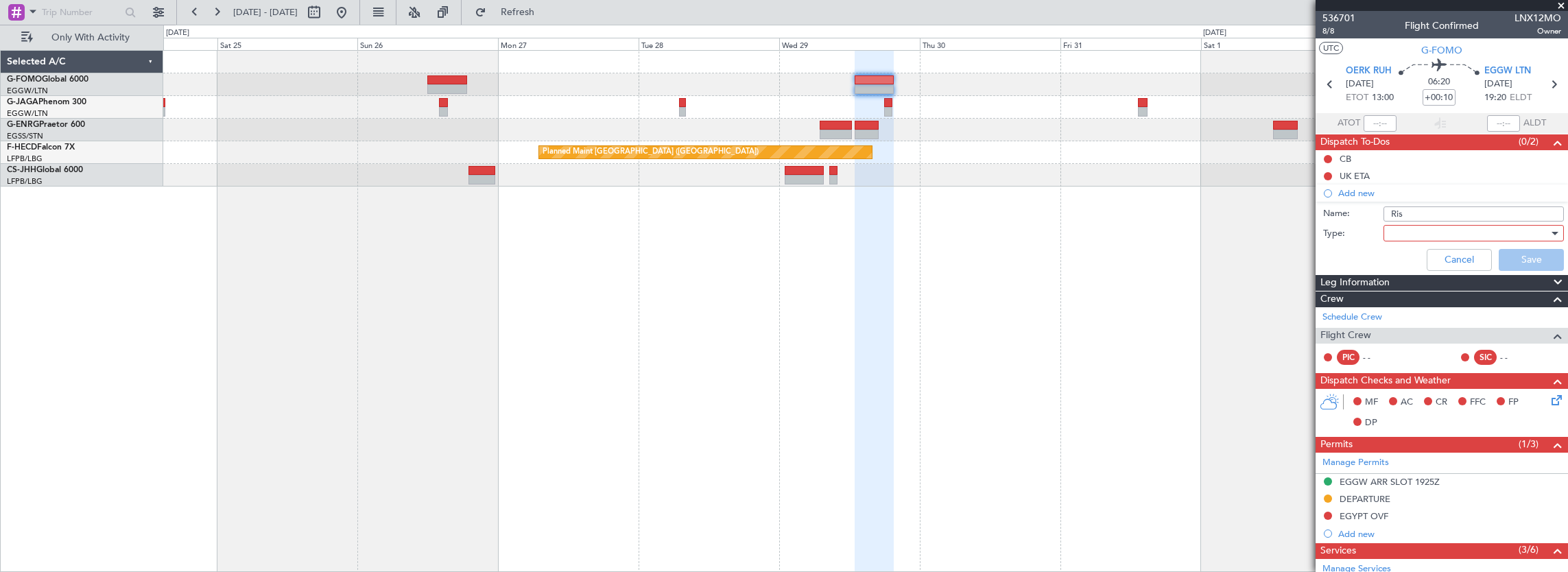
type input "Risk Assesment"
click at [1418, 223] on div at bounding box center [1469, 233] width 160 height 21
click at [1396, 261] on span "Generic" at bounding box center [1467, 260] width 160 height 21
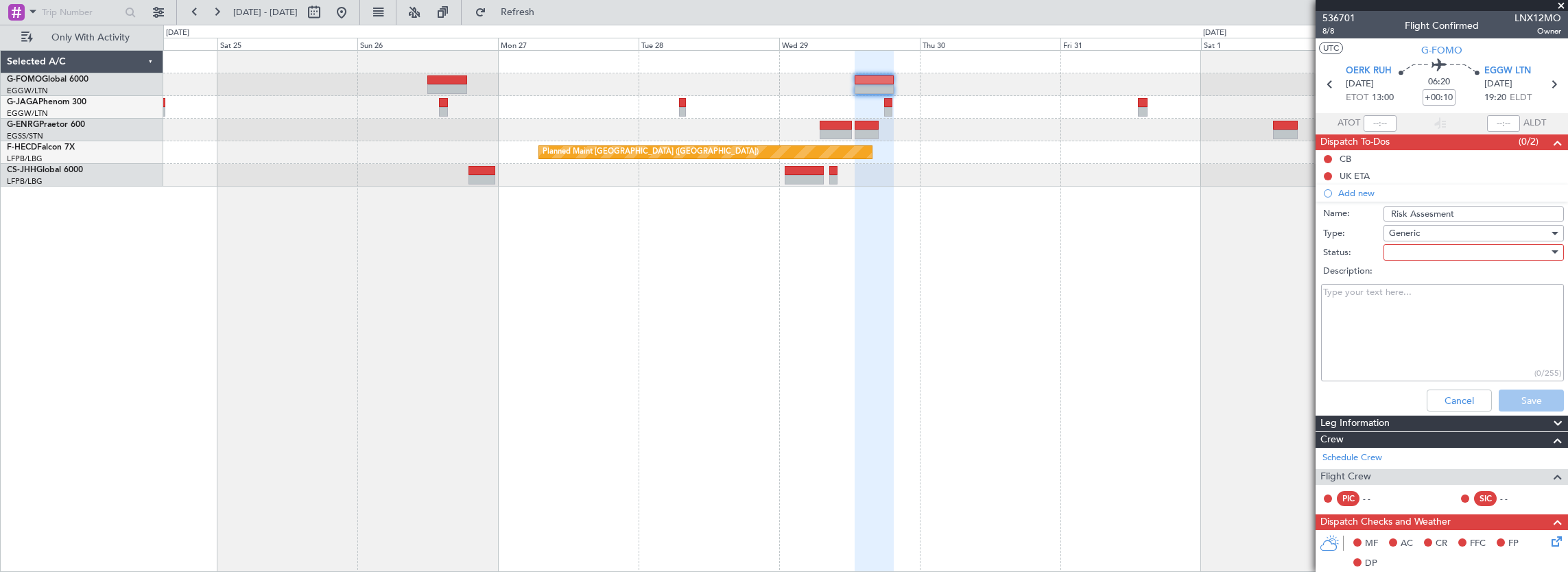
drag, startPoint x: 1396, startPoint y: 261, endPoint x: 1400, endPoint y: 247, distance: 14.6
click at [1400, 247] on div at bounding box center [1469, 253] width 160 height 21
click at [1418, 297] on span "In Progress" at bounding box center [1467, 299] width 160 height 21
click at [1514, 393] on button "Save" at bounding box center [1531, 401] width 65 height 22
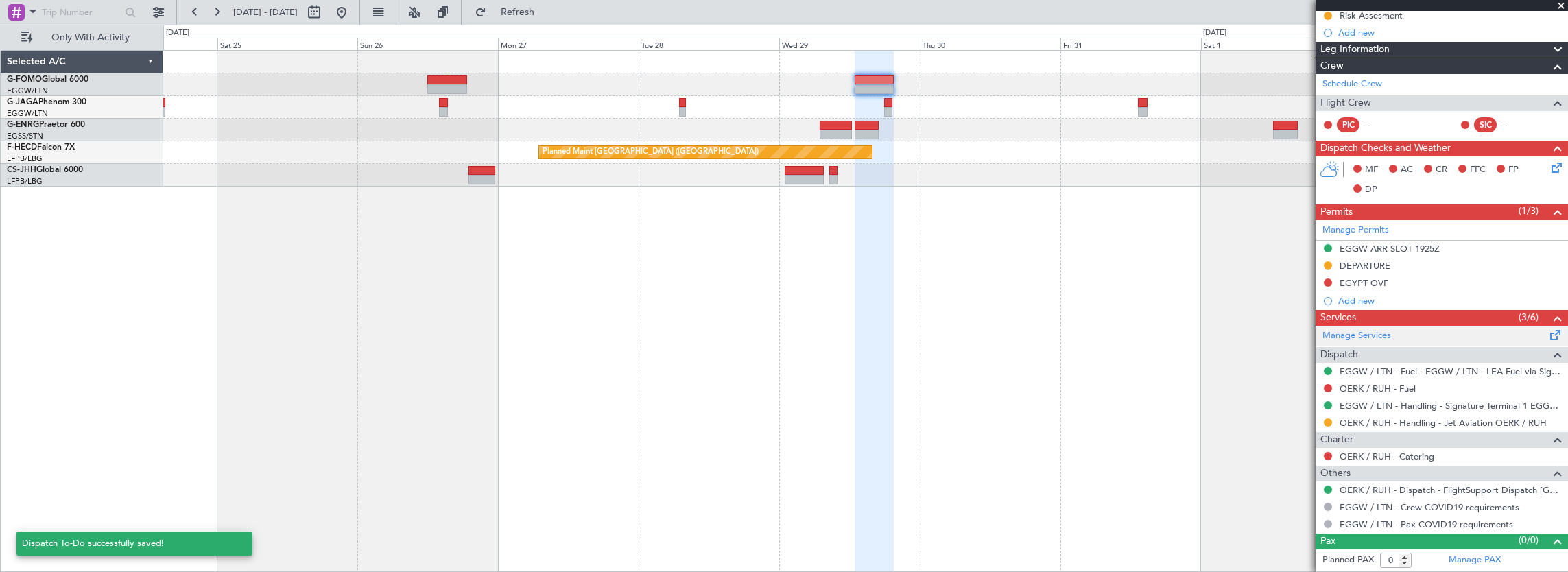
scroll to position [174, 0]
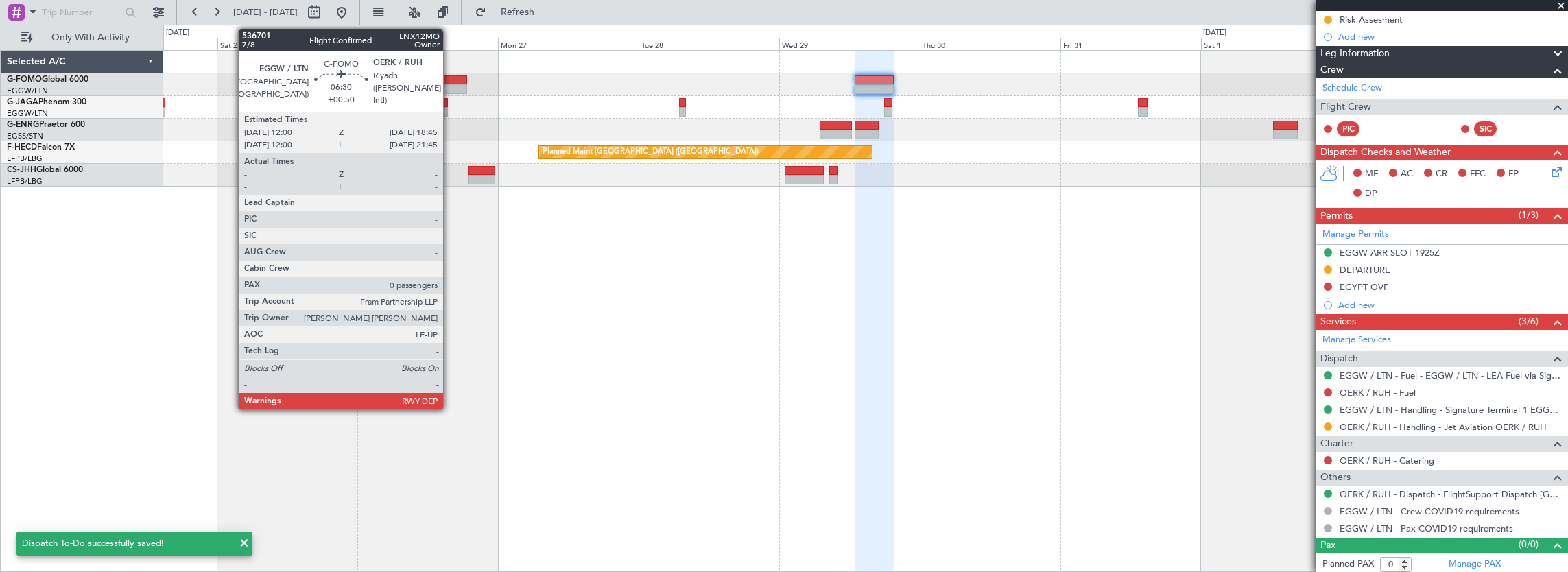
click at [450, 82] on div at bounding box center [447, 79] width 40 height 9
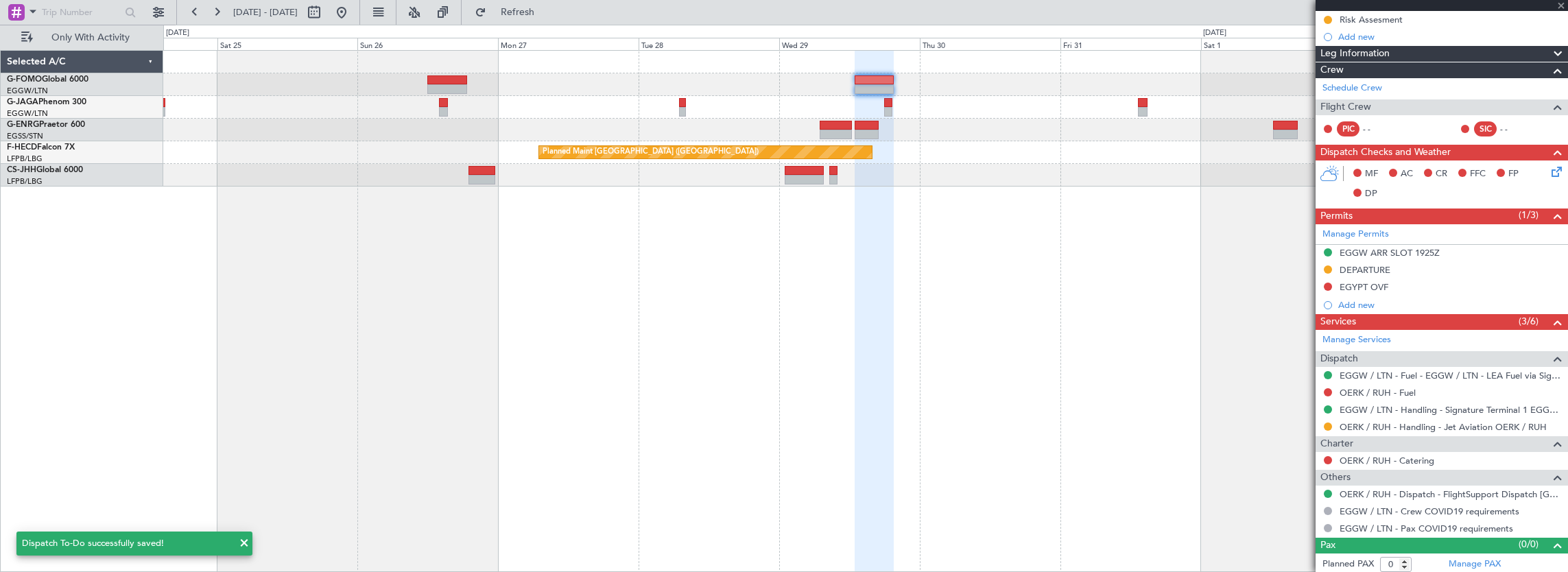
scroll to position [0, 0]
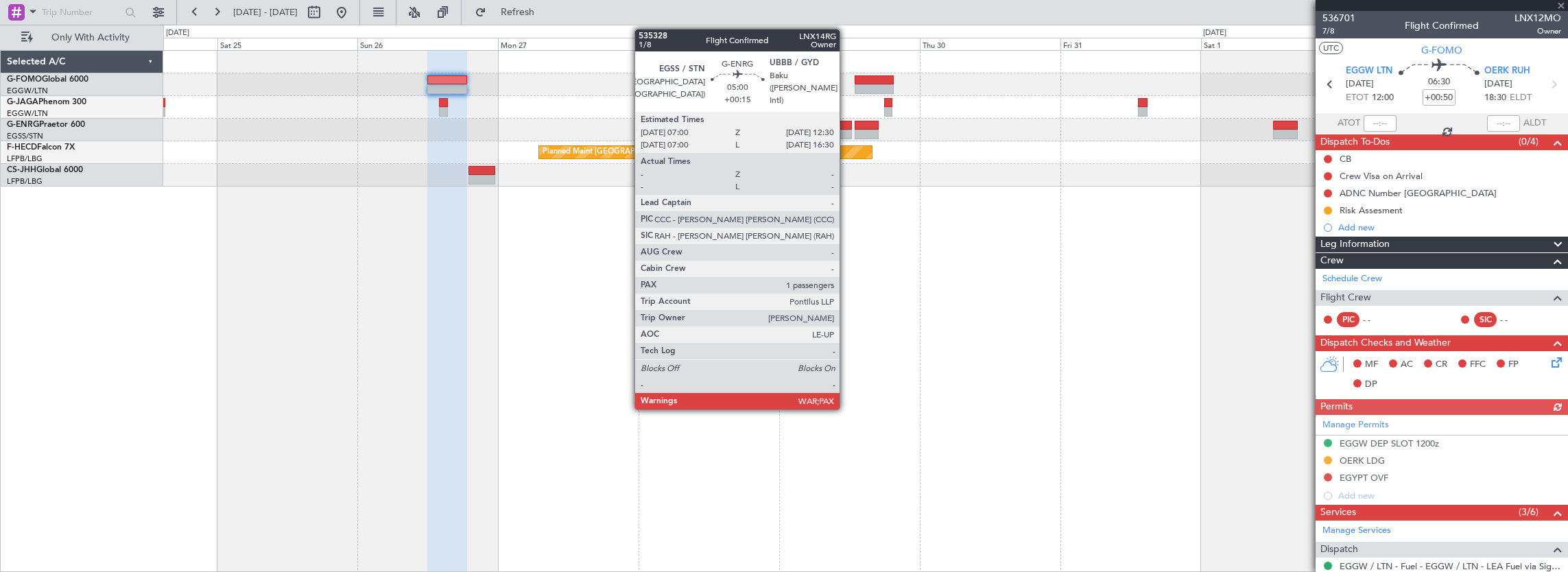
click at [847, 128] on div at bounding box center [836, 125] width 33 height 9
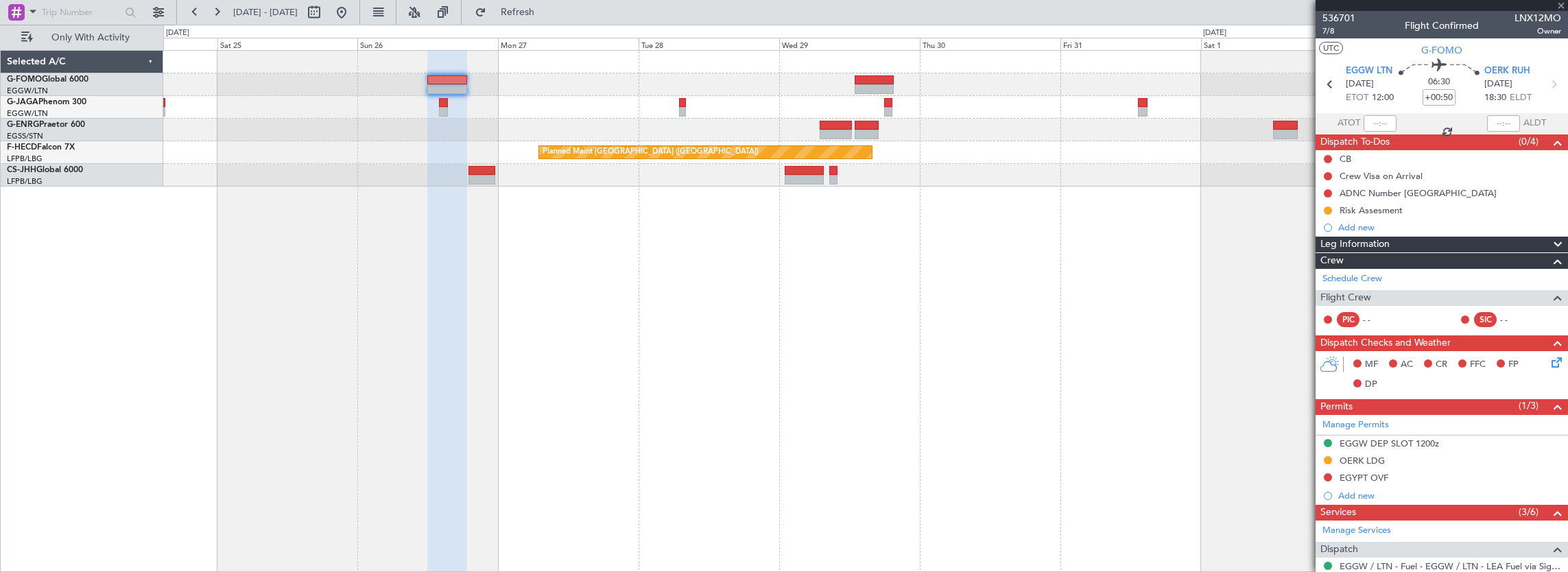
type input "+00:15"
type input "5"
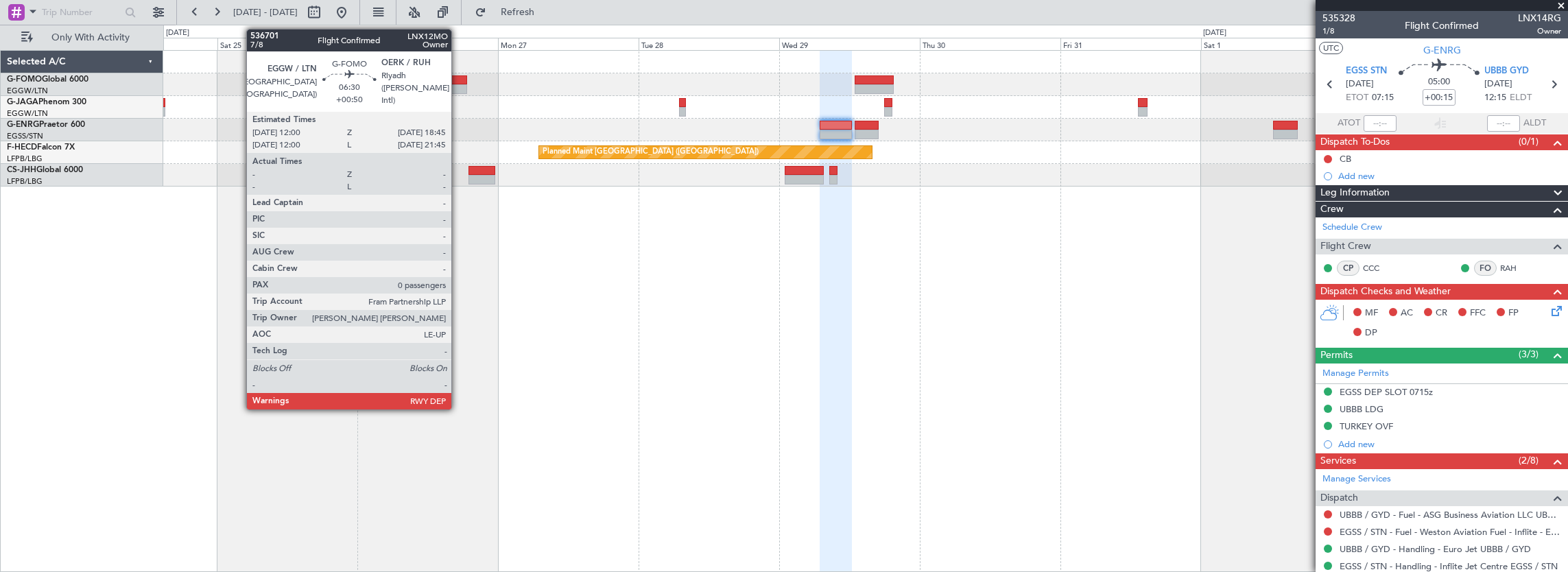
click at [458, 79] on div at bounding box center [447, 79] width 40 height 9
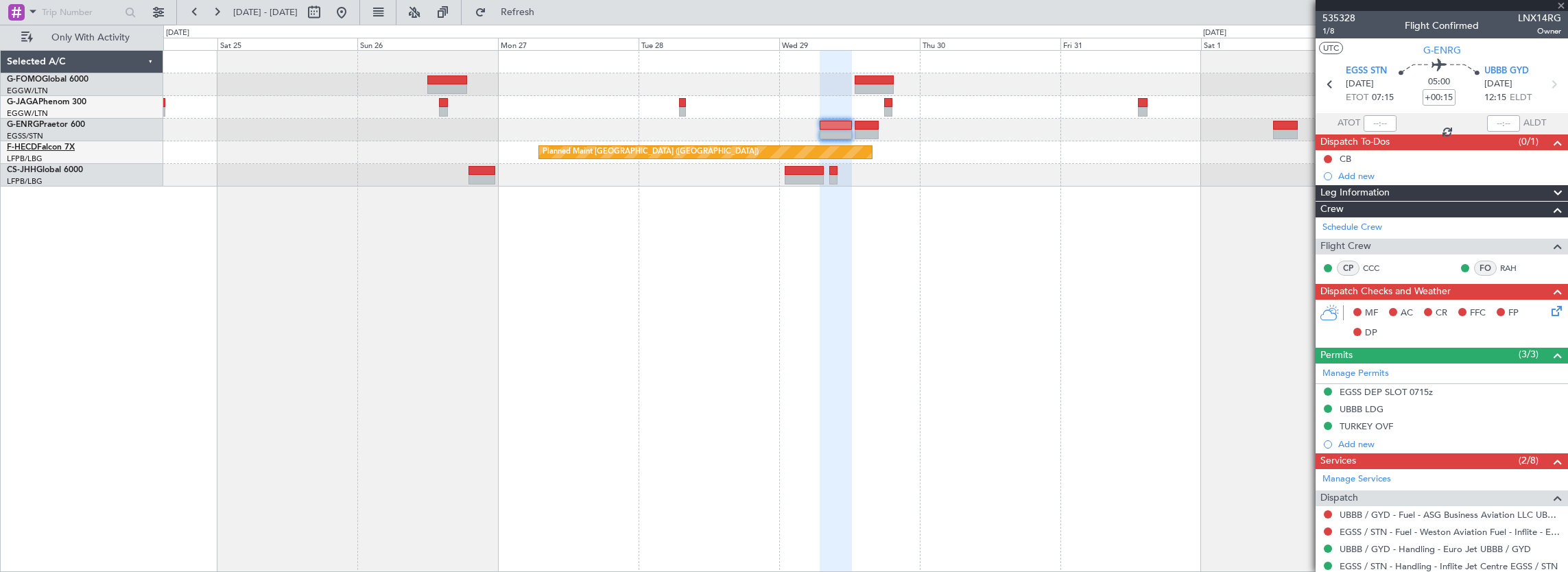
type input "+00:50"
type input "0"
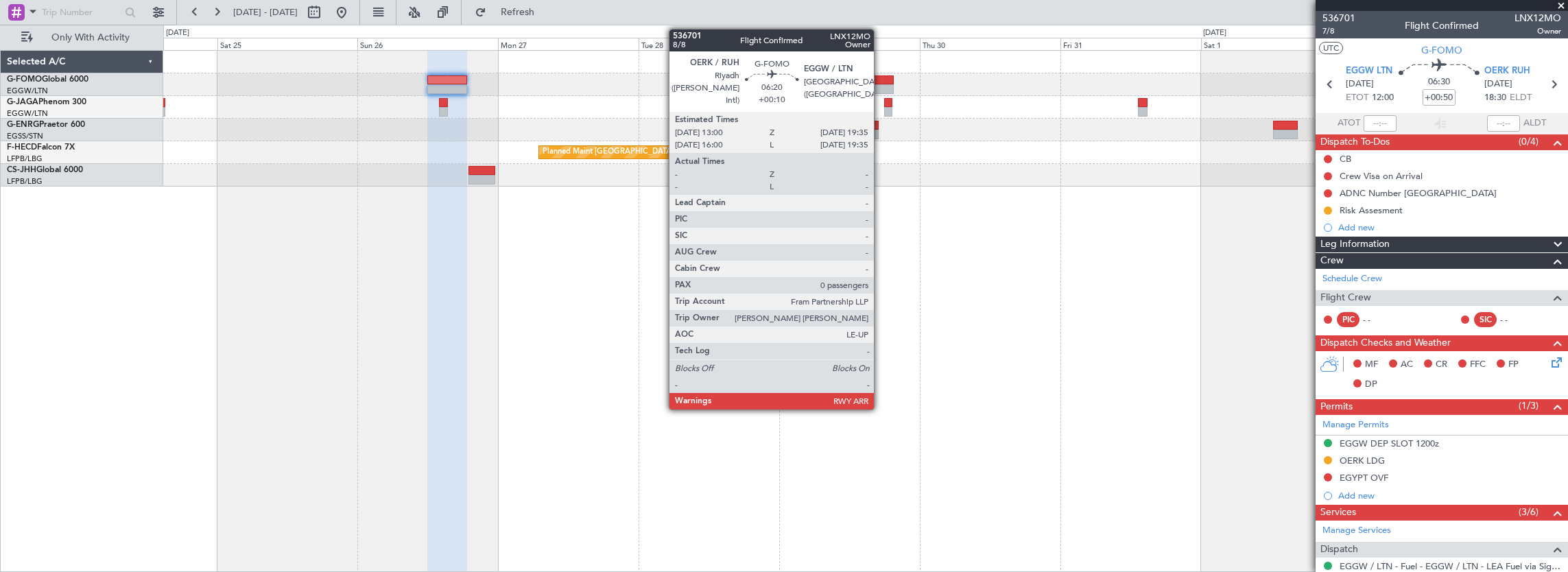
click at [878, 84] on div at bounding box center [873, 89] width 39 height 9
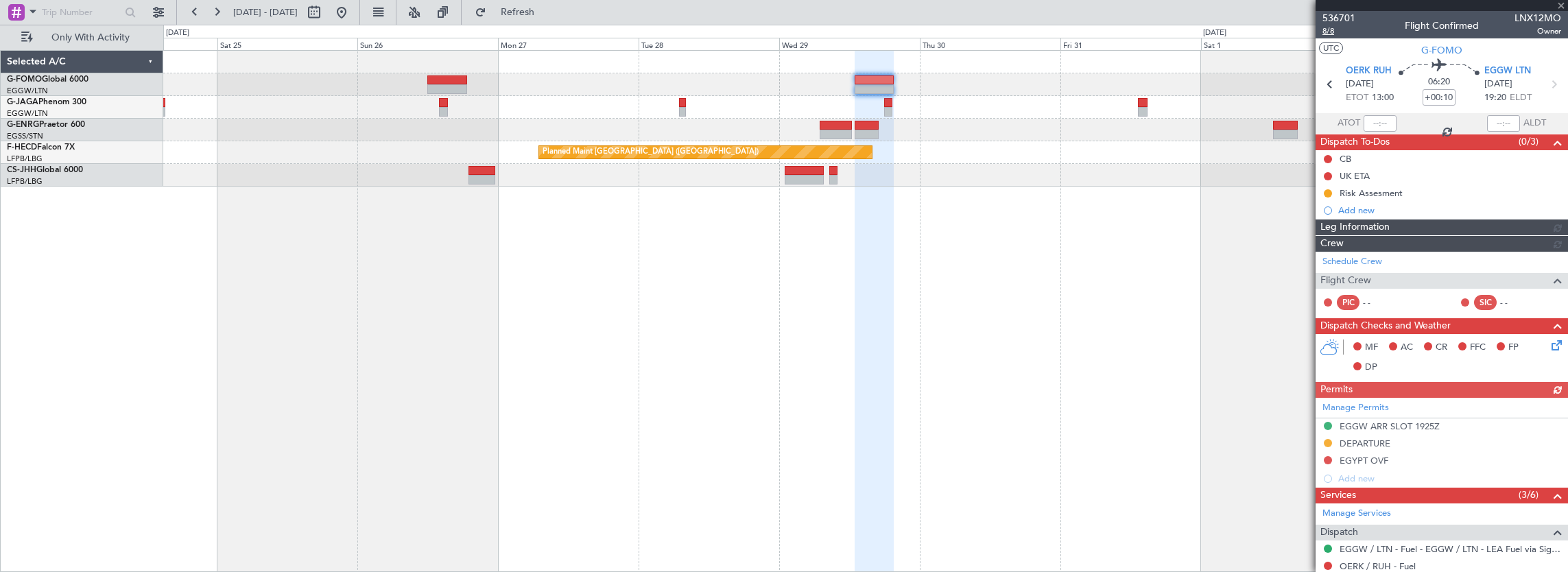
click at [1333, 36] on span "8/8" at bounding box center [1338, 31] width 33 height 12
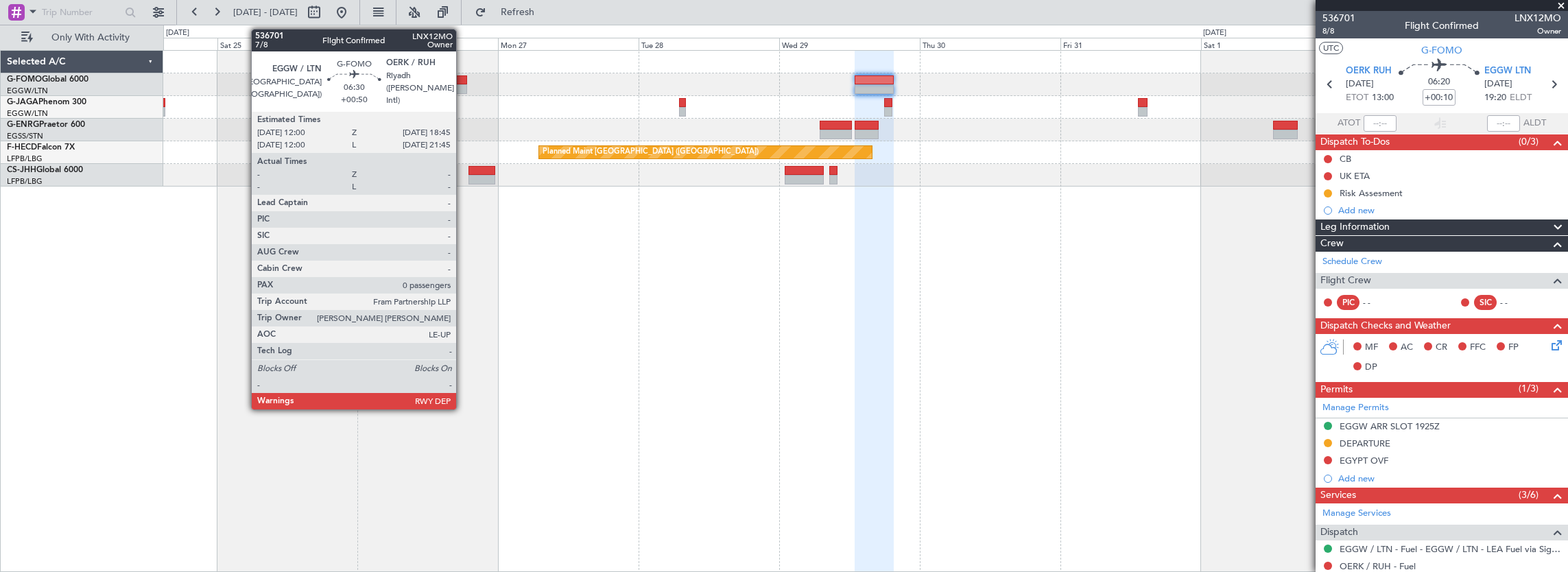
click at [463, 89] on div at bounding box center [447, 89] width 40 height 9
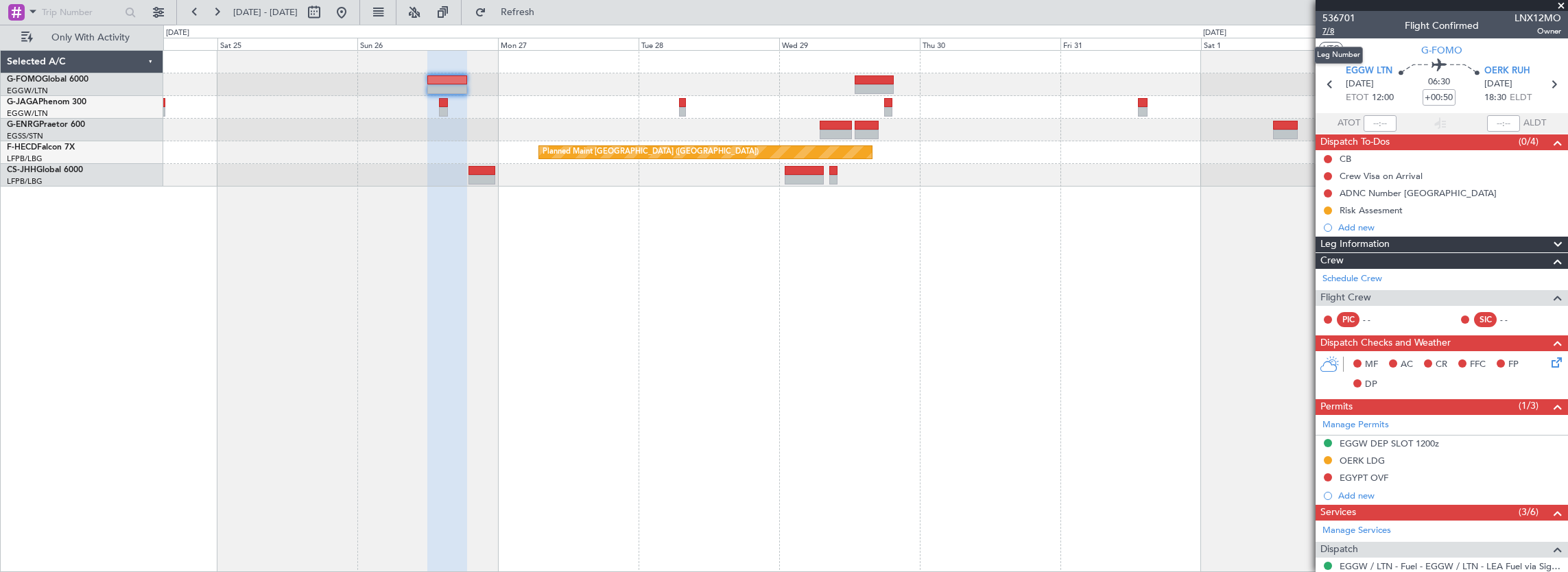
click at [1338, 33] on span "7/8" at bounding box center [1338, 31] width 33 height 12
click at [1434, 97] on input "+00:50" at bounding box center [1438, 98] width 33 height 17
type input "-"
type input "+00:00"
click at [1336, 38] on section "UTC G-FOMO" at bounding box center [1442, 49] width 252 height 21
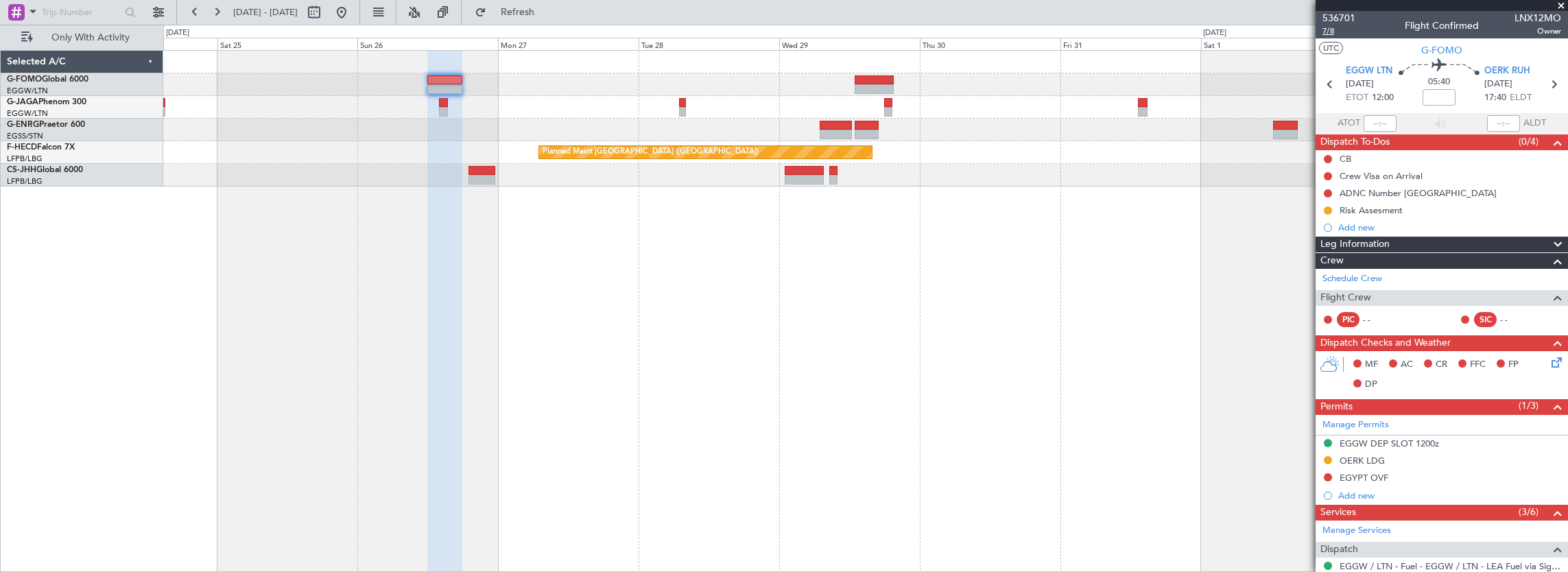
click at [1332, 34] on span "7/8" at bounding box center [1338, 31] width 33 height 12
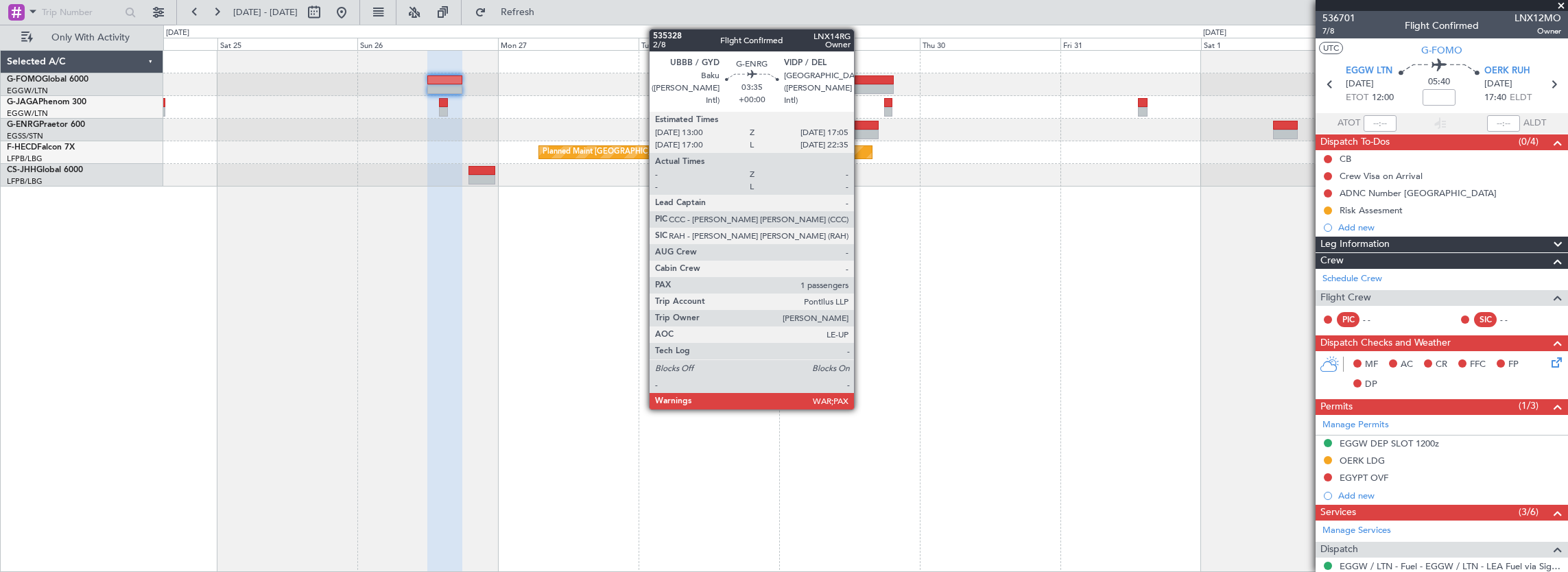
click at [861, 131] on div at bounding box center [866, 134] width 24 height 9
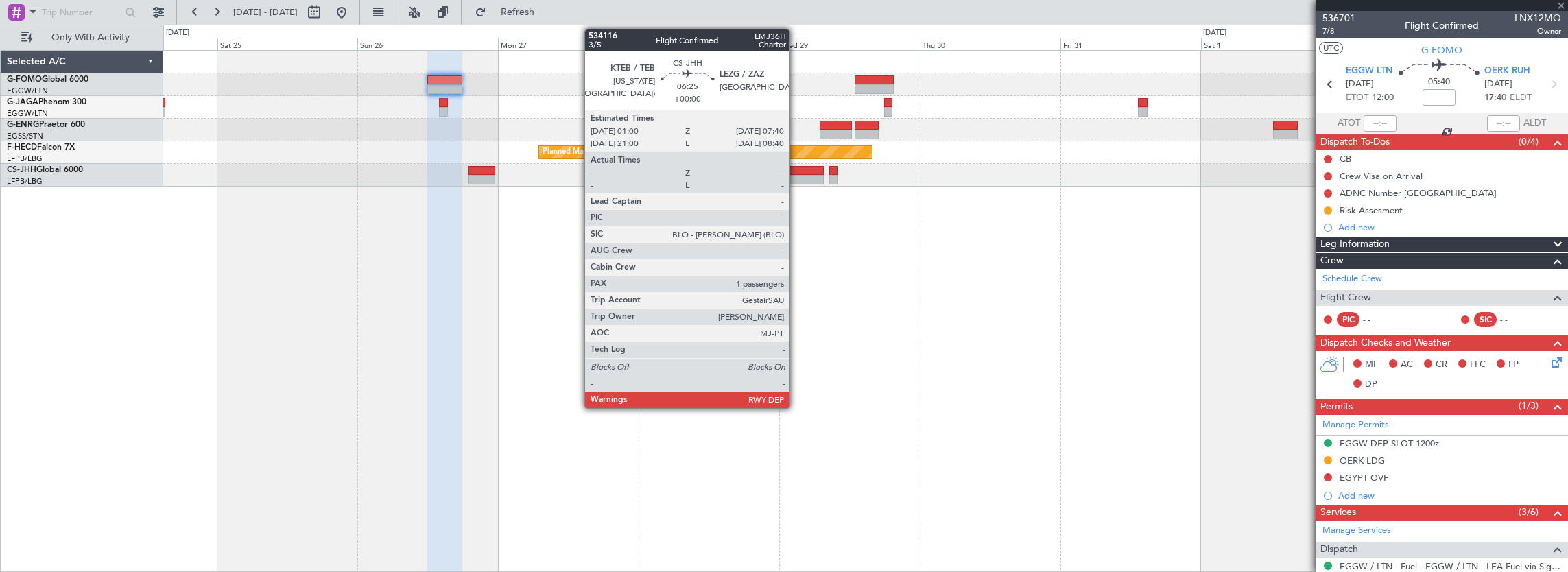
type input "5"
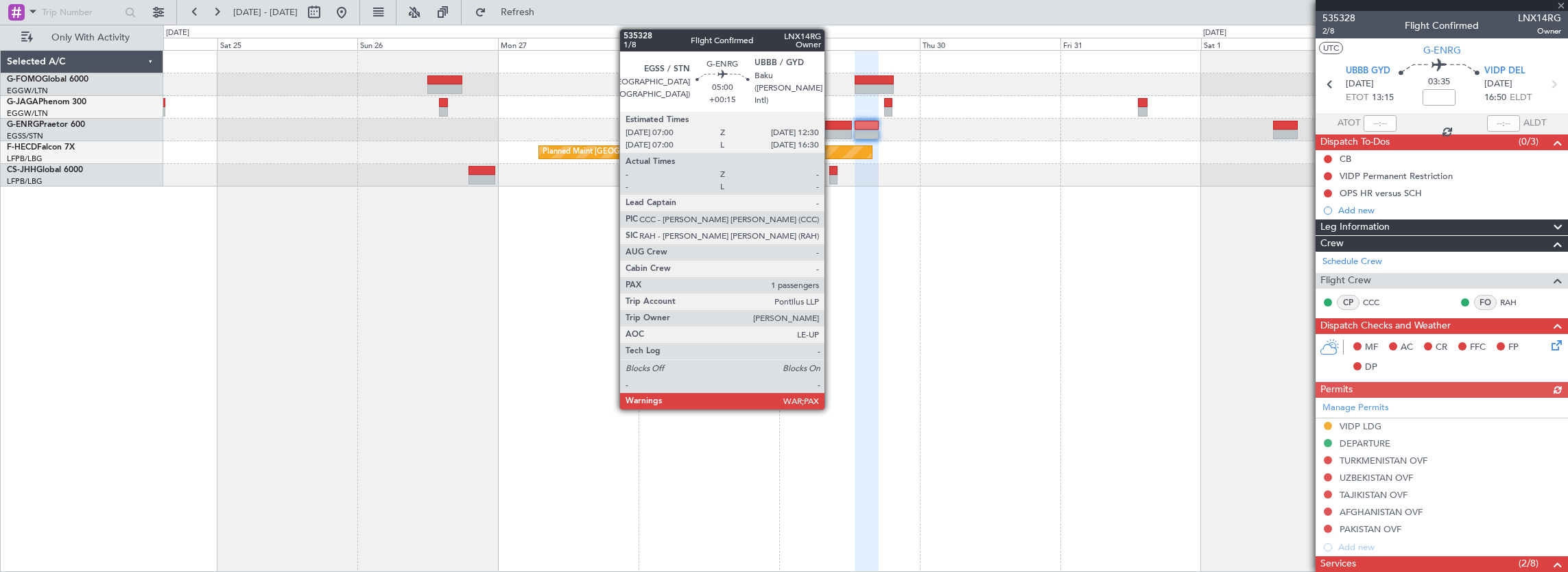
click at [832, 120] on div at bounding box center [836, 125] width 33 height 9
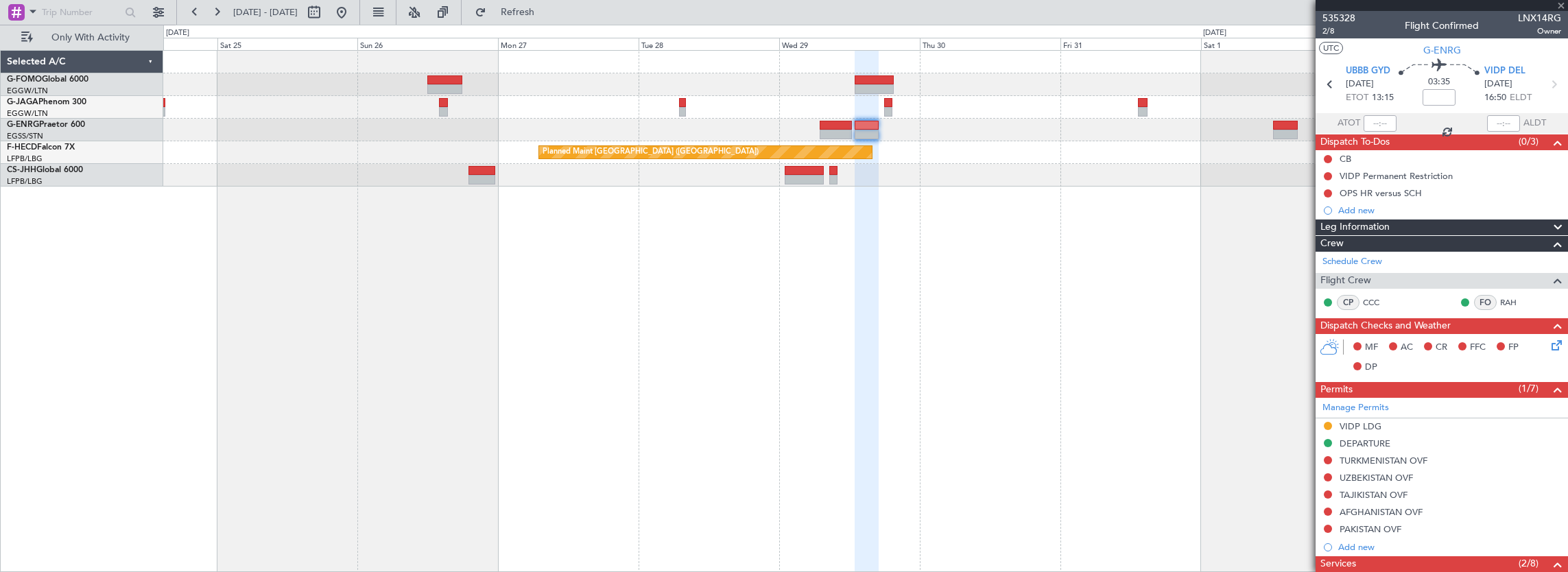
type input "+00:15"
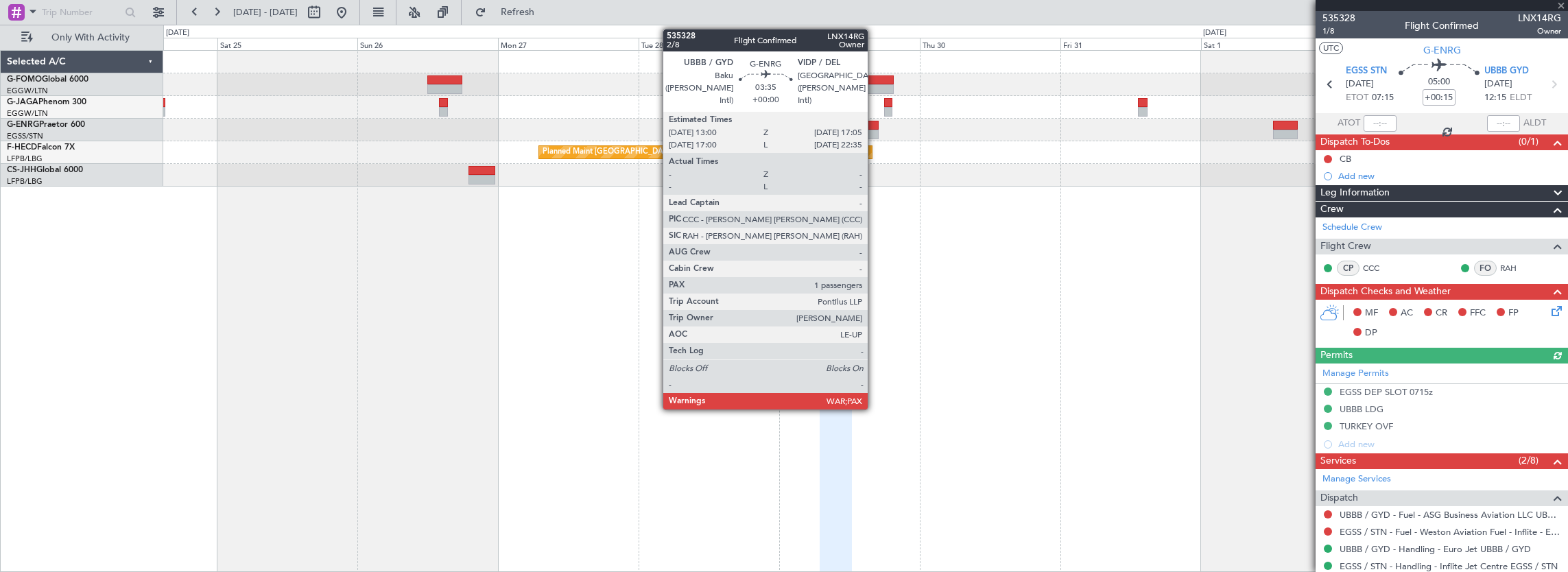
click at [874, 127] on div at bounding box center [866, 125] width 24 height 9
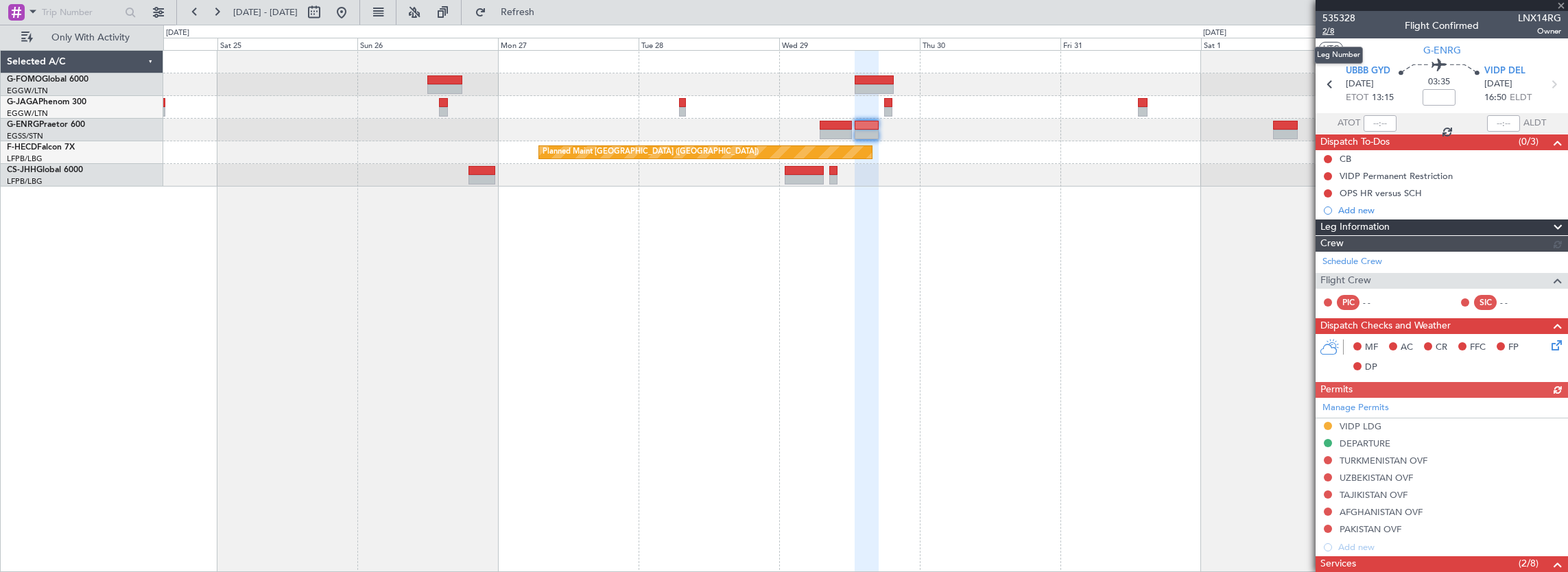
click at [1324, 36] on span "2/8" at bounding box center [1338, 31] width 33 height 12
click at [1129, 302] on div "Planned Maint [GEOGRAPHIC_DATA] ([GEOGRAPHIC_DATA]) Planned Maint [GEOGRAPHIC_D…" at bounding box center [865, 311] width 1405 height 523
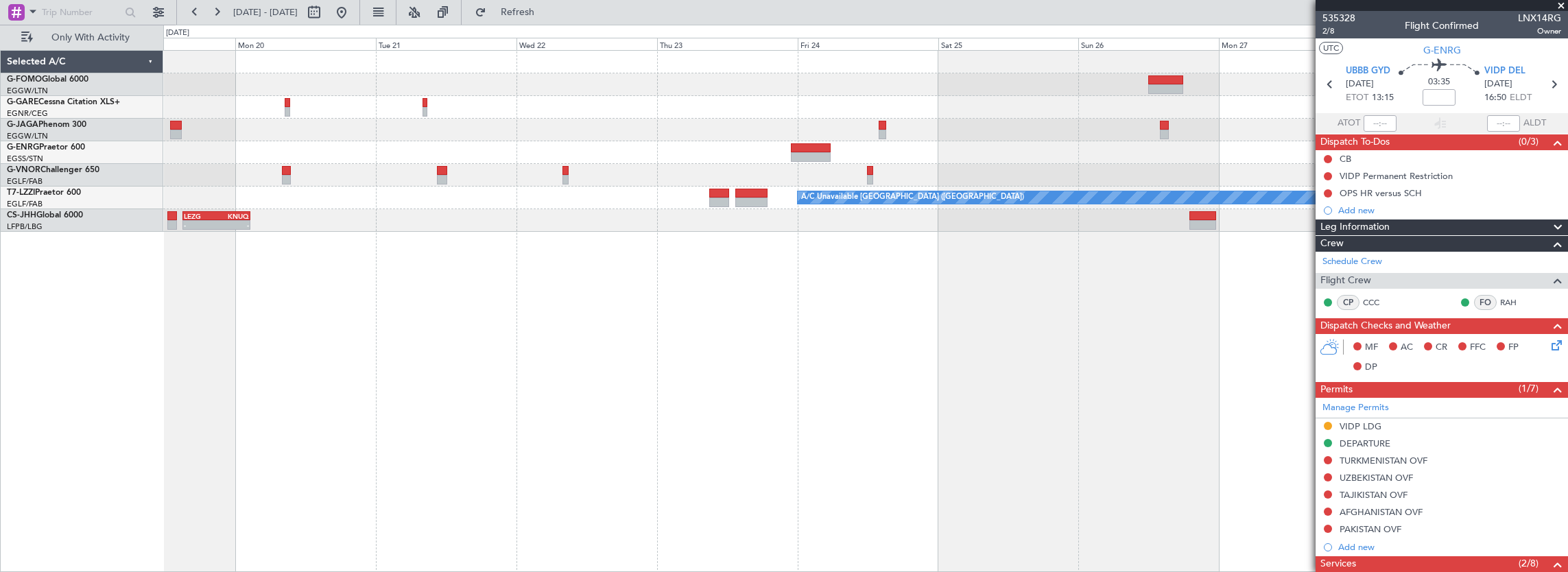
click at [703, 277] on div "A/C Unavailable [GEOGRAPHIC_DATA] ([GEOGRAPHIC_DATA]) LEZG 15:00 Z KNUQ 02:35 Z…" at bounding box center [865, 311] width 1405 height 523
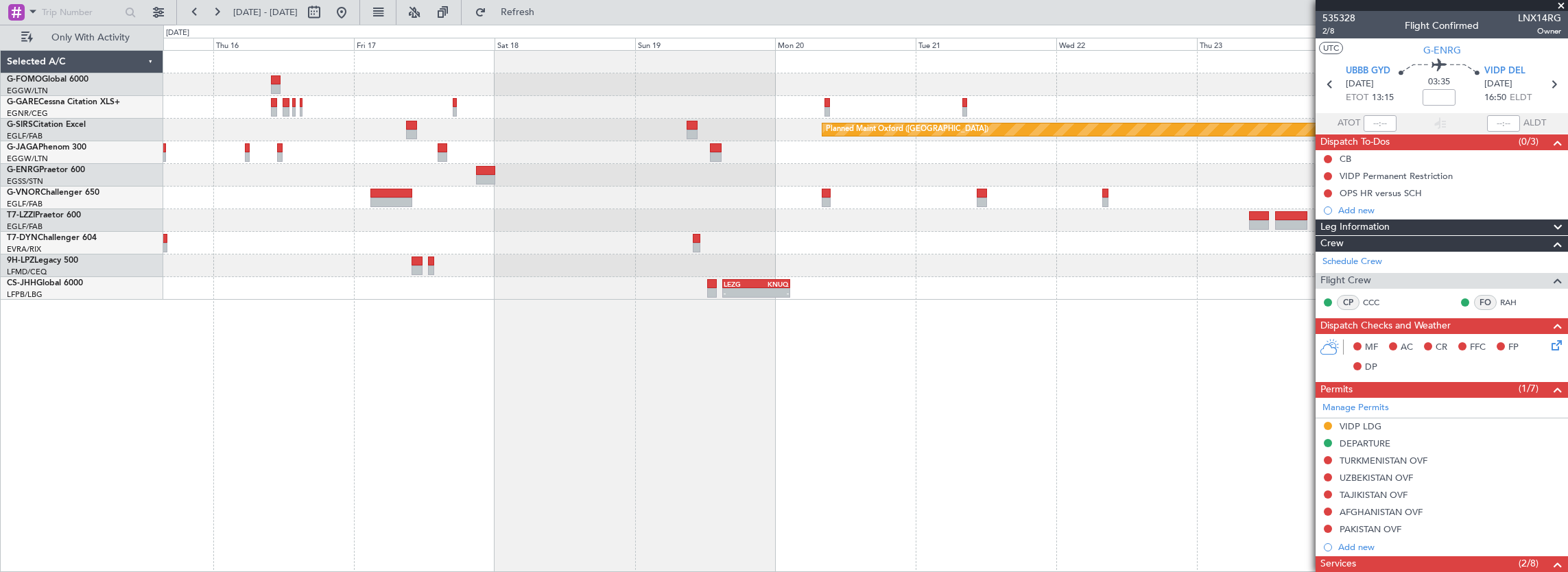
click at [588, 219] on div "A/C Unavailable [GEOGRAPHIC_DATA] ([GEOGRAPHIC_DATA])" at bounding box center [865, 220] width 1405 height 23
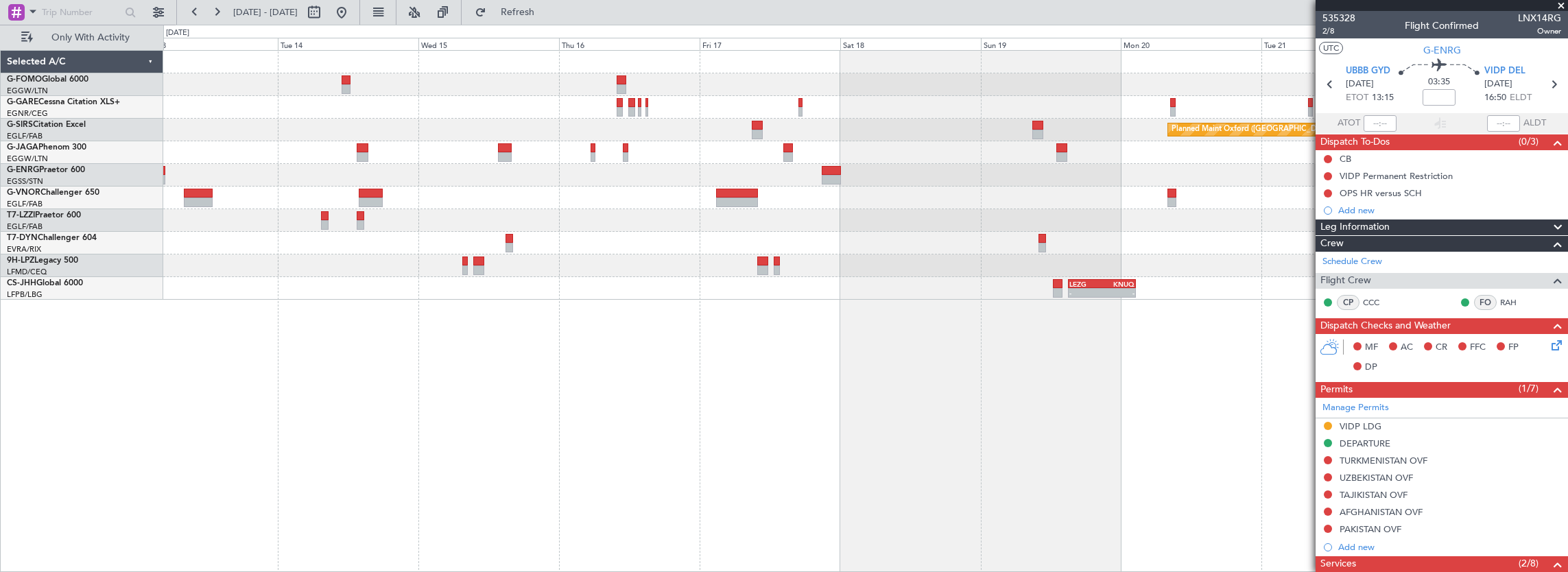
click at [650, 235] on div "Planned Maint Oxford ([GEOGRAPHIC_DATA]) A/C Unavailable [GEOGRAPHIC_DATA] ([GE…" at bounding box center [865, 176] width 1405 height 249
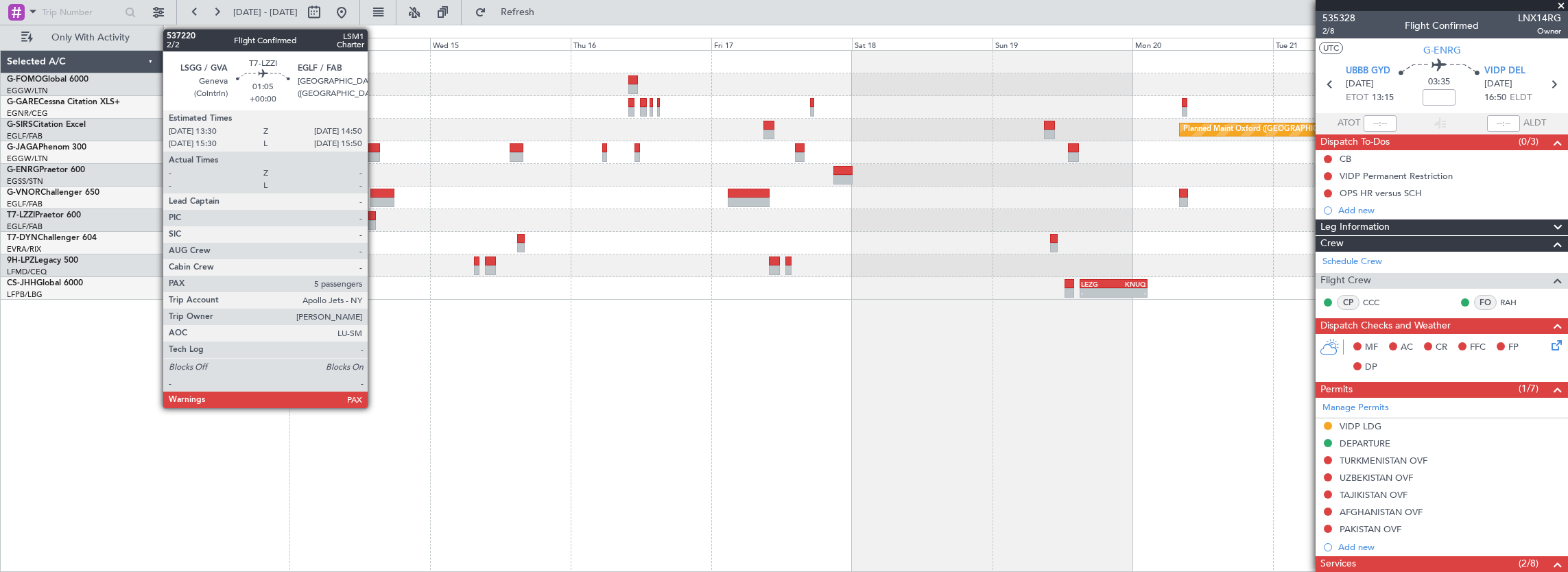
click at [374, 216] on div at bounding box center [373, 216] width 8 height 9
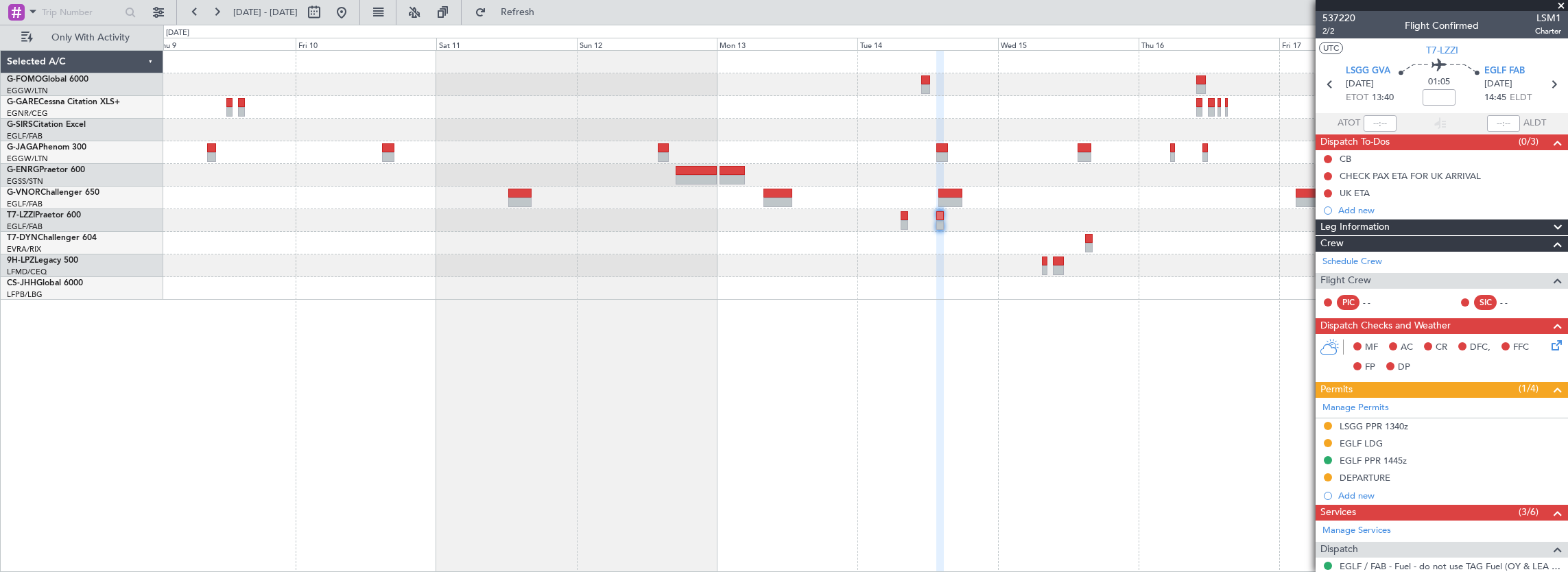
click at [883, 278] on div "Planned Maint Oxford ([GEOGRAPHIC_DATA]) LEZG 15:00 Z KNUQ 02:35 Z - -" at bounding box center [865, 176] width 1405 height 249
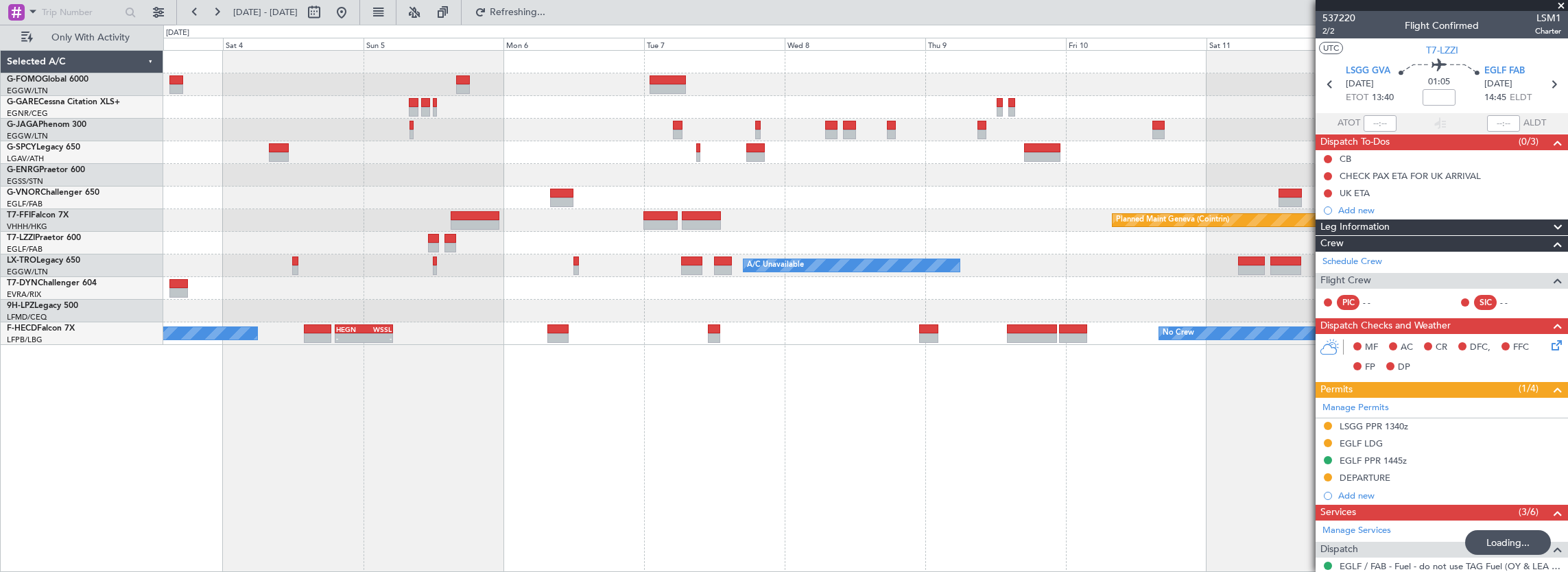
click at [720, 244] on div at bounding box center [865, 243] width 1405 height 23
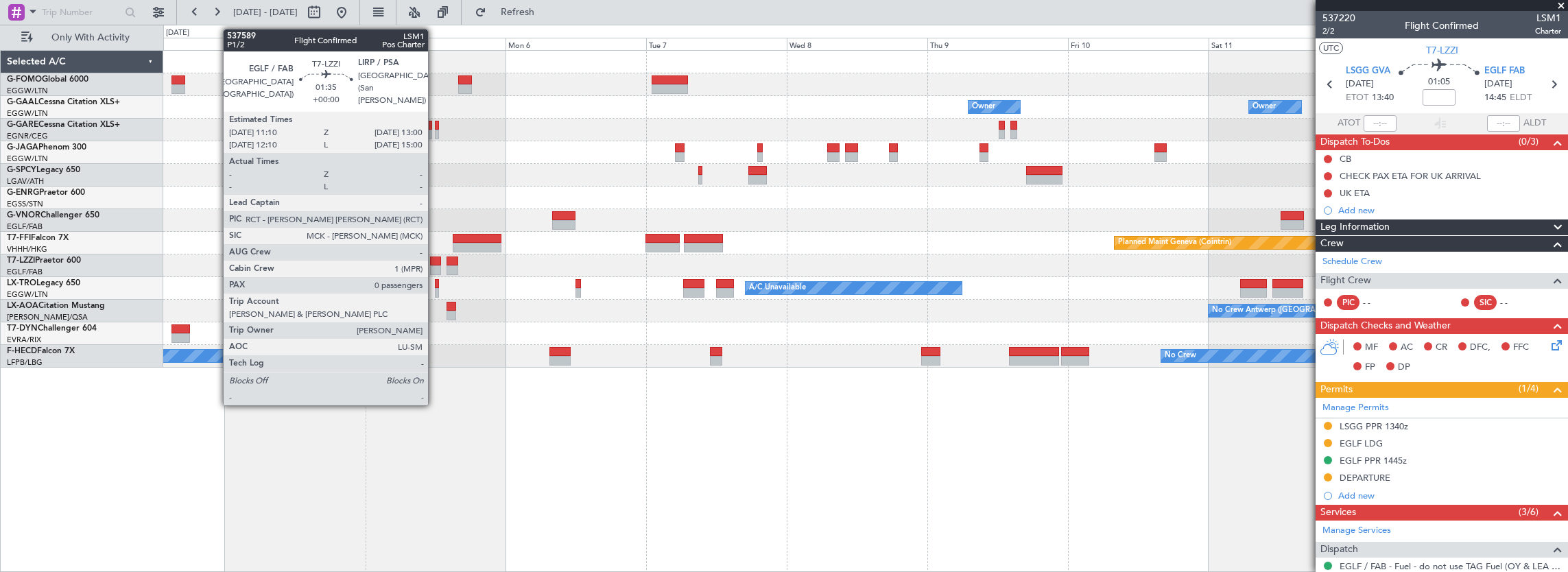
click at [435, 269] on div at bounding box center [435, 270] width 11 height 9
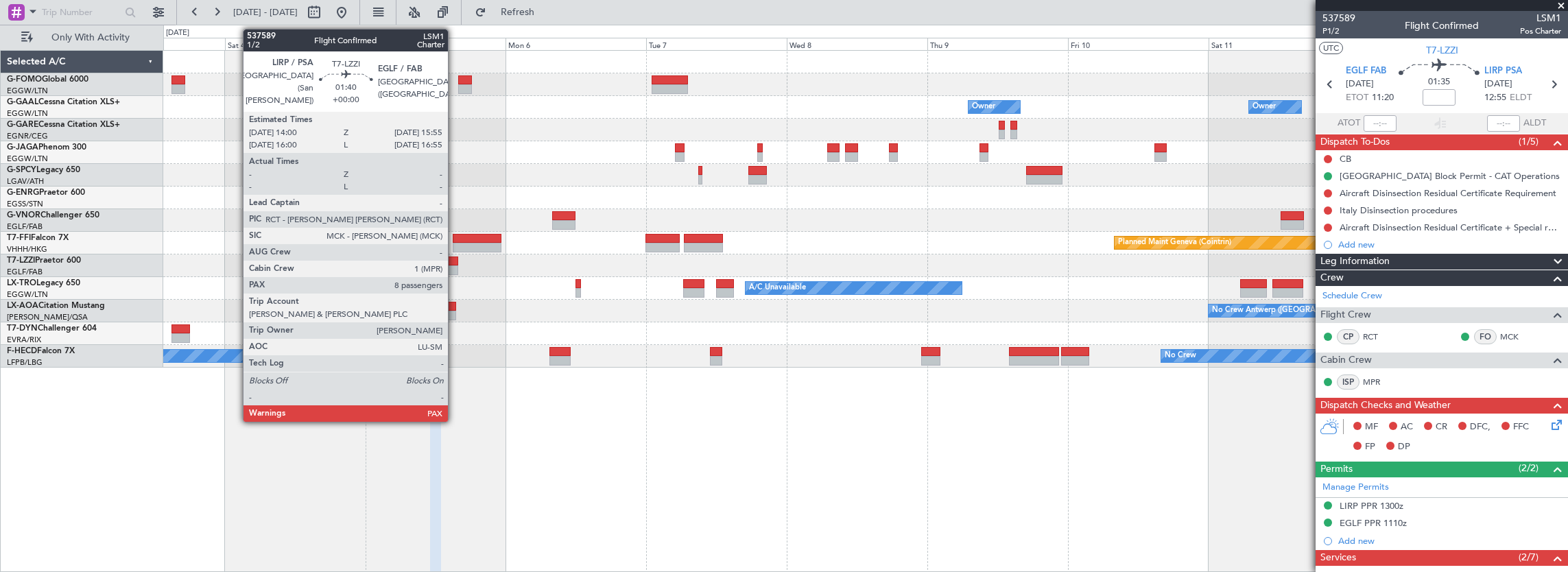
click at [455, 262] on div at bounding box center [452, 261] width 12 height 9
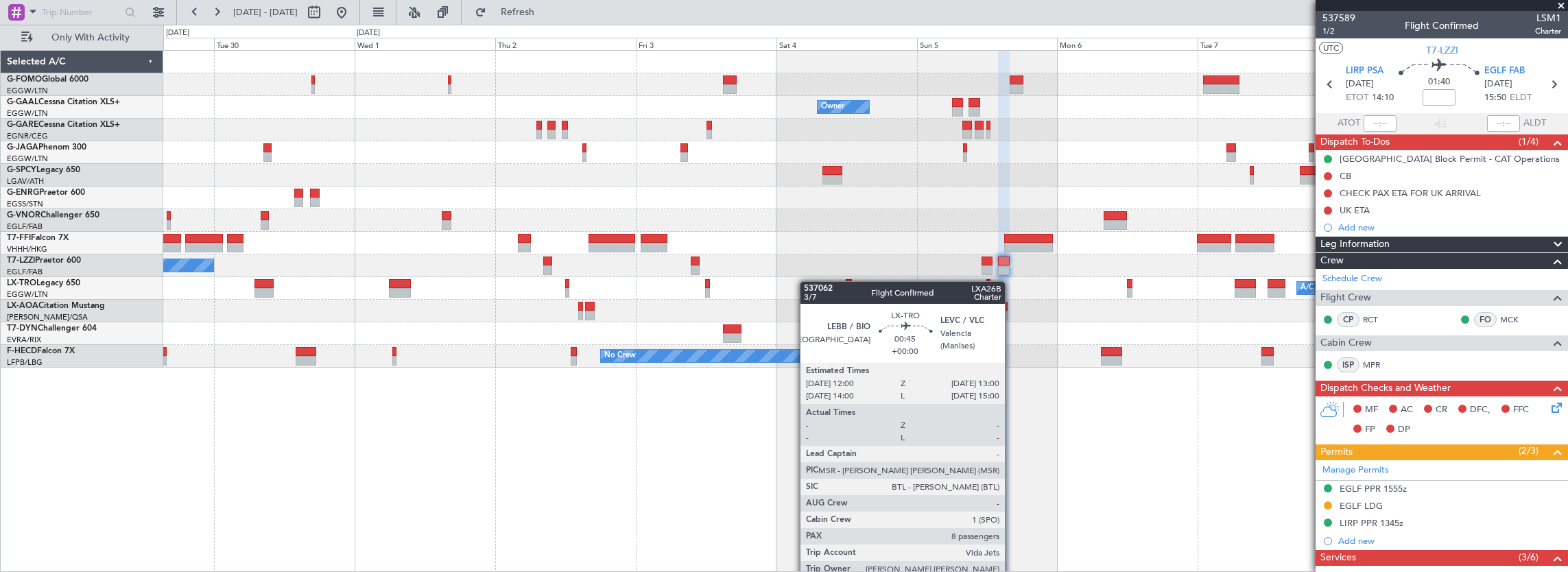
click at [851, 281] on div "A/C Unavailable Planned Maint [GEOGRAPHIC_DATA] ([GEOGRAPHIC_DATA])" at bounding box center [865, 289] width 1405 height 23
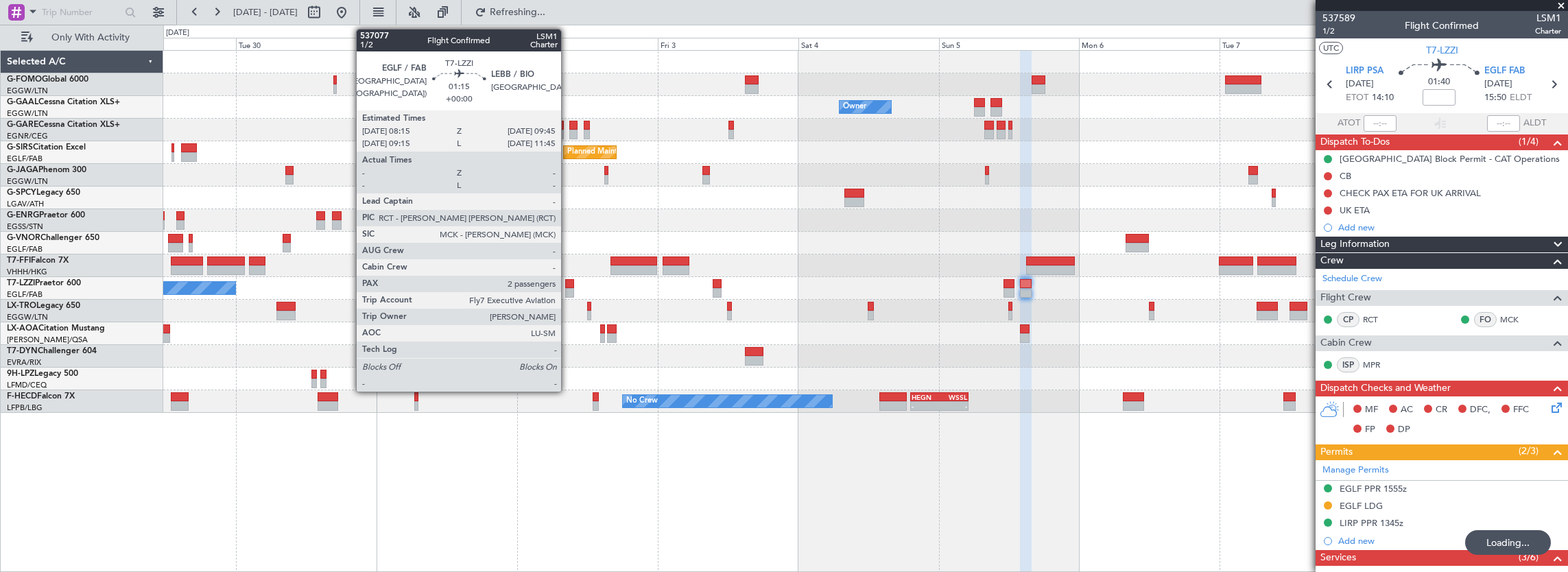
click at [568, 285] on div at bounding box center [569, 283] width 9 height 9
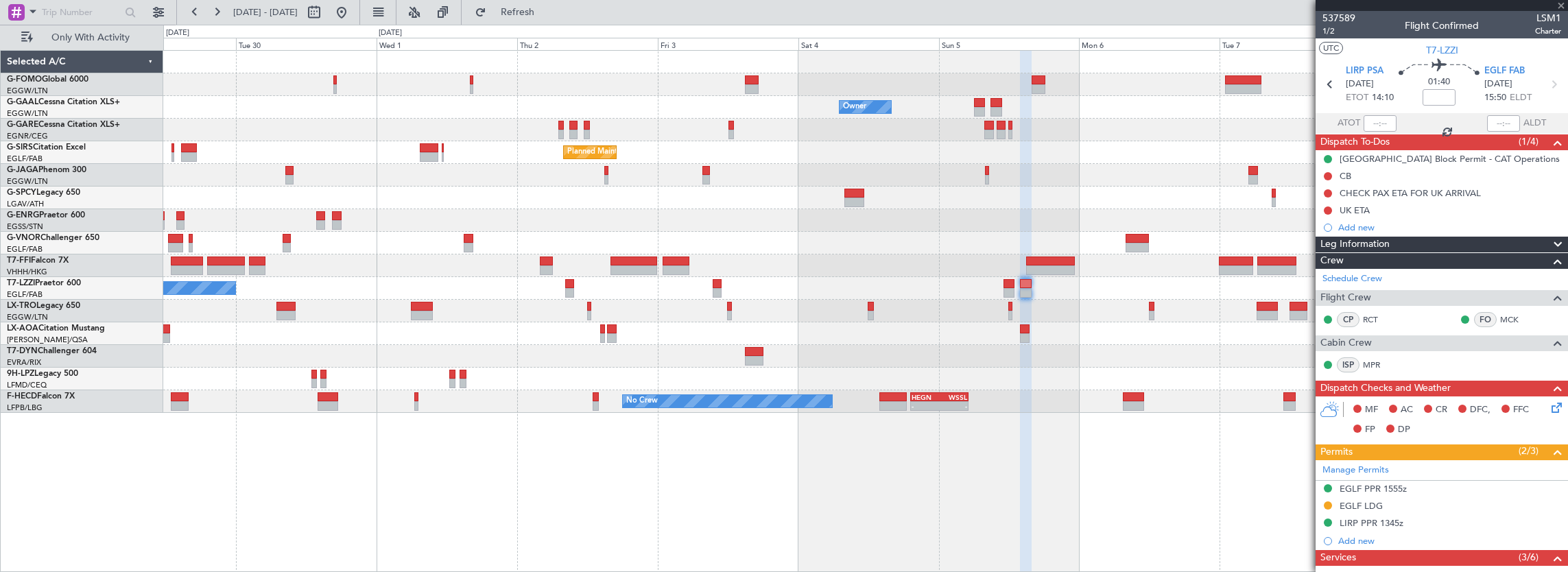
type input "2"
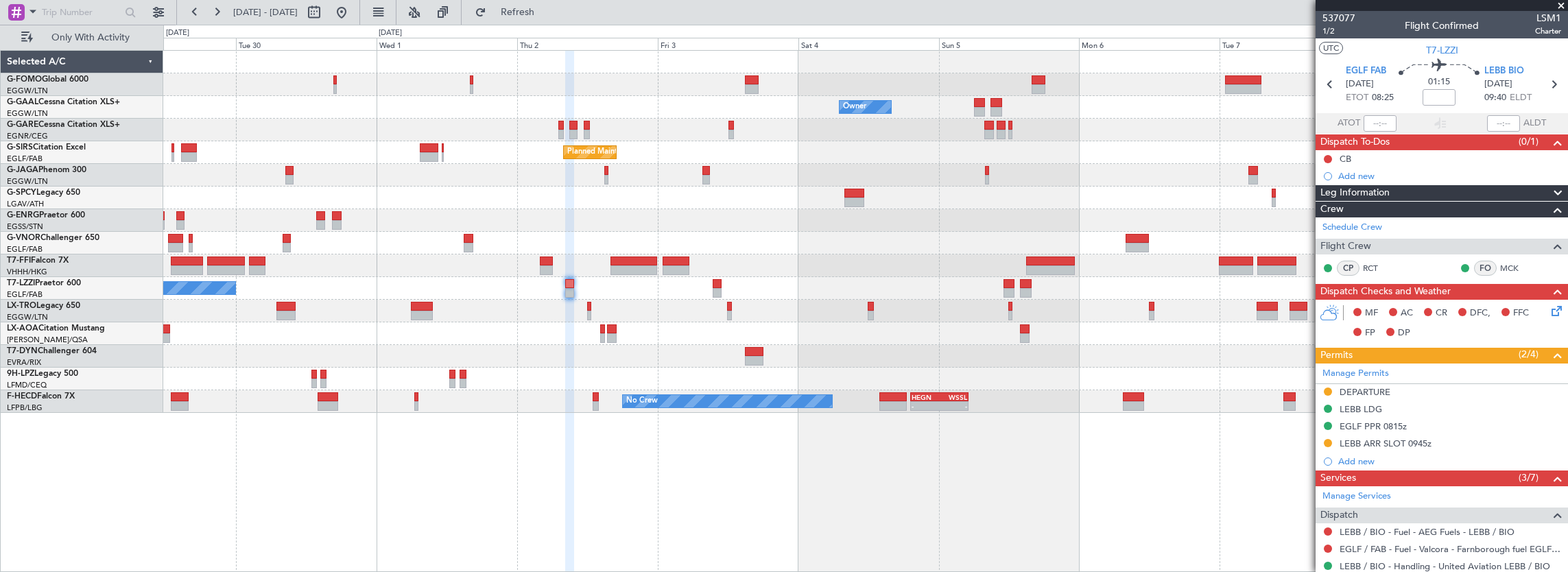
click at [944, 251] on div at bounding box center [865, 243] width 1405 height 23
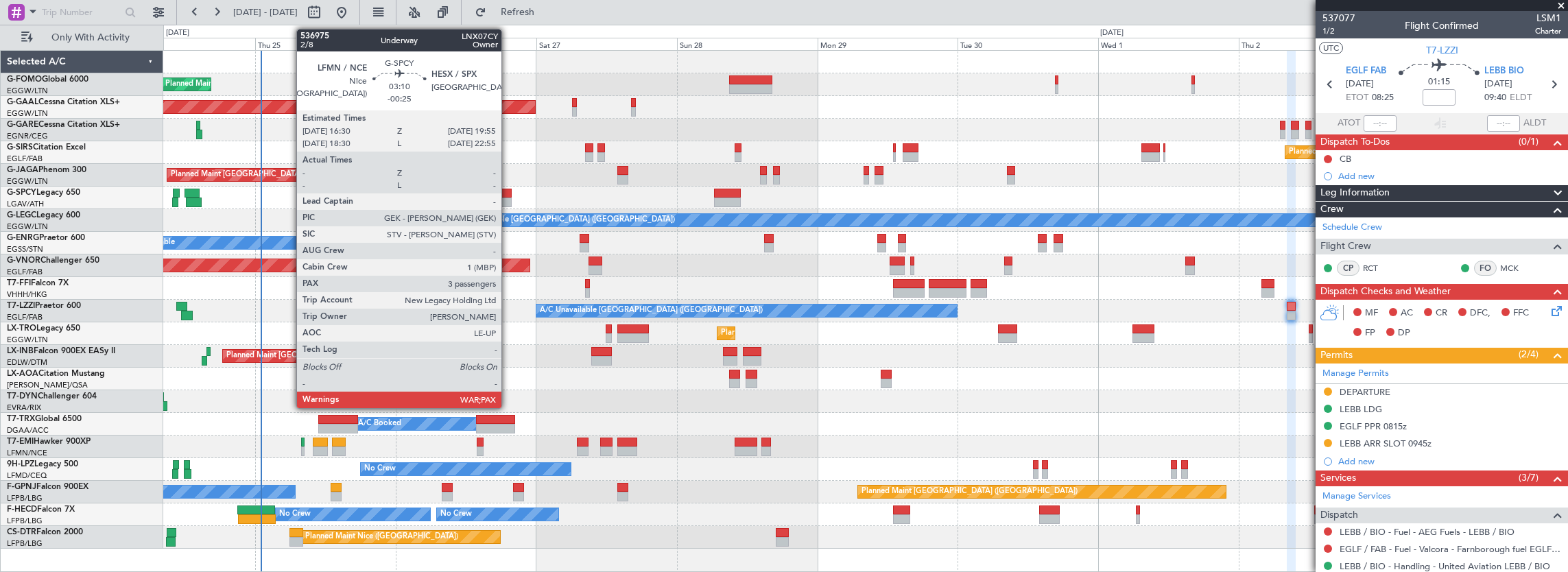
click at [505, 193] on div at bounding box center [501, 193] width 21 height 9
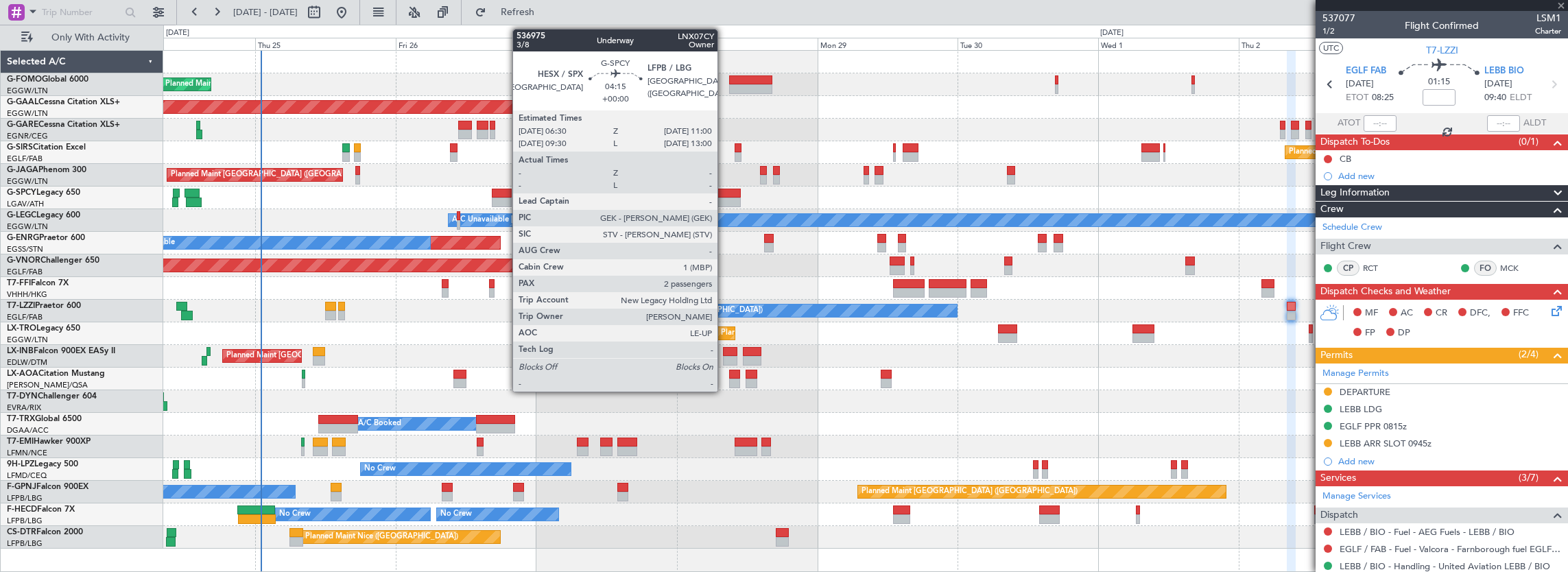
type input "-00:25"
type input "3"
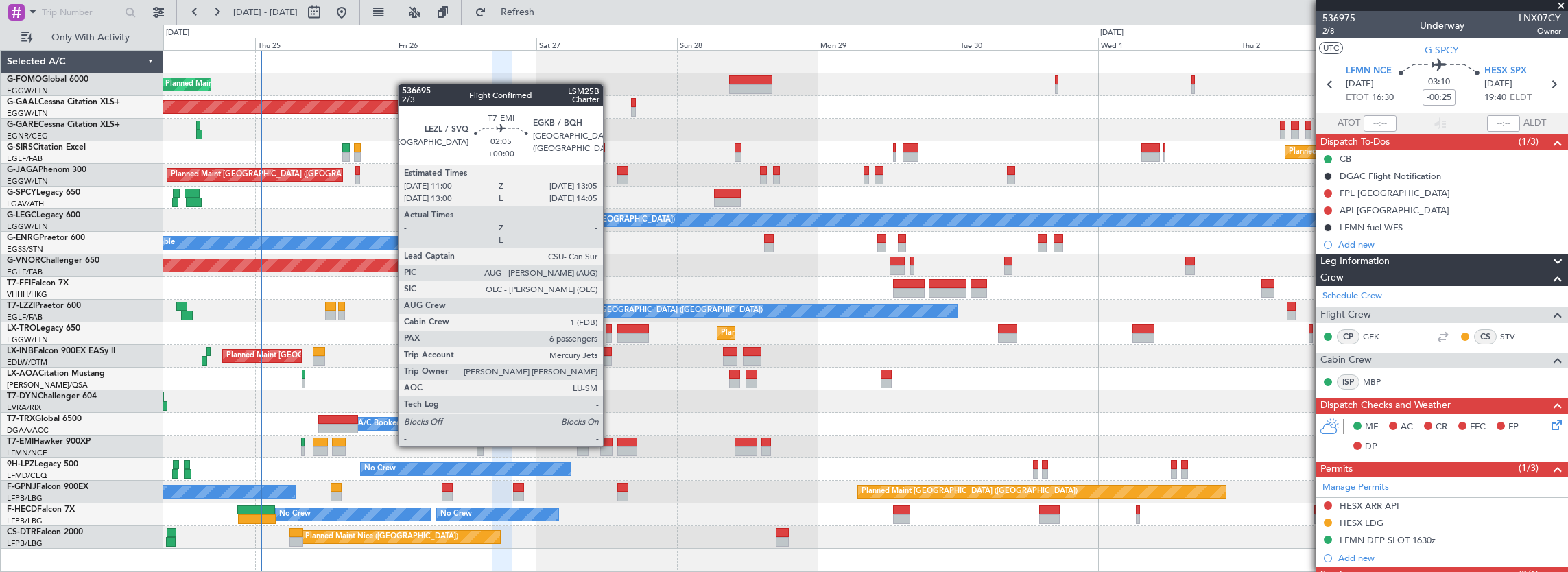
click at [610, 446] on div at bounding box center [606, 442] width 13 height 9
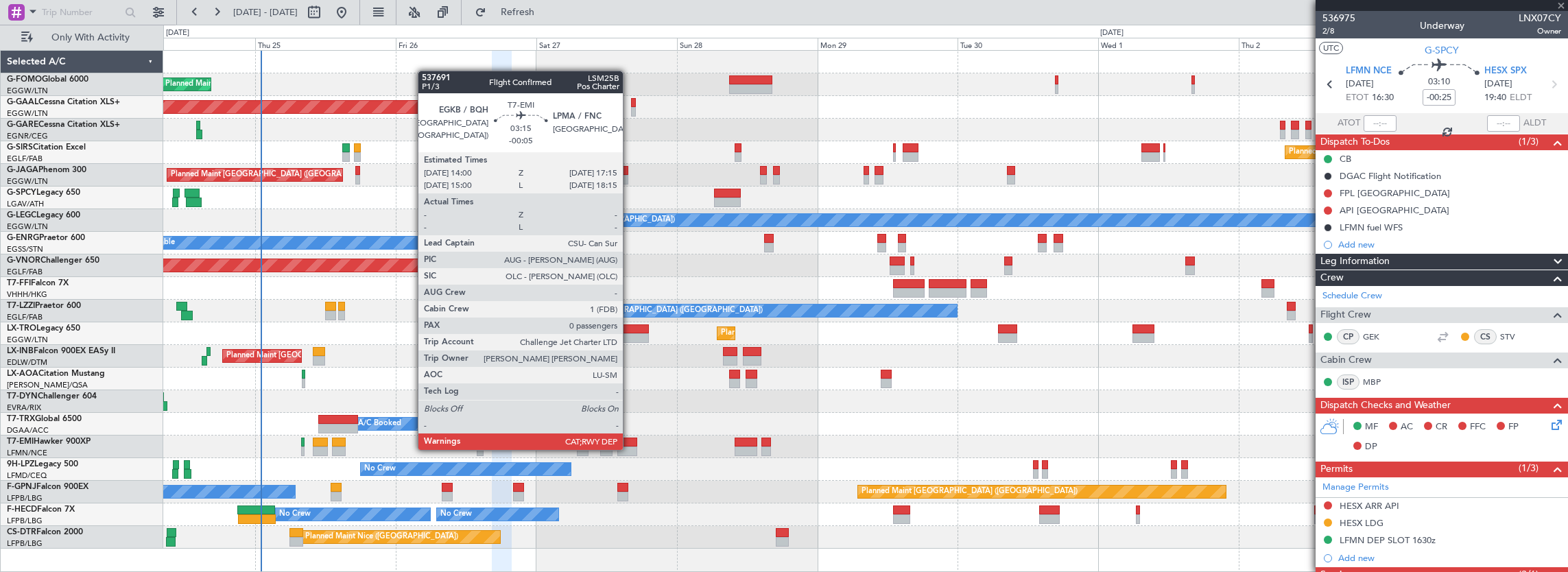
type input "6"
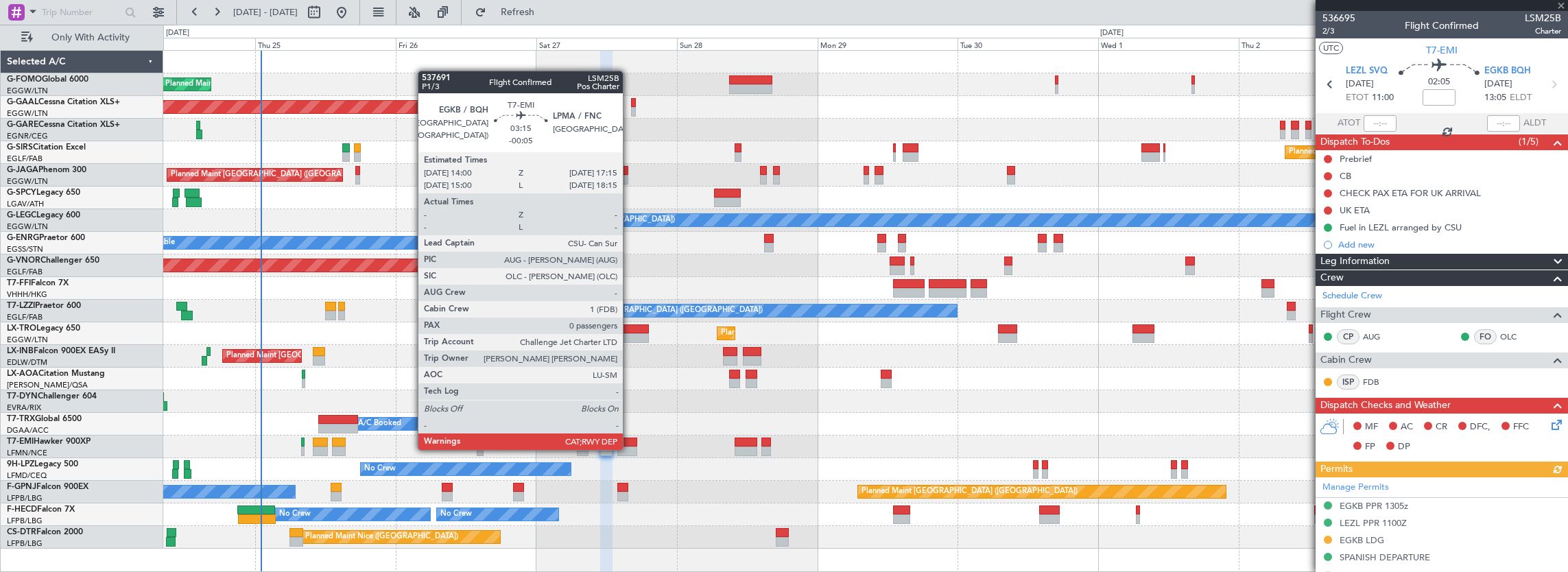
click at [629, 449] on div at bounding box center [627, 451] width 19 height 9
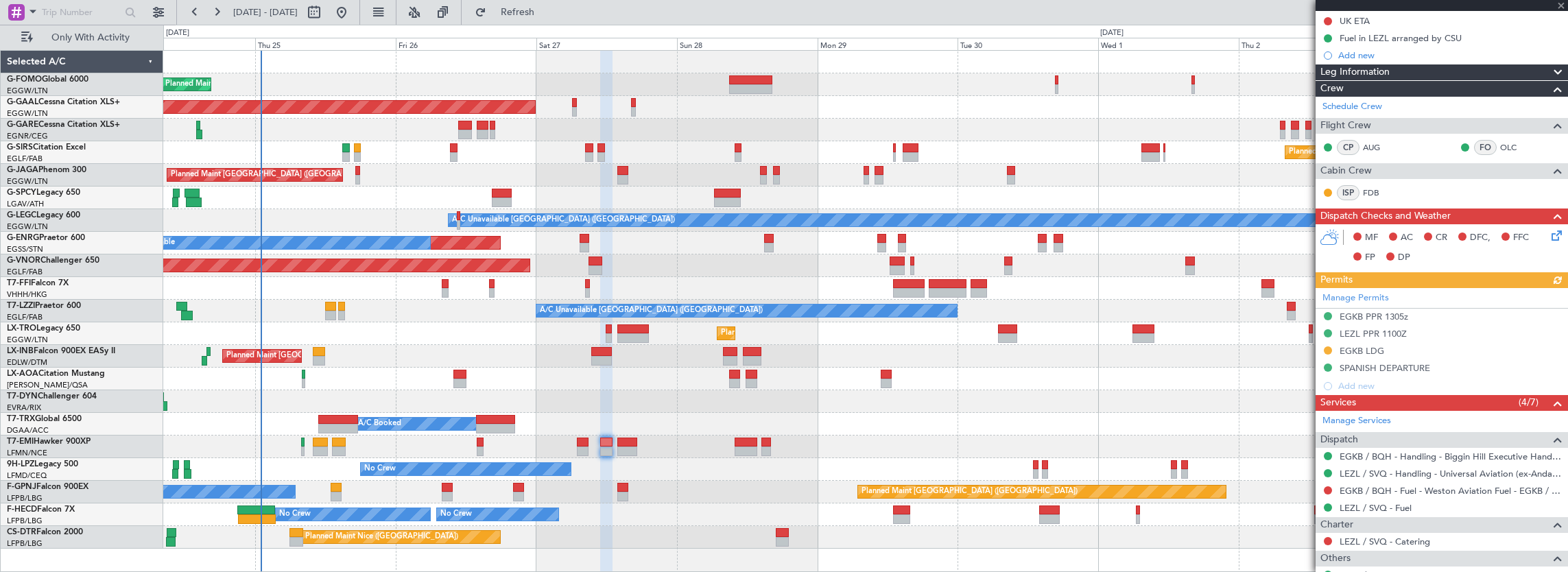
scroll to position [206, 0]
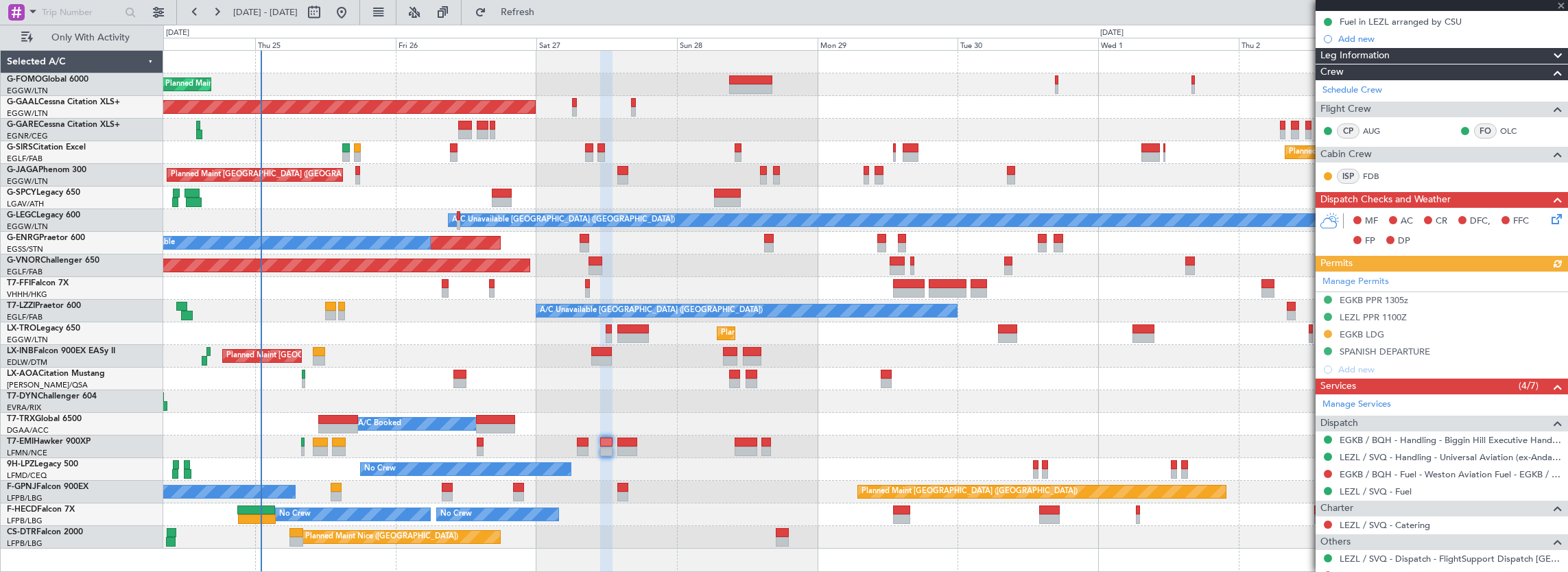
type input "-00:05"
type input "0"
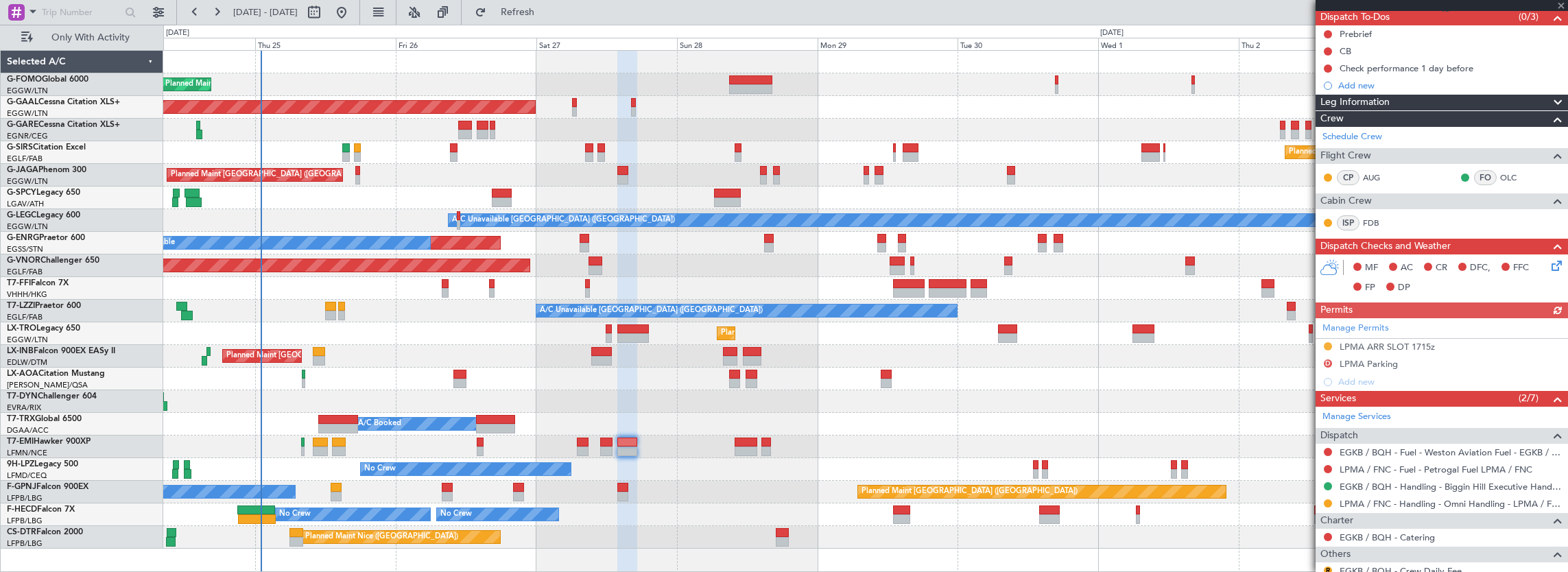
scroll to position [137, 0]
